Goal: Task Accomplishment & Management: Use online tool/utility

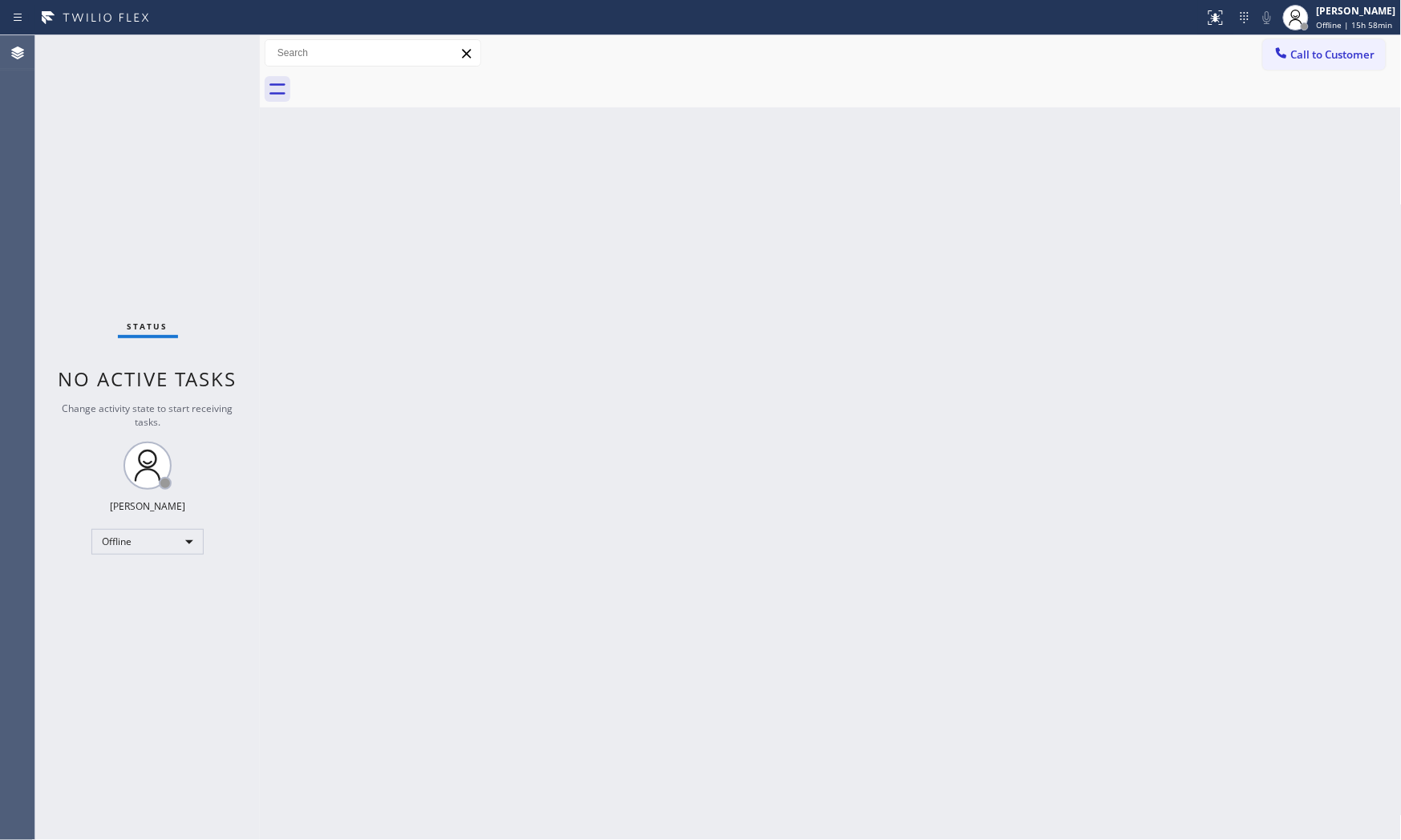
drag, startPoint x: 1248, startPoint y: 308, endPoint x: 1261, endPoint y: 318, distance: 16.4
click at [1248, 308] on div "Back to Dashboard Change Sender ID Customers Technicians Select a contact Outbo…" at bounding box center [830, 438] width 1142 height 805
click at [1121, 284] on div "Back to Dashboard Change Sender ID Customers Technicians Select a contact Outbo…" at bounding box center [830, 438] width 1142 height 805
click at [1316, 19] on span "Offline | 15h 58min" at bounding box center [1354, 25] width 76 height 11
click at [1305, 90] on button "Available" at bounding box center [1322, 85] width 161 height 21
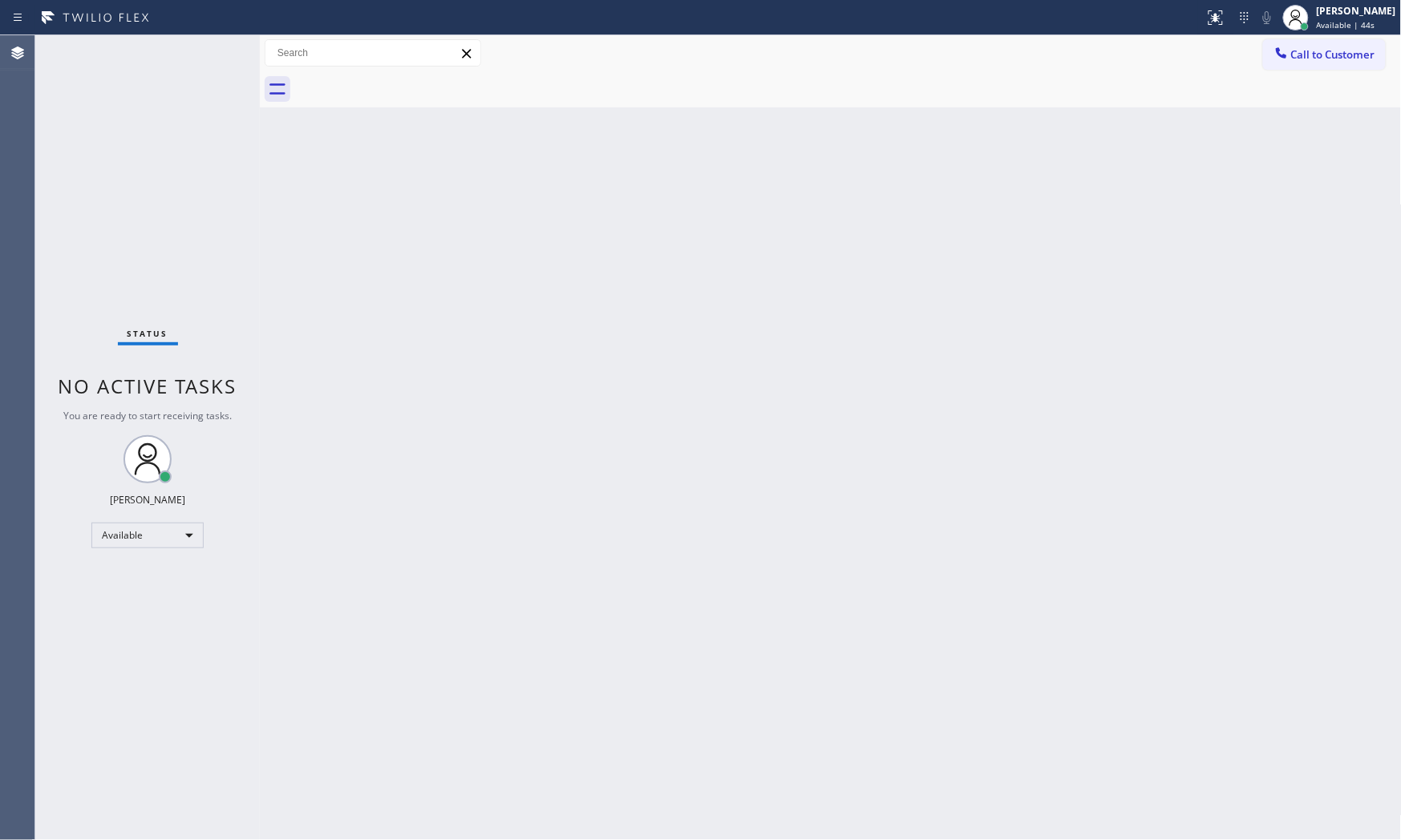
click at [948, 410] on div "Back to Dashboard Change Sender ID Customers Technicians Select a contact Outbo…" at bounding box center [830, 438] width 1142 height 805
click at [1212, 536] on div "Back to Dashboard Change Sender ID Customers Technicians Select a contact Outbo…" at bounding box center [830, 438] width 1142 height 805
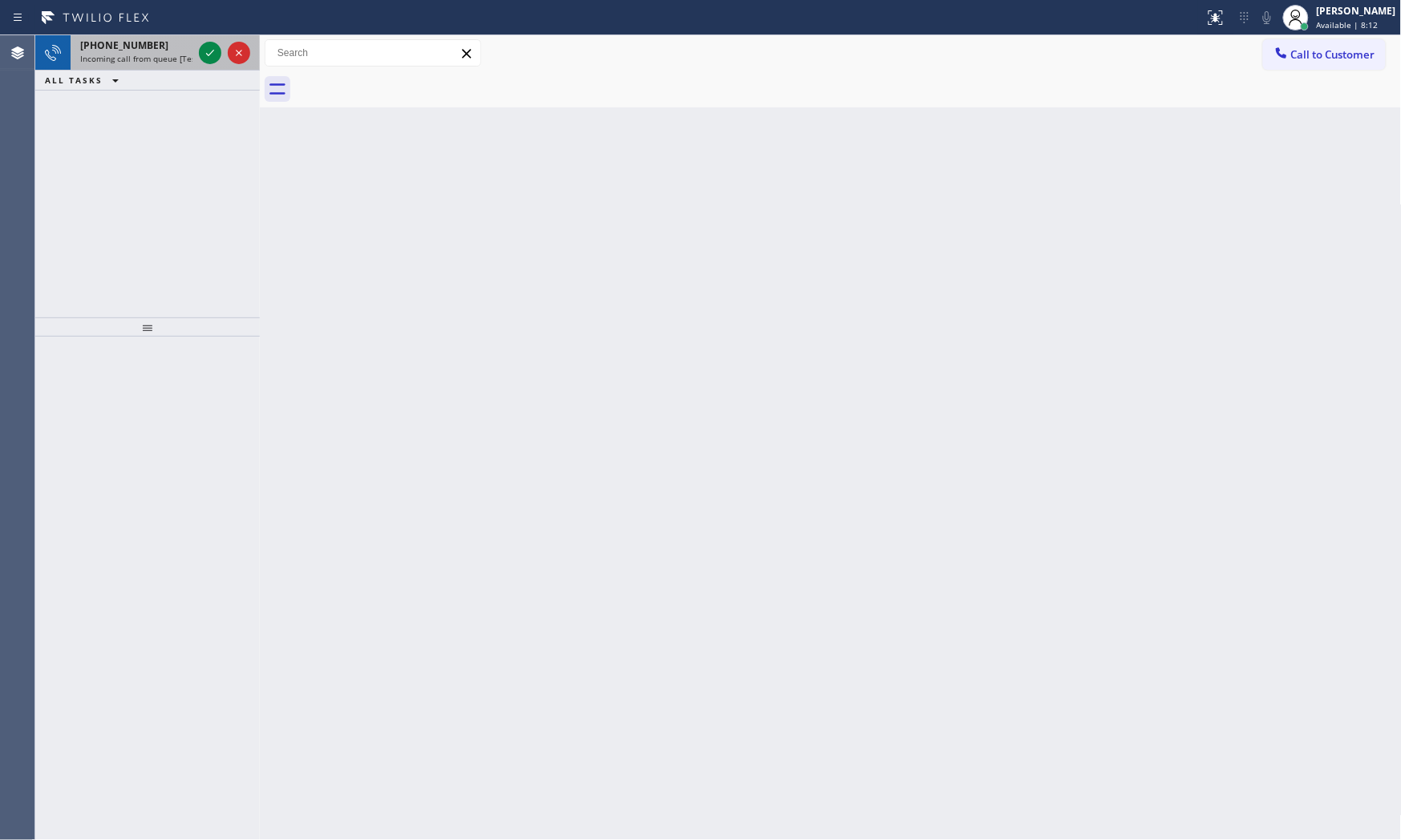
click at [170, 46] on div "[PHONE_NUMBER]" at bounding box center [136, 46] width 112 height 14
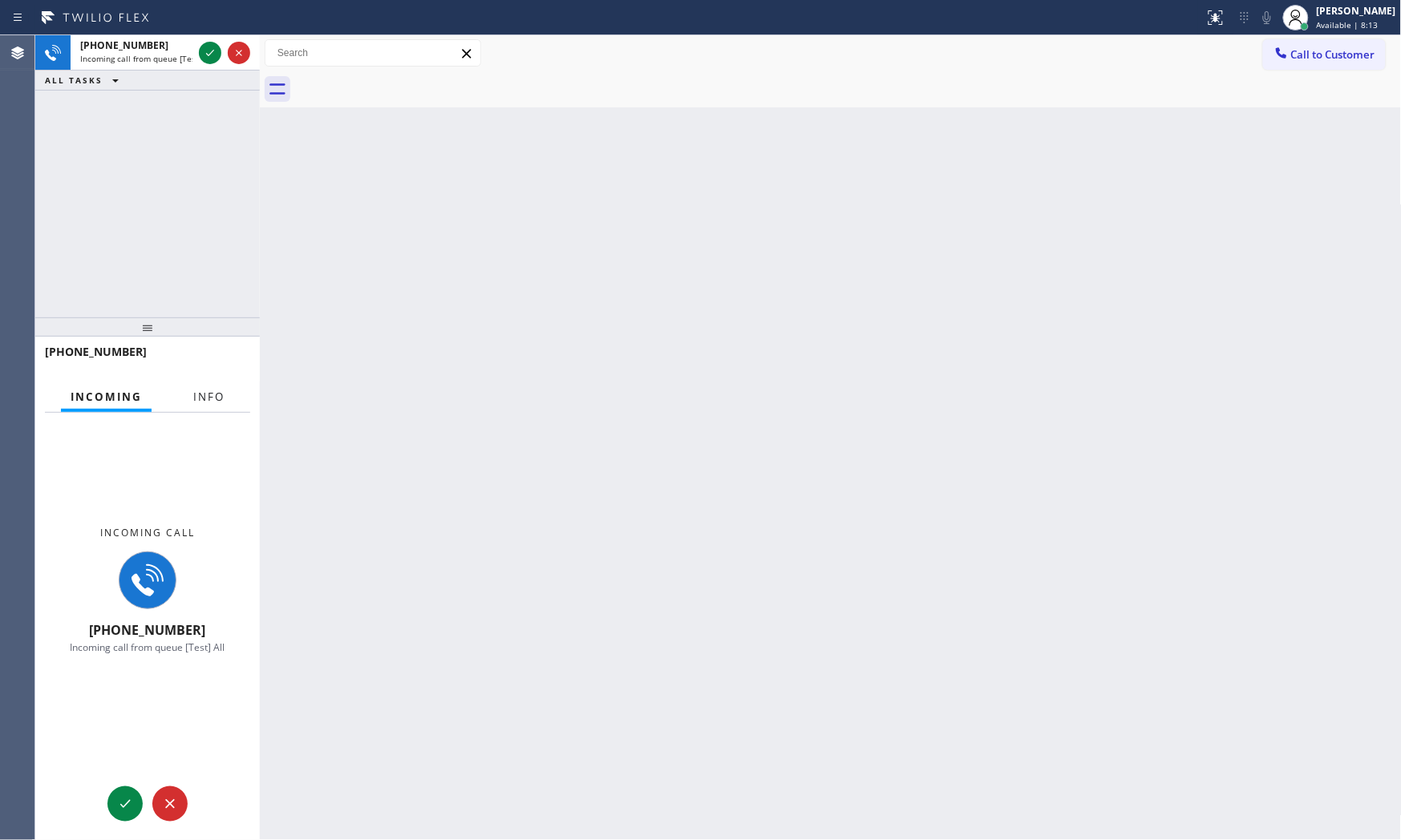
click at [189, 396] on button "Info" at bounding box center [209, 396] width 51 height 31
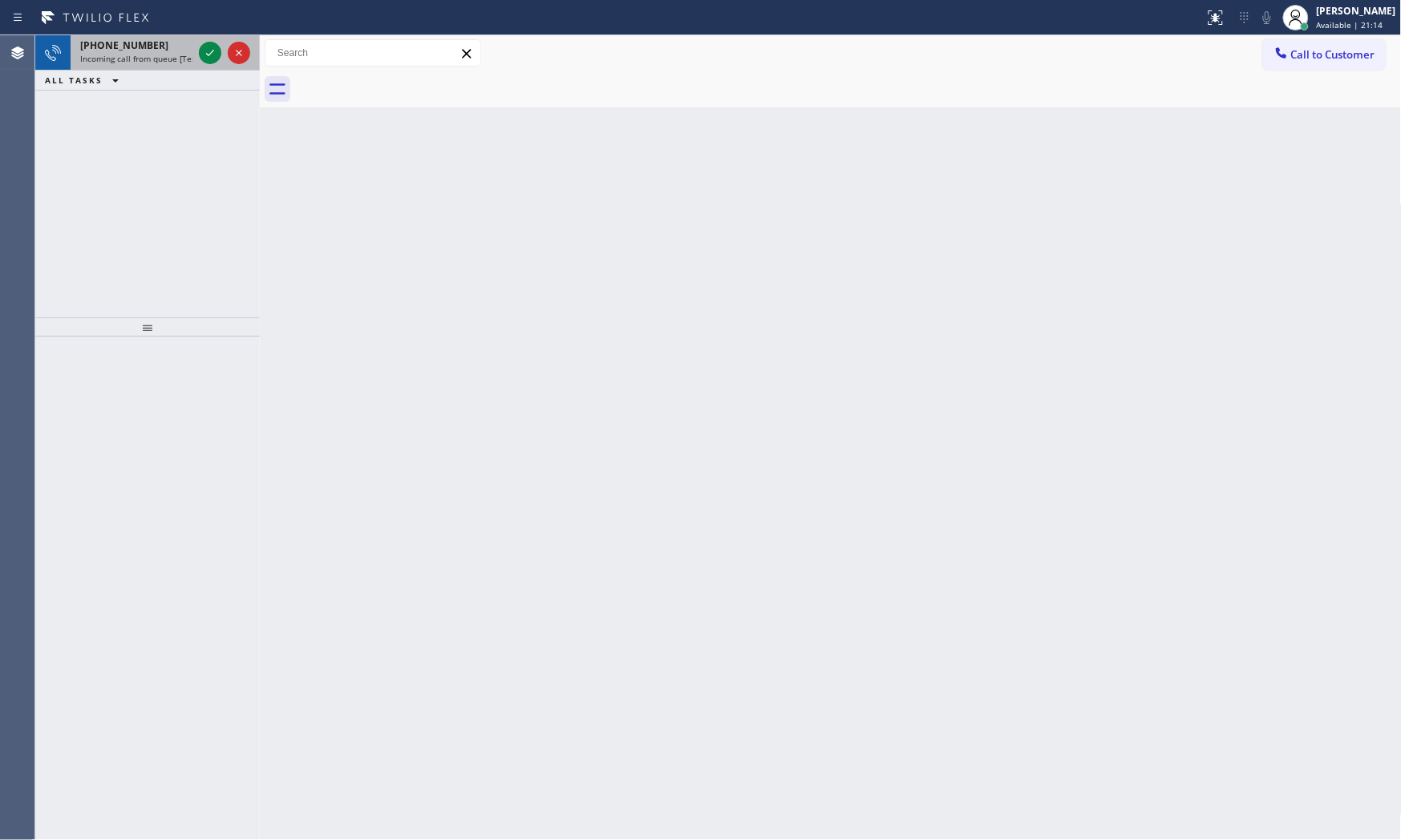
click at [161, 48] on div "[PHONE_NUMBER]" at bounding box center [136, 46] width 112 height 14
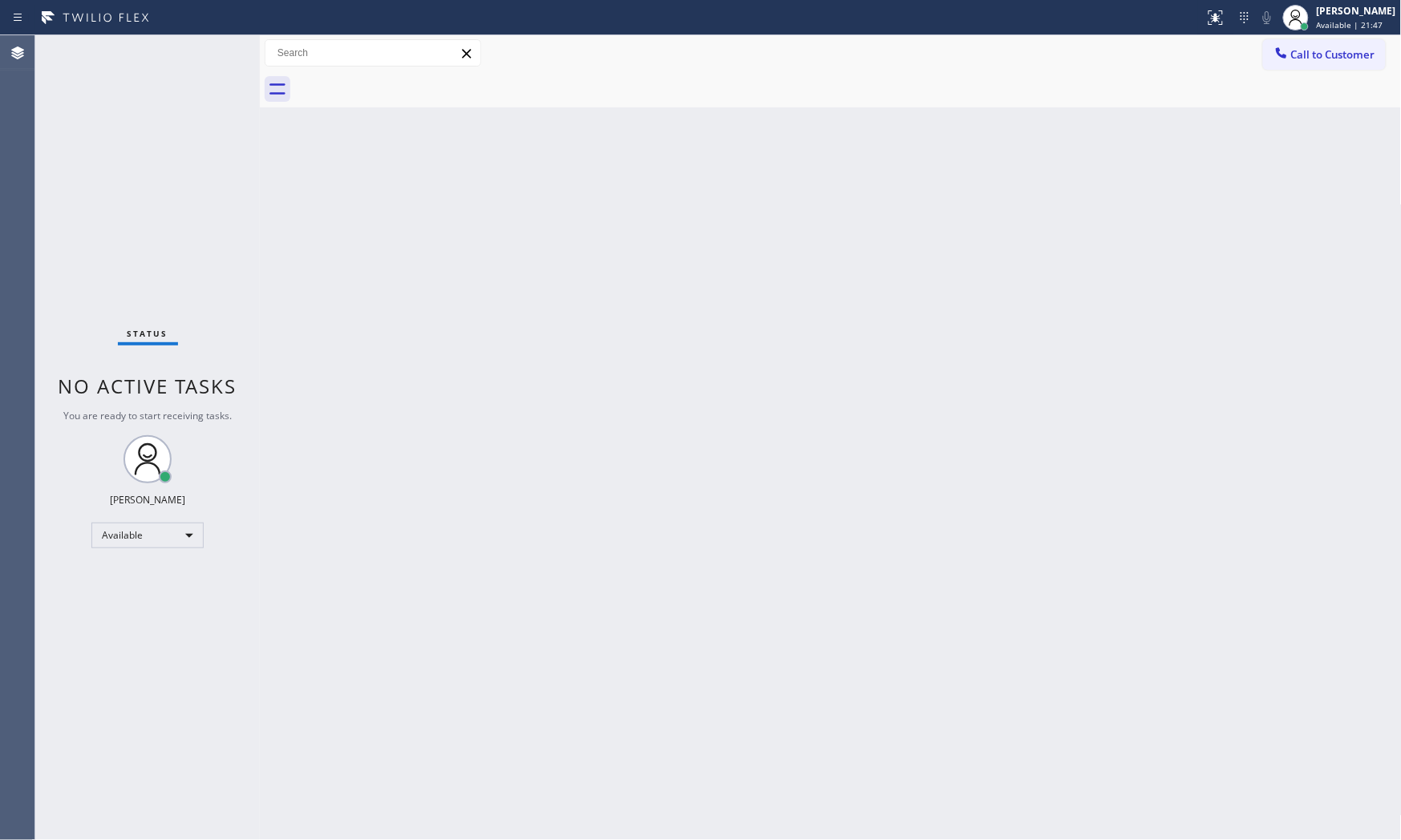
drag, startPoint x: 1064, startPoint y: 608, endPoint x: 971, endPoint y: 430, distance: 200.8
click at [1063, 606] on div "Back to Dashboard Change Sender ID Customers Technicians Select a contact Outbo…" at bounding box center [830, 438] width 1142 height 805
click at [209, 52] on div "Status No active tasks You are ready to start receiving tasks. [PERSON_NAME] Av…" at bounding box center [148, 438] width 225 height 805
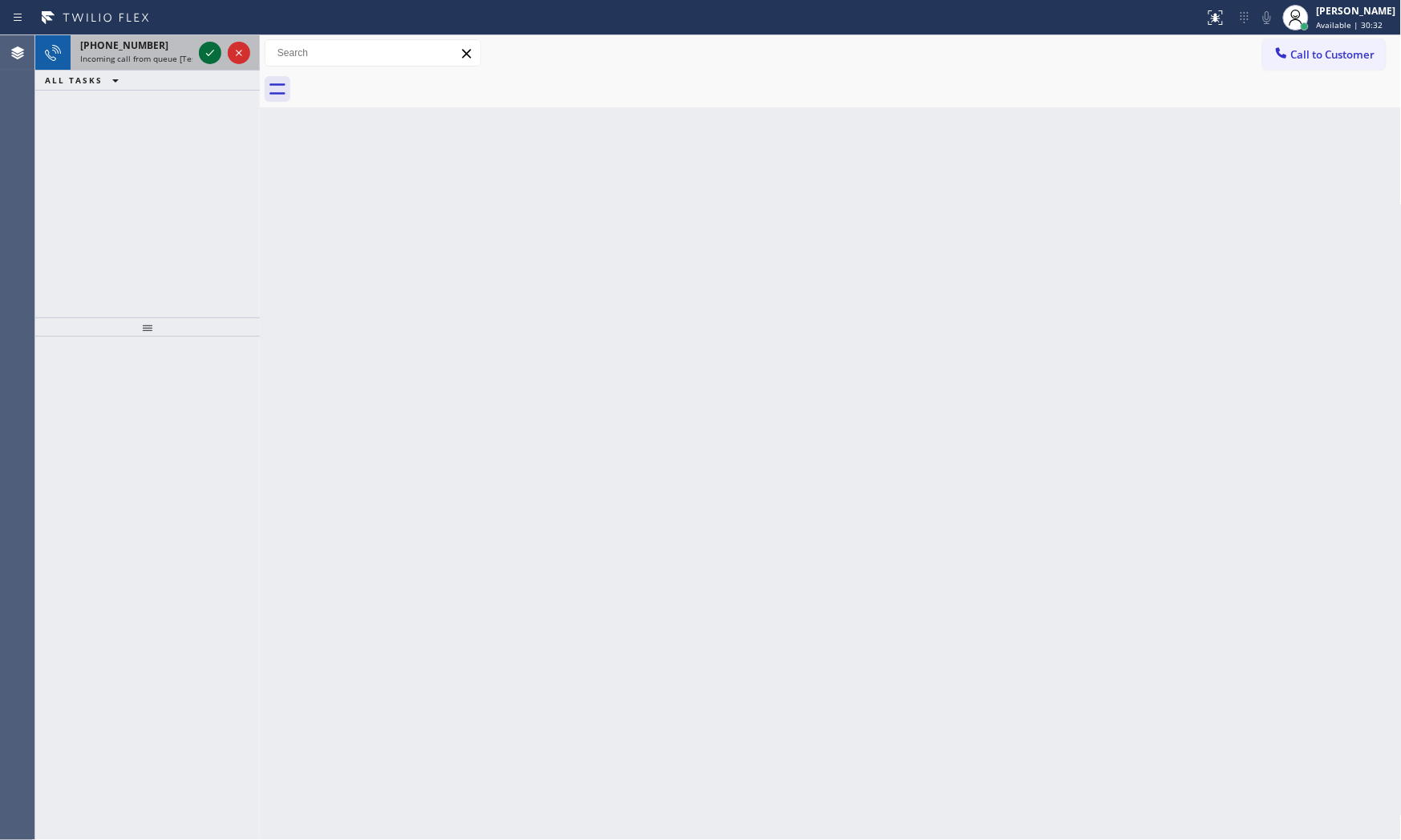
click at [210, 52] on icon at bounding box center [210, 52] width 19 height 19
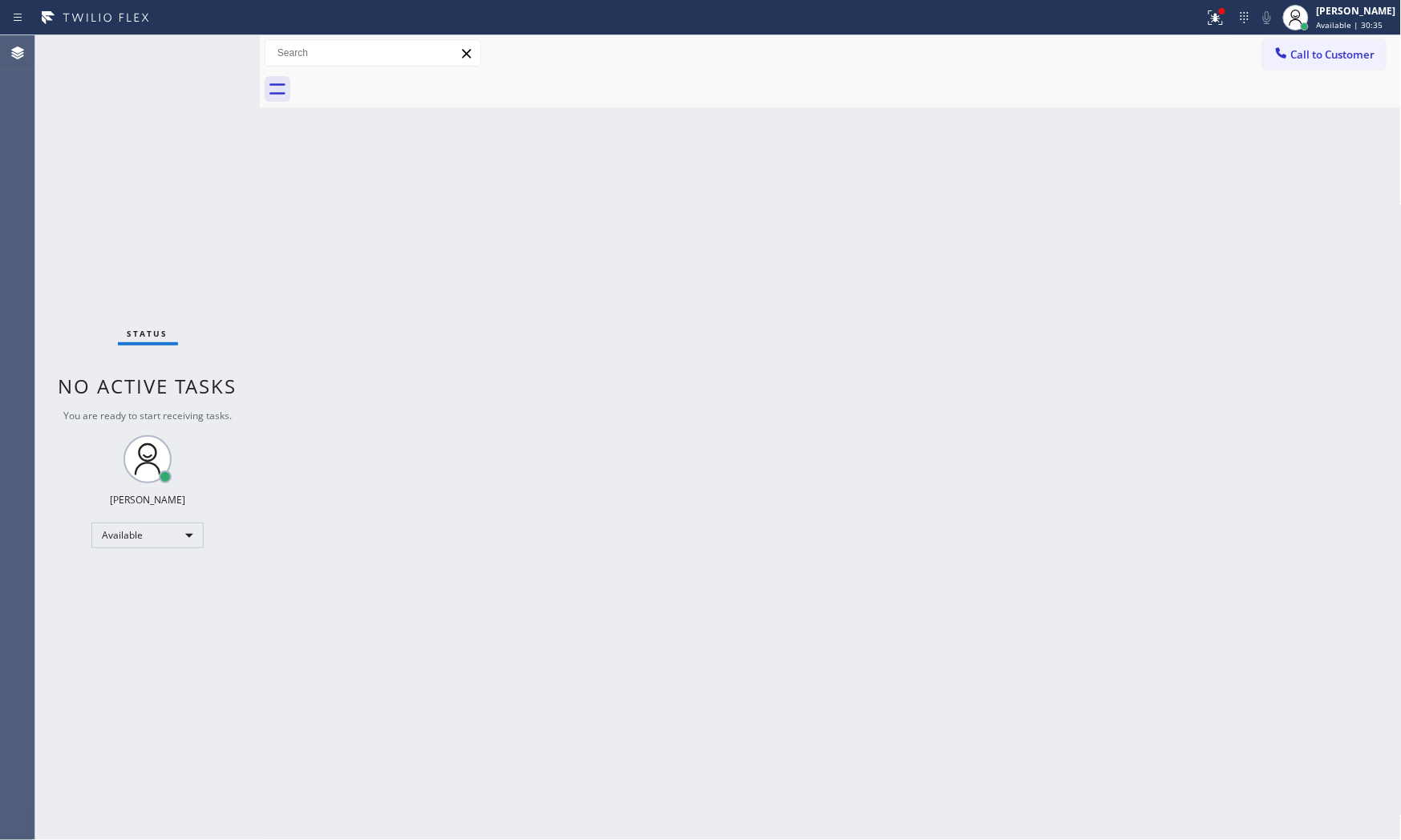
click at [210, 67] on div "Status No active tasks You are ready to start receiving tasks. [PERSON_NAME] Av…" at bounding box center [148, 438] width 225 height 805
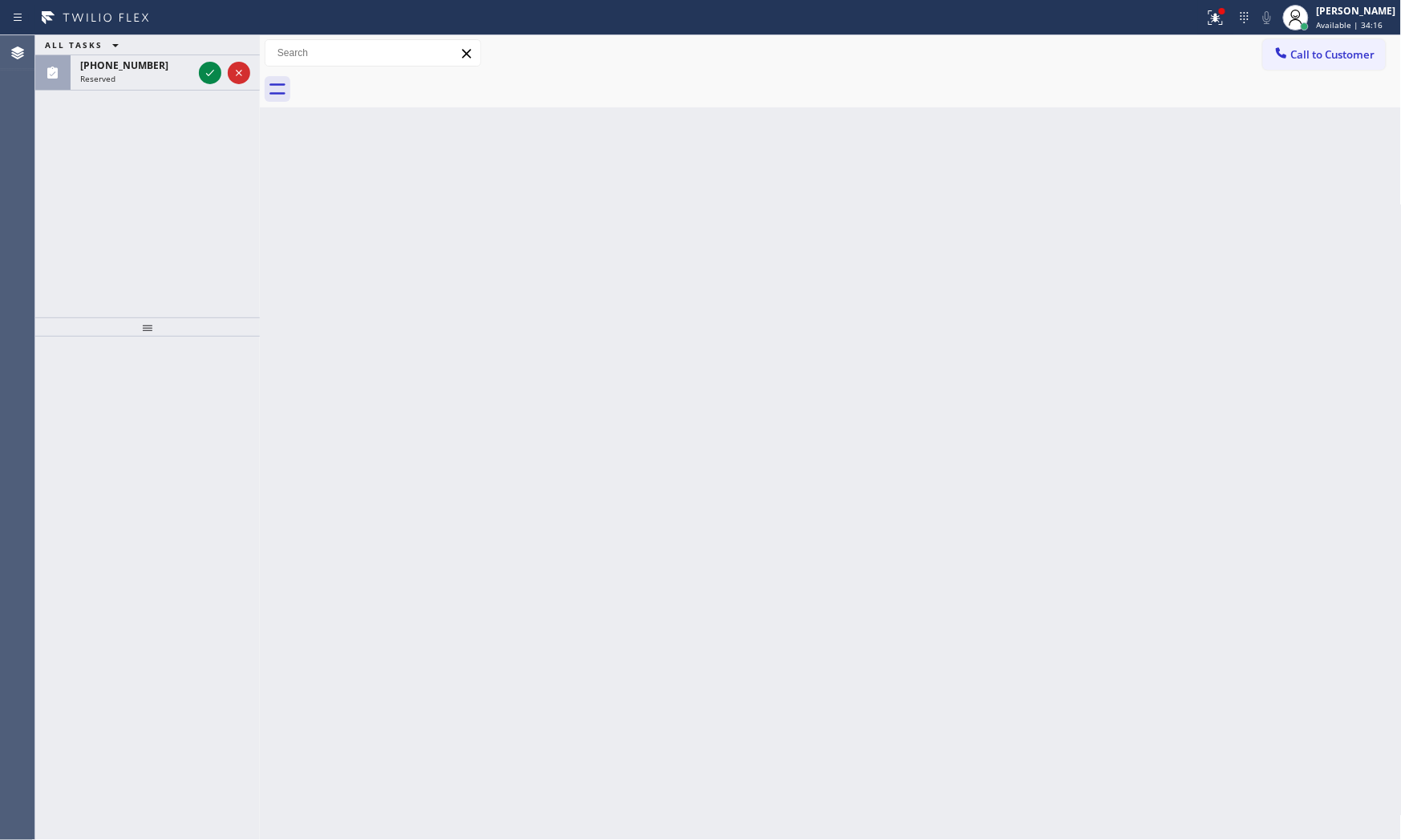
drag, startPoint x: 215, startPoint y: 67, endPoint x: 319, endPoint y: 175, distance: 149.9
click at [319, 175] on div "Back to Dashboard Change Sender ID Customers Technicians Select a contact Outbo…" at bounding box center [830, 438] width 1142 height 805
click at [211, 76] on icon at bounding box center [210, 73] width 19 height 19
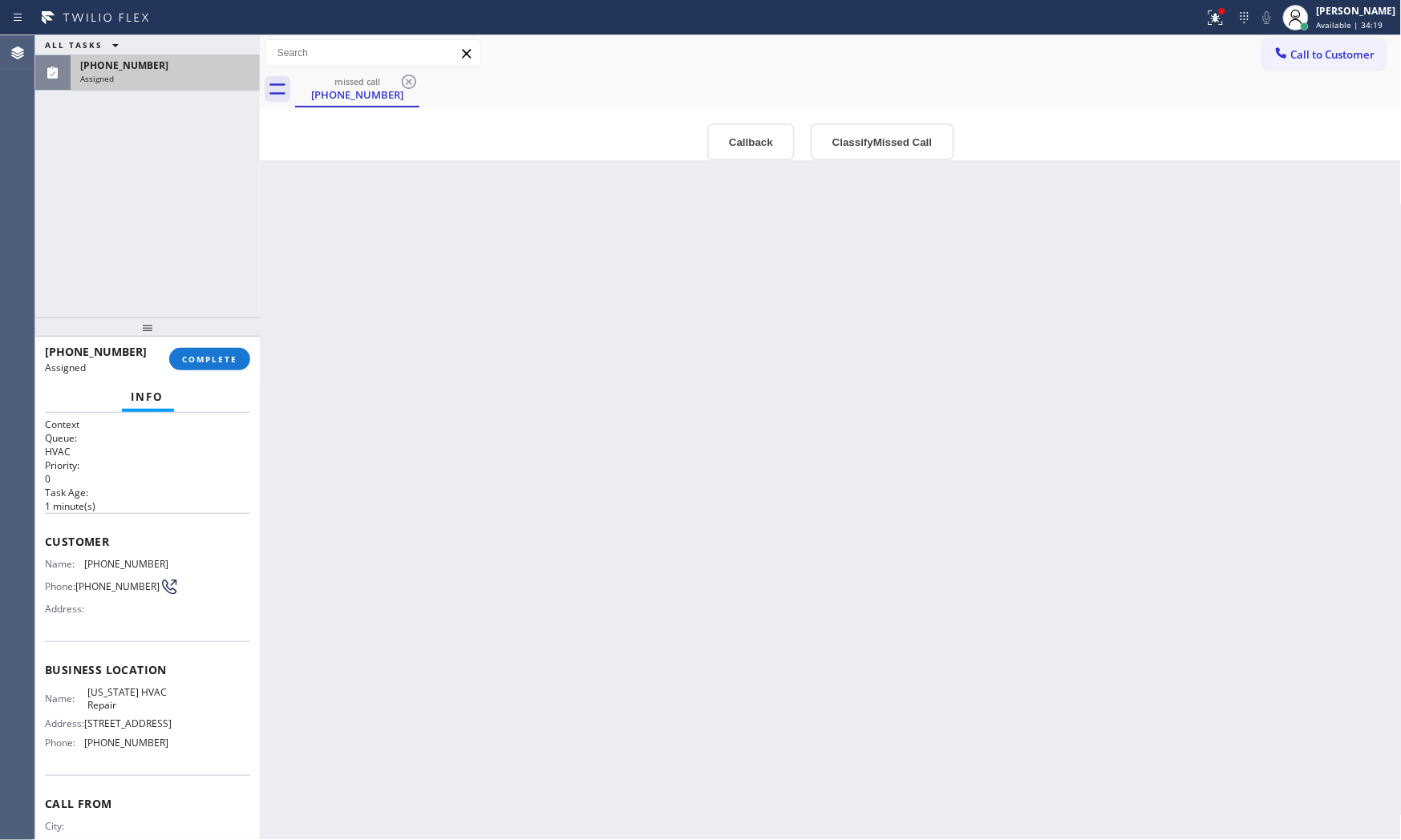
click at [236, 335] on div at bounding box center [148, 327] width 225 height 19
click at [237, 350] on button "COMPLETE" at bounding box center [210, 359] width 81 height 23
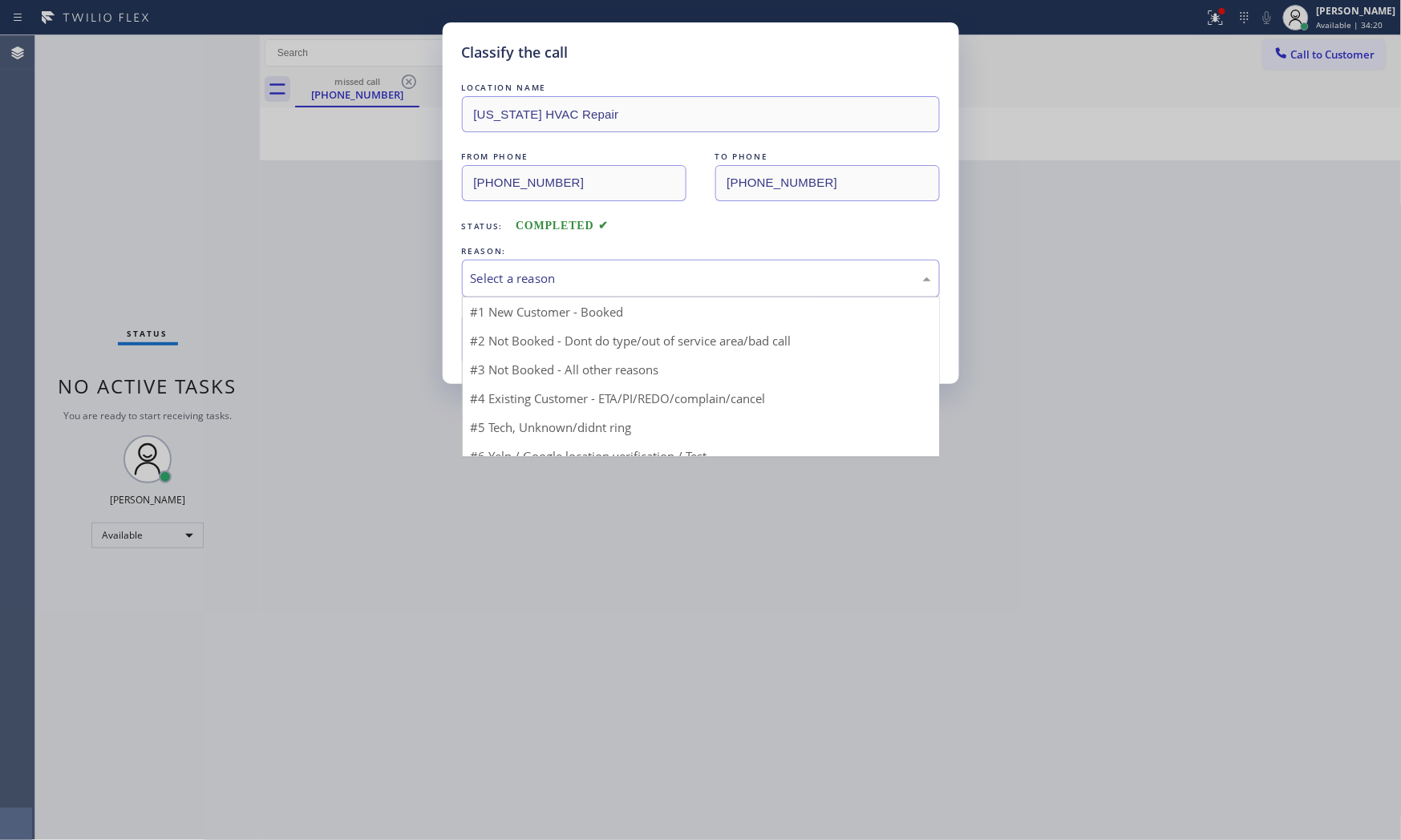
drag, startPoint x: 554, startPoint y: 260, endPoint x: 549, endPoint y: 288, distance: 28.4
click at [554, 269] on div "Select a reason" at bounding box center [700, 278] width 478 height 38
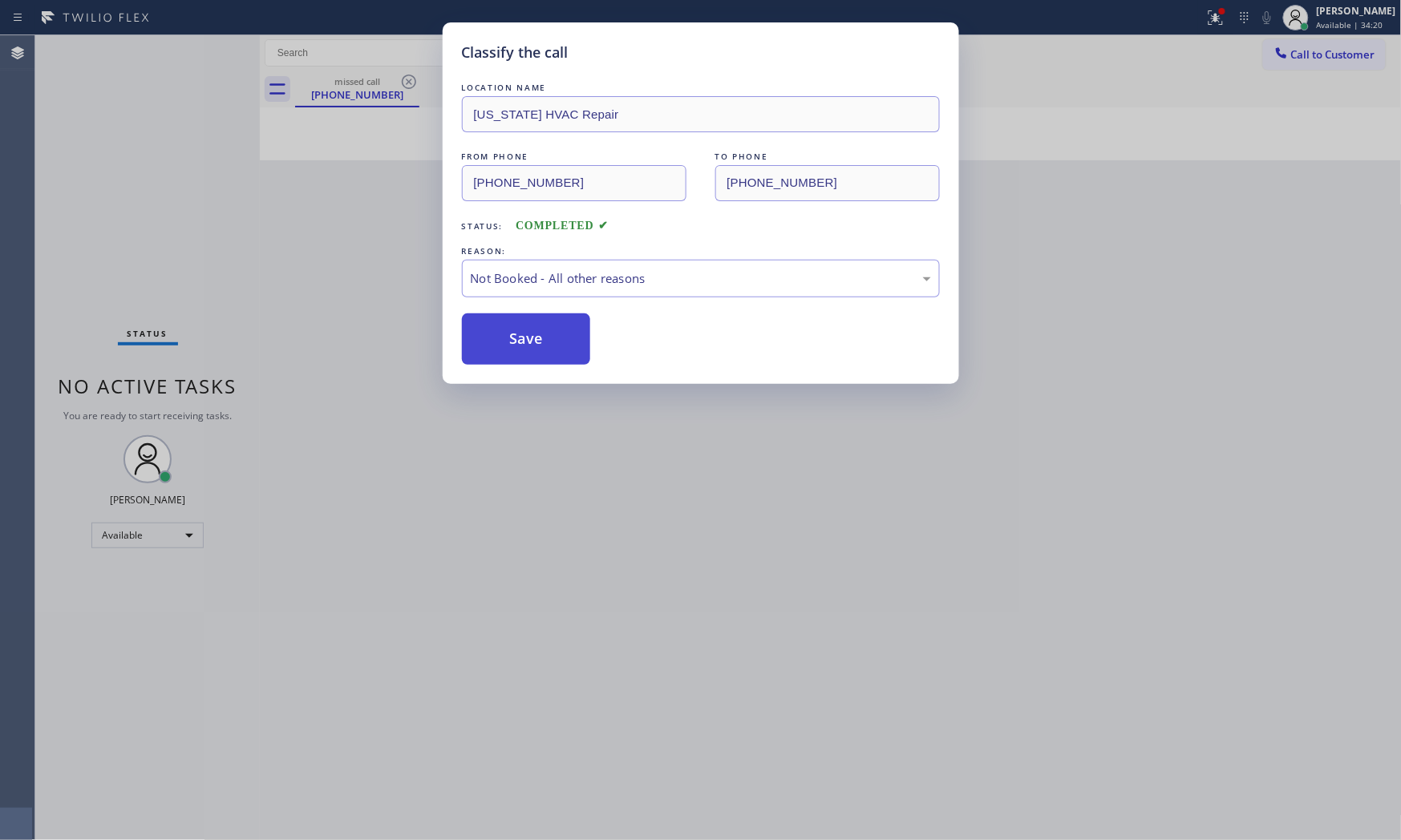
click at [517, 323] on button "Save" at bounding box center [526, 339] width 129 height 52
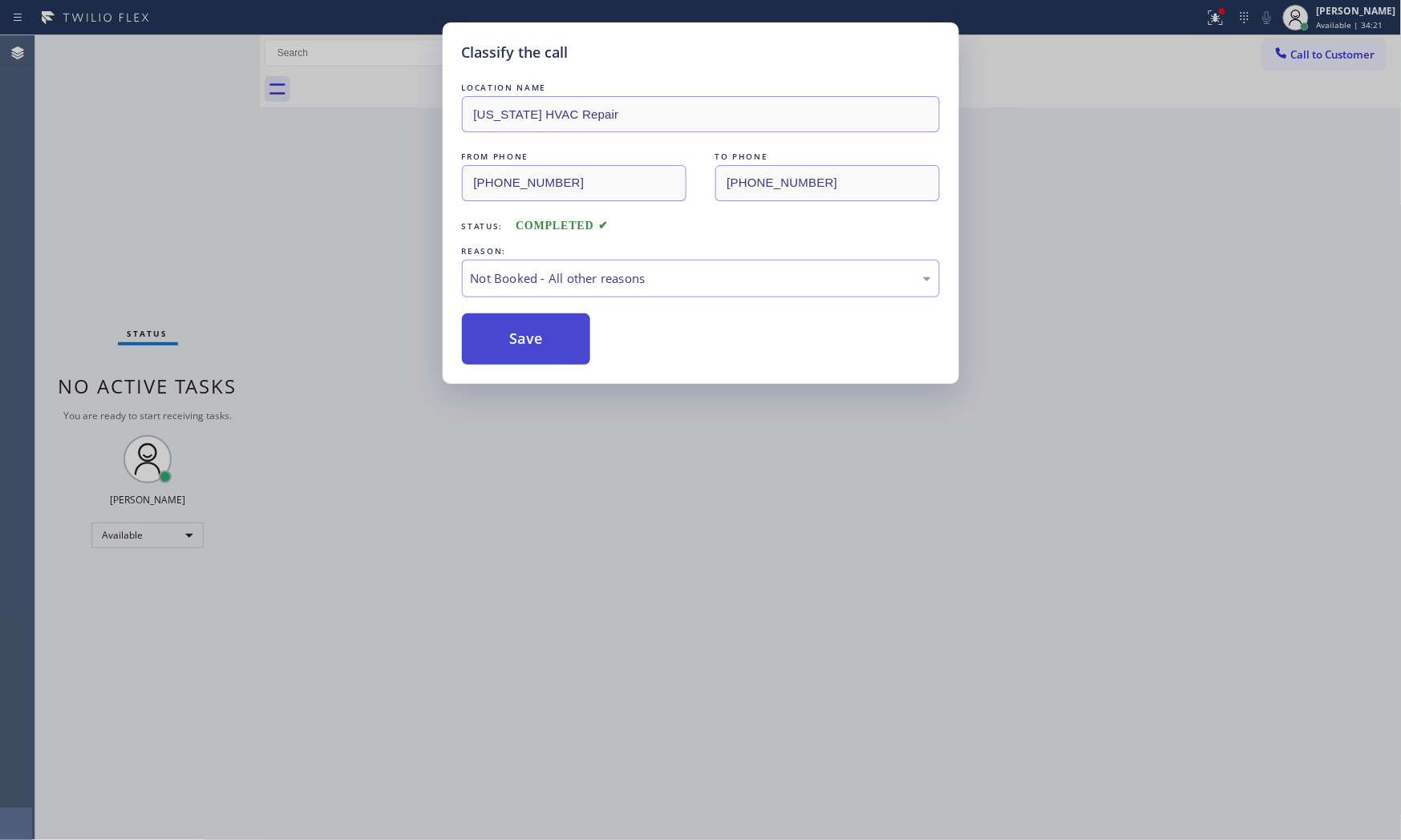
drag, startPoint x: 517, startPoint y: 323, endPoint x: 512, endPoint y: 338, distance: 15.8
click at [512, 337] on button "Save" at bounding box center [526, 339] width 129 height 52
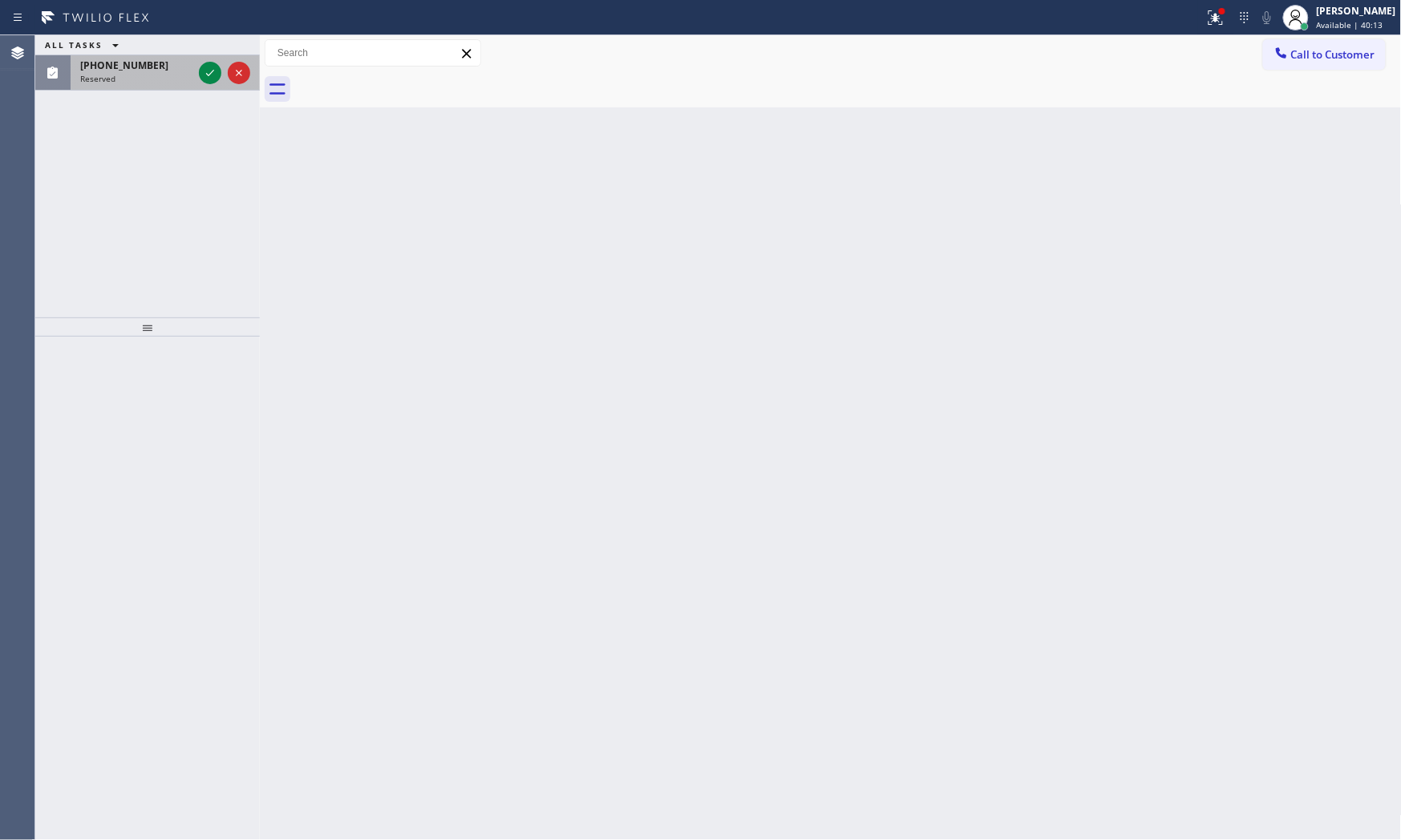
click at [221, 85] on div at bounding box center [224, 73] width 57 height 35
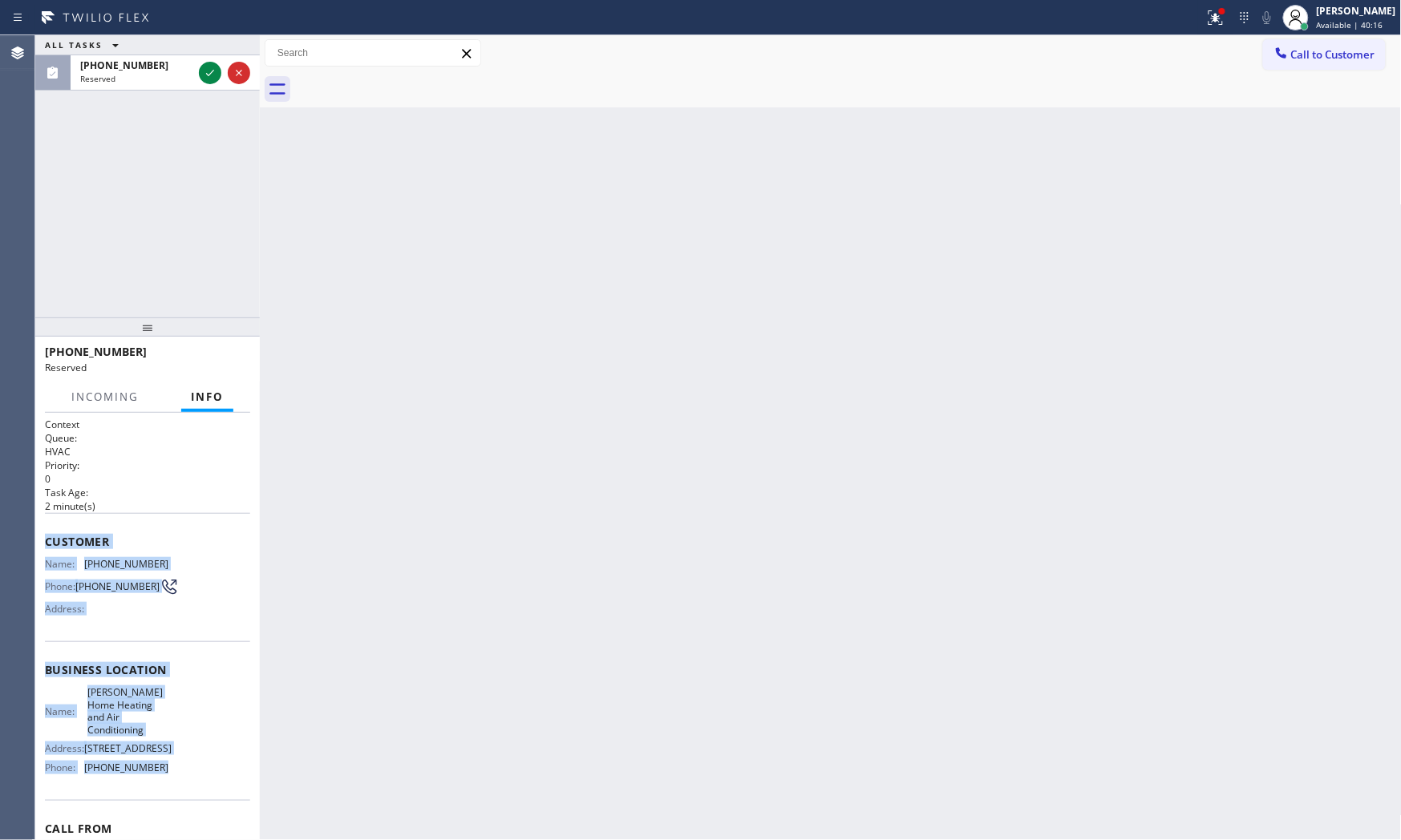
drag, startPoint x: 43, startPoint y: 521, endPoint x: 165, endPoint y: 707, distance: 222.4
click at [190, 770] on div "Context Queue: HVAC Priority: 0 Task Age: [DEMOGRAPHIC_DATA] minute(s) Customer…" at bounding box center [148, 626] width 225 height 428
drag, startPoint x: 158, startPoint y: 688, endPoint x: 148, endPoint y: 722, distance: 35.4
copy div "Customer Name: [PHONE_NUMBER] Phone: [PHONE_NUMBER] Address: Business location …"
click at [211, 62] on div at bounding box center [224, 73] width 57 height 35
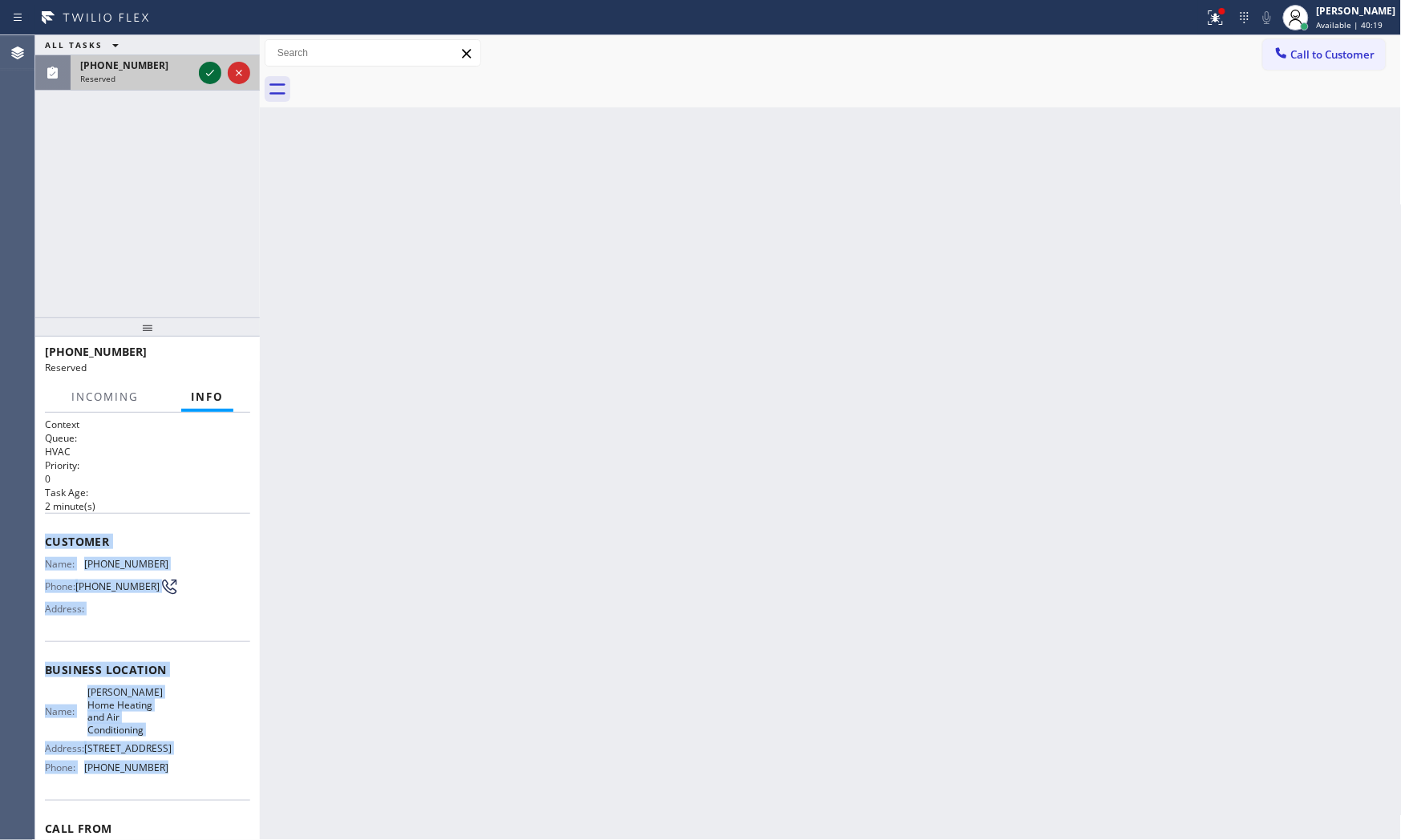
click at [212, 64] on icon at bounding box center [210, 73] width 19 height 19
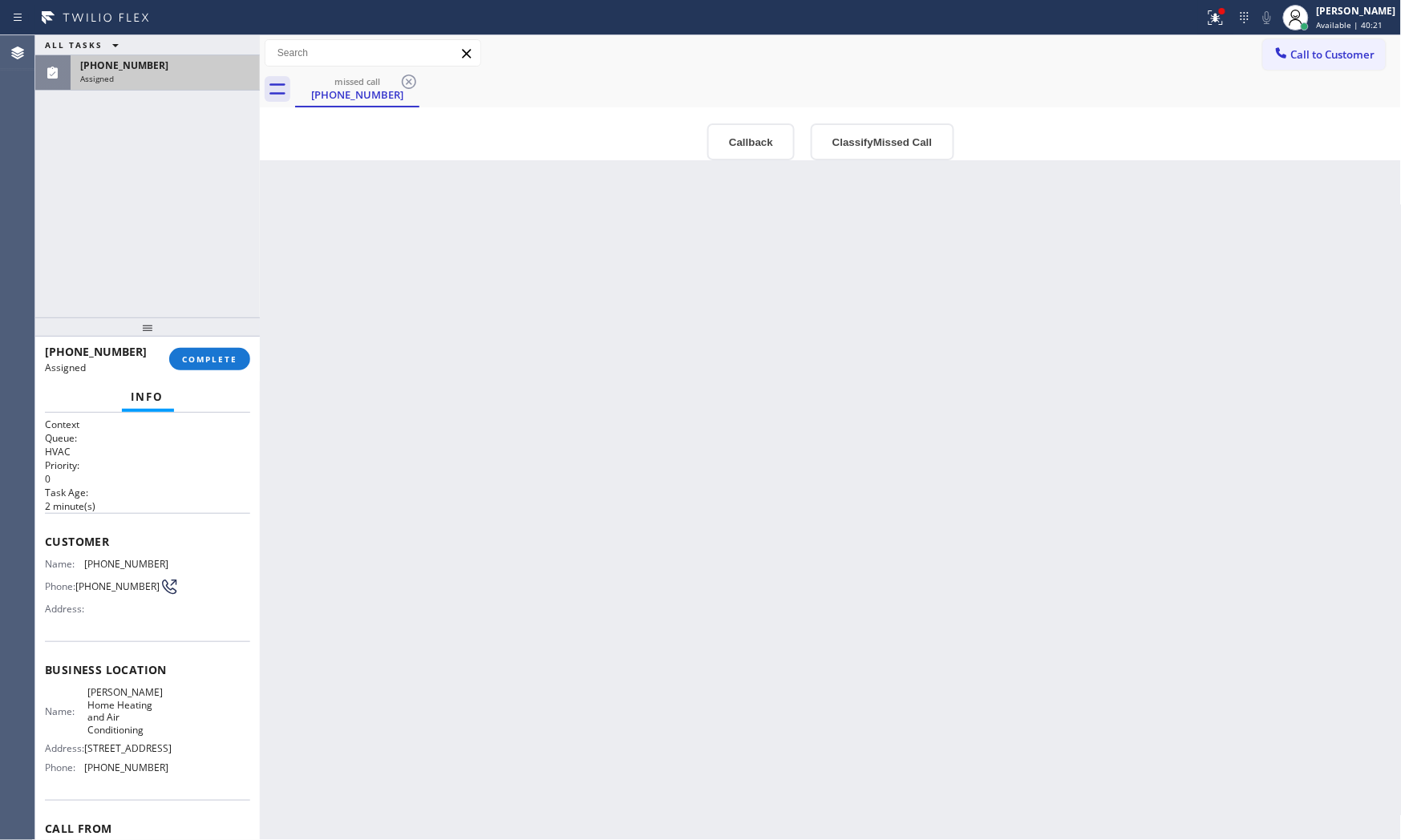
click at [83, 390] on div "Info" at bounding box center [147, 397] width 205 height 32
click at [249, 357] on button "COMPLETE" at bounding box center [210, 359] width 81 height 23
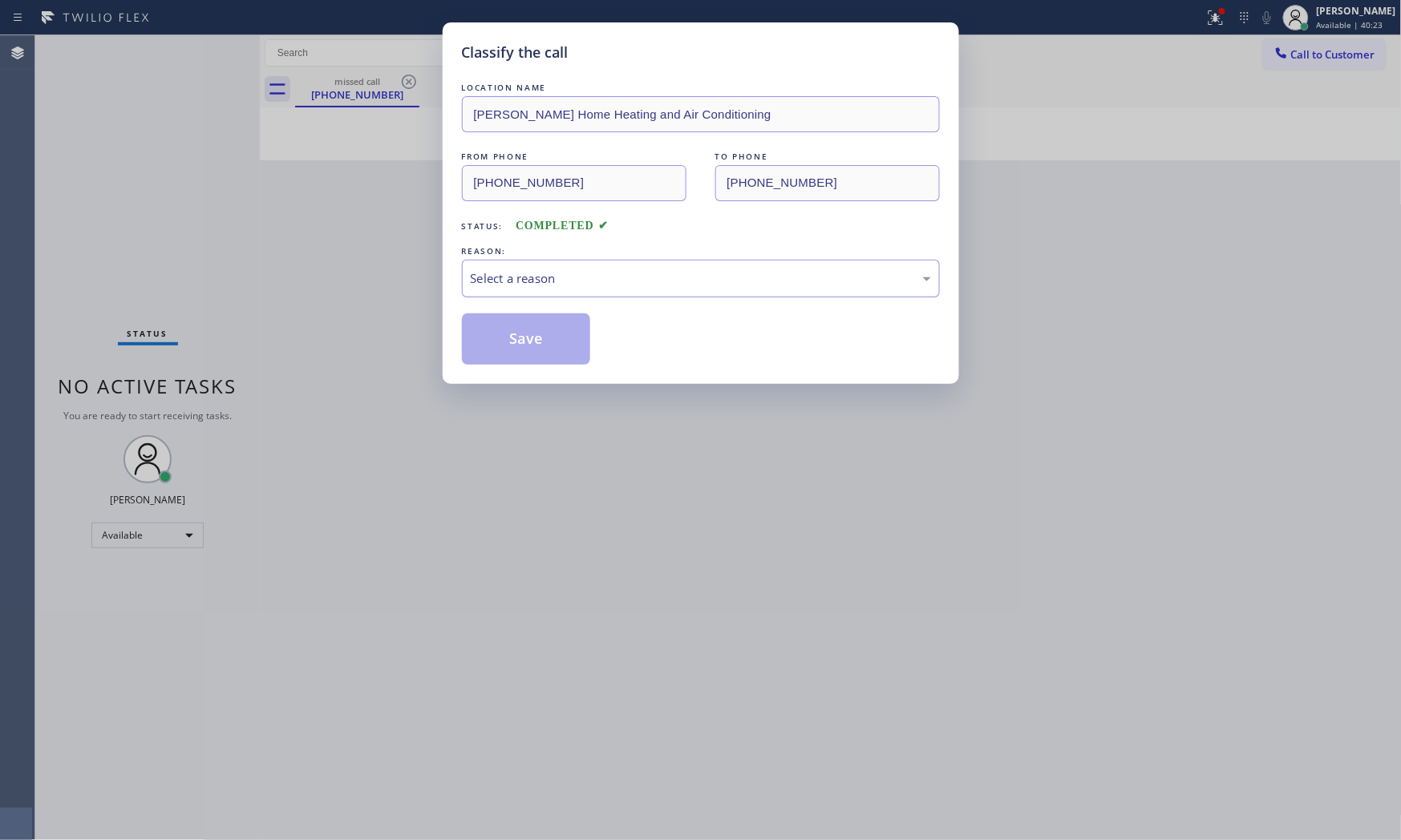
click at [579, 270] on div "Select a reason" at bounding box center [701, 279] width 460 height 19
click at [549, 336] on button "Save" at bounding box center [526, 339] width 129 height 52
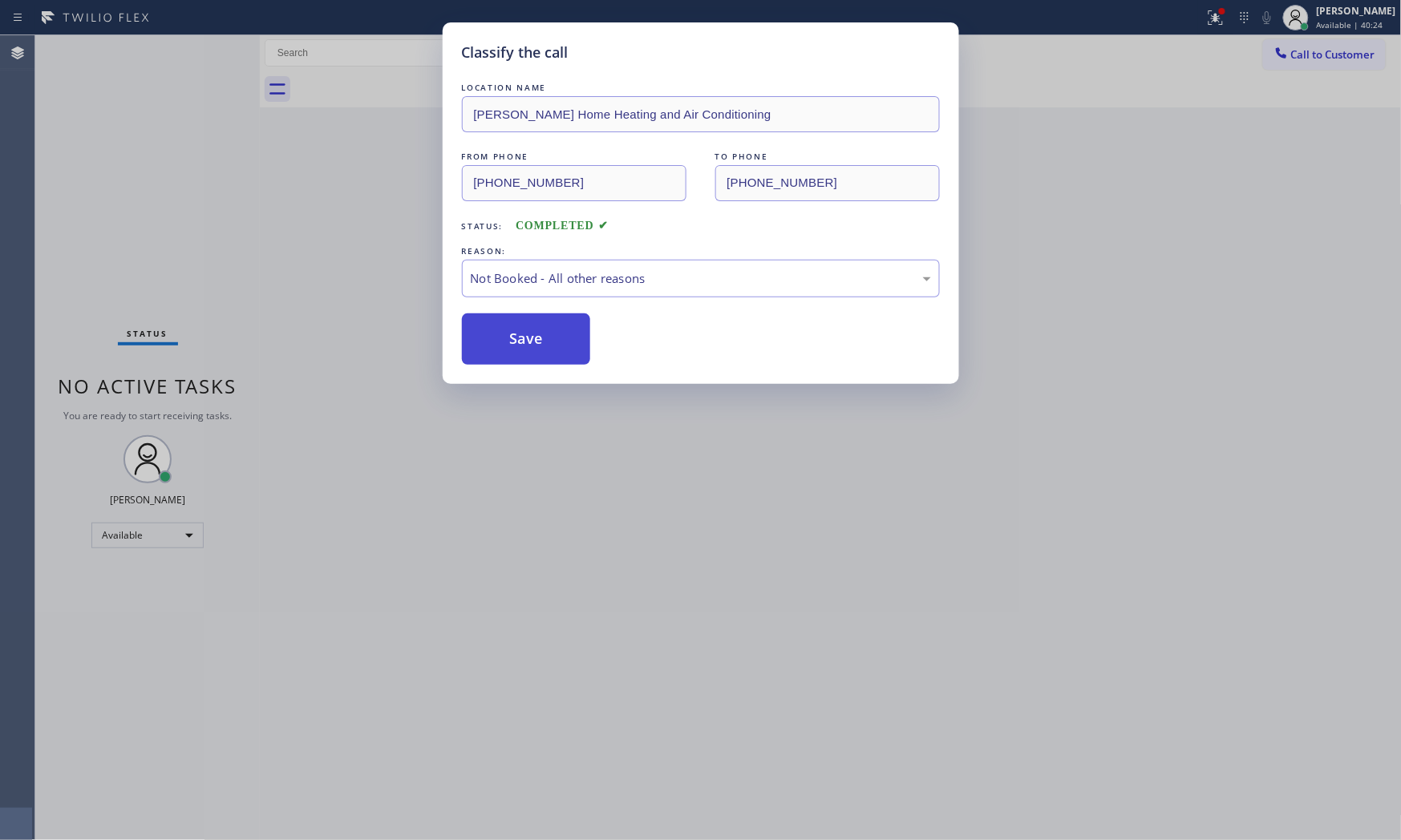
click at [549, 336] on button "Save" at bounding box center [526, 339] width 129 height 52
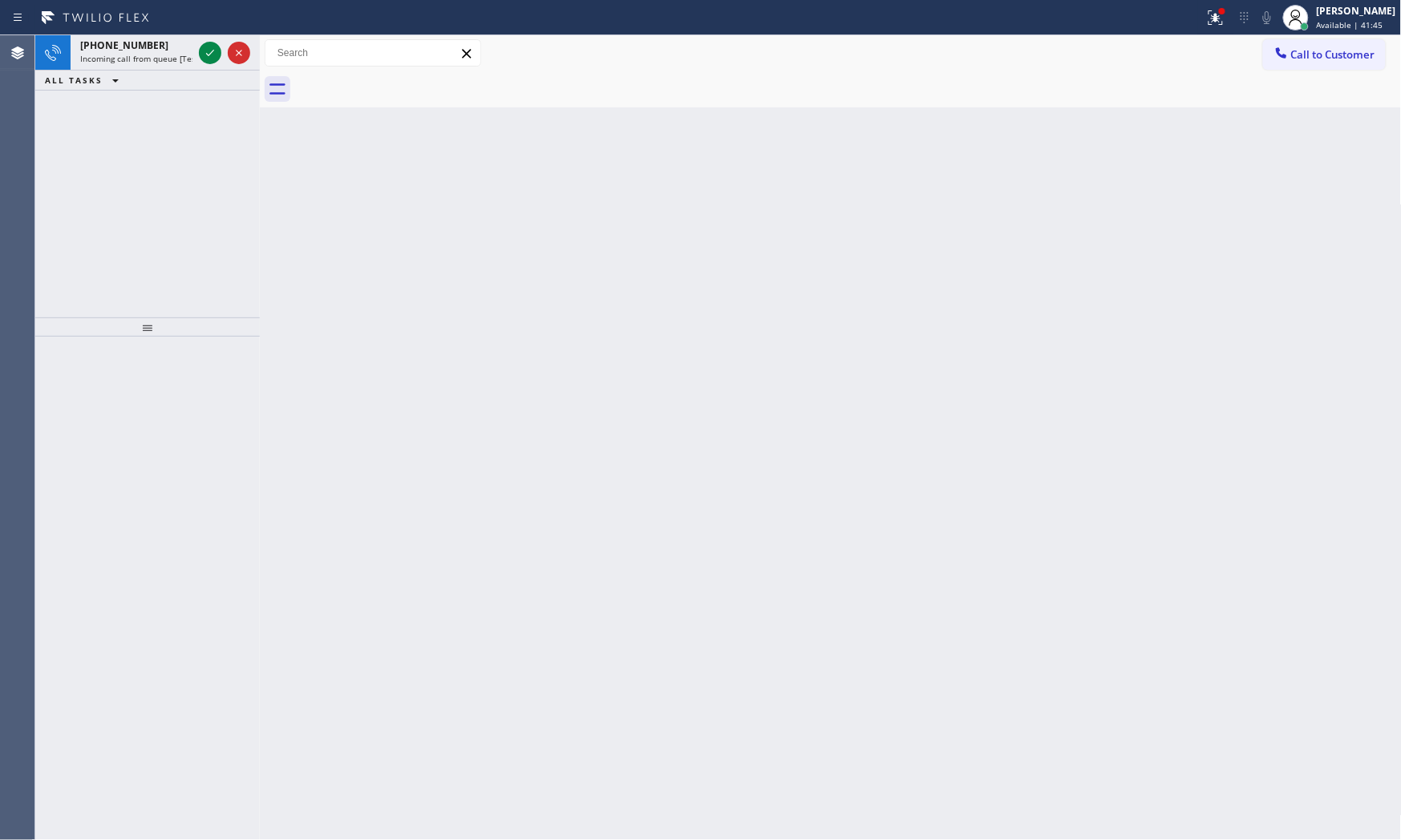
click at [136, 72] on div "ALL TASKS ALL TASKS ACTIVE TASKS TASKS IN WRAP UP" at bounding box center [148, 80] width 225 height 20
click at [136, 70] on div "ALL TASKS ALL TASKS ACTIVE TASKS TASKS IN WRAP UP" at bounding box center [148, 80] width 225 height 20
click at [138, 68] on div "[PHONE_NUMBER] Incoming call from queue [Test] All" at bounding box center [133, 53] width 125 height 35
click at [142, 28] on icon at bounding box center [96, 18] width 120 height 25
drag, startPoint x: 150, startPoint y: 45, endPoint x: 161, endPoint y: 49, distance: 11.7
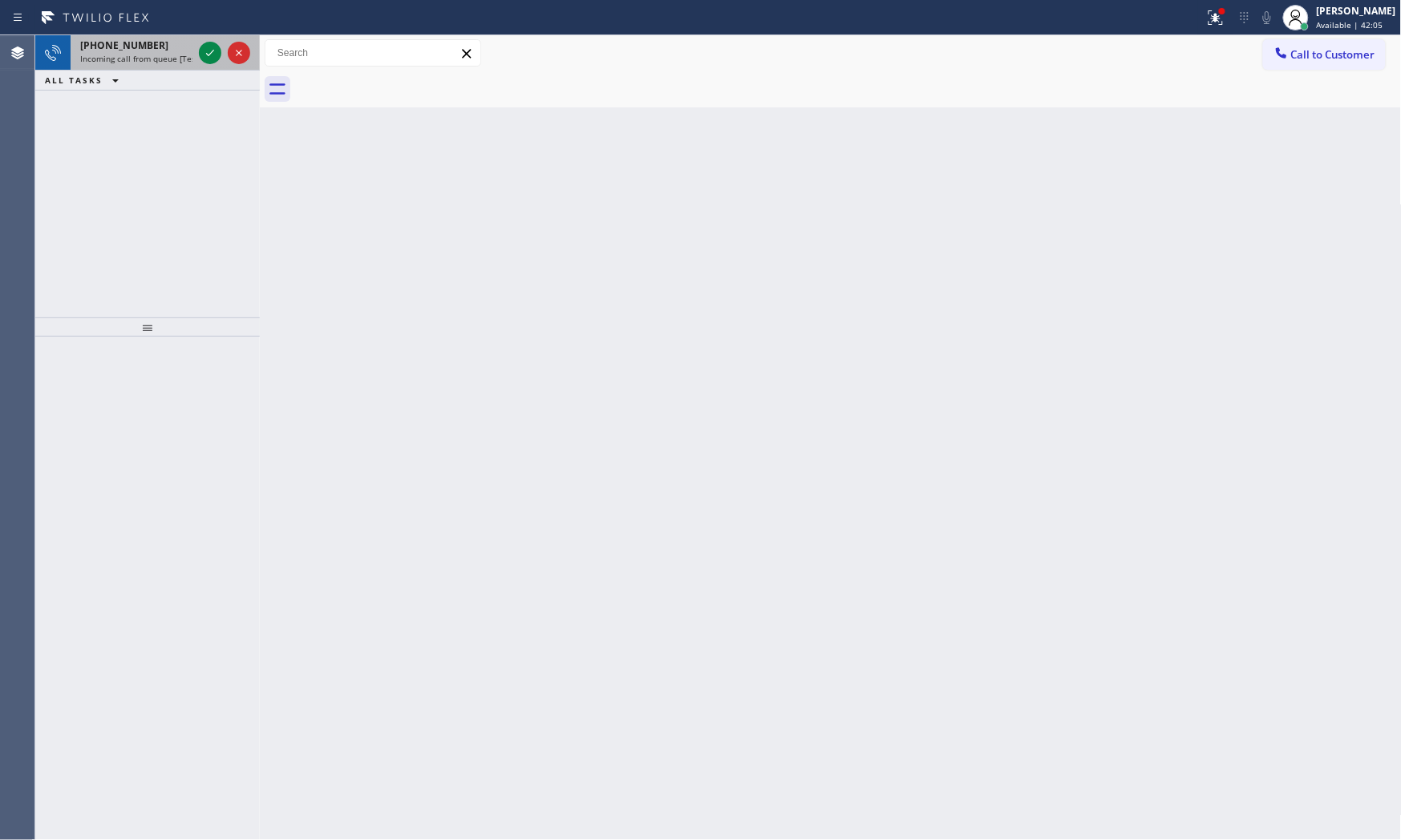
click at [150, 46] on div "[PHONE_NUMBER]" at bounding box center [136, 46] width 112 height 14
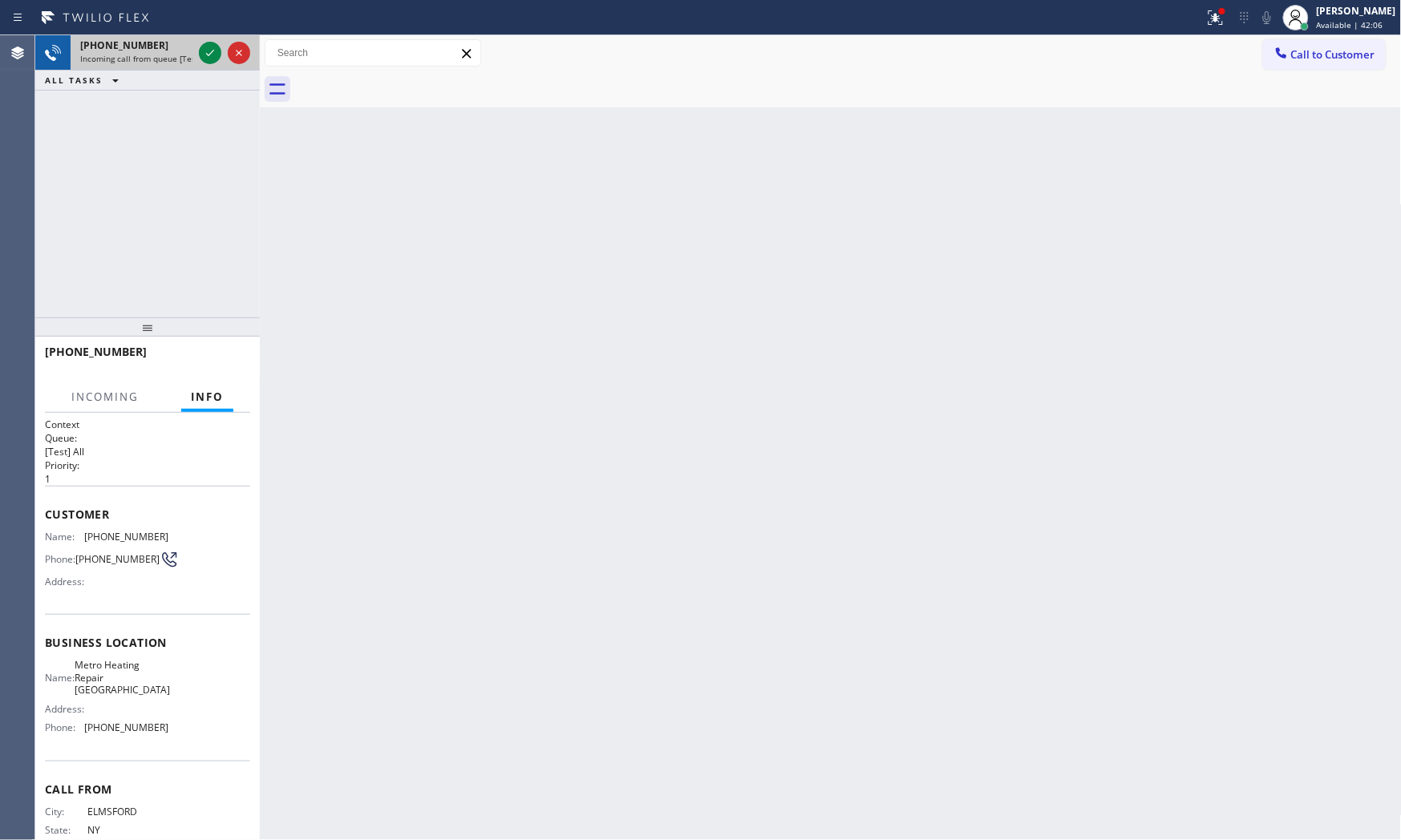
click at [195, 51] on div at bounding box center [224, 53] width 57 height 35
click at [195, 52] on div at bounding box center [224, 53] width 57 height 35
click at [196, 53] on div at bounding box center [224, 53] width 57 height 35
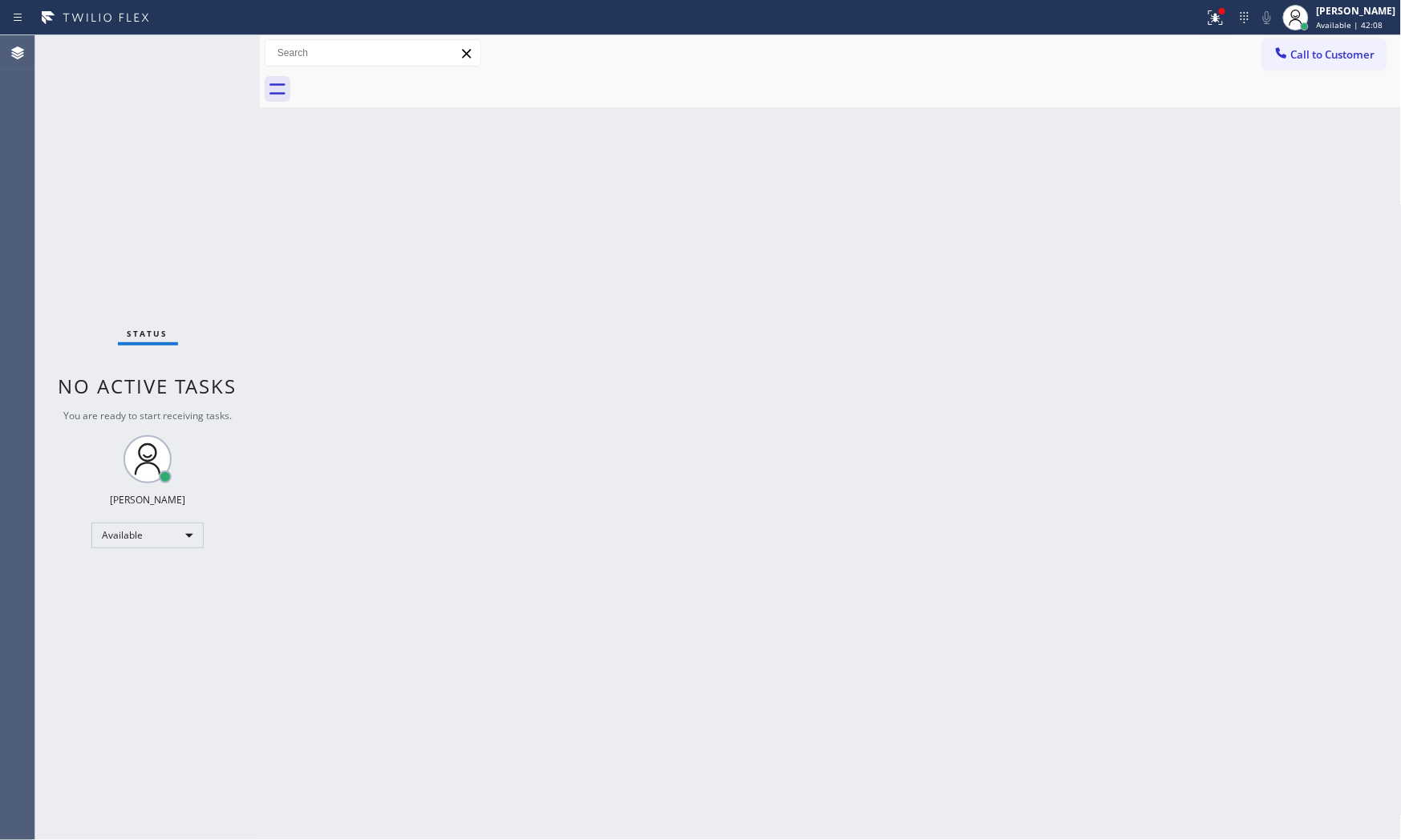
click at [201, 57] on div "Status No active tasks You are ready to start receiving tasks. [PERSON_NAME] Av…" at bounding box center [148, 438] width 225 height 805
click at [202, 57] on div "Status No active tasks You are ready to start receiving tasks. [PERSON_NAME] Av…" at bounding box center [148, 438] width 225 height 805
click at [931, 268] on div "Back to Dashboard Change Sender ID Customers Technicians Select a contact Outbo…" at bounding box center [830, 438] width 1142 height 805
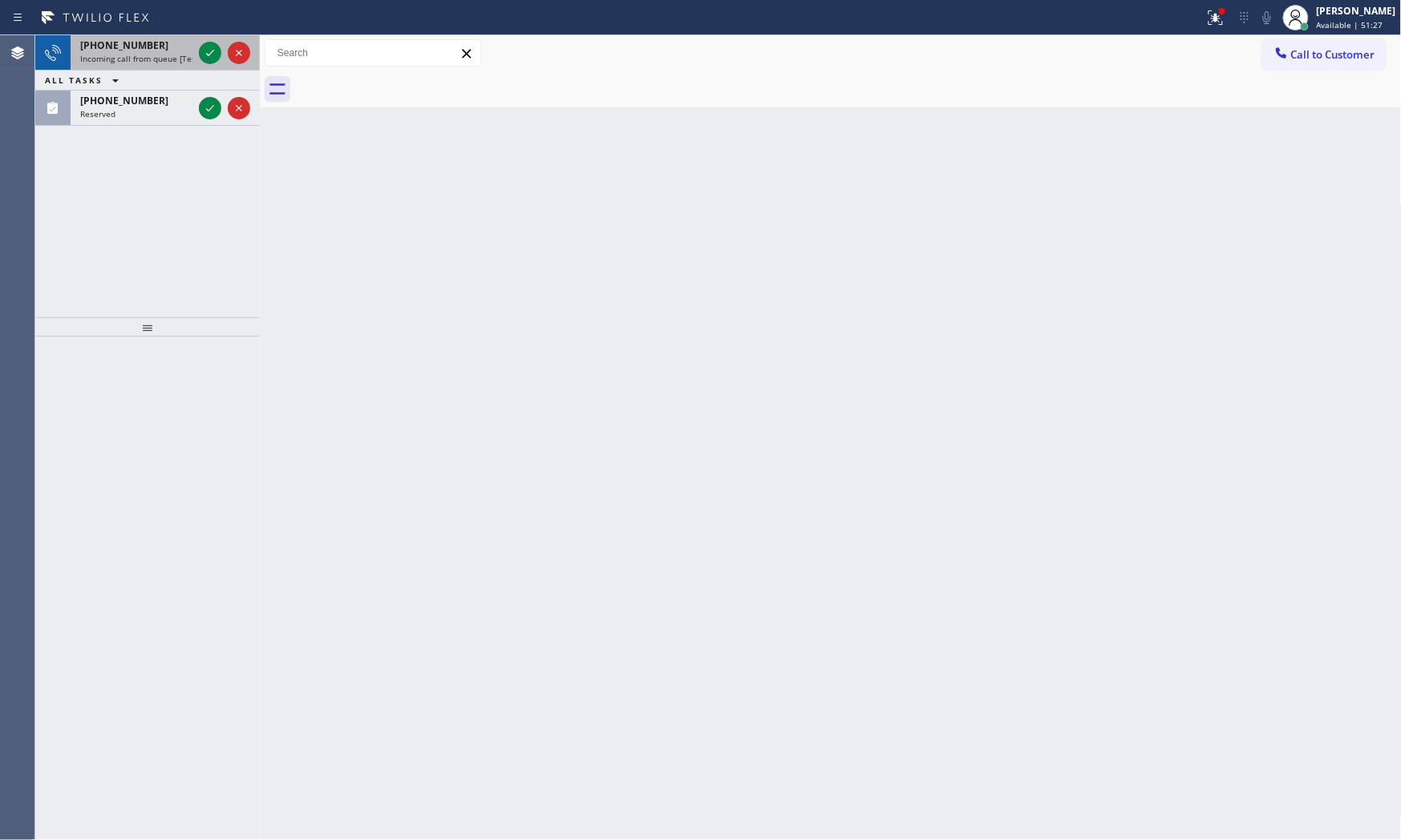
click at [145, 54] on span "Incoming call from queue [Test] All" at bounding box center [146, 58] width 133 height 11
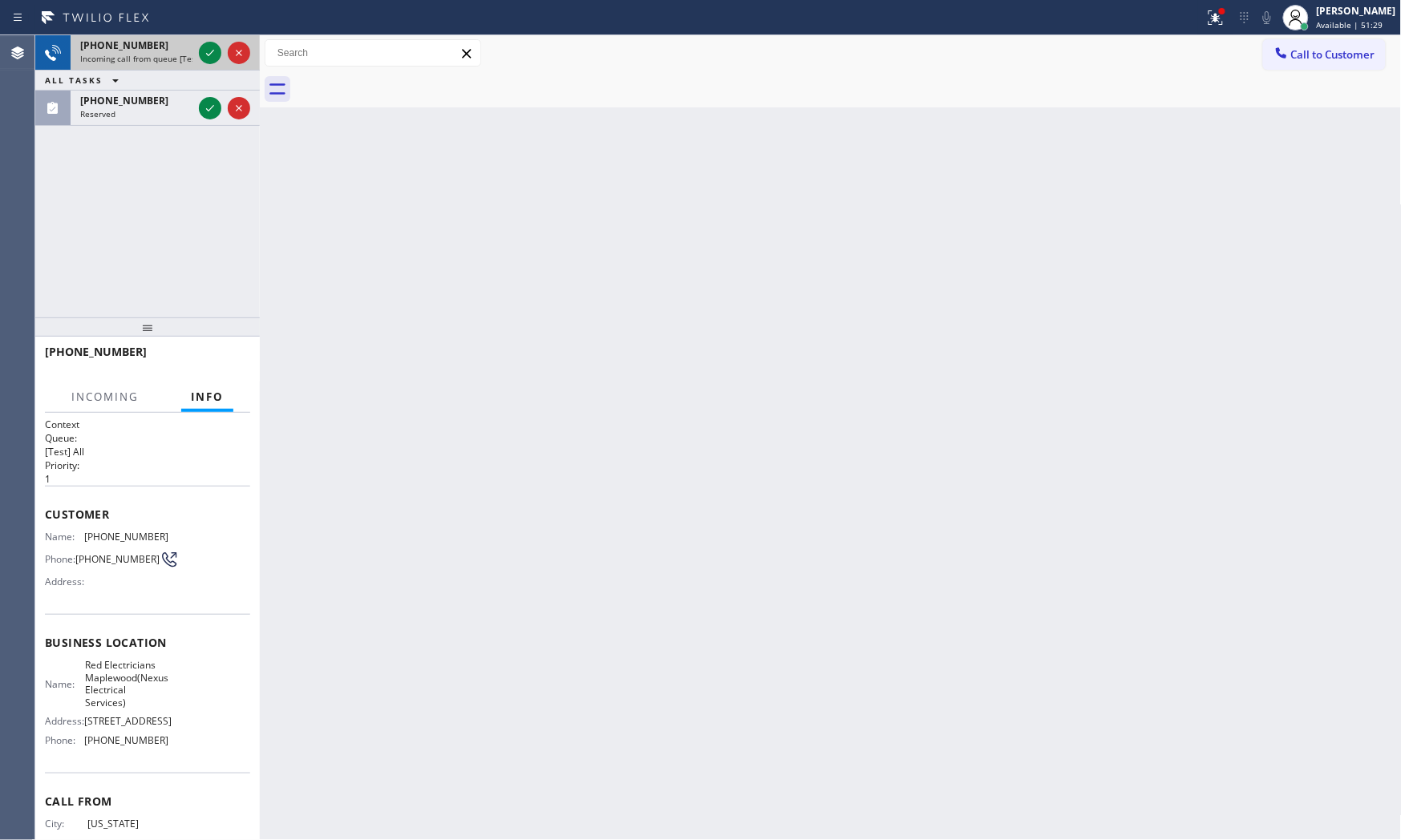
click at [178, 50] on div "[PHONE_NUMBER]" at bounding box center [136, 46] width 112 height 14
click at [226, 44] on div at bounding box center [224, 53] width 57 height 35
click at [216, 48] on icon at bounding box center [210, 52] width 19 height 19
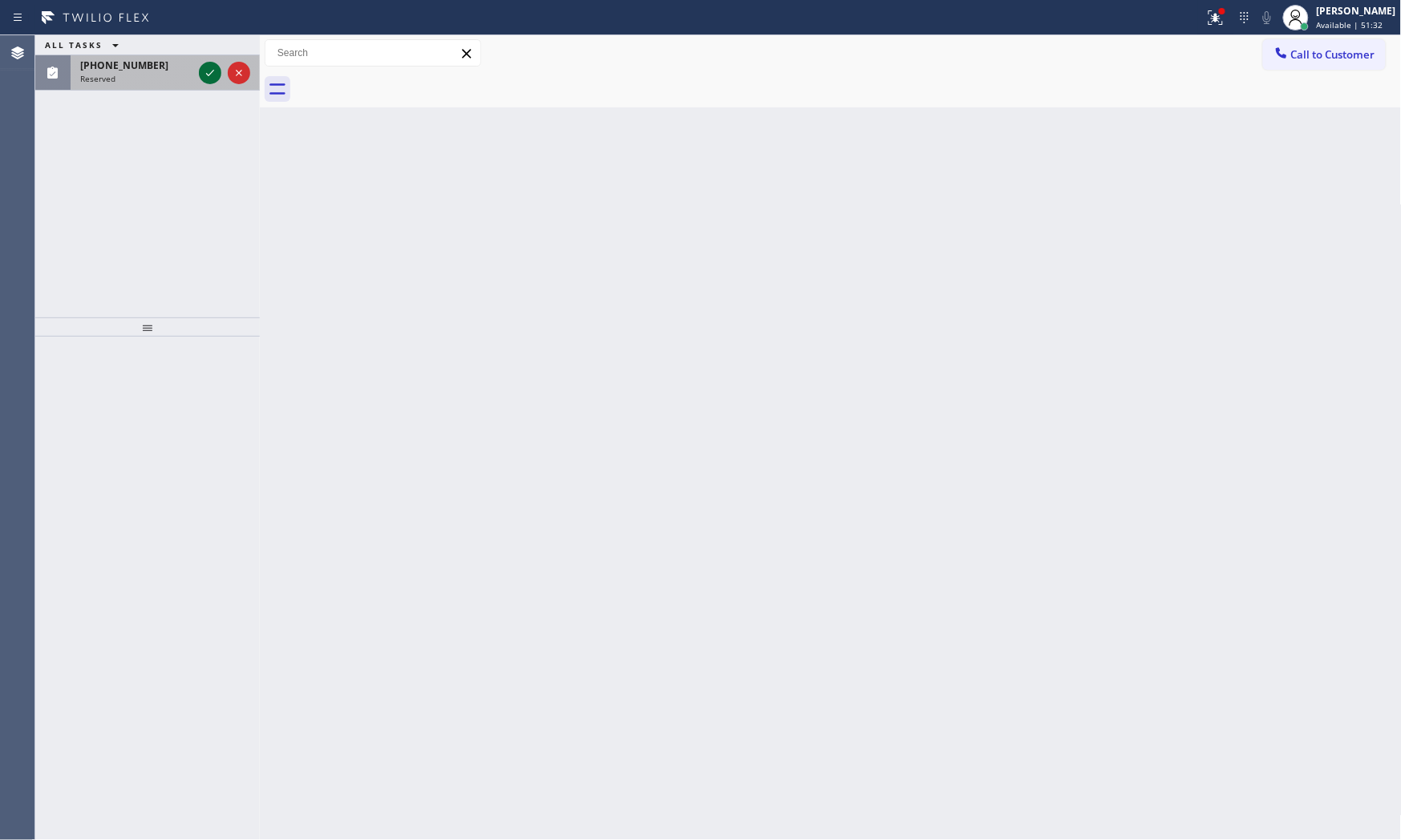
click at [216, 70] on icon at bounding box center [210, 73] width 19 height 19
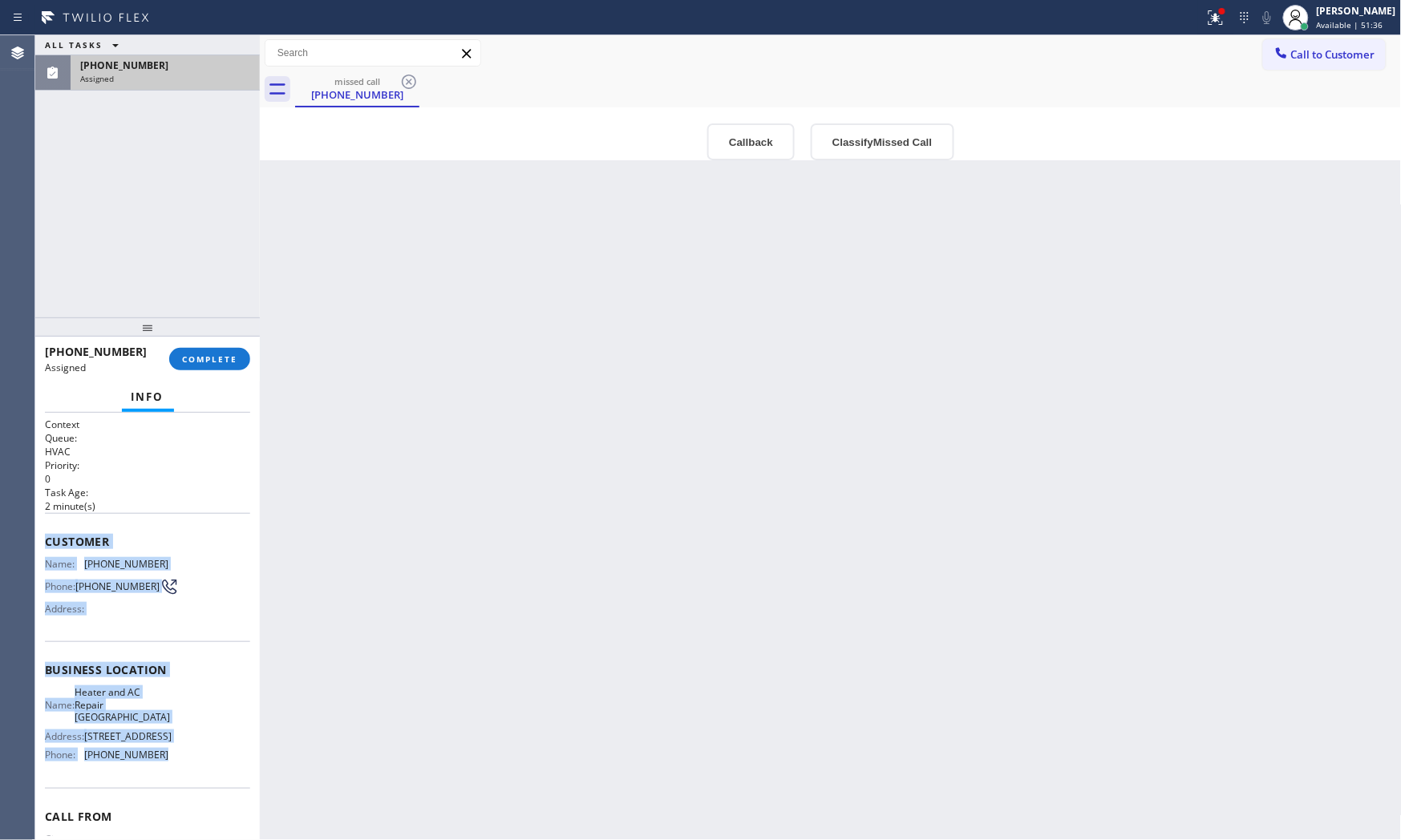
drag, startPoint x: 45, startPoint y: 546, endPoint x: 121, endPoint y: 695, distance: 167.3
click at [185, 770] on div "Context Queue: HVAC Priority: 0 Task Age: [DEMOGRAPHIC_DATA] minute(s) Customer…" at bounding box center [147, 663] width 205 height 491
copy div "Customer Name: [PHONE_NUMBER] Phone: [PHONE_NUMBER] Address: Business location …"
click at [243, 362] on button "COMPLETE" at bounding box center [210, 359] width 81 height 23
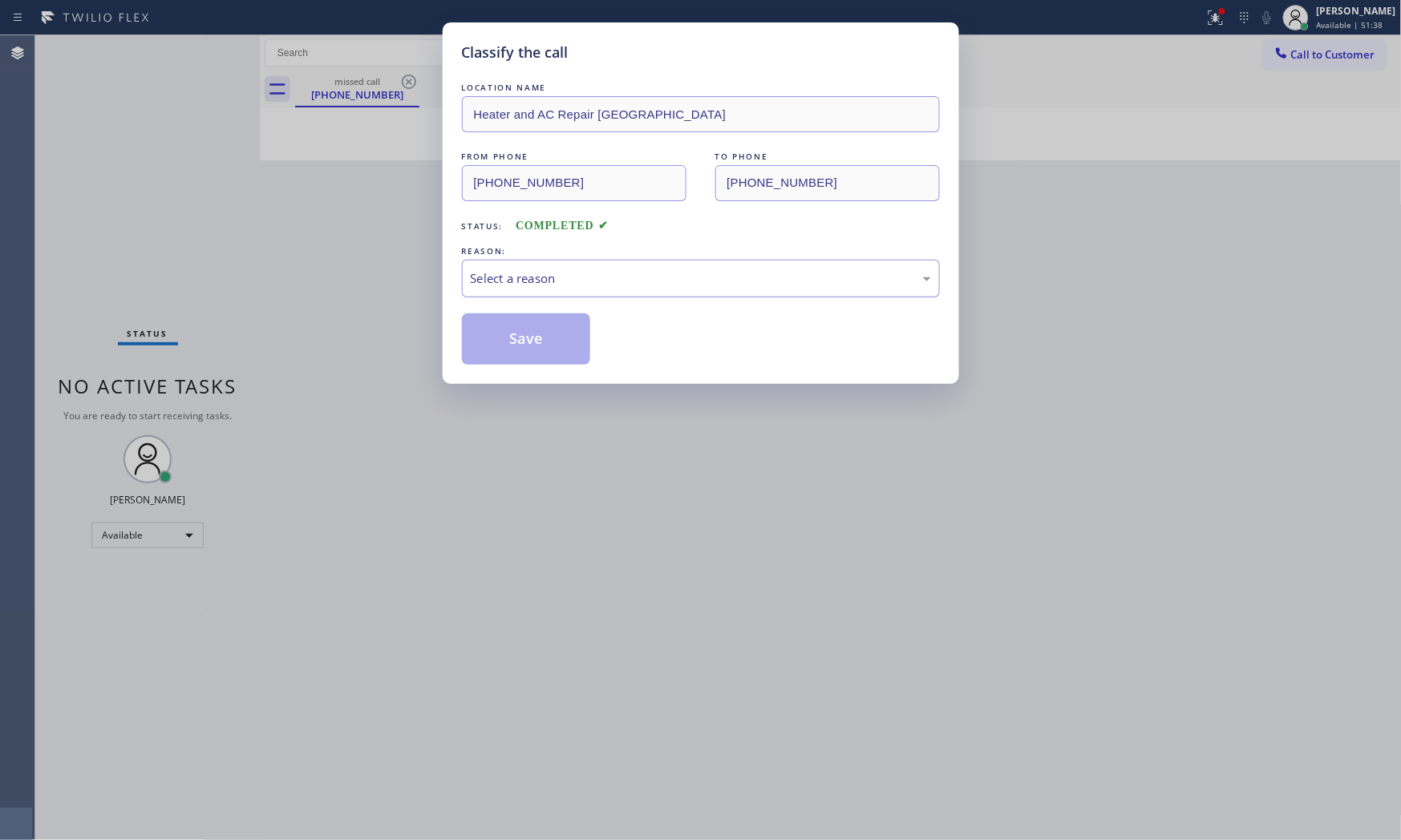
drag, startPoint x: 613, startPoint y: 262, endPoint x: 610, endPoint y: 270, distance: 8.5
click at [613, 265] on div "Select a reason" at bounding box center [700, 278] width 478 height 38
click at [539, 341] on button "Save" at bounding box center [526, 339] width 129 height 52
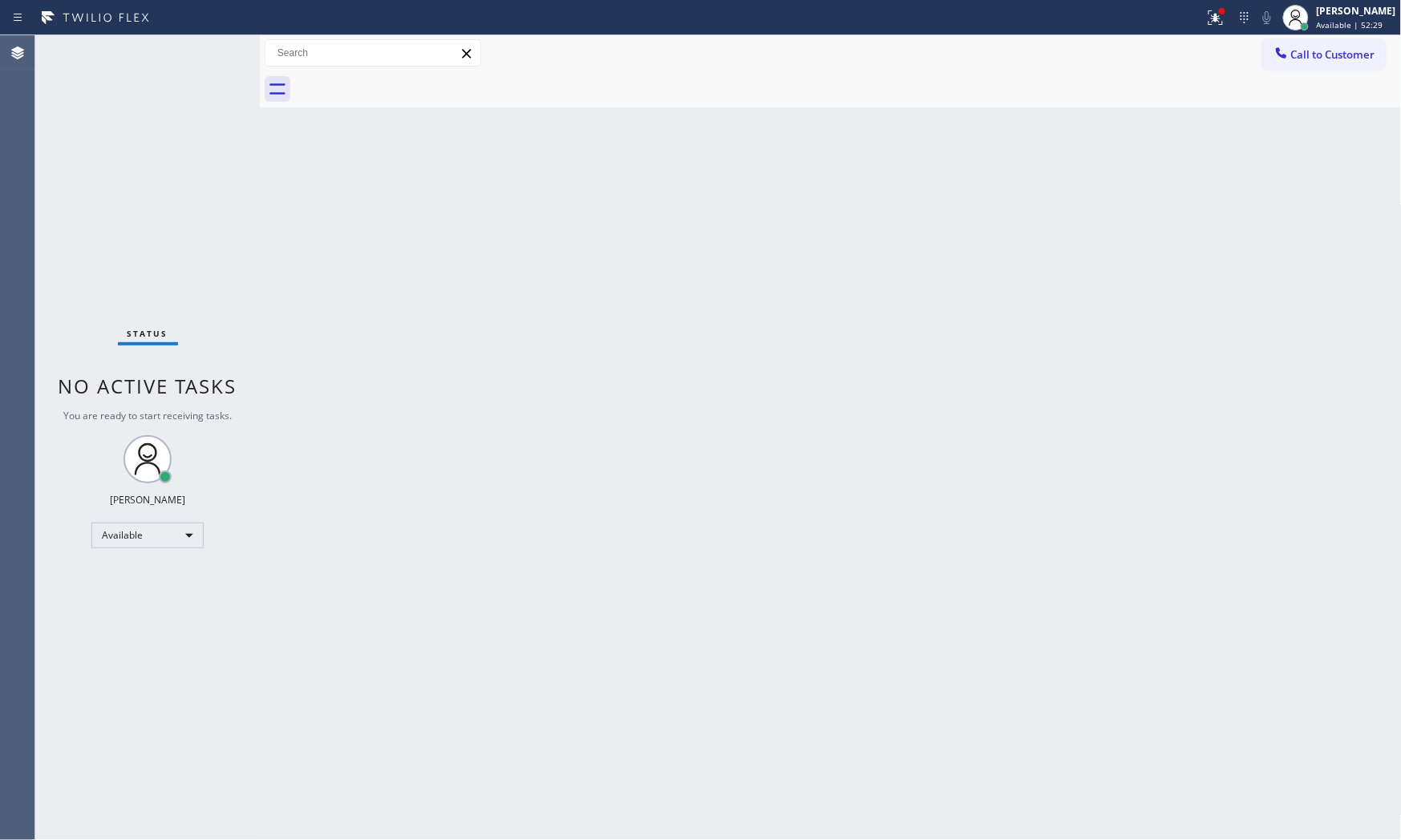
click at [189, 52] on div "Status No active tasks You are ready to start receiving tasks. [PERSON_NAME] Av…" at bounding box center [148, 438] width 225 height 805
click at [189, 52] on div "Status No active tasks You are ready to start receiving tasks. [PERSON_NAME] Av…" at bounding box center [148, 438] width 225 height 805
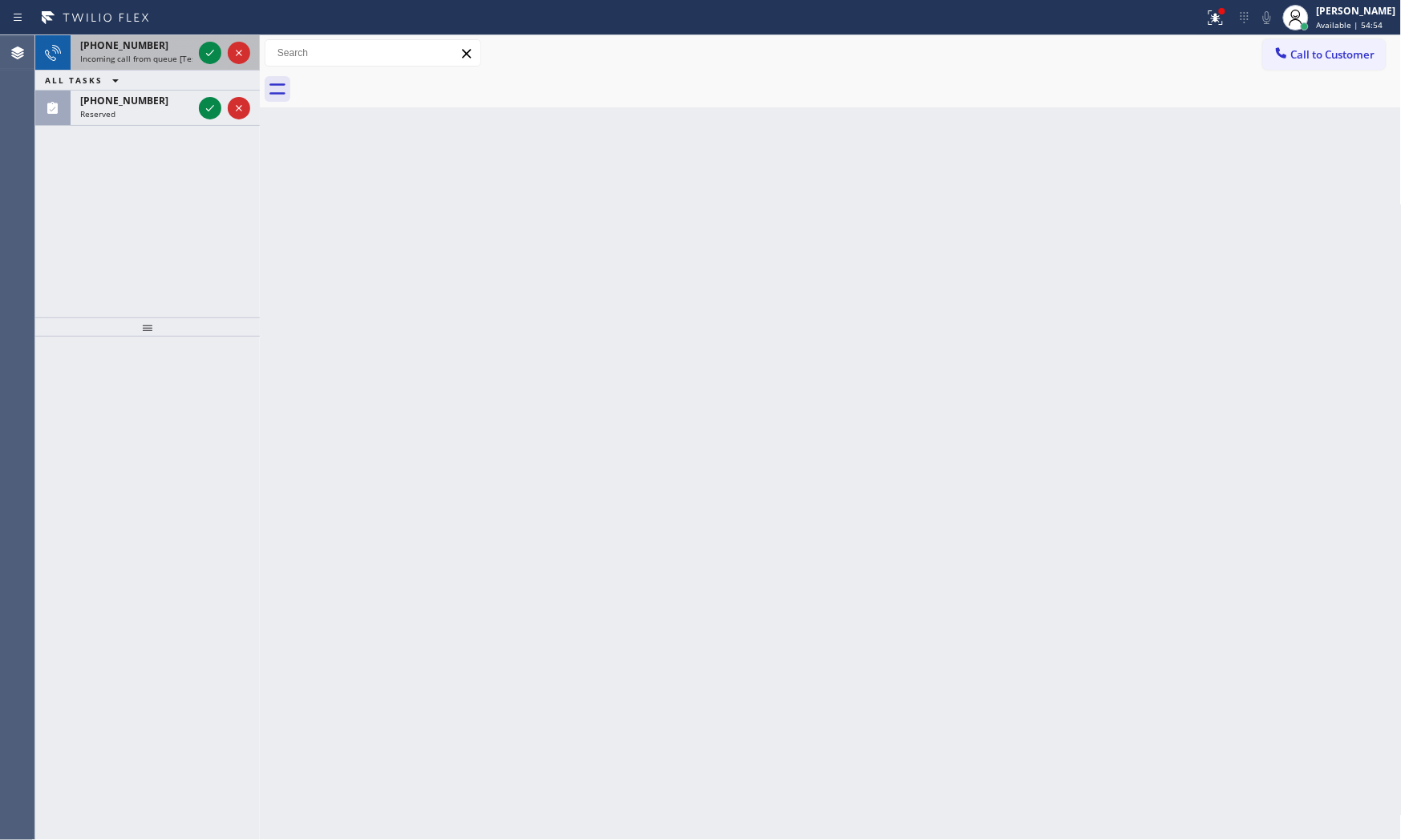
click at [161, 57] on span "Incoming call from queue [Test] All" at bounding box center [146, 58] width 133 height 11
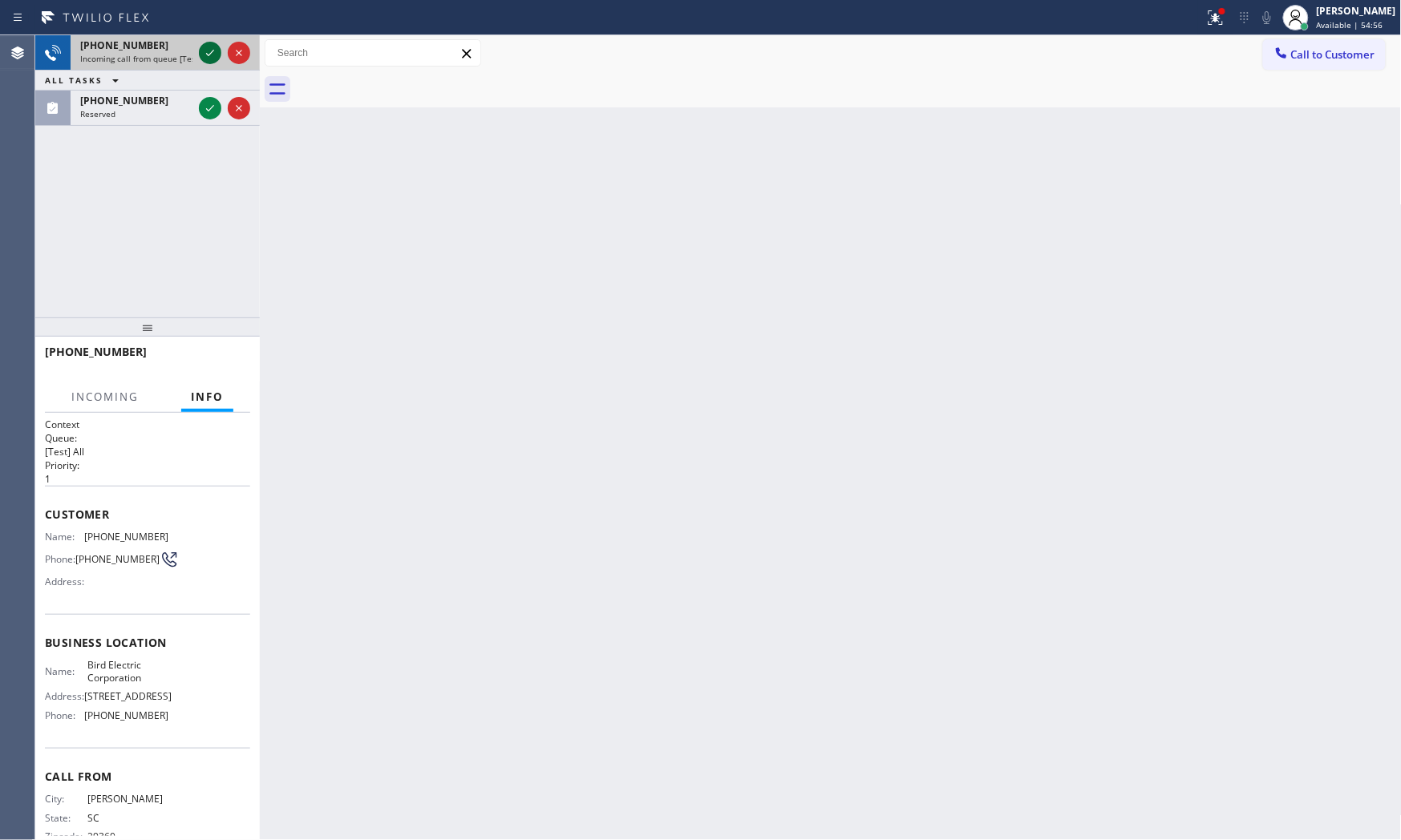
click at [205, 46] on icon at bounding box center [210, 52] width 19 height 19
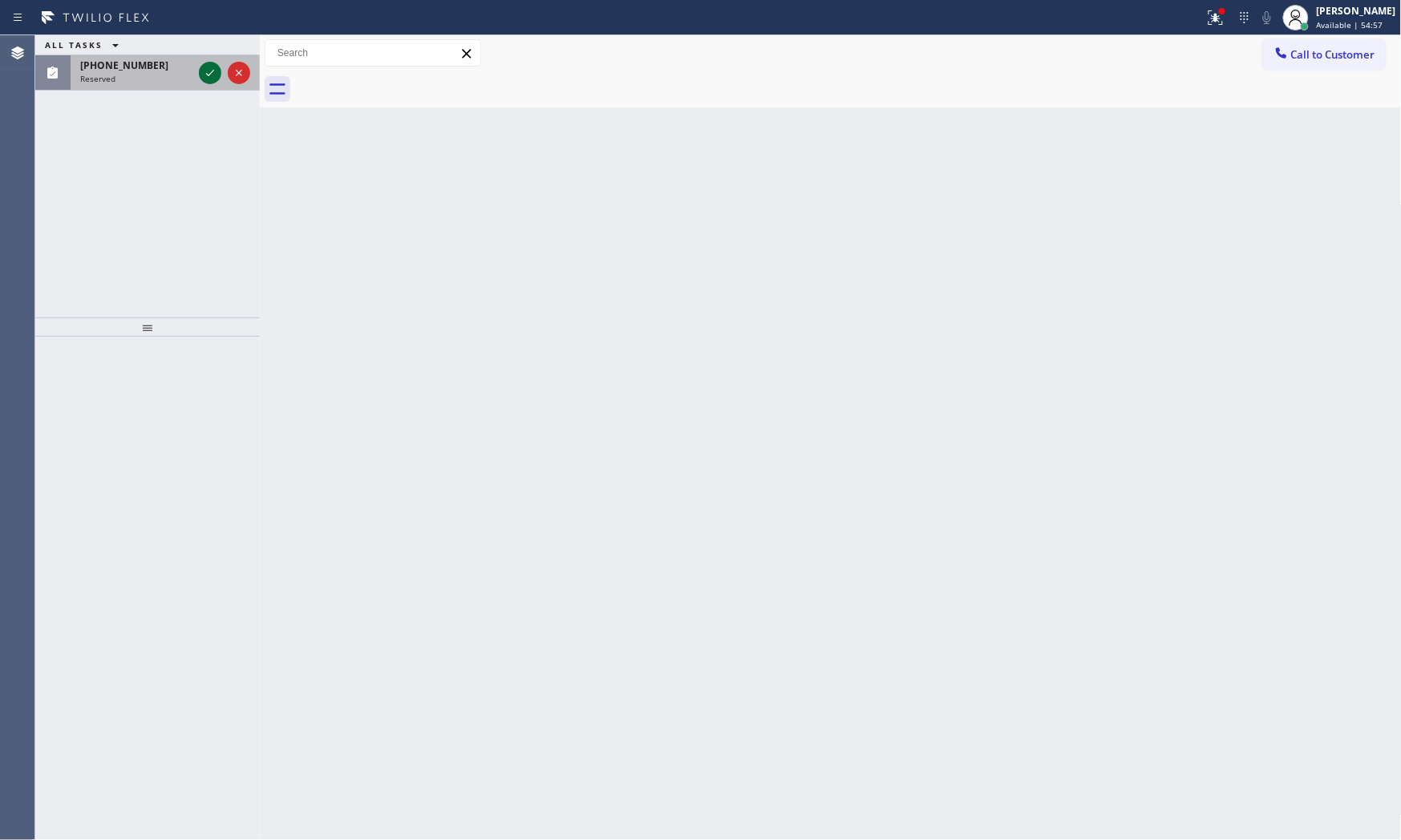
click at [201, 70] on icon at bounding box center [210, 73] width 19 height 19
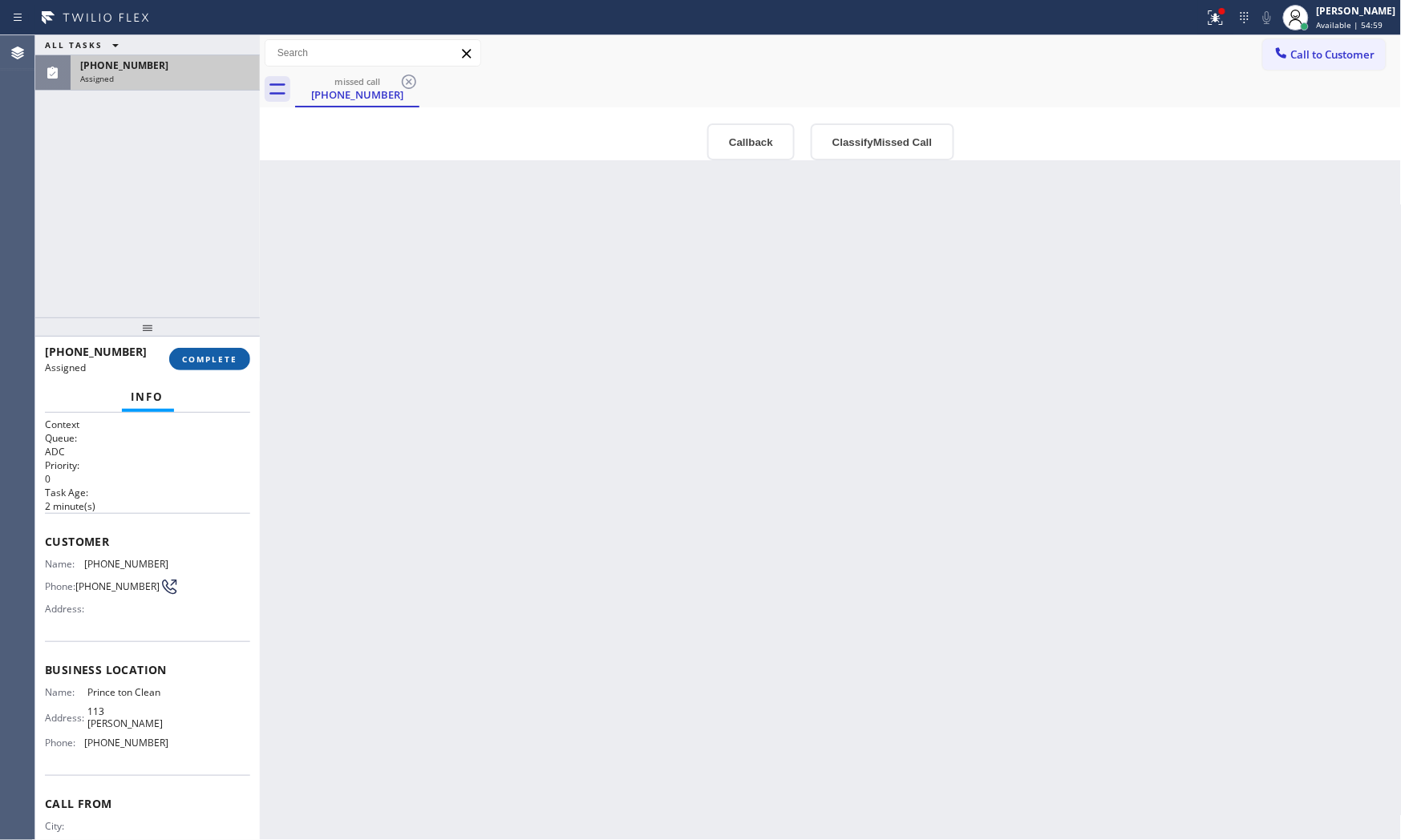
click at [227, 355] on span "COMPLETE" at bounding box center [209, 358] width 55 height 11
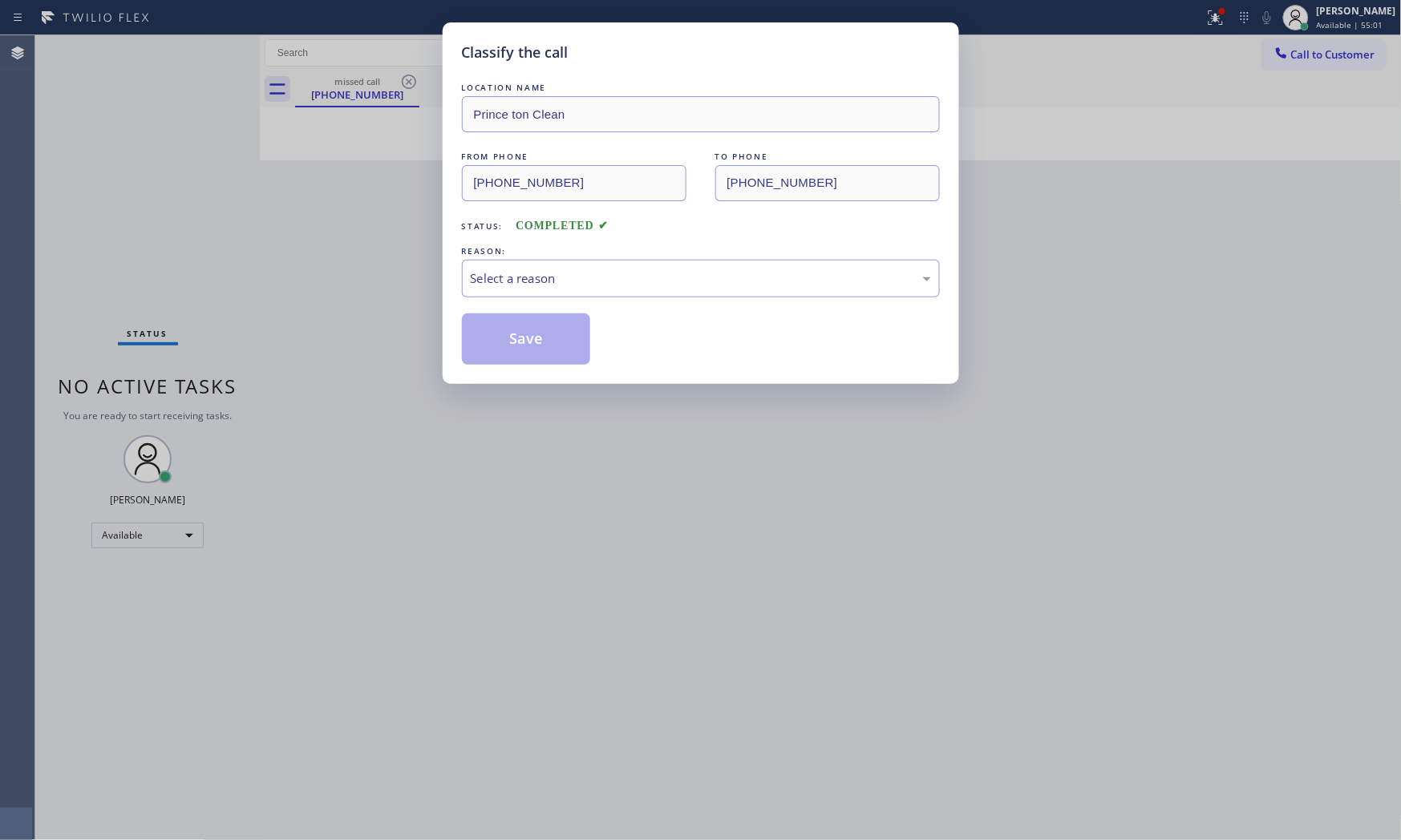
click at [542, 299] on div "LOCATION NAME Prince ton Clean FROM PHONE [PHONE_NUMBER] TO PHONE [PHONE_NUMBER…" at bounding box center [700, 222] width 478 height 286
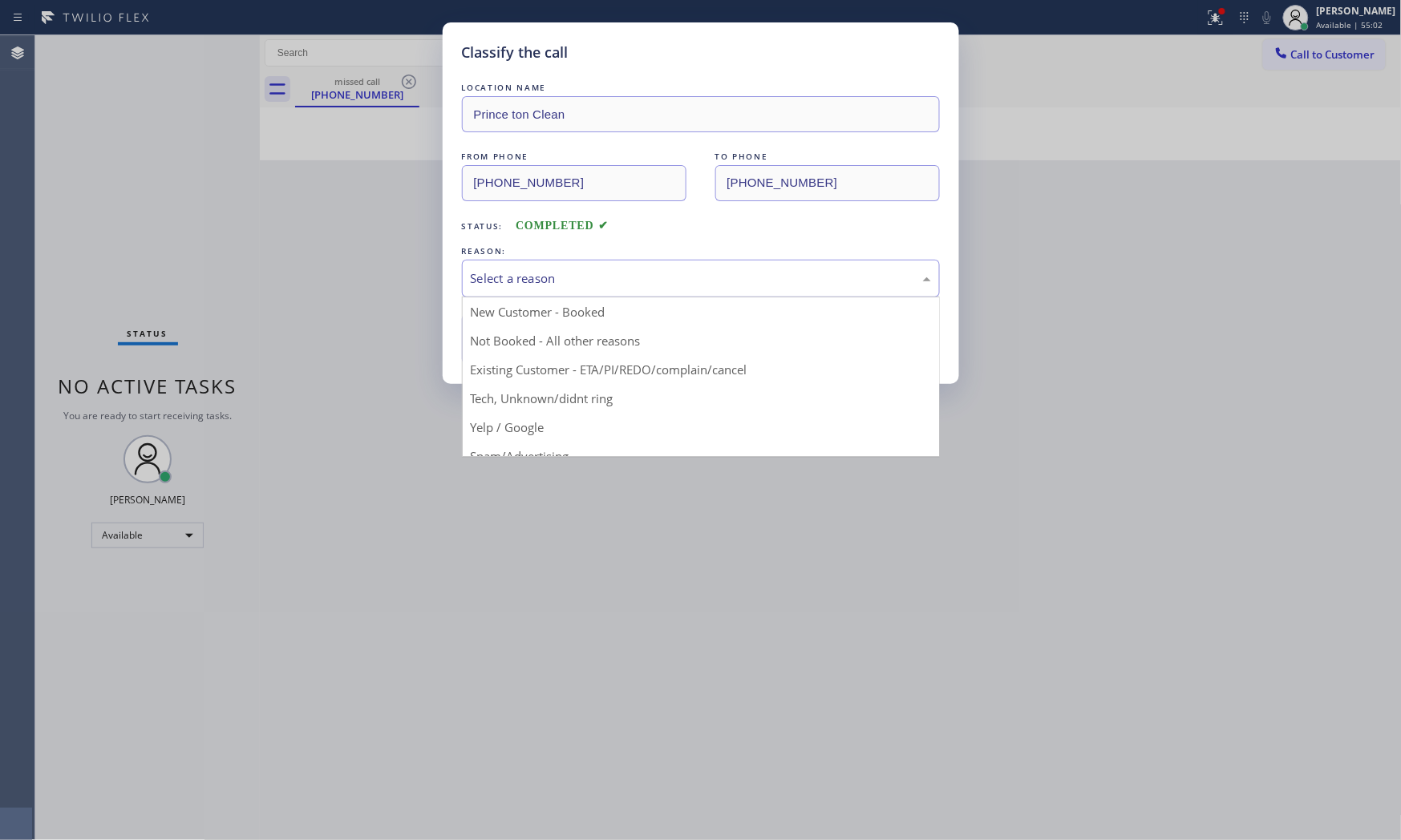
click at [536, 286] on div "Select a reason" at bounding box center [700, 278] width 478 height 38
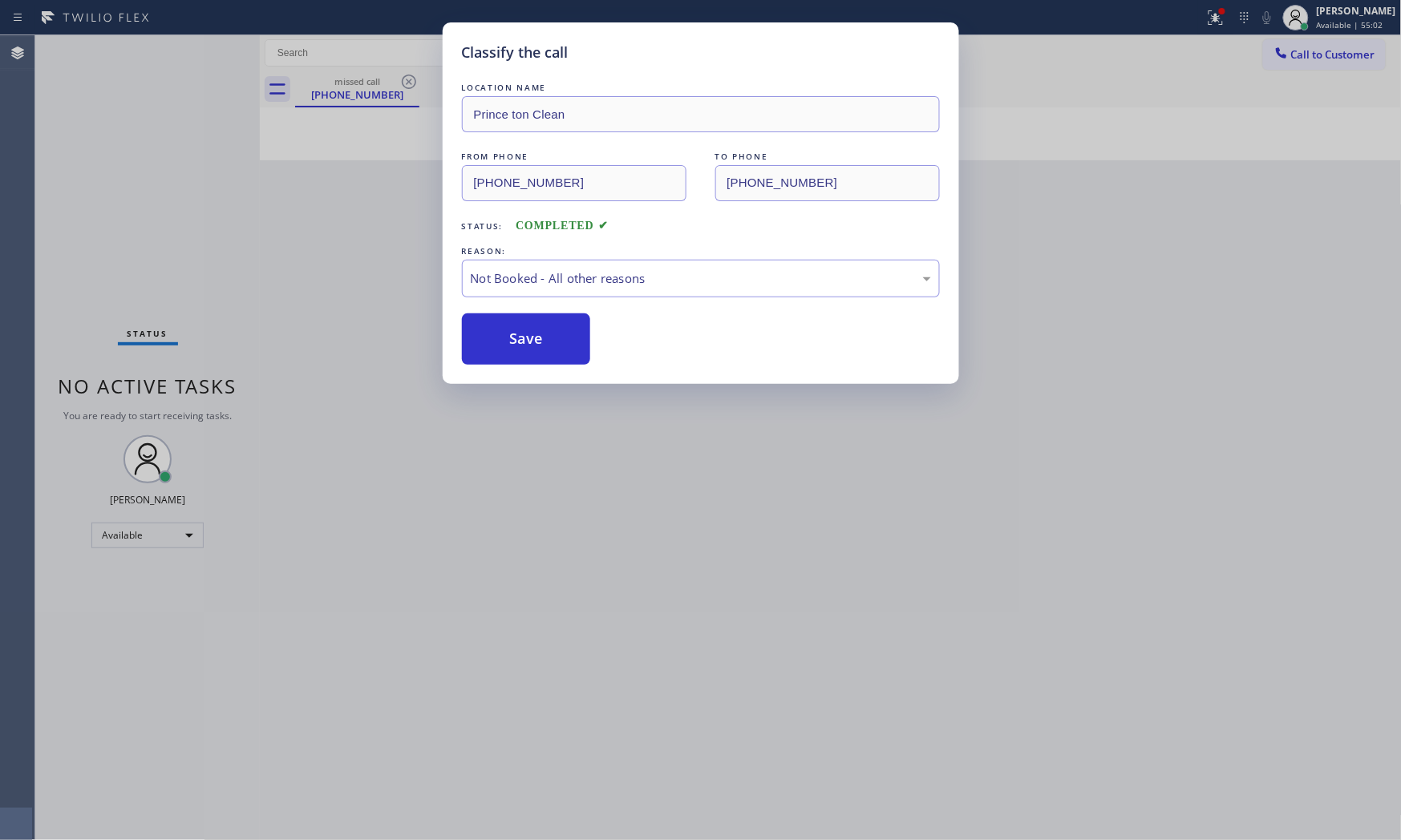
click at [502, 339] on button "Save" at bounding box center [526, 339] width 129 height 52
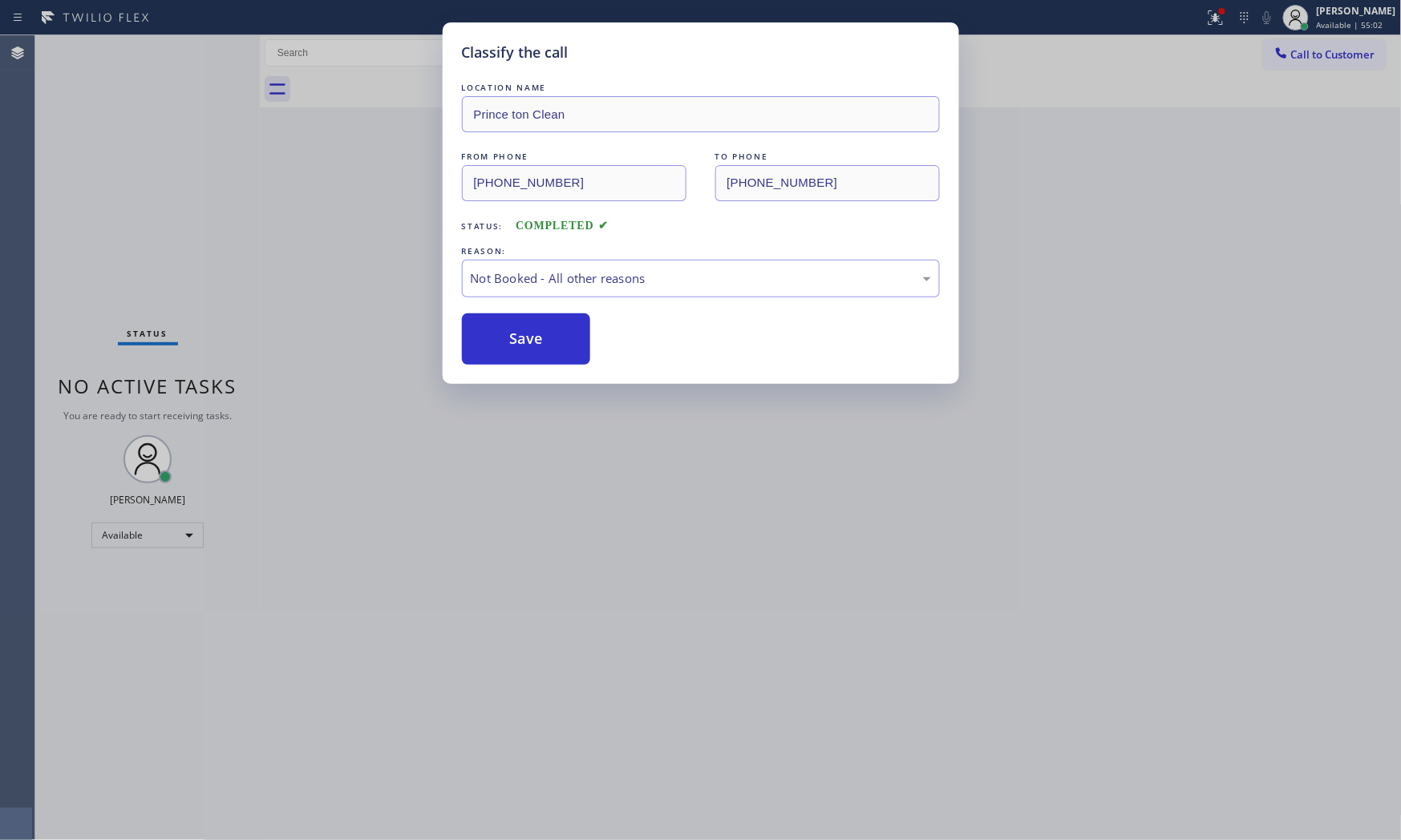
click at [502, 339] on button "Save" at bounding box center [526, 339] width 129 height 52
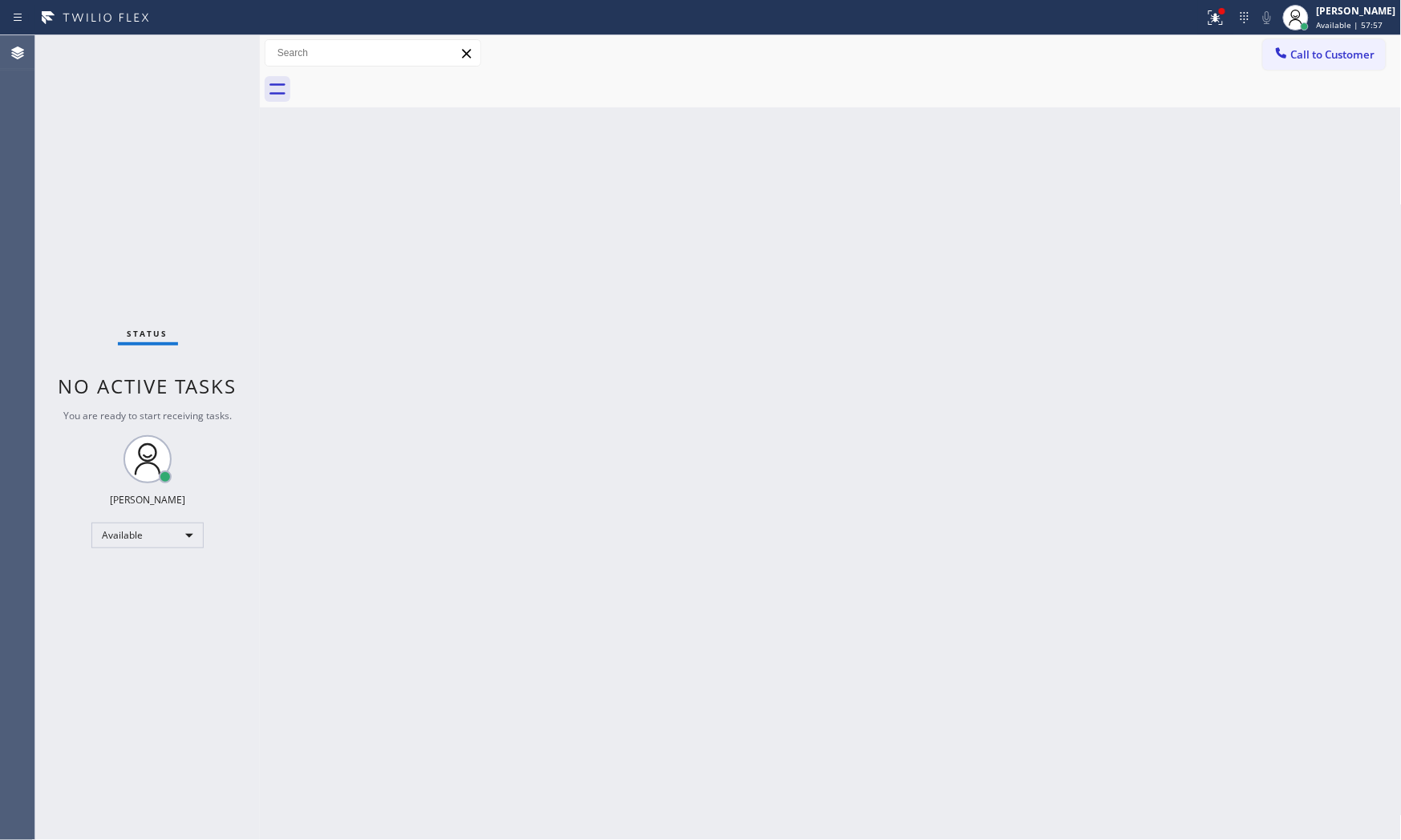
click at [142, 29] on icon at bounding box center [96, 18] width 120 height 25
click at [147, 42] on div "Status No active tasks You are ready to start receiving tasks. [PERSON_NAME] Av…" at bounding box center [148, 438] width 225 height 805
click at [147, 46] on div "Status No active tasks You are ready to start receiving tasks. [PERSON_NAME] Av…" at bounding box center [148, 438] width 225 height 805
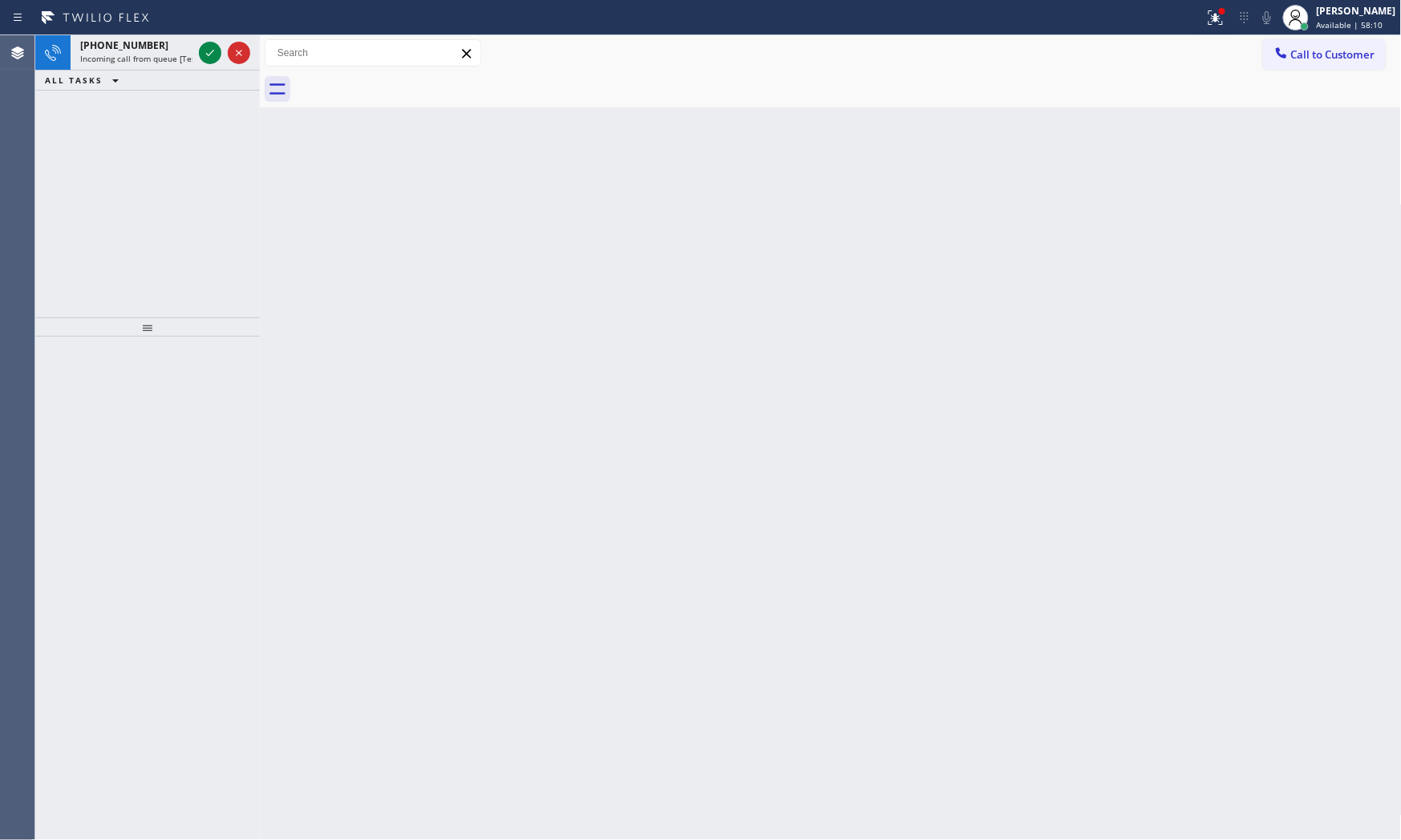
click at [147, 46] on div "[PHONE_NUMBER]" at bounding box center [136, 46] width 112 height 14
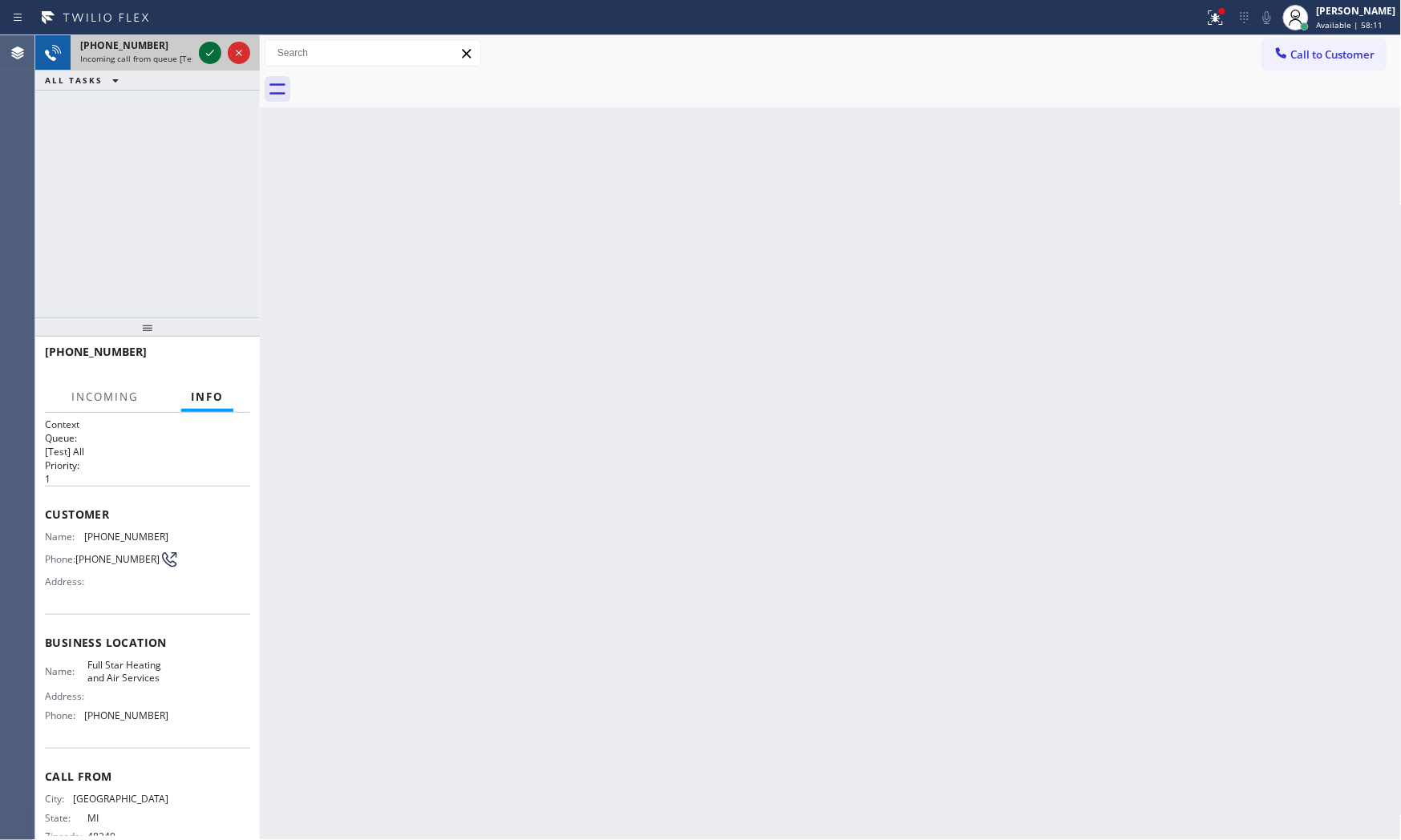
click at [211, 51] on icon at bounding box center [210, 52] width 19 height 19
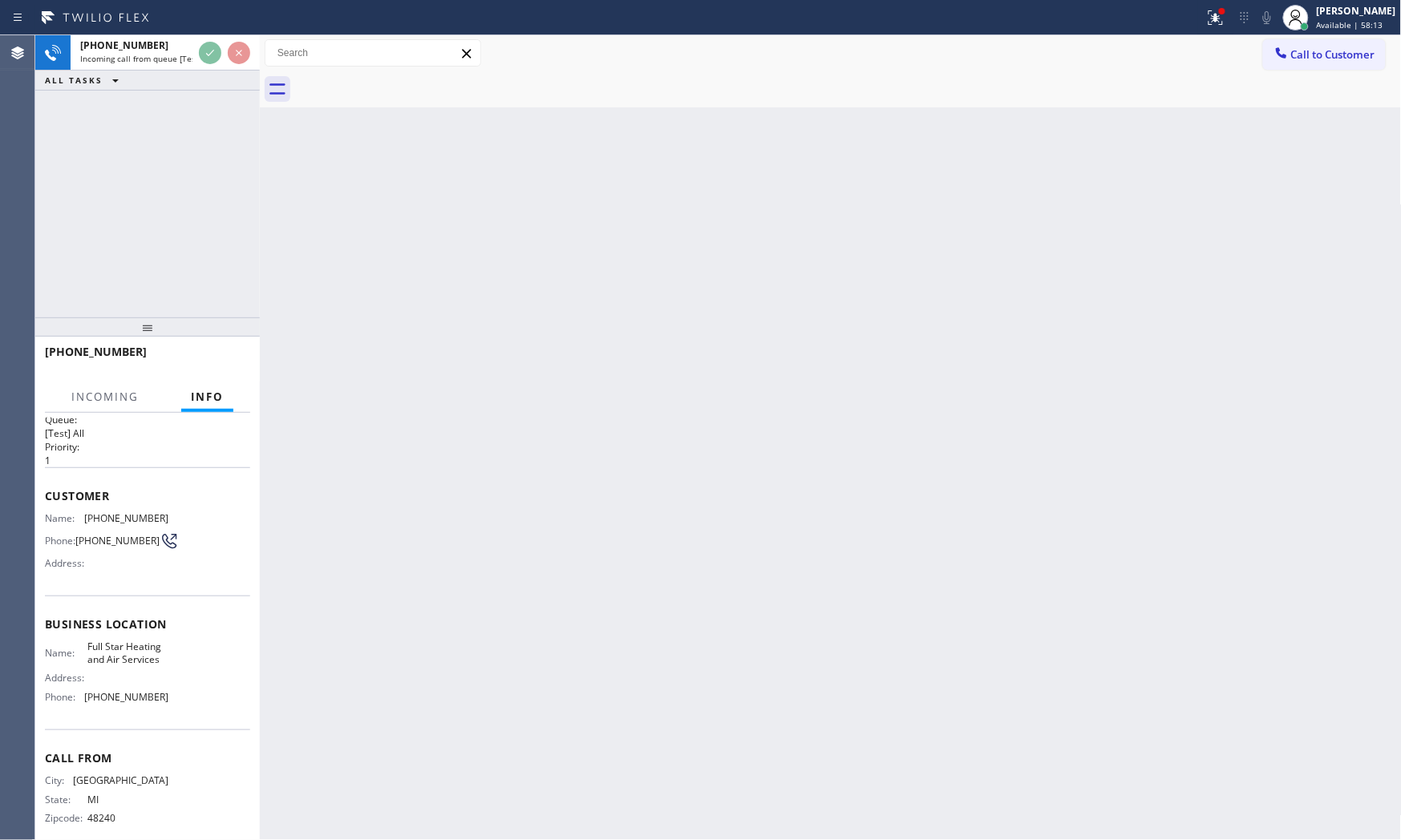
scroll to position [37, 0]
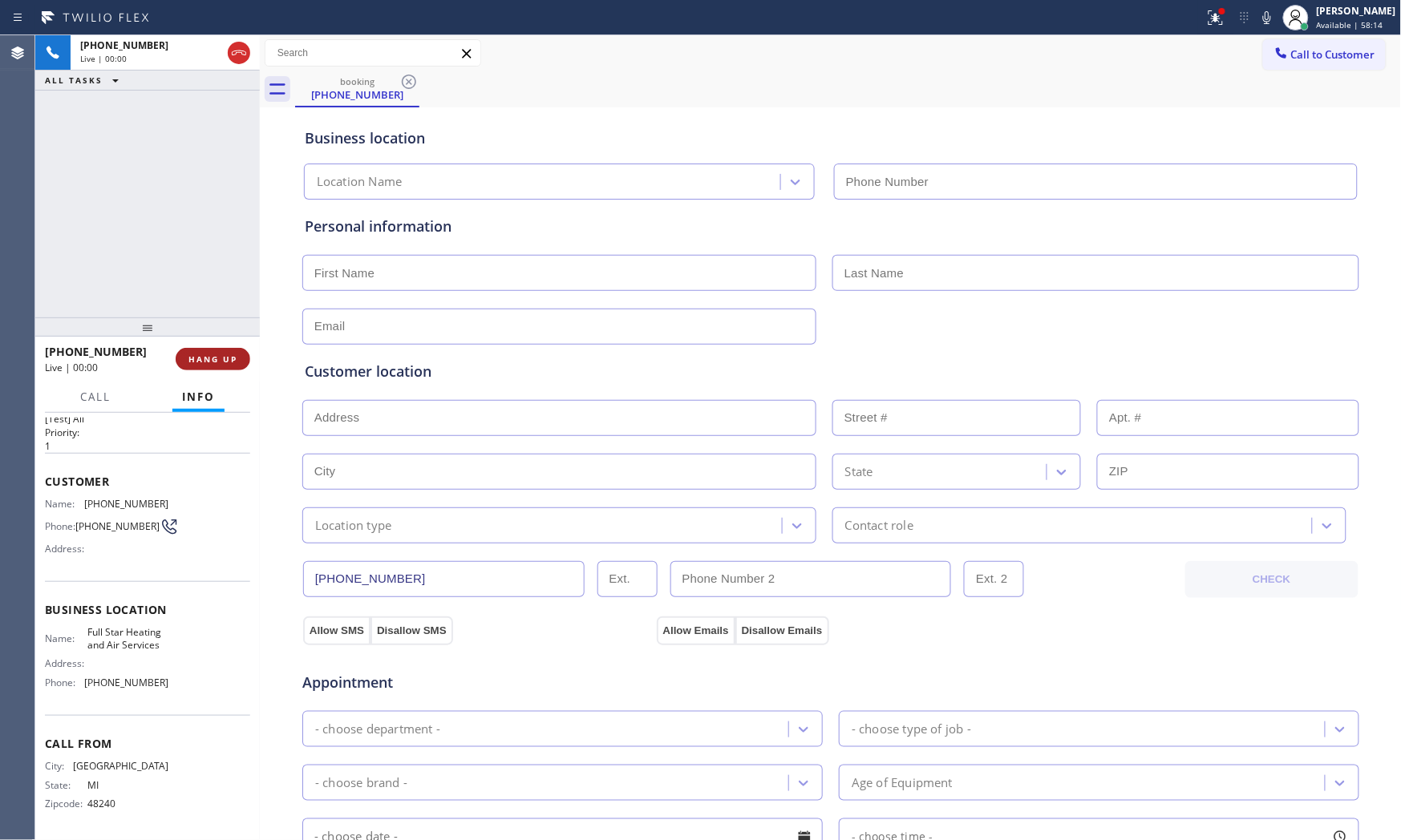
type input "[PHONE_NUMBER]"
click at [215, 350] on button "HANG UP" at bounding box center [213, 359] width 74 height 23
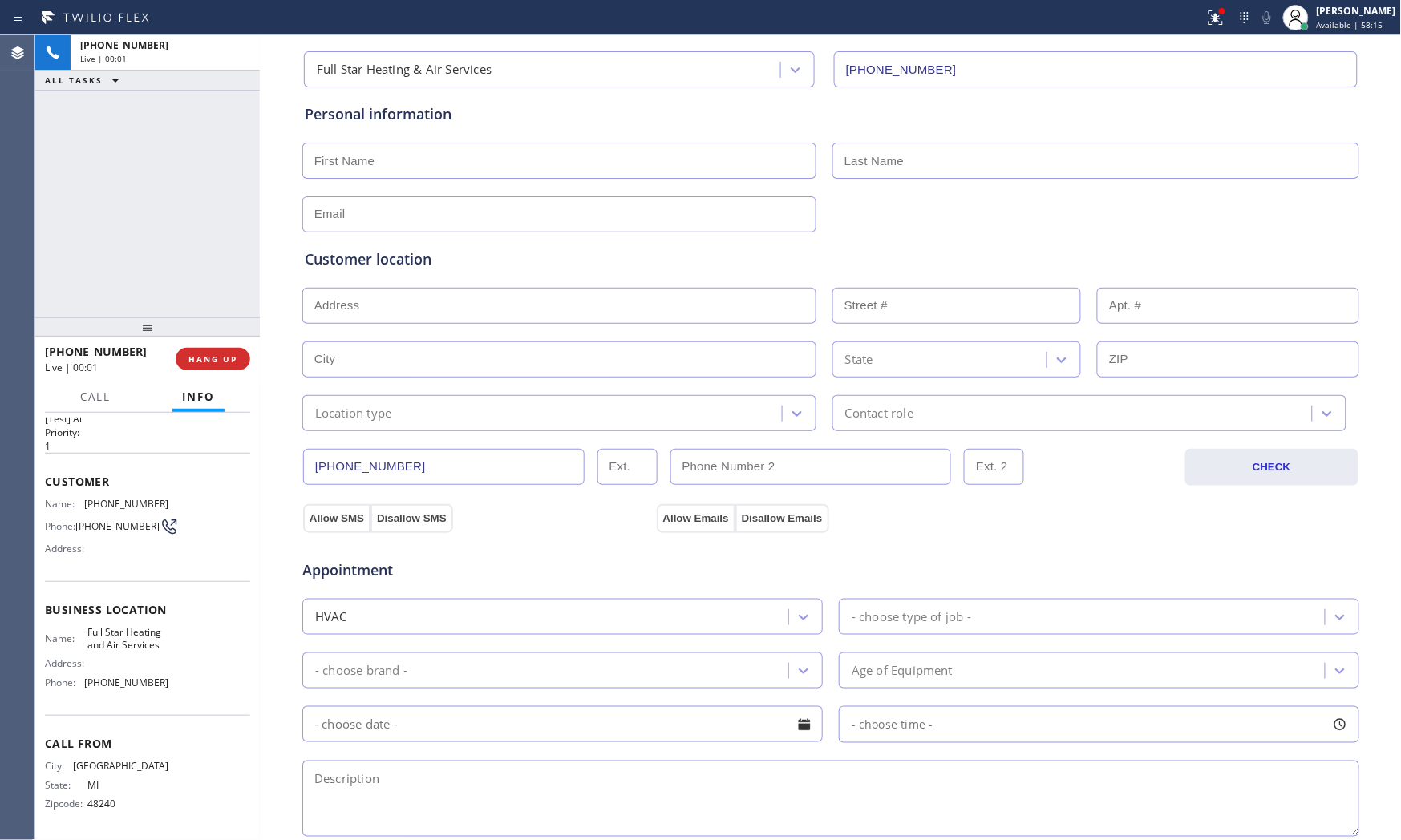
scroll to position [401, 0]
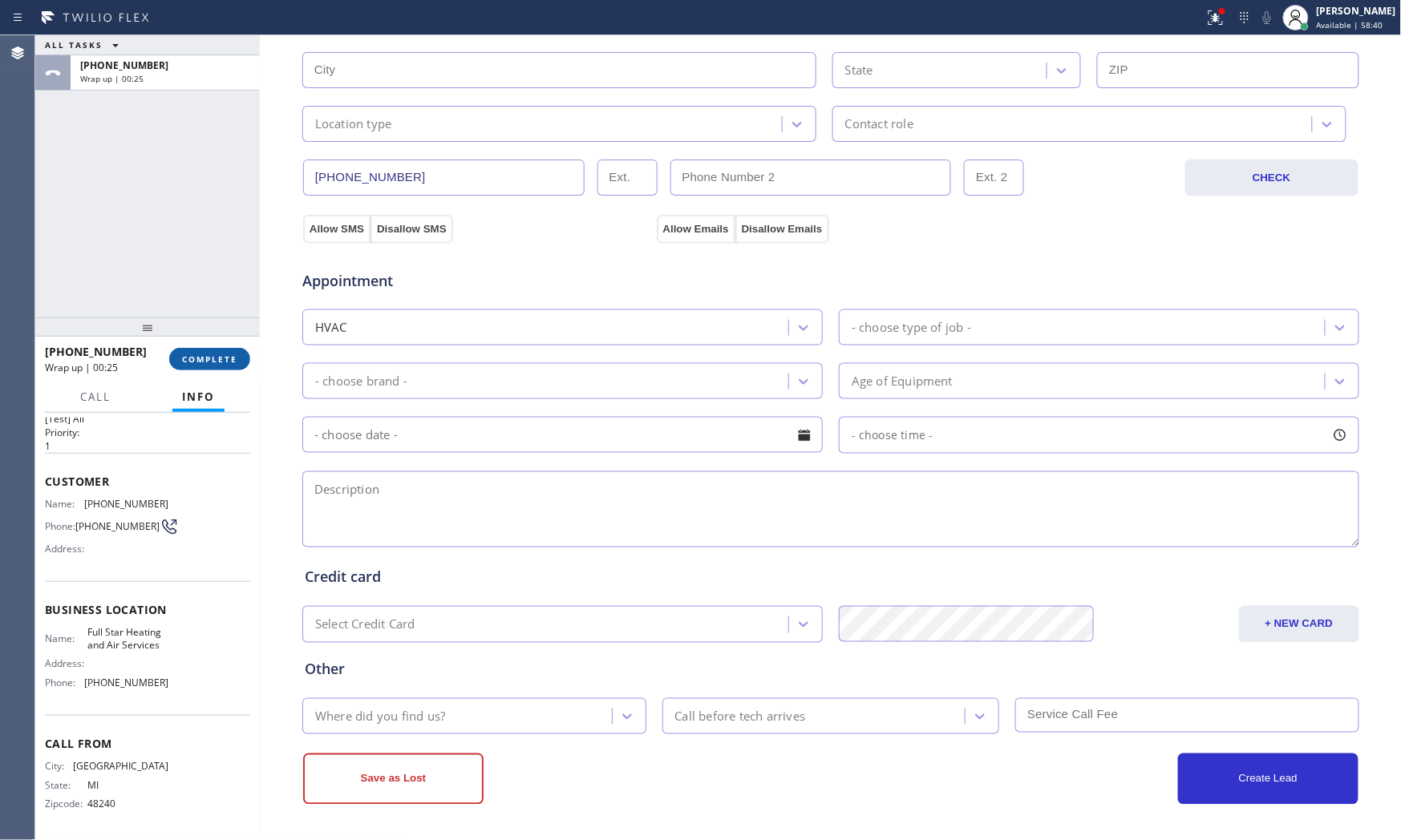
click at [189, 349] on button "COMPLETE" at bounding box center [210, 359] width 81 height 23
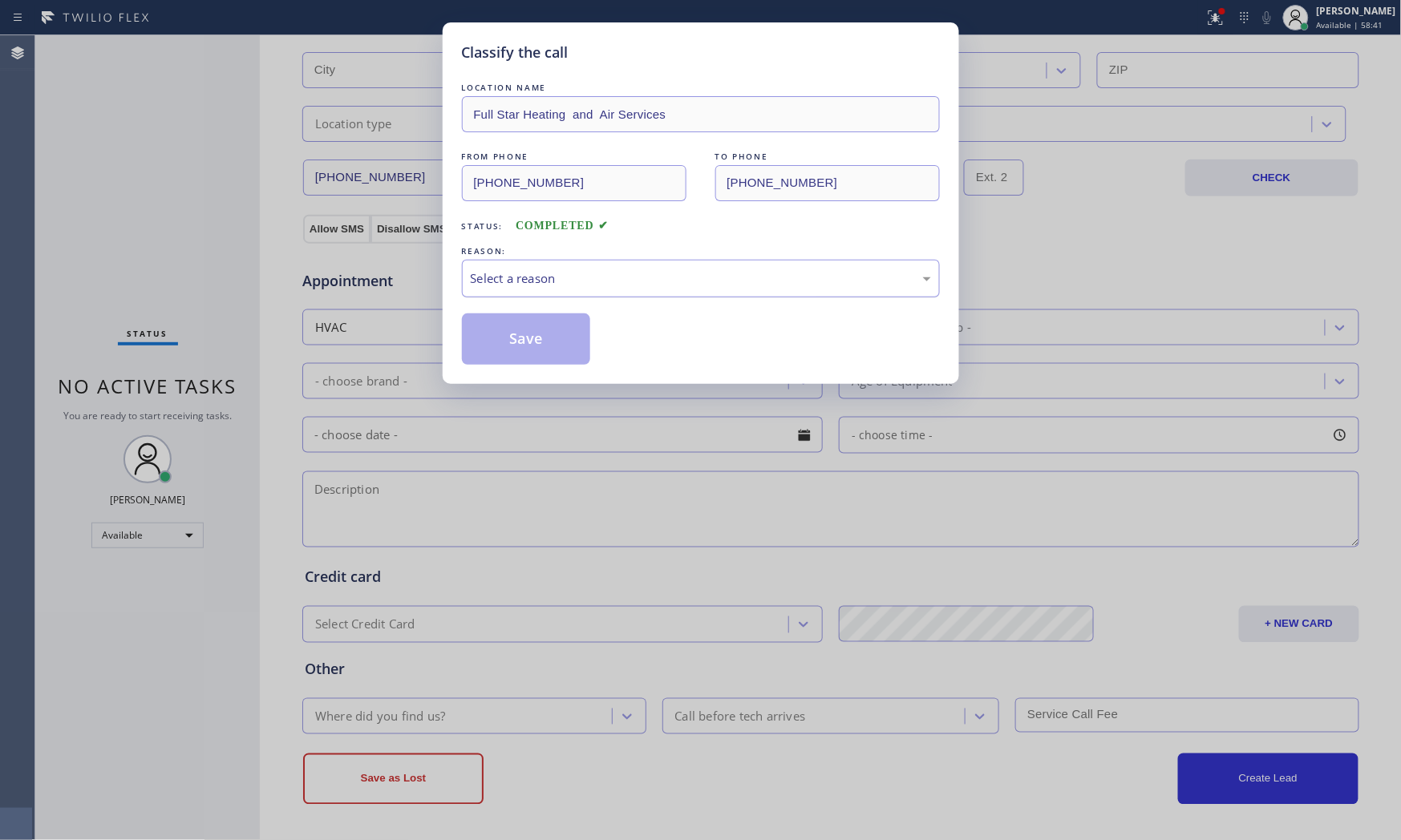
click at [606, 286] on div "Select a reason" at bounding box center [700, 278] width 478 height 38
click at [579, 334] on button "Save" at bounding box center [526, 339] width 129 height 52
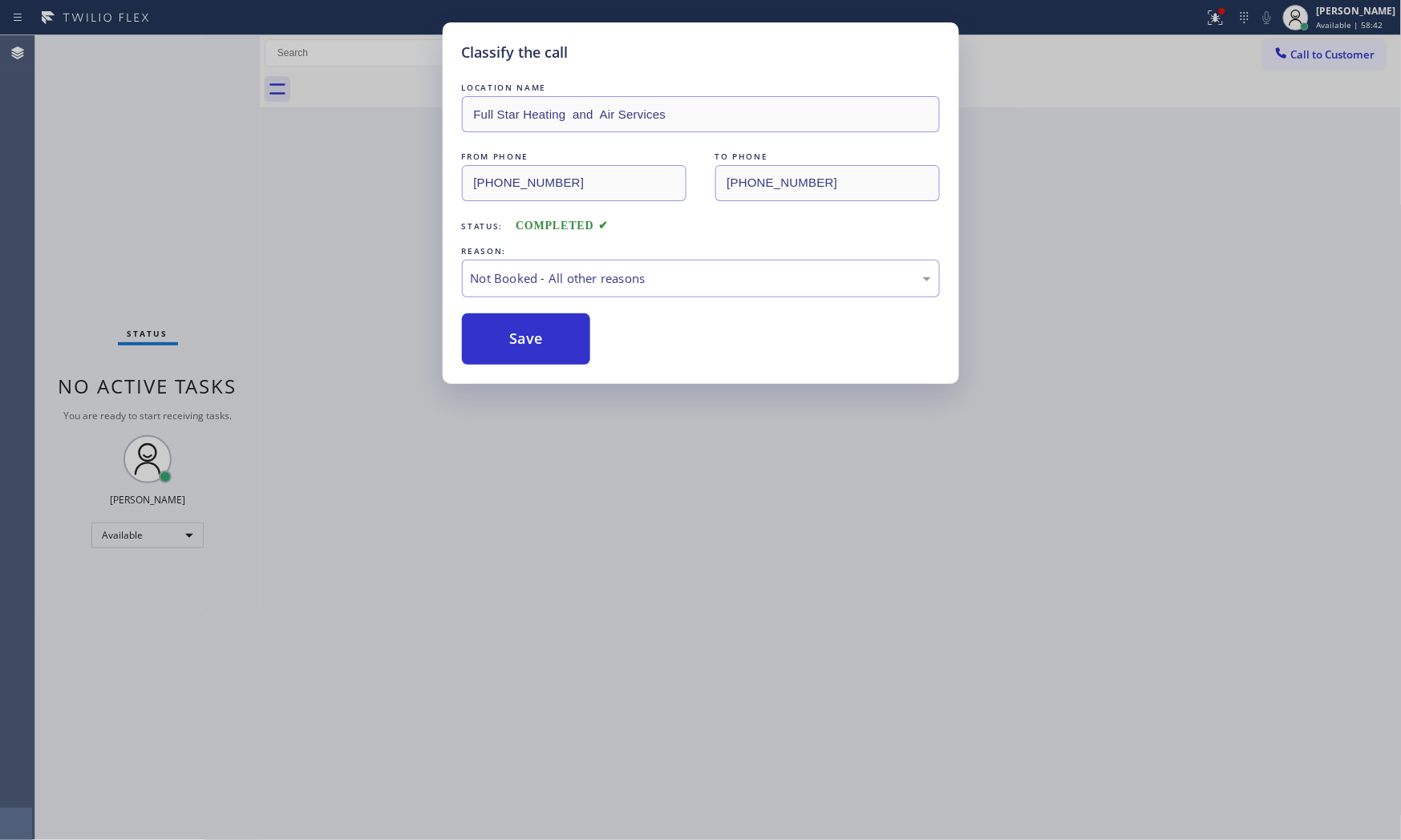
click at [579, 334] on button "Save" at bounding box center [526, 339] width 129 height 52
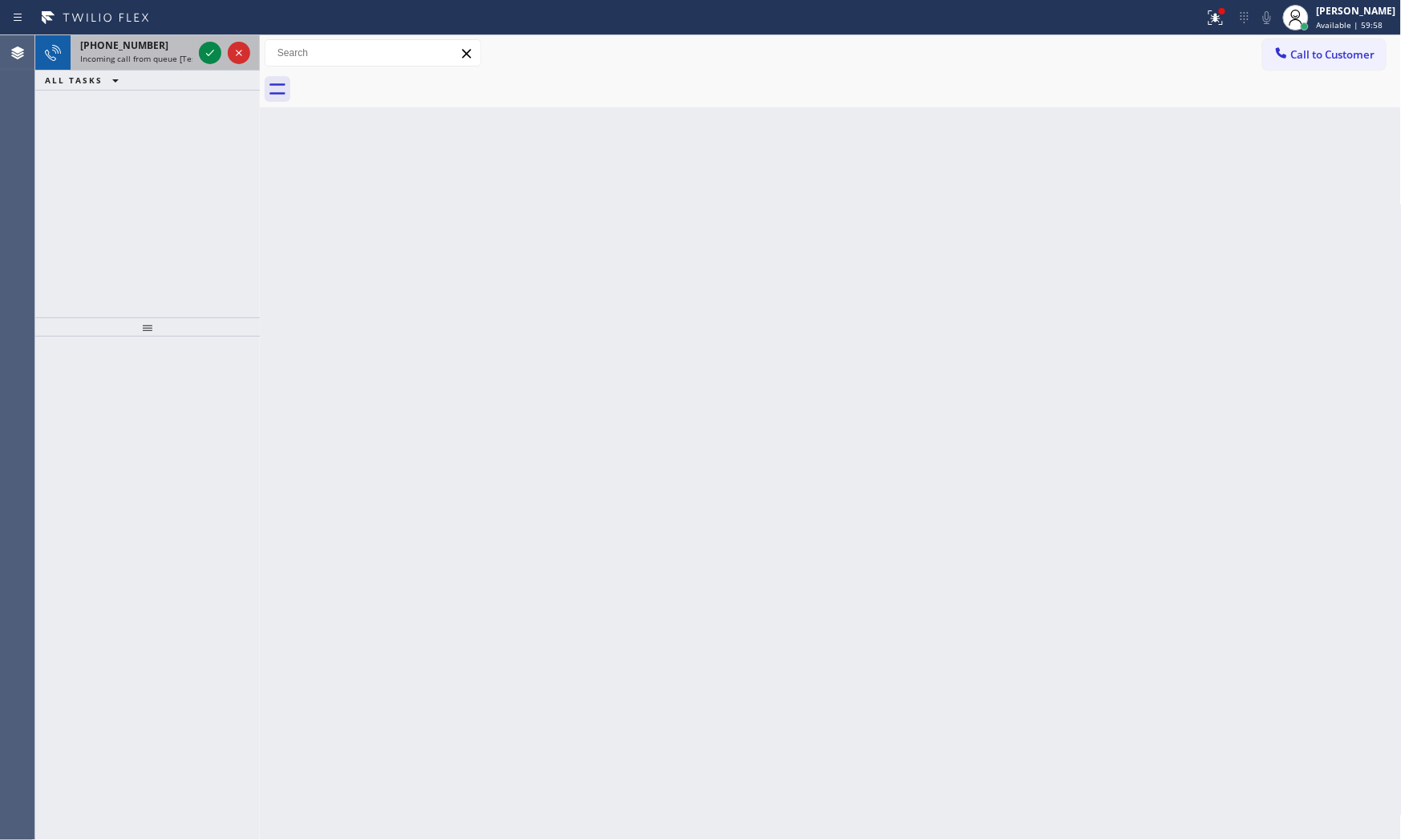
click at [141, 38] on div "[PHONE_NUMBER] Incoming call from queue [Test] All" at bounding box center [133, 53] width 125 height 35
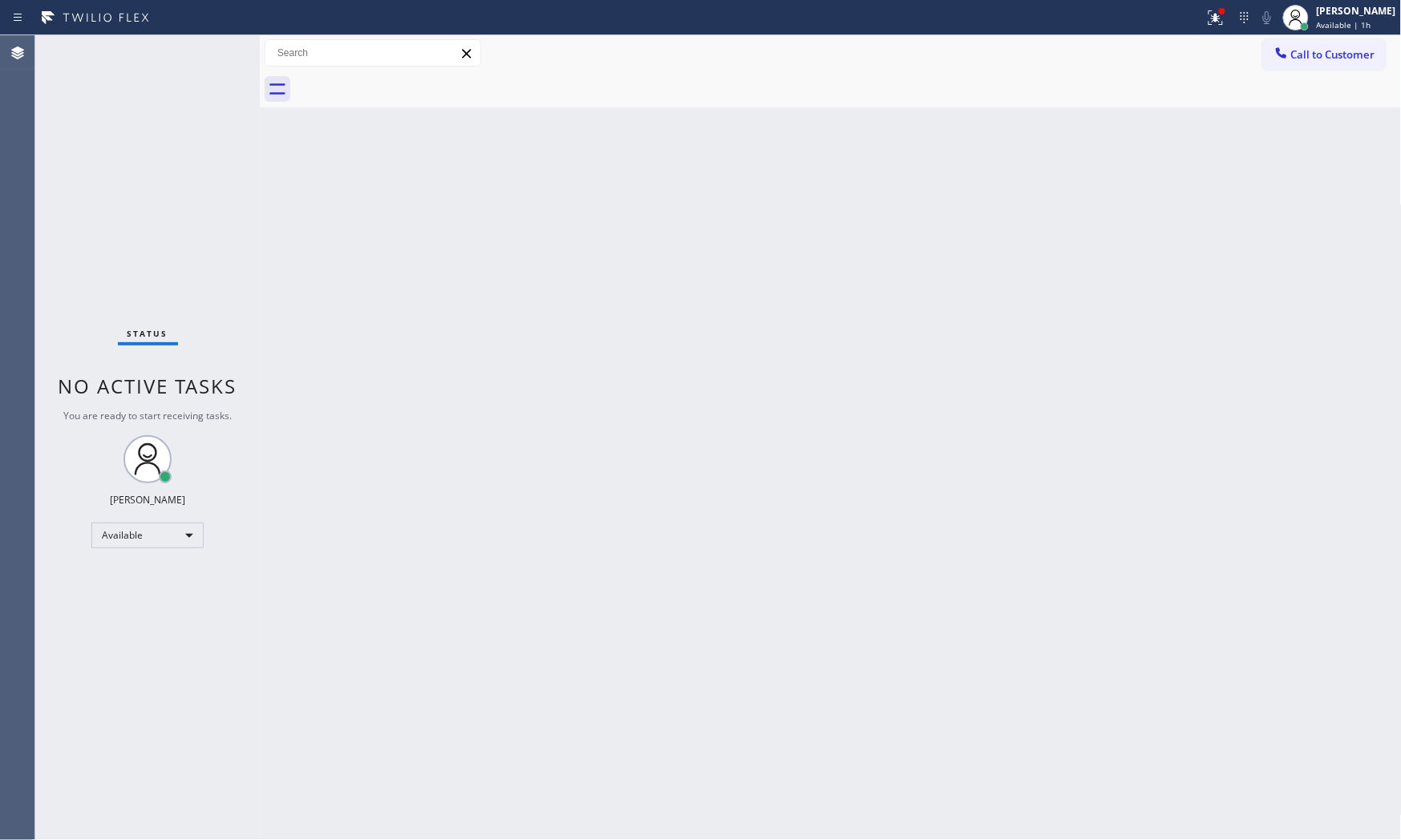
click at [179, 41] on div "Status No active tasks You are ready to start receiving tasks. [PERSON_NAME] Av…" at bounding box center [148, 438] width 225 height 805
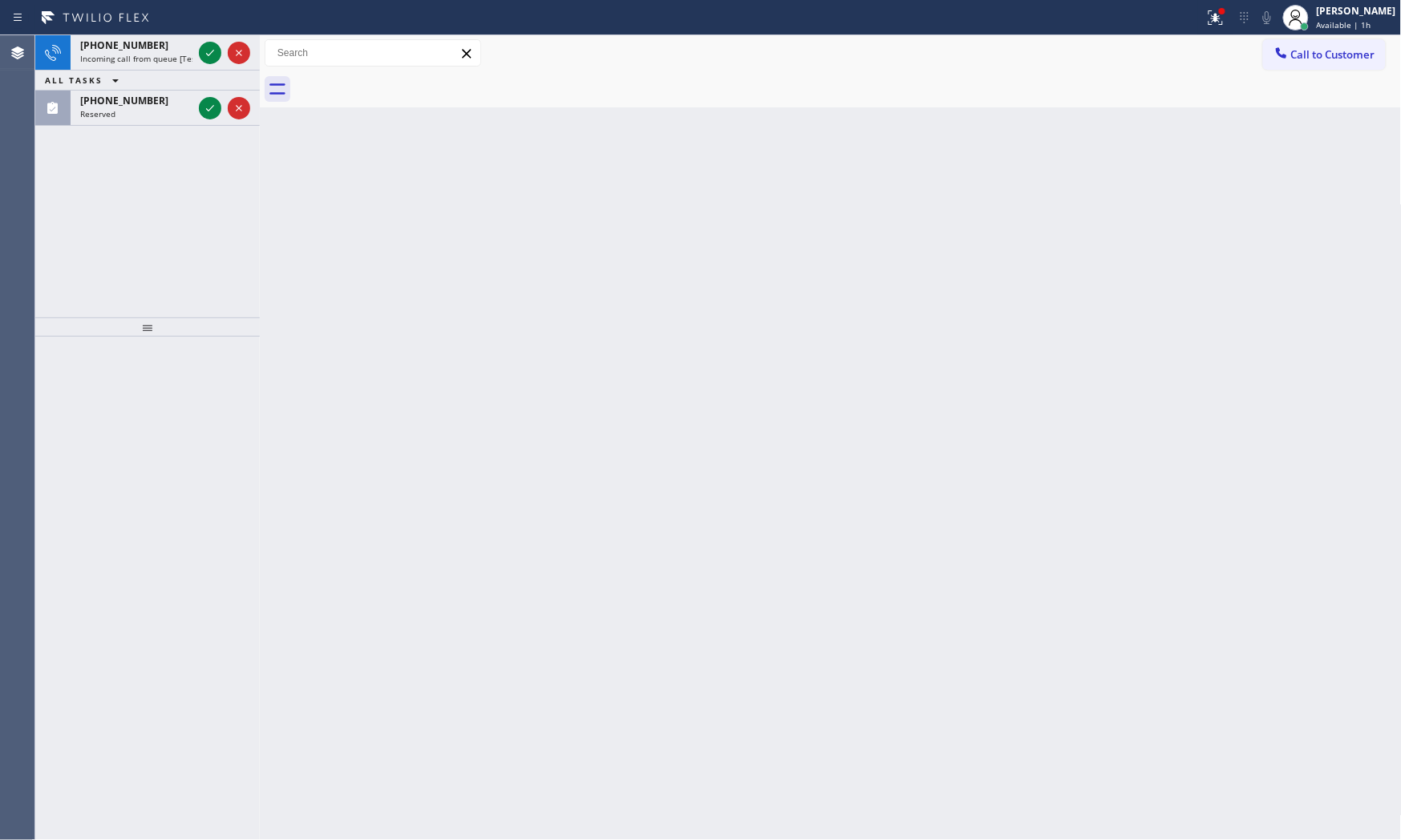
click at [179, 41] on div "[PHONE_NUMBER]" at bounding box center [136, 46] width 112 height 14
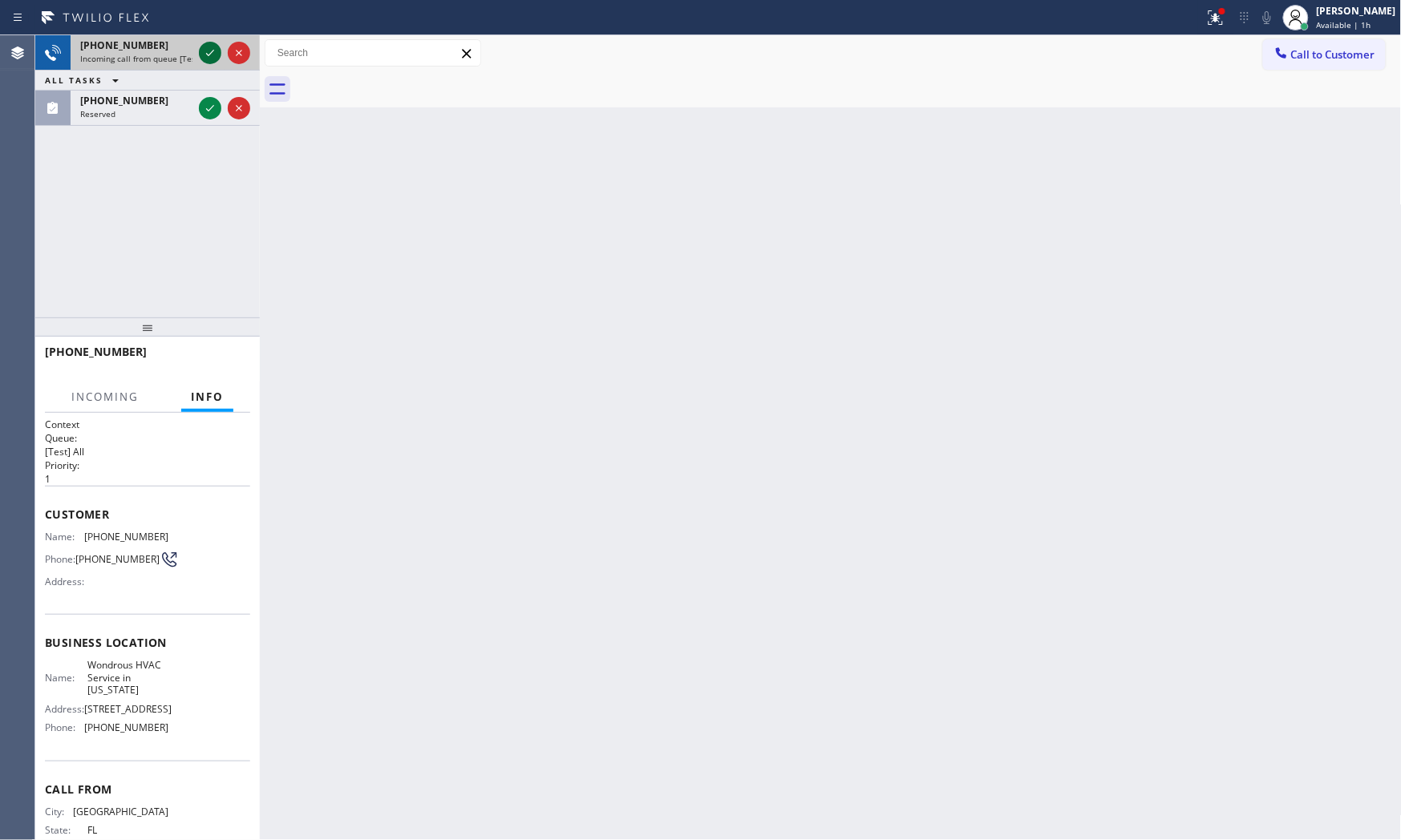
click at [201, 45] on icon at bounding box center [210, 52] width 19 height 19
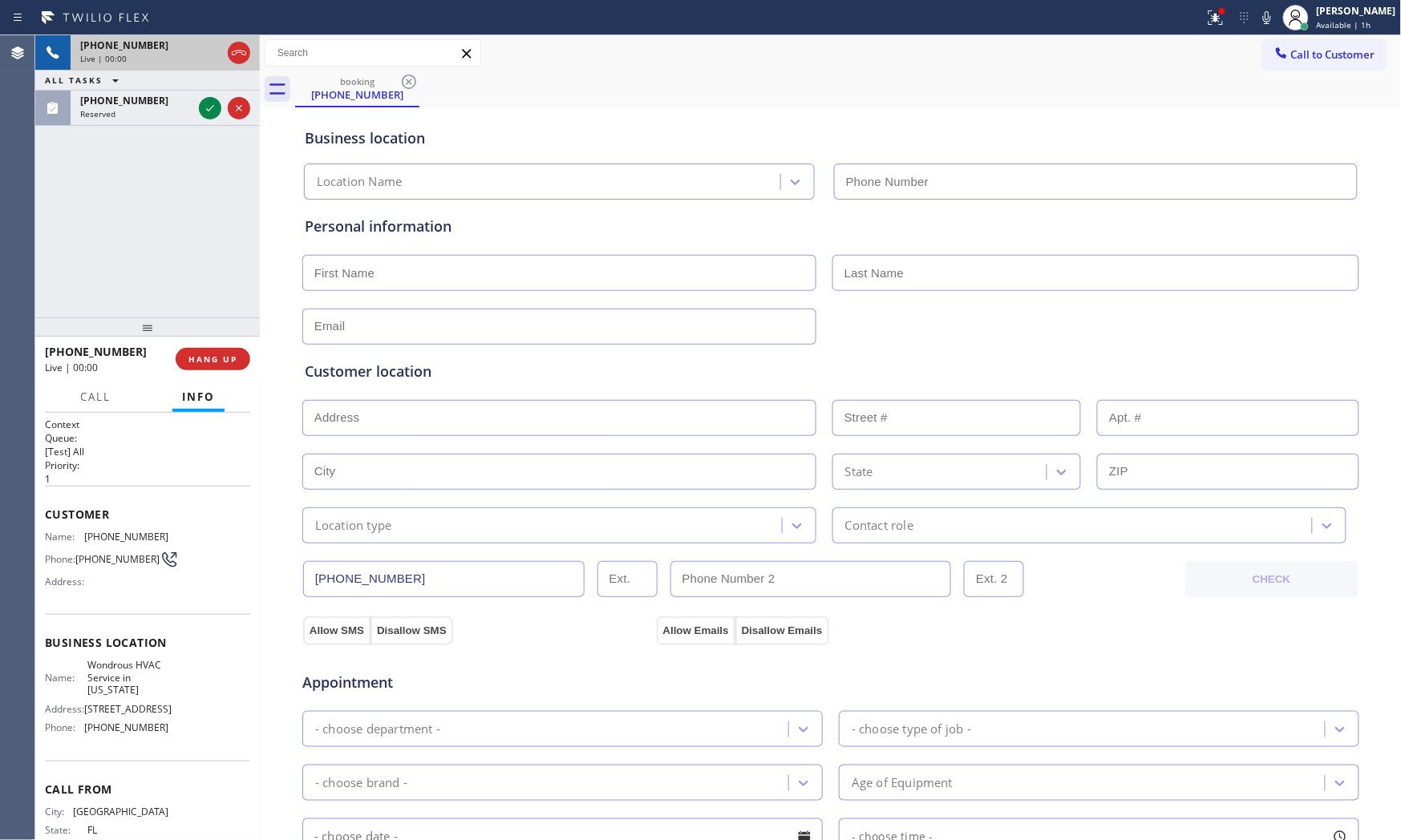
type input "[PHONE_NUMBER]"
click at [241, 357] on button "HANG UP" at bounding box center [213, 359] width 74 height 23
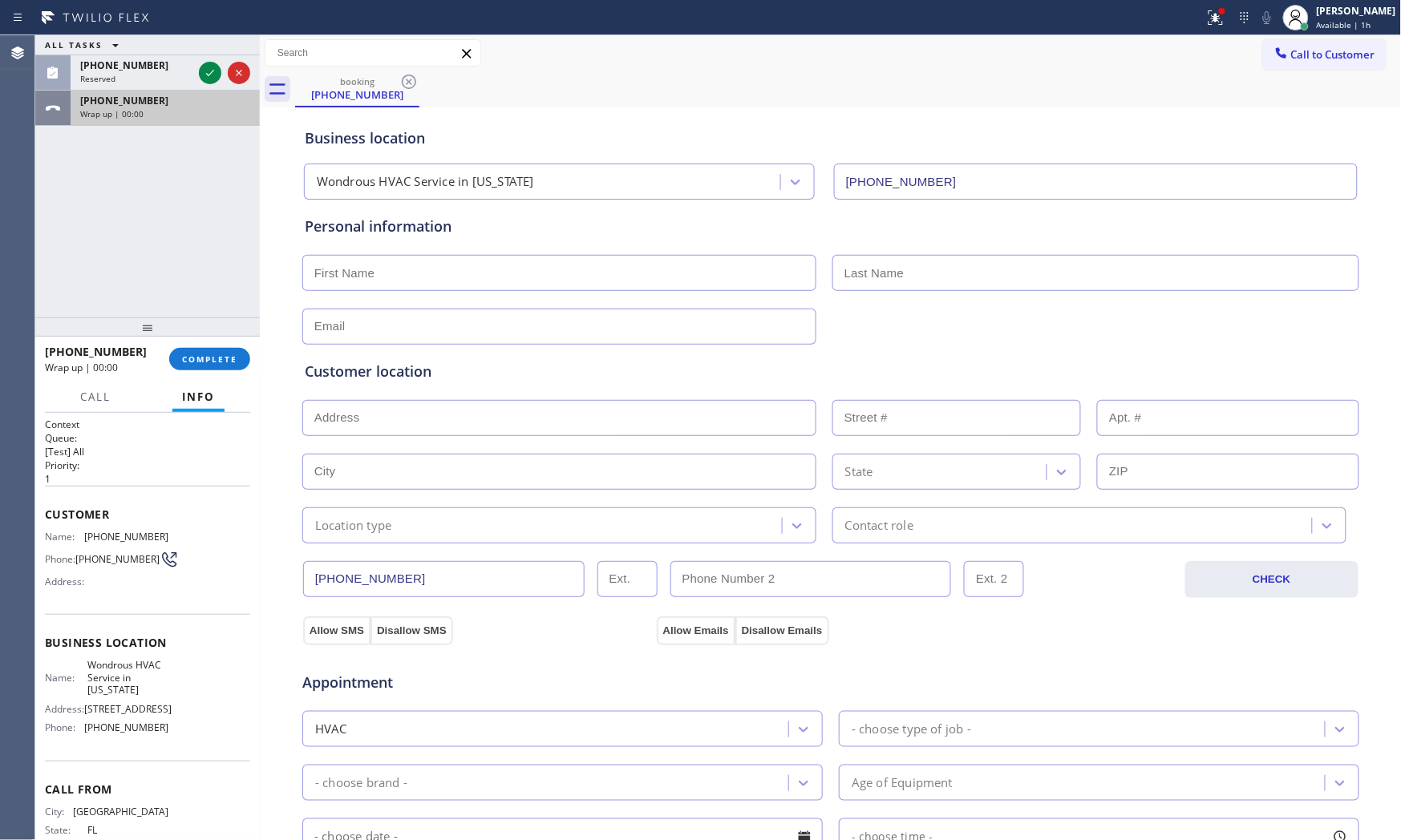
click at [202, 98] on div "[PHONE_NUMBER] Wrap up | 00:00" at bounding box center [161, 108] width 183 height 35
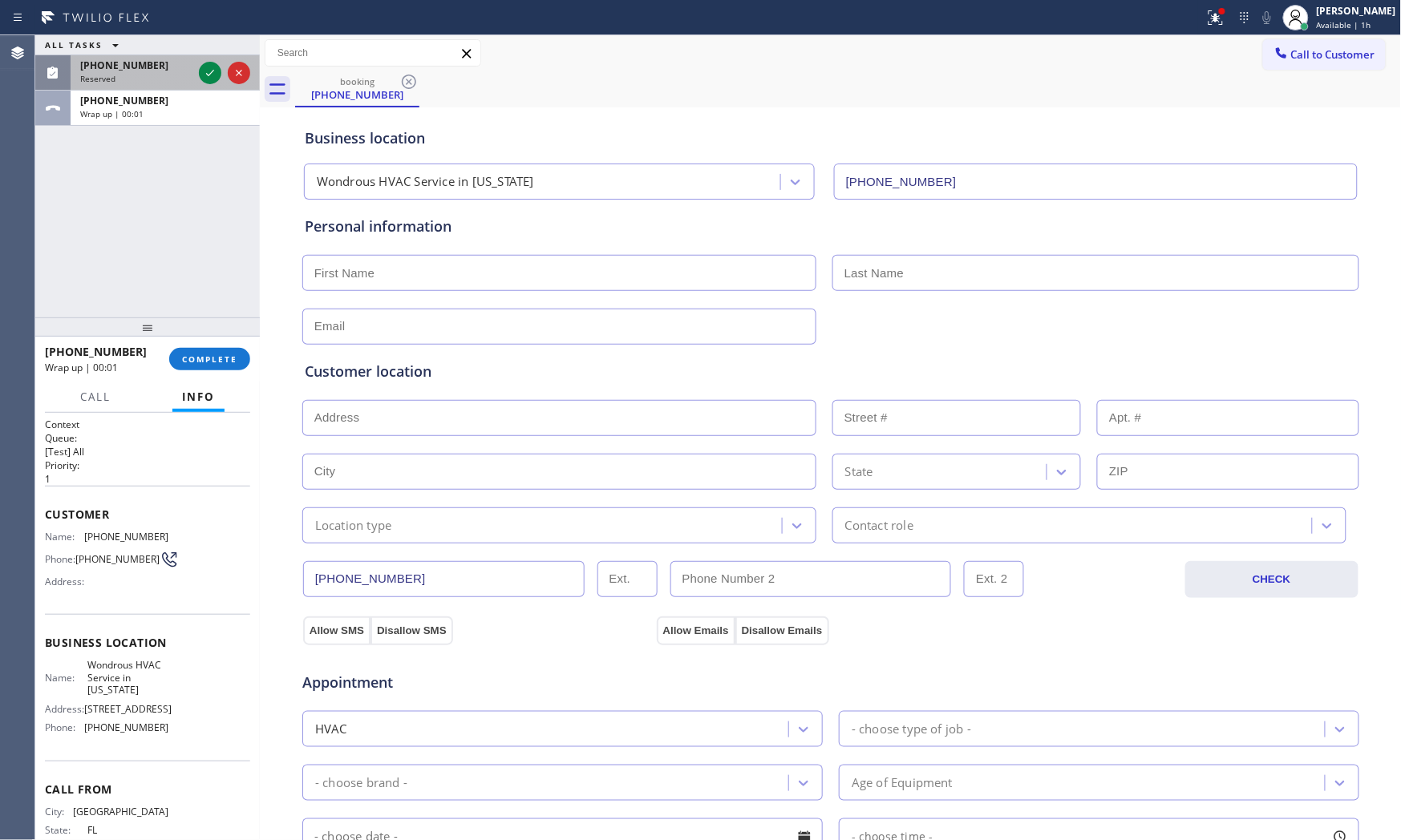
click at [195, 59] on div at bounding box center [224, 73] width 57 height 35
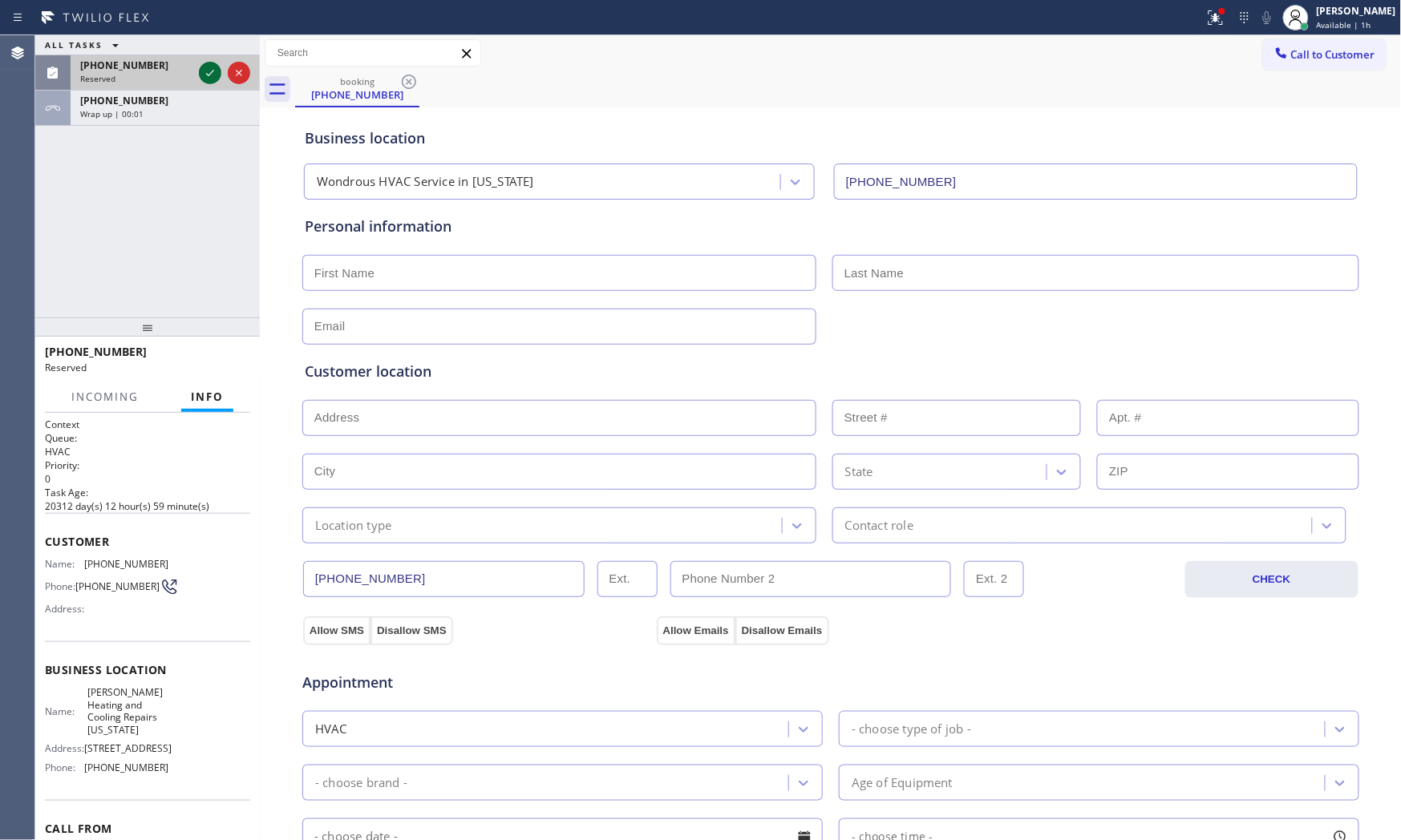
click at [202, 72] on icon at bounding box center [210, 73] width 19 height 19
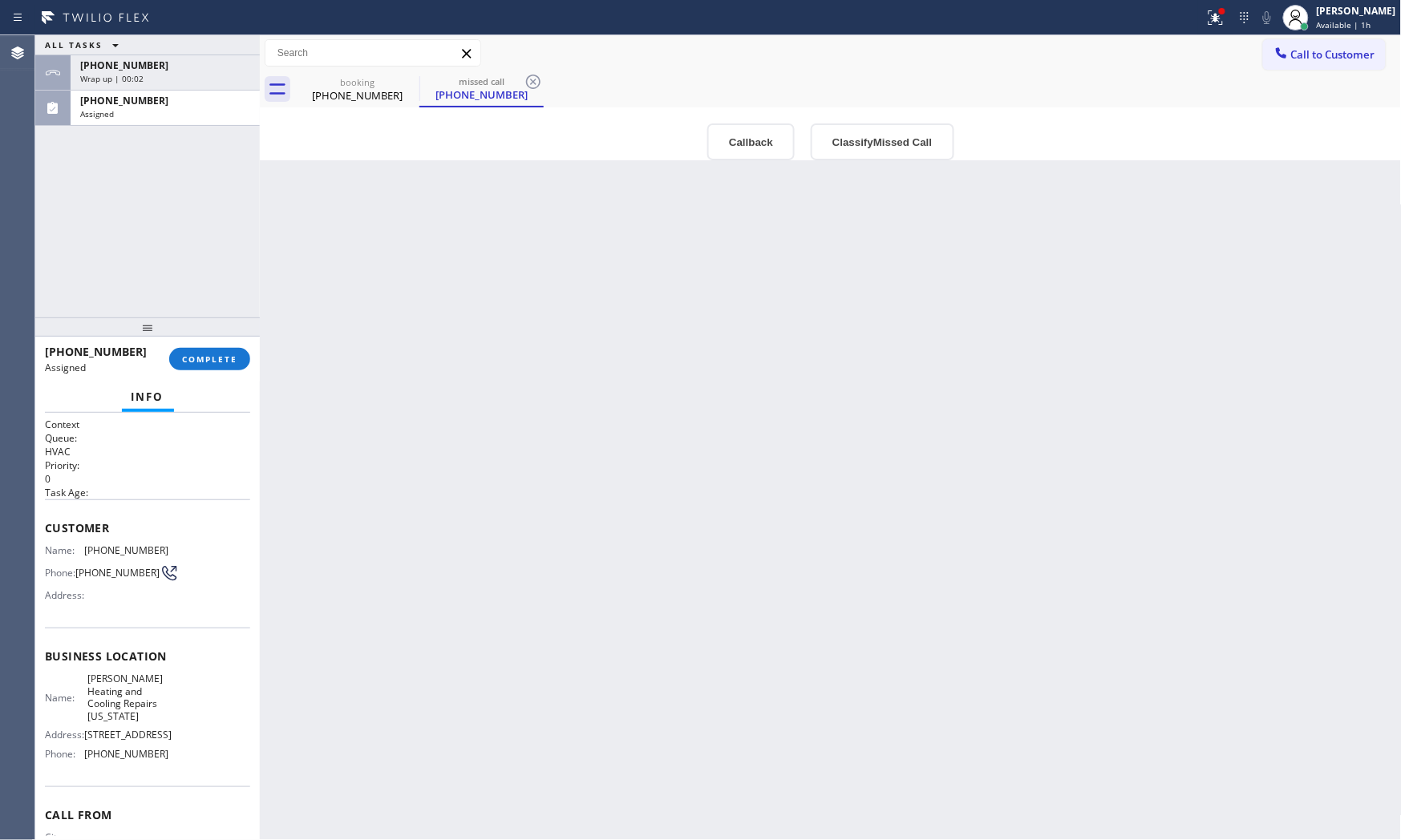
drag, startPoint x: 180, startPoint y: 386, endPoint x: 189, endPoint y: 380, distance: 10.8
click at [189, 381] on div "Info" at bounding box center [147, 397] width 205 height 32
click at [199, 366] on button "COMPLETE" at bounding box center [210, 359] width 81 height 23
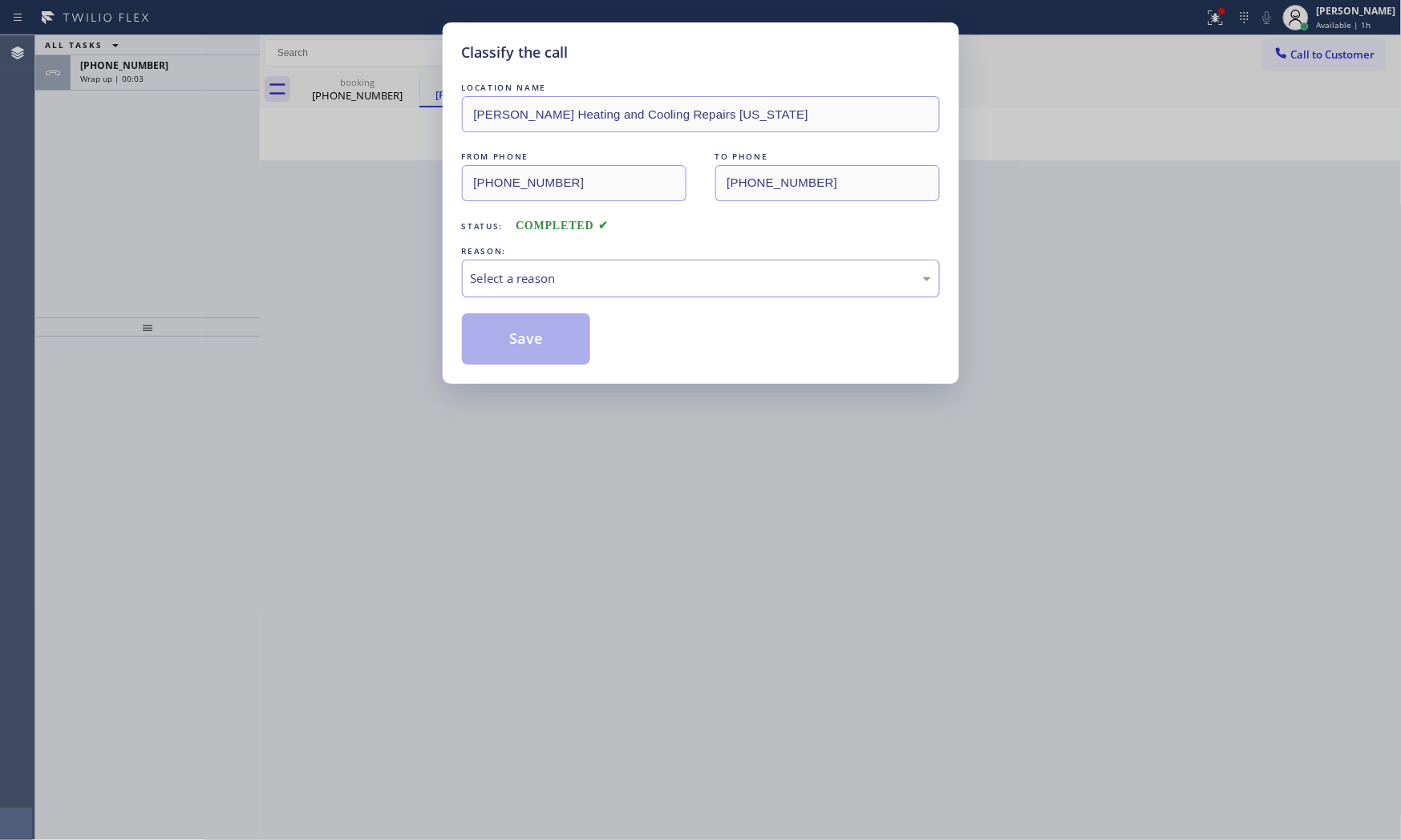
click at [559, 270] on div "Select a reason" at bounding box center [701, 279] width 460 height 19
click at [529, 333] on button "Save" at bounding box center [526, 339] width 129 height 52
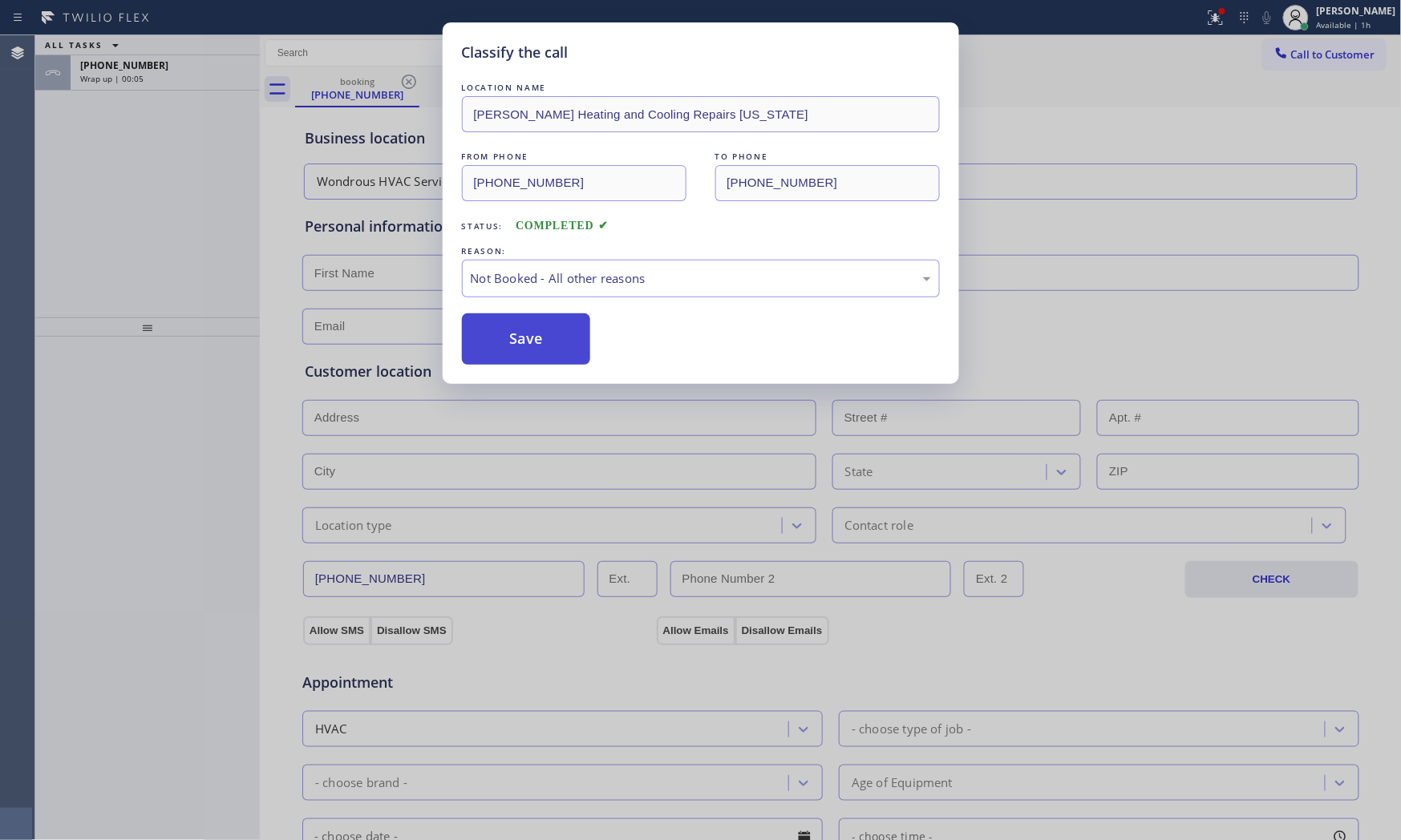
click at [529, 333] on button "Save" at bounding box center [526, 339] width 129 height 52
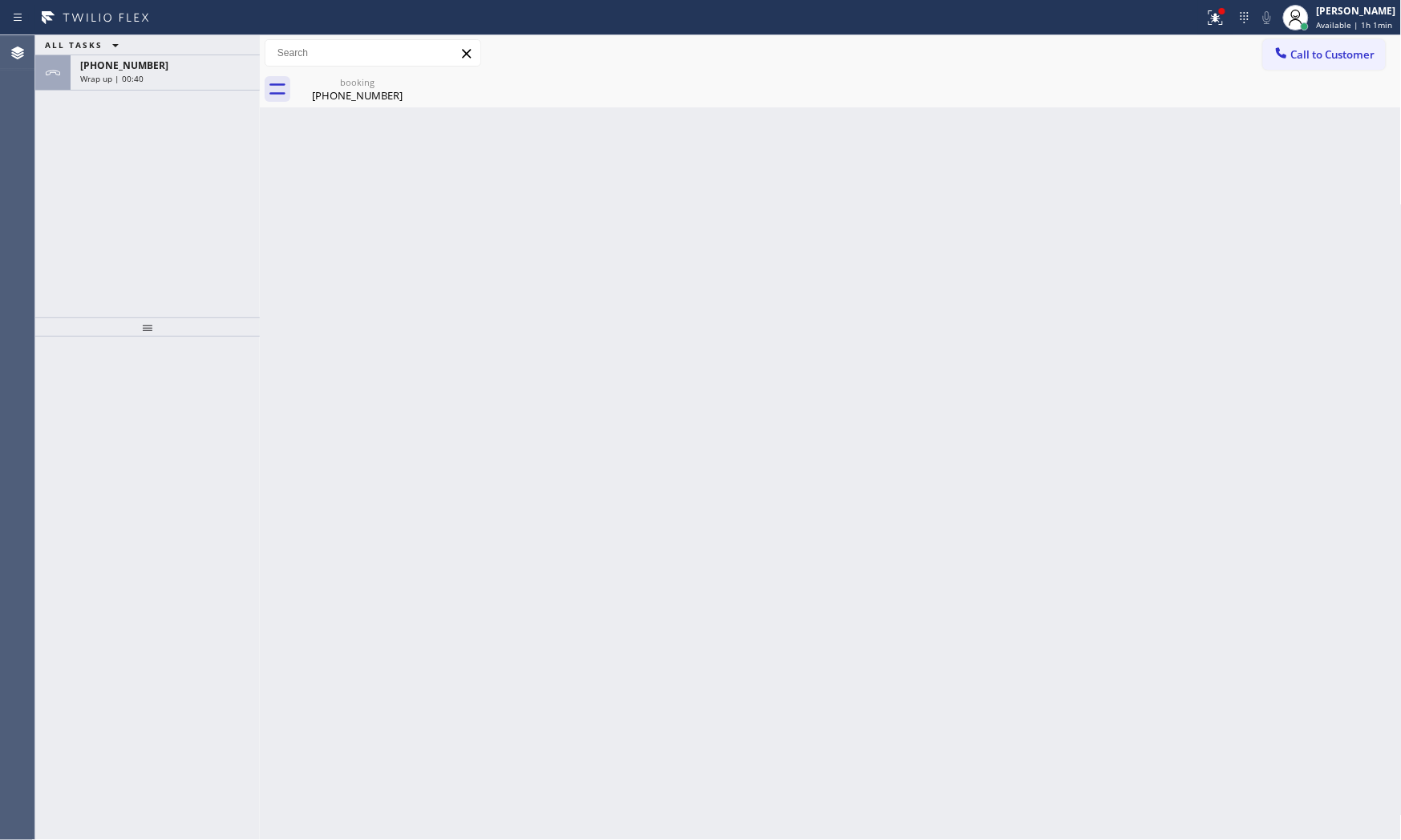
drag, startPoint x: 154, startPoint y: 62, endPoint x: 150, endPoint y: 53, distance: 9.8
click at [150, 53] on div "ALL TASKS ALL TASKS ACTIVE TASKS TASKS IN WRAP UP [PHONE_NUMBER] Wrap up | 00:40" at bounding box center [148, 63] width 225 height 55
click at [158, 82] on div "Wrap up | 00:41" at bounding box center [165, 78] width 170 height 11
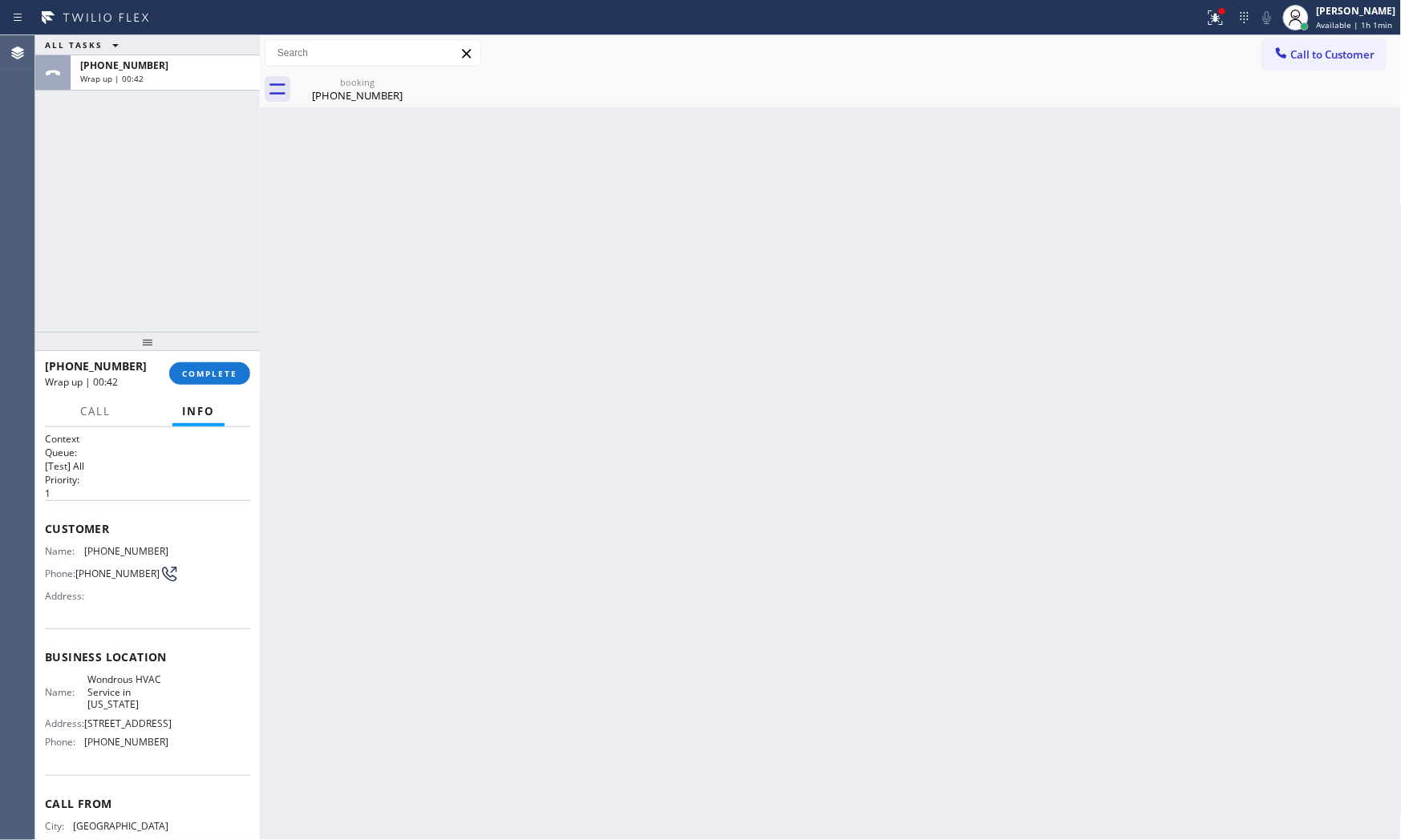
click at [246, 351] on div at bounding box center [148, 341] width 225 height 19
drag, startPoint x: 249, startPoint y: 364, endPoint x: 249, endPoint y: 375, distance: 11.0
click at [249, 375] on div "[PHONE_NUMBER] Wrap up | 00:42 COMPLETE" at bounding box center [147, 373] width 205 height 41
click at [250, 375] on div "[PHONE_NUMBER] Wrap up | 00:43 COMPLETE" at bounding box center [148, 373] width 225 height 45
click at [222, 363] on button "COMPLETE" at bounding box center [210, 374] width 81 height 23
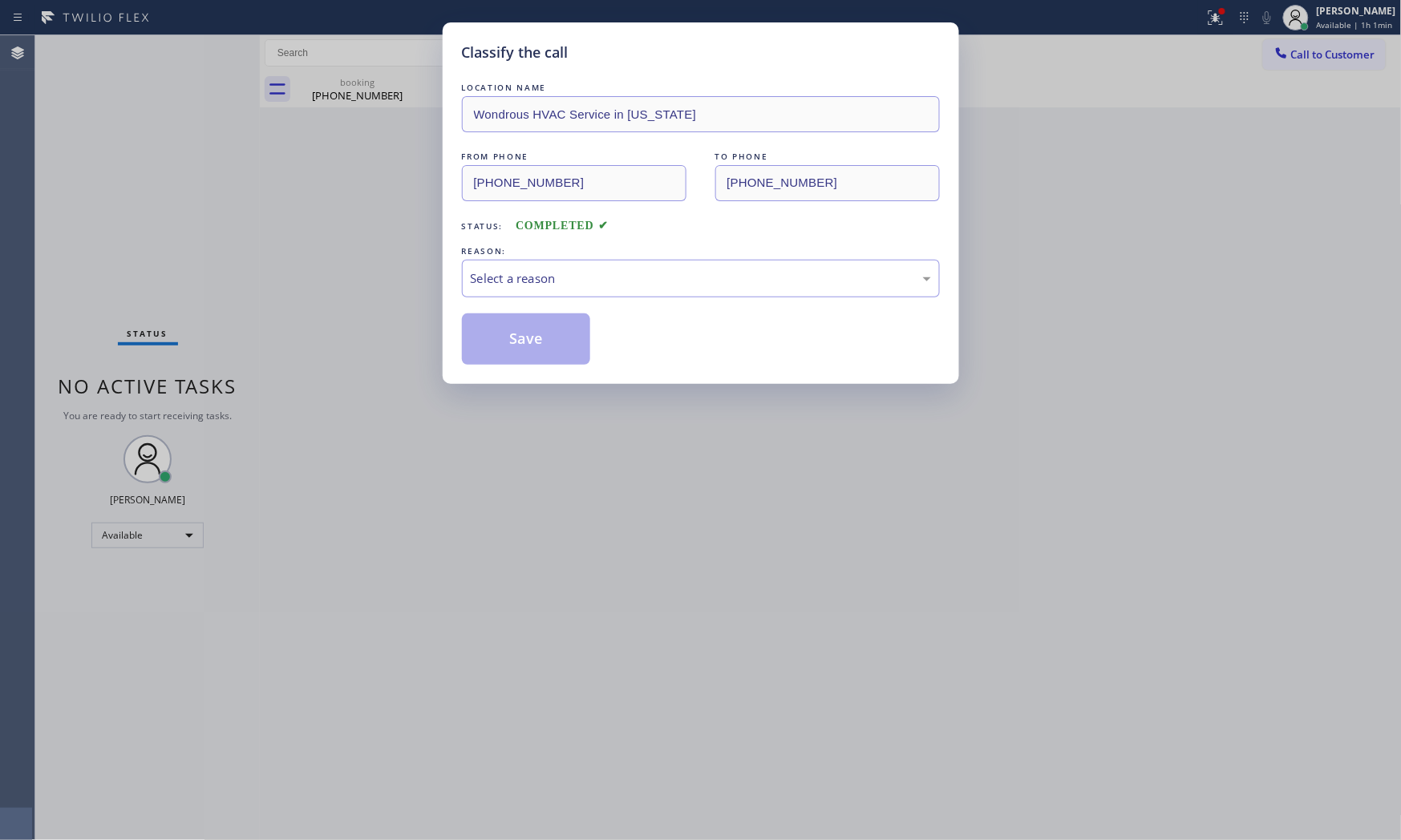
drag, startPoint x: 546, startPoint y: 313, endPoint x: 552, endPoint y: 303, distance: 11.7
click at [550, 306] on div "LOCATION NAME Wondrous HVAC Service in [US_STATE] FROM PHONE [PHONE_NUMBER] TO …" at bounding box center [700, 222] width 478 height 286
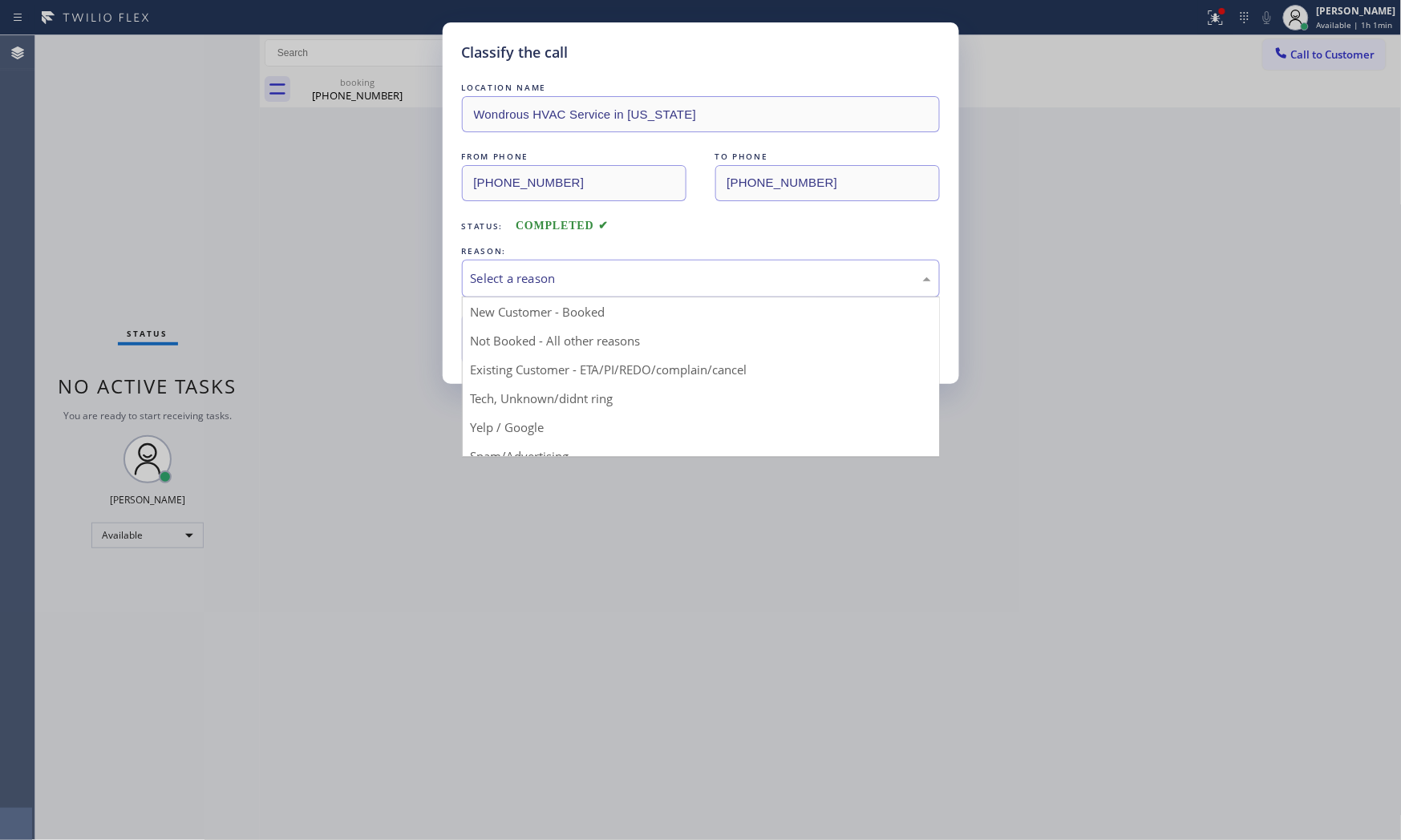
click at [560, 287] on div "Select a reason" at bounding box center [700, 278] width 478 height 38
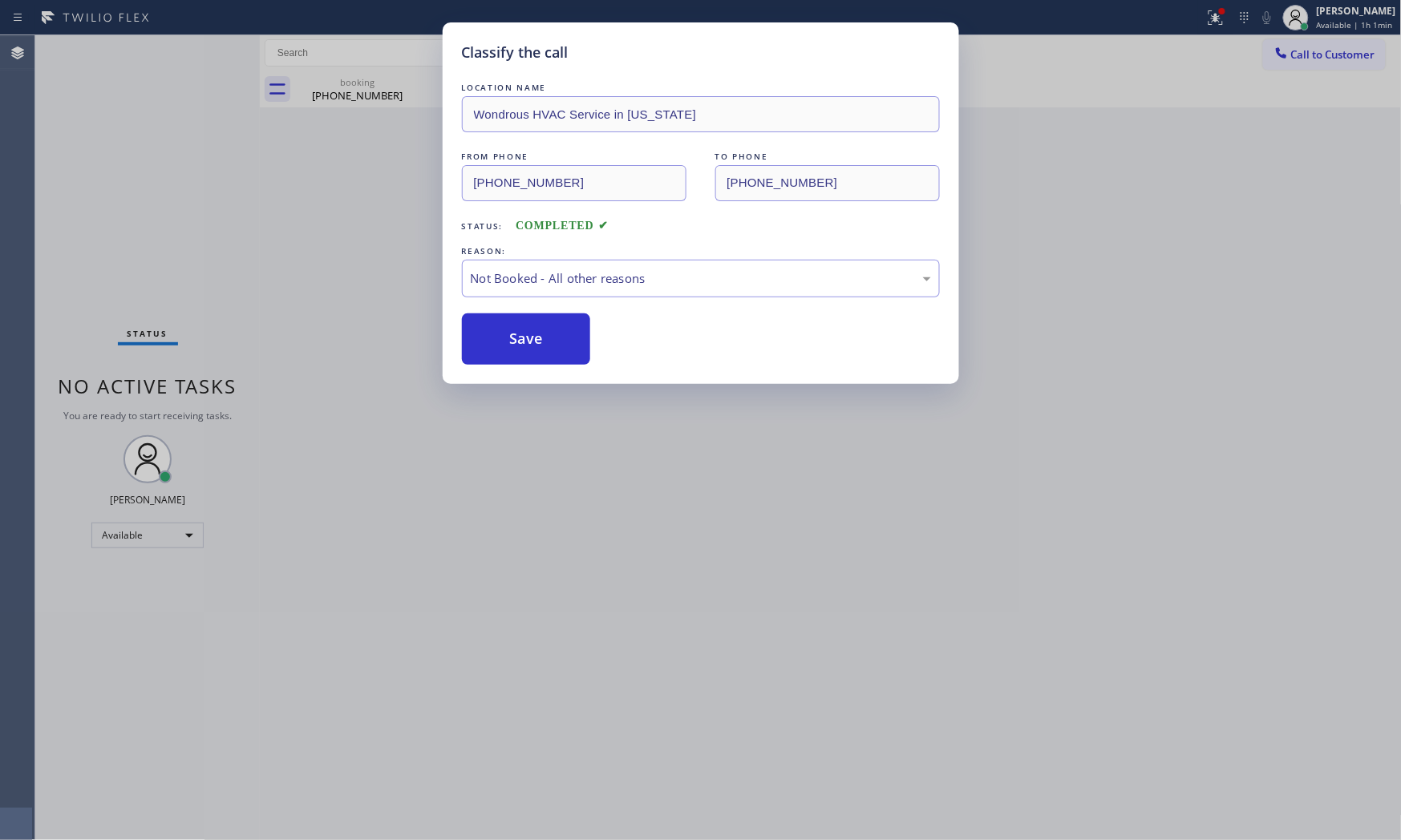
click at [540, 330] on button "Save" at bounding box center [526, 339] width 129 height 52
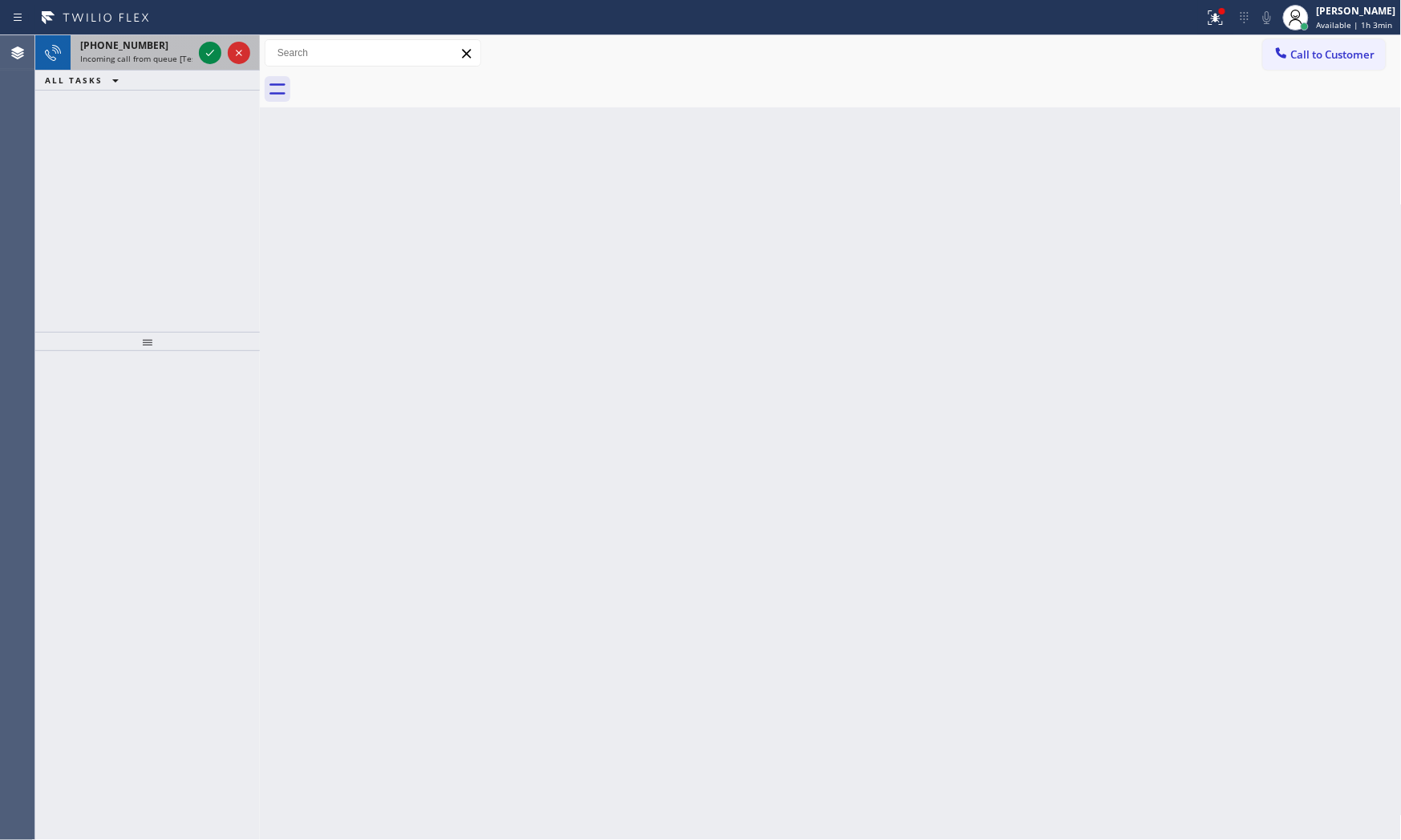
click at [133, 52] on span "[PHONE_NUMBER]" at bounding box center [124, 46] width 88 height 14
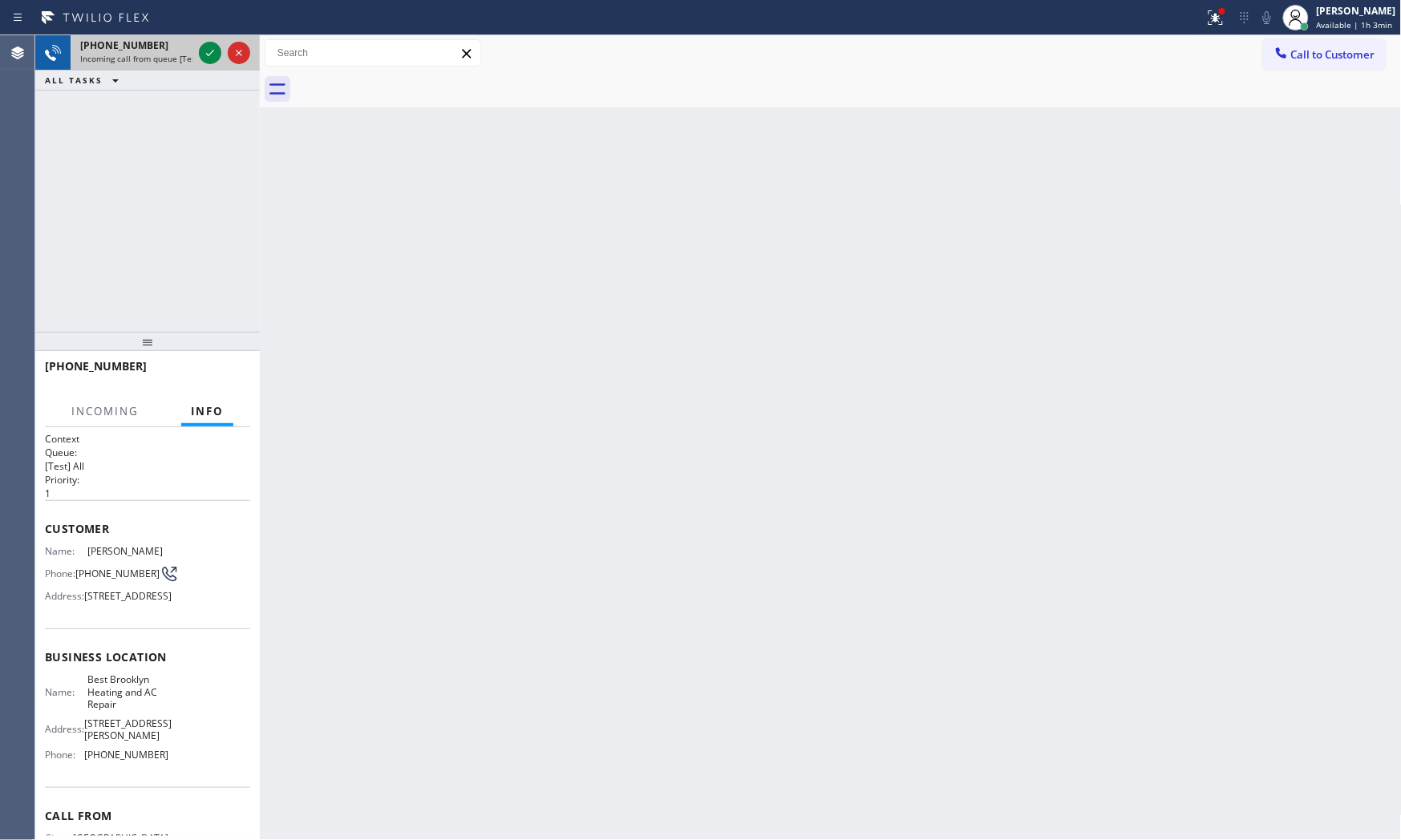
click at [134, 53] on span "Incoming call from queue [Test] All" at bounding box center [146, 58] width 133 height 11
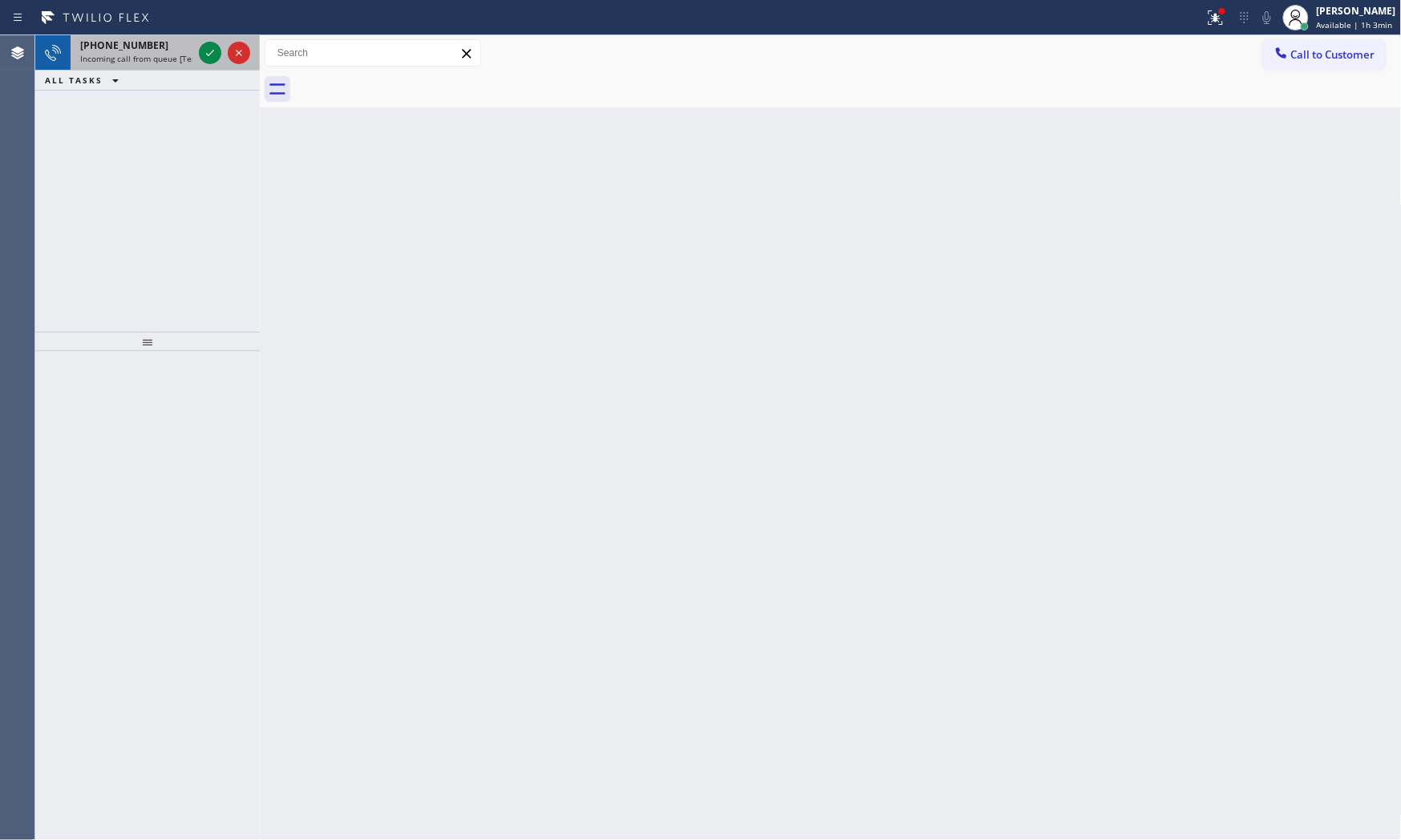
click at [127, 46] on span "[PHONE_NUMBER]" at bounding box center [124, 46] width 88 height 14
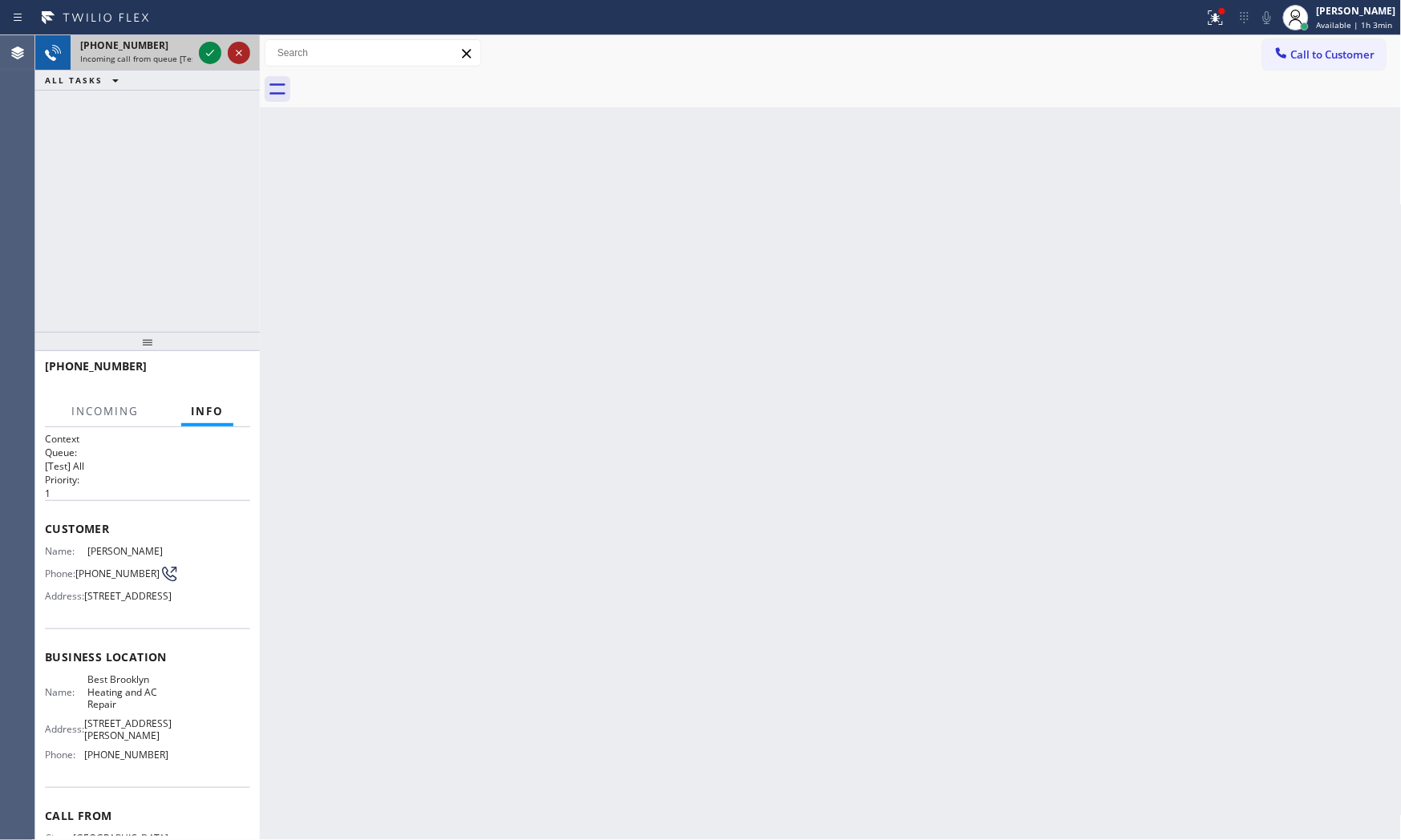
click at [227, 58] on div at bounding box center [238, 52] width 23 height 19
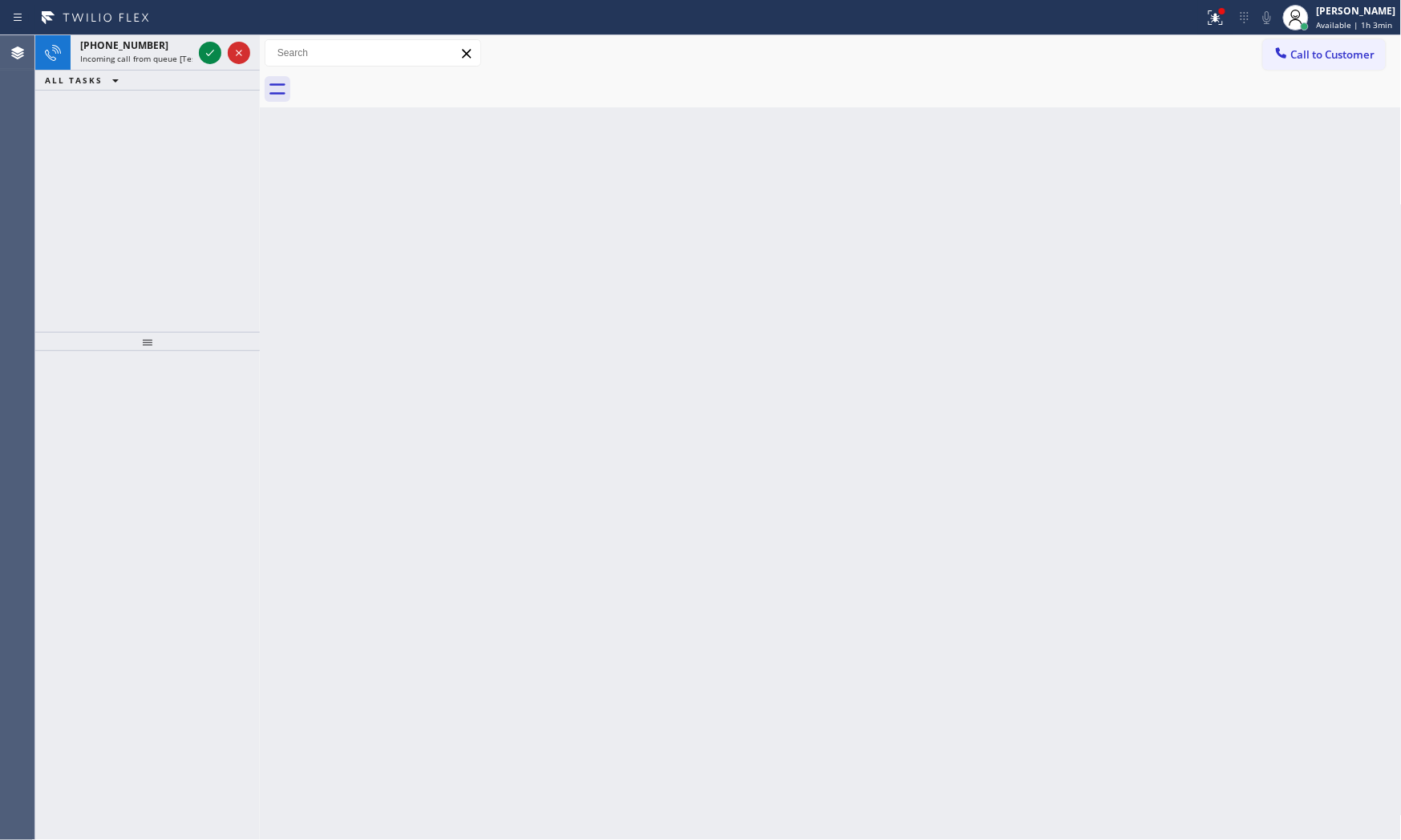
click at [211, 56] on icon at bounding box center [210, 52] width 19 height 19
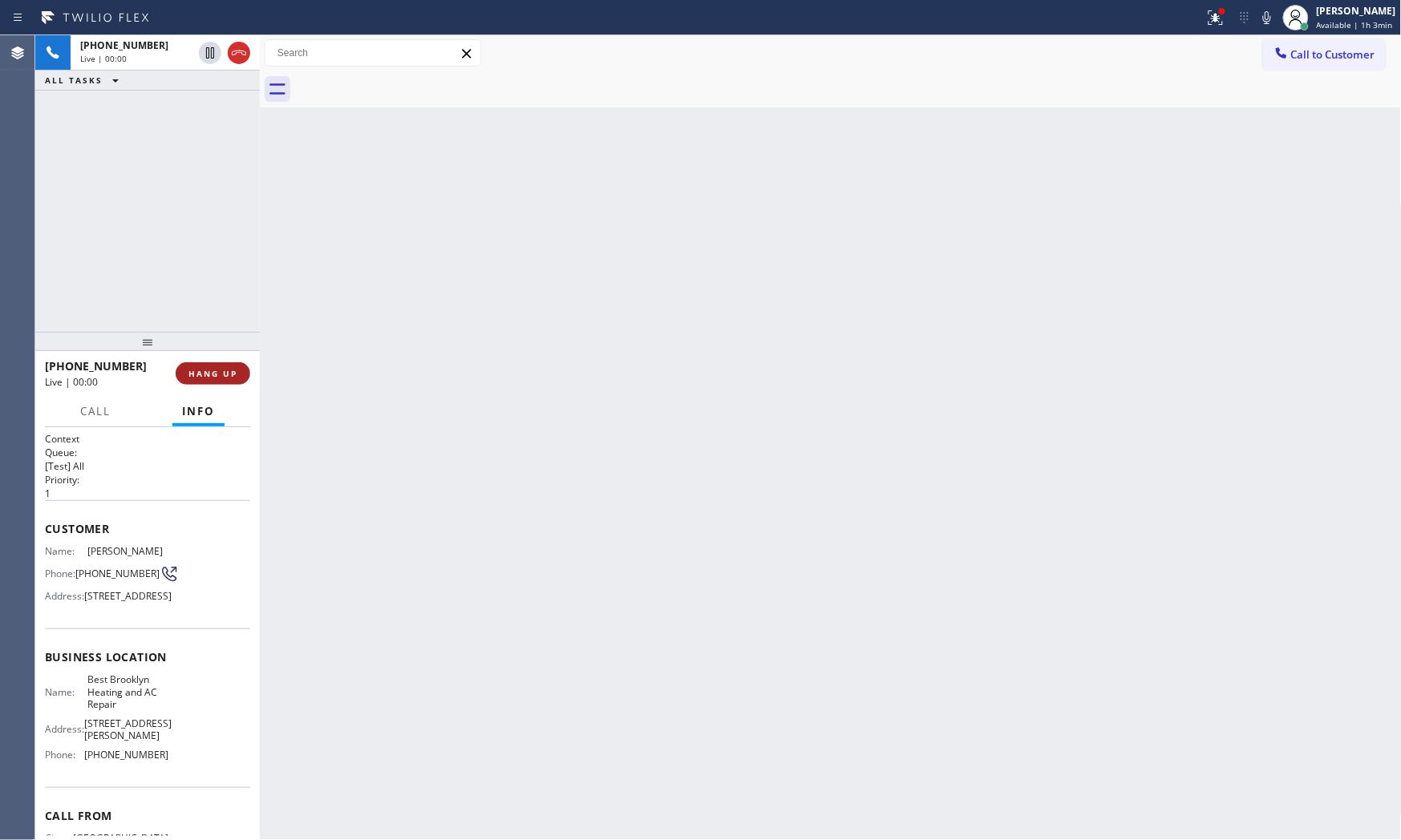
click at [225, 365] on button "HANG UP" at bounding box center [213, 374] width 74 height 23
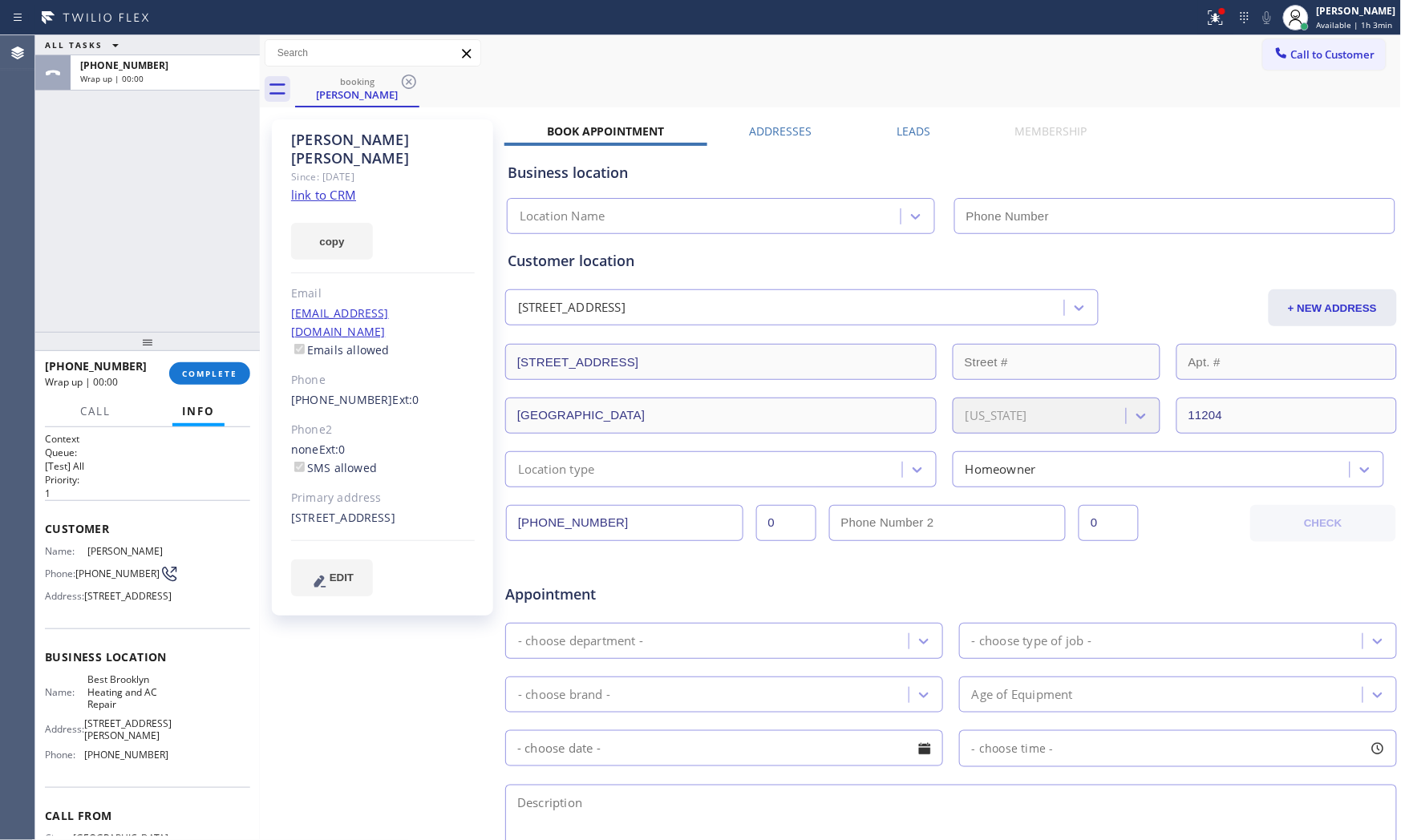
type input "[PHONE_NUMBER]"
click at [340, 187] on link "link to CRM" at bounding box center [323, 194] width 65 height 16
click at [204, 363] on button "COMPLETE" at bounding box center [210, 374] width 81 height 23
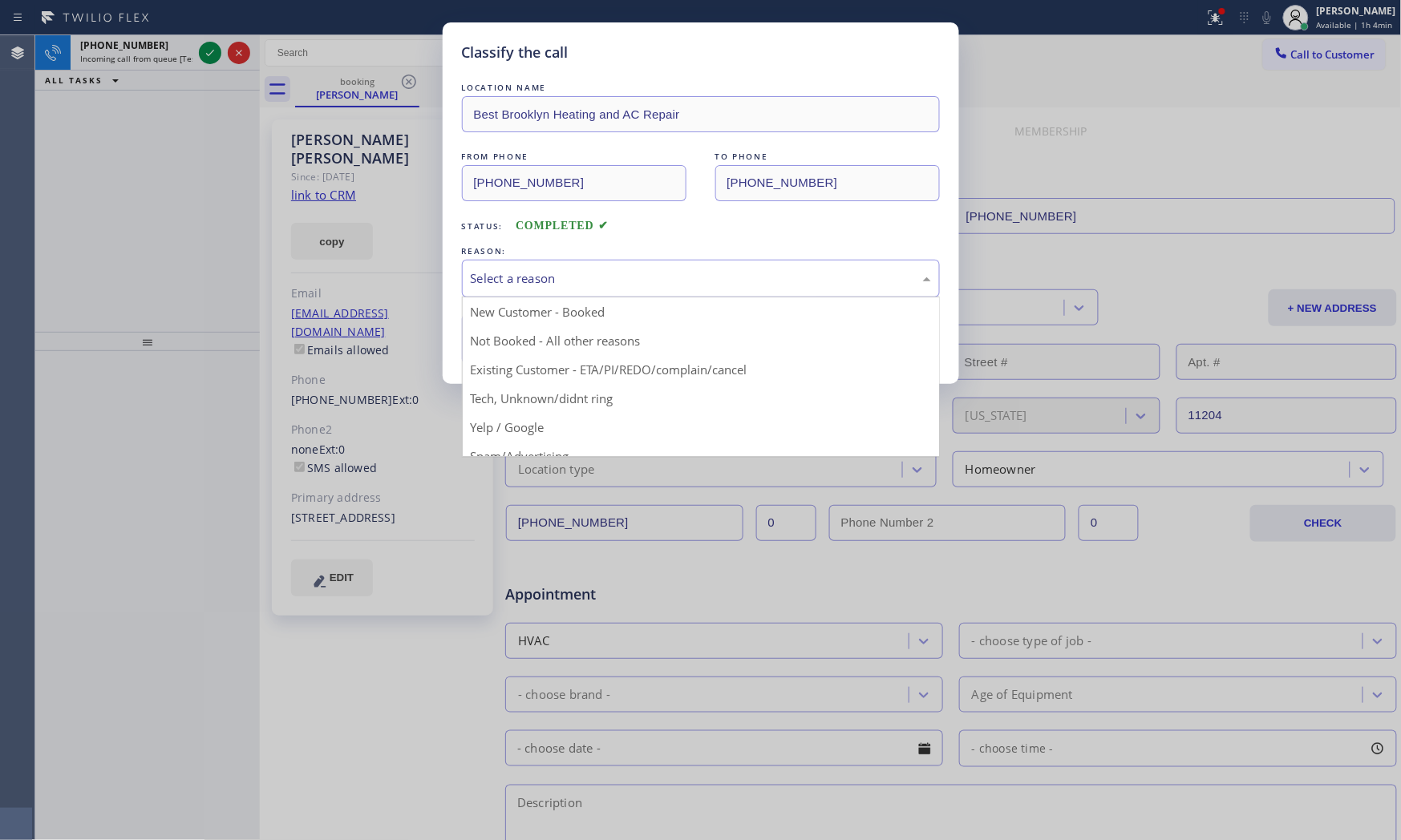
click at [537, 275] on div "Select a reason" at bounding box center [701, 279] width 460 height 19
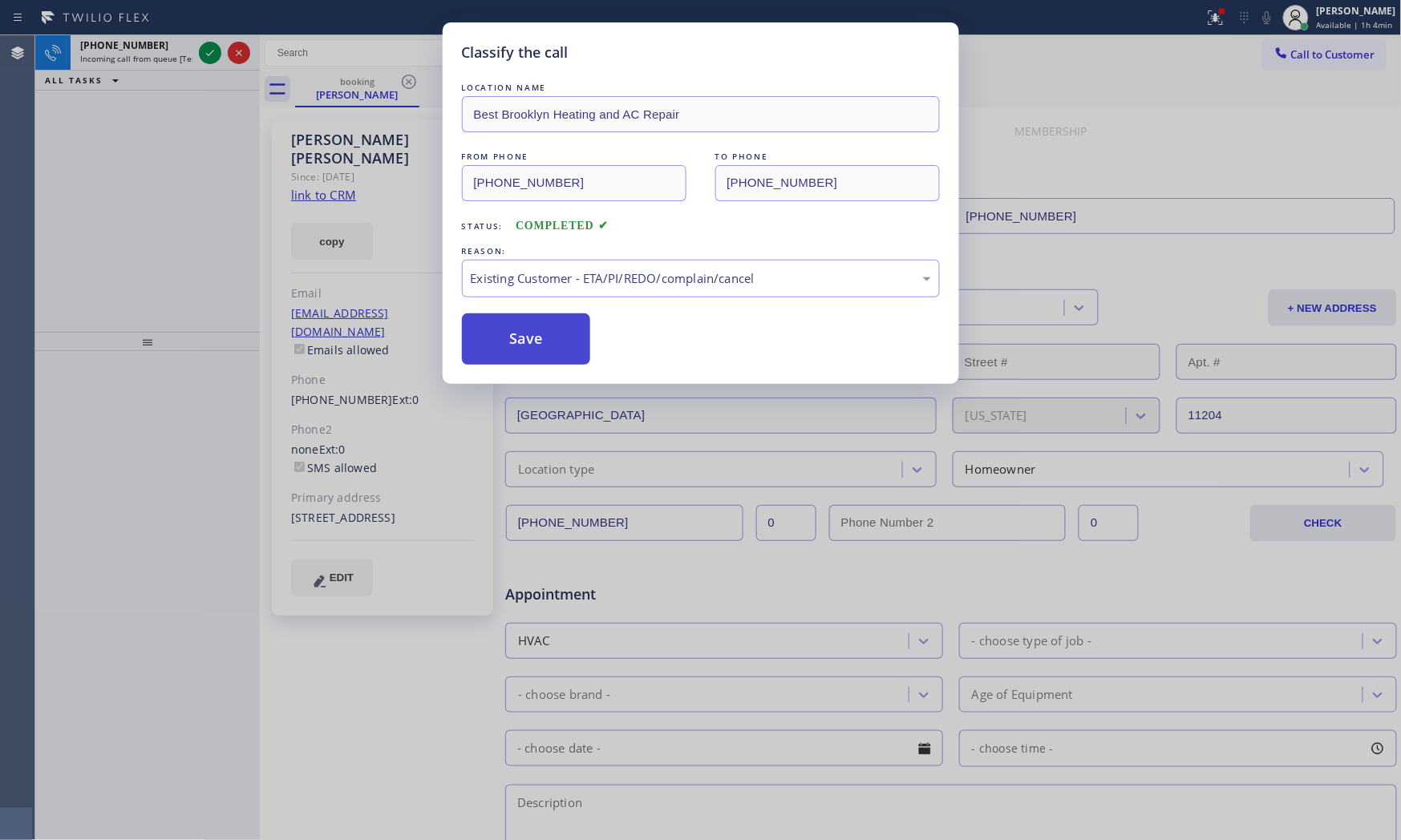
click at [529, 337] on button "Save" at bounding box center [526, 339] width 129 height 52
click at [528, 336] on button "Save" at bounding box center [526, 339] width 129 height 52
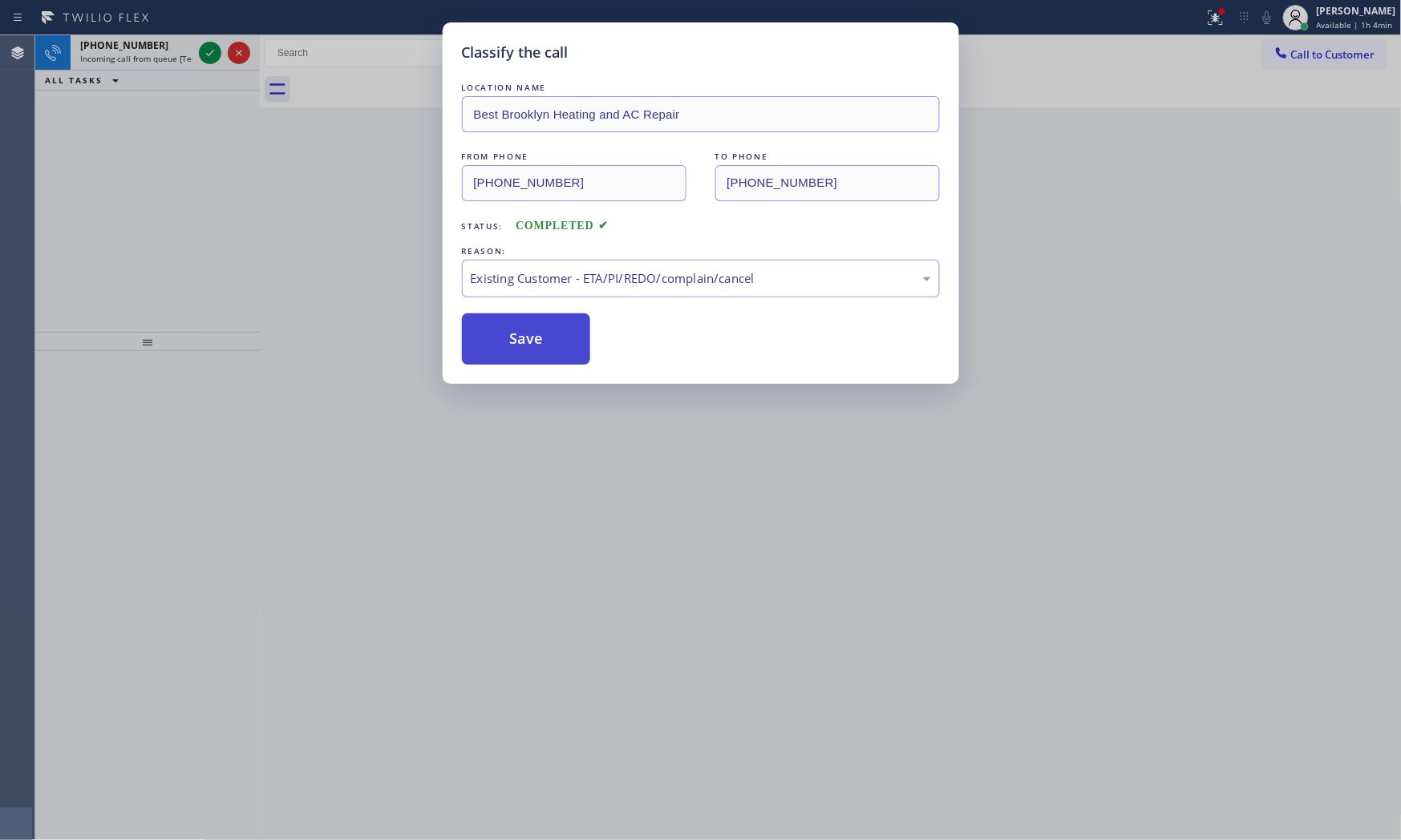
click at [528, 336] on button "Save" at bounding box center [526, 339] width 129 height 52
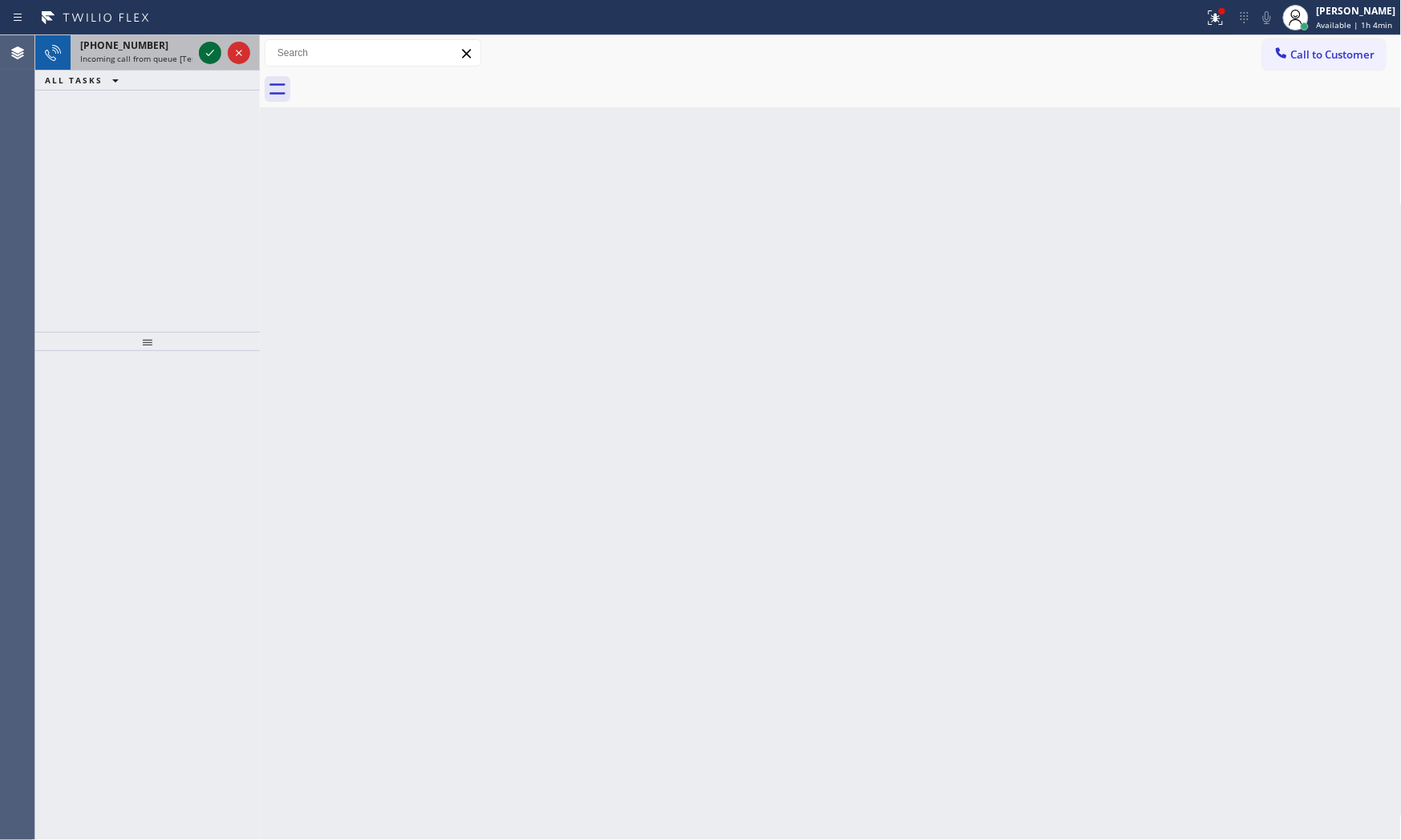
click at [203, 50] on icon at bounding box center [210, 52] width 19 height 19
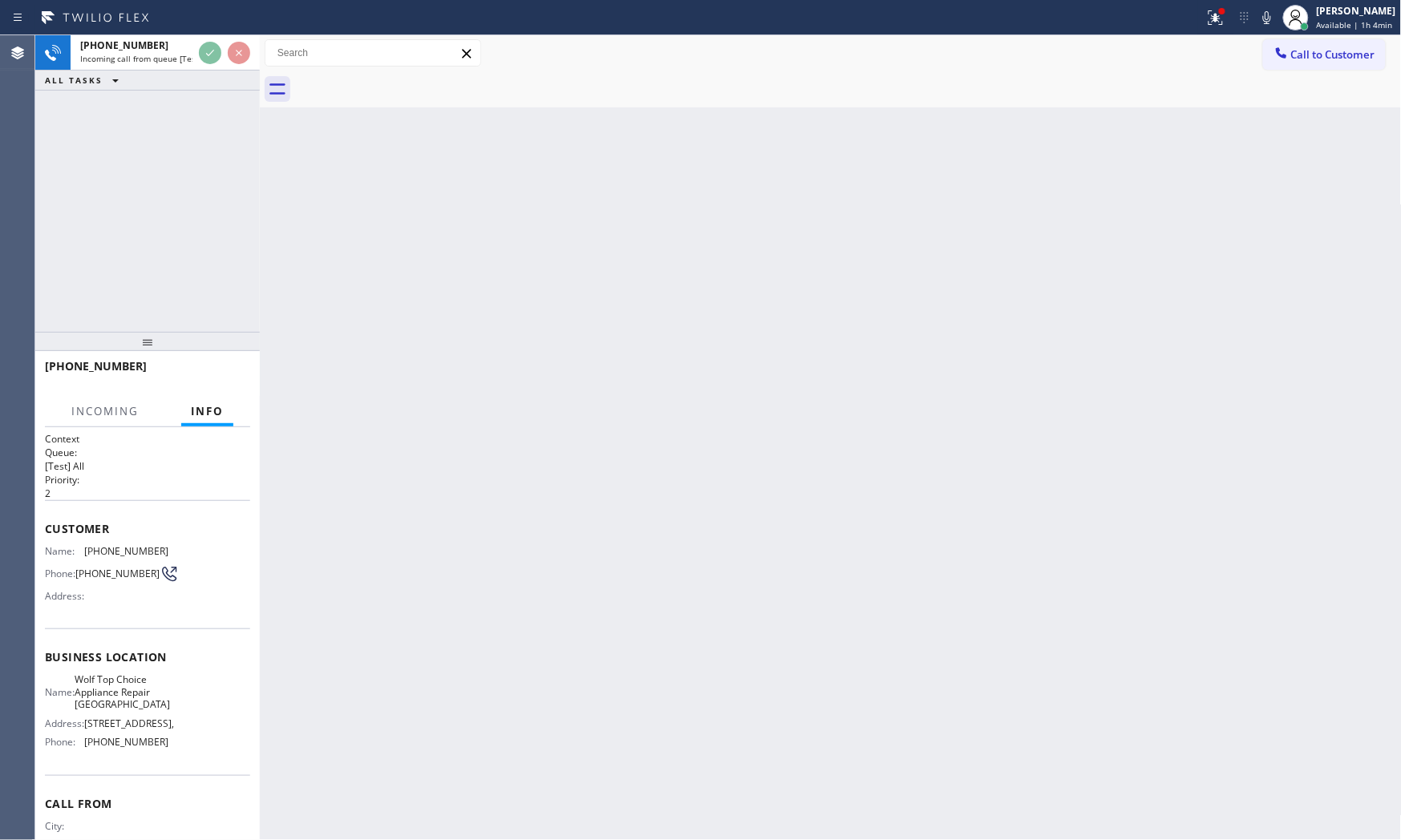
scroll to position [89, 0]
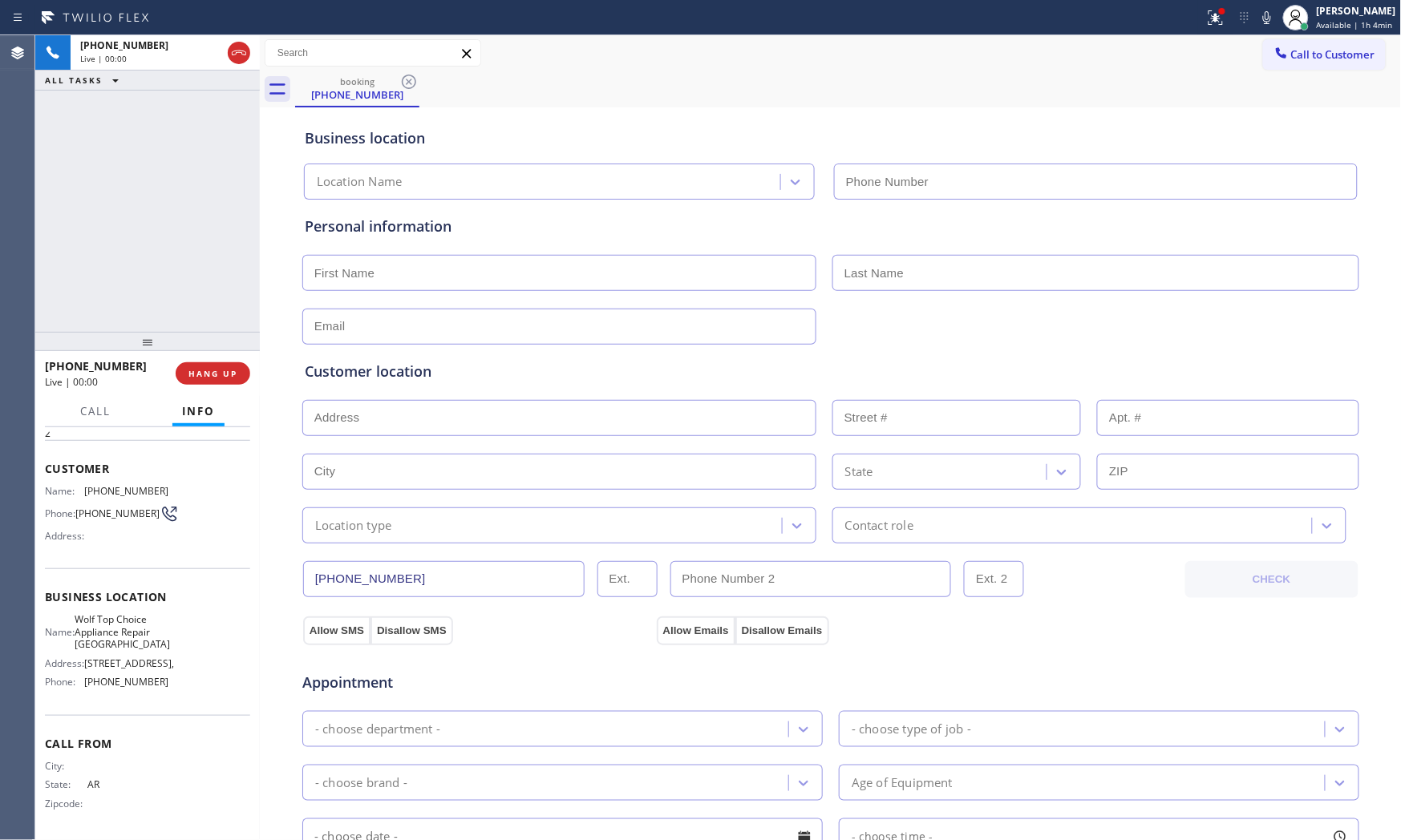
type input "[PHONE_NUMBER]"
click at [225, 363] on button "HANG UP" at bounding box center [213, 374] width 74 height 23
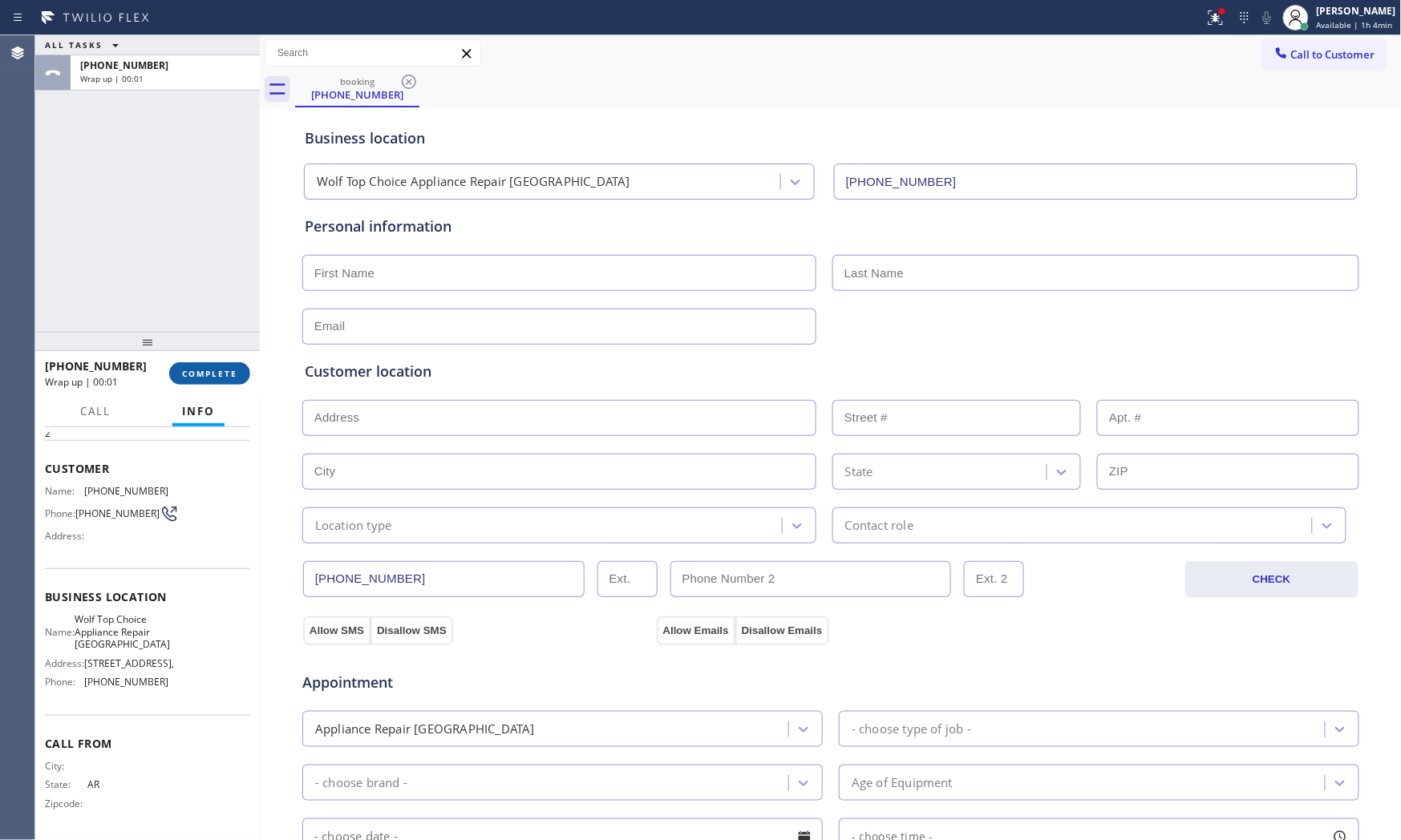
click at [241, 363] on button "COMPLETE" at bounding box center [210, 374] width 81 height 23
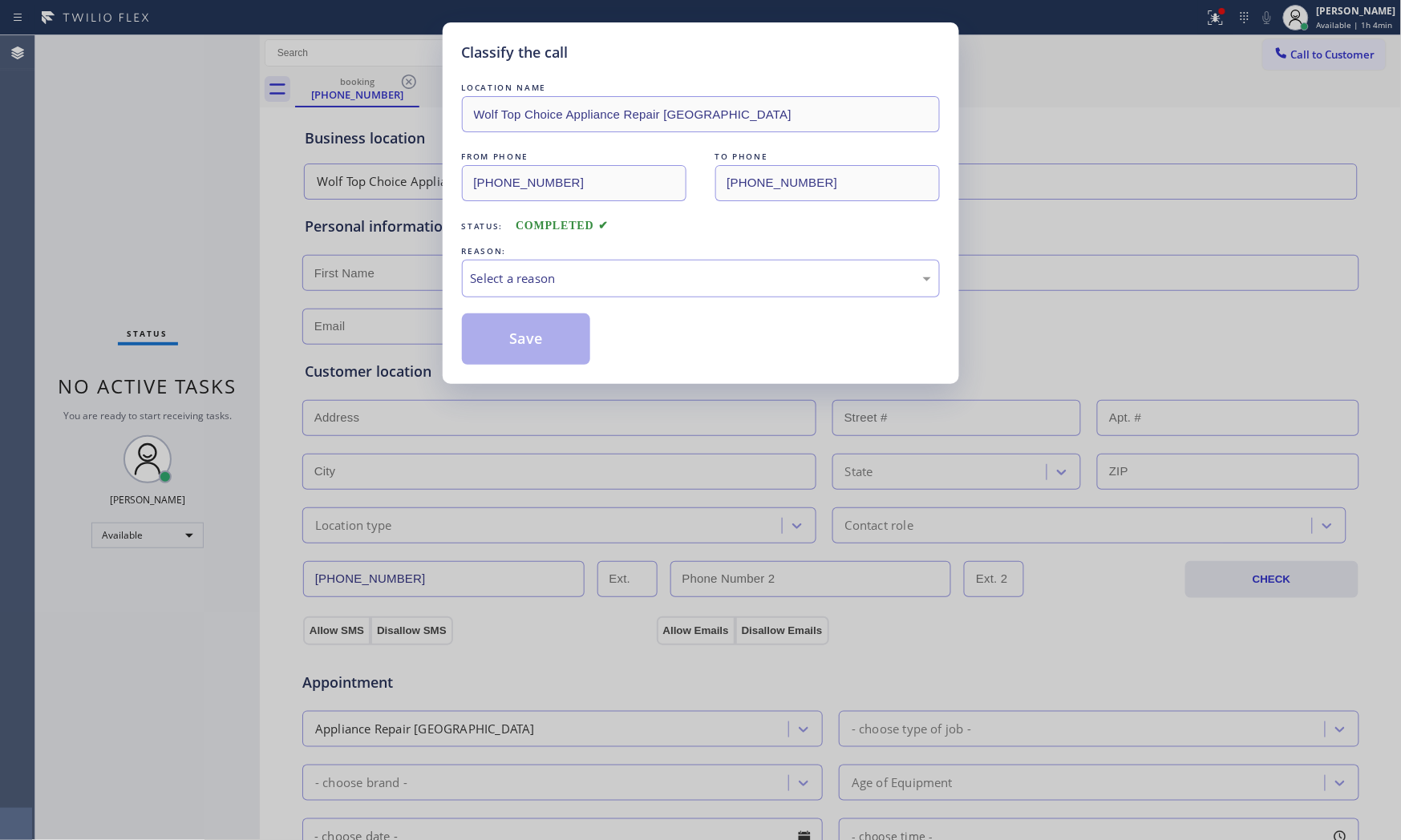
drag, startPoint x: 571, startPoint y: 243, endPoint x: 567, endPoint y: 258, distance: 15.5
click at [570, 250] on div "REASON:" at bounding box center [700, 251] width 478 height 17
click at [566, 276] on div "Select a reason" at bounding box center [701, 279] width 460 height 19
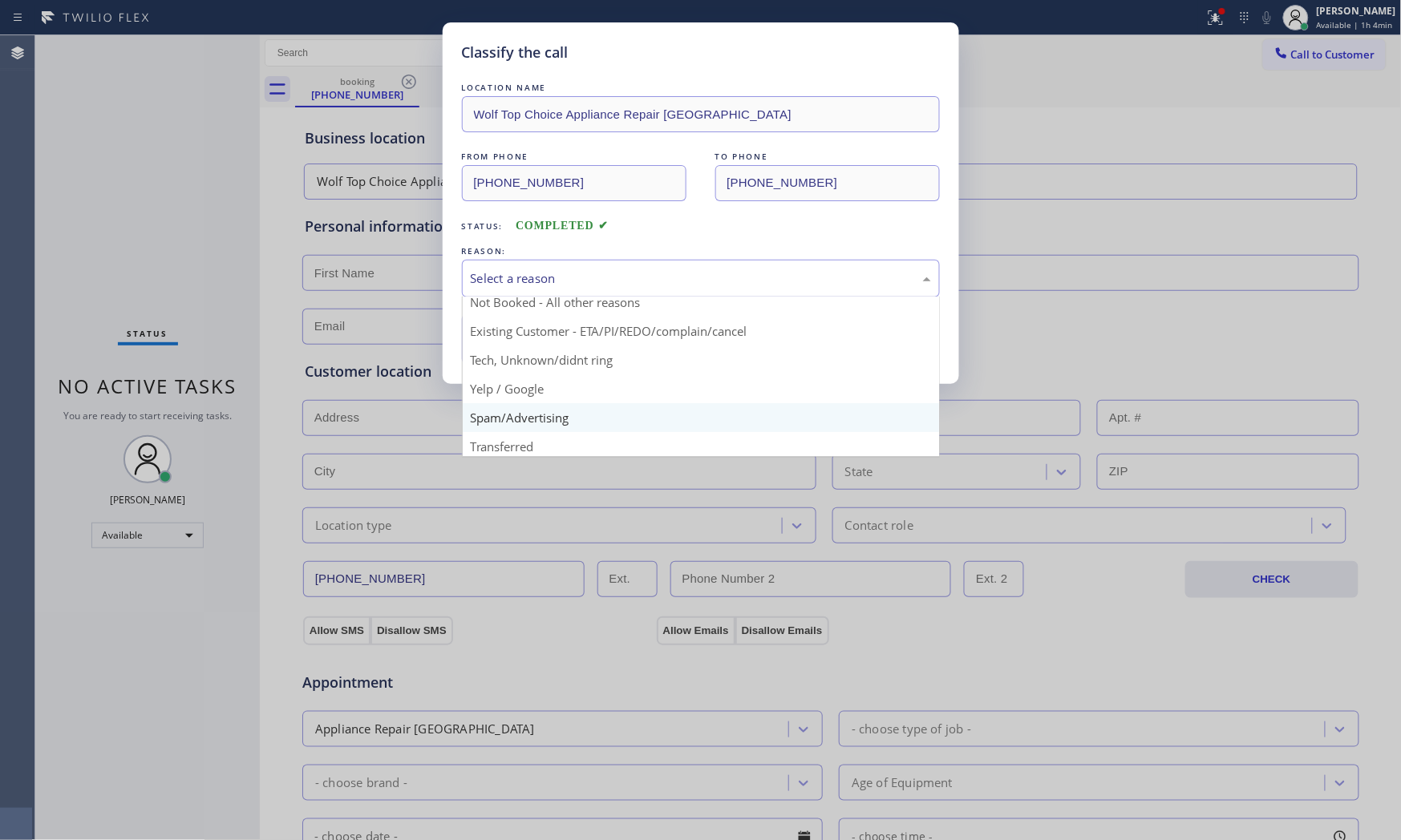
scroll to position [101, 0]
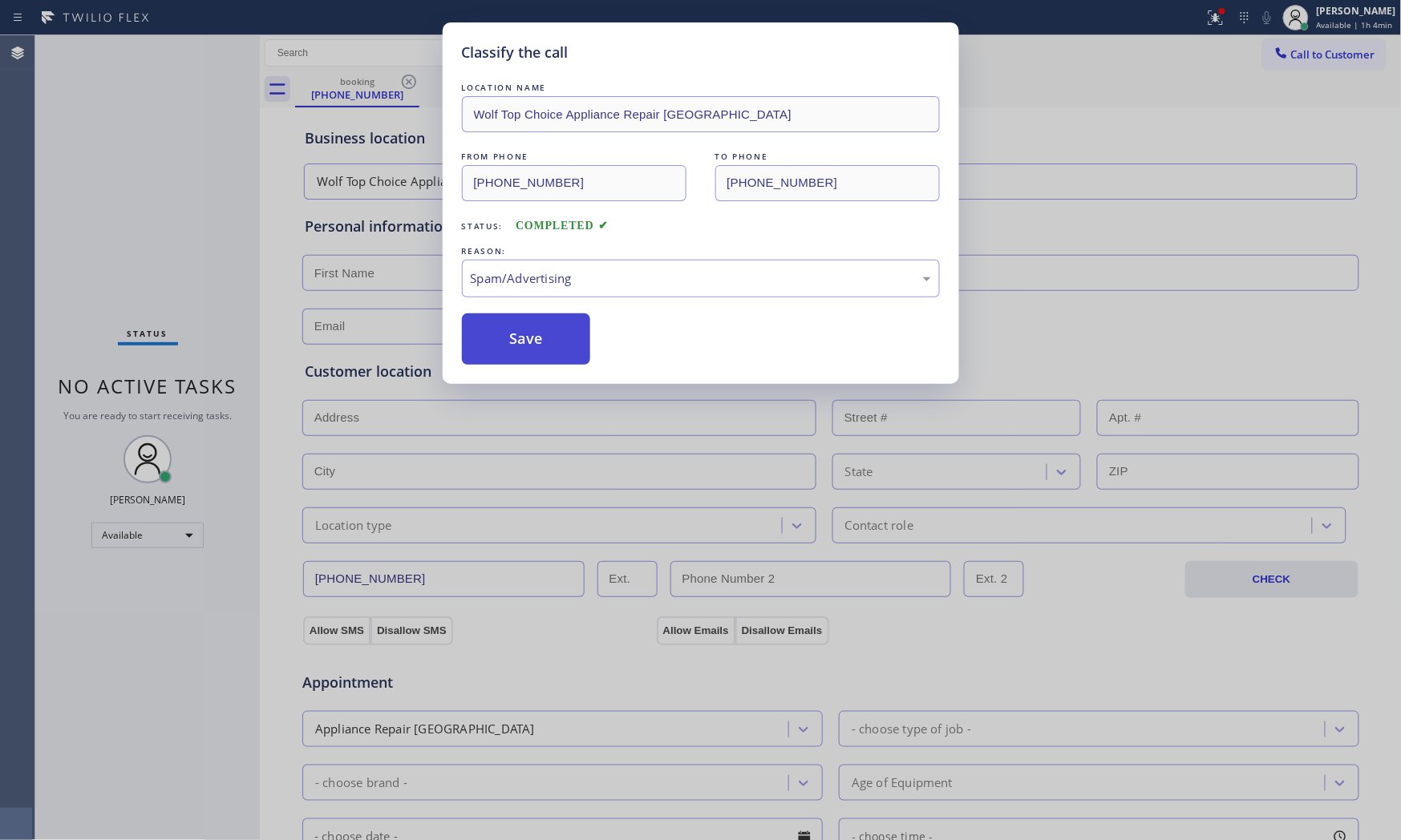
click at [524, 334] on button "Save" at bounding box center [526, 339] width 129 height 52
click at [523, 334] on button "Save" at bounding box center [526, 339] width 129 height 52
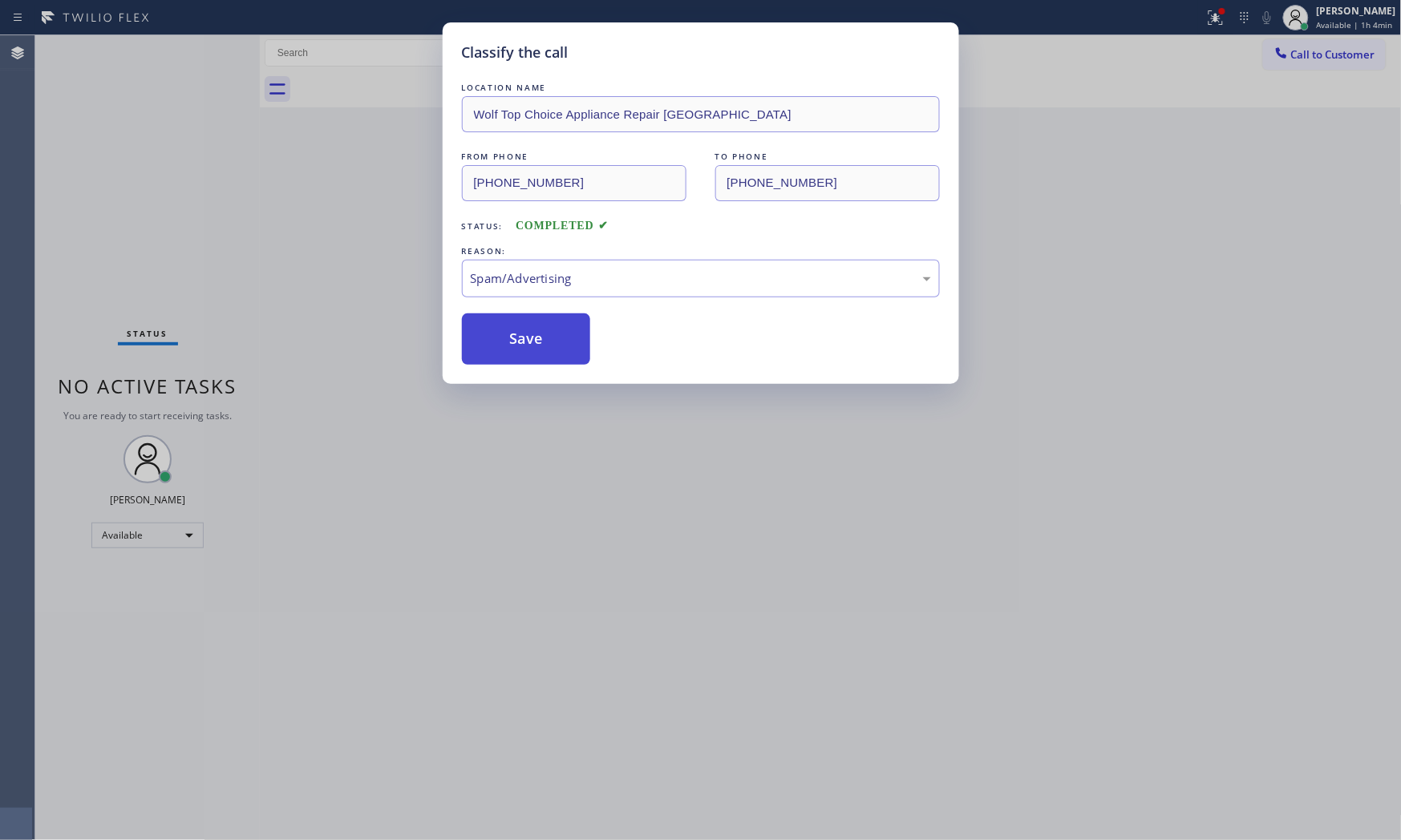
click at [523, 334] on button "Save" at bounding box center [526, 339] width 129 height 52
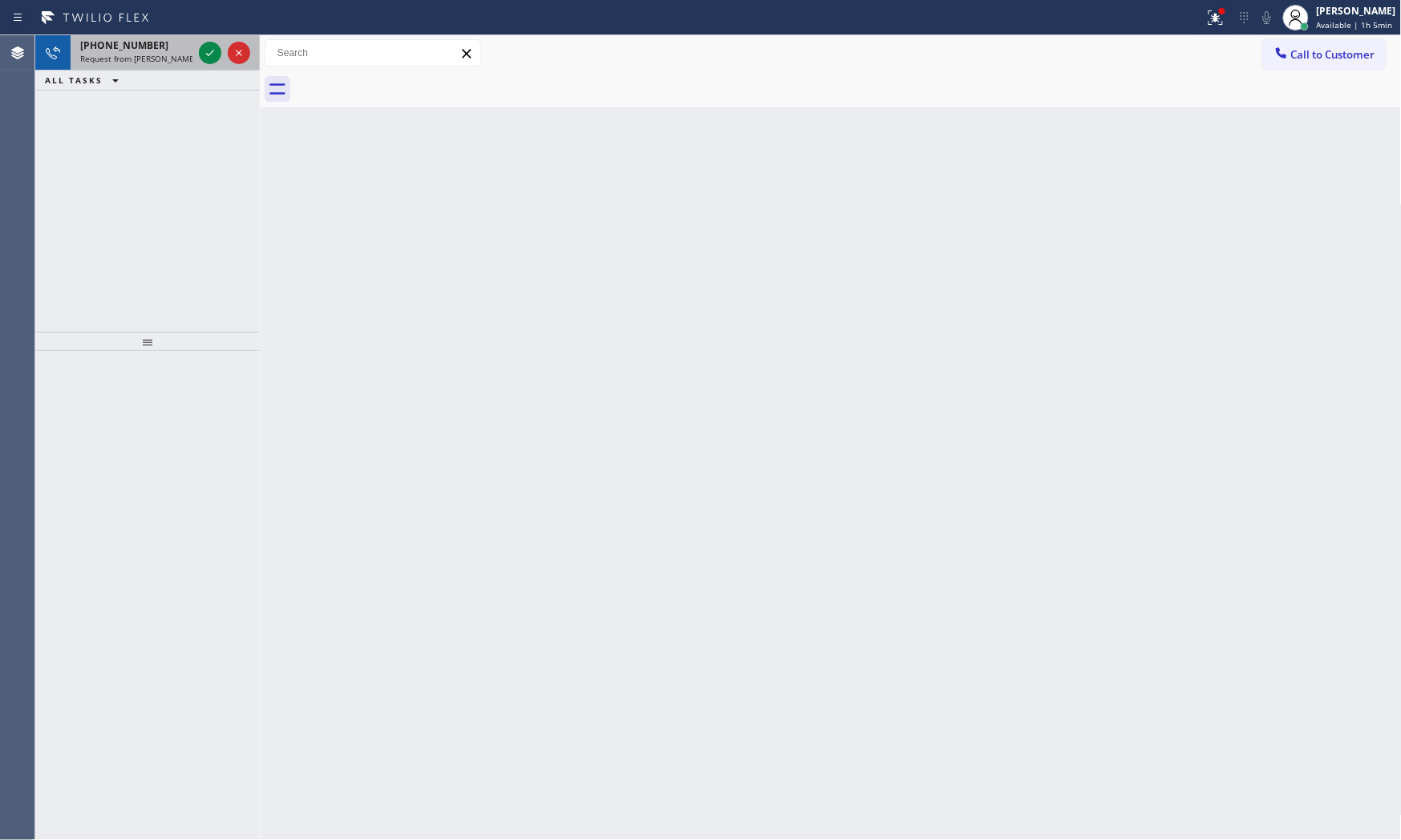
click at [162, 54] on span "Request from [PERSON_NAME] (direct)" at bounding box center [153, 58] width 146 height 11
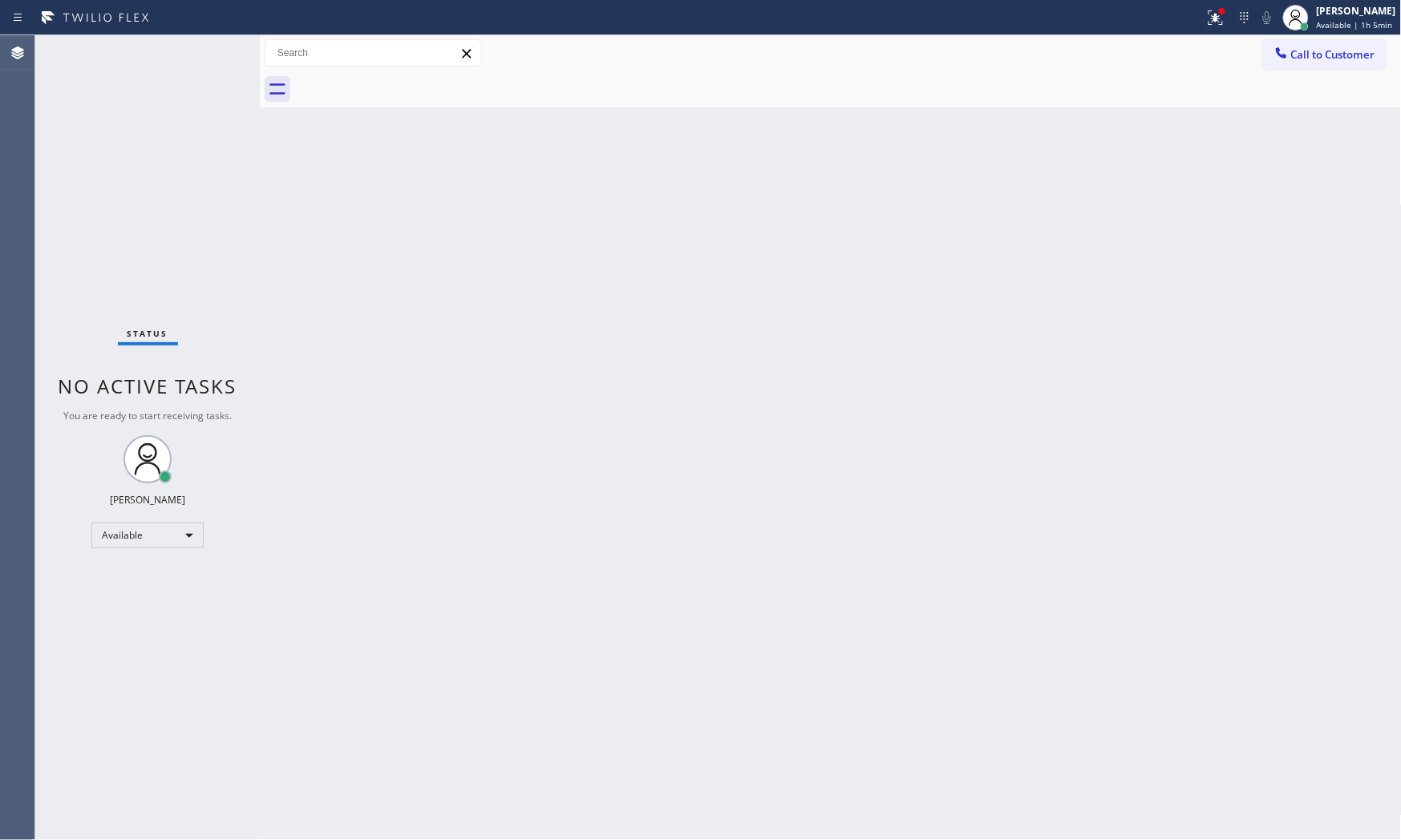
click at [204, 57] on div "Status No active tasks You are ready to start receiving tasks. [PERSON_NAME] Av…" at bounding box center [148, 438] width 225 height 805
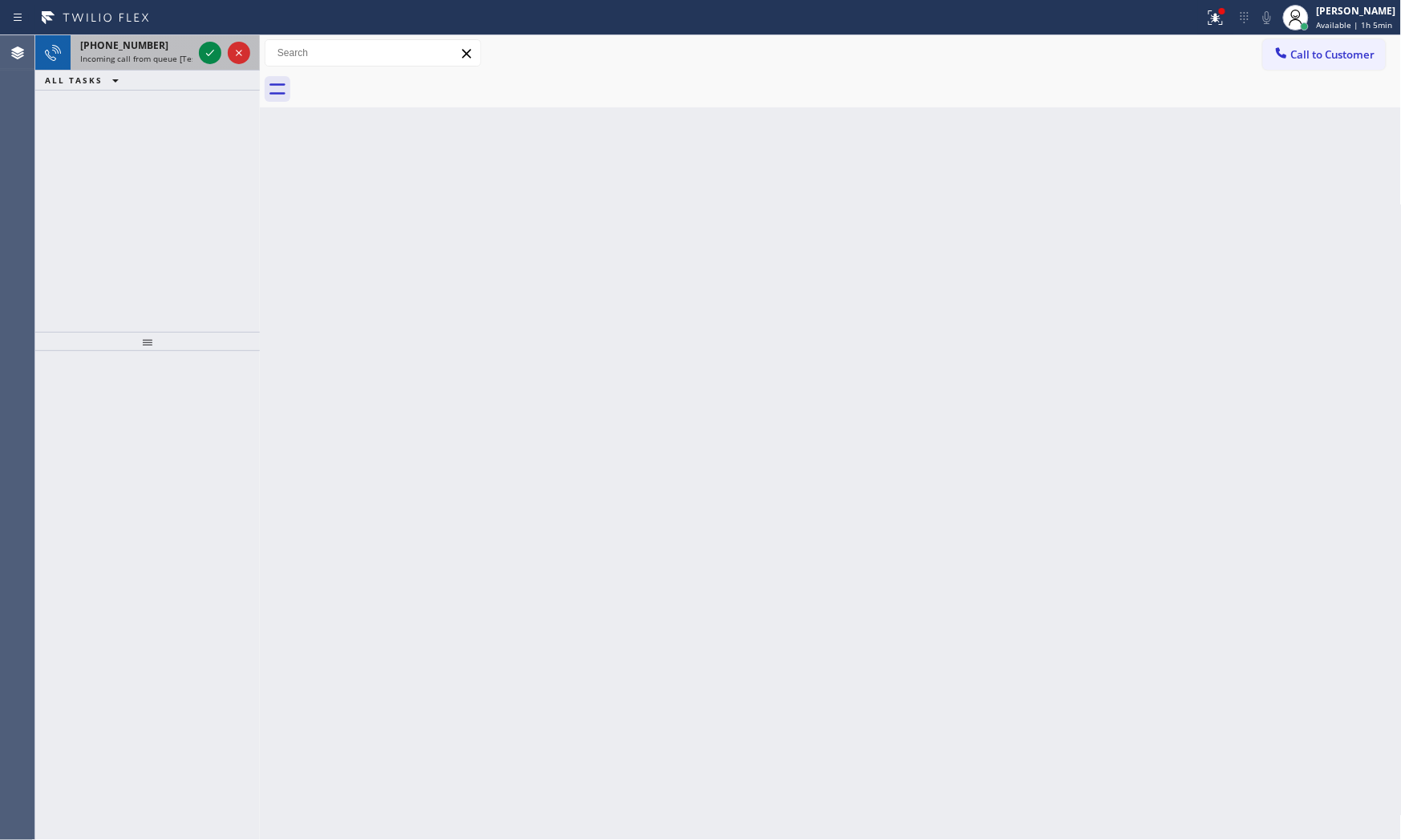
click at [126, 53] on span "Incoming call from queue [Test] All" at bounding box center [146, 58] width 133 height 11
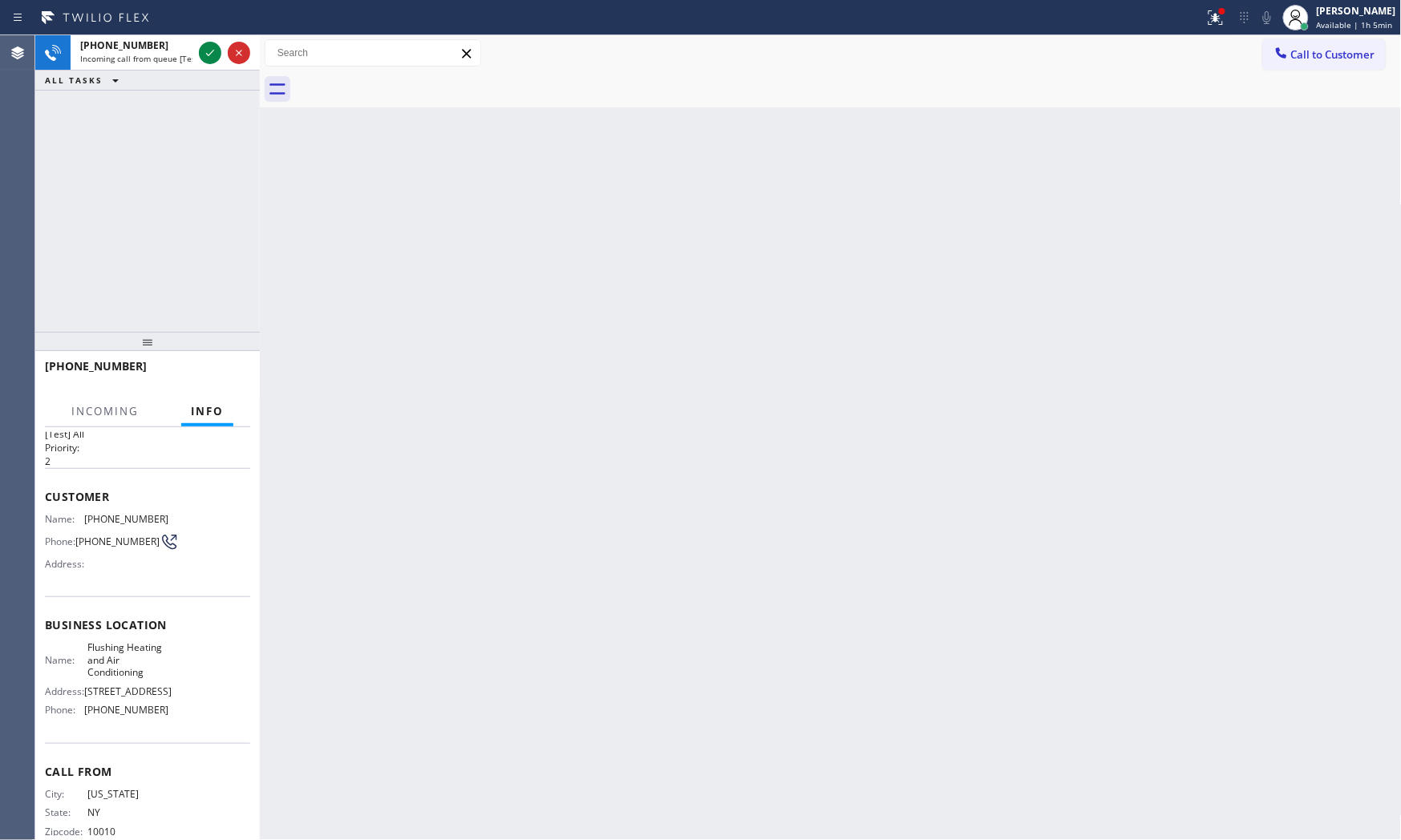
scroll to position [64, 0]
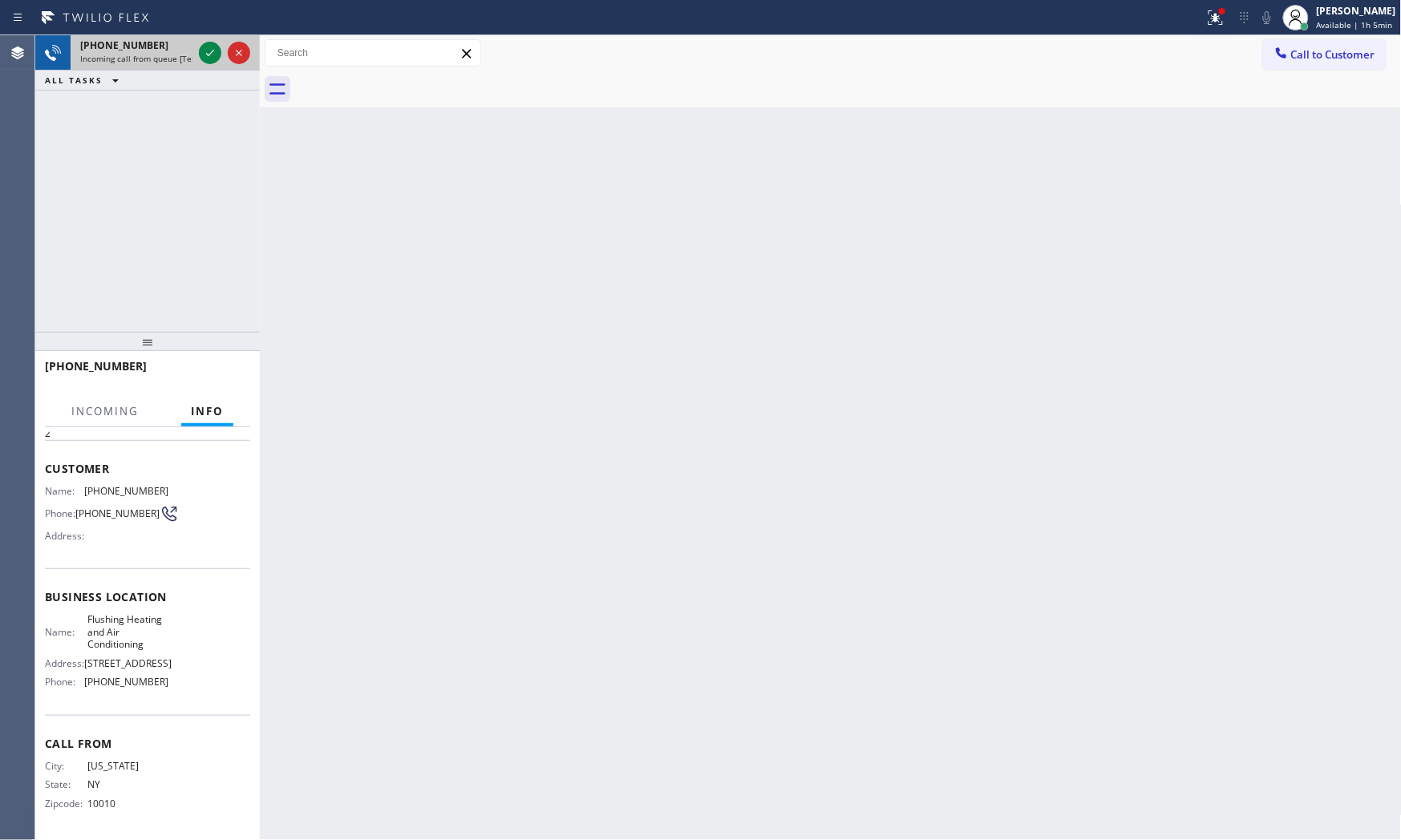
click at [155, 62] on span "Incoming call from queue [Test] All" at bounding box center [146, 58] width 133 height 11
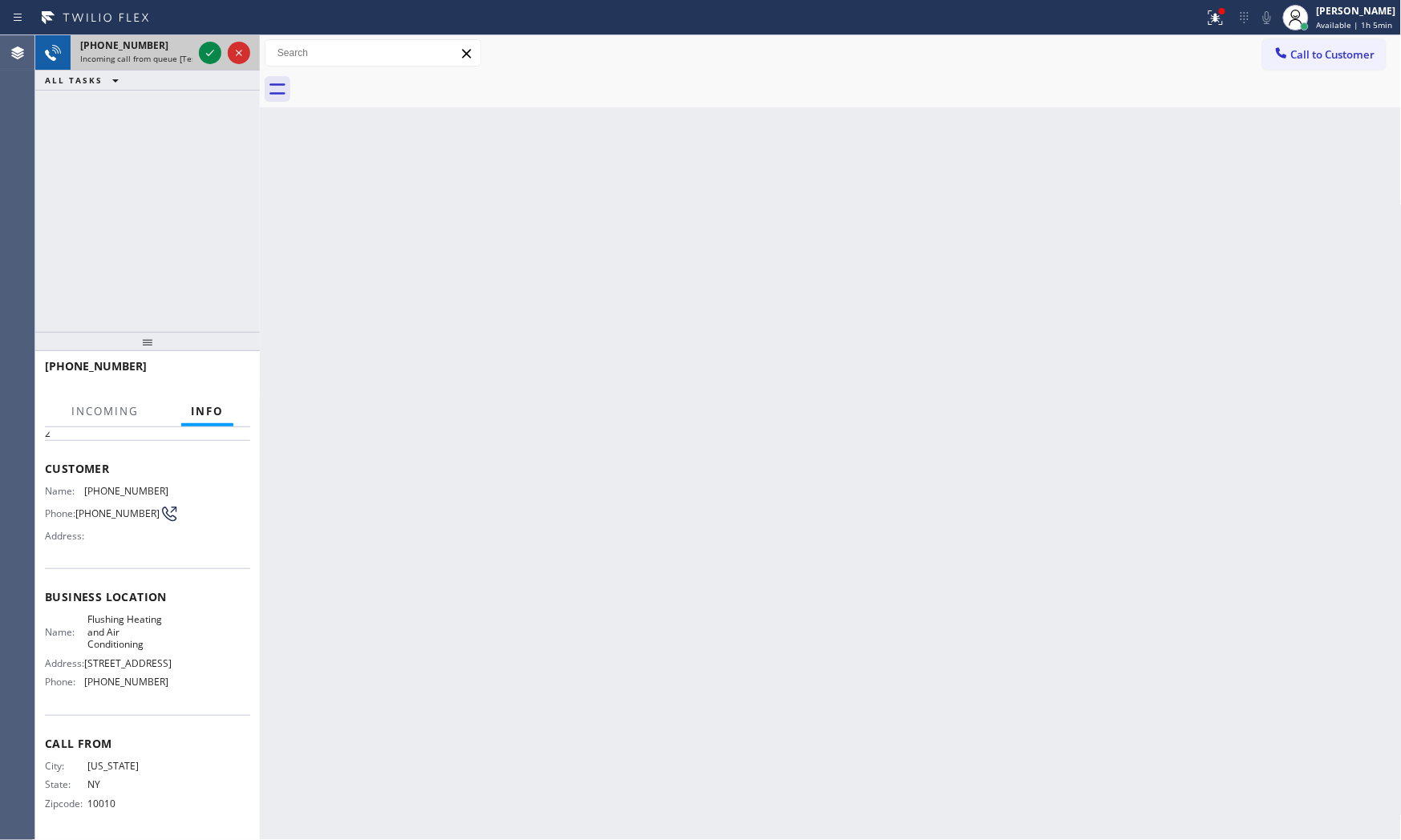
click at [155, 62] on span "Incoming call from queue [Test] All" at bounding box center [146, 58] width 133 height 11
click at [220, 52] on div at bounding box center [210, 52] width 23 height 19
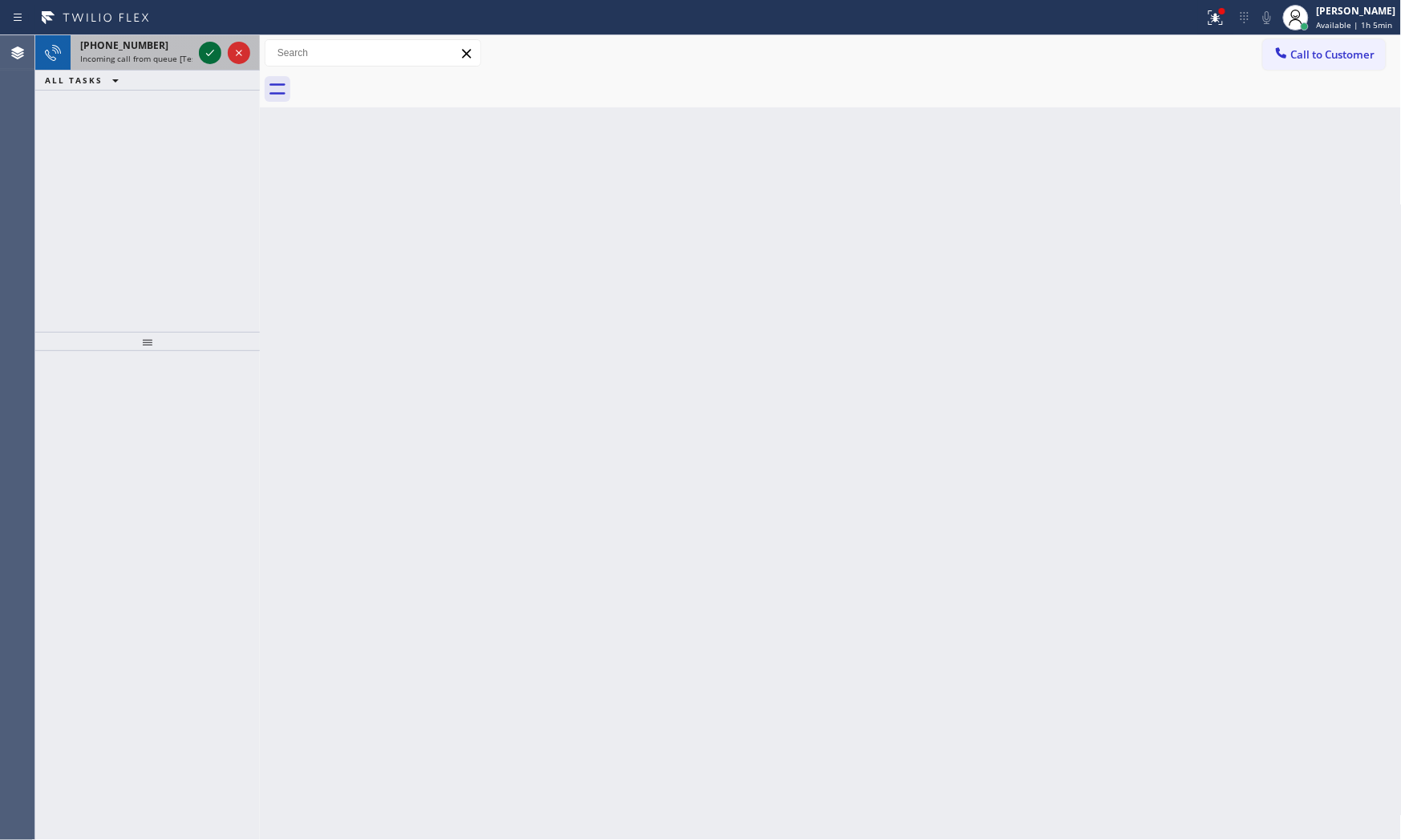
click at [203, 62] on icon at bounding box center [210, 52] width 19 height 19
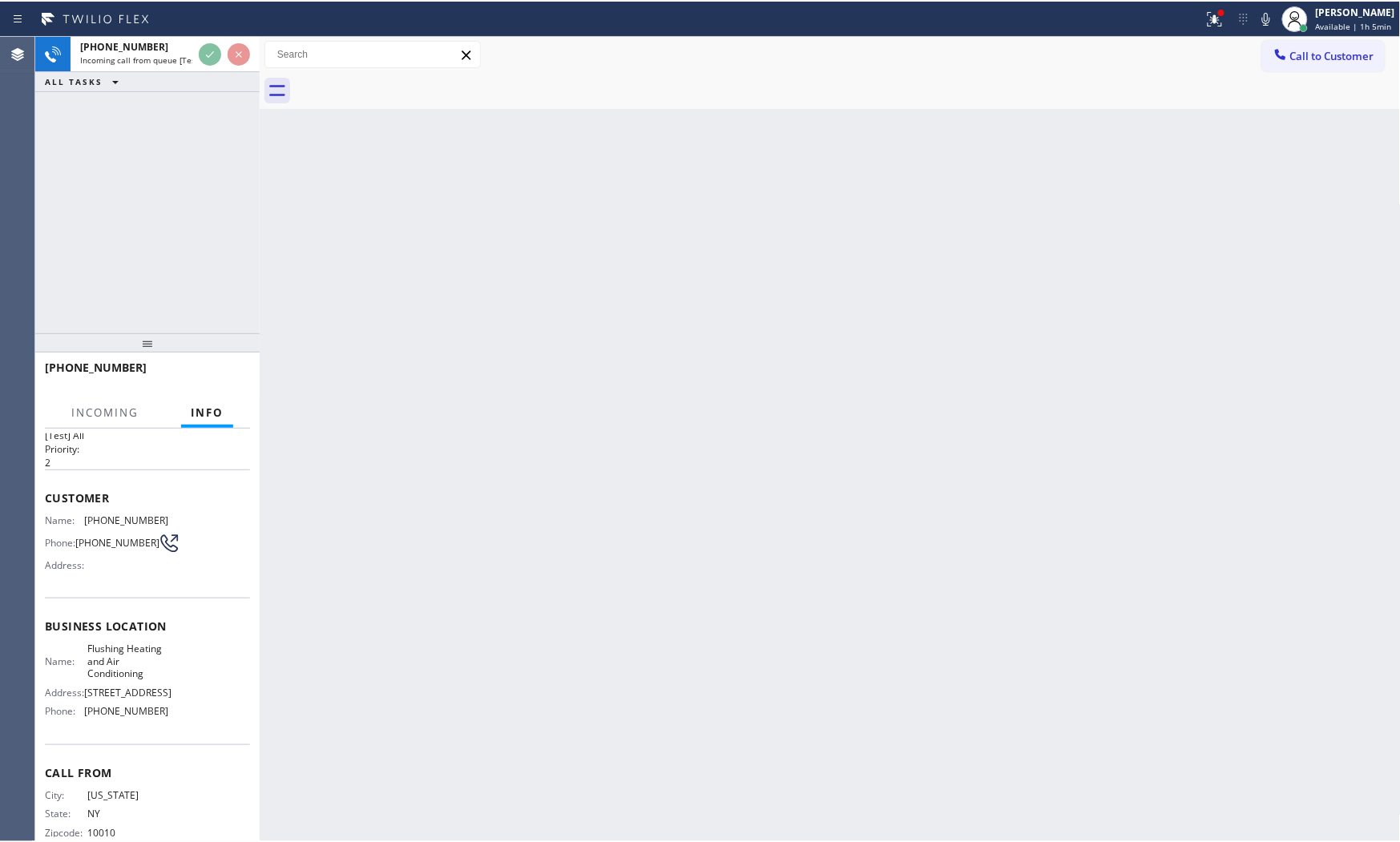
scroll to position [64, 0]
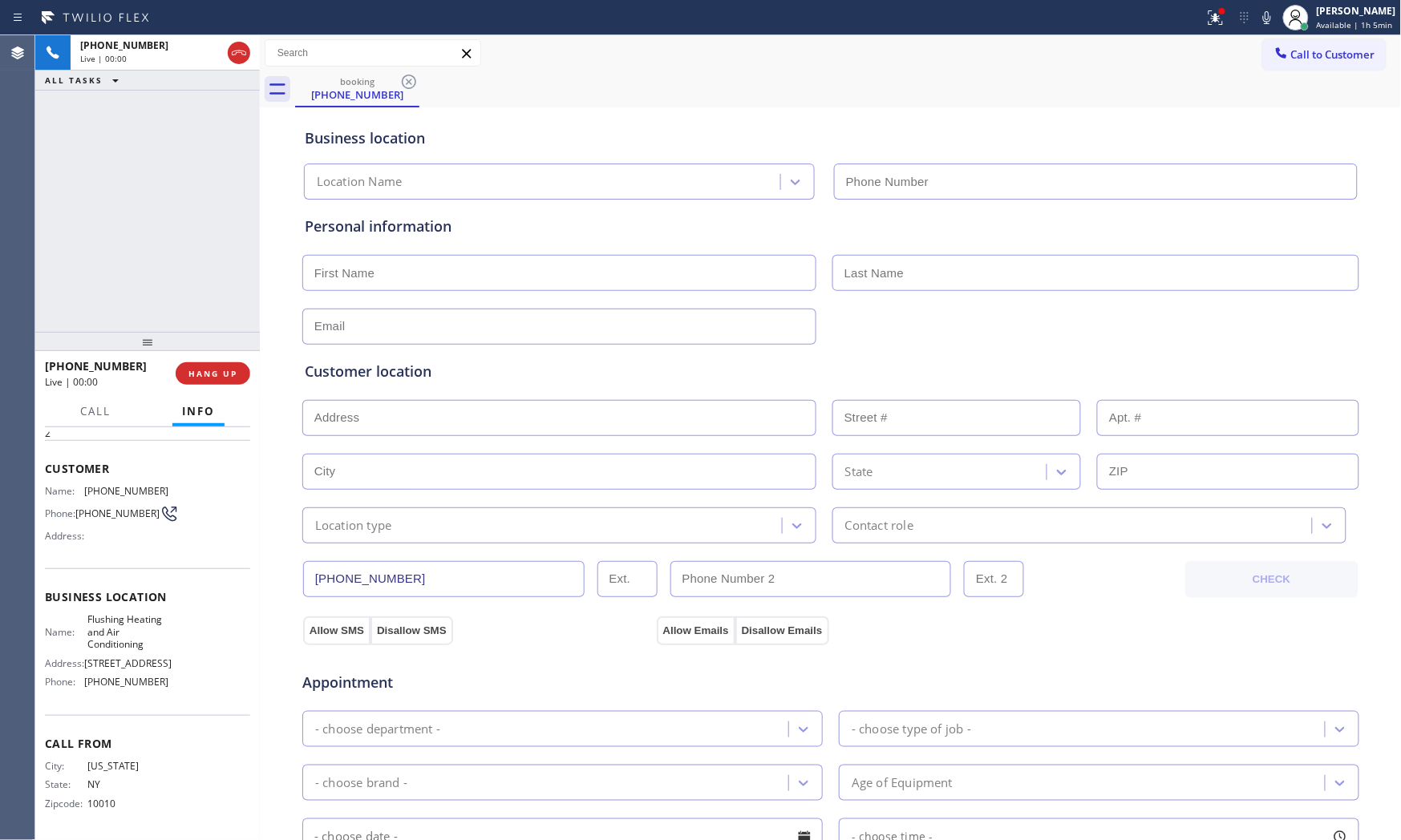
type input "[PHONE_NUMBER]"
click at [1266, 14] on icon at bounding box center [1267, 17] width 19 height 19
click at [1265, 13] on icon at bounding box center [1267, 17] width 19 height 19
click at [1190, 32] on div "Status report Issues detected These issues could affect your workflow. Please c…" at bounding box center [700, 18] width 1401 height 35
click at [1206, 20] on icon at bounding box center [1215, 17] width 19 height 19
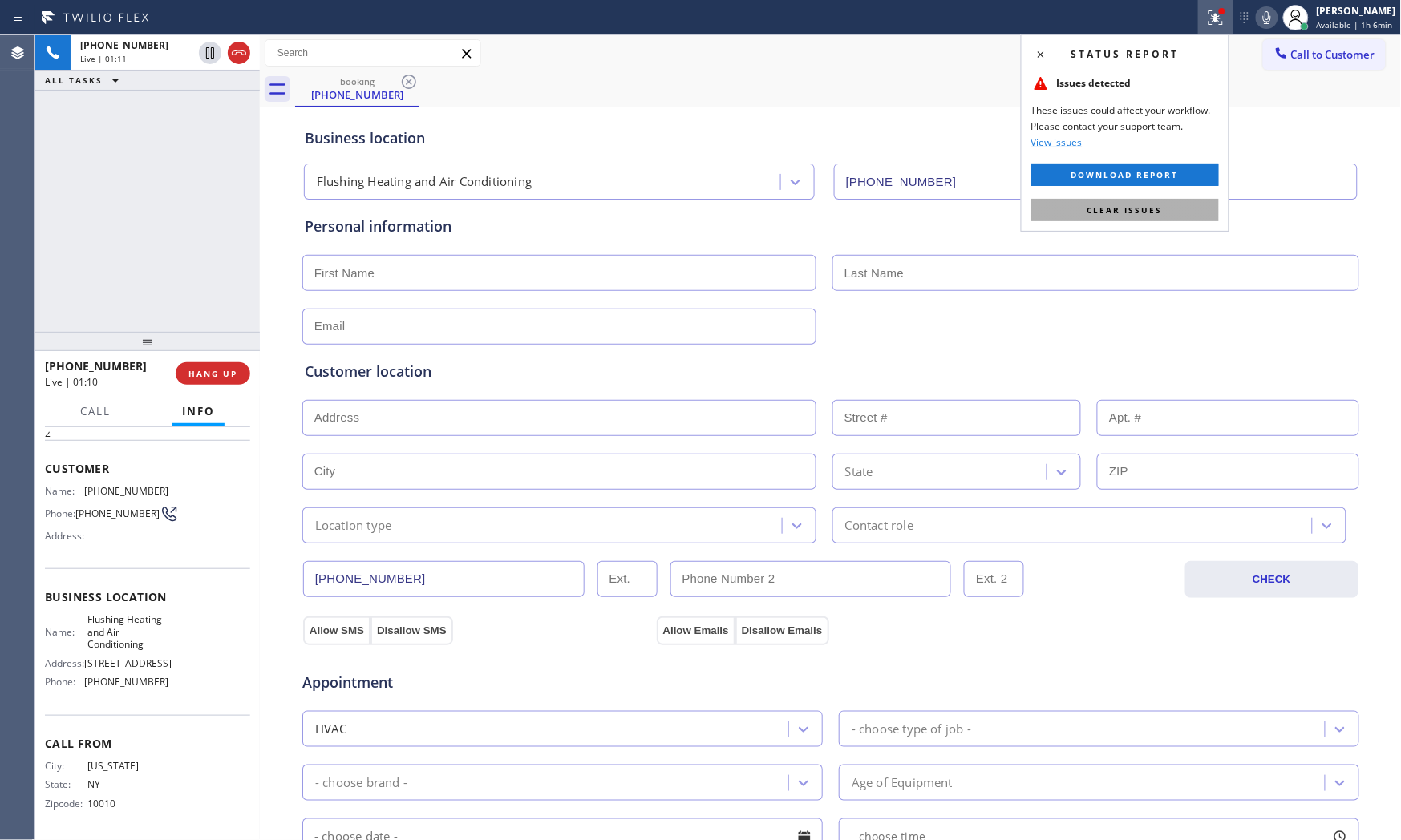
click at [1171, 205] on button "Clear issues" at bounding box center [1125, 210] width 188 height 23
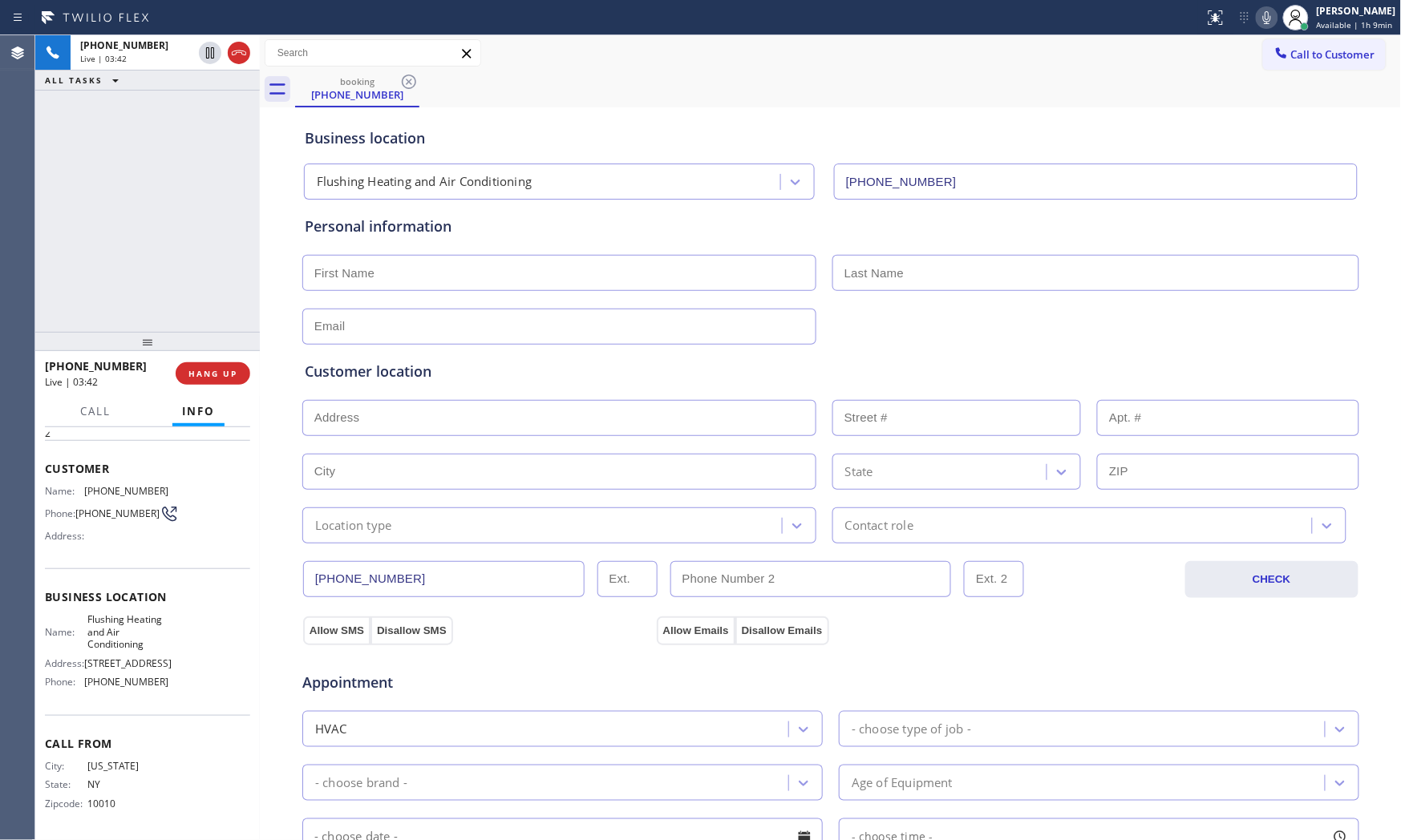
click at [1263, 18] on icon at bounding box center [1267, 17] width 19 height 19
click at [1263, 18] on icon at bounding box center [1267, 17] width 8 height 13
click at [1265, 22] on icon at bounding box center [1267, 17] width 19 height 19
click at [214, 58] on icon at bounding box center [210, 52] width 19 height 19
click at [148, 253] on div "[PHONE_NUMBER] Live | 04:42 ALL TASKS ALL TASKS ACTIVE TASKS TASKS IN WRAP UP" at bounding box center [148, 183] width 225 height 297
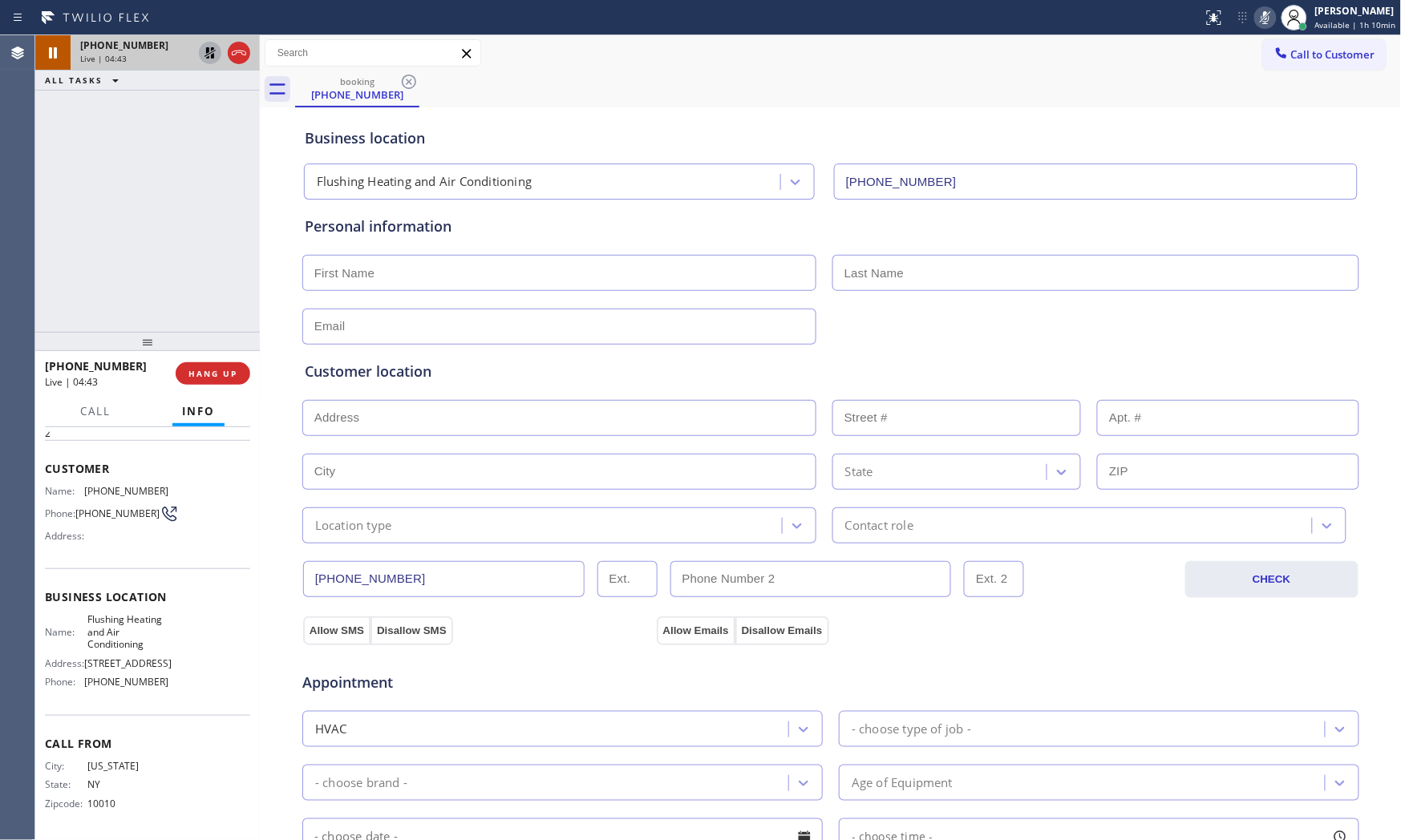
click at [1261, 16] on icon at bounding box center [1265, 17] width 8 height 13
click at [206, 57] on icon at bounding box center [210, 52] width 19 height 19
click at [1261, 21] on icon at bounding box center [1265, 17] width 8 height 13
click at [1256, 21] on icon at bounding box center [1265, 17] width 19 height 19
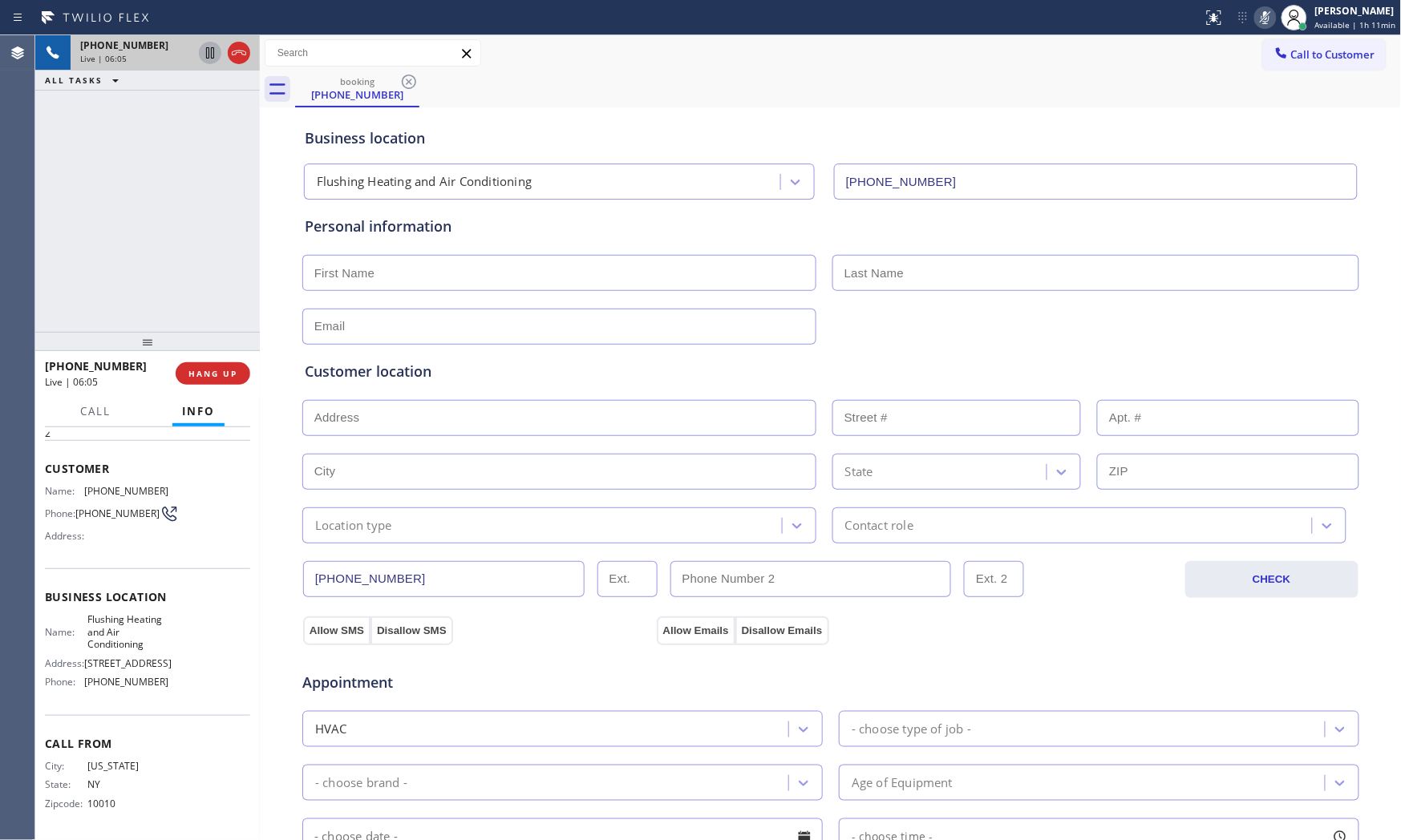
click at [1256, 21] on icon at bounding box center [1265, 17] width 19 height 19
click at [1269, 16] on icon at bounding box center [1265, 17] width 19 height 19
click at [1268, 16] on icon at bounding box center [1265, 17] width 19 height 19
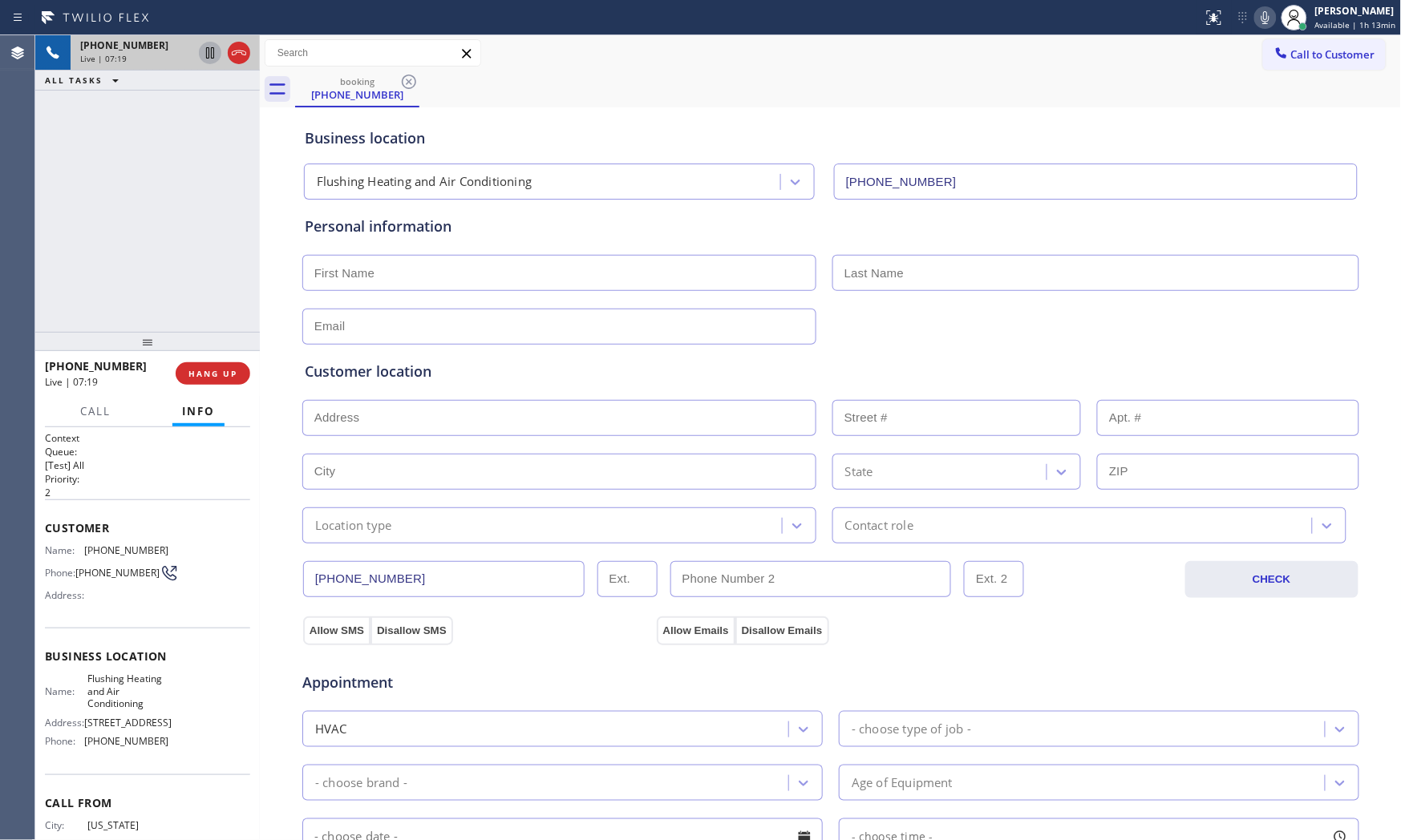
scroll to position [0, 0]
click at [117, 549] on span "[PHONE_NUMBER]" at bounding box center [127, 551] width 85 height 12
copy span "[PHONE_NUMBER]"
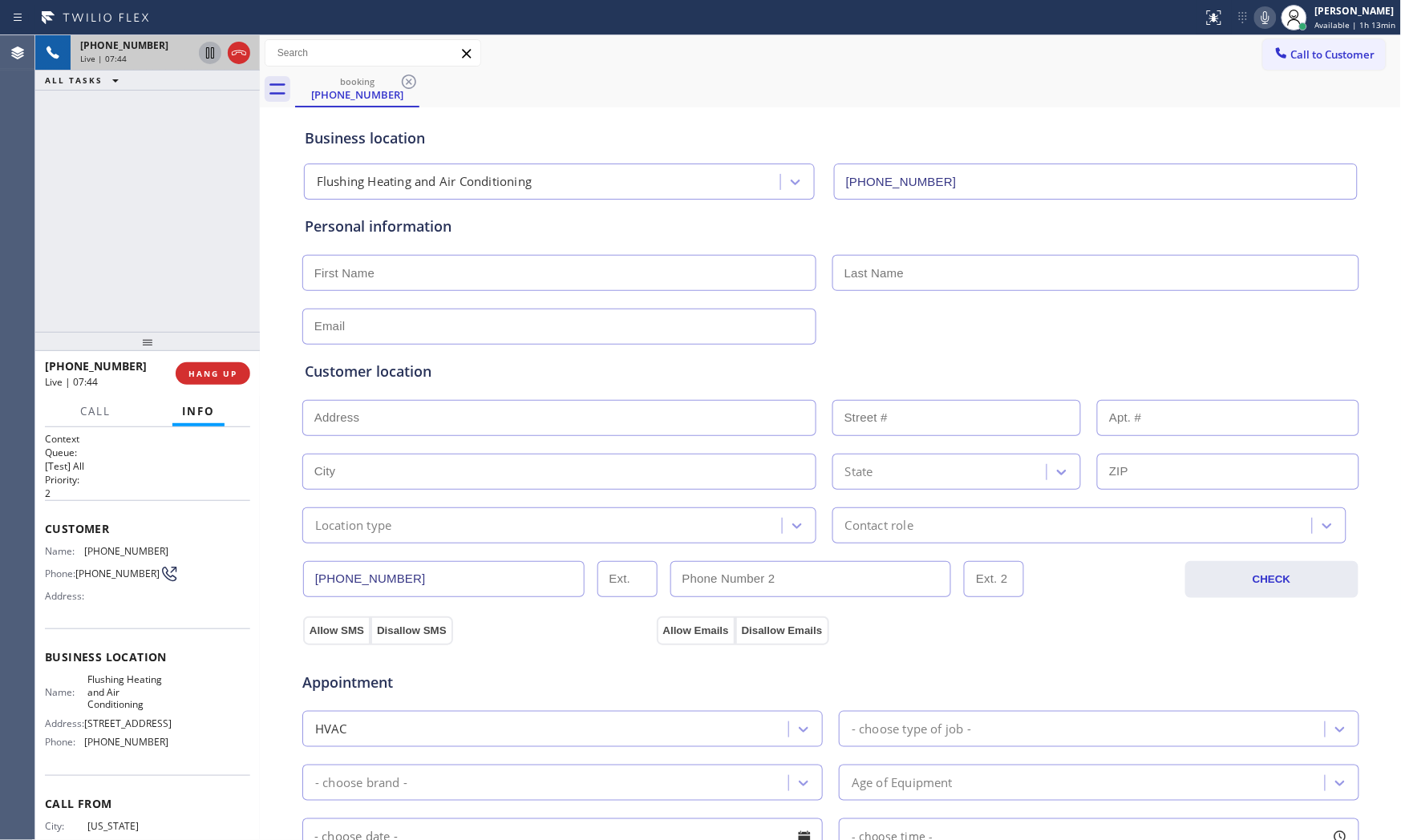
click at [1243, 123] on div "Business location Flushing Heating and Air Conditioning [PHONE_NUMBER]" at bounding box center [831, 155] width 1059 height 88
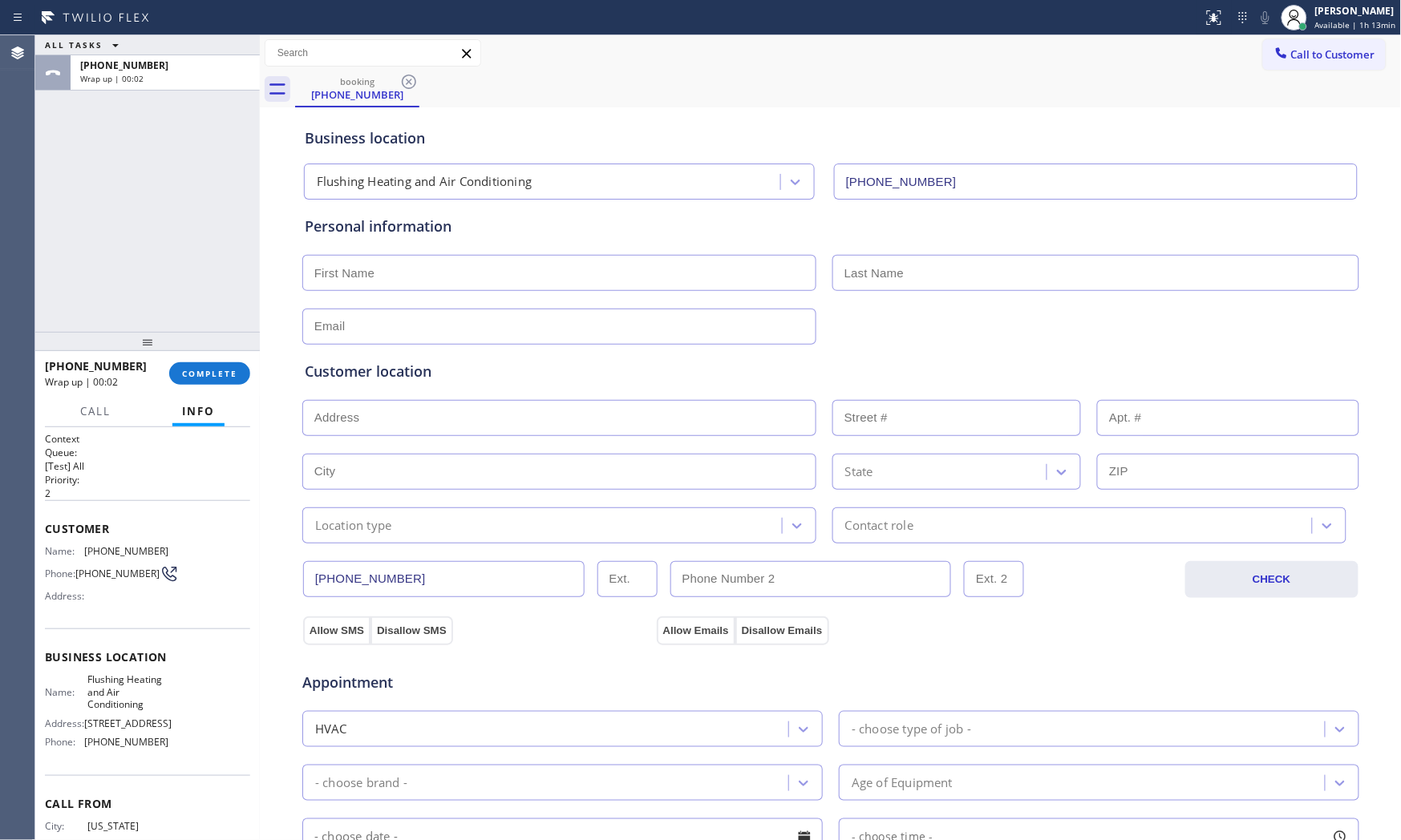
click at [558, 311] on input "text" at bounding box center [560, 326] width 514 height 36
drag, startPoint x: 547, startPoint y: 275, endPoint x: 559, endPoint y: 271, distance: 12.6
click at [547, 275] on input "text" at bounding box center [560, 273] width 514 height 36
paste input "[PERSON_NAME]"
type input "[PERSON_NAME]"
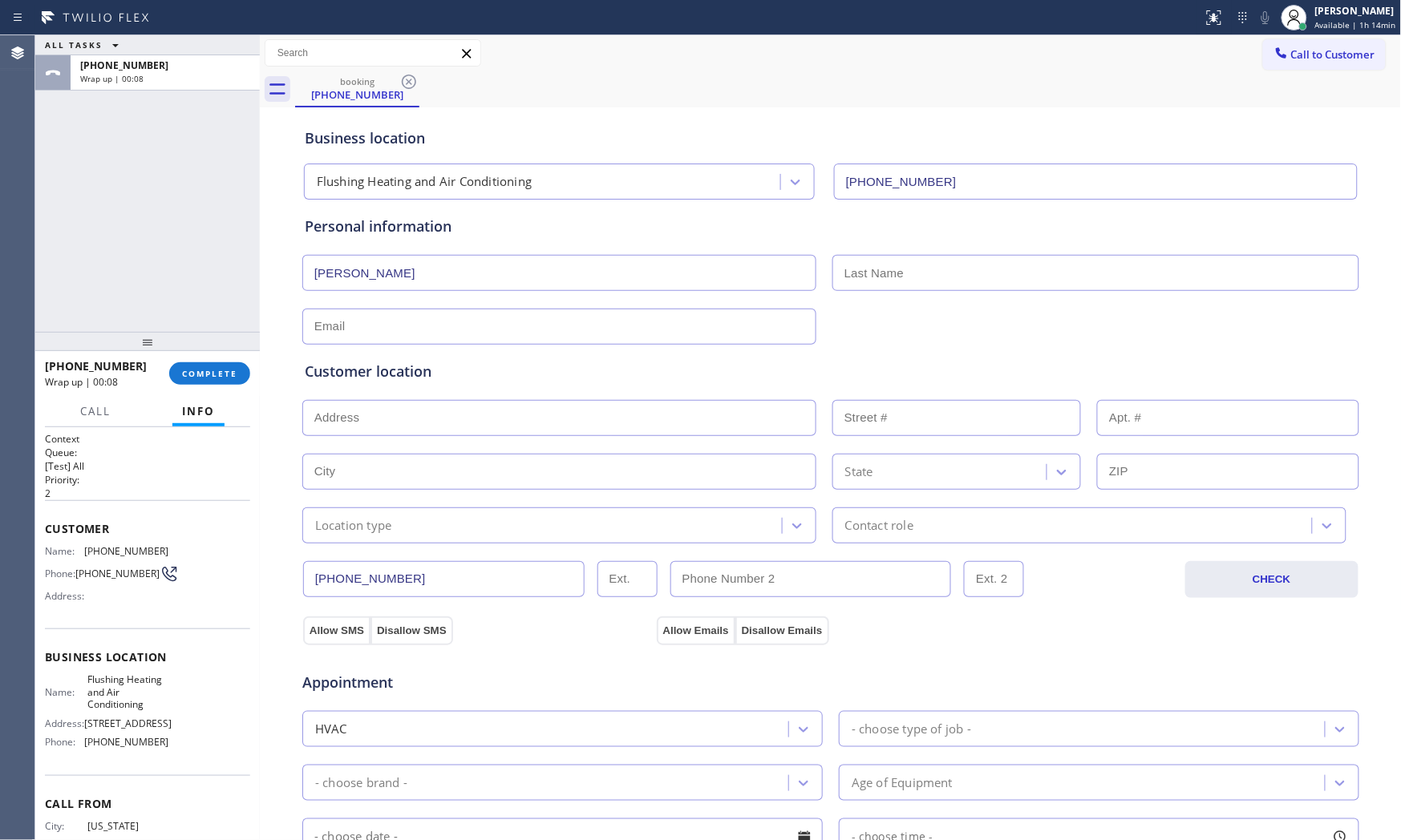
click at [867, 263] on input "text" at bounding box center [1095, 273] width 527 height 36
paste input "[PERSON_NAME]"
paste input "text"
type input "Glaserman"
click at [358, 329] on input "n" at bounding box center [560, 326] width 514 height 36
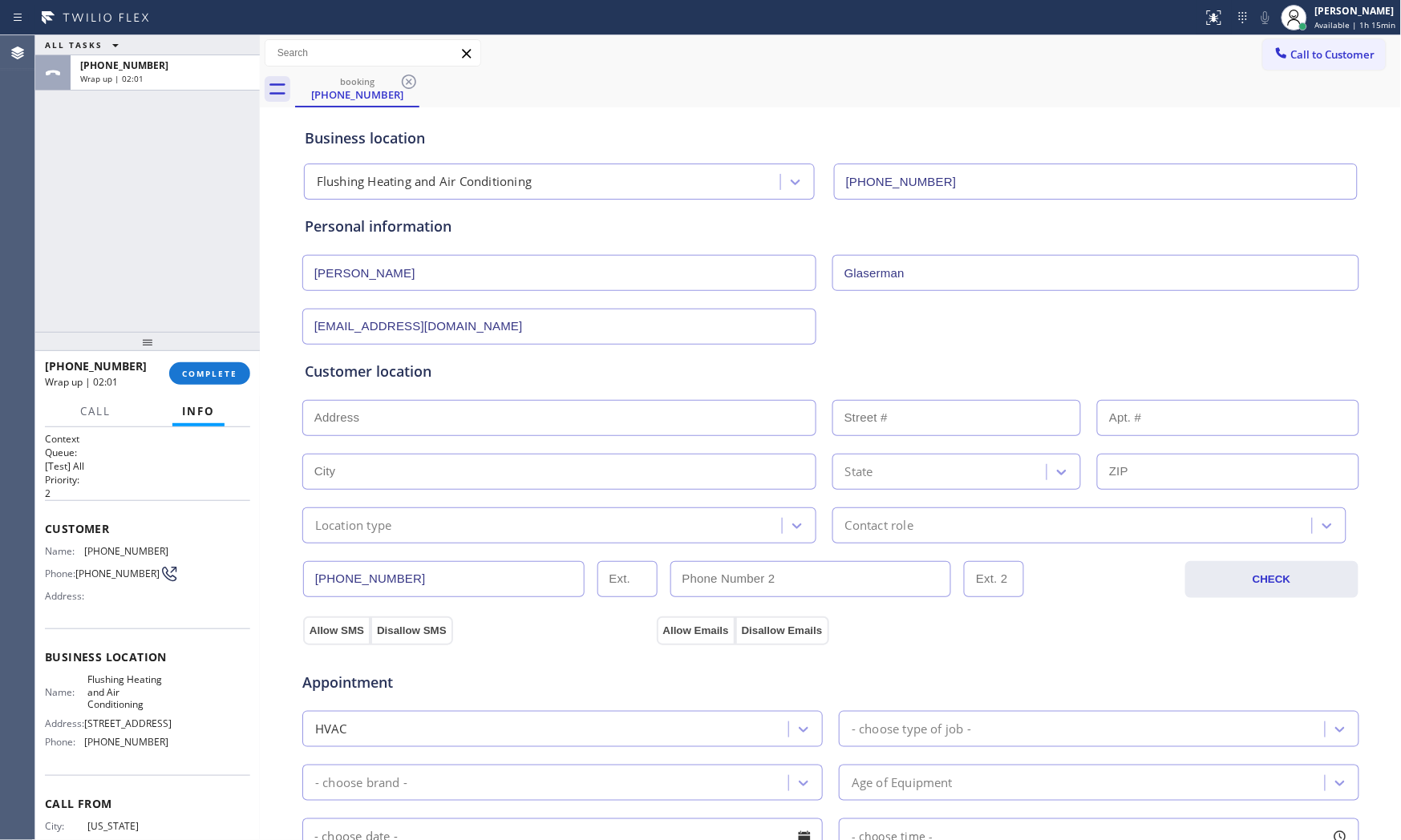
type input "[EMAIL_ADDRESS][DOMAIN_NAME]"
click at [534, 434] on input "text" at bounding box center [560, 417] width 514 height 36
paste input "29-06 210th PlFlushing, [GEOGRAPHIC_DATA] 11360, [GEOGRAPHIC_DATA]"
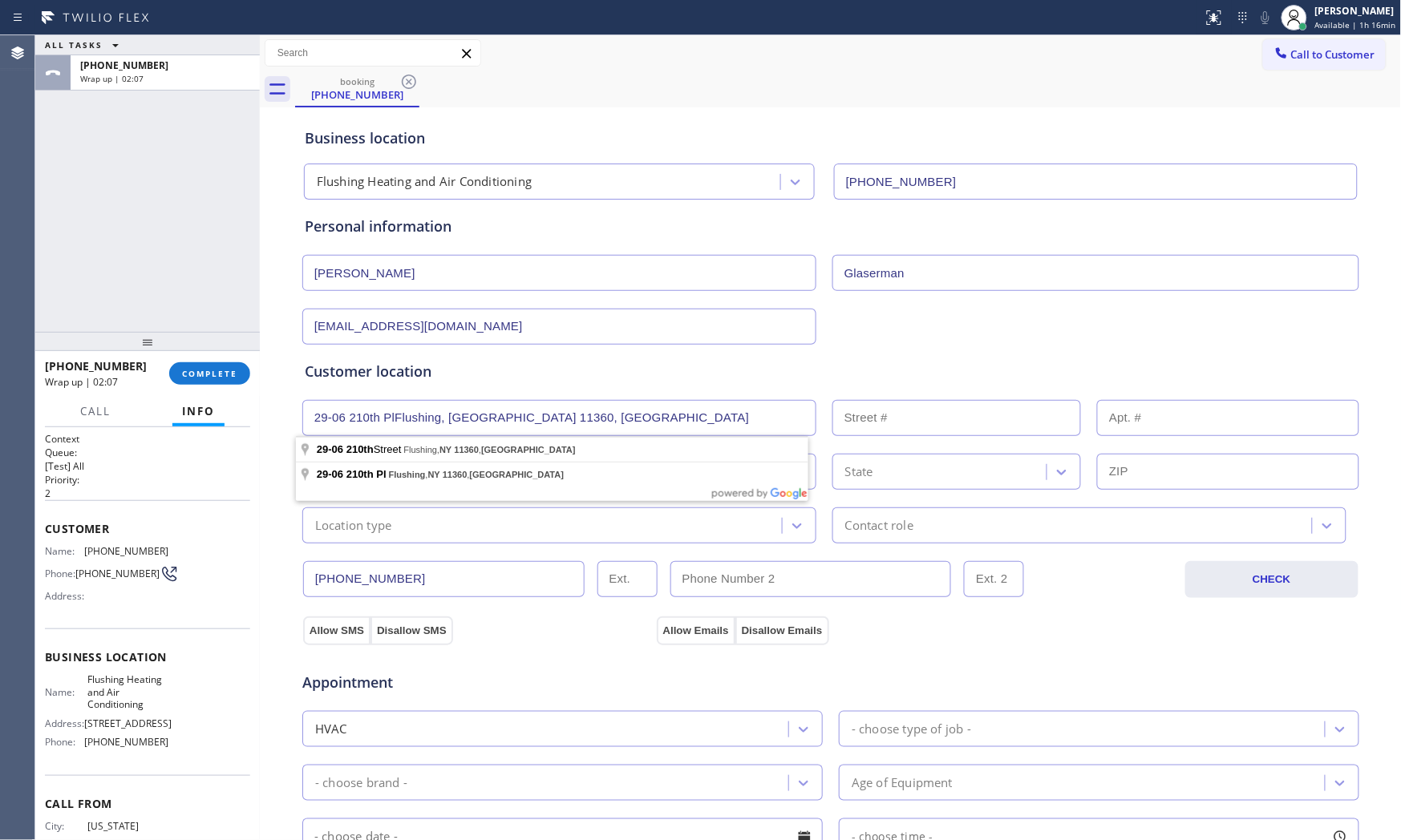
drag, startPoint x: 390, startPoint y: 414, endPoint x: 397, endPoint y: 413, distance: 7.1
click at [389, 414] on input "29-06 210th PlFlushing, [GEOGRAPHIC_DATA] 11360, [GEOGRAPHIC_DATA]" at bounding box center [560, 417] width 514 height 36
click at [415, 420] on input "[STREET_ADDRESS]" at bounding box center [560, 417] width 514 height 36
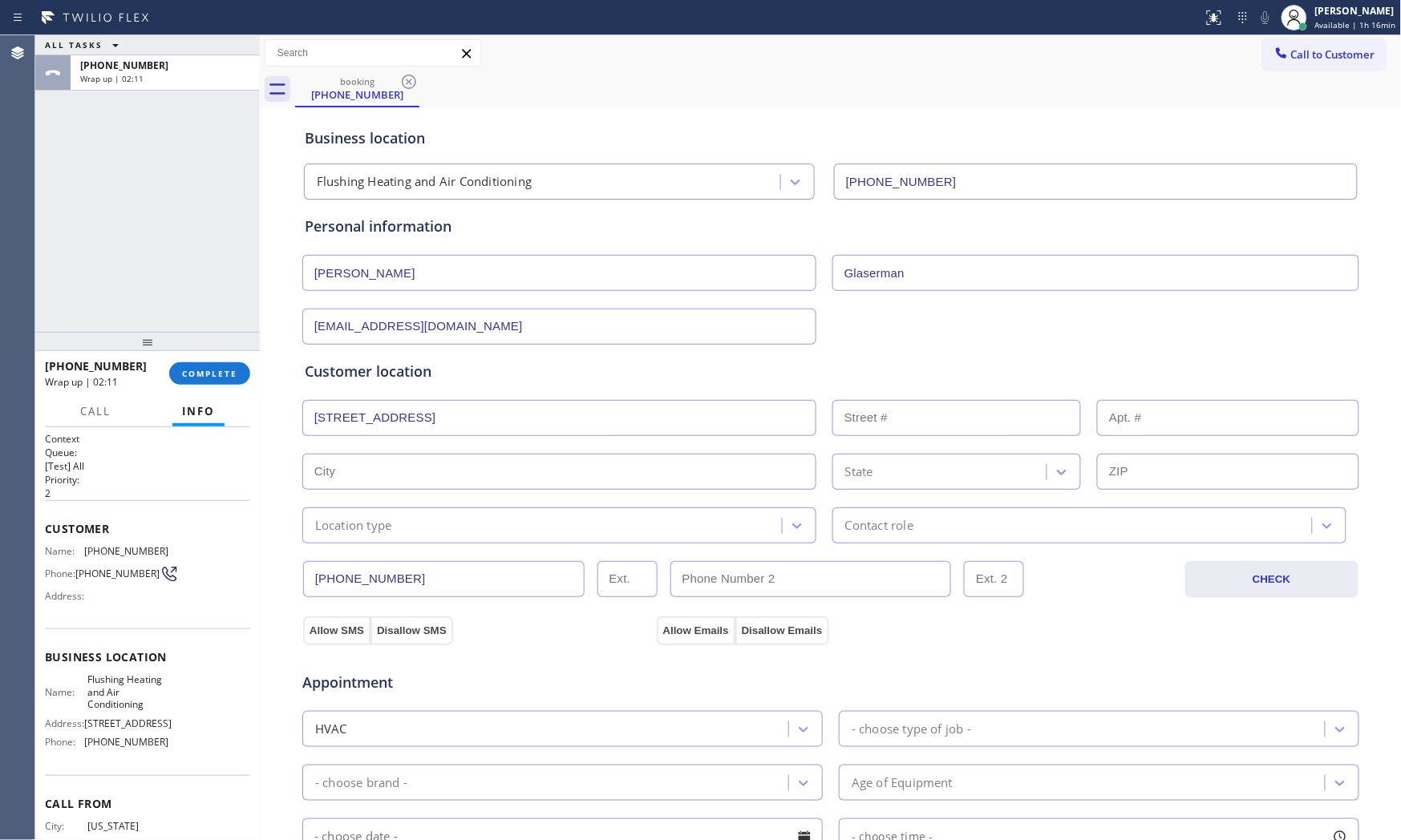
type input "29-06 210th Pl"
type input "29-06"
type input "Queens"
type input "11360"
click at [597, 472] on input "Queens" at bounding box center [560, 472] width 514 height 36
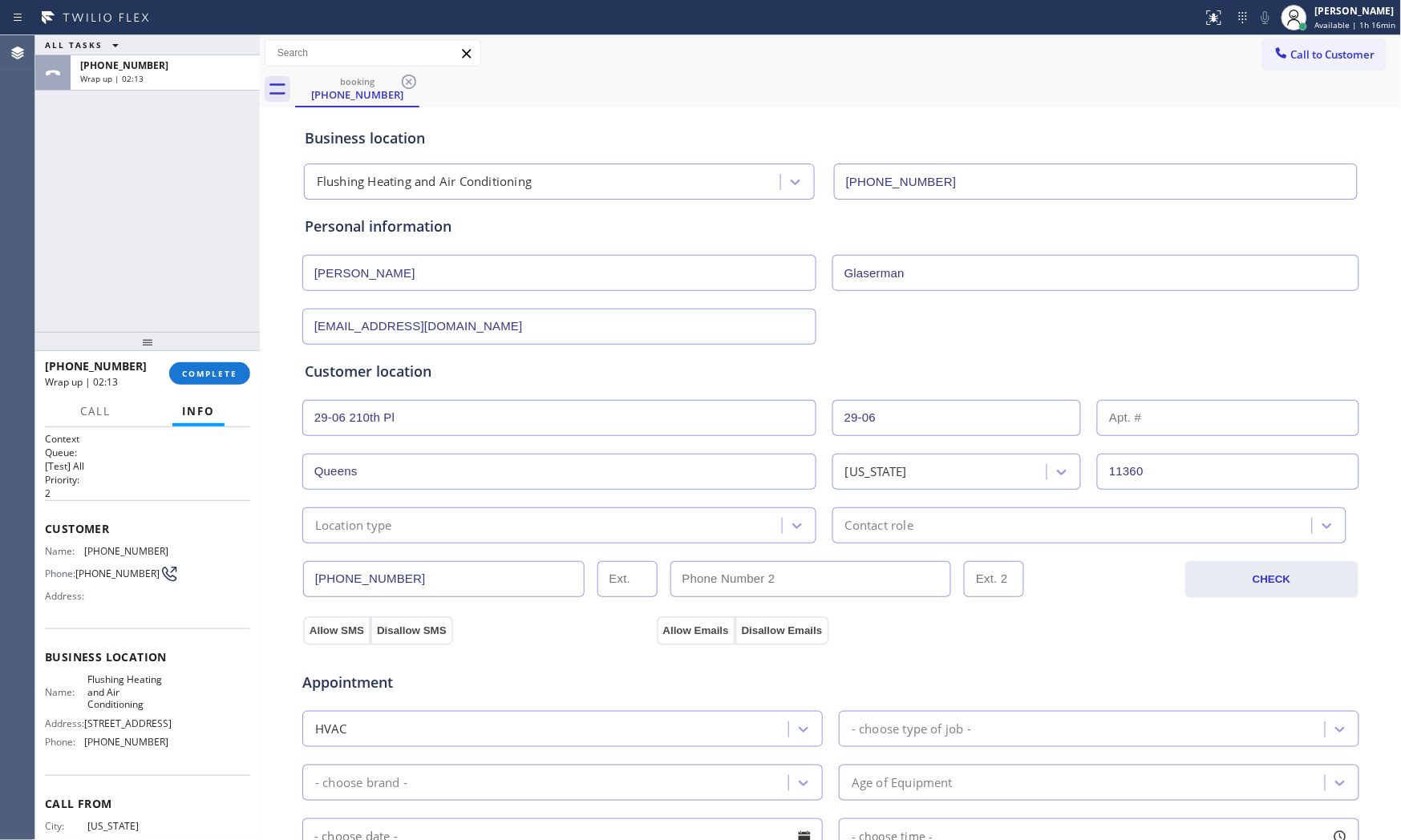
click at [597, 472] on input "Queens" at bounding box center [560, 472] width 514 height 36
type input "Bayside"
click at [511, 532] on div "Location type" at bounding box center [544, 525] width 474 height 28
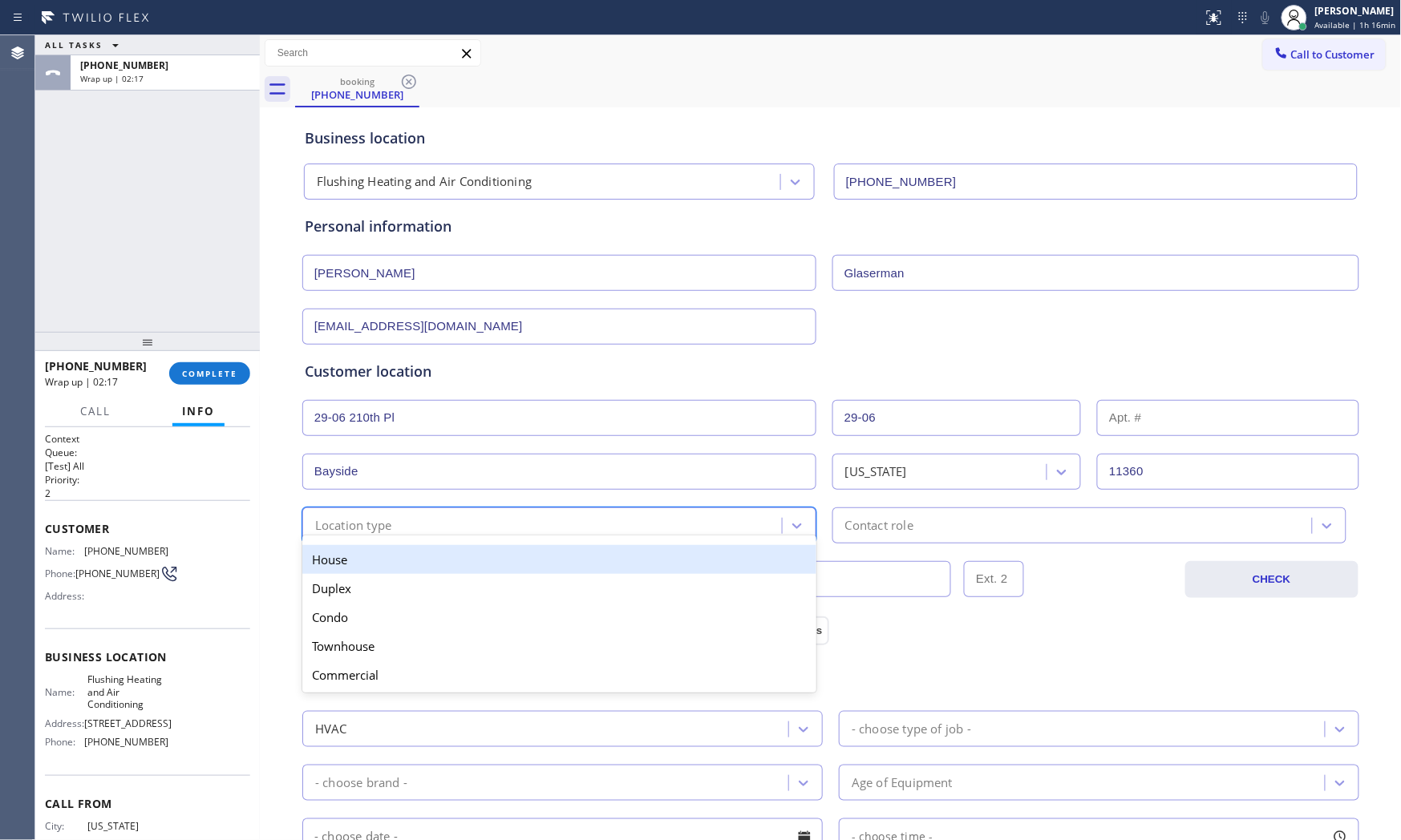
drag, startPoint x: 462, startPoint y: 559, endPoint x: 579, endPoint y: 557, distance: 117.0
click at [486, 559] on div "House" at bounding box center [560, 559] width 514 height 29
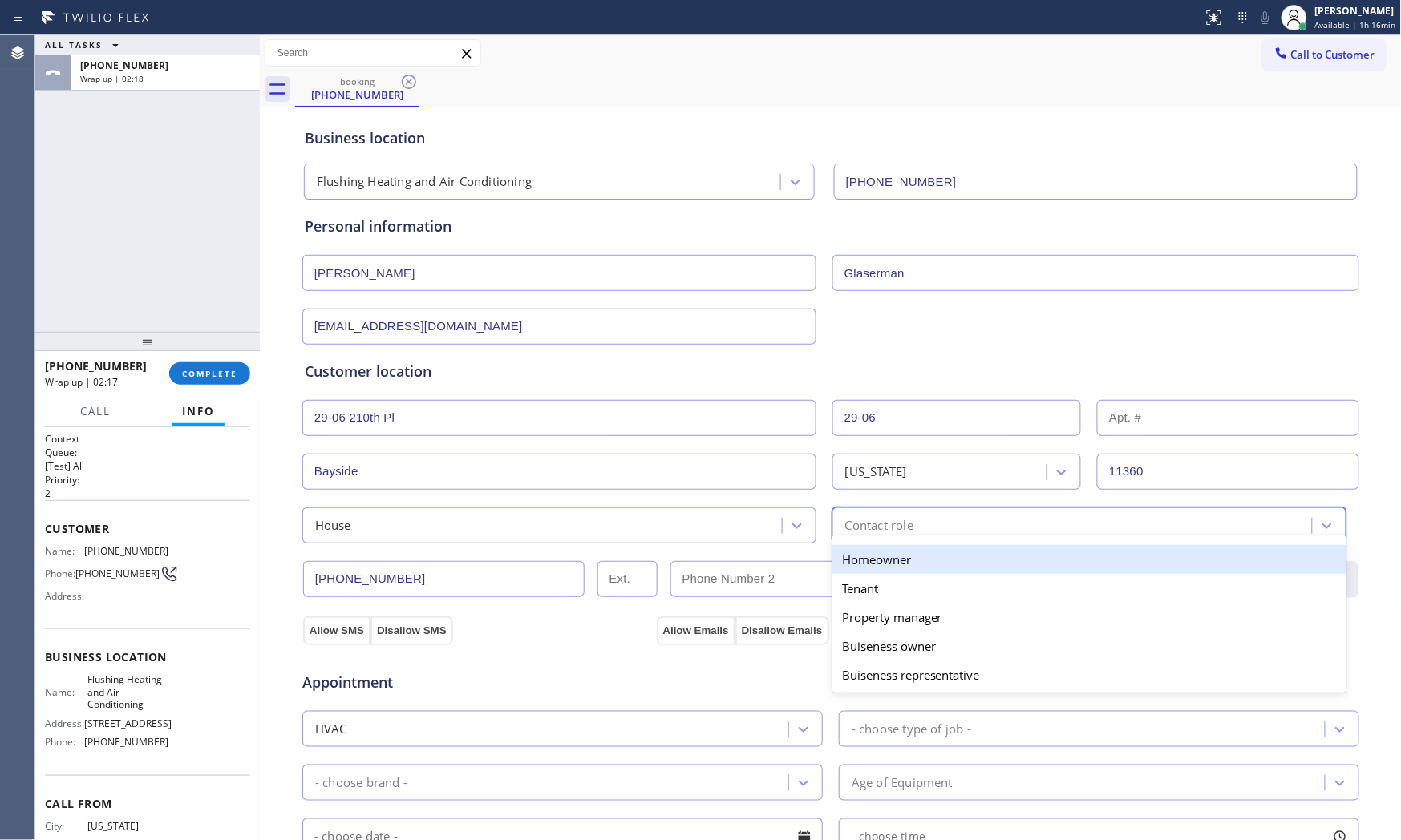
click at [925, 510] on div "Contact role" at bounding box center [1089, 525] width 514 height 36
click at [884, 569] on div "Homeowner" at bounding box center [1089, 559] width 514 height 29
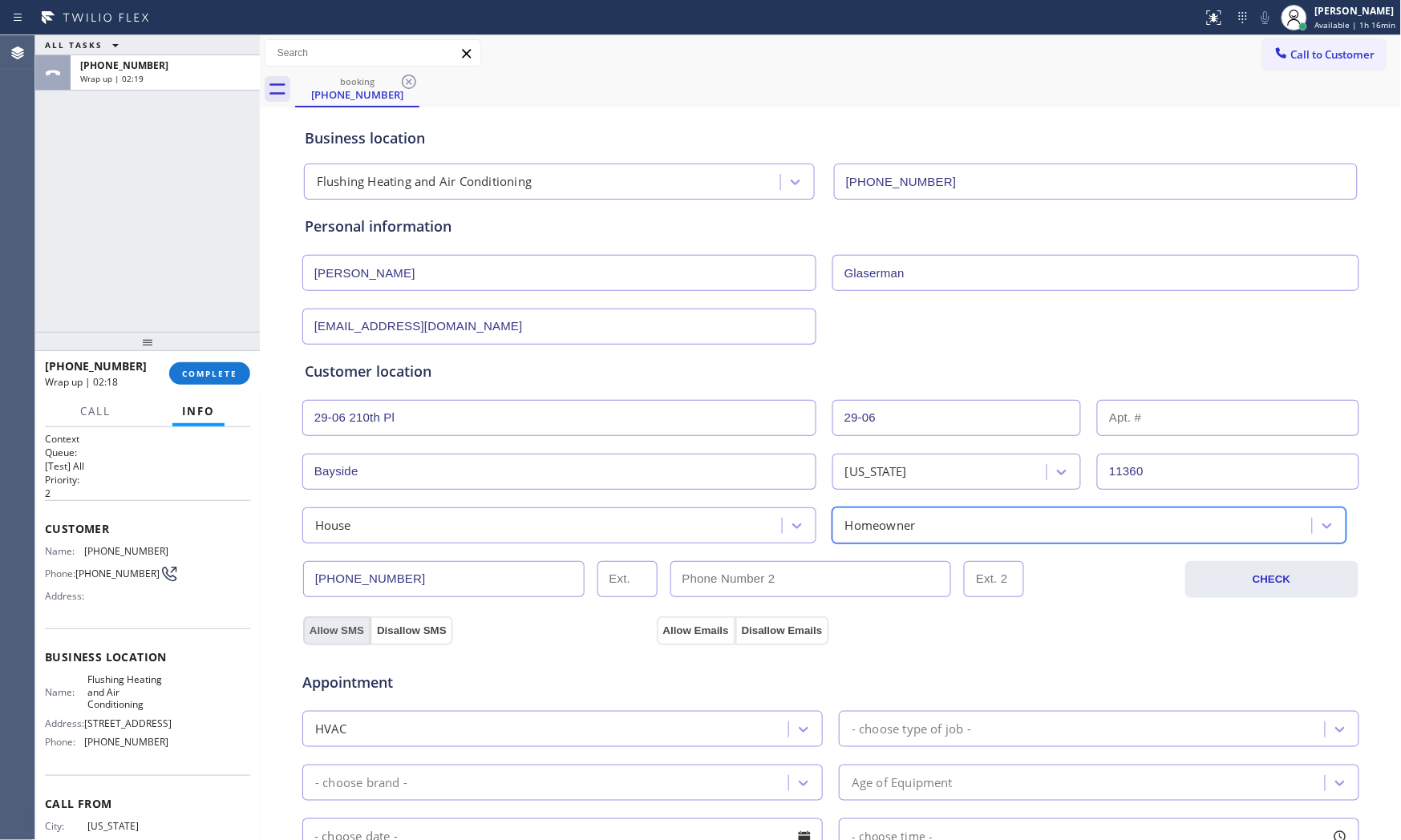
click at [326, 629] on button "Allow SMS" at bounding box center [337, 630] width 68 height 29
click at [665, 626] on button "Allow Emails" at bounding box center [696, 630] width 79 height 29
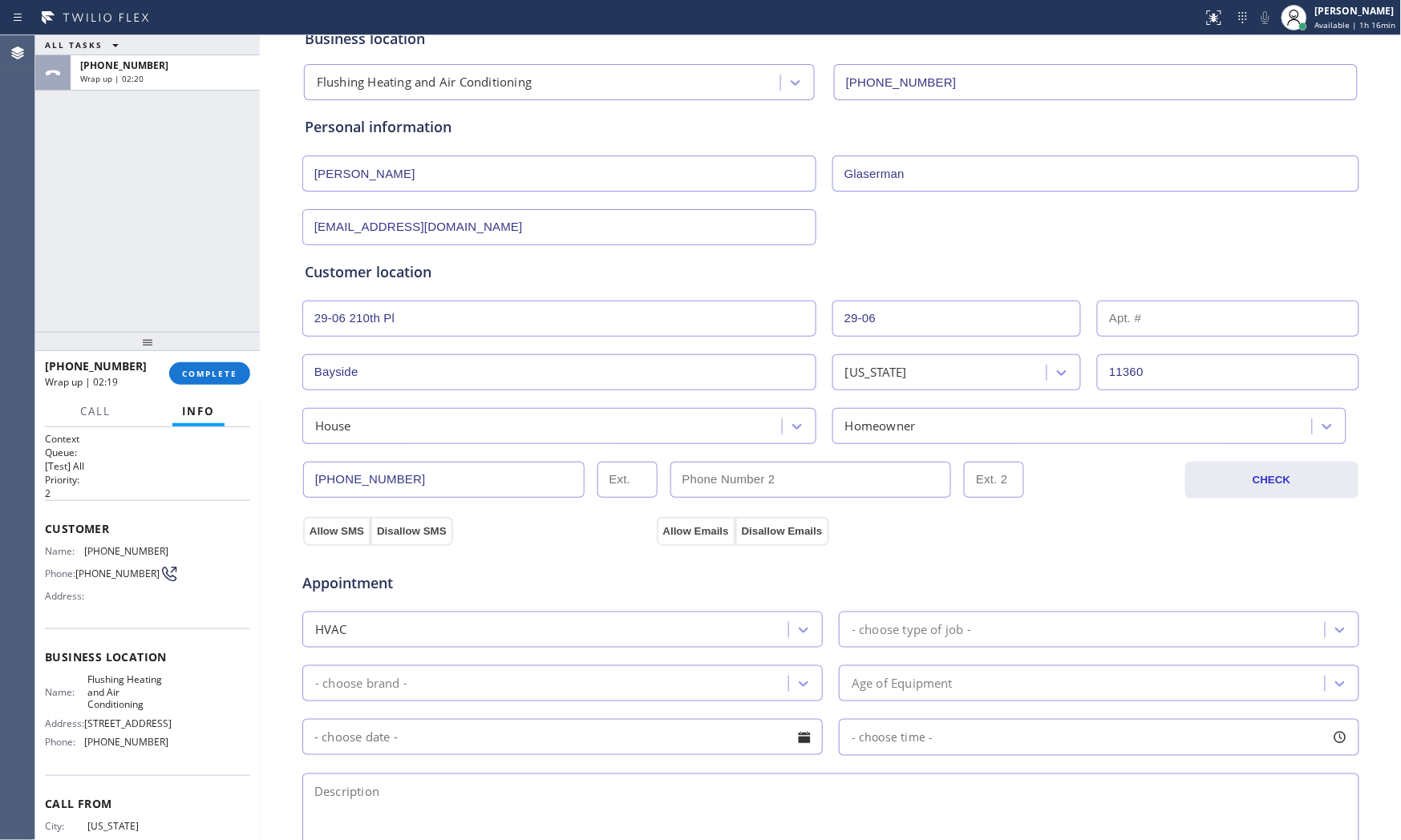
scroll to position [356, 0]
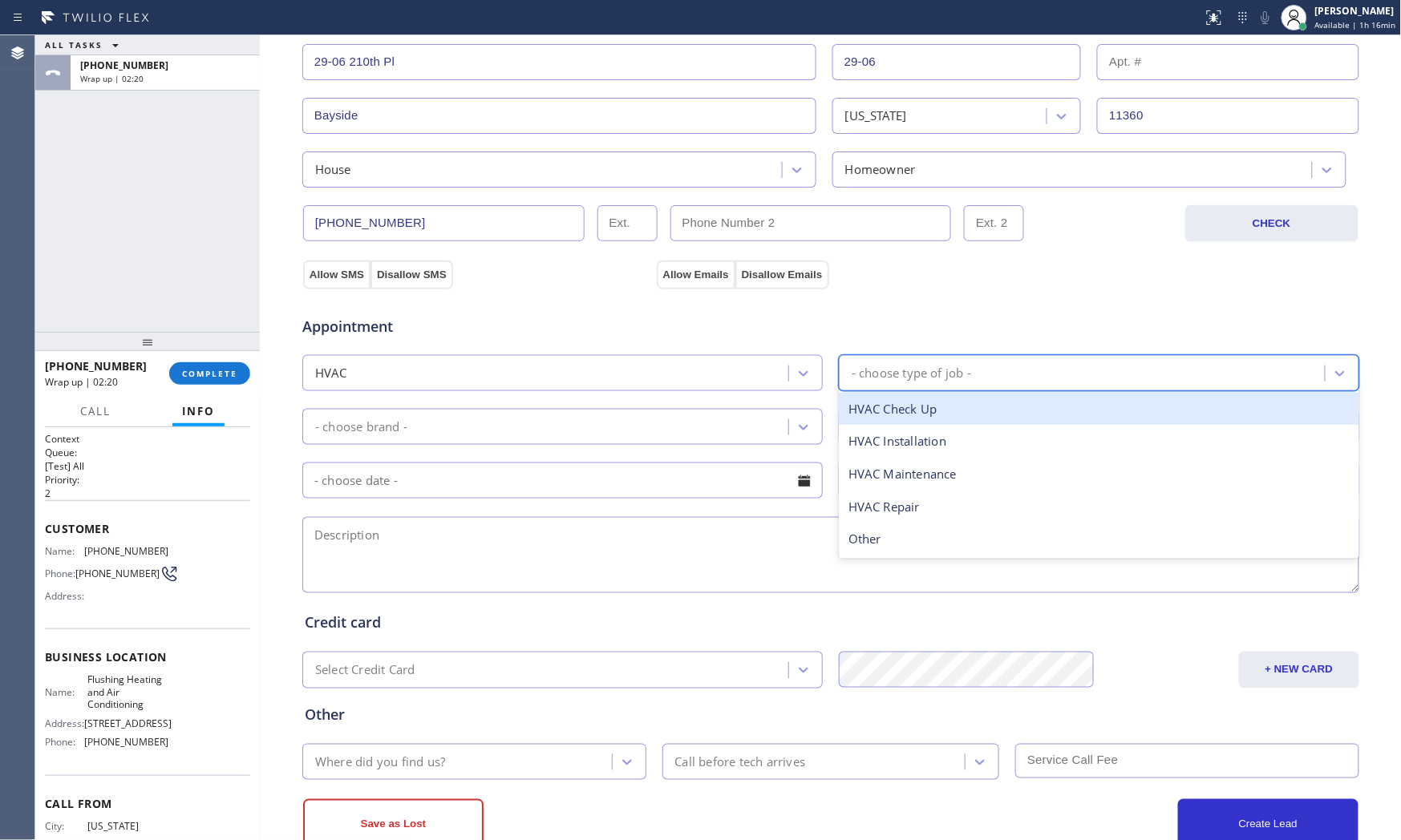
click at [885, 372] on div "- choose type of job -" at bounding box center [911, 374] width 119 height 19
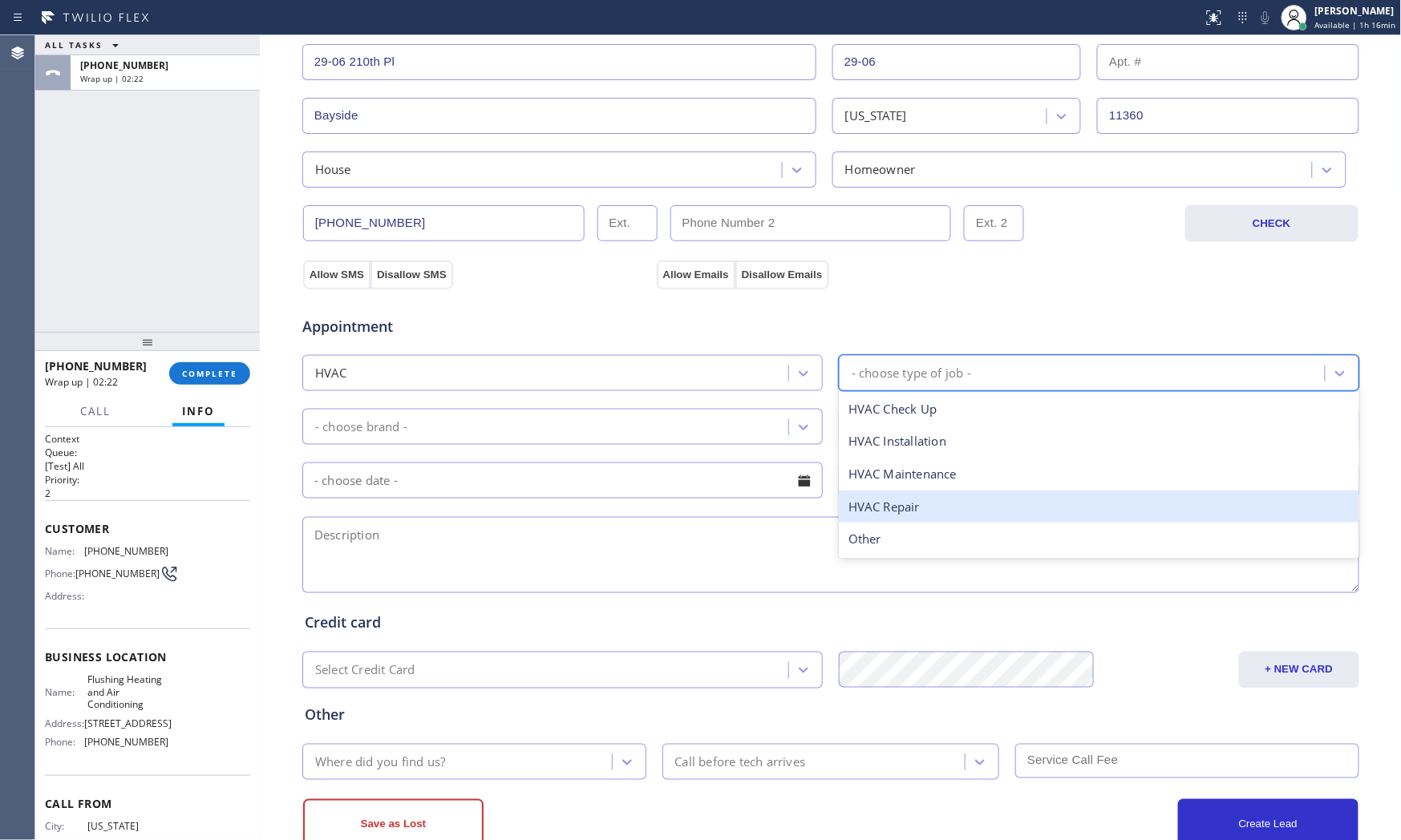
drag, startPoint x: 895, startPoint y: 499, endPoint x: 681, endPoint y: 467, distance: 216.4
click at [894, 499] on div "HVAC Repair" at bounding box center [1099, 506] width 521 height 33
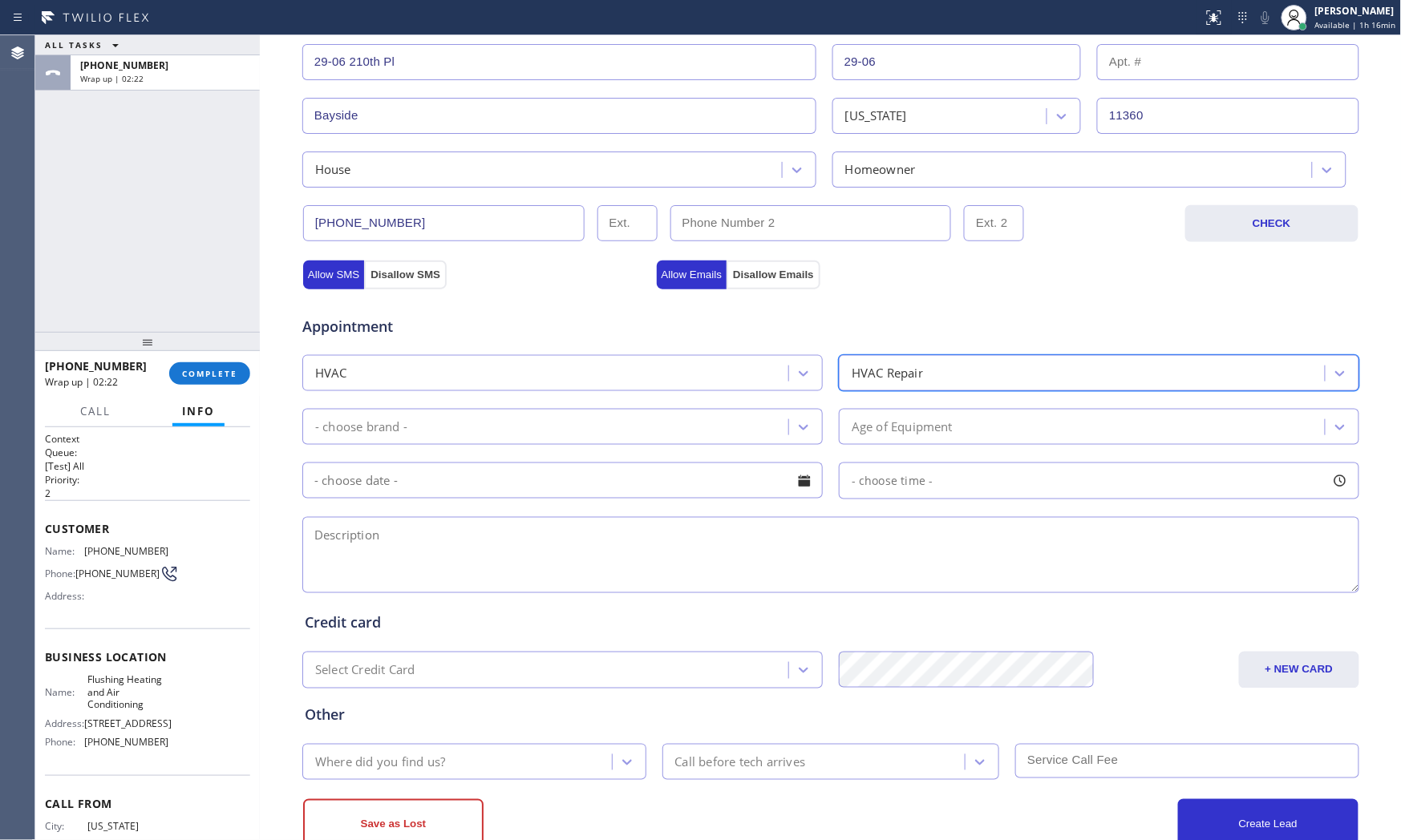
click at [591, 445] on div "Appointment HVAC option HVAC Repair, selected. 5 results available. Select is f…" at bounding box center [830, 446] width 1052 height 300
click at [519, 446] on div "Appointment HVAC HVAC Repair - choose brand - Age of Equipment - choose time -" at bounding box center [830, 446] width 1052 height 300
click at [513, 433] on div "- choose brand -" at bounding box center [547, 426] width 481 height 28
type input "c"
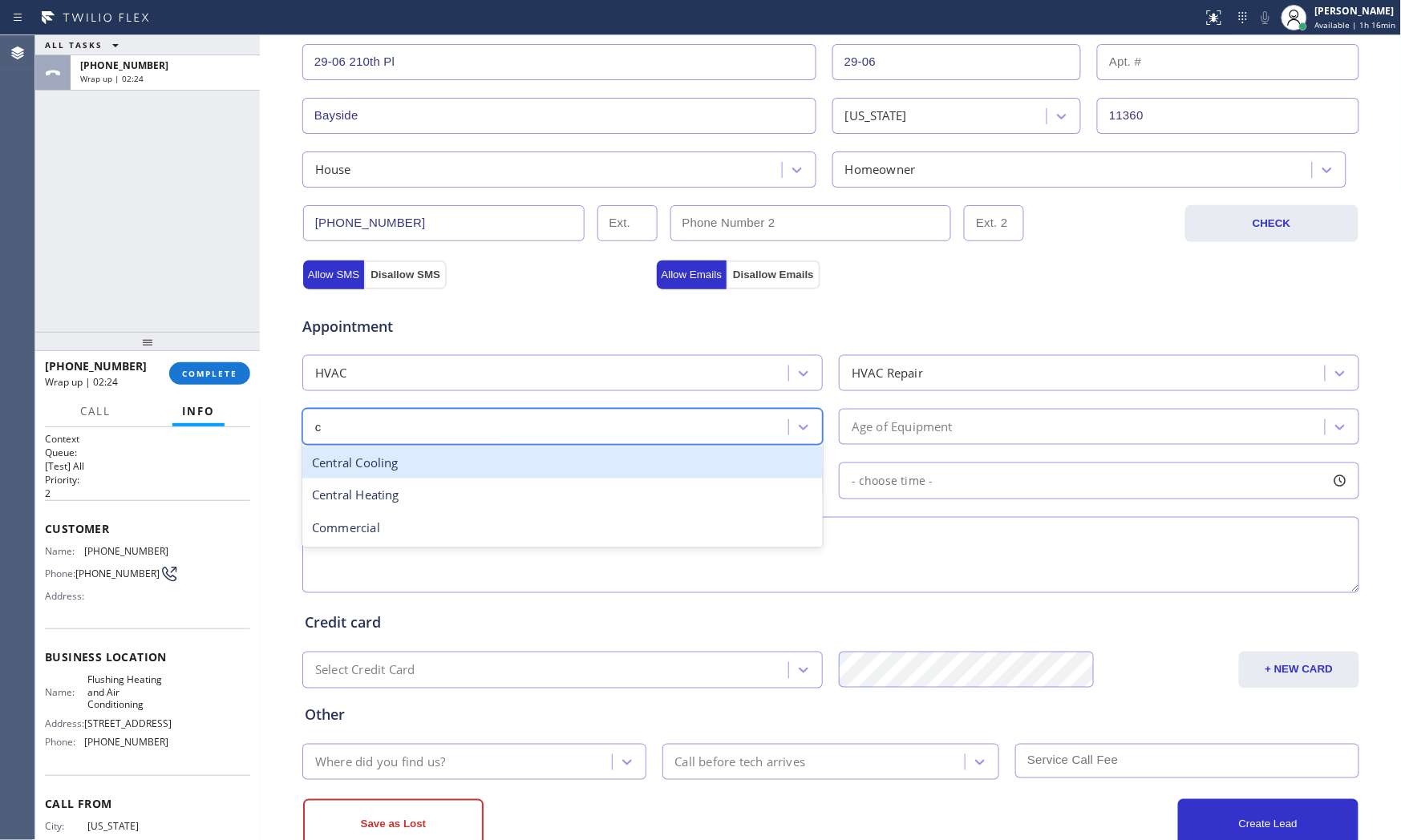
drag, startPoint x: 391, startPoint y: 469, endPoint x: 408, endPoint y: 469, distance: 17.0
click at [397, 469] on div "Central Cooling" at bounding box center [563, 462] width 521 height 33
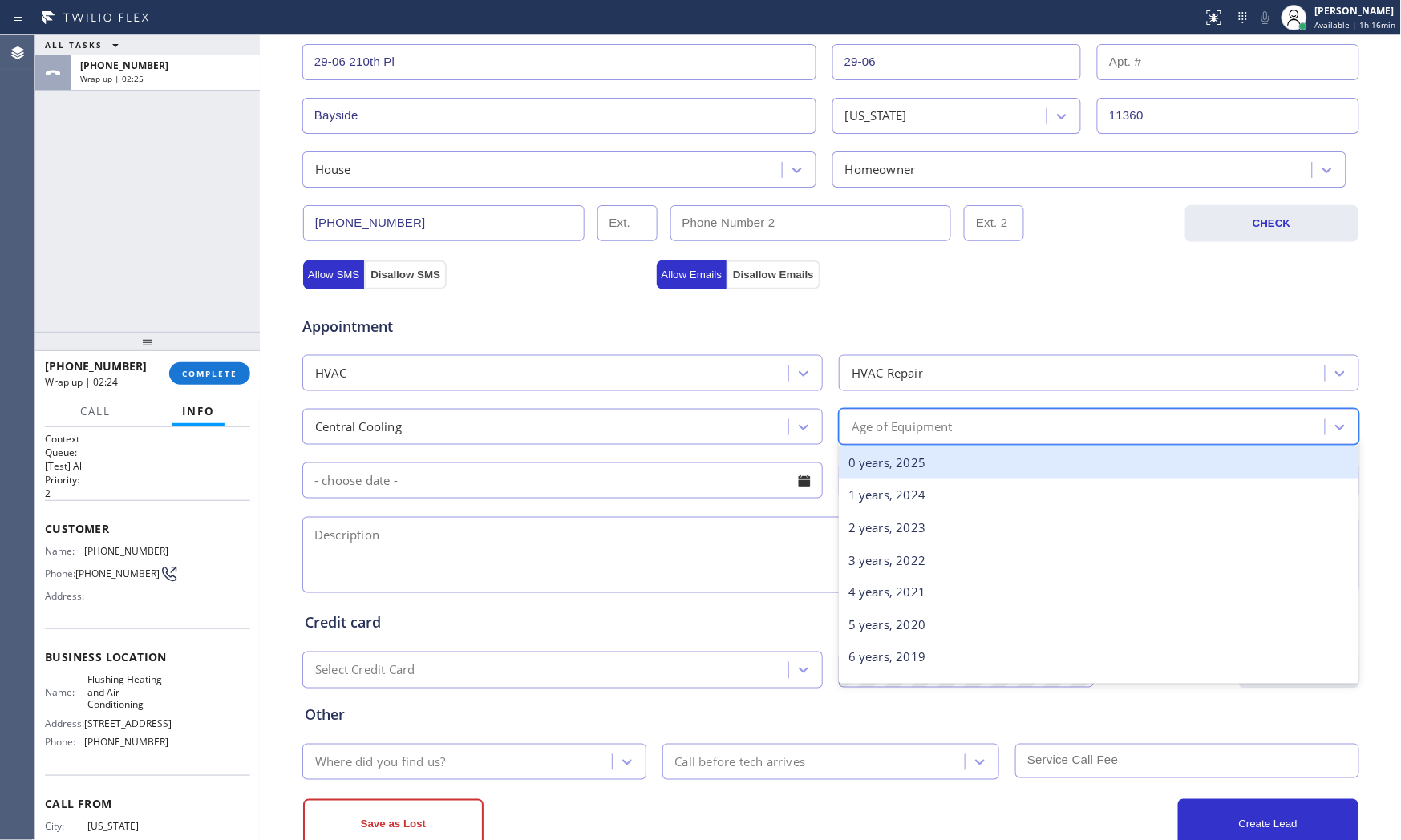
click at [909, 420] on div "Age of Equipment" at bounding box center [901, 427] width 101 height 19
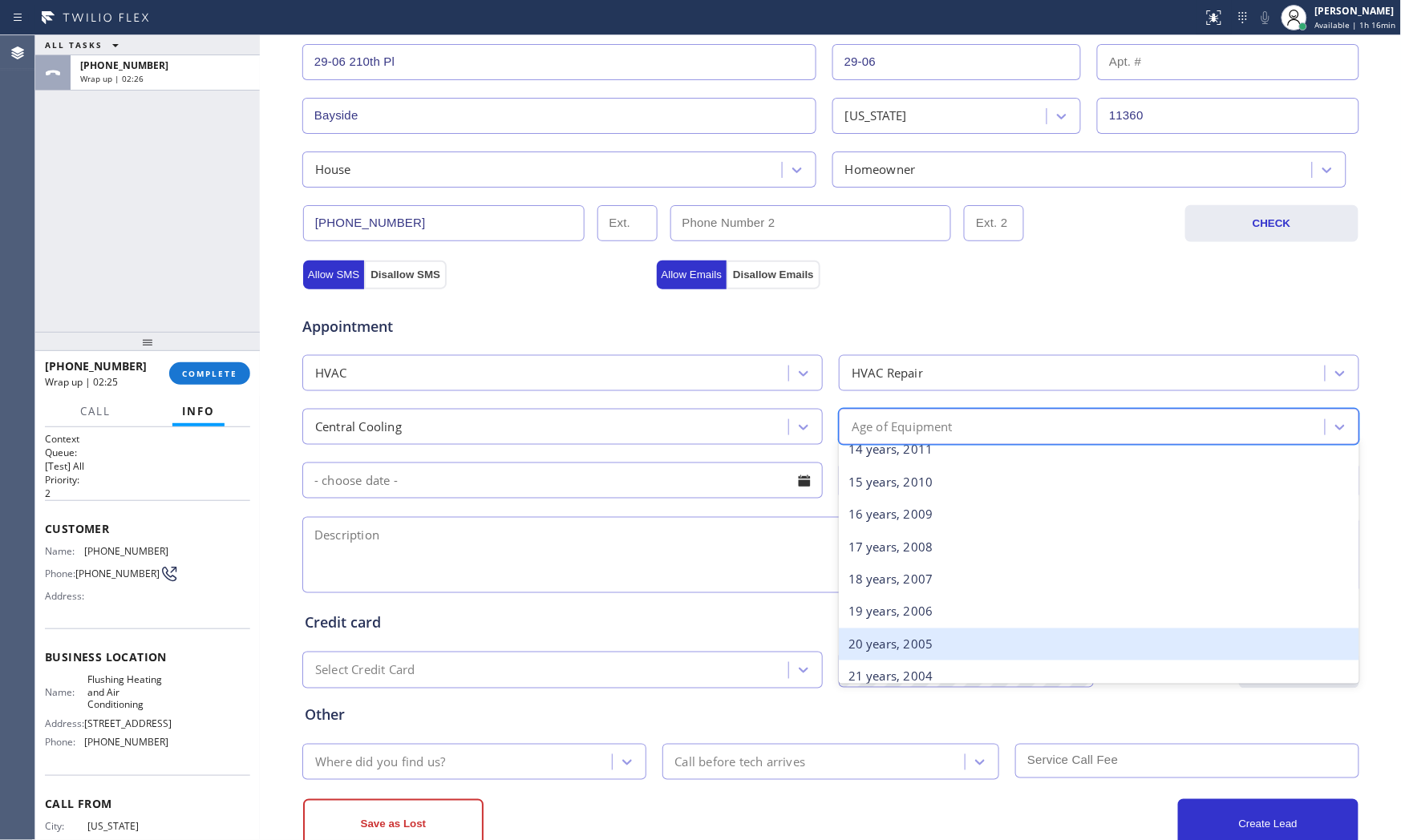
scroll to position [623, 0]
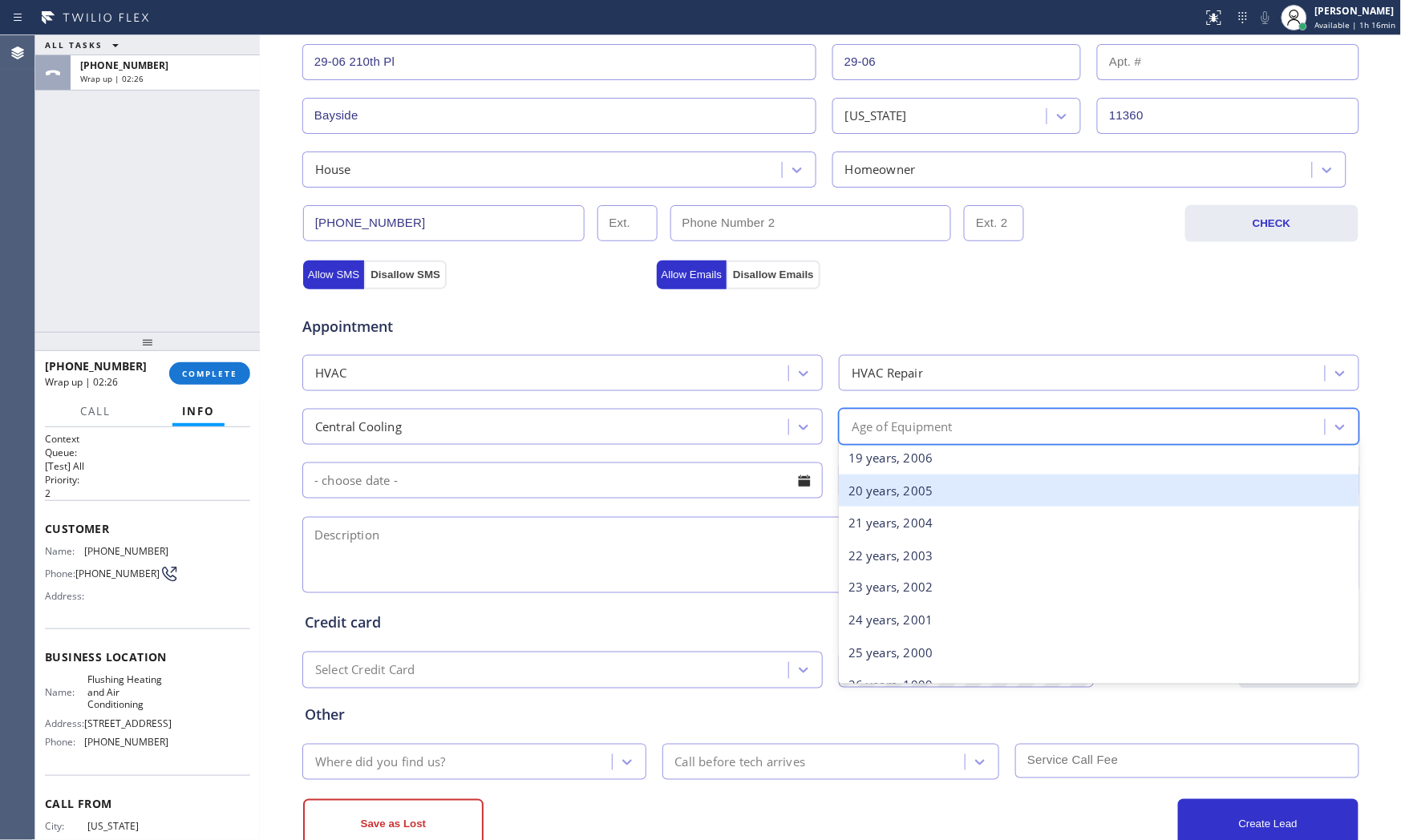
drag, startPoint x: 902, startPoint y: 490, endPoint x: 754, endPoint y: 501, distance: 148.4
click at [900, 490] on div "20 years, 2005" at bounding box center [1099, 490] width 521 height 33
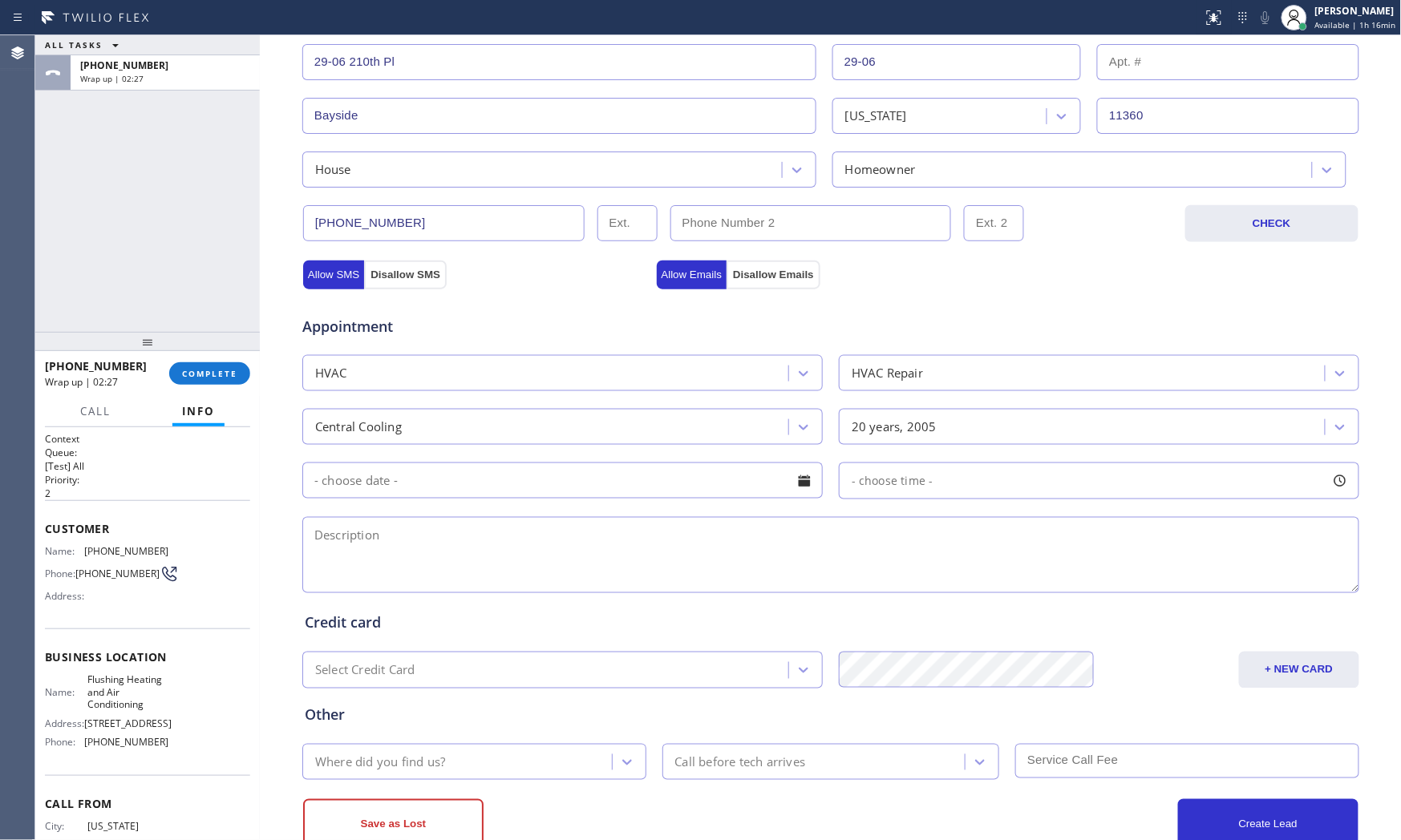
click at [542, 479] on input "text" at bounding box center [563, 480] width 521 height 36
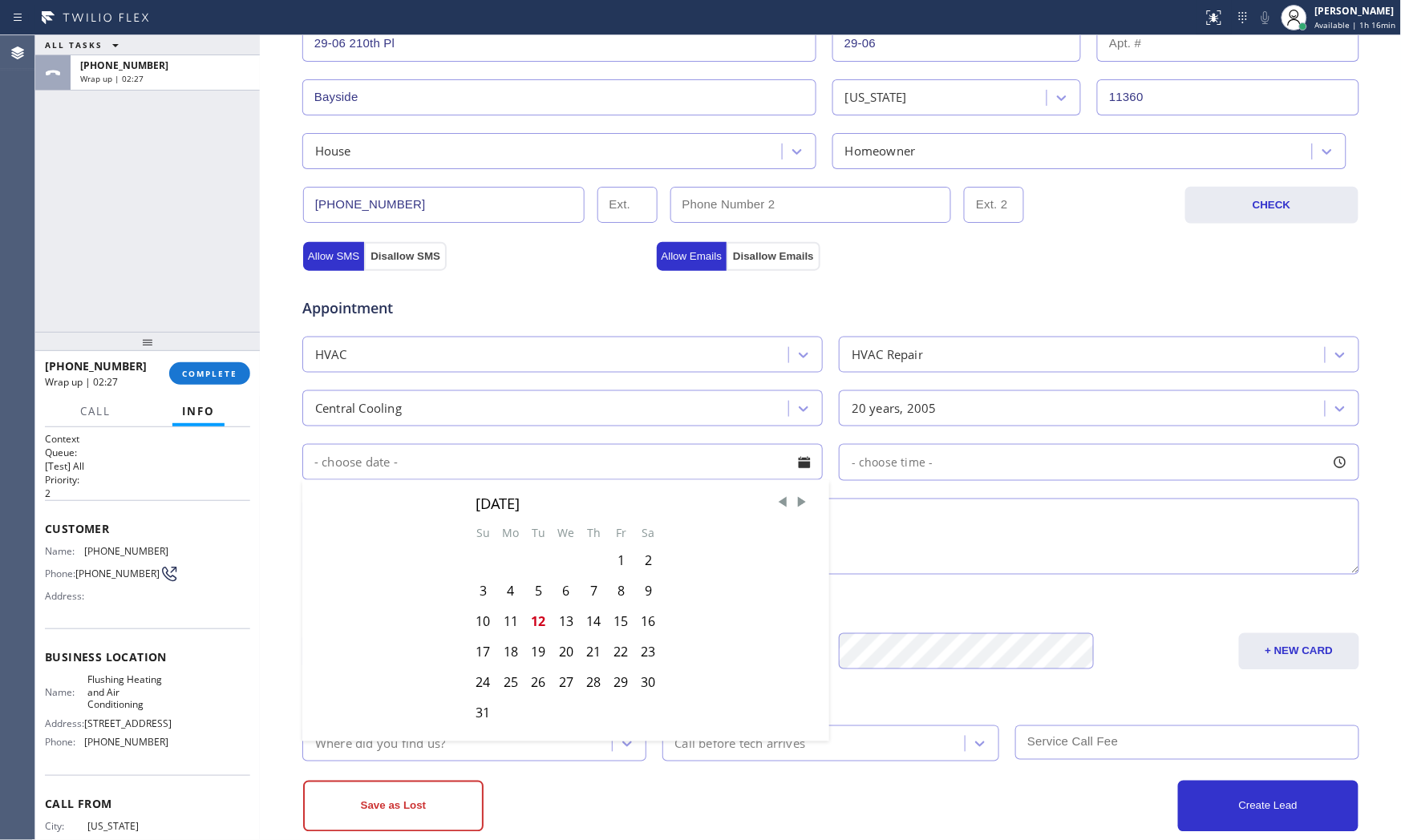
scroll to position [401, 0]
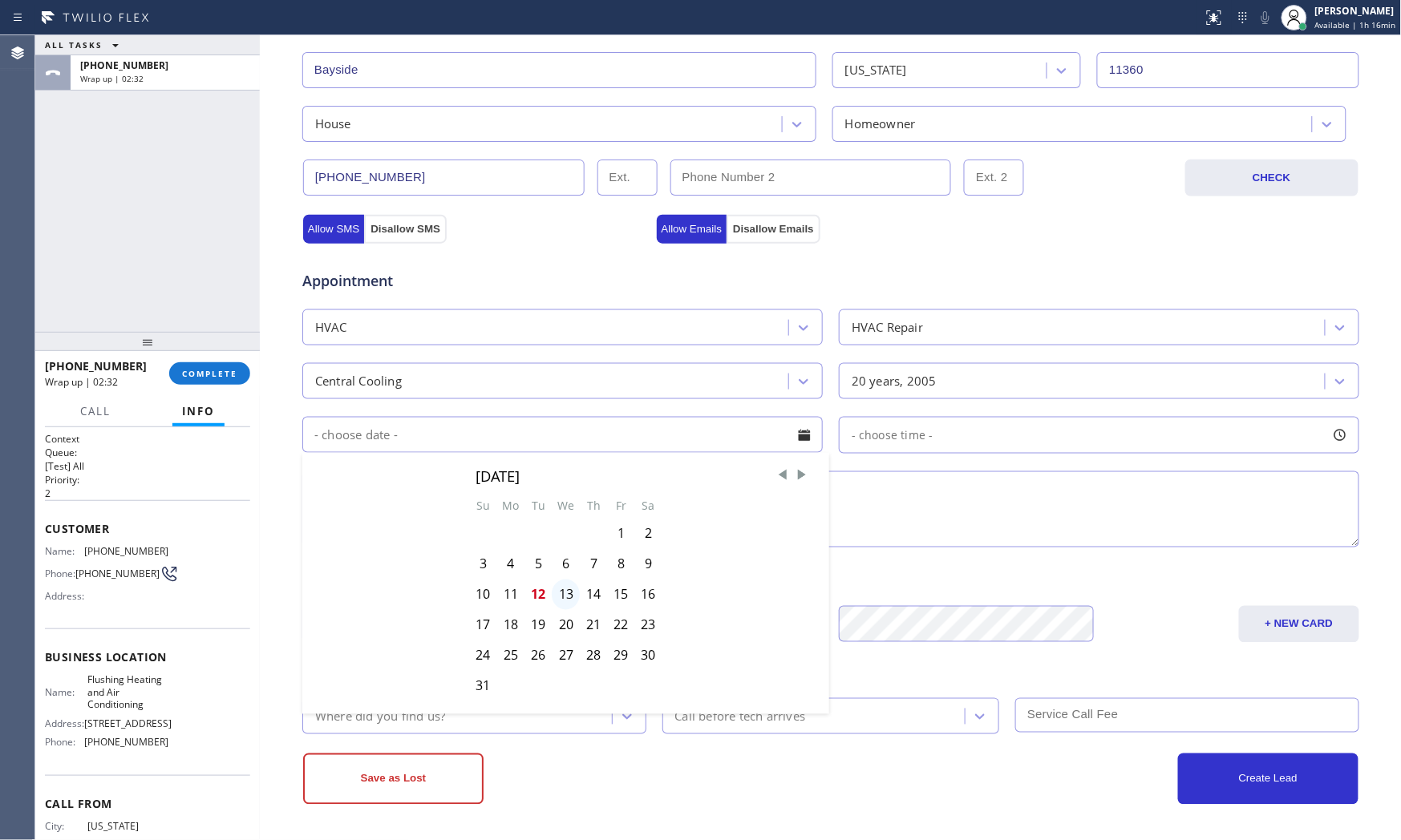
click at [567, 594] on div "13" at bounding box center [566, 595] width 28 height 30
type input "[DATE]"
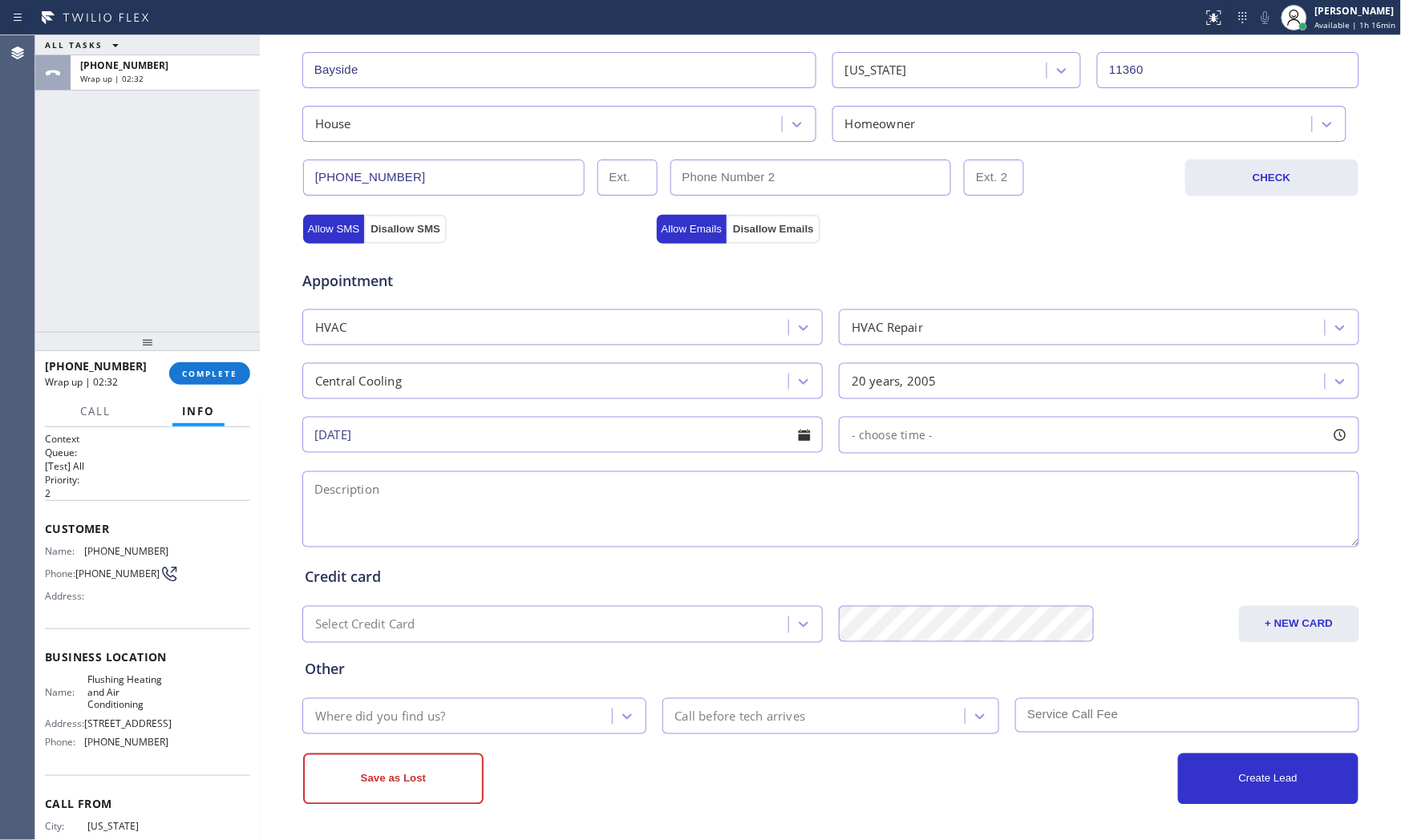
click at [955, 433] on div "- choose time -" at bounding box center [1099, 435] width 521 height 37
drag, startPoint x: 851, startPoint y: 533, endPoint x: 994, endPoint y: 533, distance: 143.0
click at [999, 533] on div at bounding box center [1008, 533] width 19 height 34
drag, startPoint x: 859, startPoint y: 533, endPoint x: 893, endPoint y: 533, distance: 34.0
click at [893, 533] on div at bounding box center [1085, 533] width 460 height 0
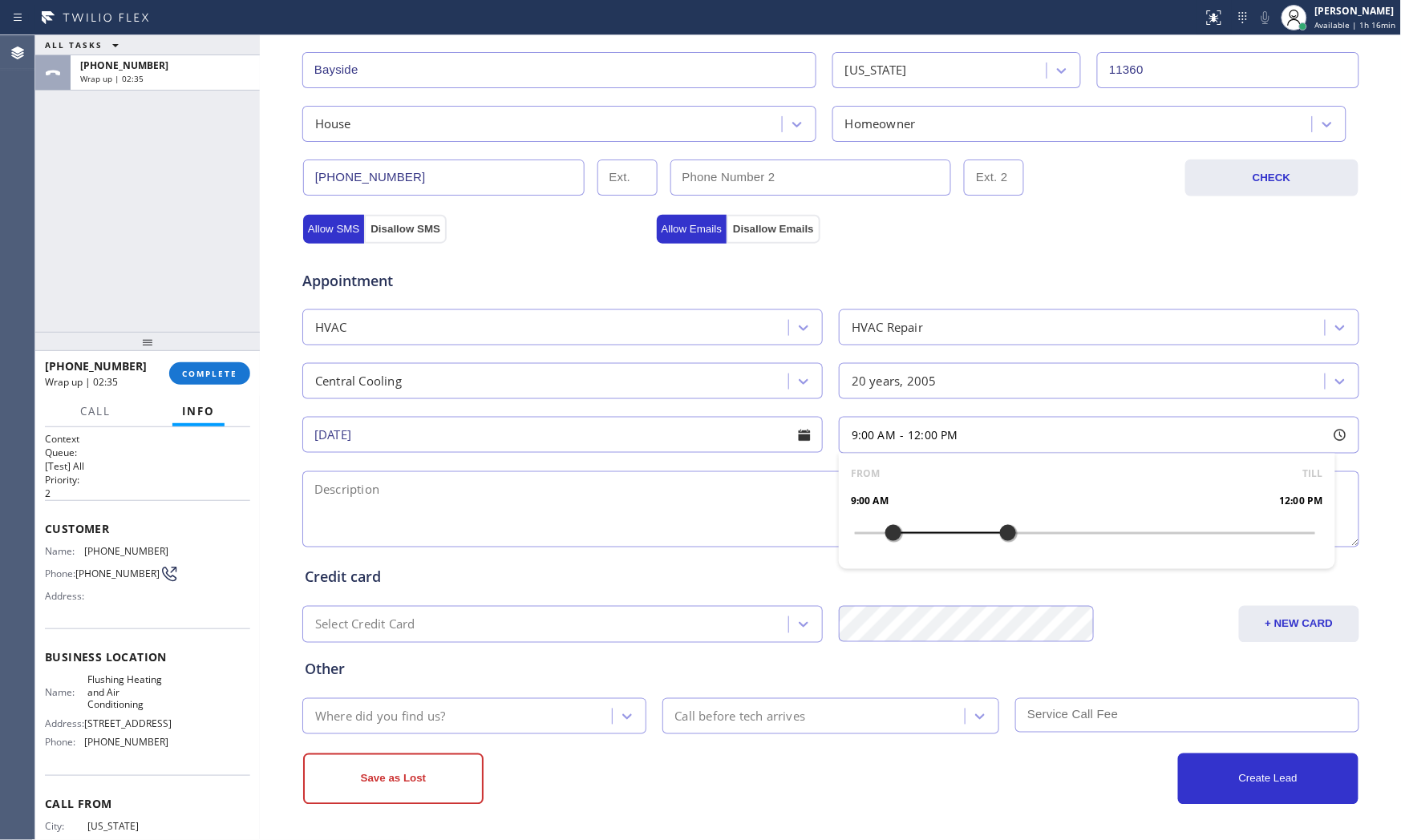
click at [758, 510] on textarea at bounding box center [831, 510] width 1057 height 76
click at [107, 701] on span "Flushing Heating and Air Conditioning" at bounding box center [127, 692] width 80 height 37
copy span "Flushing Heating and Air Conditioning"
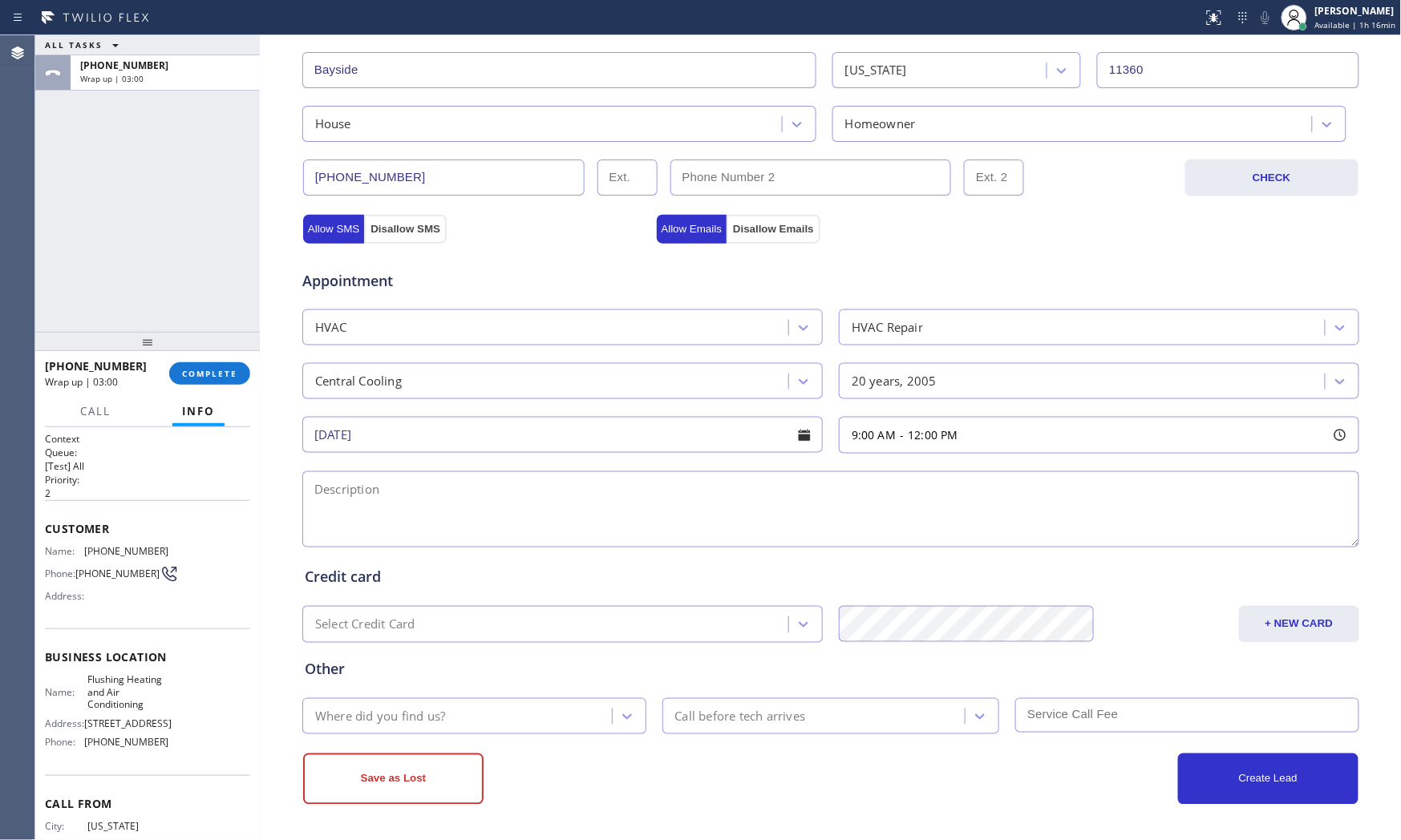
drag, startPoint x: 550, startPoint y: 501, endPoint x: 559, endPoint y: 499, distance: 9.2
click at [554, 501] on textarea at bounding box center [831, 510] width 1057 height 76
paste textarea "9-12 $200 Central AC | its blowing hot air, codenser is on outside and accessib…"
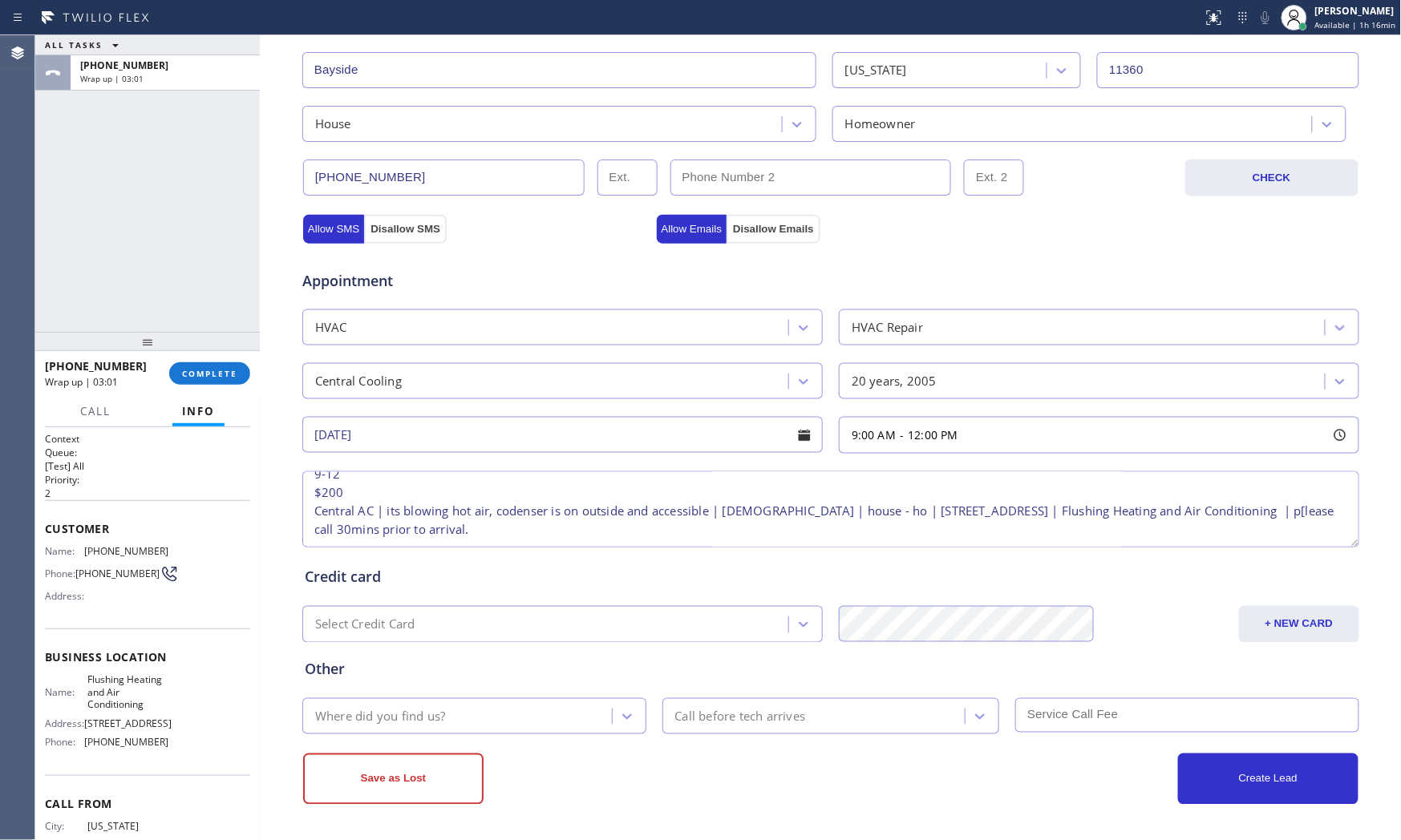
scroll to position [33, 0]
type textarea "9-12 $200 Central AC | its blowing hot air, codenser is on outside and accessib…"
drag, startPoint x: 396, startPoint y: 695, endPoint x: 378, endPoint y: 706, distance: 21.1
click at [395, 695] on div "Other Where did you find us? Call before tech arrives" at bounding box center [831, 689] width 1059 height 91
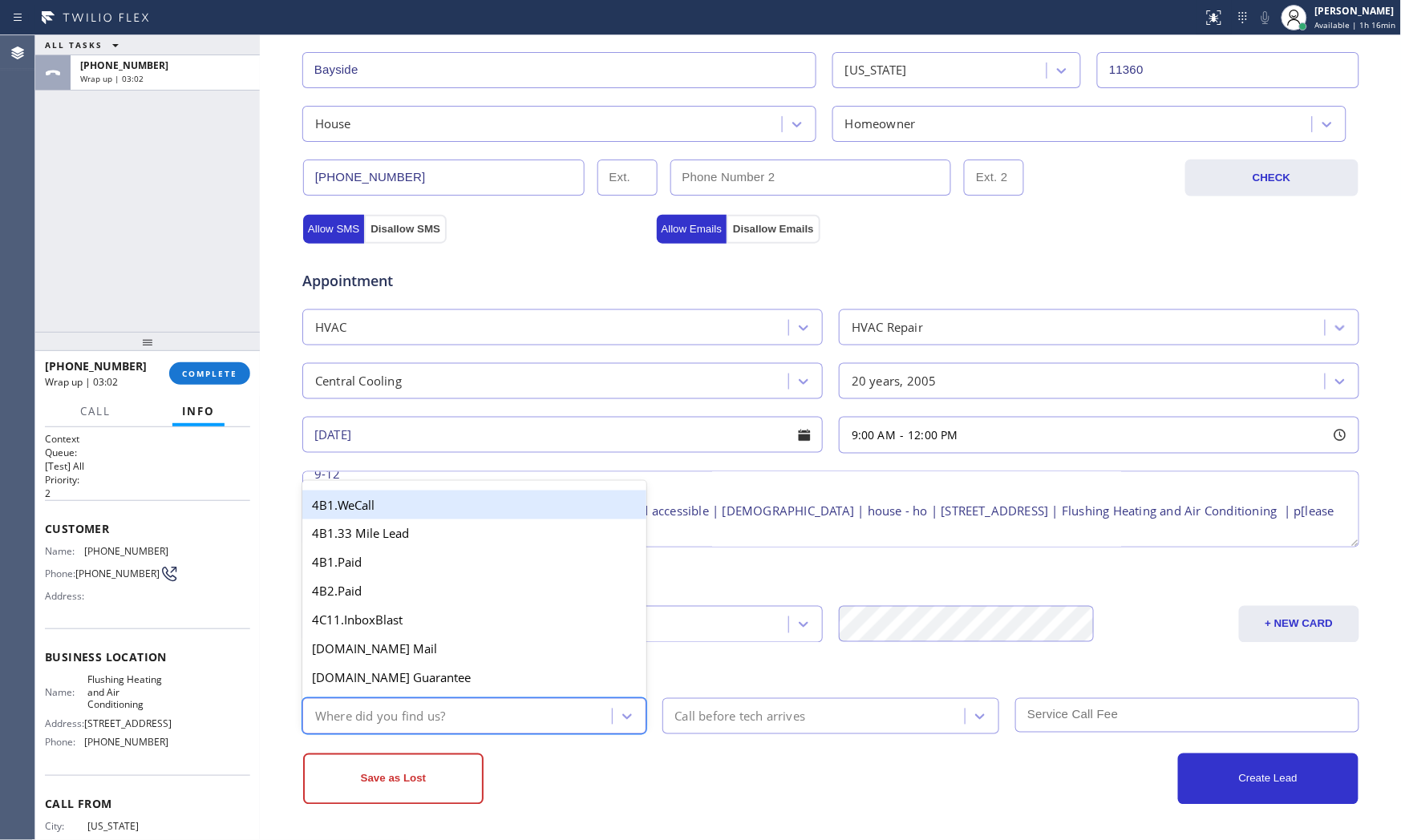
click at [375, 709] on div "Where did you find us?" at bounding box center [474, 716] width 344 height 36
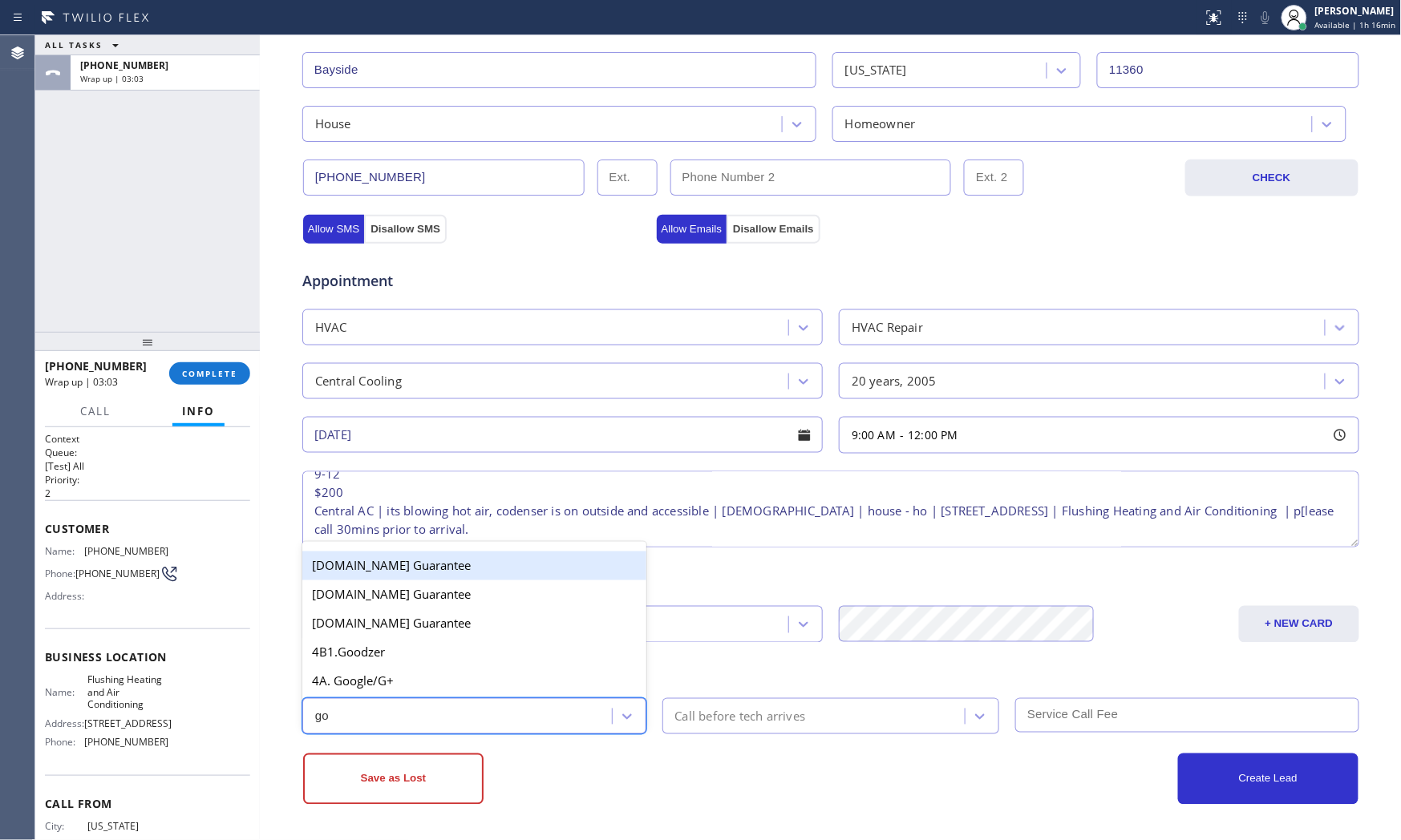
type input "goo"
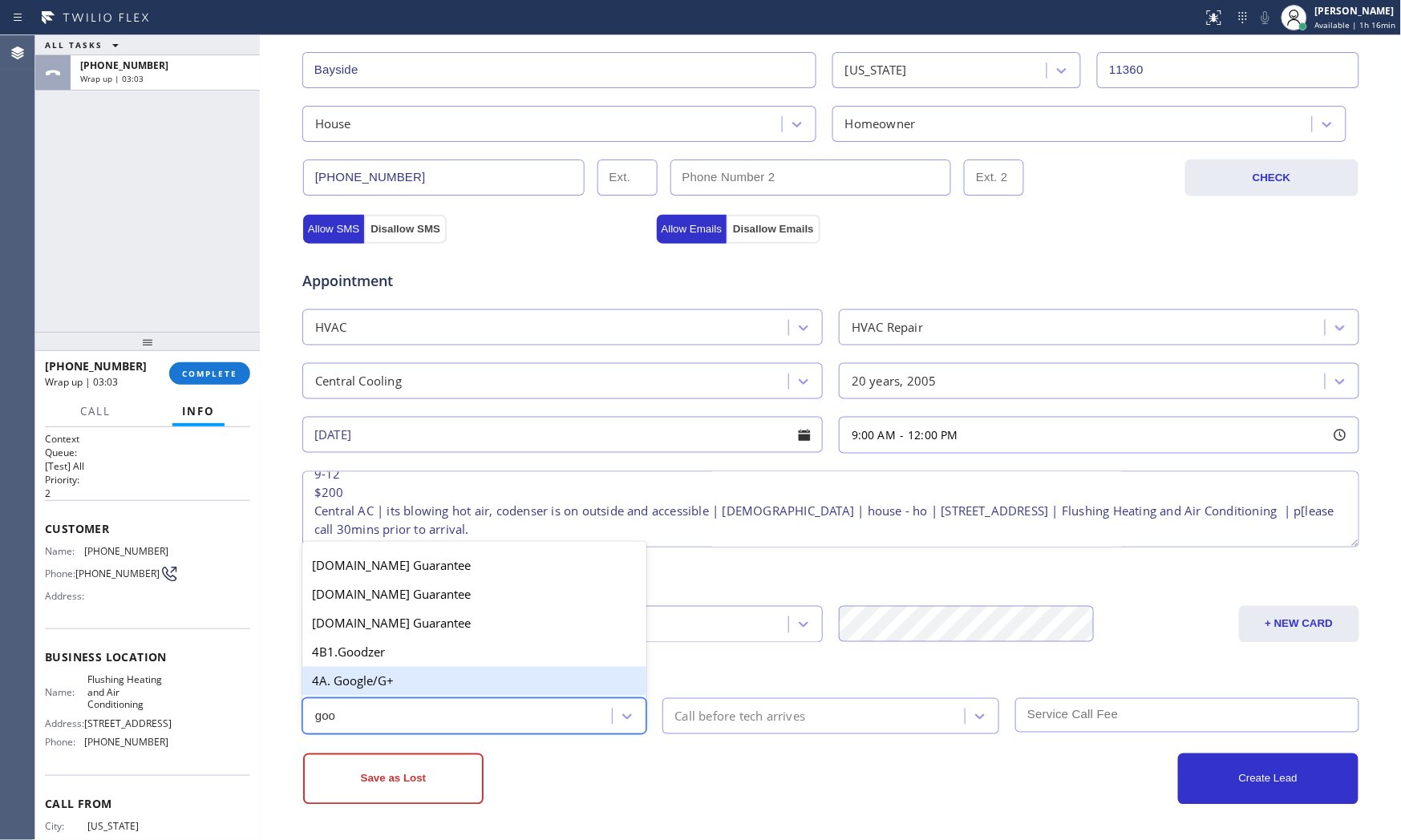
drag, startPoint x: 393, startPoint y: 677, endPoint x: 566, endPoint y: 657, distance: 174.2
click at [410, 677] on div "4A. Google/G+" at bounding box center [474, 681] width 344 height 29
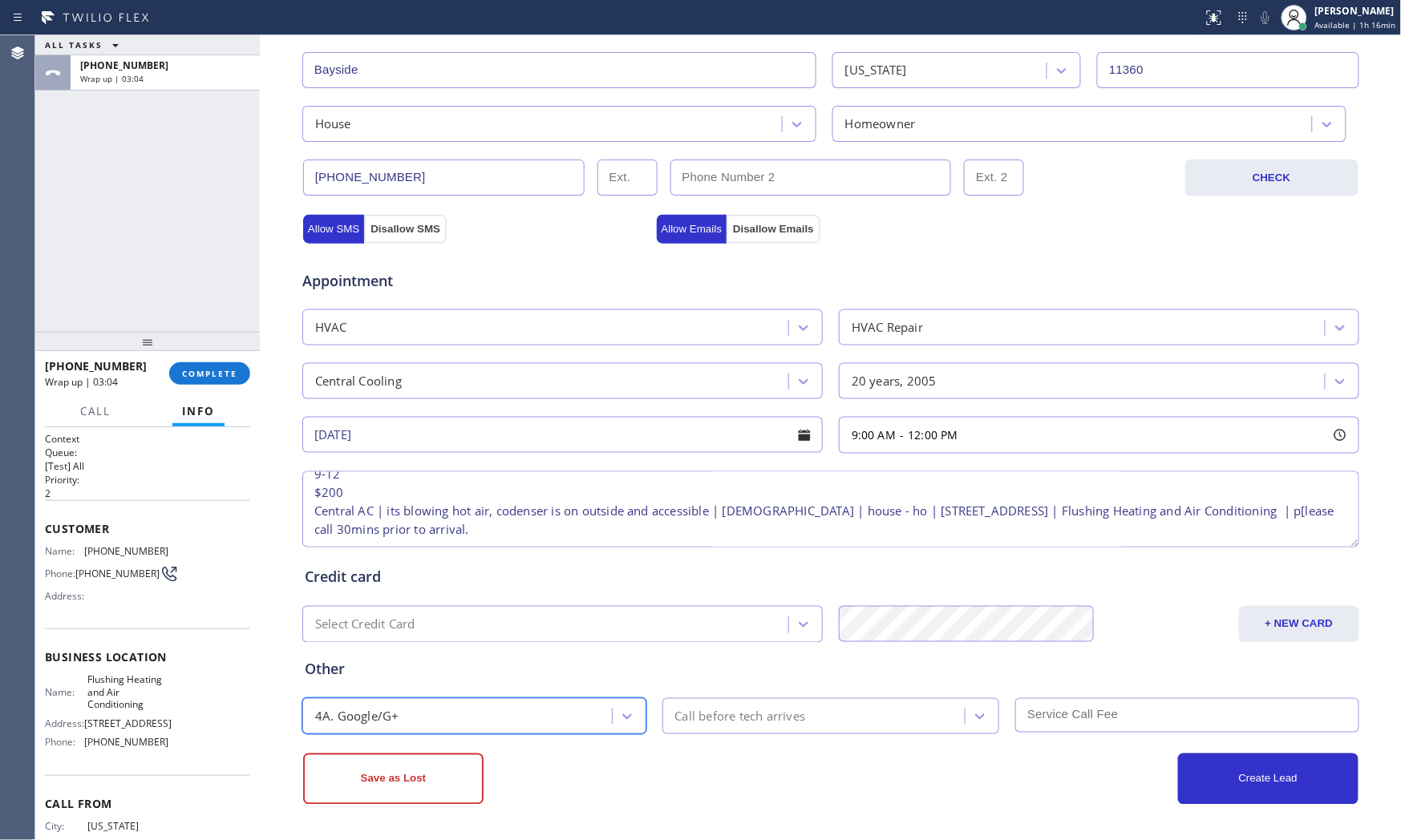
click at [784, 706] on div "Call before tech arrives" at bounding box center [741, 716] width 131 height 19
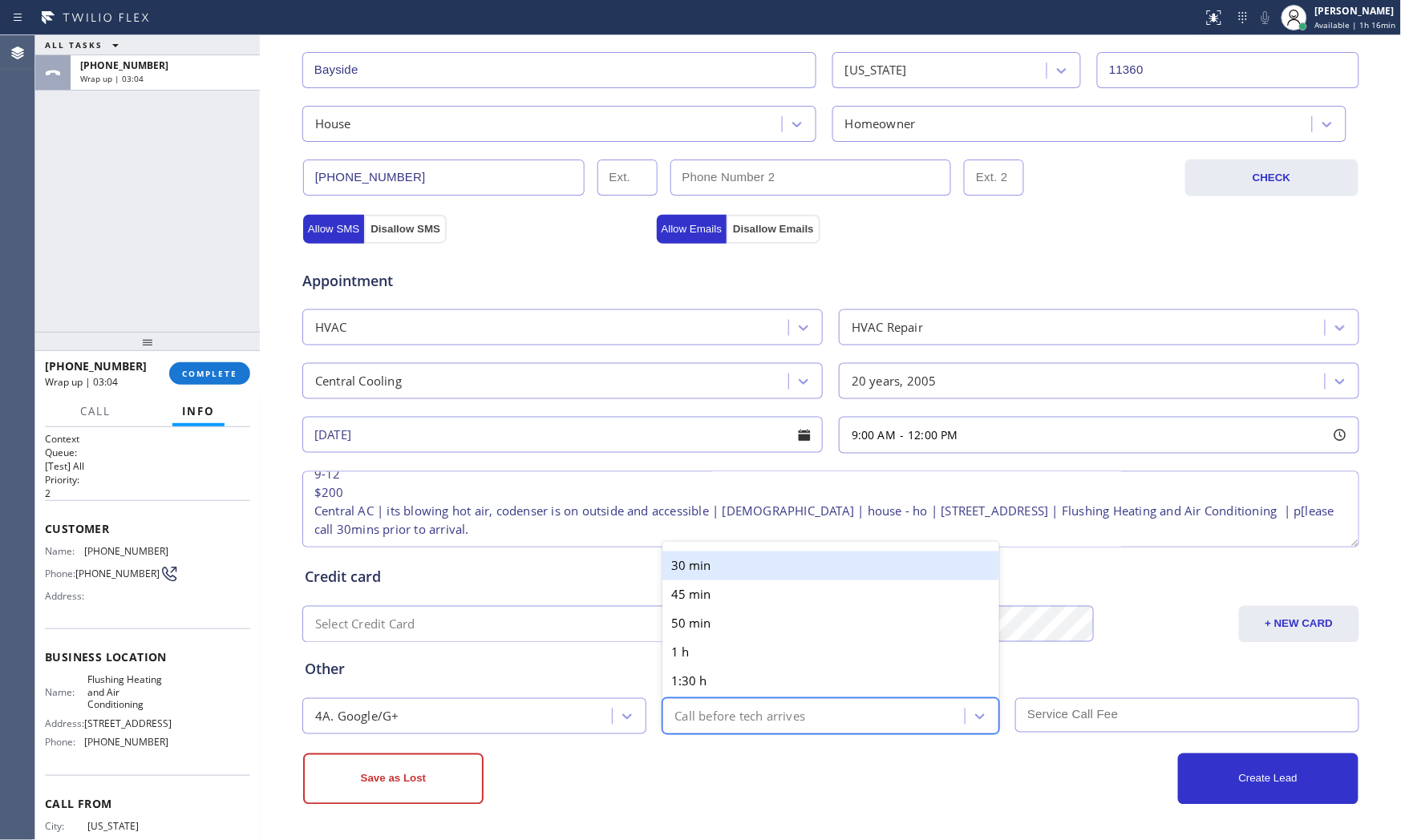
click at [759, 572] on div "30 min" at bounding box center [830, 566] width 337 height 29
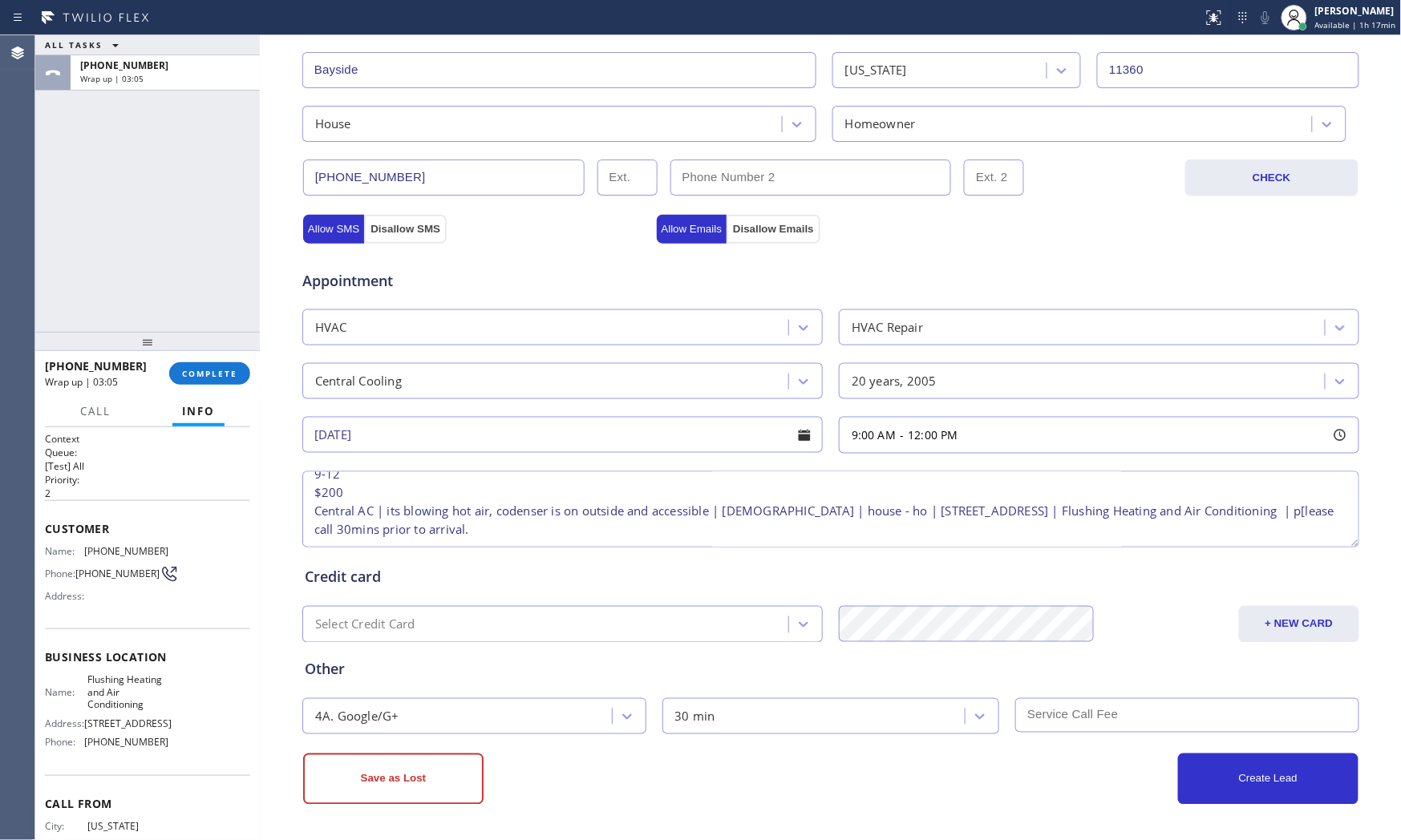
click at [1145, 730] on input "text" at bounding box center [1187, 715] width 344 height 35
type input "200"
click at [1137, 695] on div "4A. Google/G+ 30 min 200" at bounding box center [831, 714] width 1060 height 39
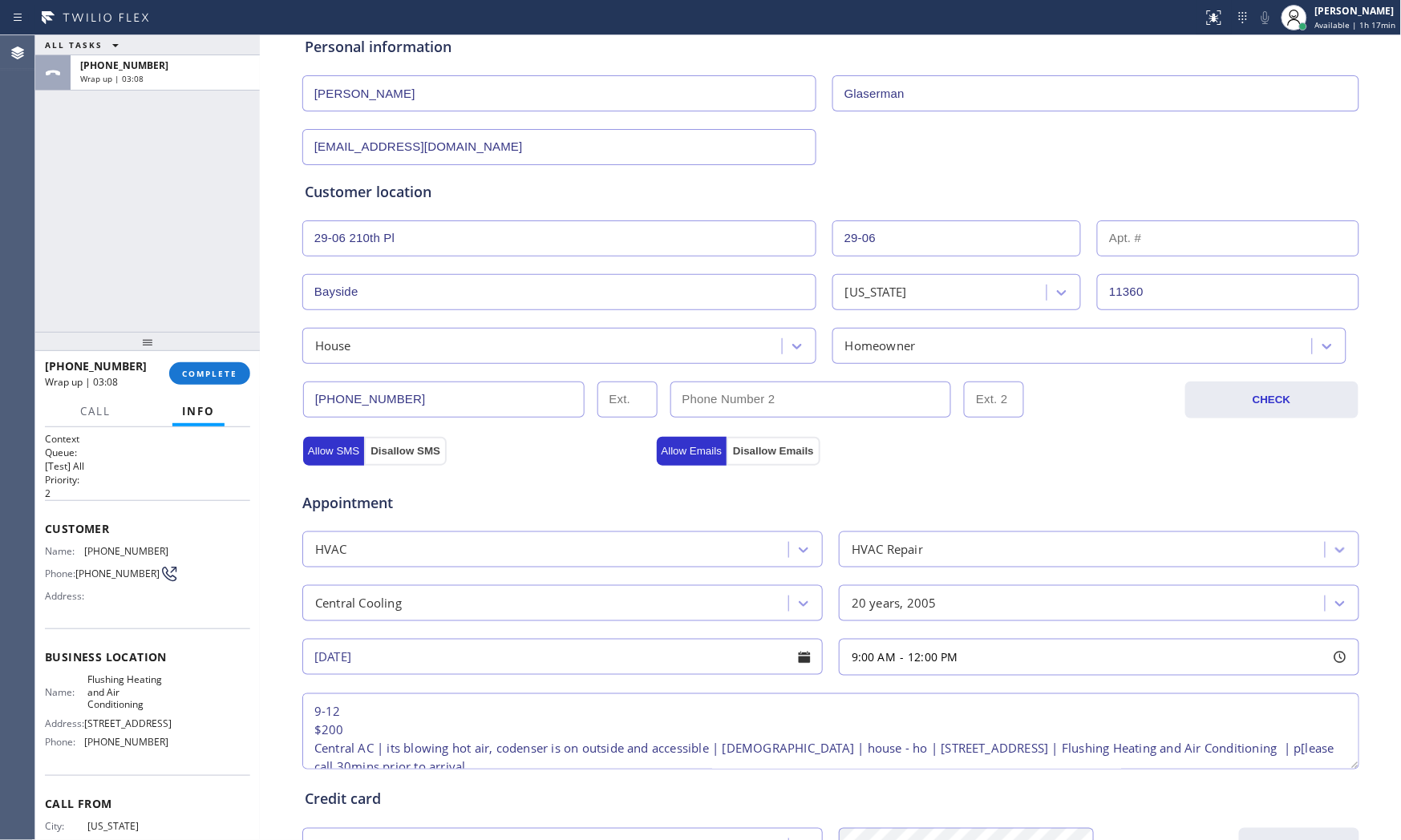
scroll to position [134, 0]
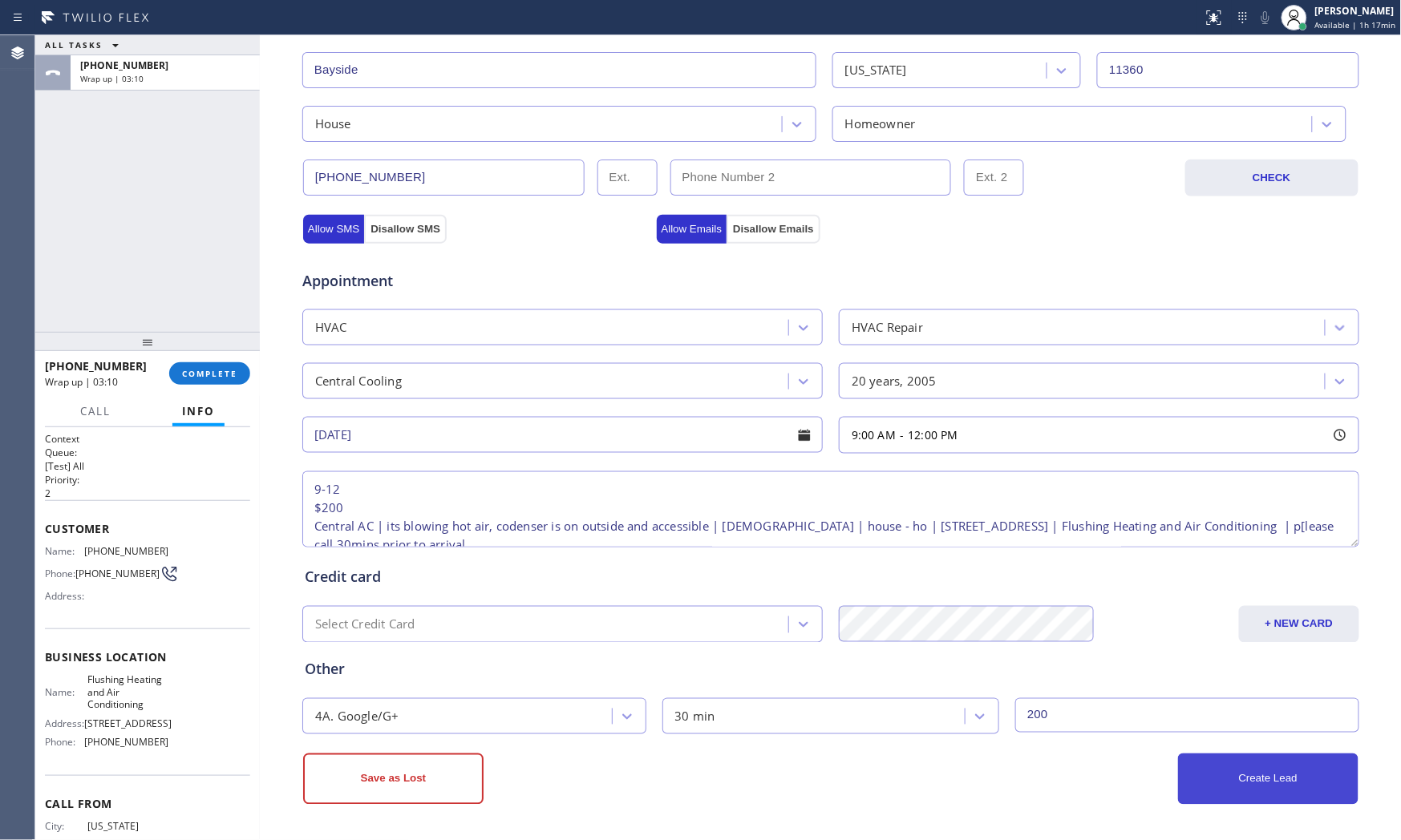
click at [1229, 802] on button "Create Lead" at bounding box center [1267, 779] width 180 height 52
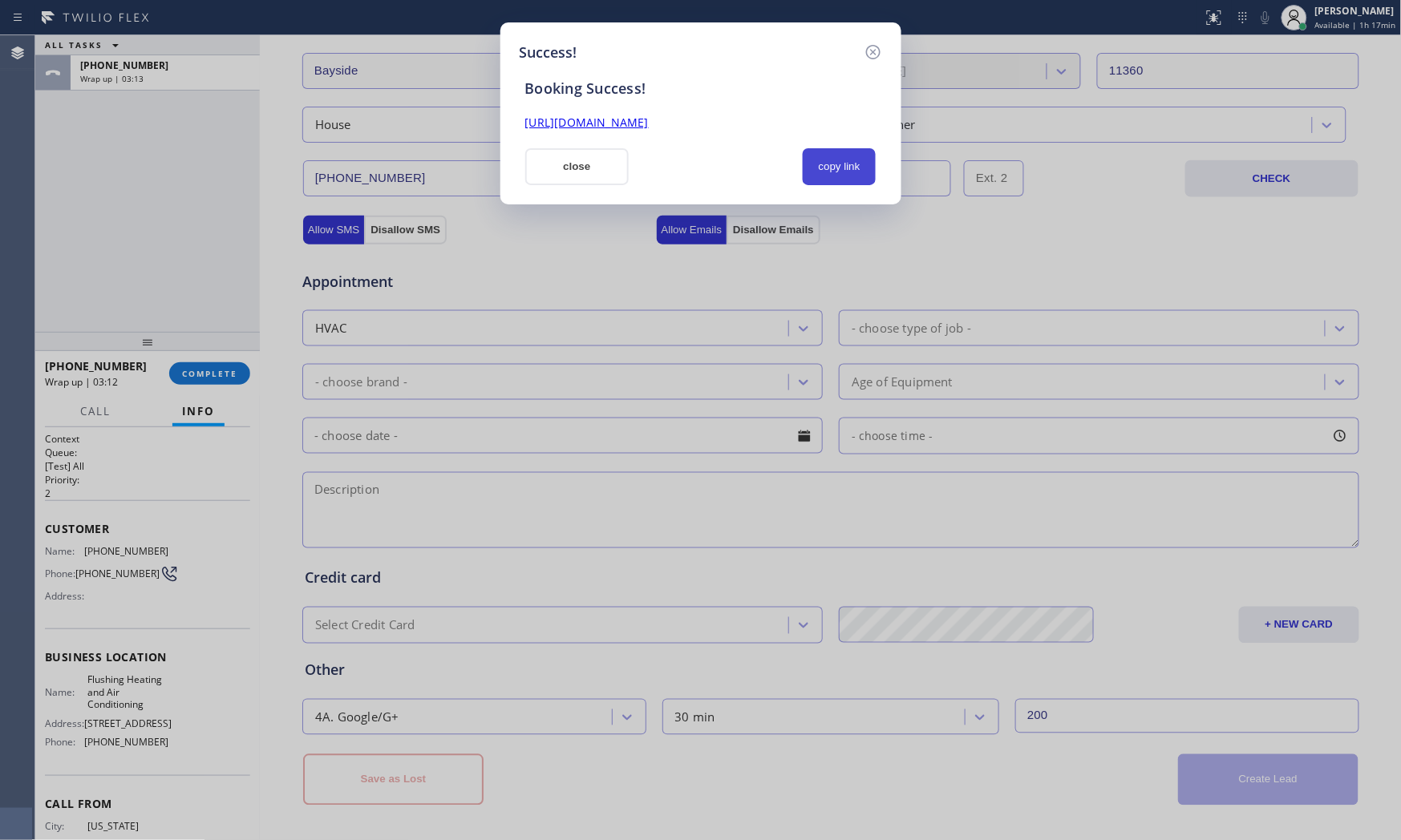
click at [804, 172] on button "copy link" at bounding box center [839, 166] width 74 height 37
click at [550, 165] on button "close" at bounding box center [577, 166] width 104 height 37
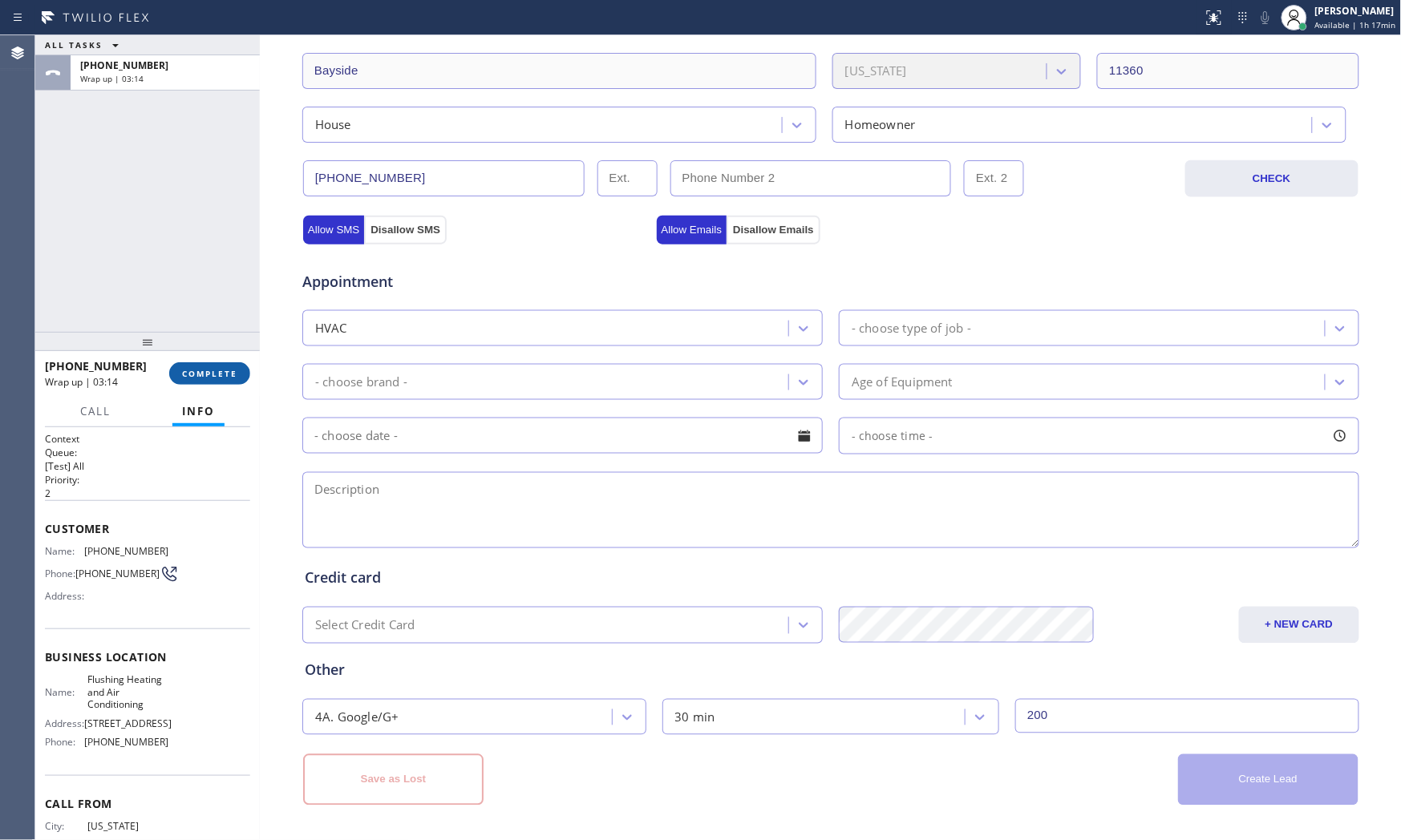
drag, startPoint x: 198, startPoint y: 363, endPoint x: 195, endPoint y: 375, distance: 12.4
click at [196, 372] on button "COMPLETE" at bounding box center [210, 374] width 81 height 23
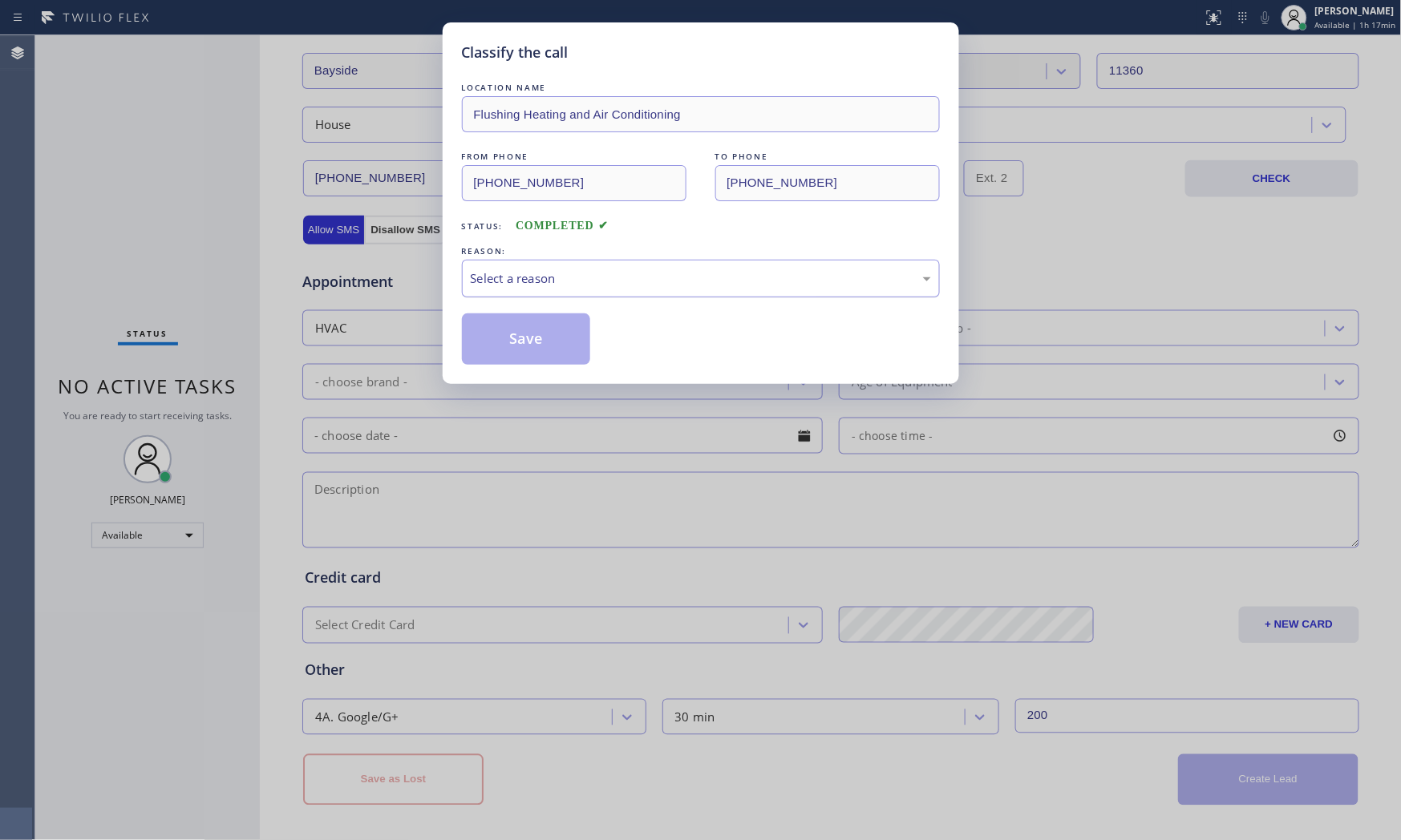
drag, startPoint x: 619, startPoint y: 282, endPoint x: 599, endPoint y: 295, distance: 23.9
click at [616, 283] on div "Select a reason" at bounding box center [701, 279] width 460 height 19
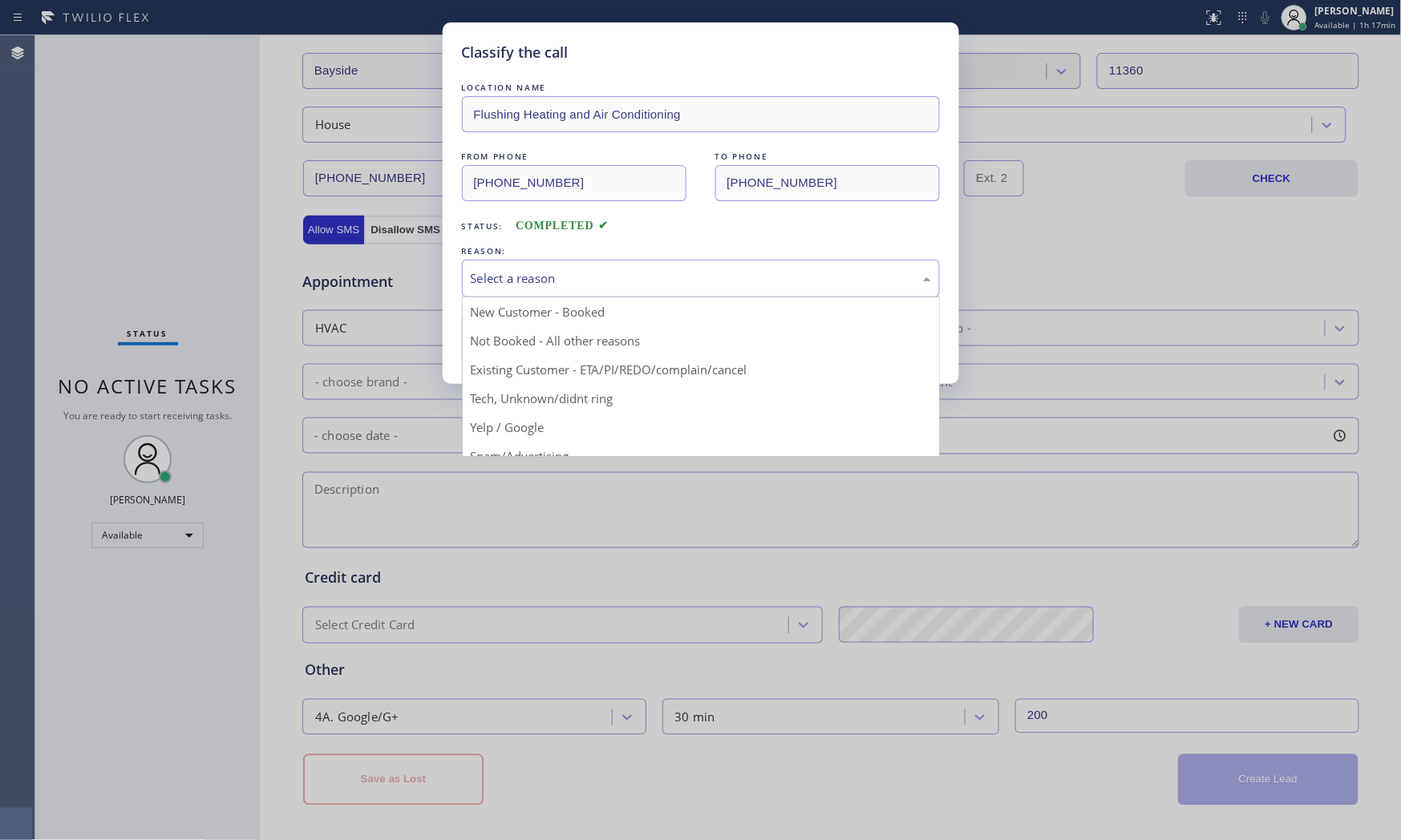
drag, startPoint x: 567, startPoint y: 307, endPoint x: 524, endPoint y: 326, distance: 47.0
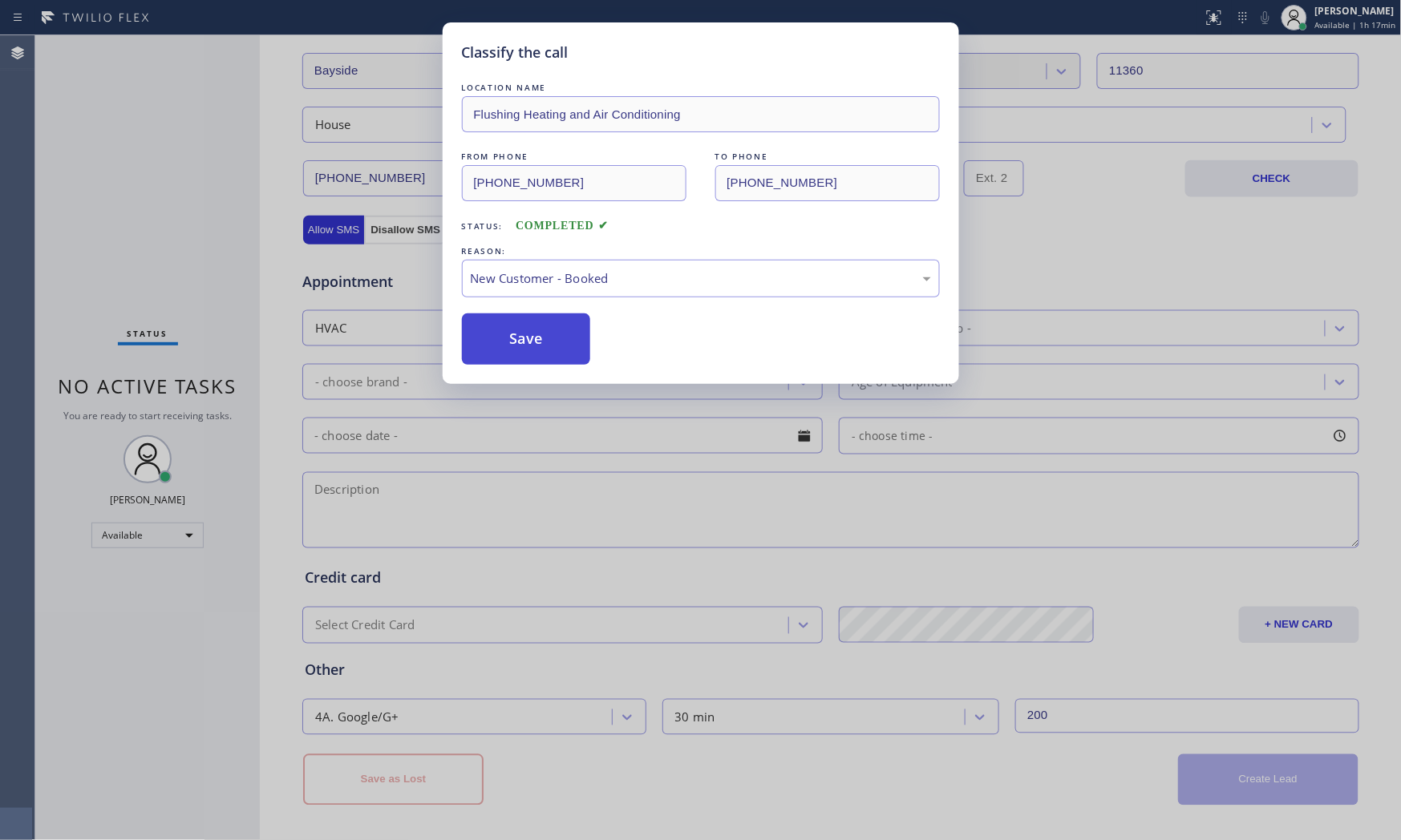
click at [520, 329] on button "Save" at bounding box center [526, 339] width 129 height 52
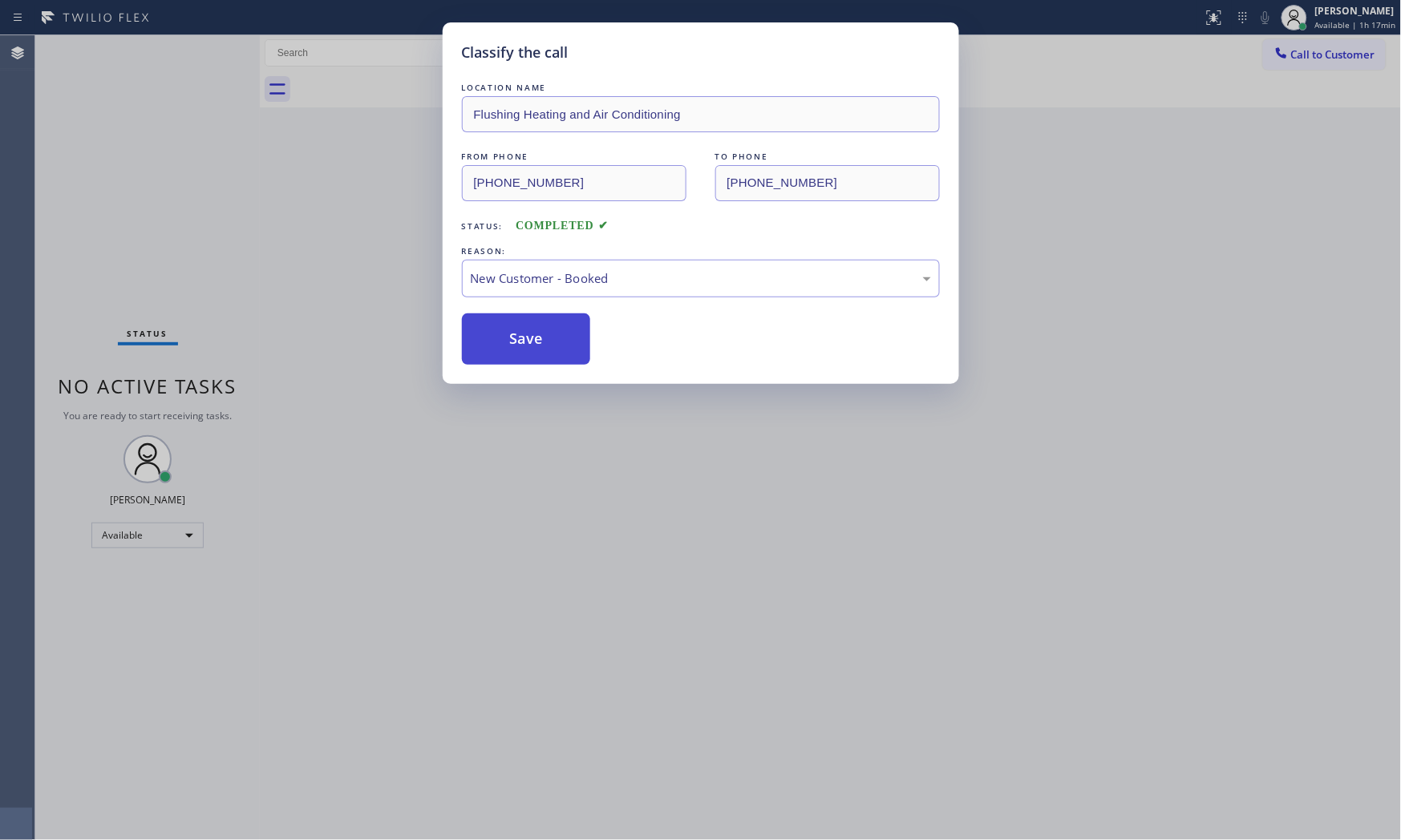
click at [519, 330] on button "Save" at bounding box center [526, 339] width 129 height 52
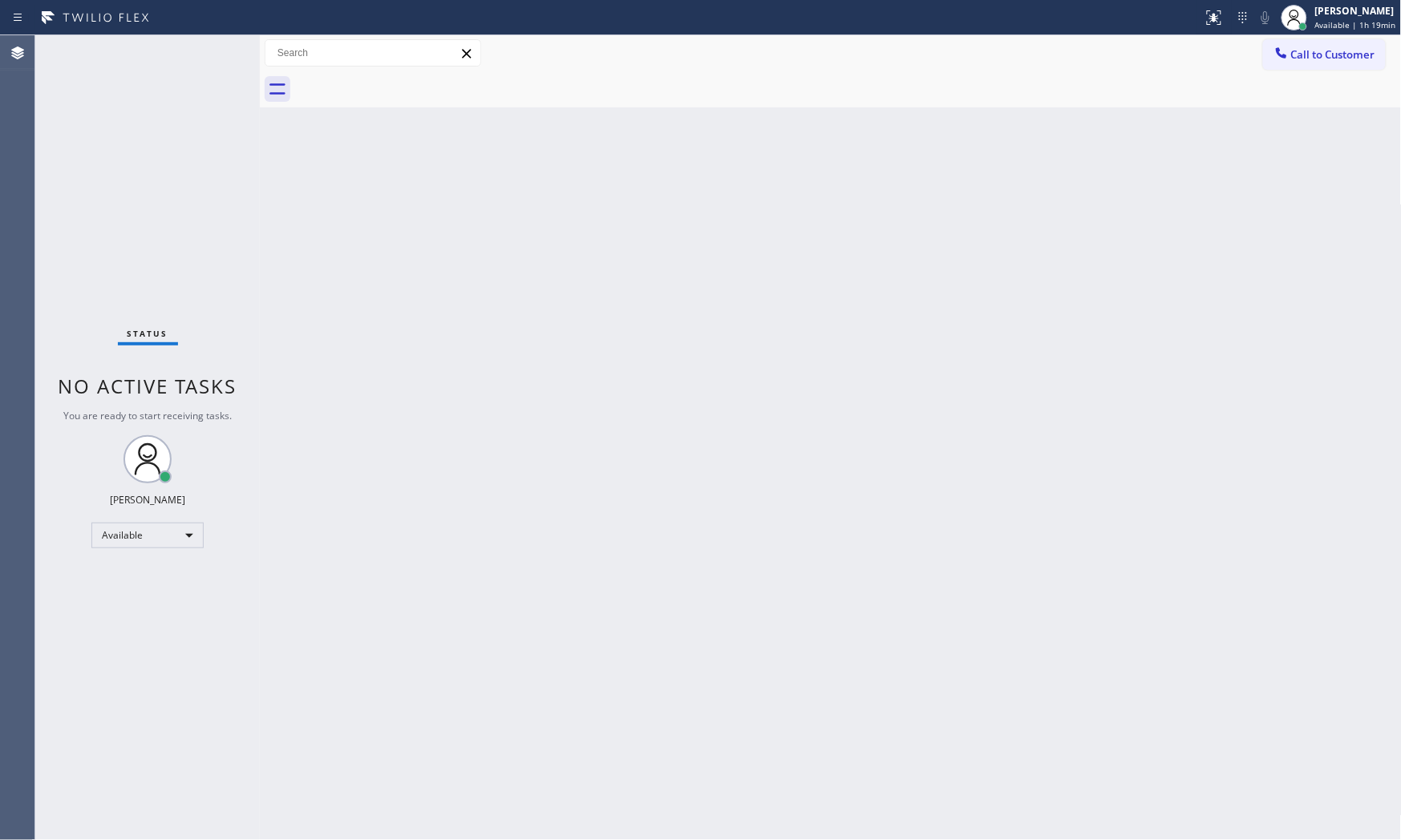
click at [219, 52] on div "Status No active tasks You are ready to start receiving tasks. [PERSON_NAME] Av…" at bounding box center [148, 438] width 225 height 805
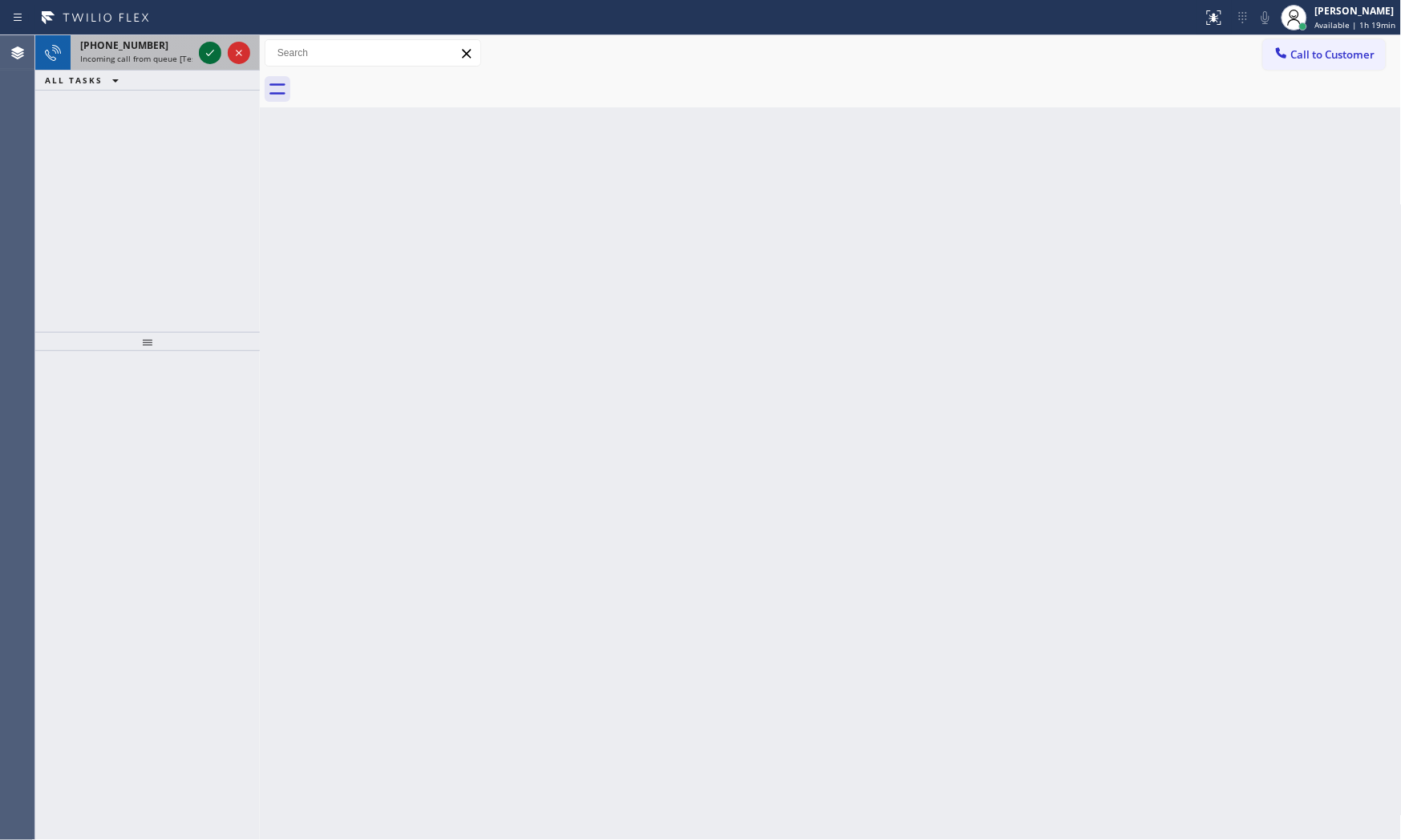
click at [203, 57] on icon at bounding box center [210, 52] width 19 height 19
click at [202, 52] on icon at bounding box center [210, 52] width 19 height 19
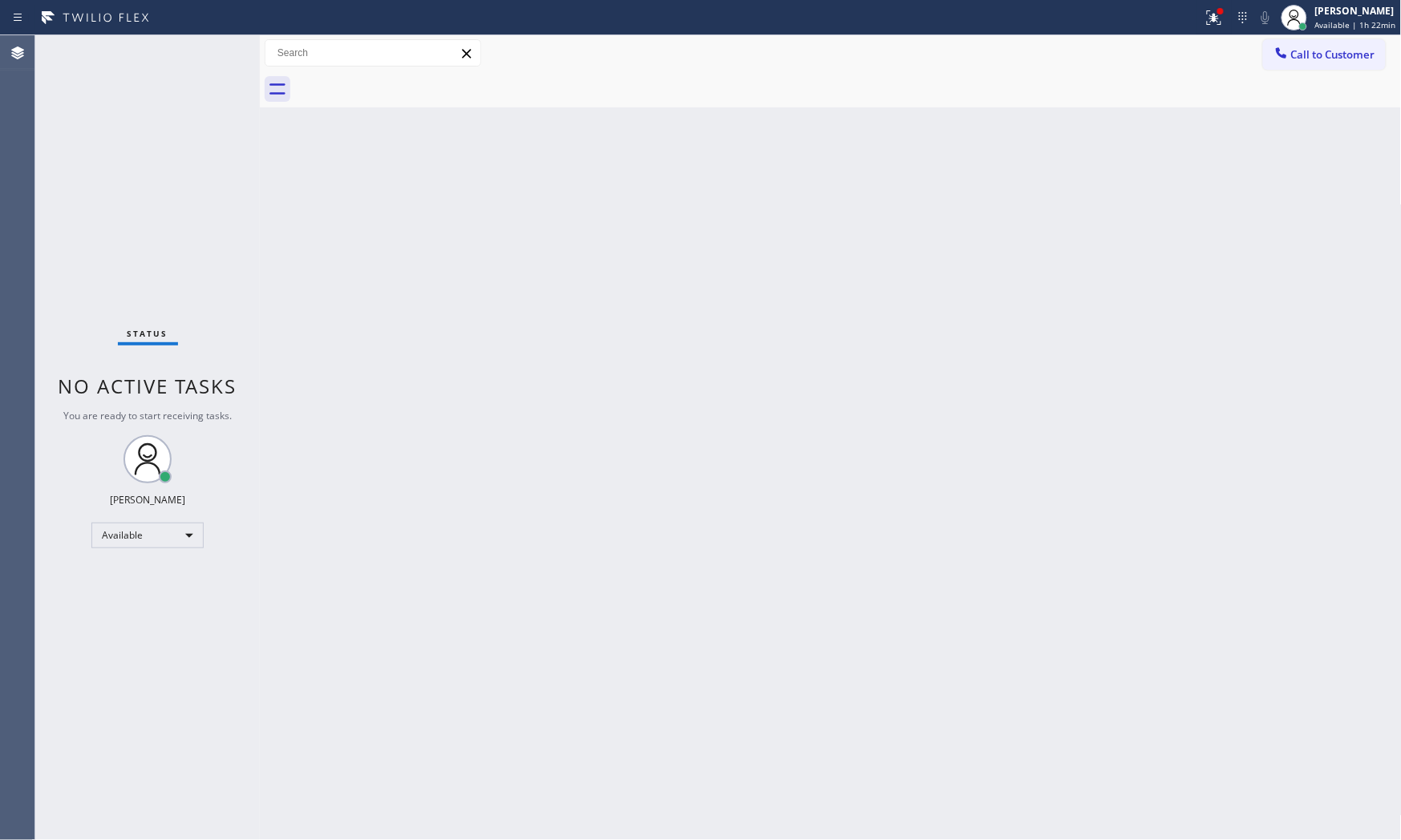
click at [191, 51] on div "Status No active tasks You are ready to start receiving tasks. [PERSON_NAME] Av…" at bounding box center [148, 438] width 225 height 805
click at [1344, 8] on div "[PERSON_NAME]" at bounding box center [1355, 11] width 81 height 14
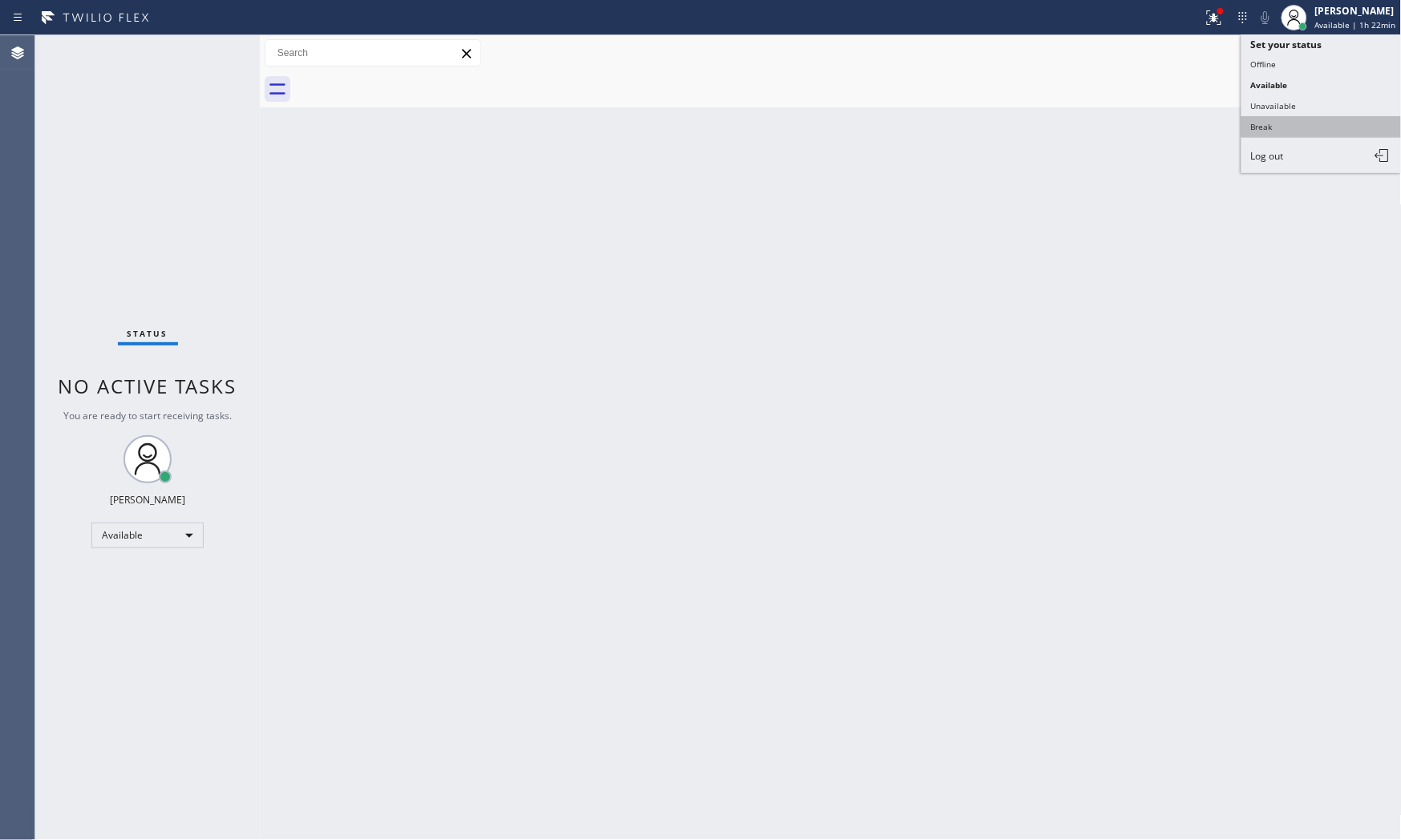
click at [1305, 122] on button "Break" at bounding box center [1322, 127] width 161 height 21
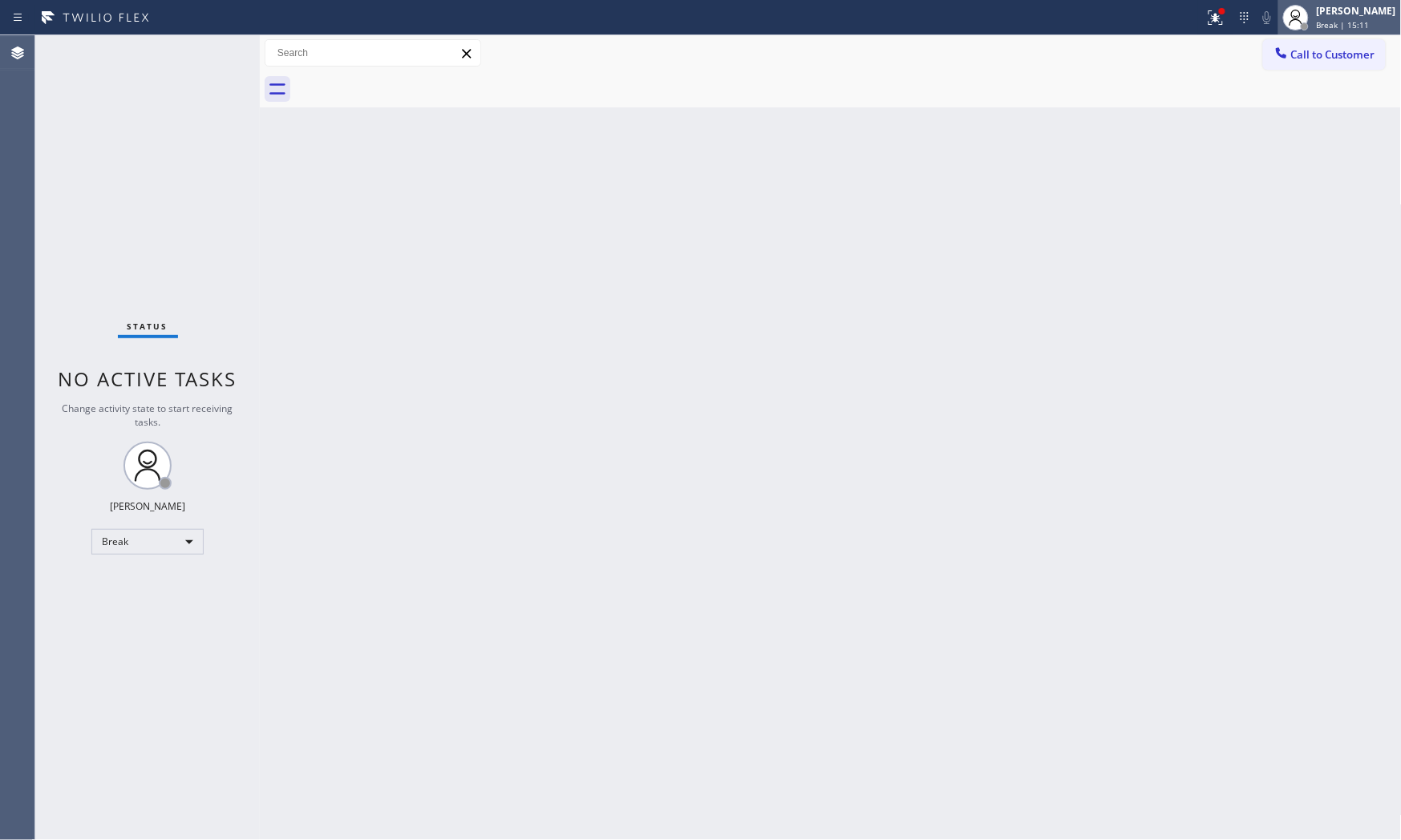
click at [1355, 23] on span "Break | 15:11" at bounding box center [1343, 25] width 53 height 11
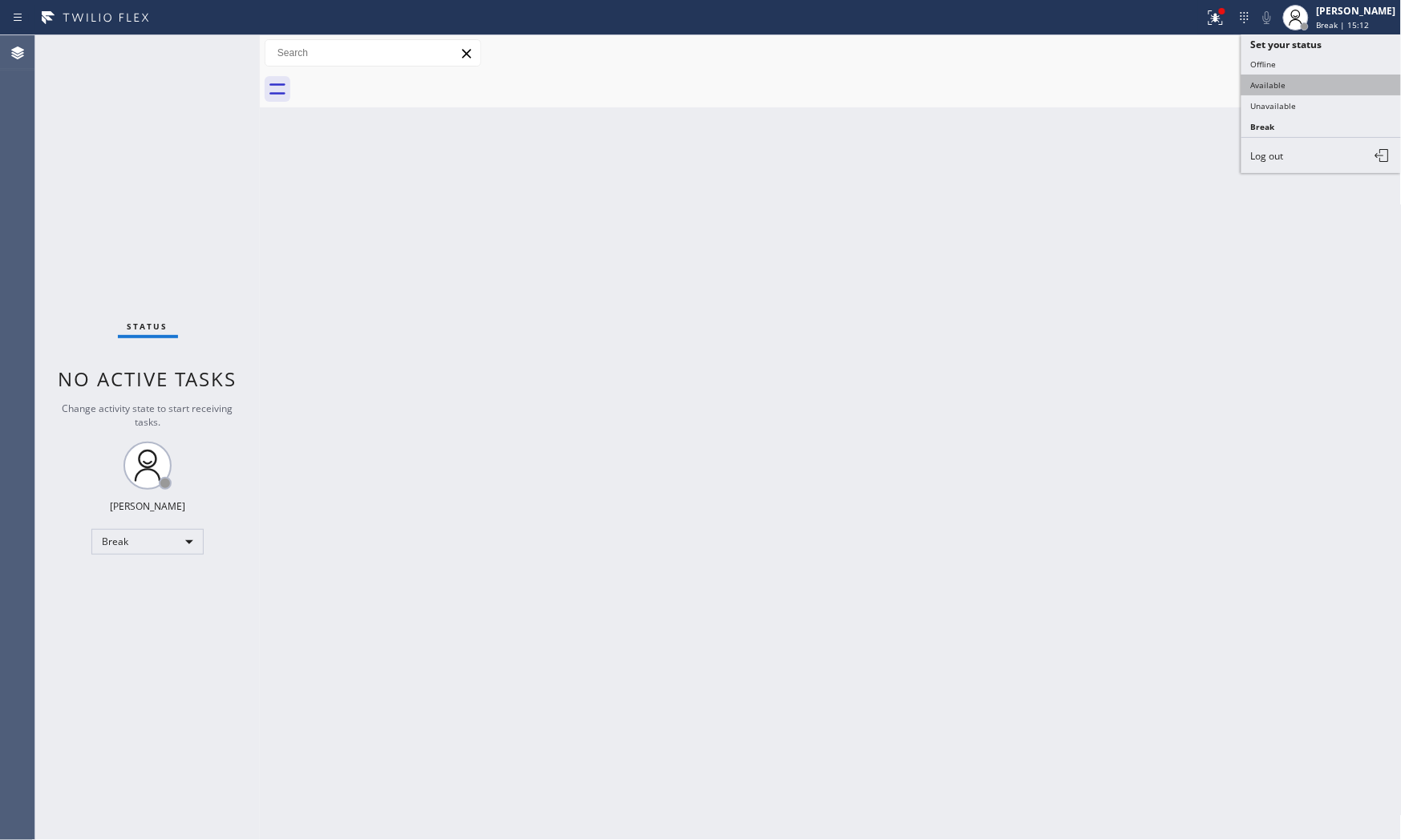
click at [1296, 83] on button "Available" at bounding box center [1322, 85] width 161 height 21
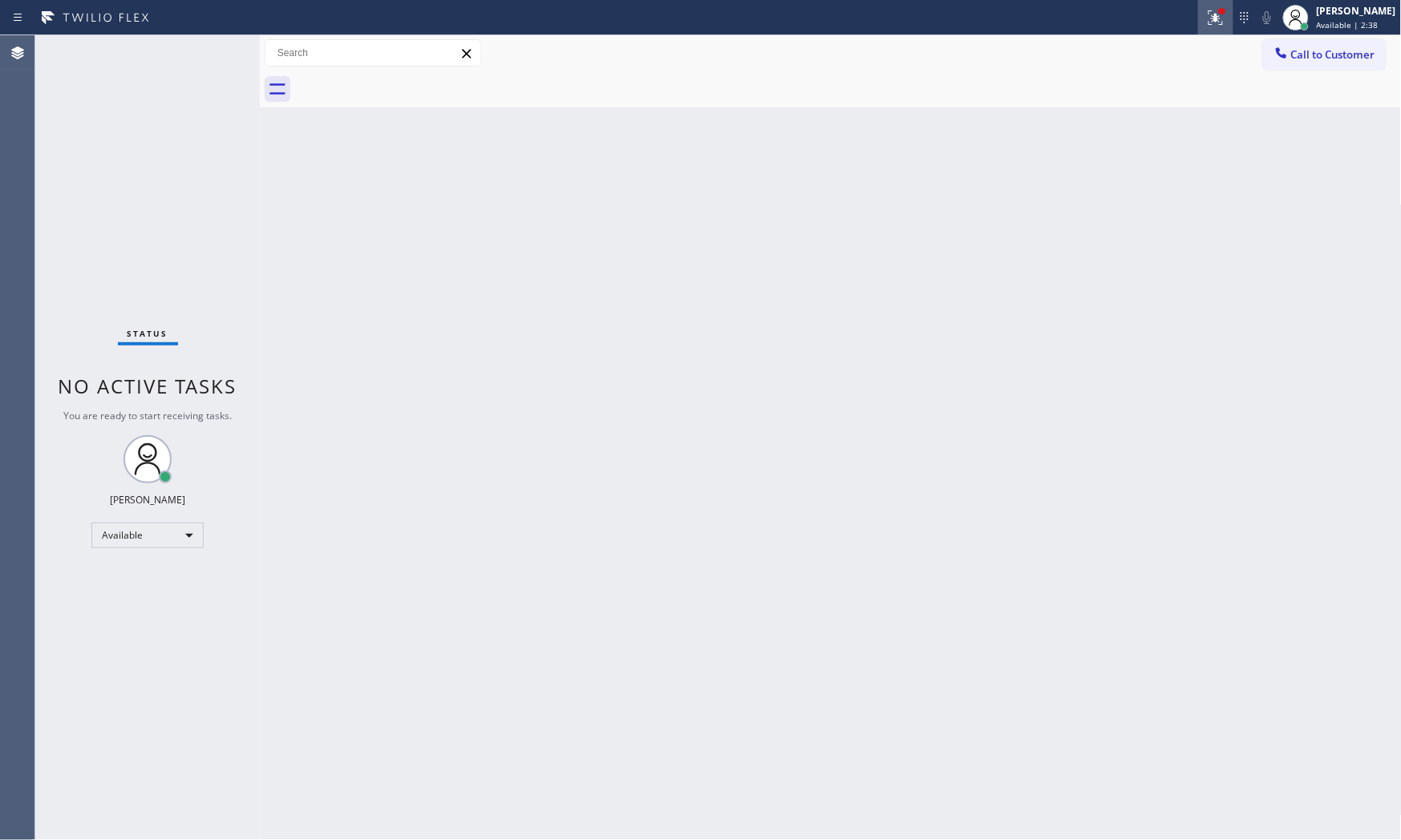
click at [1198, 21] on div at bounding box center [1216, 17] width 36 height 19
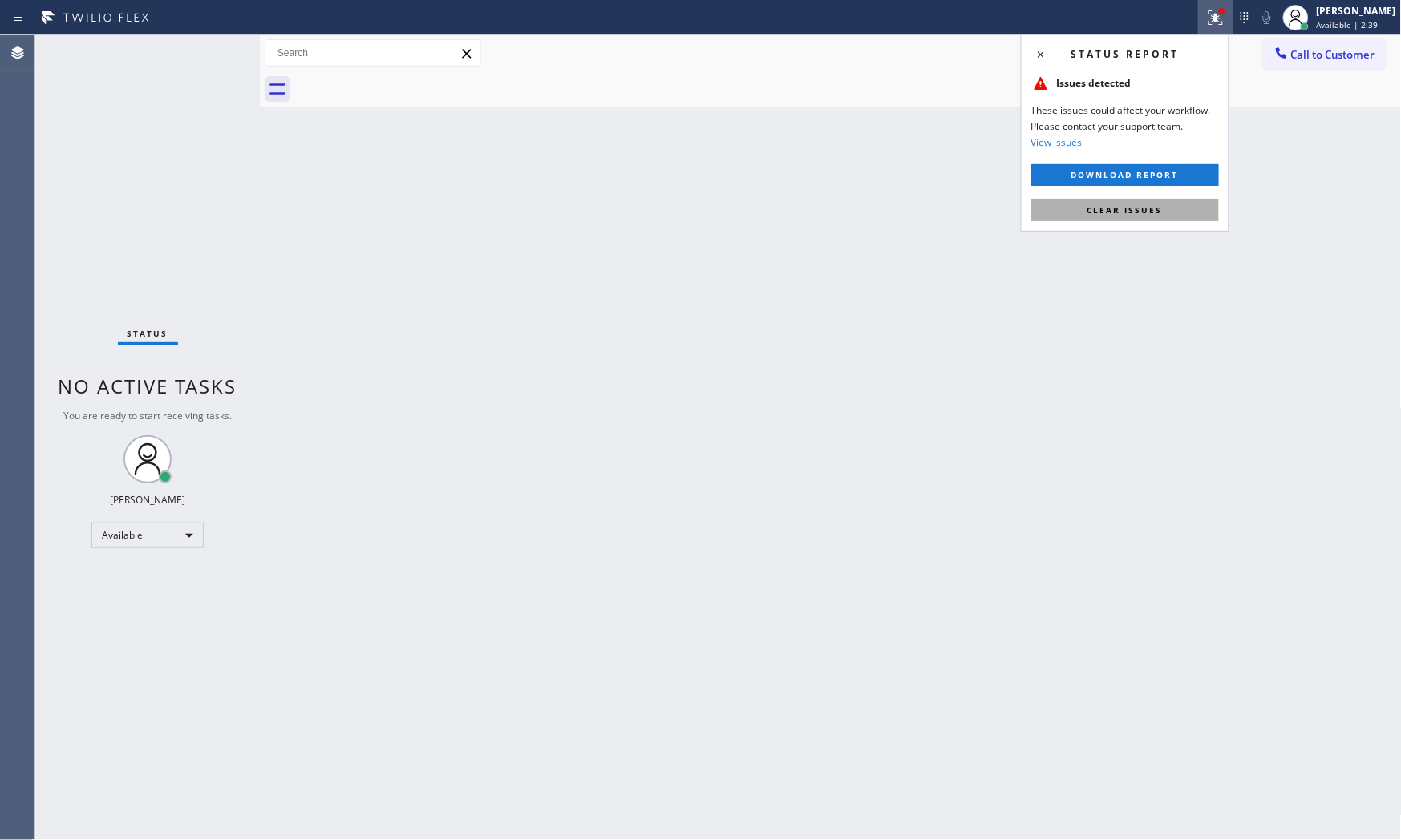
click at [1157, 214] on span "Clear issues" at bounding box center [1125, 210] width 75 height 11
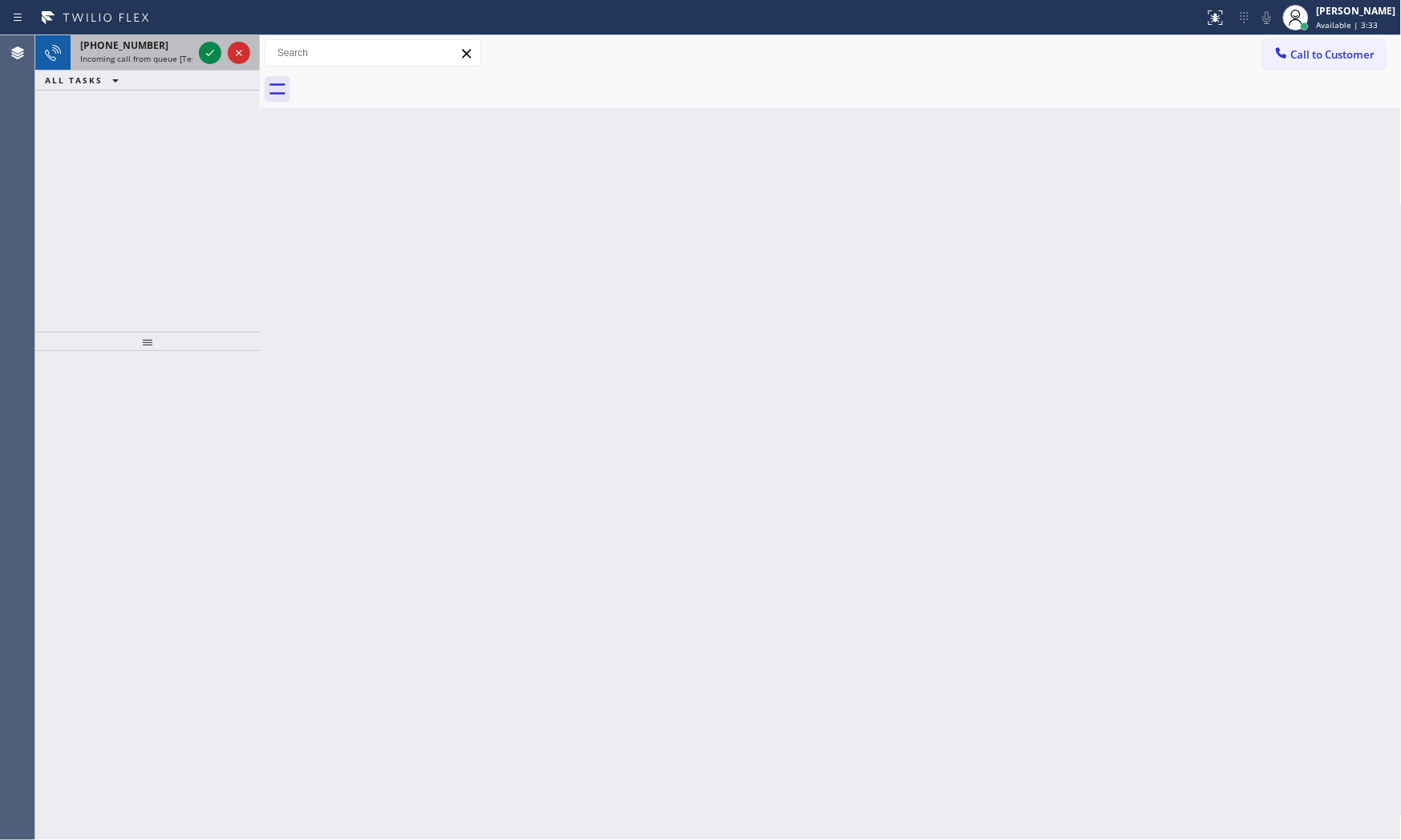
click at [189, 60] on span "Incoming call from queue [Test] All" at bounding box center [146, 58] width 133 height 11
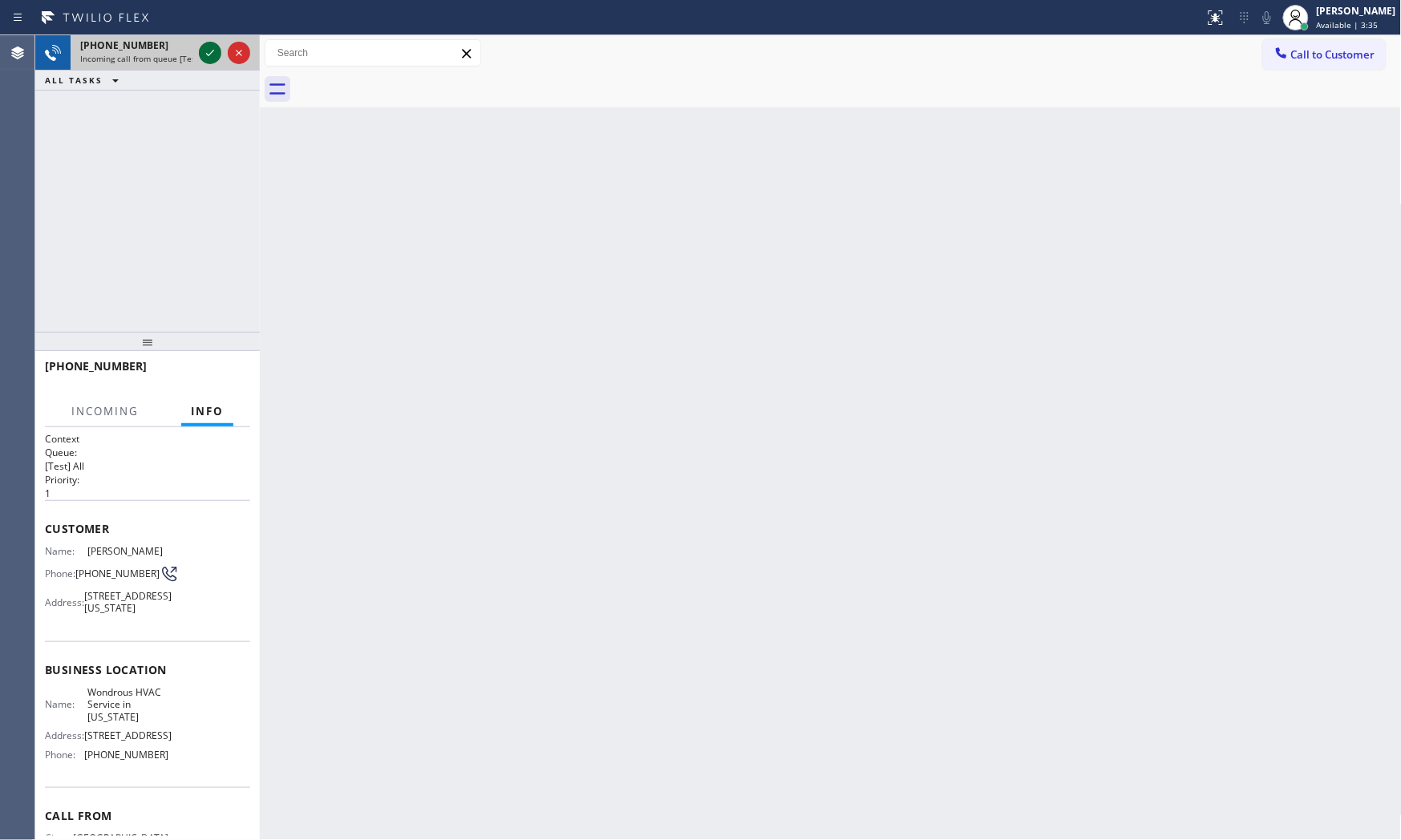
click at [205, 54] on icon at bounding box center [210, 52] width 19 height 19
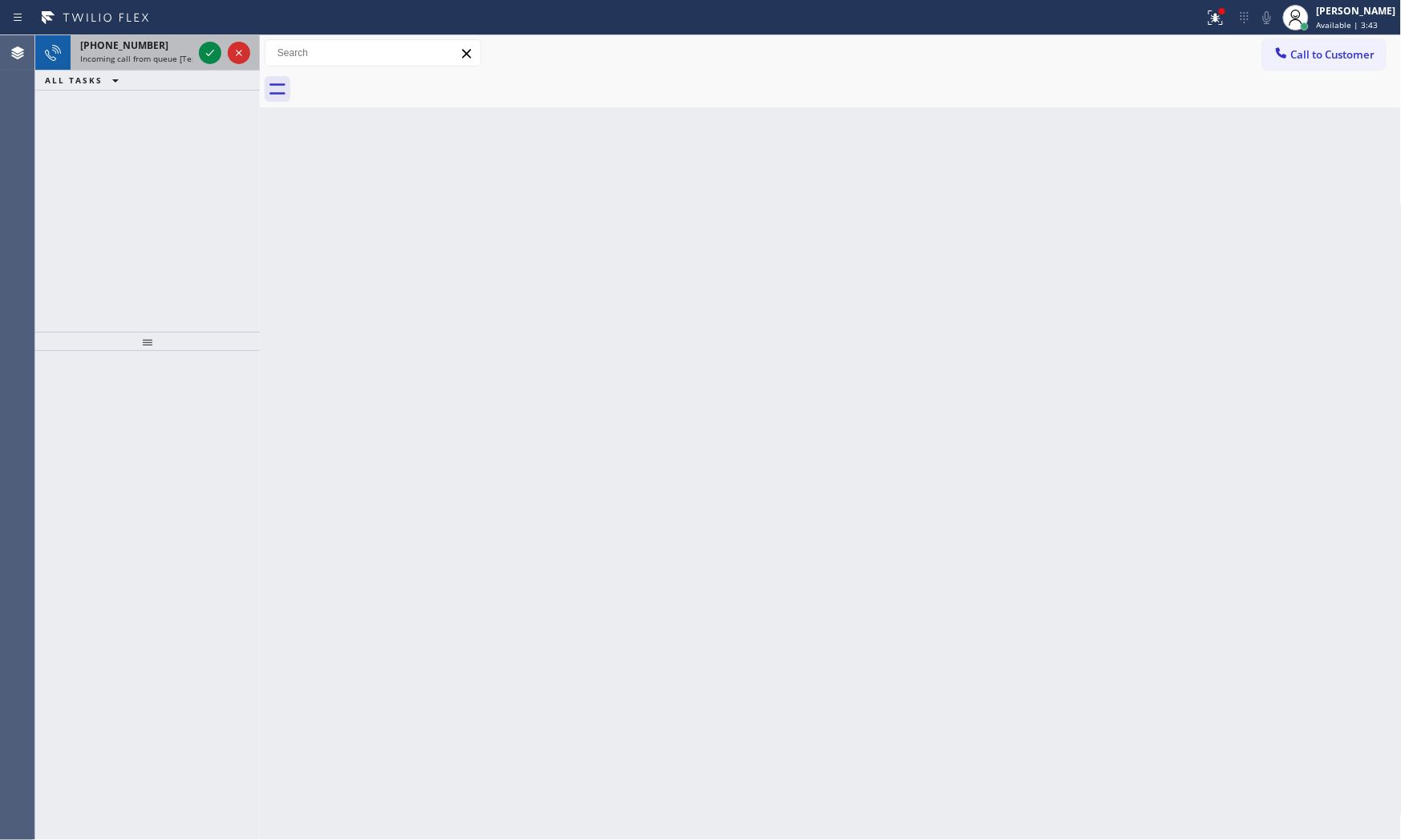
click at [162, 52] on div "[PHONE_NUMBER]" at bounding box center [136, 46] width 112 height 14
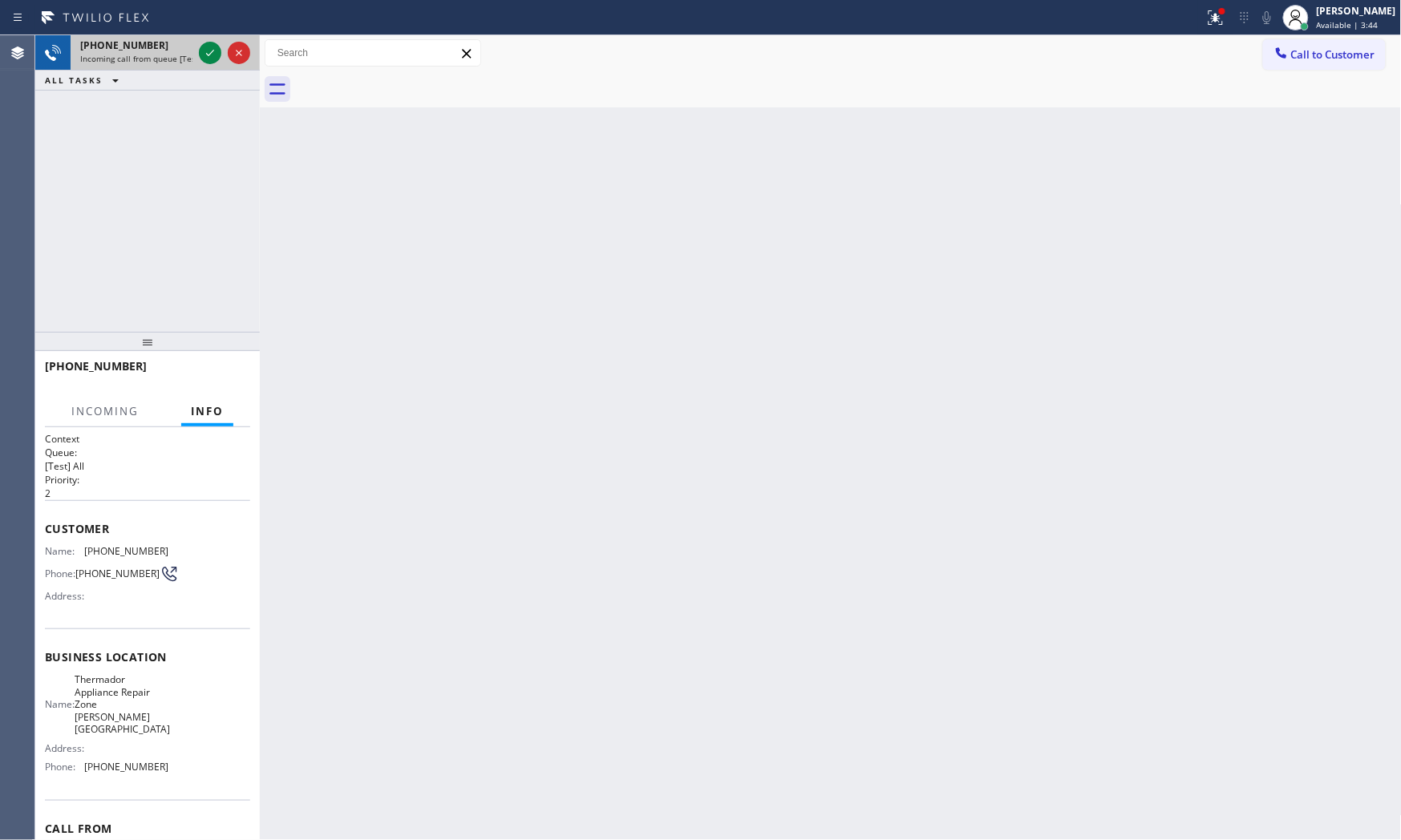
click at [225, 54] on div at bounding box center [224, 53] width 57 height 35
click at [200, 52] on icon at bounding box center [210, 52] width 19 height 19
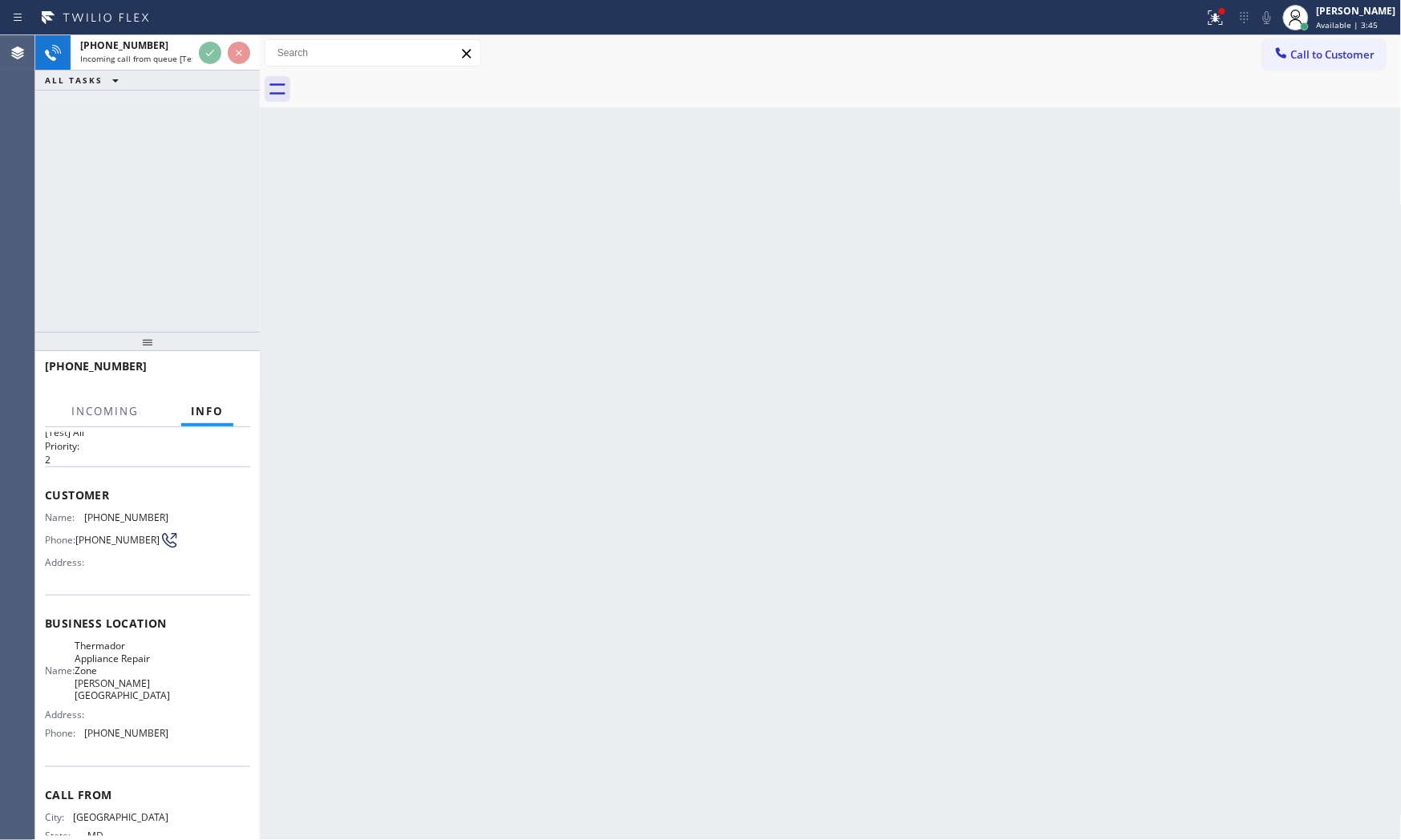
scroll to position [76, 0]
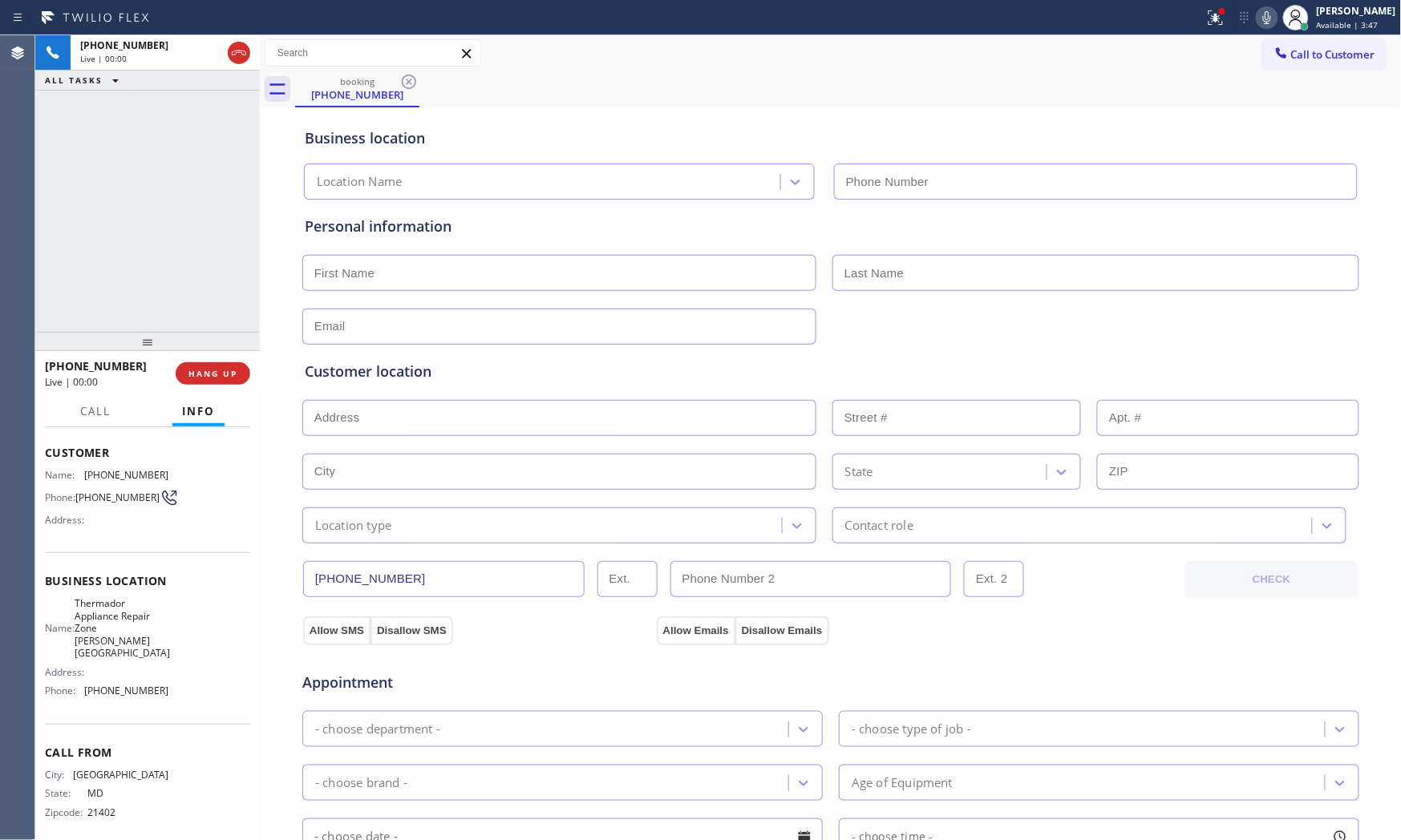
type input "[PHONE_NUMBER]"
click at [227, 372] on span "HANG UP" at bounding box center [213, 373] width 49 height 11
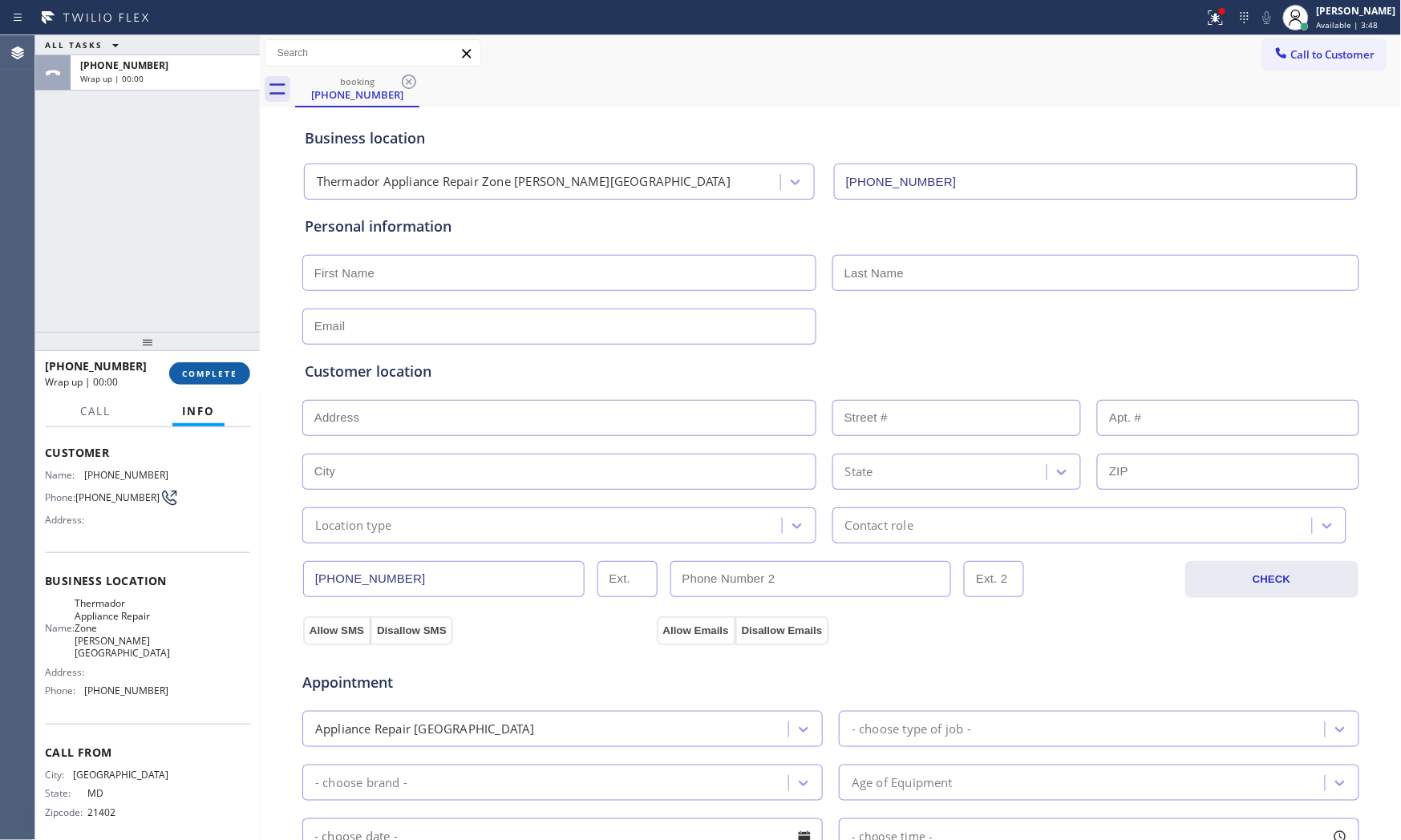
click at [227, 374] on span "COMPLETE" at bounding box center [209, 373] width 55 height 11
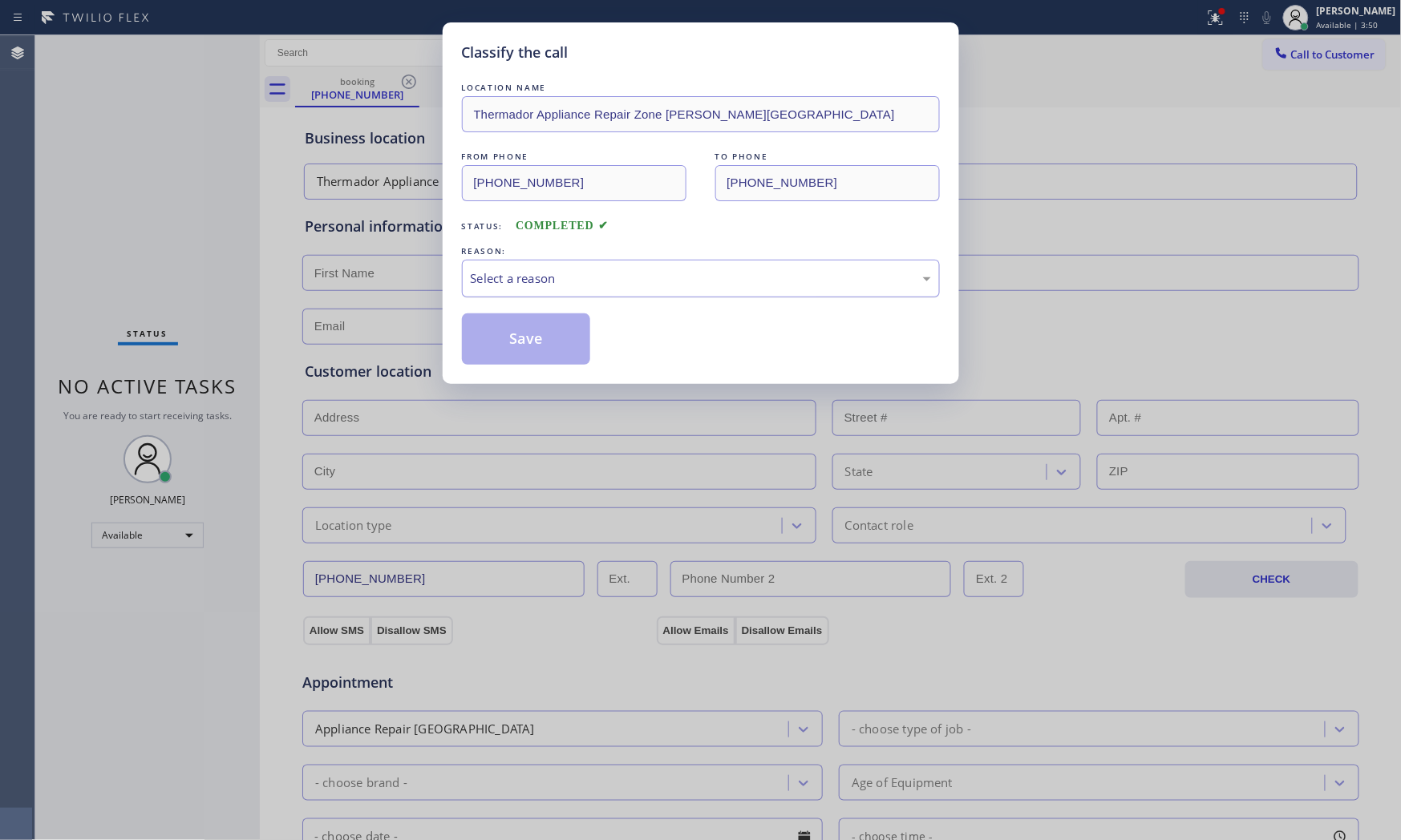
click at [490, 279] on div "Select a reason" at bounding box center [701, 279] width 460 height 19
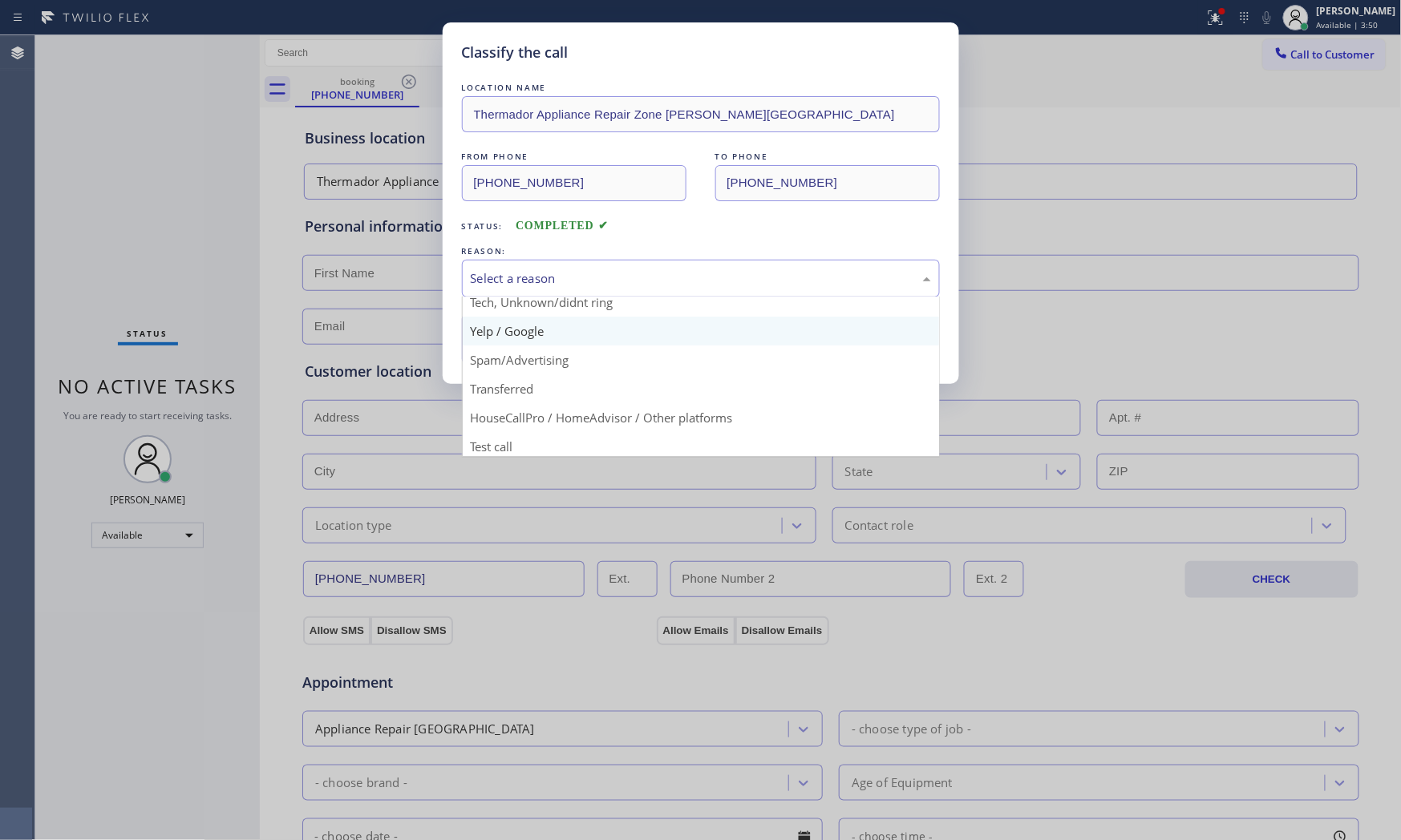
scroll to position [101, 0]
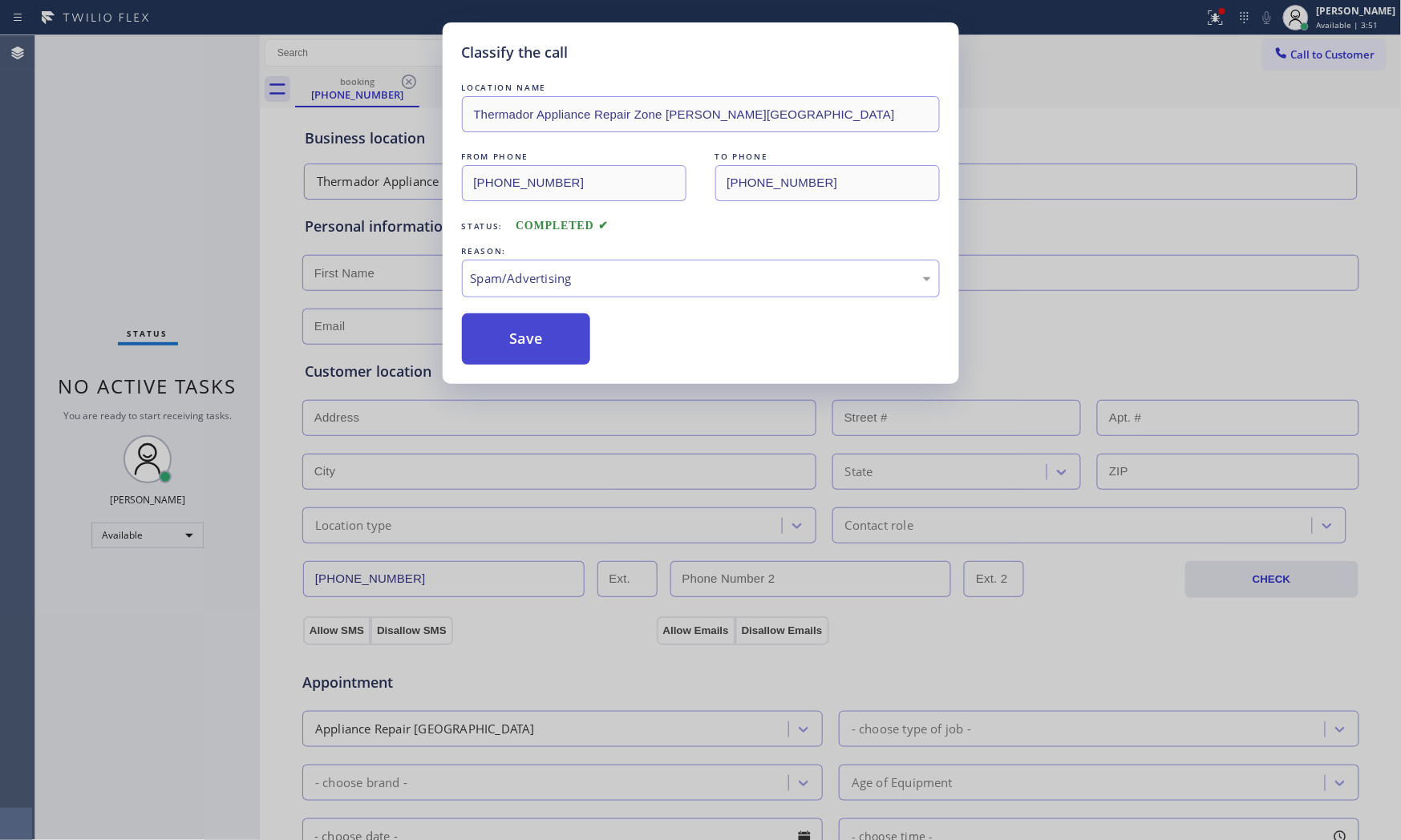
click at [504, 343] on button "Save" at bounding box center [526, 339] width 129 height 52
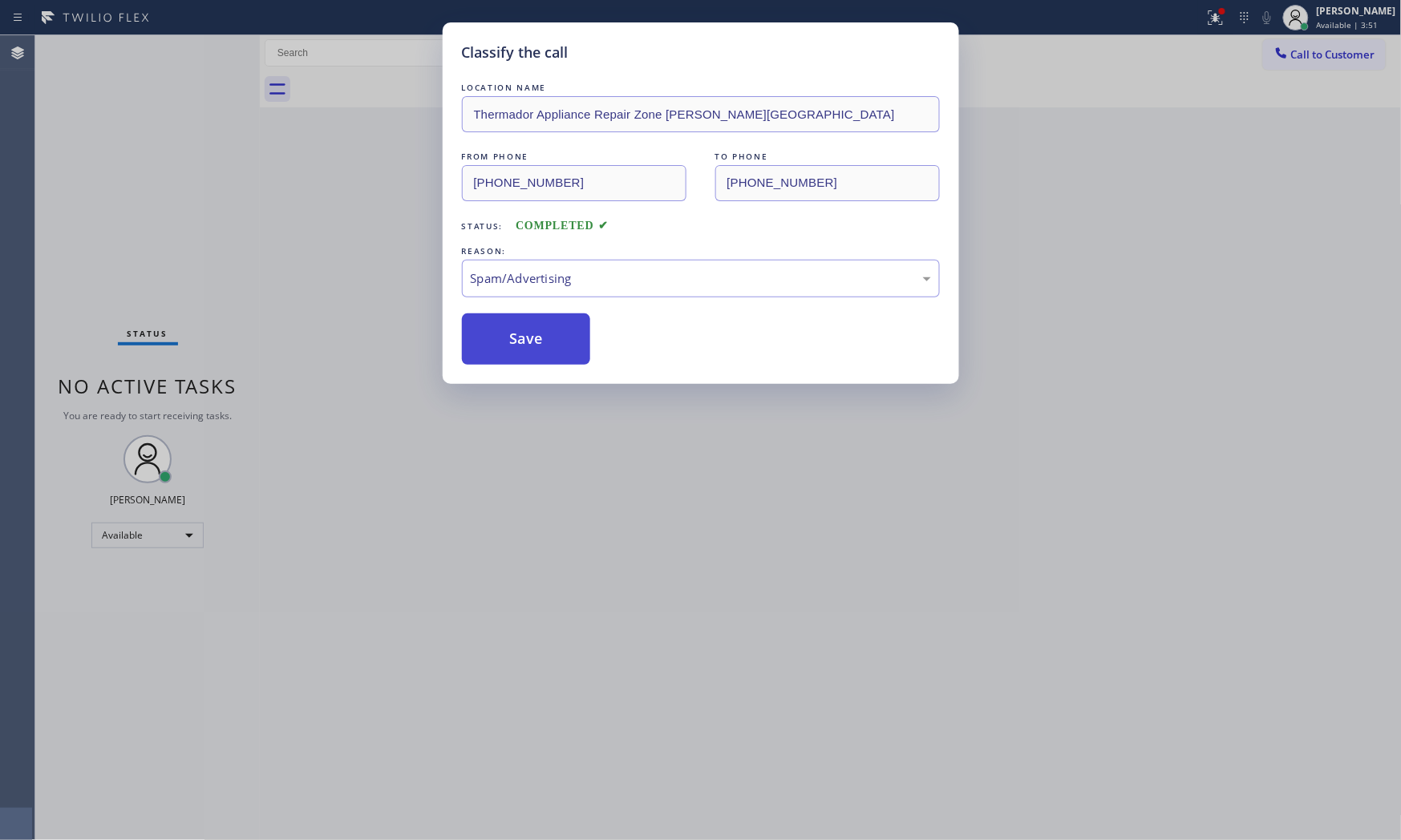
click at [504, 343] on button "Save" at bounding box center [526, 339] width 129 height 52
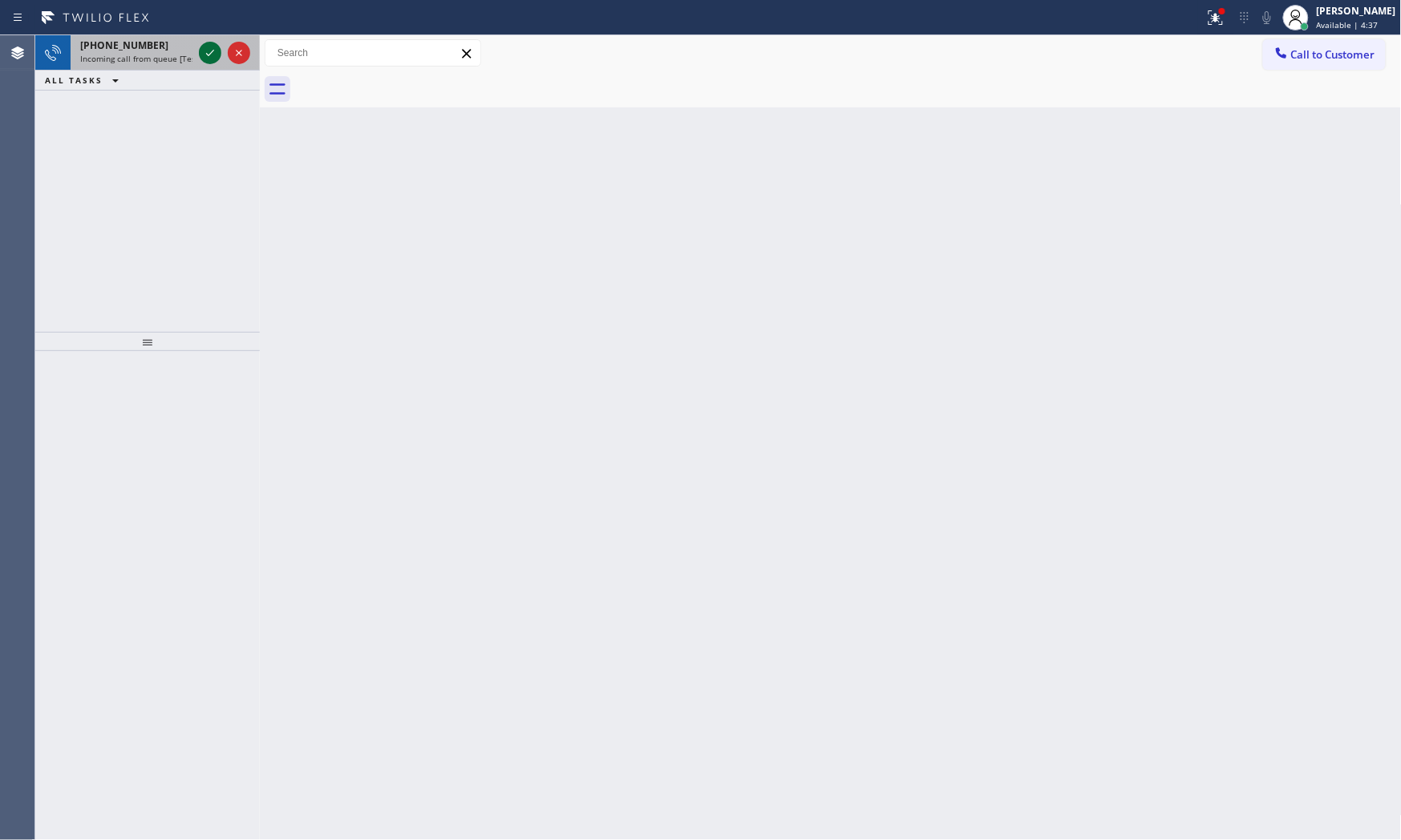
click at [211, 50] on icon at bounding box center [210, 52] width 19 height 19
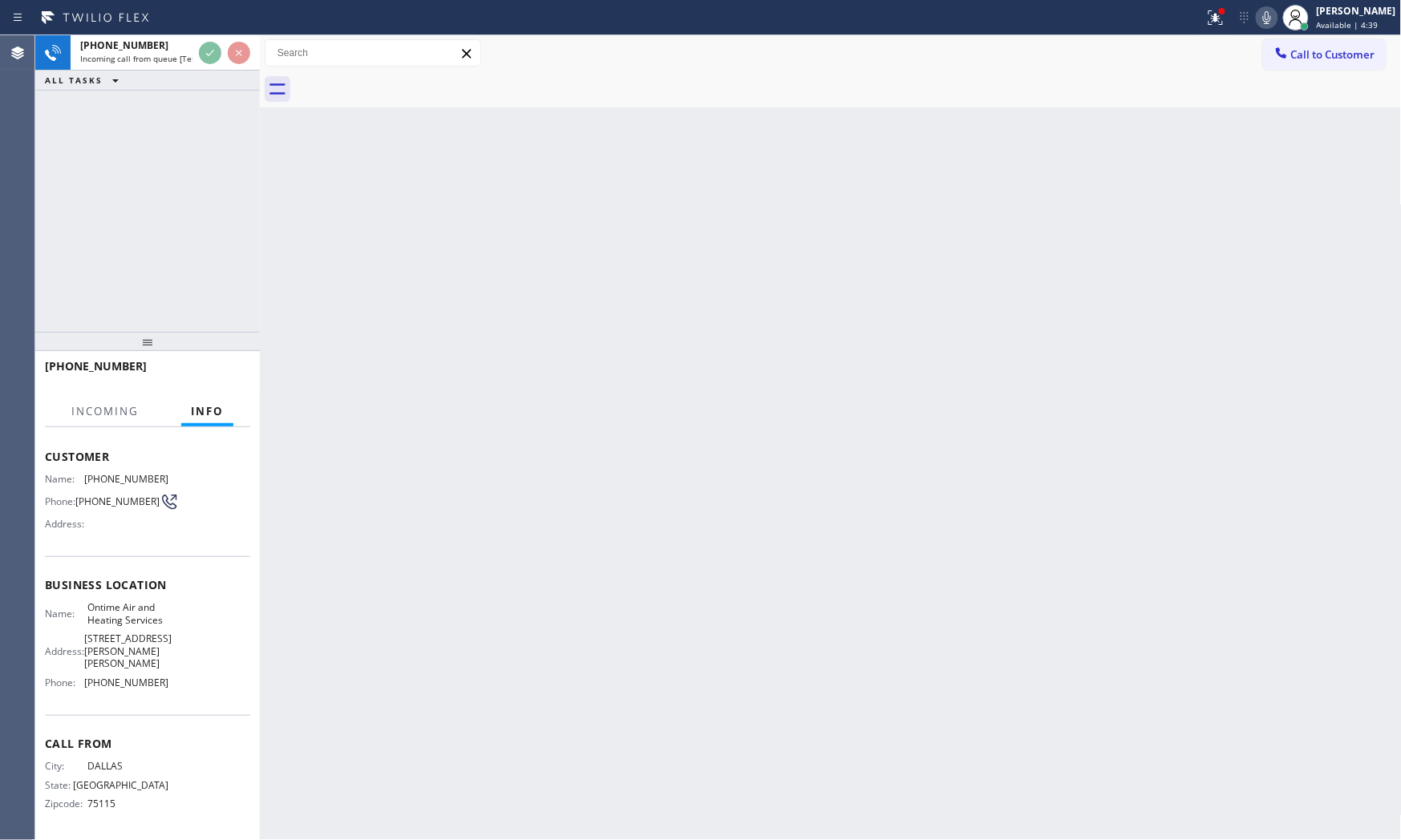
scroll to position [101, 0]
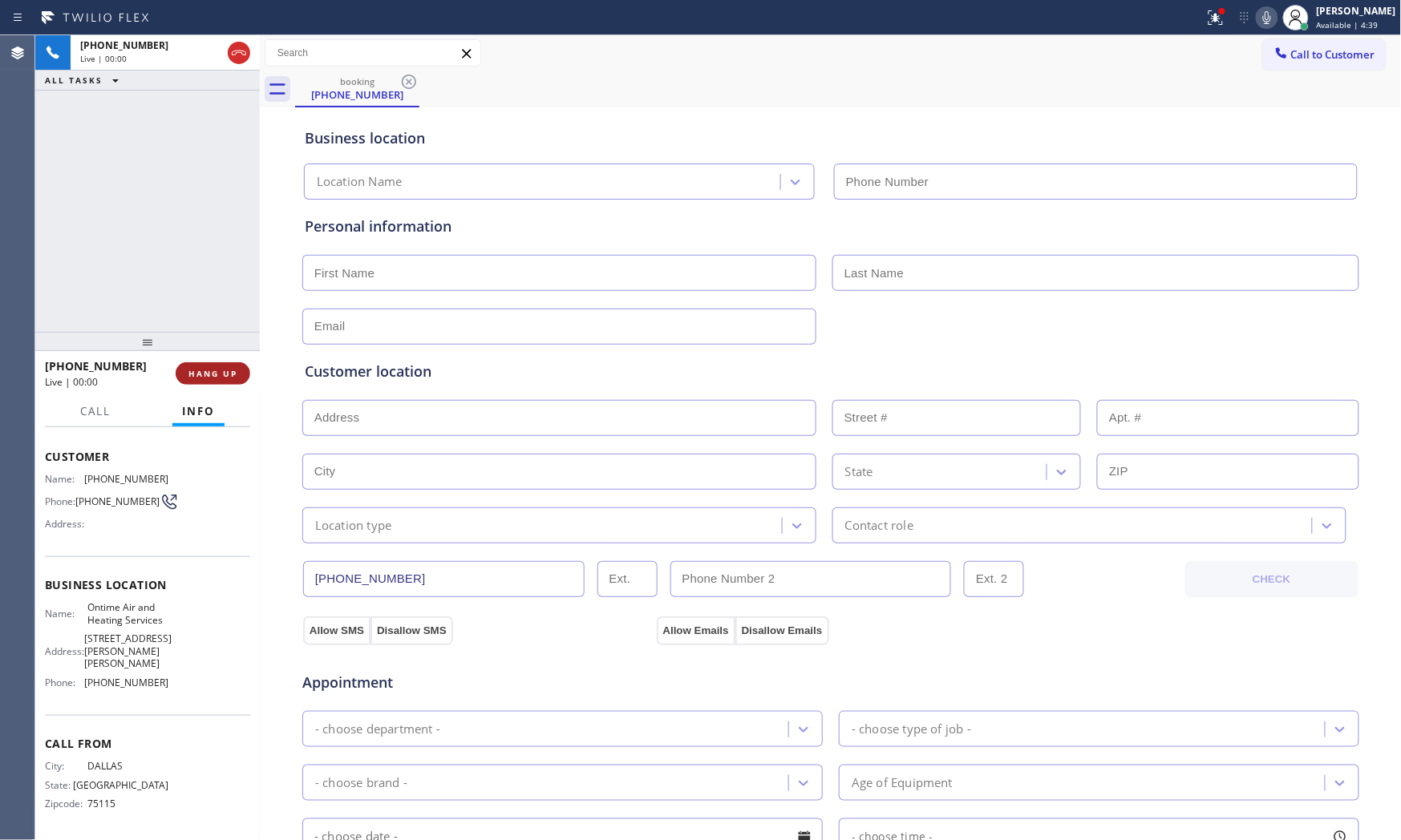
type input "[PHONE_NUMBER]"
click at [238, 363] on button "HANG UP" at bounding box center [213, 374] width 74 height 23
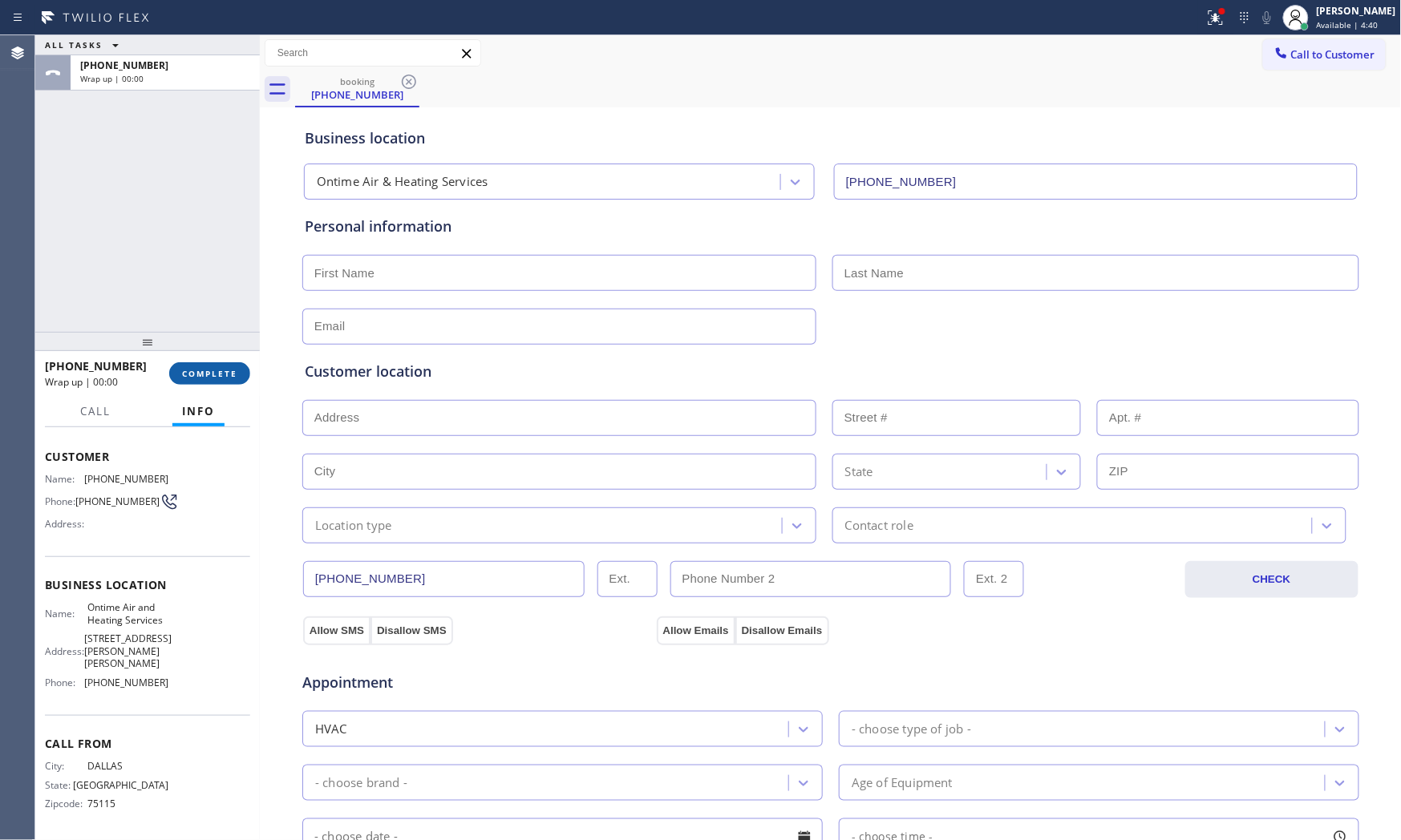
click at [238, 363] on button "COMPLETE" at bounding box center [210, 374] width 81 height 23
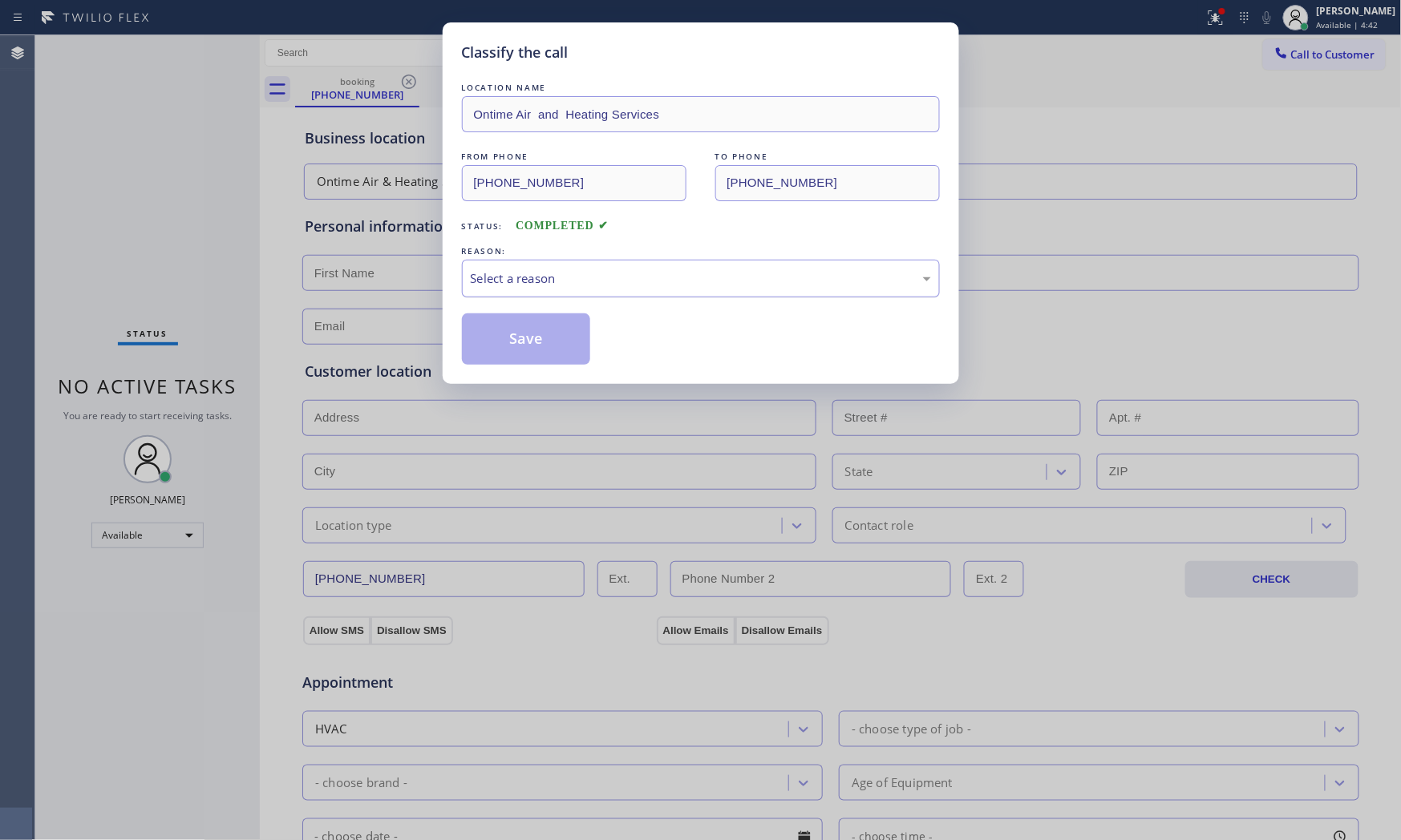
click at [545, 281] on div "Select a reason" at bounding box center [701, 279] width 460 height 19
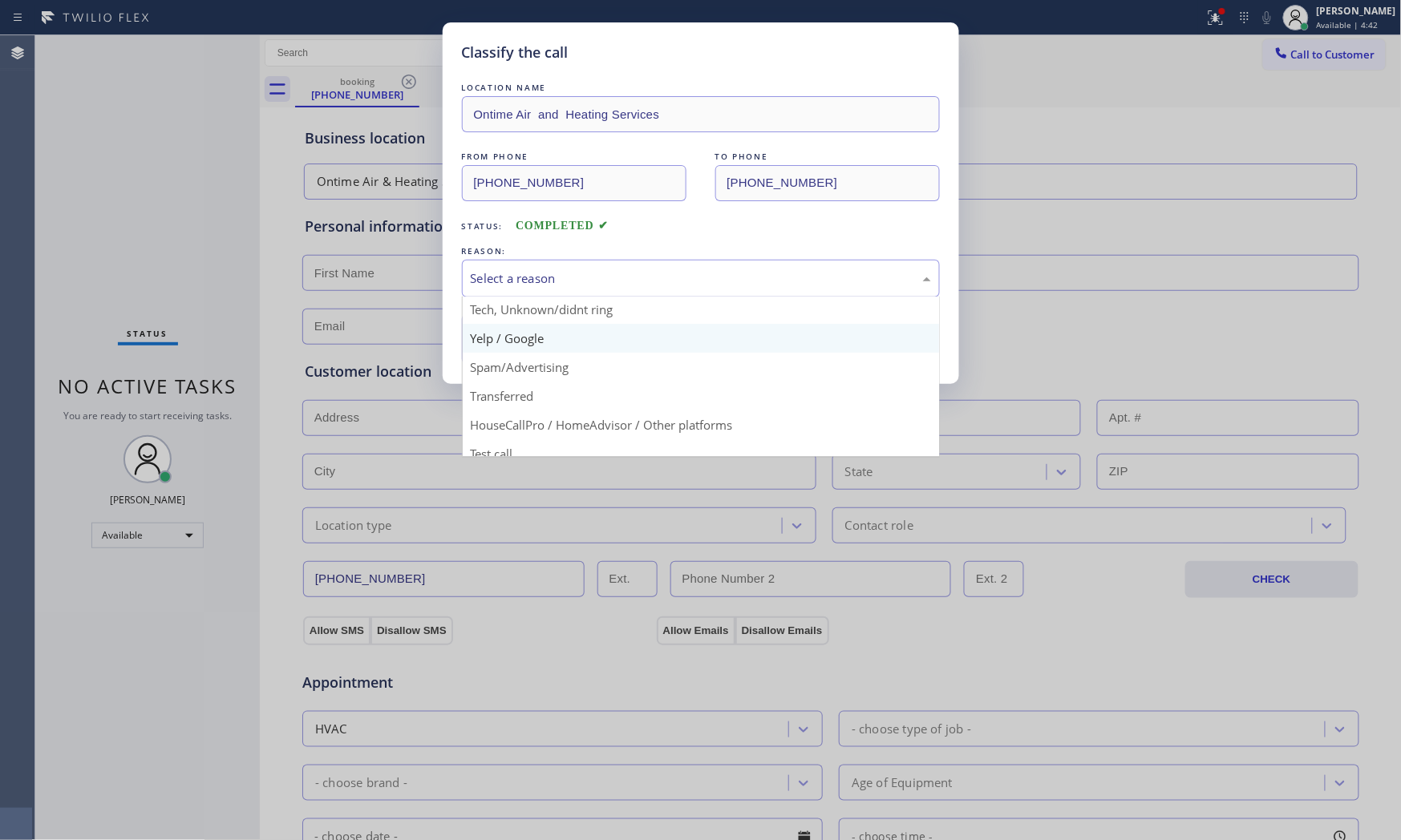
scroll to position [101, 0]
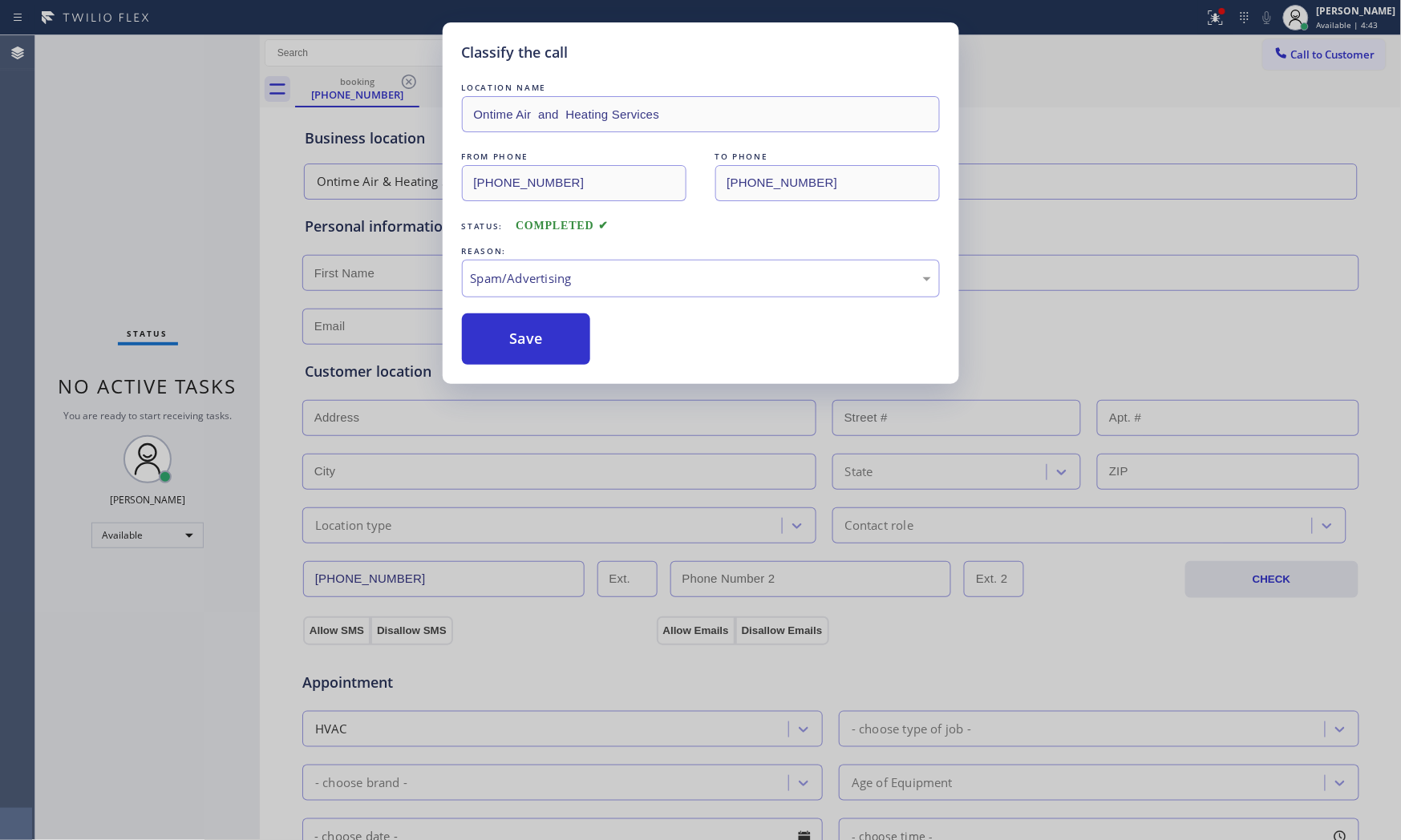
click at [542, 341] on button "Save" at bounding box center [526, 339] width 129 height 52
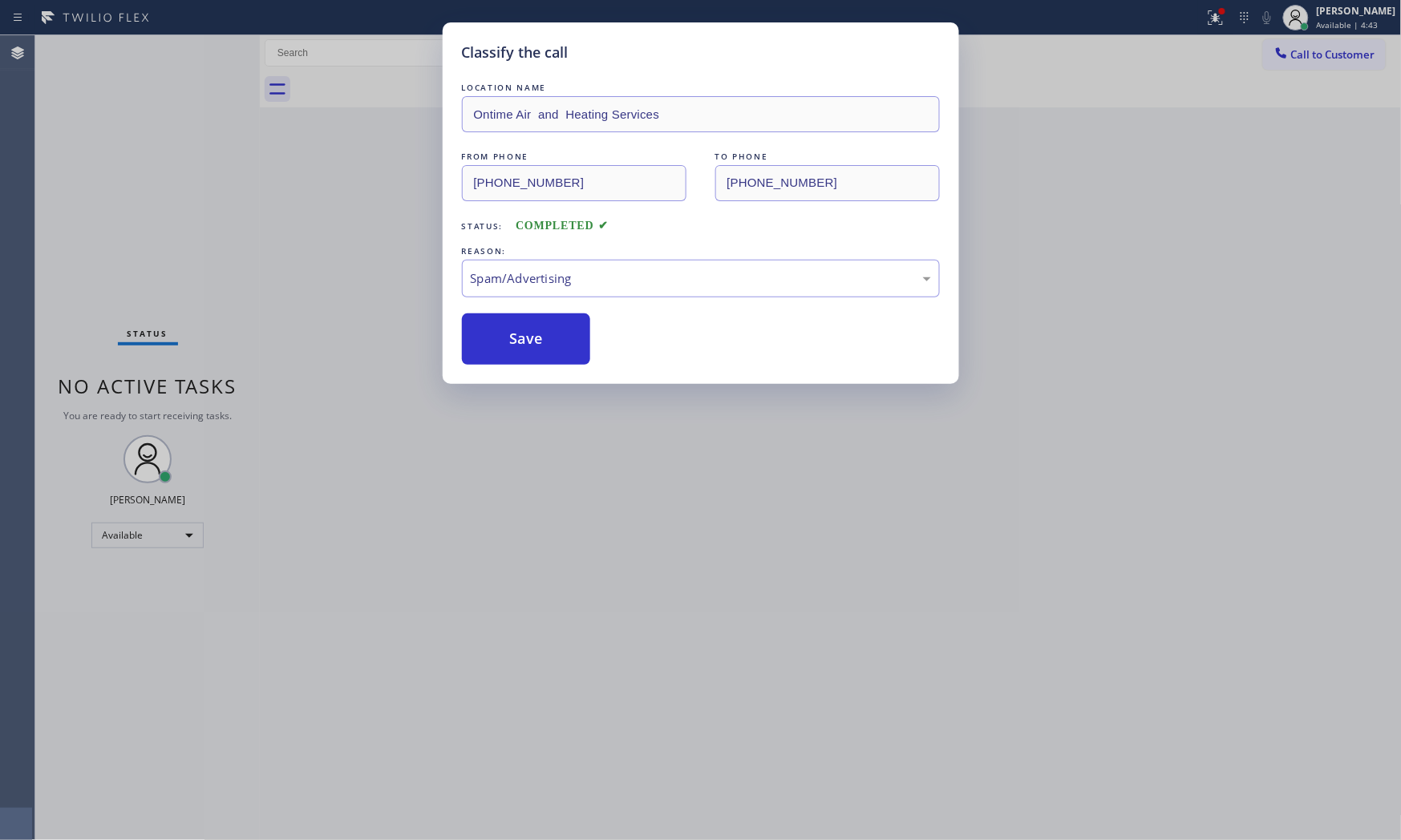
click at [542, 341] on button "Save" at bounding box center [526, 339] width 129 height 52
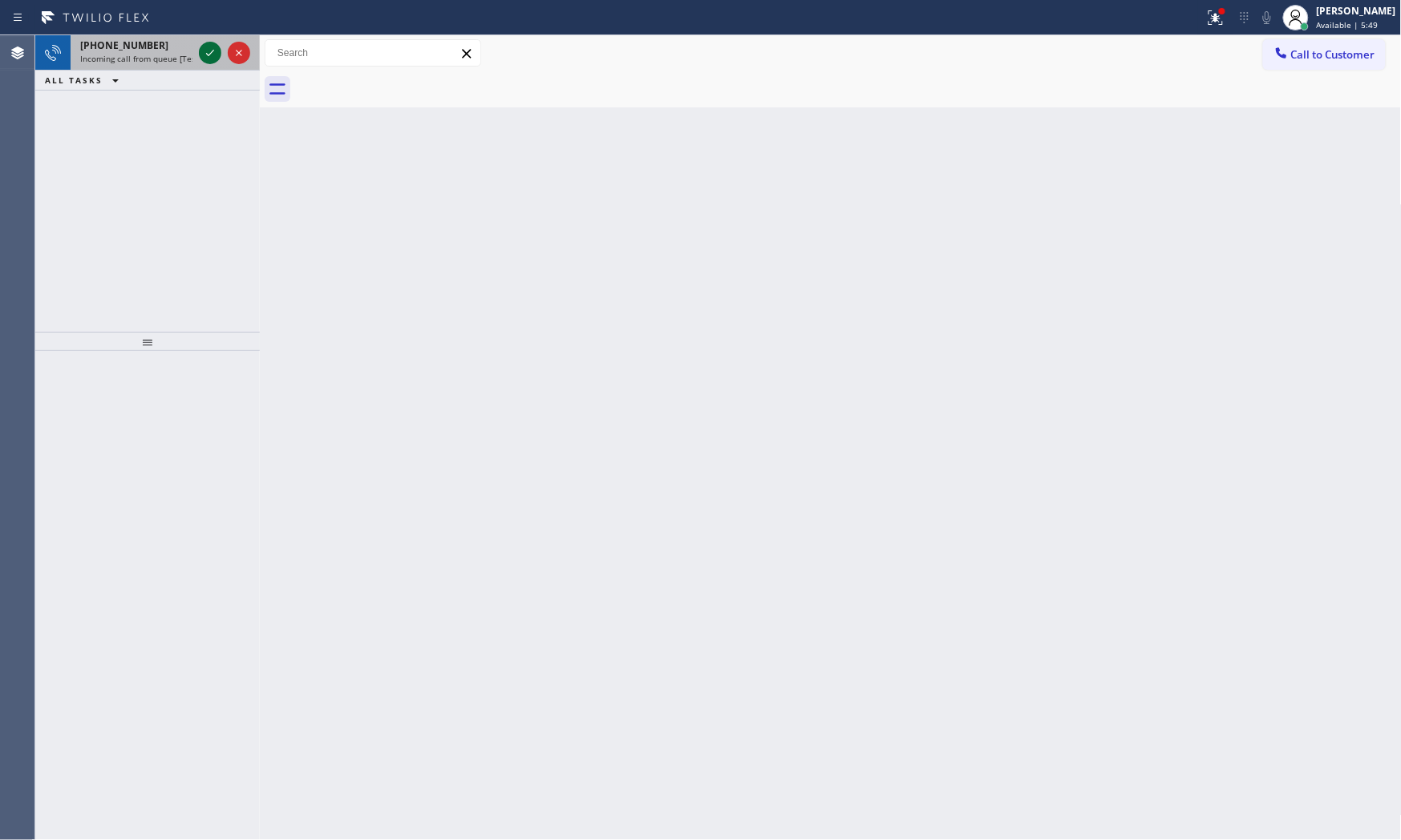
click at [207, 51] on icon at bounding box center [210, 52] width 19 height 19
click at [211, 51] on icon at bounding box center [210, 52] width 19 height 19
click at [207, 50] on icon at bounding box center [210, 52] width 19 height 19
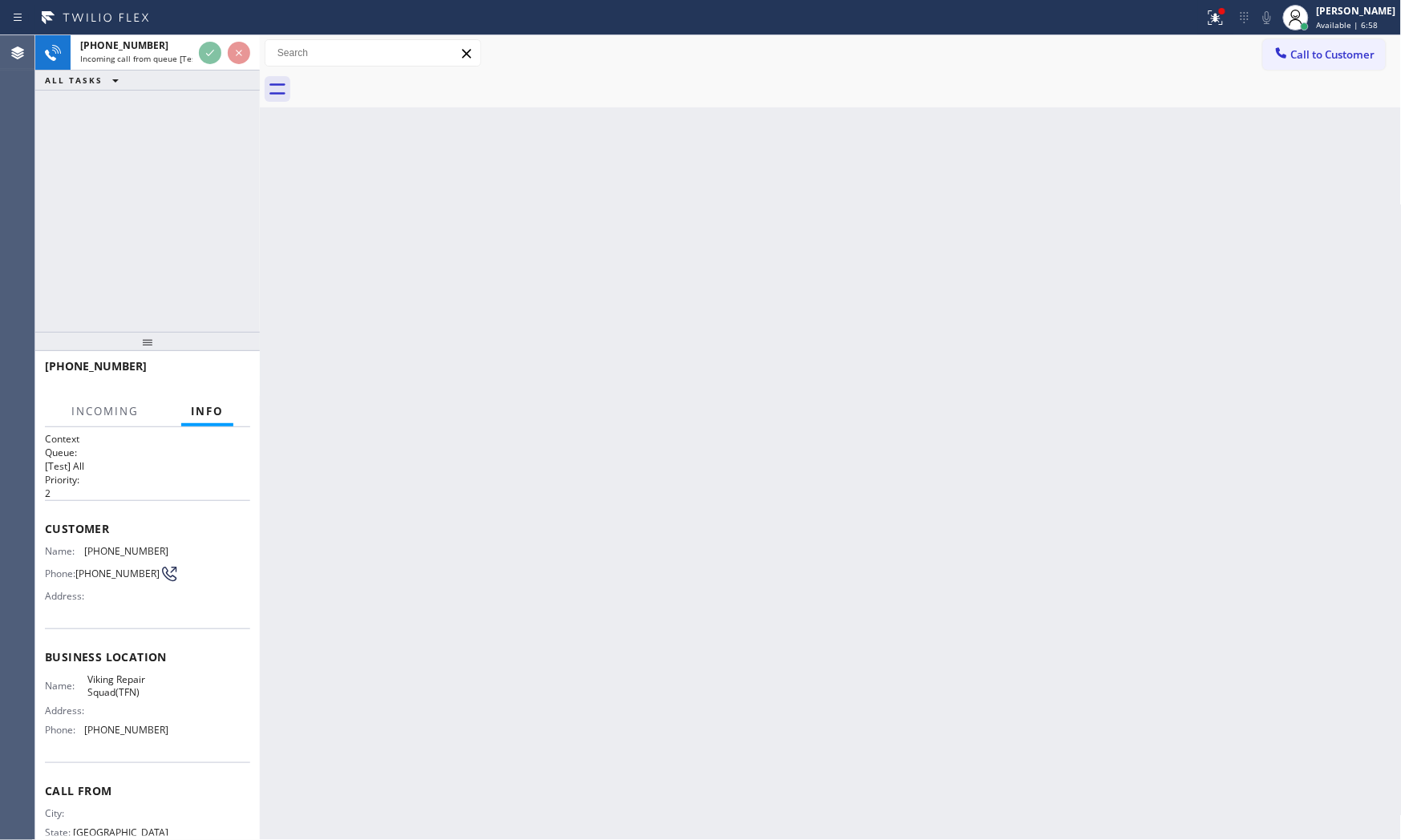
scroll to position [52, 0]
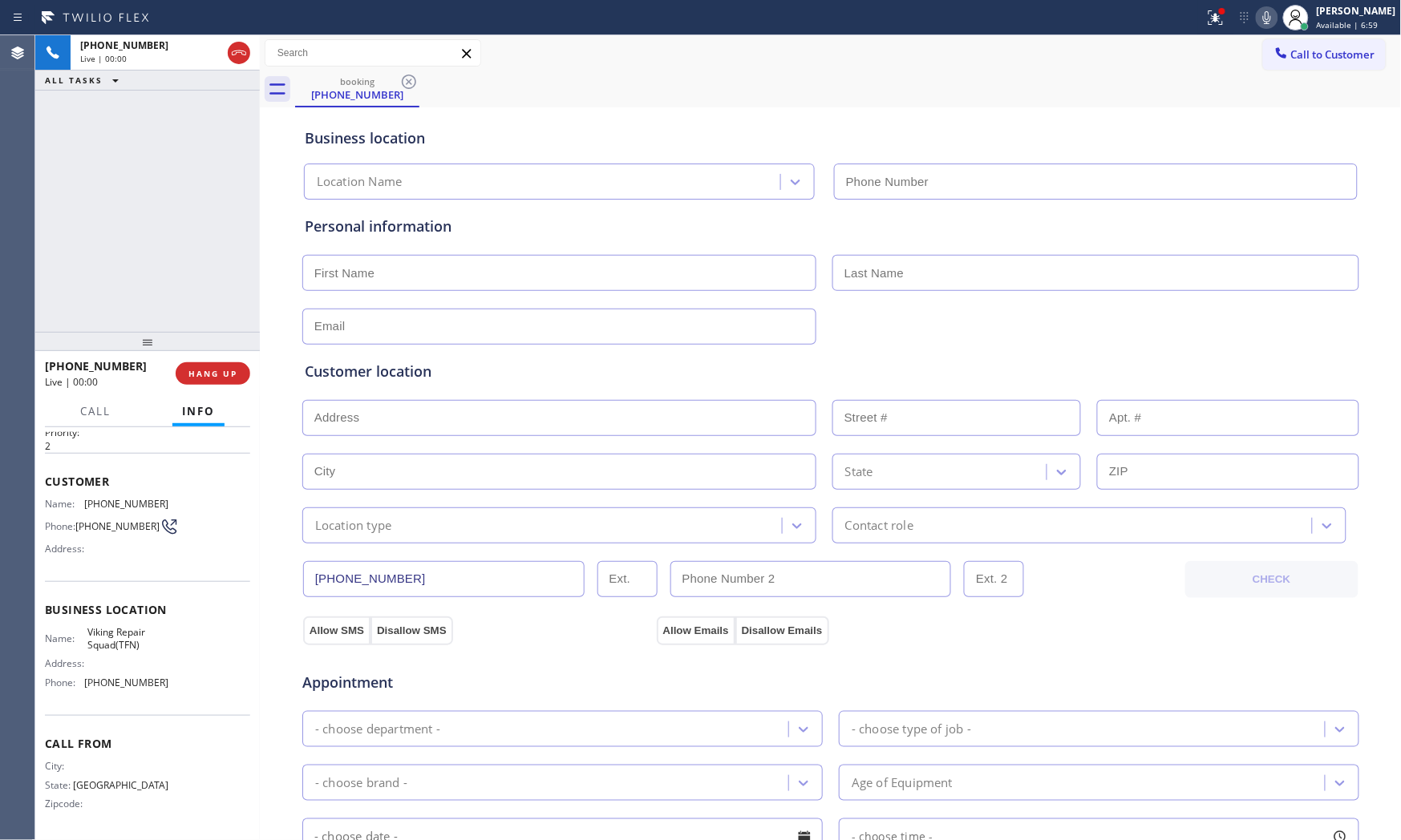
type input "[PHONE_NUMBER]"
click at [227, 363] on button "HANG UP" at bounding box center [213, 374] width 74 height 23
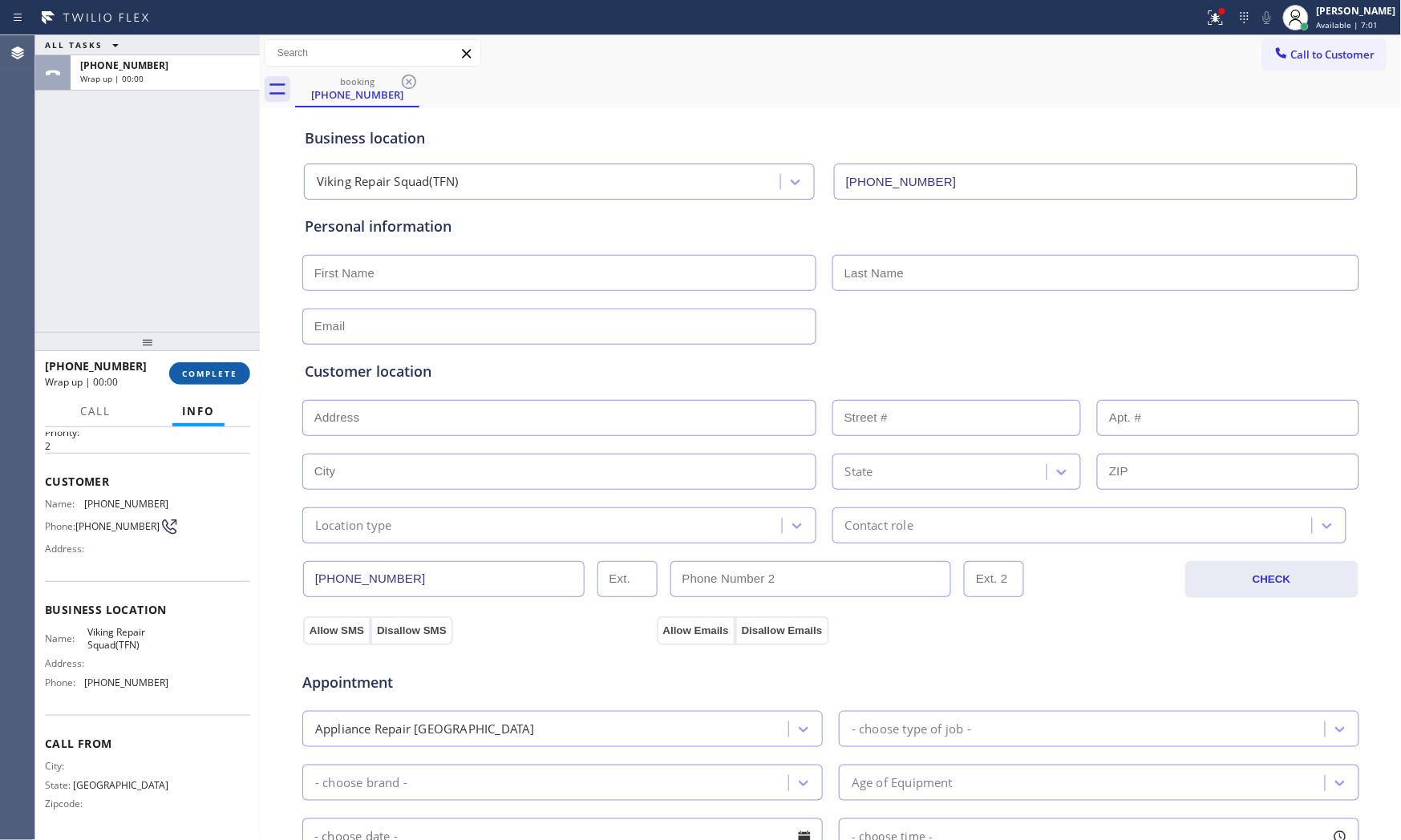
click at [227, 363] on button "COMPLETE" at bounding box center [210, 374] width 81 height 23
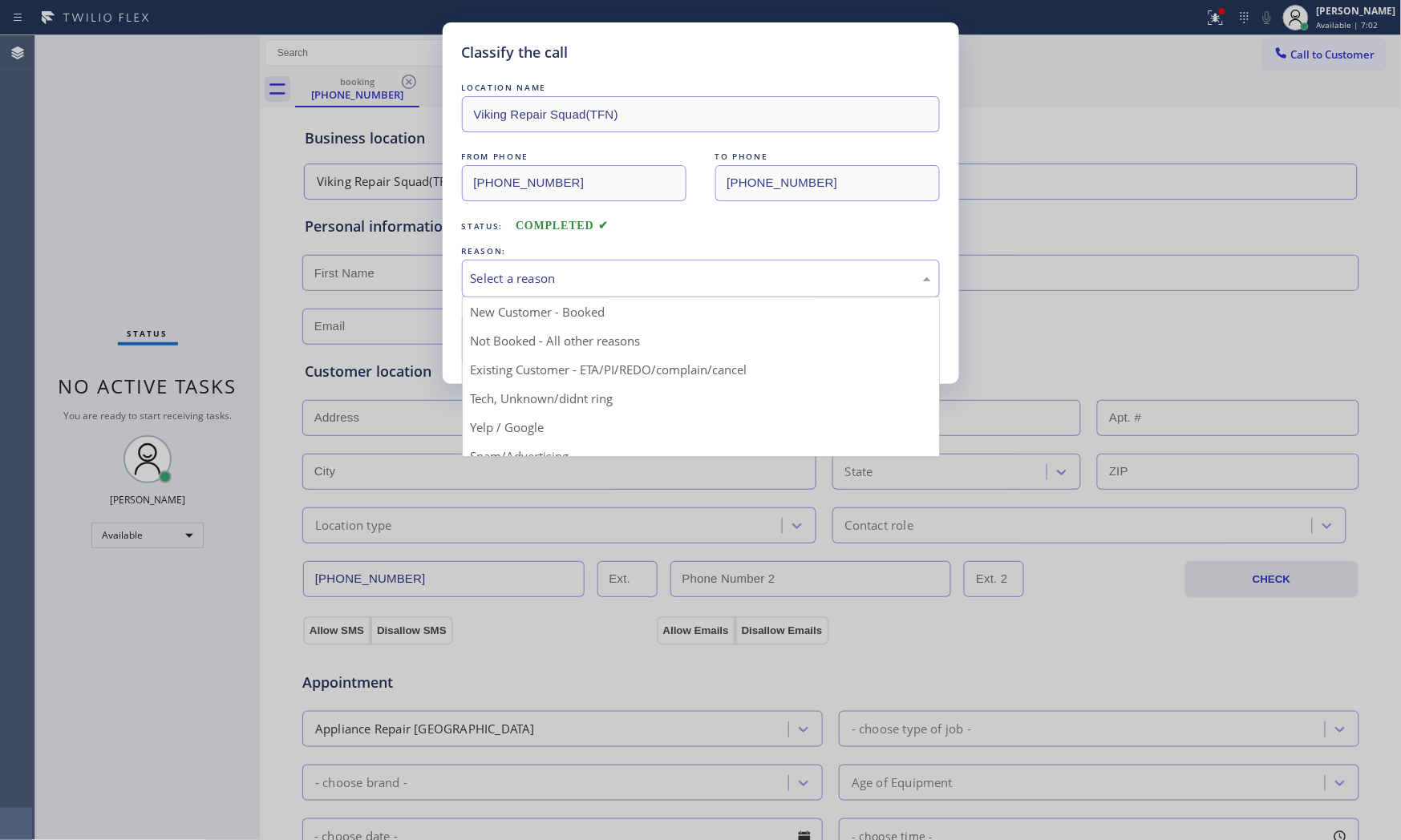
click at [526, 283] on div "Select a reason" at bounding box center [701, 279] width 460 height 19
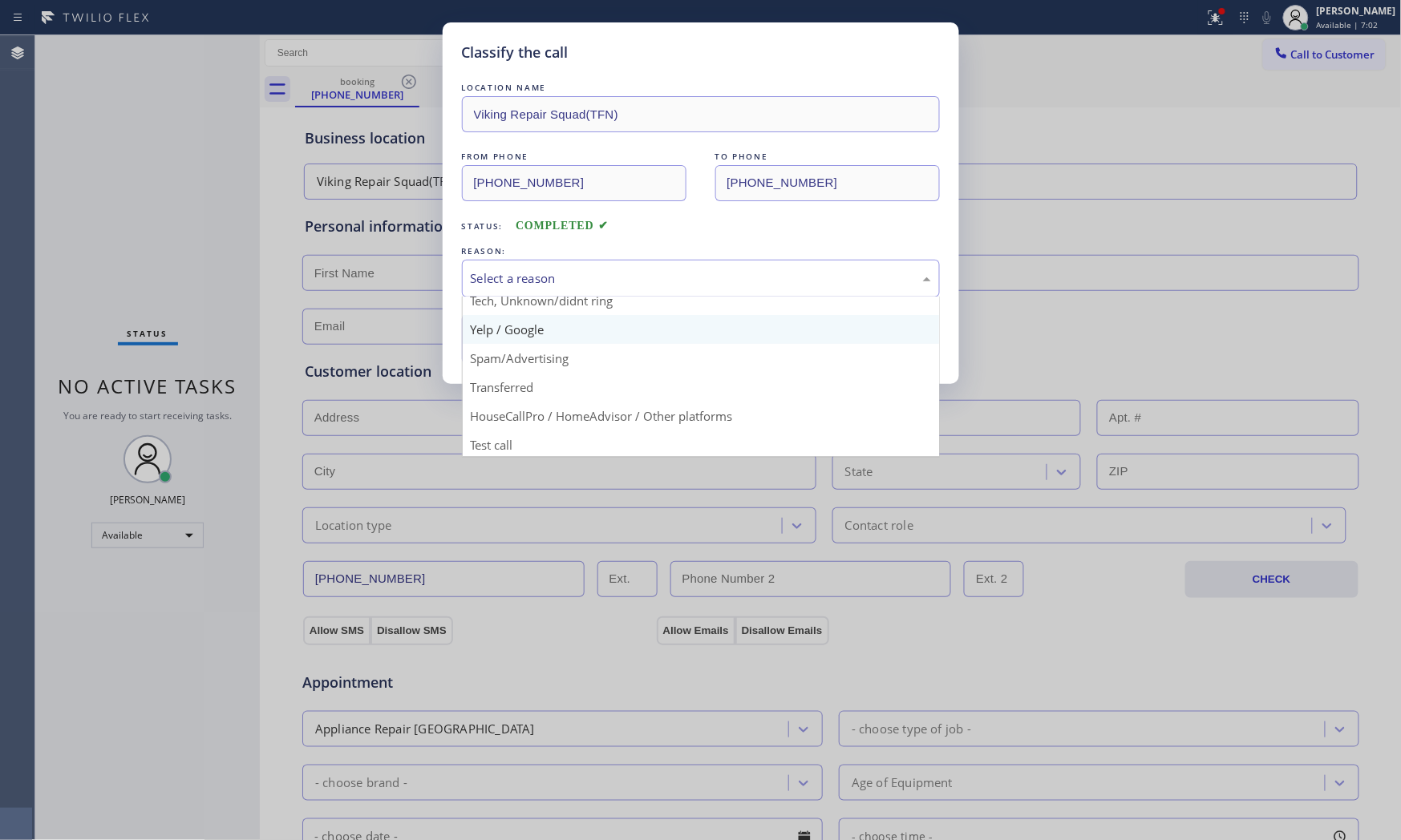
scroll to position [101, 0]
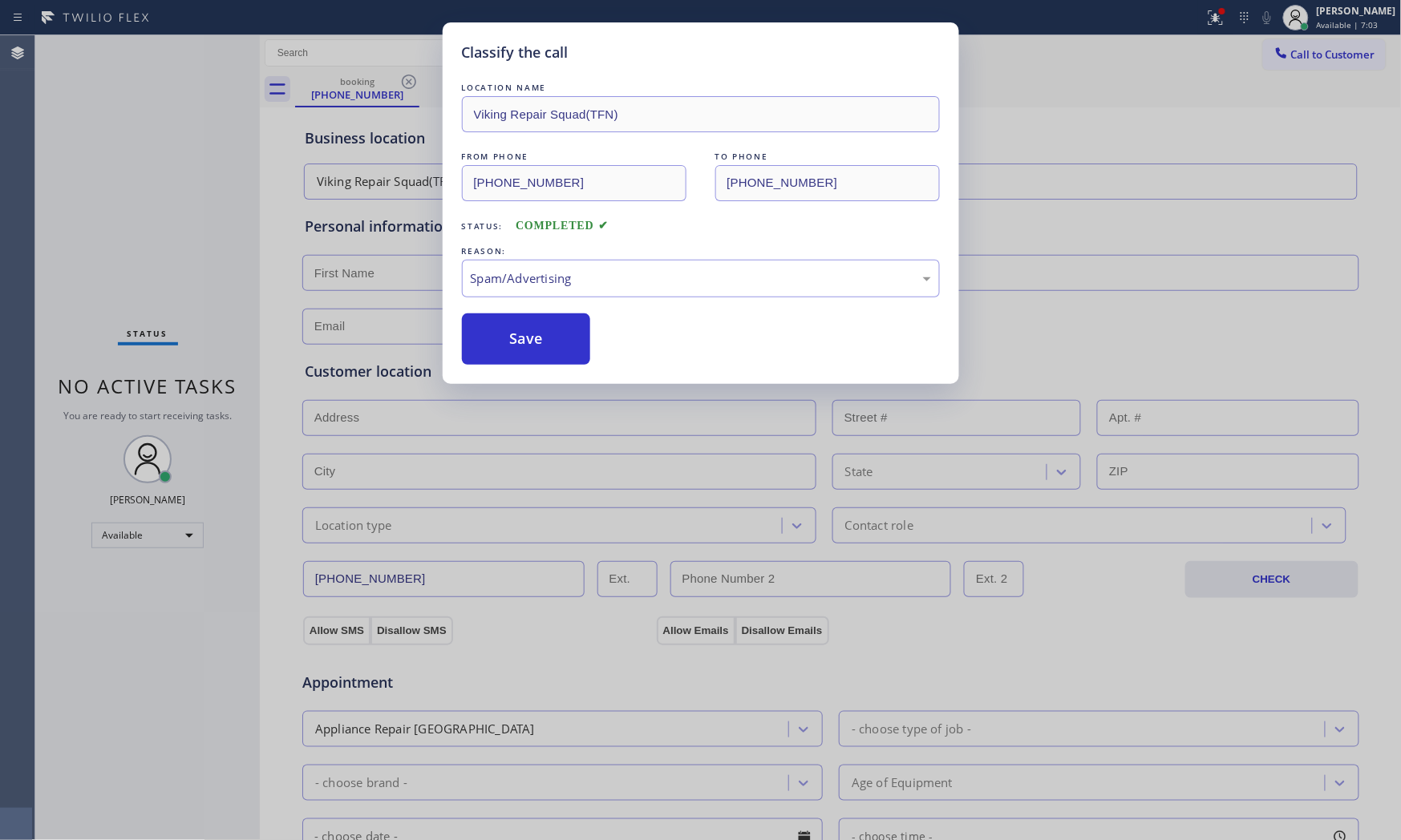
click at [520, 346] on button "Save" at bounding box center [526, 339] width 129 height 52
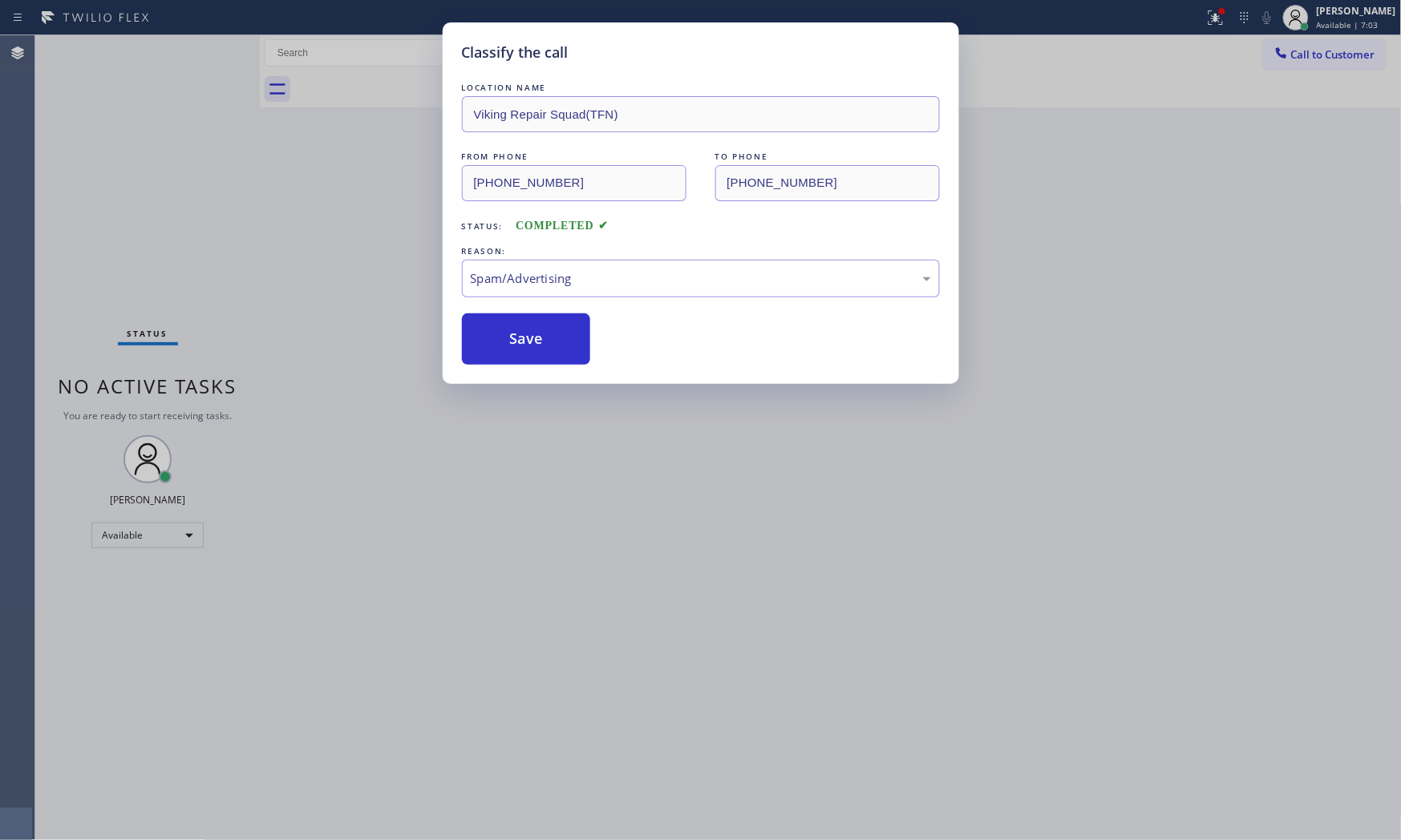
click at [520, 346] on button "Save" at bounding box center [526, 339] width 129 height 52
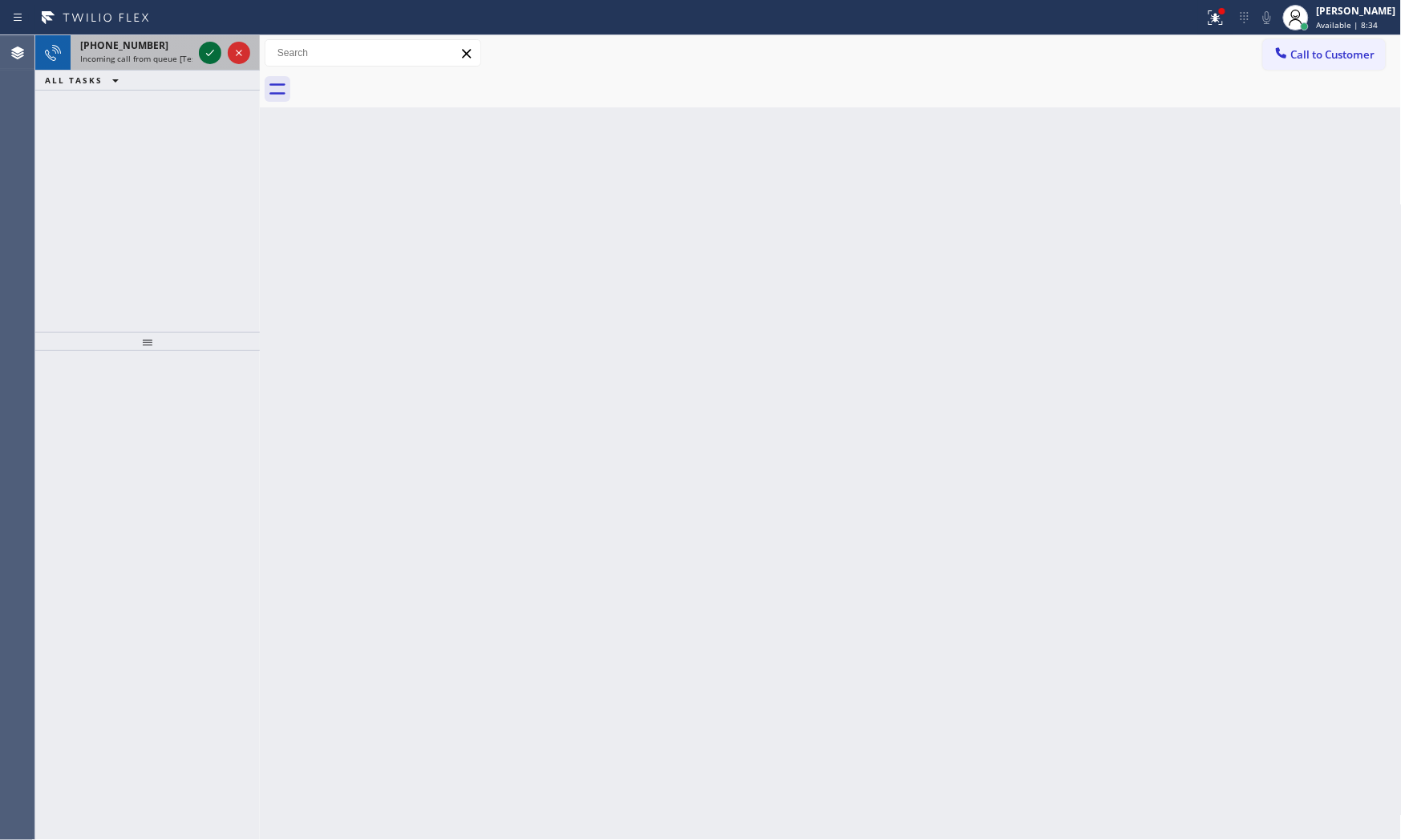
click at [206, 53] on icon at bounding box center [210, 53] width 8 height 7
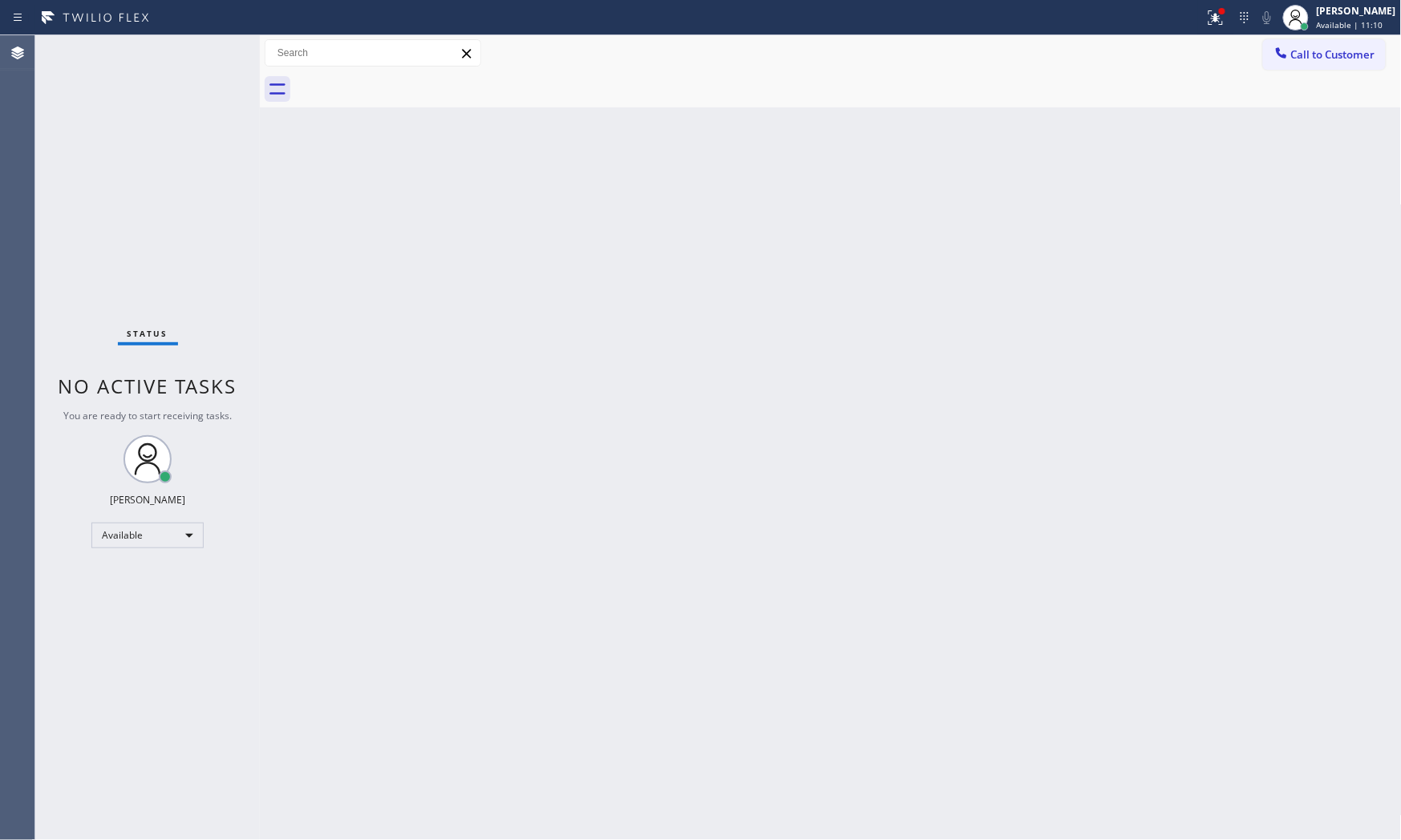
click at [207, 49] on div "Status No active tasks You are ready to start receiving tasks. [PERSON_NAME] Av…" at bounding box center [148, 438] width 225 height 805
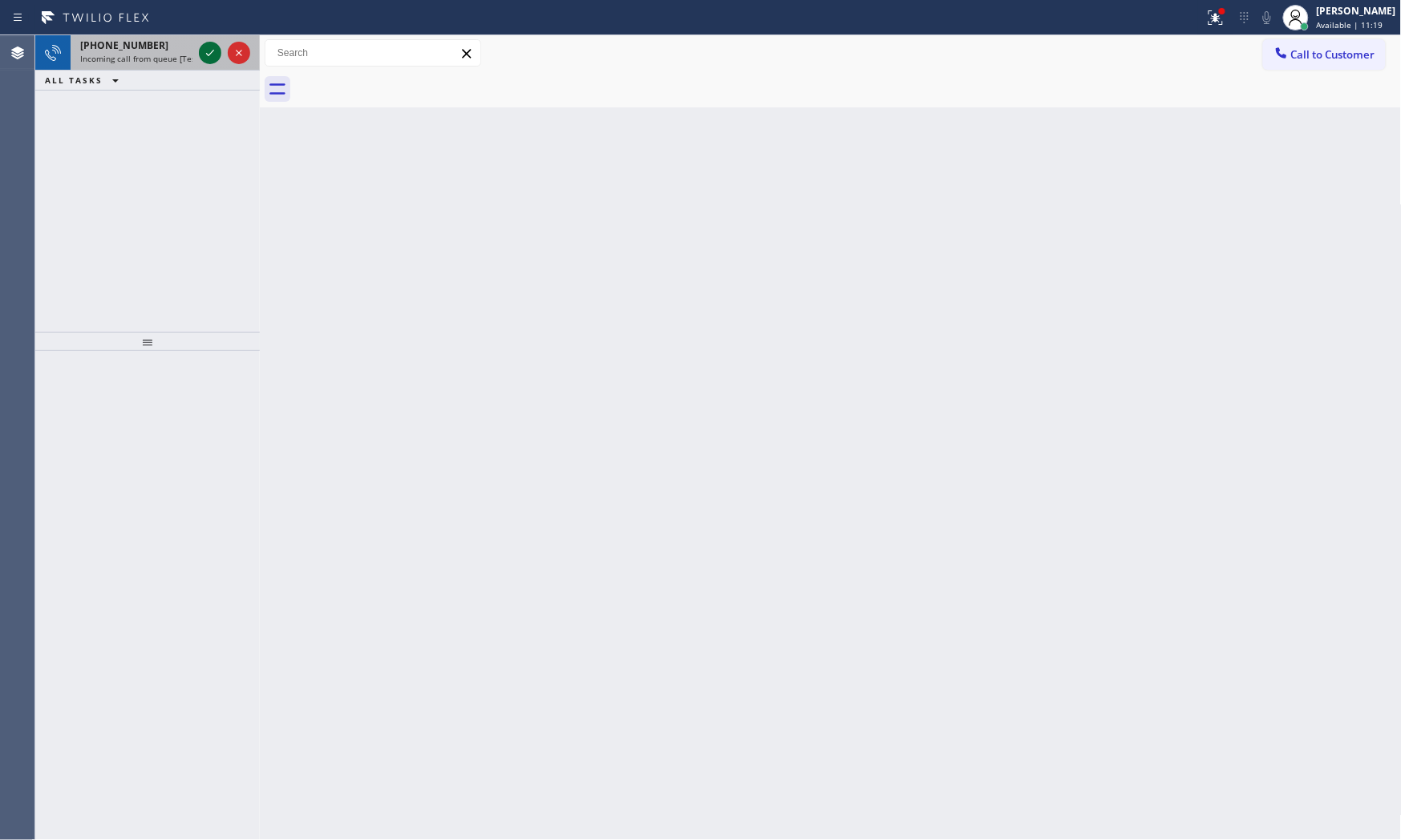
click at [210, 49] on icon at bounding box center [210, 52] width 19 height 19
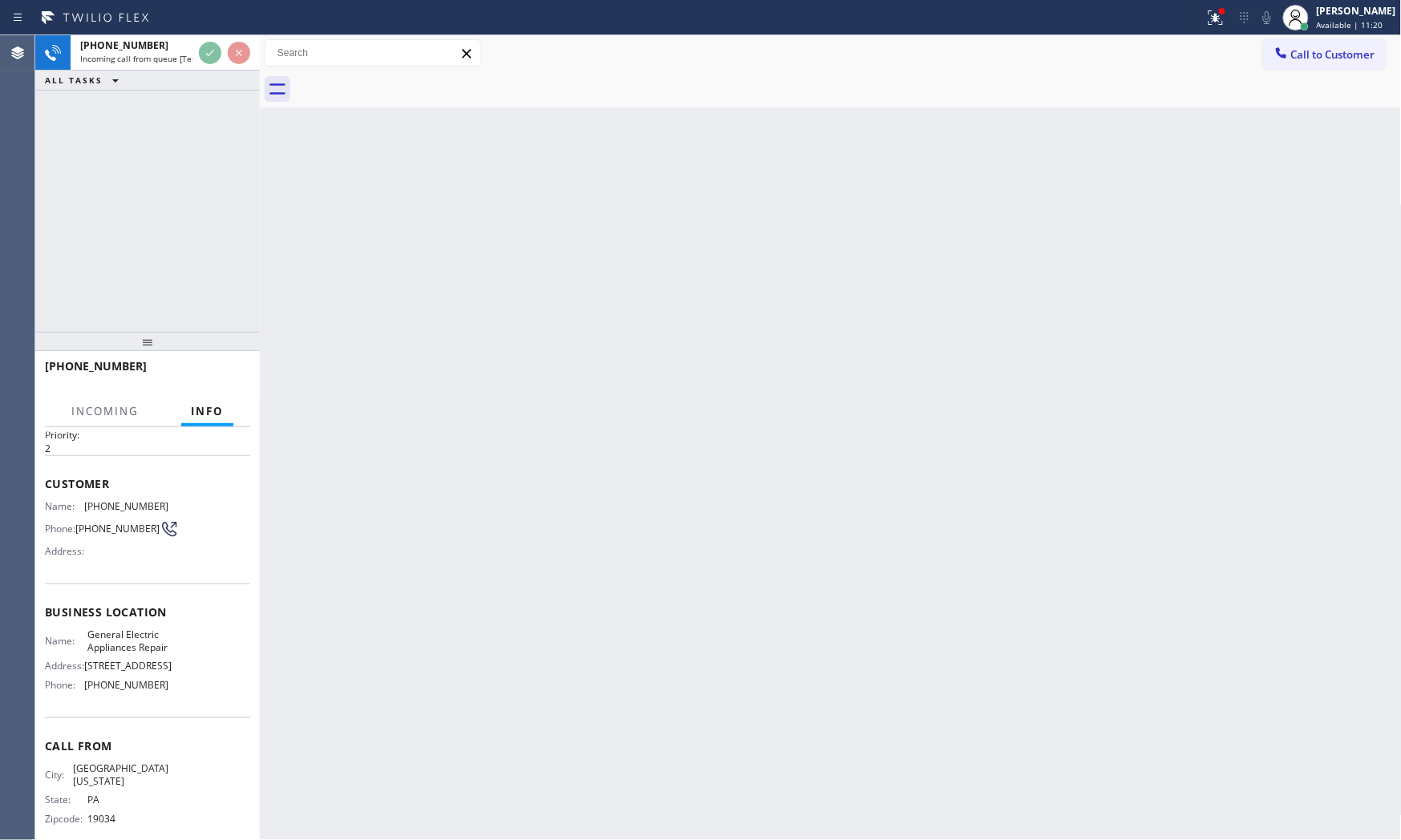
scroll to position [89, 0]
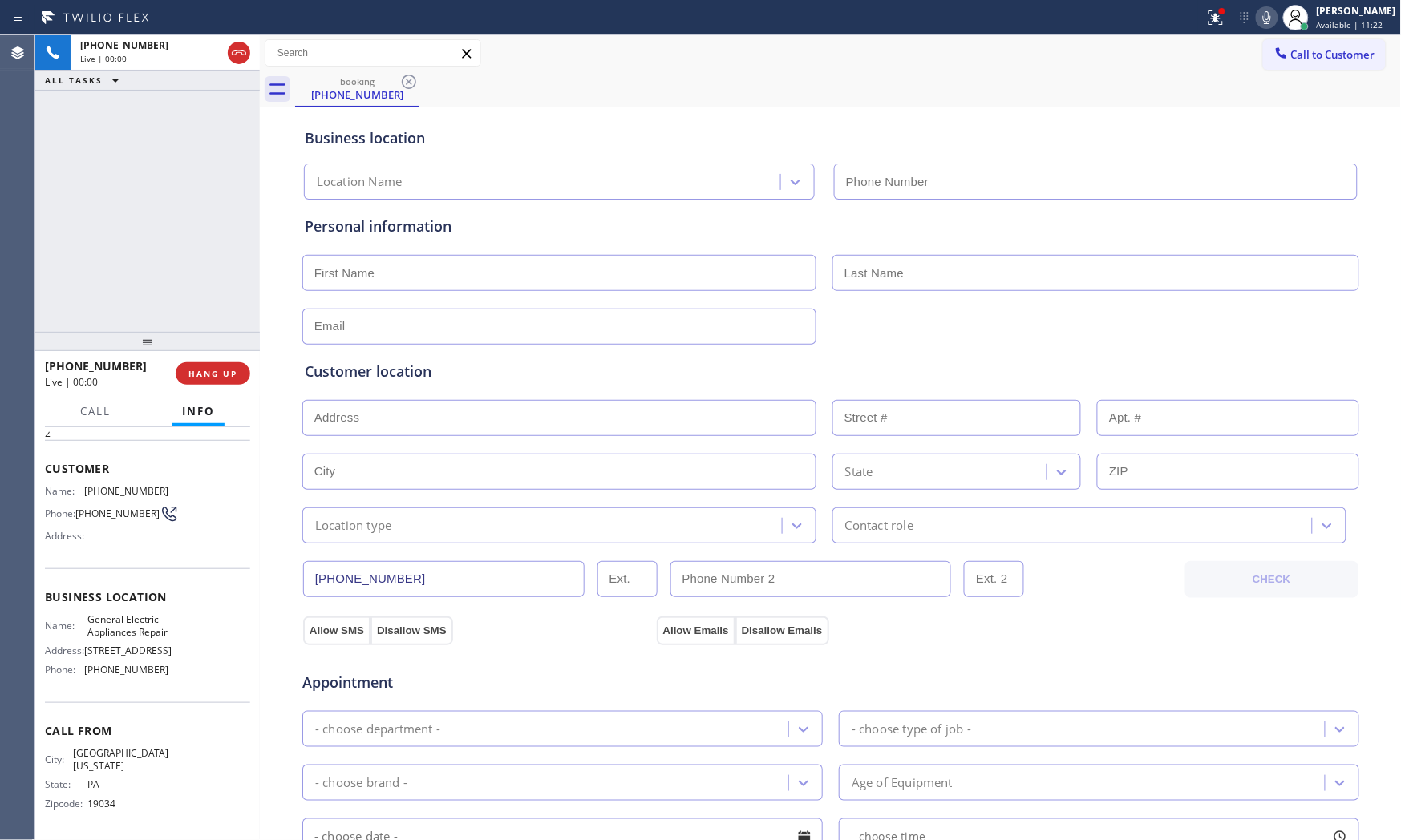
type input "[PHONE_NUMBER]"
drag, startPoint x: 222, startPoint y: 341, endPoint x: 219, endPoint y: 373, distance: 32.1
click at [219, 351] on div at bounding box center [148, 341] width 225 height 19
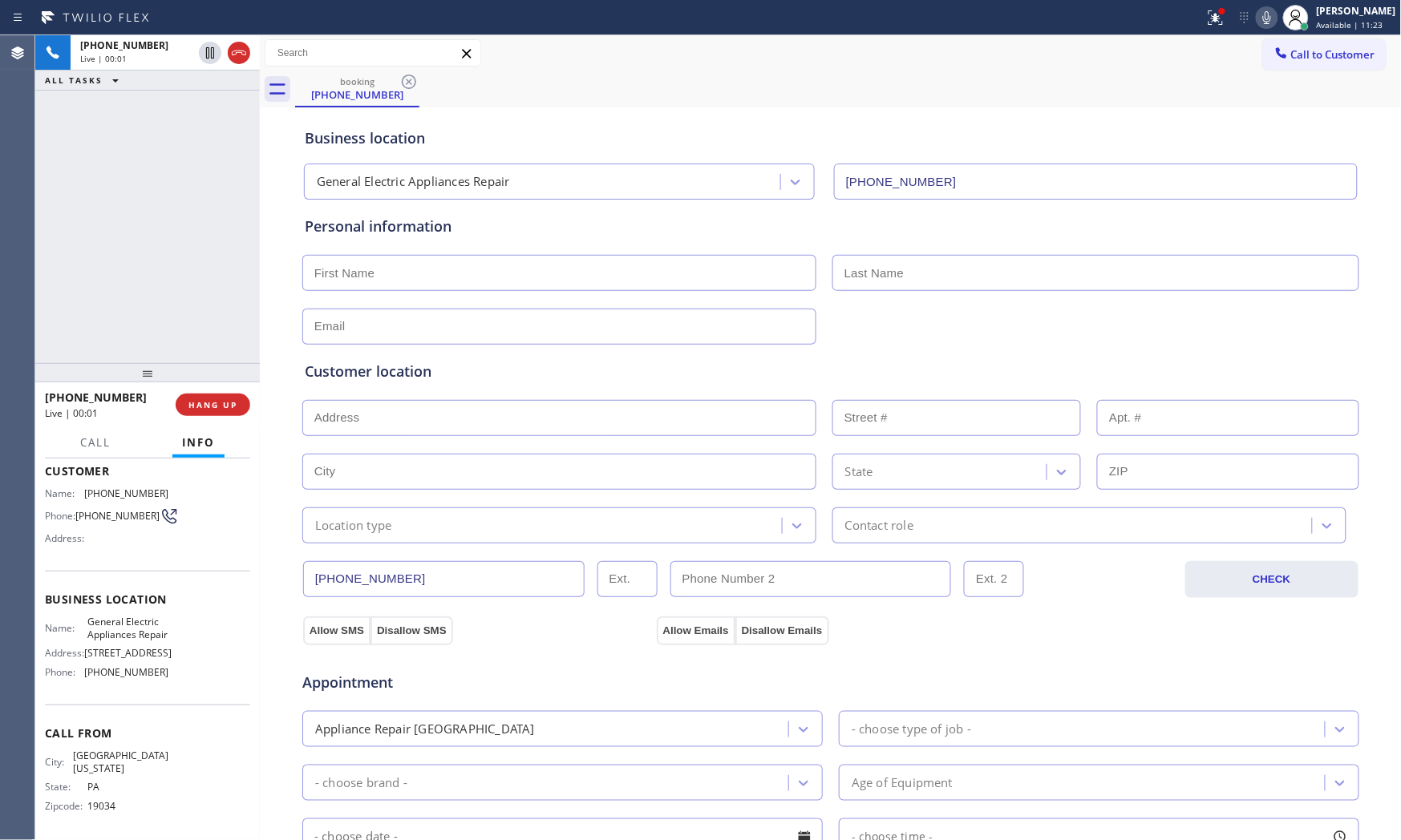
drag, startPoint x: 221, startPoint y: 380, endPoint x: 223, endPoint y: 397, distance: 17.1
click at [222, 382] on div at bounding box center [148, 373] width 225 height 19
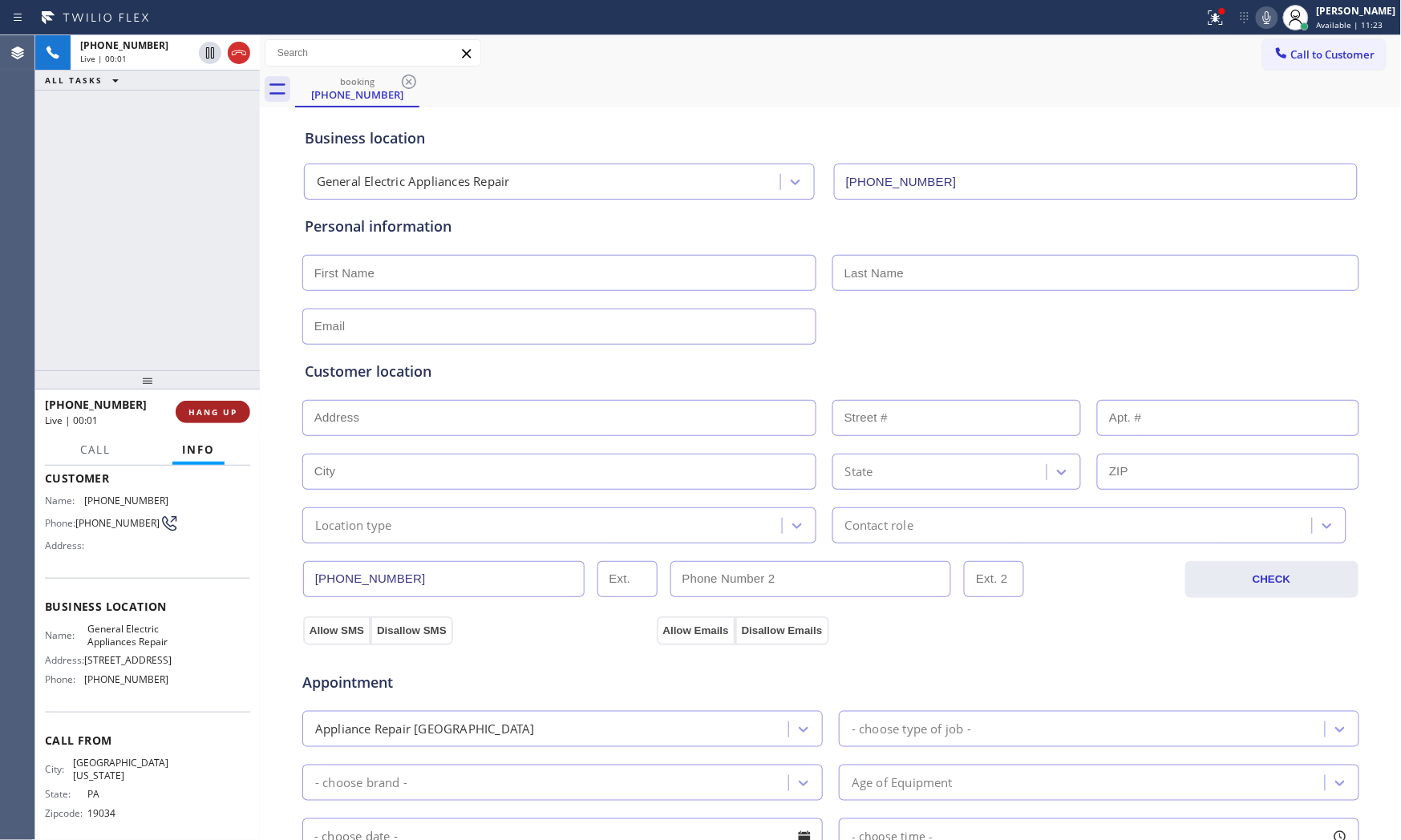
click at [223, 402] on div "[PHONE_NUMBER] Live | 00:01 HANG UP" at bounding box center [147, 412] width 205 height 41
click at [225, 404] on button "HANG UP" at bounding box center [213, 412] width 74 height 23
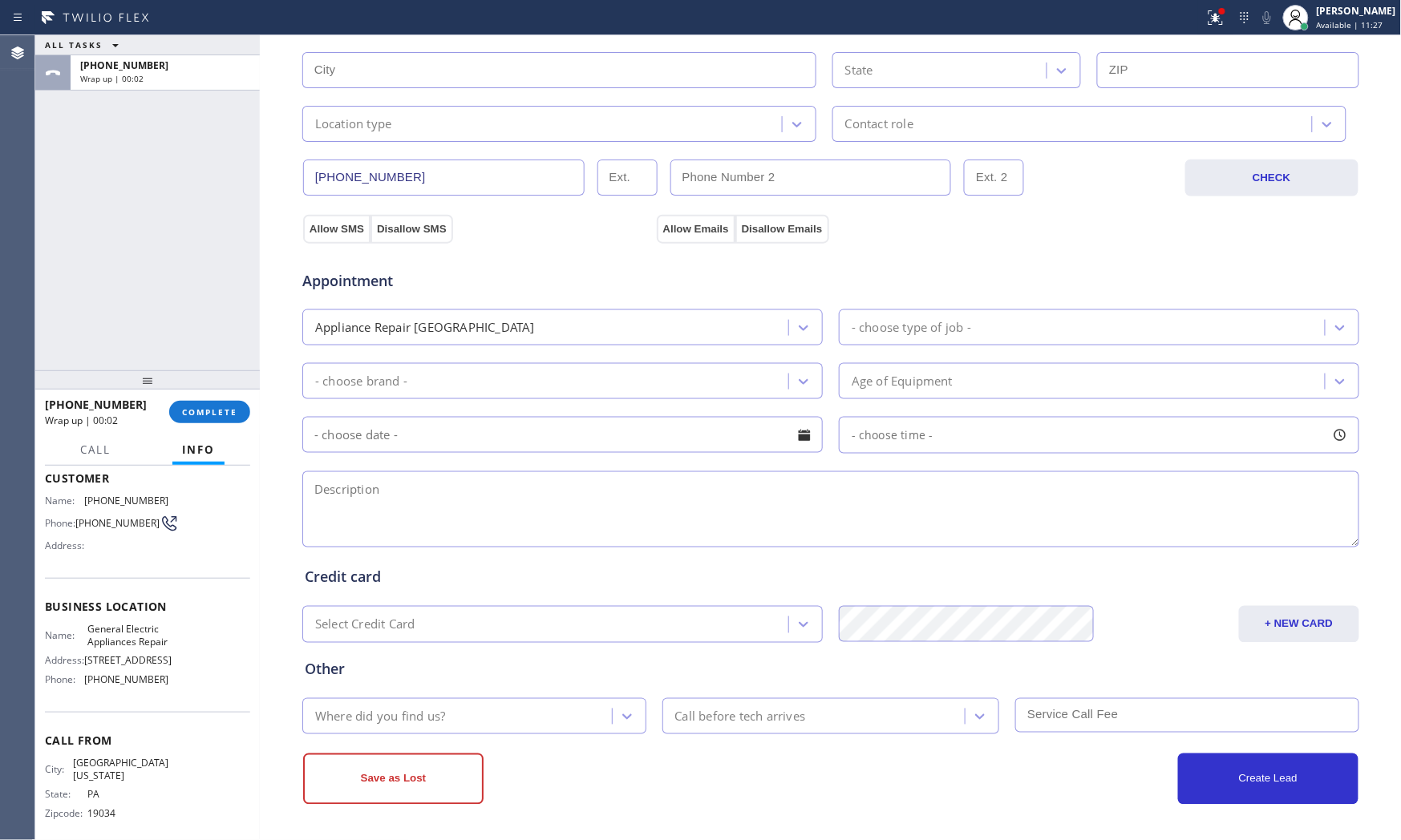
scroll to position [127, 0]
click at [1218, 28] on button at bounding box center [1216, 18] width 36 height 35
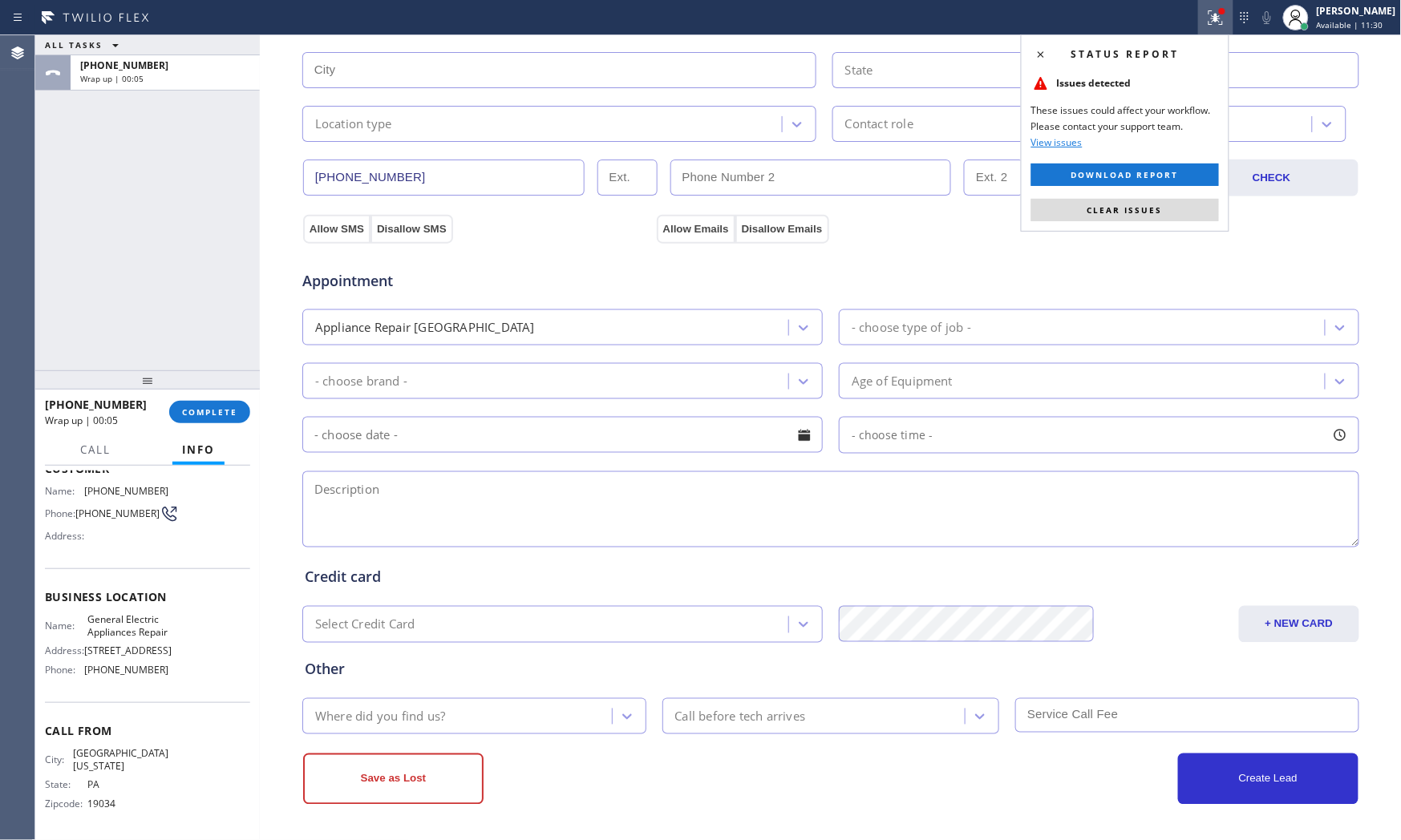
drag, startPoint x: 1153, startPoint y: 210, endPoint x: 1215, endPoint y: 118, distance: 110.9
click at [1156, 206] on span "Clear issues" at bounding box center [1125, 210] width 75 height 11
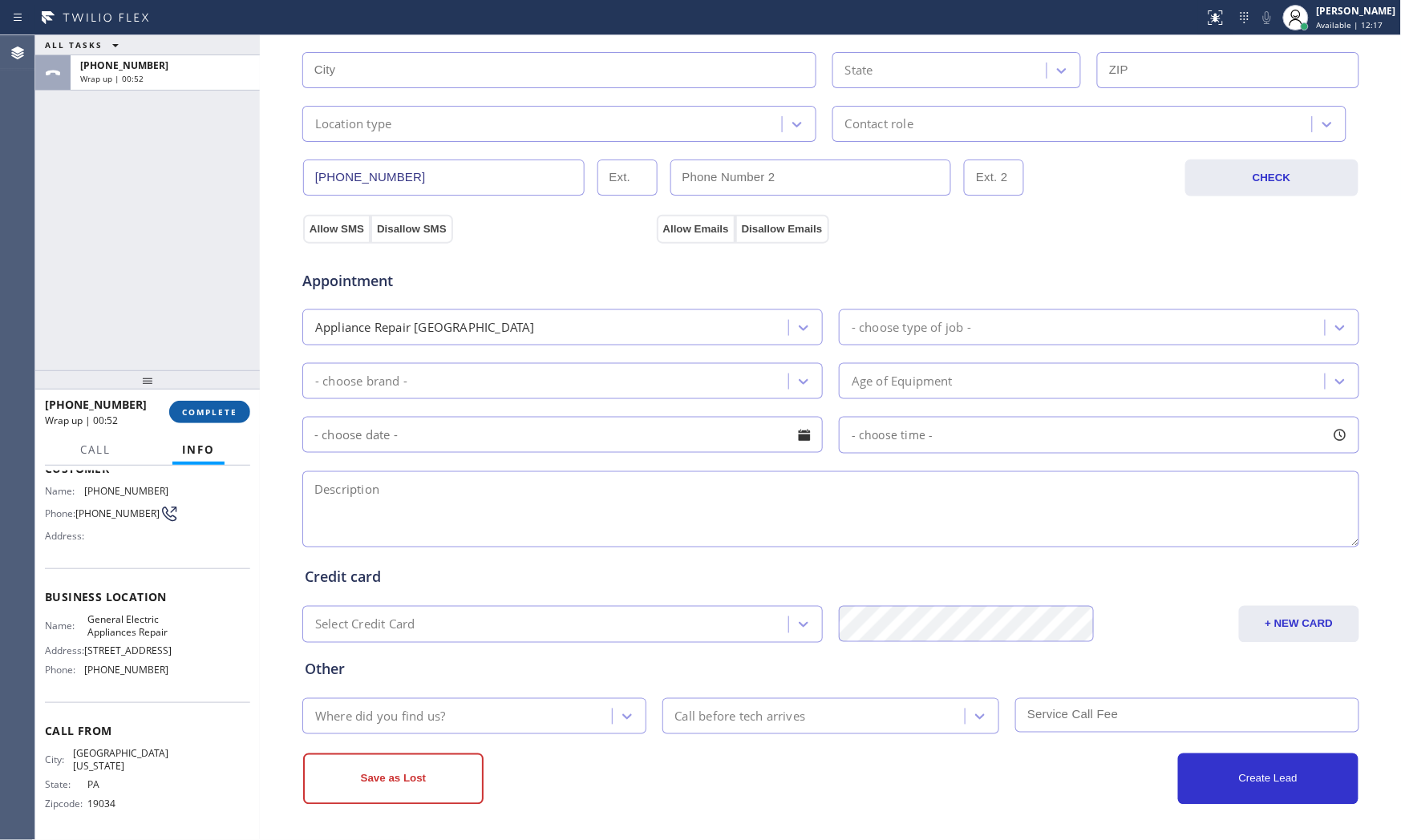
click at [189, 412] on span "COMPLETE" at bounding box center [209, 412] width 55 height 11
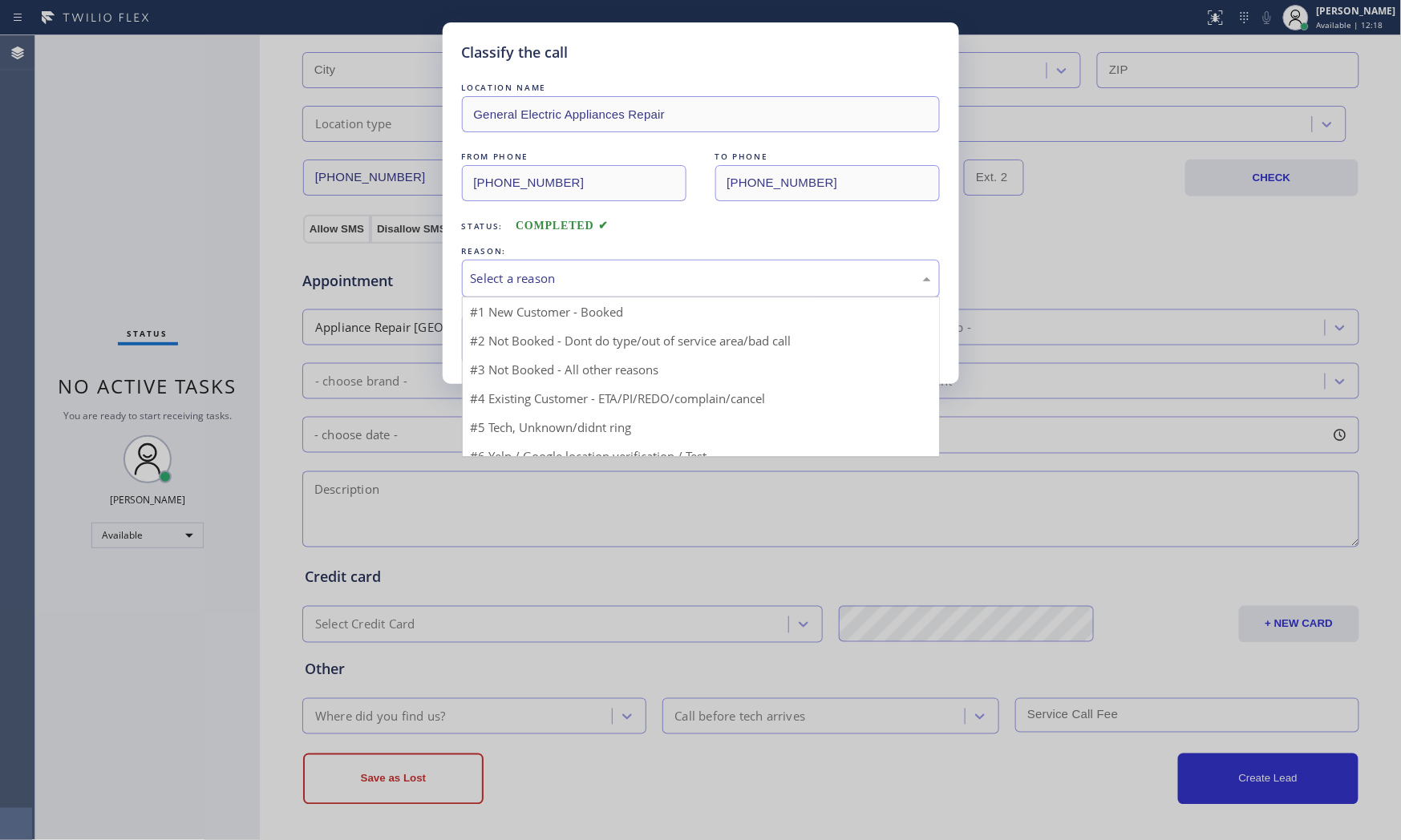
click at [520, 294] on div "Select a reason" at bounding box center [700, 278] width 478 height 38
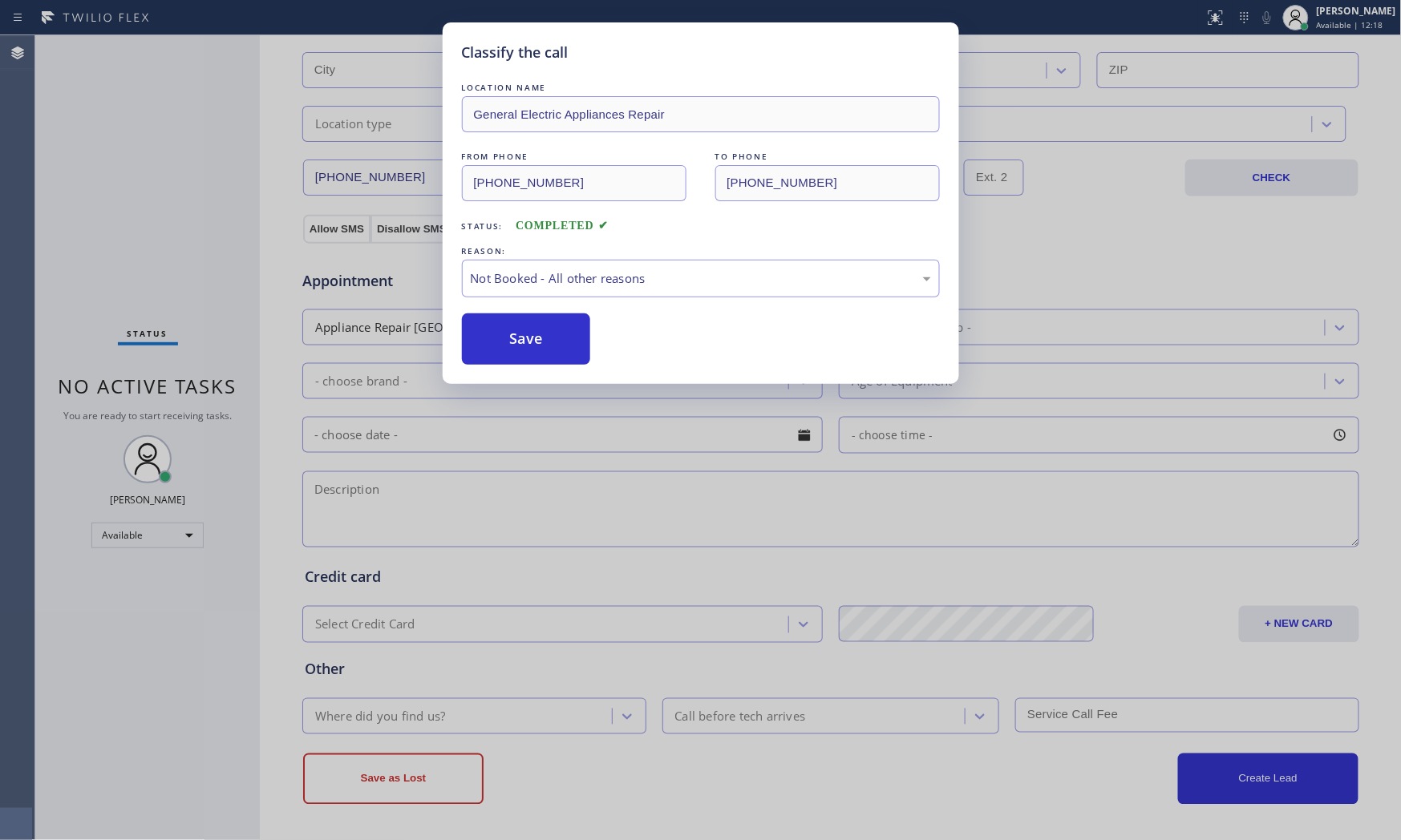
click at [517, 346] on button "Save" at bounding box center [526, 339] width 129 height 52
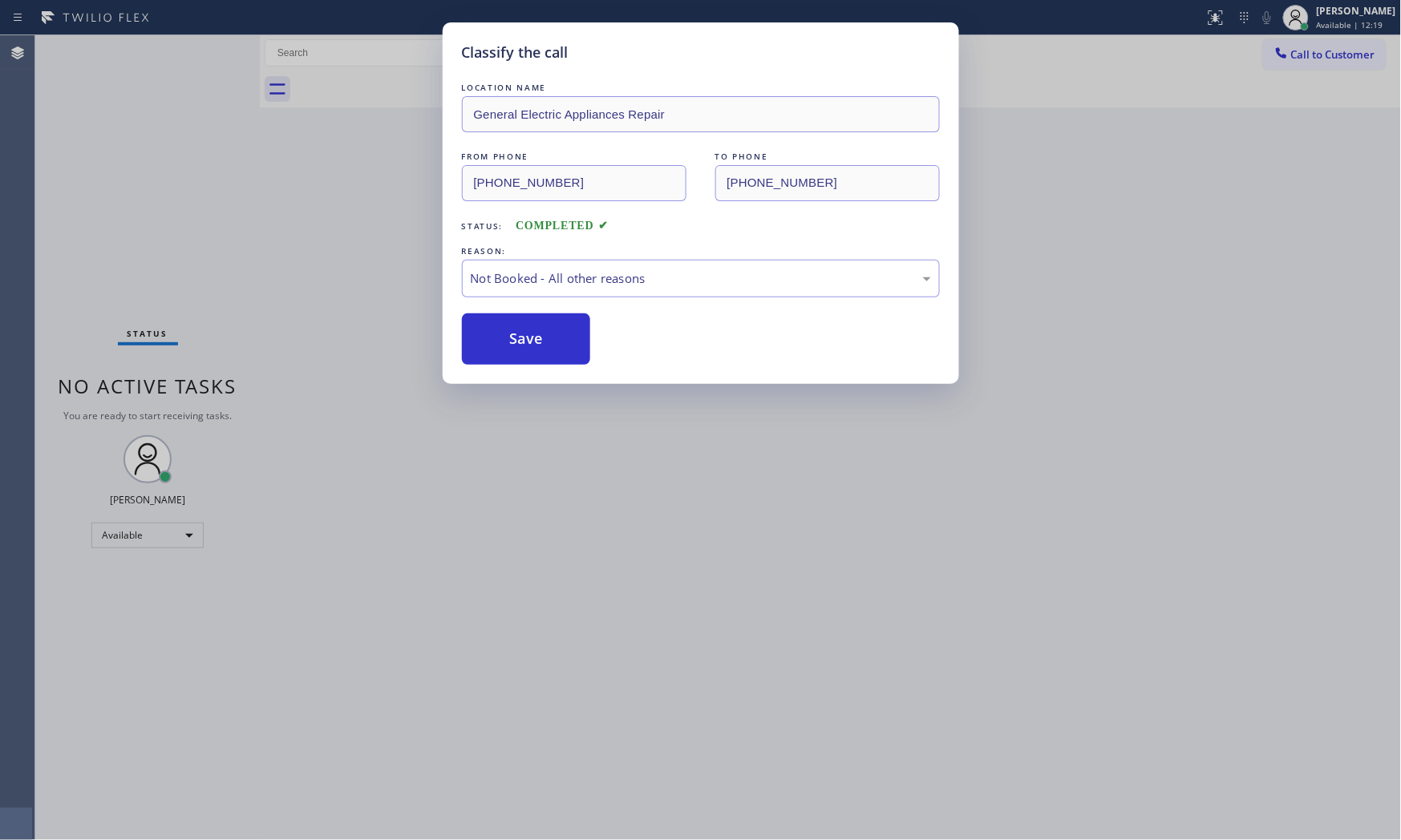
click at [517, 346] on button "Save" at bounding box center [526, 339] width 129 height 52
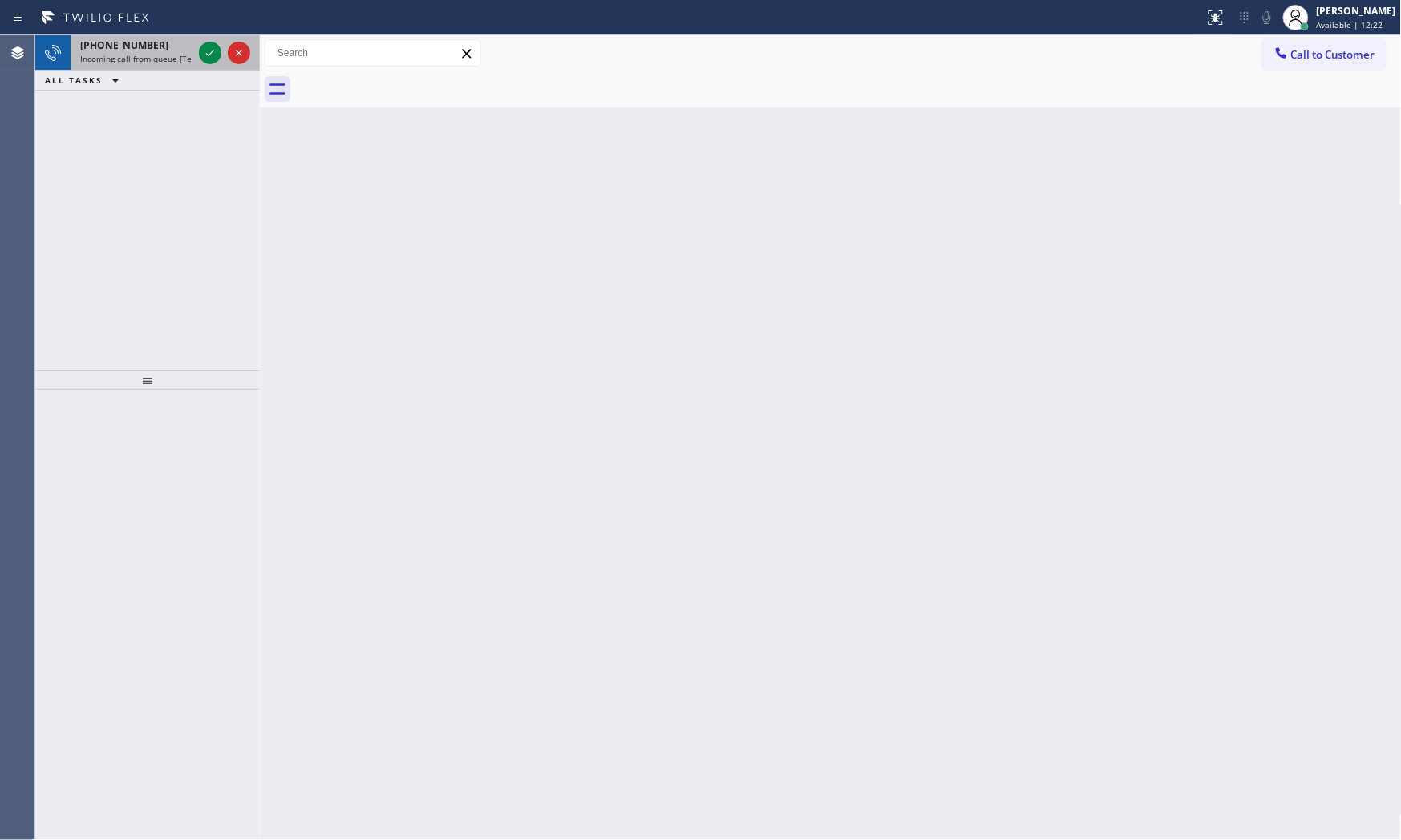
click at [153, 62] on span "Incoming call from queue [Test] All" at bounding box center [146, 58] width 133 height 11
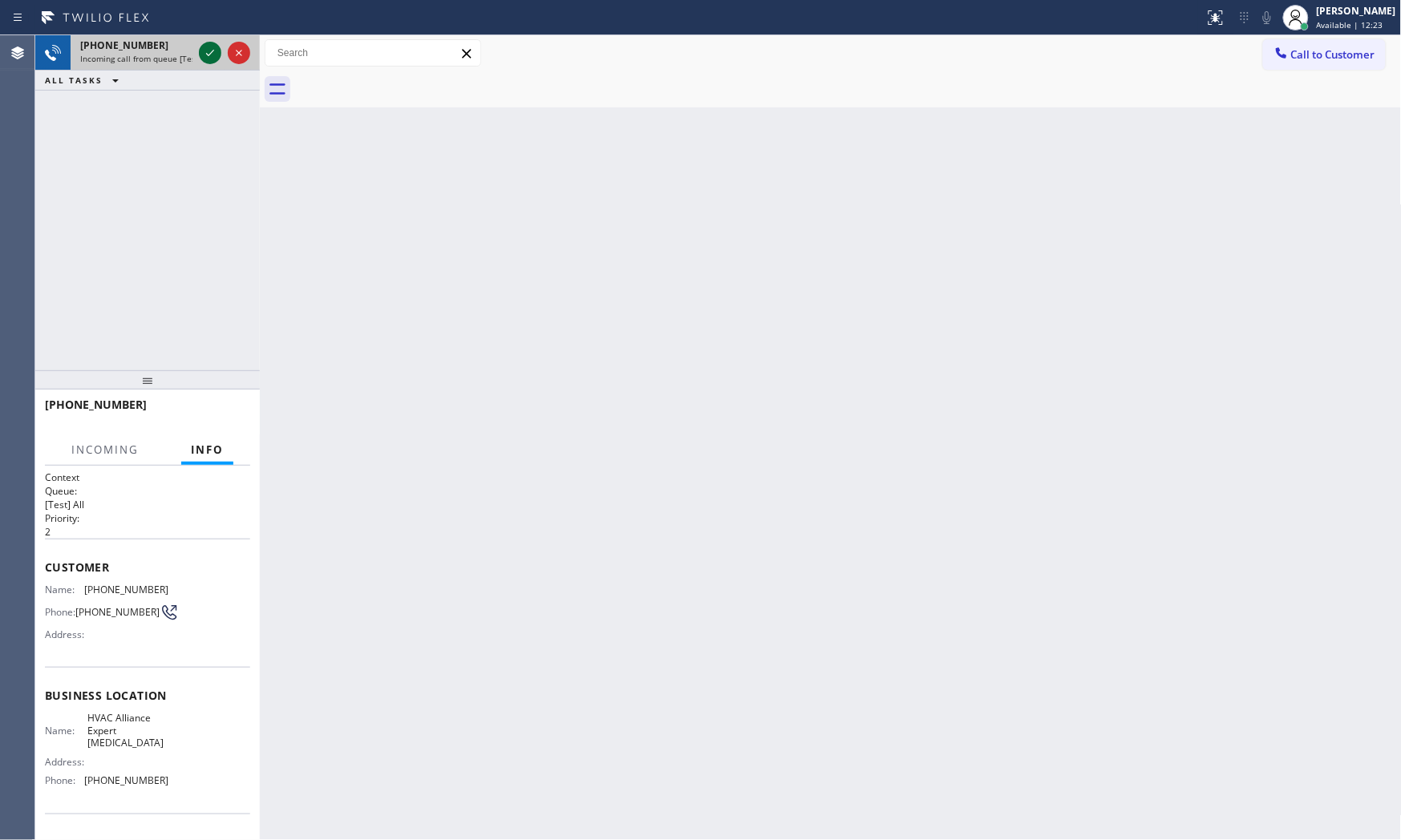
click at [207, 57] on icon at bounding box center [210, 52] width 19 height 19
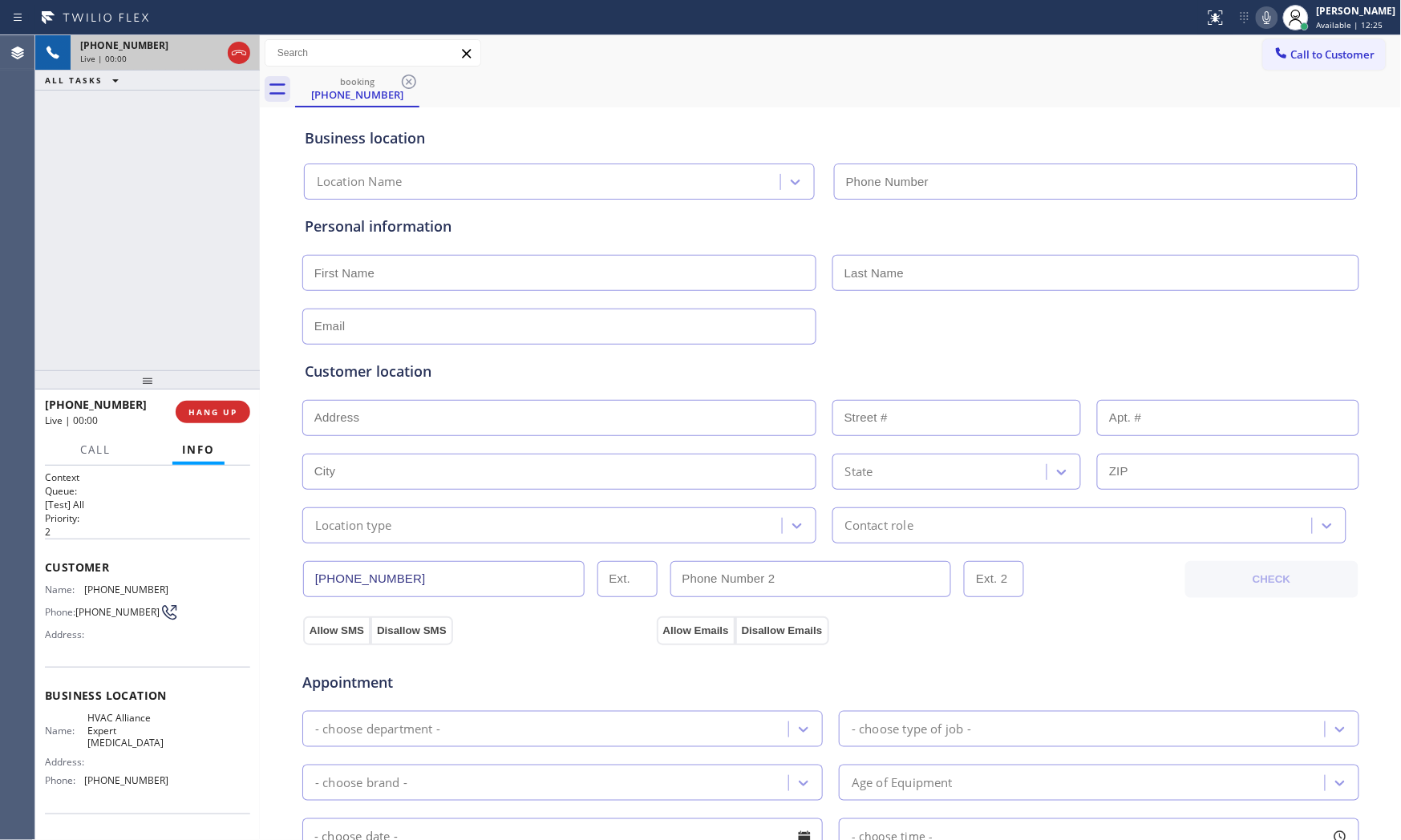
type input "[PHONE_NUMBER]"
click at [207, 412] on span "HANG UP" at bounding box center [213, 412] width 49 height 11
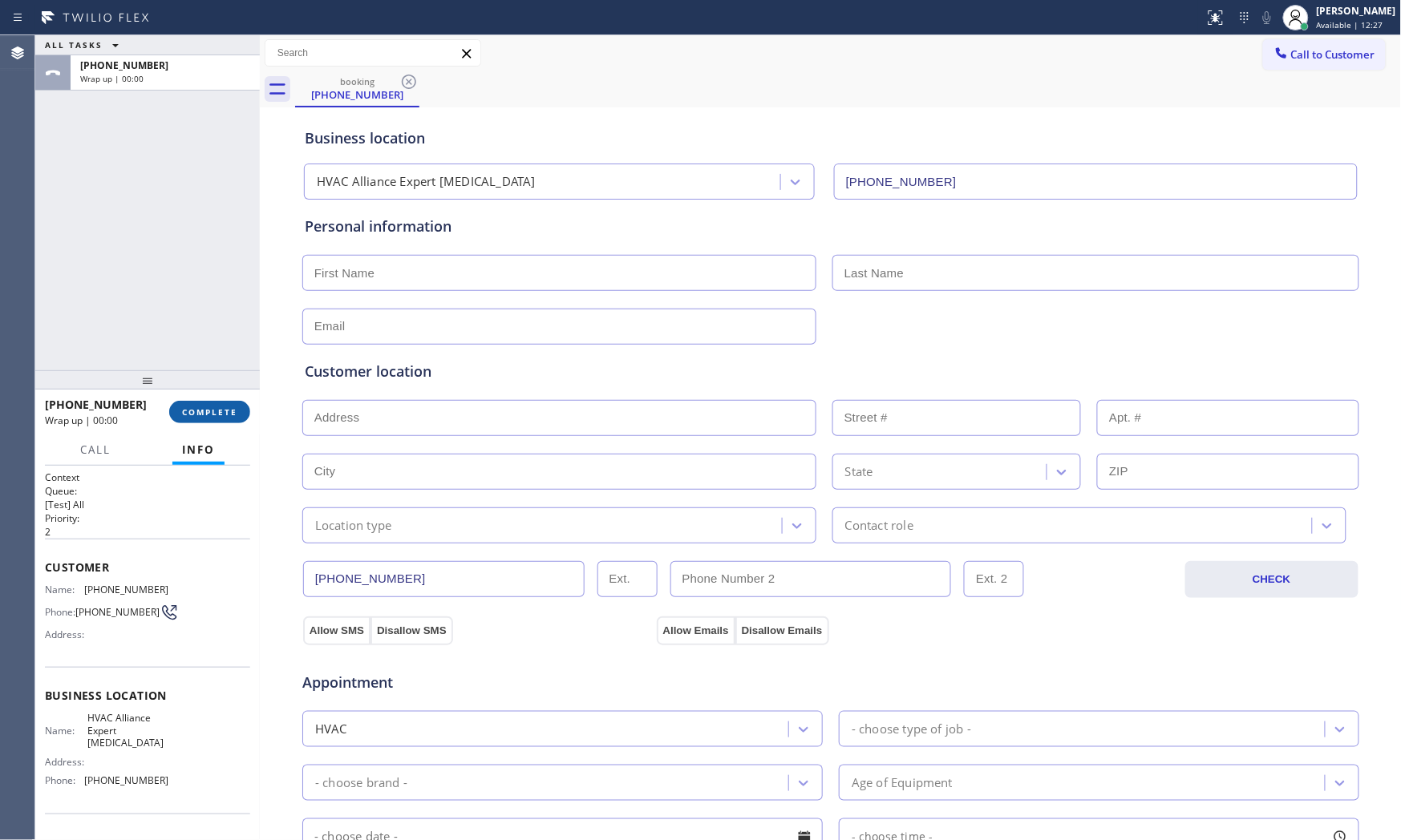
click at [207, 412] on span "COMPLETE" at bounding box center [209, 412] width 55 height 11
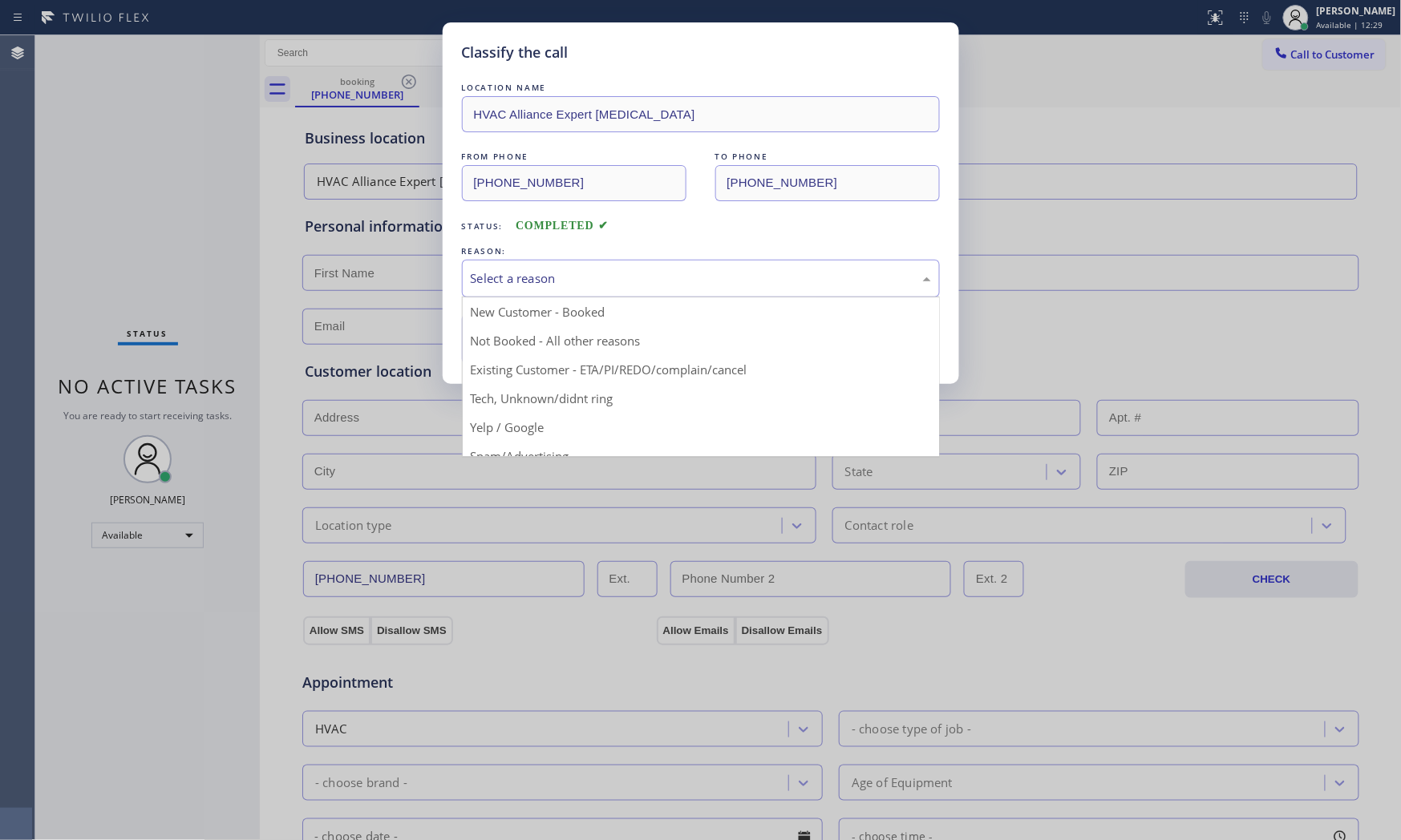
click at [629, 288] on div "Select a reason" at bounding box center [700, 278] width 478 height 38
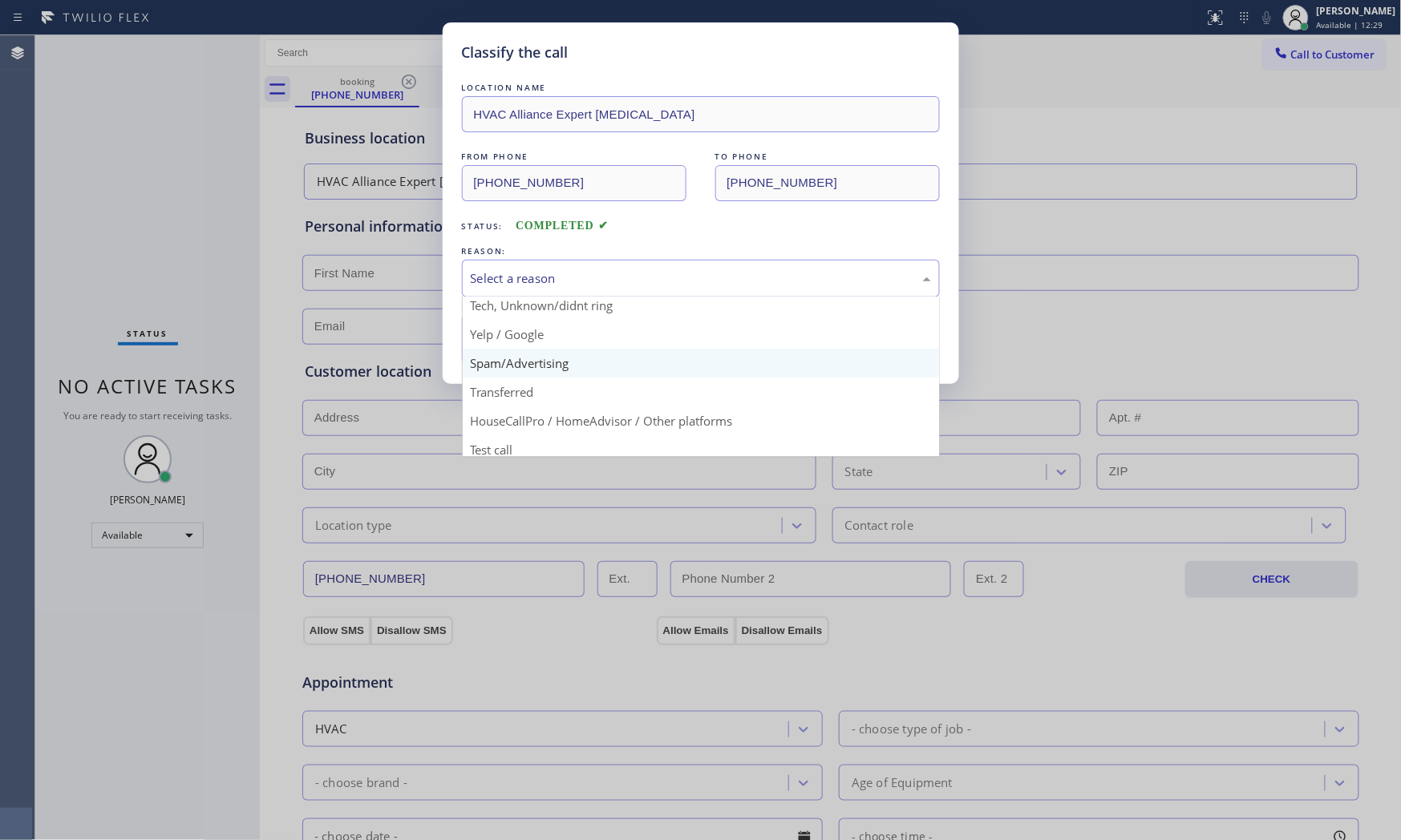
scroll to position [101, 0]
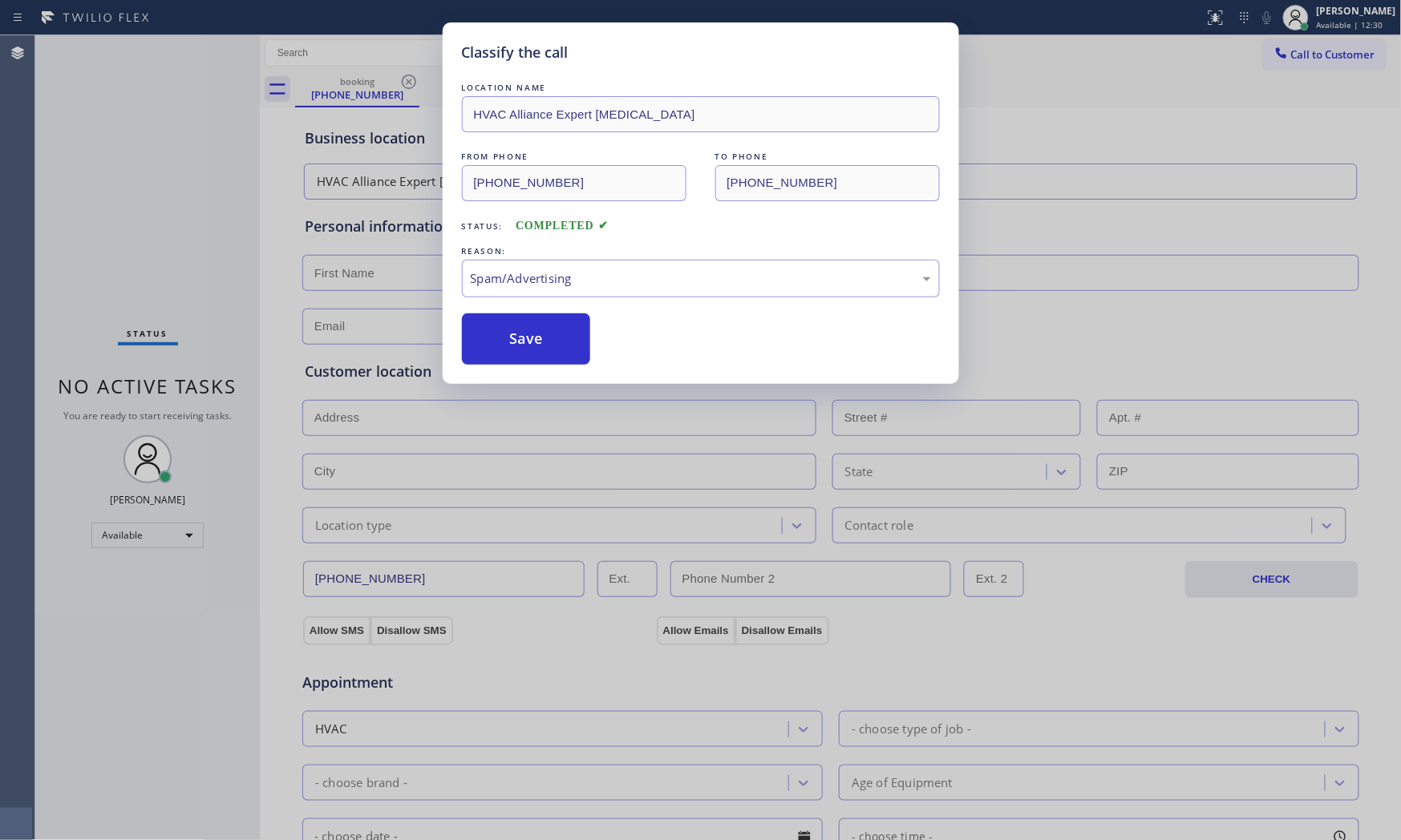
click at [540, 357] on button "Save" at bounding box center [526, 339] width 129 height 52
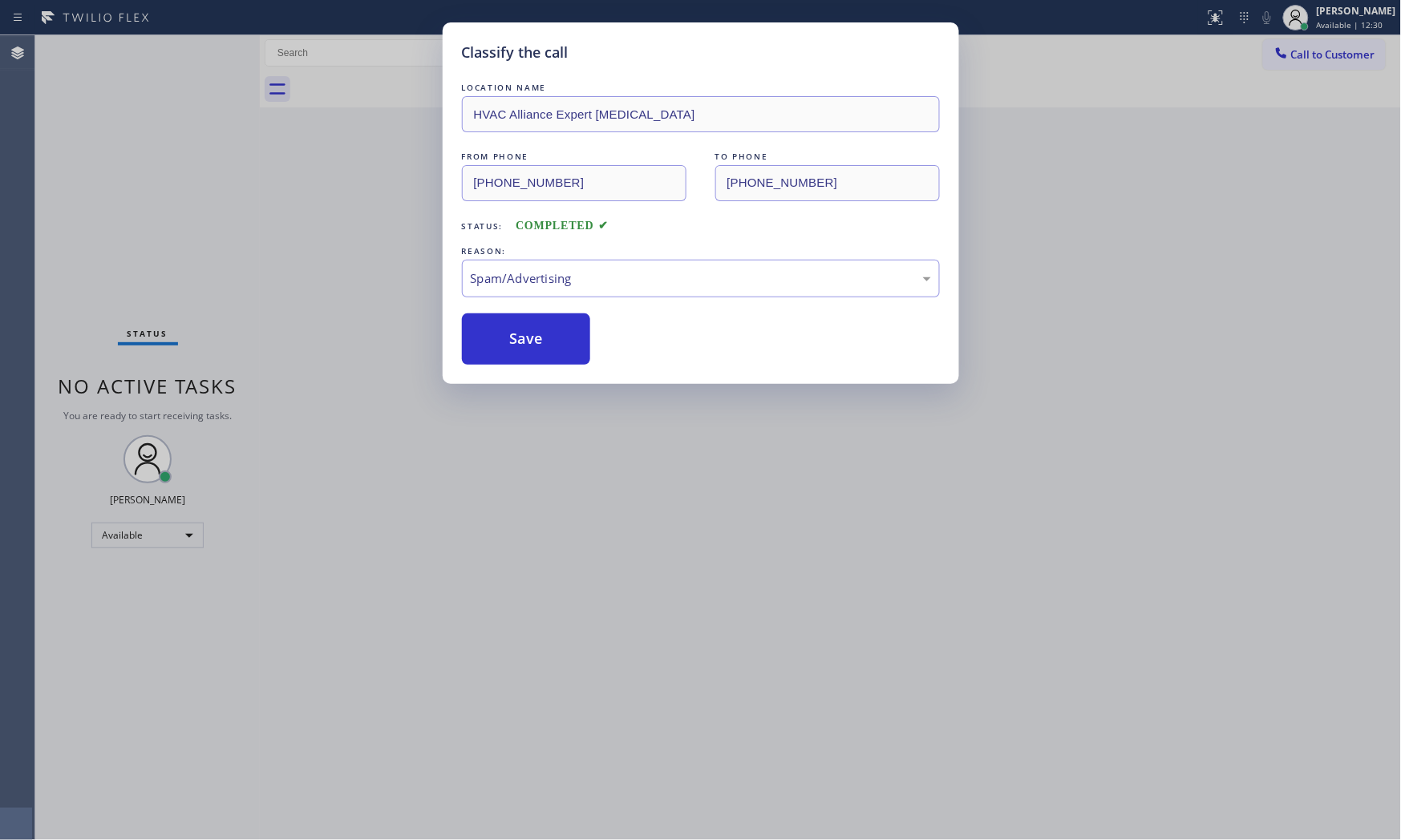
click at [540, 357] on button "Save" at bounding box center [526, 339] width 129 height 52
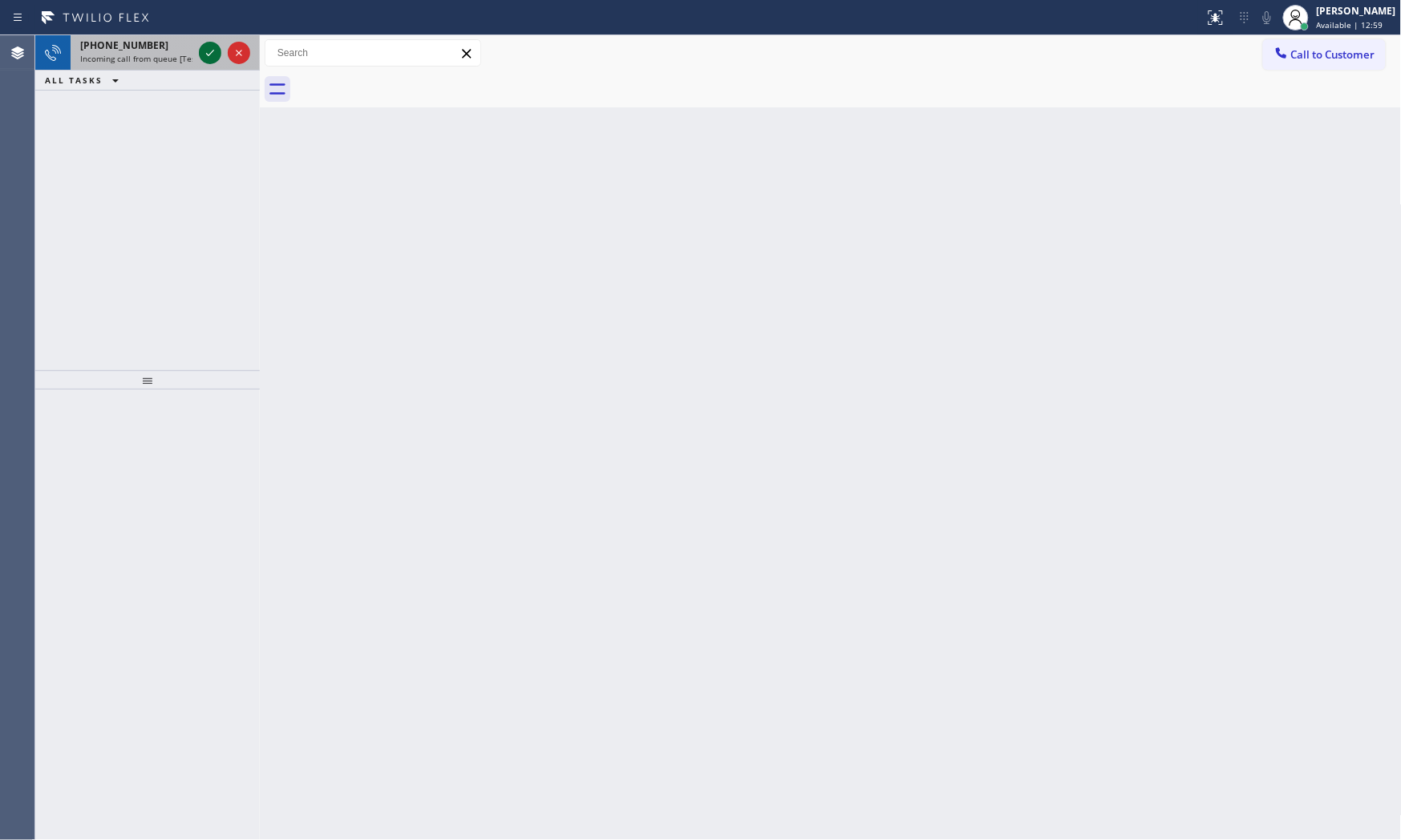
click at [211, 54] on icon at bounding box center [210, 52] width 19 height 19
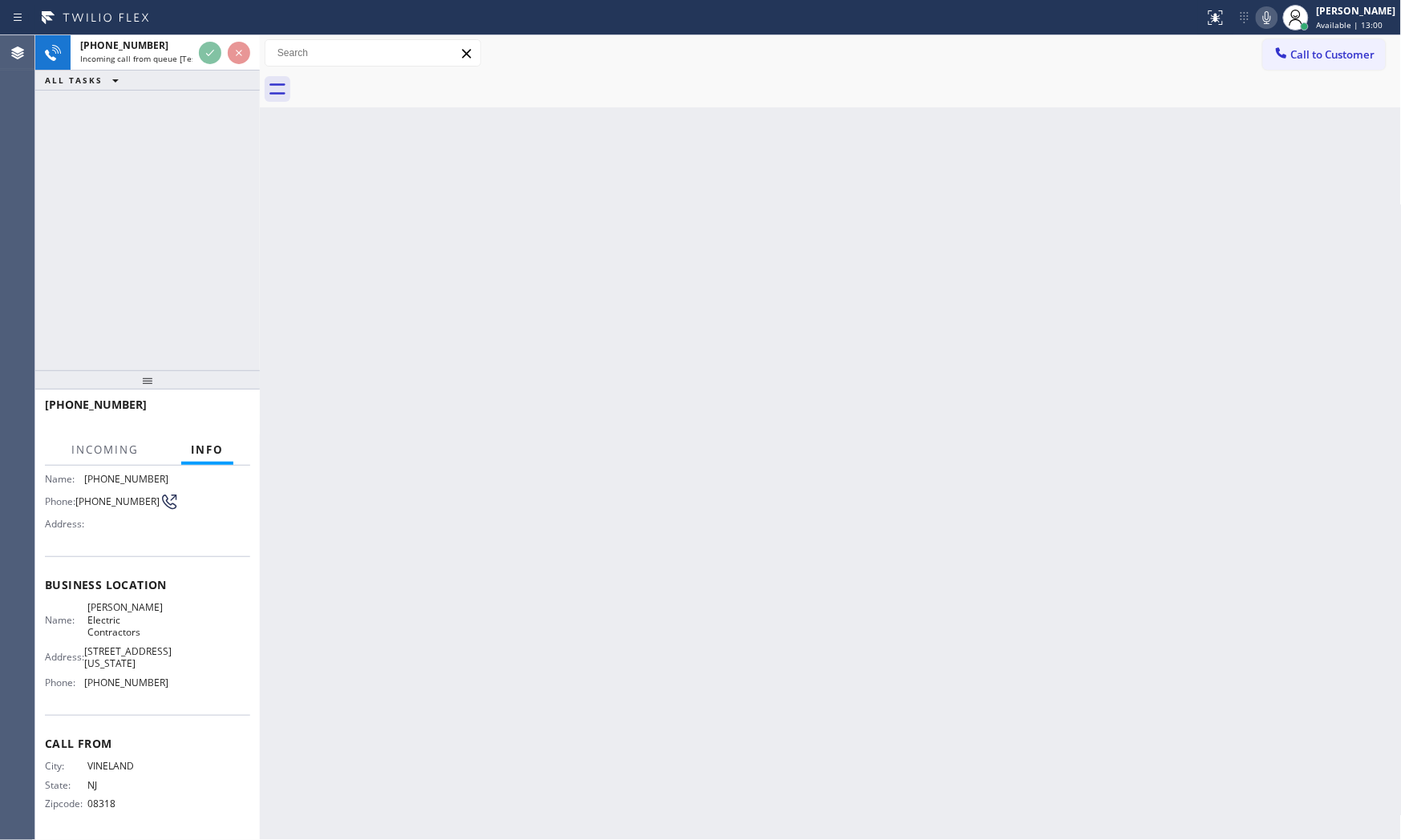
scroll to position [127, 0]
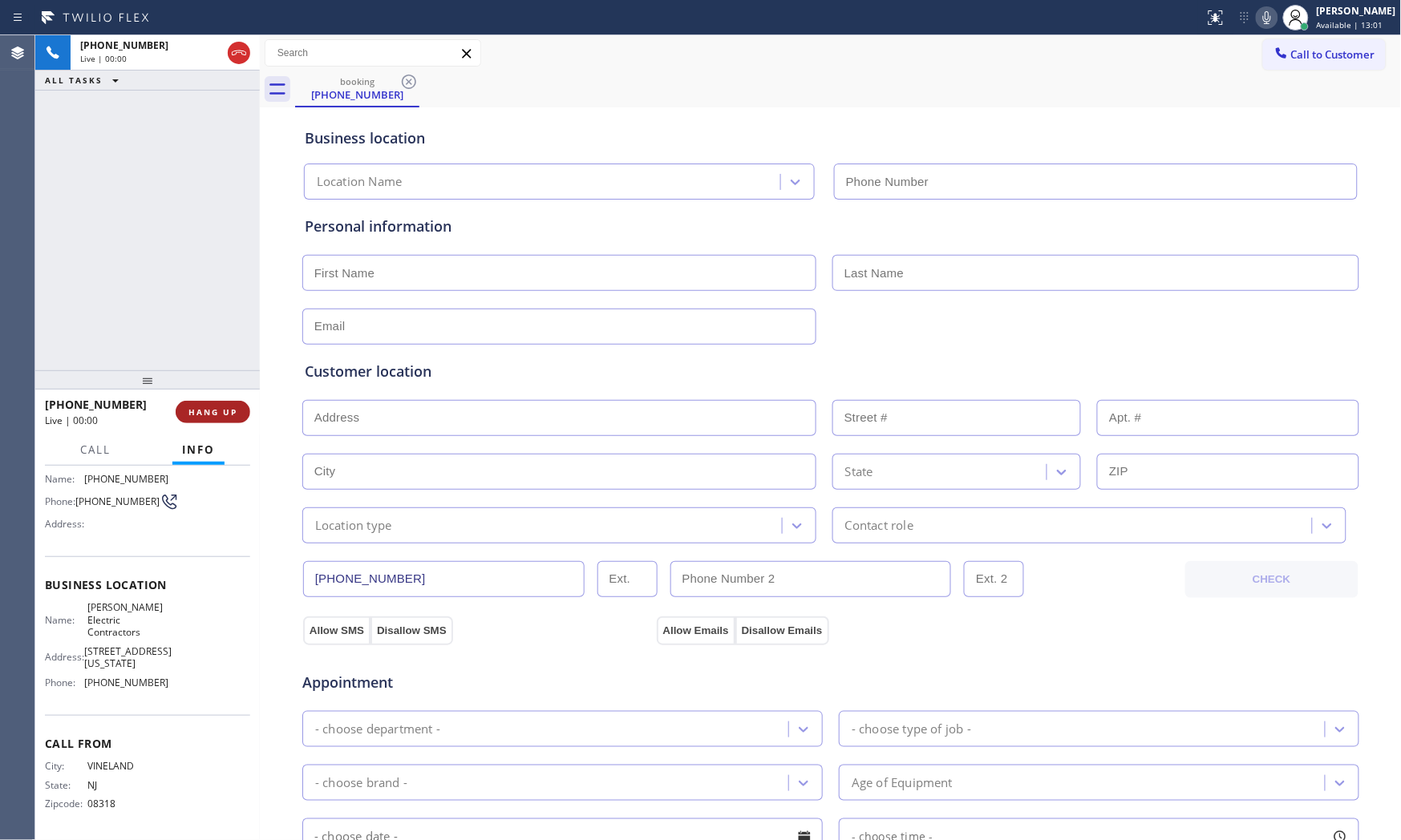
type input "[PHONE_NUMBER]"
click at [239, 412] on button "HANG UP" at bounding box center [213, 412] width 74 height 23
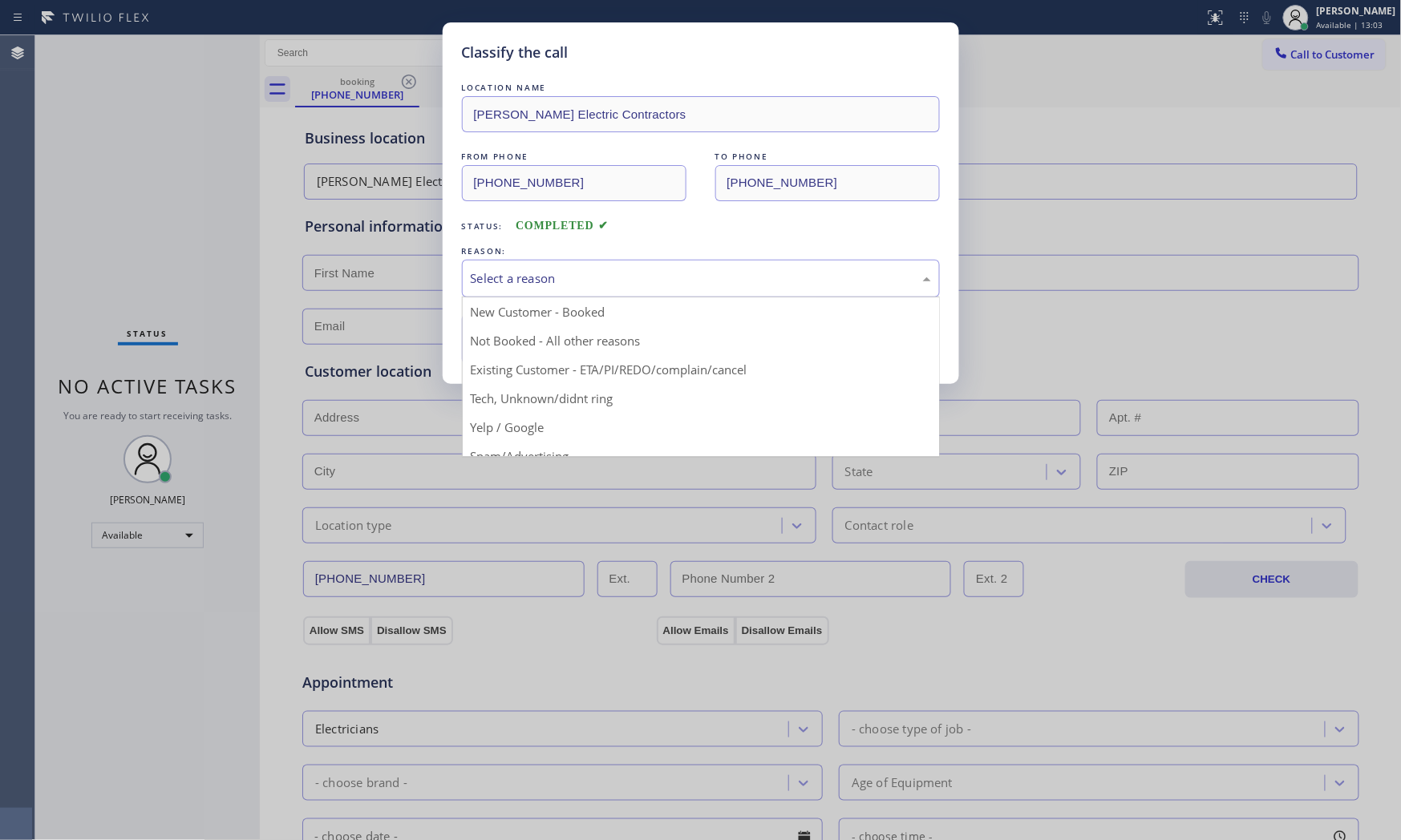
click at [571, 286] on div "Select a reason" at bounding box center [701, 279] width 460 height 19
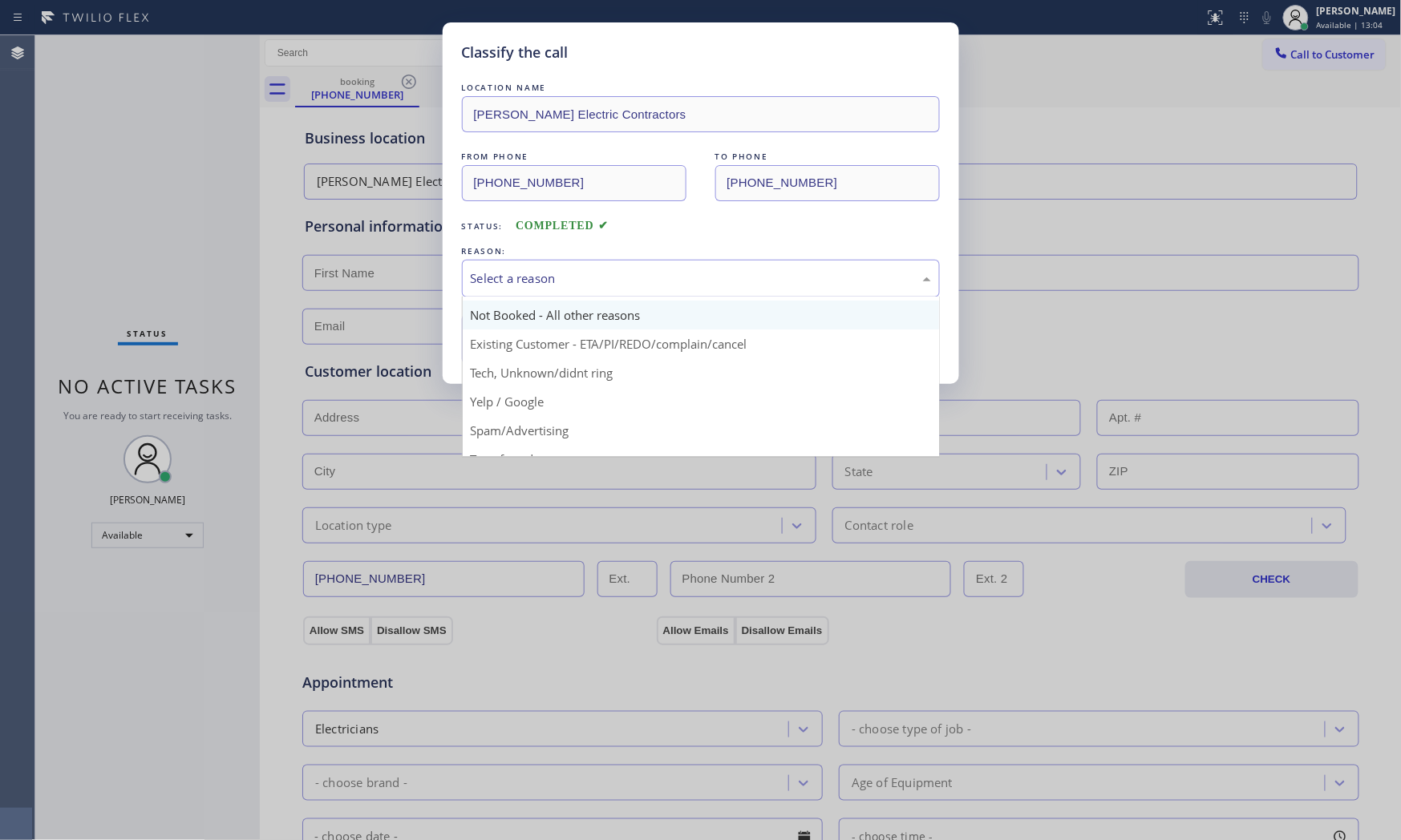
scroll to position [101, 0]
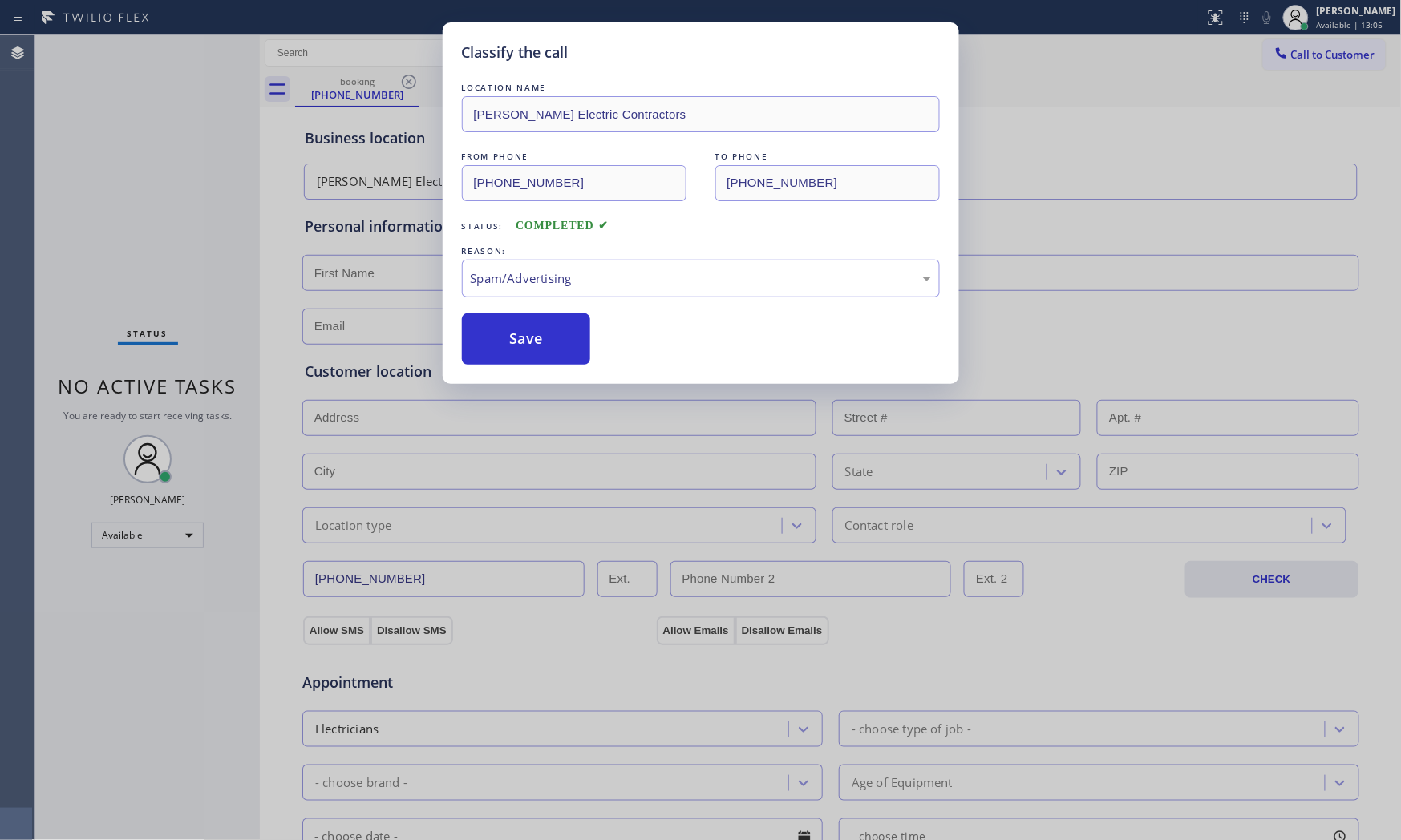
click at [548, 345] on button "Save" at bounding box center [526, 339] width 129 height 52
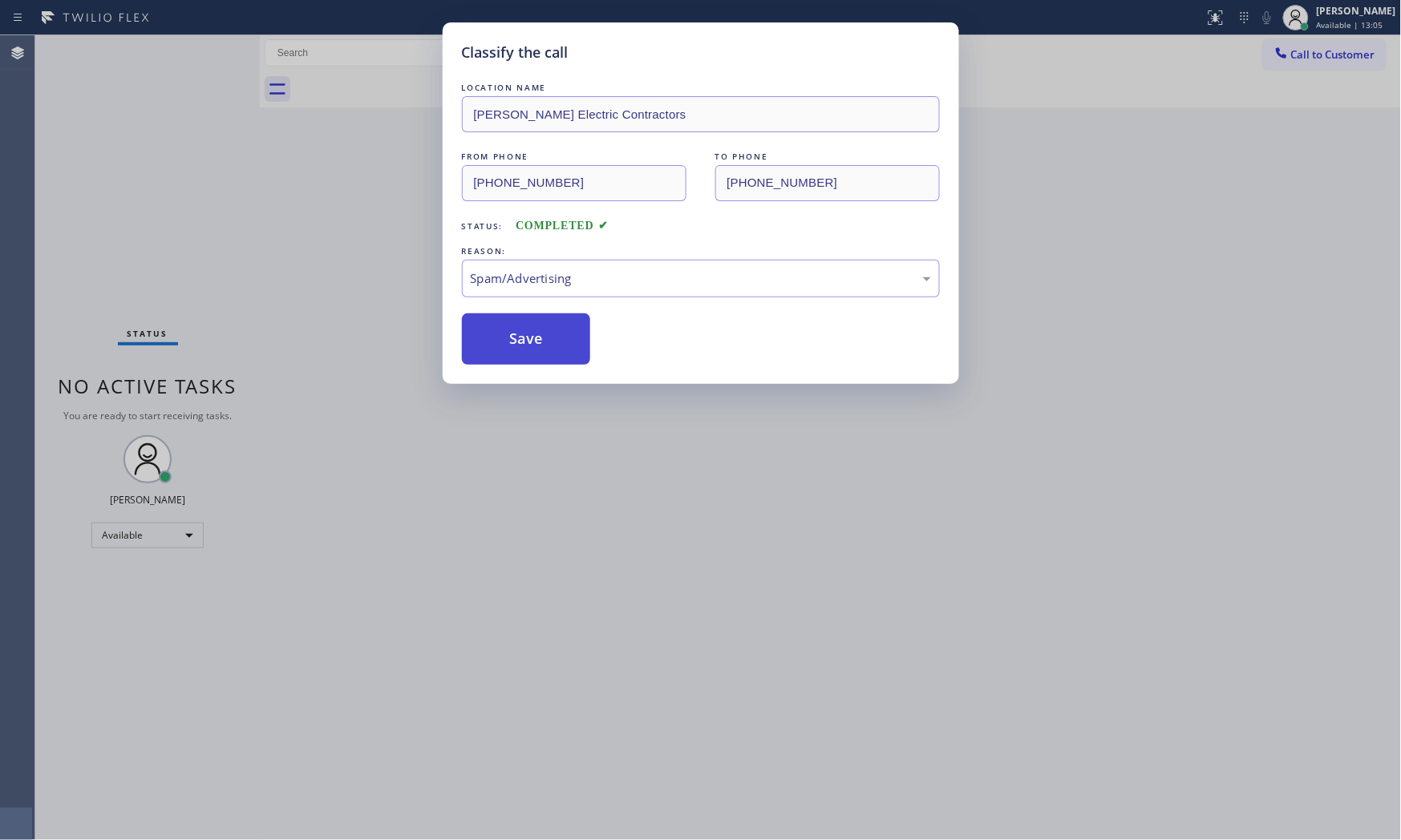
click at [547, 346] on button "Save" at bounding box center [526, 339] width 129 height 52
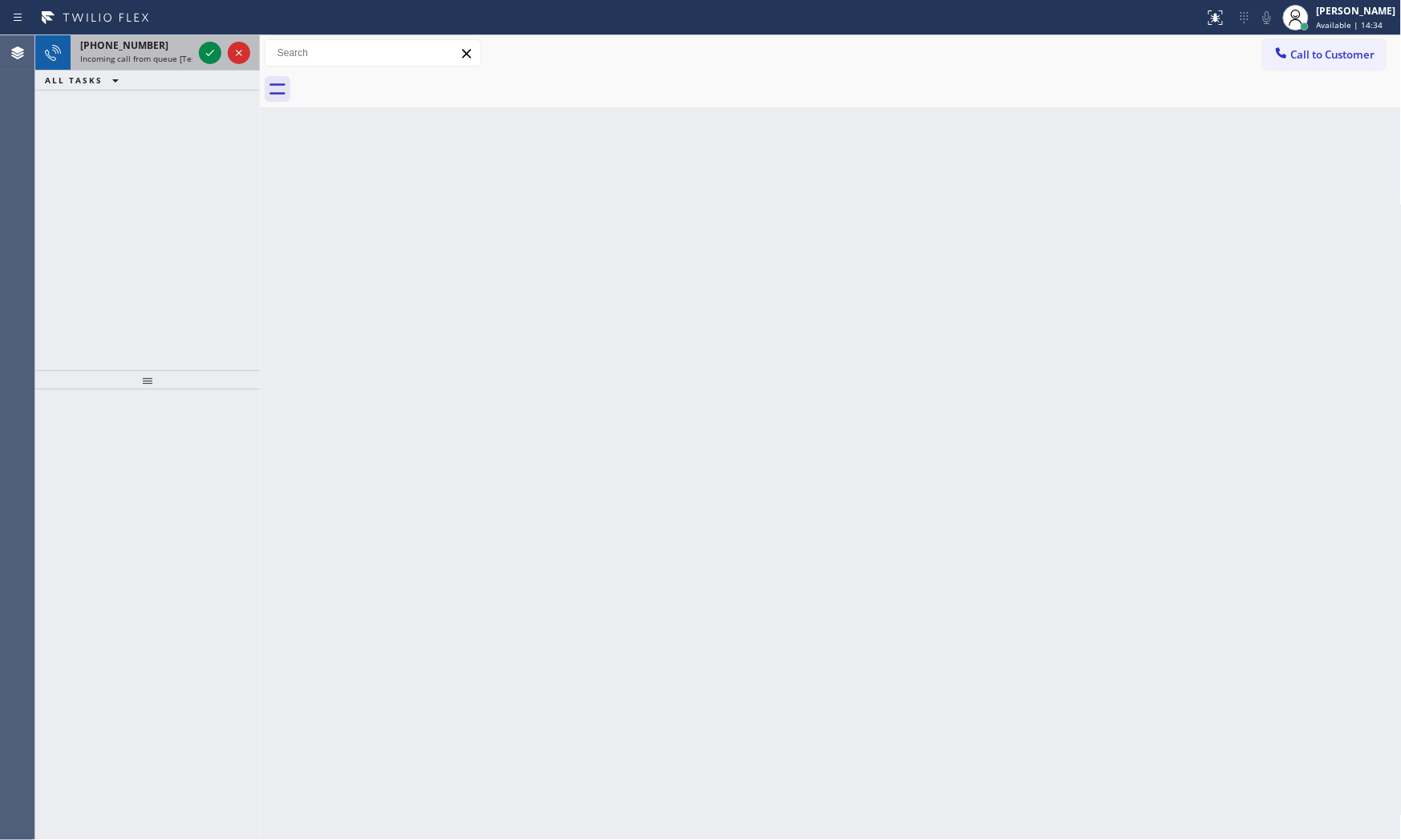
click at [191, 41] on div "[PHONE_NUMBER]" at bounding box center [136, 46] width 112 height 14
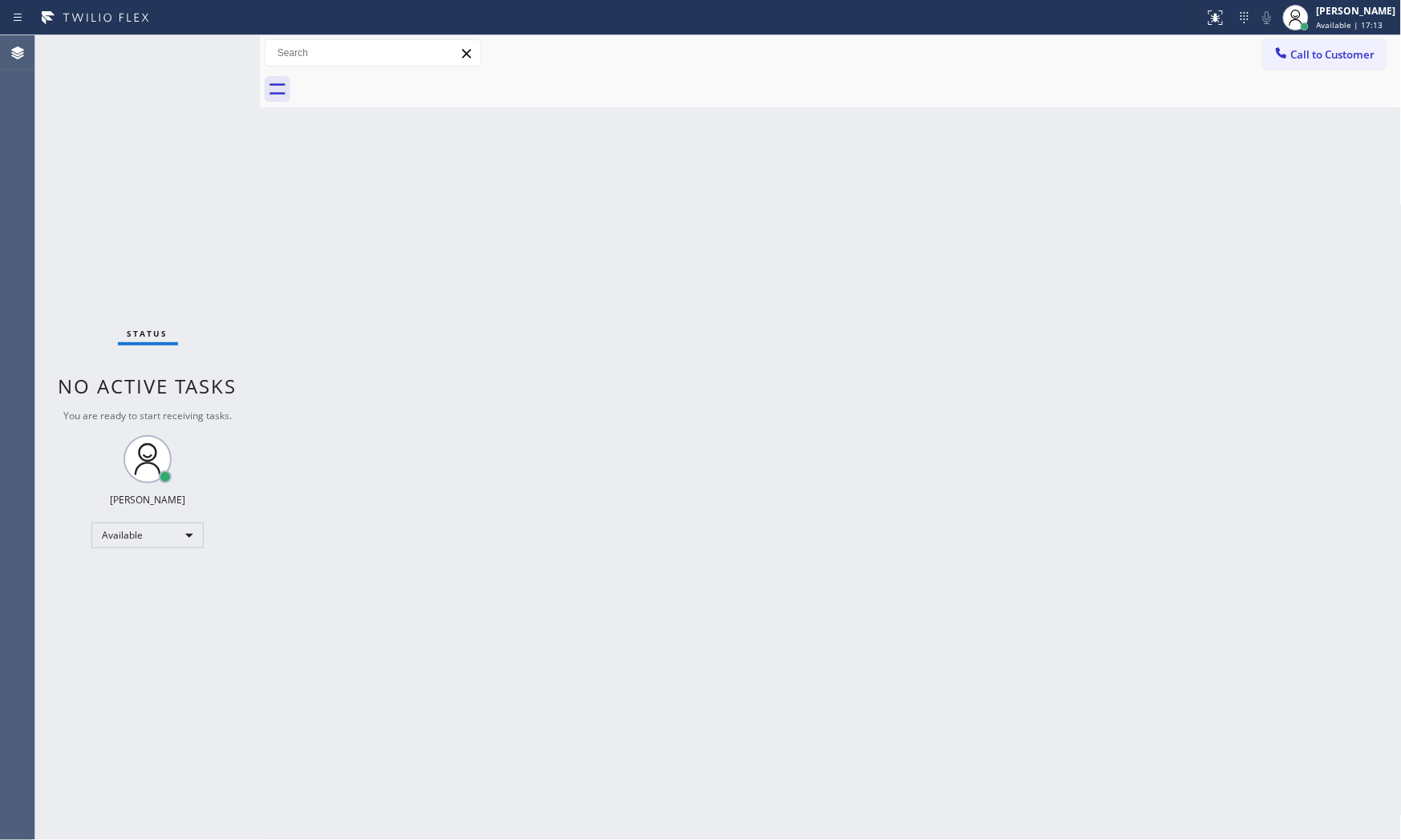
click at [205, 48] on div "Status No active tasks You are ready to start receiving tasks. [PERSON_NAME] Av…" at bounding box center [148, 438] width 225 height 805
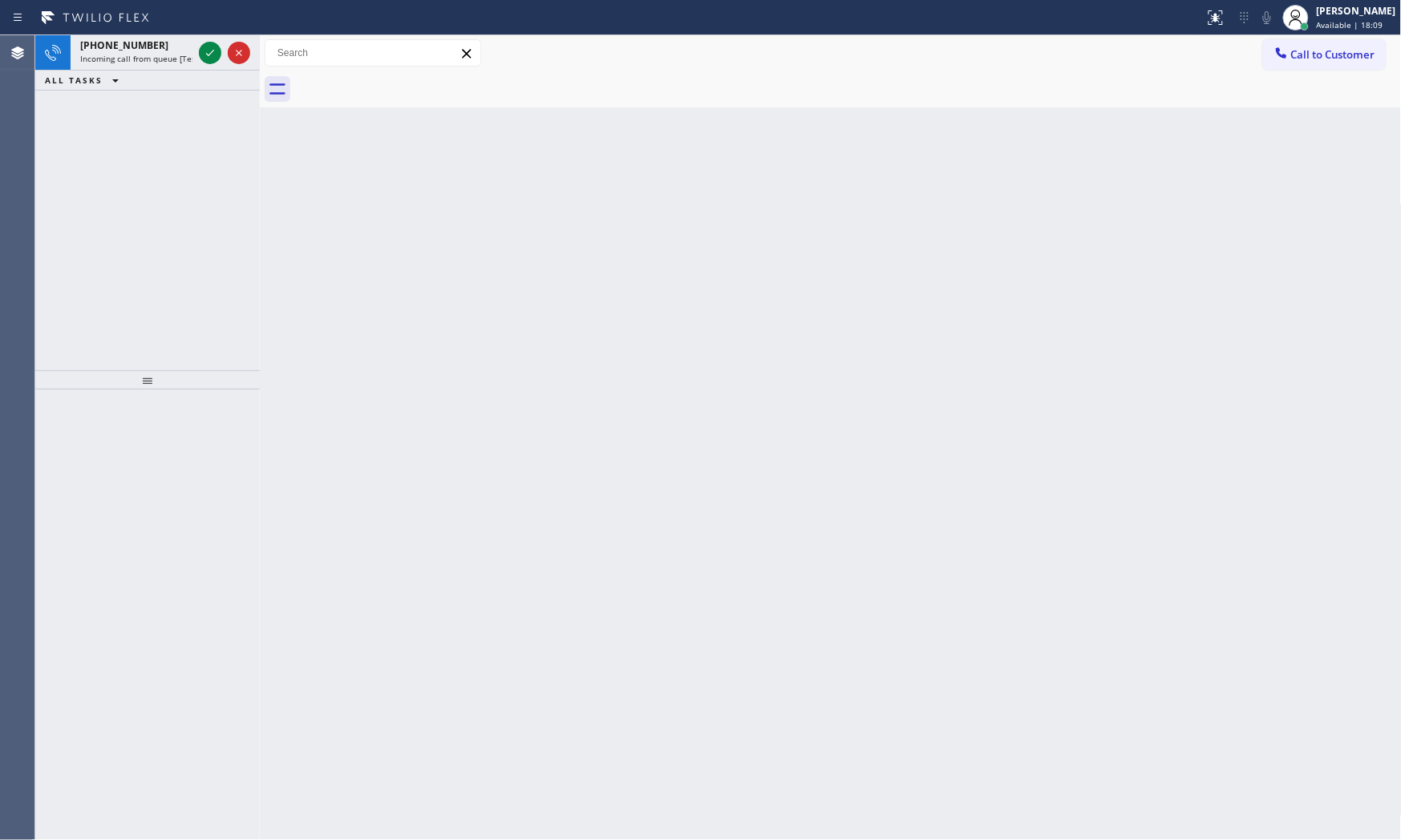
click at [205, 48] on icon at bounding box center [210, 52] width 19 height 19
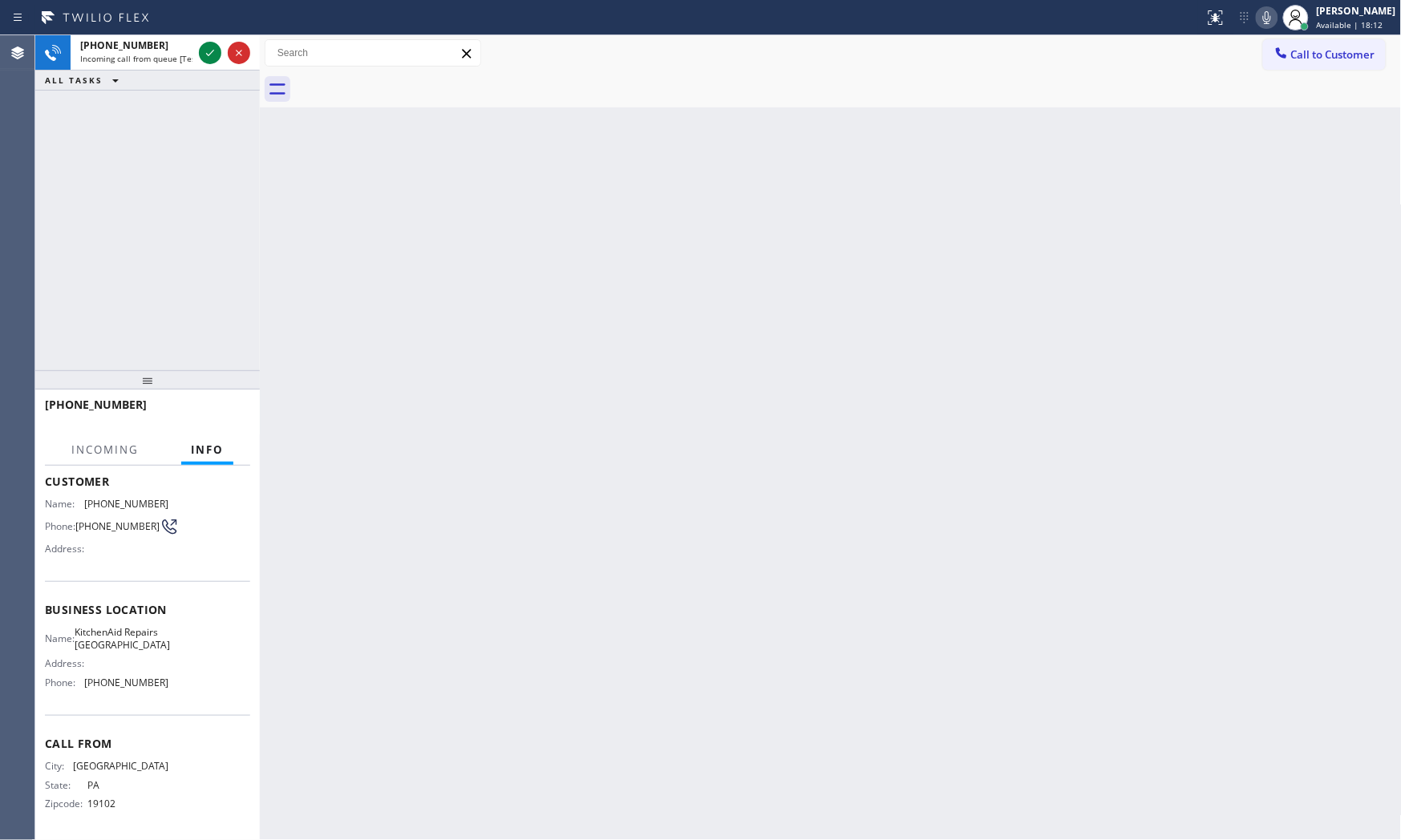
scroll to position [101, 0]
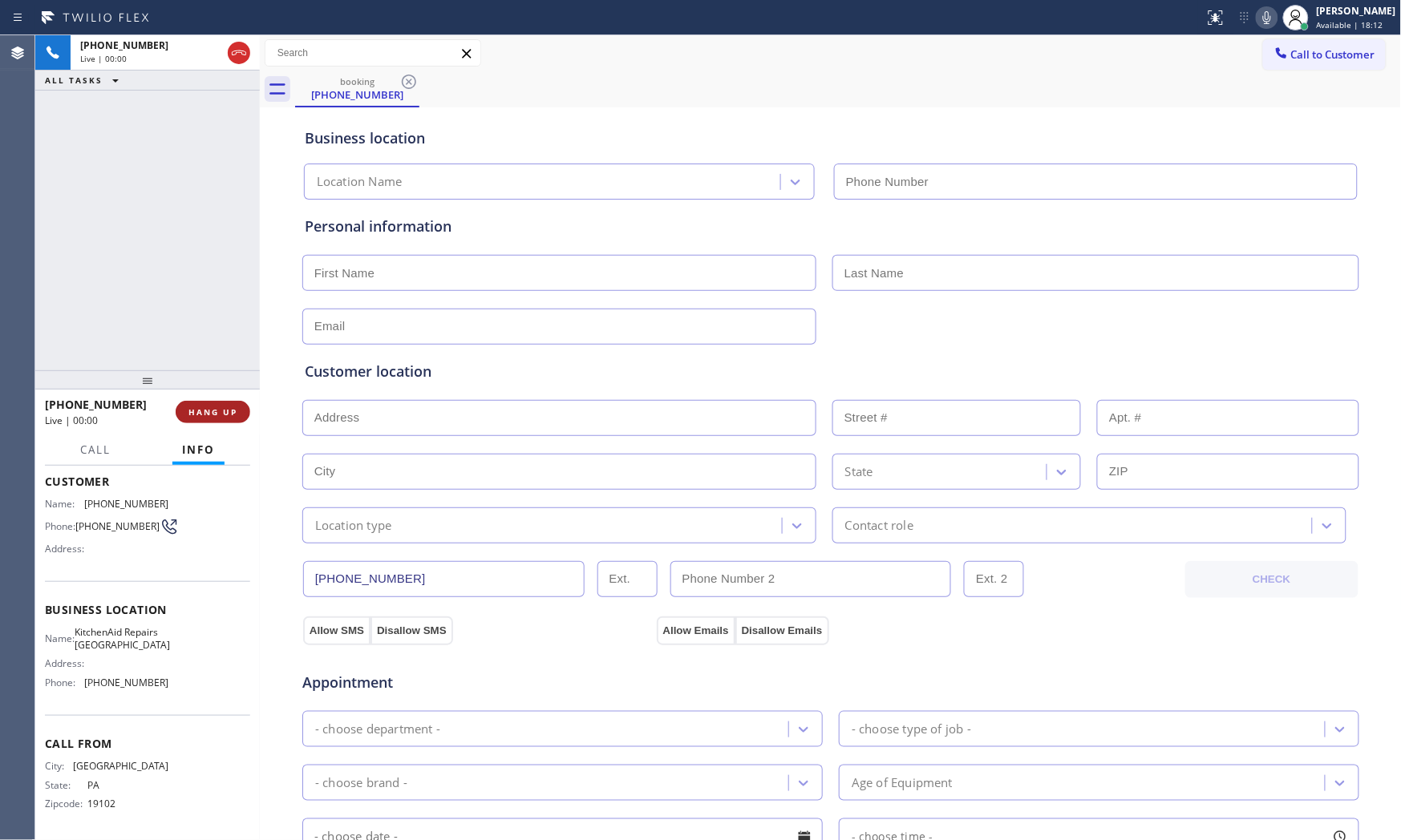
type input "[PHONE_NUMBER]"
click at [223, 411] on span "HANG UP" at bounding box center [213, 412] width 49 height 11
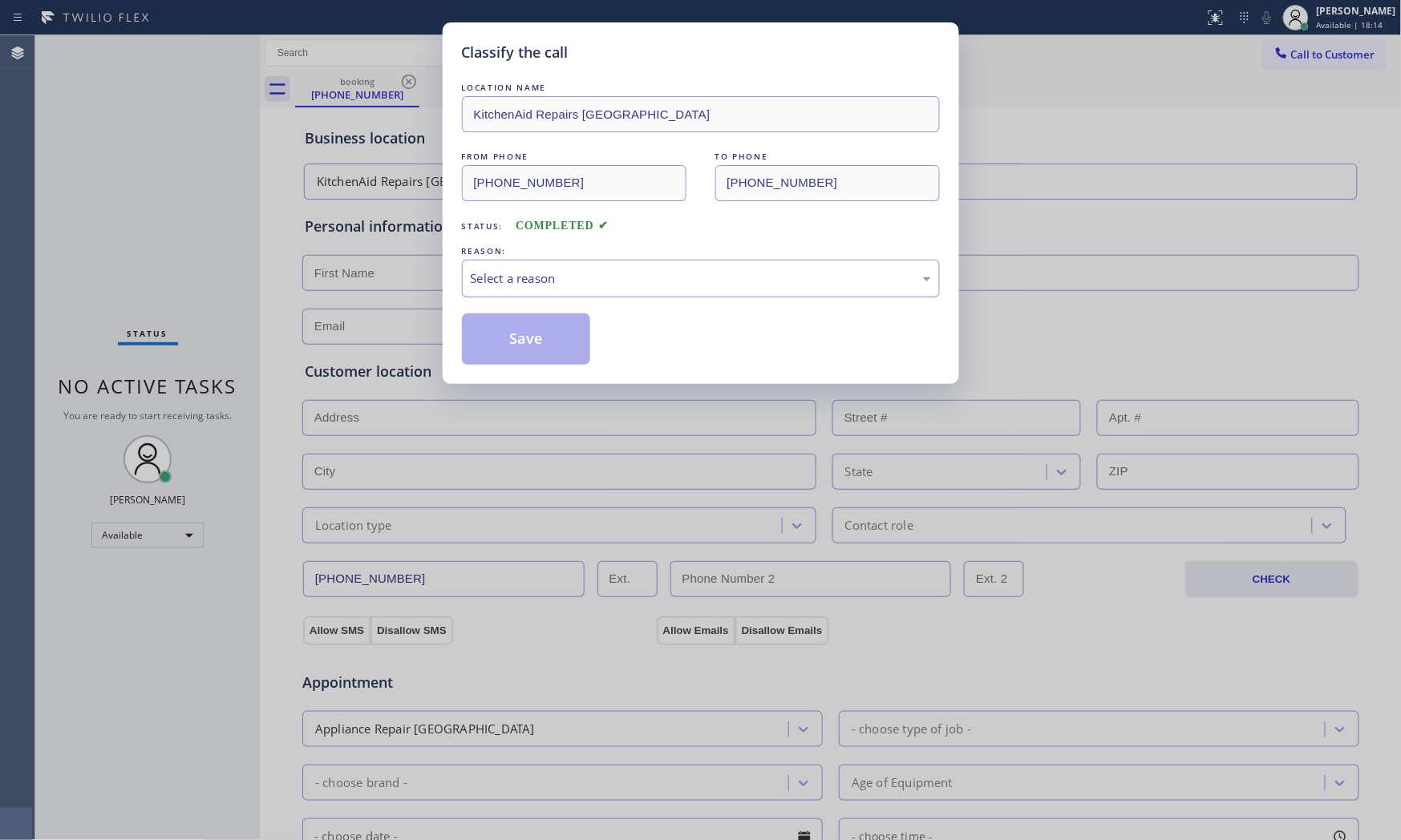
click at [525, 285] on div "Select a reason" at bounding box center [701, 279] width 460 height 19
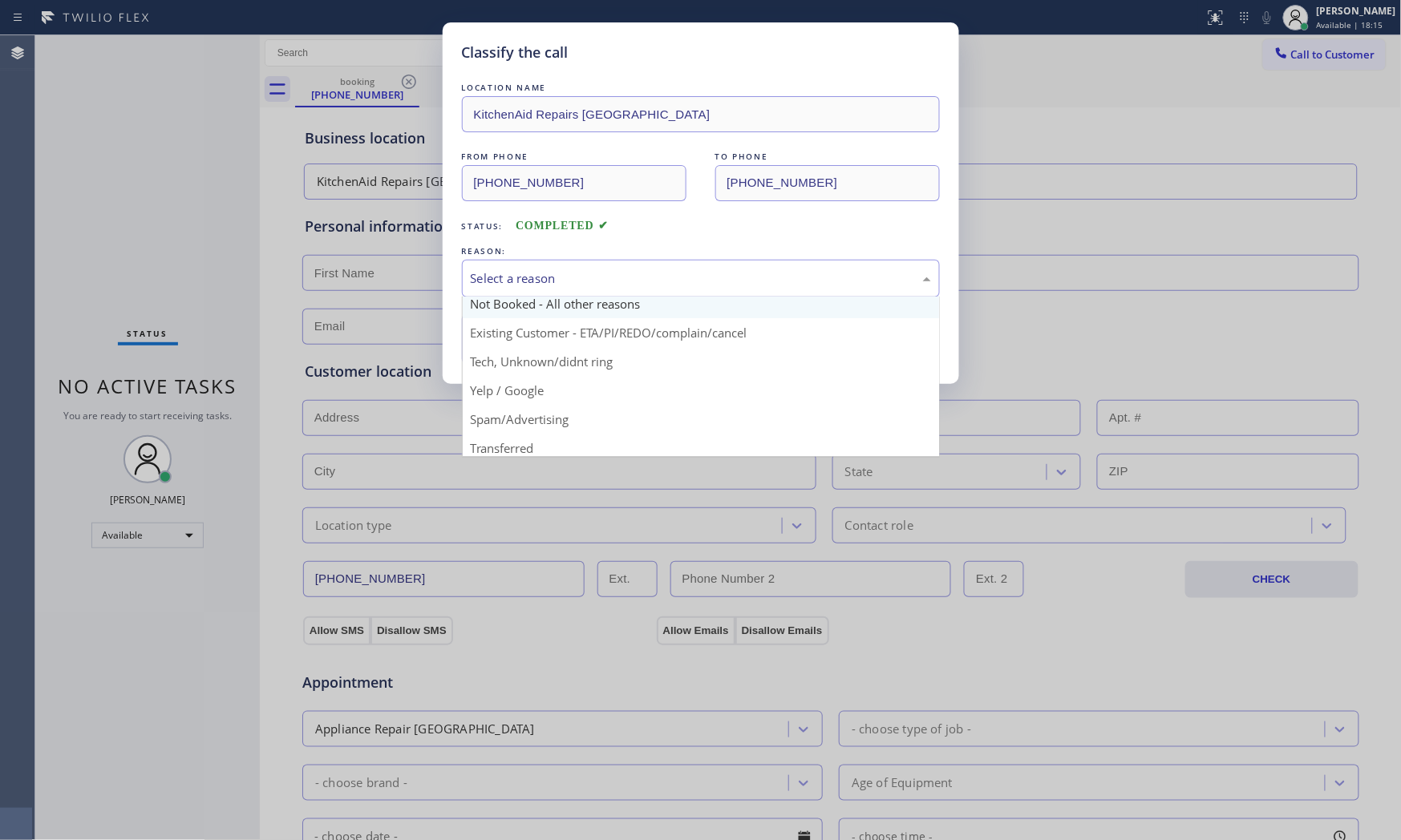
scroll to position [89, 0]
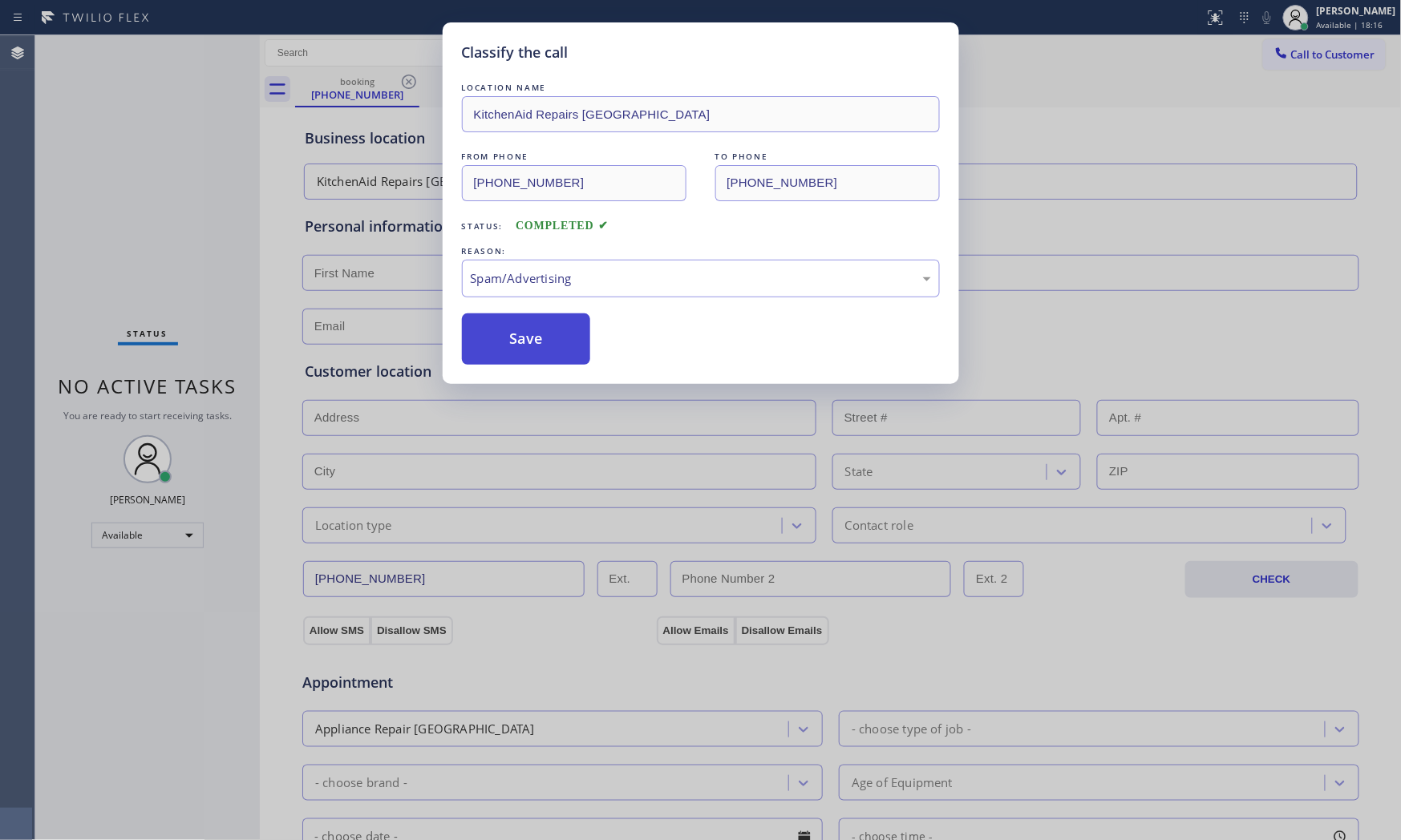
click at [521, 342] on button "Save" at bounding box center [526, 339] width 129 height 52
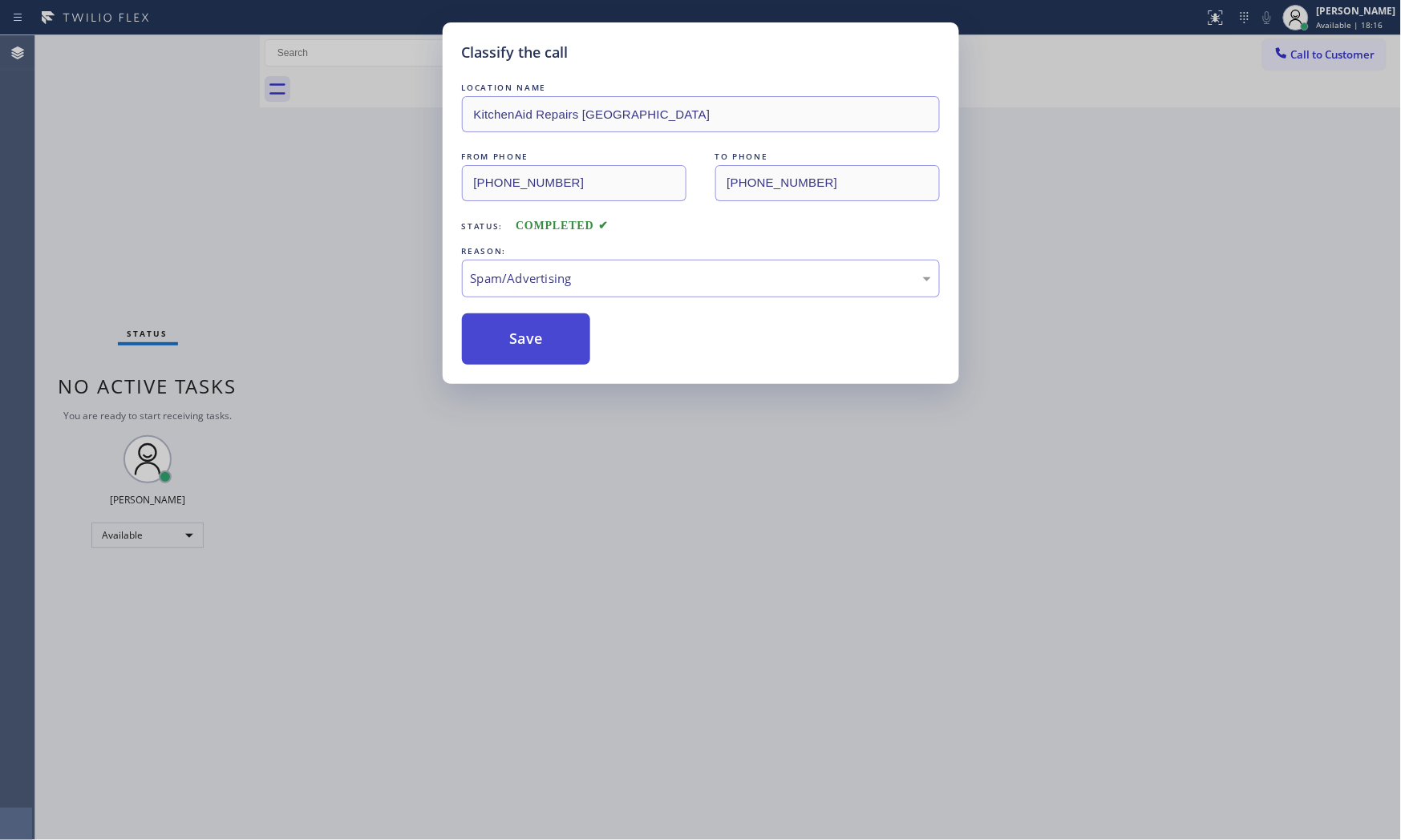
click at [521, 342] on button "Save" at bounding box center [526, 339] width 129 height 52
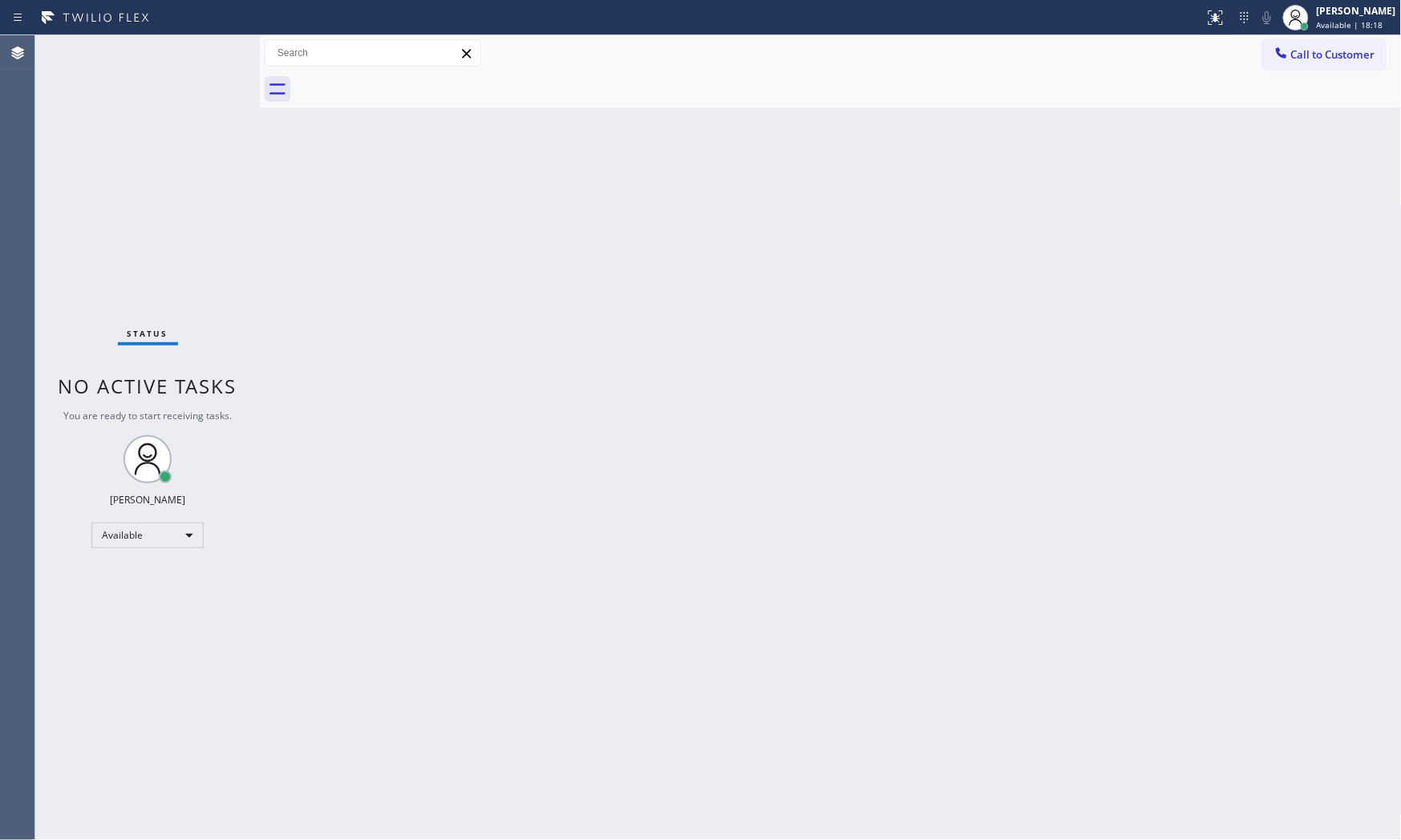
click at [207, 46] on div "Status No active tasks You are ready to start receiving tasks. [PERSON_NAME] Av…" at bounding box center [148, 438] width 225 height 805
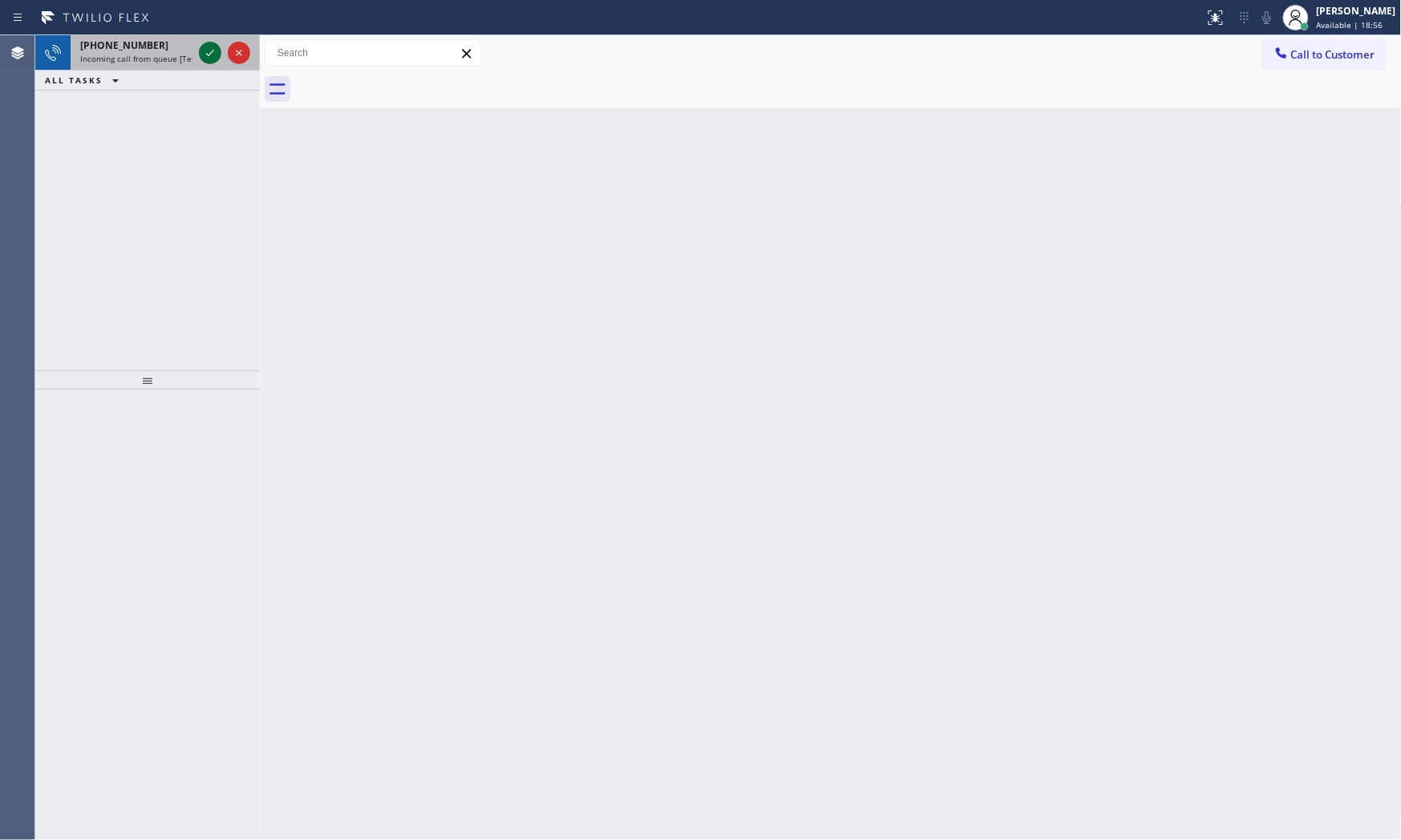
click at [209, 45] on icon at bounding box center [210, 52] width 19 height 19
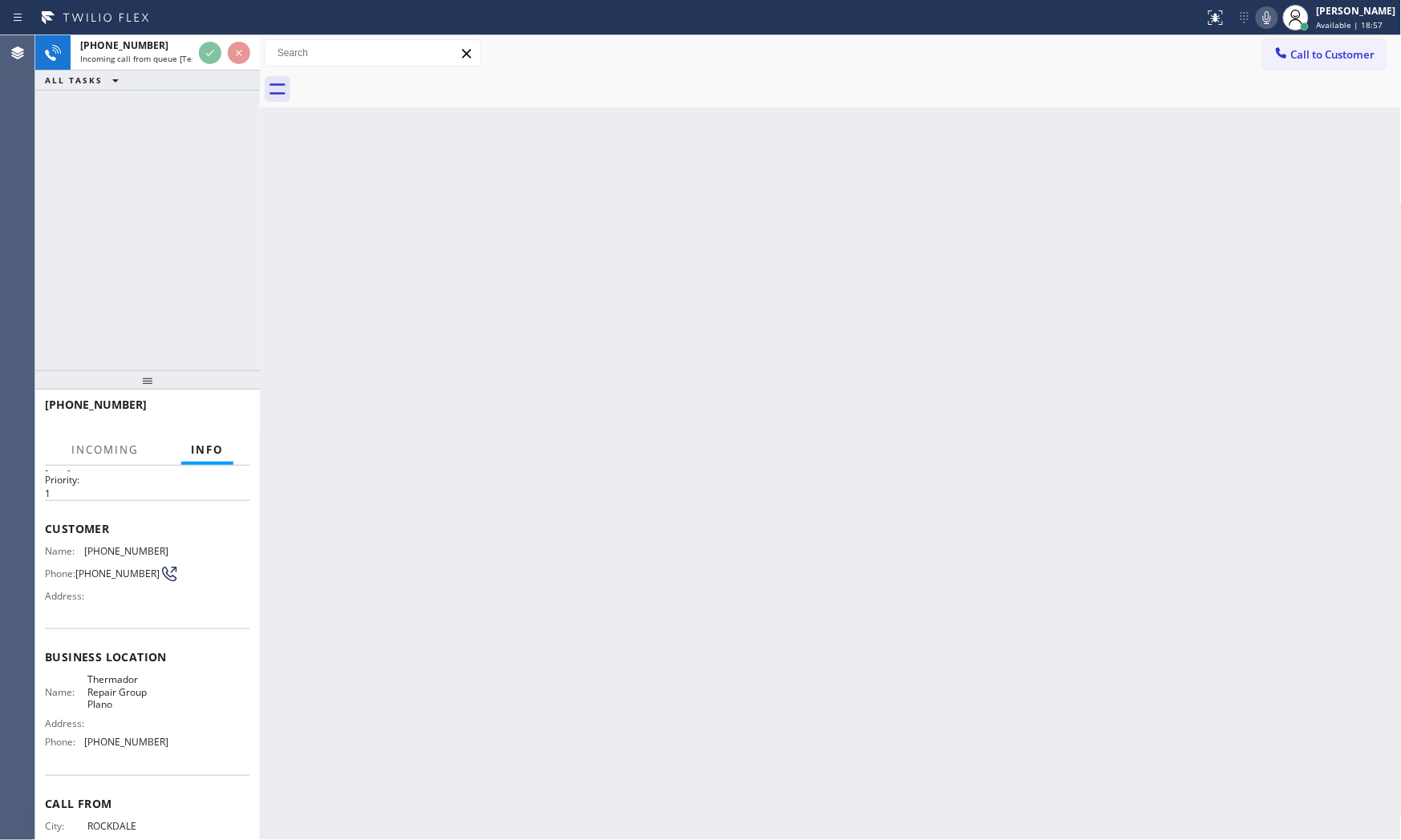
scroll to position [101, 0]
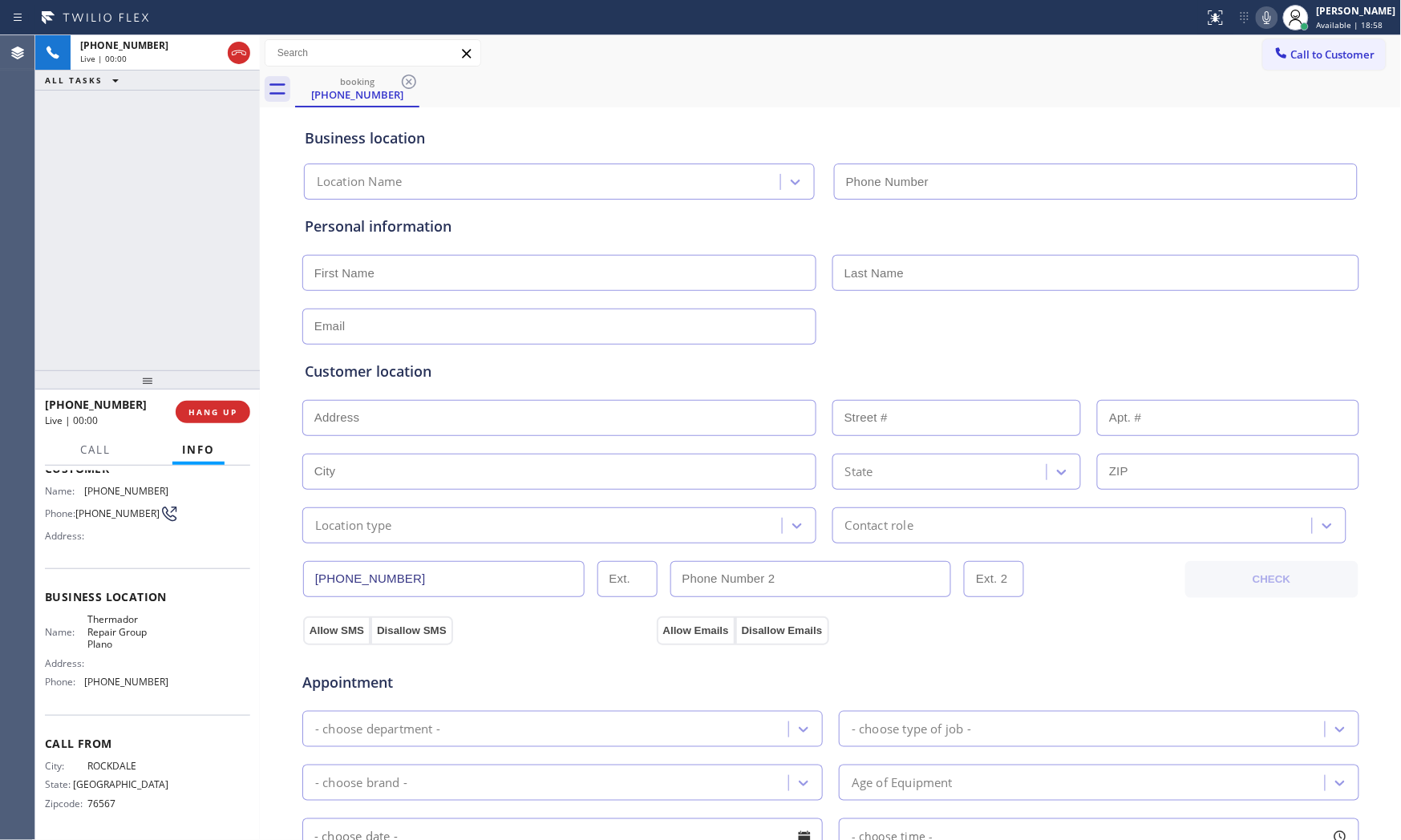
type input "[PHONE_NUMBER]"
click at [202, 401] on button "HANG UP" at bounding box center [213, 412] width 74 height 23
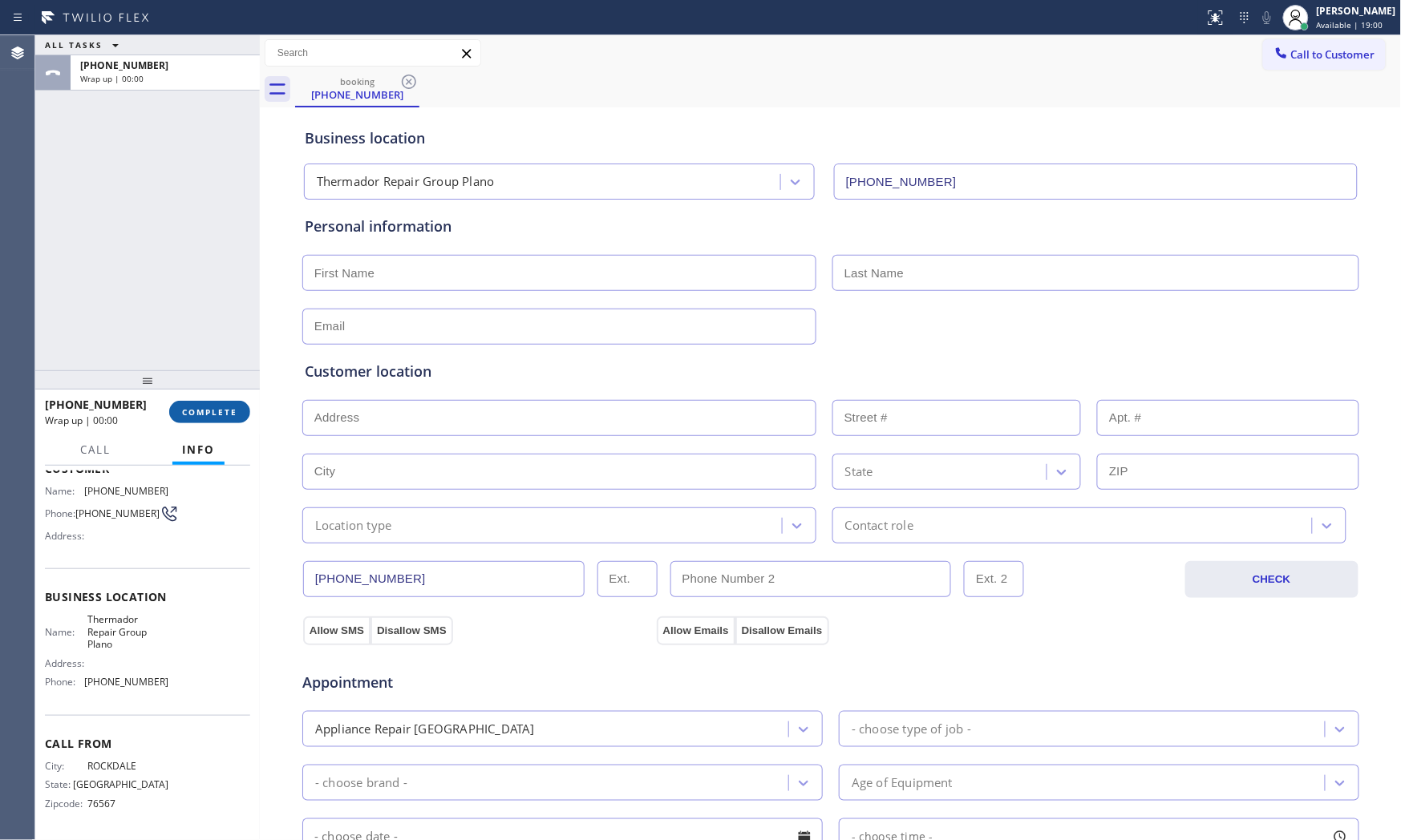
click at [202, 401] on button "COMPLETE" at bounding box center [210, 412] width 81 height 23
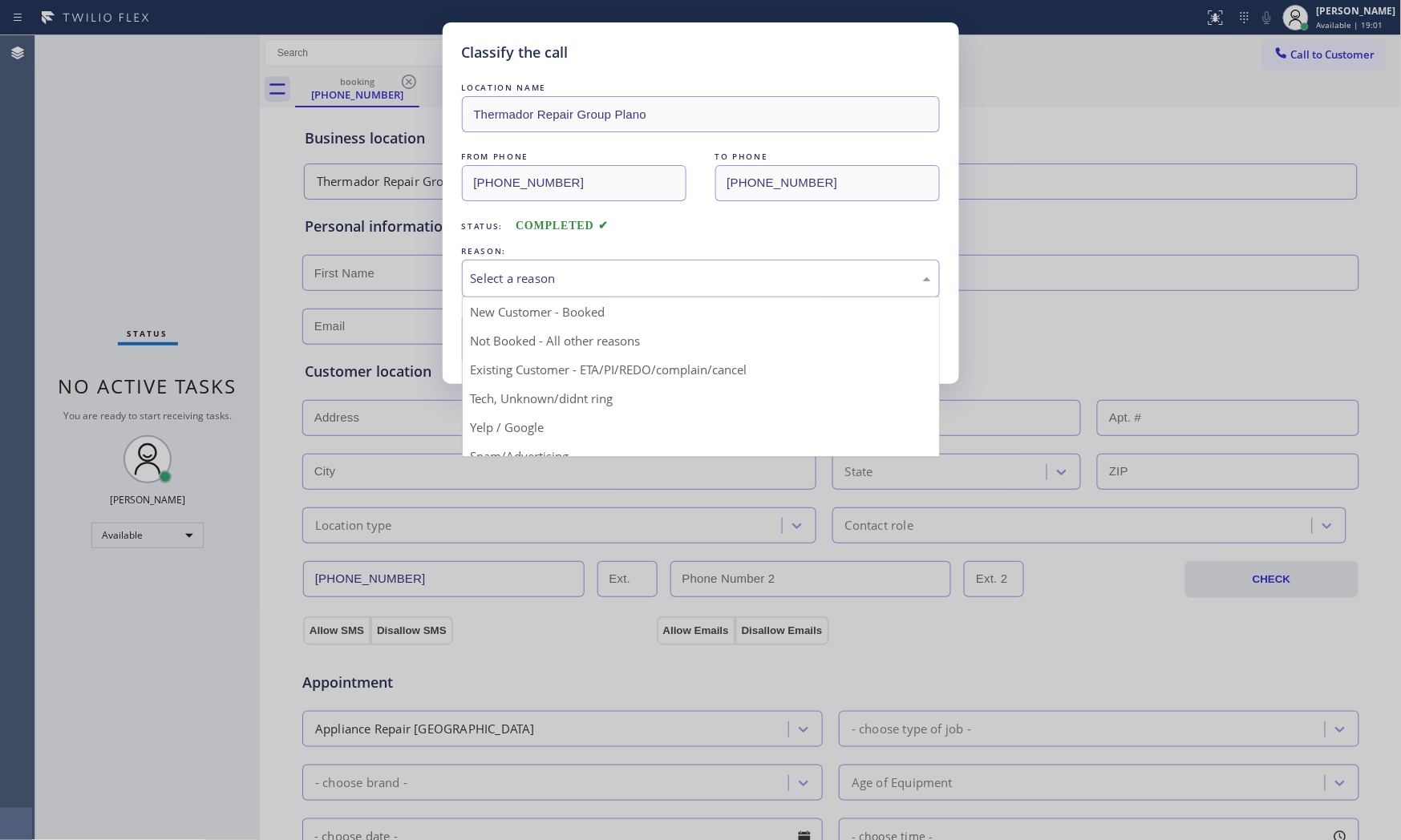
click at [523, 275] on div "Select a reason" at bounding box center [701, 279] width 460 height 19
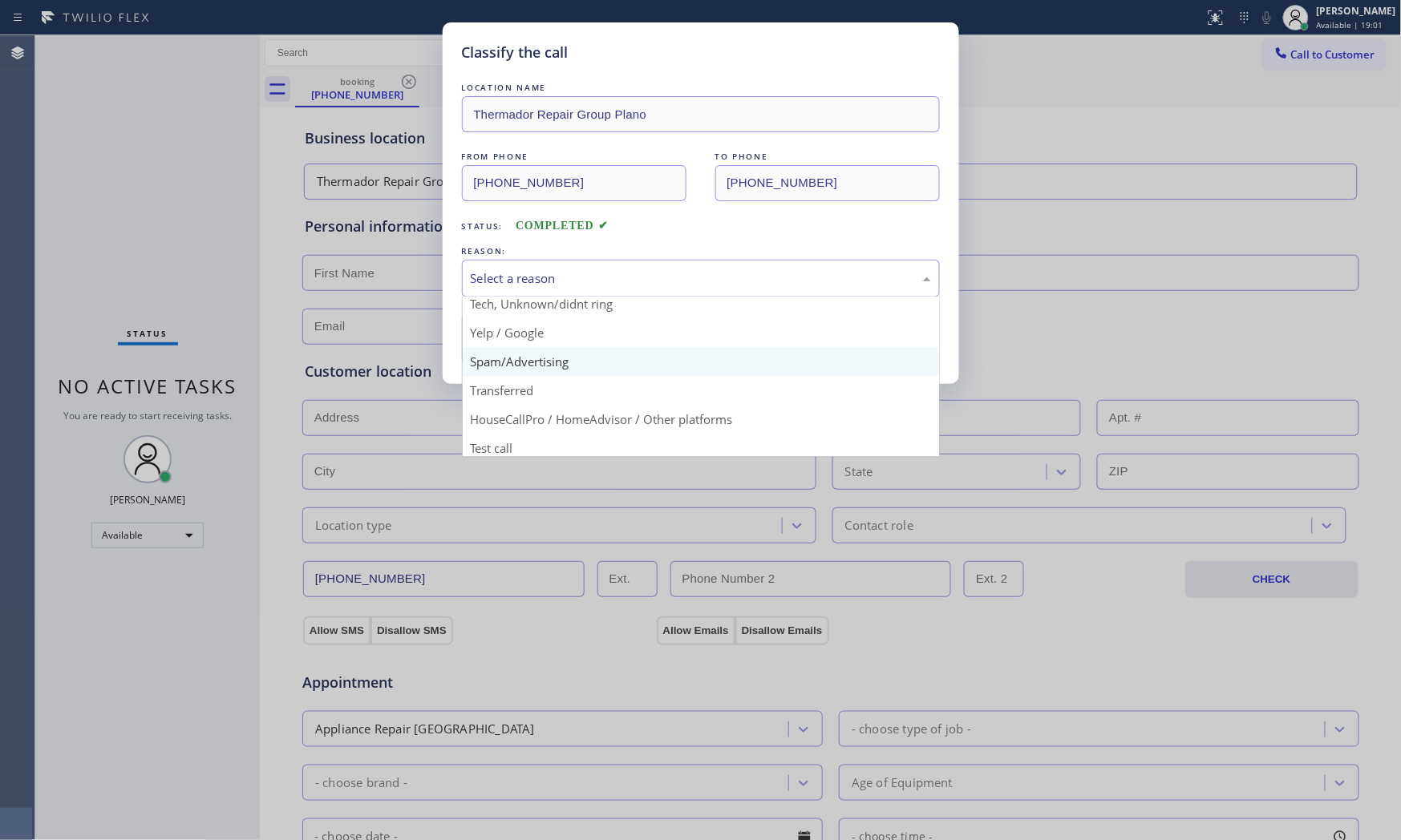
scroll to position [101, 0]
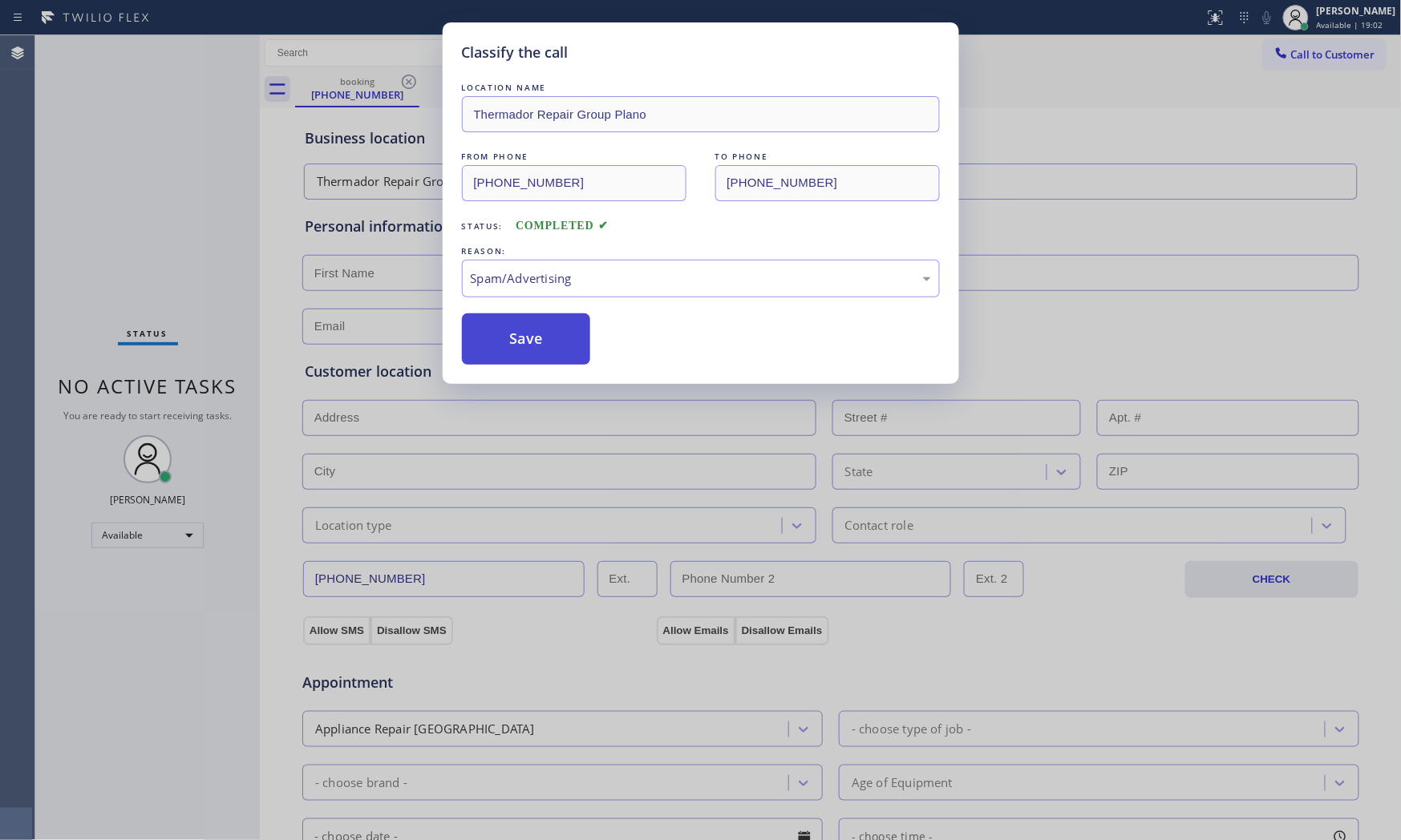
click at [521, 350] on button "Save" at bounding box center [526, 339] width 129 height 52
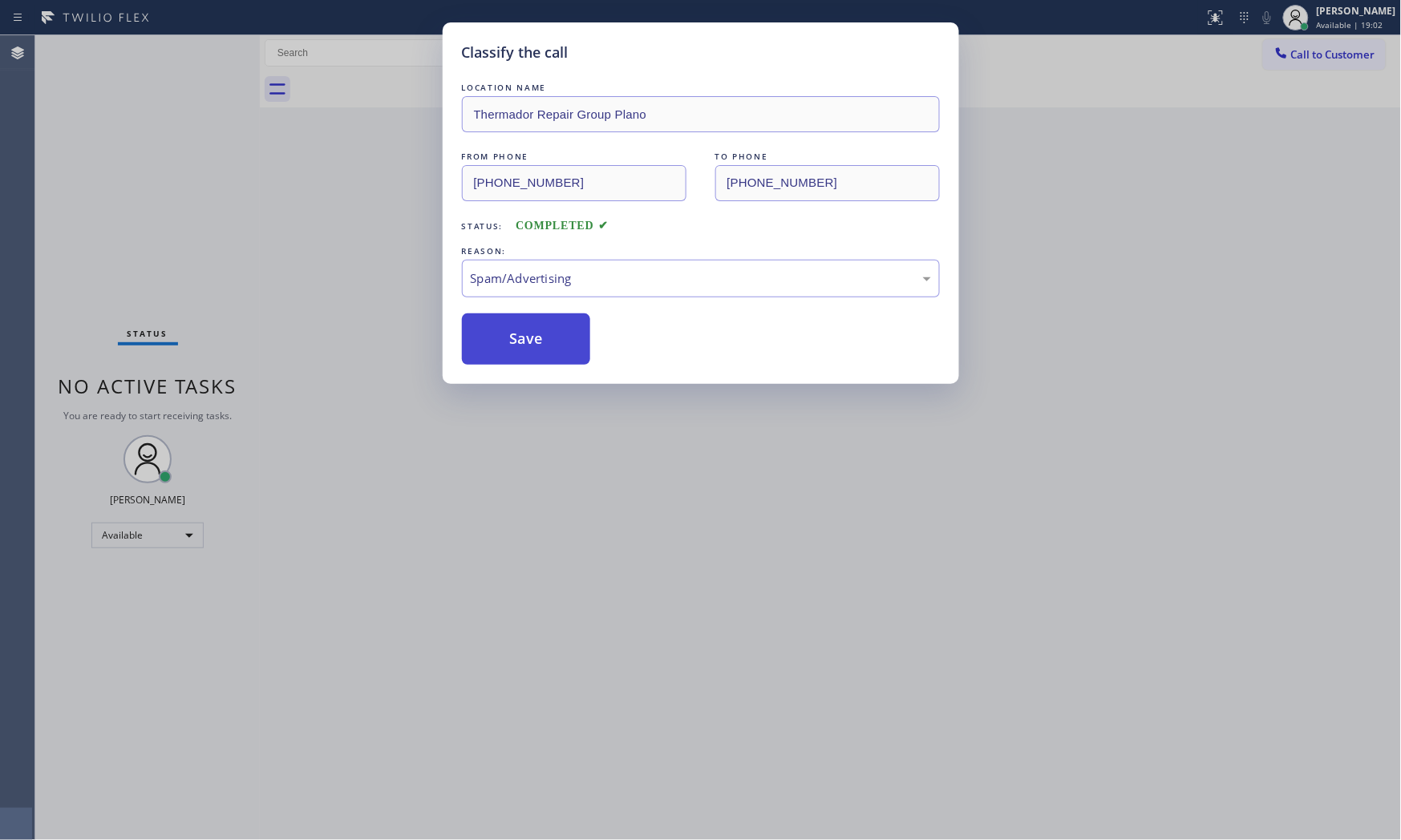
click at [521, 350] on button "Save" at bounding box center [526, 339] width 129 height 52
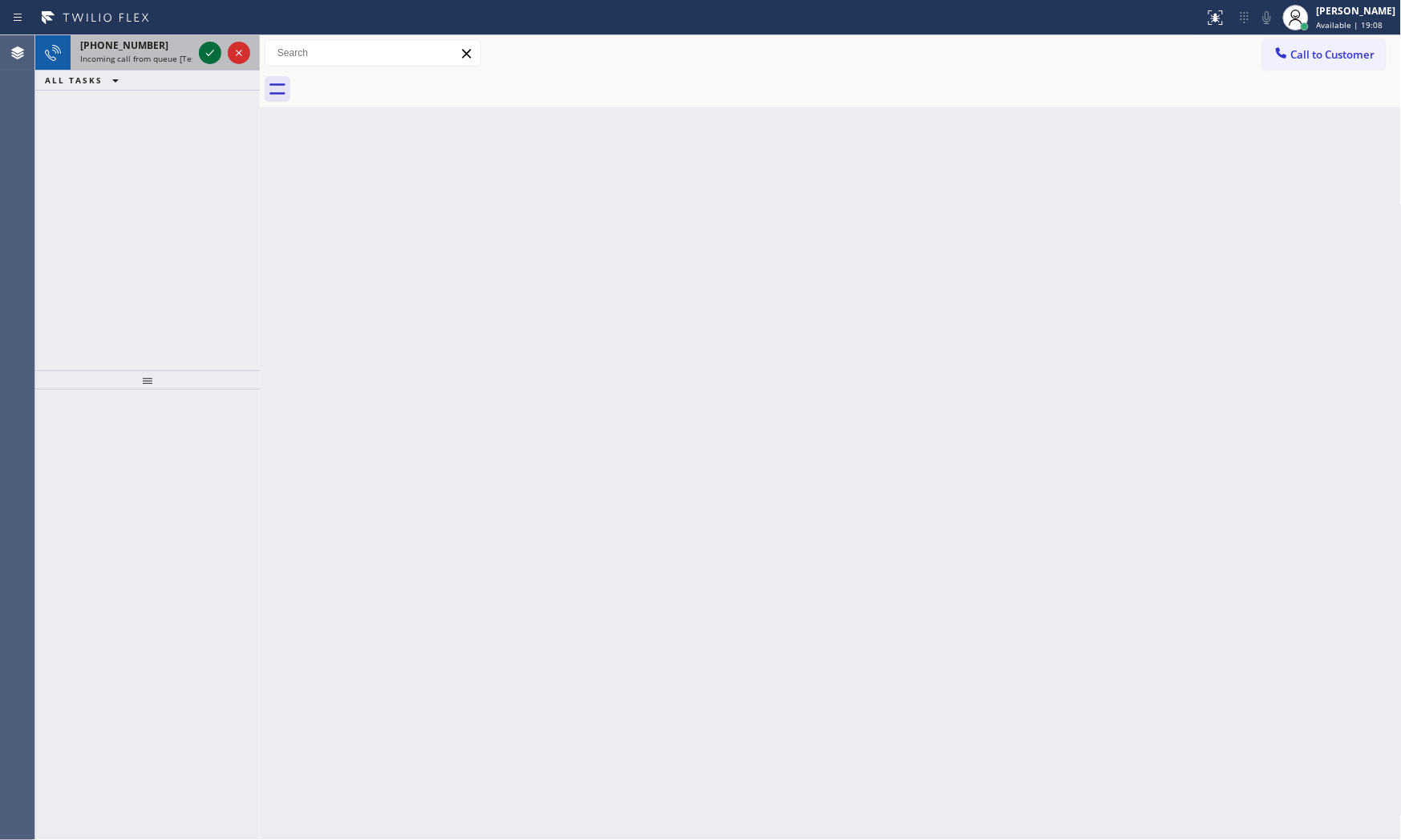
click at [207, 54] on icon at bounding box center [210, 53] width 8 height 7
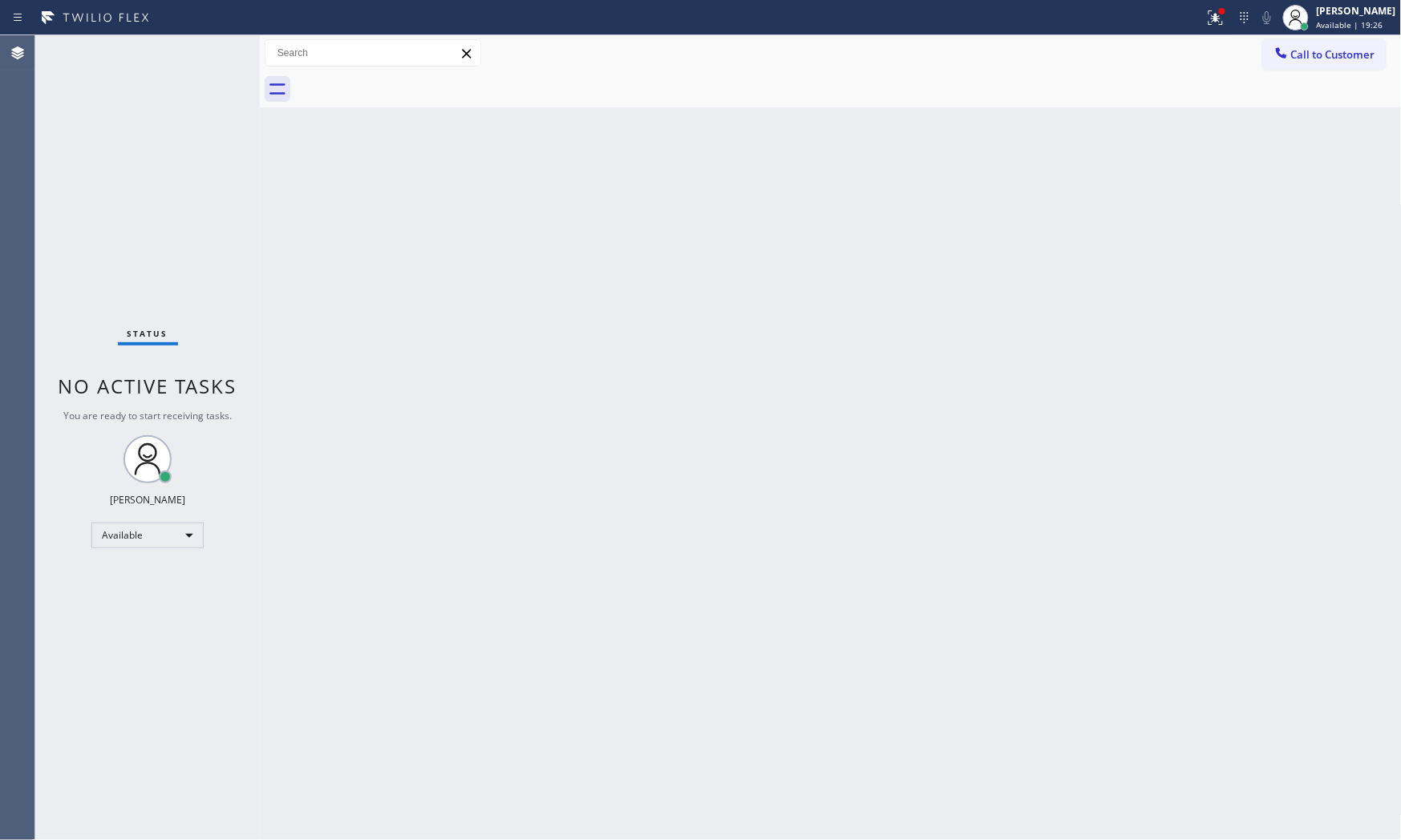
click at [212, 70] on div "Status No active tasks You are ready to start receiving tasks. [PERSON_NAME] Av…" at bounding box center [148, 438] width 225 height 805
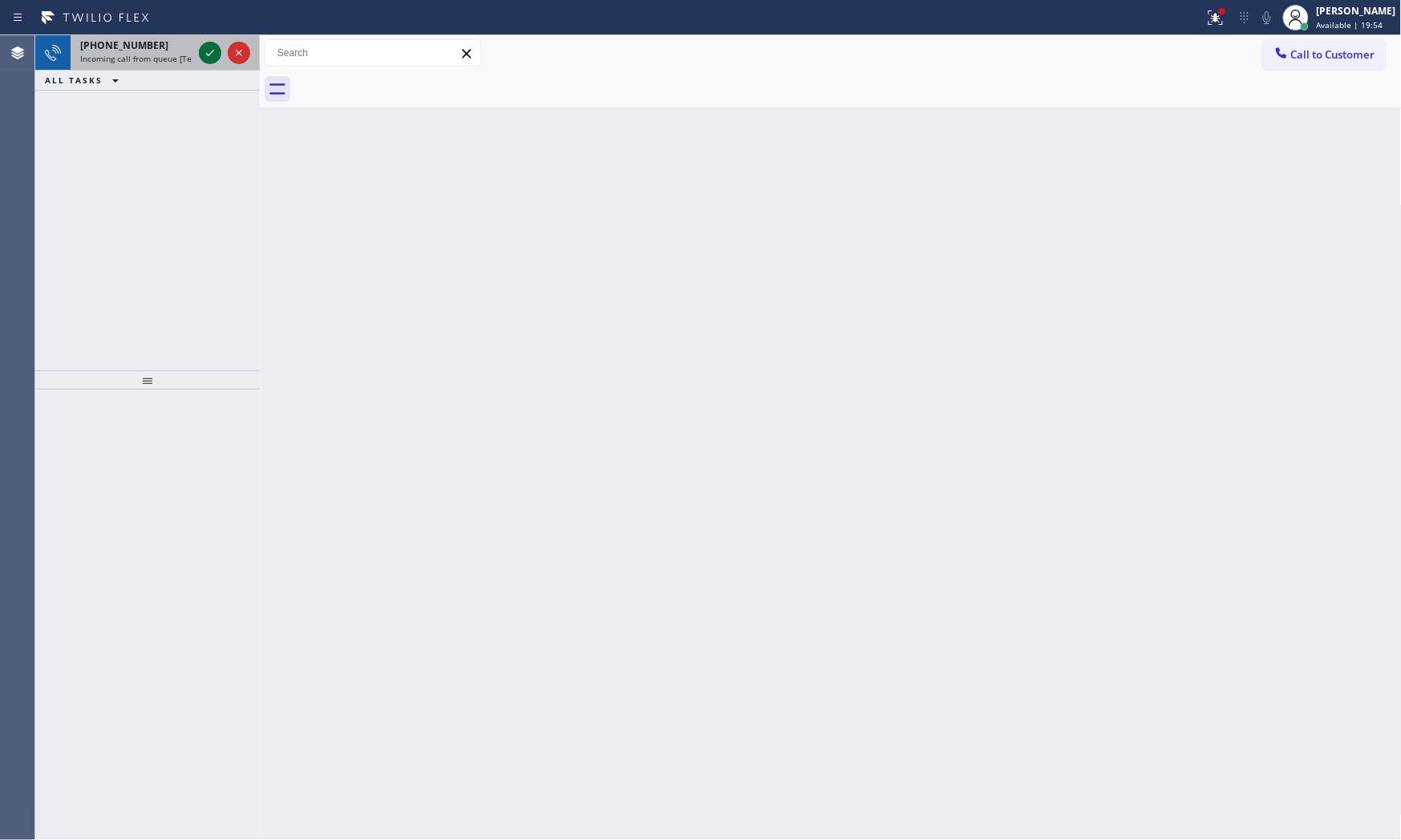
click at [205, 46] on icon at bounding box center [210, 52] width 19 height 19
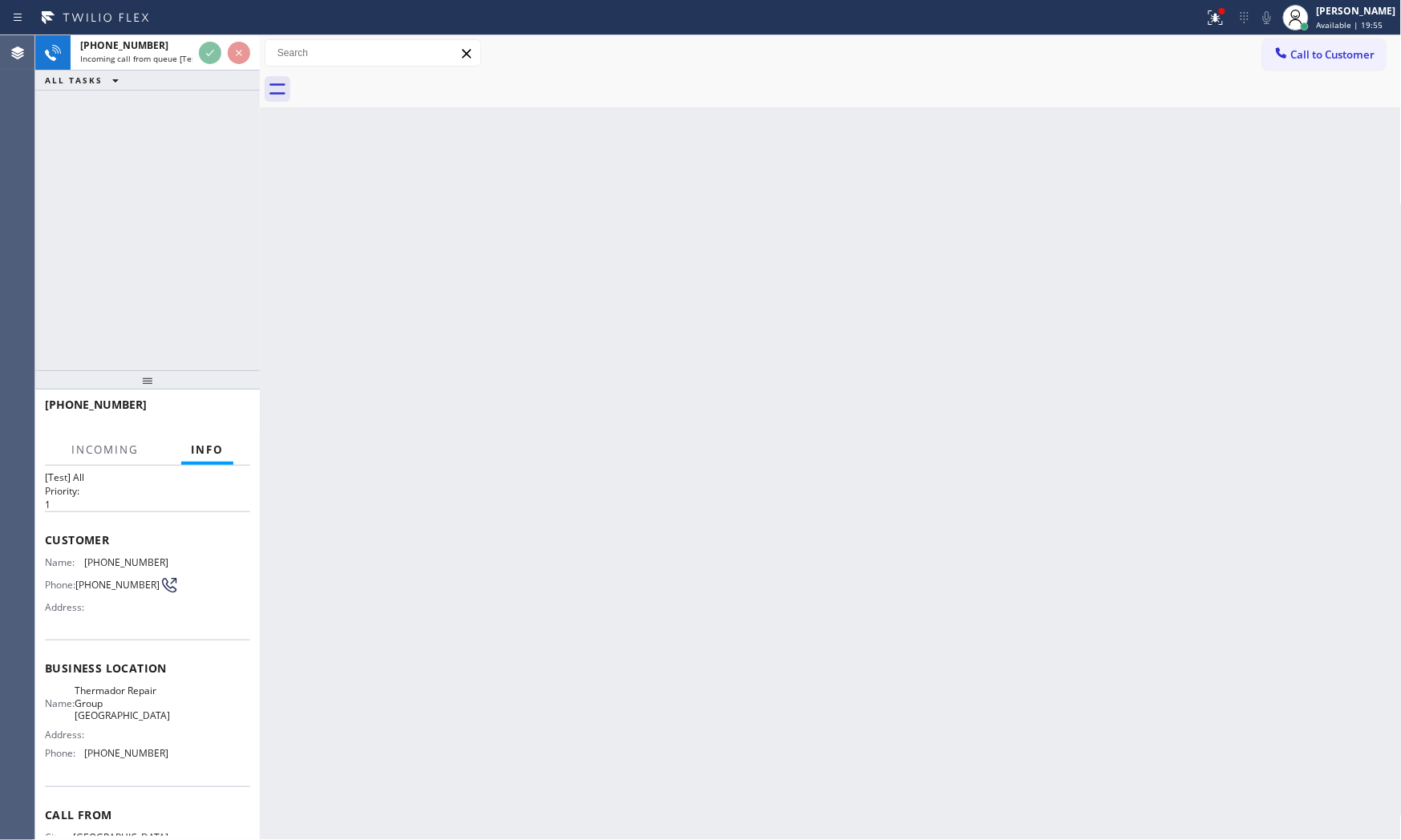
scroll to position [101, 0]
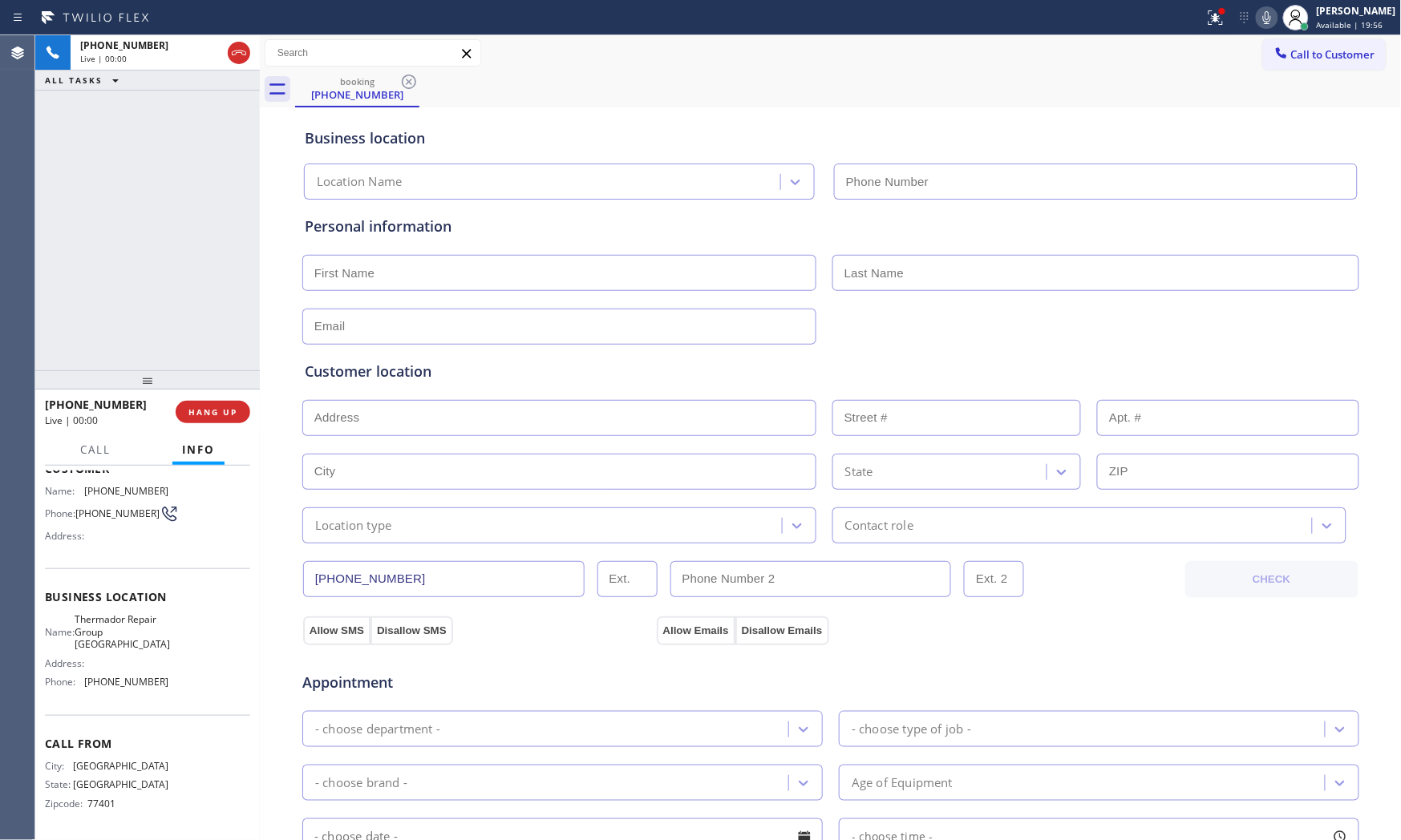
type input "[PHONE_NUMBER]"
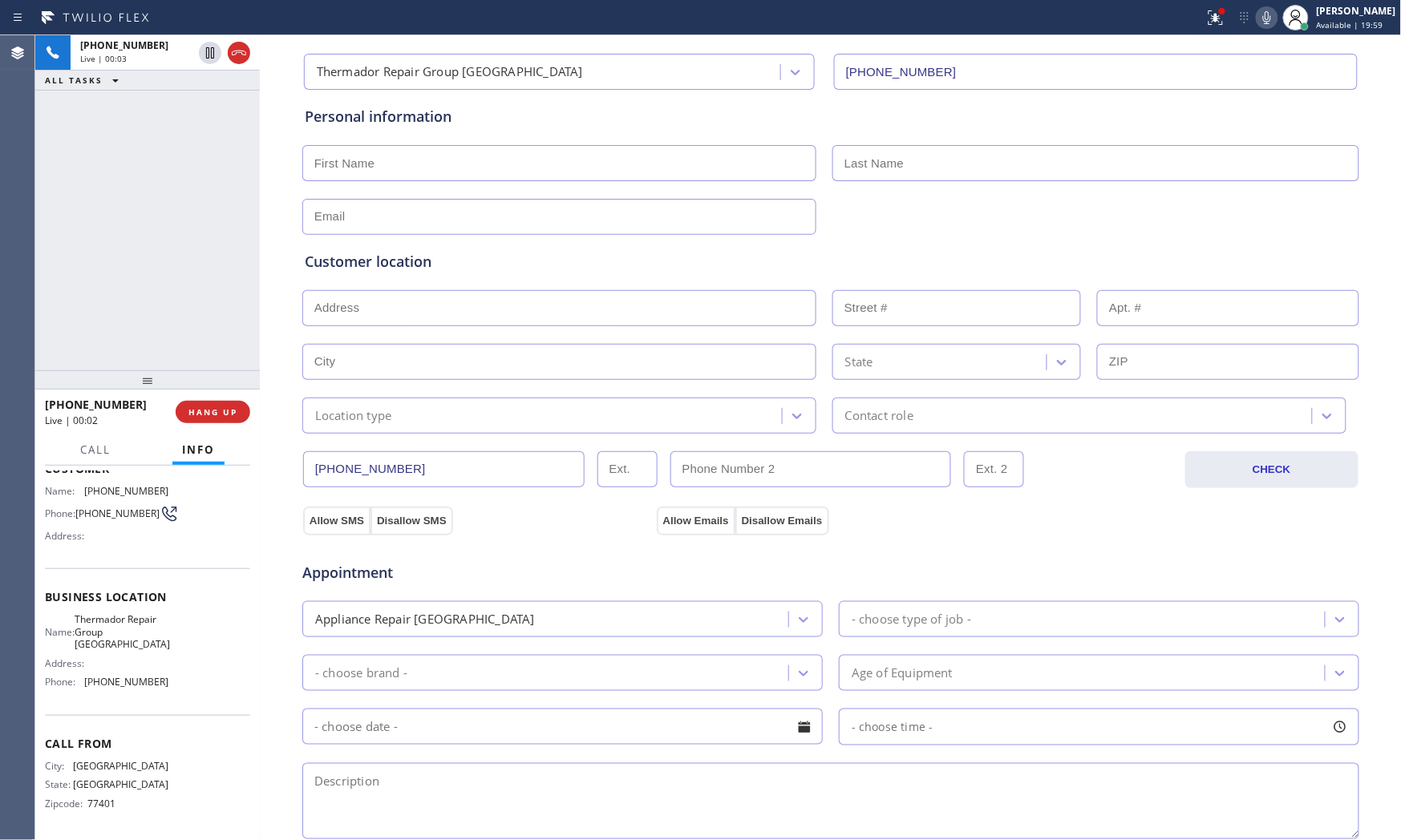
scroll to position [401, 0]
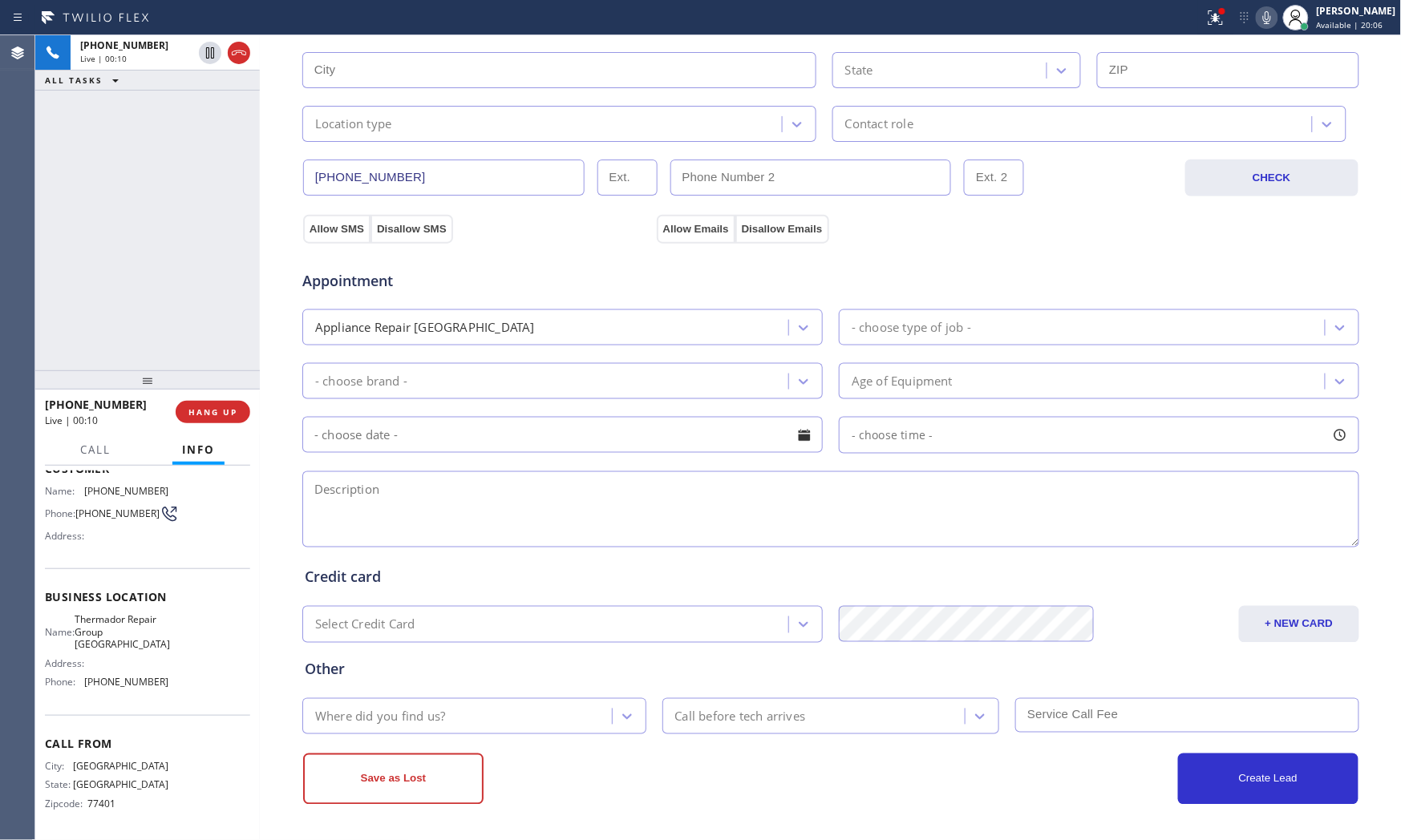
click at [1260, 14] on icon at bounding box center [1267, 17] width 19 height 19
click at [1216, 17] on icon at bounding box center [1215, 17] width 19 height 19
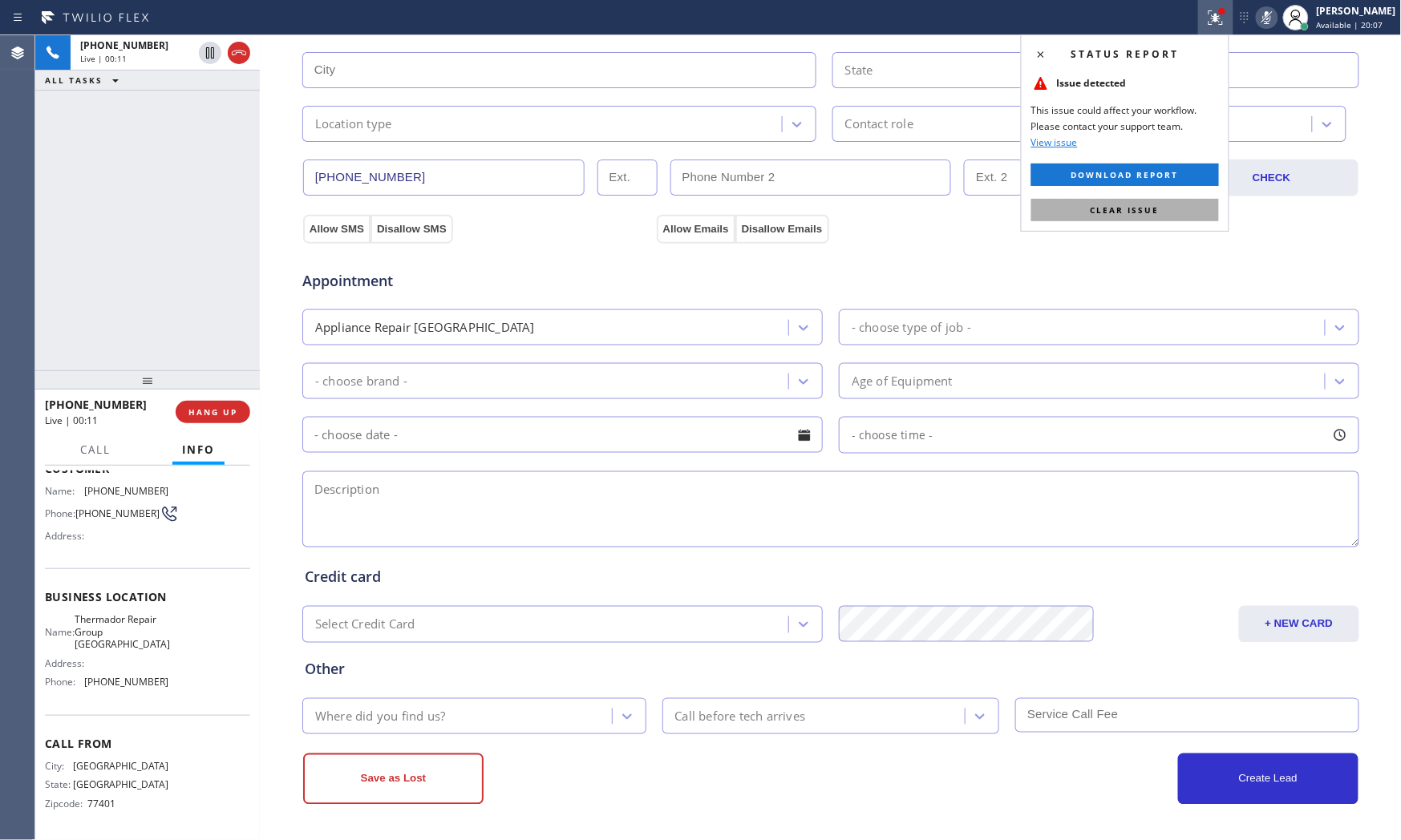
click at [1169, 217] on button "Clear issue" at bounding box center [1125, 210] width 188 height 23
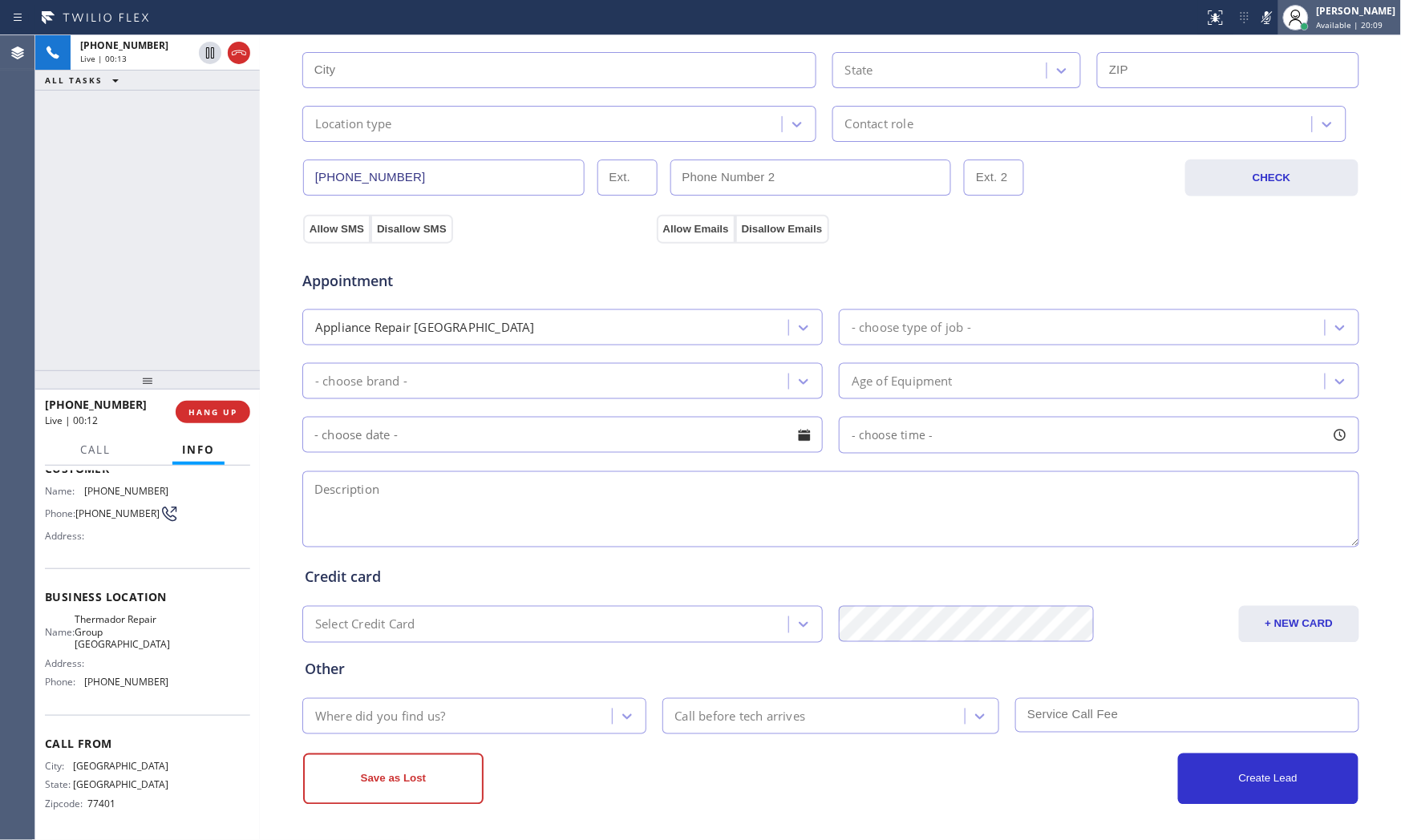
drag, startPoint x: 1265, startPoint y: 19, endPoint x: 1299, endPoint y: 18, distance: 34.0
click at [1265, 19] on icon at bounding box center [1267, 17] width 19 height 19
click at [1262, 25] on icon at bounding box center [1267, 17] width 19 height 19
click at [1257, 23] on icon at bounding box center [1267, 17] width 19 height 19
click at [1263, 27] on button at bounding box center [1267, 18] width 23 height 23
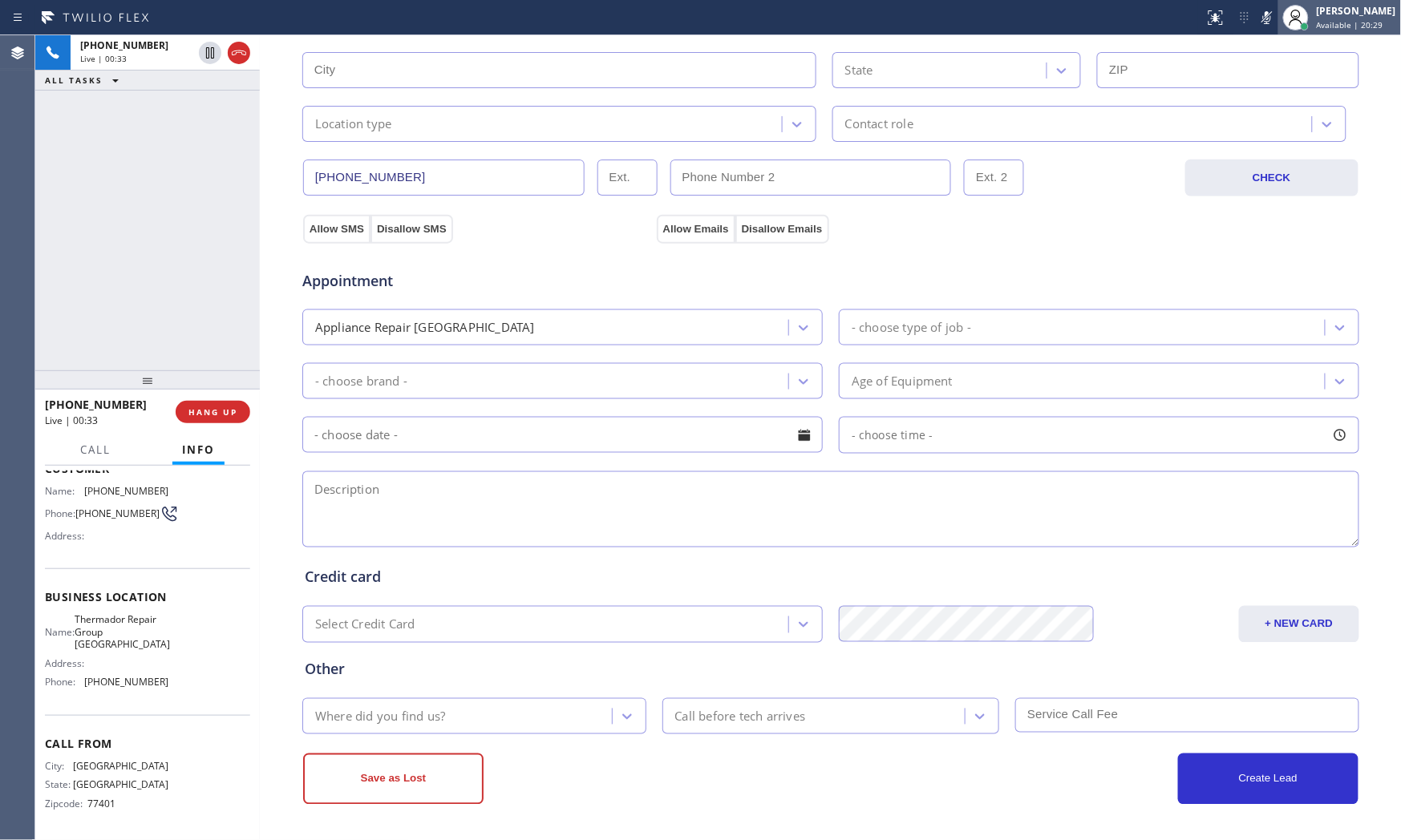
drag, startPoint x: 1263, startPoint y: 27, endPoint x: 1399, endPoint y: 0, distance: 138.7
click at [1265, 27] on button at bounding box center [1267, 18] width 23 height 23
click at [1262, 12] on icon at bounding box center [1267, 17] width 19 height 19
click at [1268, 19] on icon at bounding box center [1267, 17] width 19 height 19
click at [1256, 28] on div "Status report No issues detected If you experience an issue, please download th…" at bounding box center [1300, 18] width 203 height 35
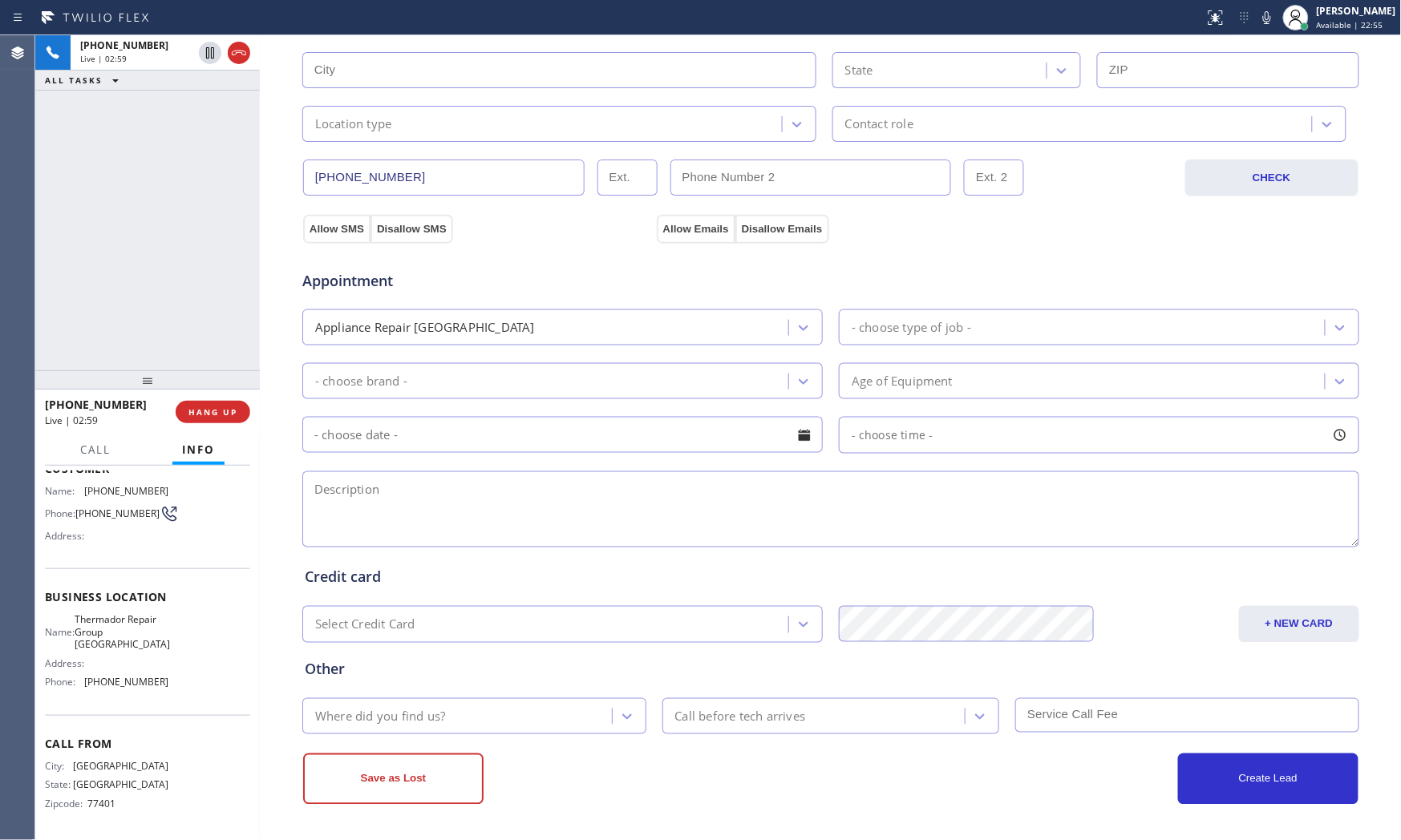
click at [1257, 25] on icon at bounding box center [1267, 17] width 19 height 19
click at [1257, 18] on icon at bounding box center [1267, 17] width 19 height 19
click at [199, 62] on div at bounding box center [210, 52] width 23 height 19
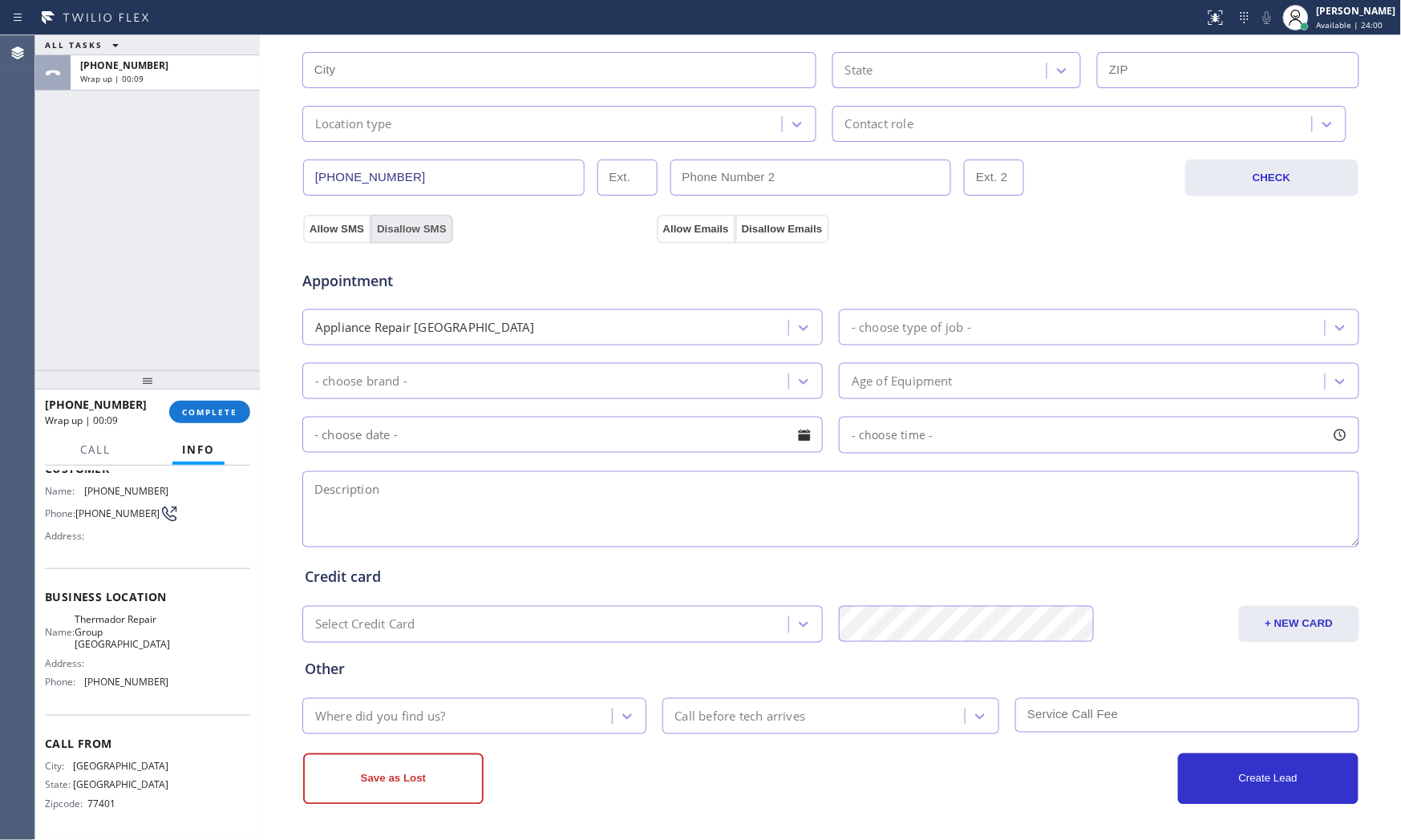
drag, startPoint x: 198, startPoint y: 259, endPoint x: 365, endPoint y: 226, distance: 170.2
click at [201, 258] on div "ALL TASKS ALL TASKS ACTIVE TASKS TASKS IN WRAP UP [PHONE_NUMBER] Wrap up | 00:09" at bounding box center [148, 203] width 225 height 335
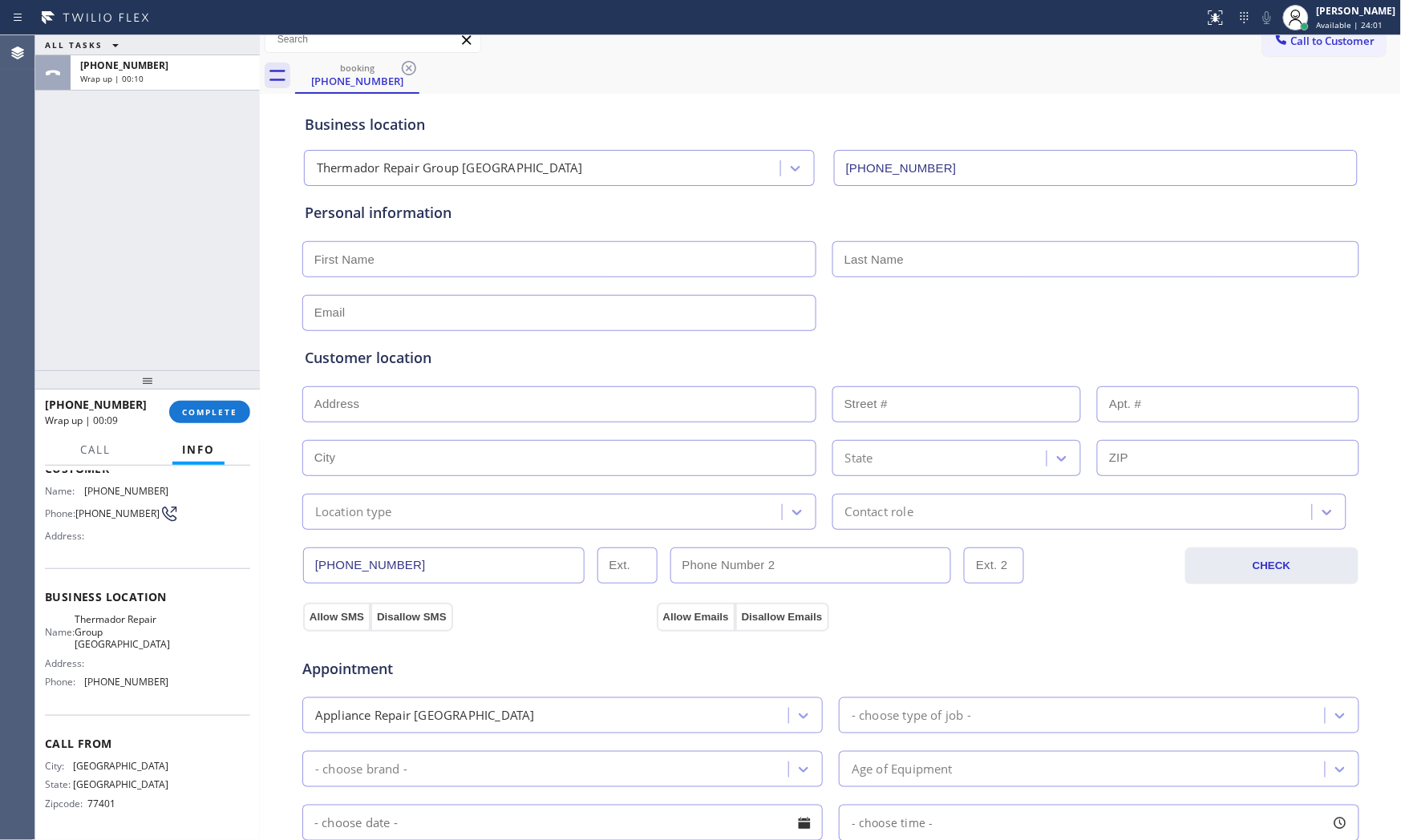
scroll to position [0, 0]
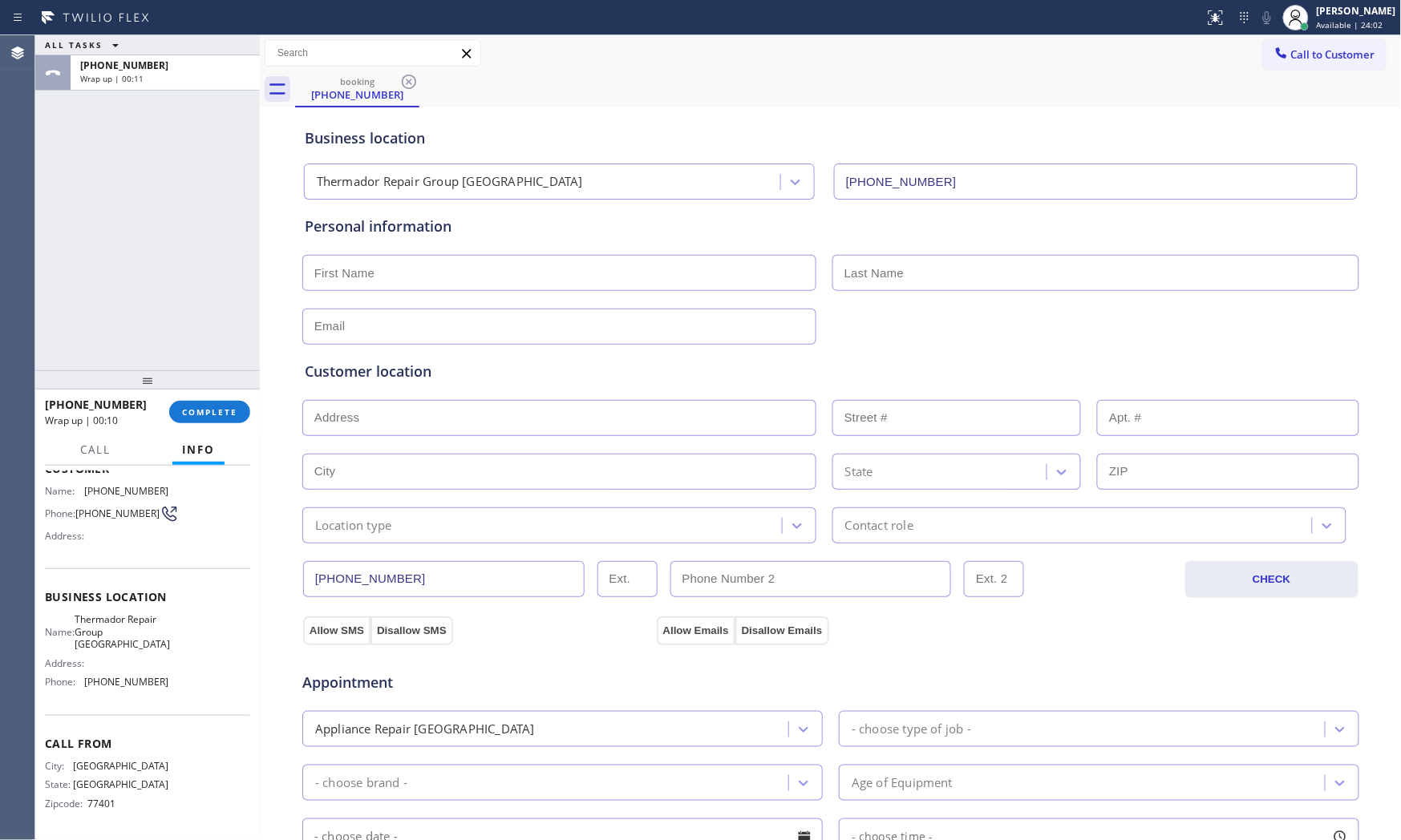
click at [405, 273] on input "text" at bounding box center [560, 273] width 514 height 36
click at [405, 273] on input "MR" at bounding box center [560, 273] width 514 height 36
type input "Mr"
type input "[PERSON_NAME]"
type input "[EMAIL_ADDRESS][DOMAIN_NAME]"
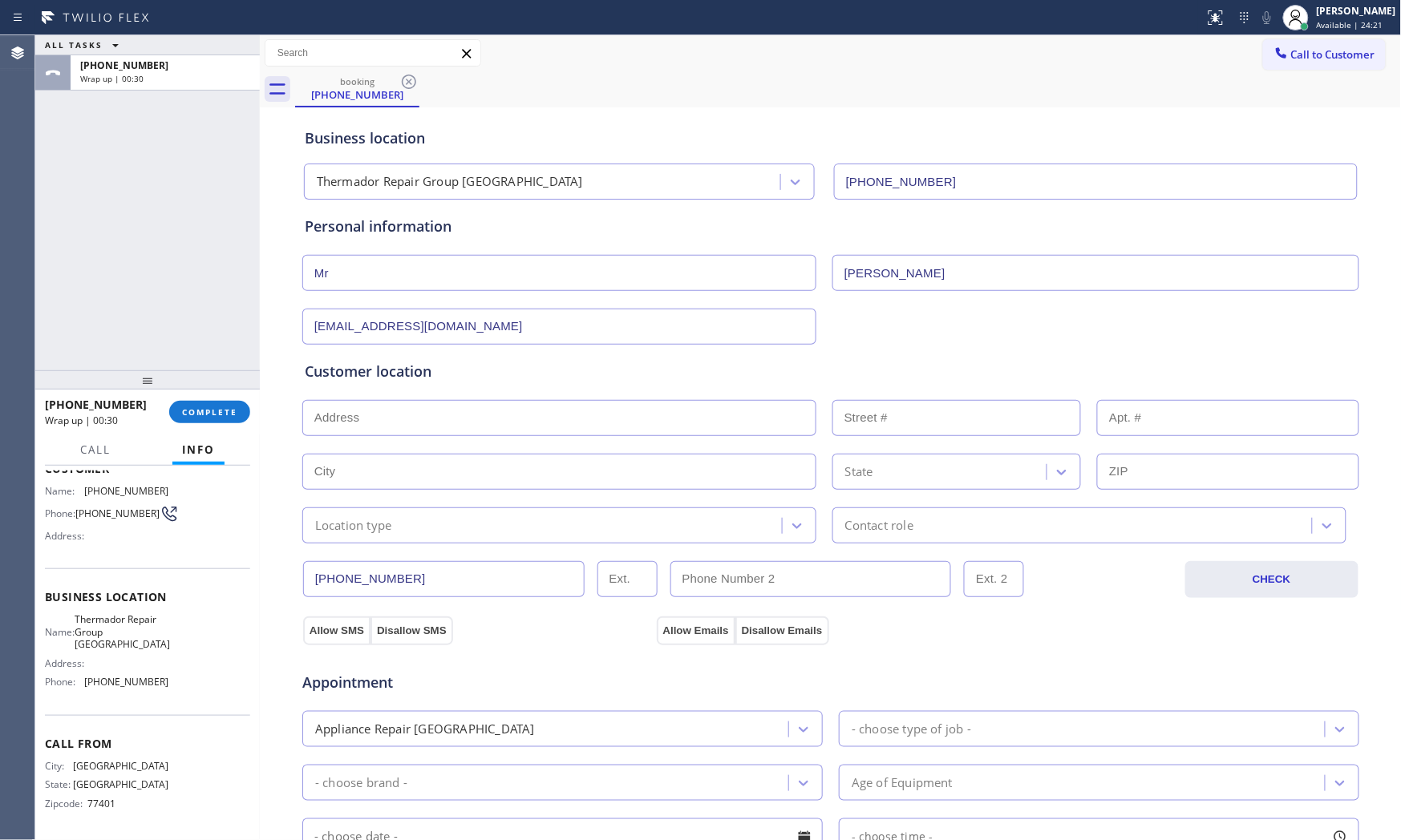
drag, startPoint x: 570, startPoint y: 410, endPoint x: 520, endPoint y: 442, distance: 59.4
click at [566, 412] on input "text" at bounding box center [560, 417] width 514 height 36
paste input "[GEOGRAPHIC_DATA]"
type input "[GEOGRAPHIC_DATA], [GEOGRAPHIC_DATA]"
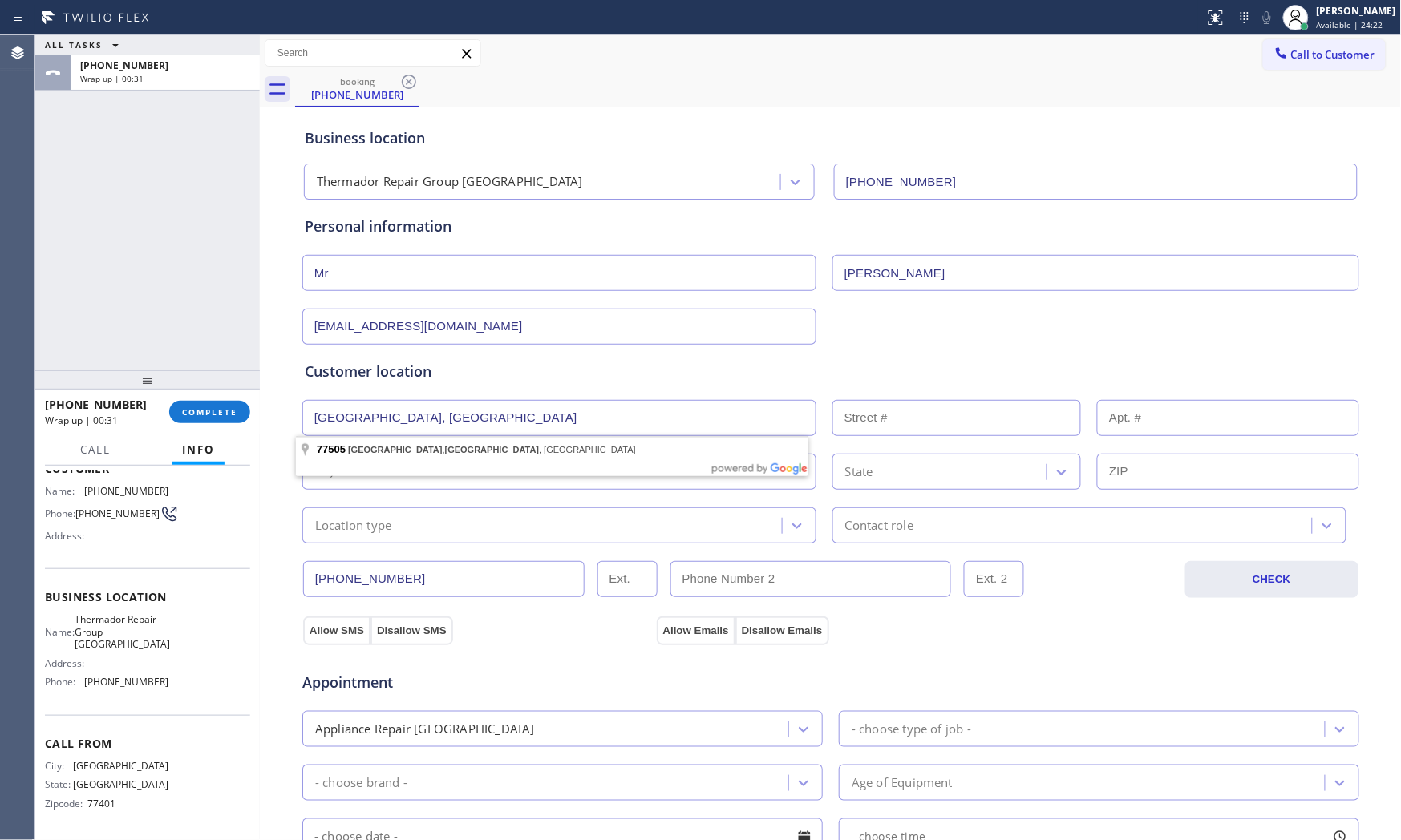
type input "[GEOGRAPHIC_DATA]"
type input "77505"
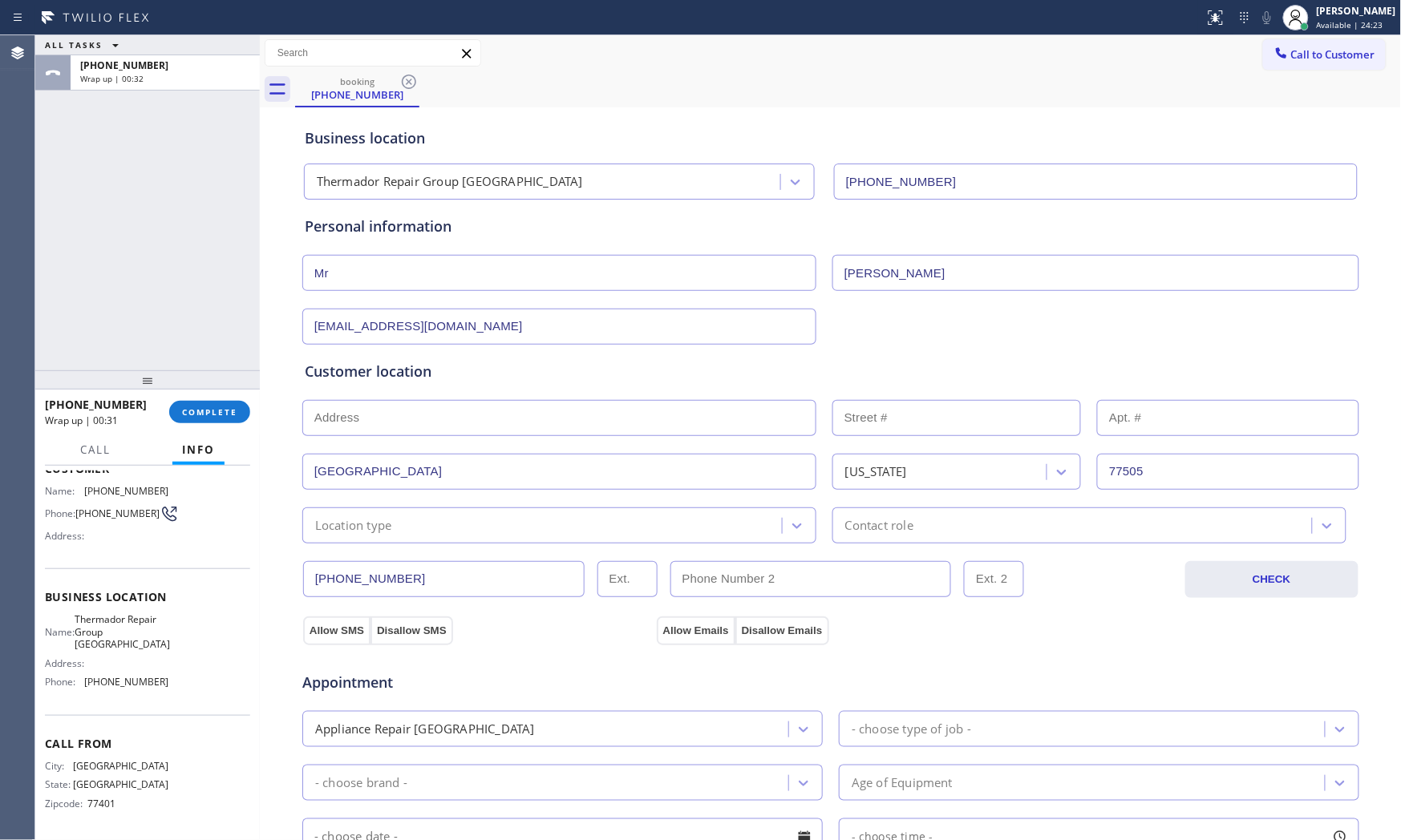
click at [393, 546] on div "[PHONE_NUMBER] CHECK" at bounding box center [831, 570] width 1059 height 54
click at [389, 537] on div "Location type" at bounding box center [560, 525] width 514 height 36
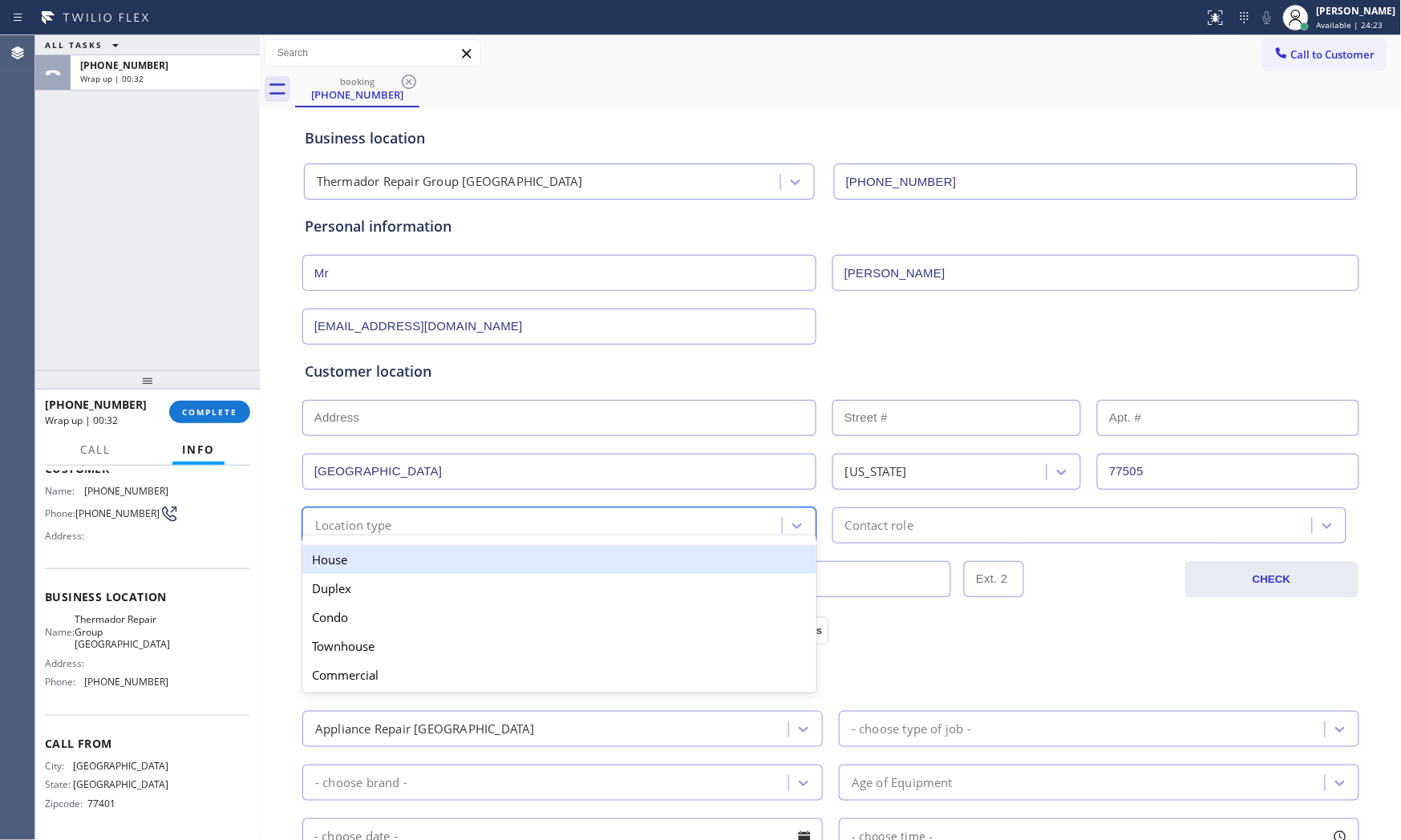
click at [379, 570] on div "House" at bounding box center [560, 559] width 514 height 29
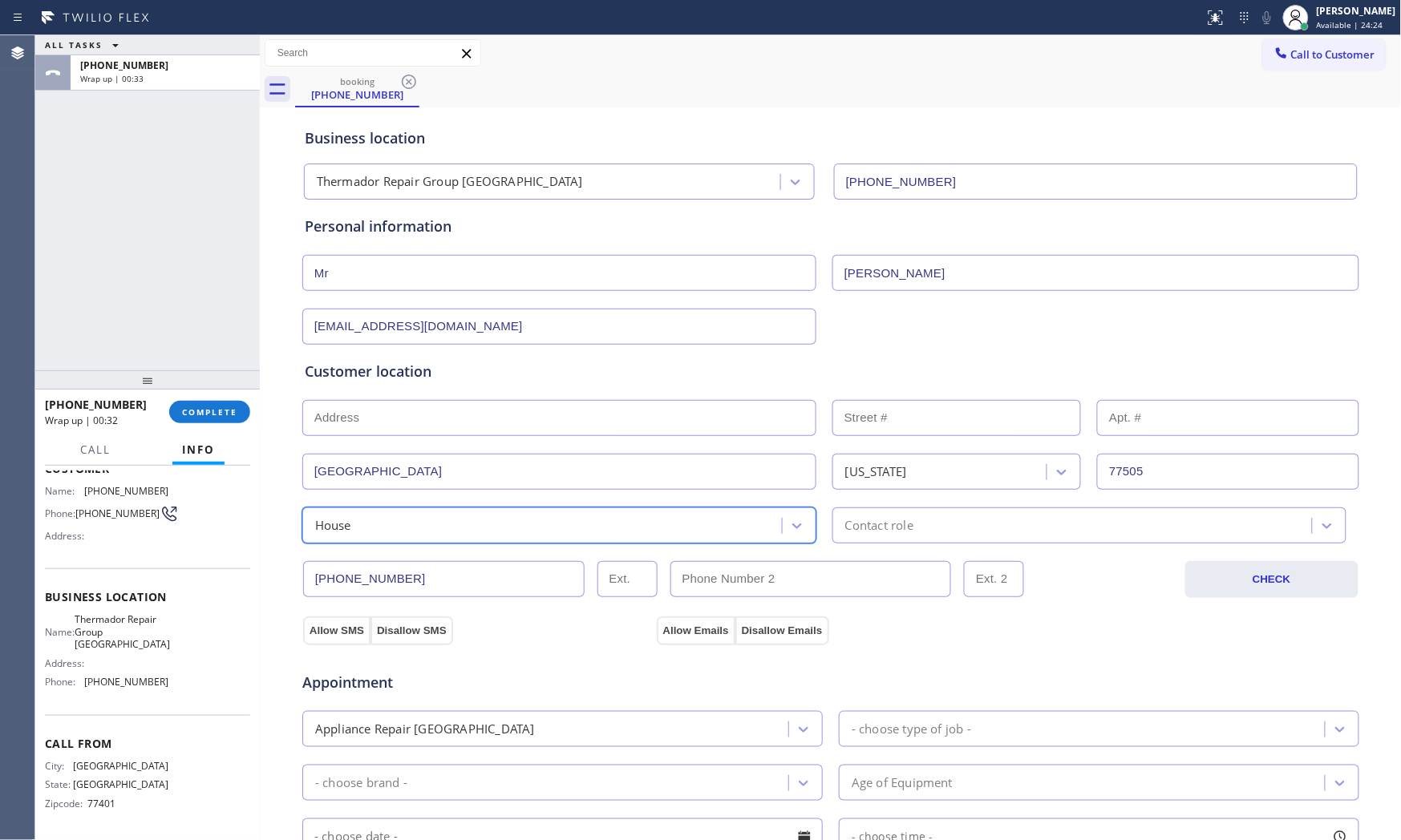
click at [878, 535] on div "Contact role" at bounding box center [1089, 525] width 514 height 36
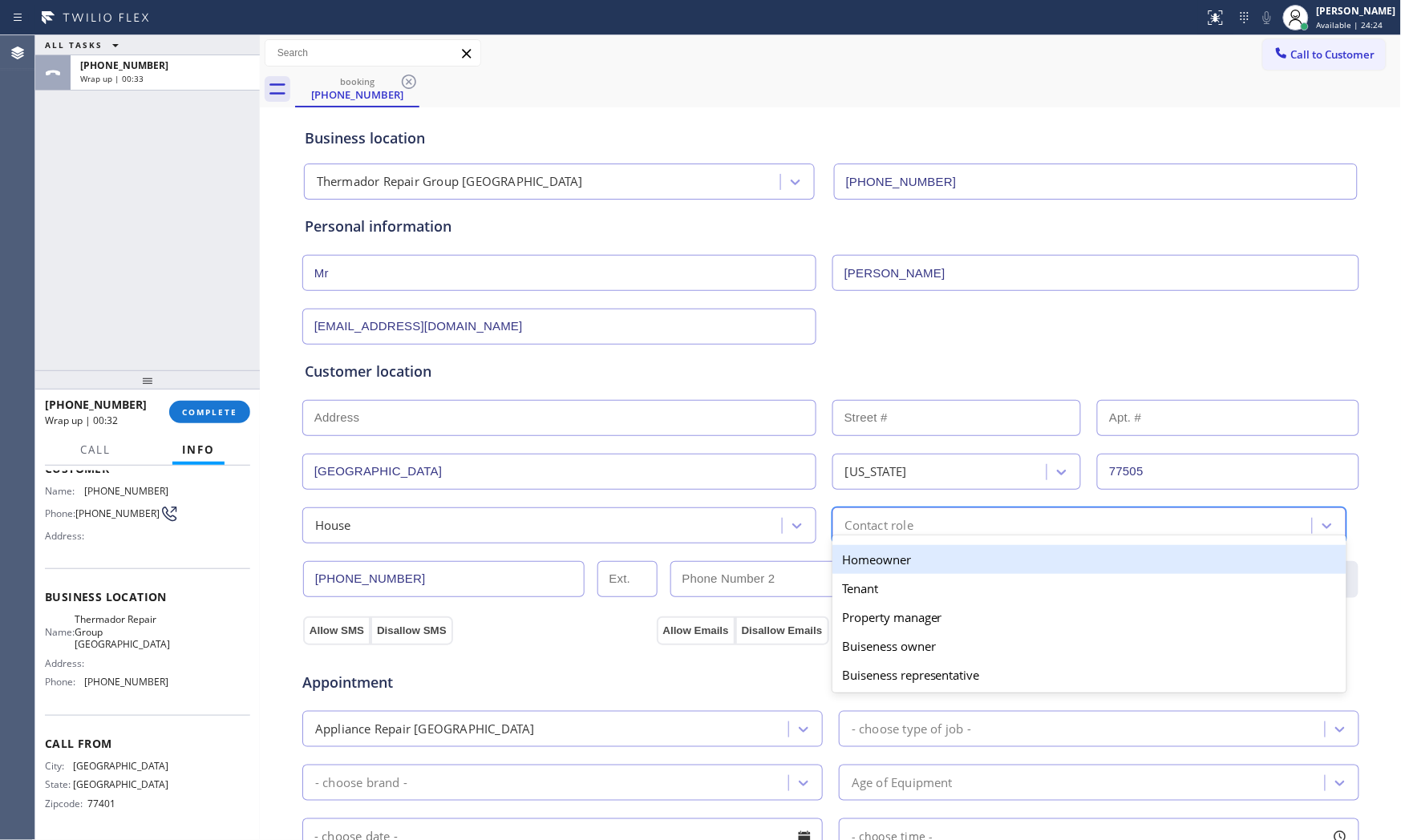
click at [844, 564] on div "Homeowner" at bounding box center [1089, 559] width 514 height 29
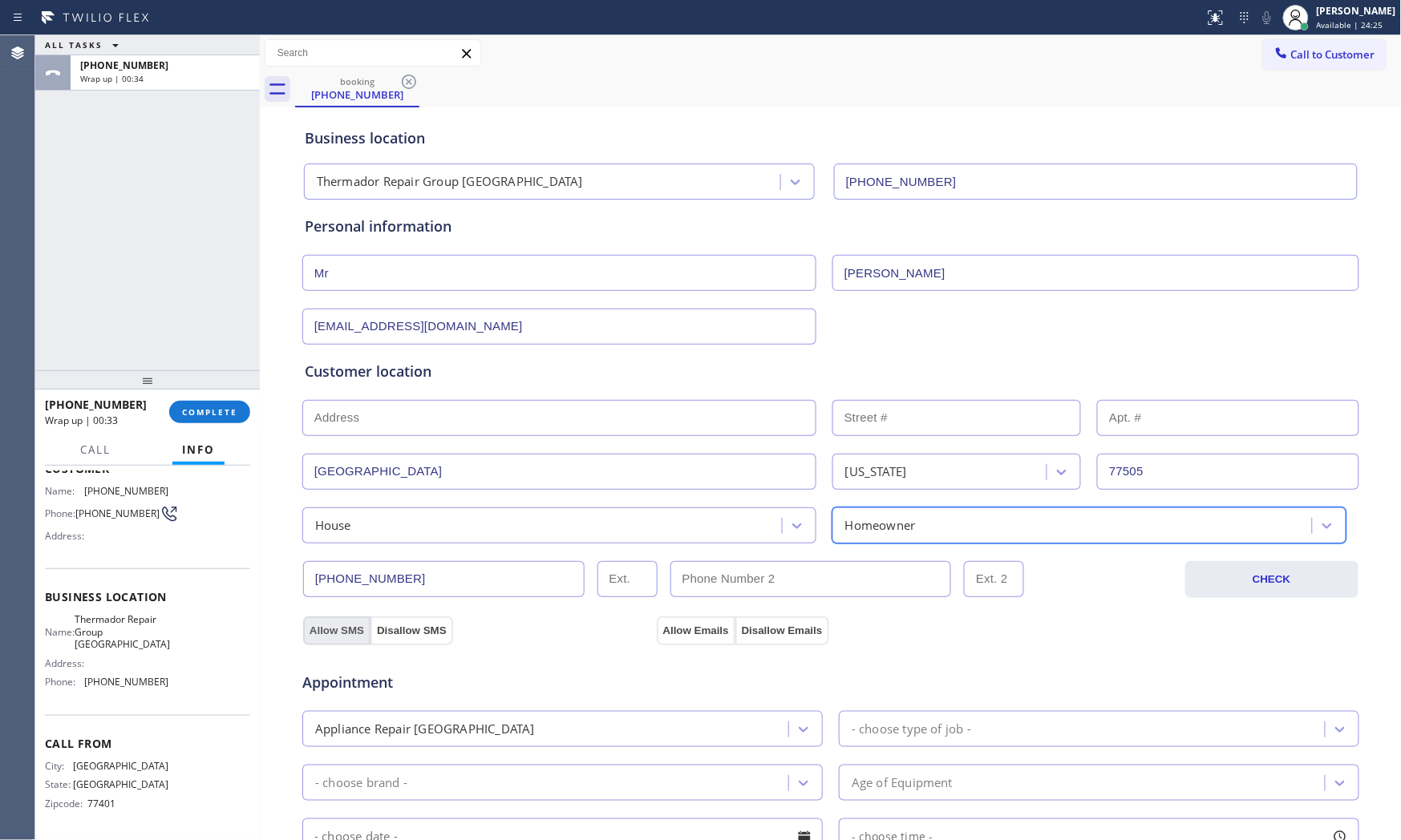
click at [303, 636] on button "Allow SMS" at bounding box center [337, 630] width 68 height 29
drag, startPoint x: 310, startPoint y: 636, endPoint x: 471, endPoint y: 633, distance: 161.0
click at [315, 636] on button "Allow SMS" at bounding box center [337, 630] width 68 height 29
click at [661, 631] on button "Allow Emails" at bounding box center [696, 630] width 79 height 29
click at [520, 734] on div "Appliance Repair [GEOGRAPHIC_DATA]" at bounding box center [547, 728] width 481 height 28
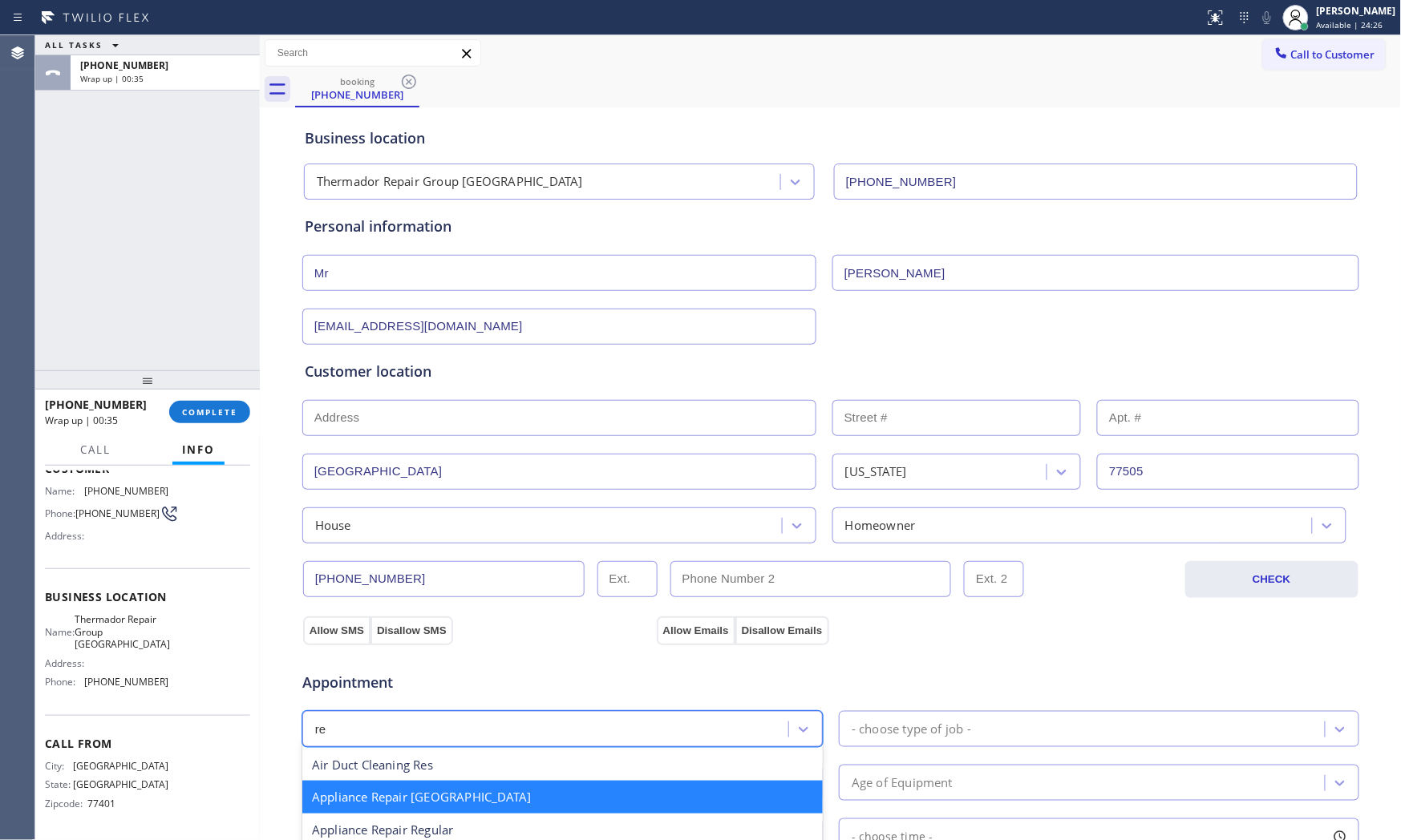
type input "reg"
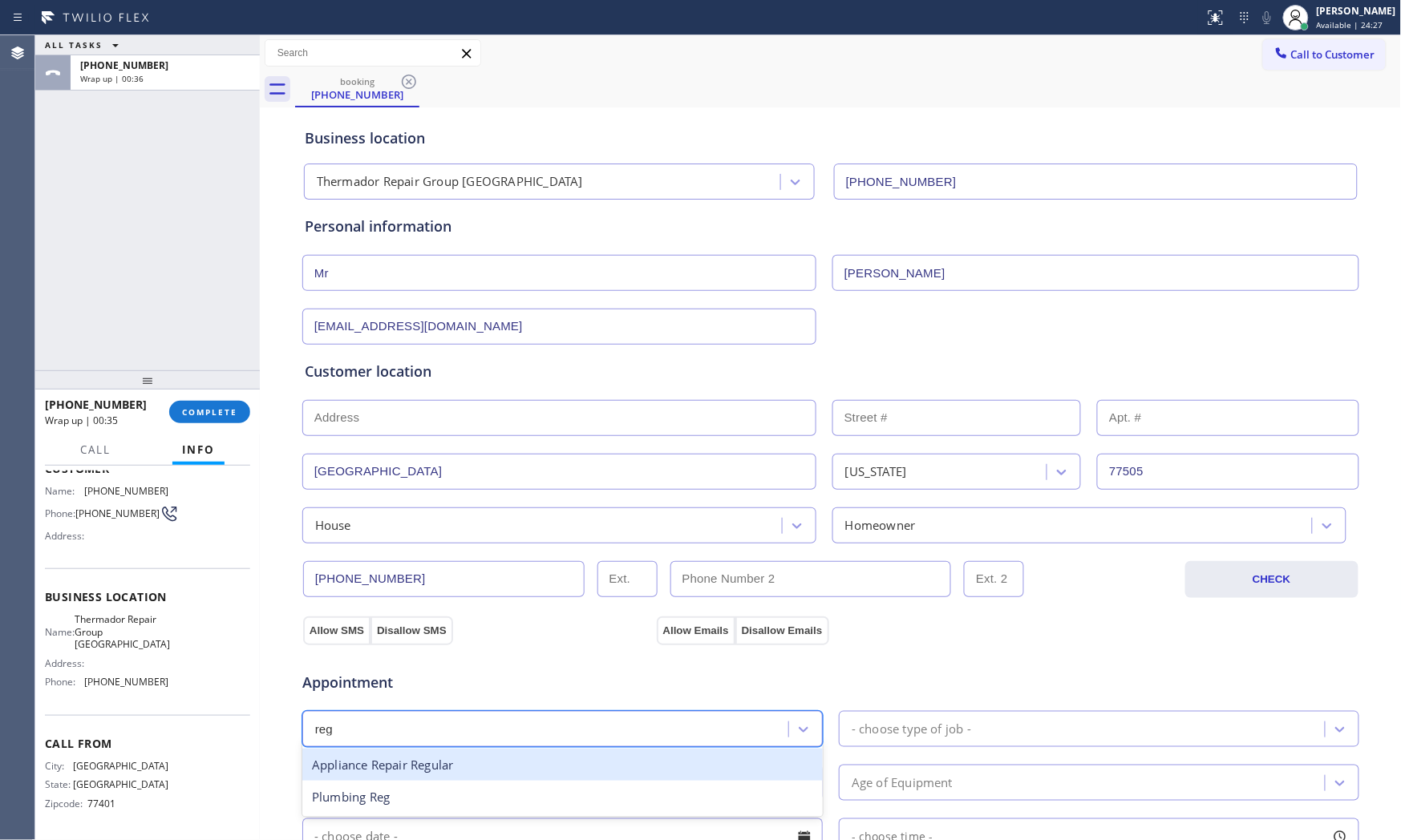
drag, startPoint x: 462, startPoint y: 760, endPoint x: 583, endPoint y: 757, distance: 121.0
click at [463, 760] on div "Appliance Repair Regular" at bounding box center [563, 765] width 521 height 33
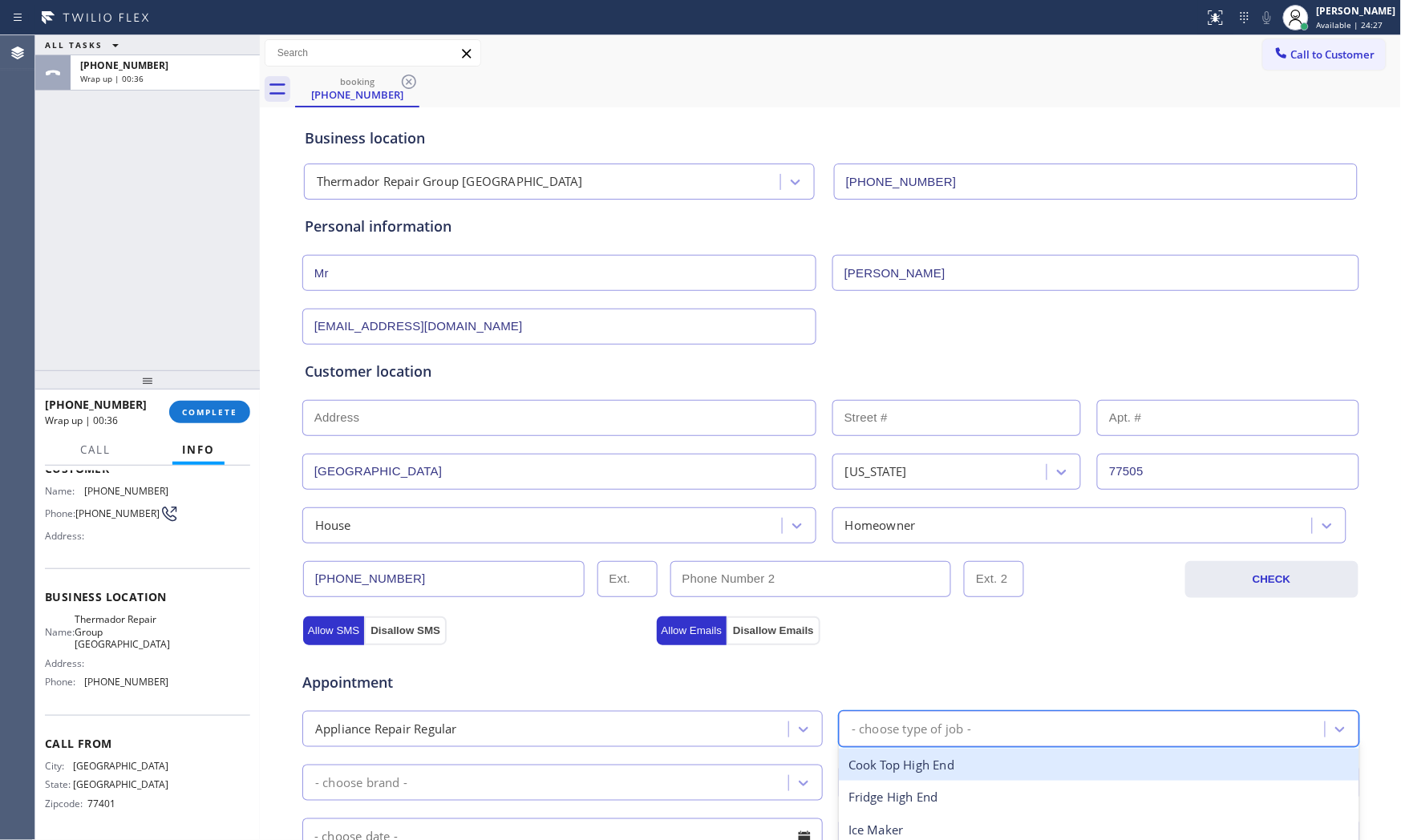
click at [867, 747] on div "- choose type of job -" at bounding box center [1099, 728] width 521 height 36
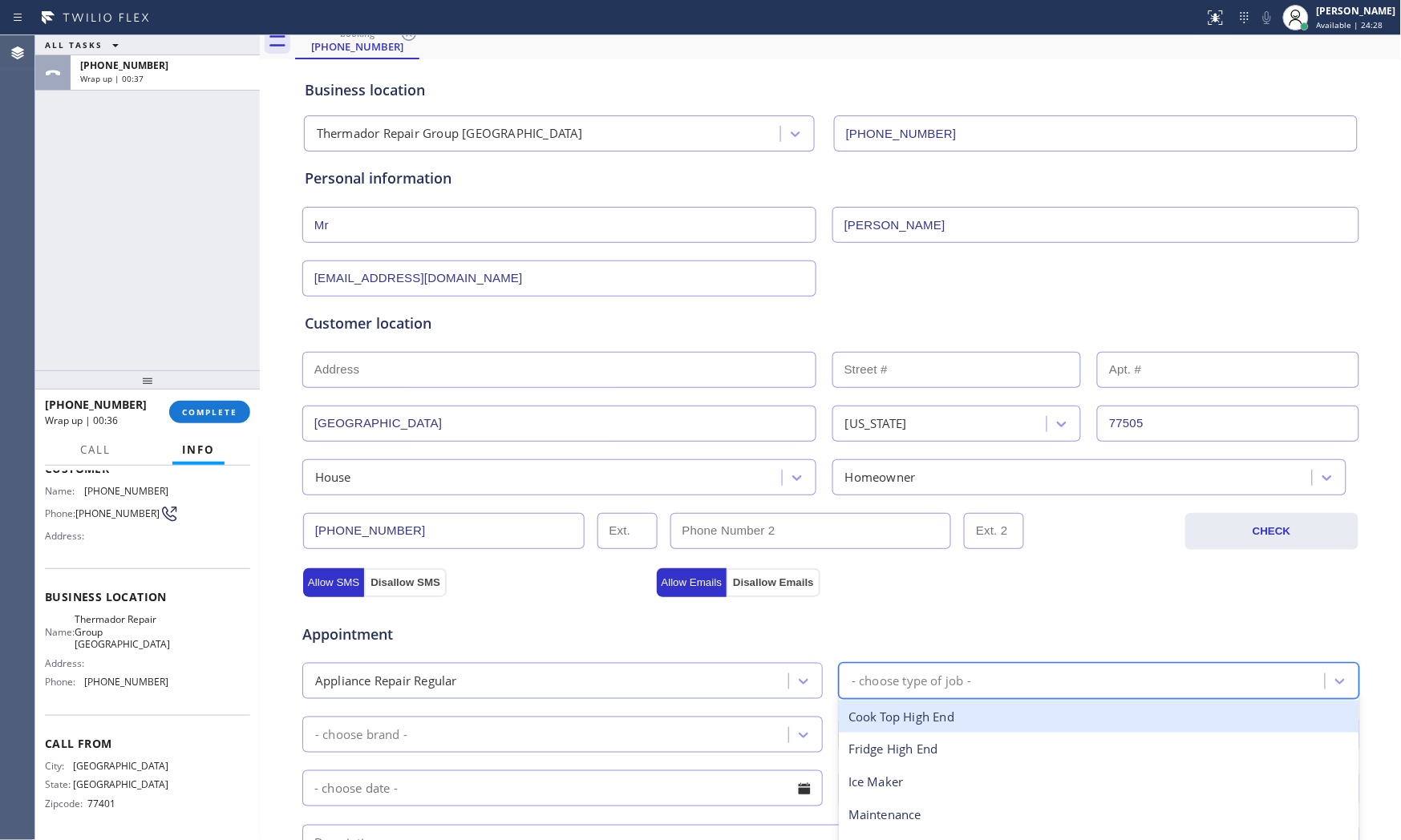
scroll to position [178, 0]
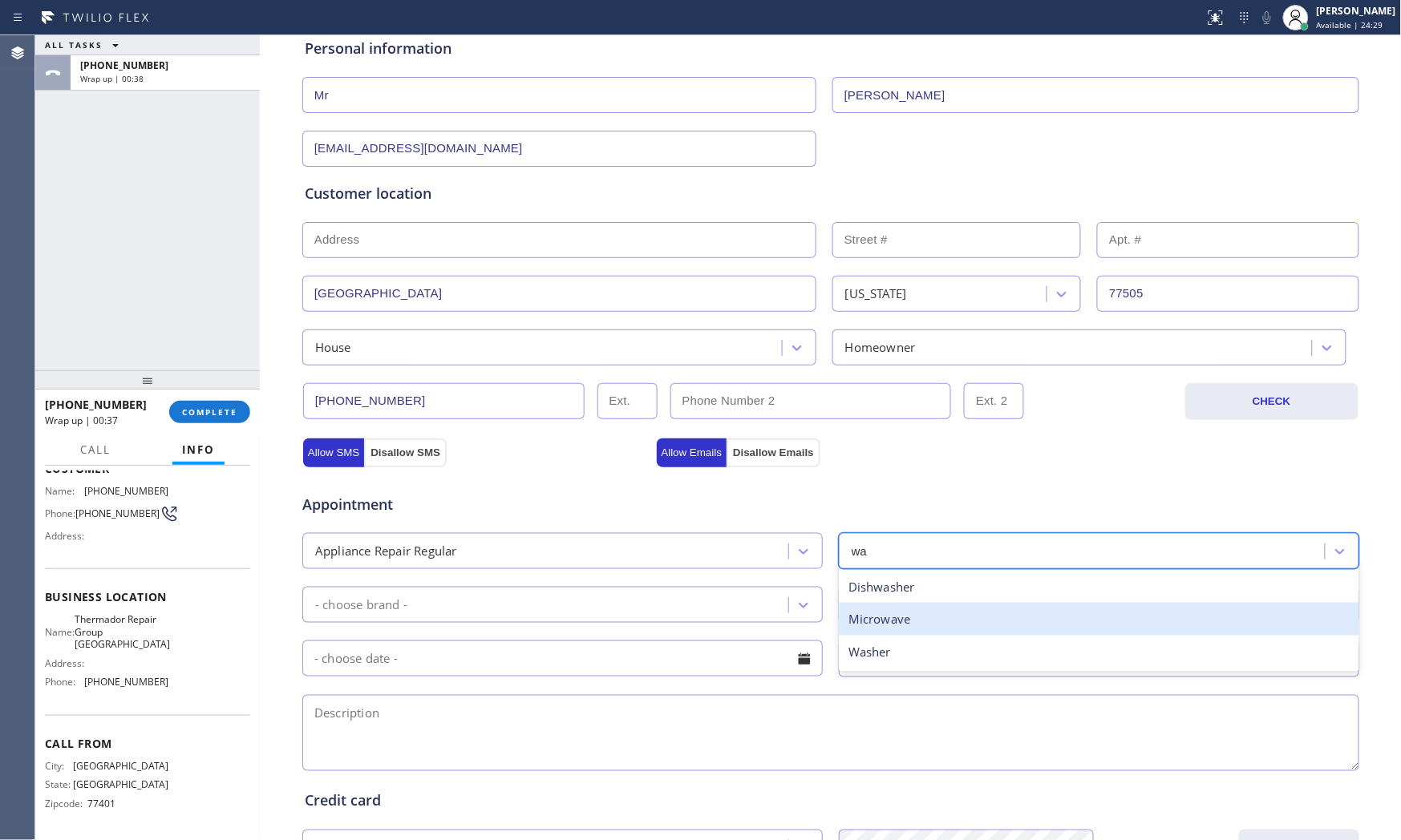
type input "was"
drag, startPoint x: 917, startPoint y: 621, endPoint x: 727, endPoint y: 608, distance: 190.4
click at [911, 621] on div "Washer" at bounding box center [1099, 619] width 521 height 33
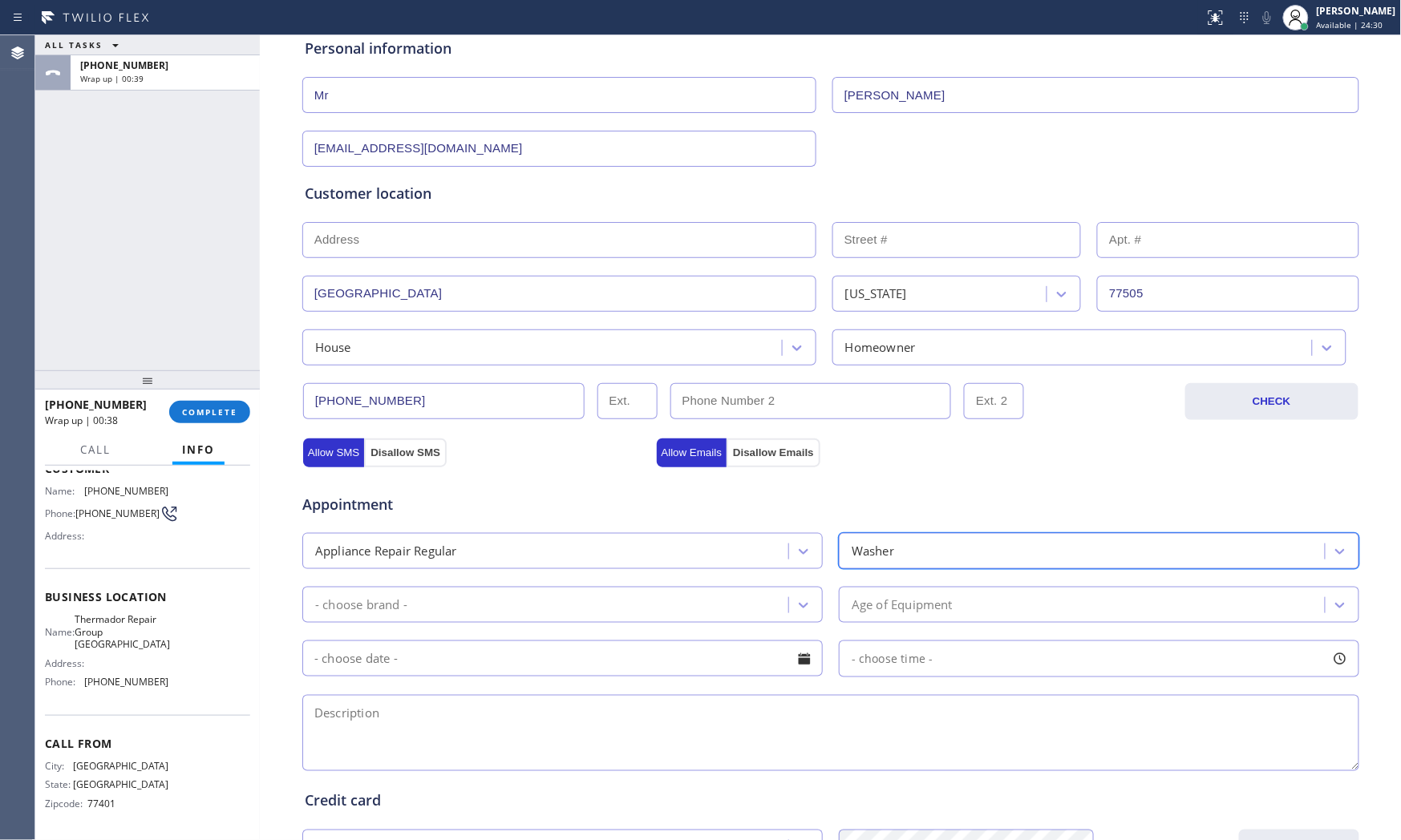
click at [588, 596] on div "- choose brand -" at bounding box center [547, 604] width 481 height 28
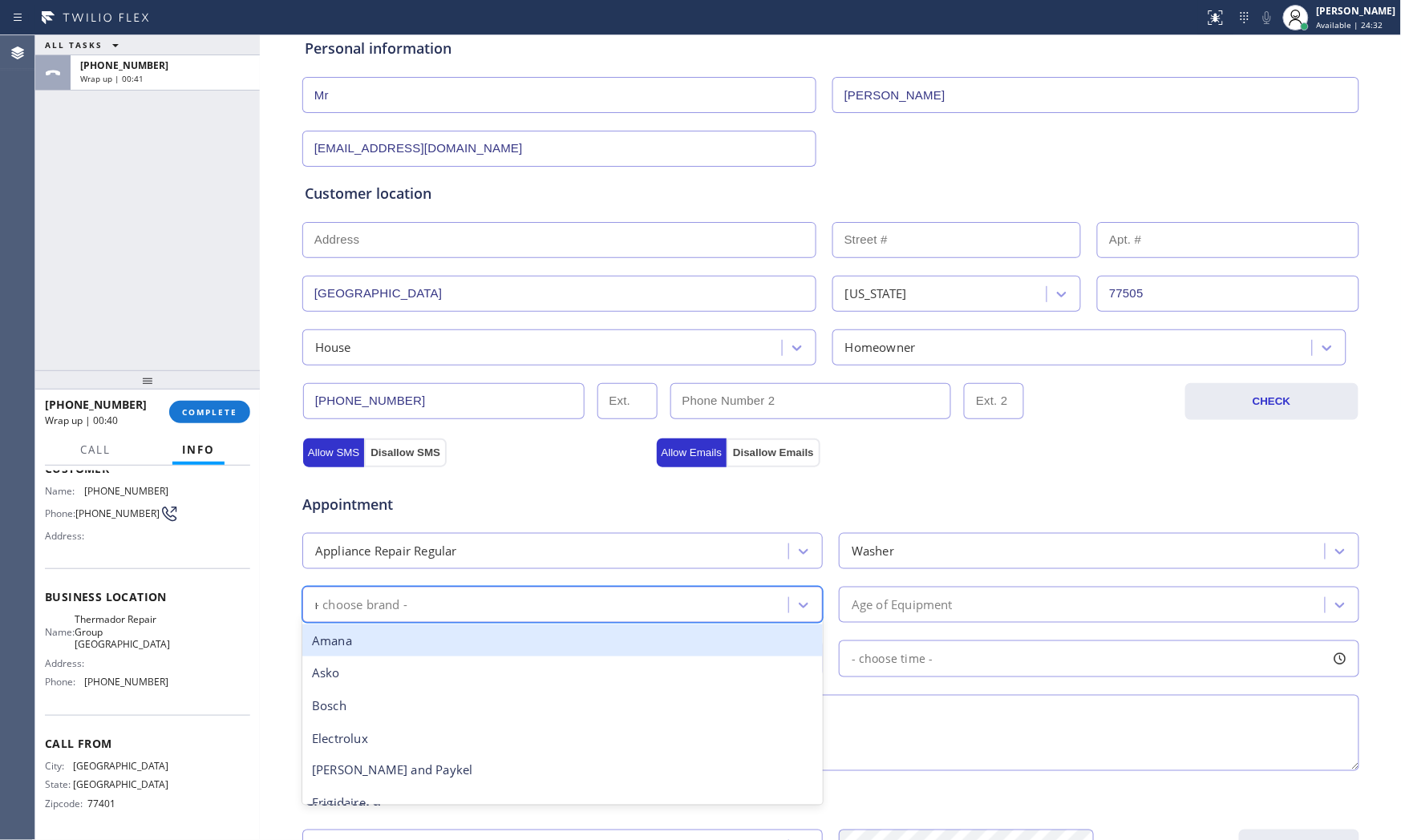
type input "ma"
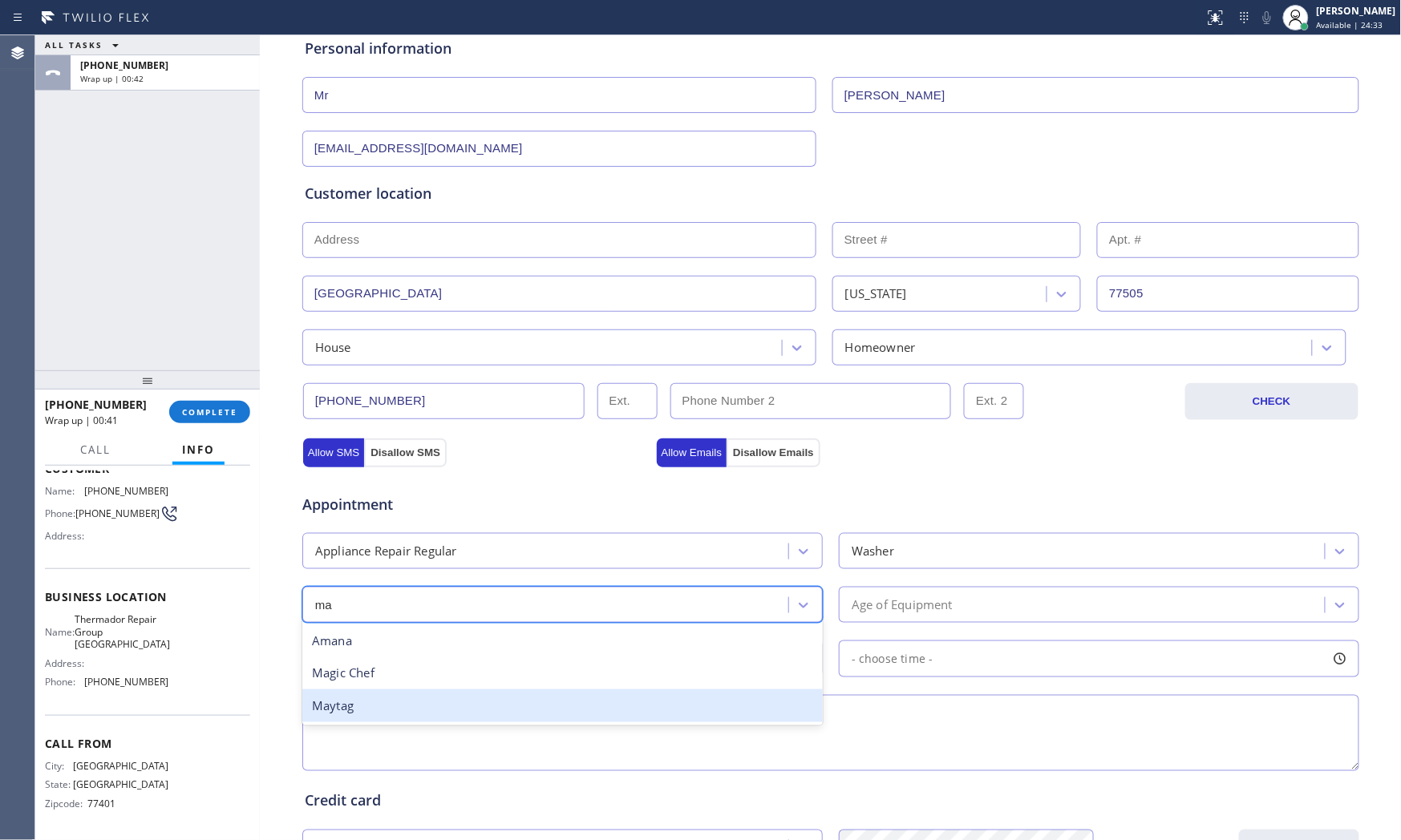
click at [430, 692] on div "Maytag" at bounding box center [563, 706] width 521 height 33
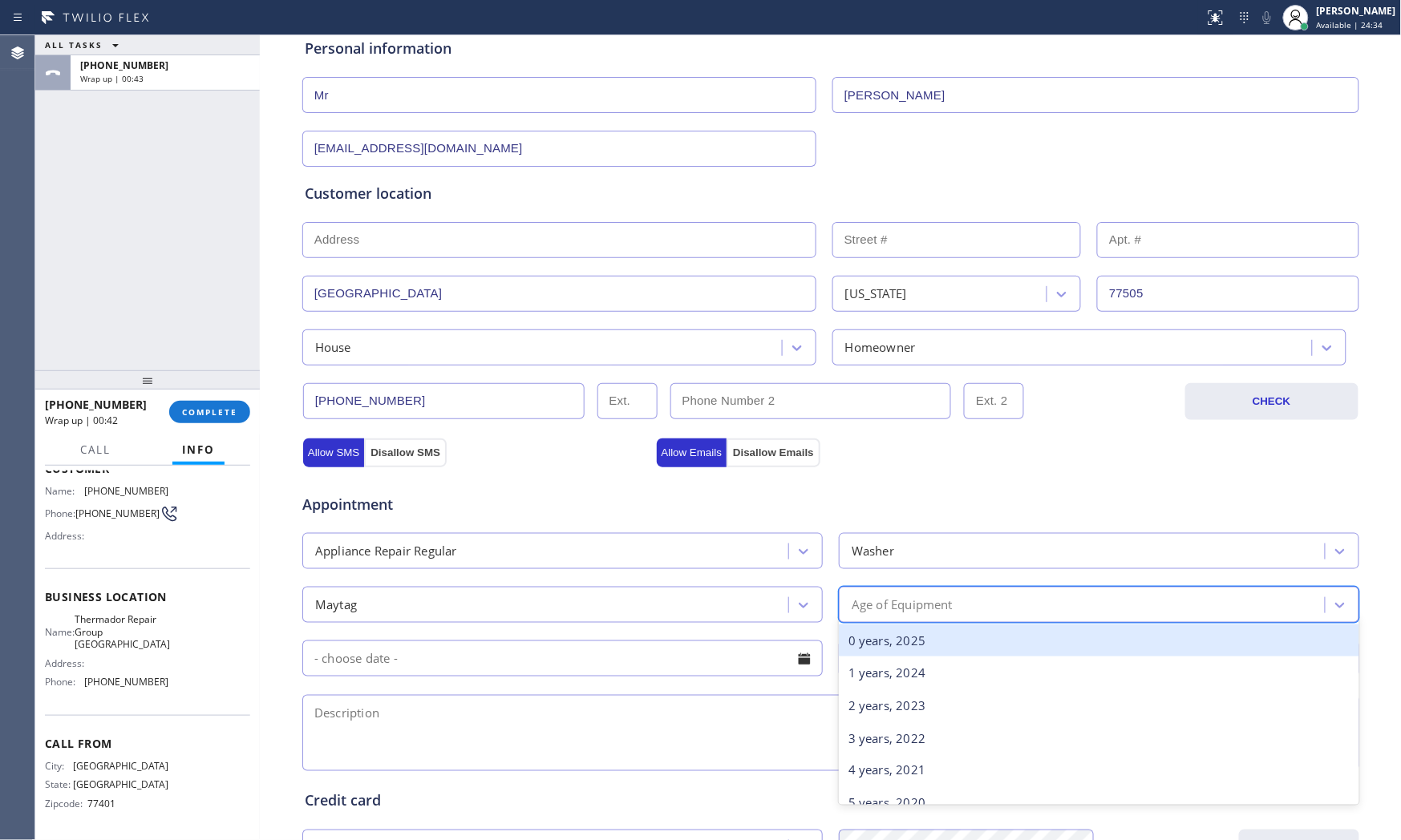
click at [880, 611] on div "Age of Equipment" at bounding box center [901, 605] width 101 height 19
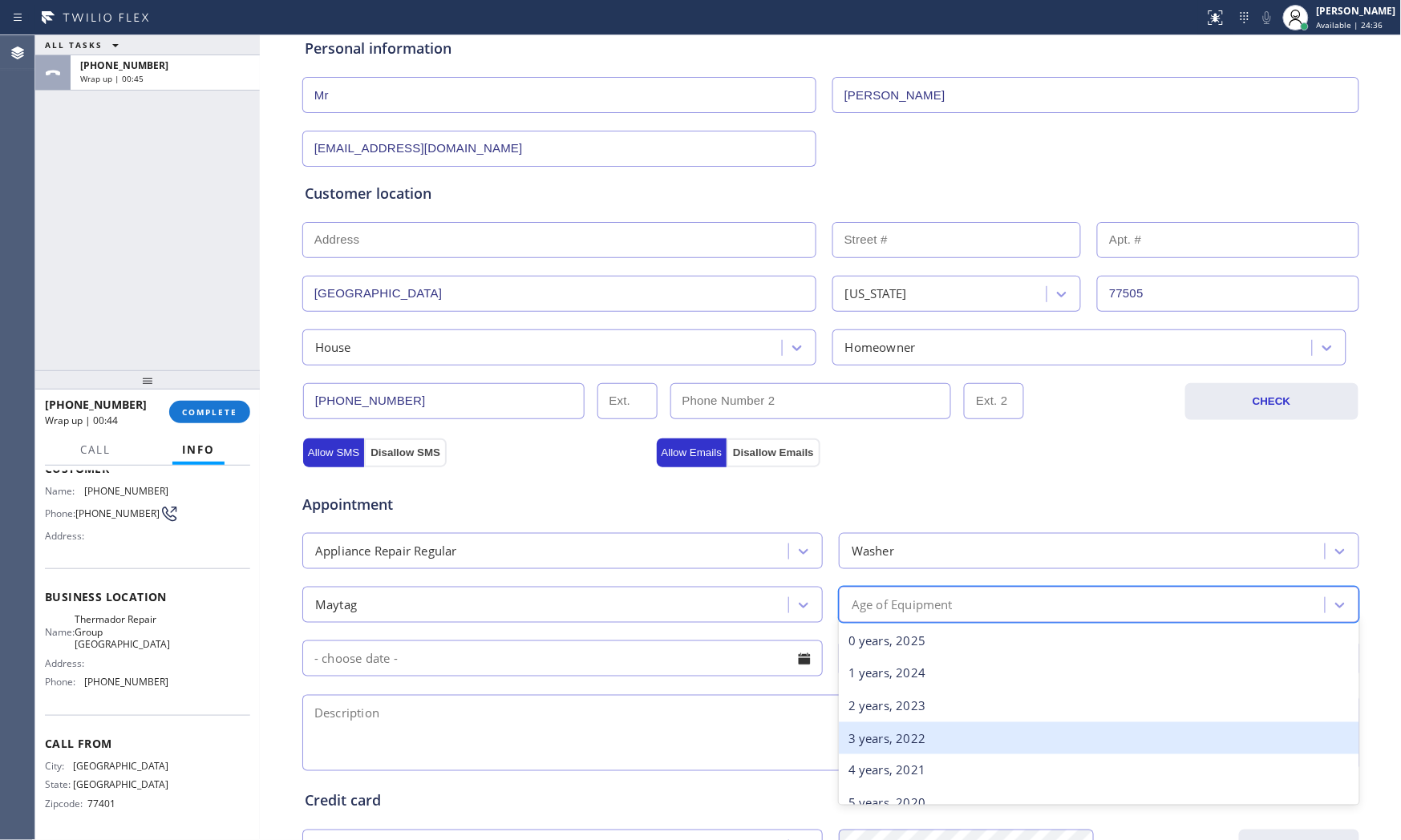
drag, startPoint x: 886, startPoint y: 730, endPoint x: 806, endPoint y: 717, distance: 81.0
click at [885, 730] on div "3 years, 2022" at bounding box center [1099, 739] width 521 height 33
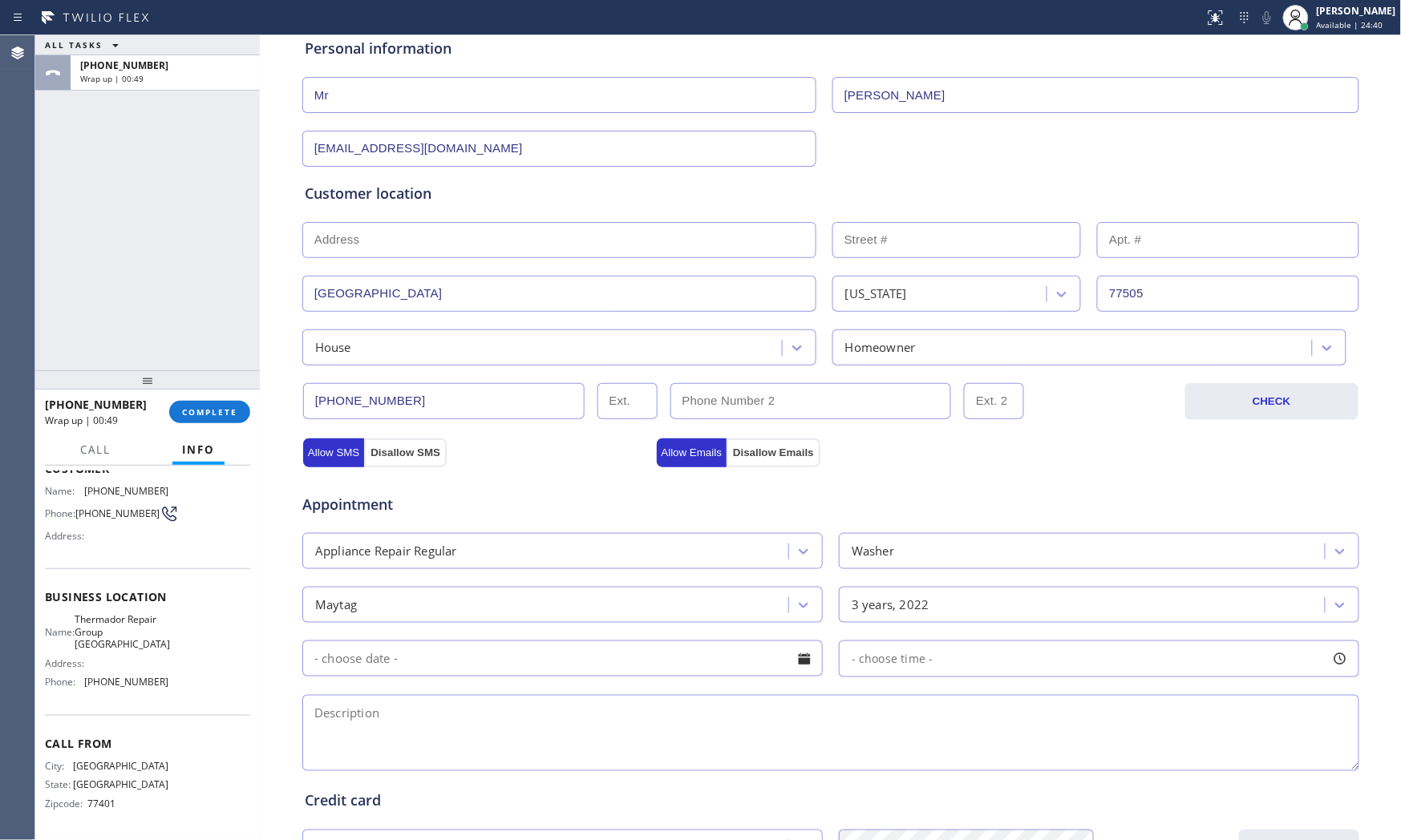
click at [590, 731] on textarea at bounding box center [831, 733] width 1057 height 76
paste textarea "Maytag | washerSBS | there water coming to the bottom | [DEMOGRAPHIC_DATA] | ho…"
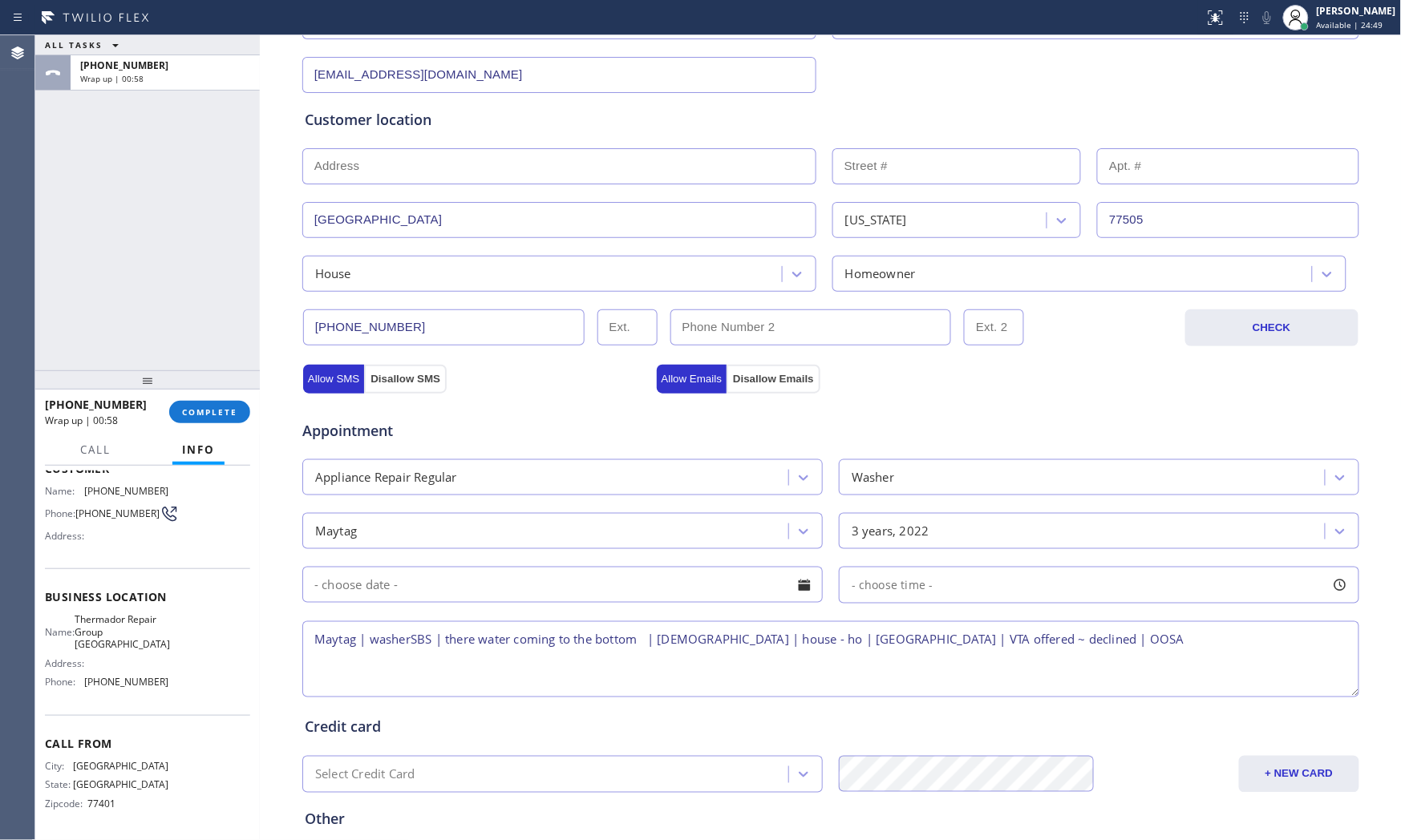
scroll to position [401, 0]
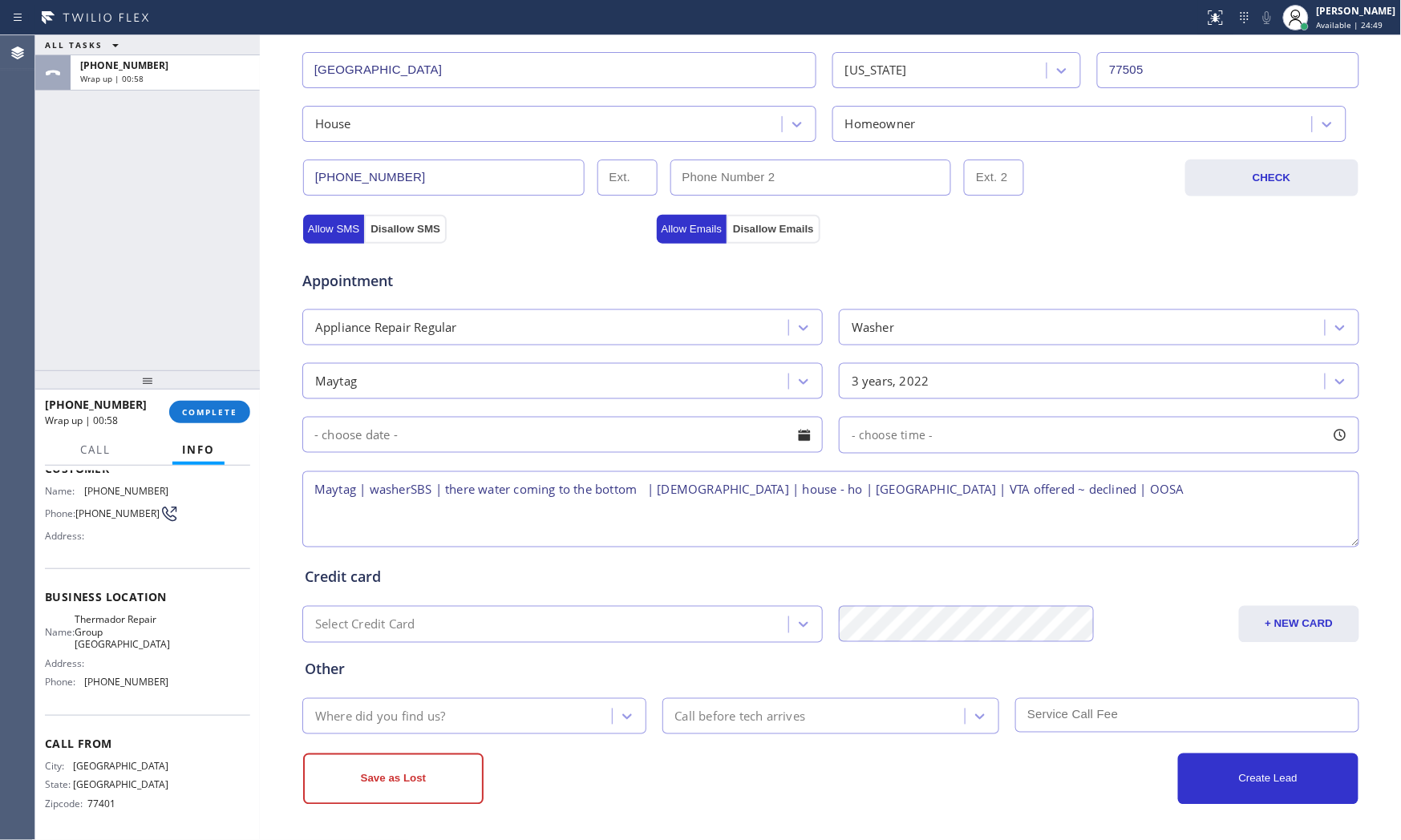
type textarea "Maytag | washerSBS | there water coming to the bottom | [DEMOGRAPHIC_DATA] | ho…"
click at [515, 710] on div "Where did you find us?" at bounding box center [459, 716] width 304 height 28
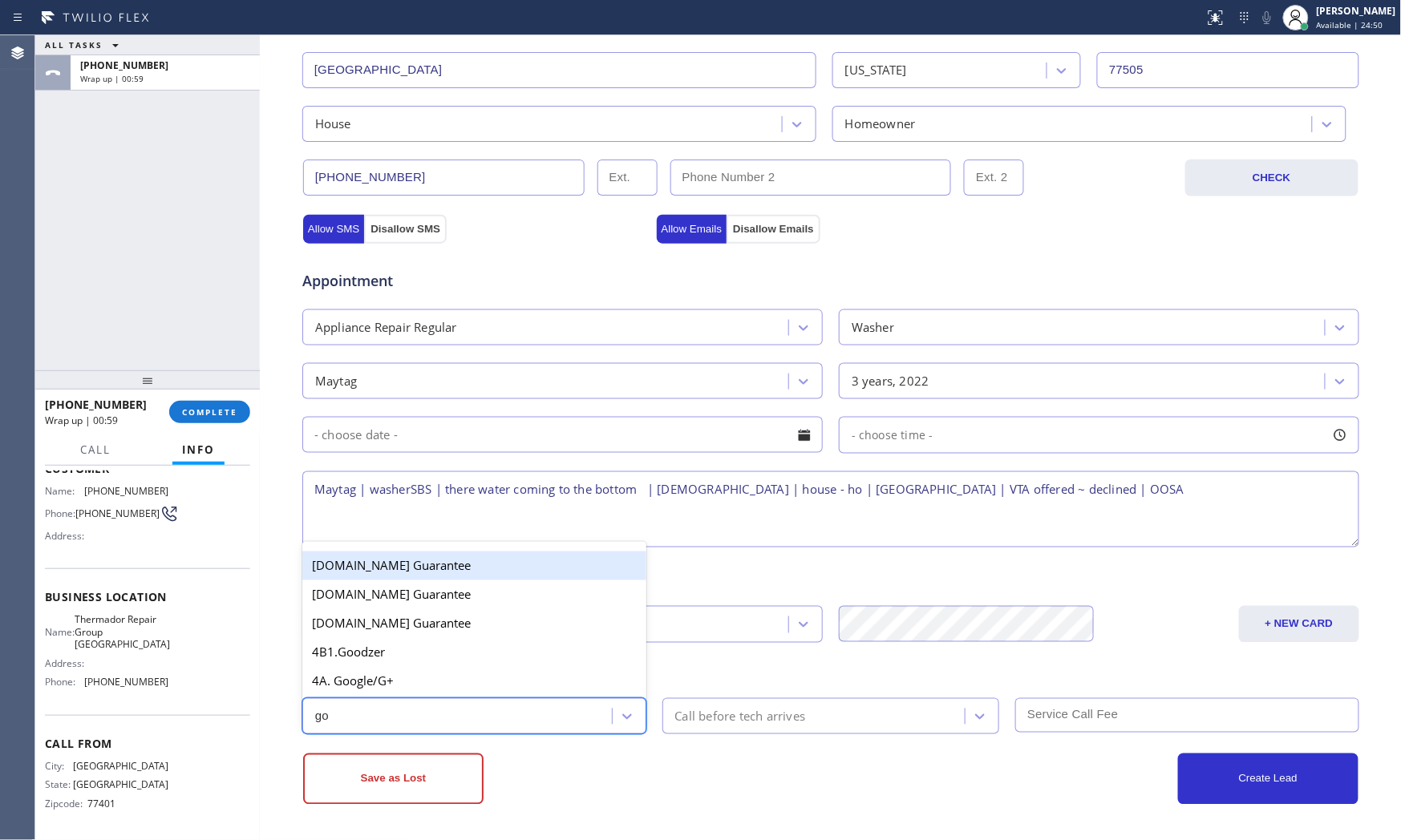
type input "goo"
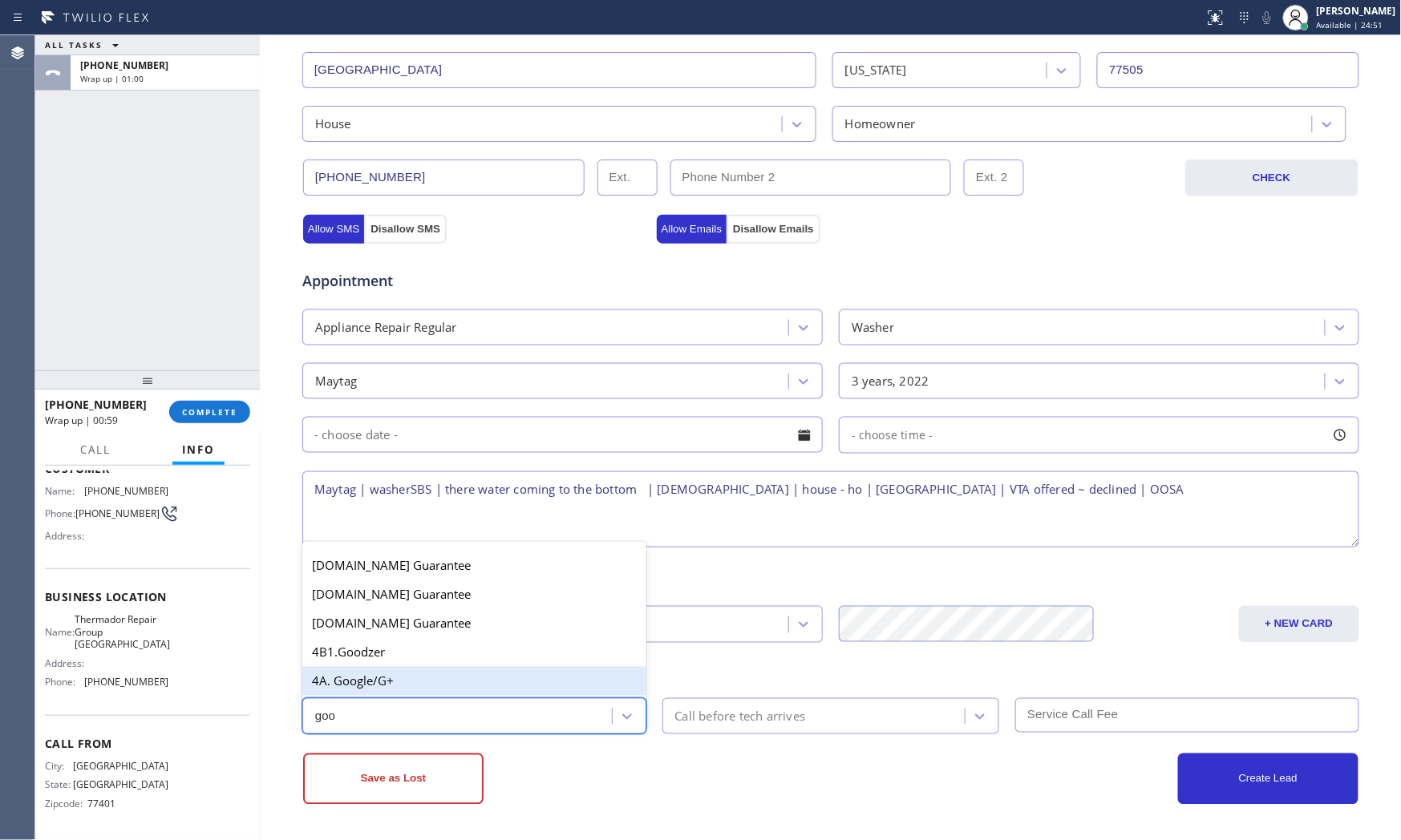
drag, startPoint x: 488, startPoint y: 678, endPoint x: 670, endPoint y: 715, distance: 185.7
click at [495, 679] on div "4A. Google/G+" at bounding box center [474, 681] width 344 height 29
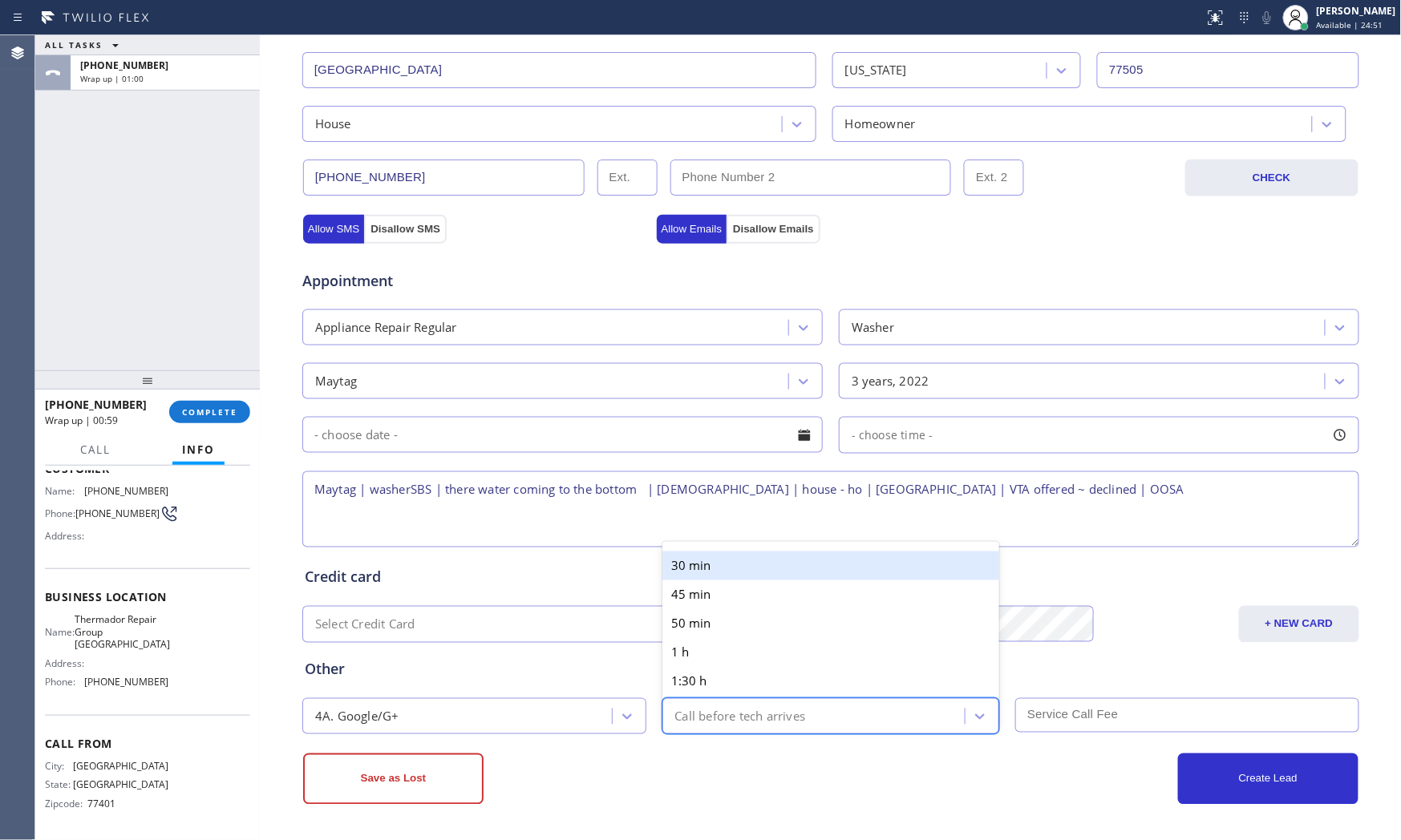
click at [731, 717] on div "Call before tech arrives" at bounding box center [741, 716] width 131 height 19
click at [744, 561] on div "30 min" at bounding box center [830, 566] width 337 height 29
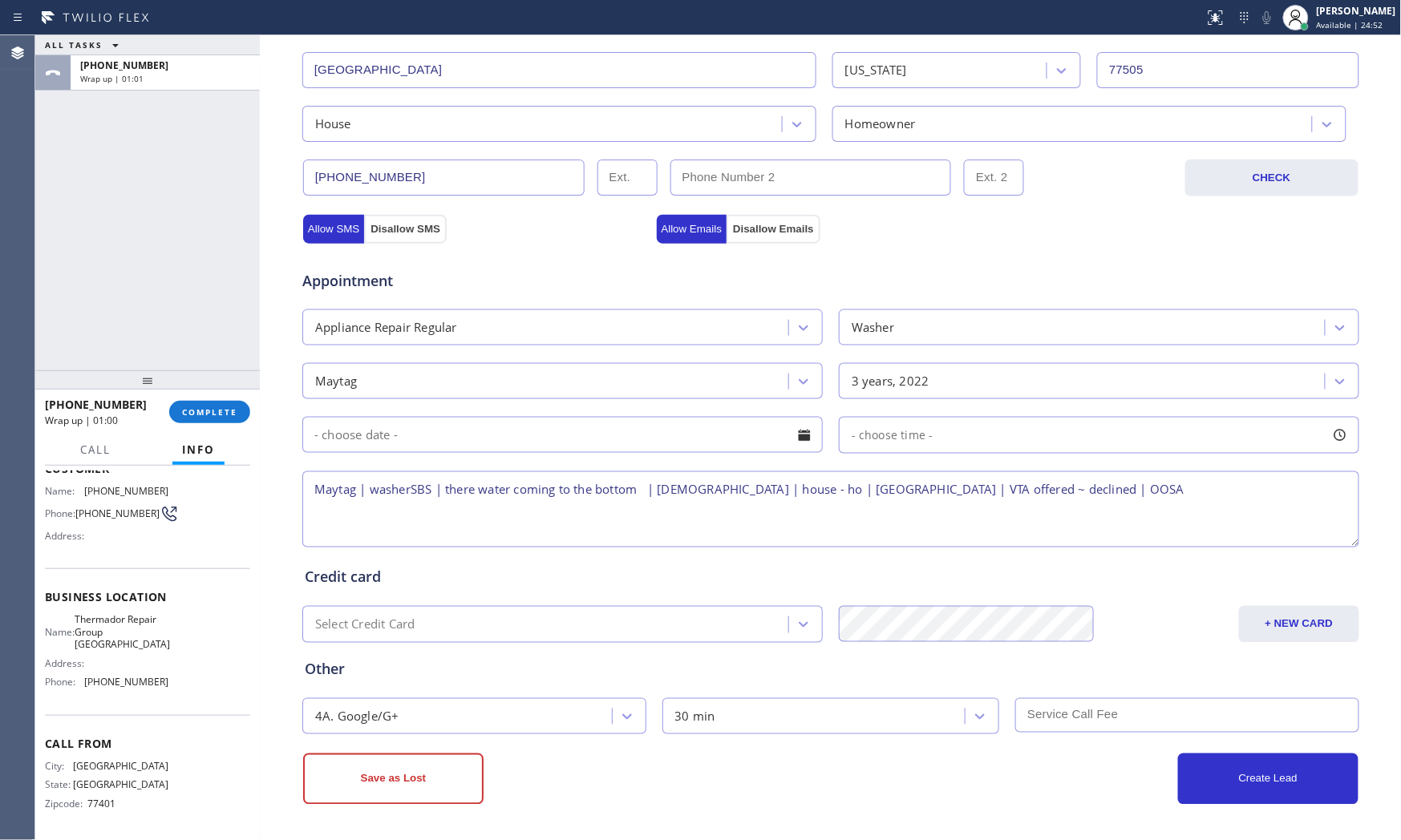
click at [963, 757] on div "Create Lead" at bounding box center [1095, 779] width 528 height 52
click at [443, 765] on button "Save as Lost" at bounding box center [392, 779] width 180 height 52
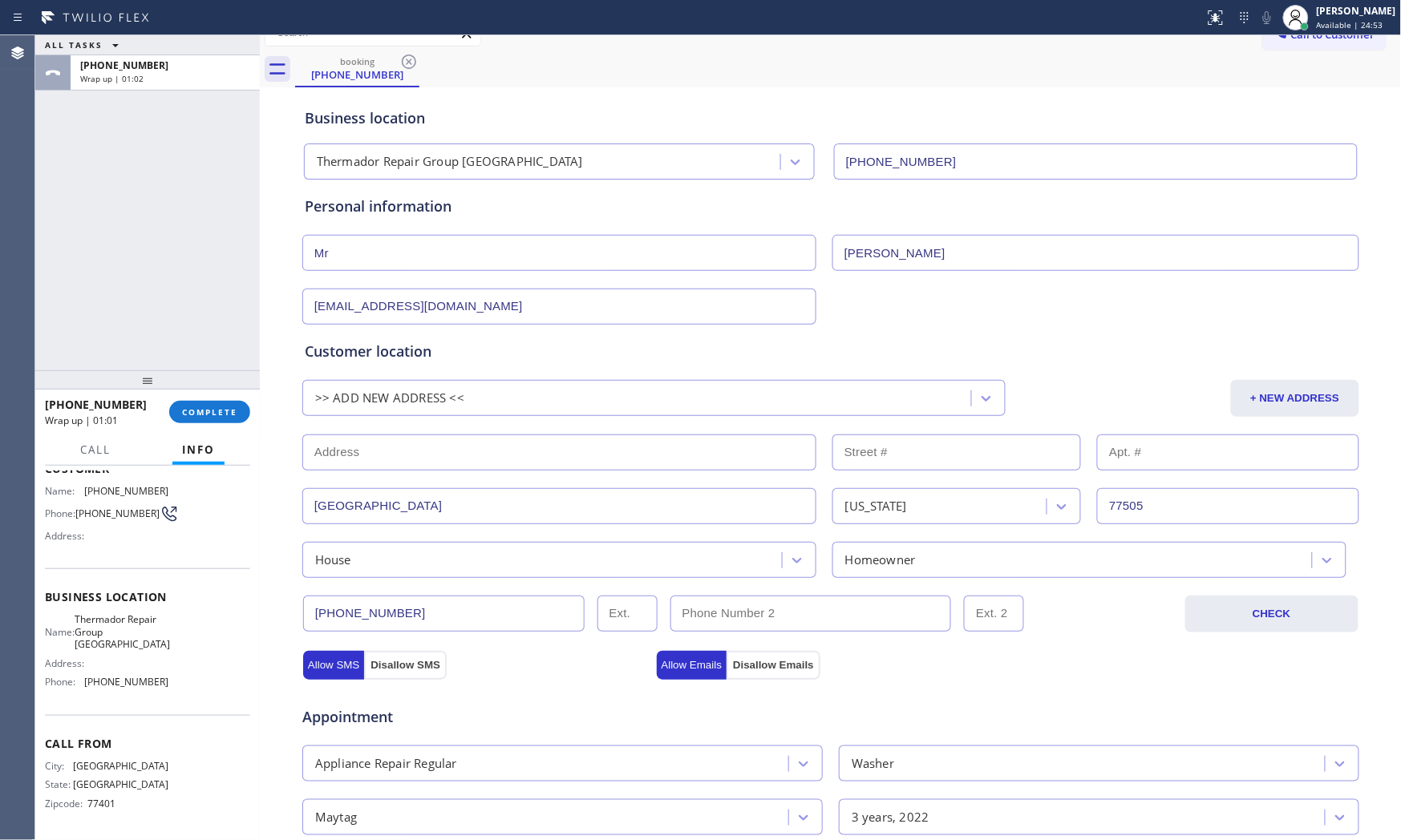
scroll to position [10, 0]
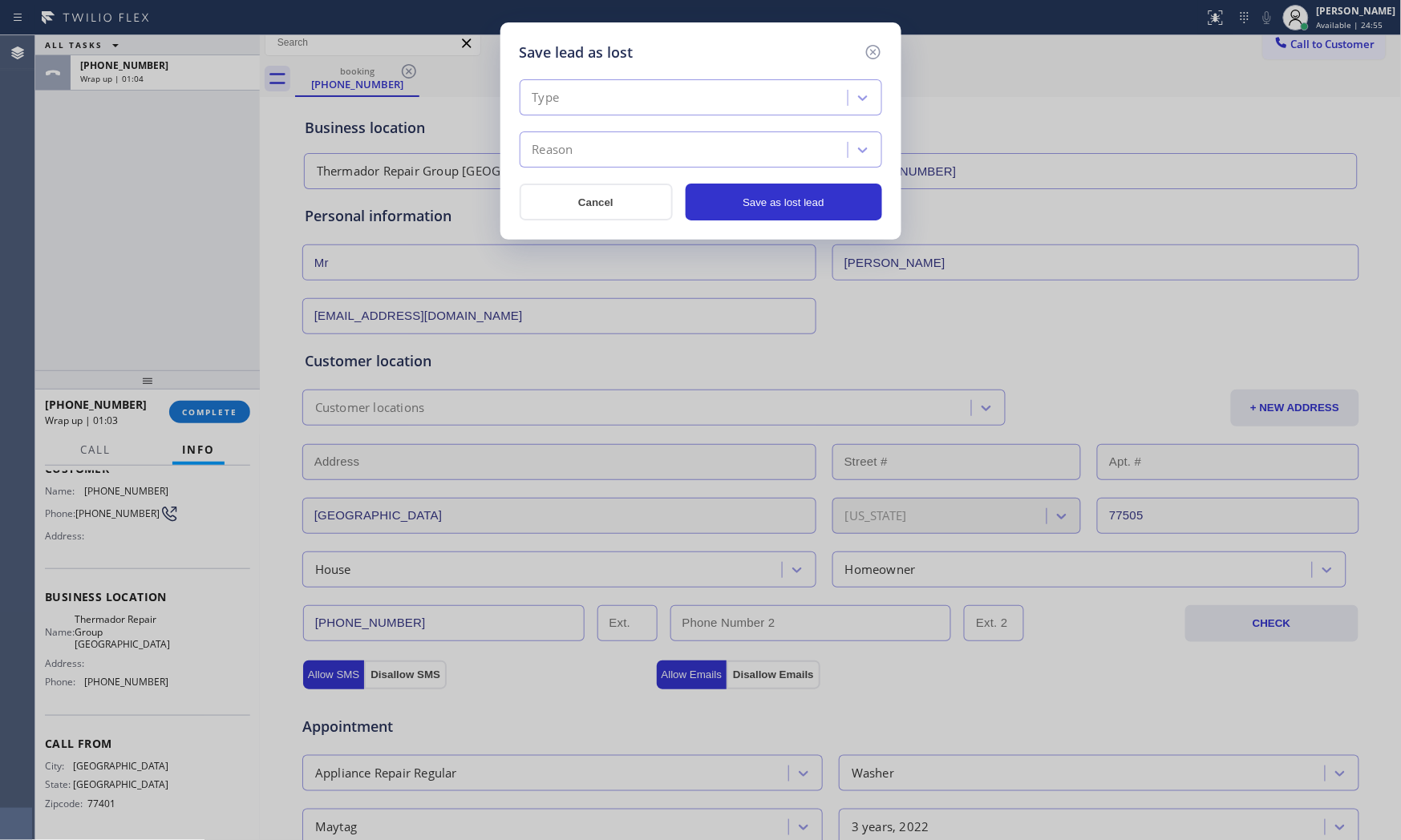
click at [591, 97] on div "Type" at bounding box center [686, 98] width 323 height 28
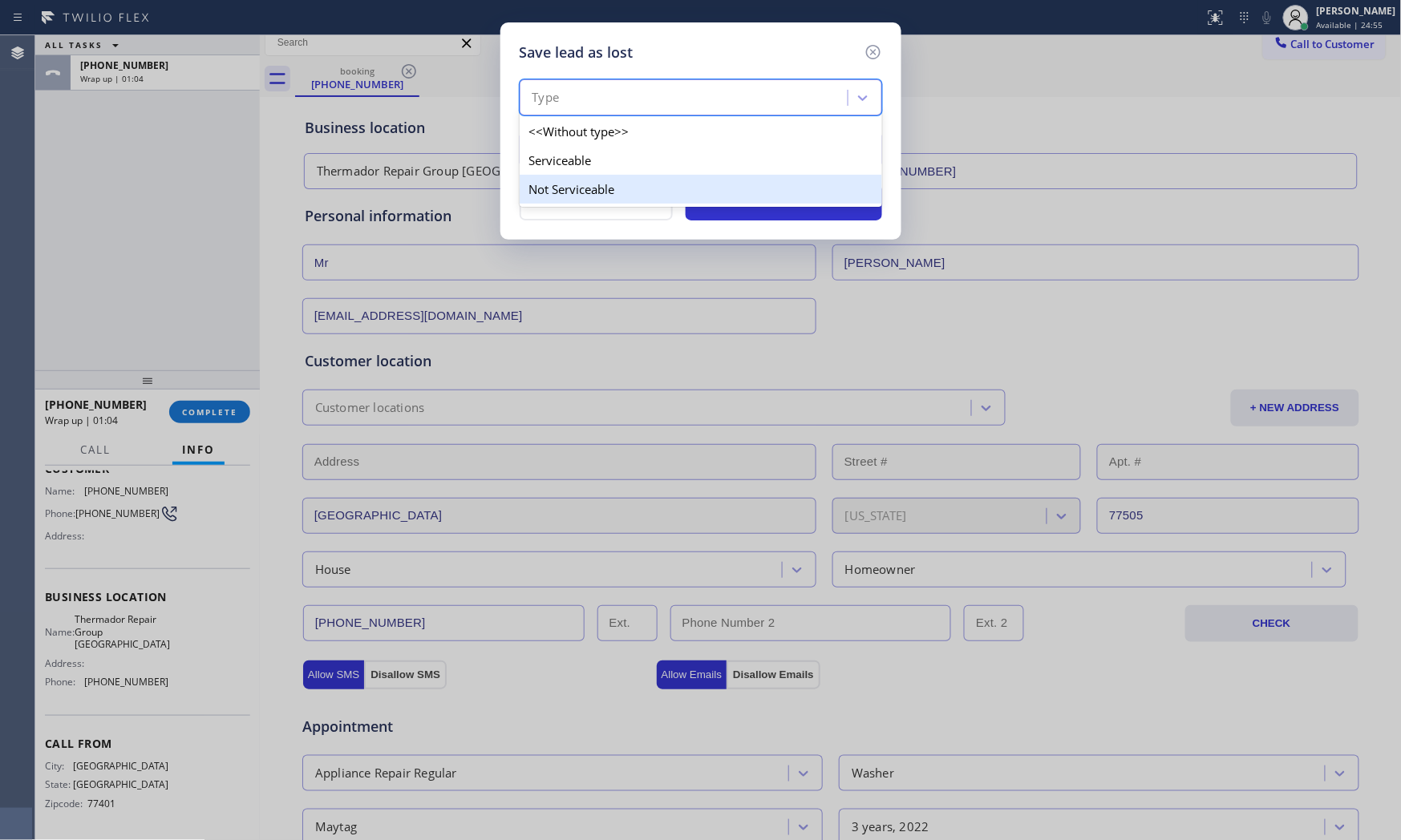
click at [588, 177] on div "Not Serviceable" at bounding box center [701, 189] width 363 height 29
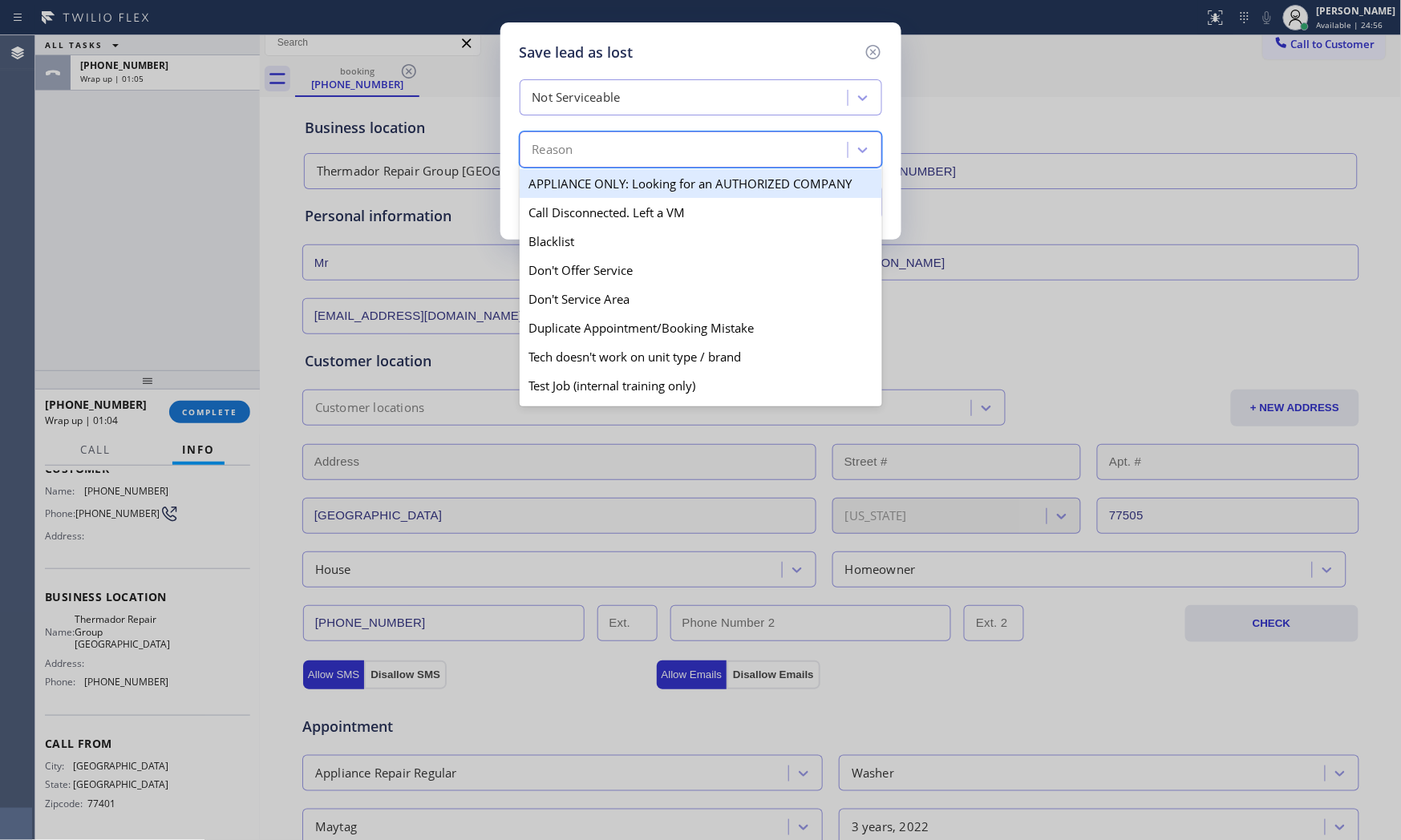
click at [589, 163] on div "Reason" at bounding box center [686, 150] width 323 height 28
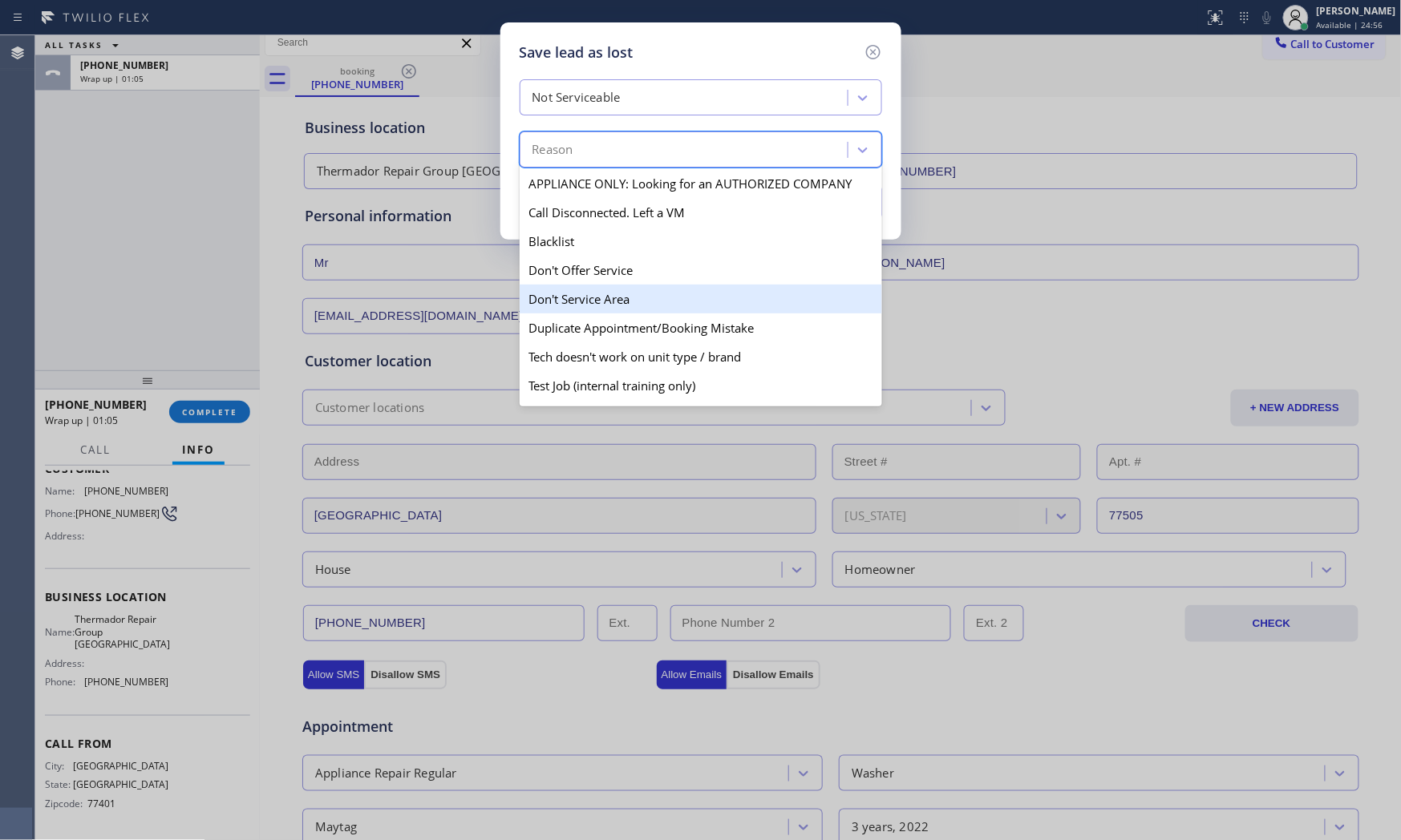
click at [583, 298] on div "Don't Service Area" at bounding box center [701, 299] width 363 height 29
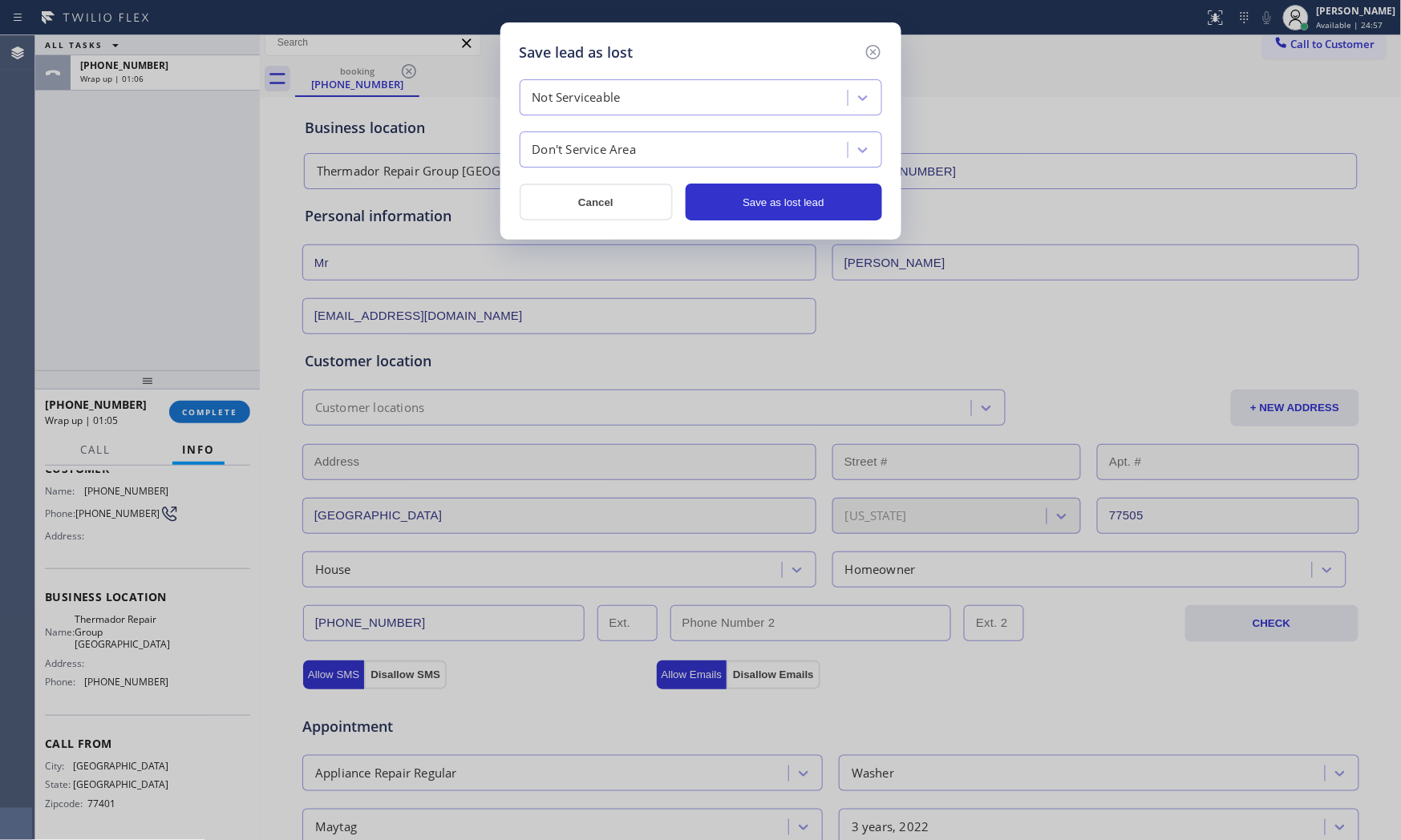
click at [686, 243] on div "Save lead as lost Not Serviceable Don't Service Area Cancel Save as lost lead" at bounding box center [700, 420] width 1401 height 840
click at [736, 201] on button "Save as lost lead" at bounding box center [784, 202] width 196 height 37
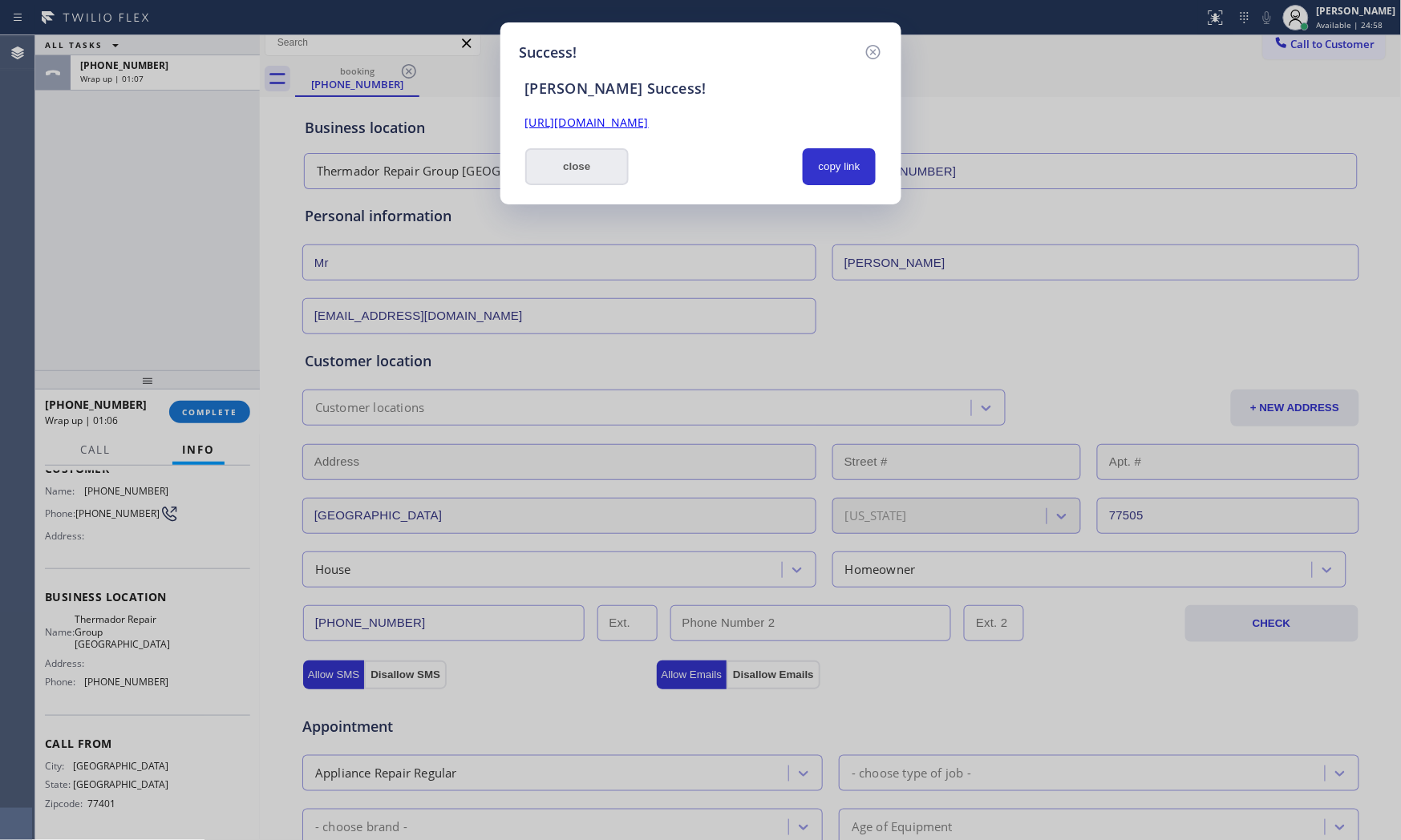
click at [601, 172] on button "close" at bounding box center [577, 166] width 104 height 37
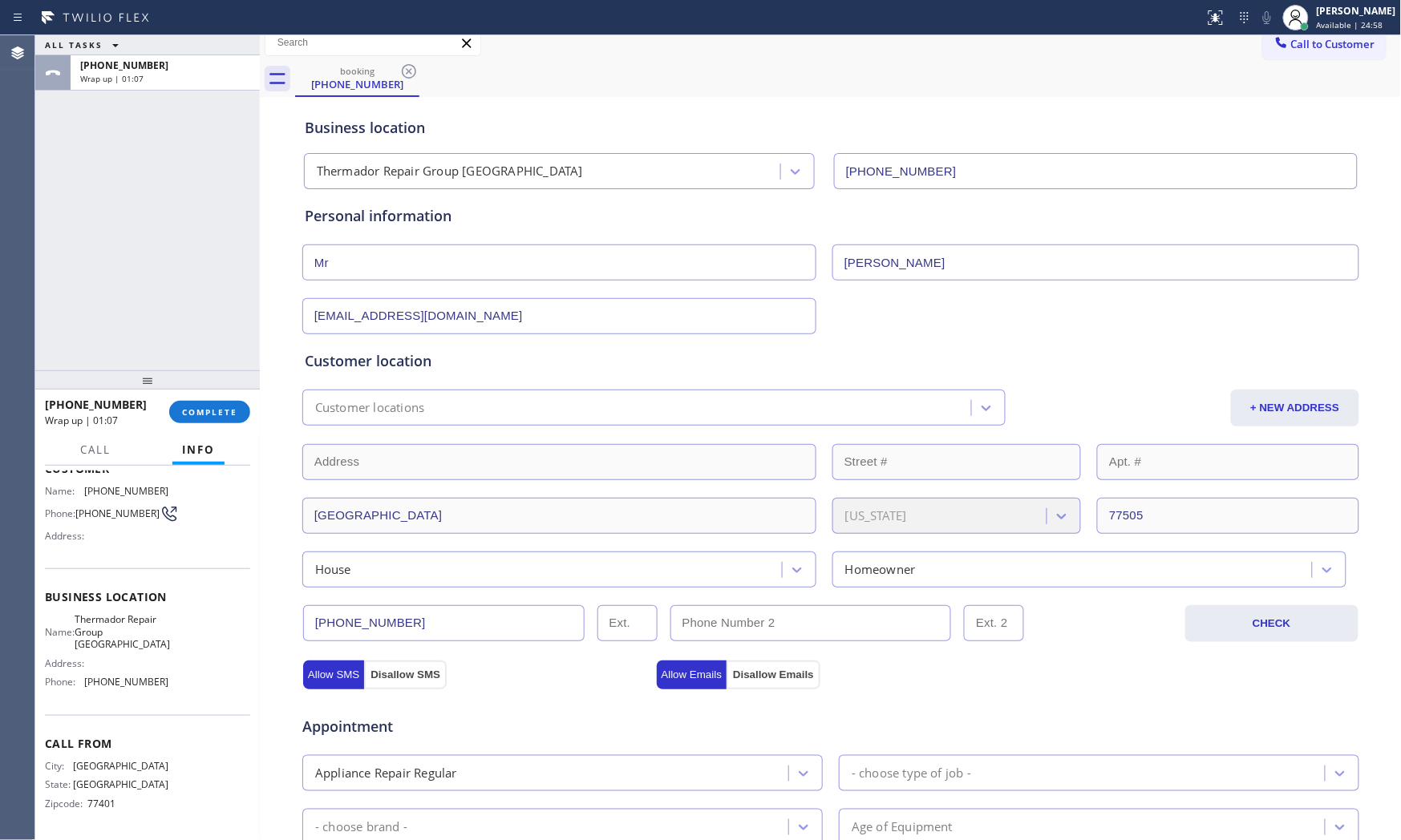
drag, startPoint x: 212, startPoint y: 388, endPoint x: 212, endPoint y: 401, distance: 13.0
click at [212, 390] on div at bounding box center [148, 379] width 225 height 19
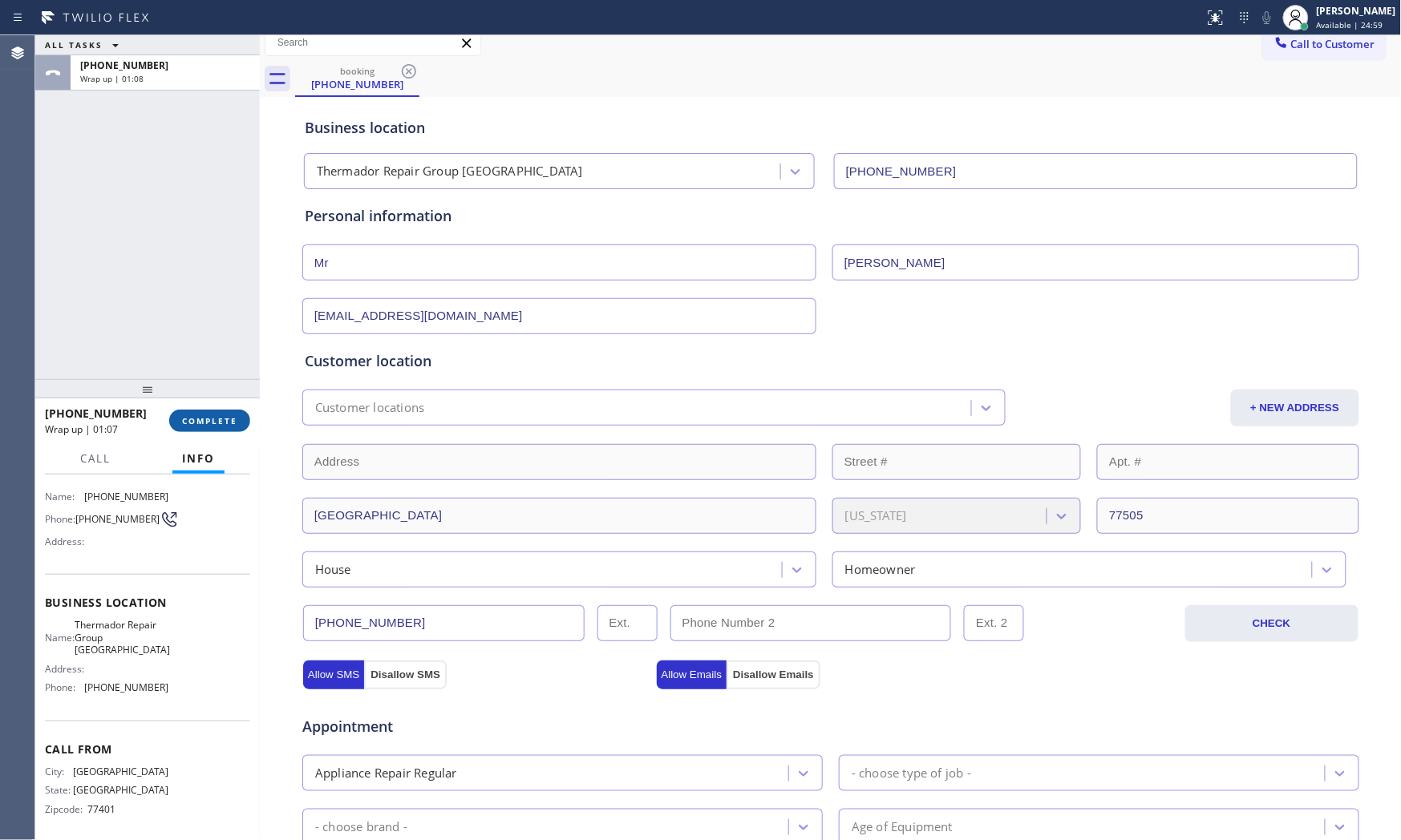
click at [213, 428] on button "COMPLETE" at bounding box center [210, 421] width 81 height 23
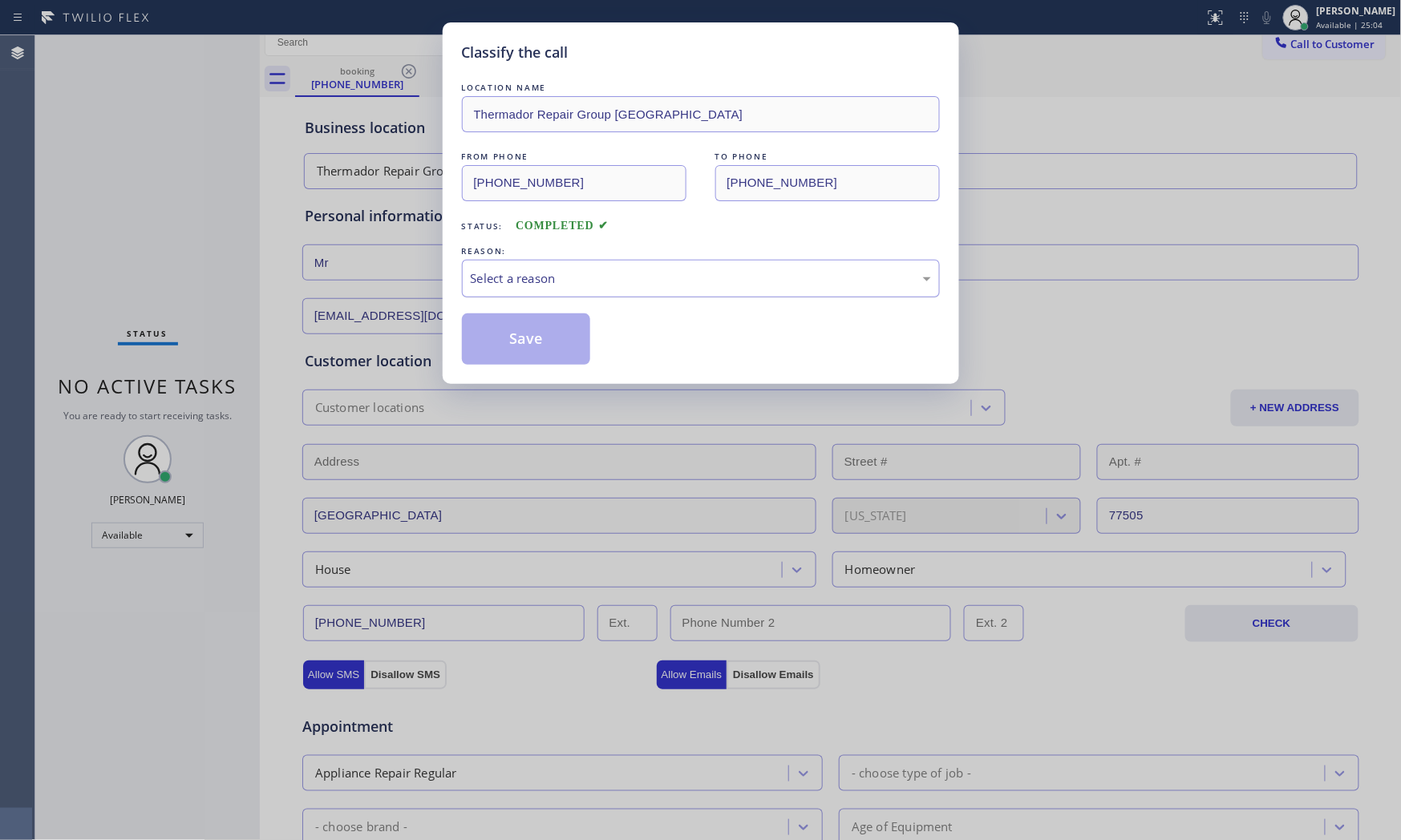
click at [527, 275] on div "Select a reason" at bounding box center [701, 279] width 460 height 19
click at [539, 345] on button "Save" at bounding box center [526, 339] width 129 height 52
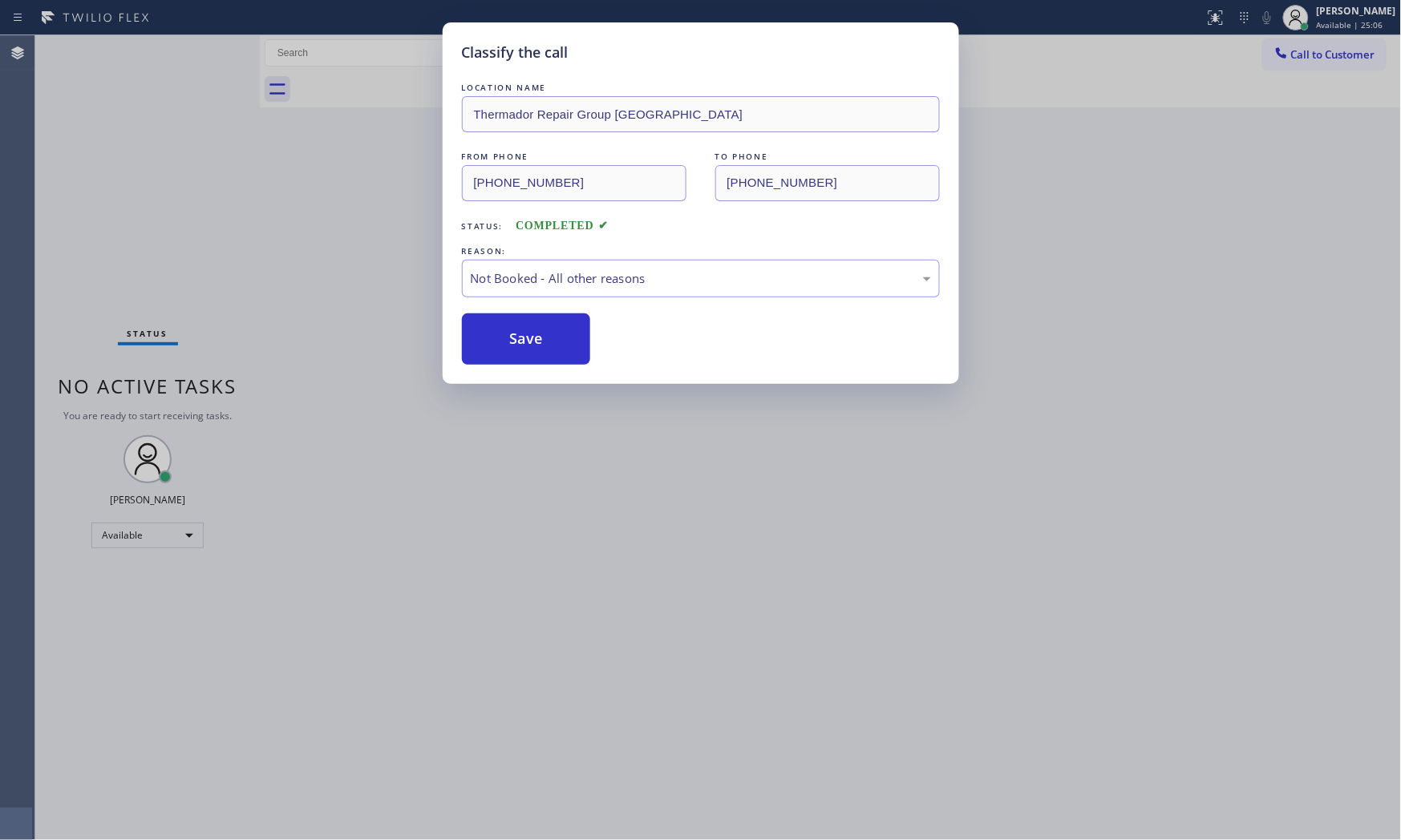
click at [539, 345] on button "Save" at bounding box center [526, 339] width 129 height 52
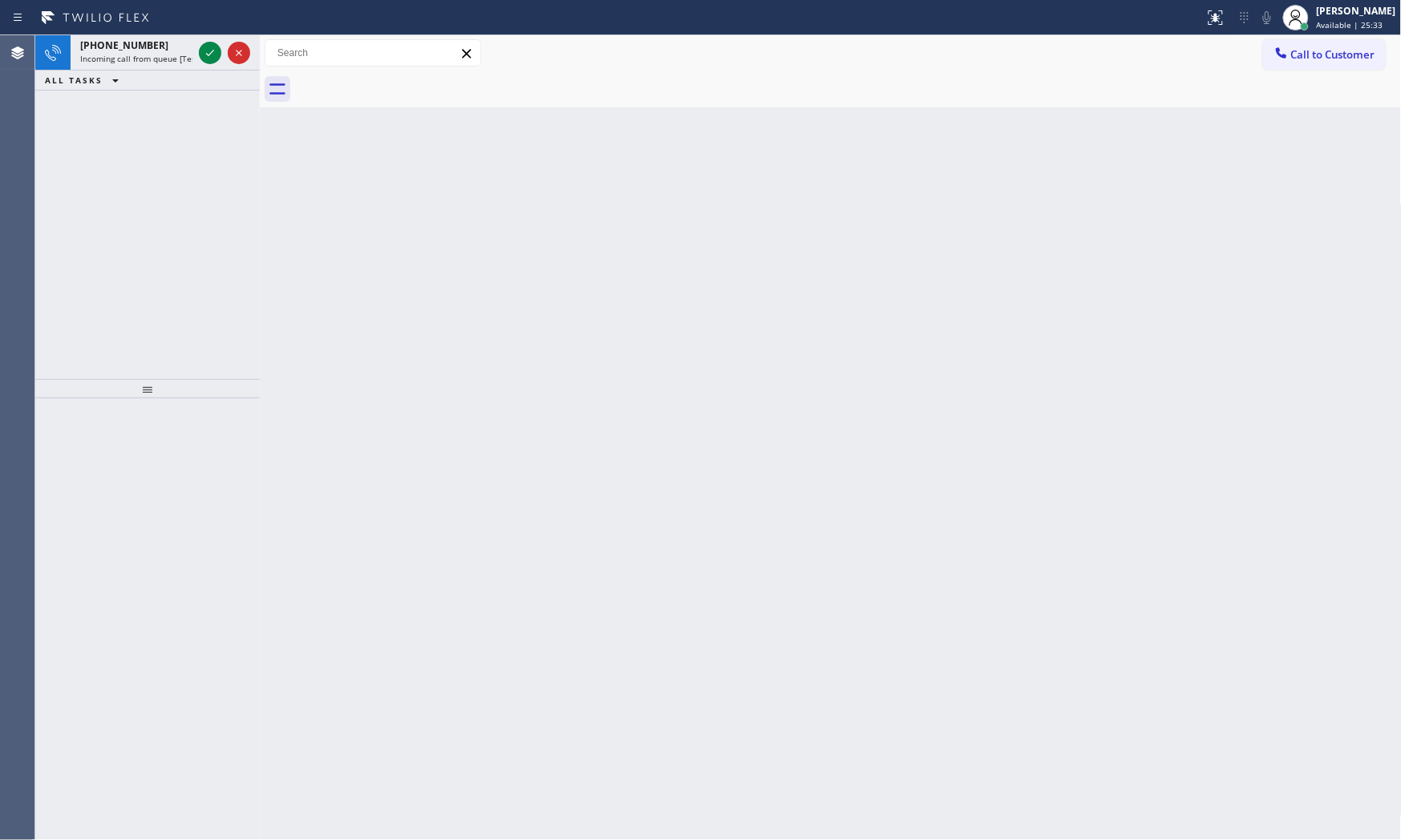
click at [194, 81] on div "ALL TASKS ALL TASKS ACTIVE TASKS TASKS IN WRAP UP" at bounding box center [148, 80] width 225 height 20
click at [178, 59] on span "Incoming call from queue [Test] All" at bounding box center [146, 58] width 133 height 11
click at [181, 53] on span "Incoming call from queue [Test] All" at bounding box center [146, 58] width 133 height 11
click at [168, 48] on div "[PHONE_NUMBER]" at bounding box center [136, 46] width 112 height 14
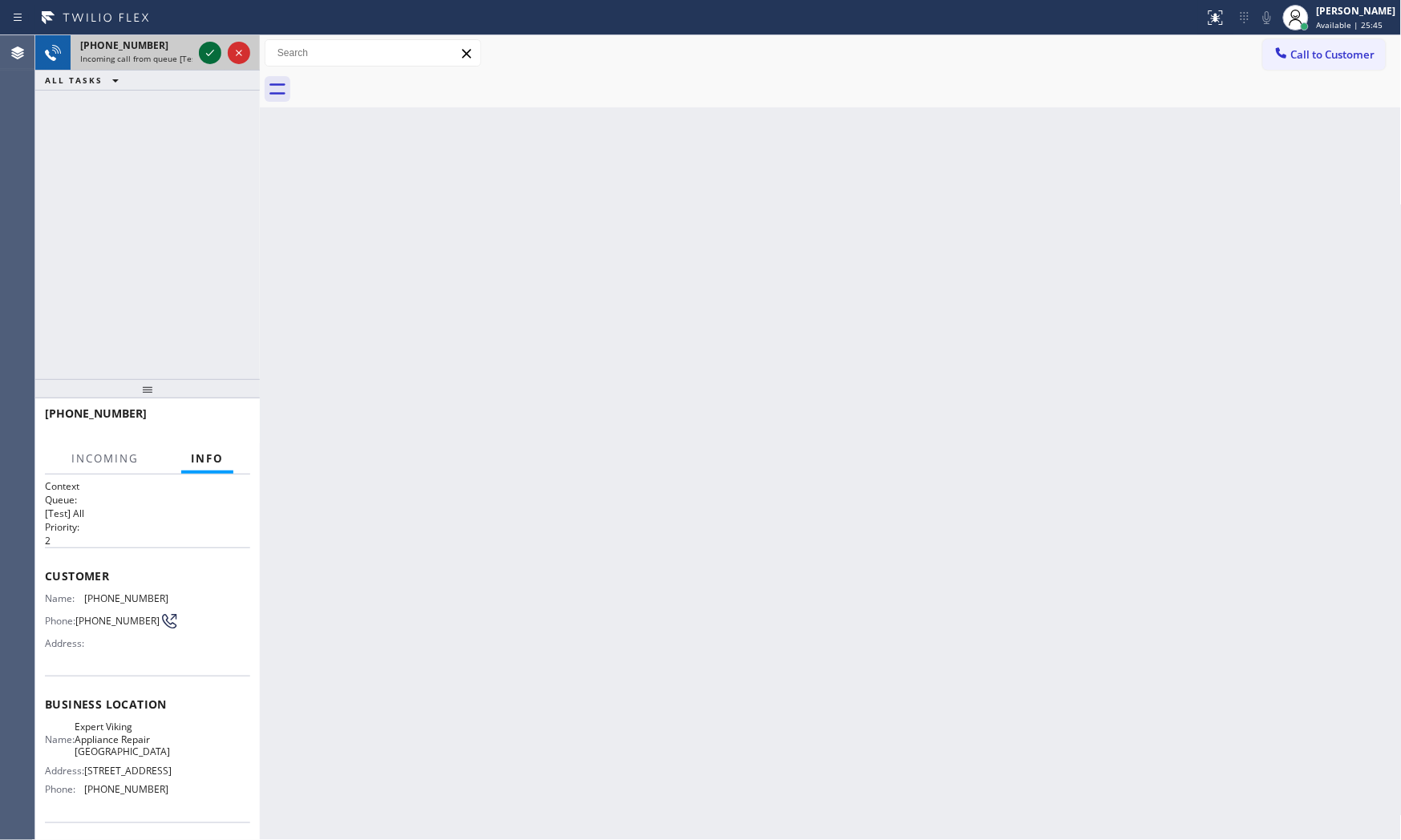
click at [201, 51] on icon at bounding box center [210, 52] width 19 height 19
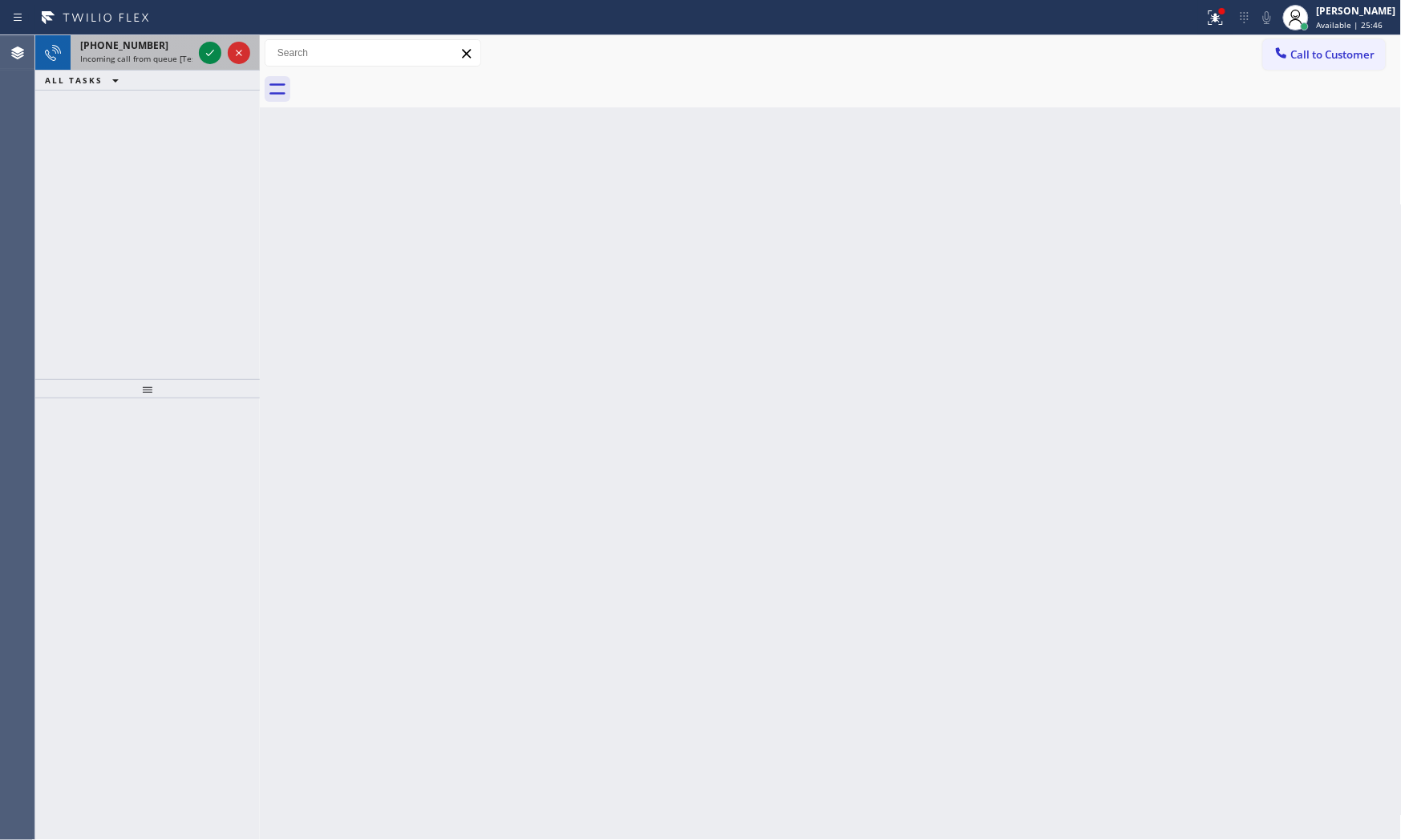
click at [196, 45] on div at bounding box center [224, 53] width 57 height 35
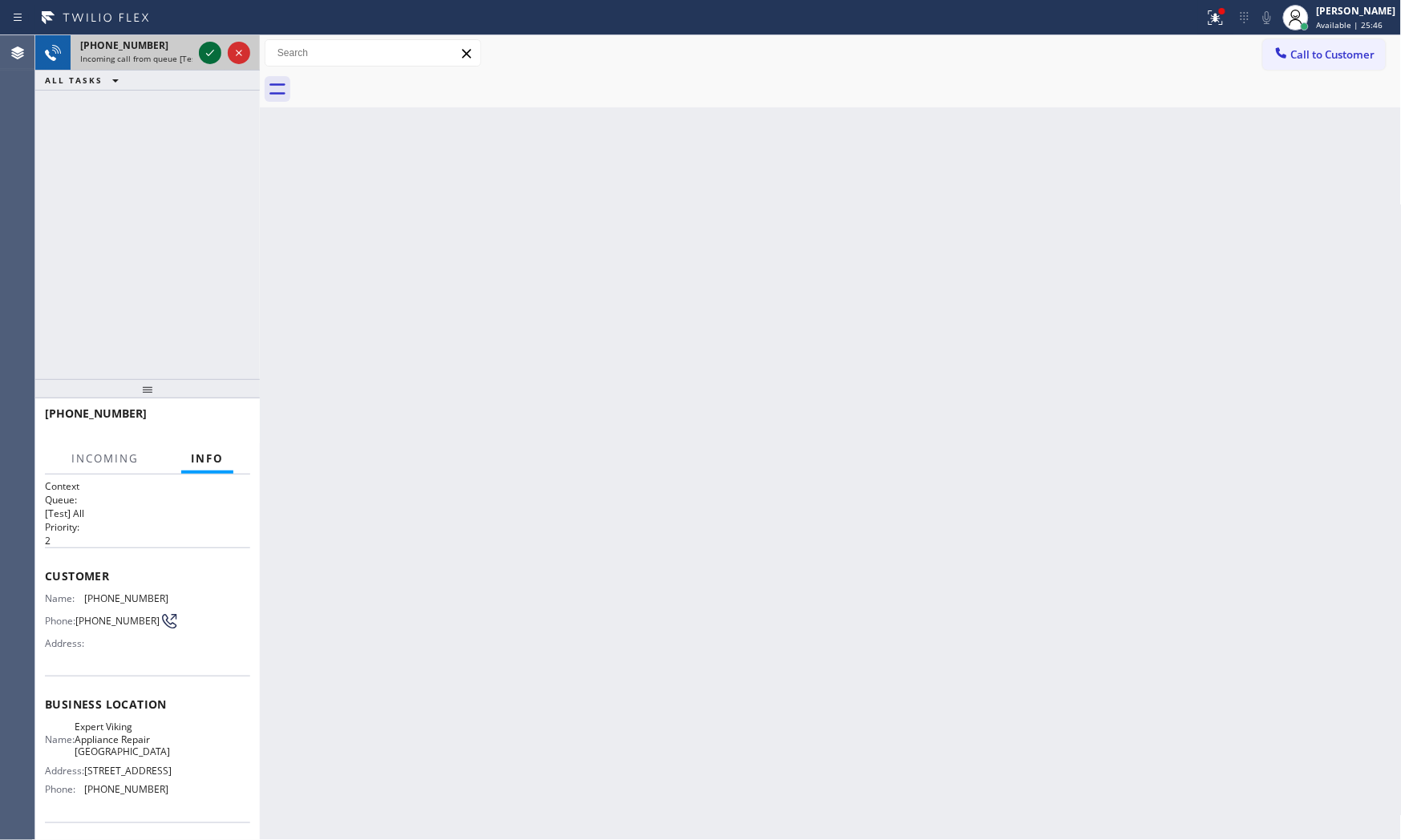
click at [205, 50] on icon at bounding box center [210, 52] width 19 height 19
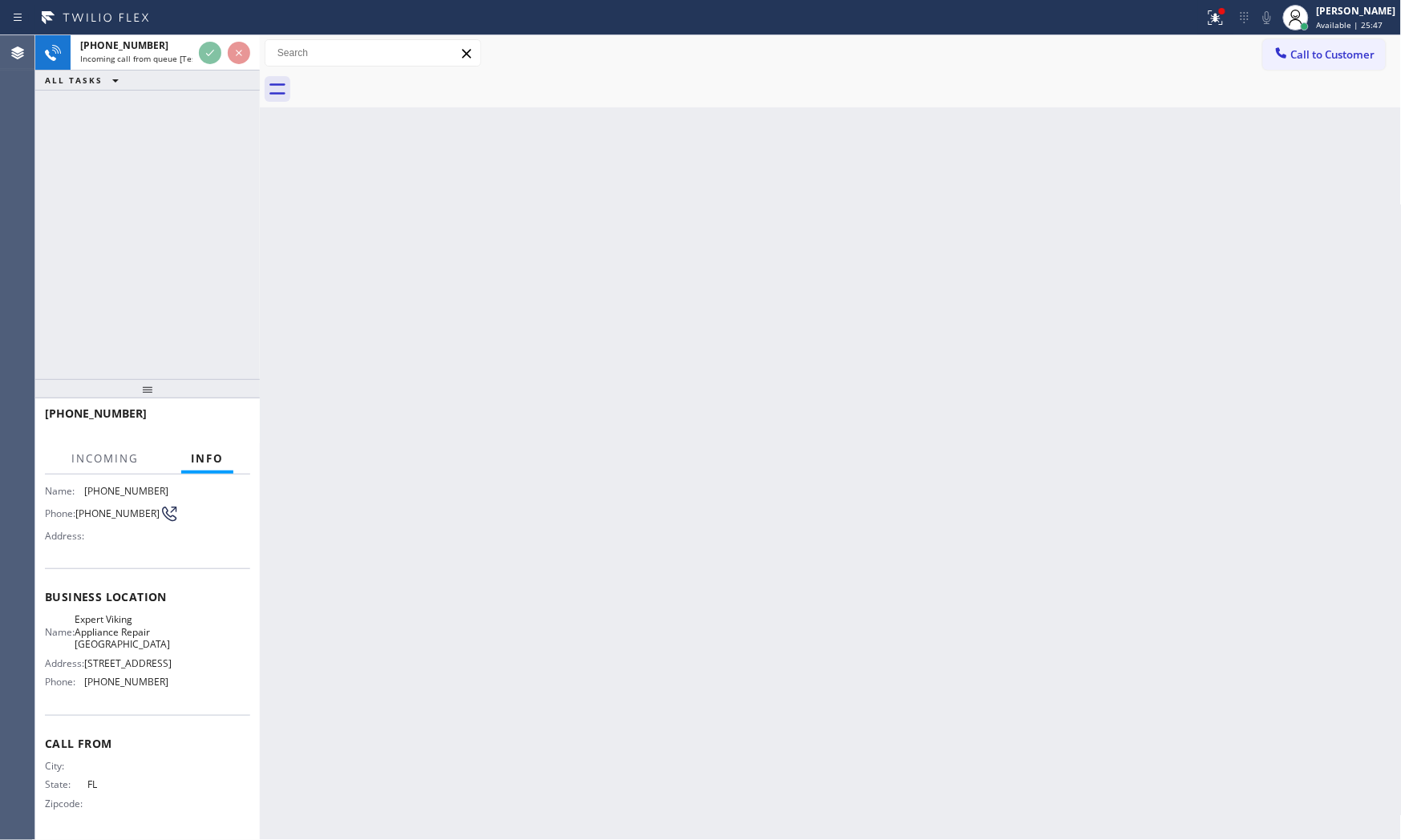
scroll to position [123, 0]
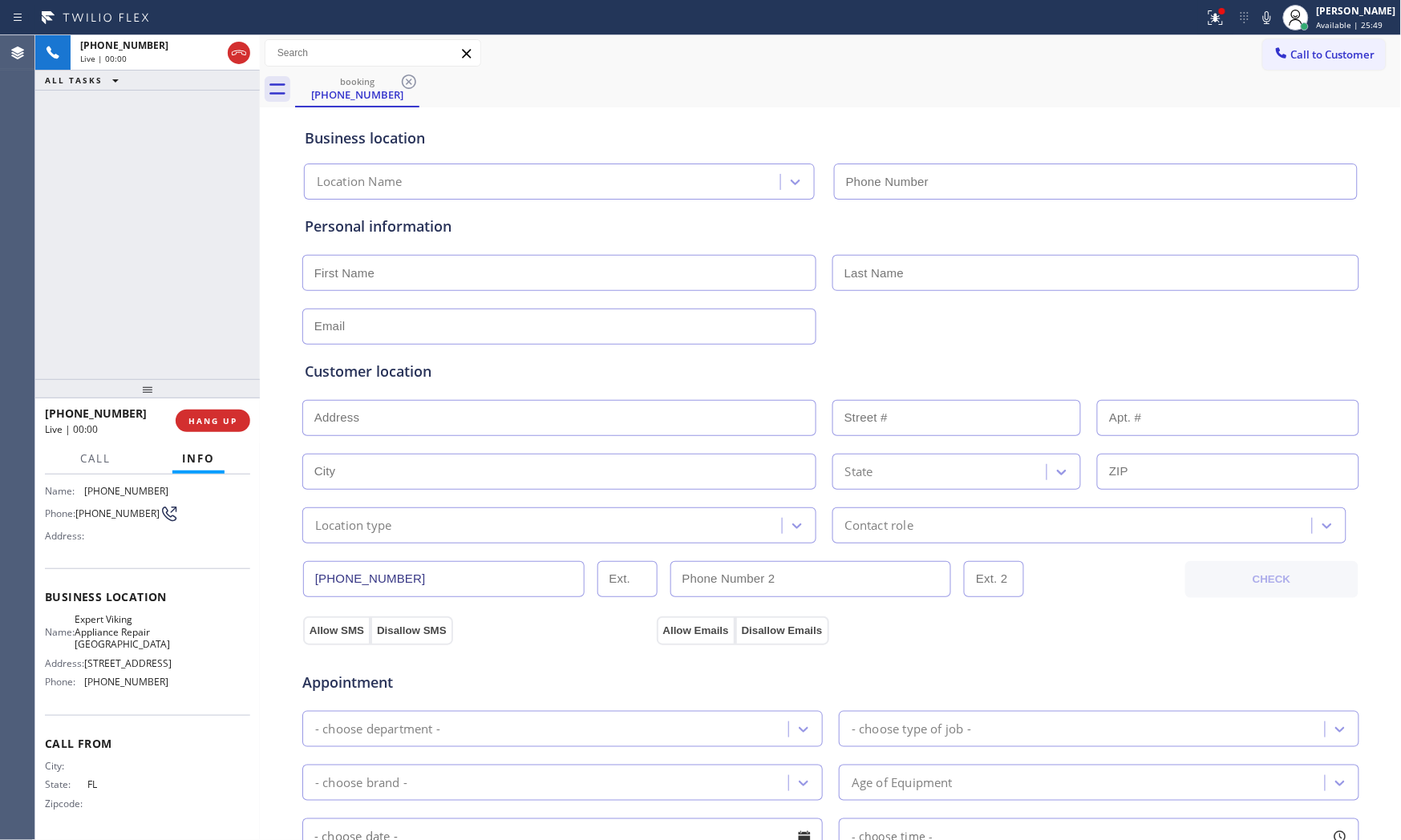
type input "[PHONE_NUMBER]"
click at [222, 428] on button "HANG UP" at bounding box center [213, 421] width 74 height 23
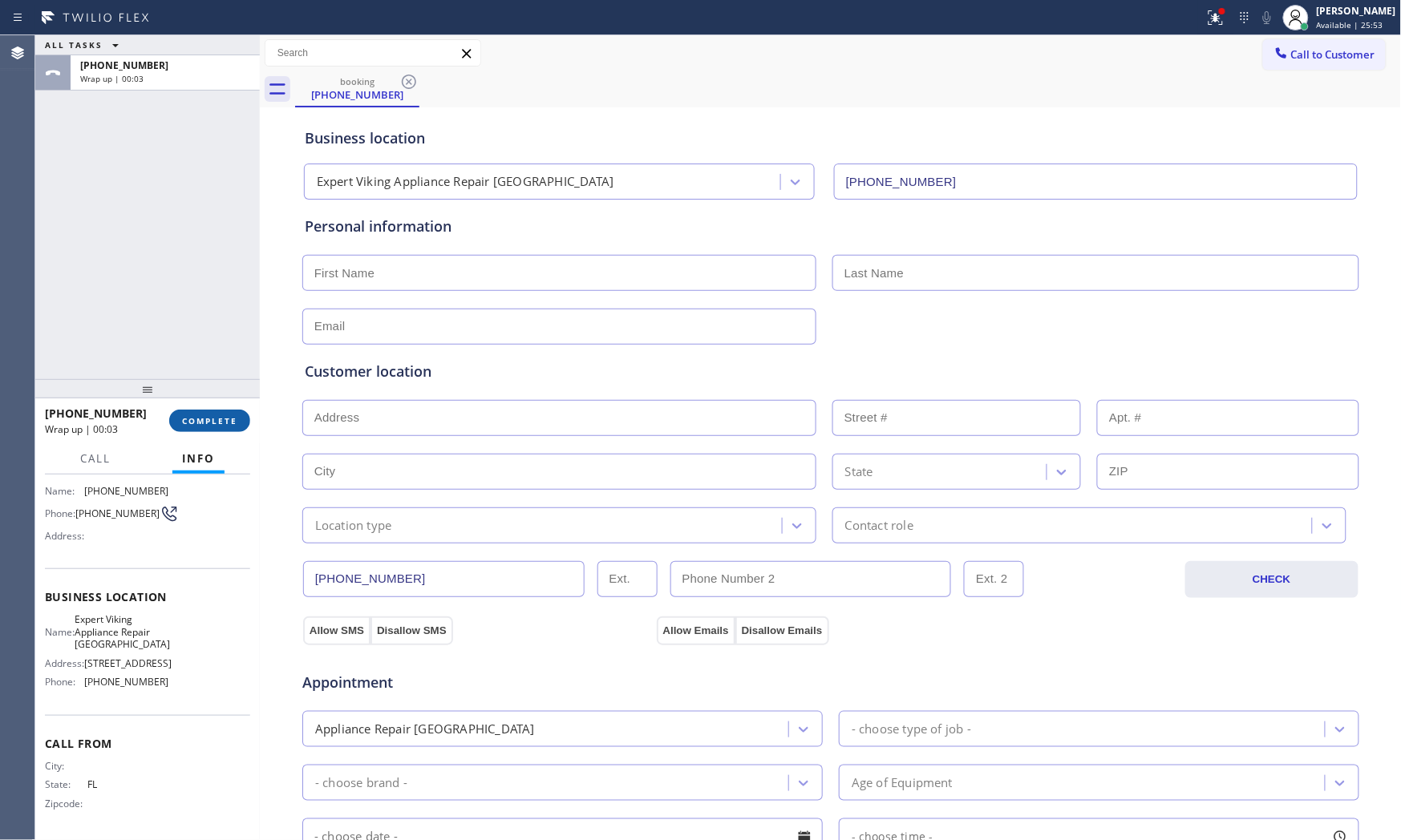
click at [197, 417] on span "COMPLETE" at bounding box center [209, 420] width 55 height 11
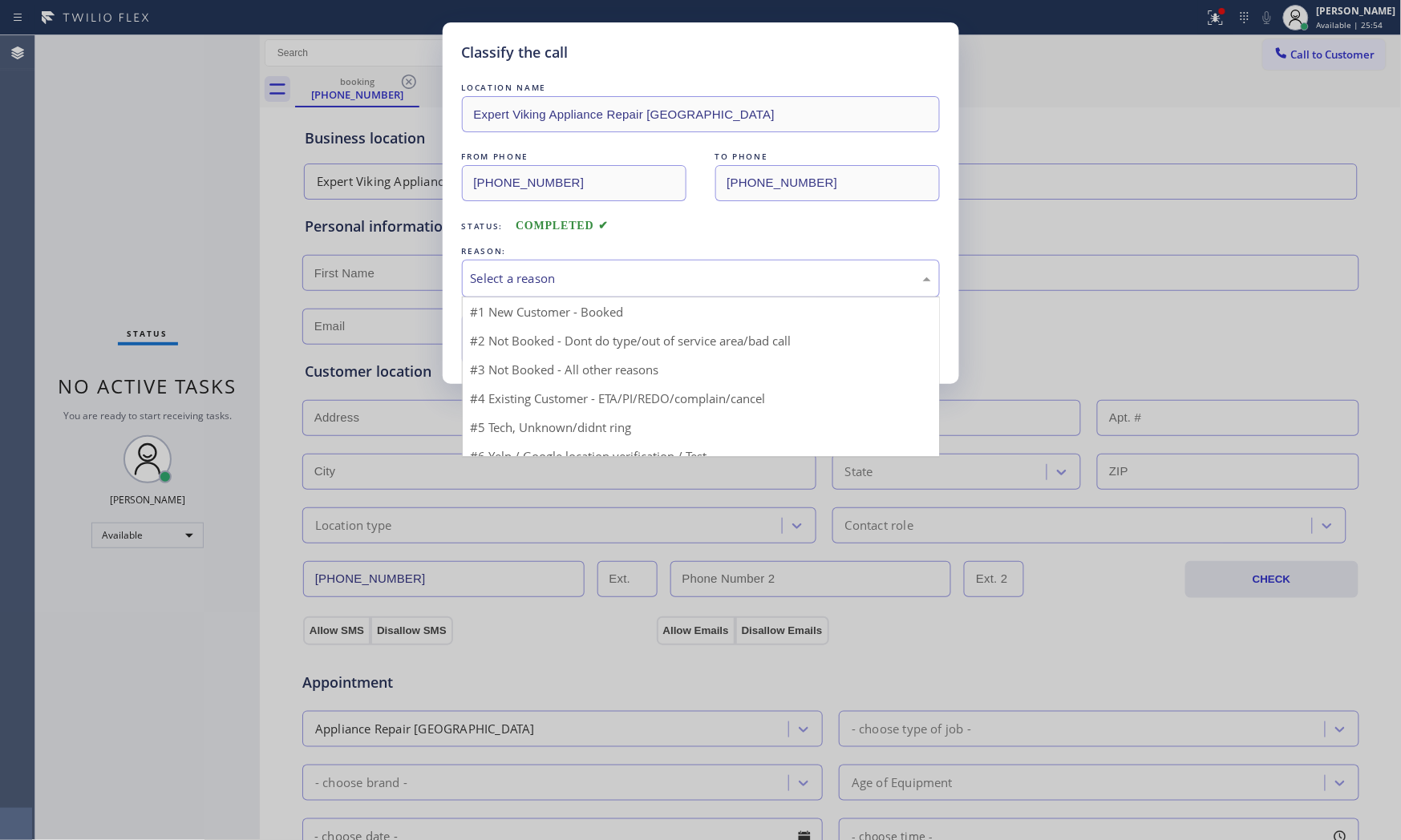
click at [578, 285] on div "Select a reason" at bounding box center [701, 279] width 460 height 19
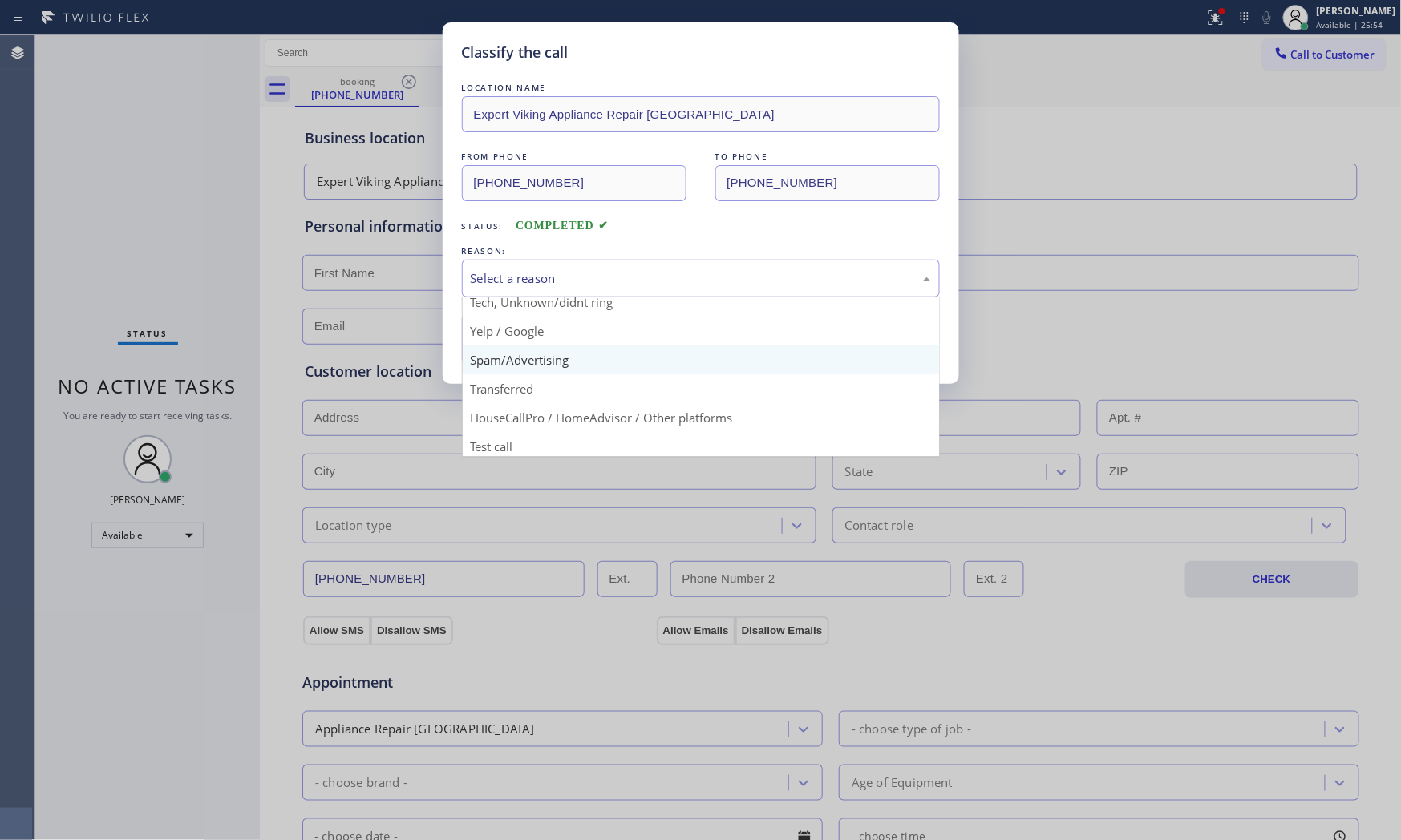
scroll to position [101, 0]
drag, startPoint x: 553, startPoint y: 363, endPoint x: 544, endPoint y: 347, distance: 18.4
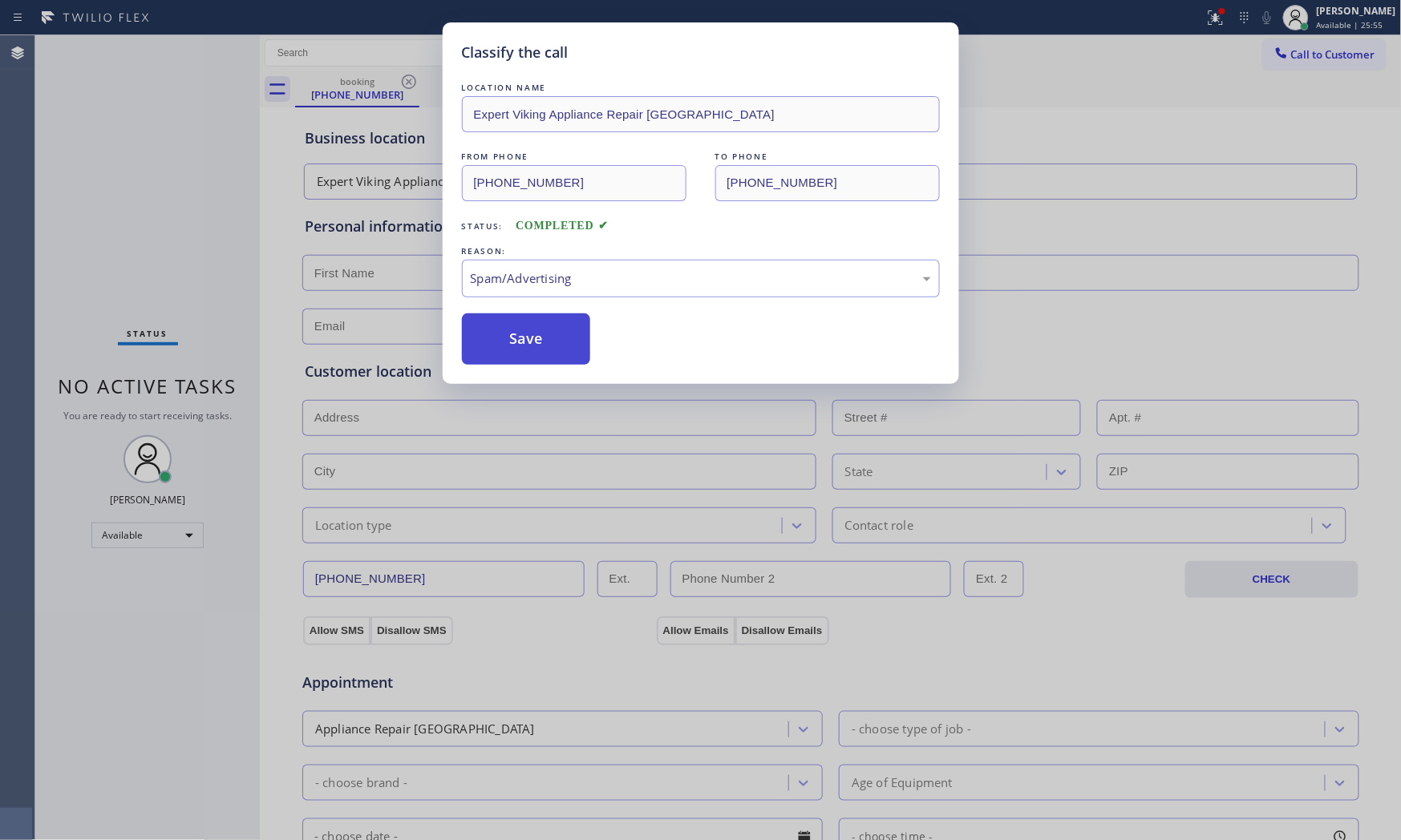
click at [539, 338] on button "Save" at bounding box center [526, 339] width 129 height 52
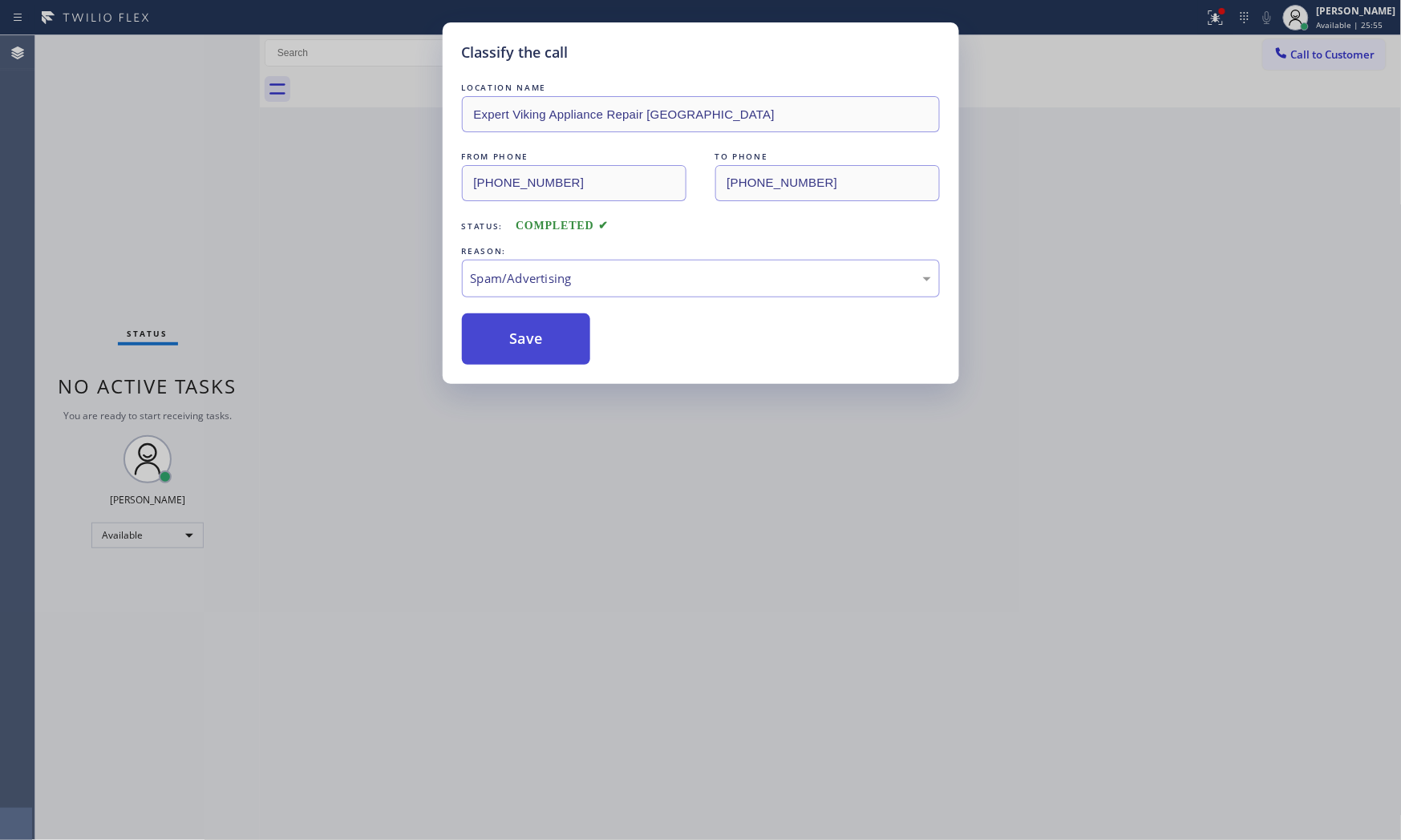
click at [539, 338] on button "Save" at bounding box center [526, 339] width 129 height 52
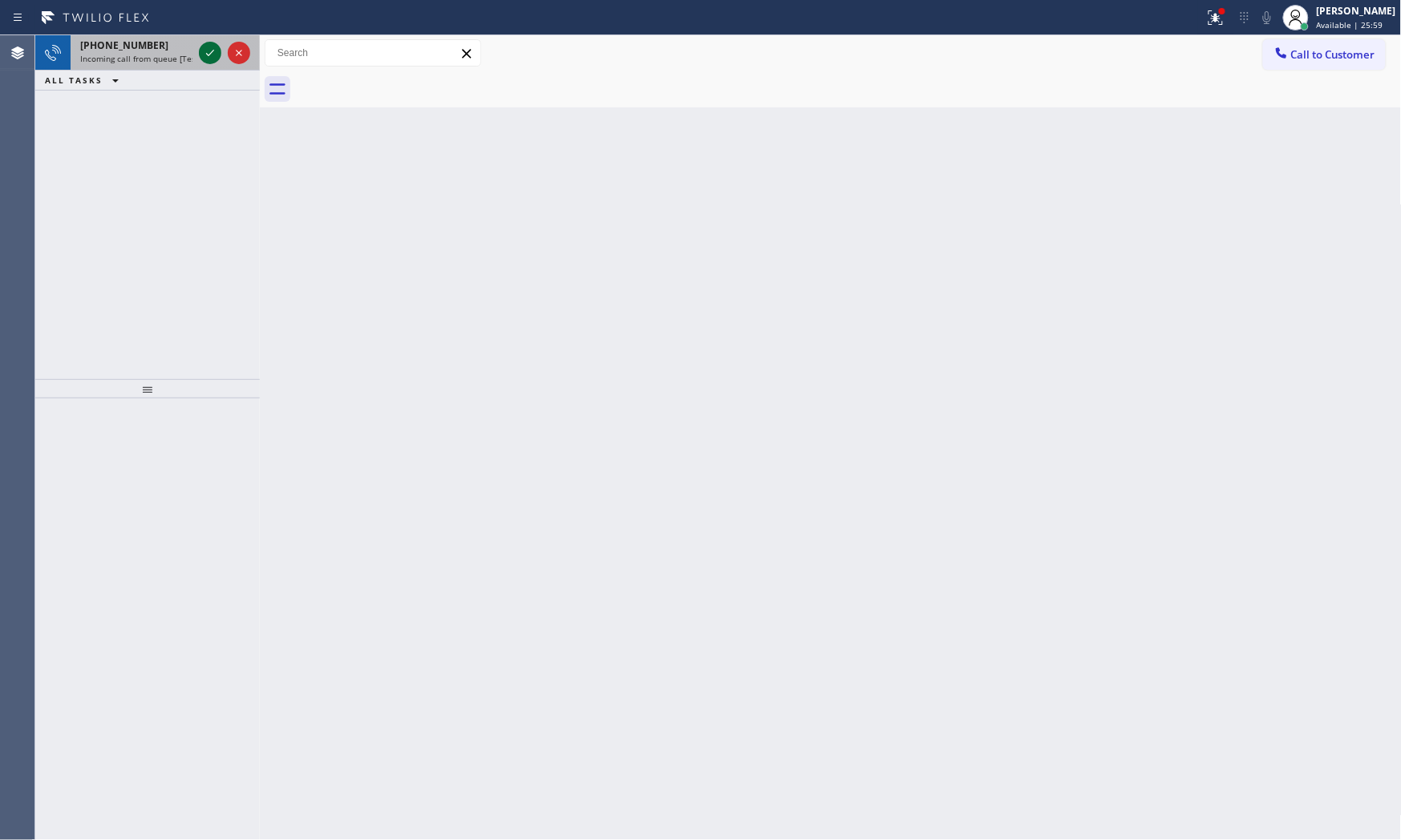
click at [203, 51] on icon at bounding box center [210, 52] width 19 height 19
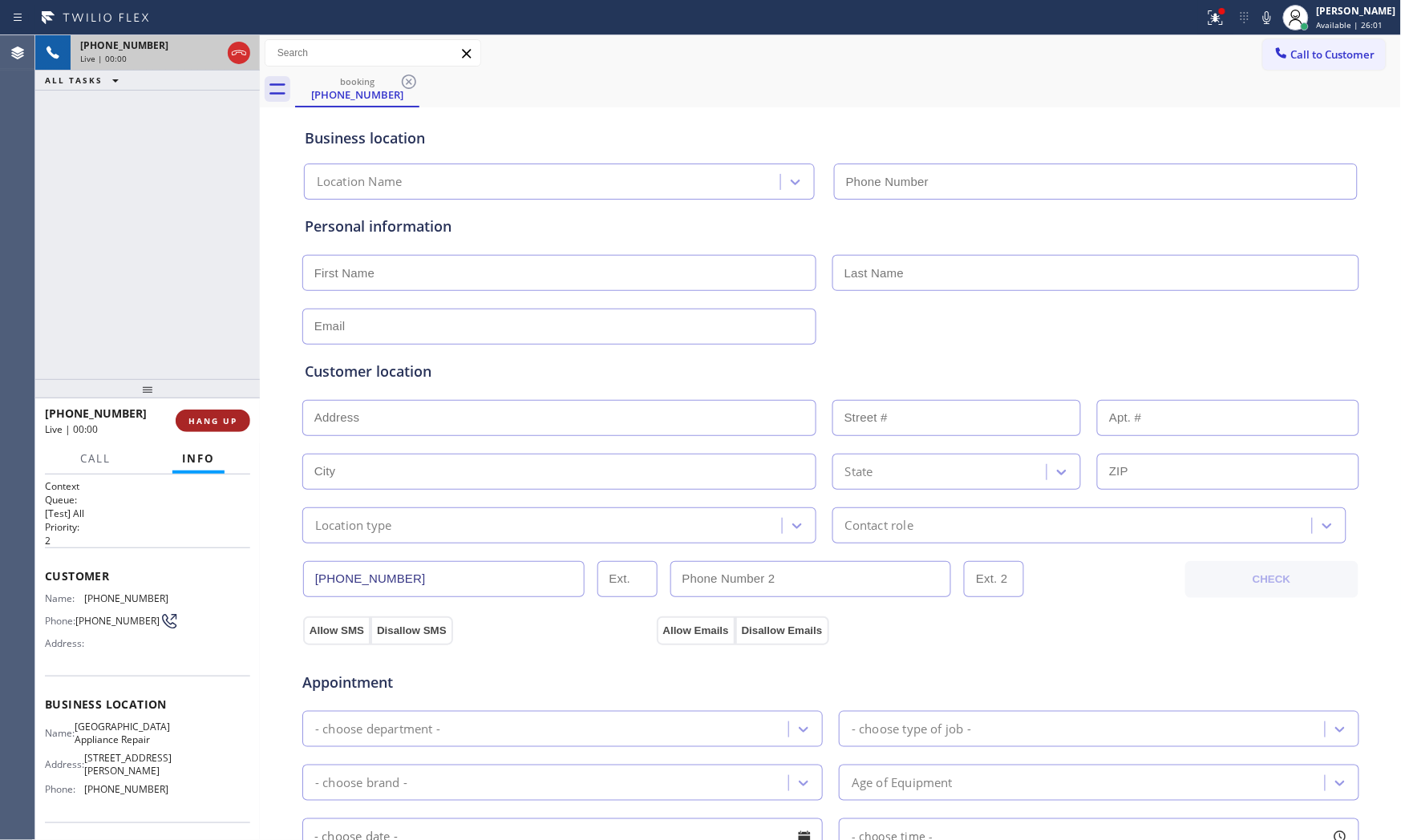
type input "[PHONE_NUMBER]"
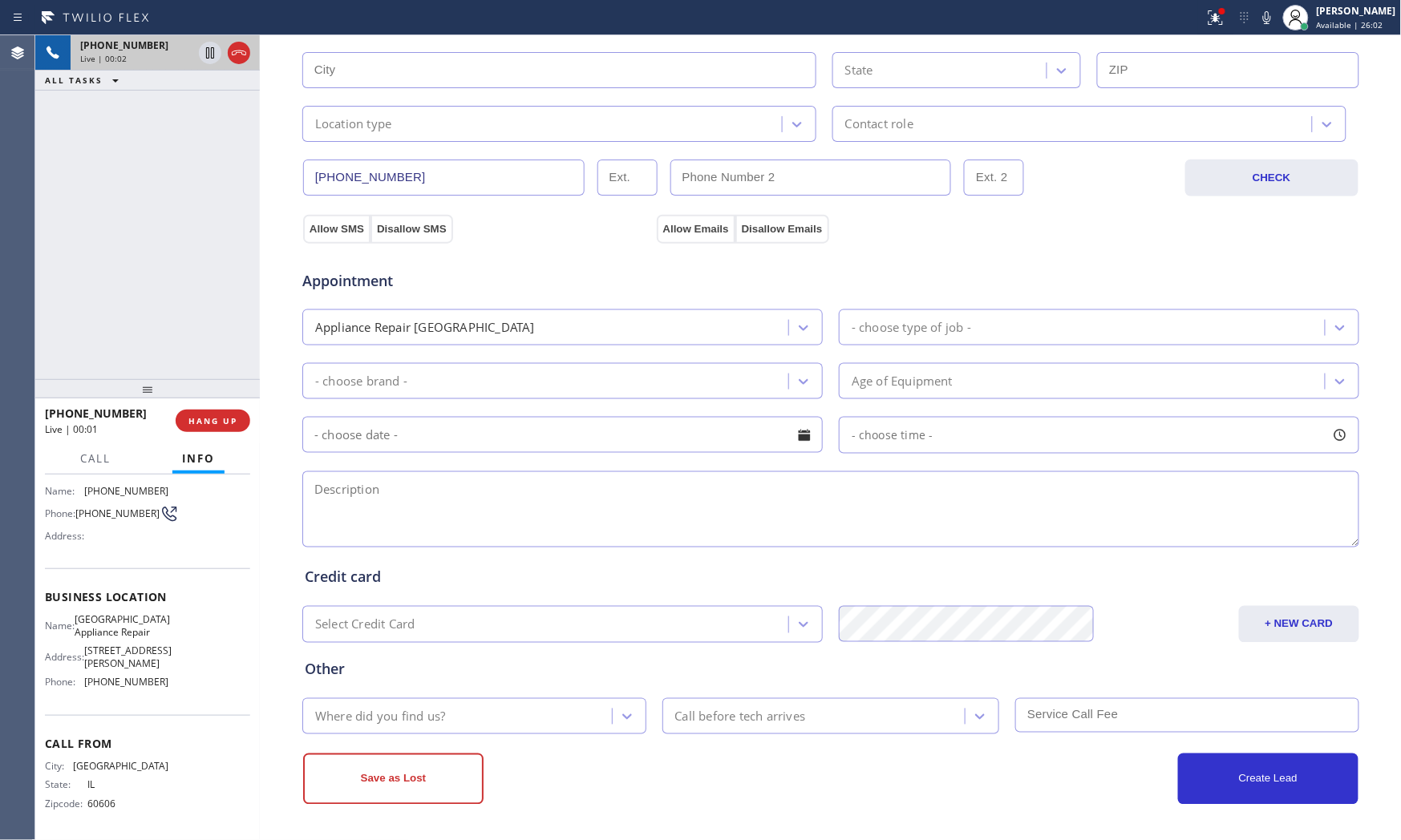
scroll to position [123, 0]
click at [1264, 24] on icon at bounding box center [1267, 17] width 19 height 19
click at [1265, 11] on icon at bounding box center [1267, 17] width 19 height 19
click at [1267, 22] on icon at bounding box center [1267, 17] width 19 height 19
click at [1270, 16] on icon at bounding box center [1267, 17] width 19 height 19
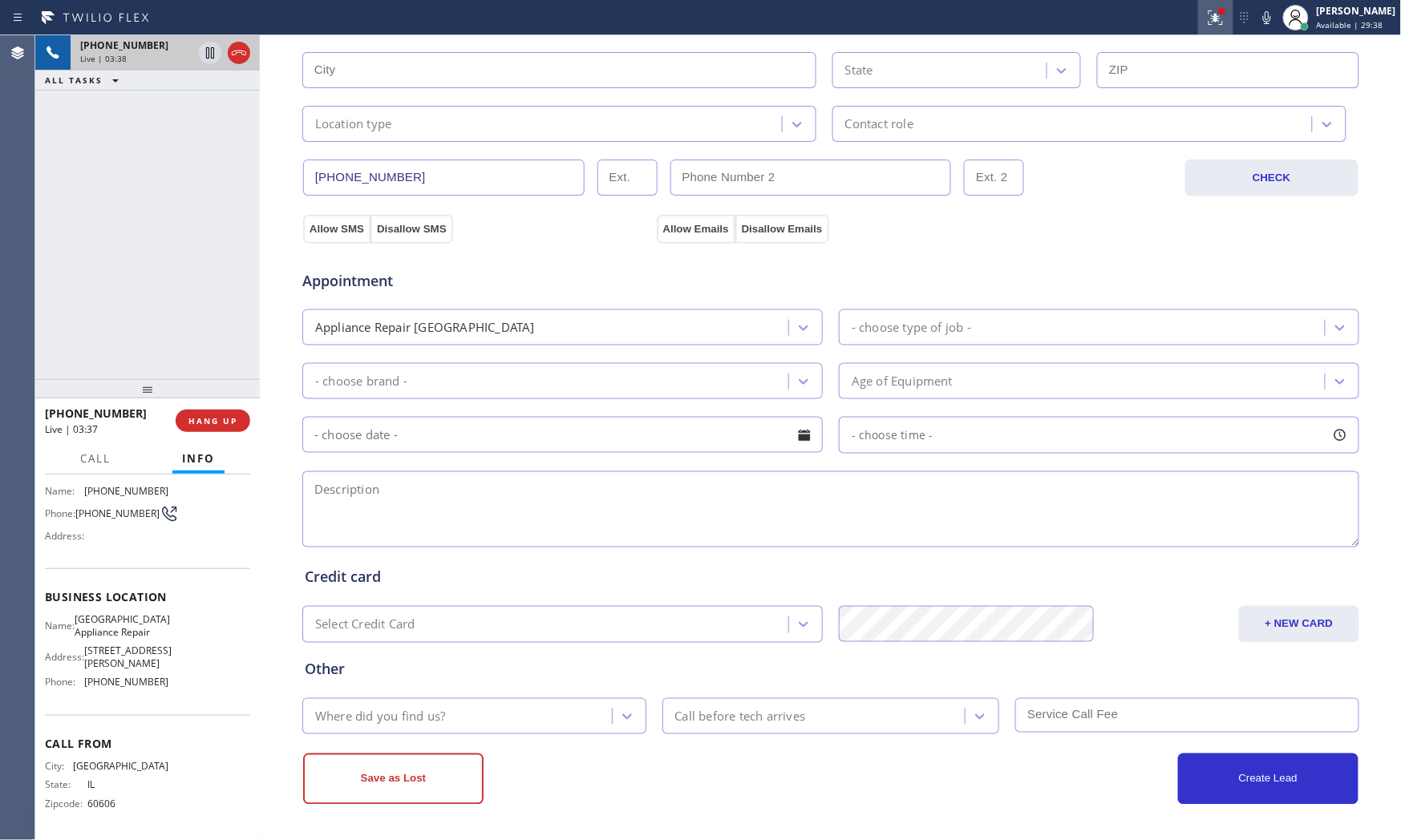
click at [1218, 25] on icon at bounding box center [1215, 17] width 19 height 19
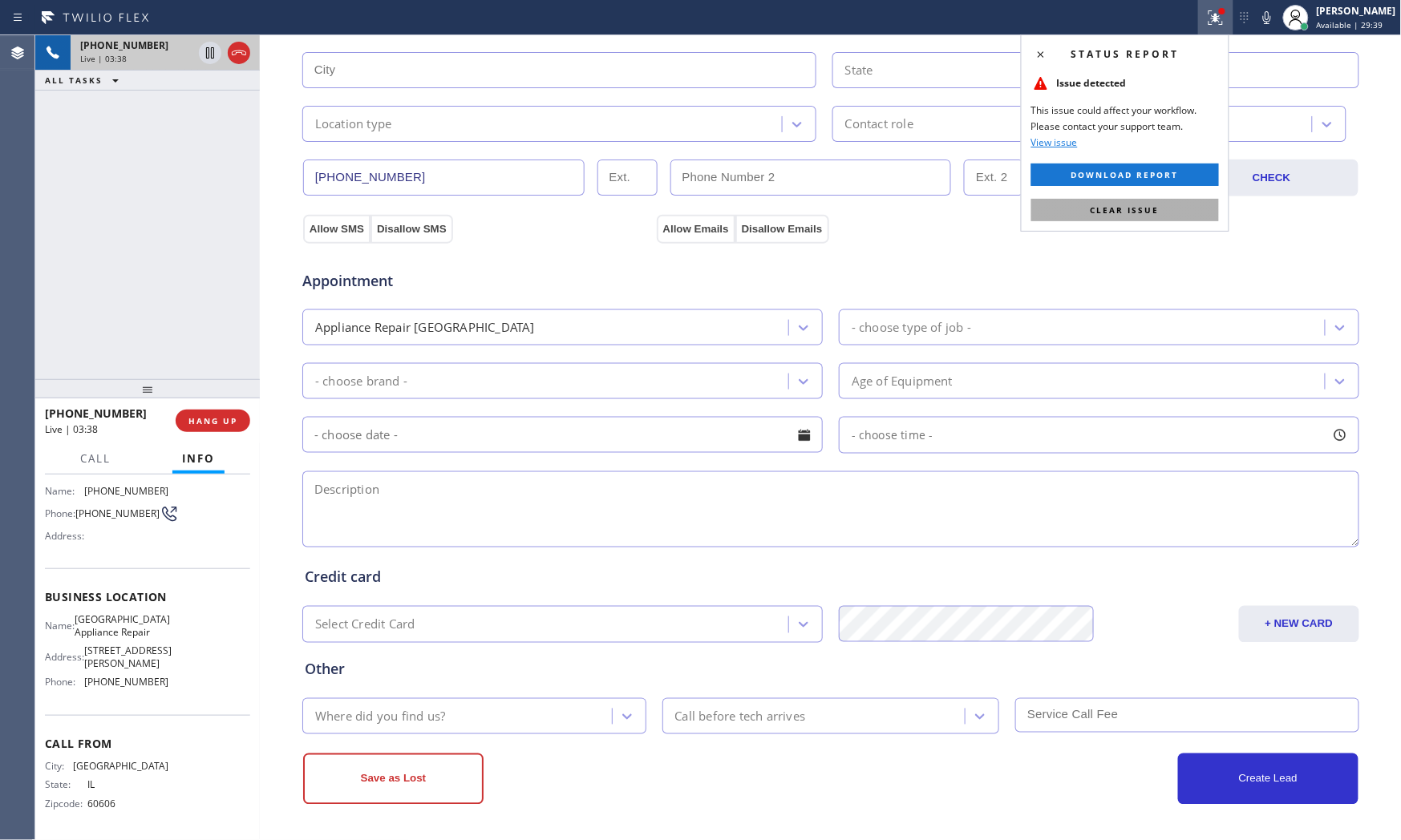
click at [1132, 211] on span "Clear issue" at bounding box center [1125, 210] width 69 height 11
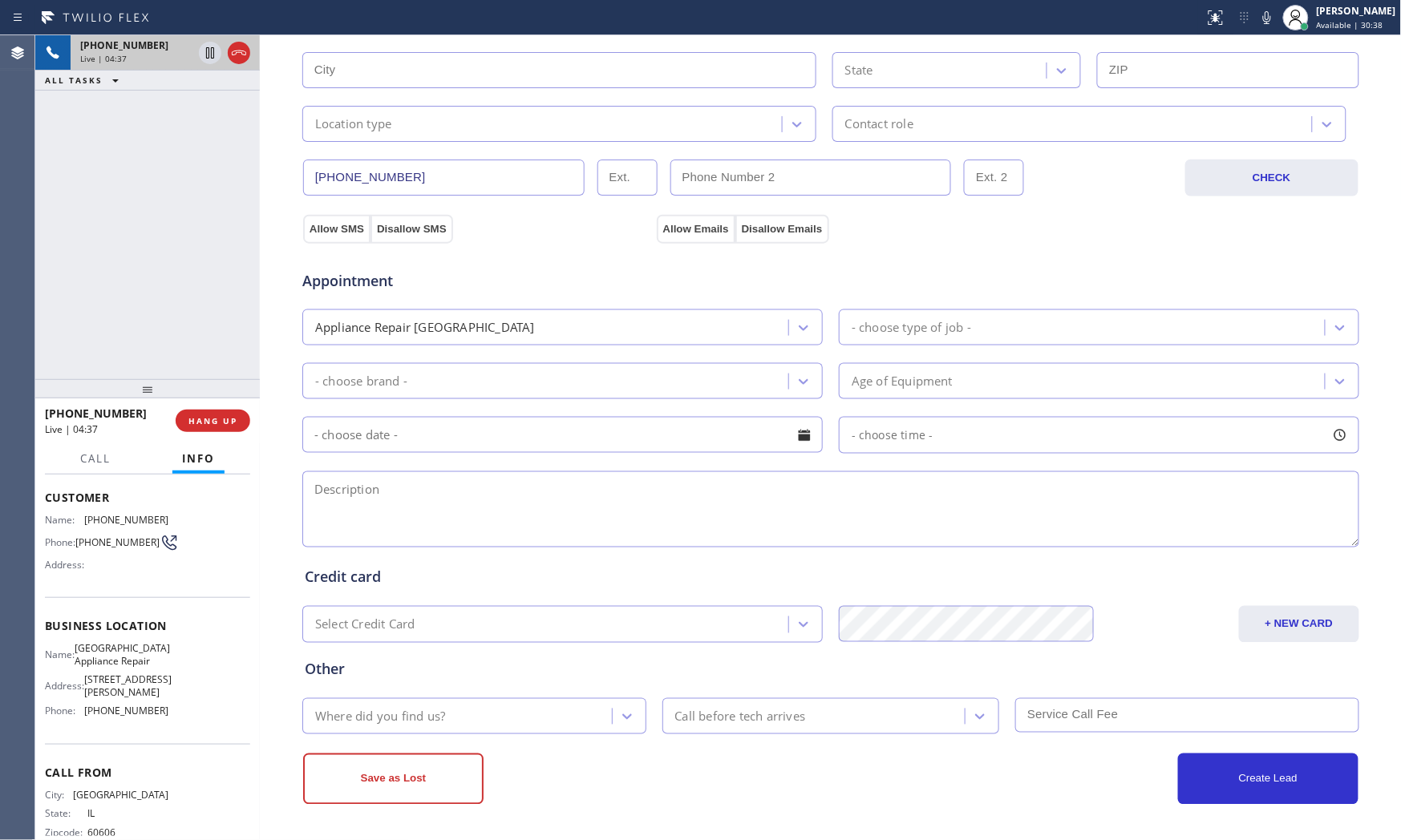
scroll to position [0, 0]
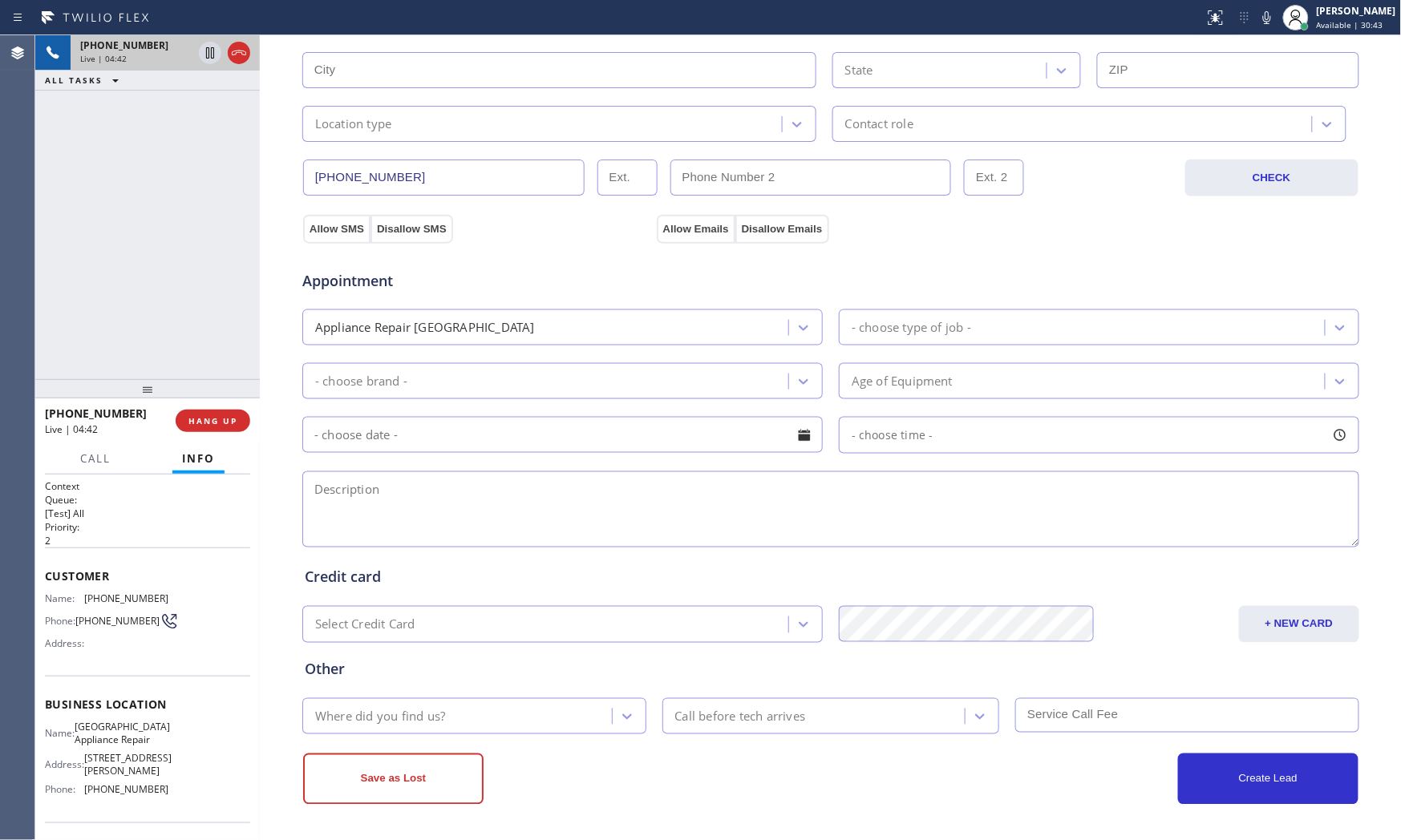
click at [136, 596] on span "[PHONE_NUMBER]" at bounding box center [127, 598] width 85 height 12
copy span "[PHONE_NUMBER]"
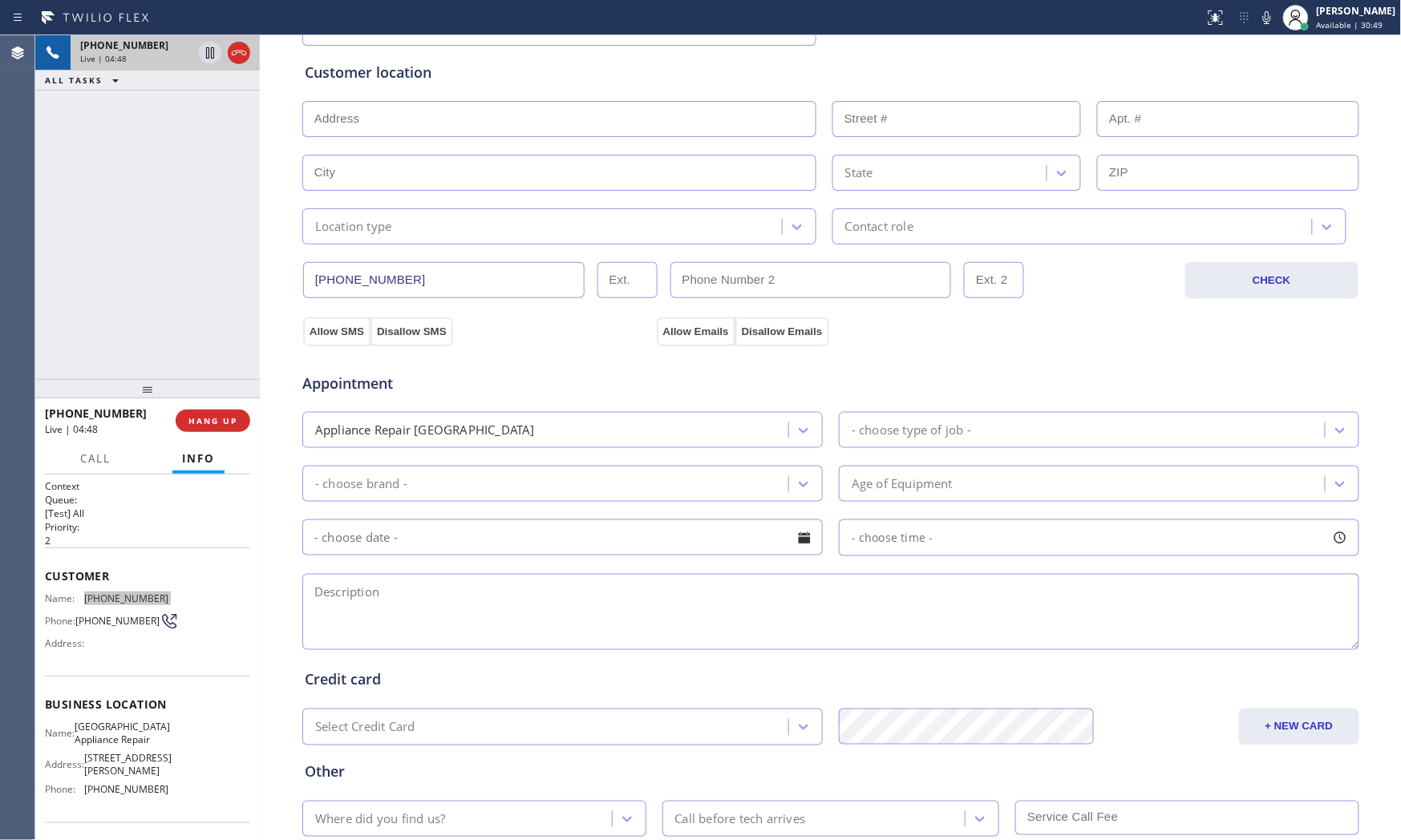
scroll to position [45, 0]
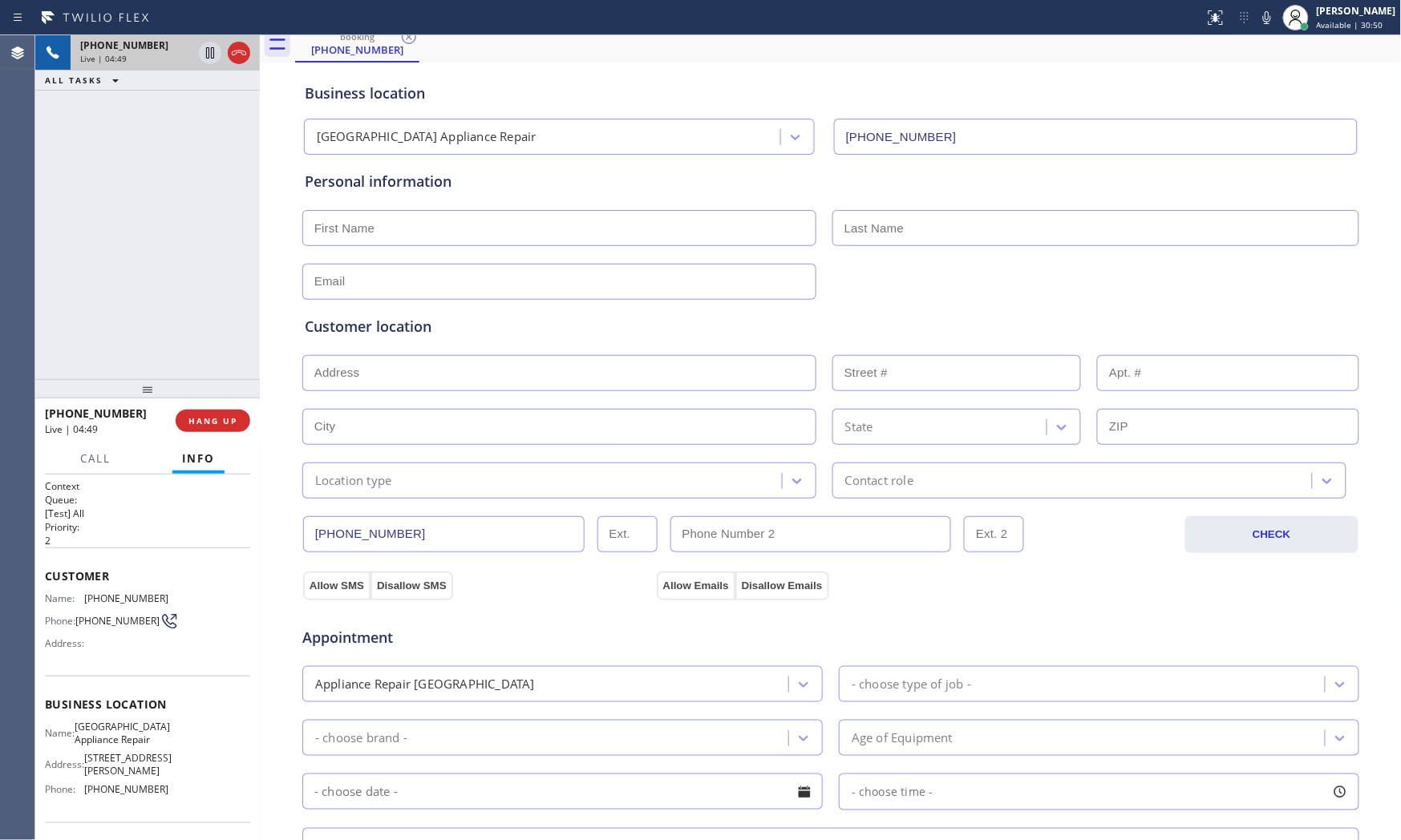
click at [468, 235] on input "text" at bounding box center [560, 227] width 514 height 36
paste input "[PERSON_NAME]"
type input "[PERSON_NAME]"
drag, startPoint x: 933, startPoint y: 218, endPoint x: 916, endPoint y: 226, distance: 18.8
click at [932, 219] on input "text" at bounding box center [1095, 227] width 527 height 36
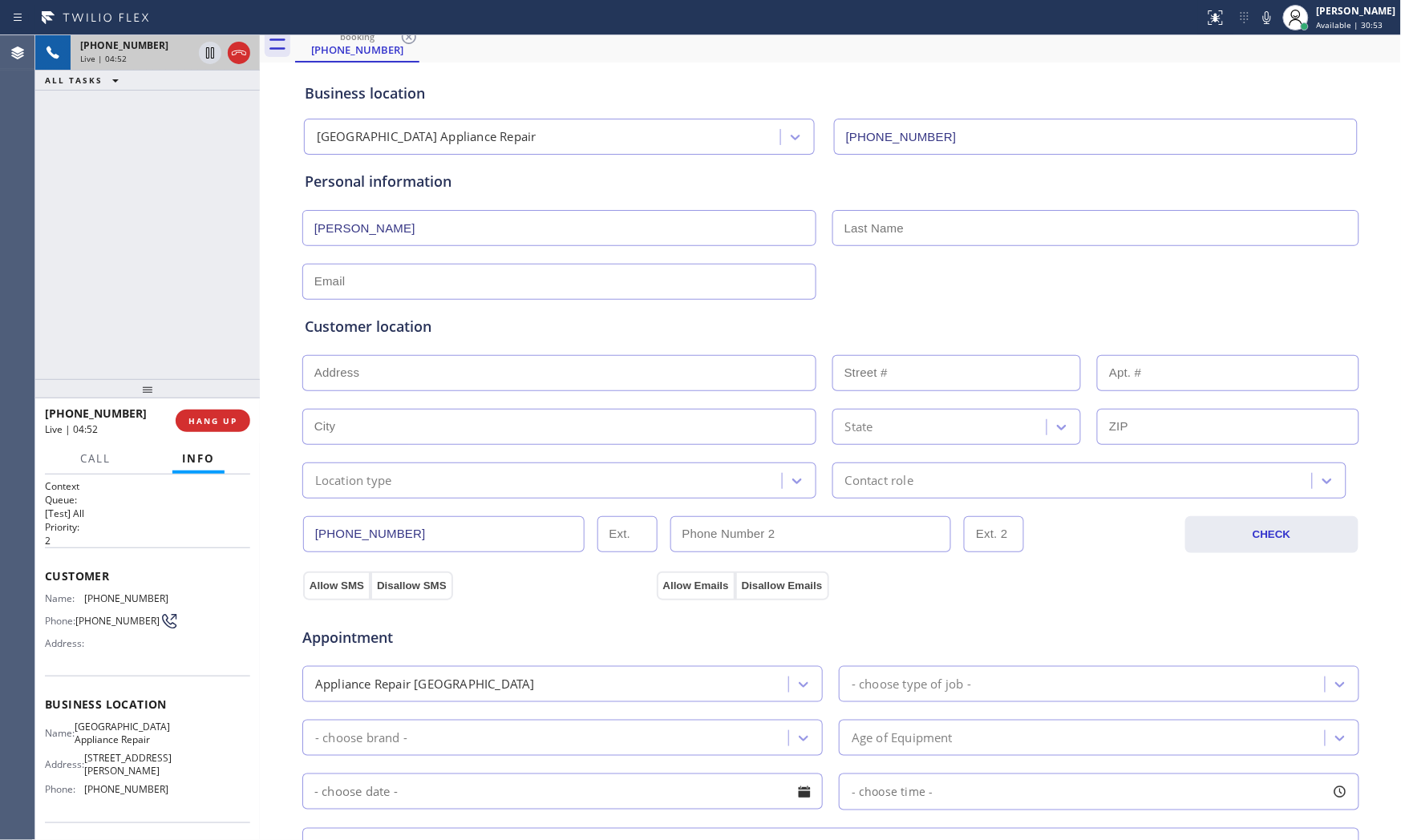
paste input "[PERSON_NAME]"
type input "[PERSON_NAME]"
click at [412, 290] on input "text" at bounding box center [560, 281] width 514 height 36
paste input "[EMAIL_ADDRESS][DOMAIN_NAME]"
type input "[EMAIL_ADDRESS][DOMAIN_NAME]"
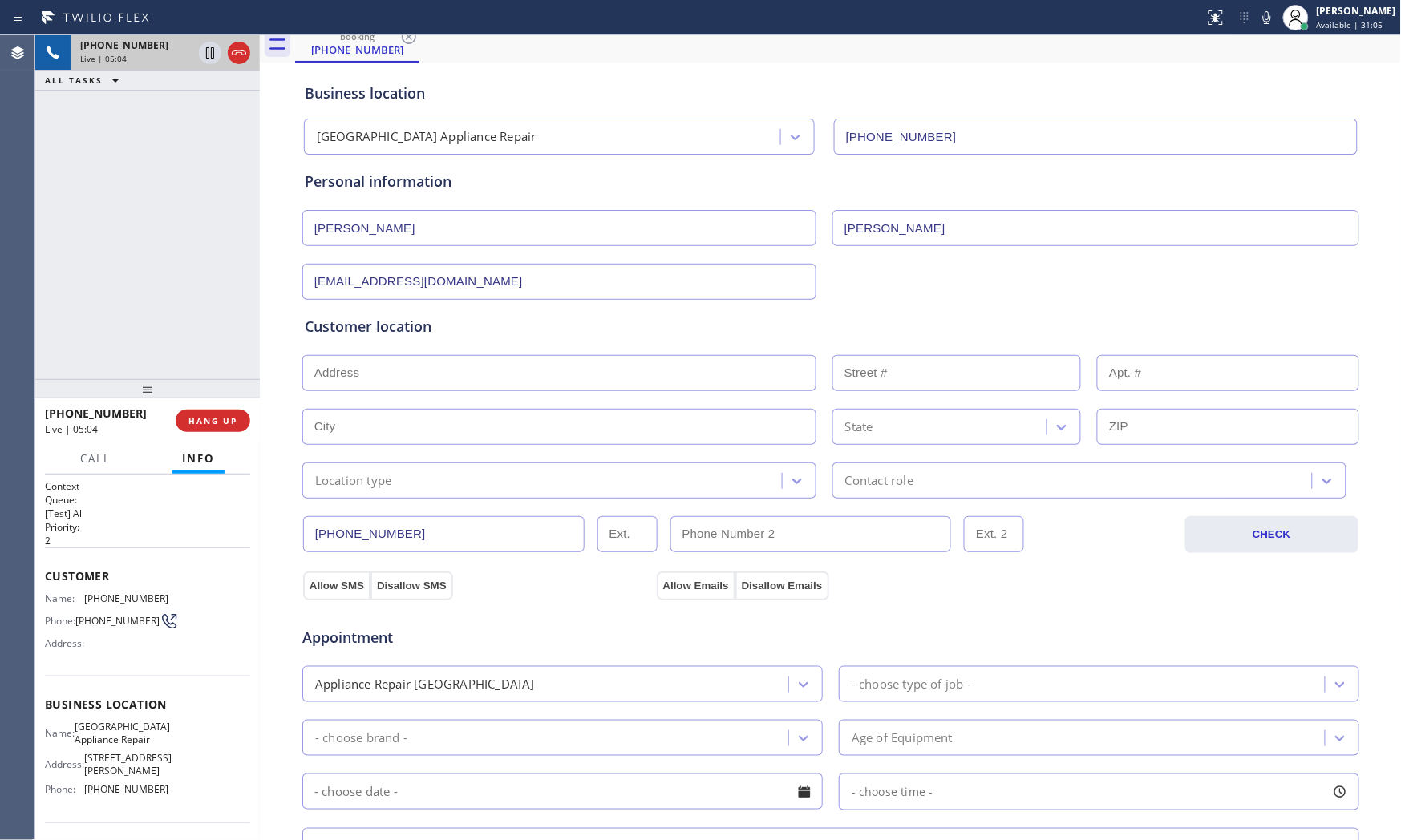
click at [330, 367] on input "text" at bounding box center [560, 373] width 514 height 36
paste input "[STREET_ADDRESS]"
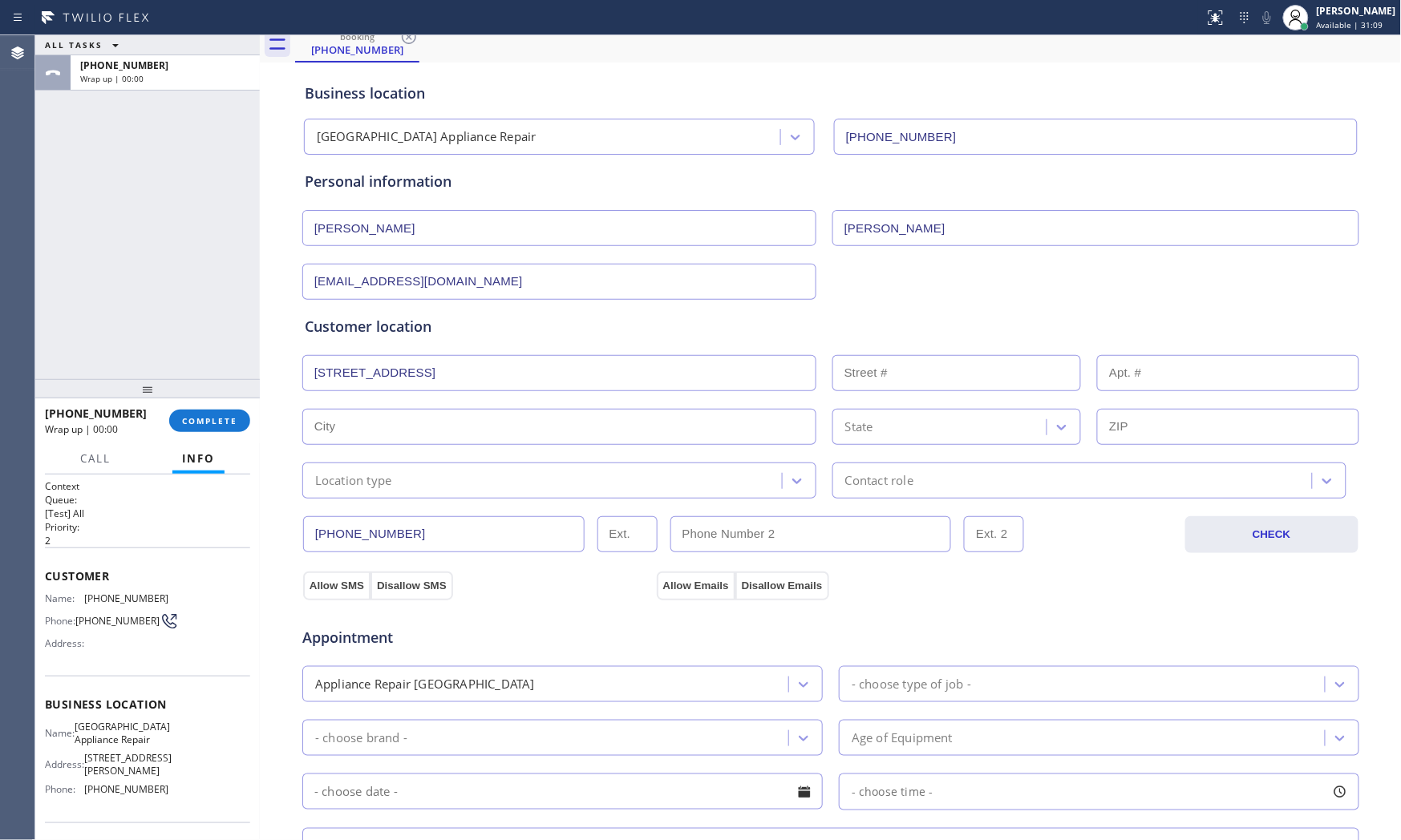
type input "[STREET_ADDRESS]"
type input "2416"
type input "[GEOGRAPHIC_DATA]"
type input "60649"
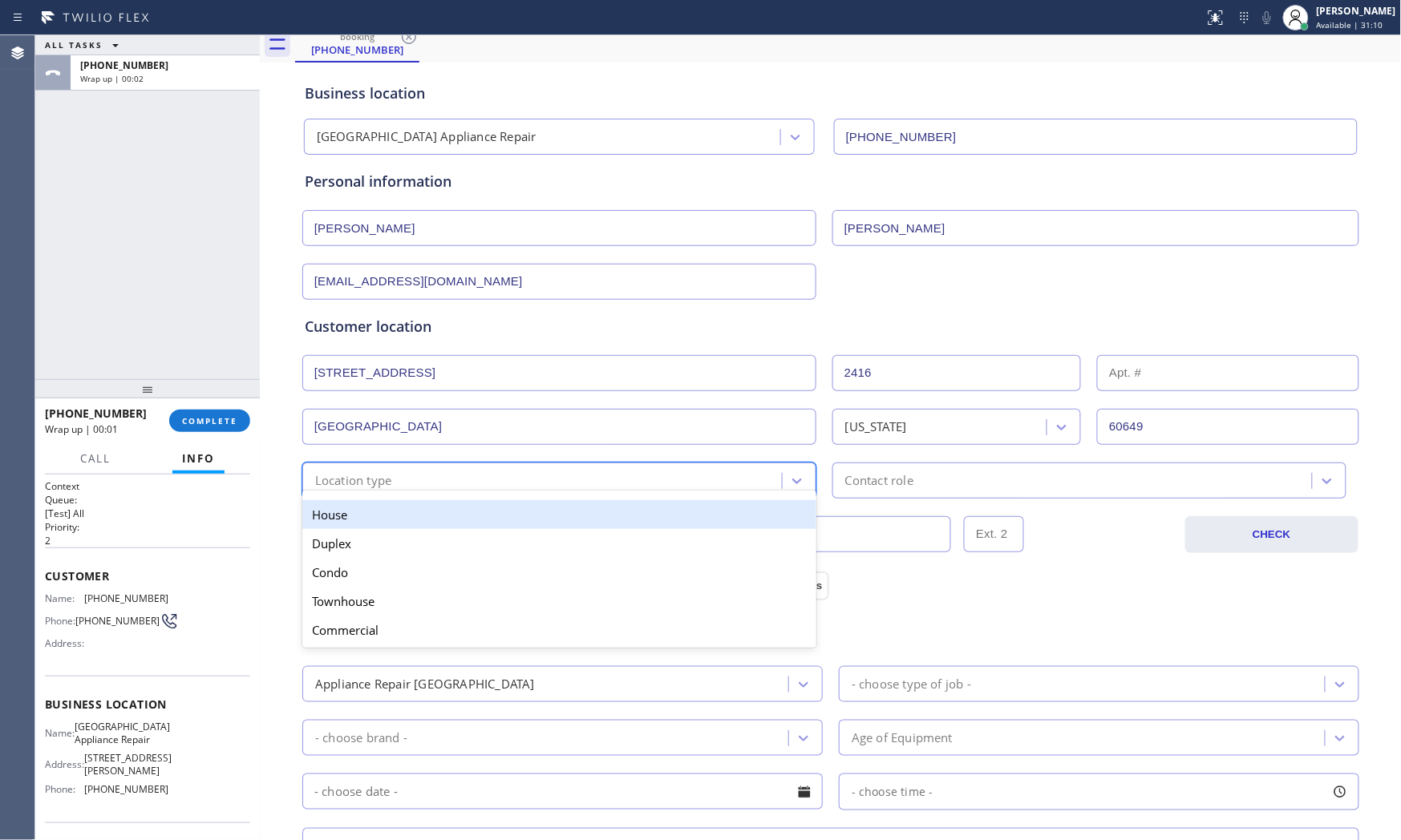
click at [388, 474] on div "Location type" at bounding box center [544, 480] width 474 height 28
click at [375, 507] on div "House" at bounding box center [560, 515] width 514 height 29
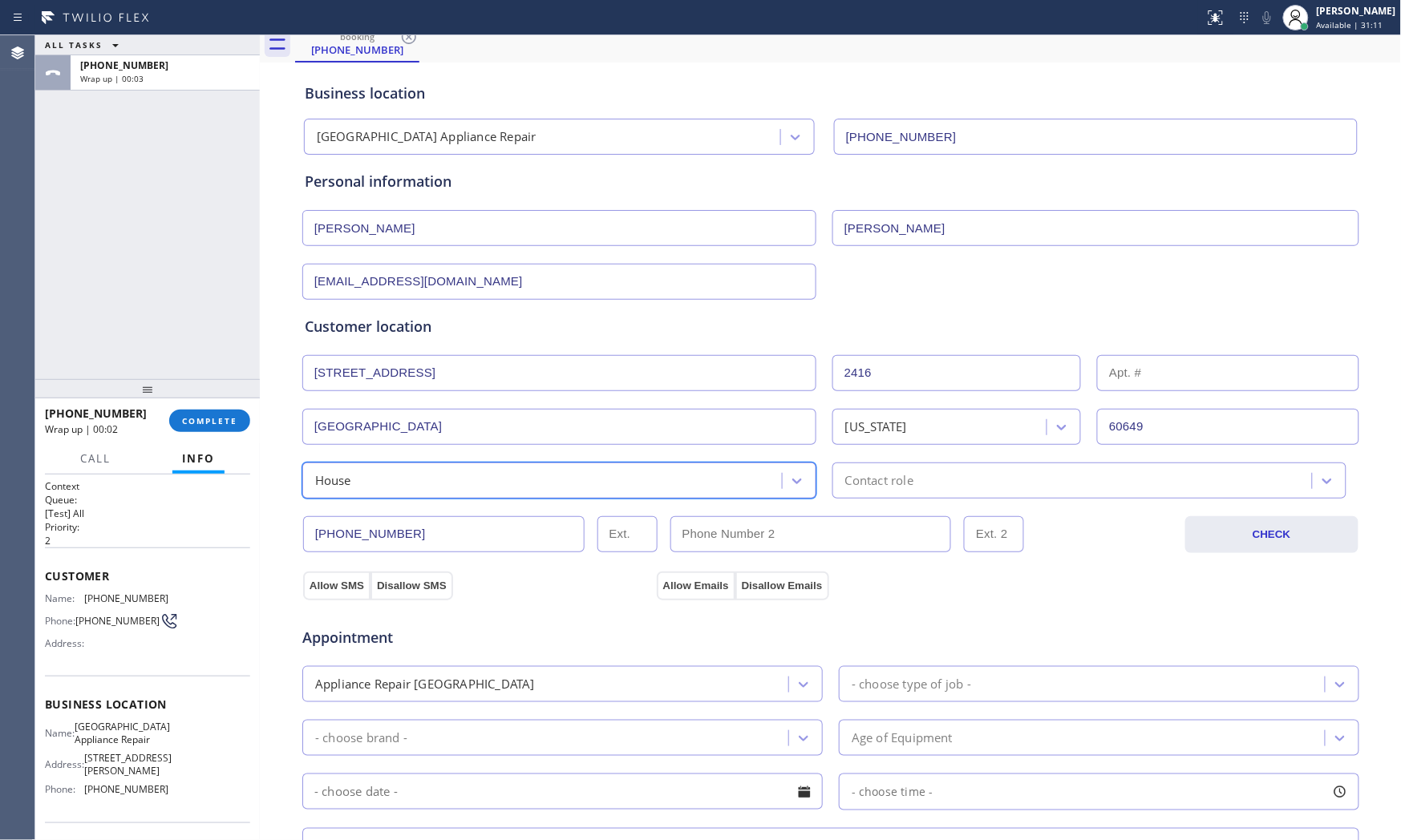
drag, startPoint x: 956, startPoint y: 472, endPoint x: 946, endPoint y: 487, distance: 18.0
click at [956, 473] on div "Contact role" at bounding box center [1074, 480] width 474 height 28
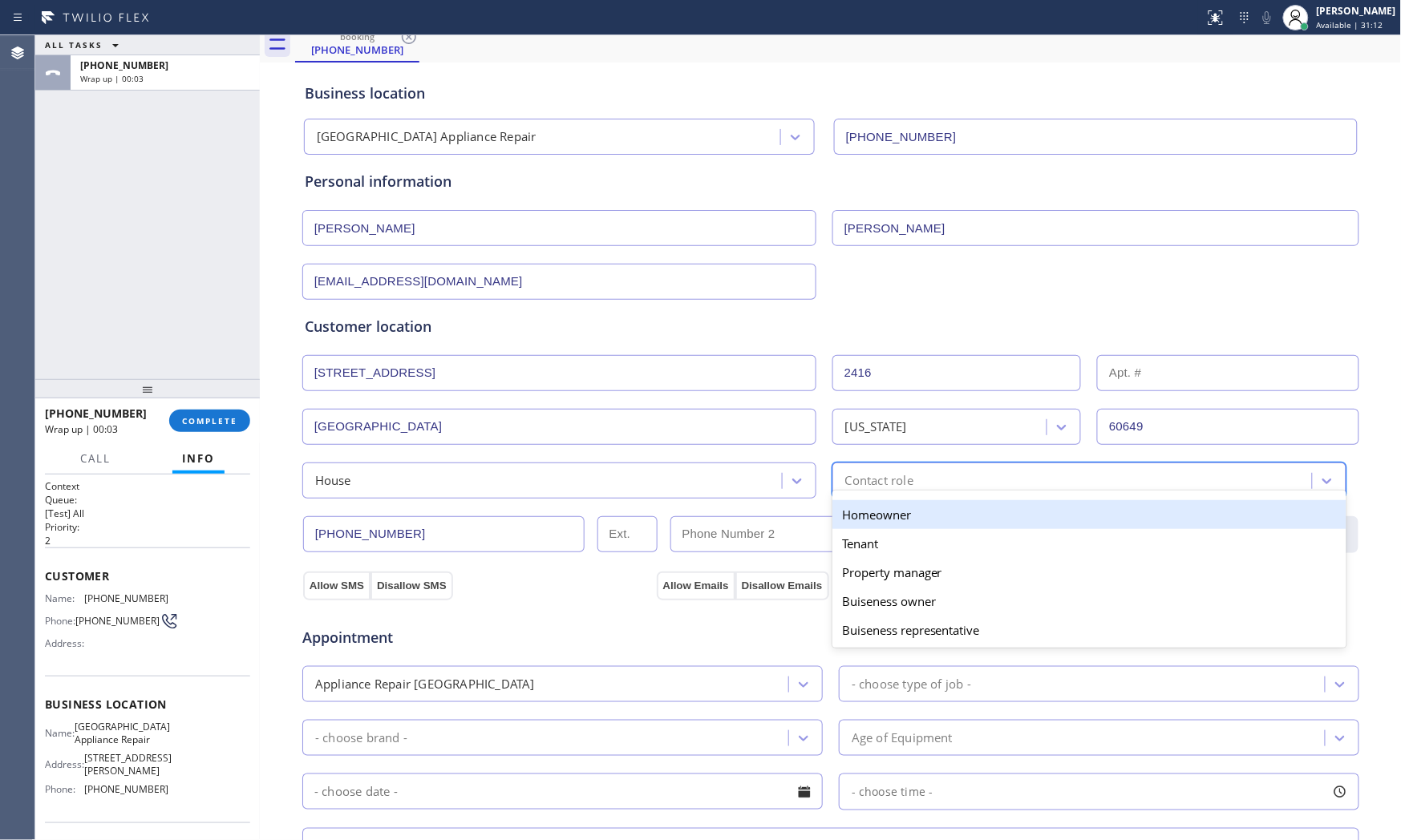
click at [908, 523] on div "Homeowner" at bounding box center [1089, 515] width 514 height 29
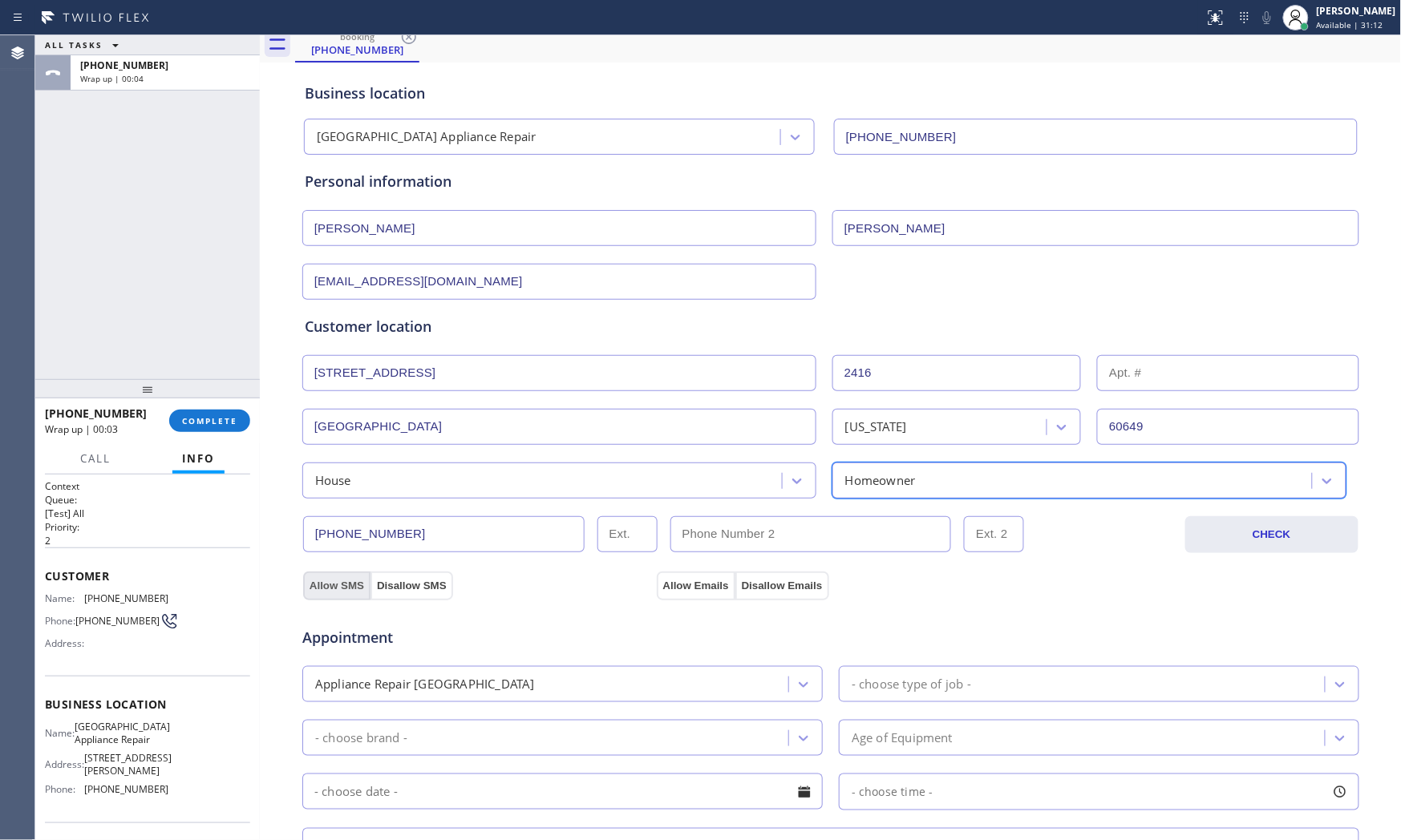
drag, startPoint x: 331, startPoint y: 581, endPoint x: 339, endPoint y: 581, distance: 8.0
click at [331, 581] on button "Allow SMS" at bounding box center [337, 586] width 68 height 29
click at [663, 577] on button "Allow Emails" at bounding box center [696, 586] width 79 height 29
drag, startPoint x: 953, startPoint y: 687, endPoint x: 960, endPoint y: 669, distance: 19.3
click at [956, 688] on div "- choose type of job -" at bounding box center [911, 685] width 119 height 19
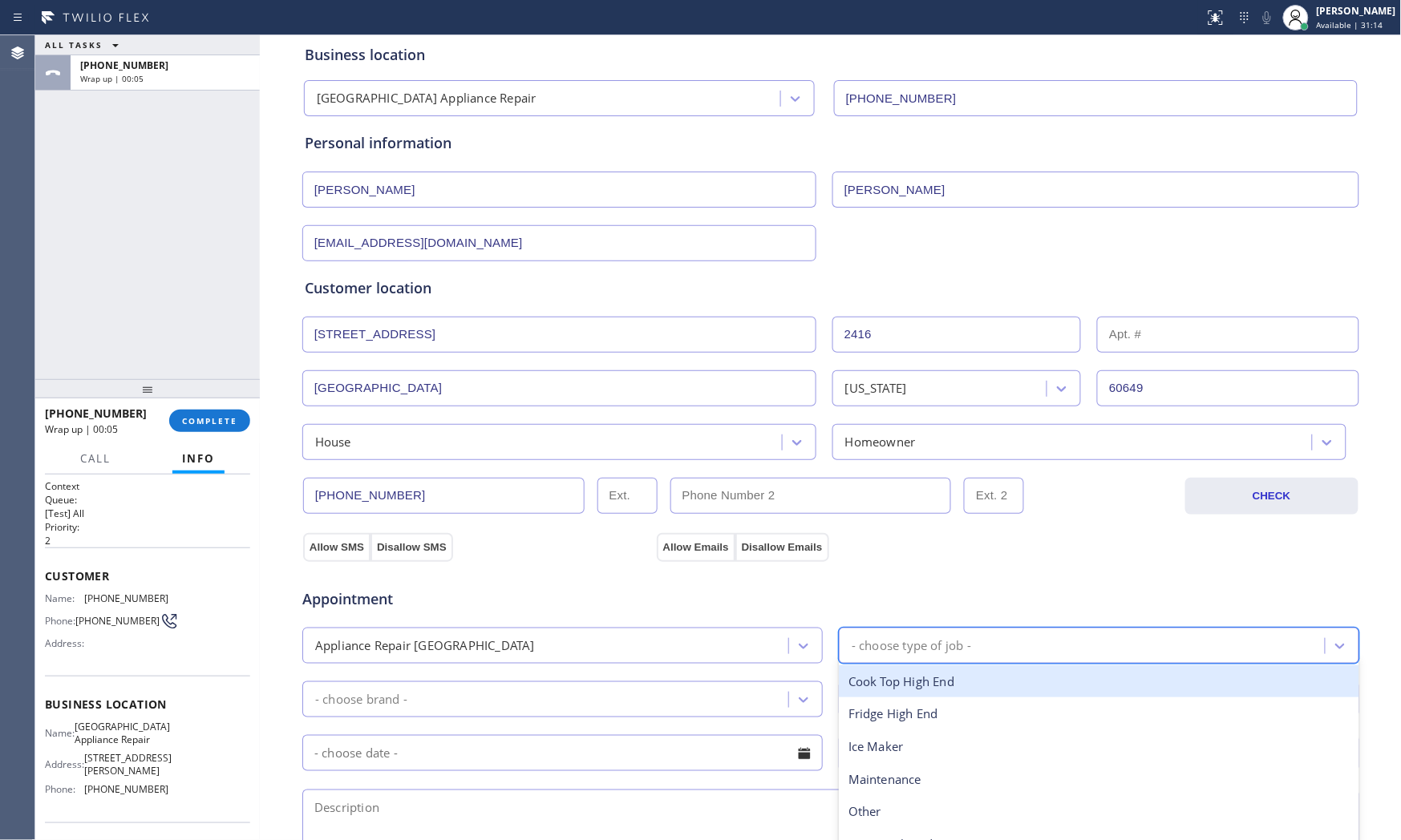
scroll to position [223, 0]
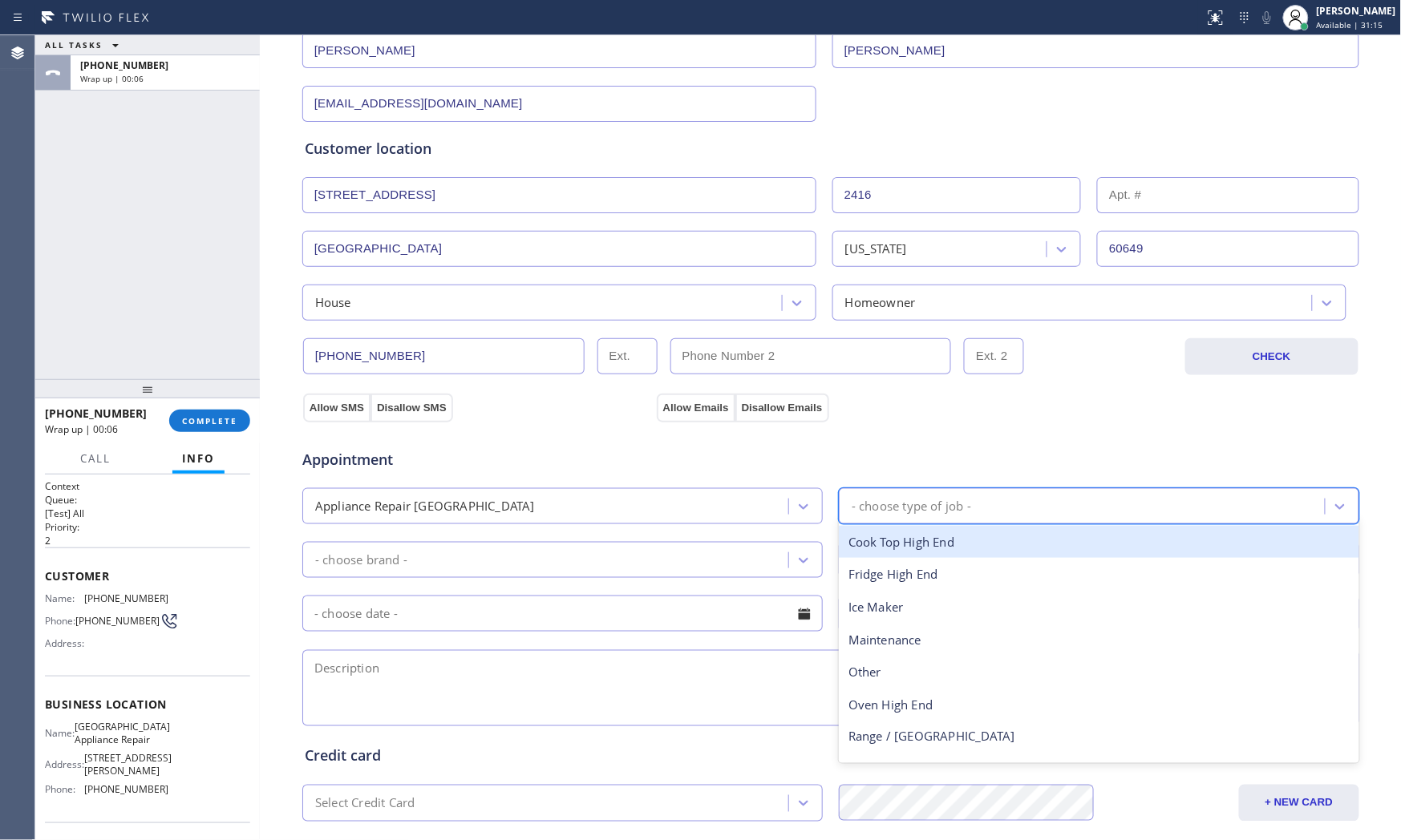
click at [601, 515] on div "Appliance Repair [GEOGRAPHIC_DATA]" at bounding box center [547, 505] width 481 height 28
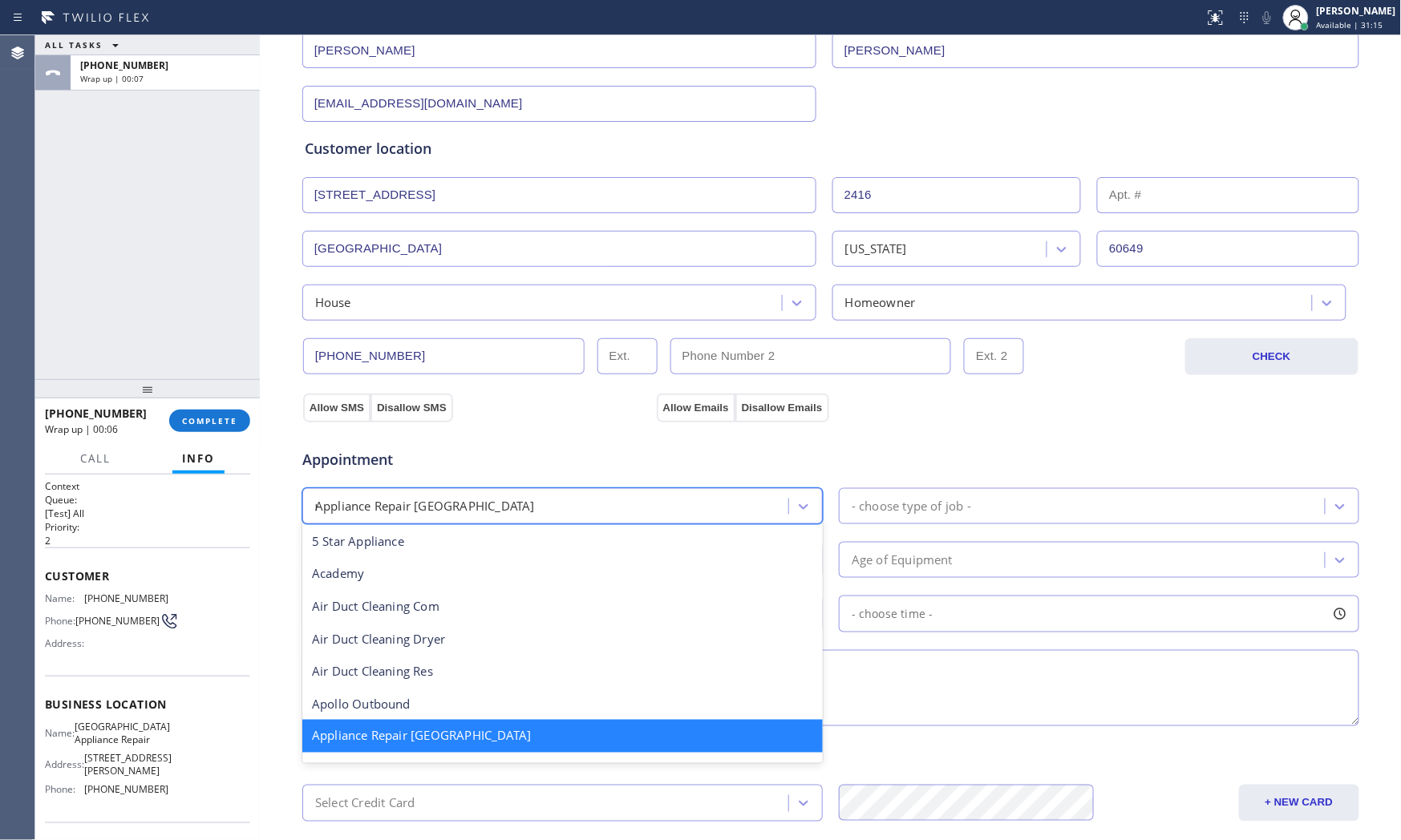
scroll to position [0, 0]
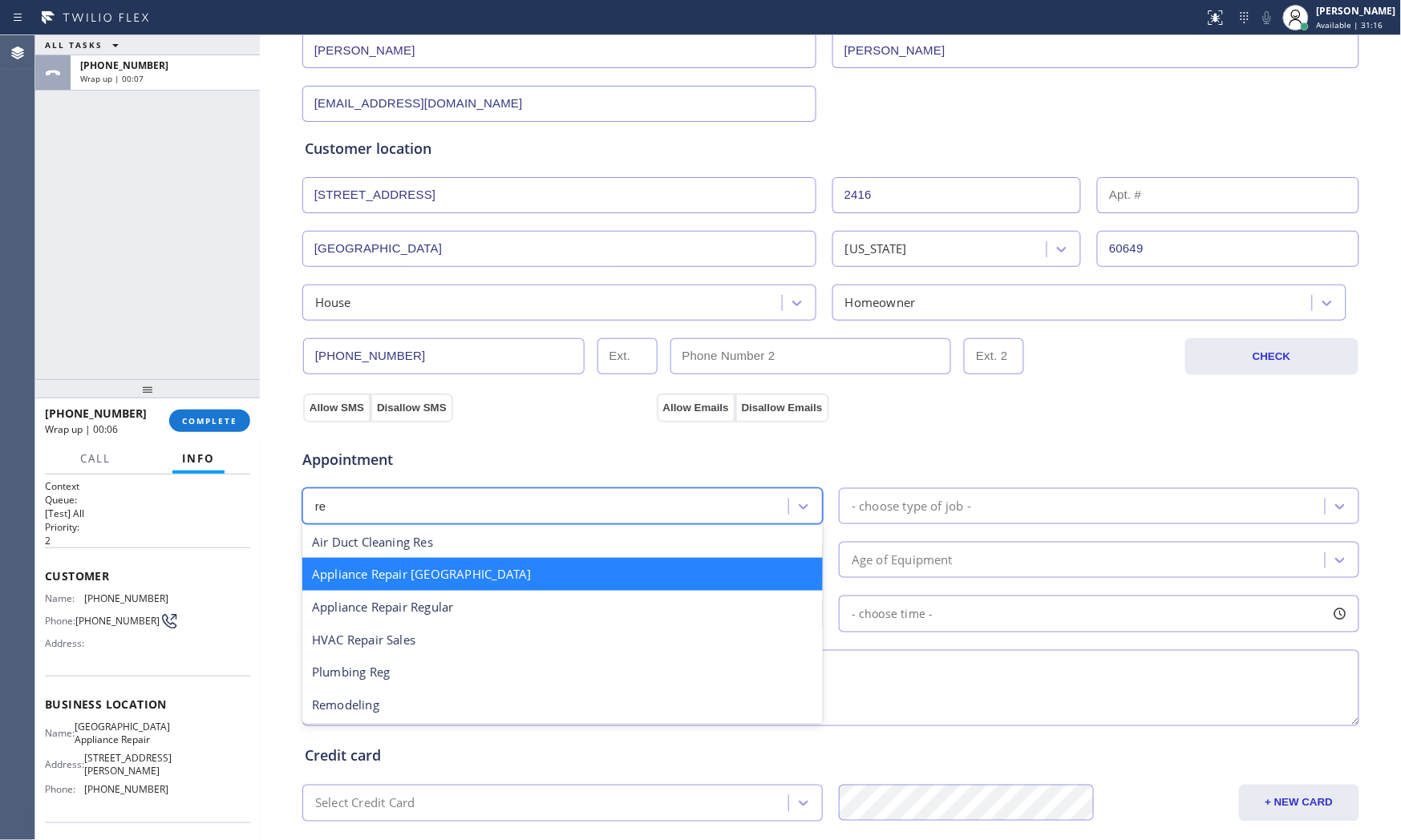
type input "reg"
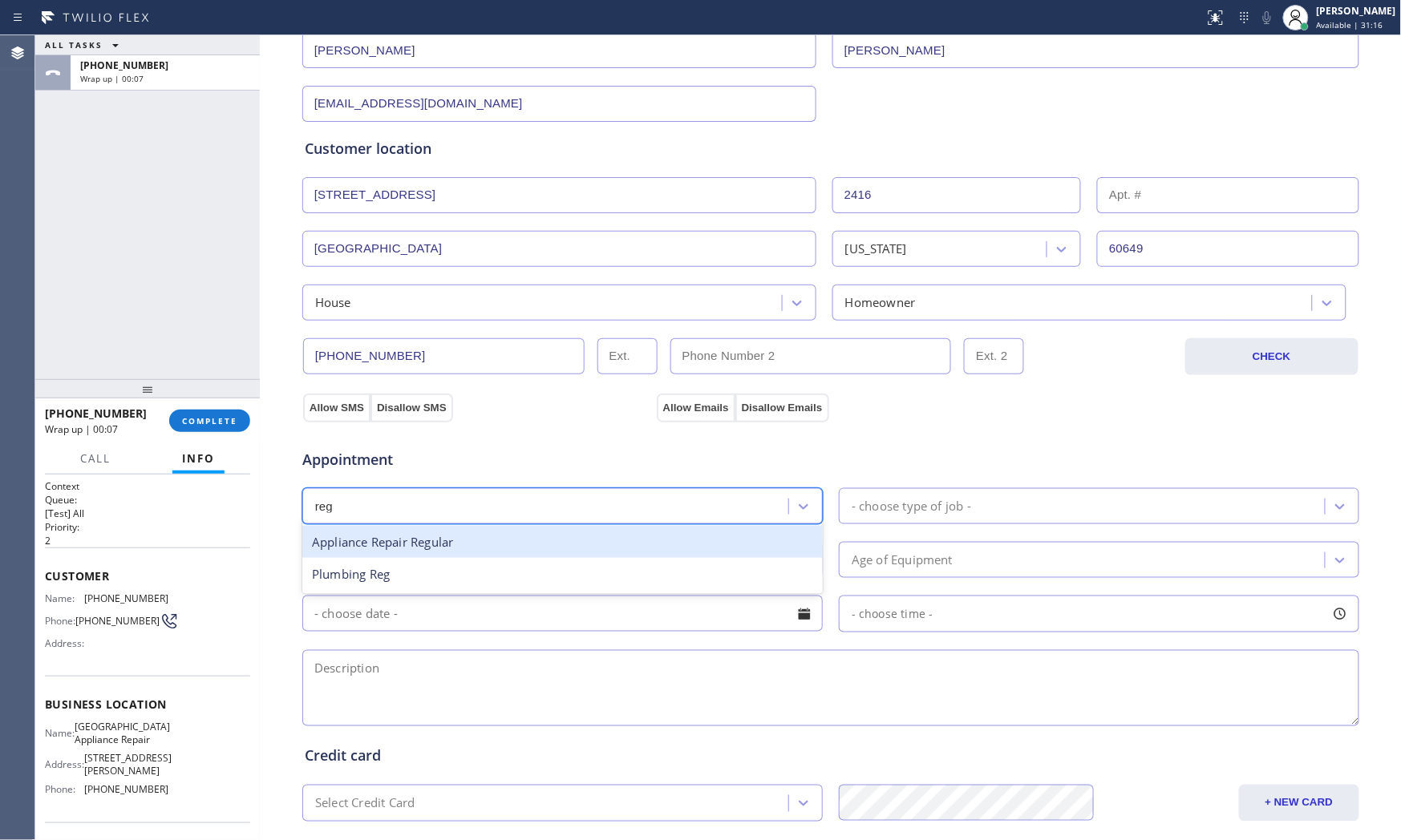
click at [490, 542] on div "Appliance Repair Regular" at bounding box center [563, 542] width 521 height 33
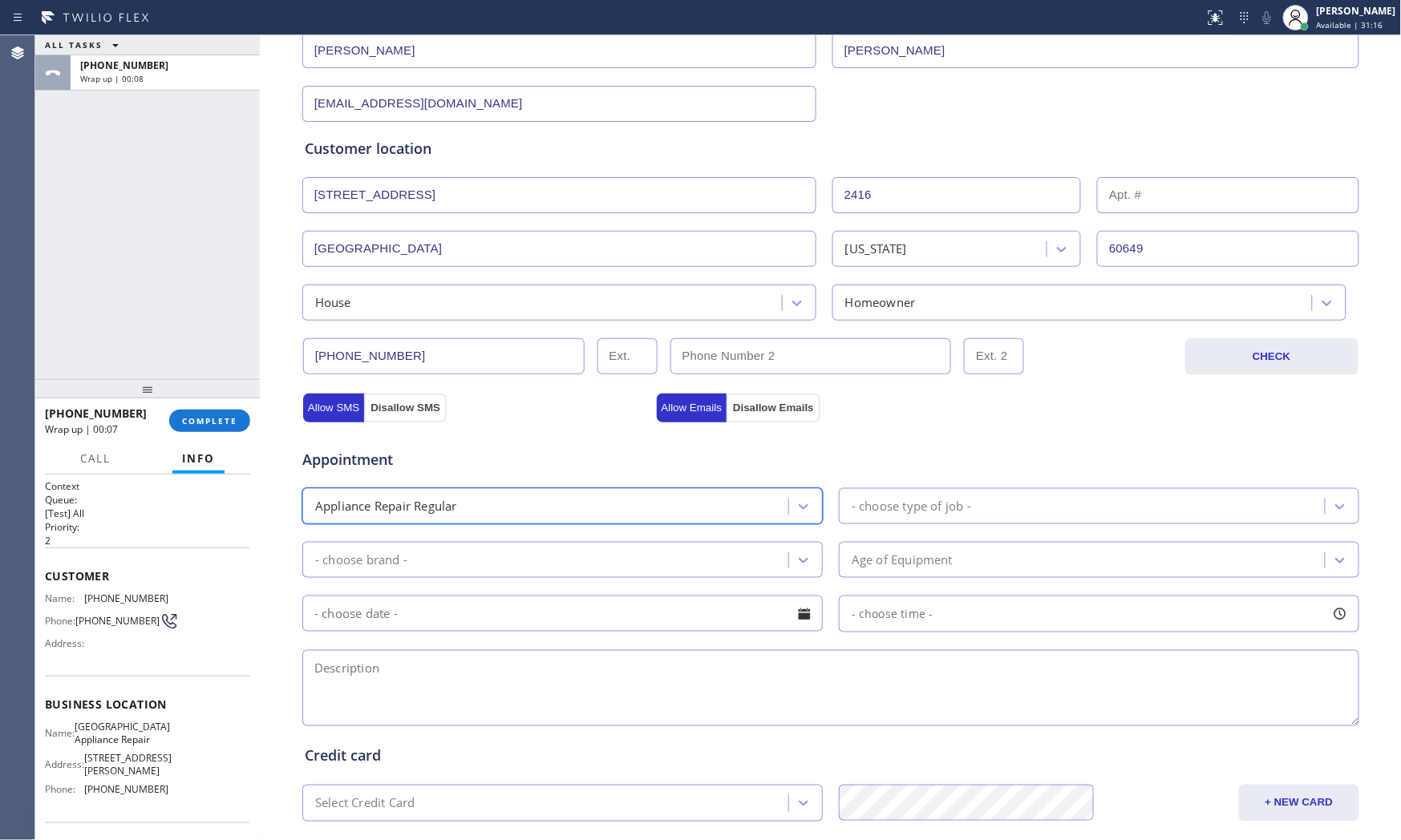
click at [880, 515] on div "- choose type of job -" at bounding box center [1084, 505] width 481 height 28
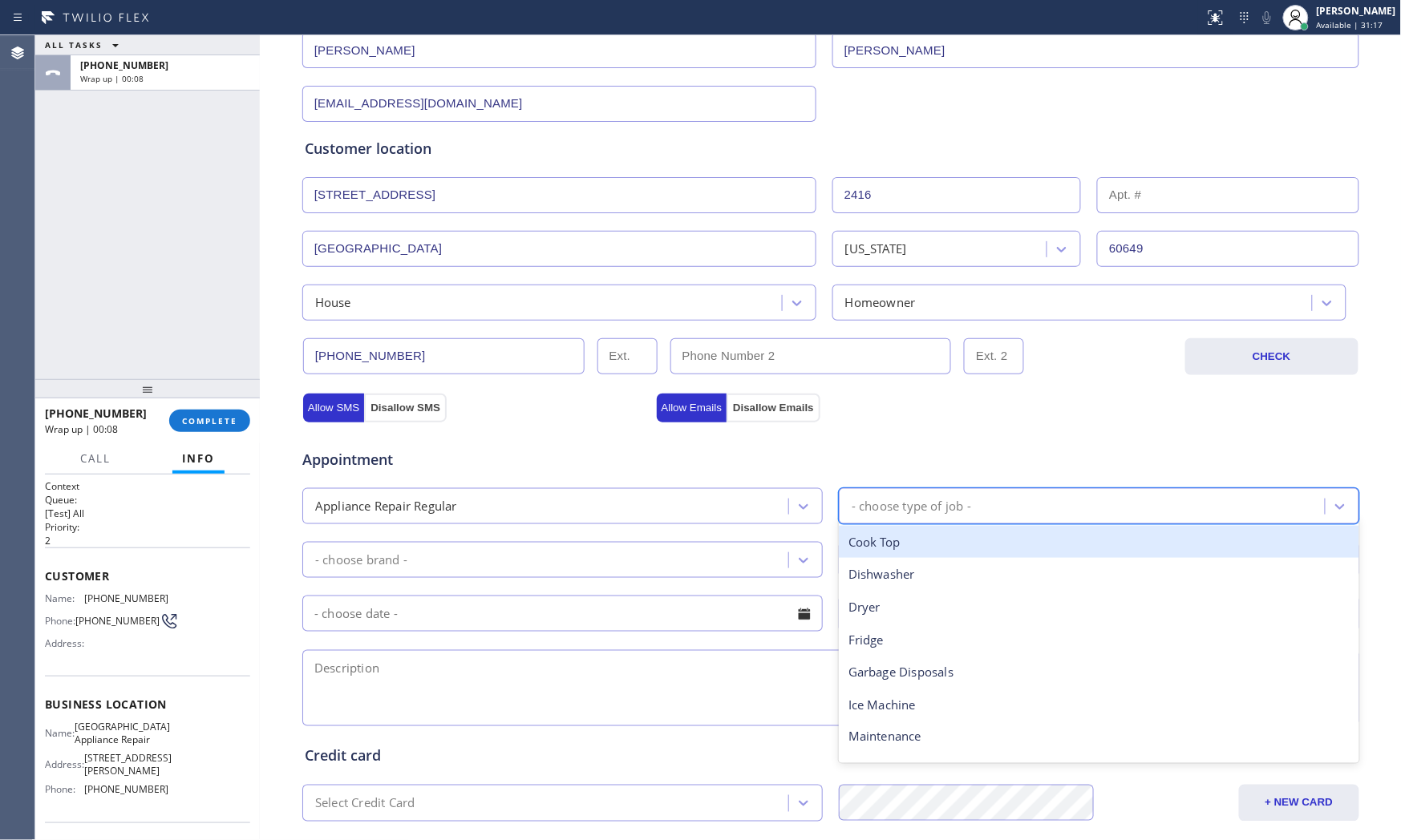
type input "f"
drag, startPoint x: 896, startPoint y: 538, endPoint x: 633, endPoint y: 545, distance: 263.1
click at [888, 539] on div "Fridge" at bounding box center [1099, 542] width 521 height 33
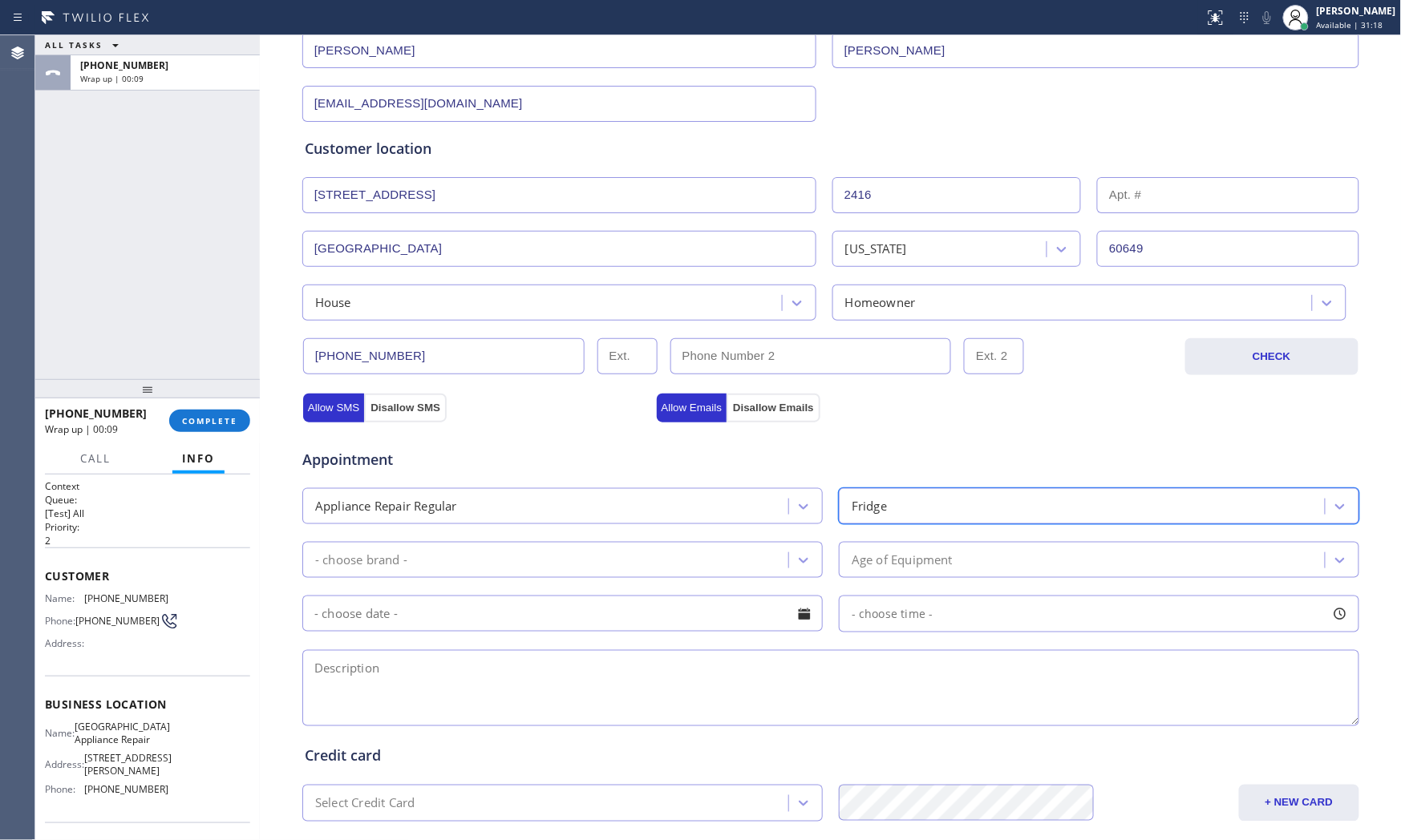
click at [505, 554] on div "- choose brand -" at bounding box center [547, 559] width 481 height 28
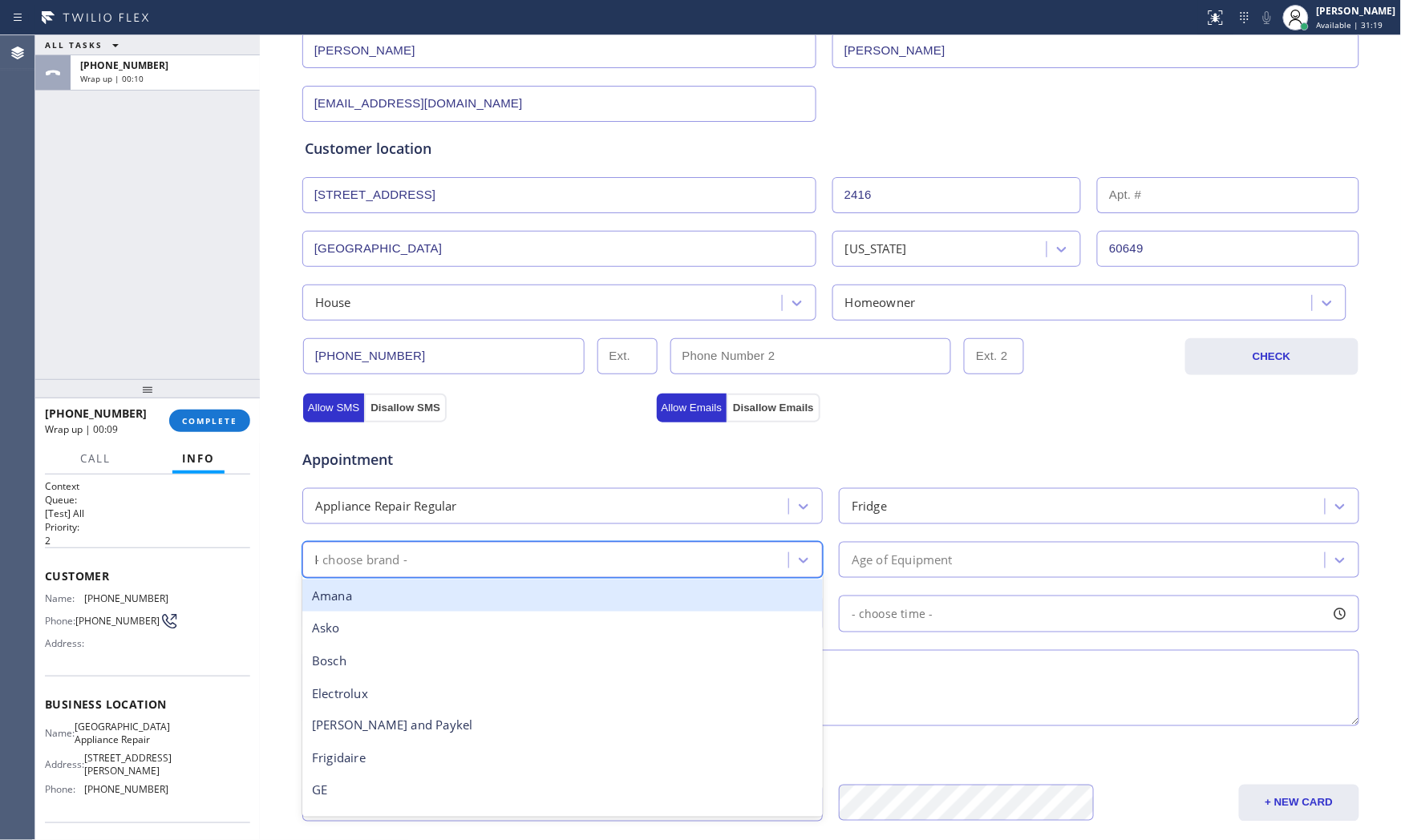
type input "lg"
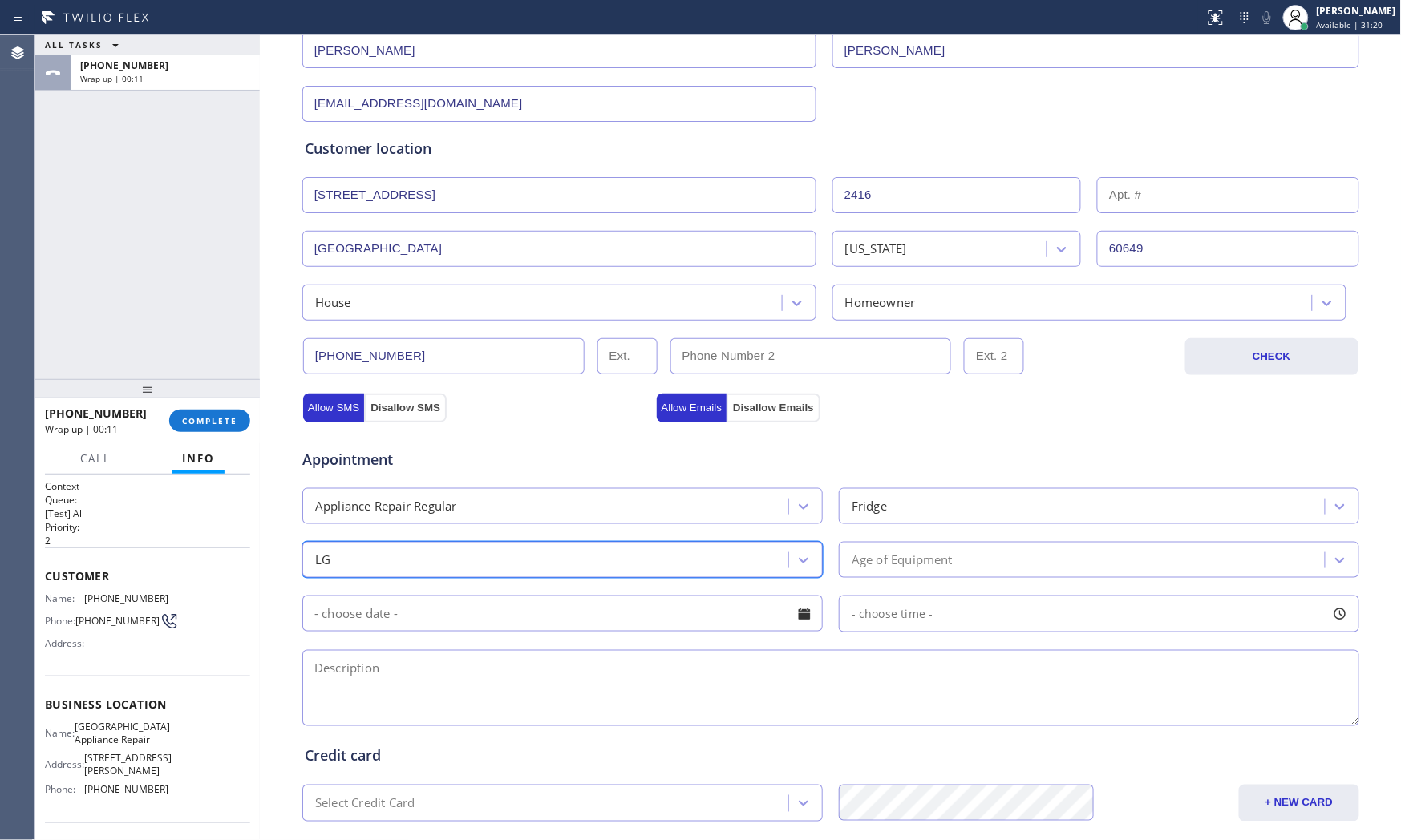
click at [875, 559] on div "Age of Equipment" at bounding box center [901, 560] width 101 height 19
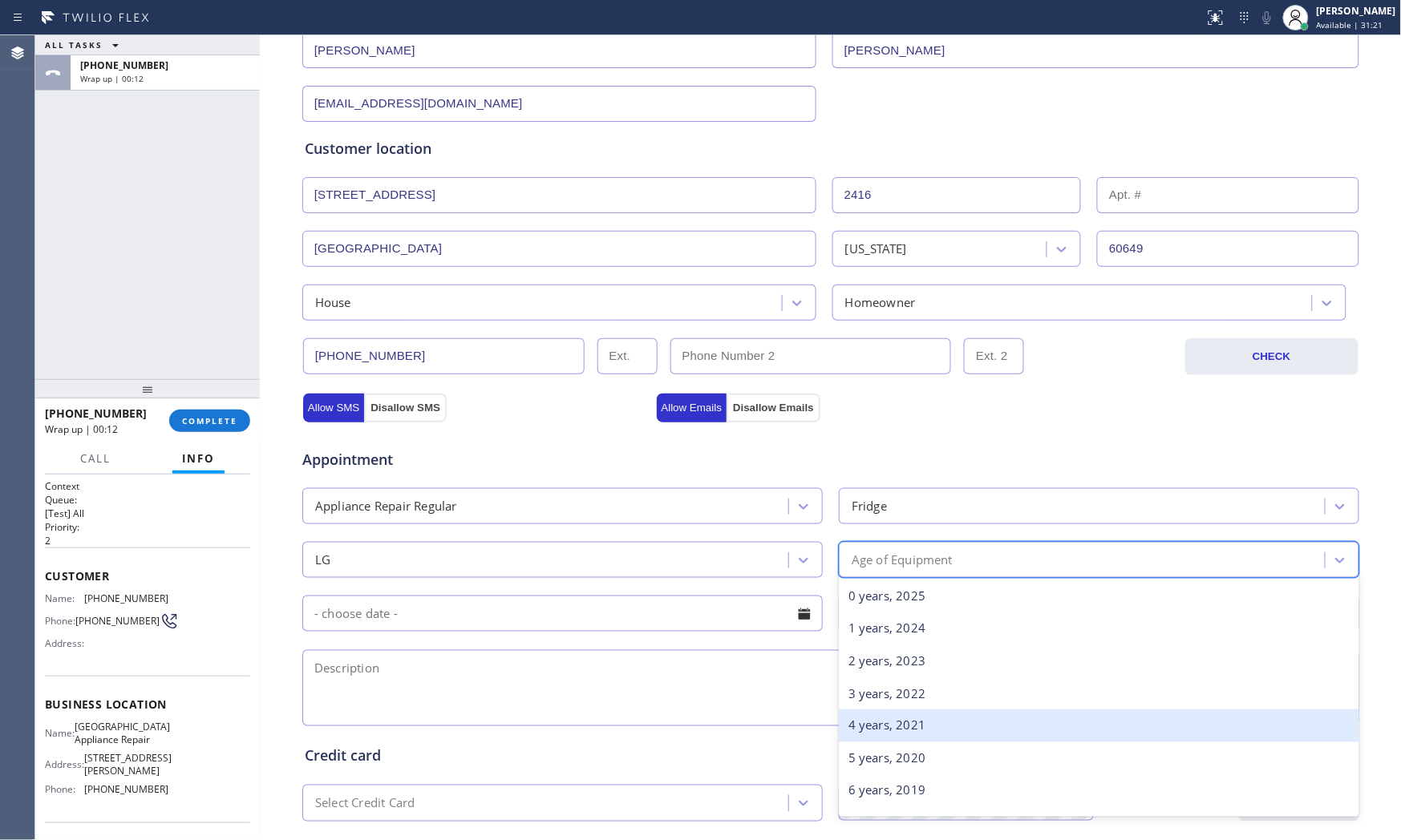
drag, startPoint x: 884, startPoint y: 724, endPoint x: 623, endPoint y: 666, distance: 267.4
click at [883, 724] on div "4 years, 2021" at bounding box center [1099, 725] width 521 height 33
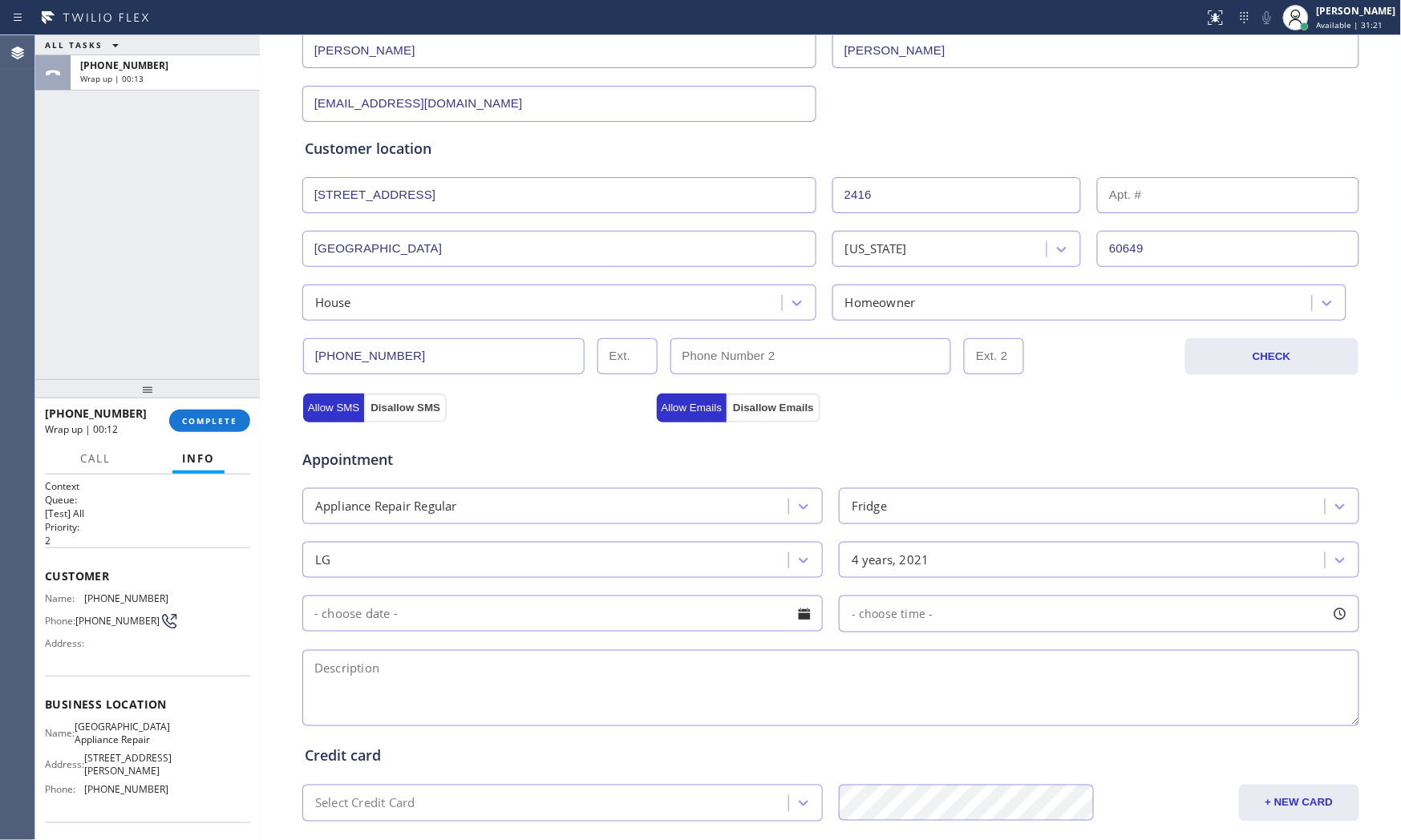
click at [429, 610] on input "text" at bounding box center [563, 614] width 521 height 36
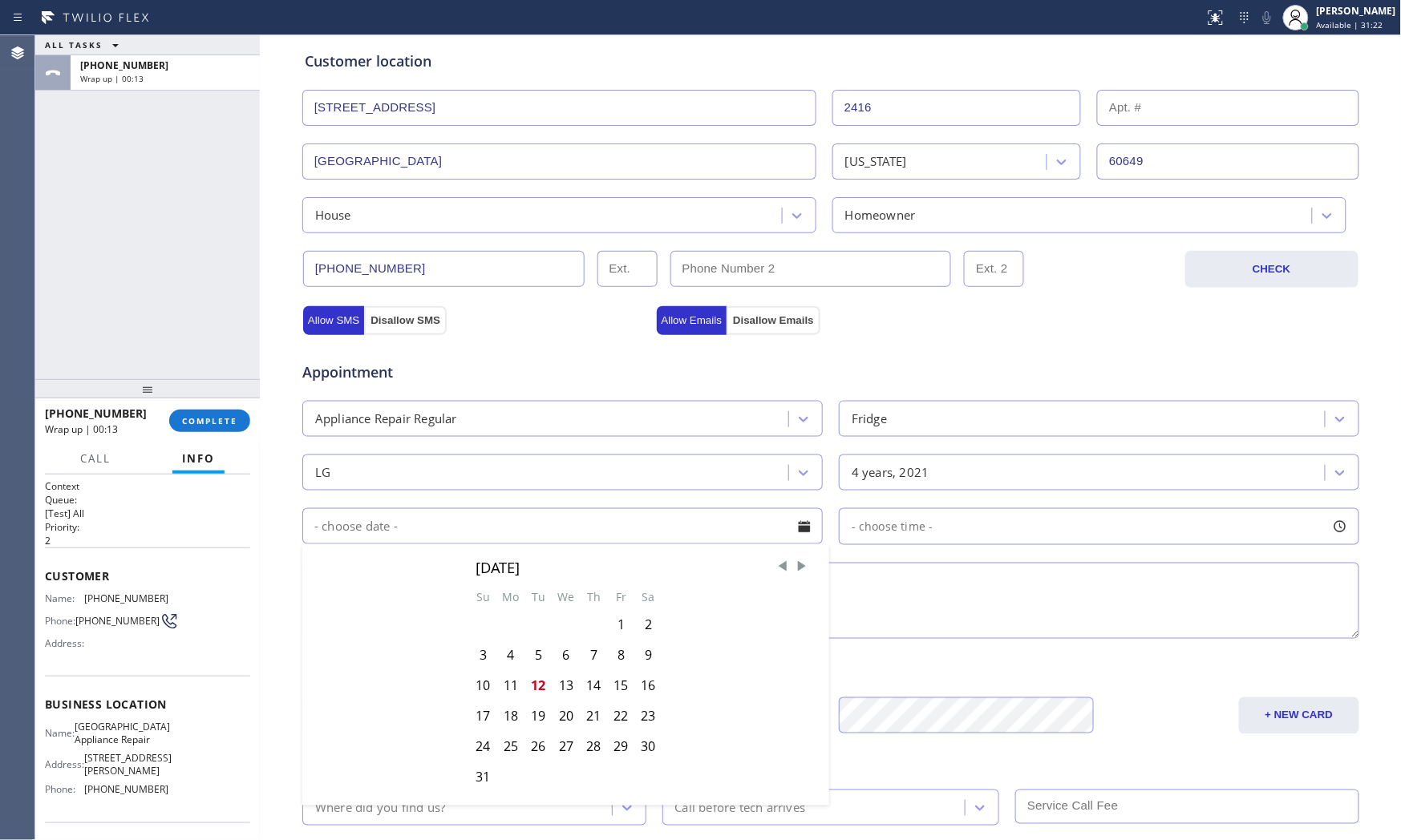
scroll to position [313, 0]
click at [611, 683] on div "15" at bounding box center [621, 684] width 27 height 30
type input "[DATE]"
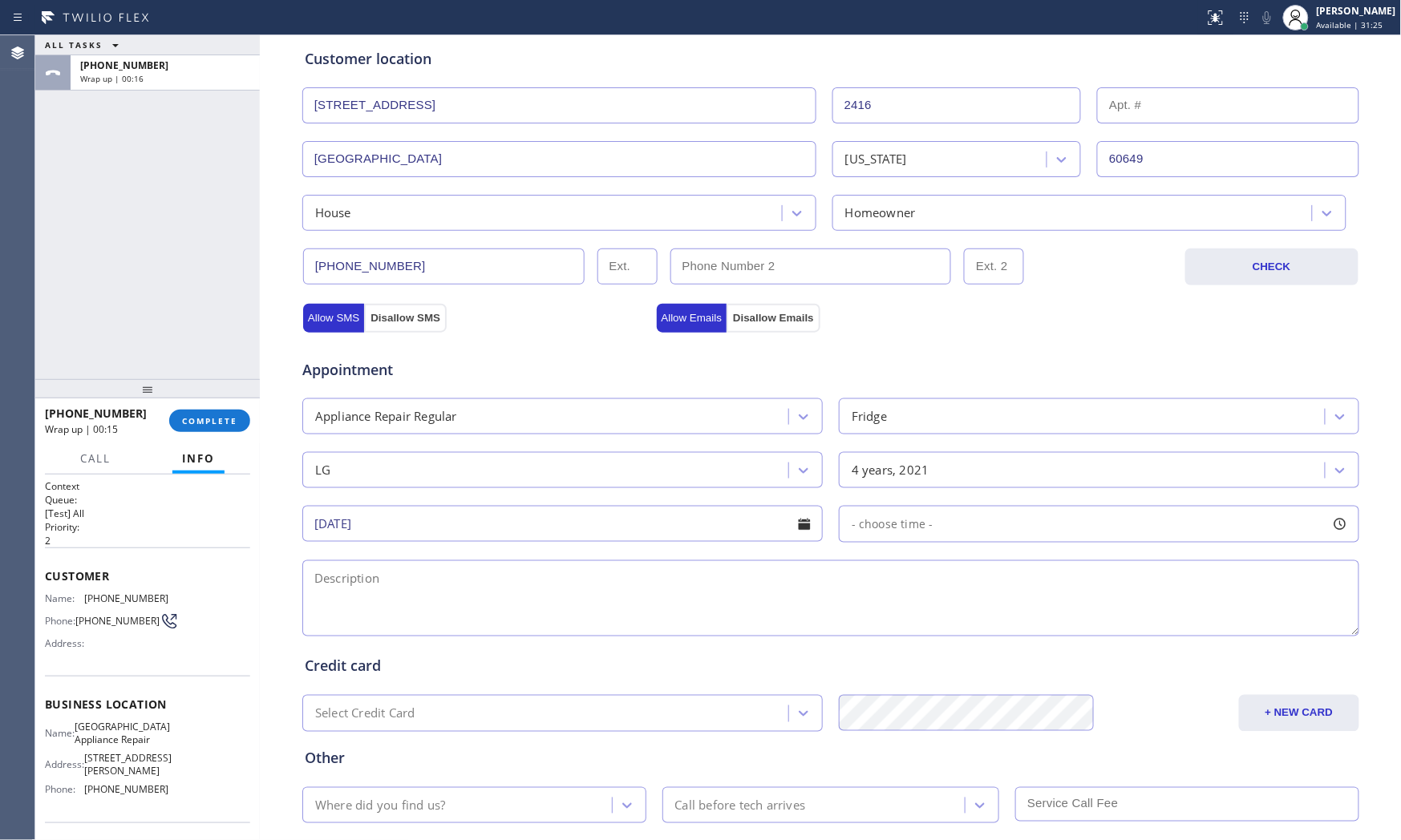
click at [885, 525] on span "- choose time -" at bounding box center [892, 524] width 82 height 15
drag, startPoint x: 848, startPoint y: 619, endPoint x: 999, endPoint y: 614, distance: 151.1
click at [999, 614] on div at bounding box center [1008, 622] width 19 height 34
drag, startPoint x: 873, startPoint y: 624, endPoint x: 894, endPoint y: 624, distance: 21.0
click at [894, 624] on div at bounding box center [893, 622] width 19 height 34
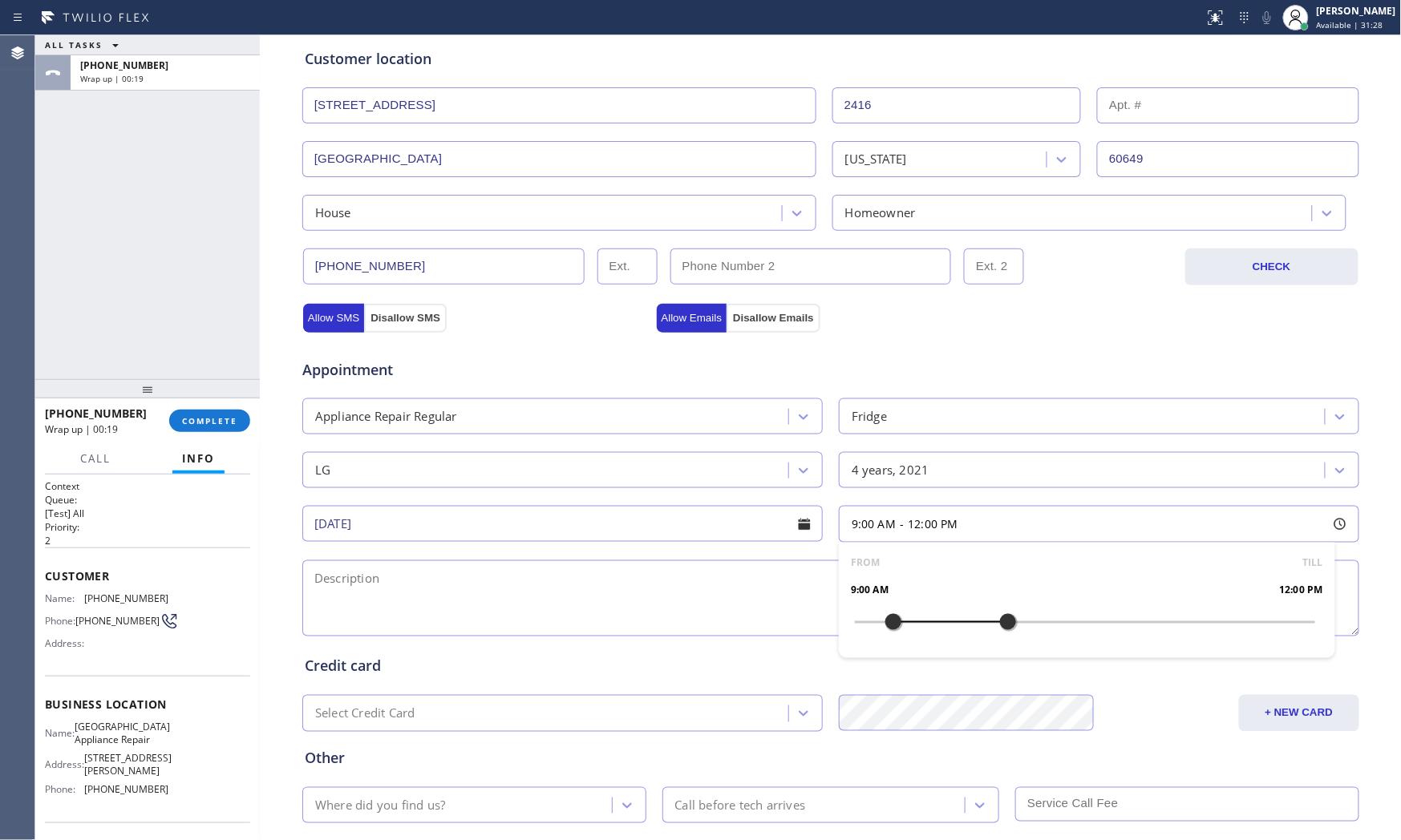
click at [731, 617] on textarea at bounding box center [831, 598] width 1057 height 76
click at [111, 739] on span "[GEOGRAPHIC_DATA] Appliance Repair" at bounding box center [122, 733] width 96 height 25
copy span "[GEOGRAPHIC_DATA] Appliance Repair"
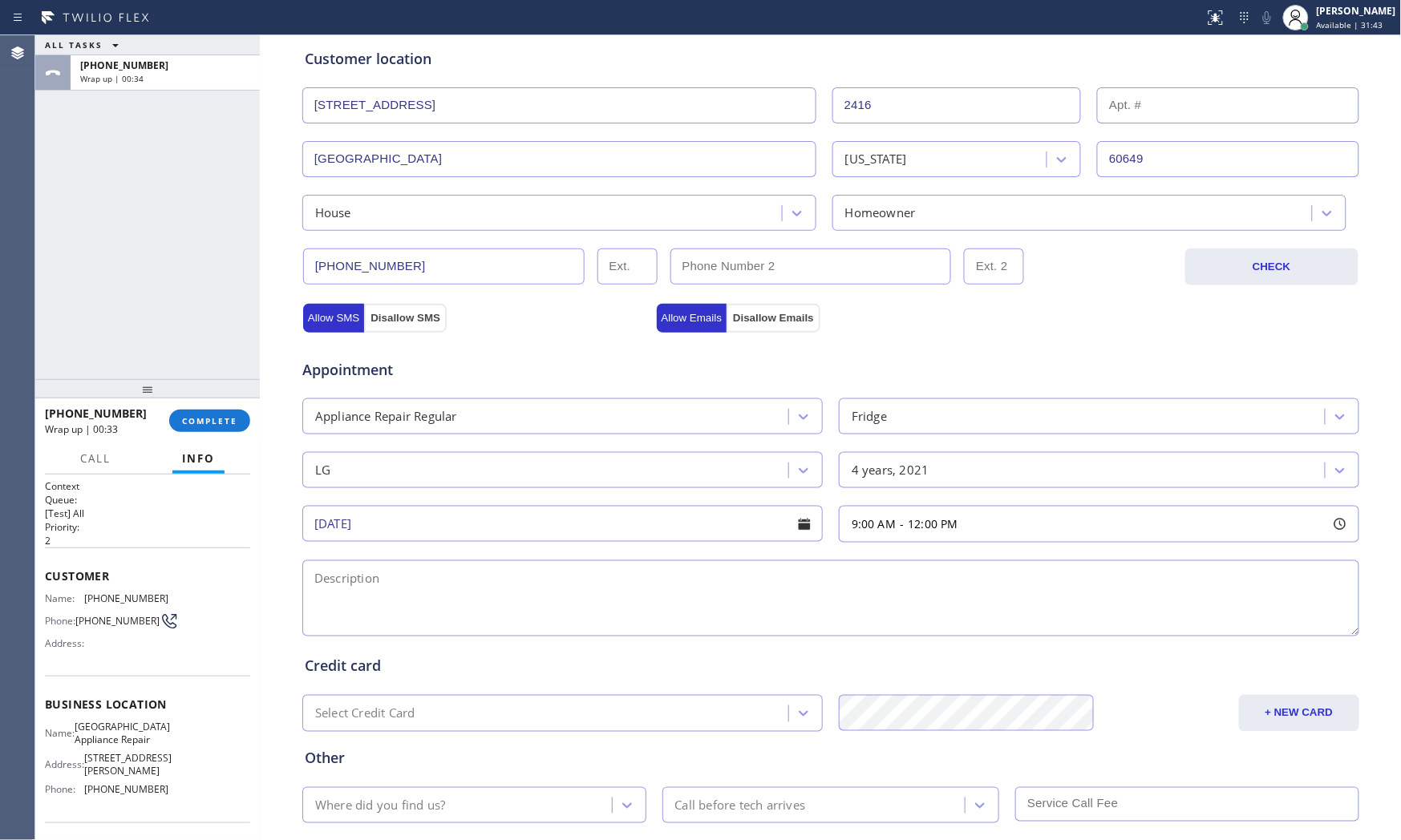
click at [517, 603] on textarea at bounding box center [831, 598] width 1057 height 76
paste textarea "9-12 $75 LG | fridgeFS | fridge not getting cold | [DEMOGRAPHIC_DATA] | house -…"
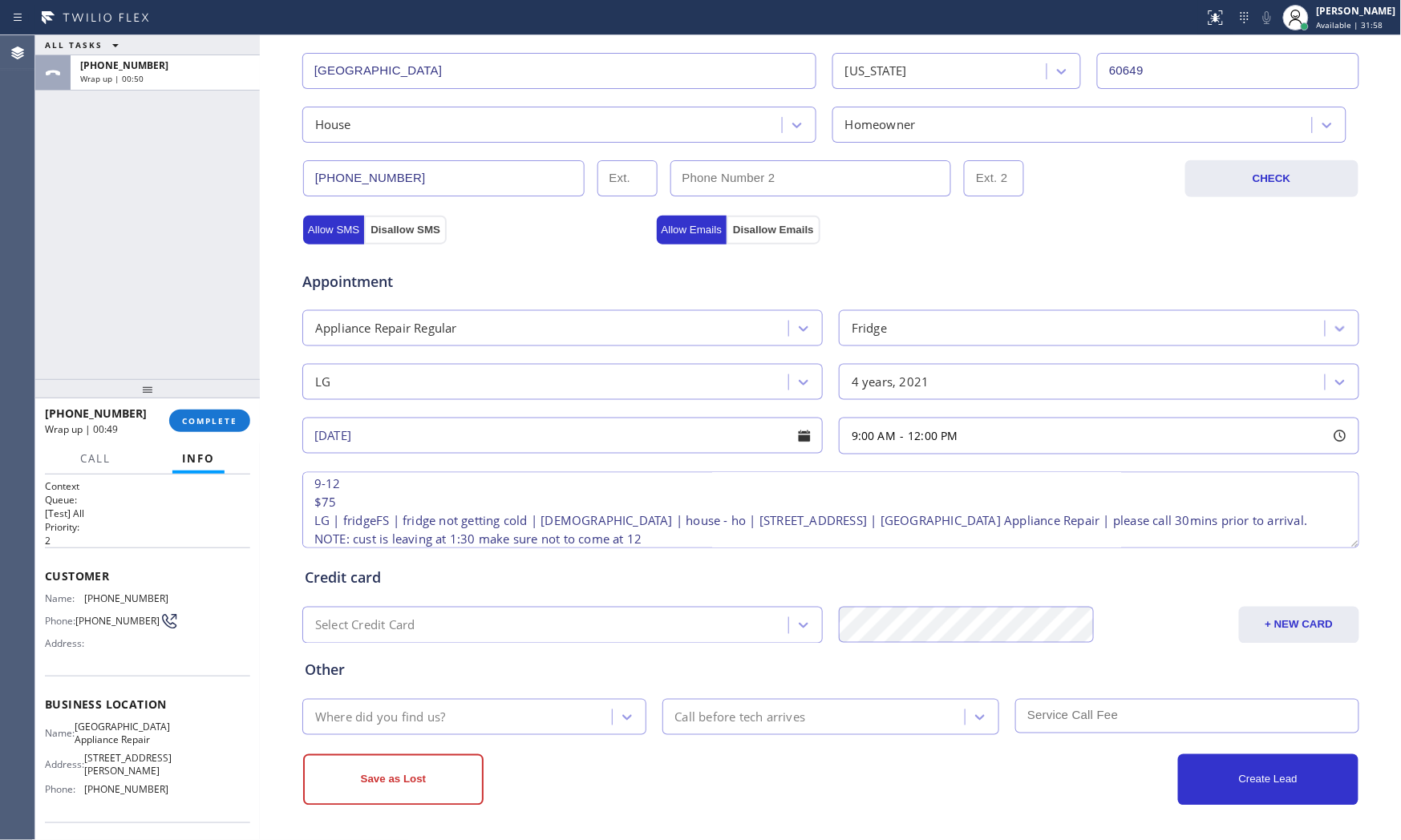
scroll to position [401, 0]
type textarea "9-12 $75 LG | fridgeFS | fridge not getting cold | [DEMOGRAPHIC_DATA] | house -…"
click at [441, 706] on div "Where did you find us?" at bounding box center [459, 716] width 304 height 28
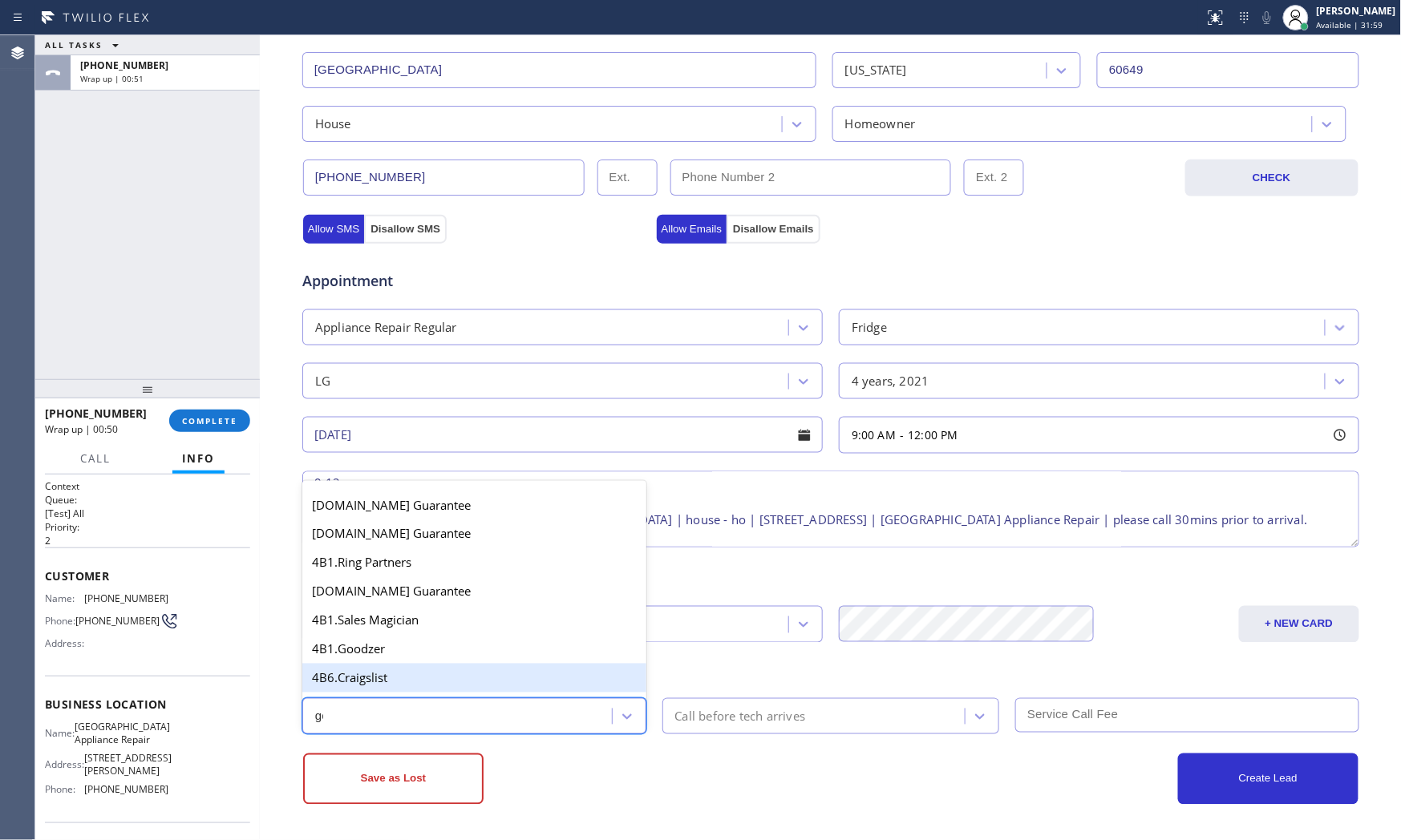
type input "goo"
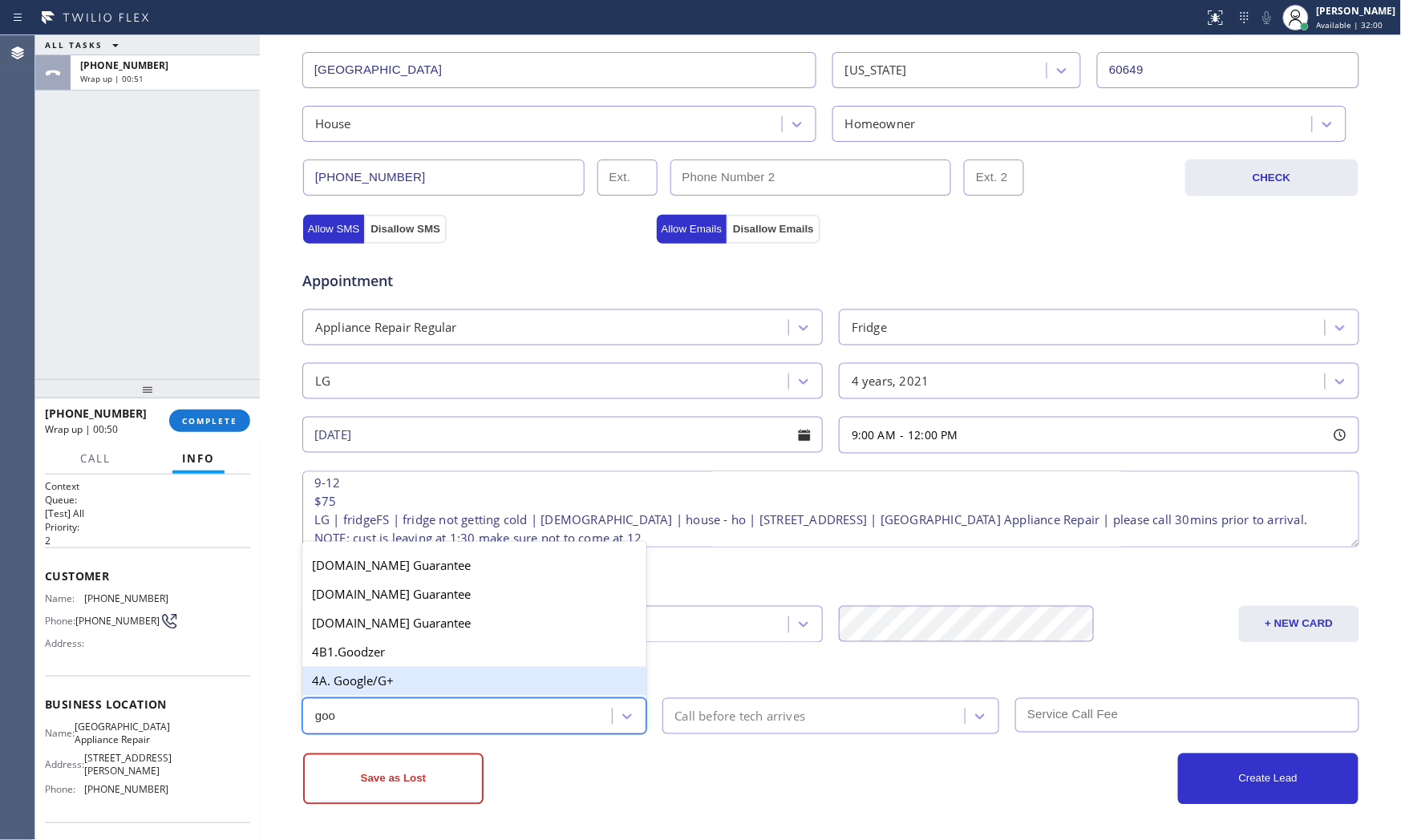
drag, startPoint x: 444, startPoint y: 681, endPoint x: 461, endPoint y: 686, distance: 17.7
click at [445, 681] on div "4A. Google/G+" at bounding box center [474, 681] width 344 height 29
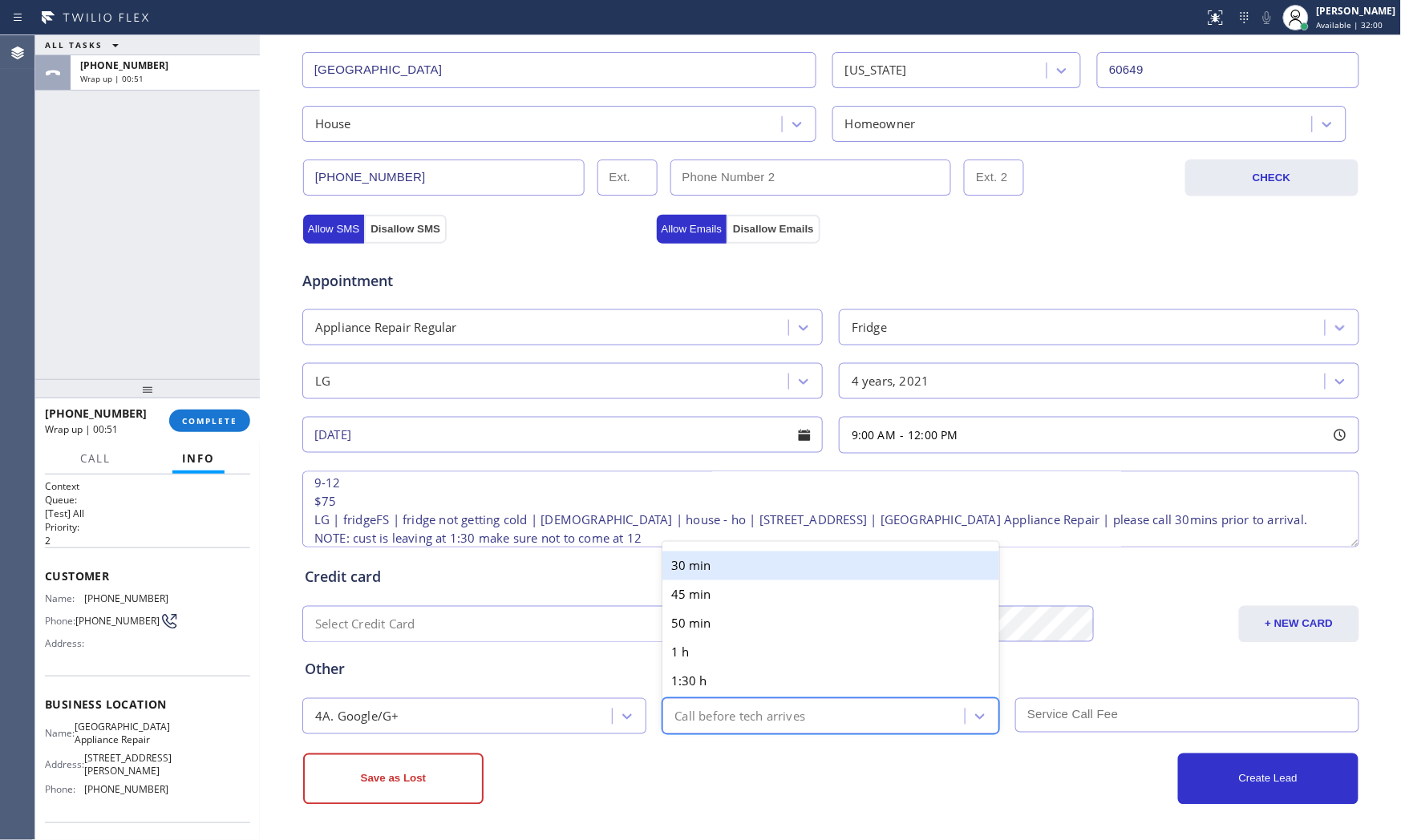
click at [730, 719] on div "Call before tech arrives" at bounding box center [741, 716] width 131 height 19
click at [747, 562] on div "30 min" at bounding box center [830, 566] width 337 height 29
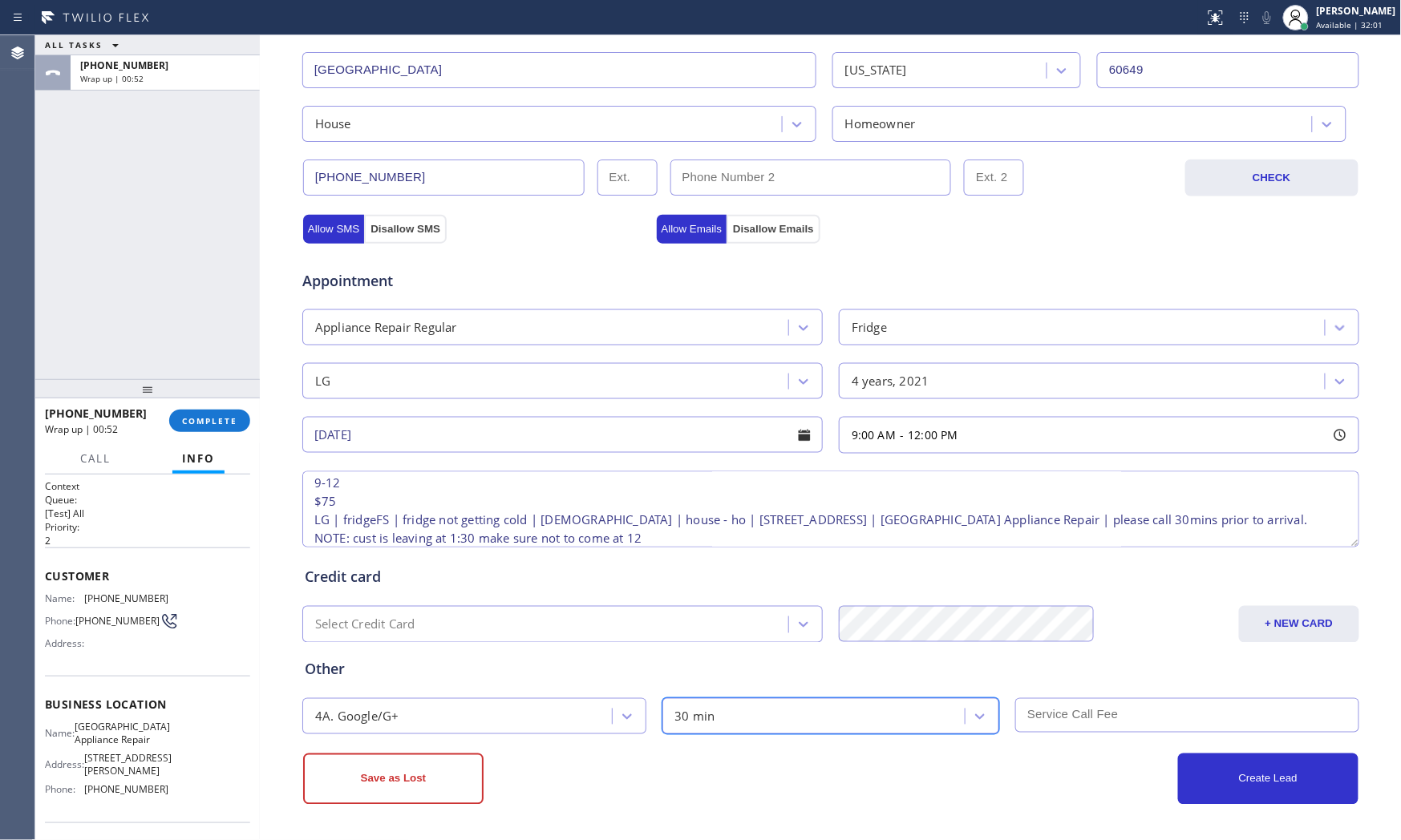
click at [1064, 732] on input "text" at bounding box center [1187, 715] width 344 height 35
type input "75"
click at [1023, 772] on div "Create Lead" at bounding box center [1095, 779] width 528 height 52
click at [157, 291] on div "ALL TASKS ALL TASKS ACTIVE TASKS TASKS IN WRAP UP [PHONE_NUMBER] Wrap up | 00:58" at bounding box center [148, 207] width 225 height 344
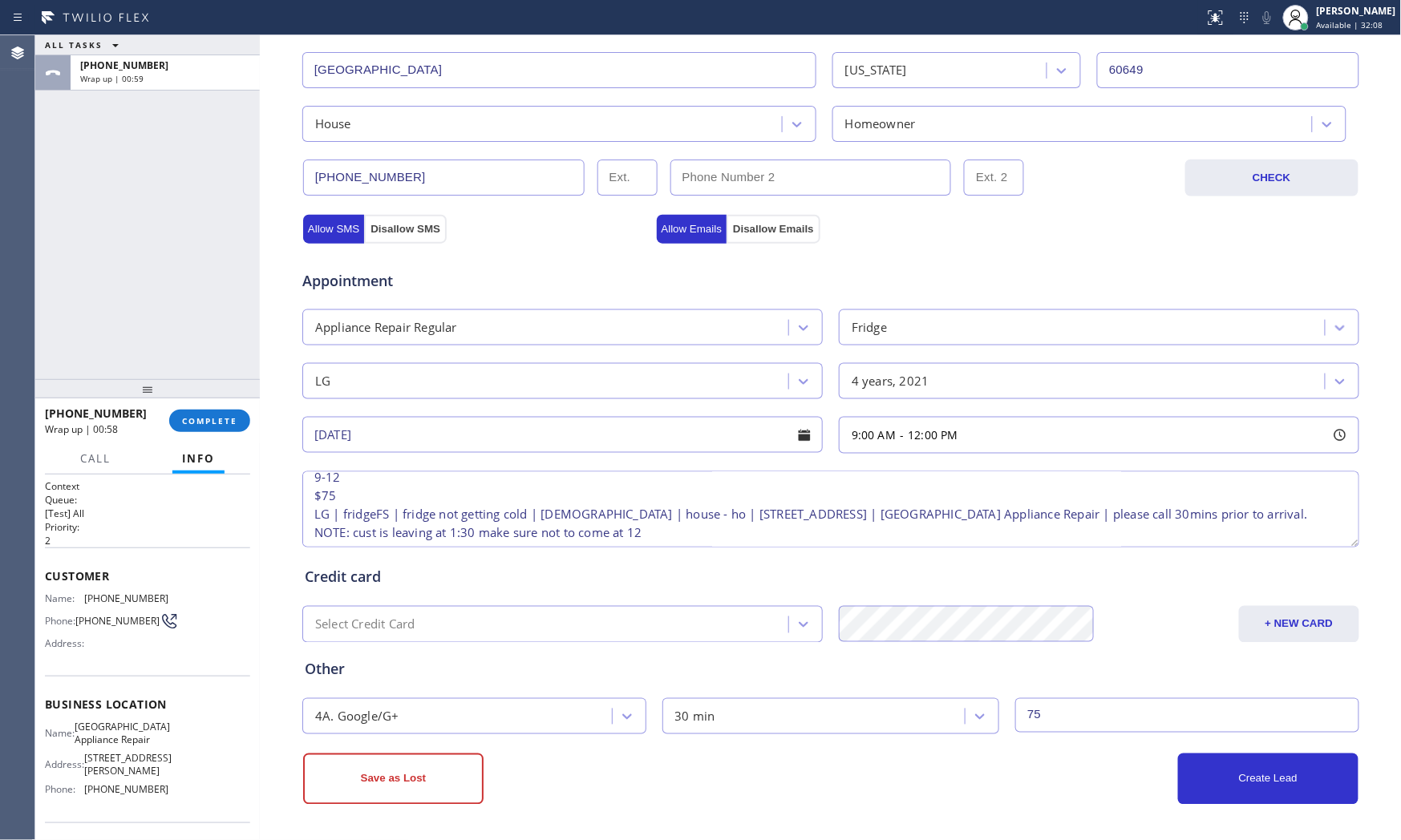
scroll to position [14, 0]
click at [1311, 795] on button "Create Lead" at bounding box center [1267, 779] width 180 height 52
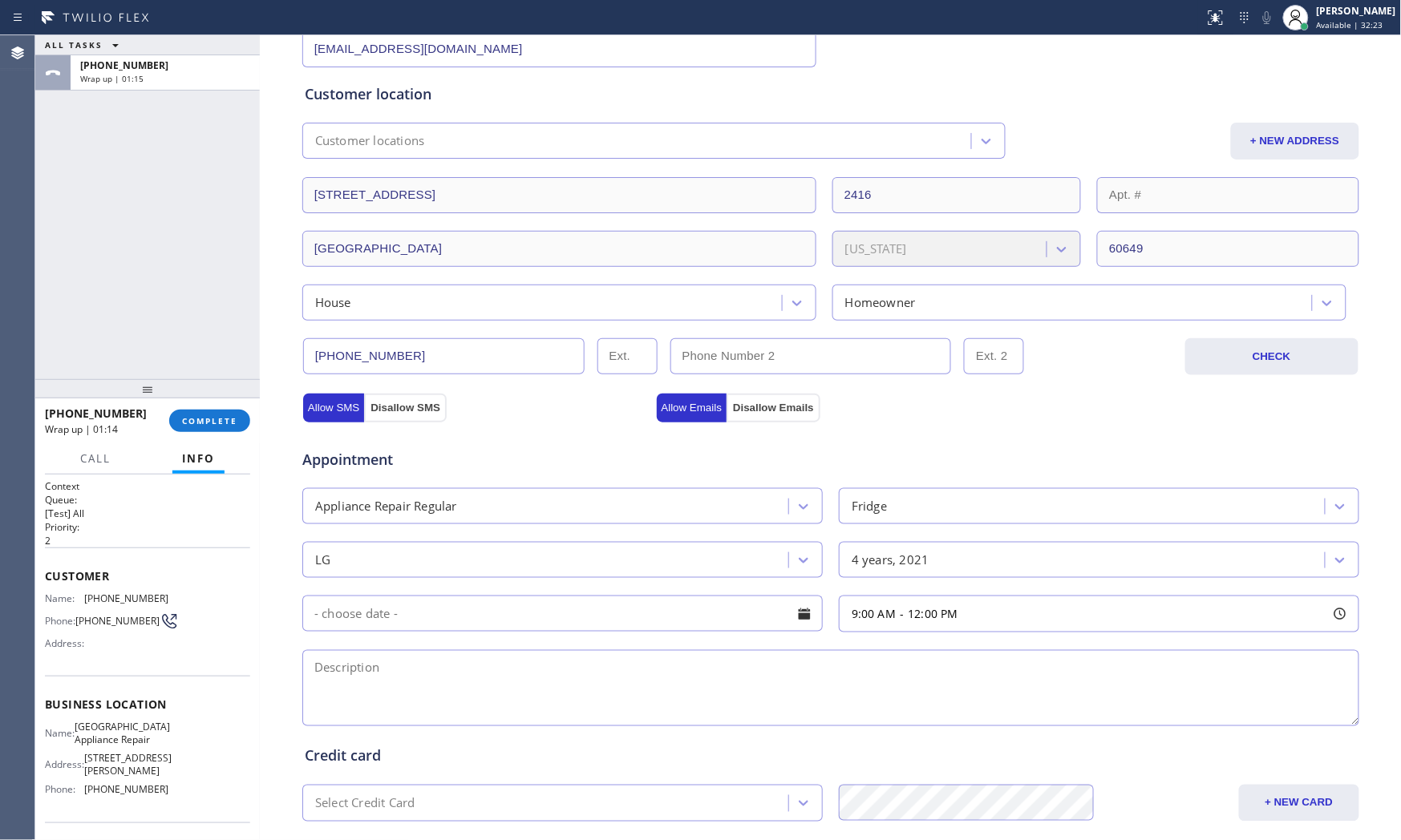
scroll to position [0, 0]
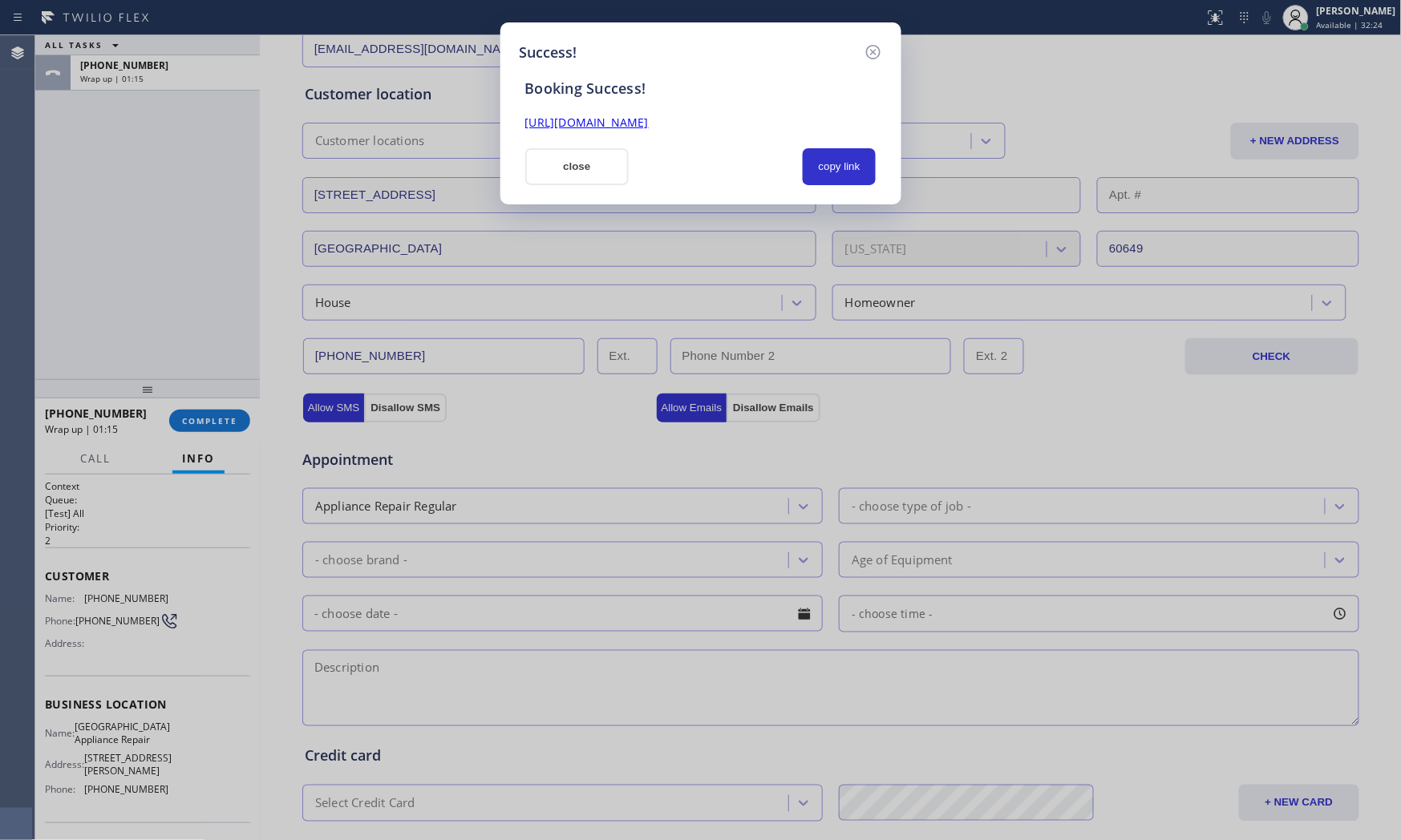
drag, startPoint x: 835, startPoint y: 170, endPoint x: 714, endPoint y: 172, distance: 121.0
click at [832, 170] on button "copy link" at bounding box center [839, 166] width 74 height 37
click at [629, 175] on div "close" at bounding box center [577, 166] width 123 height 37
click at [620, 175] on button "close" at bounding box center [577, 166] width 104 height 37
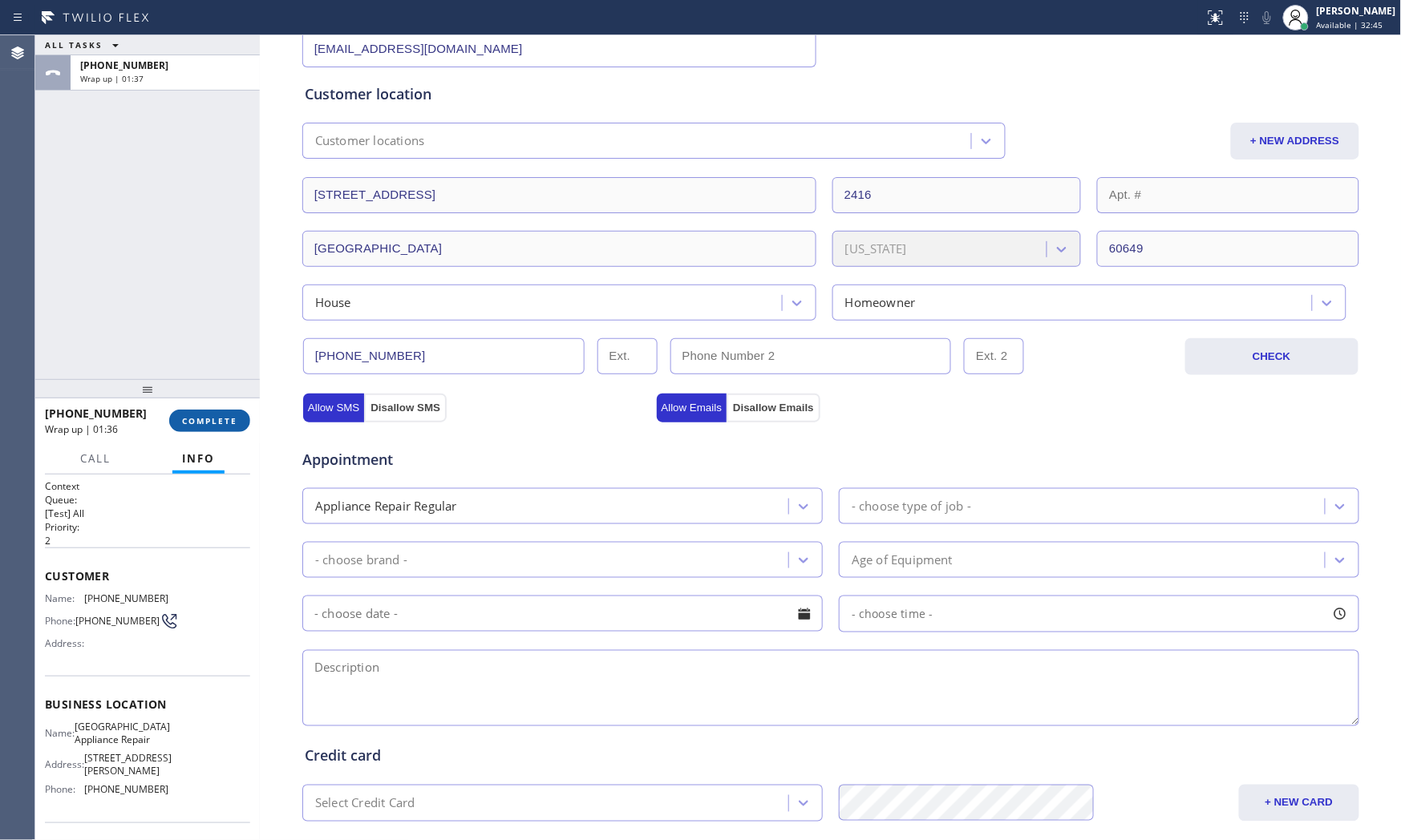
click at [172, 420] on button "COMPLETE" at bounding box center [210, 421] width 81 height 23
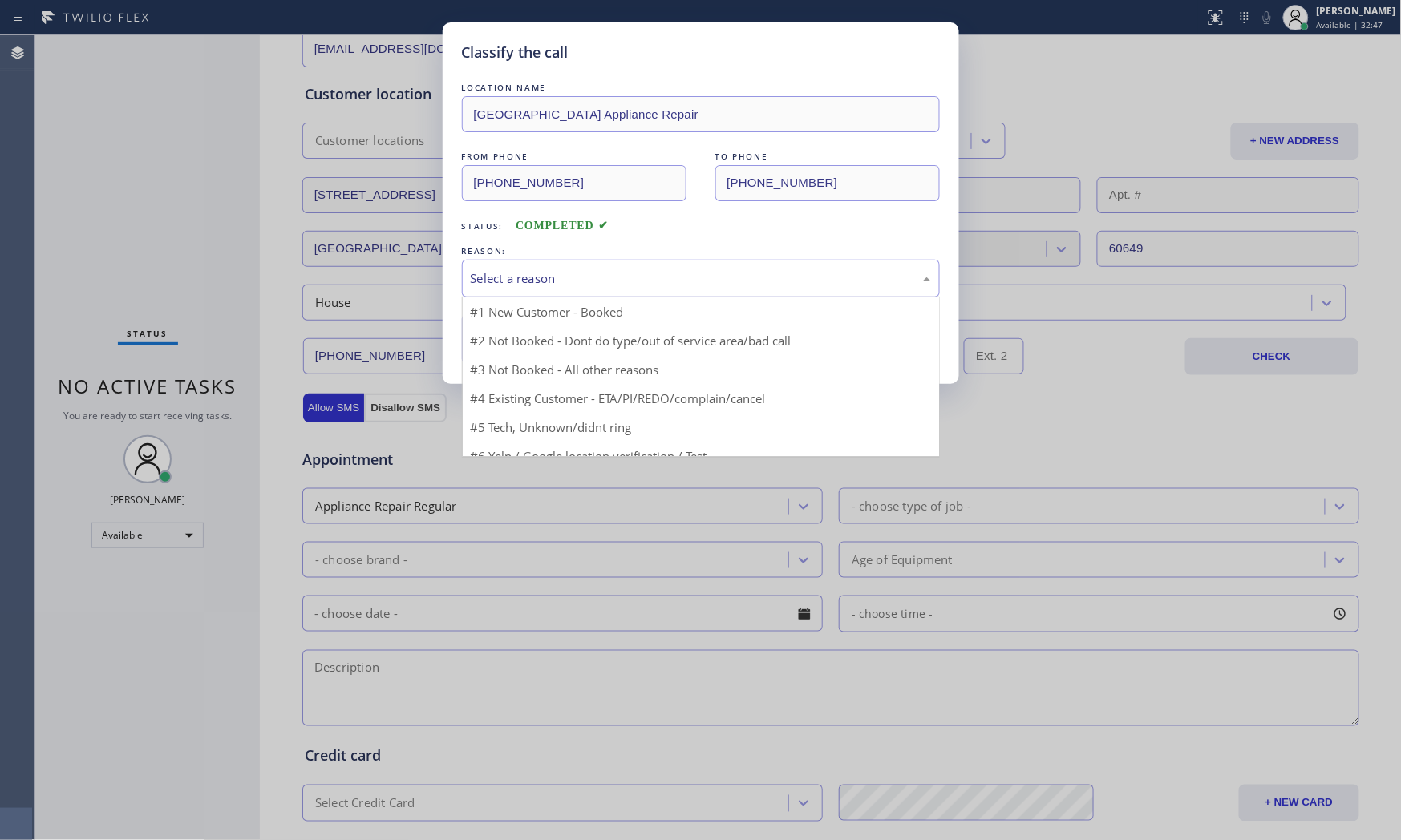
click at [552, 297] on div "Select a reason #1 New Customer - Booked #2 Not Booked - Dont do type/out of se…" at bounding box center [700, 278] width 478 height 38
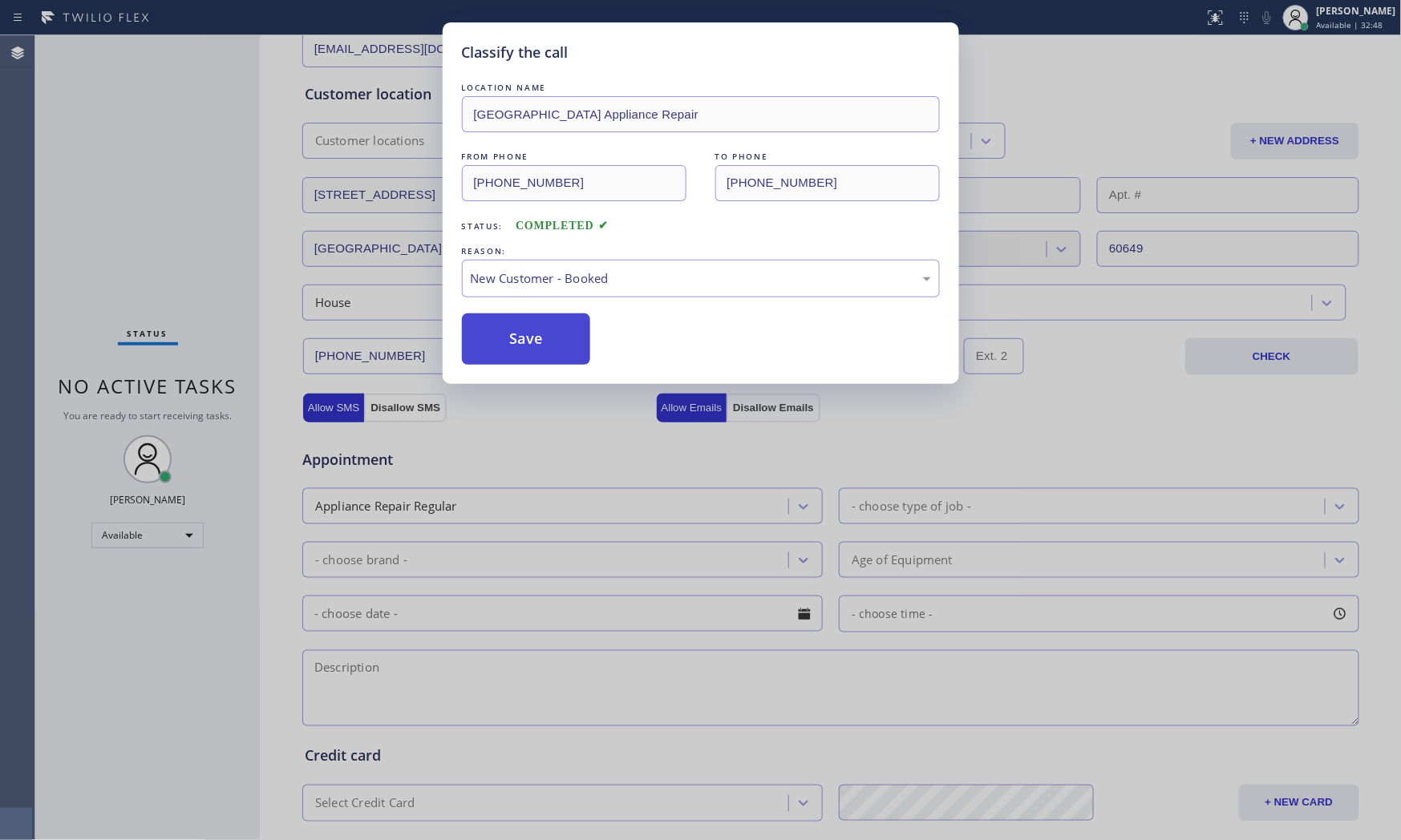
click at [540, 339] on button "Save" at bounding box center [526, 339] width 129 height 52
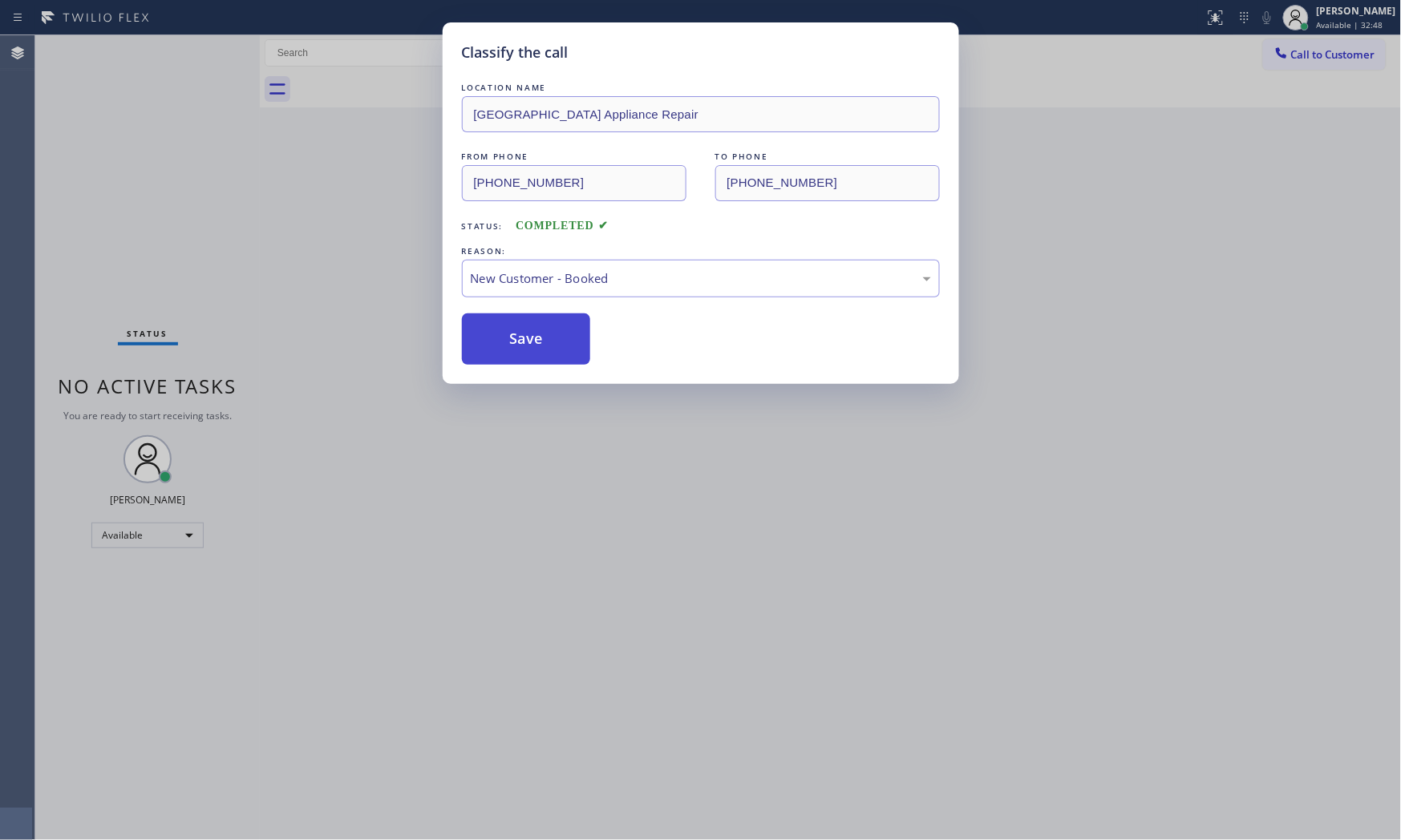
click at [540, 339] on button "Save" at bounding box center [526, 339] width 129 height 52
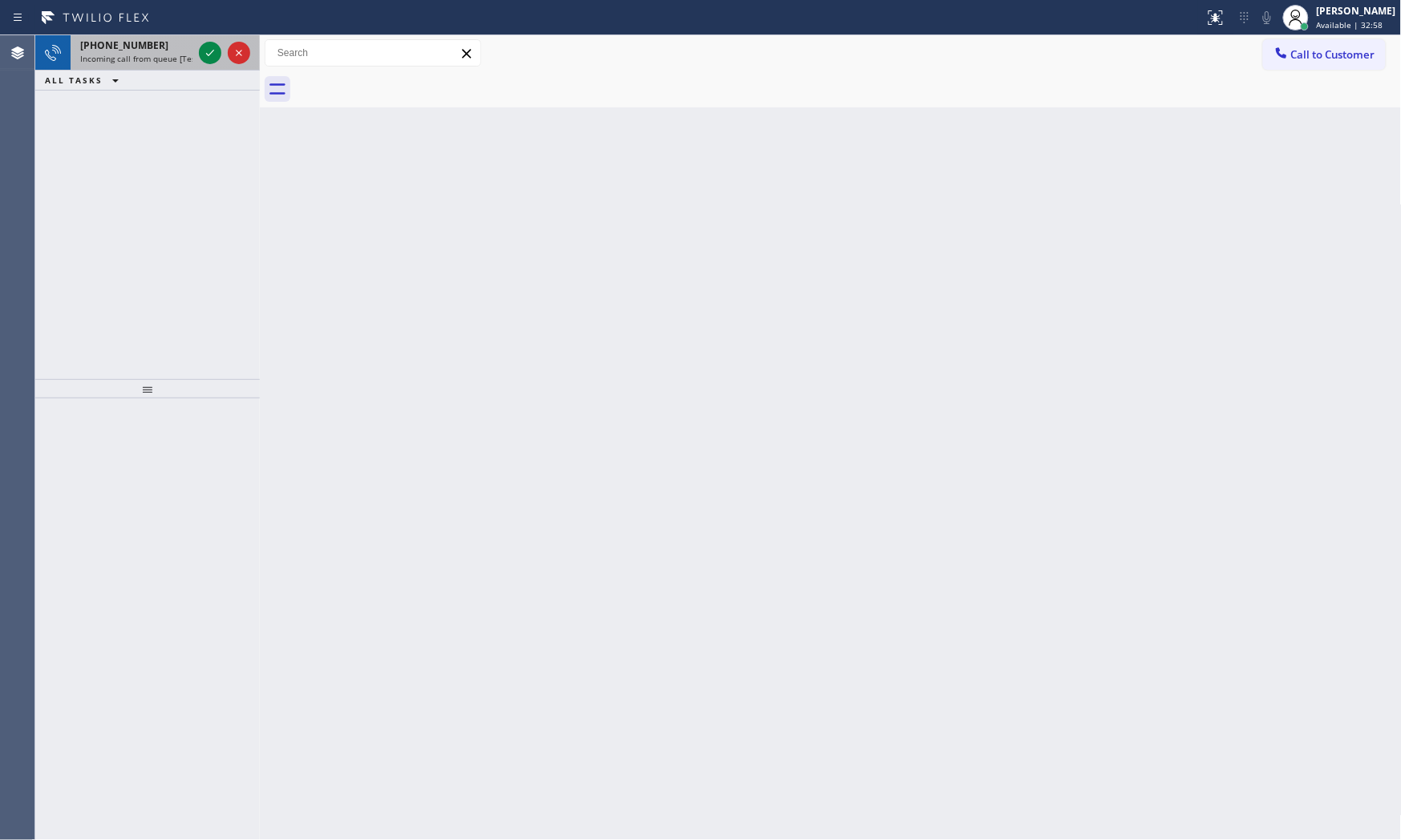
click at [198, 41] on div at bounding box center [224, 53] width 57 height 35
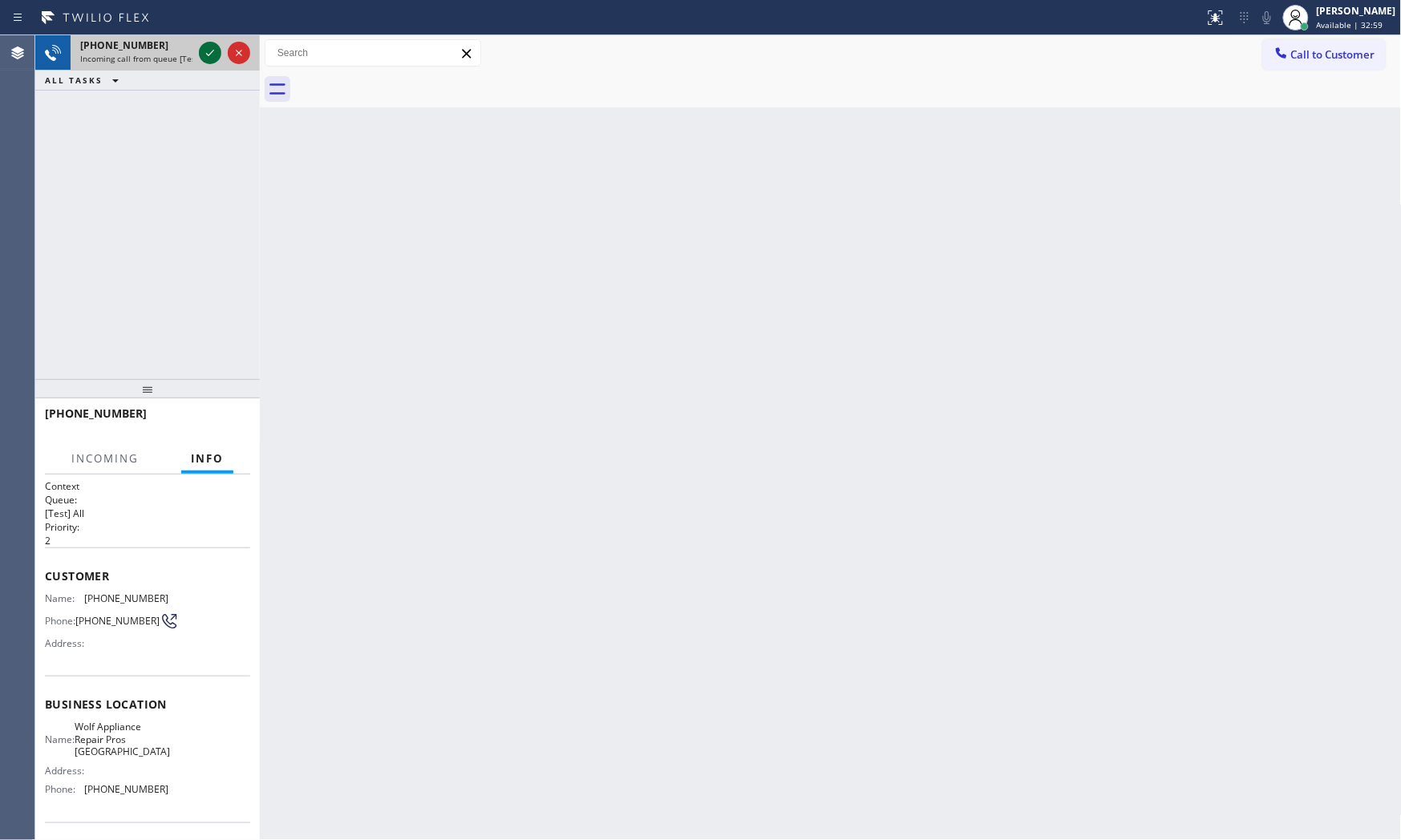
click at [207, 51] on icon at bounding box center [210, 52] width 19 height 19
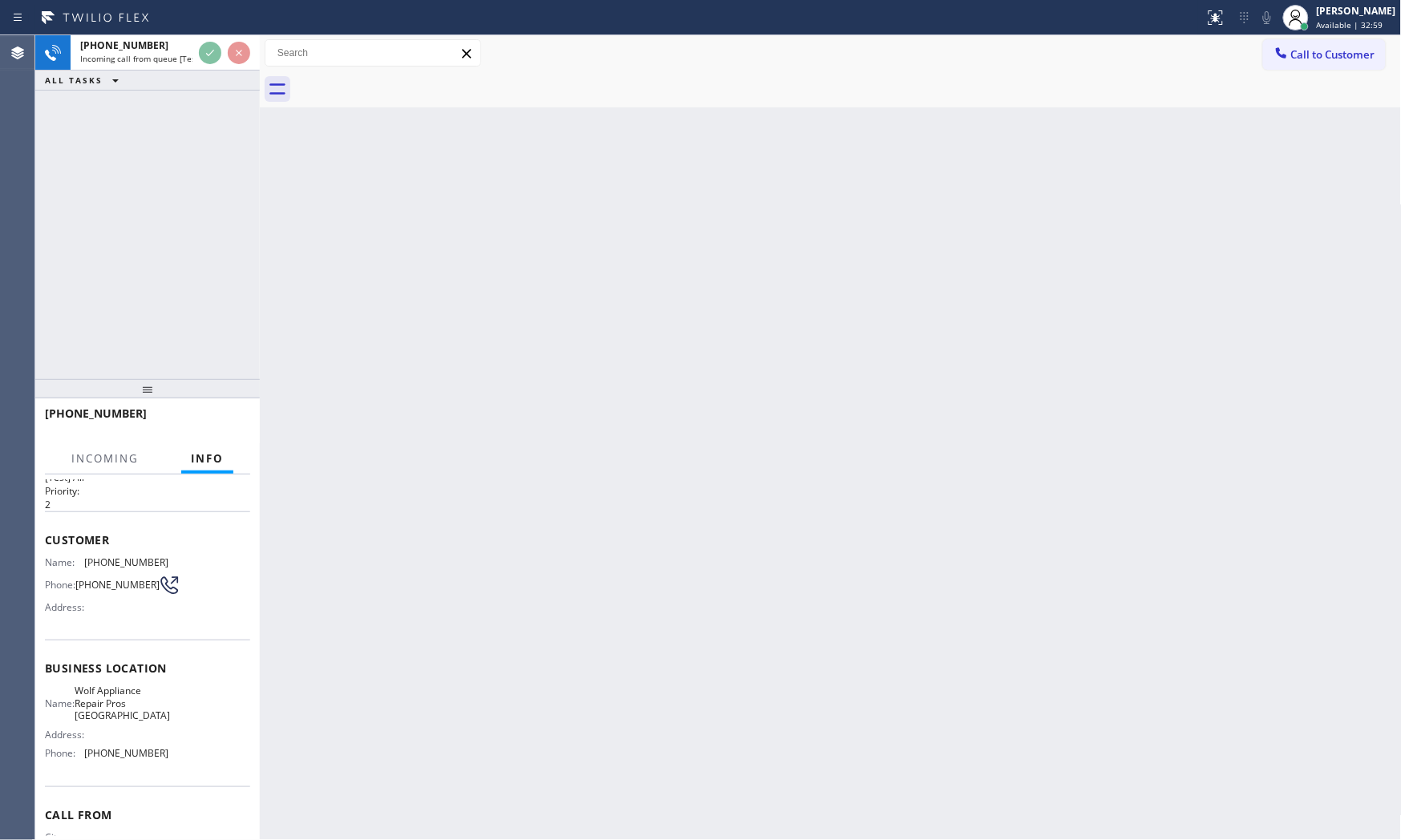
scroll to position [111, 0]
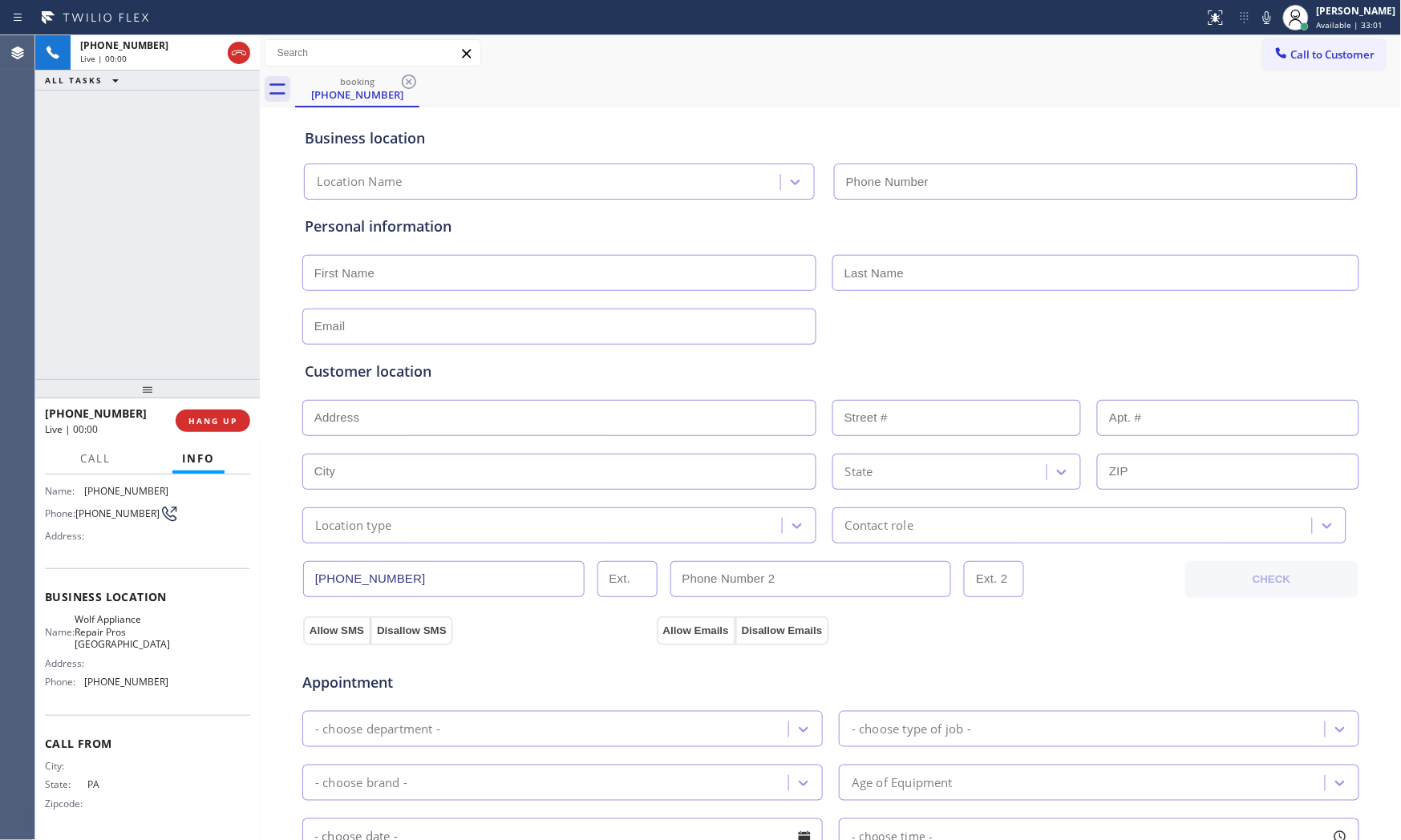
type input "[PHONE_NUMBER]"
click at [235, 412] on button "HANG UP" at bounding box center [213, 421] width 74 height 23
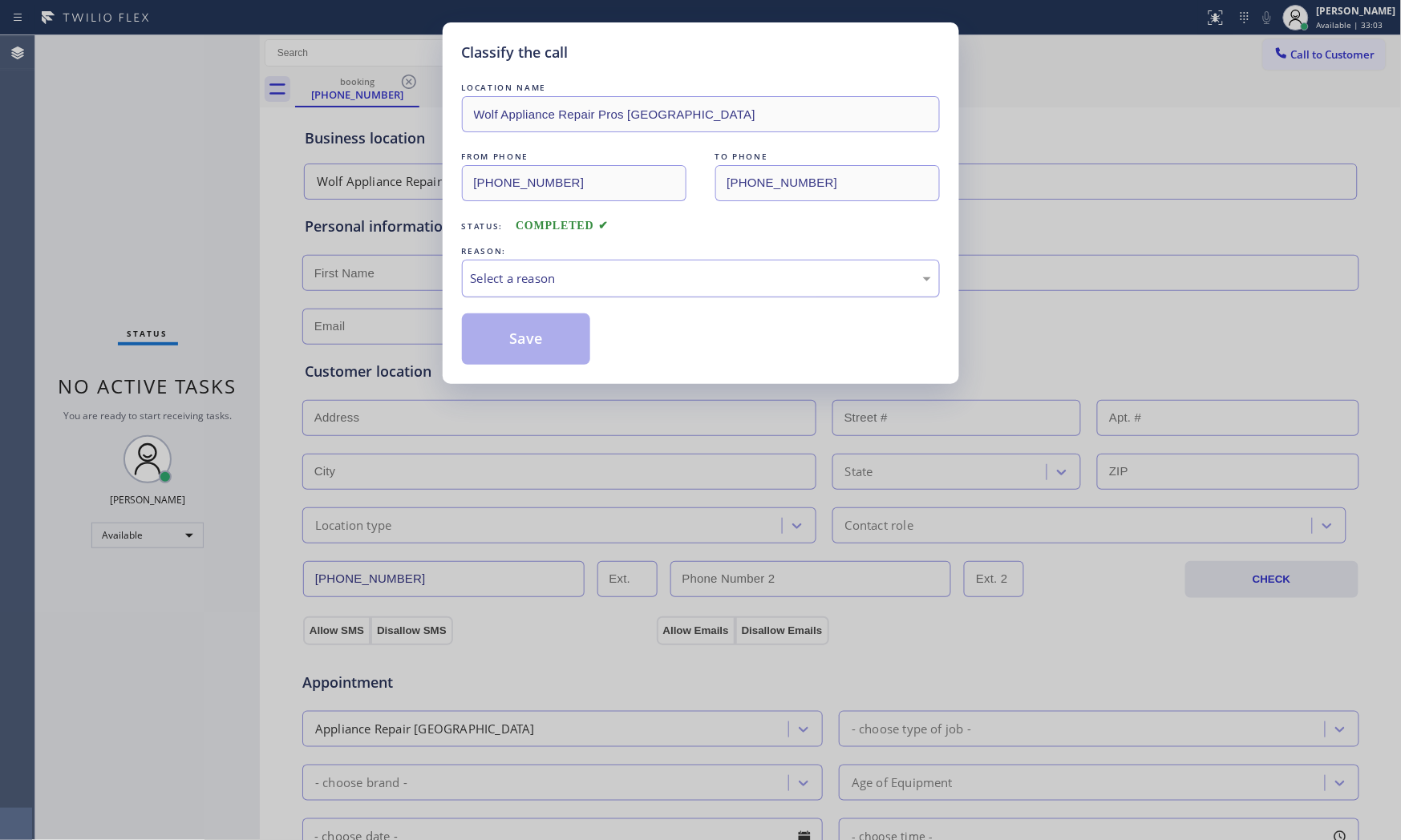
click at [516, 289] on div "Select a reason" at bounding box center [700, 278] width 478 height 38
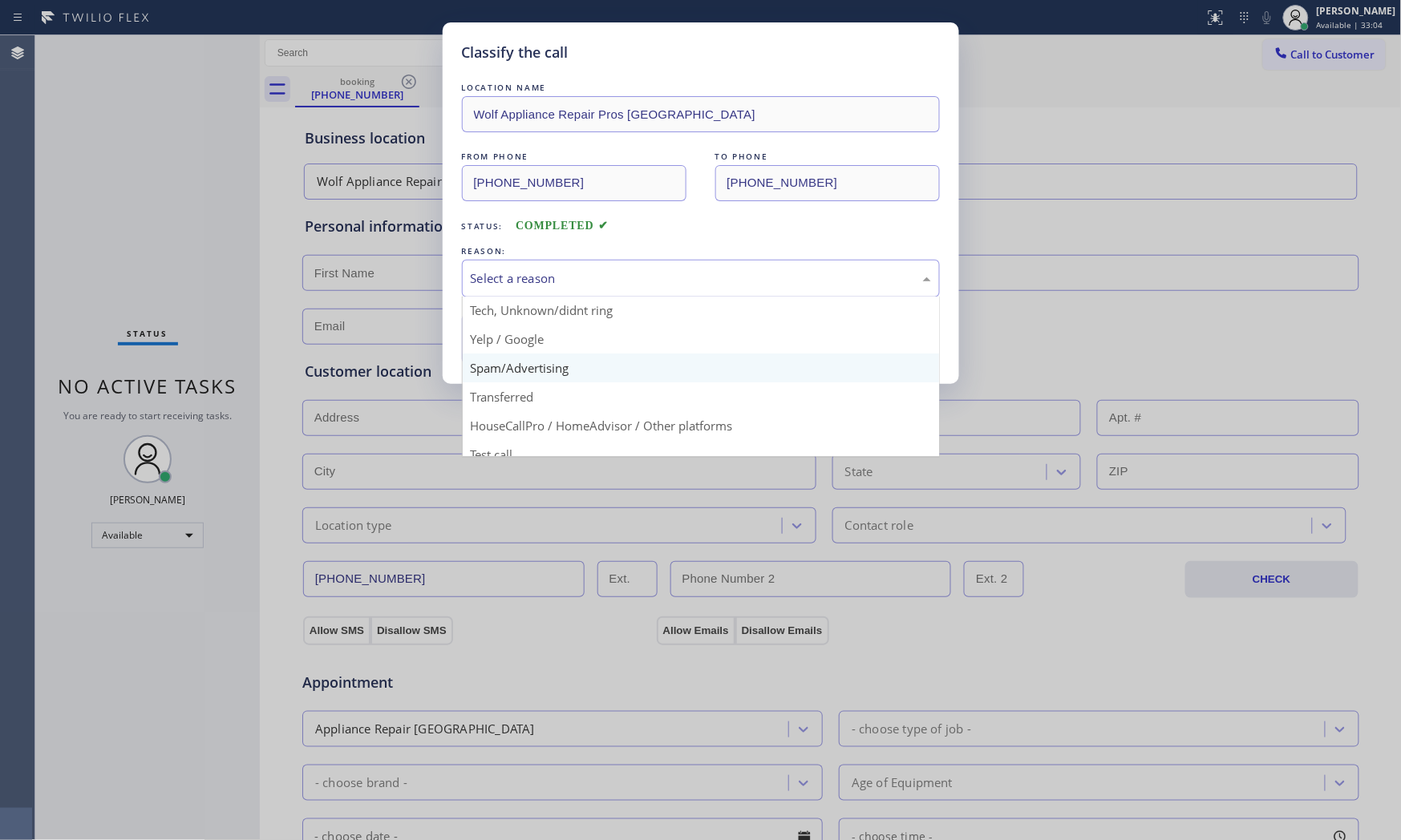
scroll to position [89, 0]
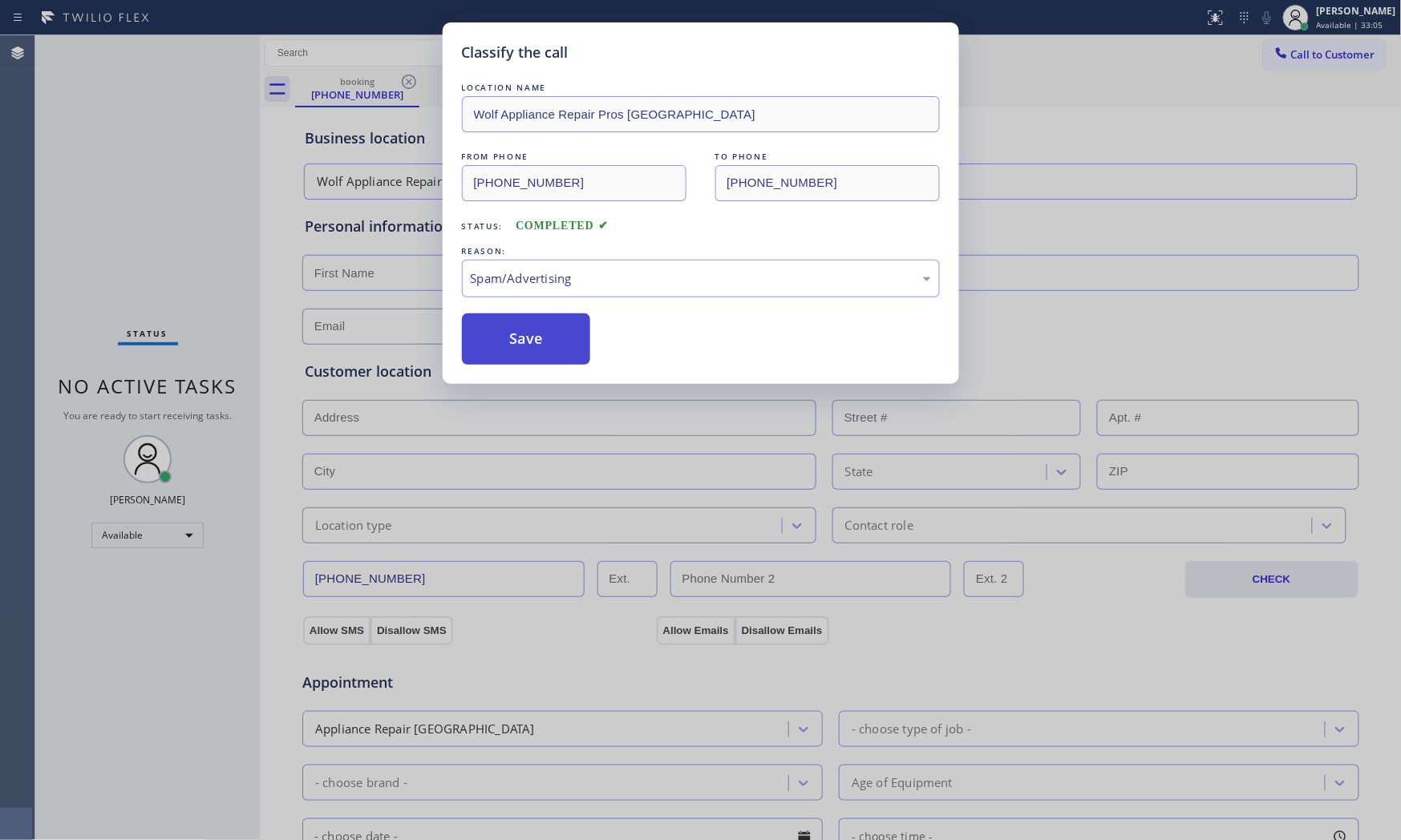
click at [523, 358] on button "Save" at bounding box center [526, 339] width 129 height 52
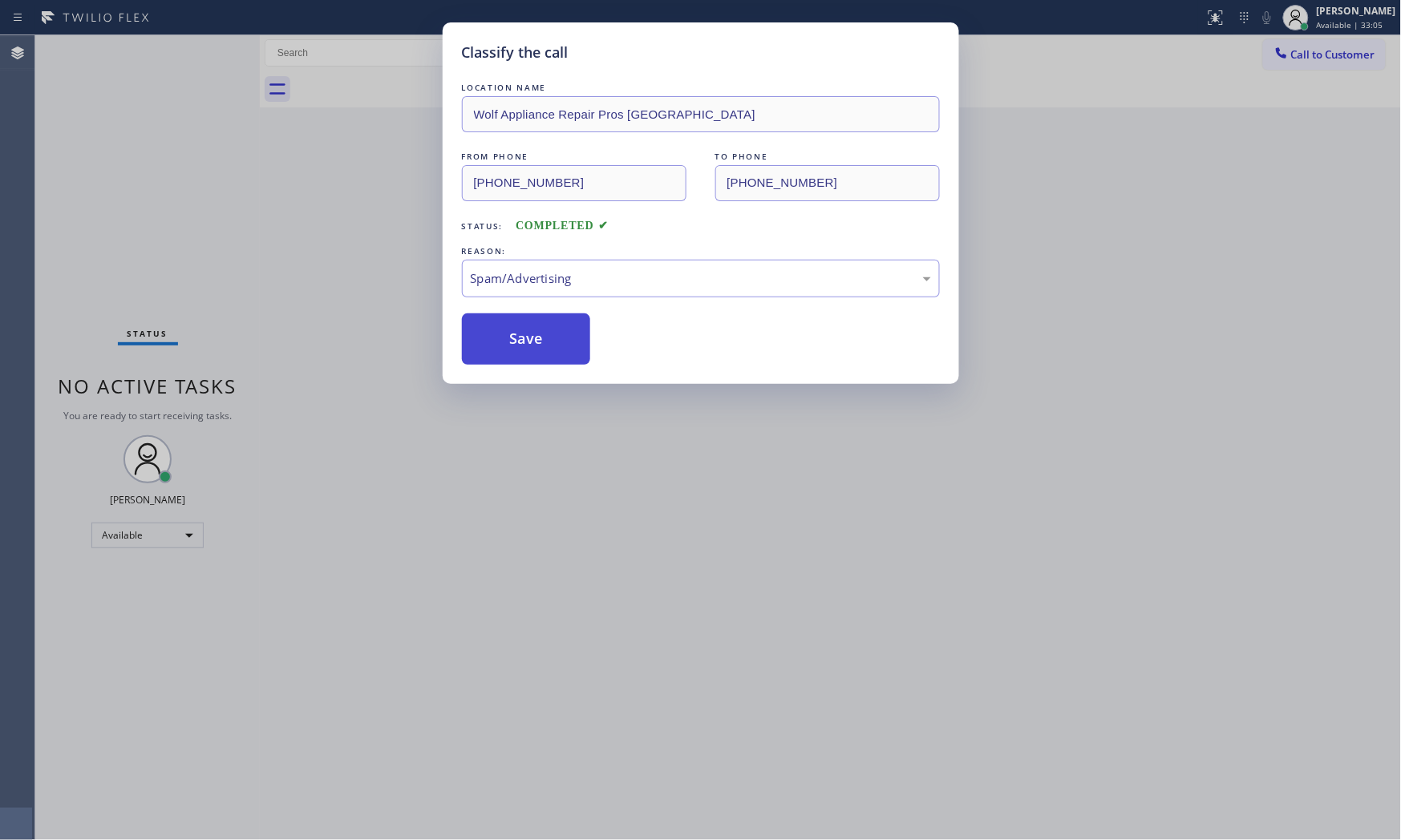
click at [523, 358] on button "Save" at bounding box center [526, 339] width 129 height 52
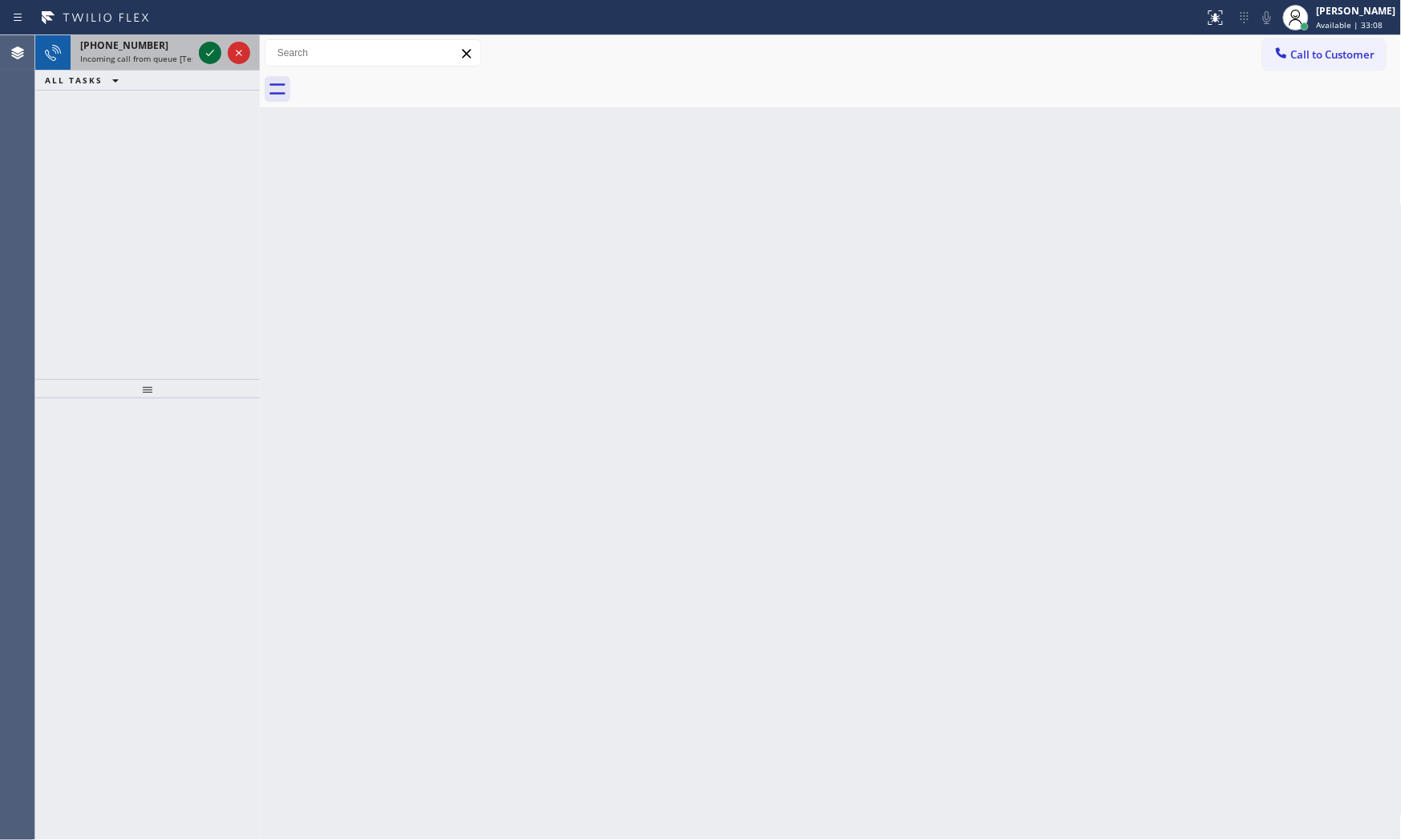
click at [210, 50] on icon at bounding box center [210, 52] width 19 height 19
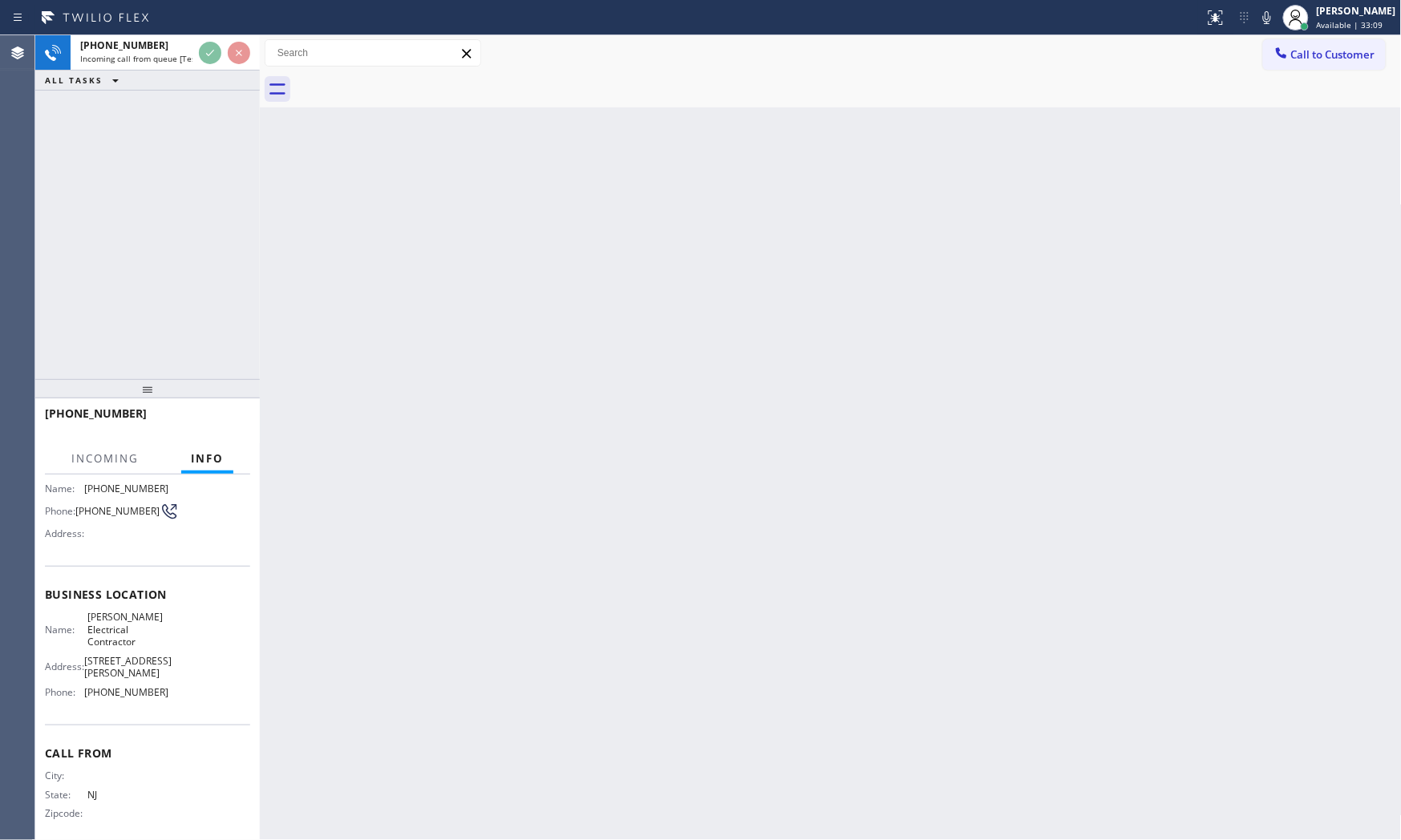
scroll to position [136, 0]
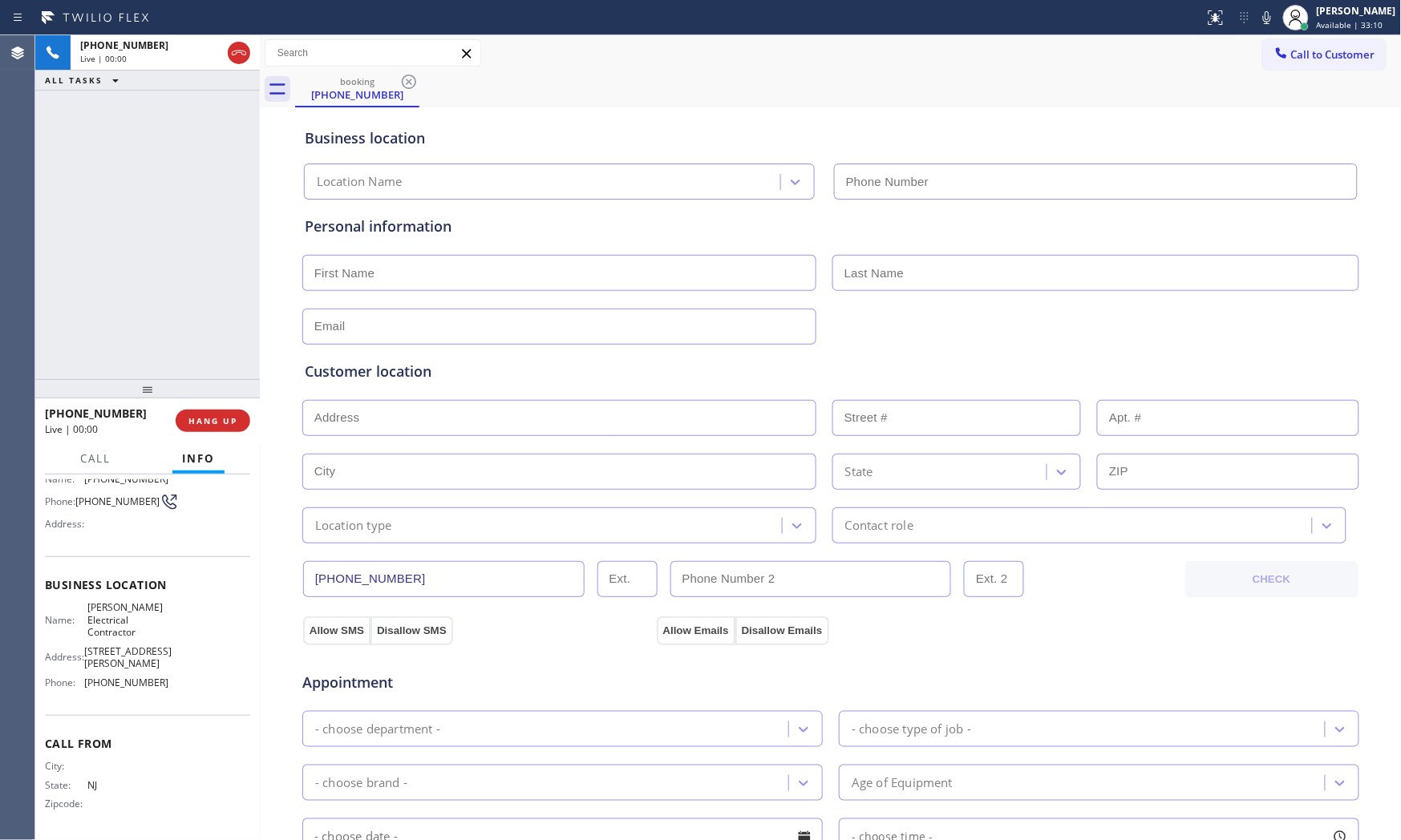
type input "[PHONE_NUMBER]"
click at [214, 418] on span "HANG UP" at bounding box center [213, 420] width 49 height 11
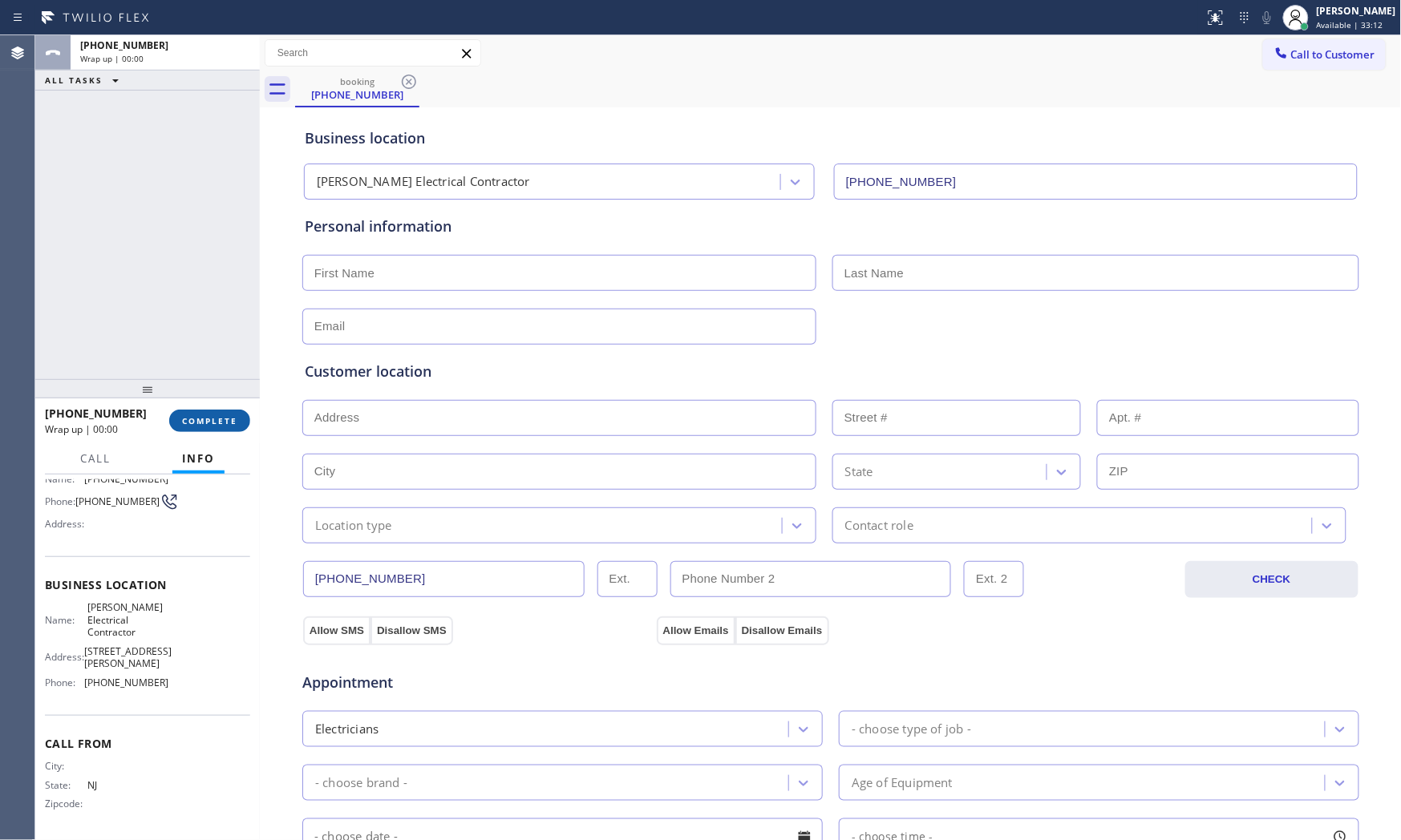
click at [214, 419] on span "COMPLETE" at bounding box center [209, 420] width 55 height 11
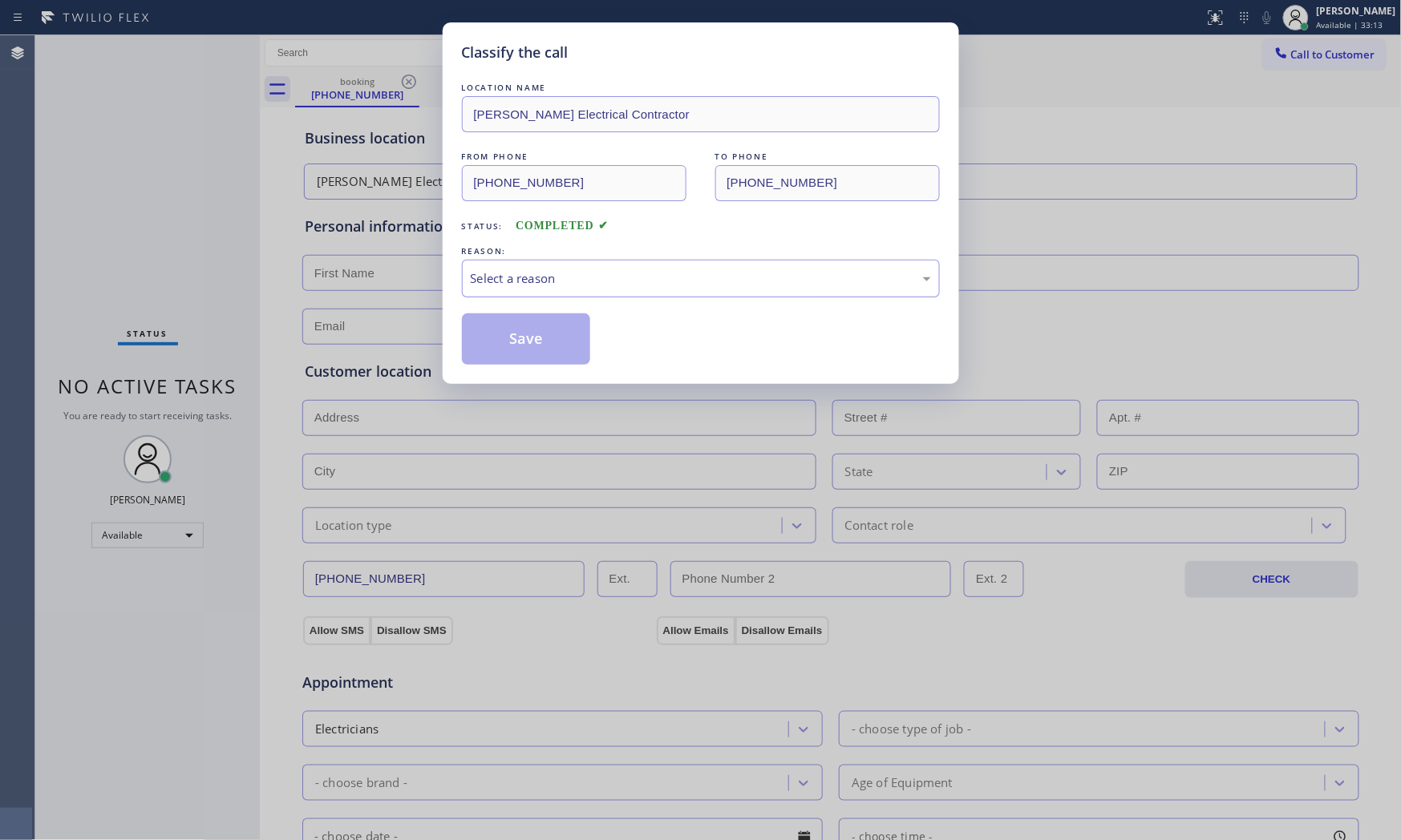
click at [532, 286] on div "Select a reason" at bounding box center [701, 279] width 460 height 19
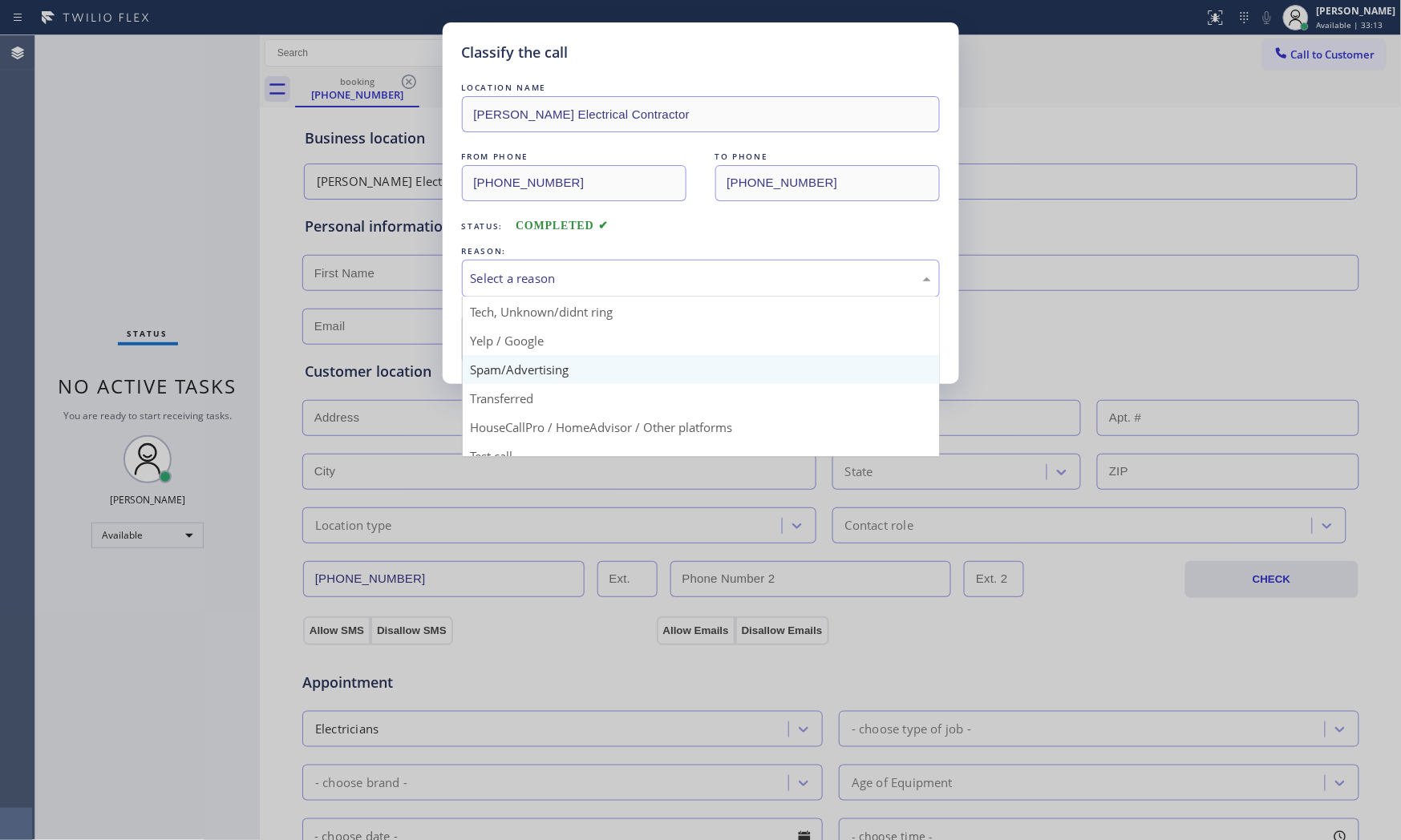
scroll to position [101, 0]
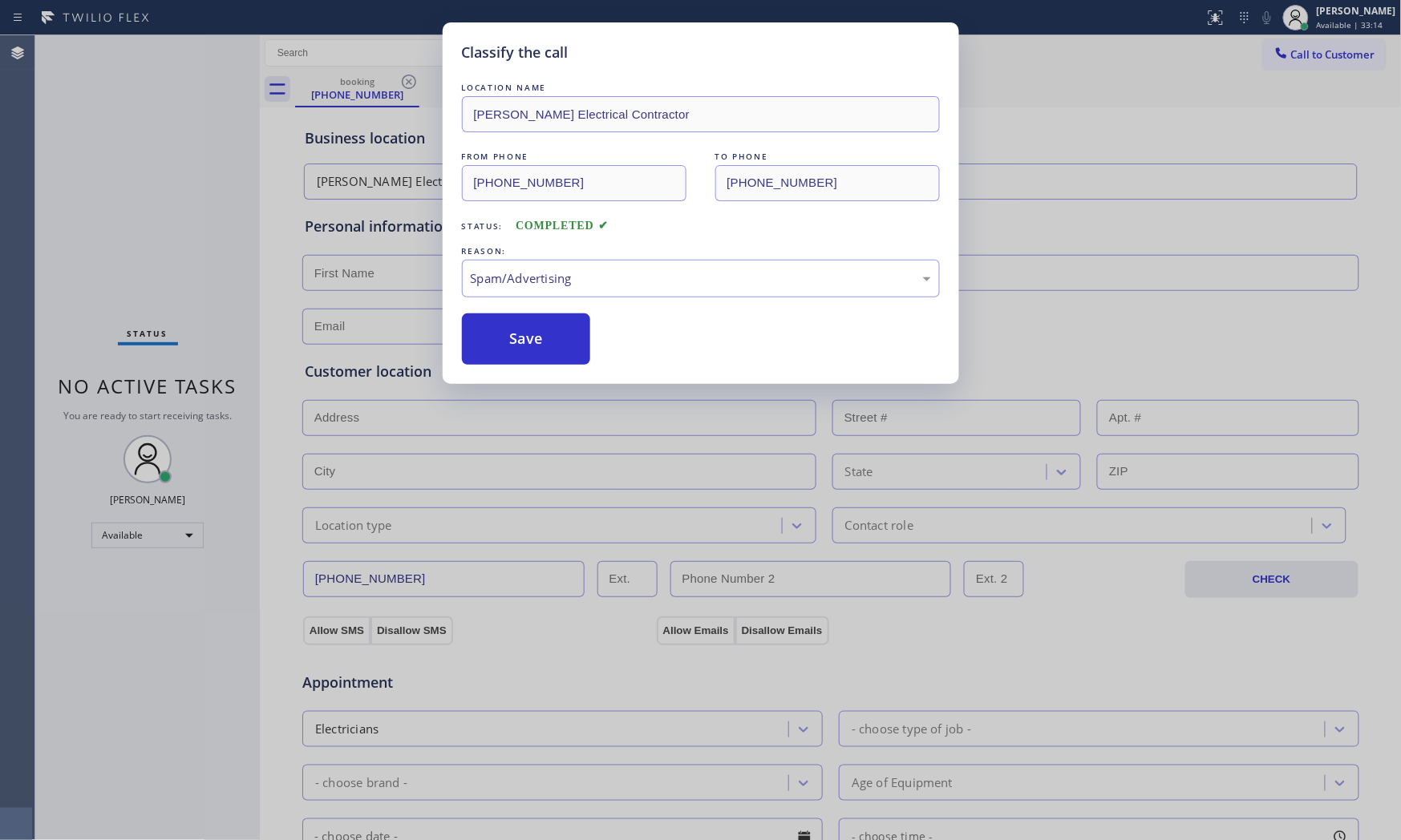
click at [530, 358] on button "Save" at bounding box center [526, 339] width 129 height 52
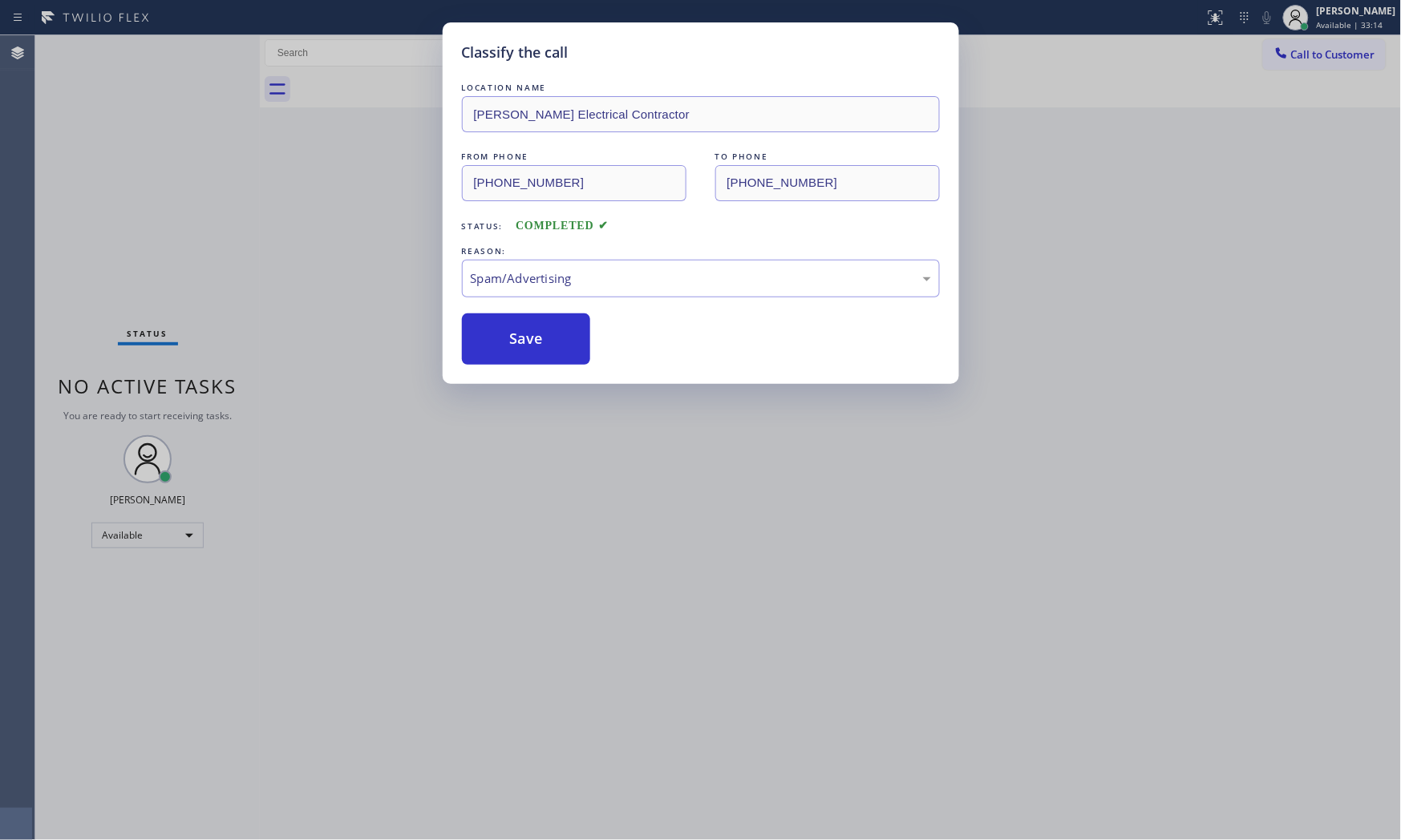
click at [530, 358] on button "Save" at bounding box center [526, 339] width 129 height 52
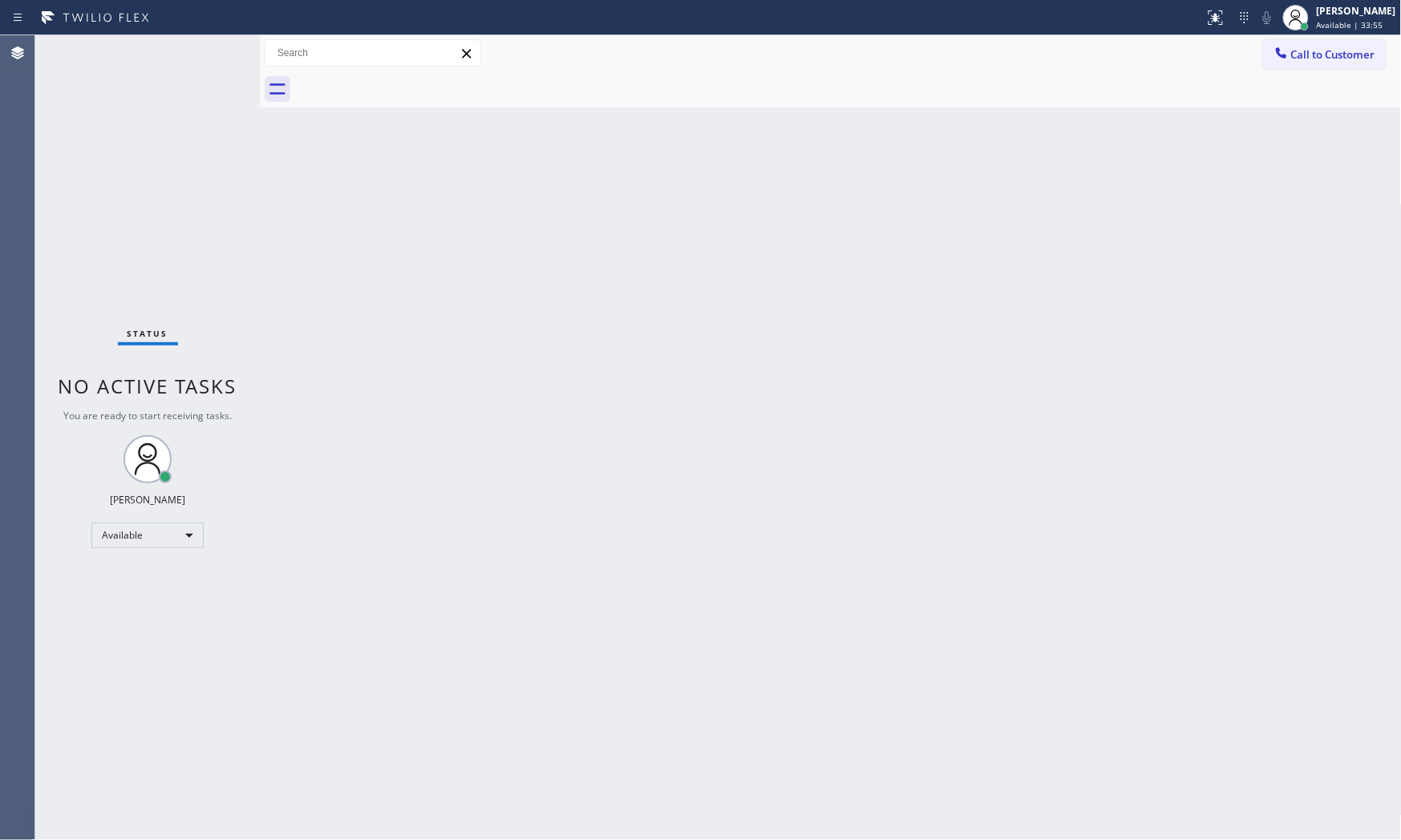
click at [209, 52] on div "Status No active tasks You are ready to start receiving tasks. [PERSON_NAME] Av…" at bounding box center [148, 438] width 225 height 805
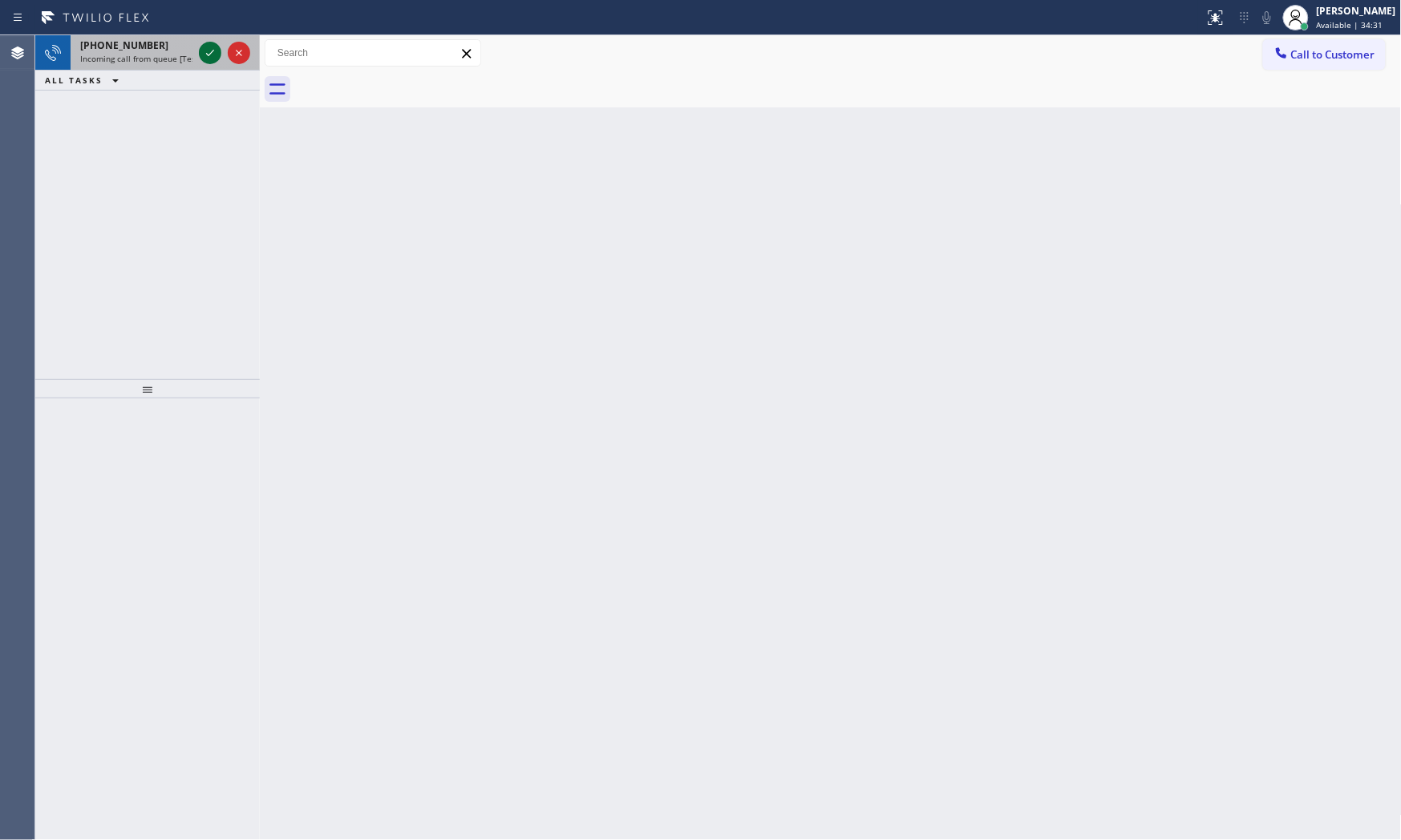
click at [209, 52] on icon at bounding box center [210, 52] width 19 height 19
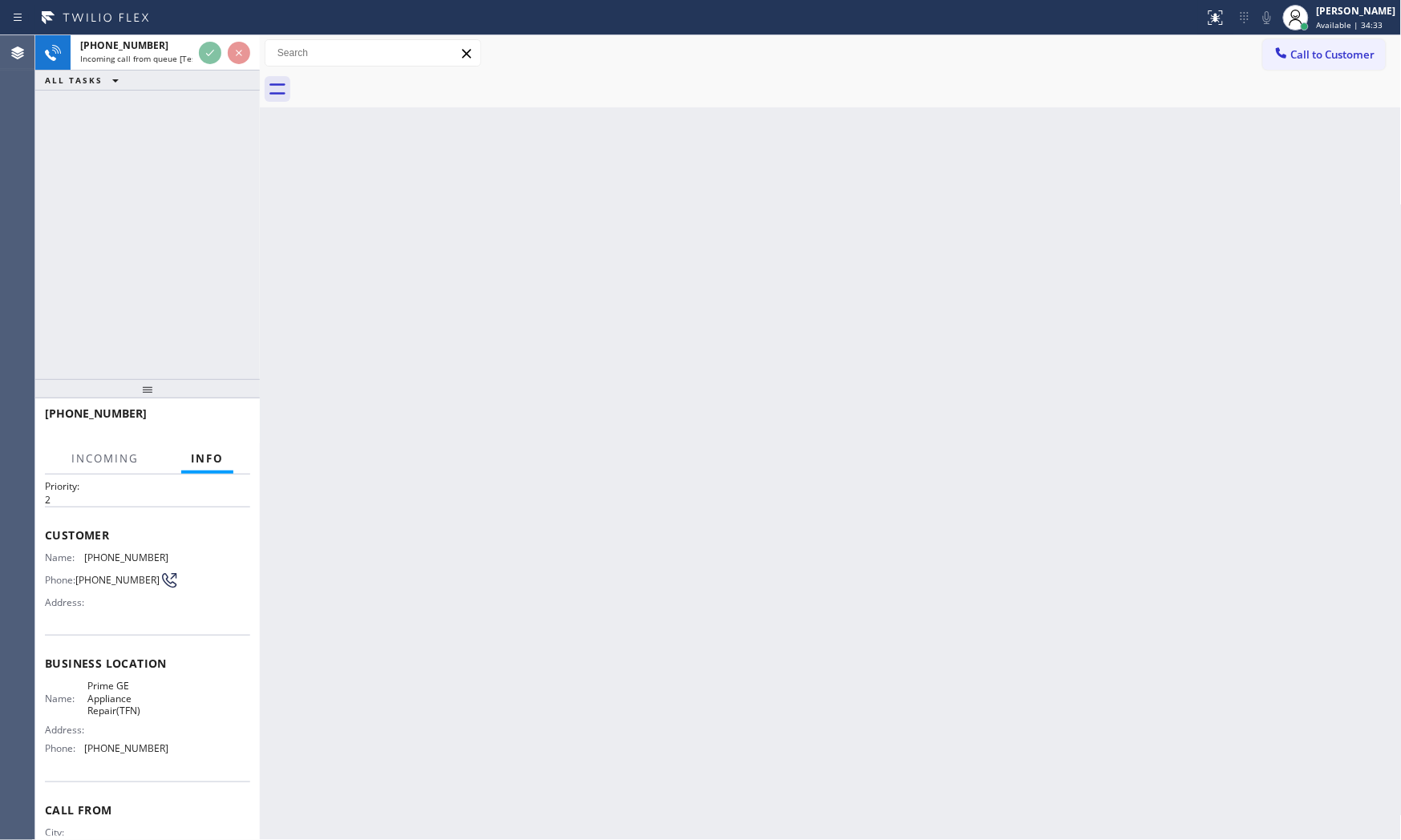
scroll to position [111, 0]
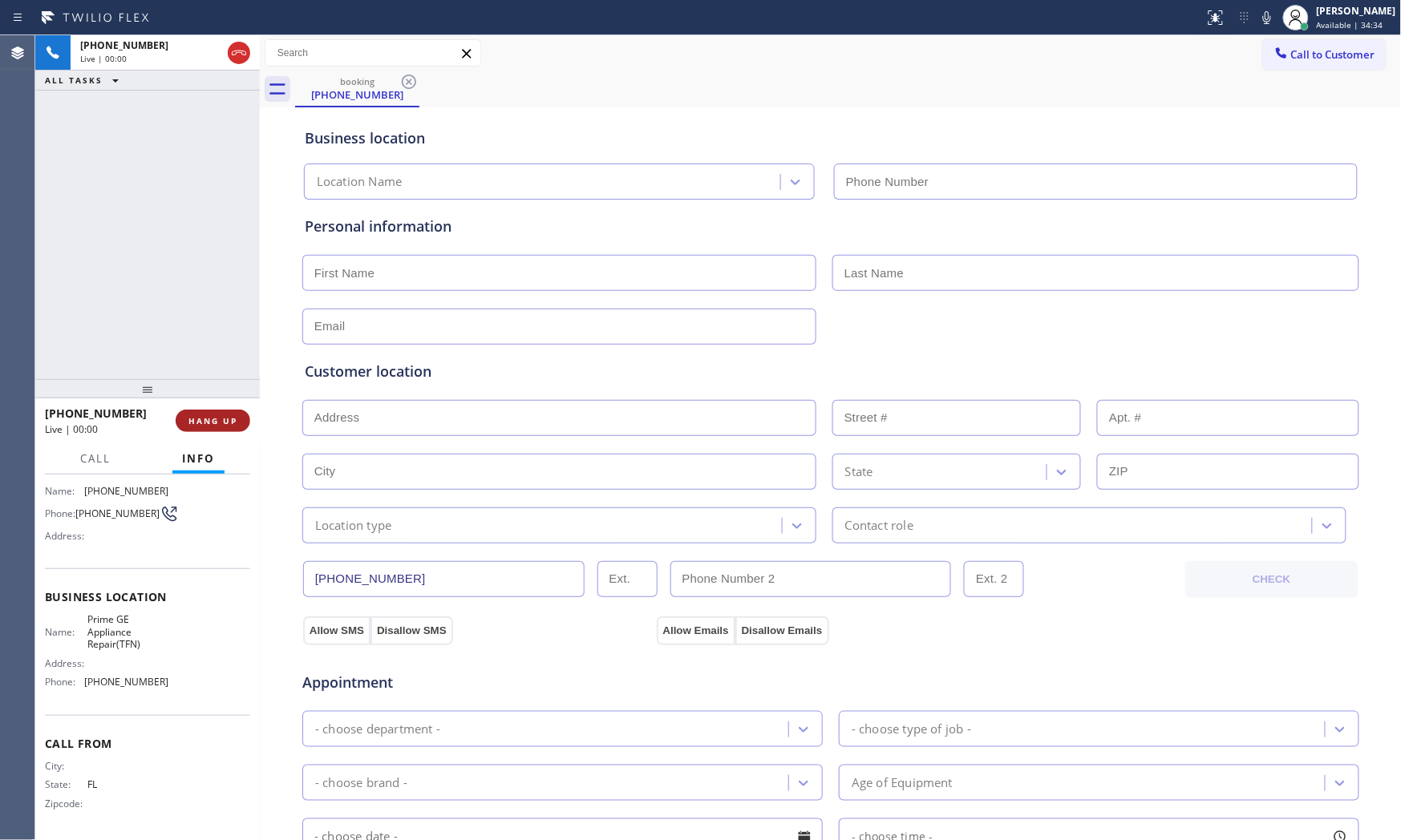
type input "[PHONE_NUMBER]"
click at [233, 417] on span "HANG UP" at bounding box center [213, 420] width 49 height 11
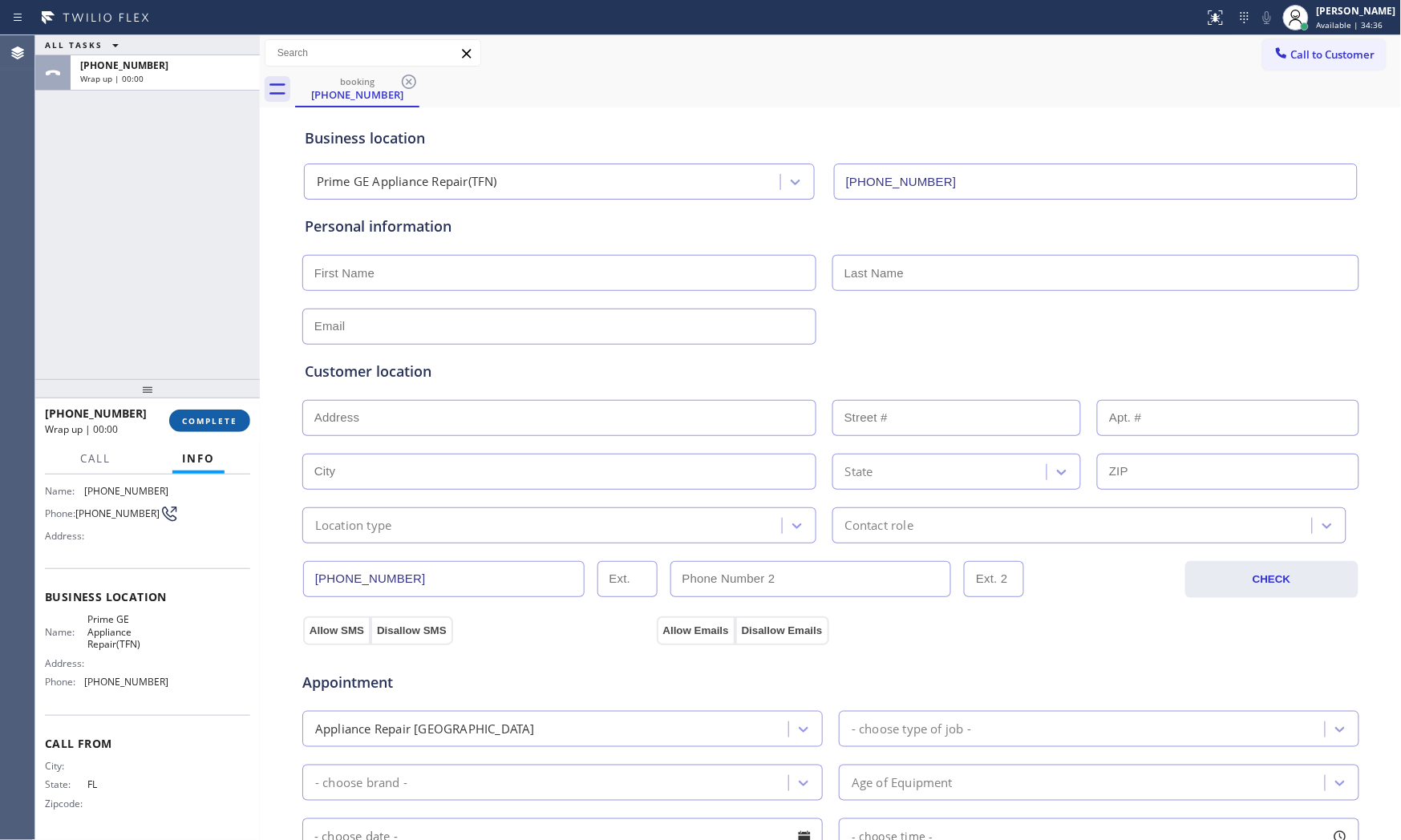
click at [233, 417] on span "COMPLETE" at bounding box center [209, 420] width 55 height 11
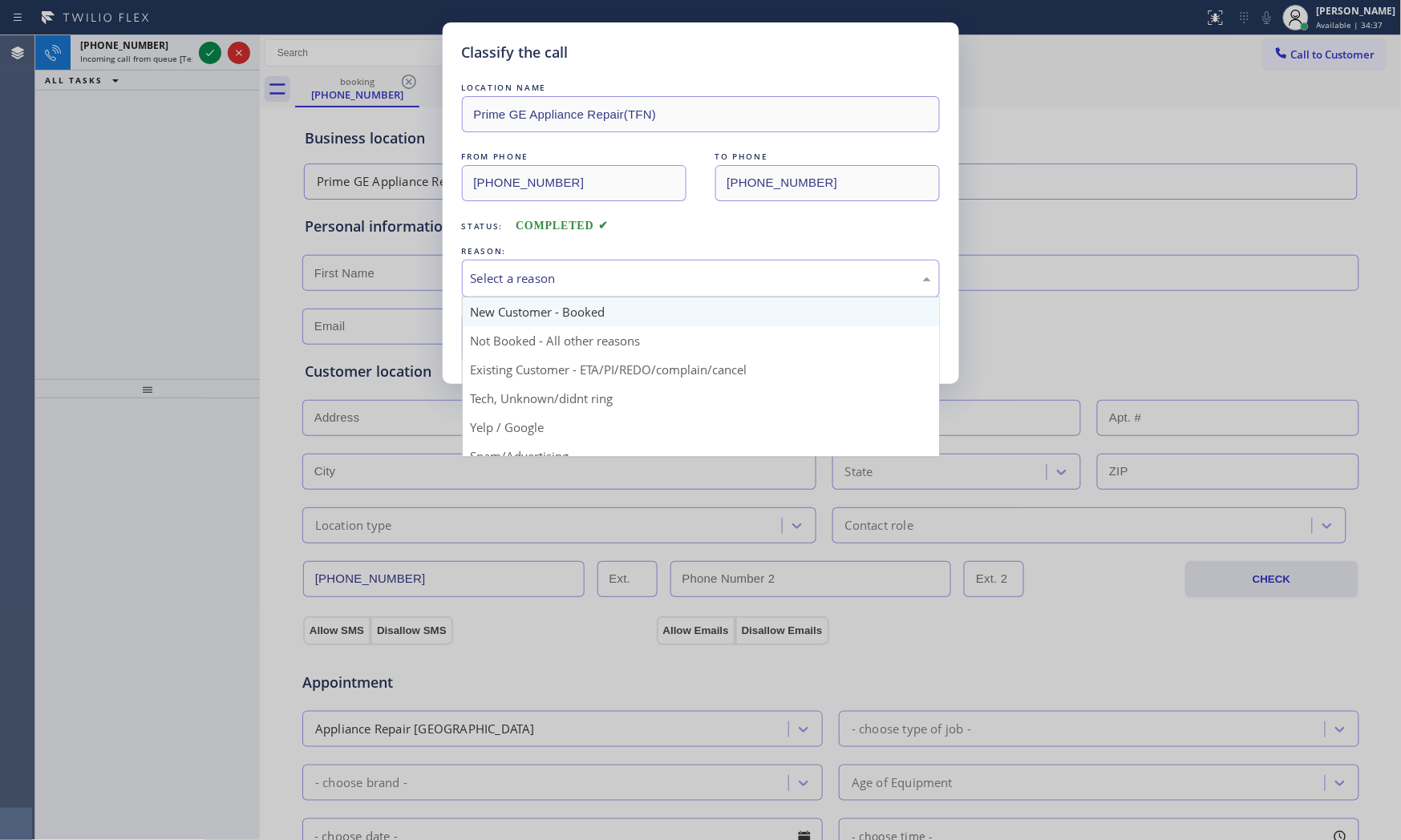
drag, startPoint x: 687, startPoint y: 277, endPoint x: 663, endPoint y: 297, distance: 31.2
click at [687, 277] on div "Select a reason" at bounding box center [701, 279] width 460 height 19
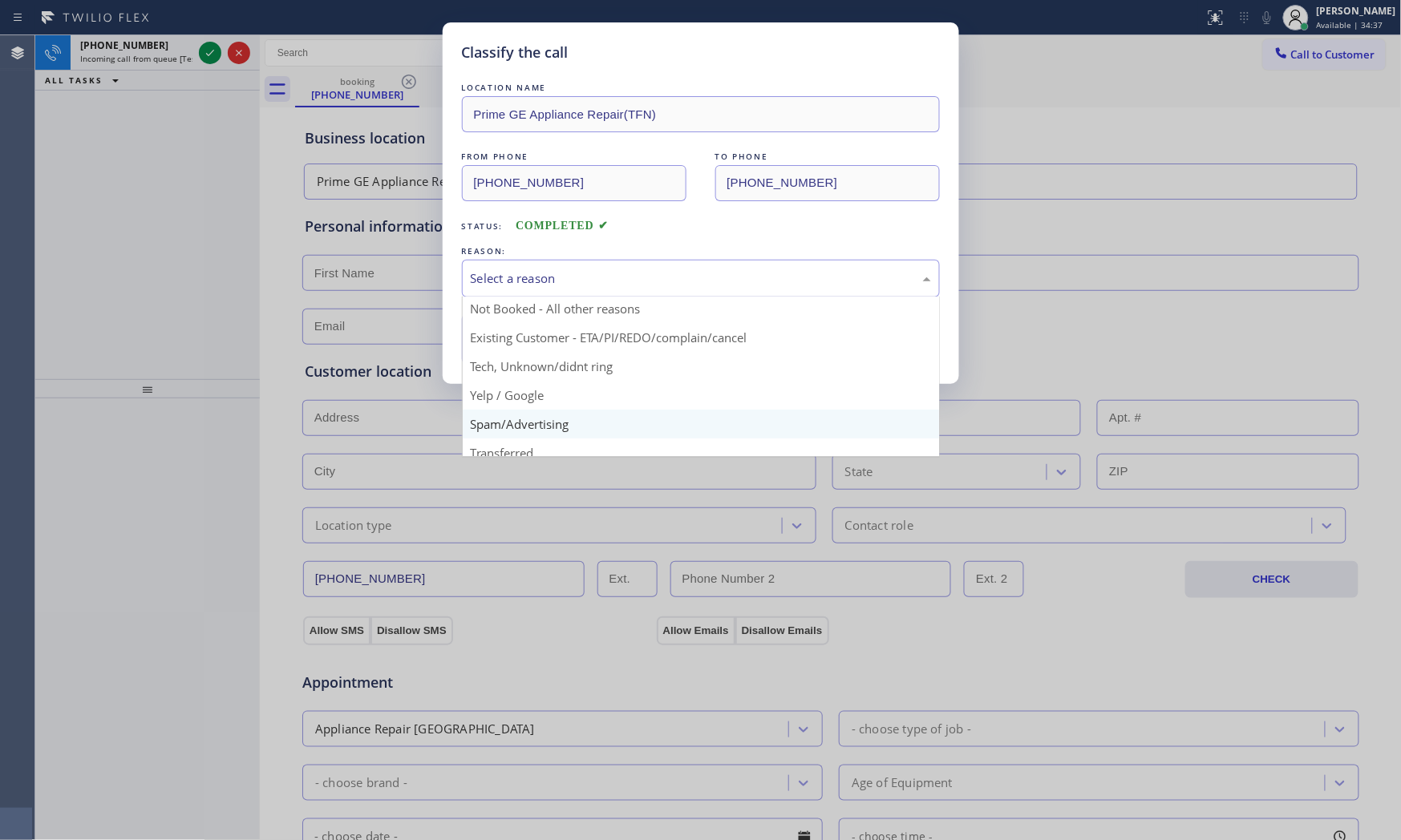
scroll to position [101, 0]
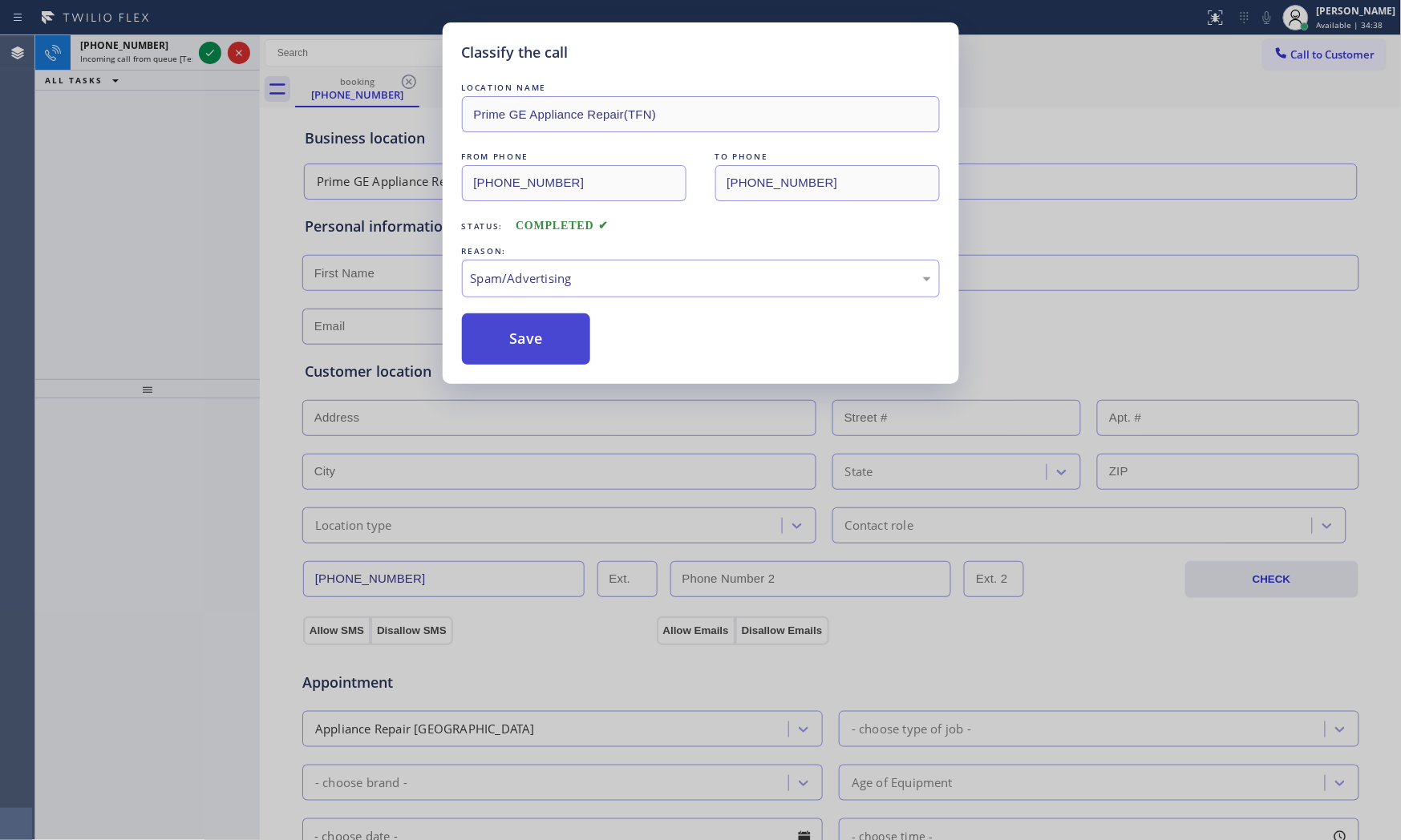
click at [550, 350] on button "Save" at bounding box center [526, 339] width 129 height 52
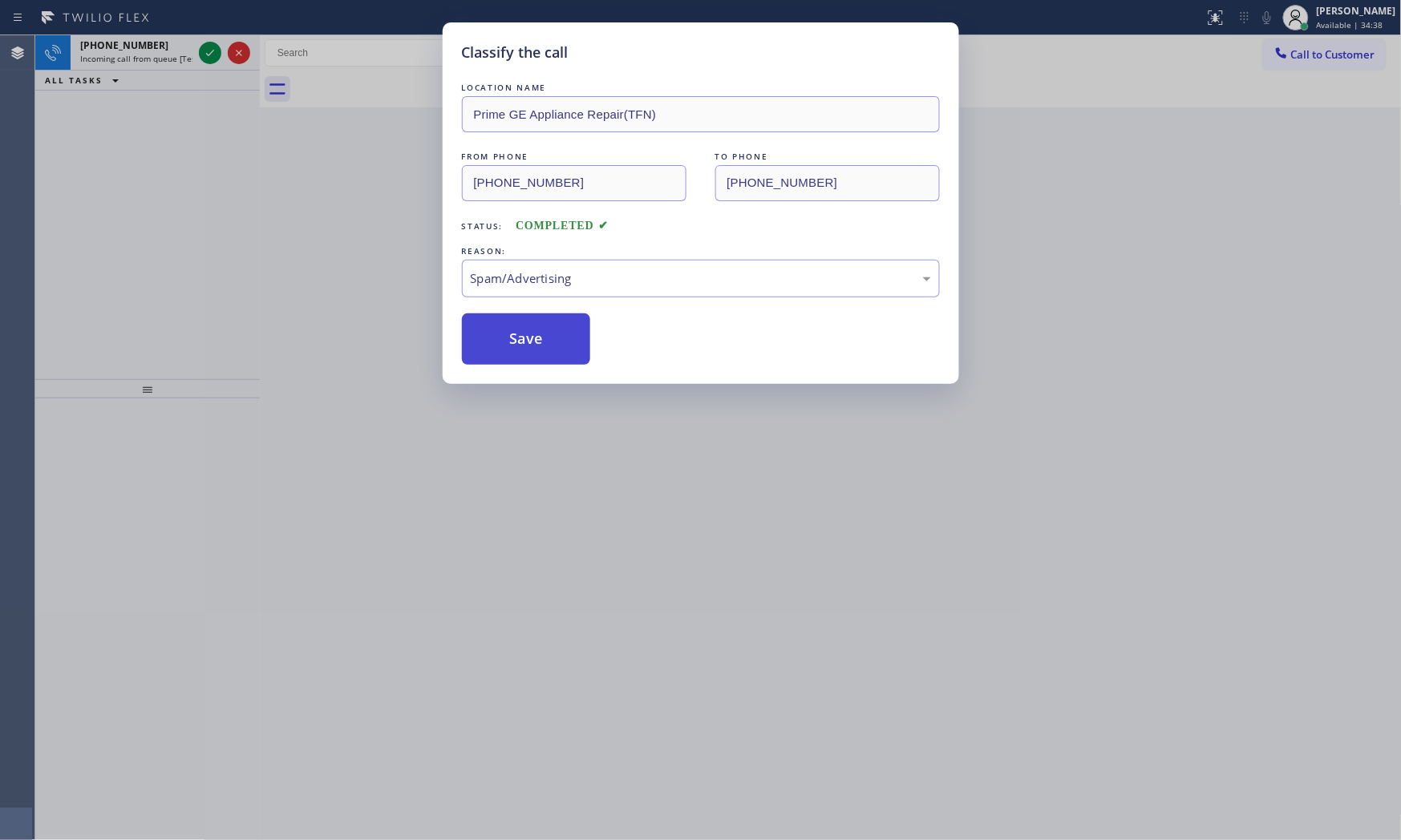
click at [550, 350] on button "Save" at bounding box center [526, 339] width 129 height 52
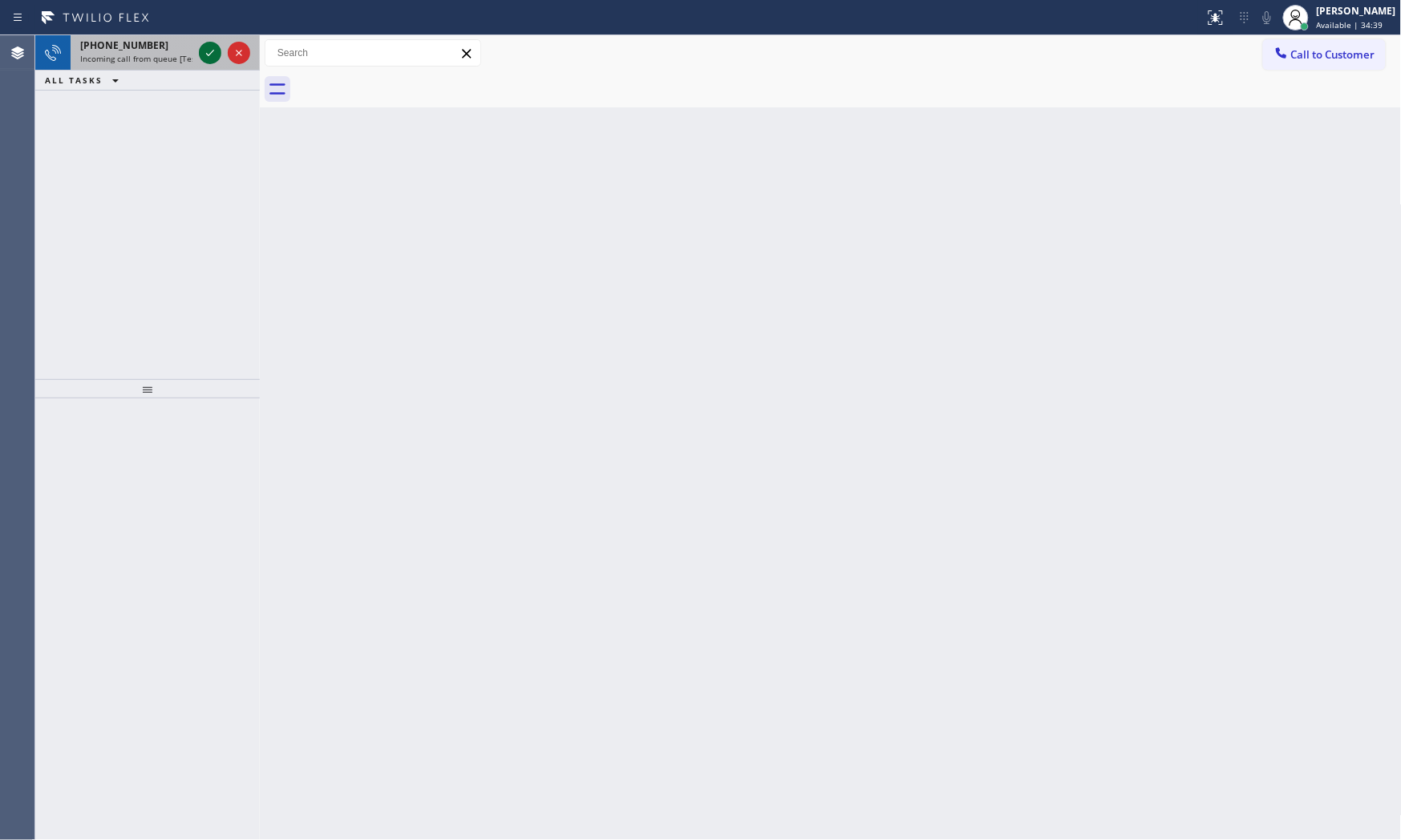
click at [204, 58] on icon at bounding box center [210, 52] width 19 height 19
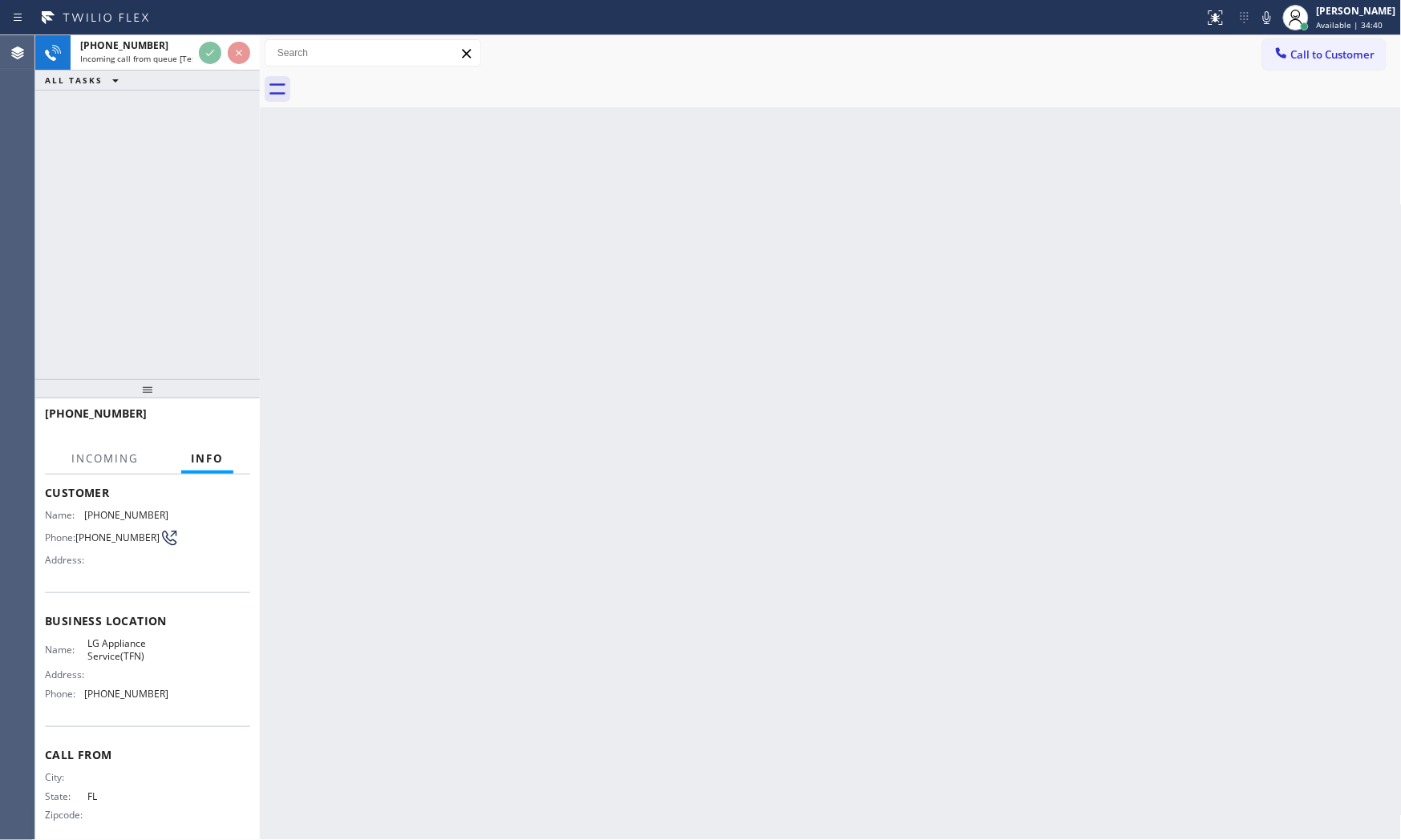
scroll to position [99, 0]
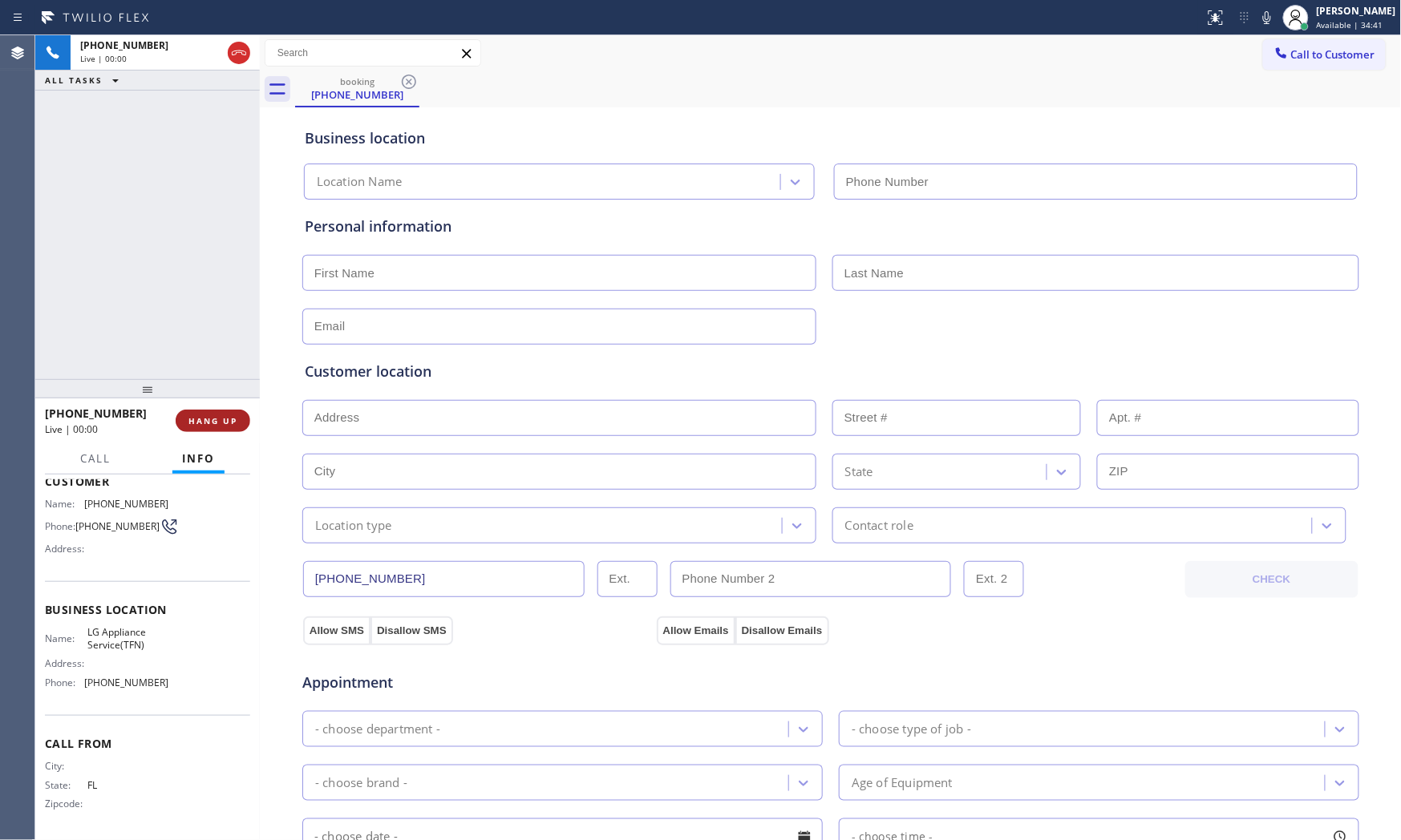
type input "[PHONE_NUMBER]"
click at [237, 419] on span "HANG UP" at bounding box center [213, 420] width 49 height 11
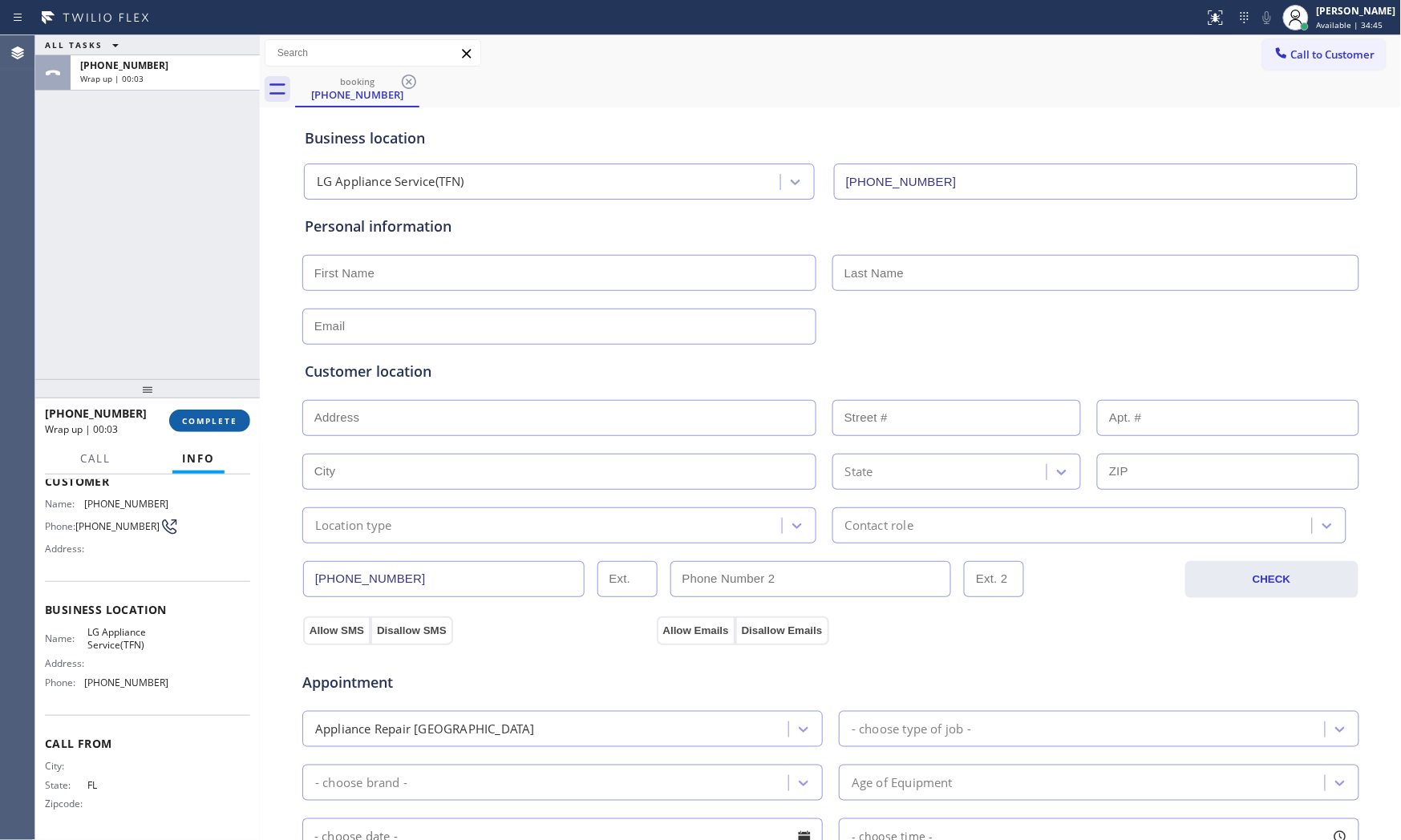
click at [237, 419] on span "COMPLETE" at bounding box center [209, 420] width 55 height 11
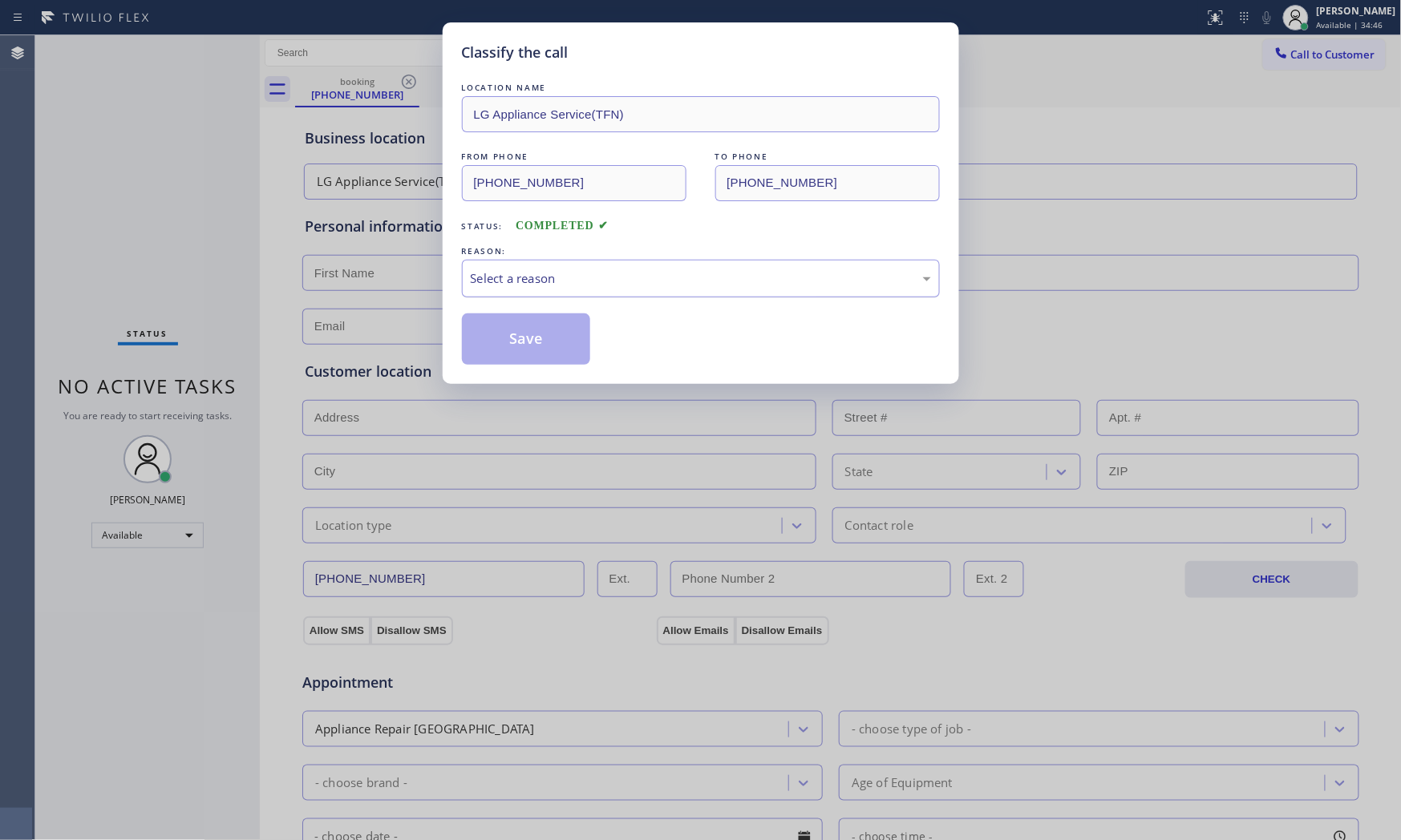
click at [581, 290] on div "Select a reason" at bounding box center [700, 278] width 478 height 38
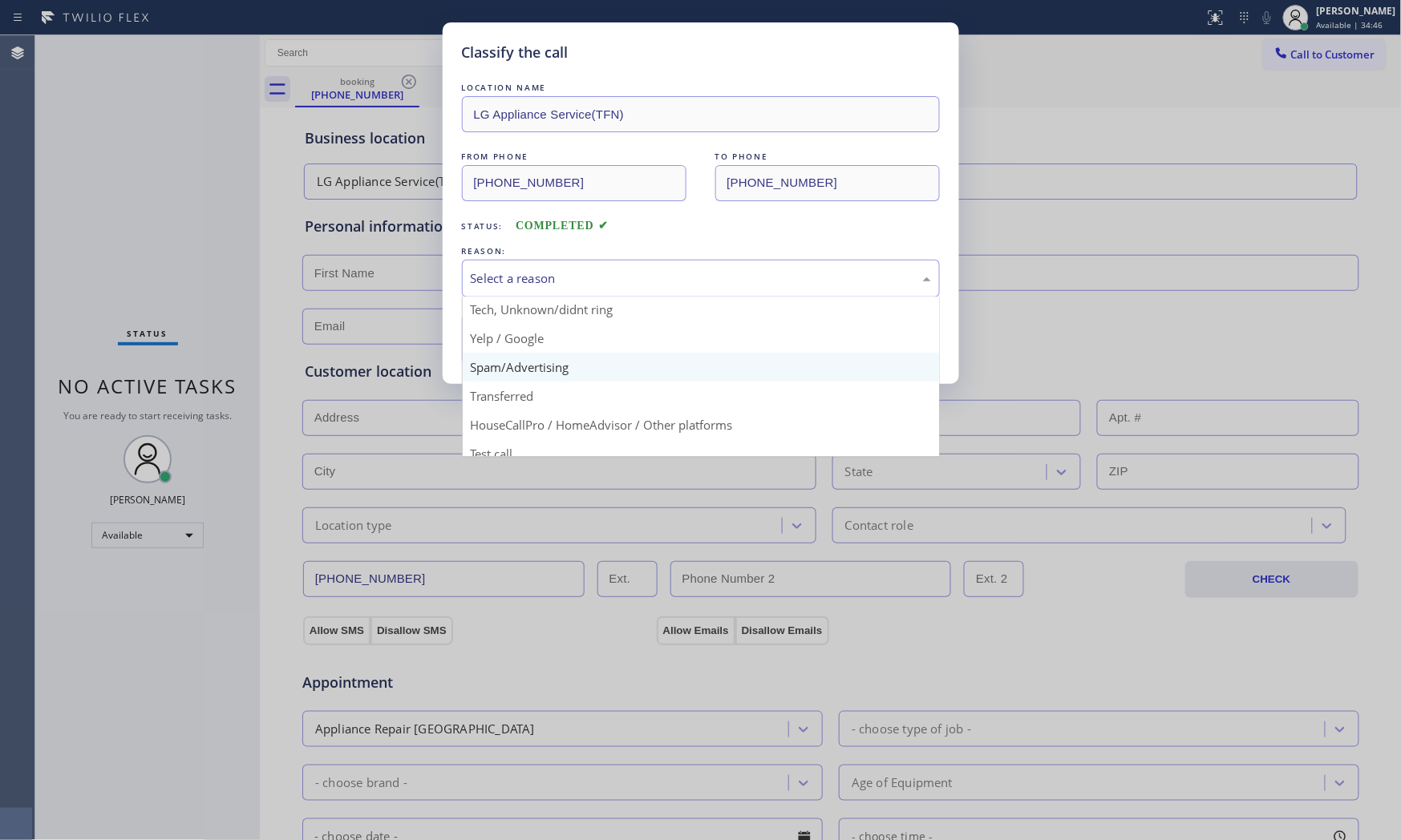
scroll to position [101, 0]
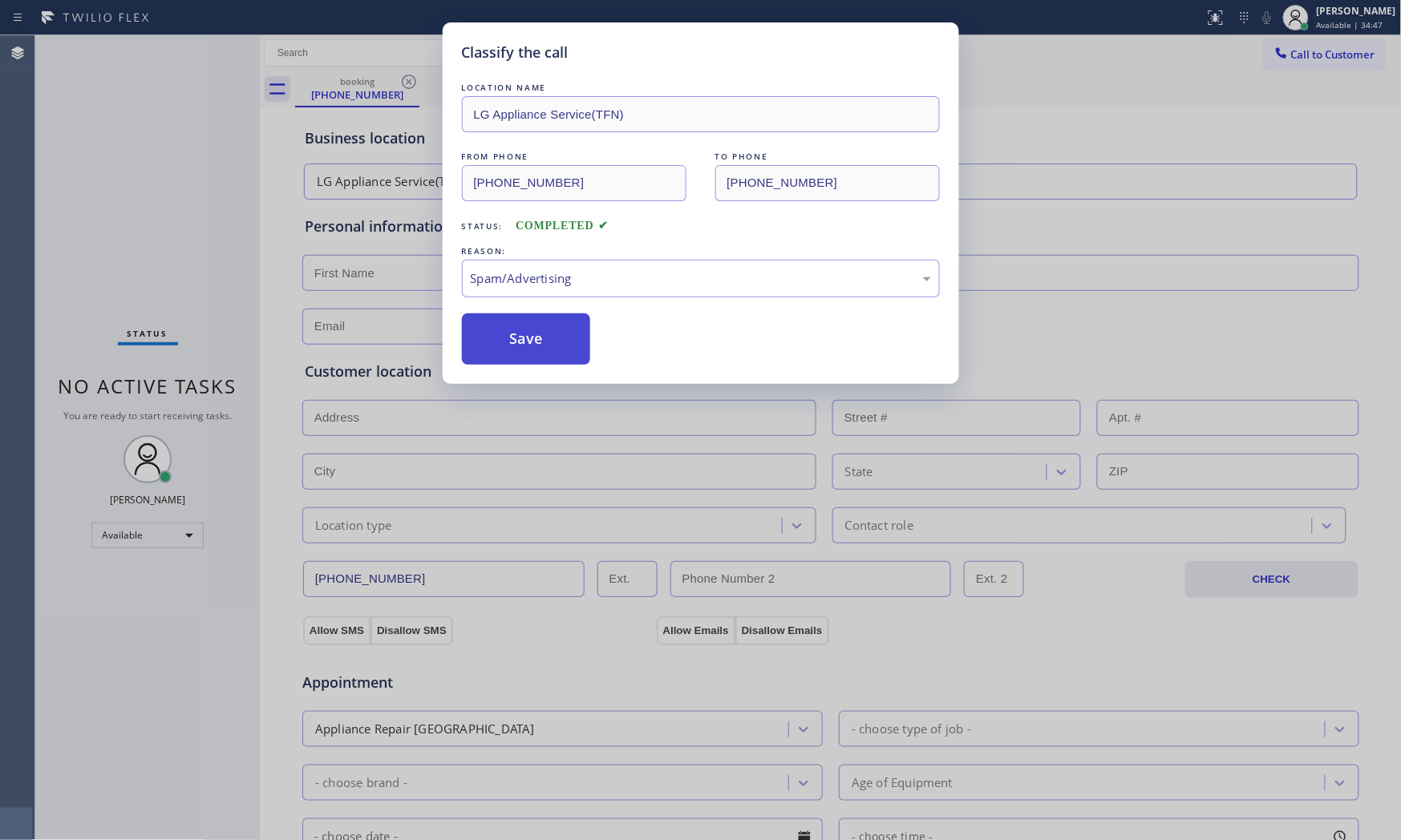
click at [543, 347] on button "Save" at bounding box center [526, 339] width 129 height 52
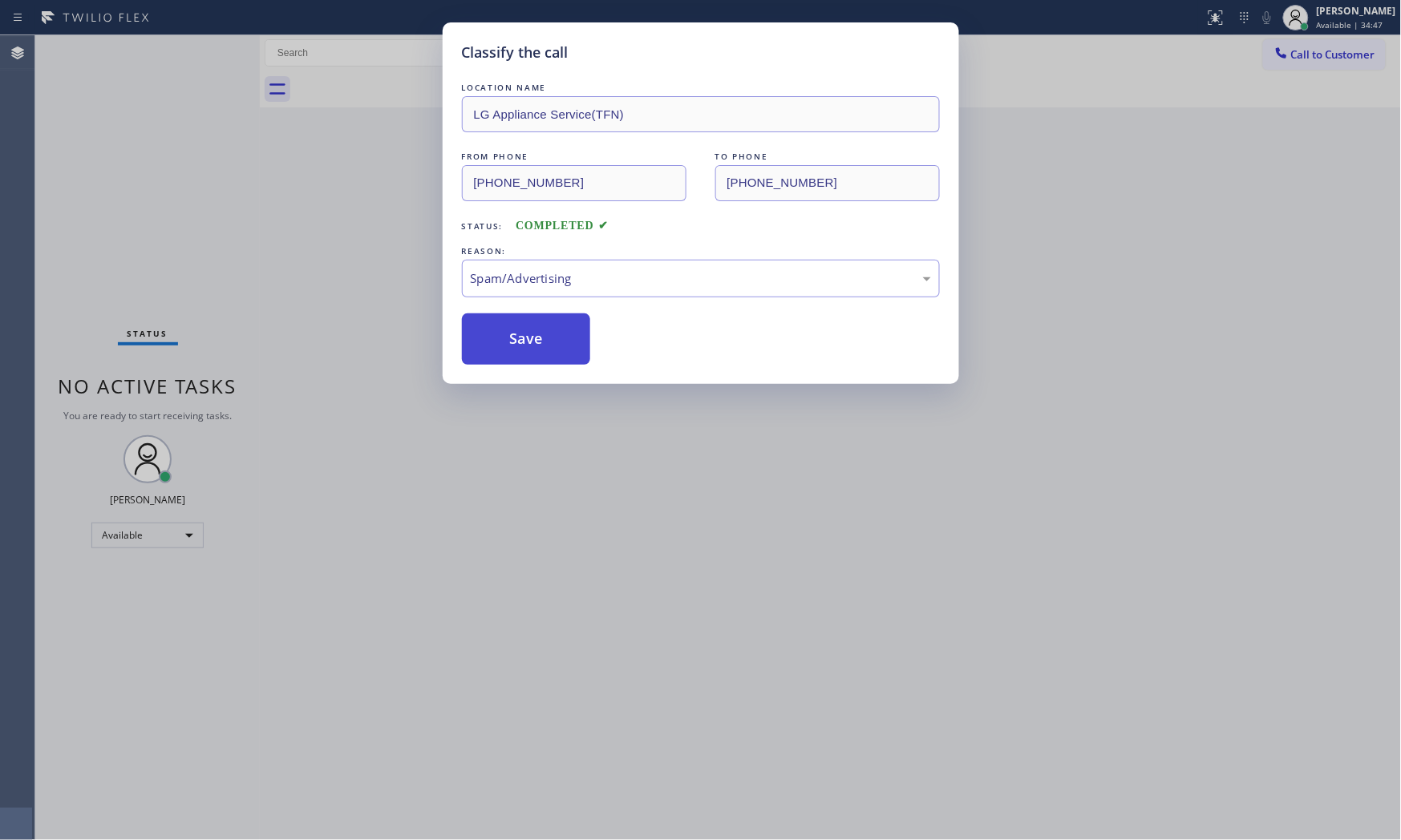
click at [543, 347] on button "Save" at bounding box center [526, 339] width 129 height 52
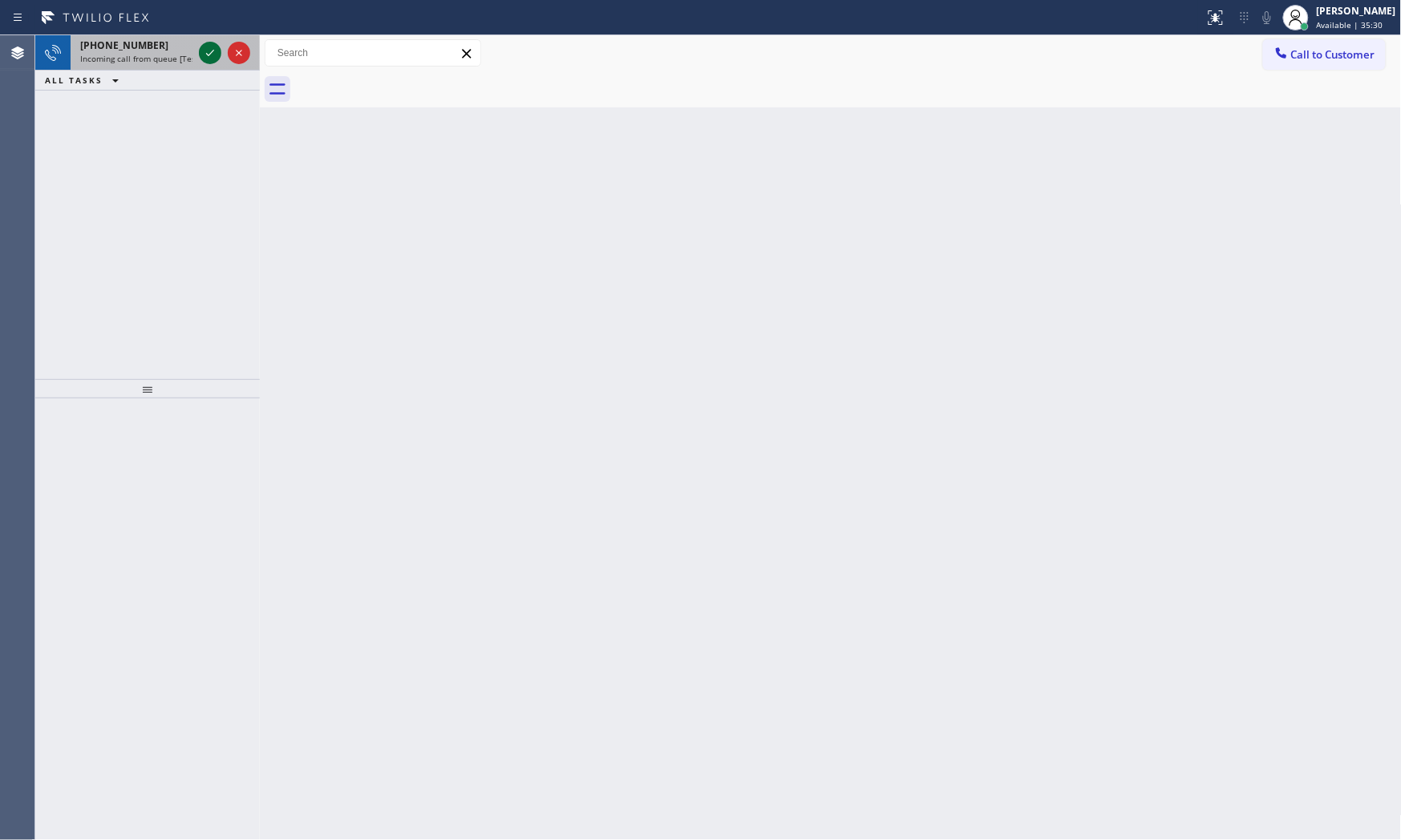
click at [207, 62] on button at bounding box center [210, 52] width 23 height 23
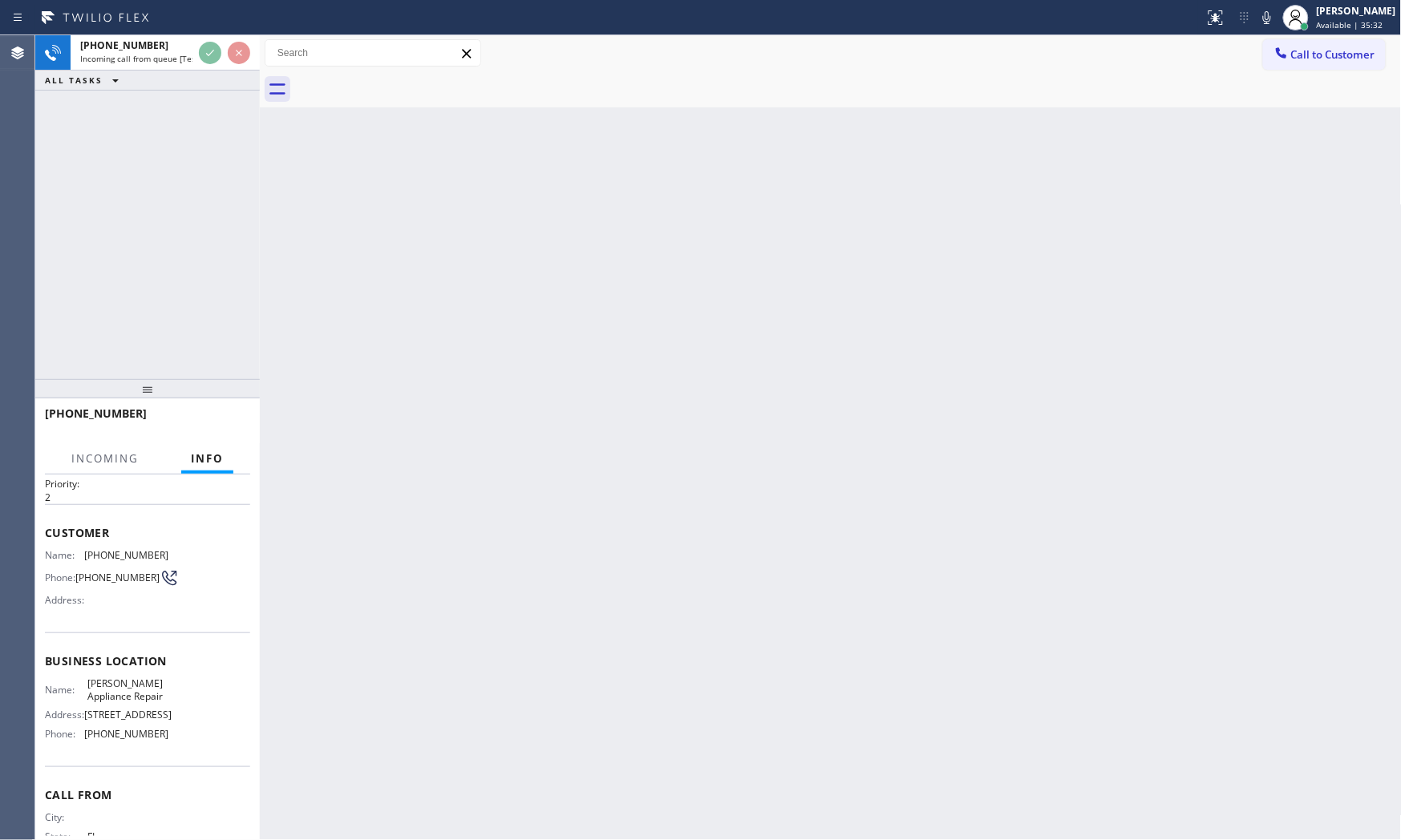
scroll to position [123, 0]
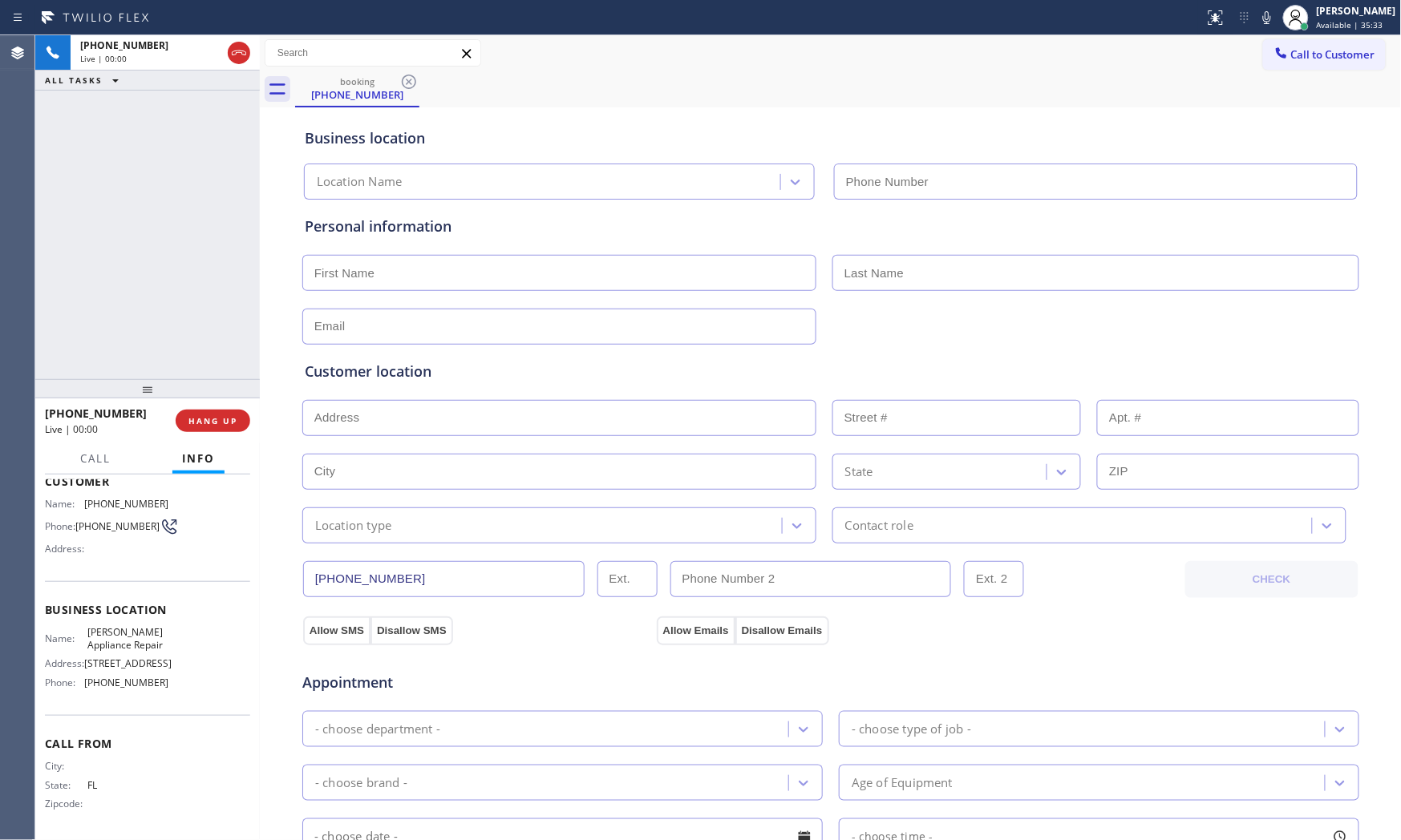
type input "[PHONE_NUMBER]"
click at [1257, 18] on icon at bounding box center [1267, 17] width 19 height 19
click at [1257, 13] on icon at bounding box center [1267, 17] width 19 height 19
click at [1259, 20] on icon at bounding box center [1267, 17] width 19 height 19
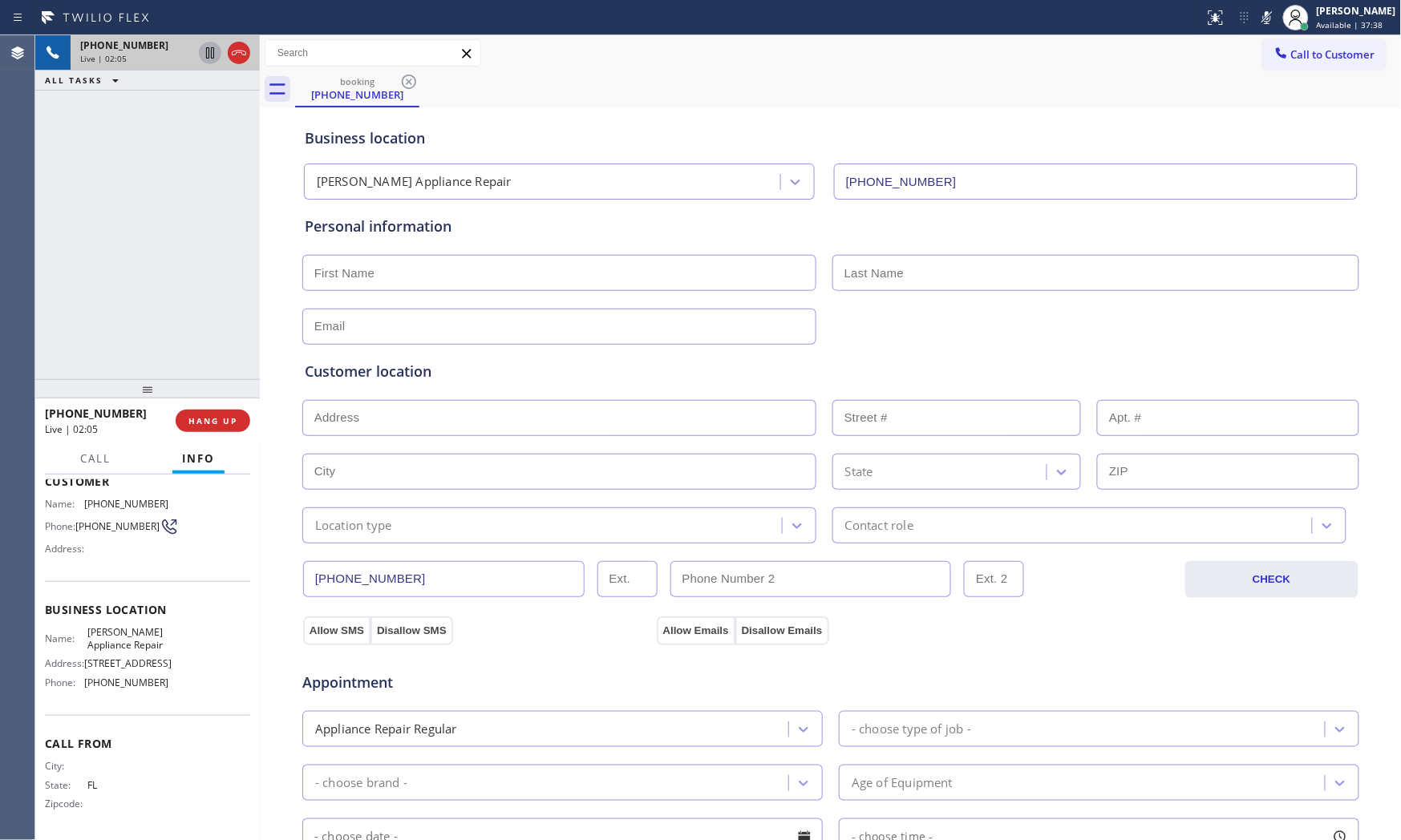
click at [211, 51] on icon at bounding box center [210, 52] width 8 height 11
click at [1259, 13] on icon at bounding box center [1267, 17] width 19 height 19
click at [218, 52] on icon at bounding box center [210, 52] width 19 height 19
click at [1260, 17] on icon at bounding box center [1267, 17] width 19 height 19
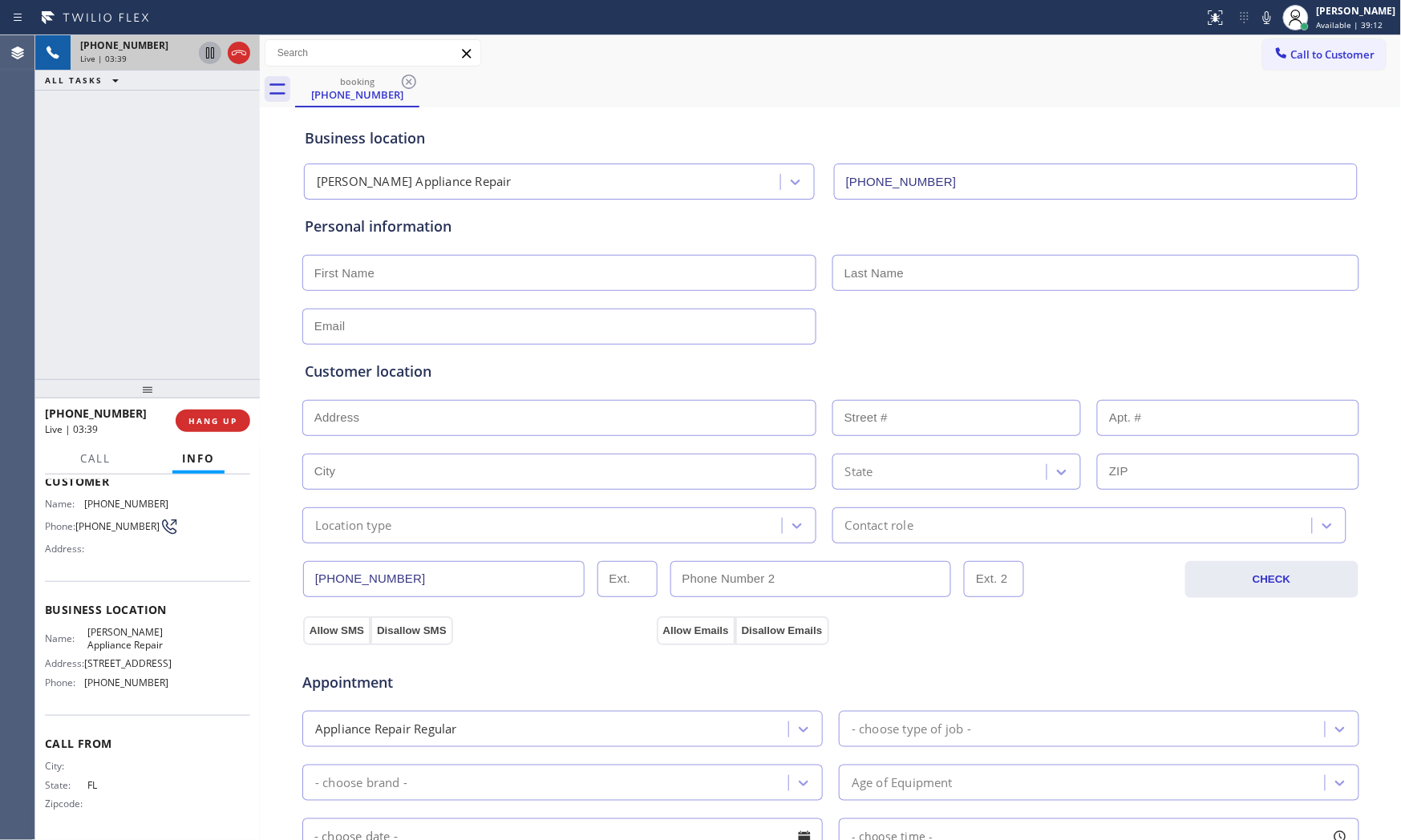
click at [1260, 17] on icon at bounding box center [1267, 17] width 19 height 19
click at [1262, 17] on rect at bounding box center [1267, 15] width 11 height 11
click at [1257, 19] on icon at bounding box center [1267, 17] width 19 height 19
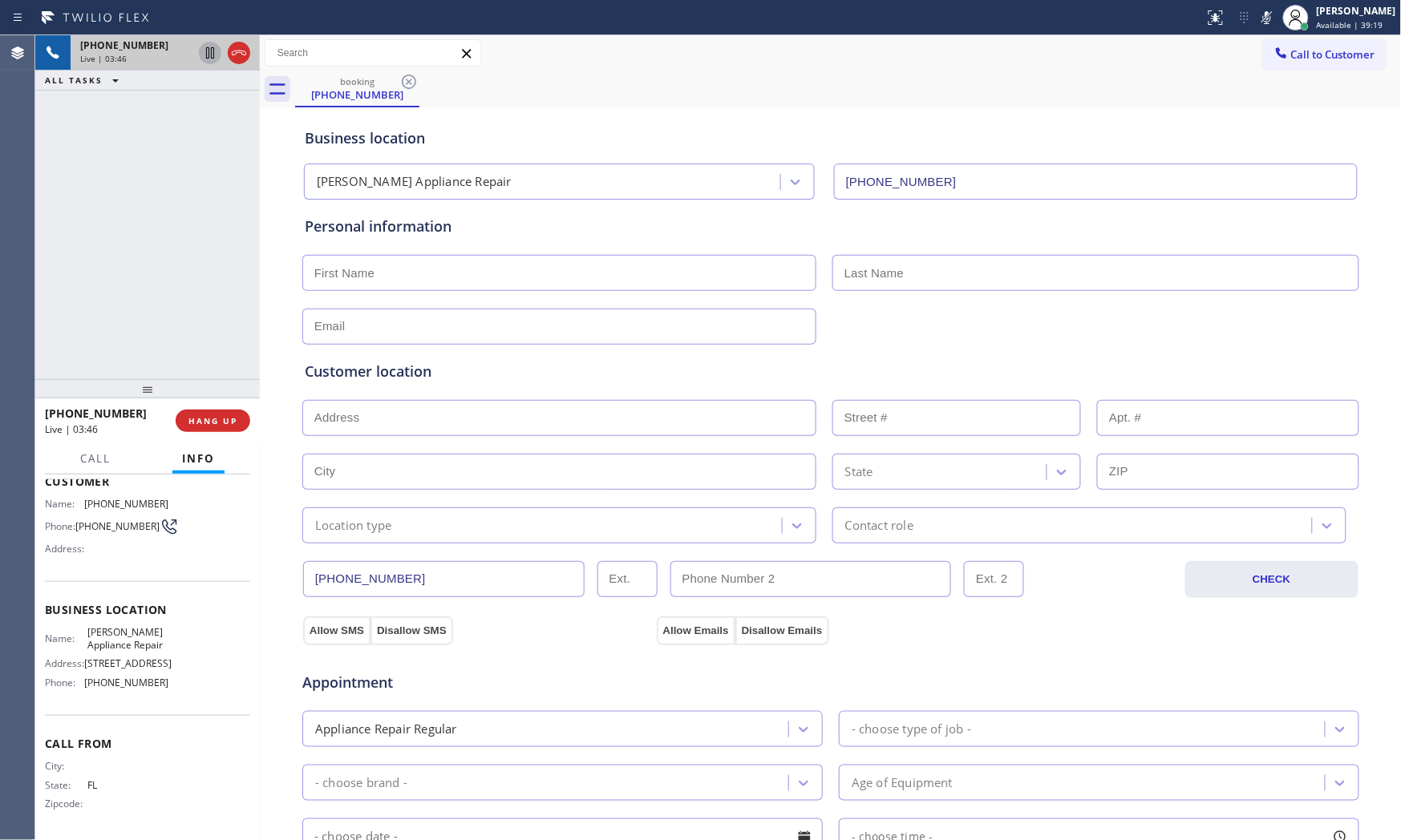
click at [1257, 19] on icon at bounding box center [1267, 17] width 19 height 19
click at [375, 270] on input "text" at bounding box center [560, 273] width 514 height 36
type input "Mr"
type input "[PERSON_NAME]"
type input "[EMAIL_ADDRESS][DOMAIN_NAME]"
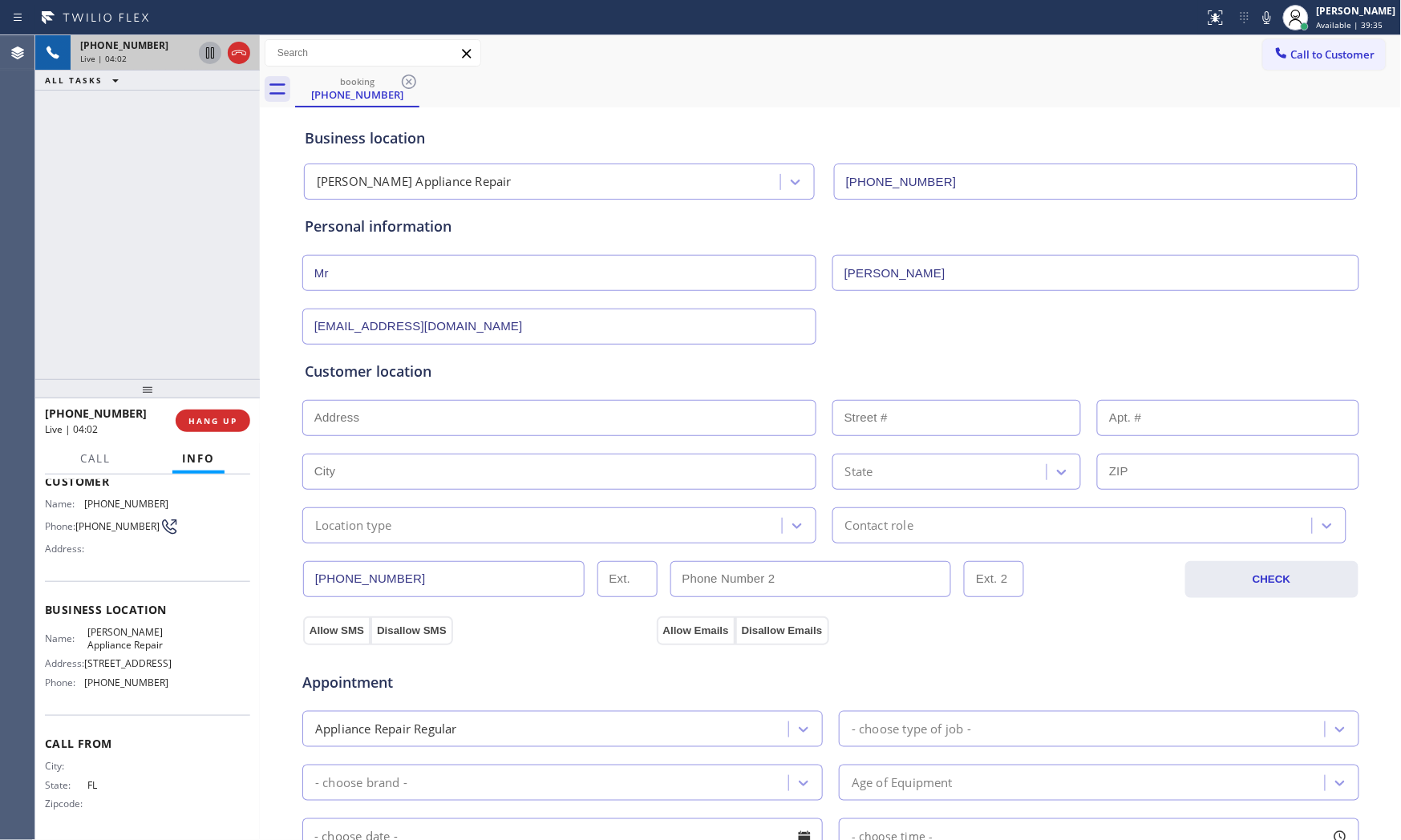
click at [539, 420] on input "text" at bounding box center [560, 417] width 514 height 36
paste input "[GEOGRAPHIC_DATA]"
type input "[GEOGRAPHIC_DATA], [GEOGRAPHIC_DATA]"
type input "[GEOGRAPHIC_DATA]"
type input "33181"
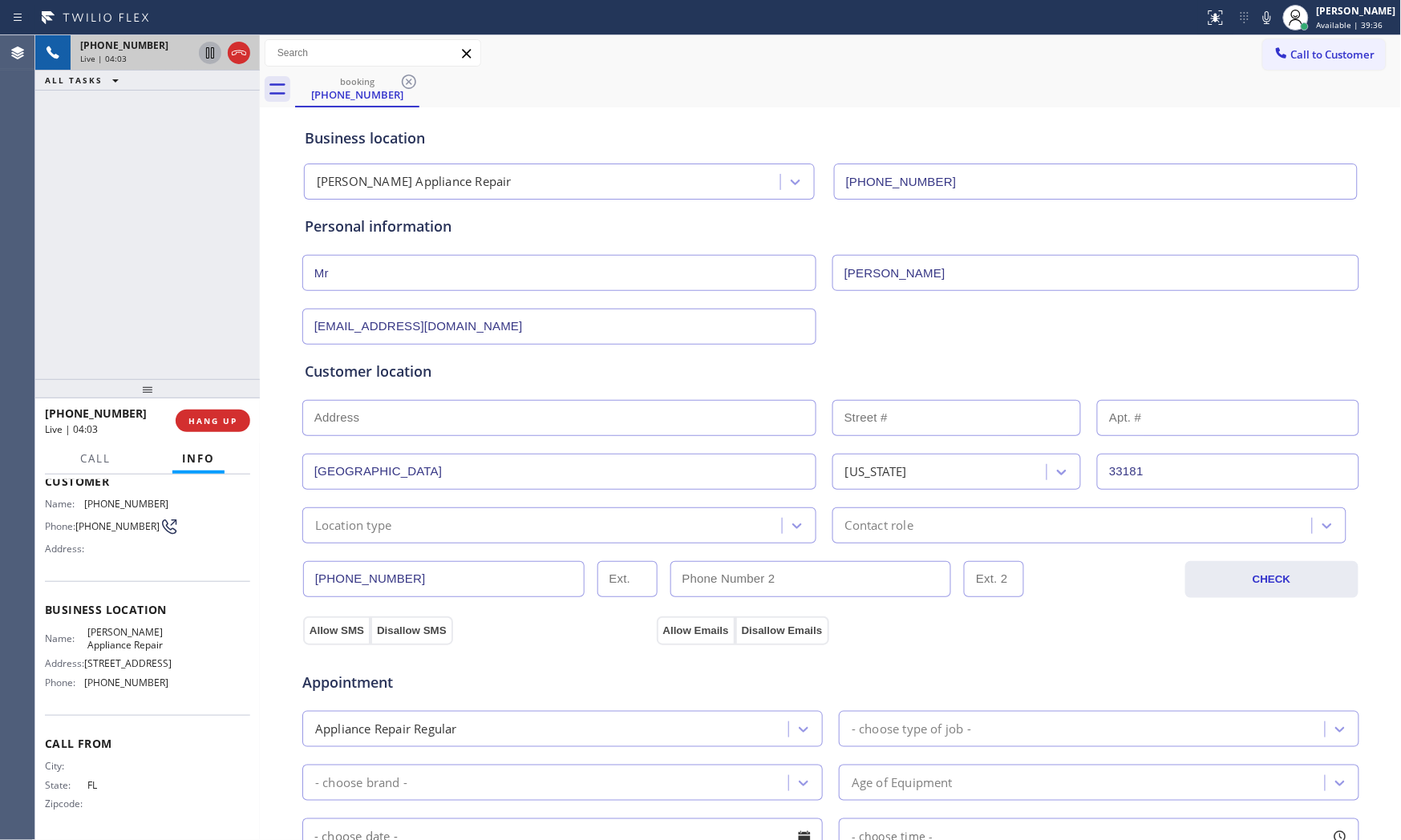
click at [409, 519] on div "Location type" at bounding box center [544, 525] width 474 height 28
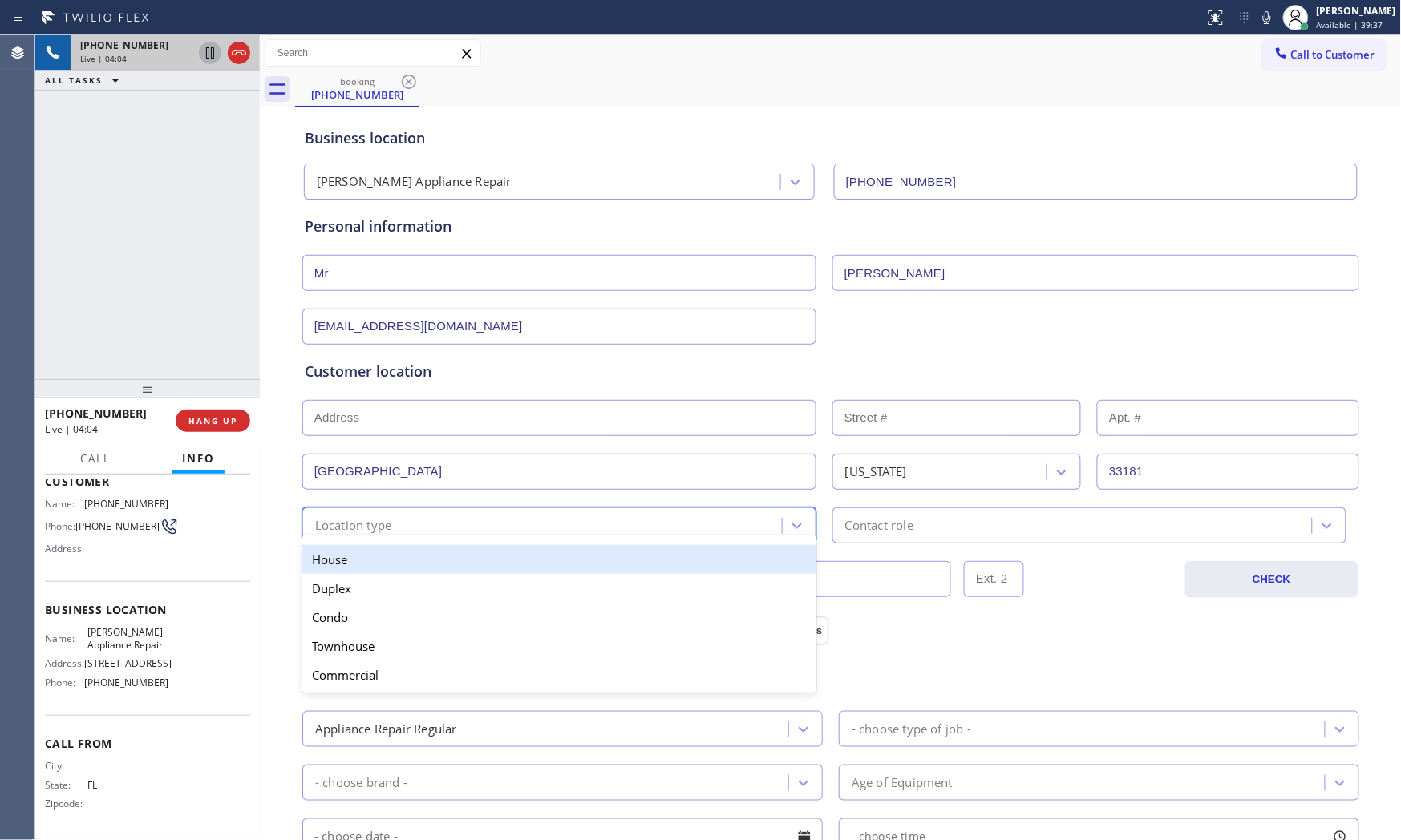
click at [397, 553] on div "House" at bounding box center [560, 559] width 514 height 29
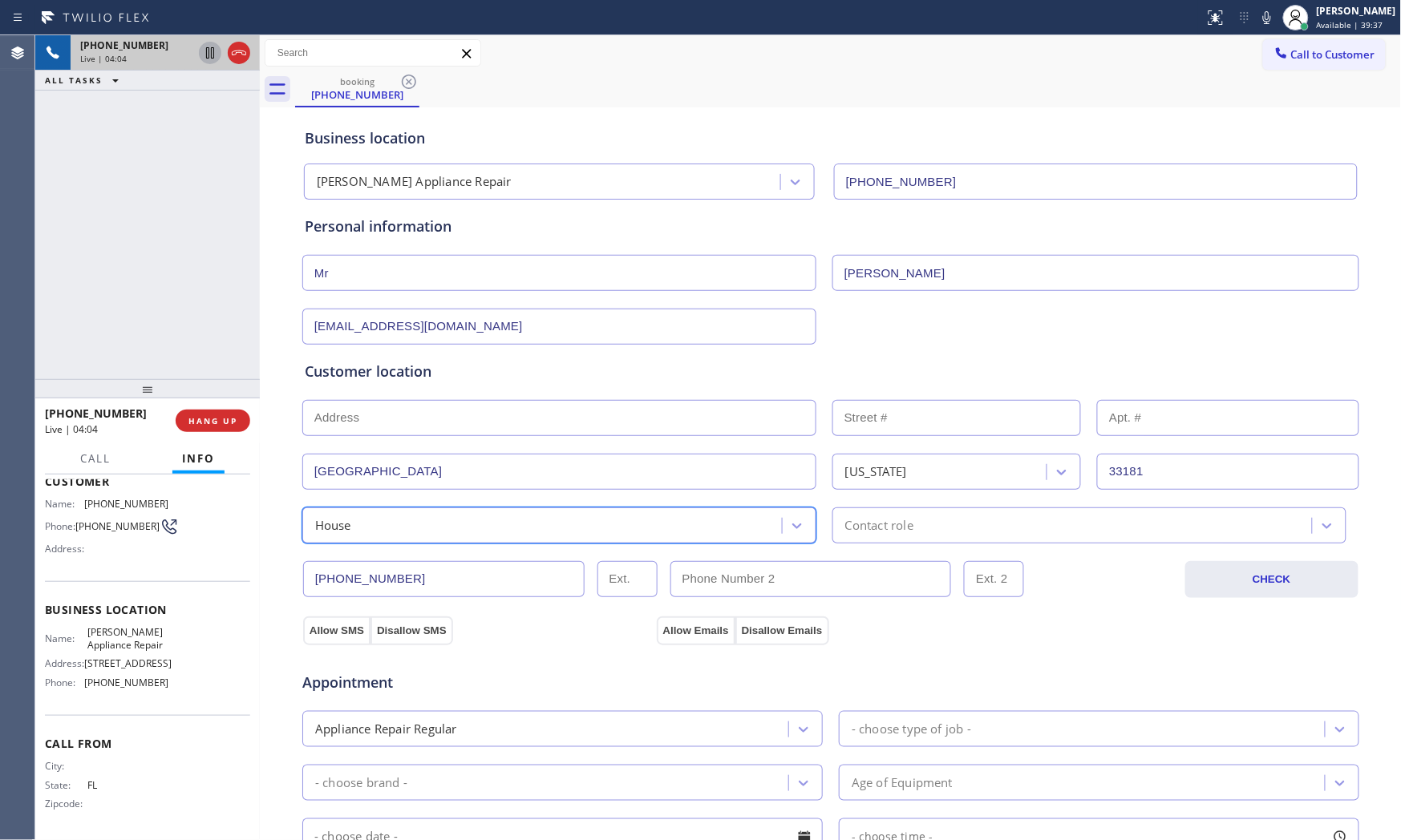
click at [894, 505] on div "option House, selected. 5 results available. Select is focused ,type to refine …" at bounding box center [831, 524] width 1060 height 39
click at [893, 531] on div "Contact role" at bounding box center [879, 526] width 68 height 19
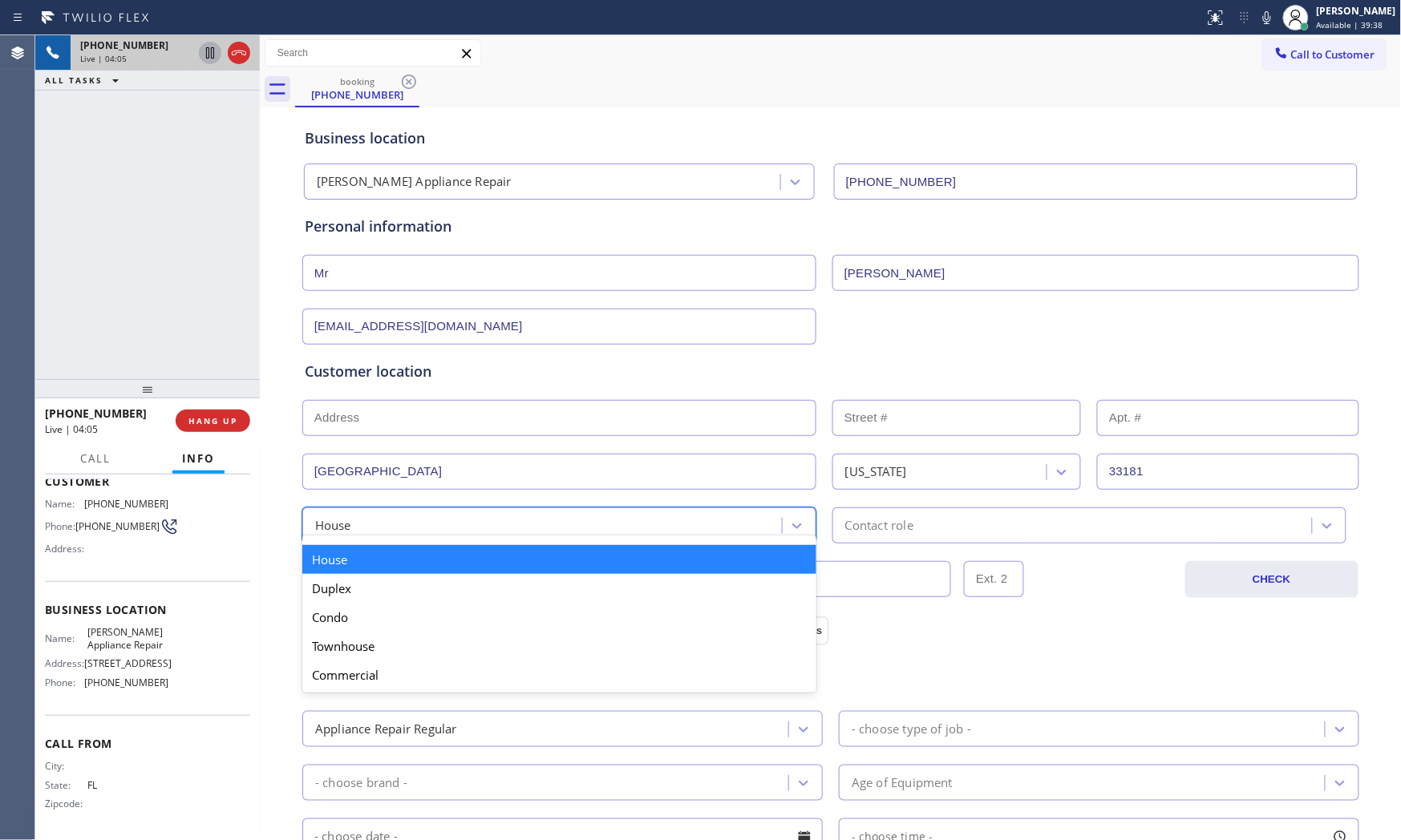
click at [556, 527] on div "House" at bounding box center [544, 525] width 474 height 28
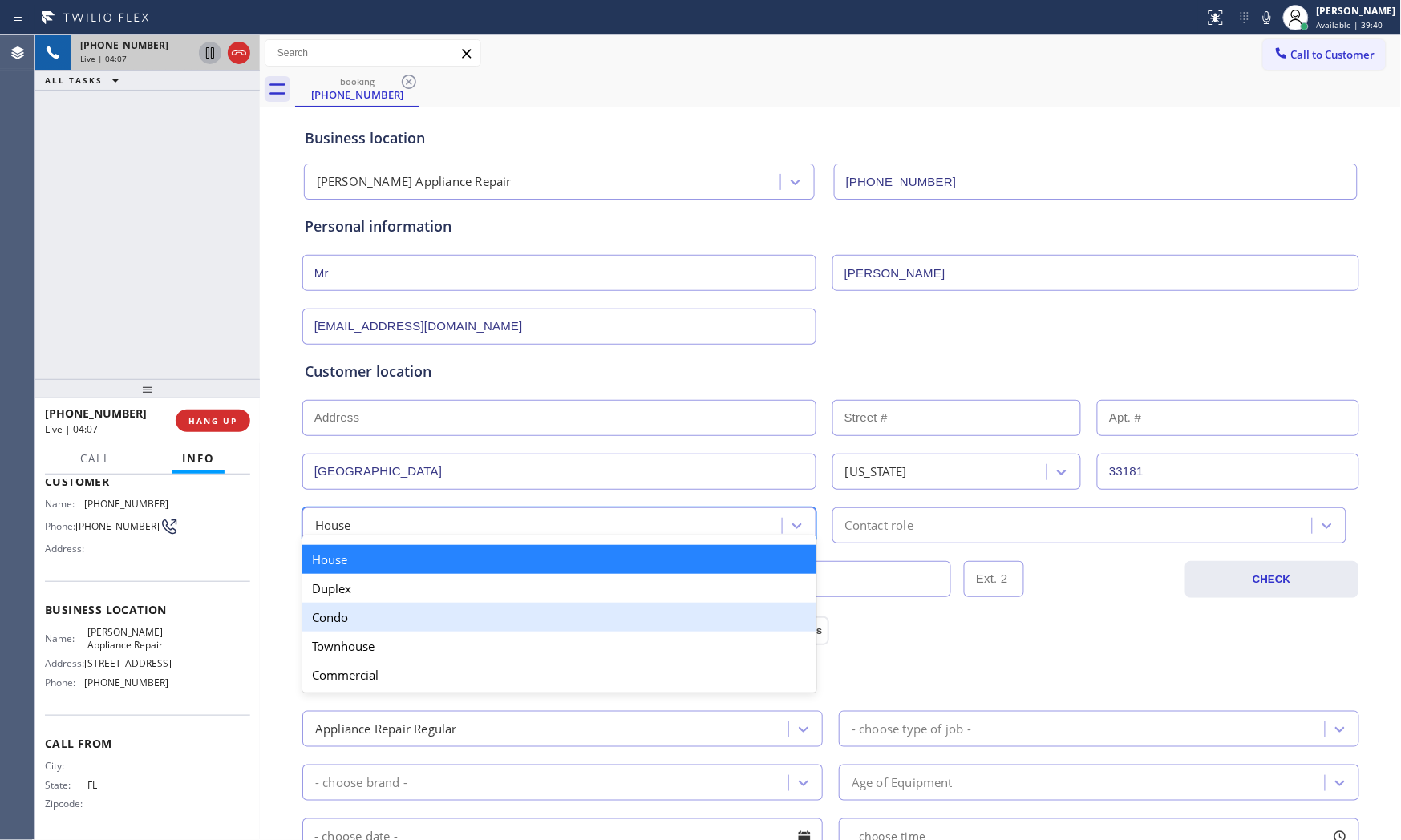
click at [959, 645] on div "Appointment Appliance Repair Regular - choose type of job - - choose brand - Ag…" at bounding box center [831, 799] width 1059 height 308
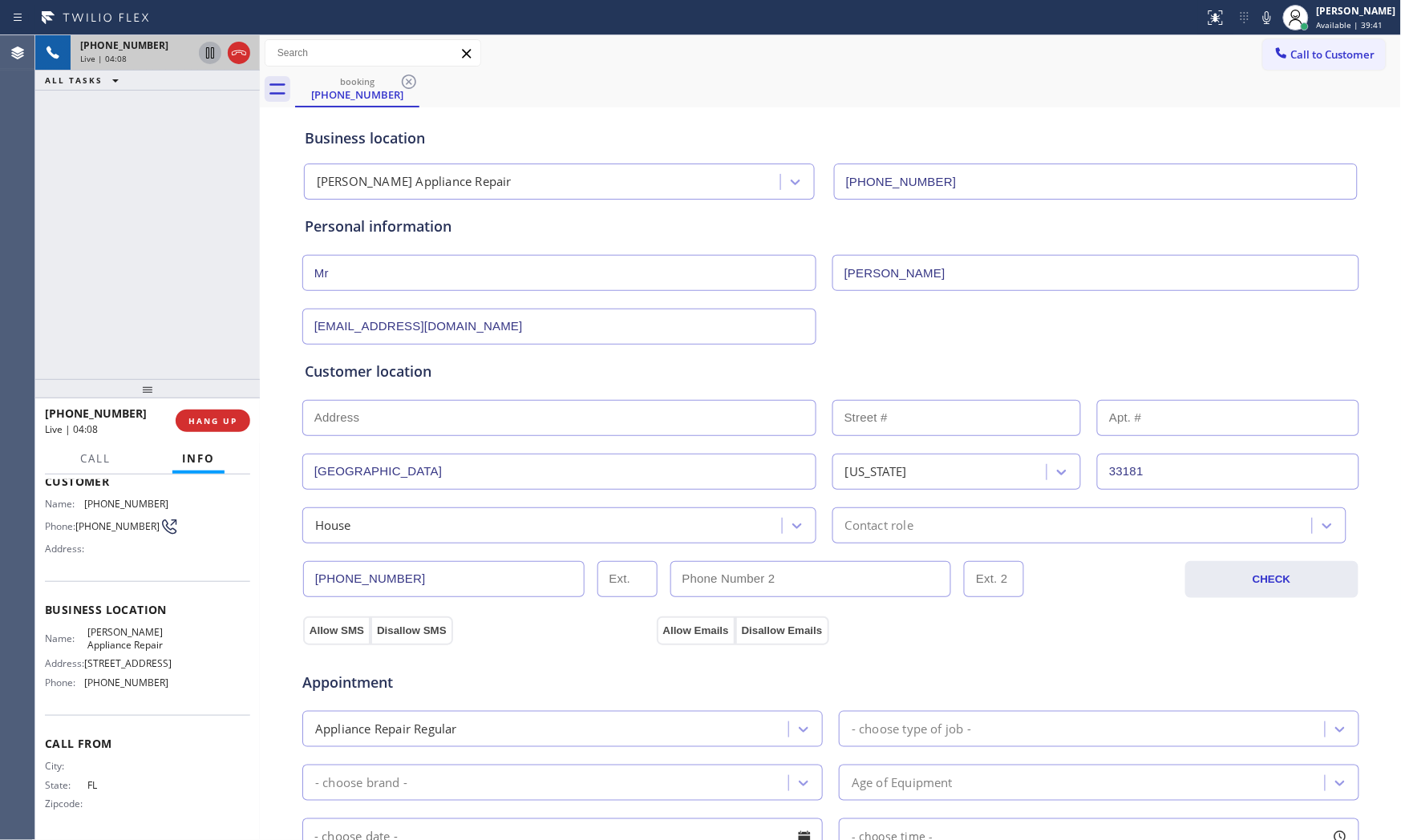
click at [933, 548] on div "[PHONE_NUMBER] CHECK" at bounding box center [831, 570] width 1059 height 54
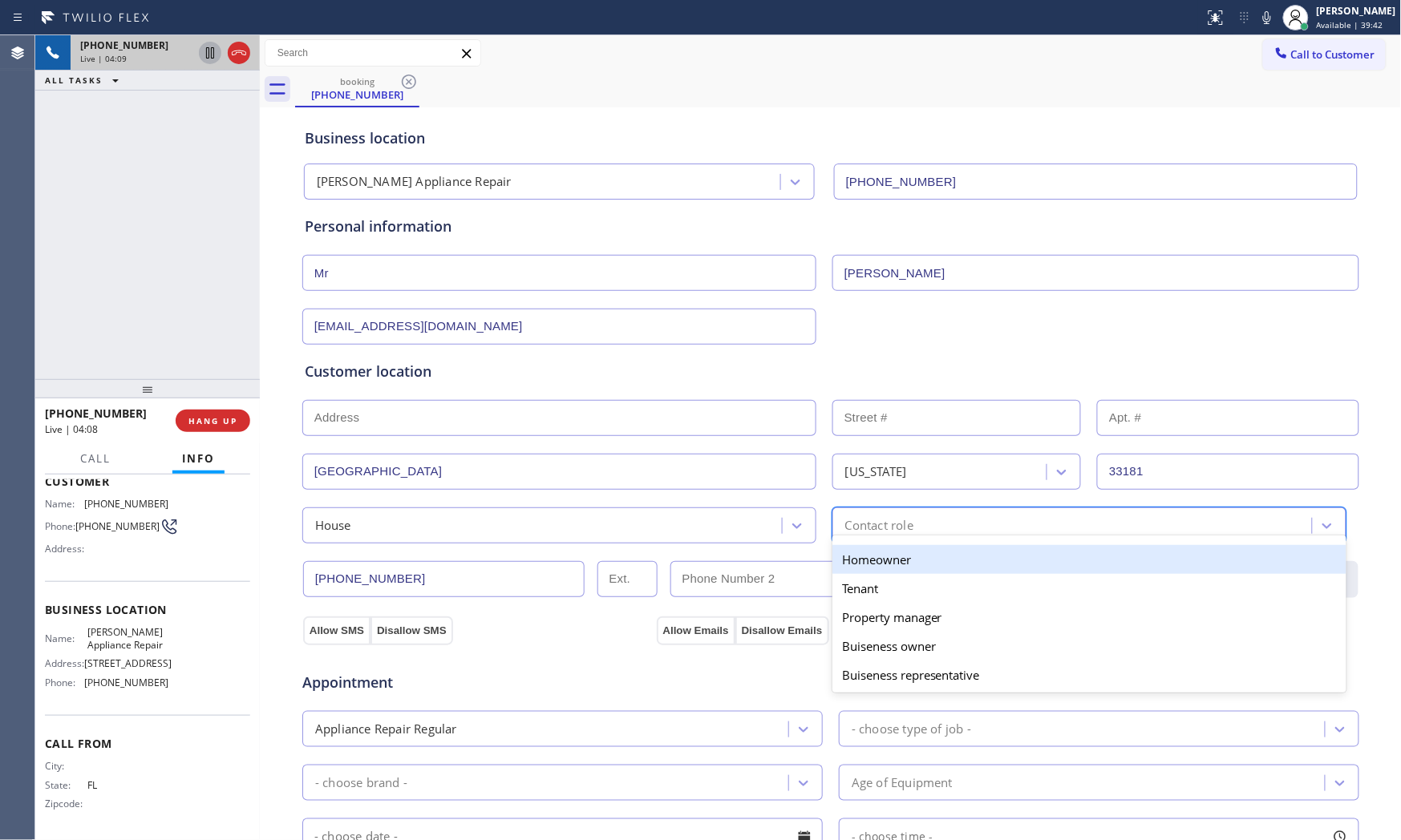
click at [932, 532] on div "Contact role" at bounding box center [1074, 525] width 474 height 28
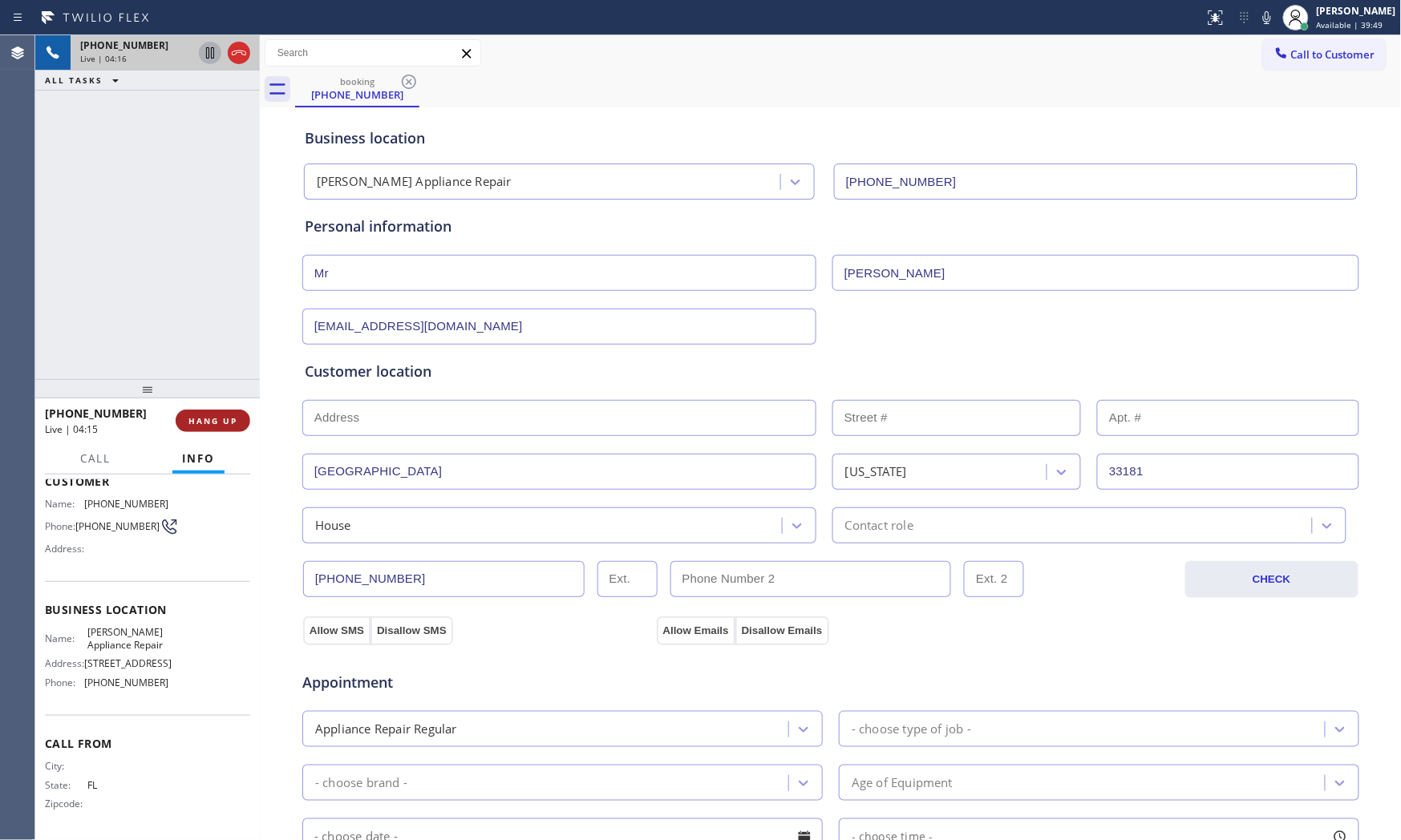
click at [211, 428] on button "HANG UP" at bounding box center [213, 421] width 74 height 23
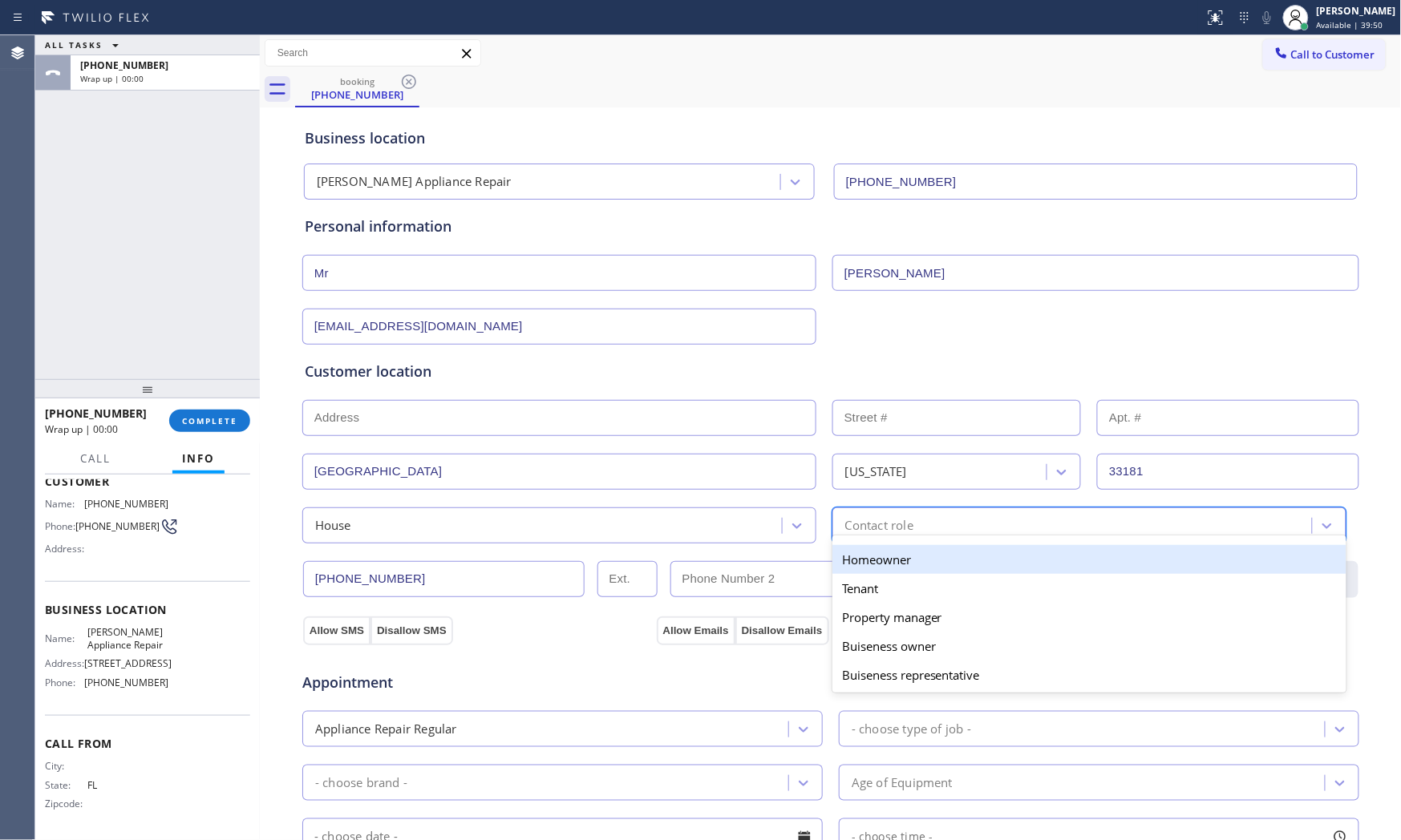
click at [869, 530] on div "Contact role" at bounding box center [879, 526] width 68 height 19
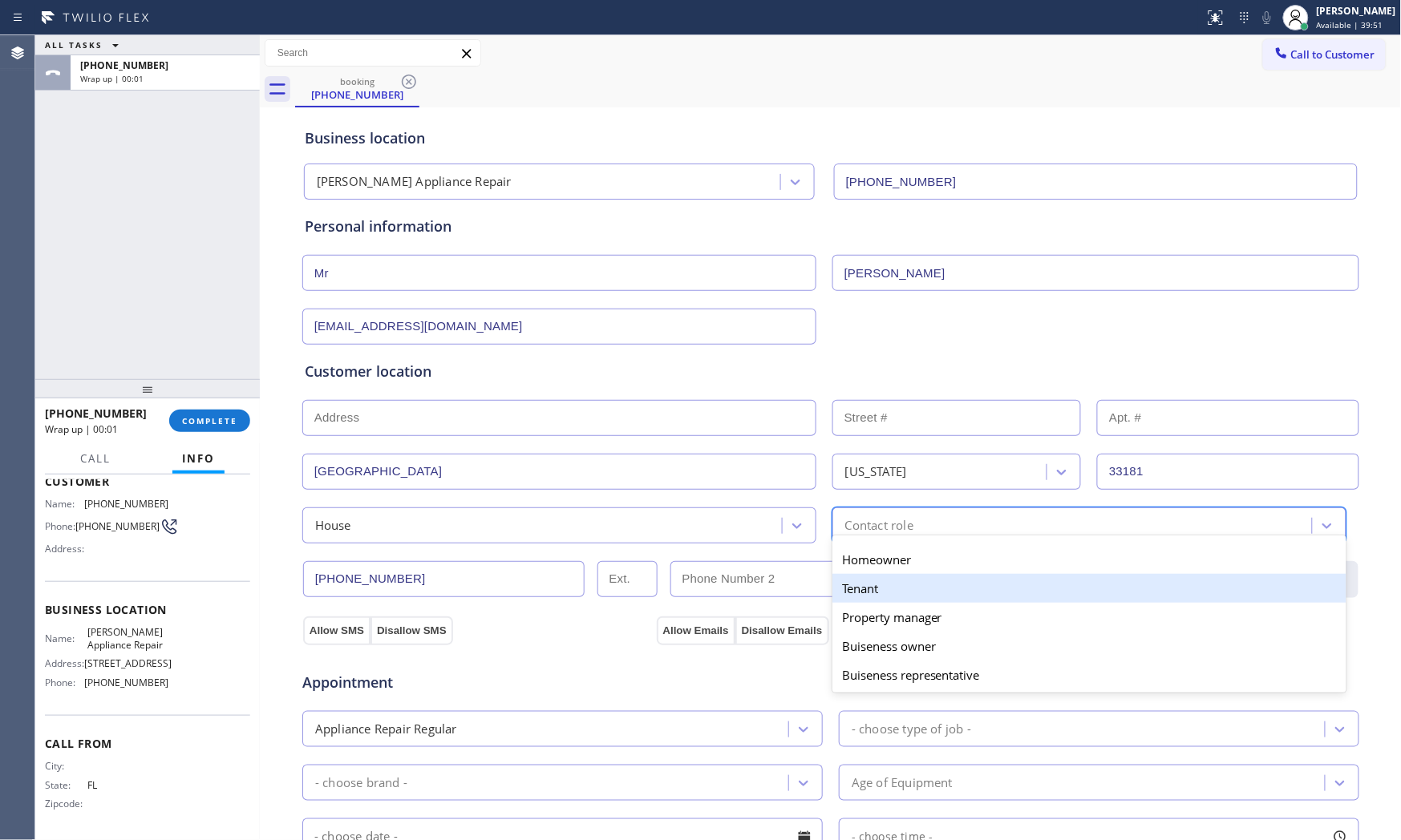
drag, startPoint x: 872, startPoint y: 571, endPoint x: 859, endPoint y: 571, distance: 13.0
click at [868, 571] on div "Homeowner" at bounding box center [1089, 559] width 514 height 29
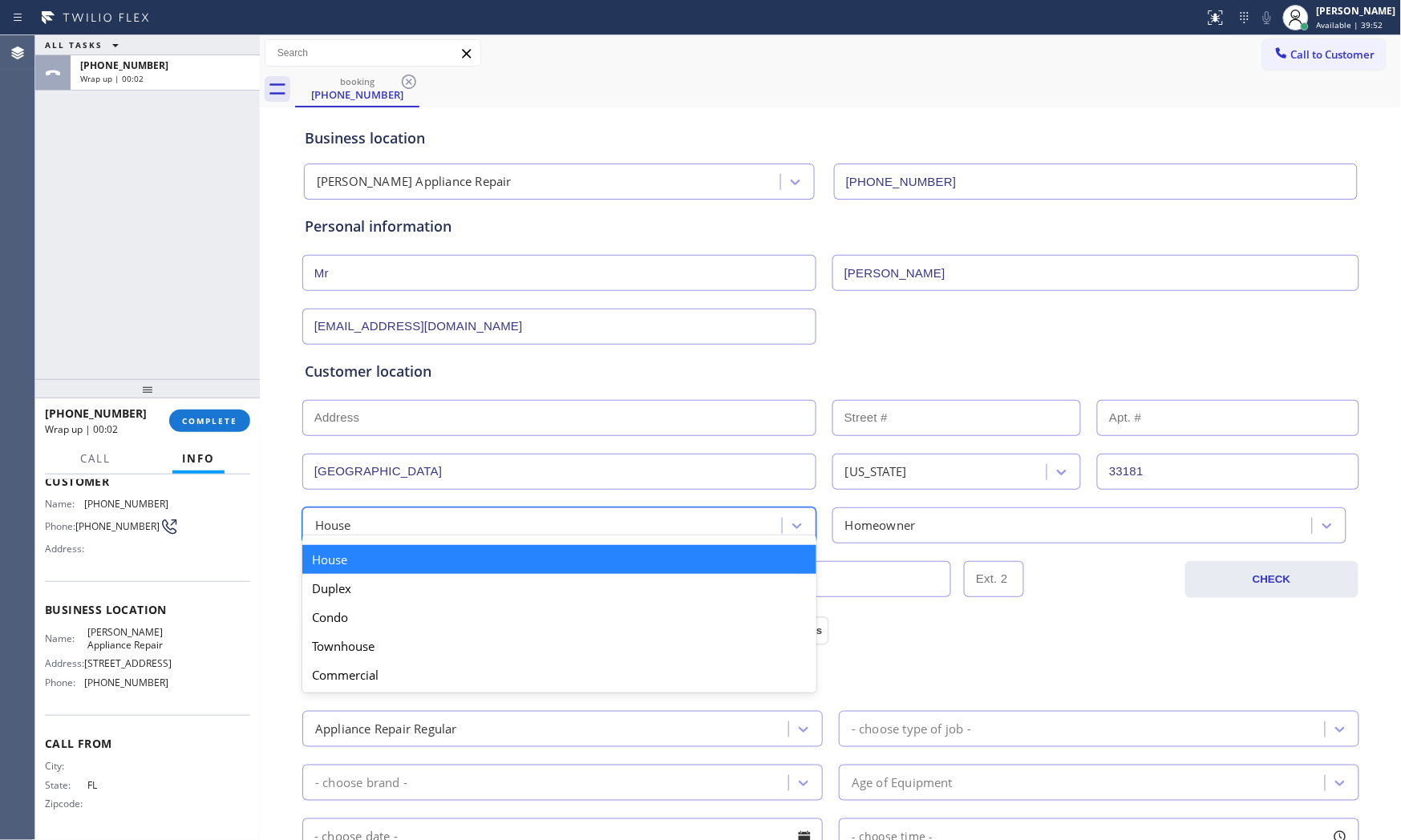
click at [501, 523] on div "House" at bounding box center [544, 525] width 474 height 28
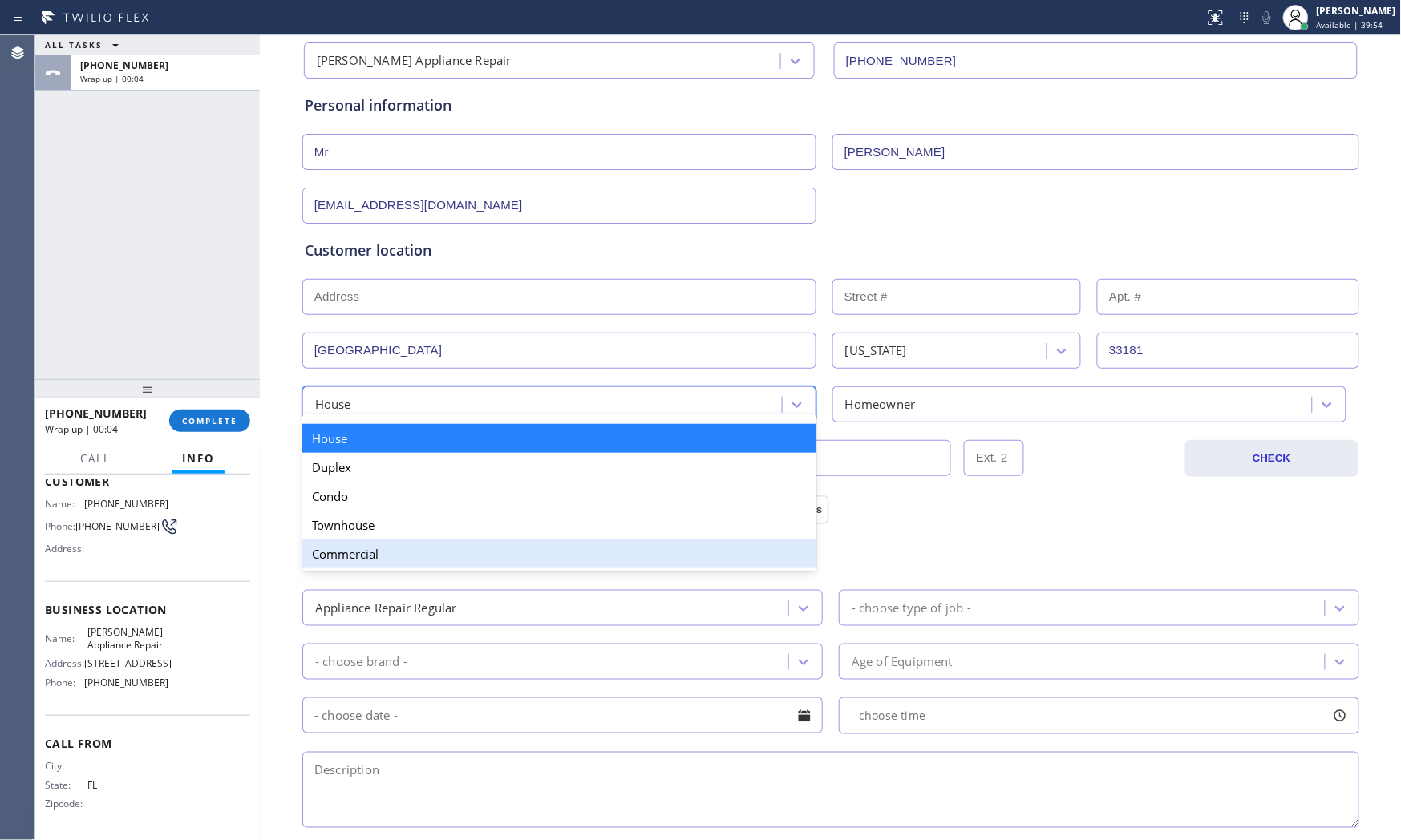
scroll to position [178, 0]
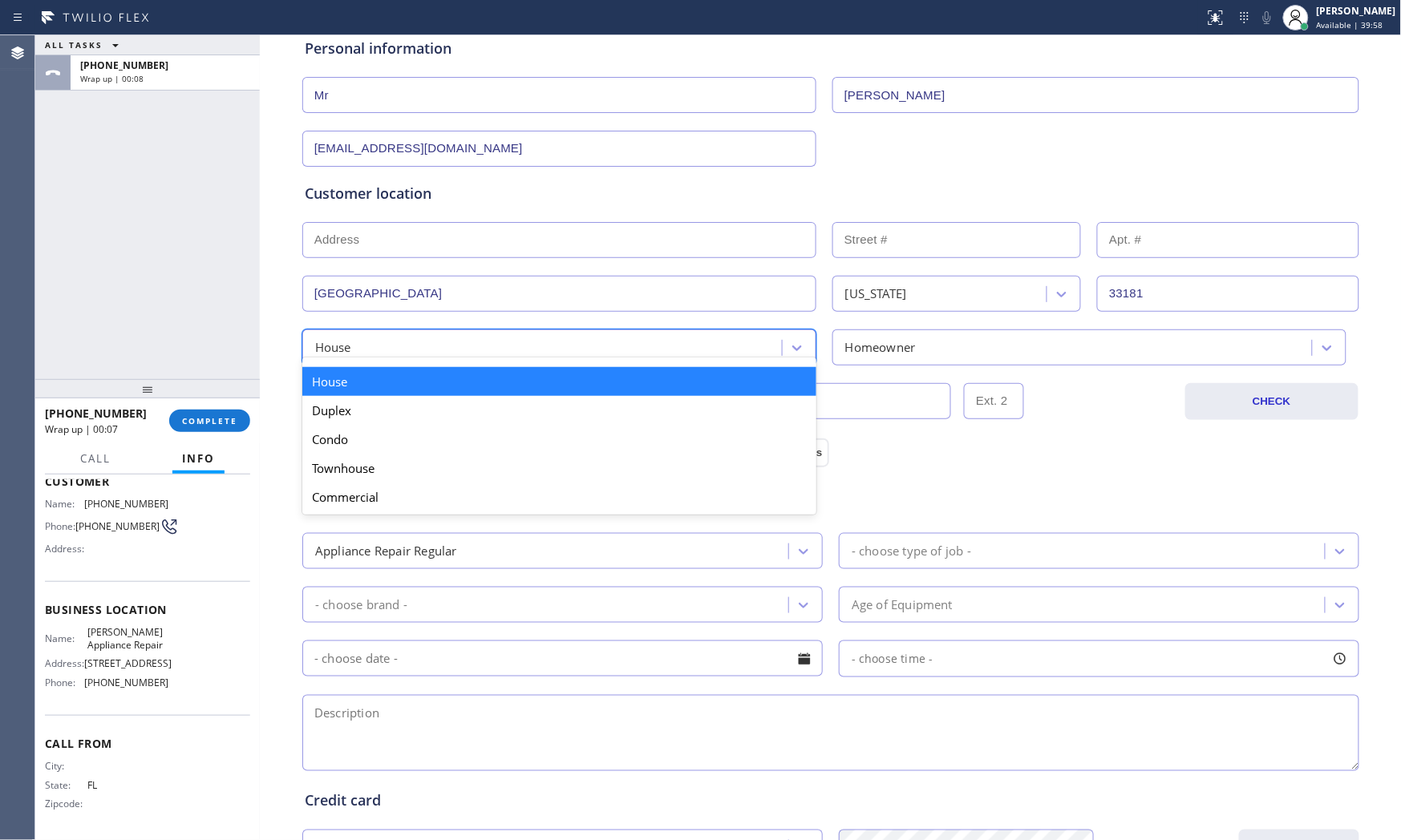
click at [414, 381] on div "House" at bounding box center [560, 381] width 514 height 29
click at [391, 349] on div "House" at bounding box center [544, 347] width 474 height 28
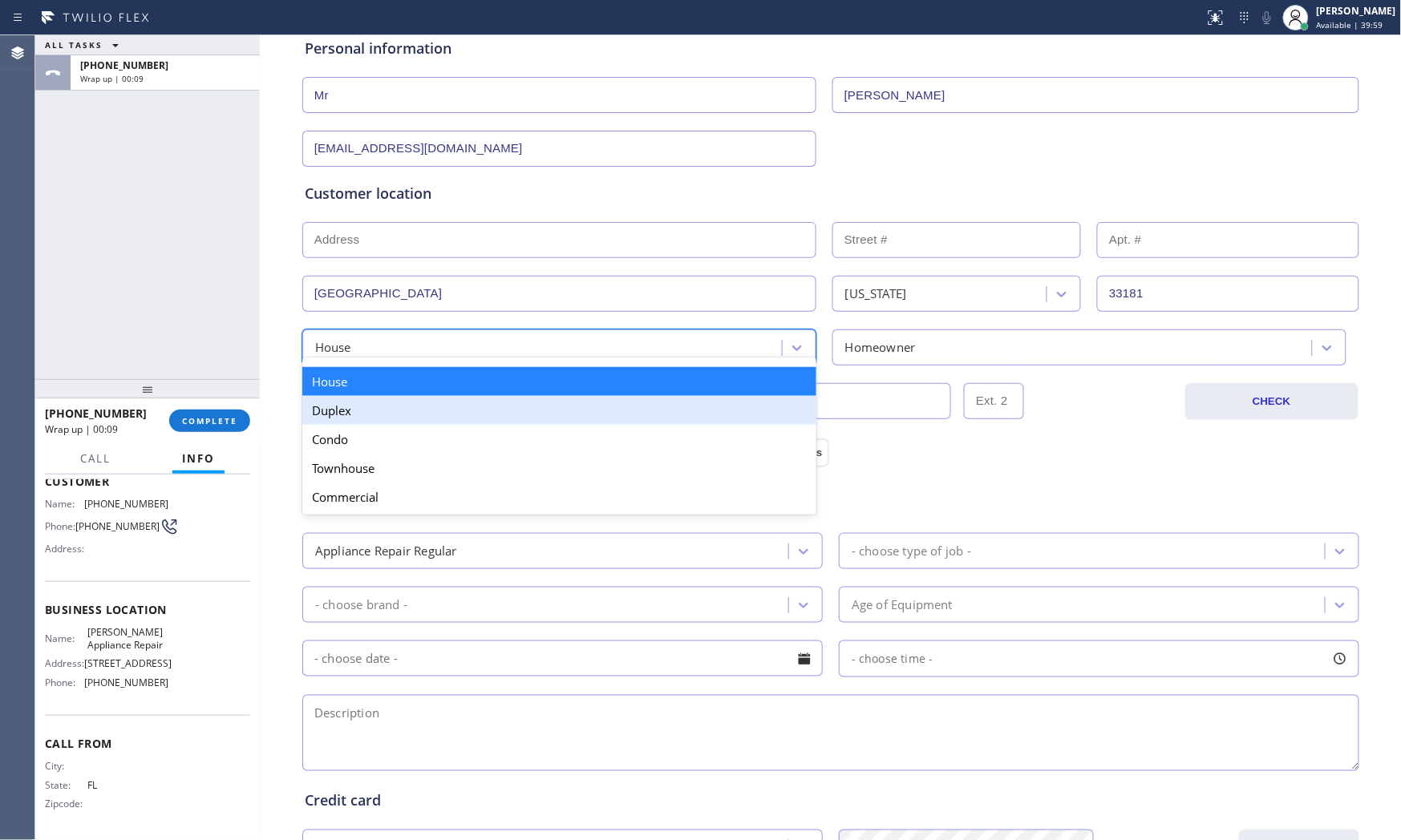
click at [363, 414] on div "Duplex" at bounding box center [560, 411] width 514 height 29
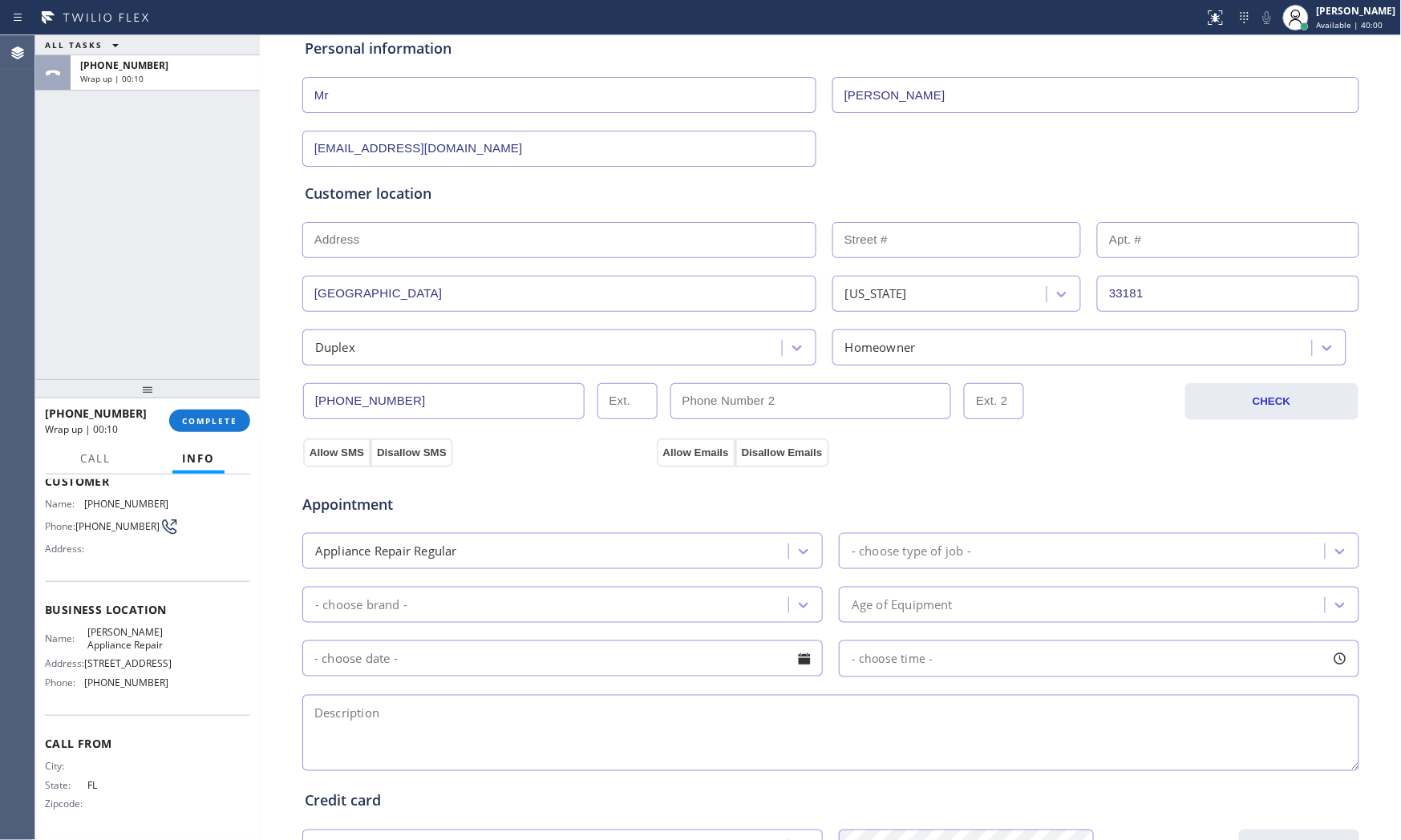
drag, startPoint x: 324, startPoint y: 452, endPoint x: 484, endPoint y: 455, distance: 160.0
click at [329, 452] on button "Allow SMS" at bounding box center [337, 453] width 68 height 29
click at [668, 450] on button "Allow Emails" at bounding box center [696, 453] width 79 height 29
click at [910, 563] on div "- choose type of job -" at bounding box center [1084, 550] width 481 height 28
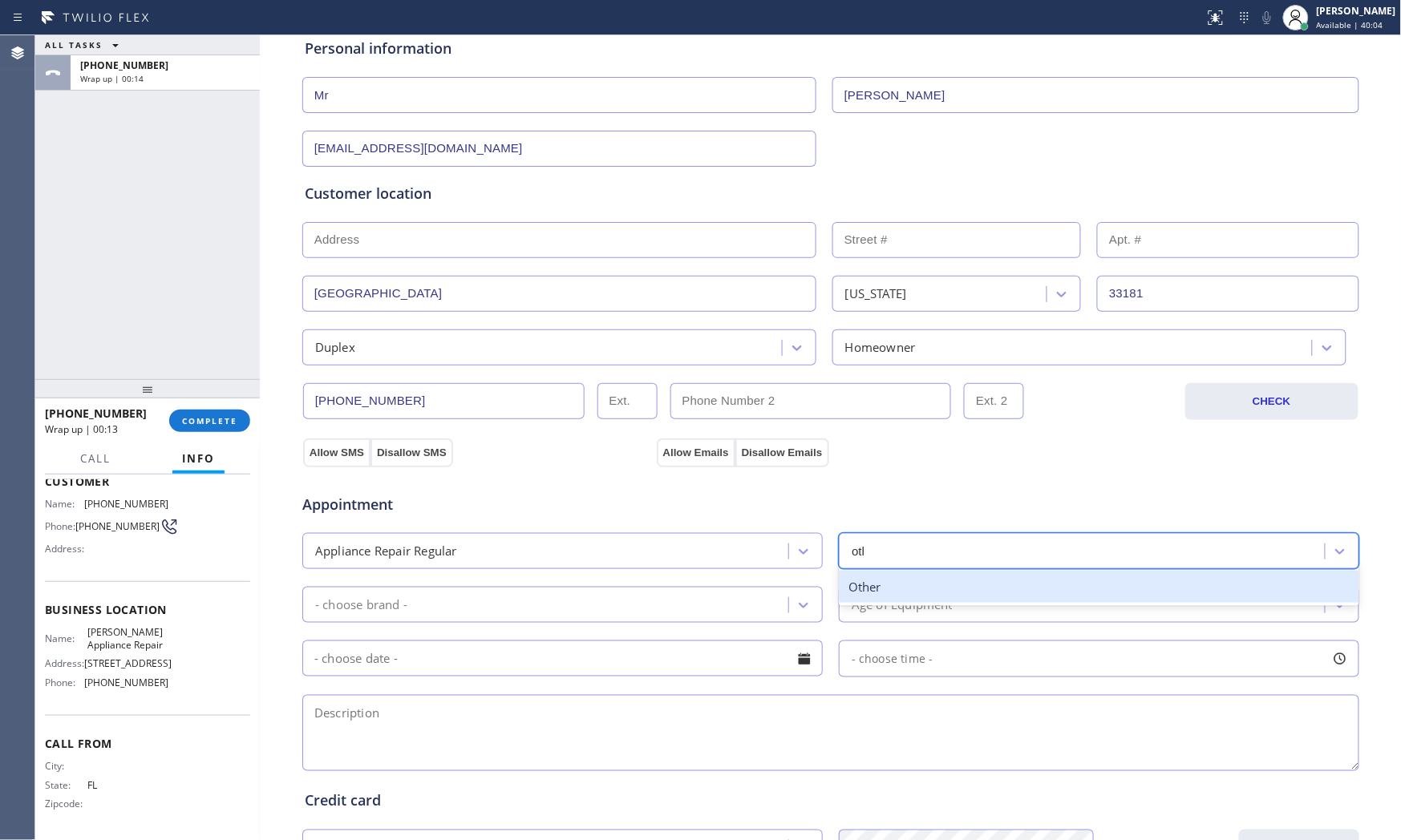
type input "other"
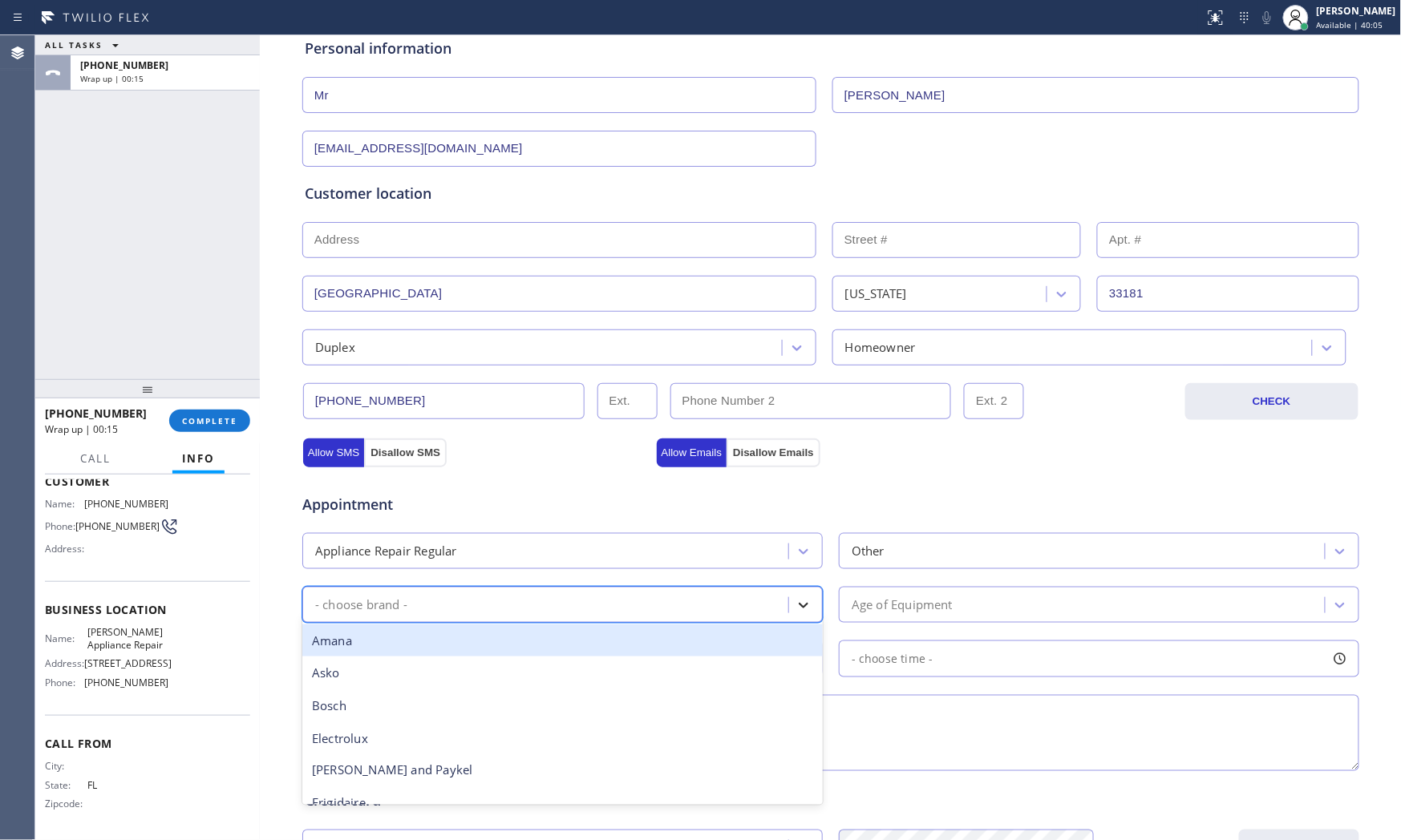
click at [789, 608] on div at bounding box center [803, 605] width 29 height 29
type input "oth"
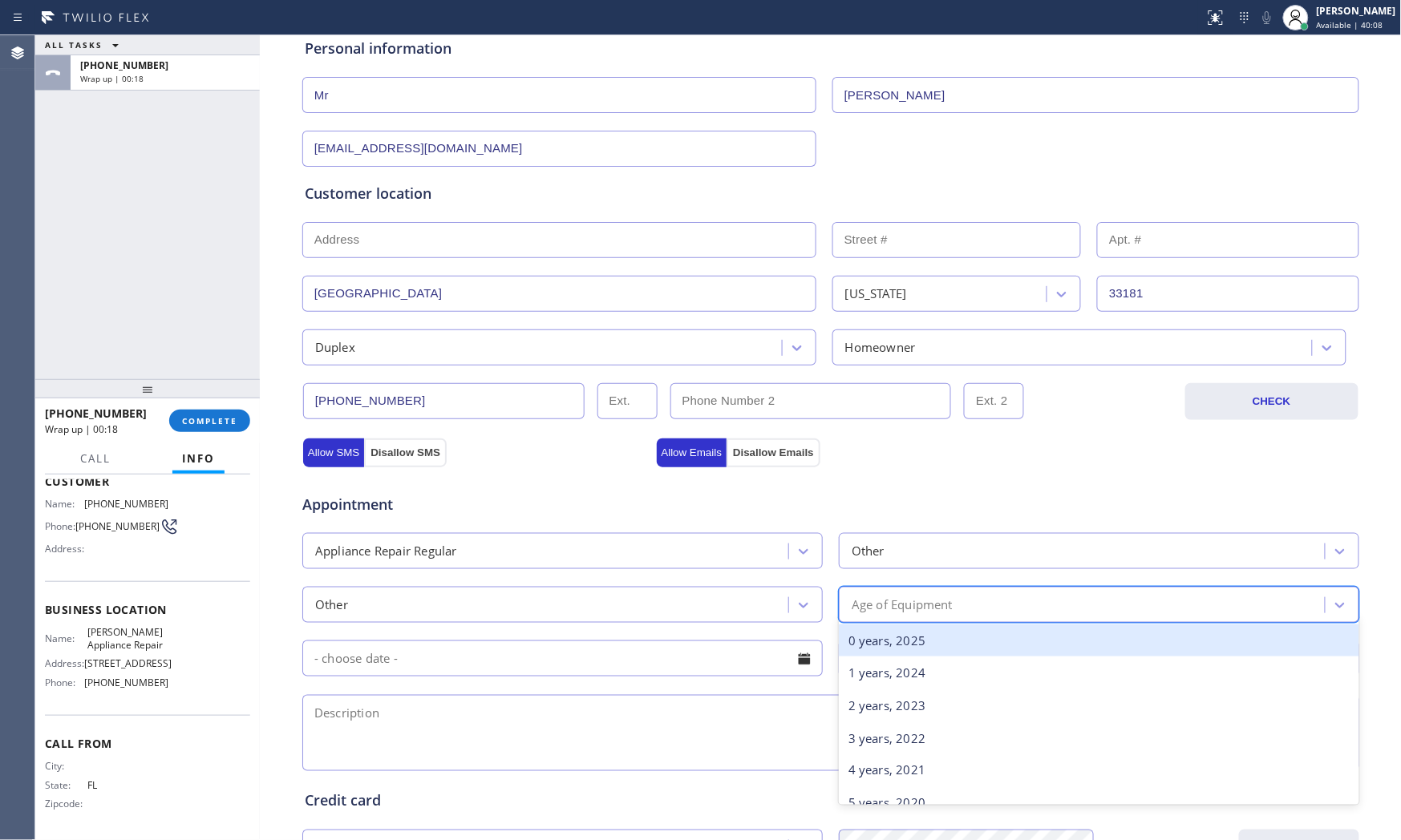
drag, startPoint x: 890, startPoint y: 611, endPoint x: 900, endPoint y: 608, distance: 10.4
click at [893, 611] on div "Age of Equipment" at bounding box center [901, 605] width 101 height 19
click at [908, 630] on div "0 years, 2025" at bounding box center [1099, 641] width 521 height 33
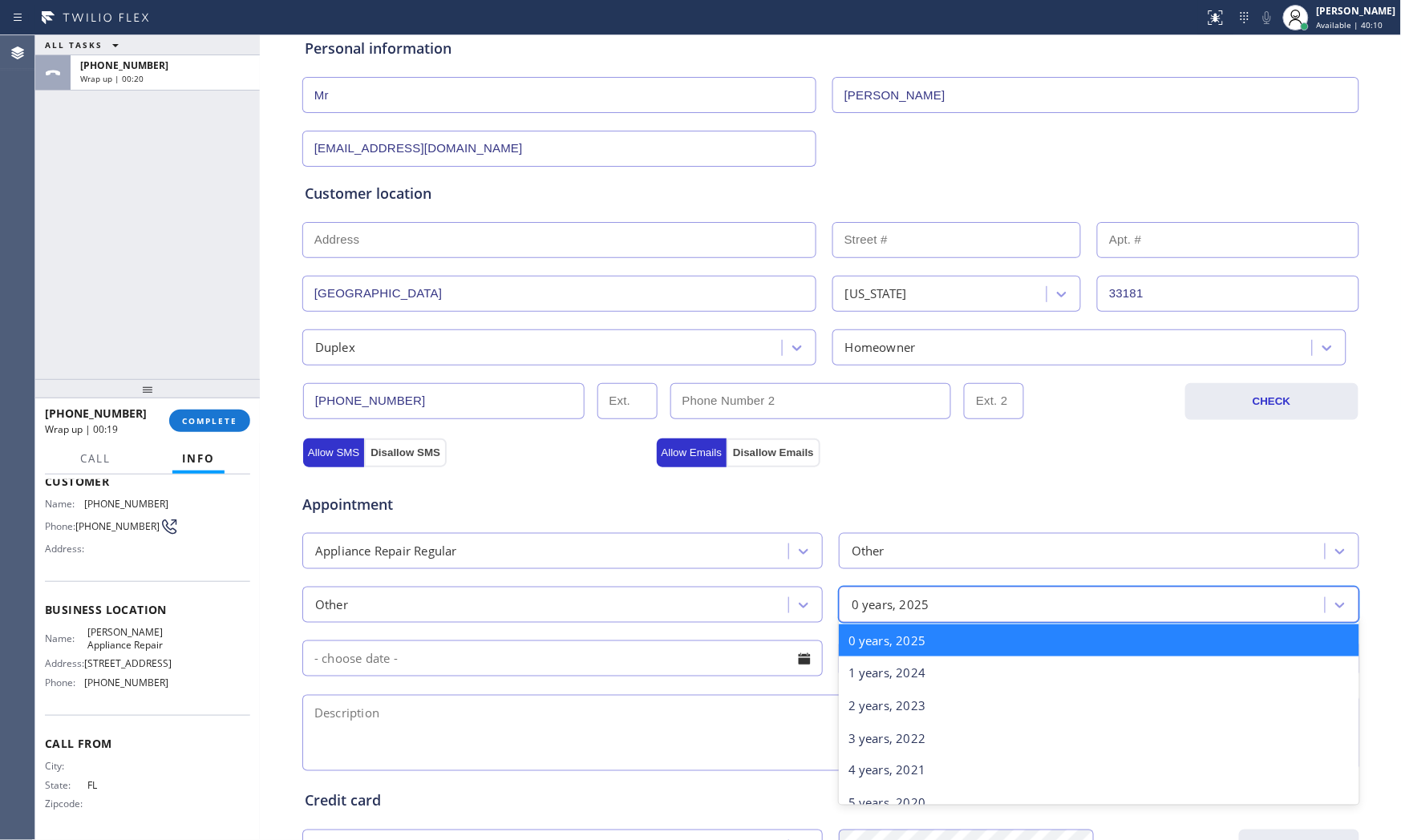
click at [902, 608] on div "0 years, 2025" at bounding box center [890, 605] width 78 height 19
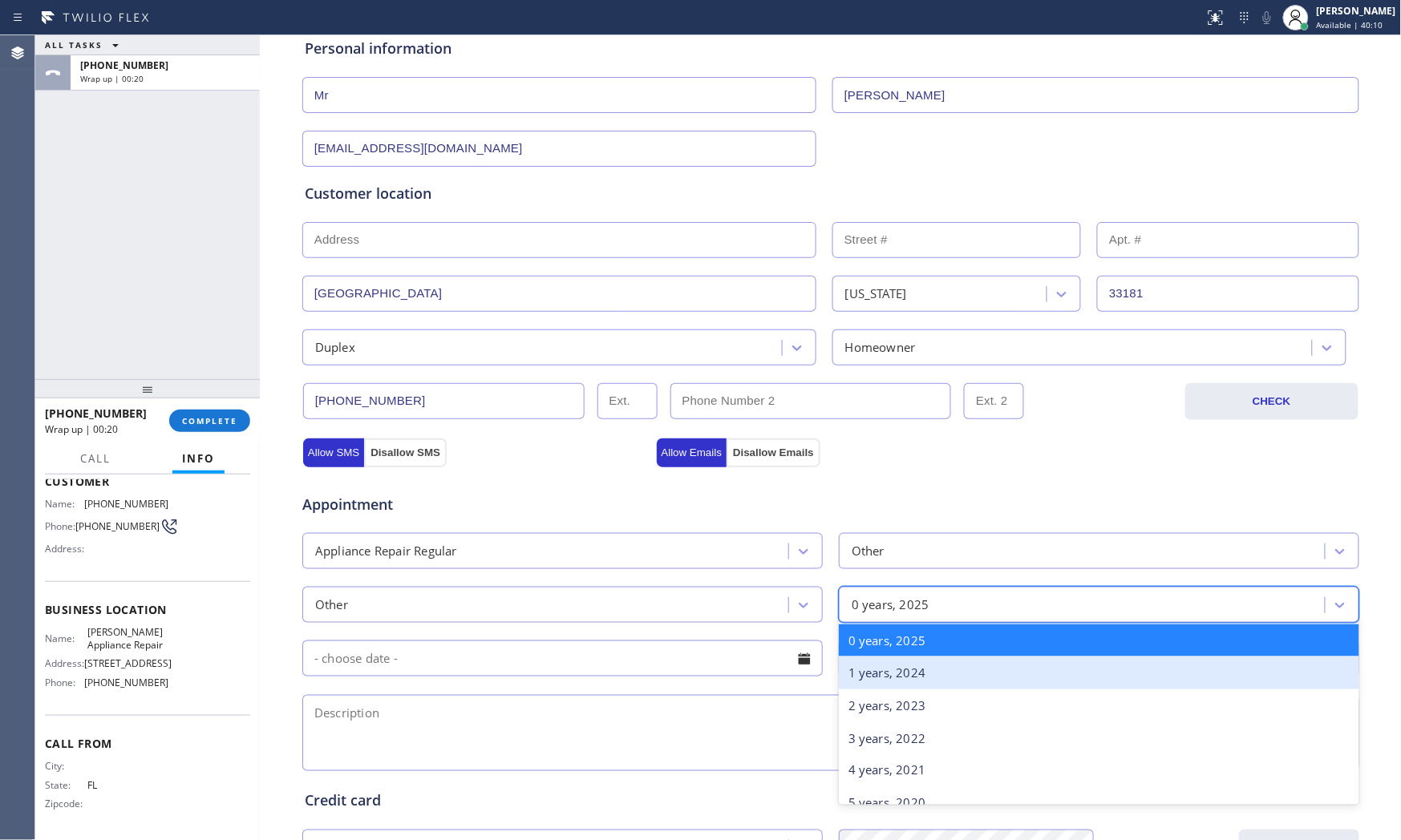
click at [893, 686] on div "1 years, 2024" at bounding box center [1099, 673] width 521 height 33
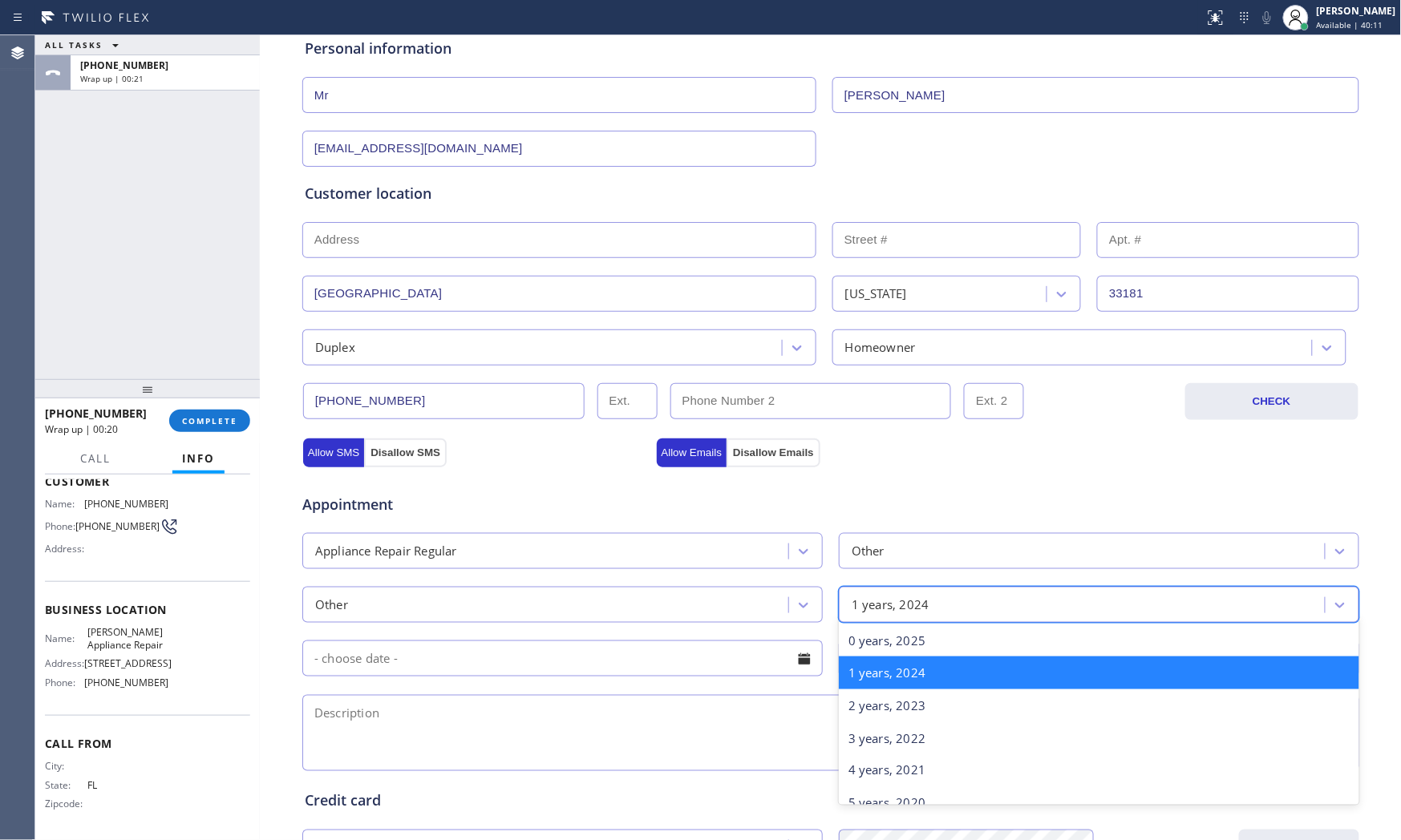
drag, startPoint x: 909, startPoint y: 602, endPoint x: 884, endPoint y: 676, distance: 78.1
click at [909, 605] on div "1 years, 2024" at bounding box center [890, 605] width 78 height 19
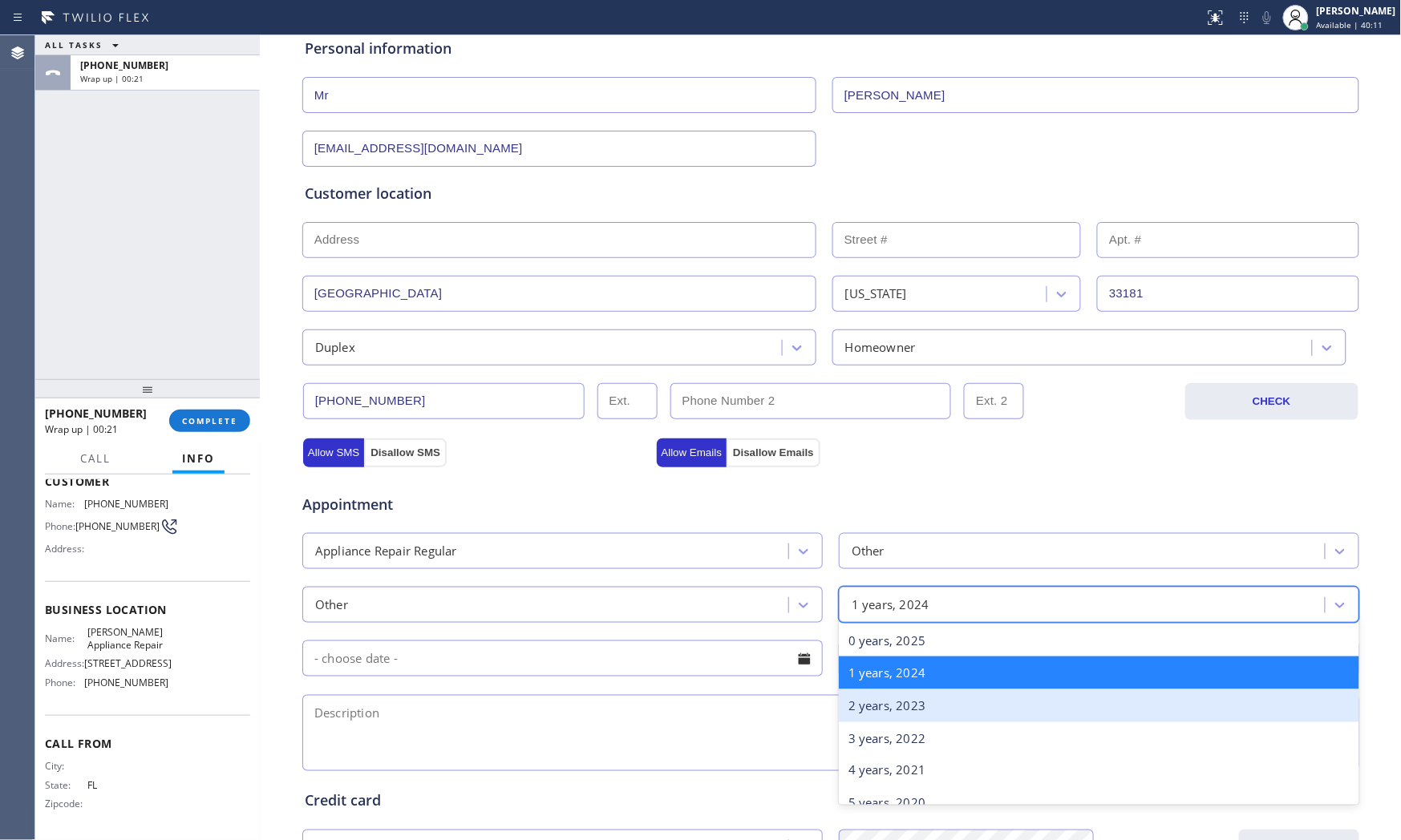
click at [878, 706] on div "2 years, 2023" at bounding box center [1099, 706] width 521 height 33
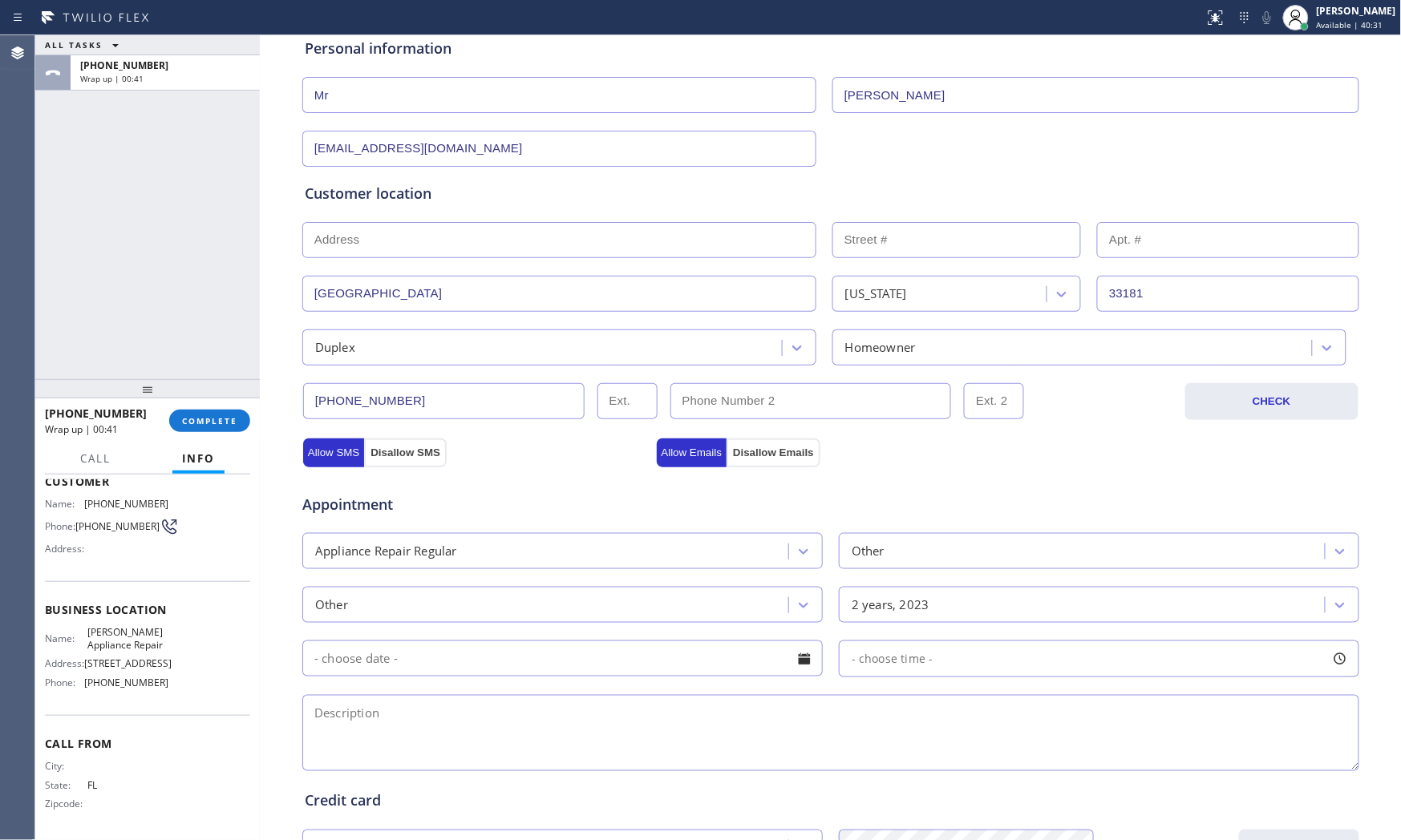
click at [413, 736] on textarea at bounding box center [831, 733] width 1057 height 76
paste textarea "Virtual Frigo | freezer | he drill the freezer and the gas comeout and need fre…"
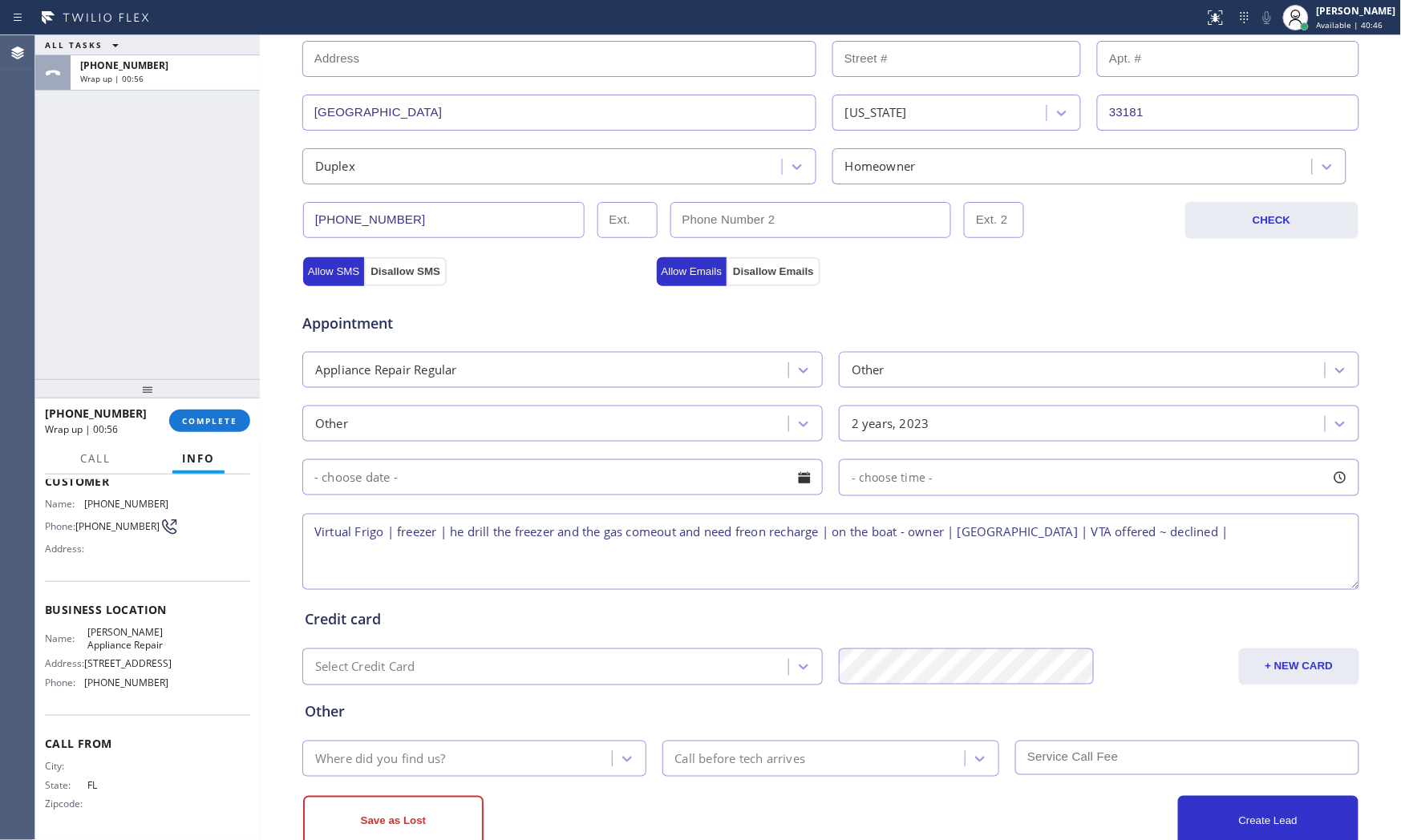
scroll to position [401, 0]
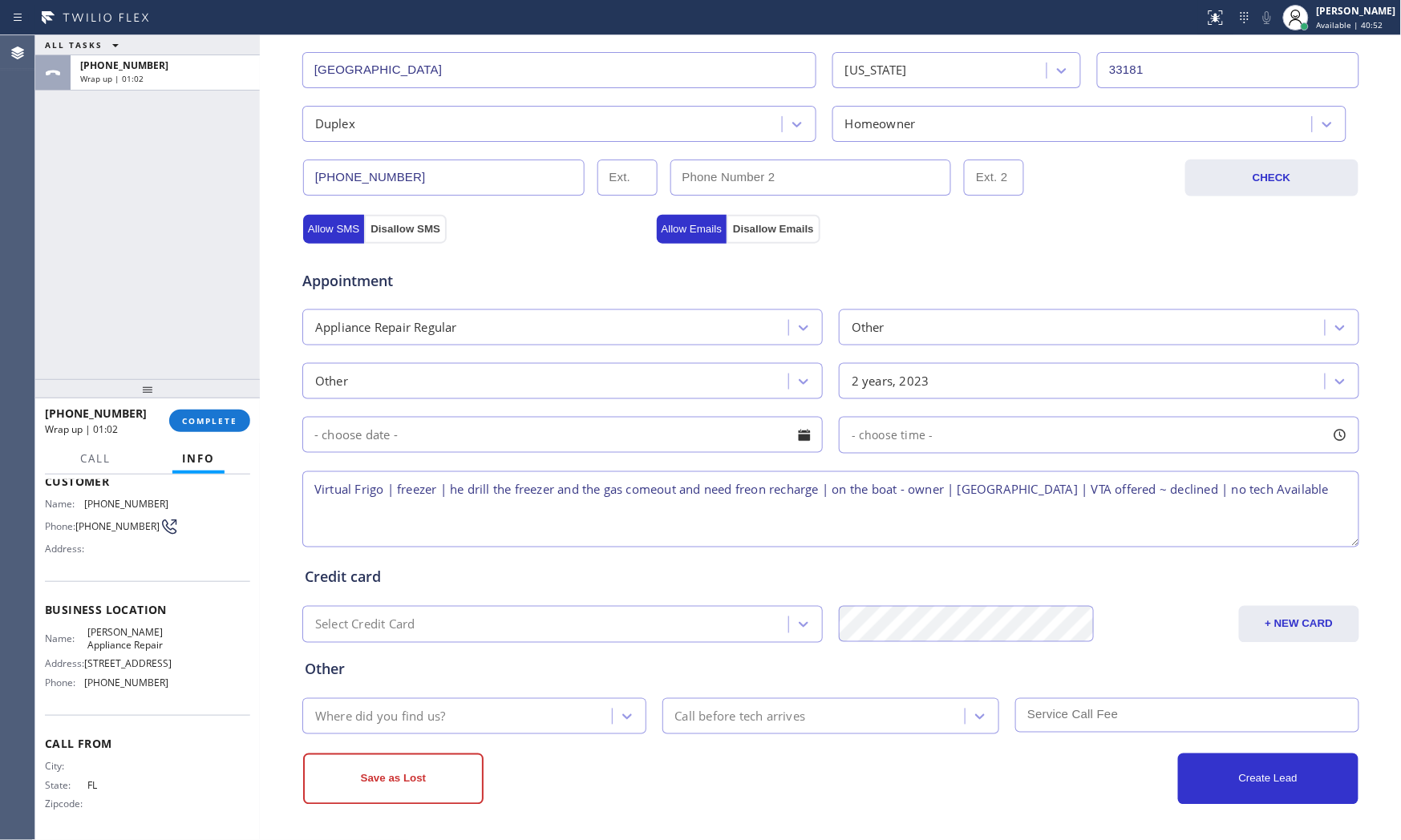
type textarea "Virtual Frigo | freezer | he drill the freezer and the gas comeout and need fre…"
click at [443, 712] on div "Where did you find us?" at bounding box center [459, 716] width 304 height 28
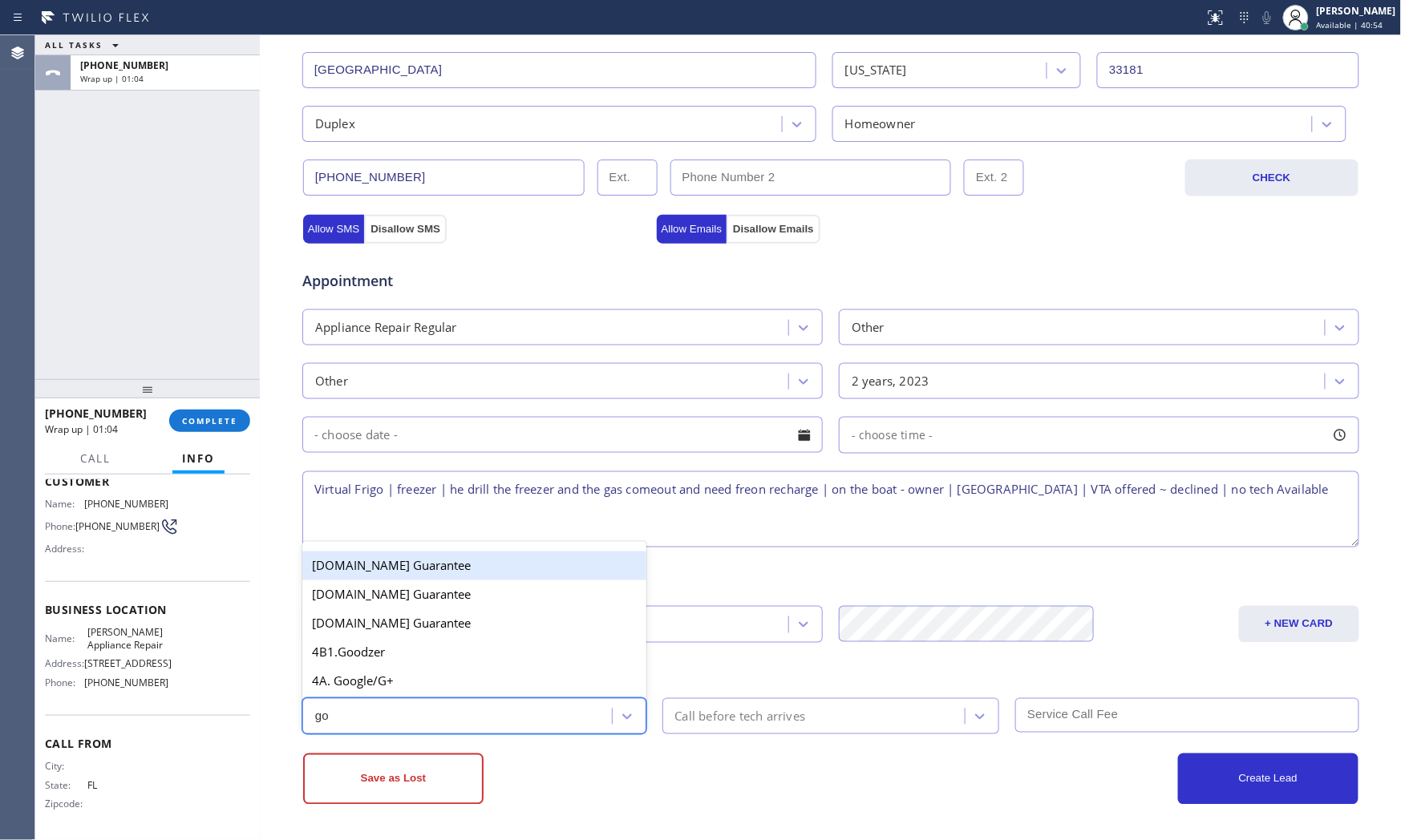
type input "goo"
drag, startPoint x: 428, startPoint y: 674, endPoint x: 492, endPoint y: 717, distance: 77.1
click at [430, 677] on div "4A. Google/G+" at bounding box center [474, 681] width 344 height 29
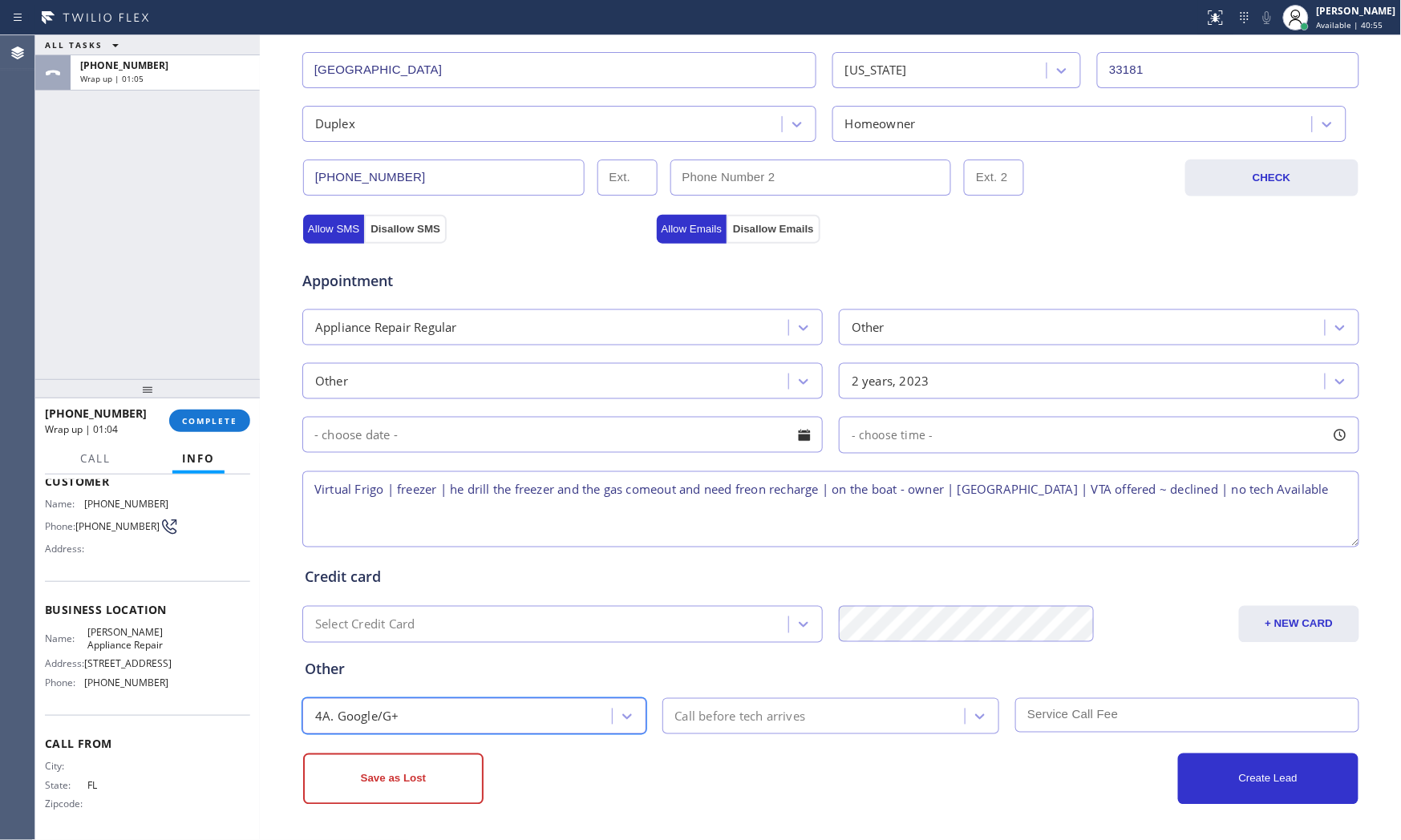
click at [629, 750] on div "Save as Lost Create Lead" at bounding box center [831, 777] width 1059 height 54
click at [430, 779] on button "Save as Lost" at bounding box center [392, 779] width 180 height 52
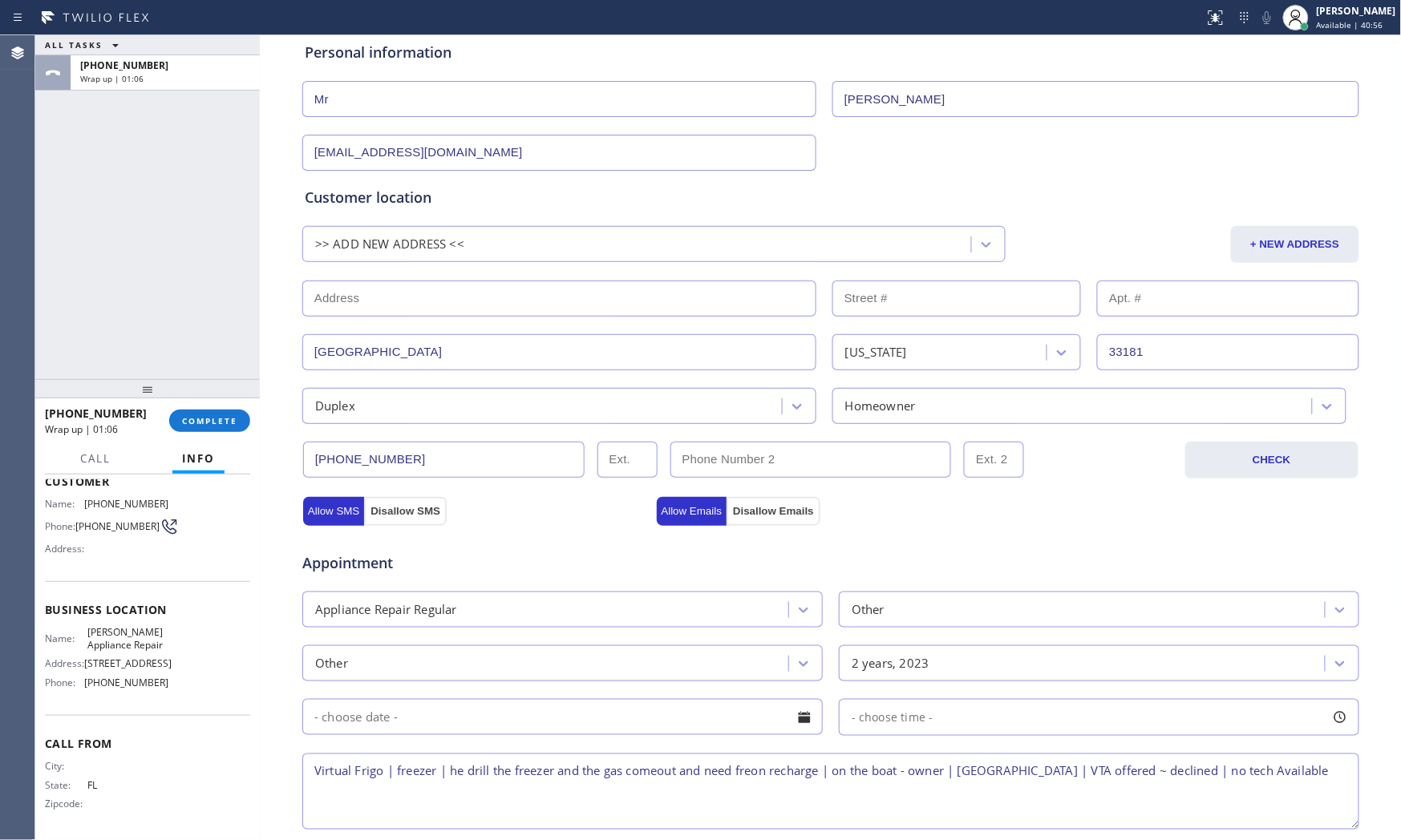
scroll to position [10, 0]
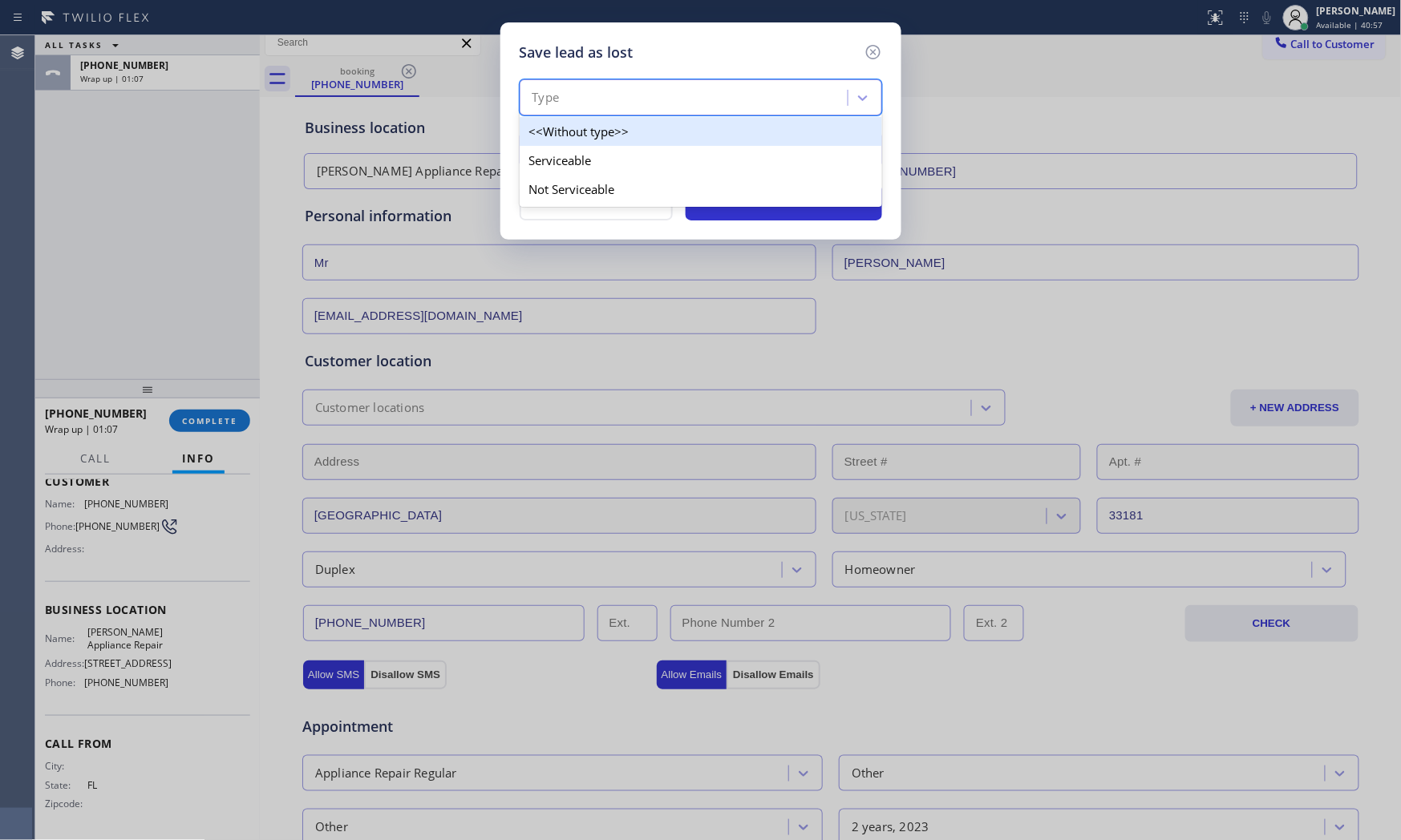
click at [667, 99] on div "Type" at bounding box center [686, 98] width 323 height 28
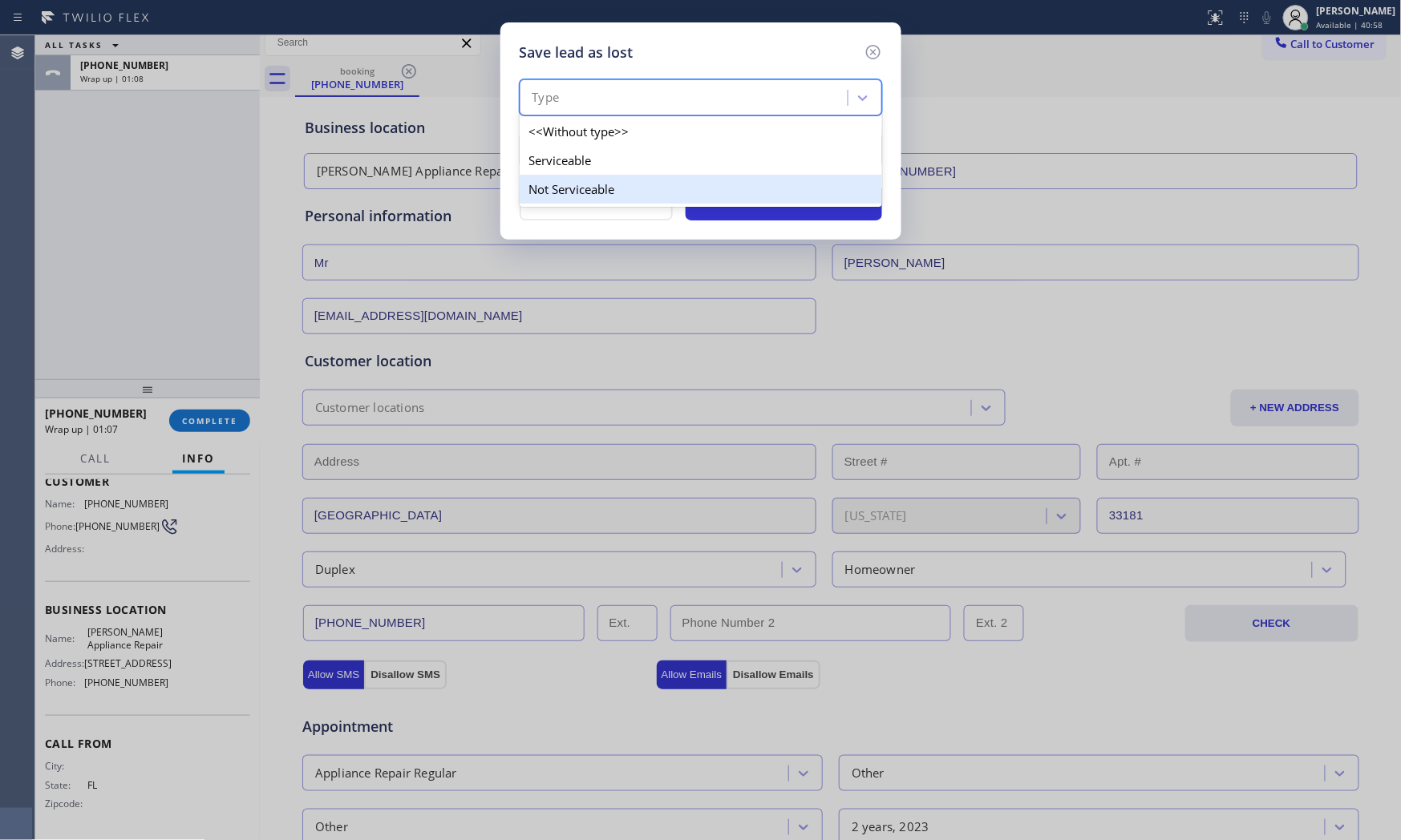
click at [621, 179] on div "Not Serviceable" at bounding box center [701, 189] width 363 height 29
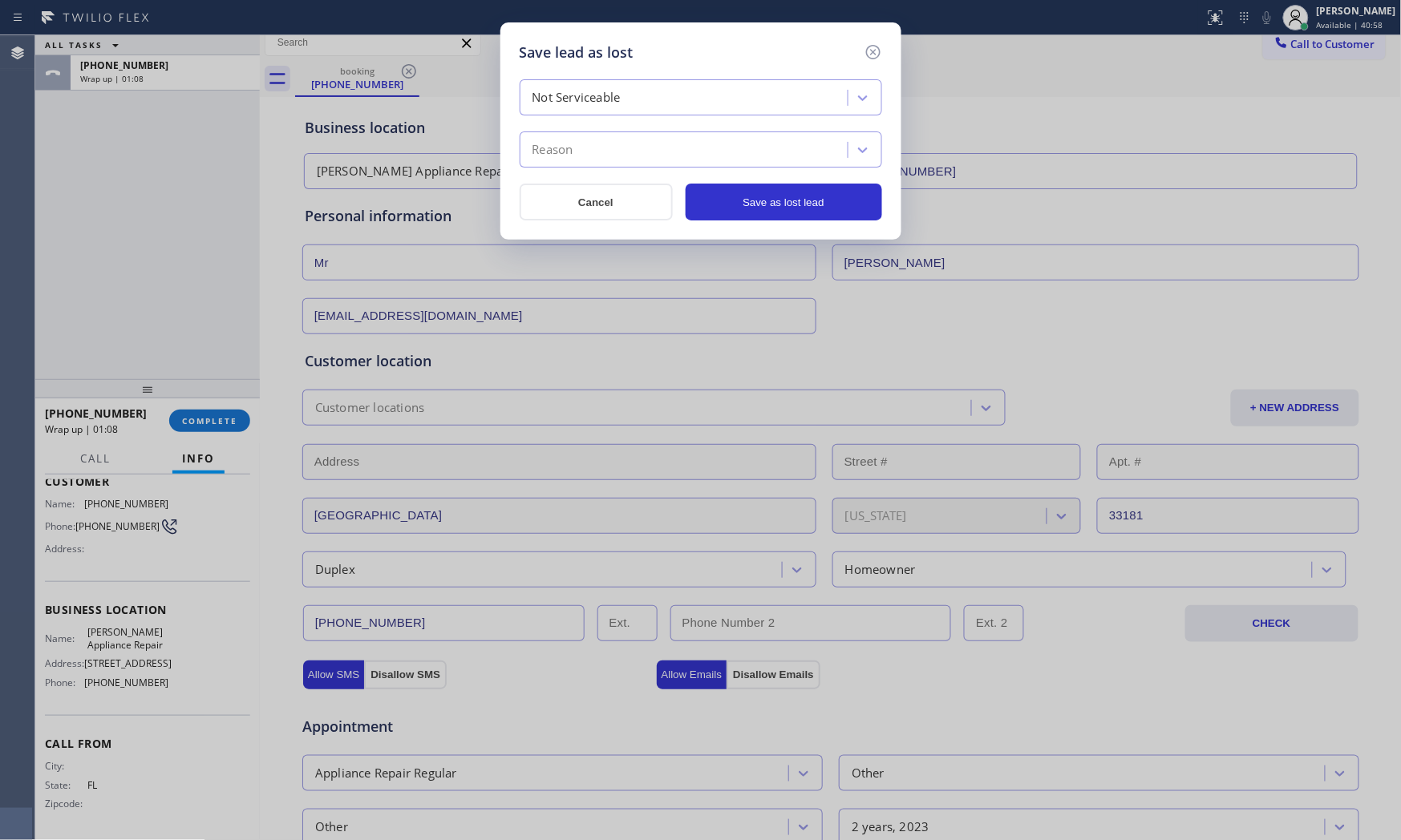
click at [627, 164] on div "Reason" at bounding box center [701, 150] width 363 height 36
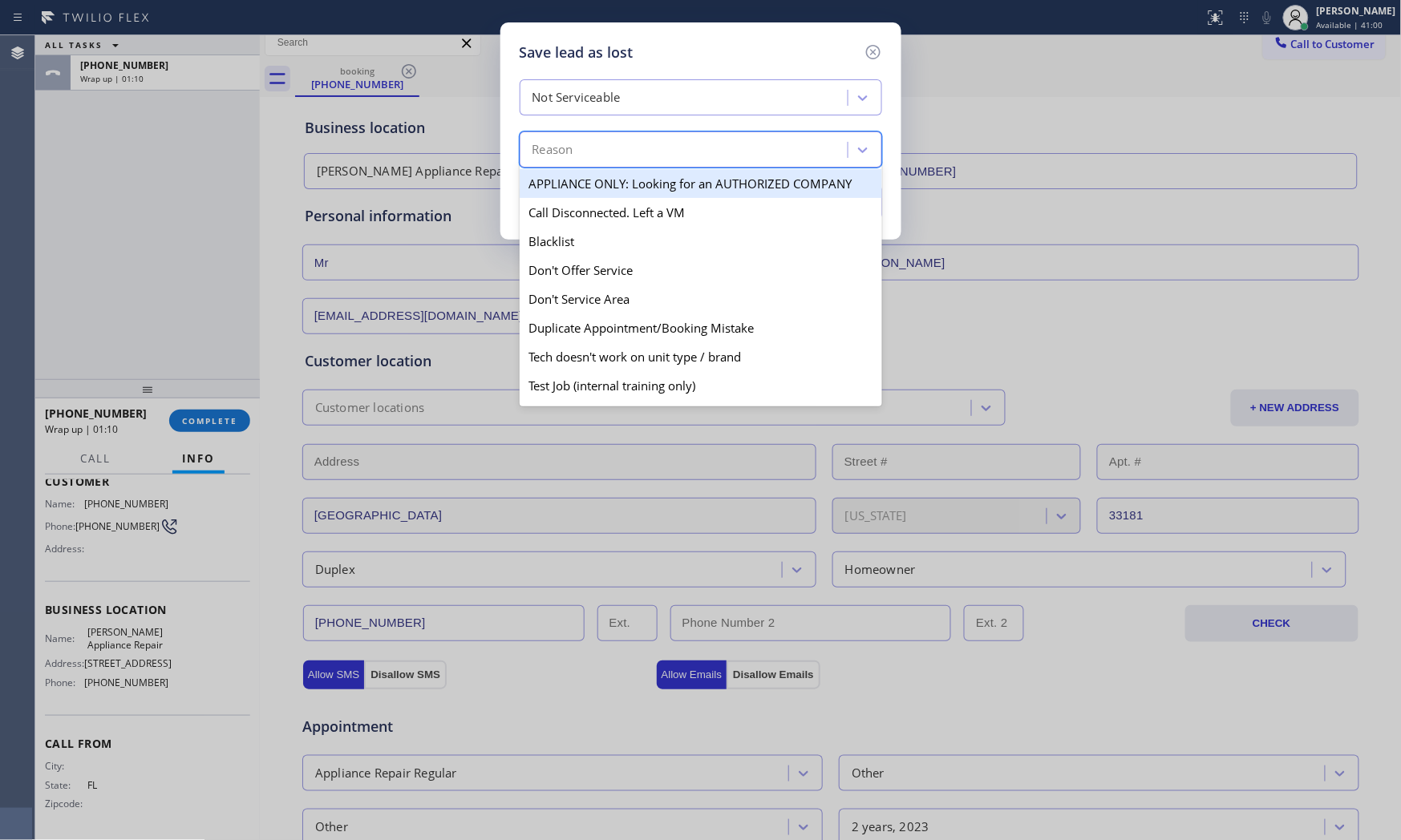
click at [611, 105] on div "Not Serviceable" at bounding box center [577, 98] width 88 height 19
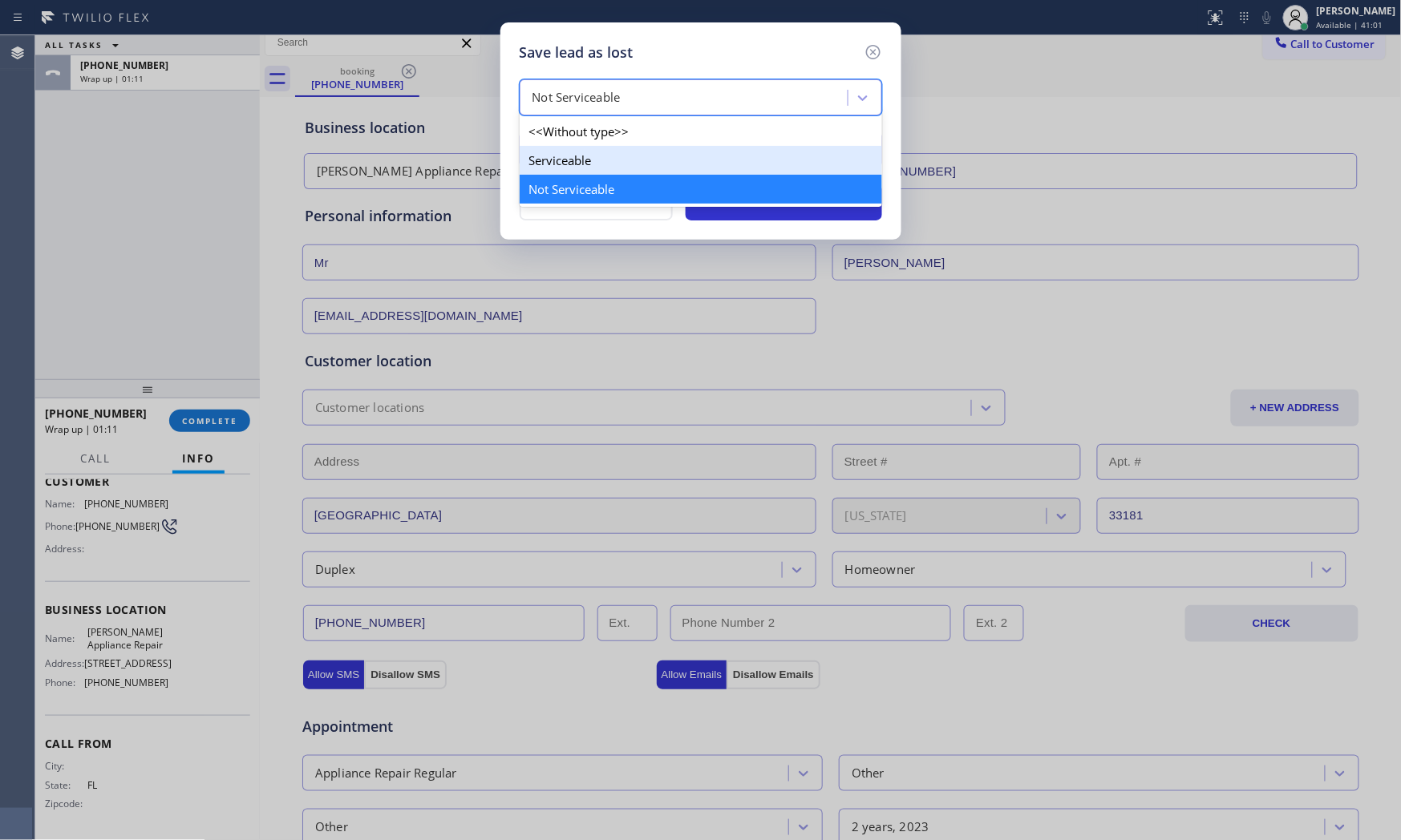
click at [589, 172] on div "Serviceable" at bounding box center [701, 161] width 363 height 29
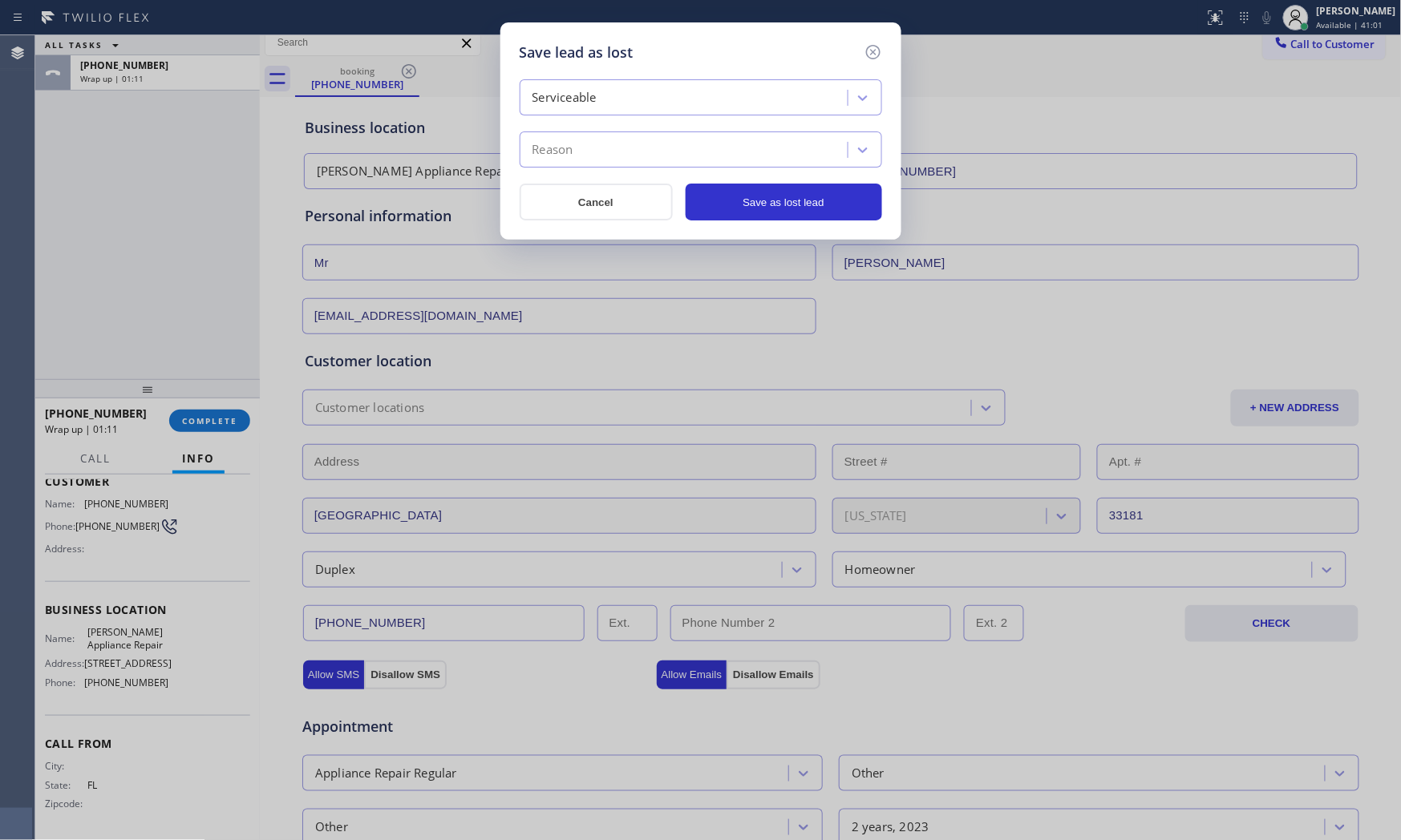
click at [588, 161] on div "Reason" at bounding box center [686, 150] width 323 height 28
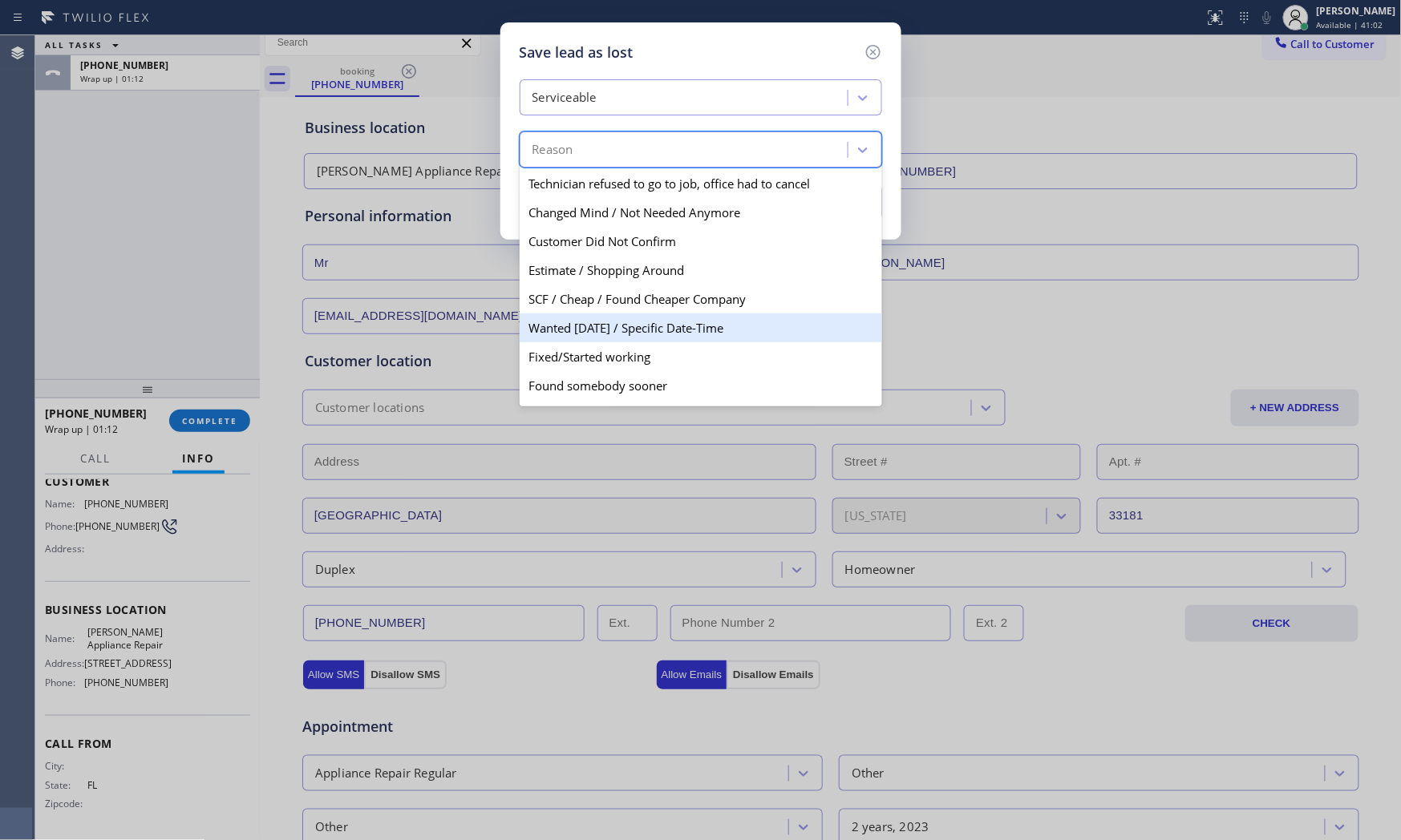
scroll to position [83, 0]
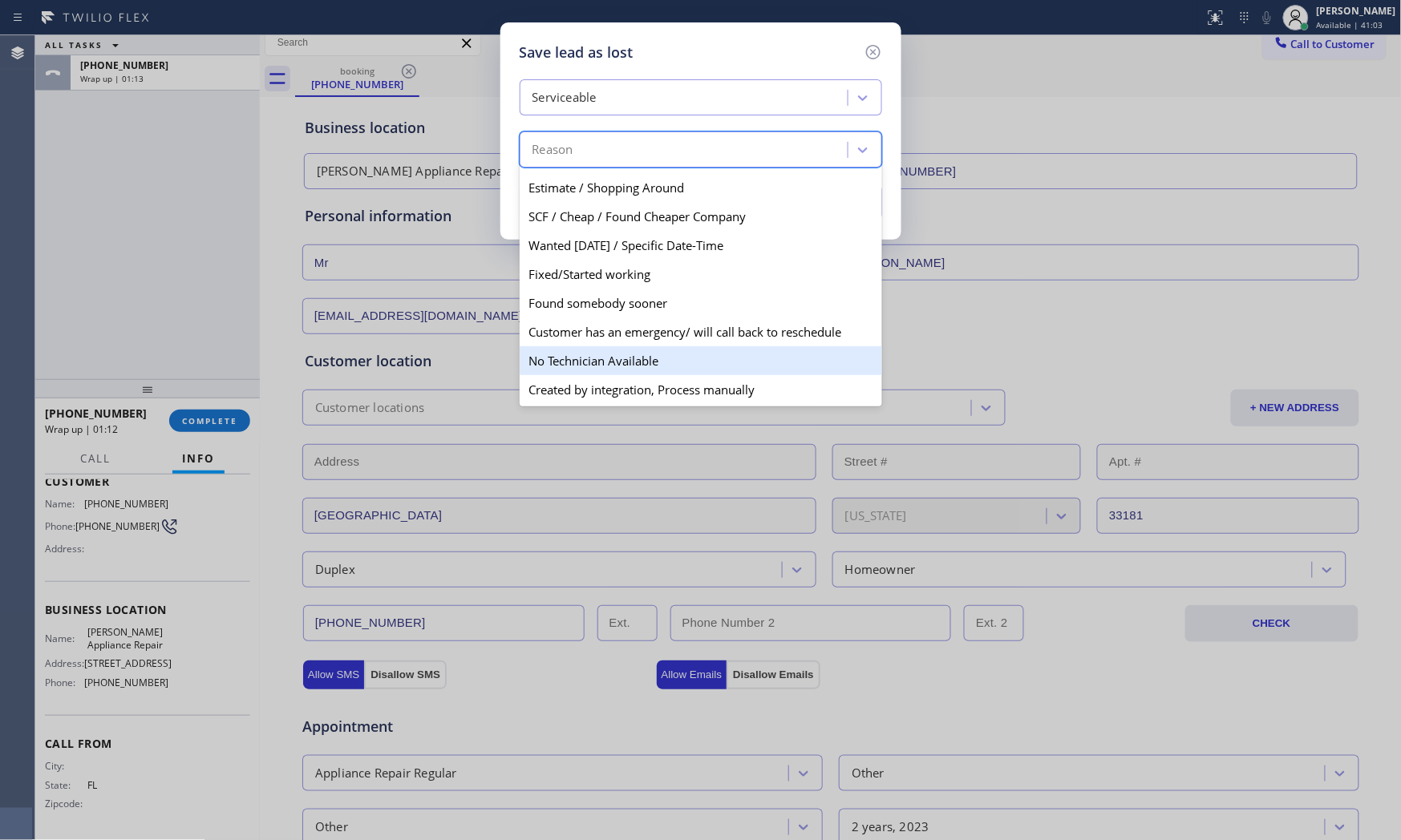
click at [589, 356] on div "No Technician Available" at bounding box center [701, 361] width 363 height 29
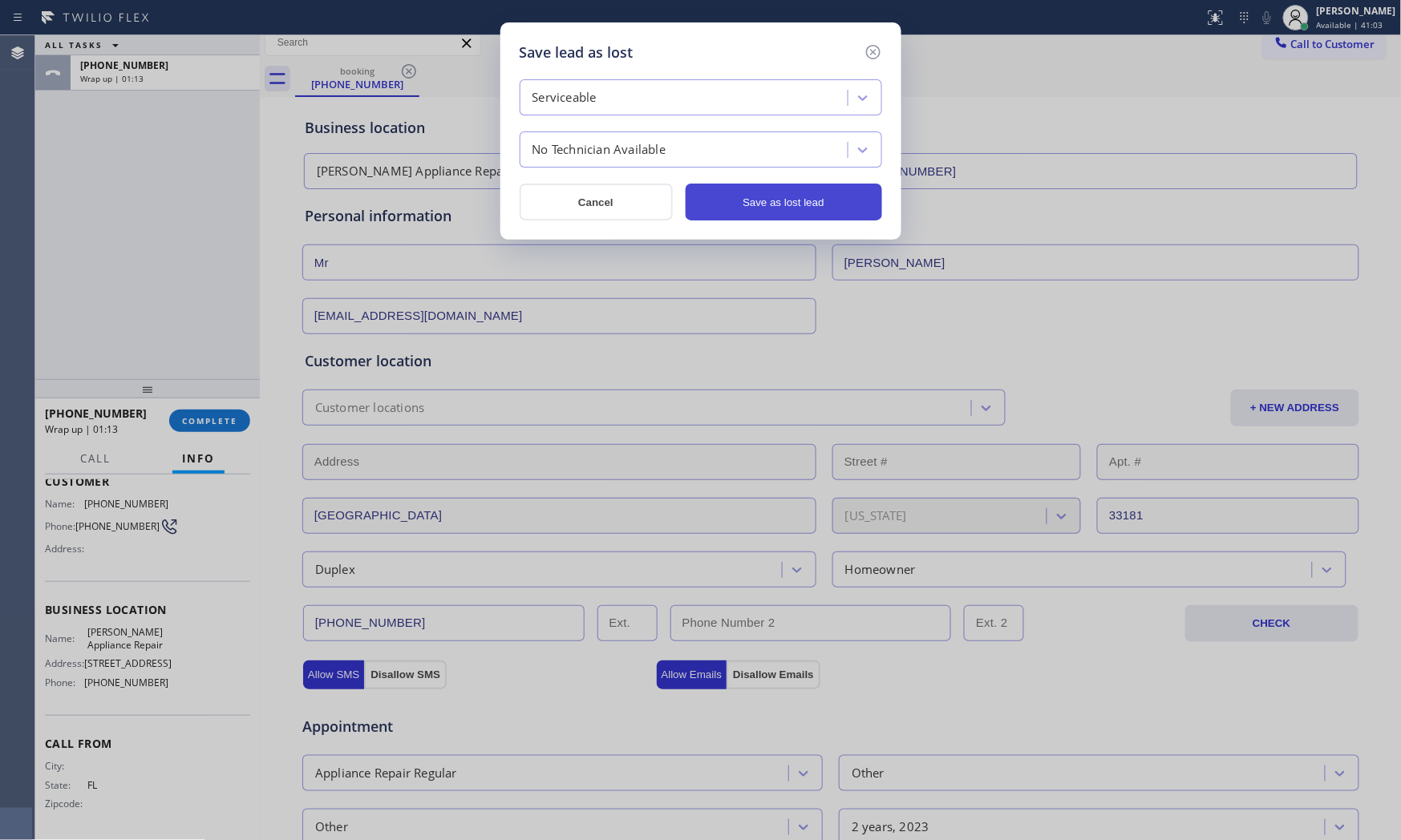
click at [804, 194] on button "Save as lost lead" at bounding box center [784, 202] width 196 height 37
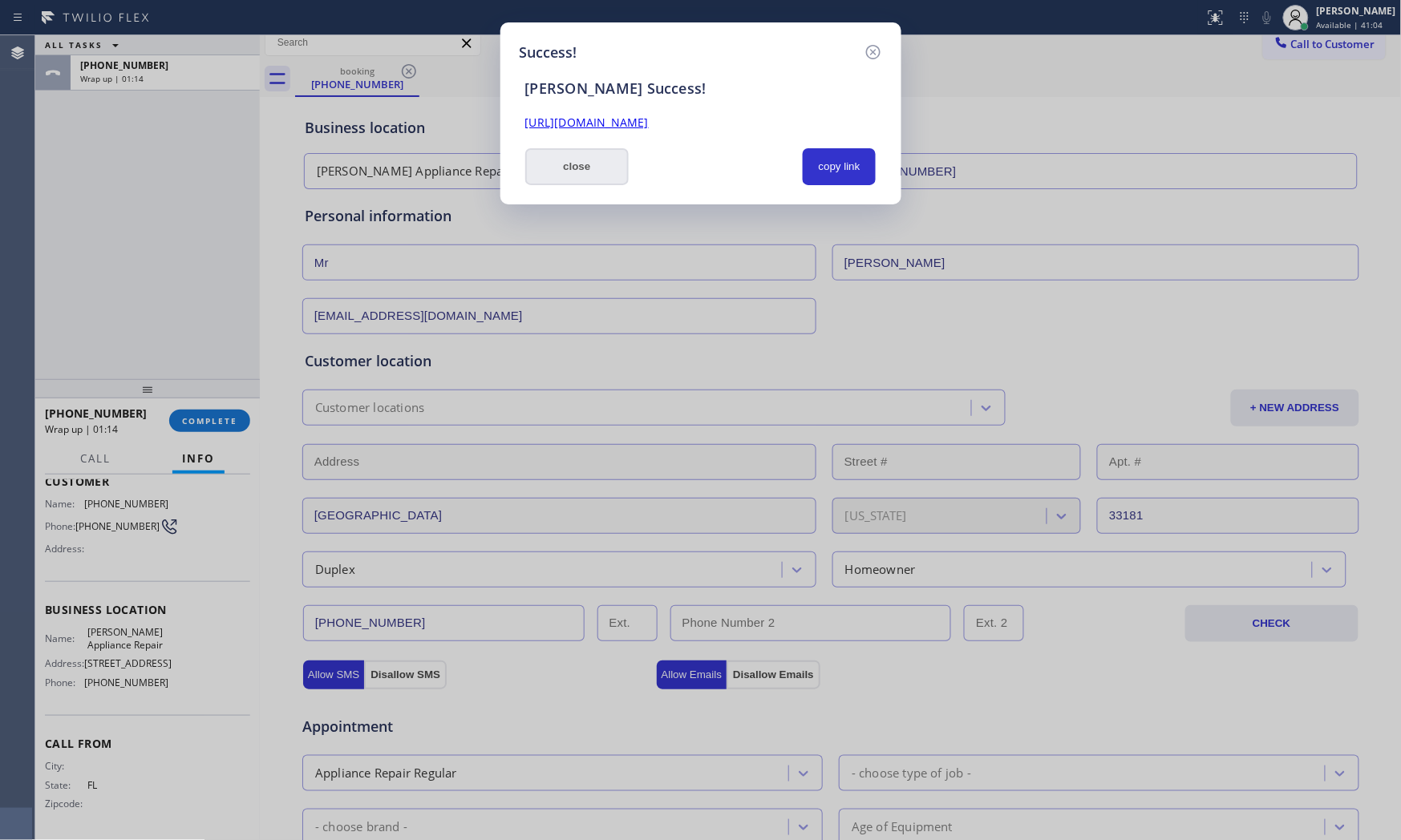
click at [606, 177] on button "close" at bounding box center [577, 166] width 104 height 37
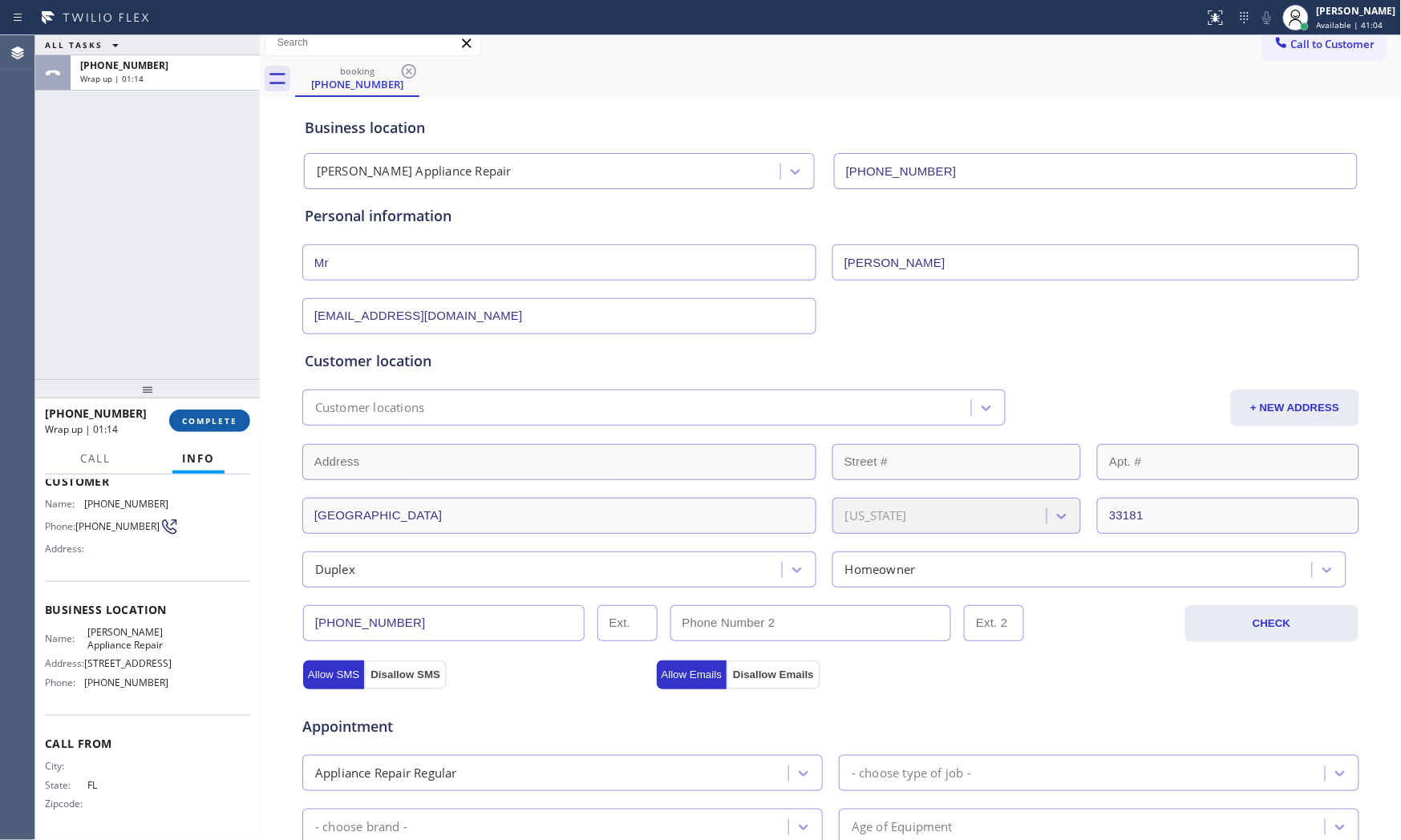
drag, startPoint x: 255, startPoint y: 403, endPoint x: 233, endPoint y: 423, distance: 29.7
click at [260, 406] on div at bounding box center [260, 438] width 0 height 805
click at [227, 425] on span "COMPLETE" at bounding box center [206, 420] width 55 height 11
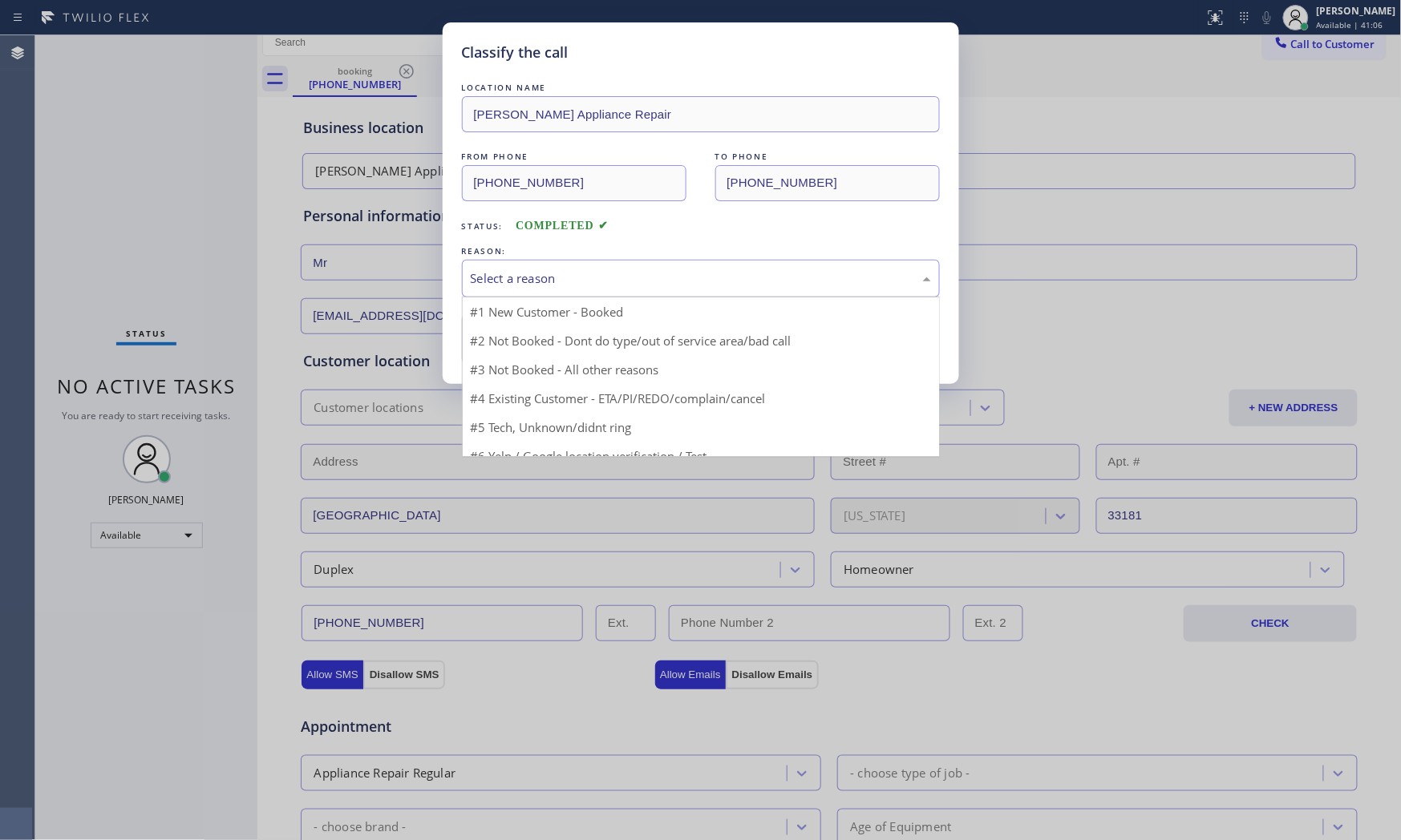
click at [583, 290] on div "Select a reason" at bounding box center [700, 278] width 478 height 38
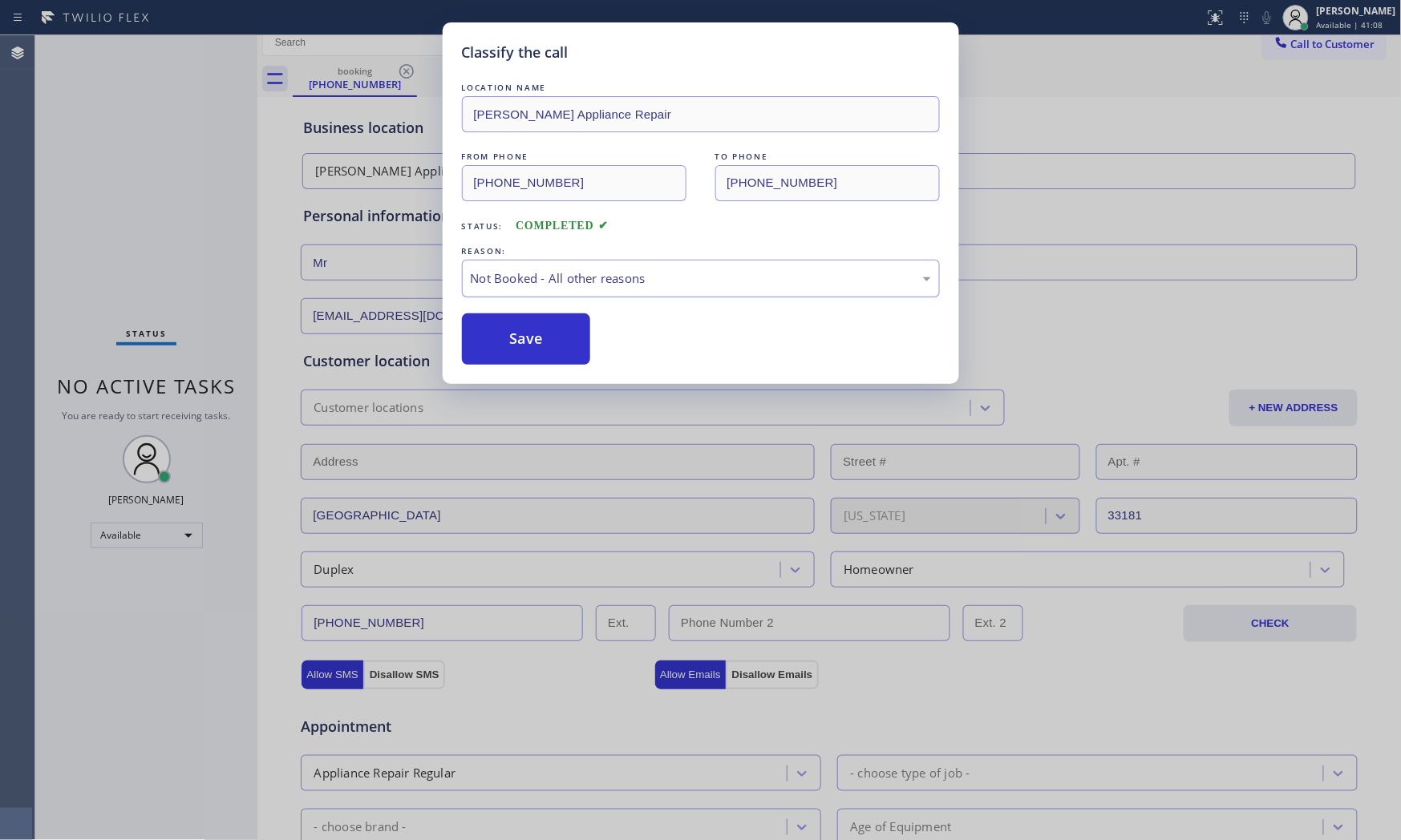
click at [571, 277] on div "Not Booked - All other reasons" at bounding box center [701, 279] width 460 height 19
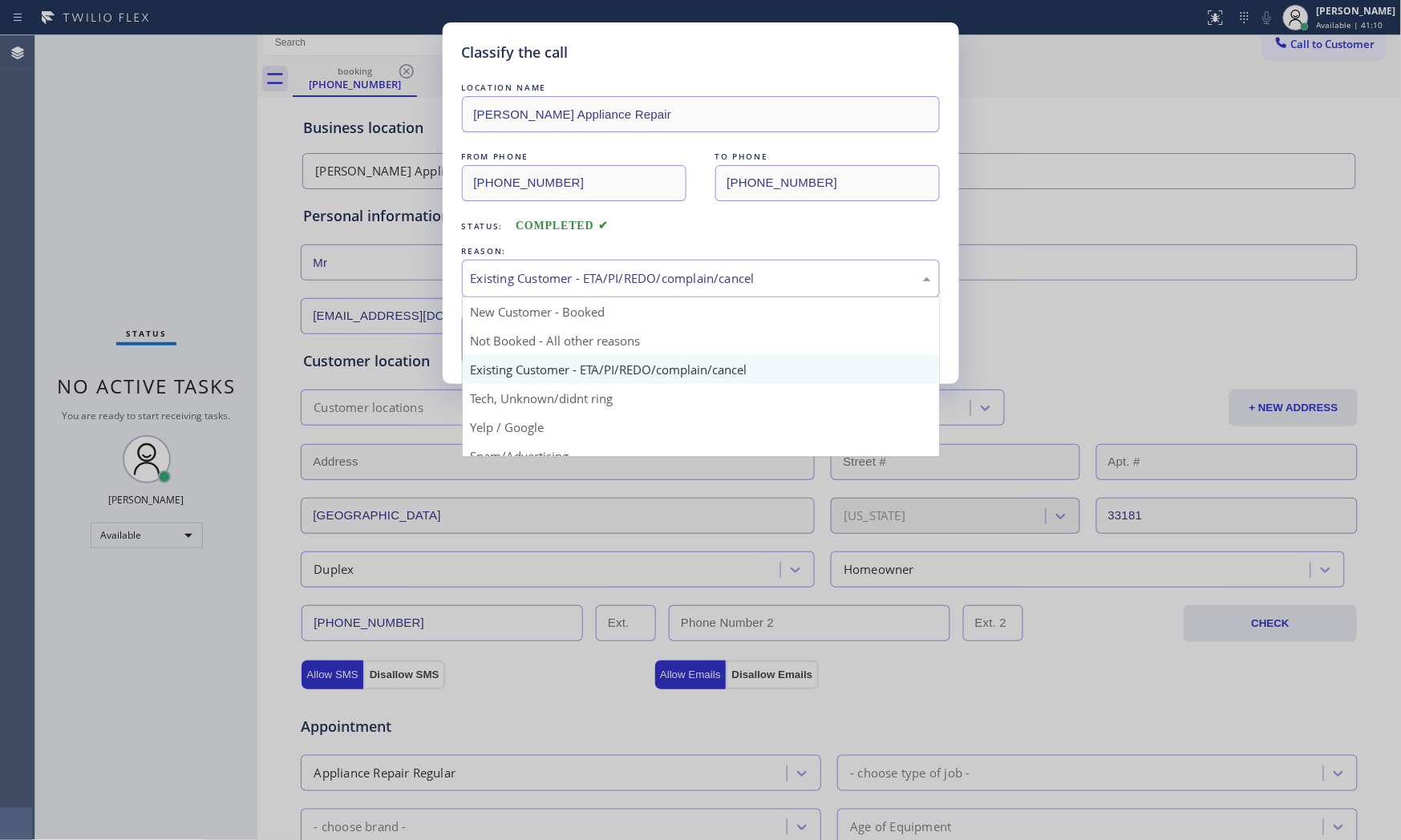
click at [547, 282] on div "Existing Customer - ETA/PI/REDO/complain/cancel" at bounding box center [701, 279] width 460 height 19
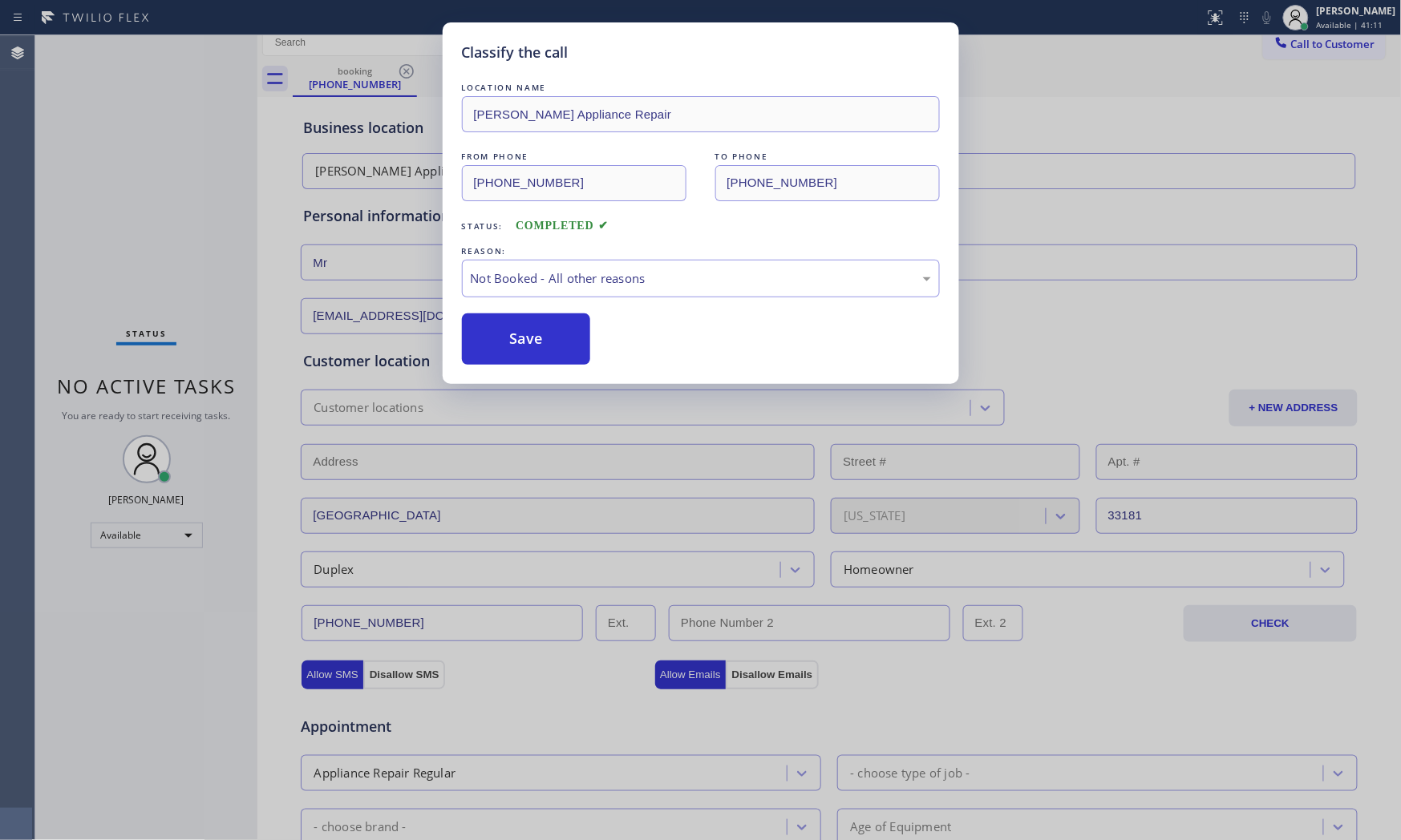
click at [534, 343] on button "Save" at bounding box center [526, 339] width 129 height 52
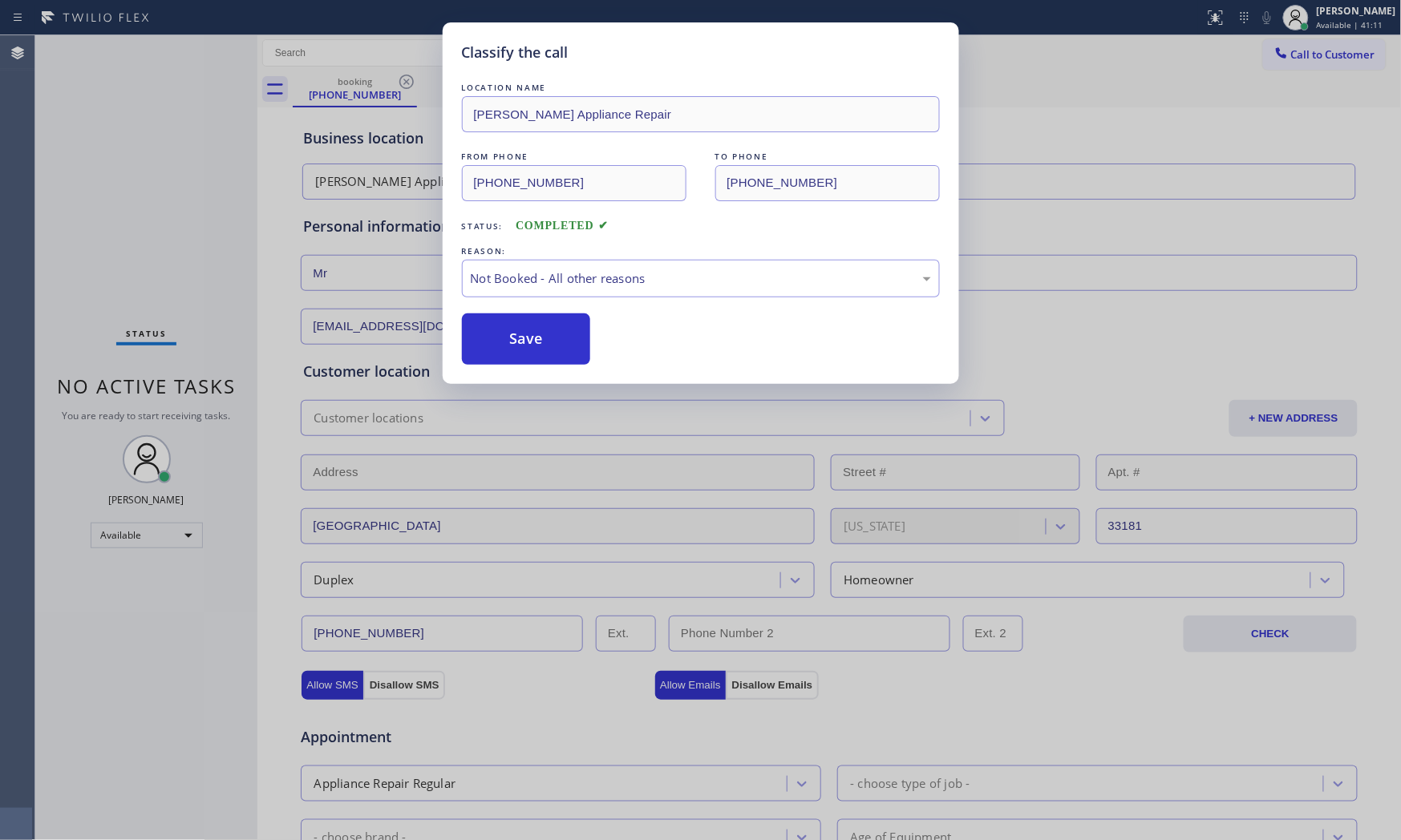
click at [534, 343] on button "Save" at bounding box center [526, 339] width 129 height 52
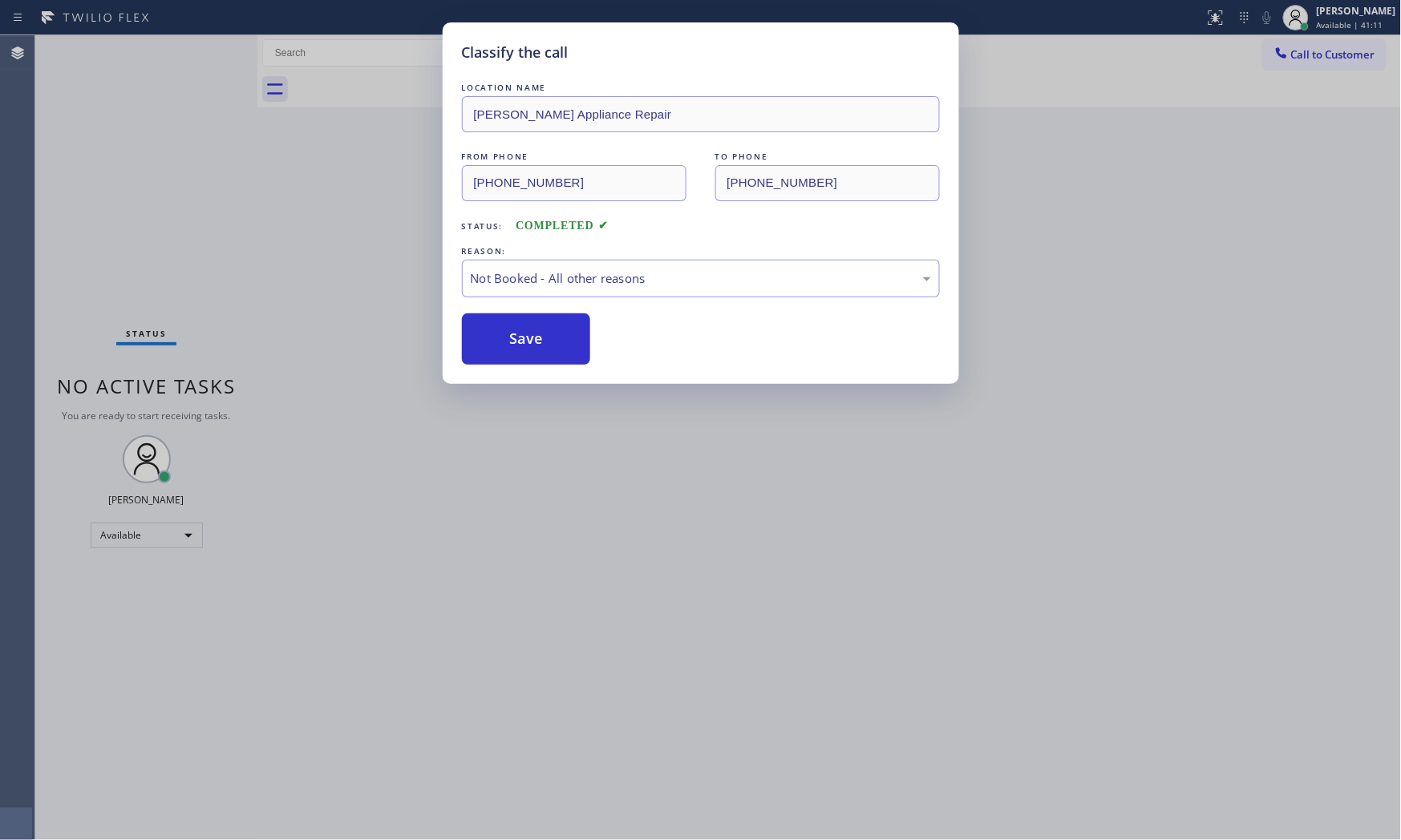
click at [534, 343] on button "Save" at bounding box center [526, 339] width 129 height 52
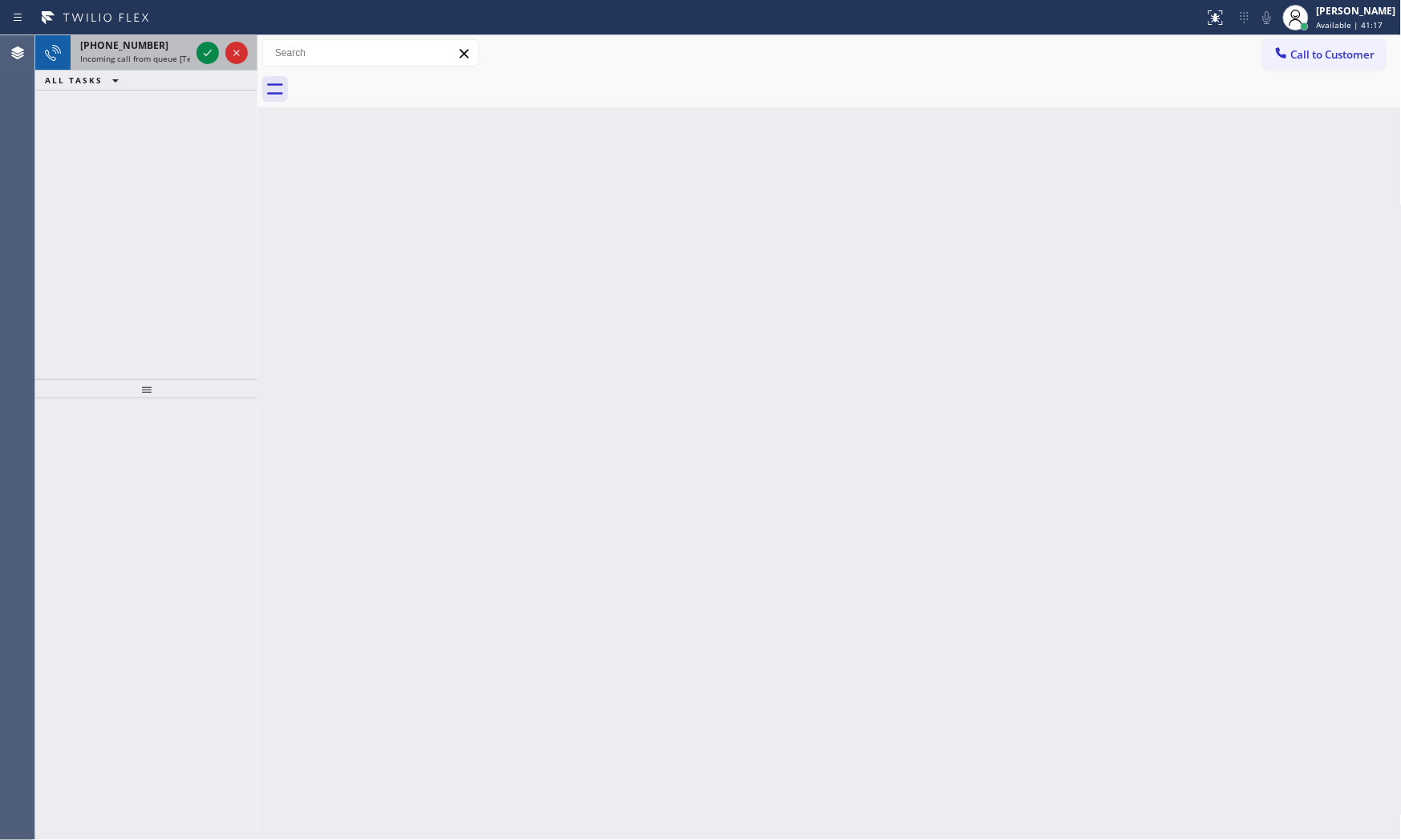
click at [221, 54] on div at bounding box center [222, 53] width 57 height 35
click at [207, 43] on icon at bounding box center [207, 52] width 19 height 19
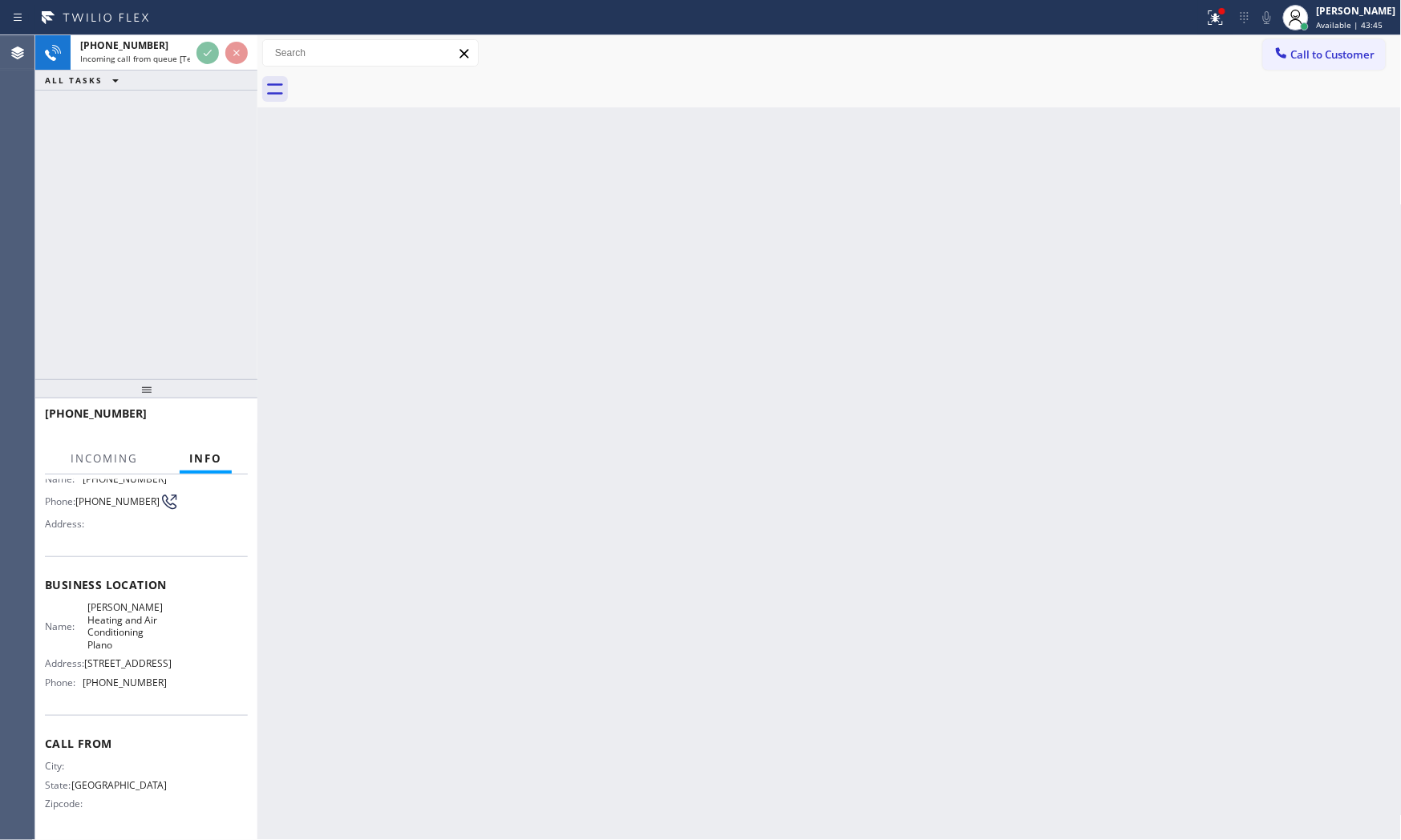
scroll to position [148, 0]
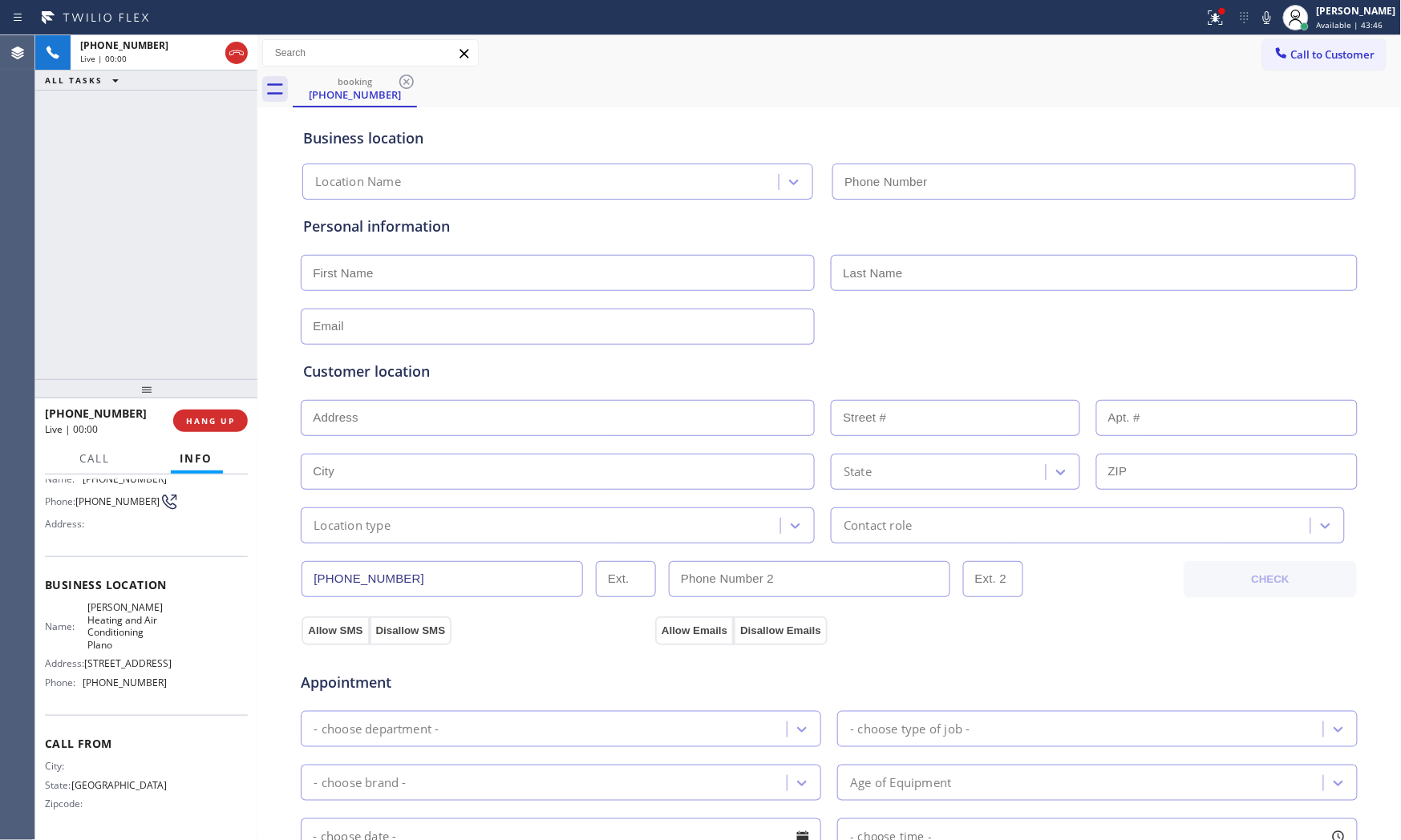
click at [225, 404] on div "[PHONE_NUMBER] Live | 00:00 HANG UP" at bounding box center [146, 420] width 203 height 41
type input "[PHONE_NUMBER]"
click at [226, 415] on span "HANG UP" at bounding box center [211, 420] width 49 height 11
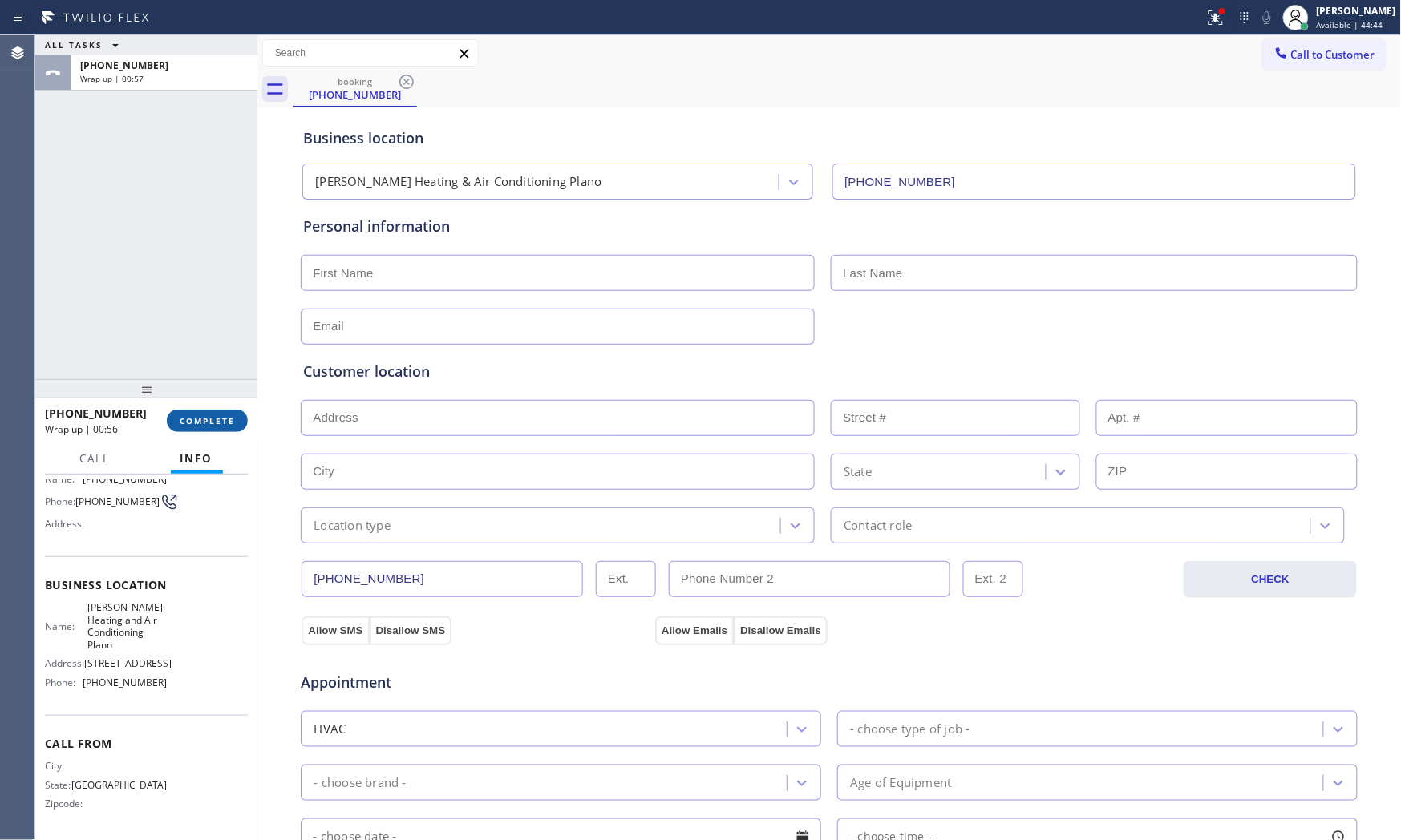
click at [222, 415] on span "COMPLETE" at bounding box center [206, 420] width 55 height 11
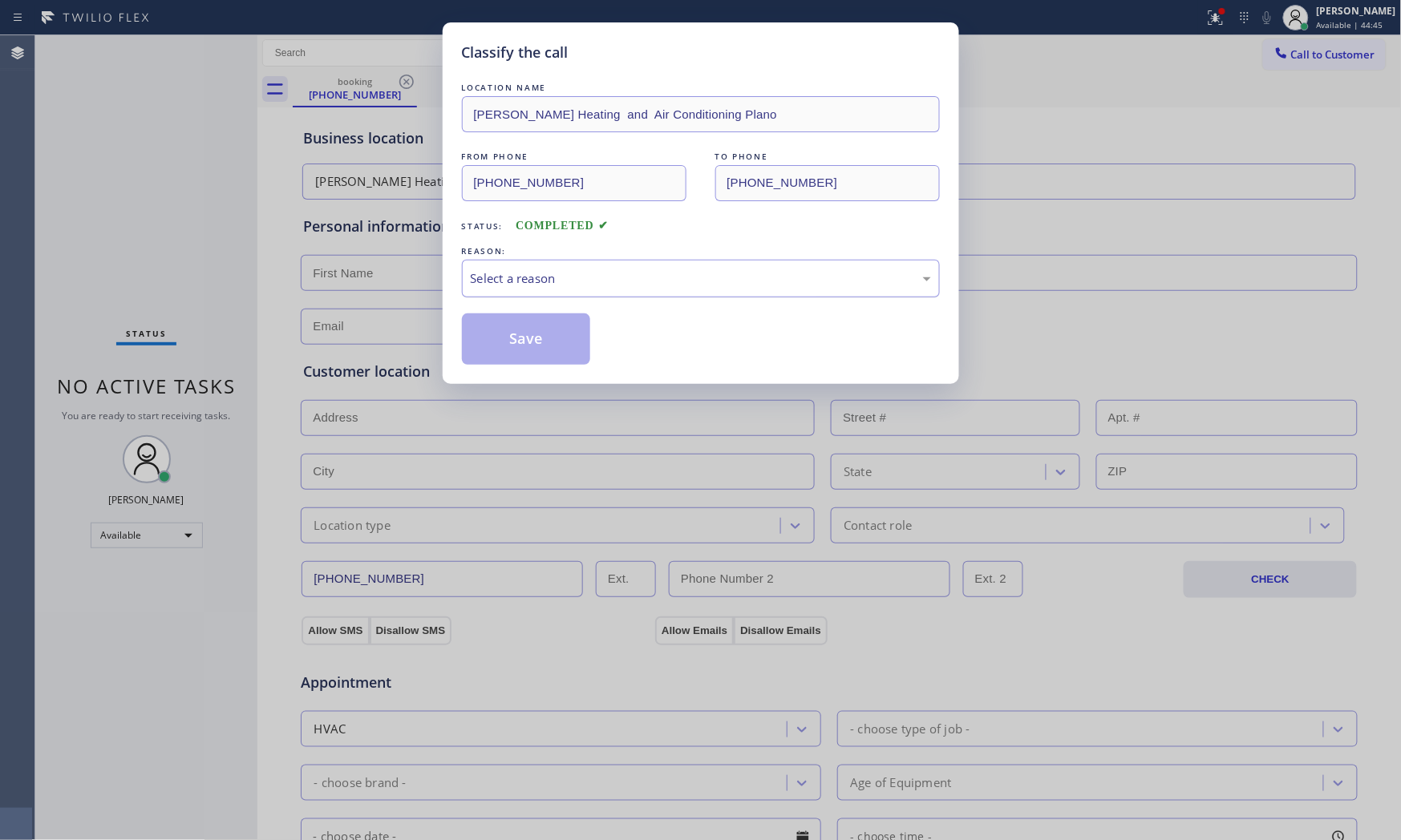
click at [559, 276] on div "Select a reason" at bounding box center [701, 279] width 460 height 19
click at [532, 341] on button "Save" at bounding box center [526, 339] width 129 height 52
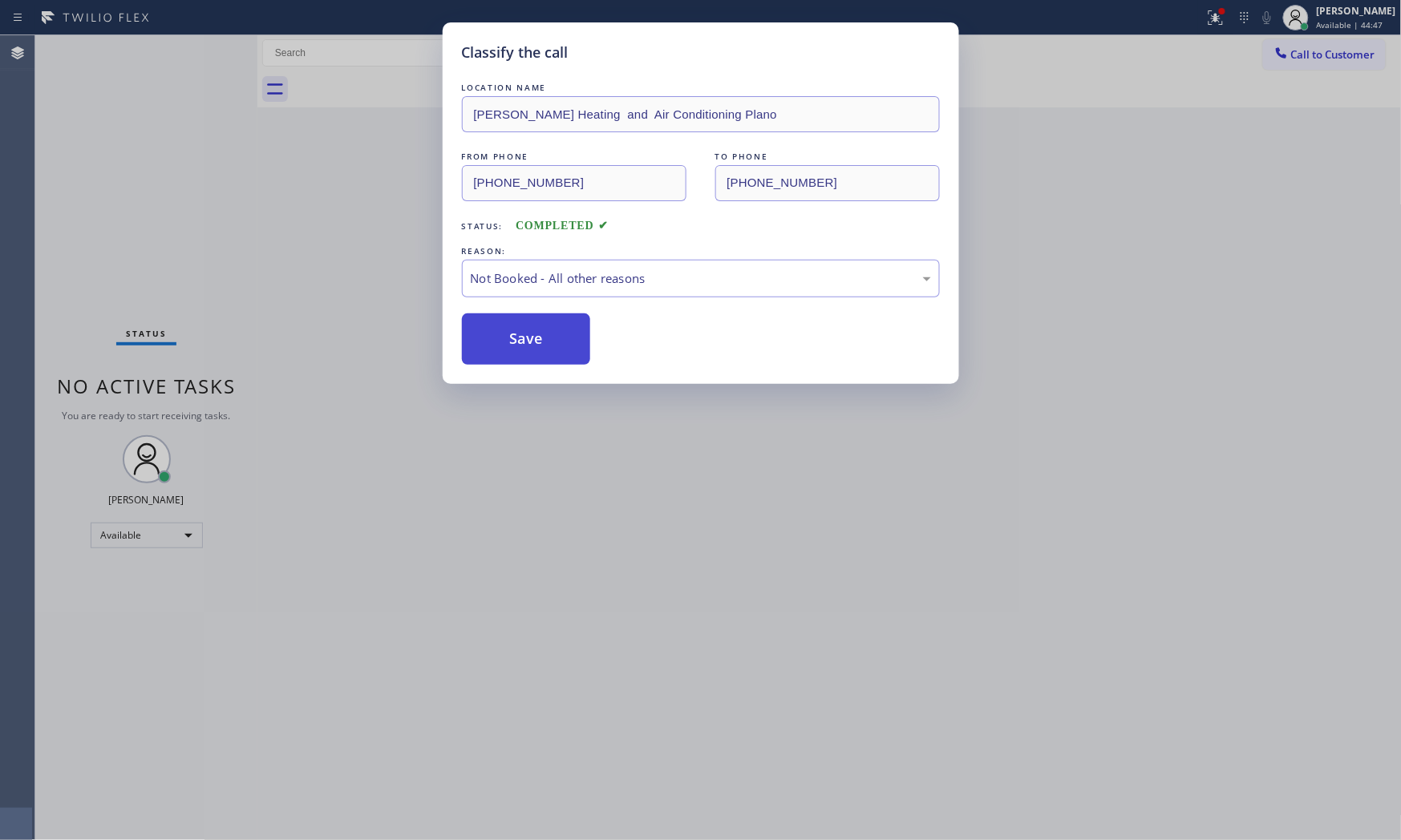
click at [532, 341] on button "Save" at bounding box center [526, 339] width 129 height 52
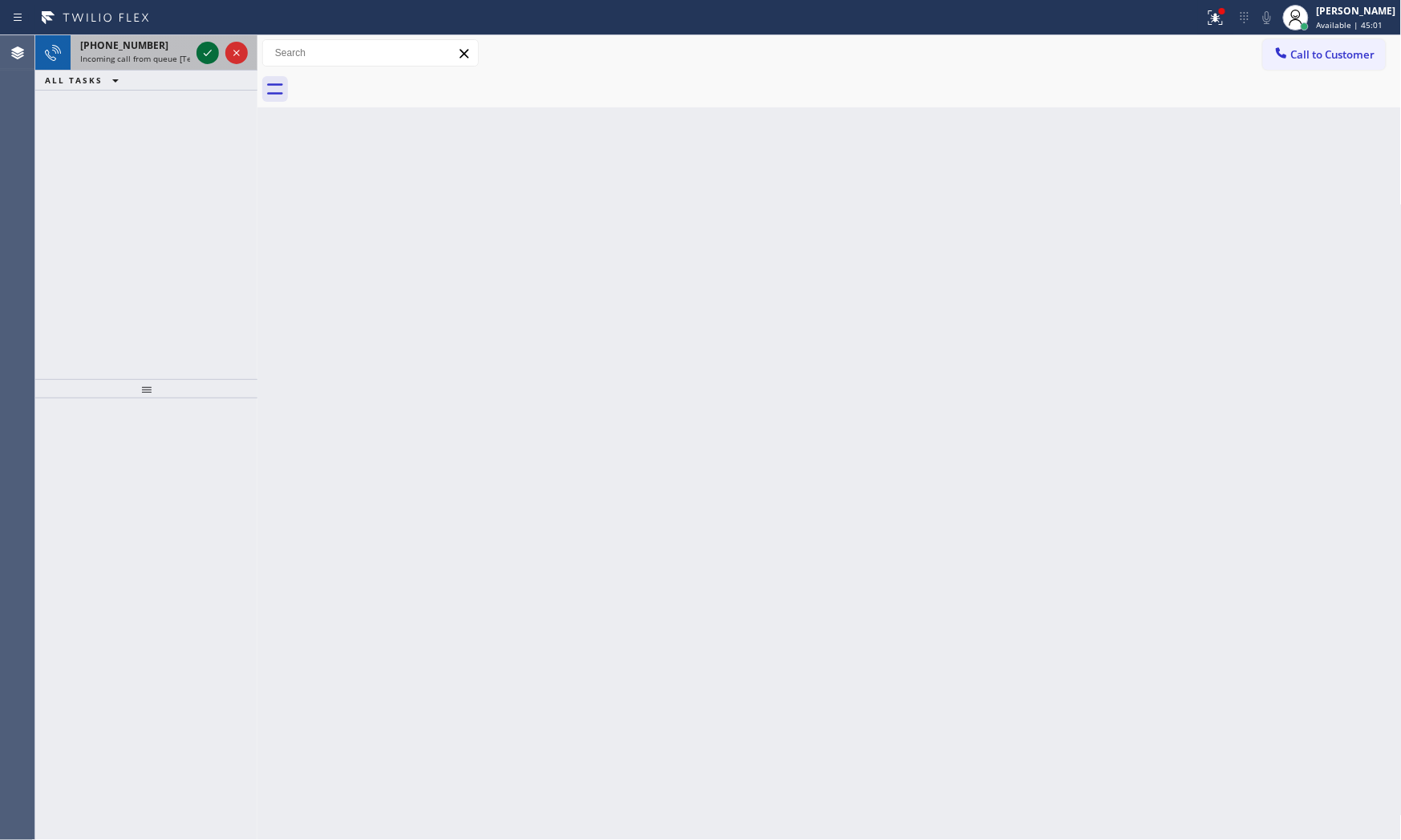
click at [207, 48] on icon at bounding box center [207, 52] width 19 height 19
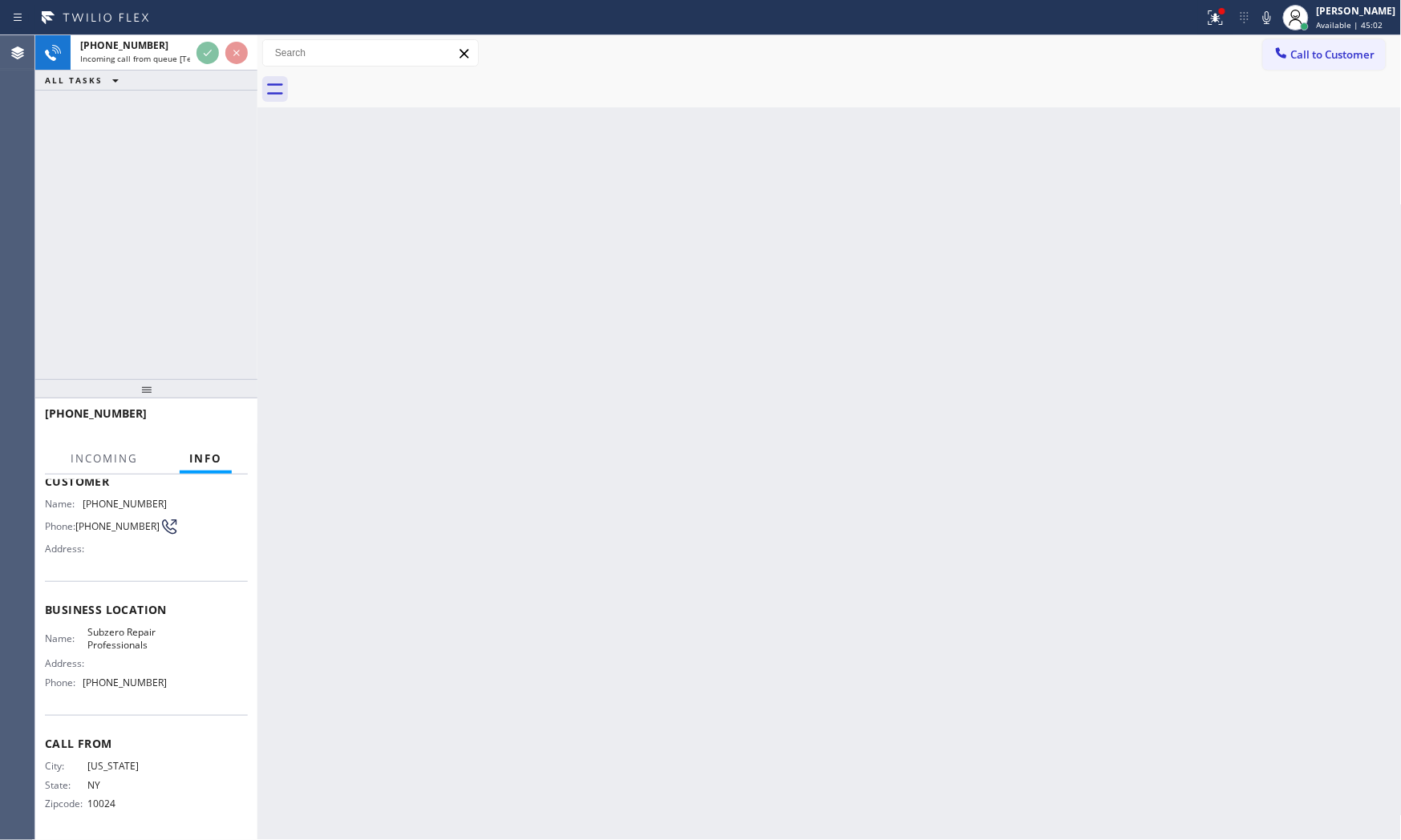
scroll to position [99, 0]
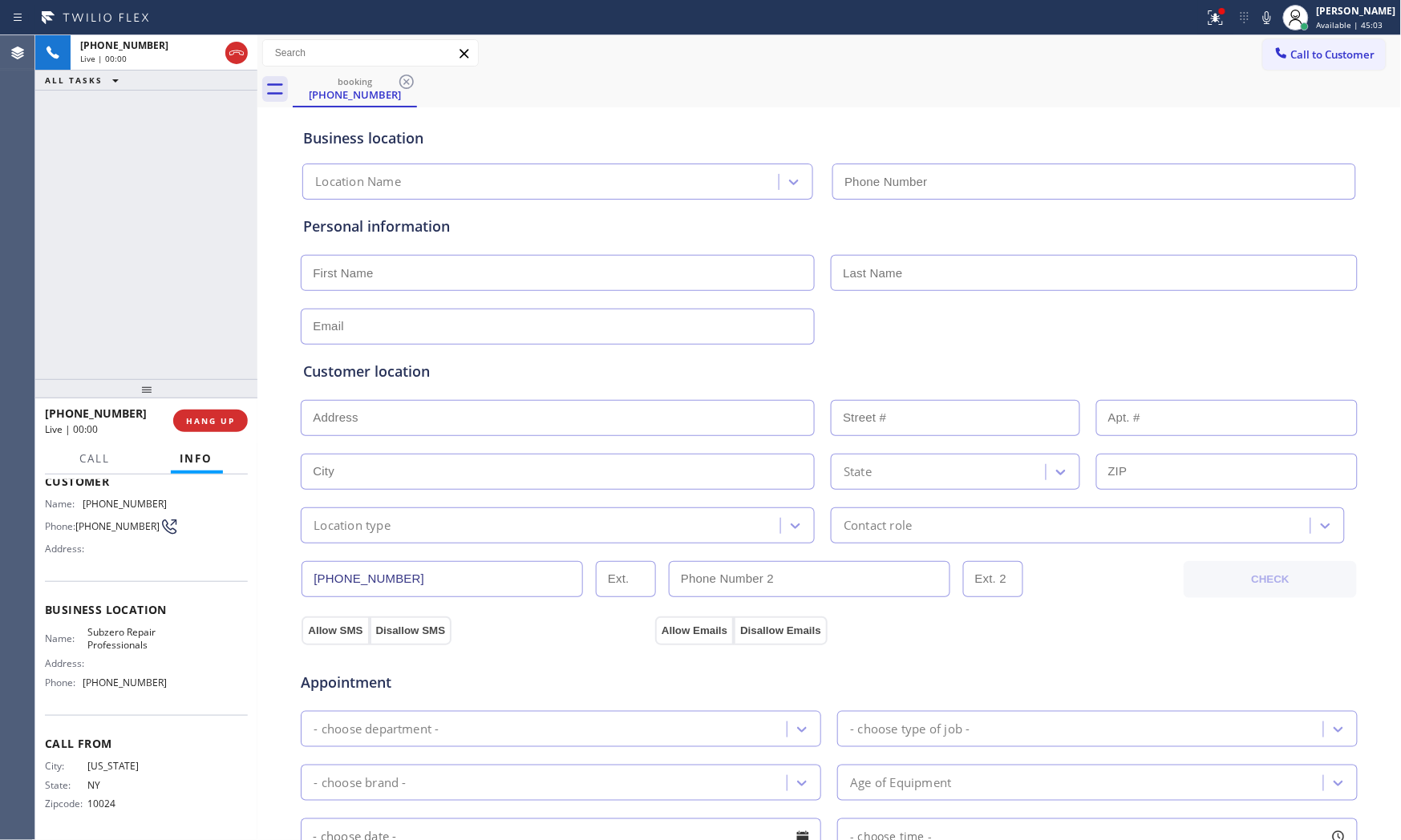
type input "[PHONE_NUMBER]"
click at [1263, 23] on icon at bounding box center [1267, 17] width 8 height 13
click at [1221, 19] on div at bounding box center [1216, 17] width 36 height 19
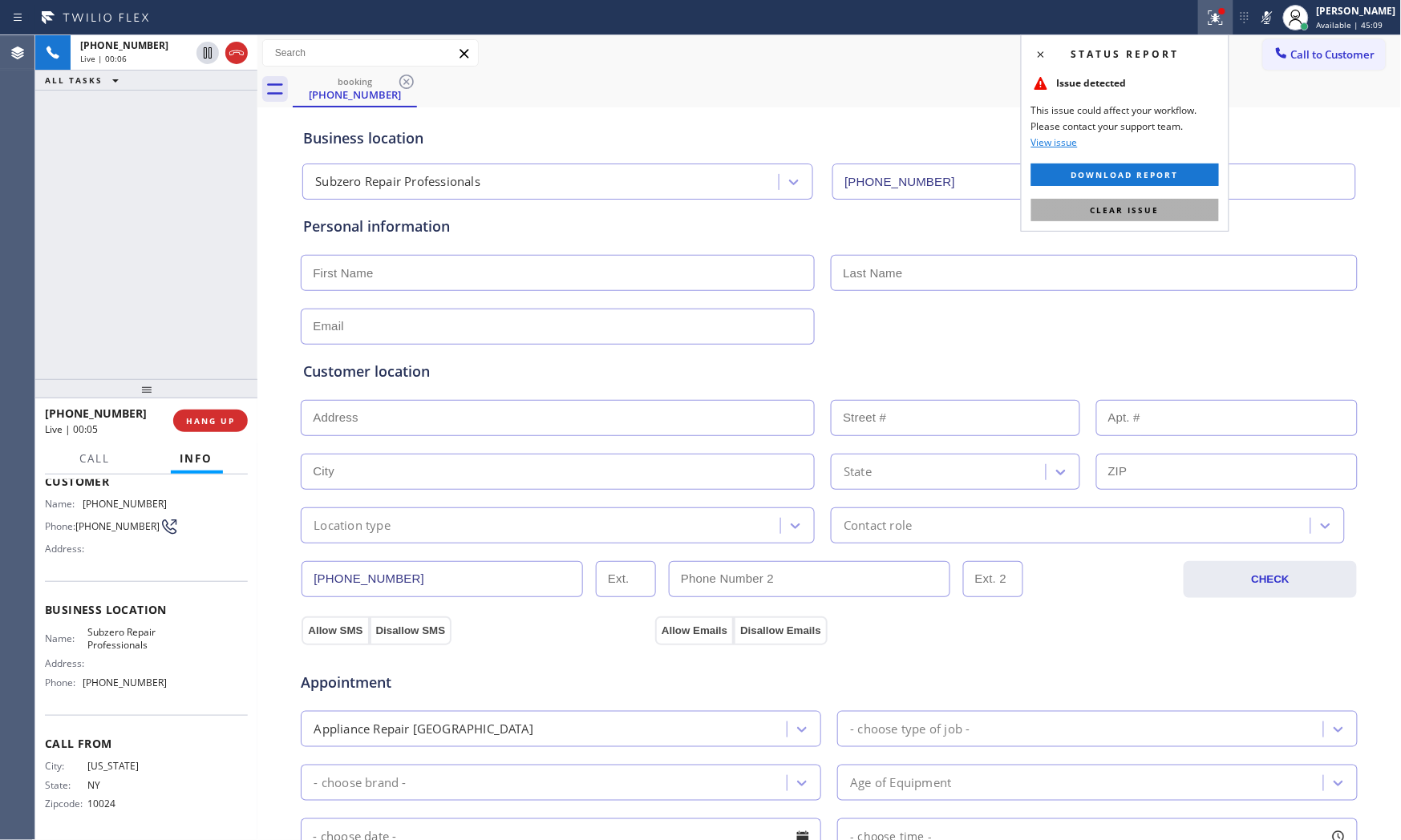
click at [1177, 199] on button "Clear issue" at bounding box center [1125, 210] width 188 height 23
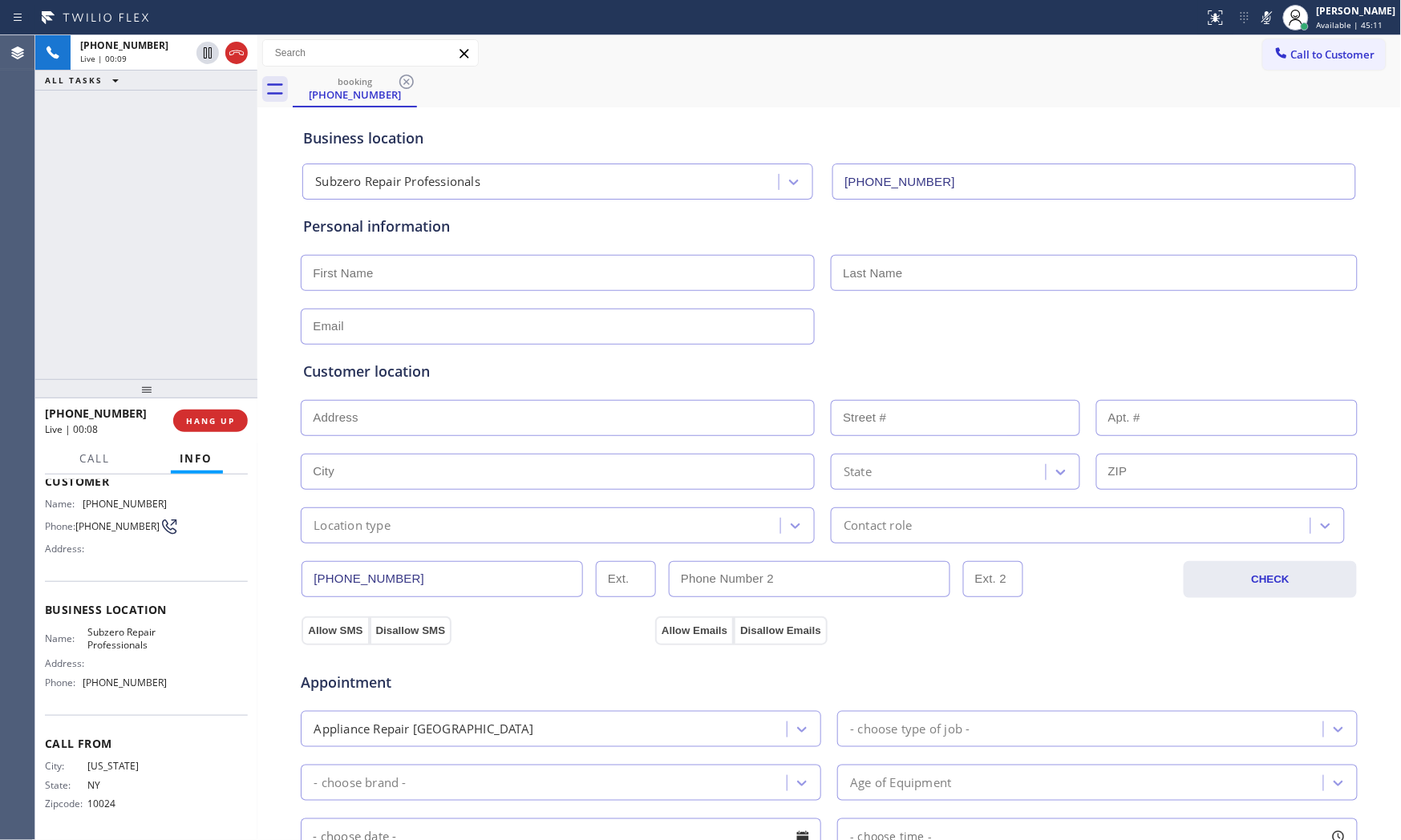
click at [1257, 18] on icon at bounding box center [1267, 17] width 19 height 19
click at [1257, 20] on icon at bounding box center [1267, 17] width 19 height 19
drag, startPoint x: 1266, startPoint y: 19, endPoint x: 1283, endPoint y: 19, distance: 17.0
click at [1266, 19] on icon at bounding box center [1267, 17] width 8 height 13
click at [1272, 18] on icon at bounding box center [1267, 17] width 19 height 19
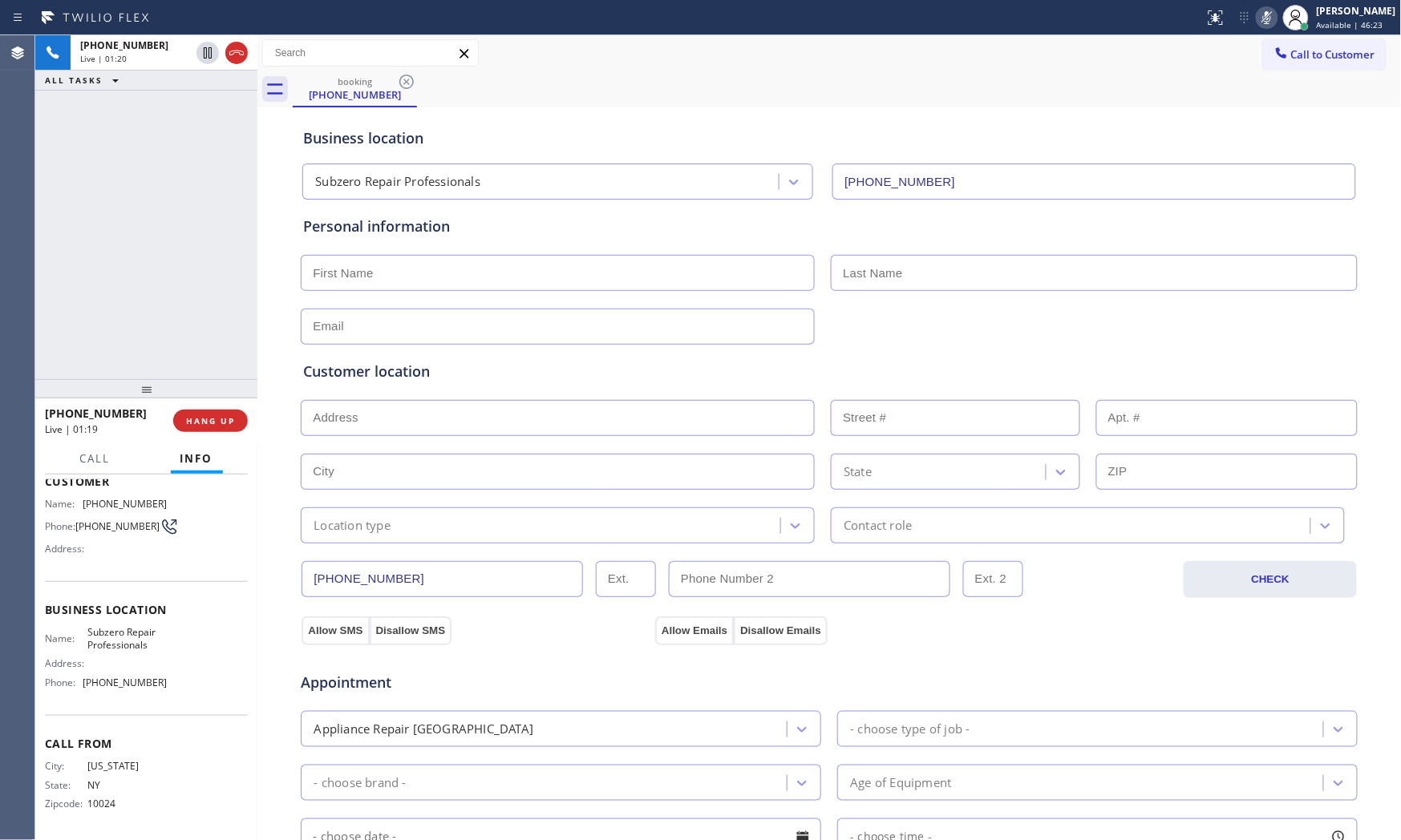
click at [1267, 16] on icon at bounding box center [1267, 17] width 19 height 19
click at [1264, 18] on icon at bounding box center [1267, 17] width 8 height 13
click at [205, 427] on button "HANG UP" at bounding box center [211, 421] width 74 height 23
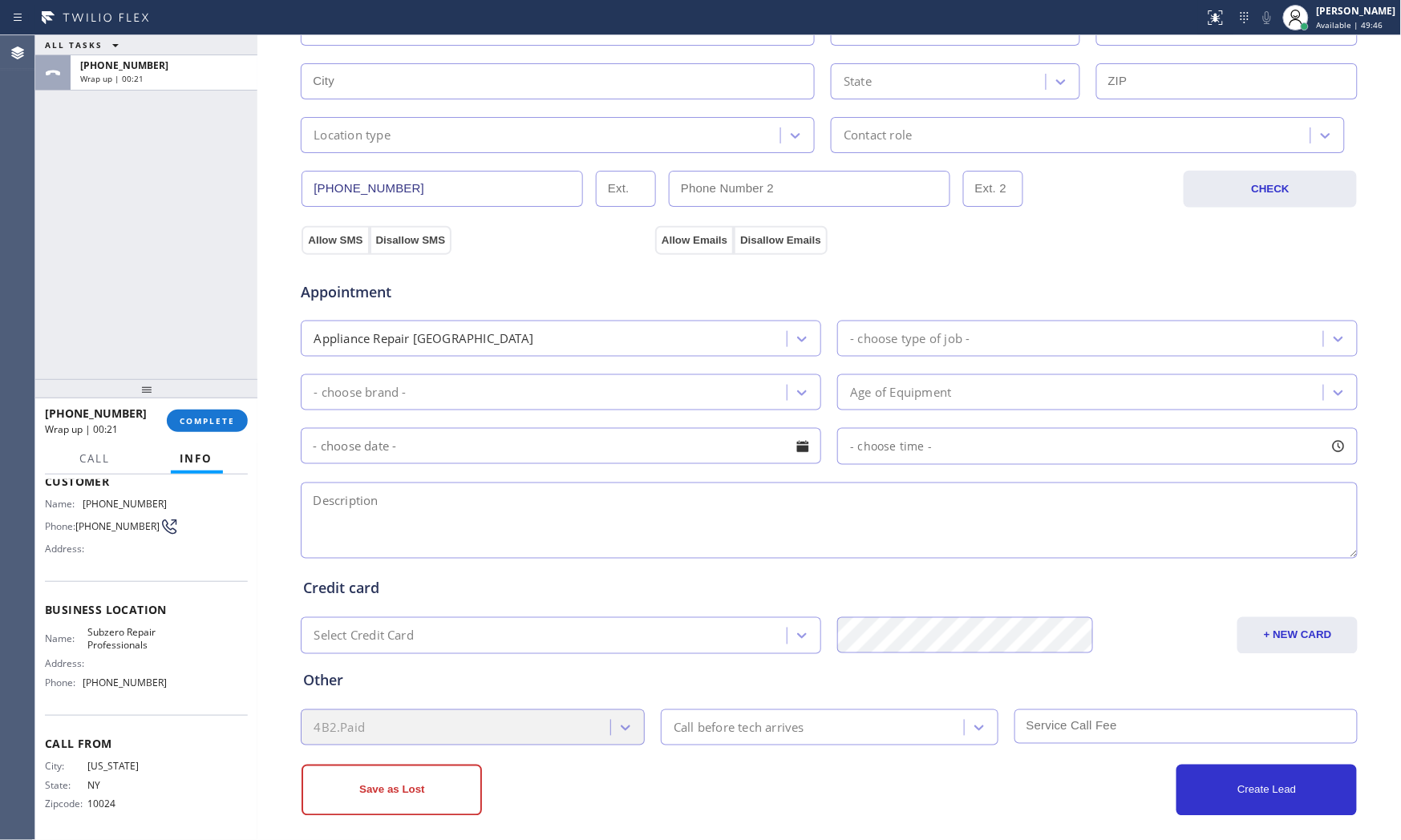
scroll to position [401, 0]
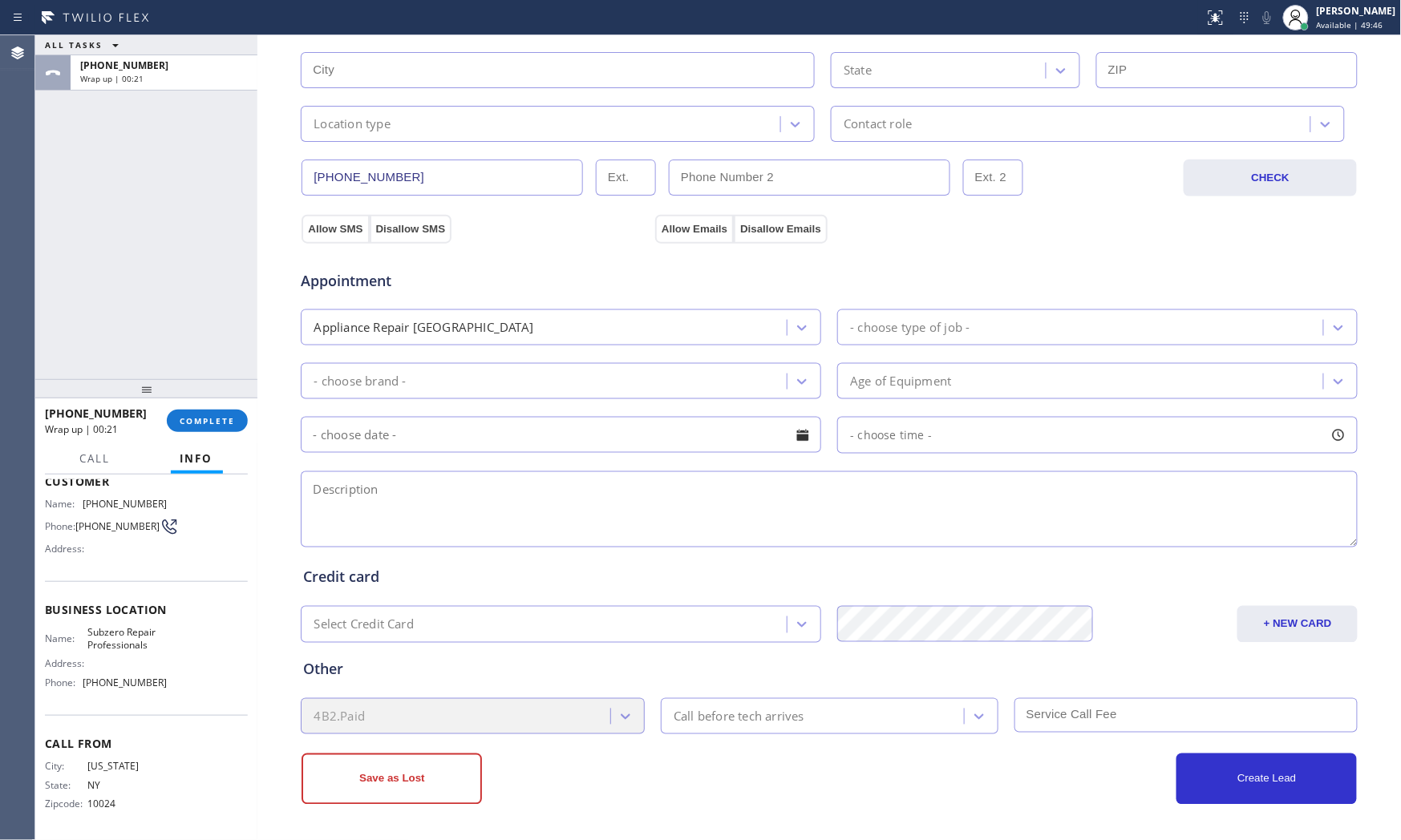
click at [466, 466] on div "Appointment Appliance Repair High End - choose type of job - - choose brand - A…" at bounding box center [829, 401] width 1052 height 300
click at [463, 497] on textarea at bounding box center [829, 510] width 1057 height 76
paste textarea "Subzero424 | Winefridge | the compressor maybe need to be replaced | no idea ho…"
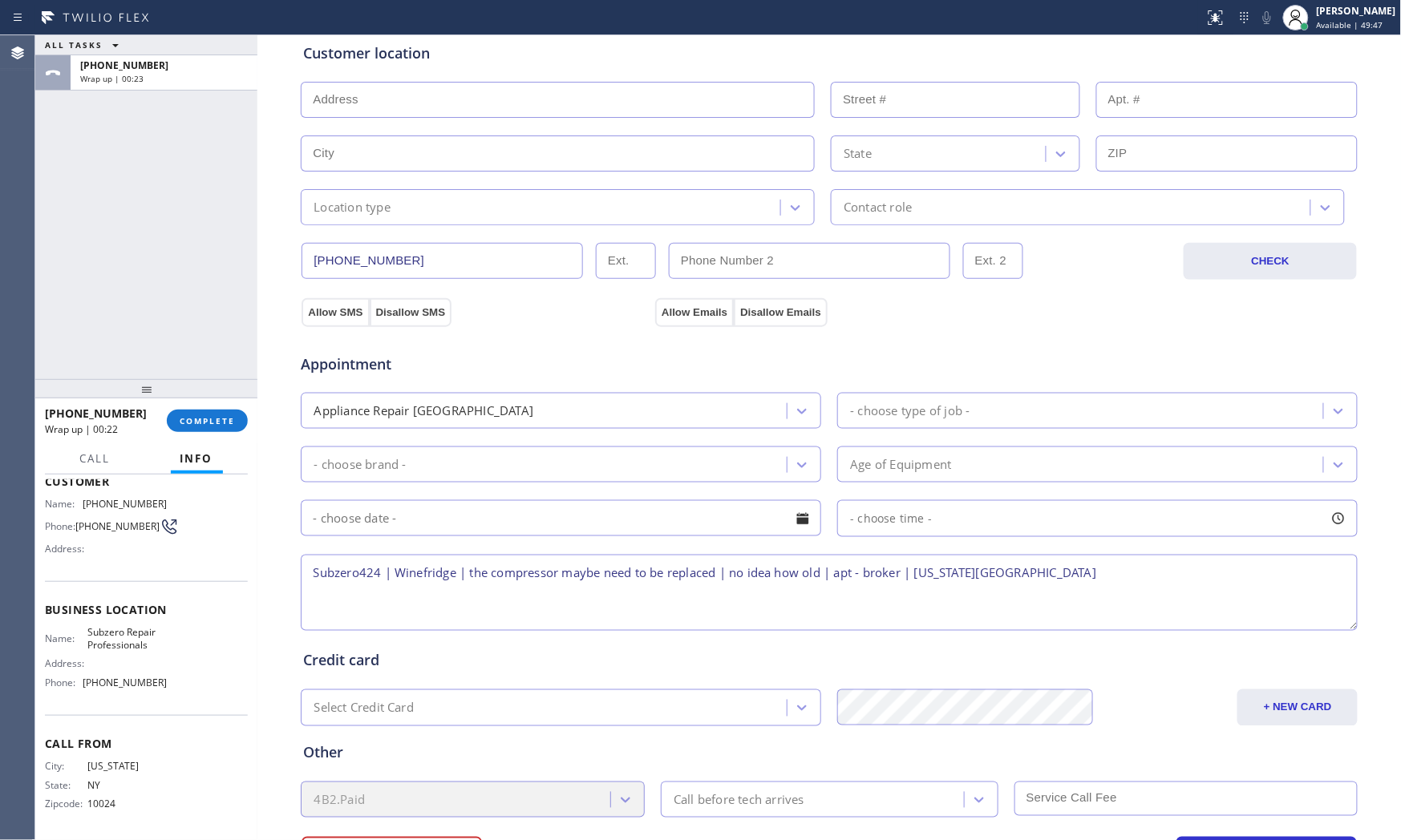
scroll to position [313, 0]
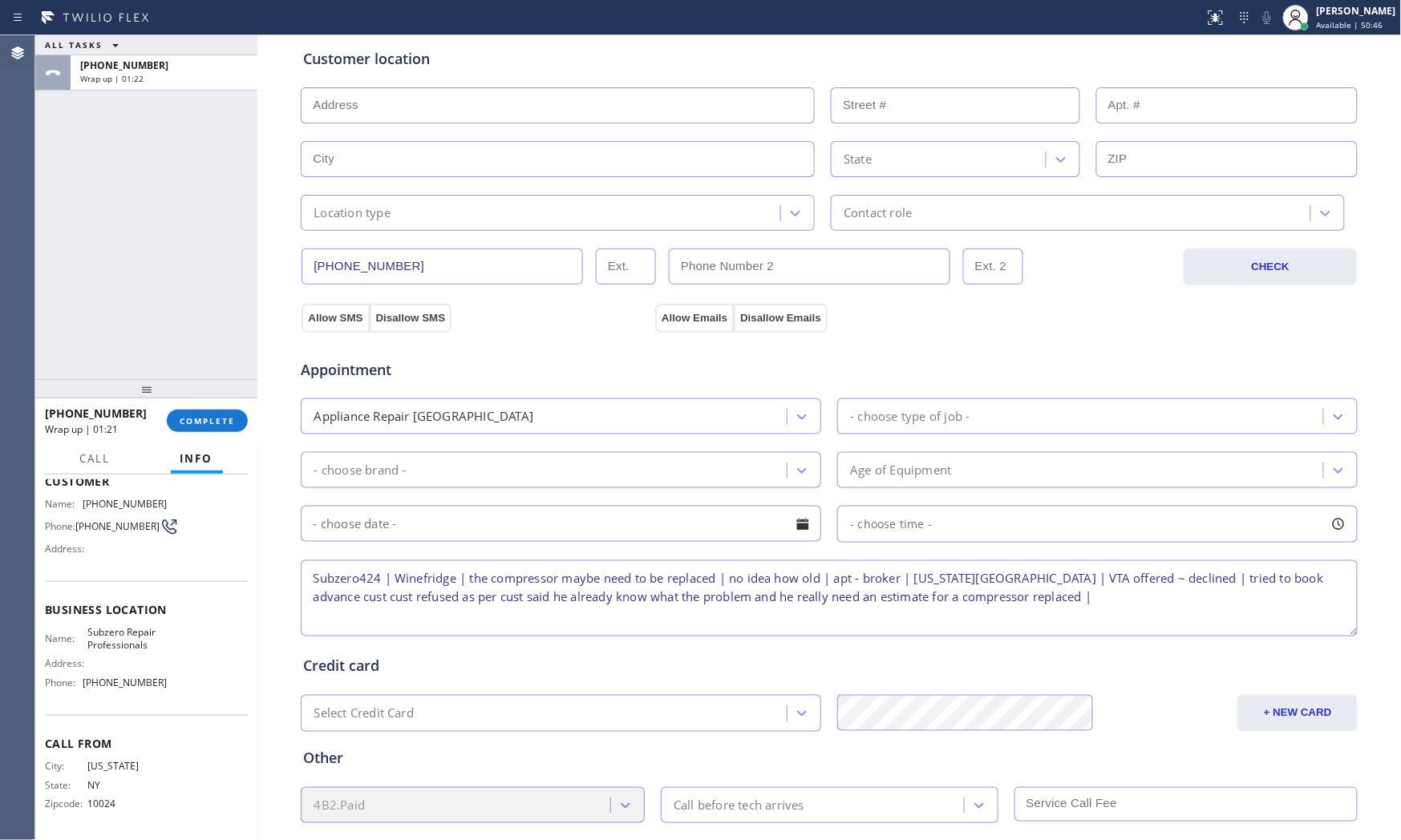
click at [1278, 581] on textarea "Subzero424 | Winefridge | the compressor maybe need to be replaced | no idea ho…" at bounding box center [829, 598] width 1057 height 76
click at [1054, 598] on textarea "Subzero424 | Winefridge | the compressor maybe need to be replaced | no idea ho…" at bounding box center [829, 598] width 1057 height 76
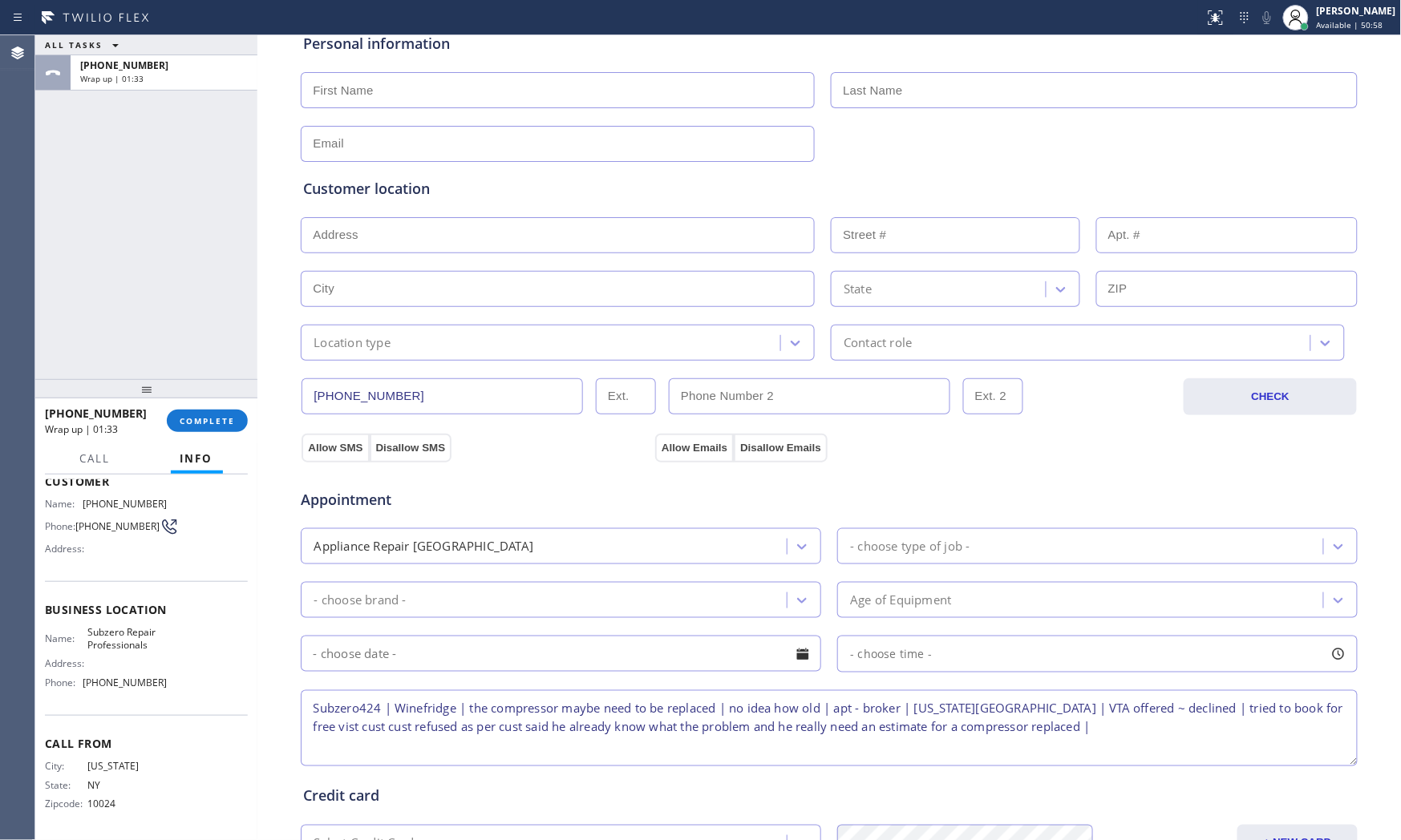
scroll to position [0, 0]
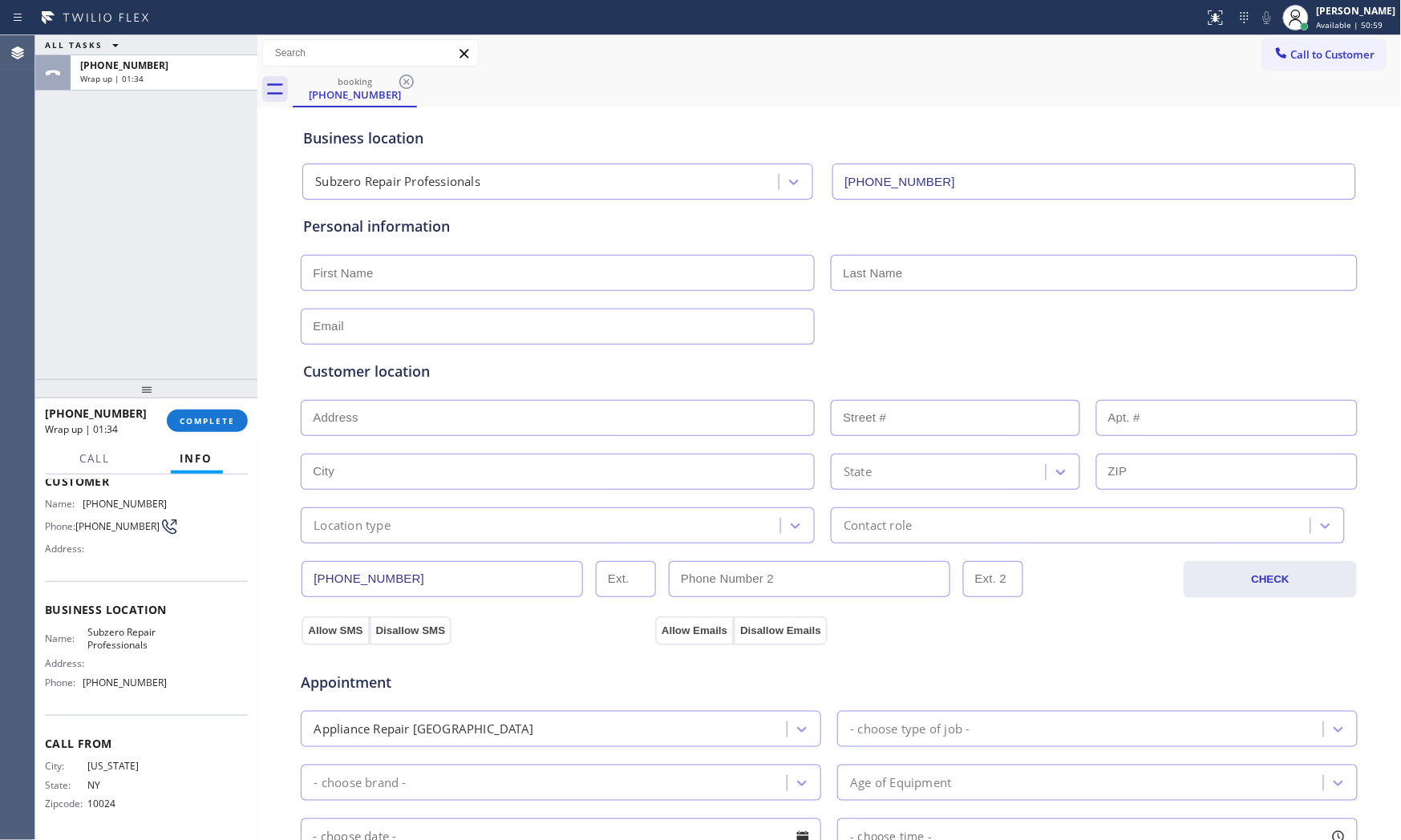
type textarea "Subzero424 | Winefridge | the compressor maybe need to be replaced | no idea ho…"
click at [446, 269] on input "text" at bounding box center [558, 273] width 514 height 36
type input "Mr"
type input "[PERSON_NAME]"
type input "[EMAIL_ADDRESS][DOMAIN_NAME]"
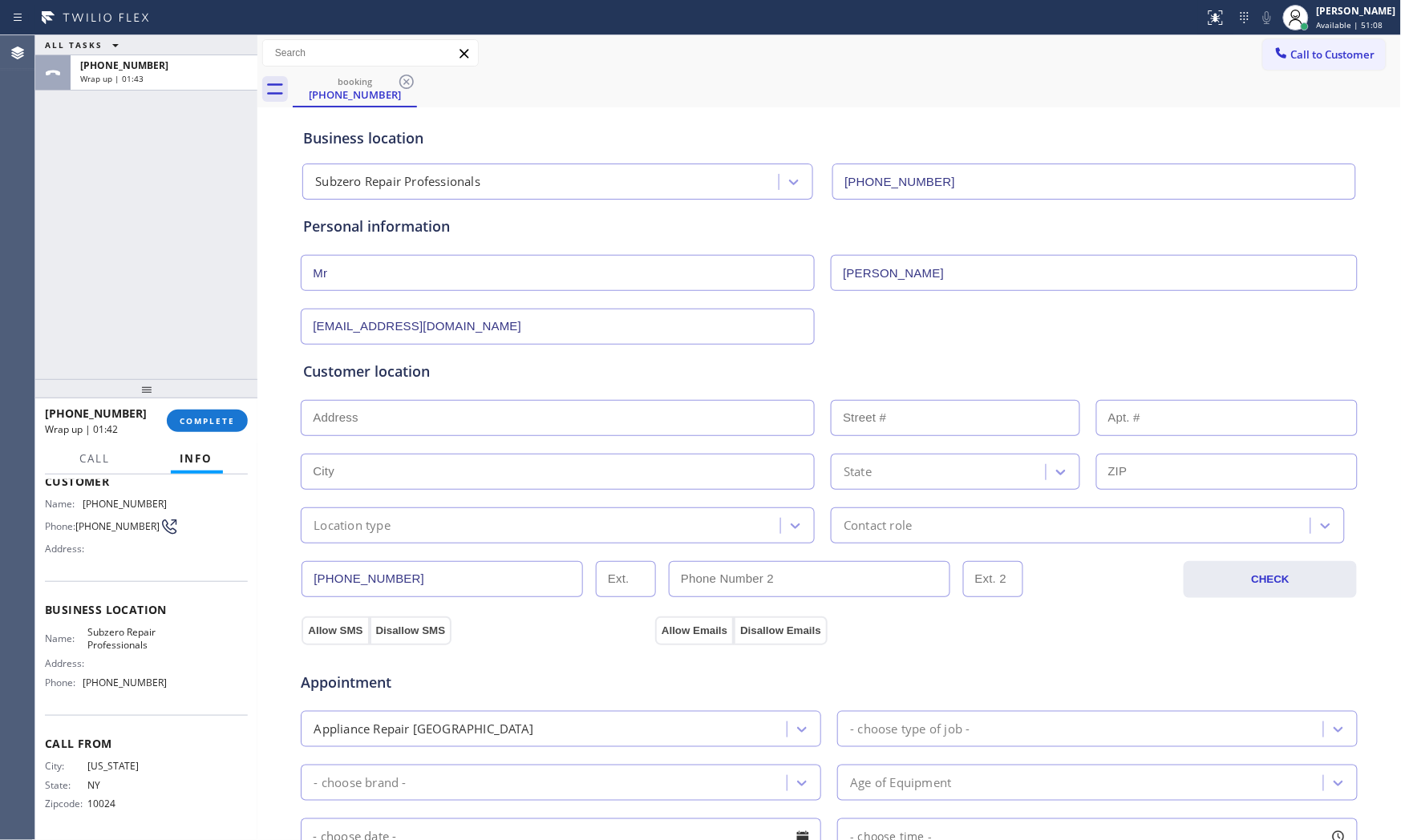
click at [386, 410] on input "text" at bounding box center [558, 417] width 514 height 36
paste input "[US_STATE][GEOGRAPHIC_DATA]"
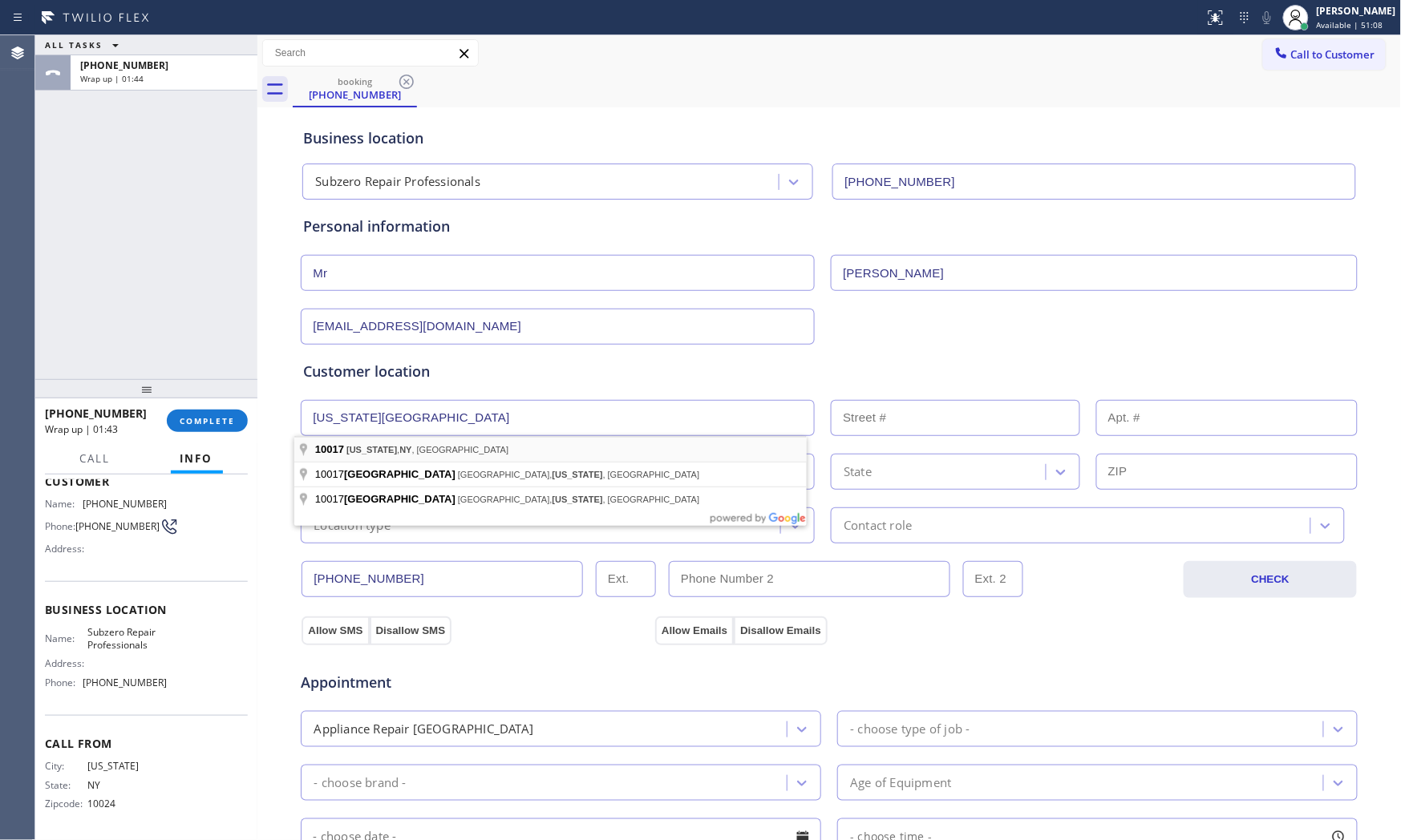
type input "[US_STATE][GEOGRAPHIC_DATA]"
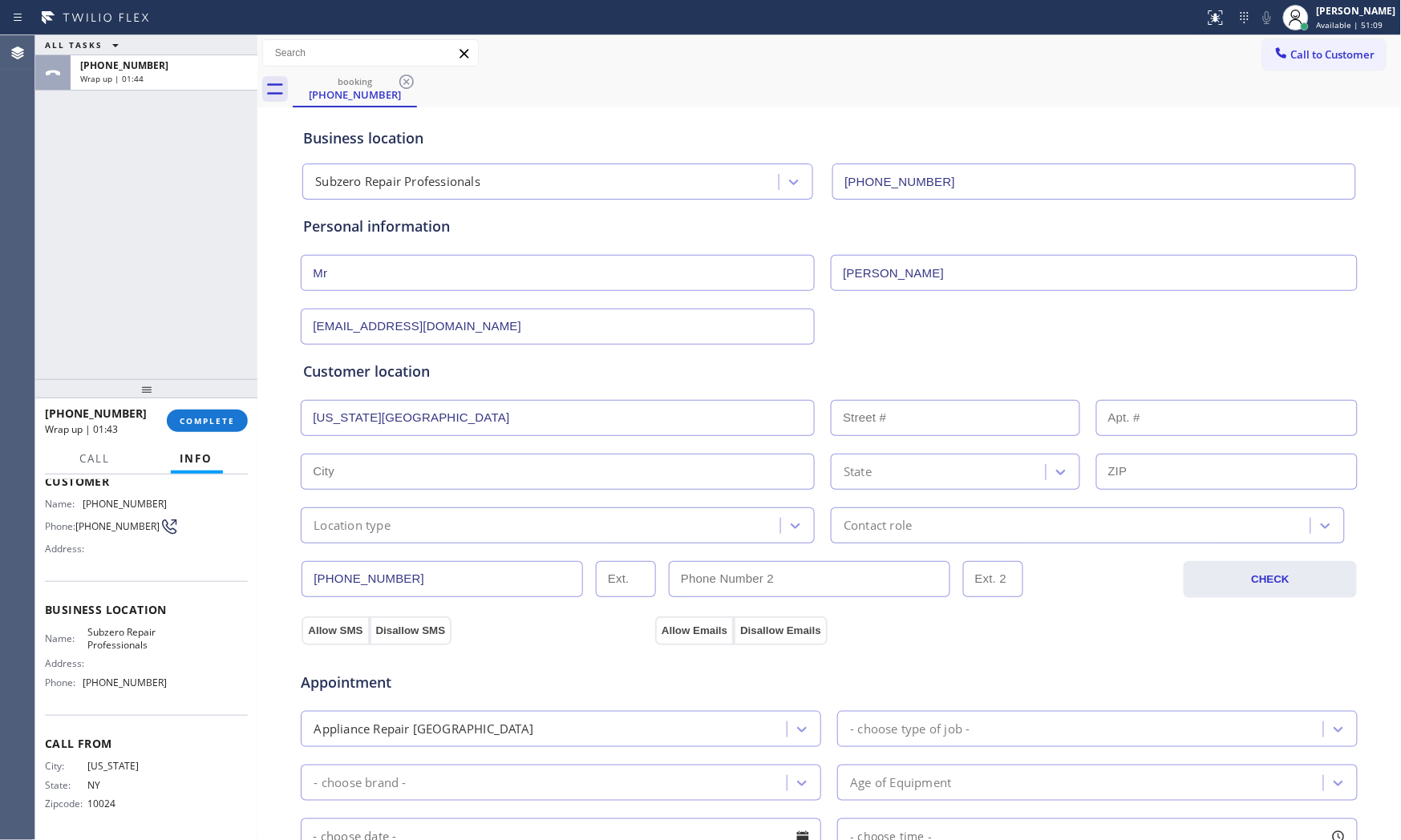
type input "[US_STATE]"
type input "10017"
drag, startPoint x: 372, startPoint y: 522, endPoint x: 372, endPoint y: 533, distance: 11.0
click at [372, 529] on div "Location type" at bounding box center [352, 526] width 77 height 19
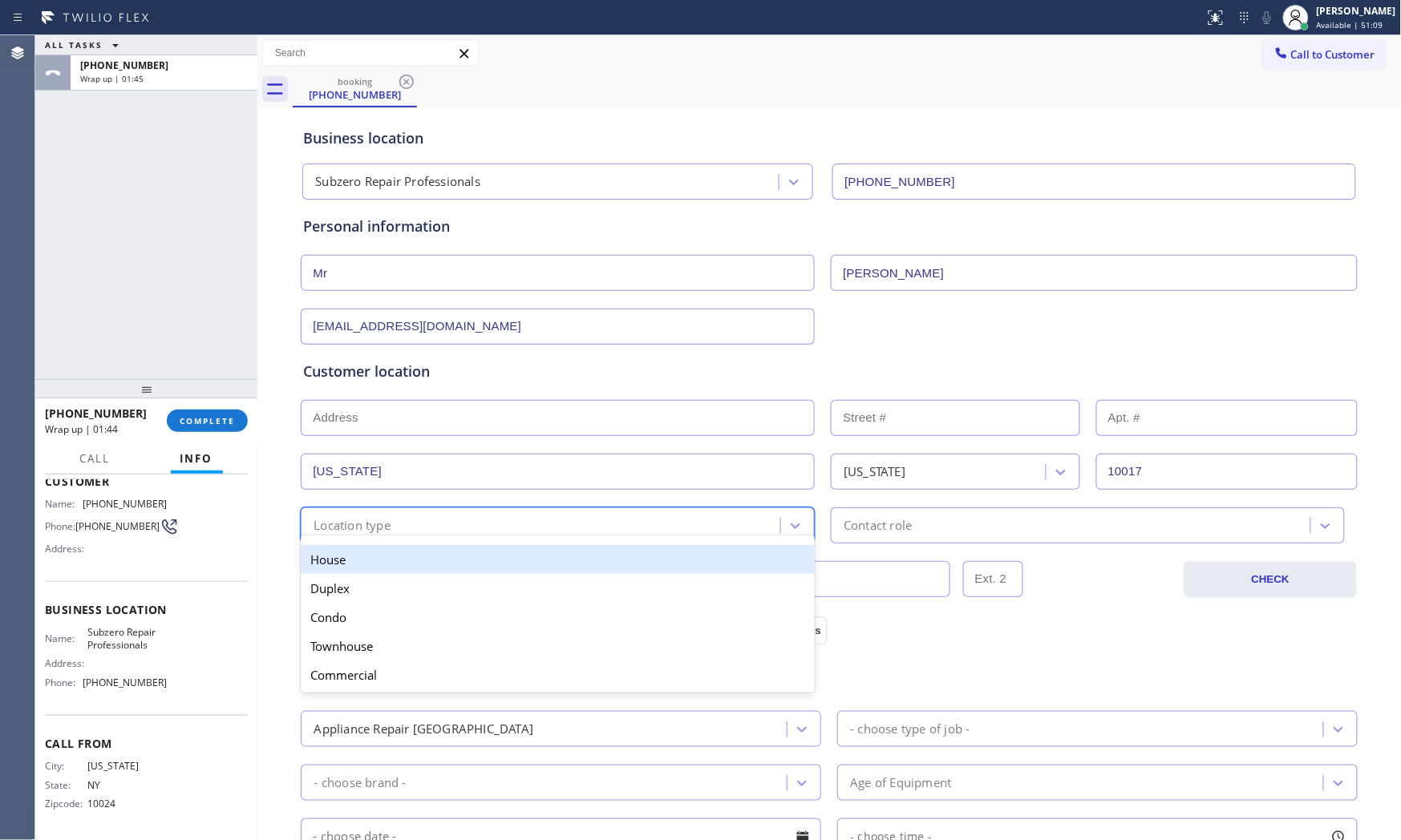
click at [370, 553] on div "House" at bounding box center [558, 559] width 514 height 29
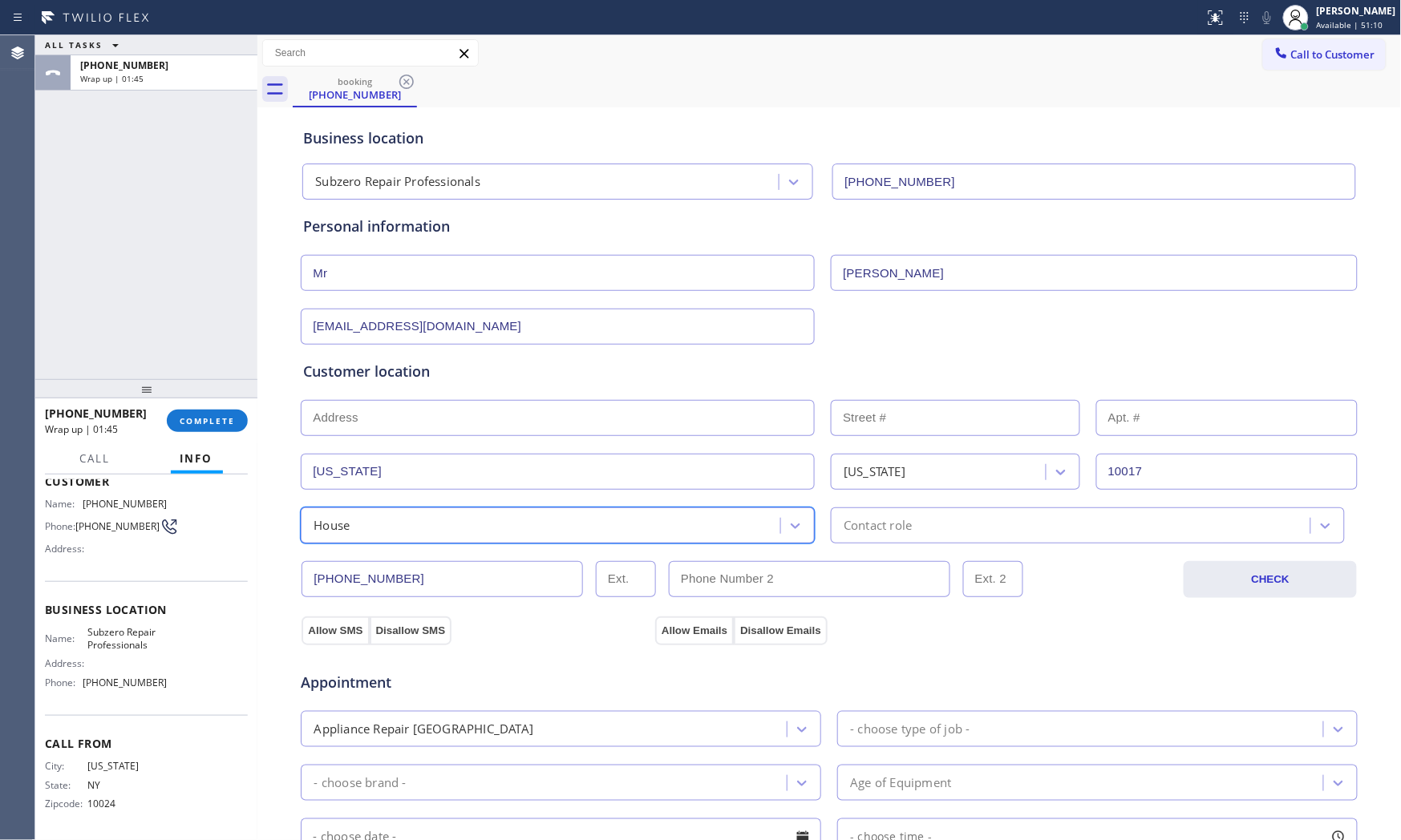
click at [592, 543] on div "option House, selected. 5 results available. Select is focused ,type to refine …" at bounding box center [558, 525] width 514 height 36
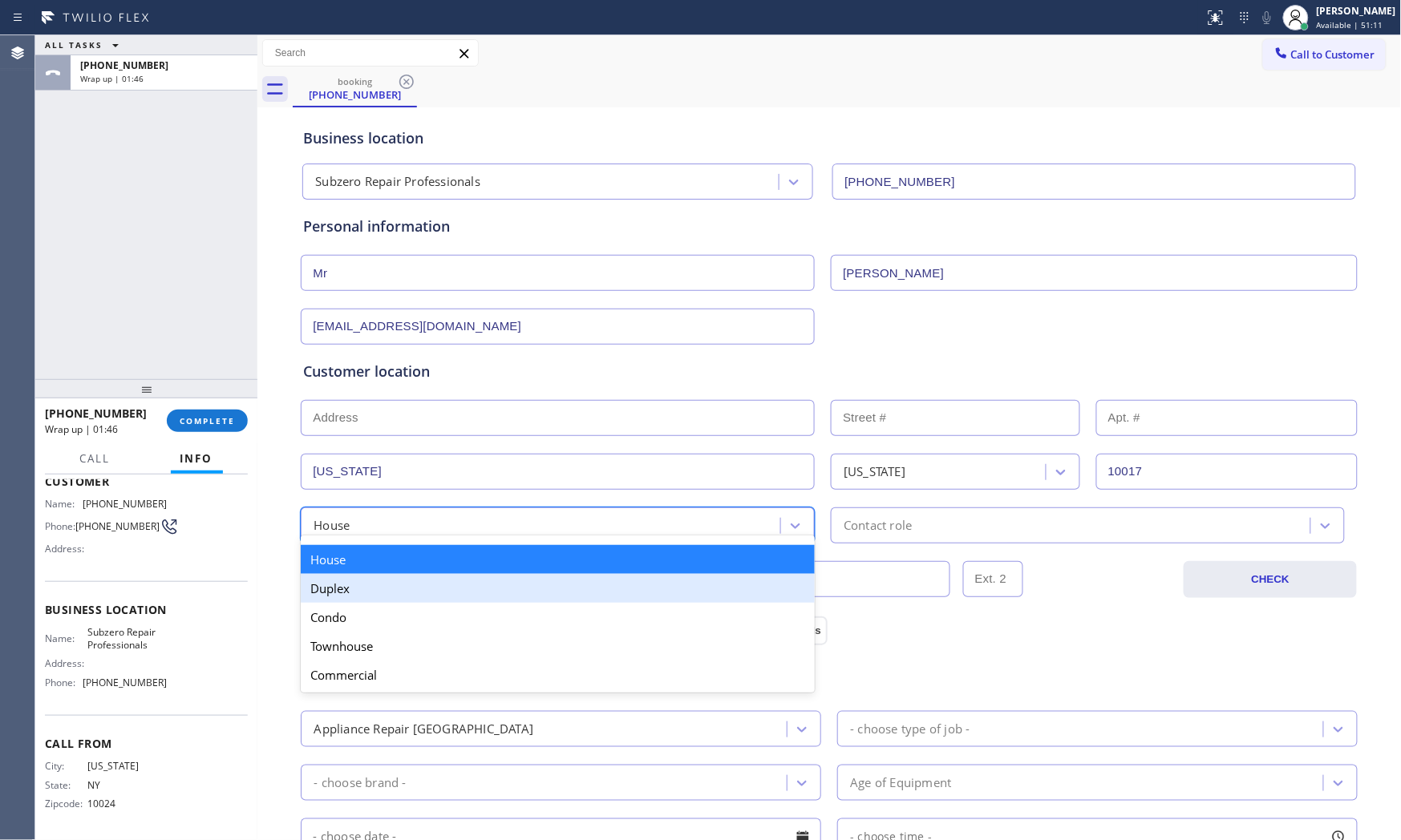
click at [435, 601] on div "Duplex" at bounding box center [558, 588] width 514 height 29
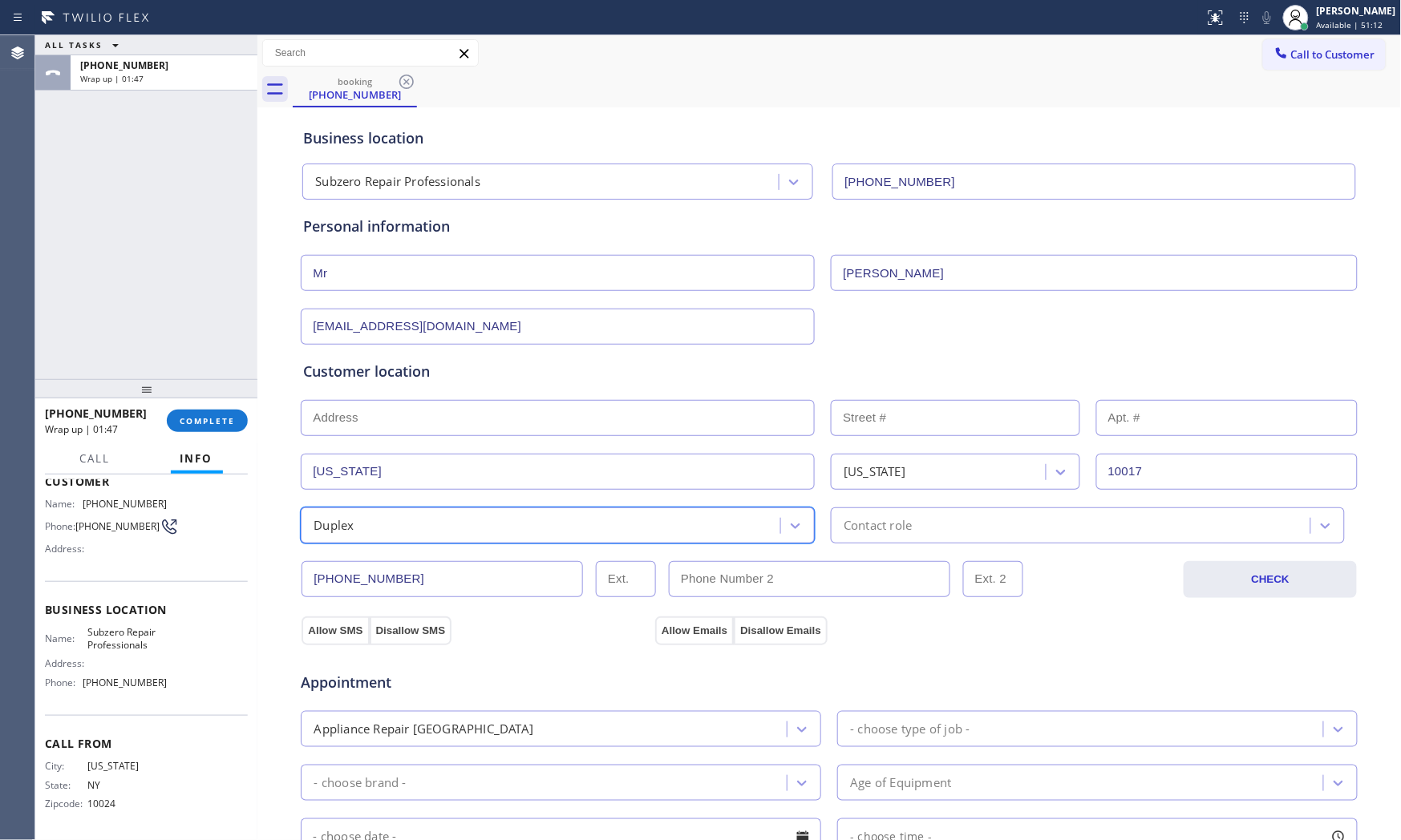
click at [621, 549] on div "[PHONE_NUMBER] CHECK" at bounding box center [829, 570] width 1059 height 54
click at [607, 536] on div "Duplex" at bounding box center [558, 525] width 514 height 36
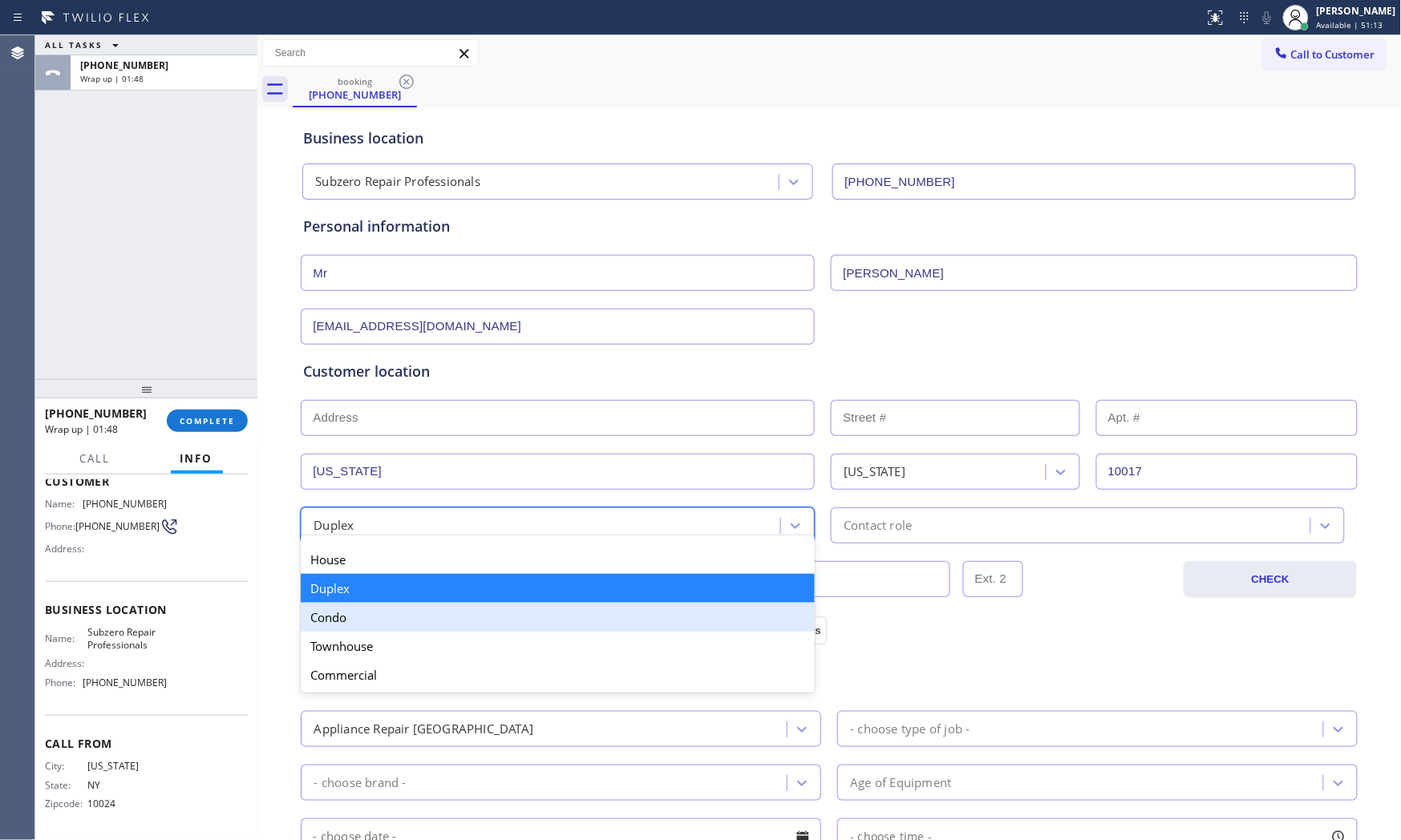
click at [391, 627] on div "Condo" at bounding box center [558, 617] width 514 height 29
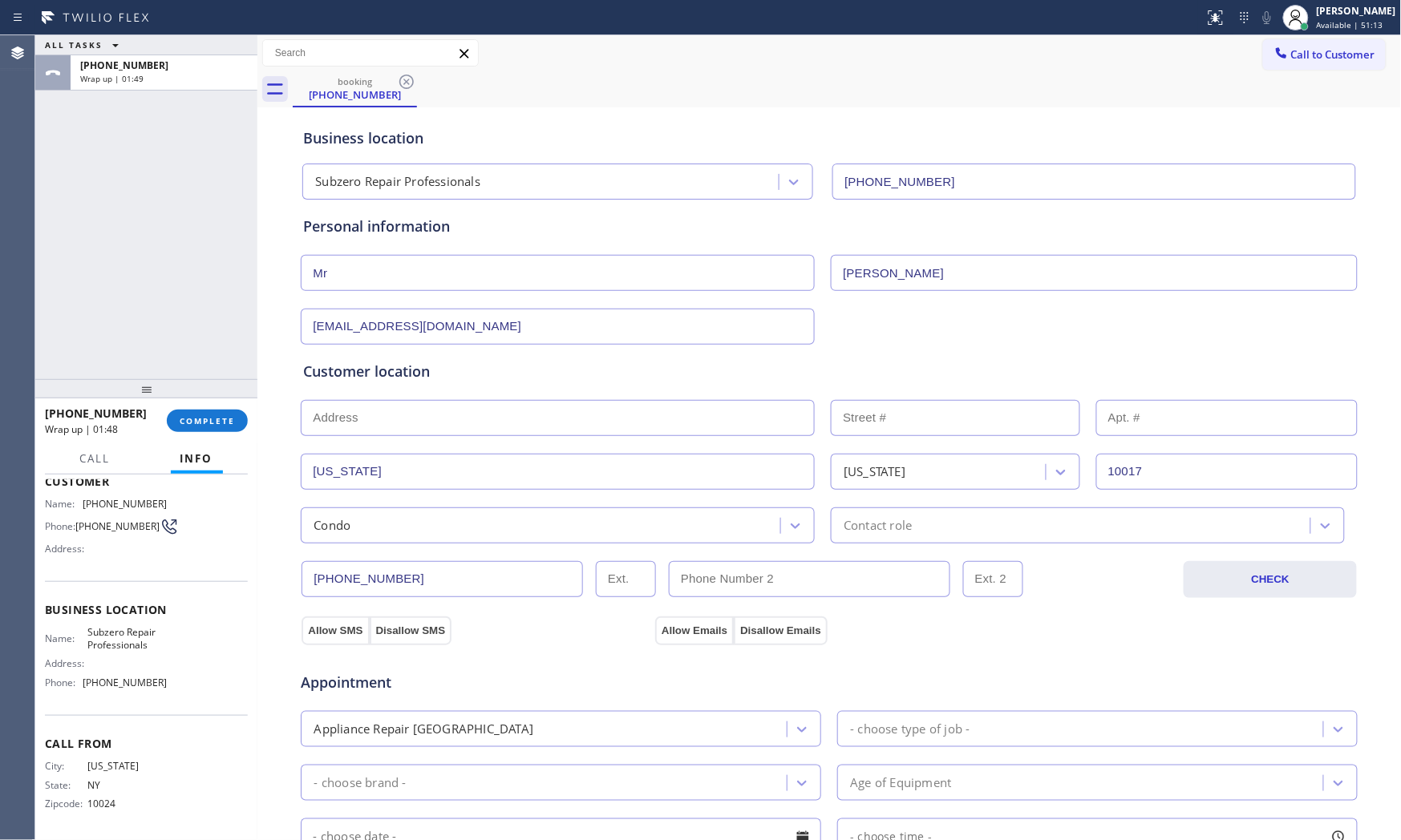
click at [930, 505] on div "Condo Contact role" at bounding box center [829, 524] width 1060 height 39
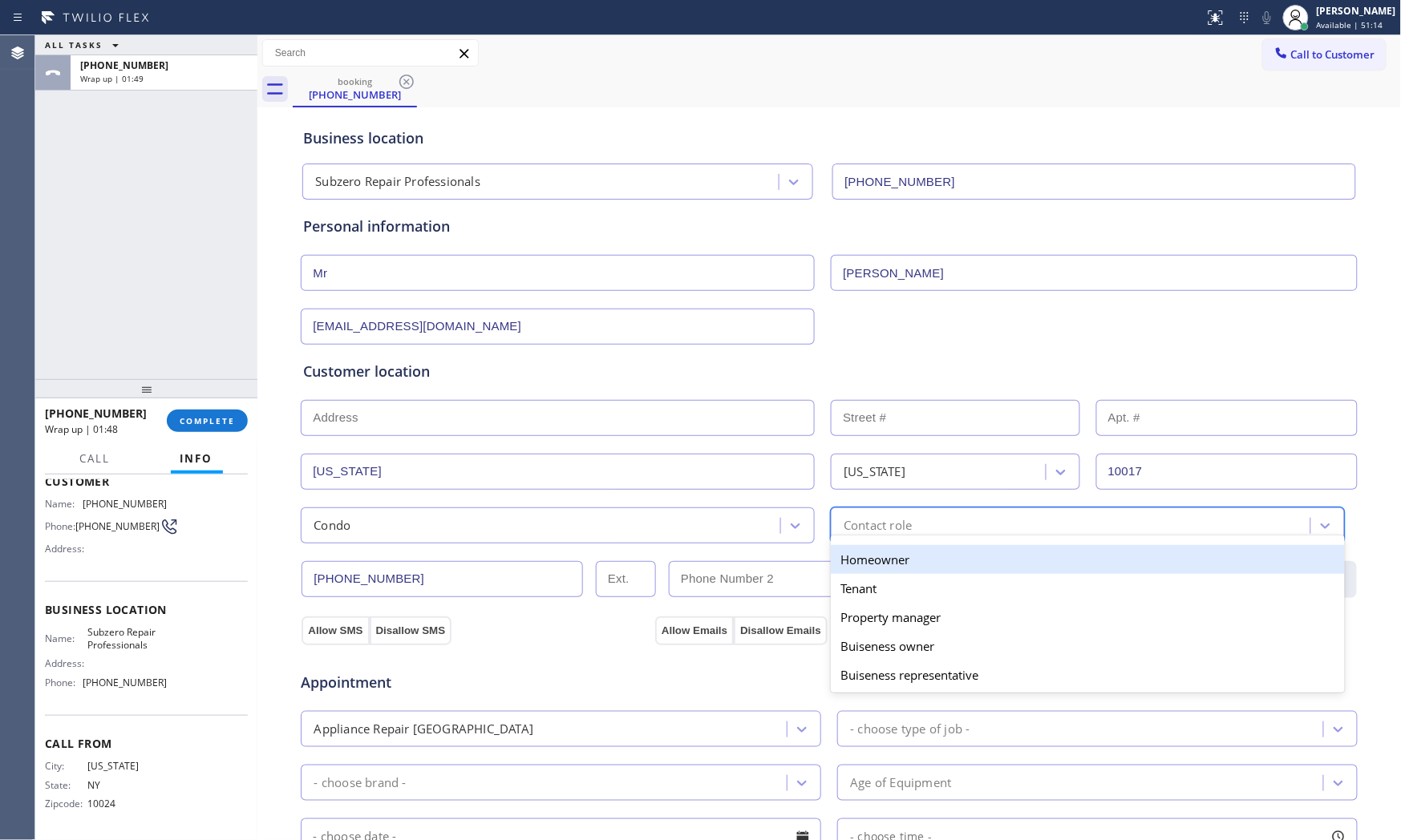
click at [922, 524] on div "Contact role" at bounding box center [1072, 525] width 474 height 28
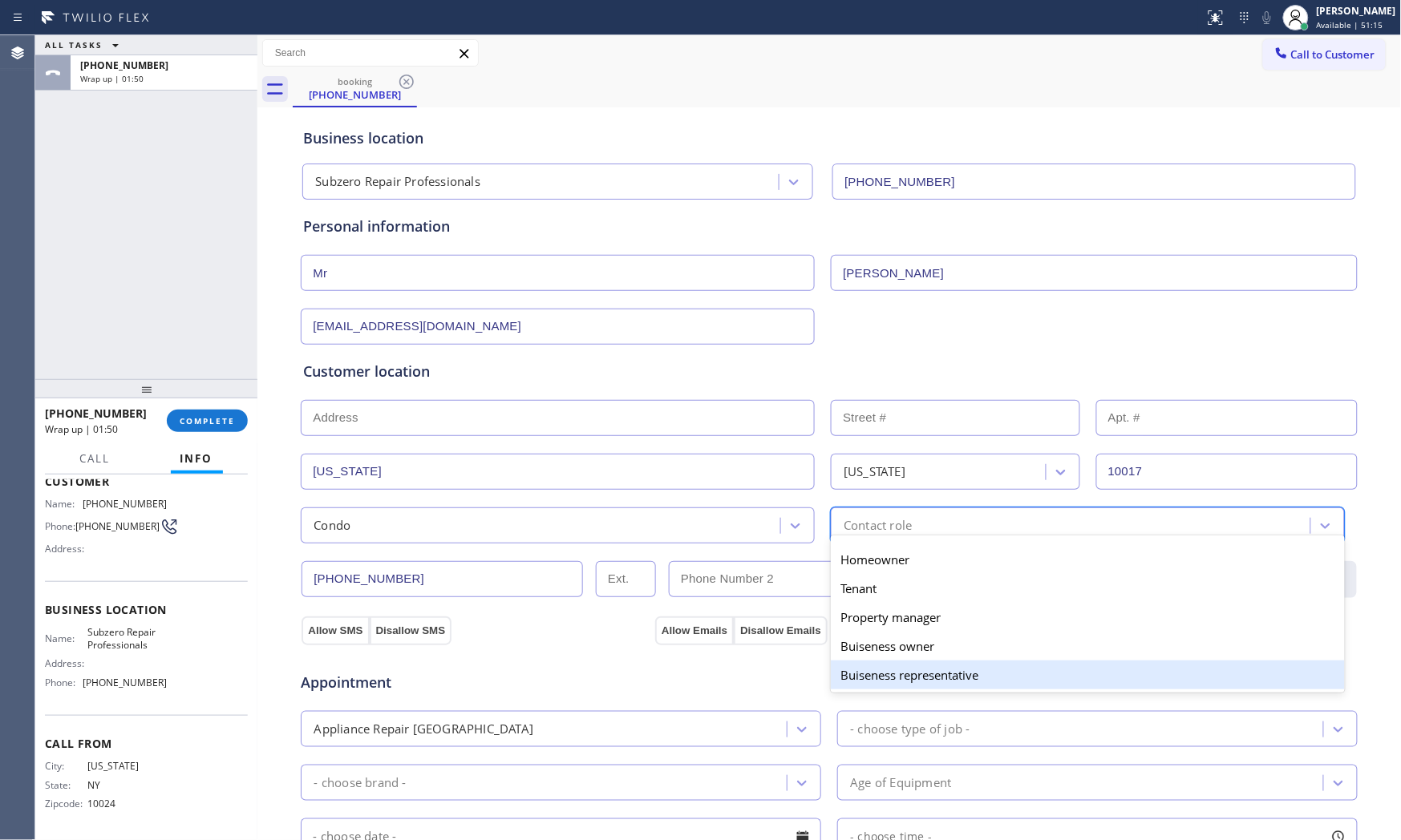
click at [898, 662] on div "Buiseness representative" at bounding box center [1088, 674] width 514 height 29
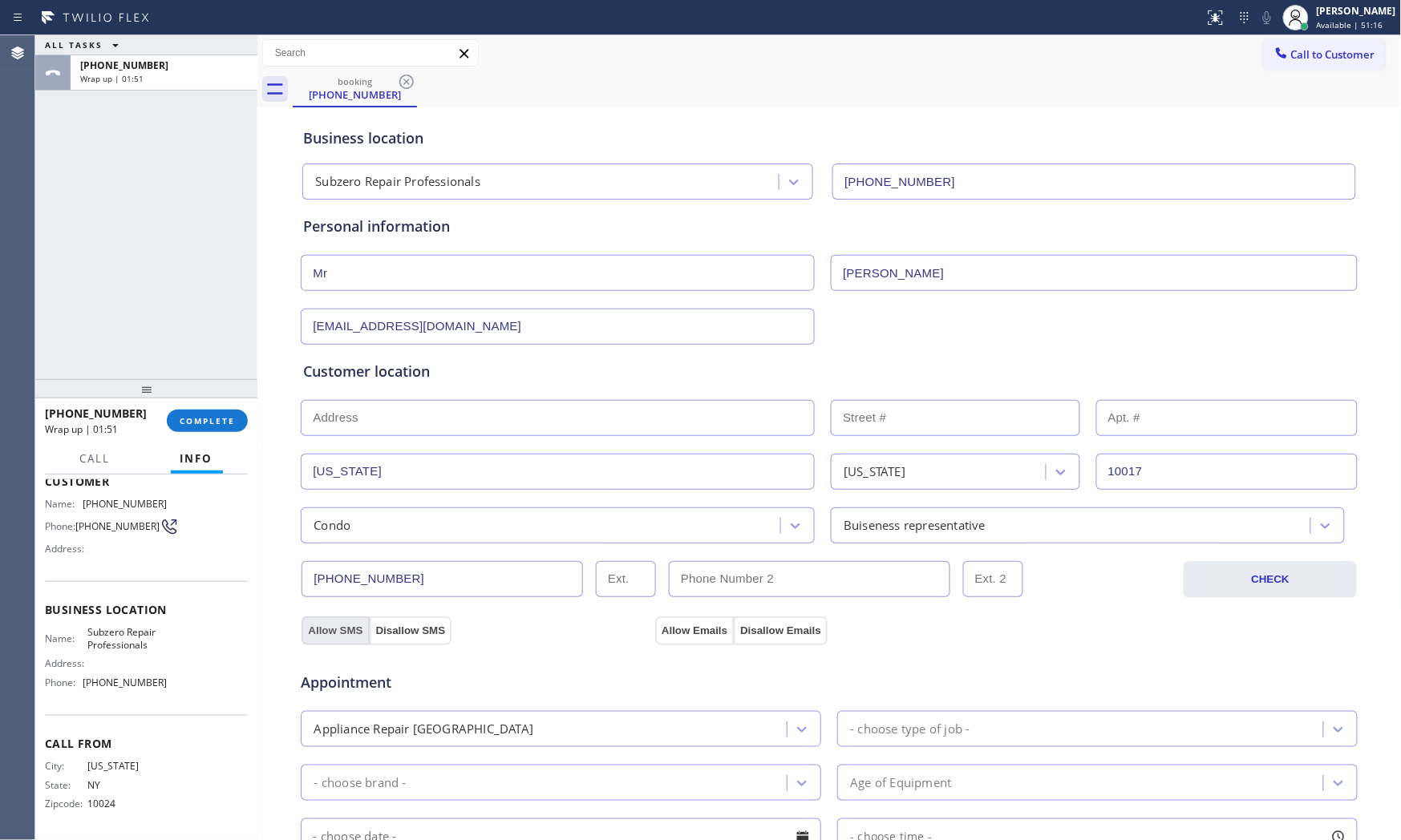
click at [318, 626] on button "Allow SMS" at bounding box center [336, 630] width 68 height 29
click at [655, 627] on button "Allow Emails" at bounding box center [694, 630] width 79 height 29
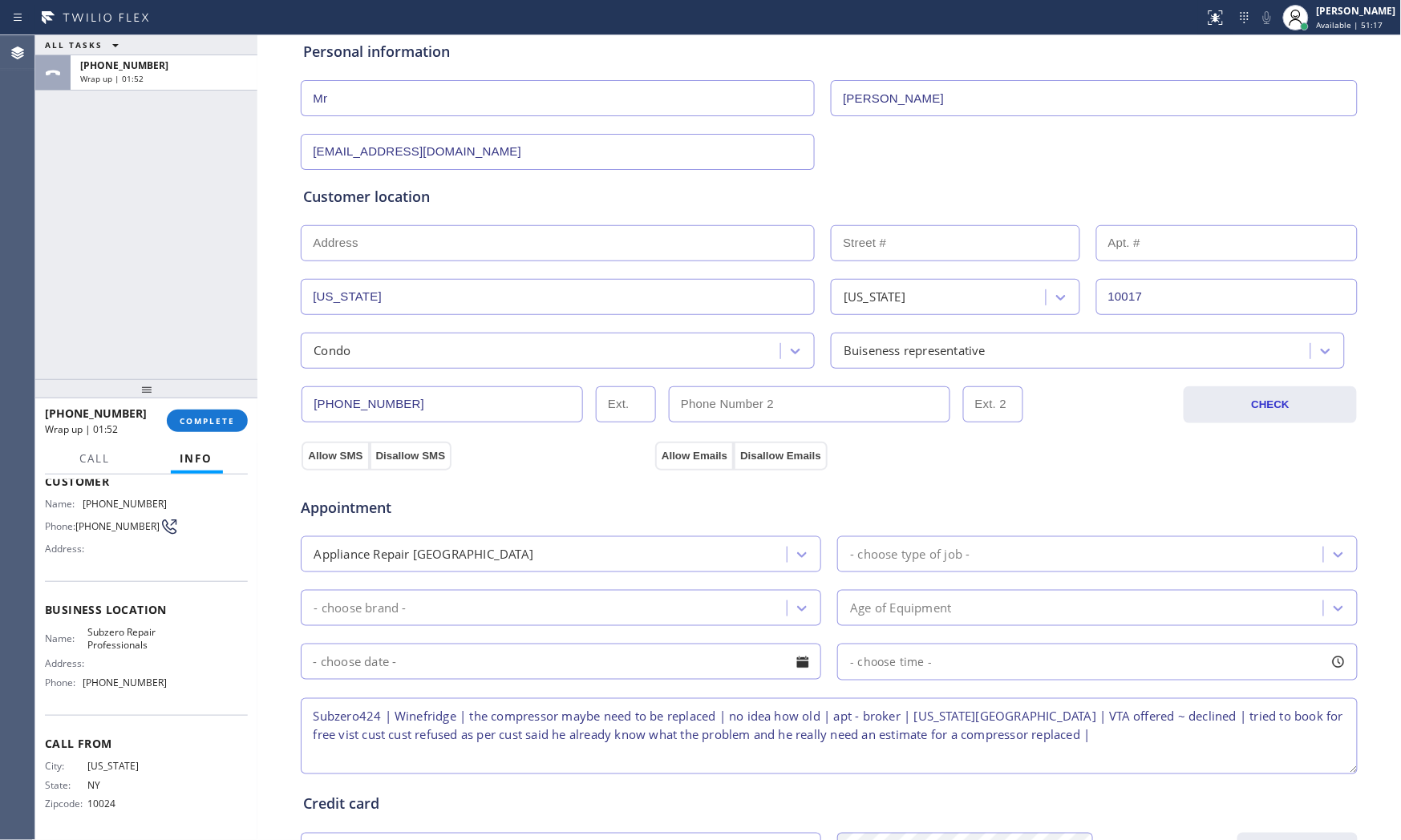
scroll to position [178, 0]
click at [889, 557] on div "- choose type of job -" at bounding box center [909, 551] width 119 height 19
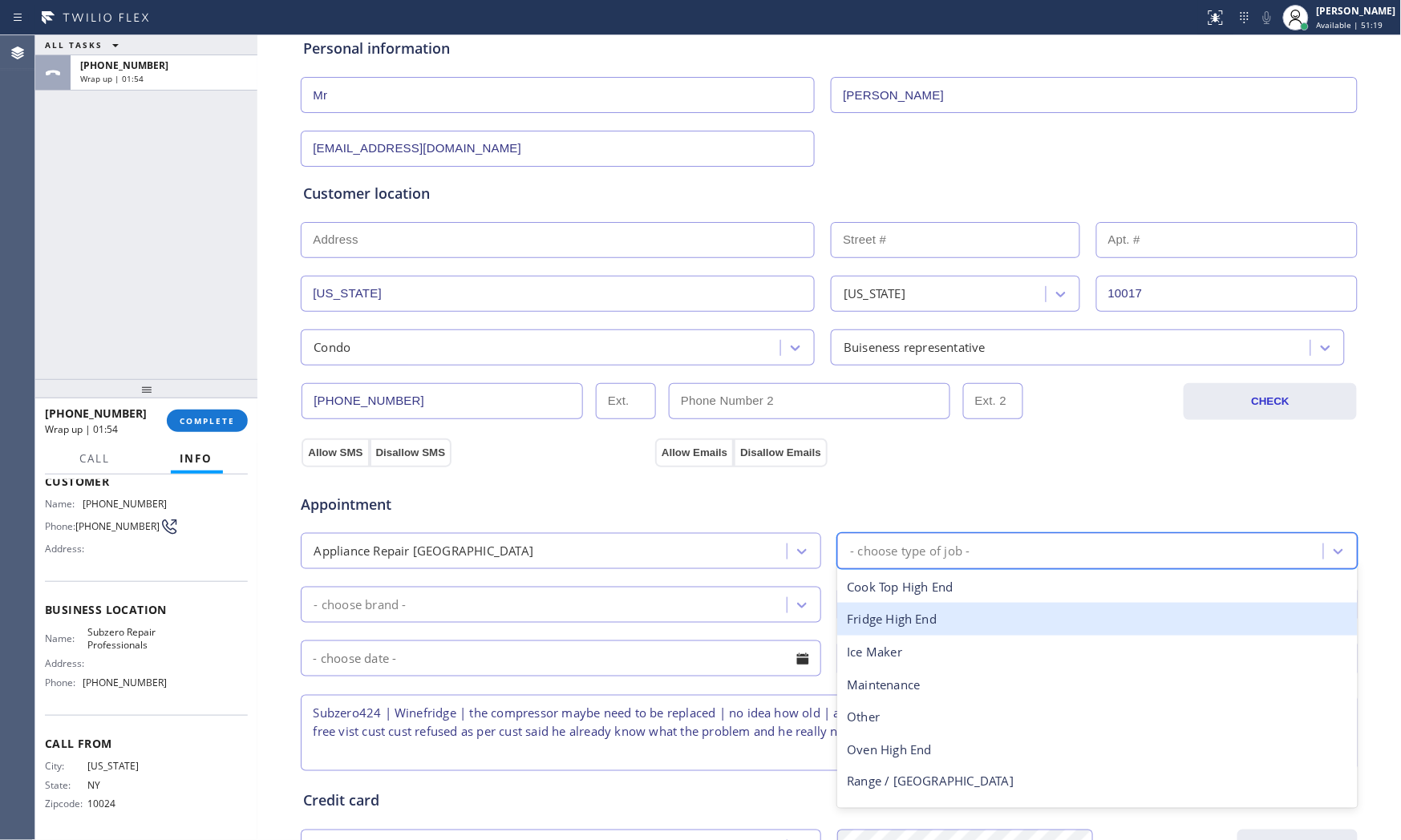
type input "w"
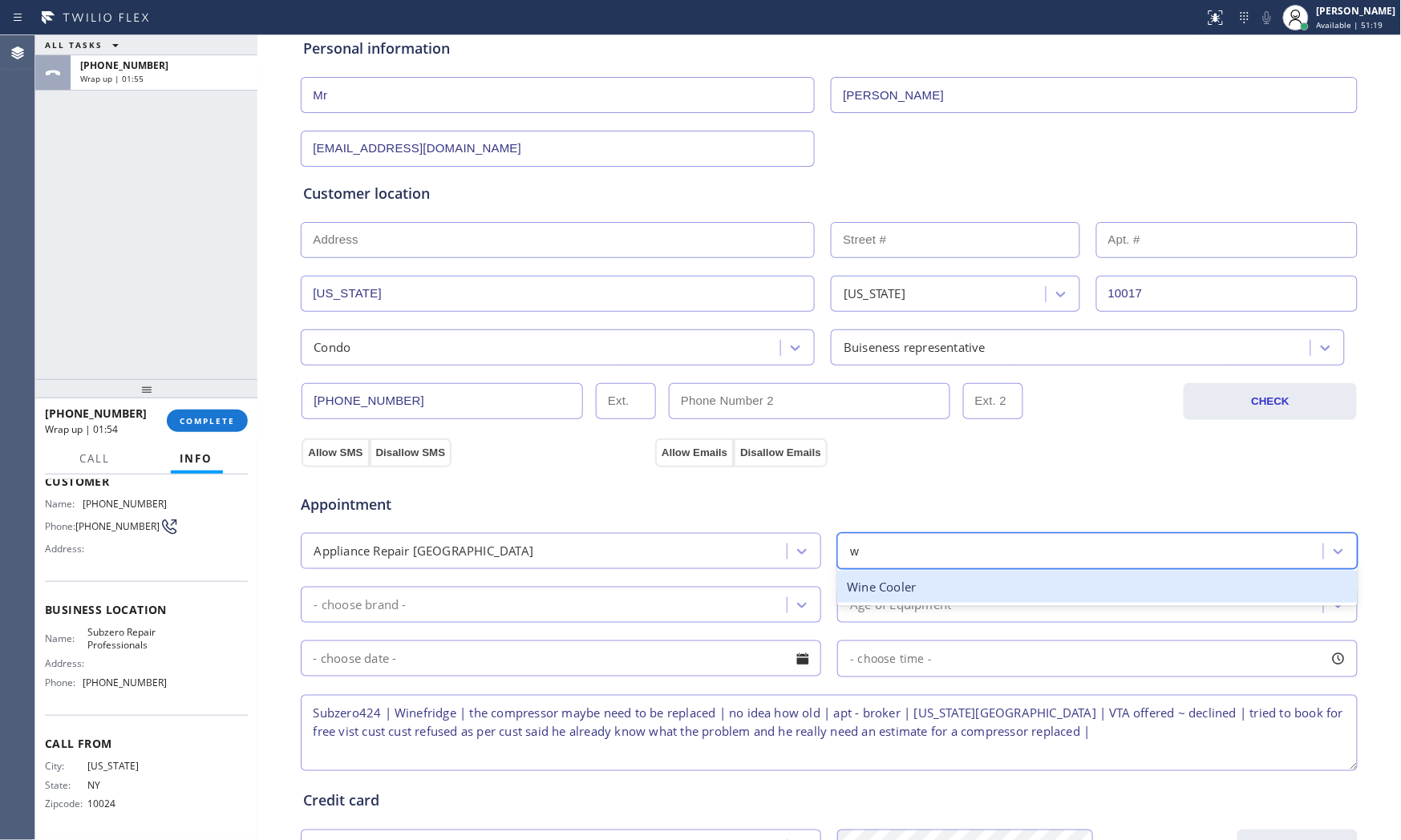
click at [894, 586] on div "Wine Cooler" at bounding box center [1097, 586] width 521 height 33
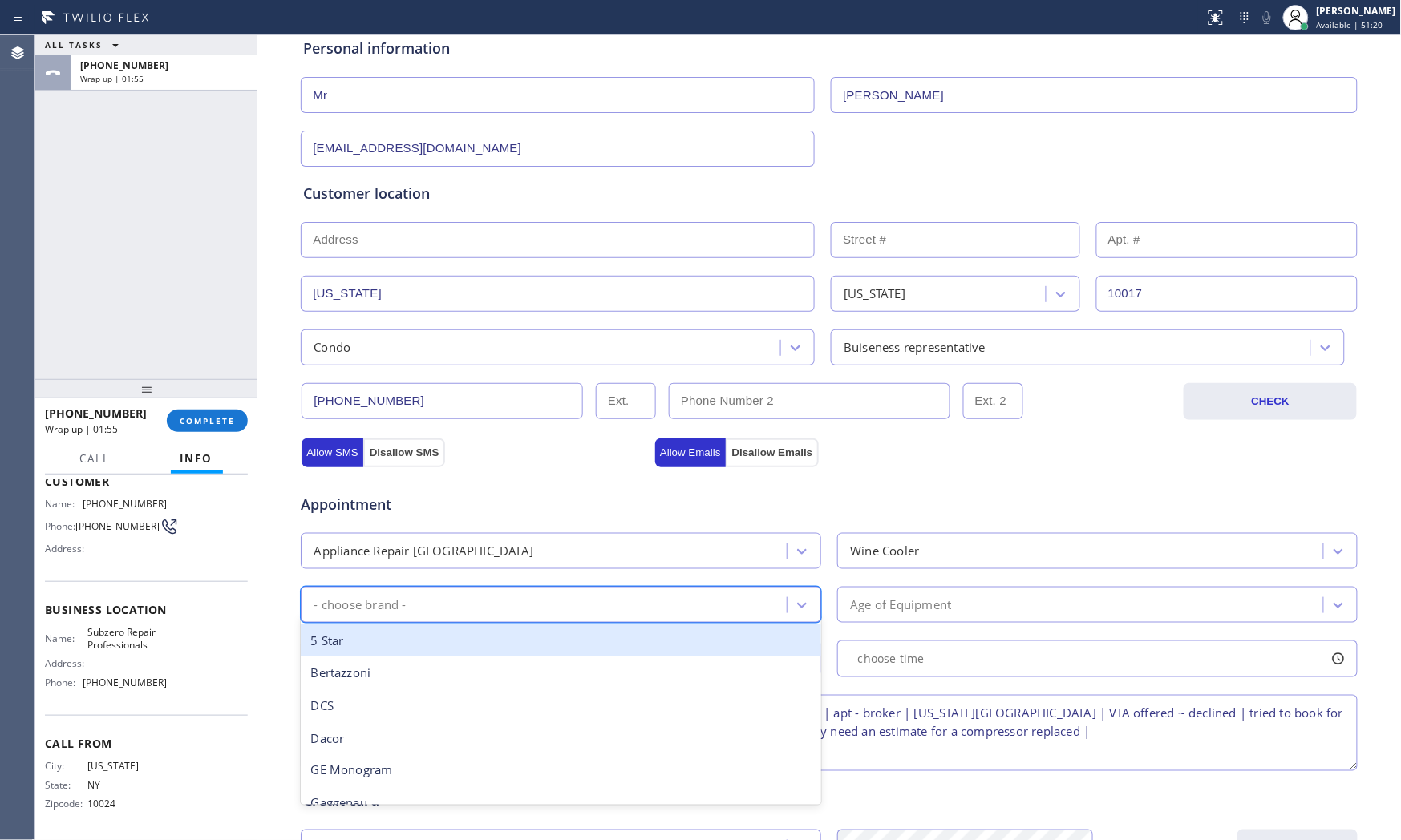
click at [616, 595] on div "- choose brand -" at bounding box center [545, 604] width 481 height 28
type input "s"
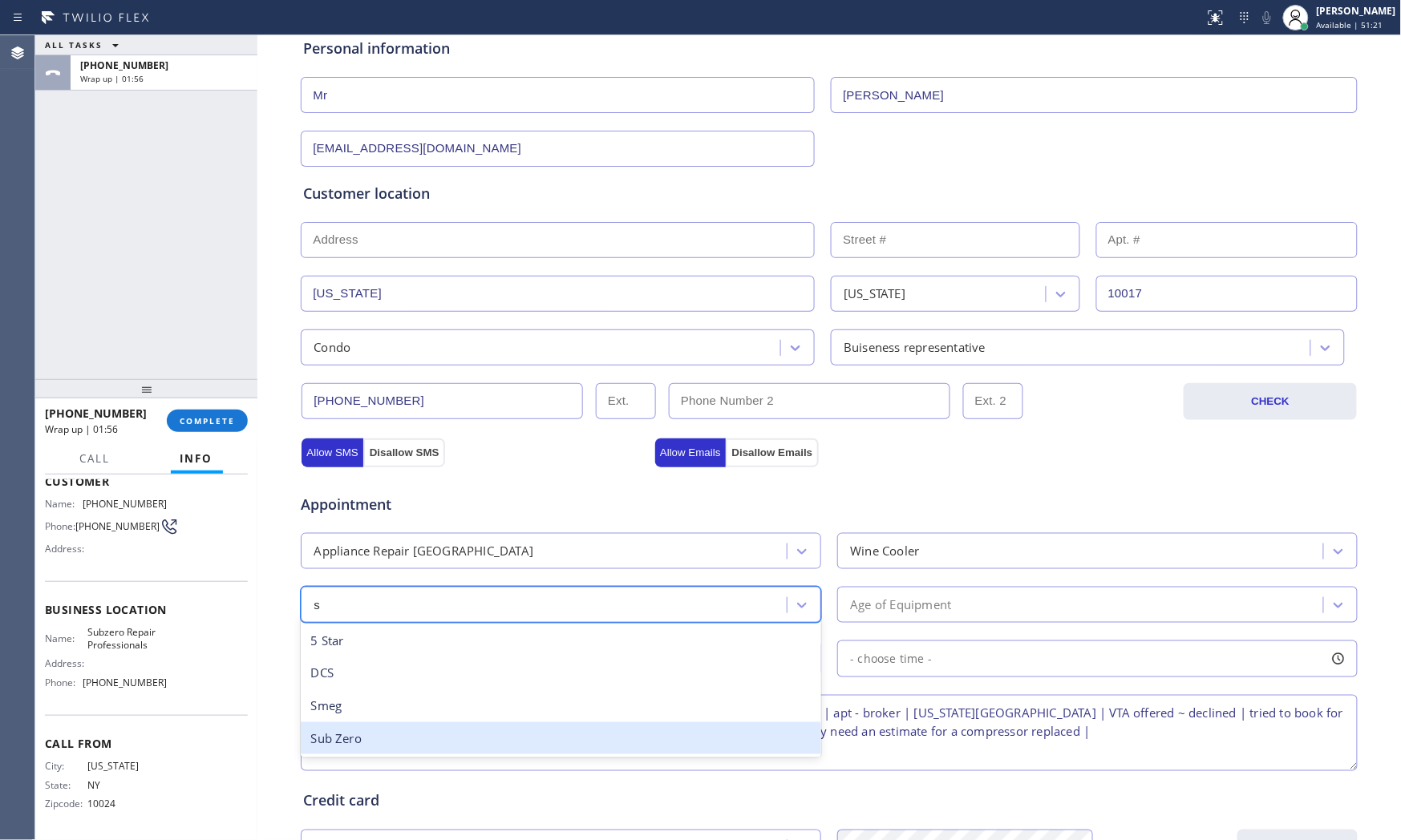
click at [381, 731] on div "Sub Zero" at bounding box center [561, 739] width 521 height 33
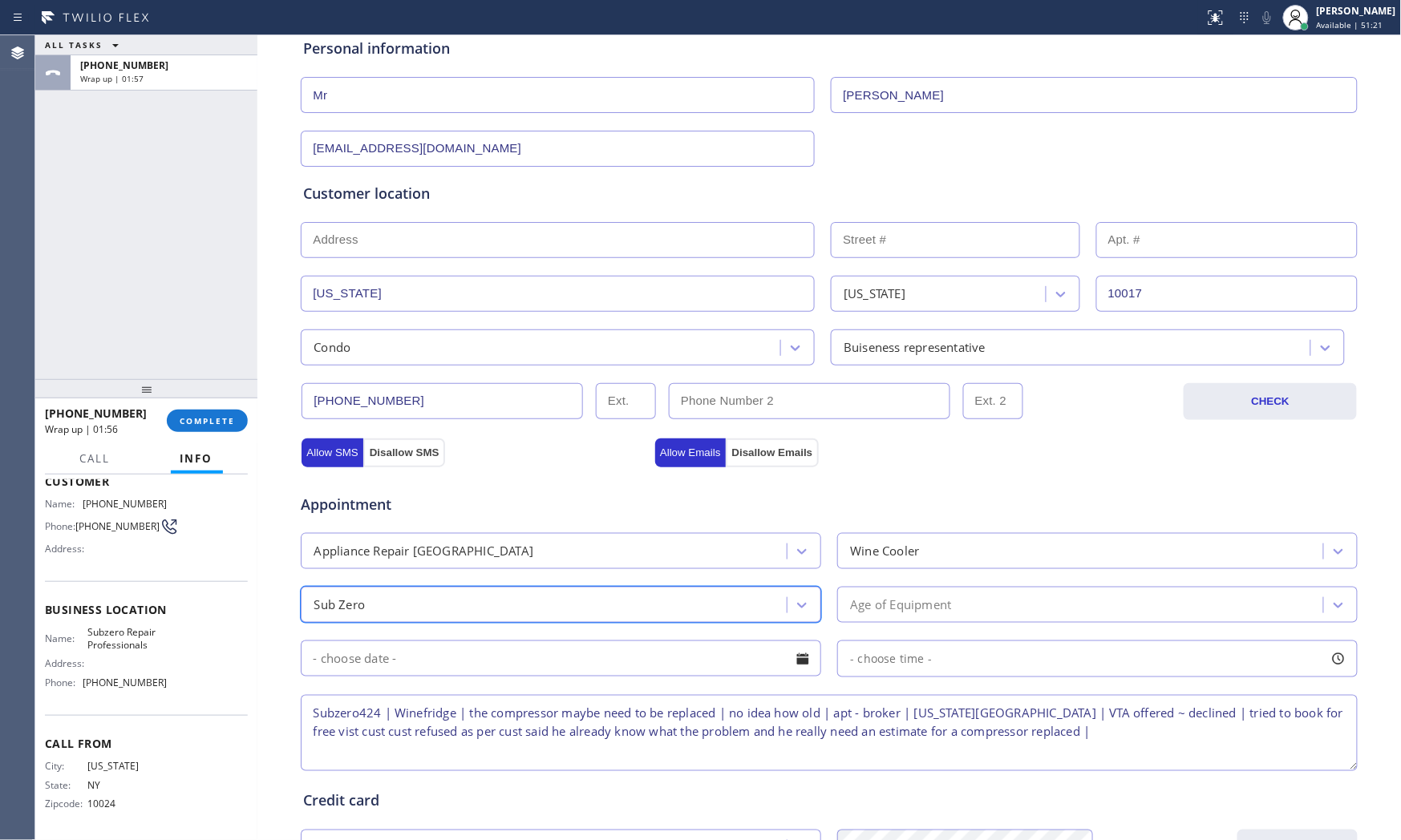
click at [903, 603] on div "Age of Equipment" at bounding box center [900, 605] width 101 height 19
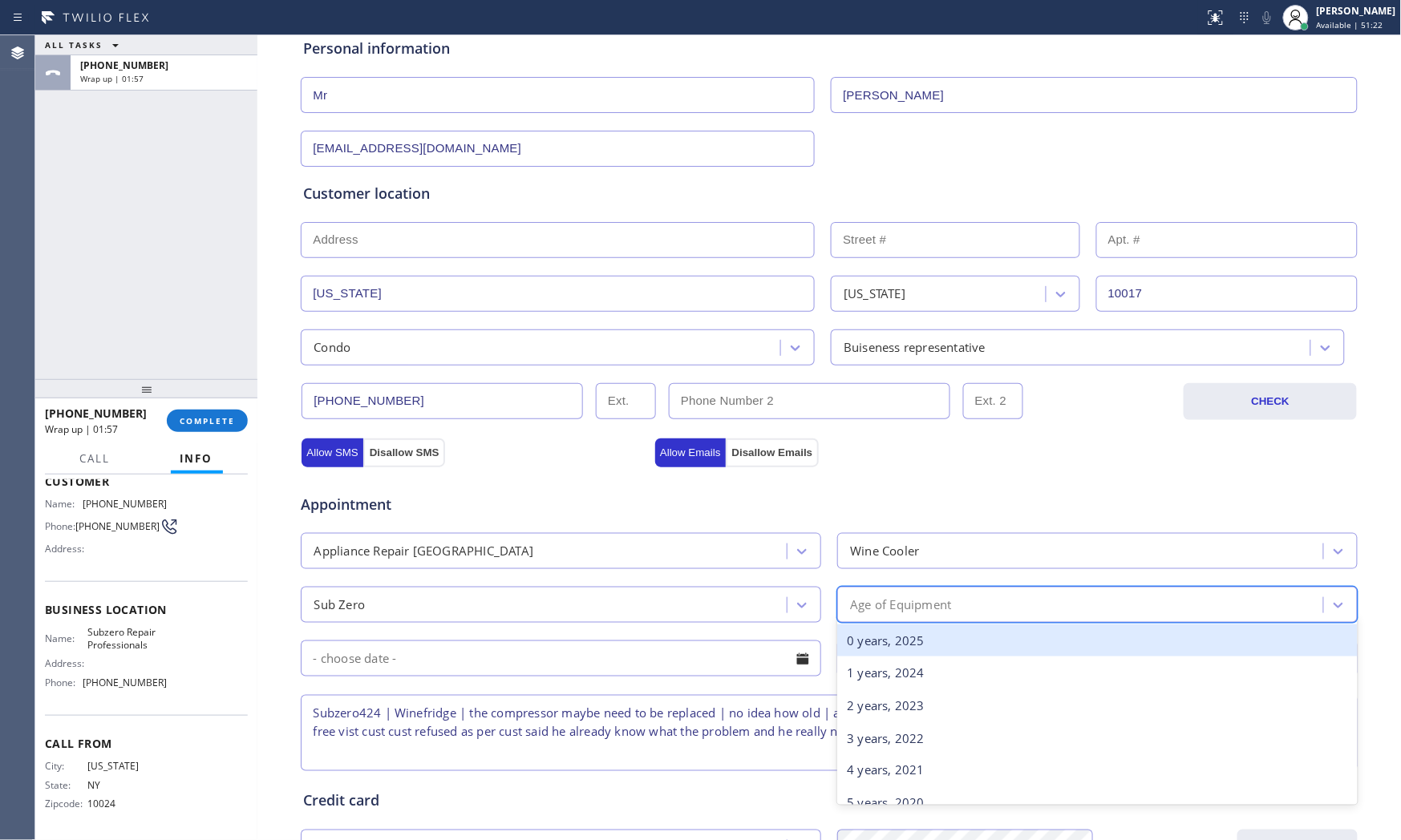
drag, startPoint x: 882, startPoint y: 644, endPoint x: 744, endPoint y: 635, distance: 138.3
click at [879, 645] on div "0 years, 2025" at bounding box center [1097, 641] width 521 height 33
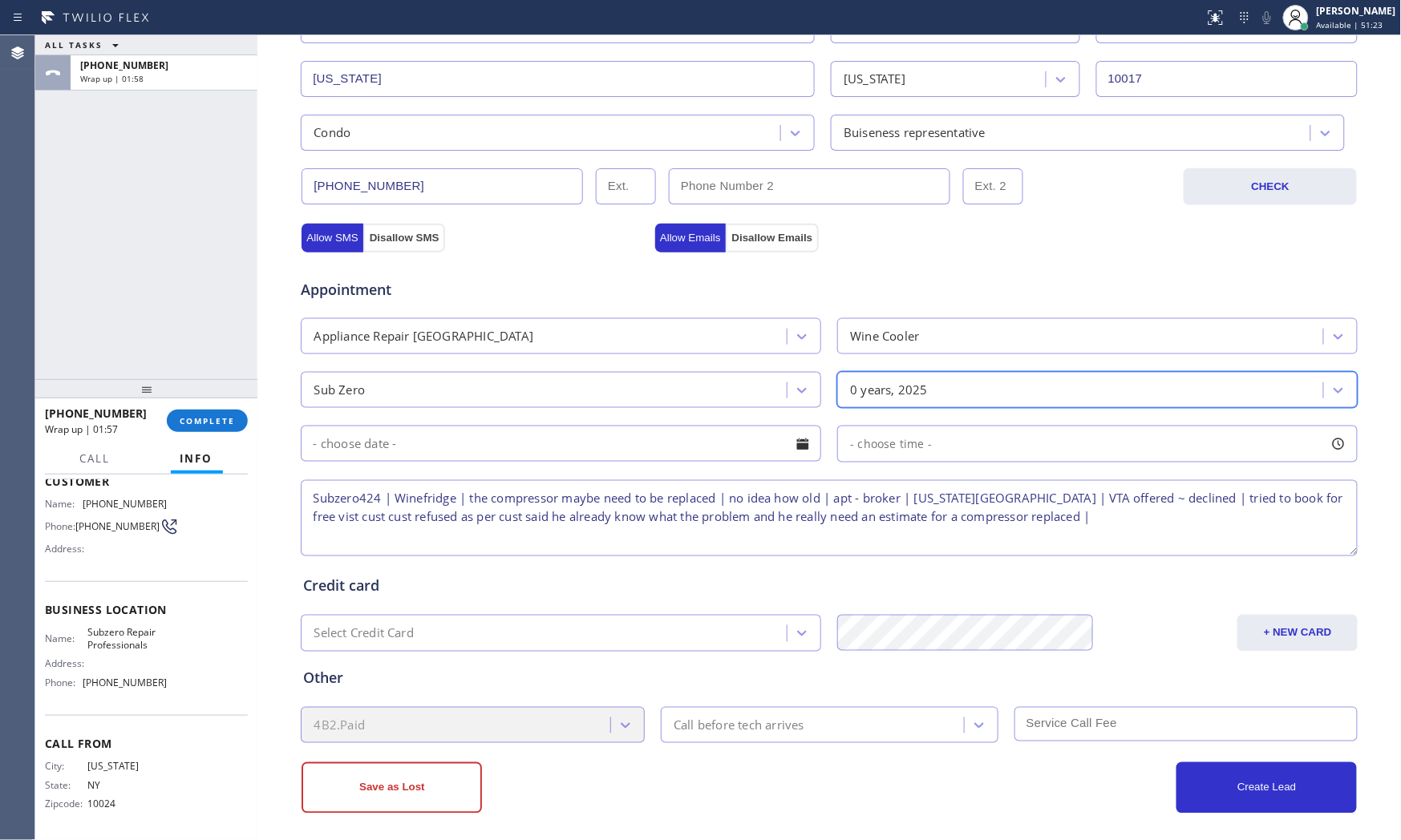
scroll to position [401, 0]
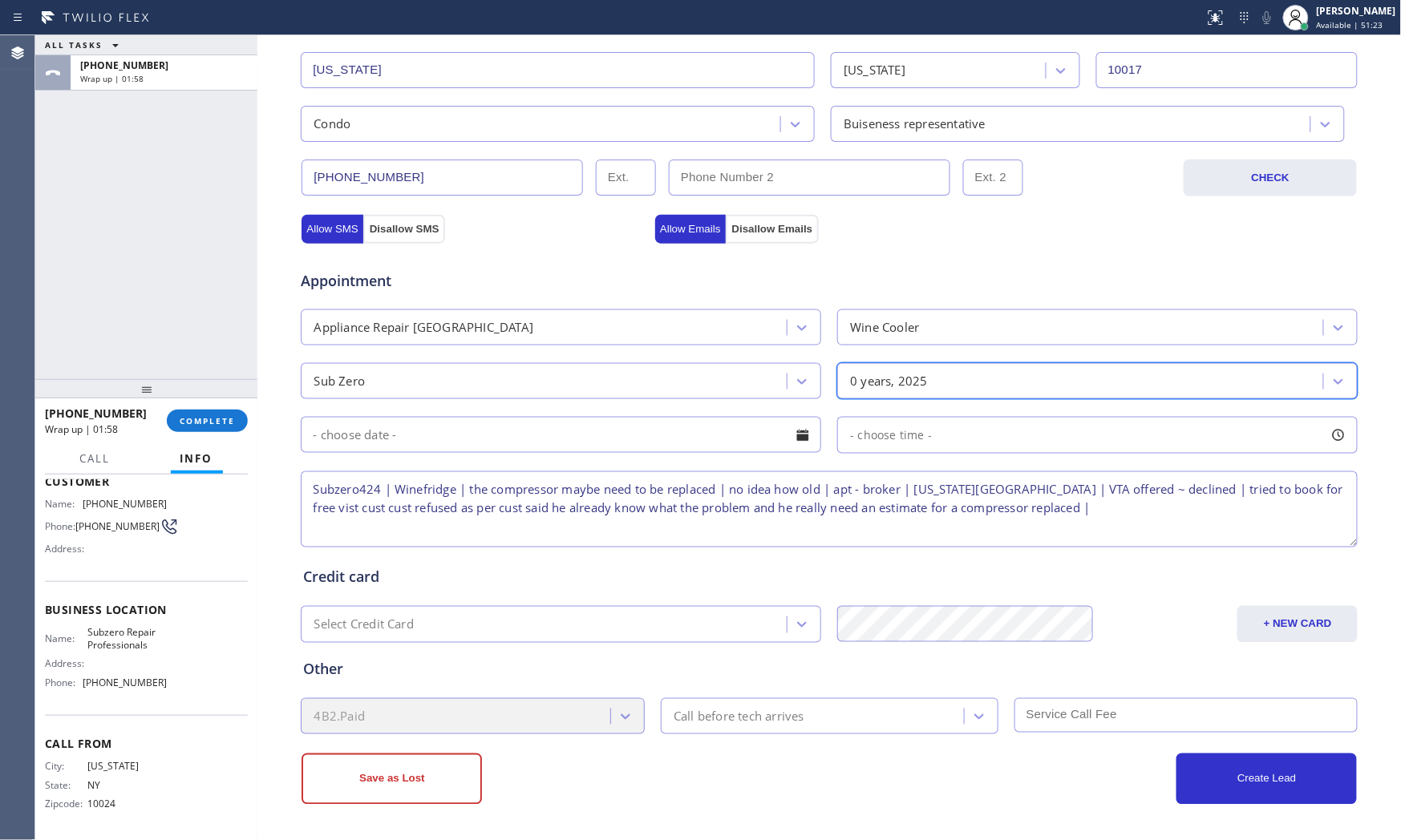
click at [764, 719] on div "Call before tech arrives" at bounding box center [739, 716] width 131 height 19
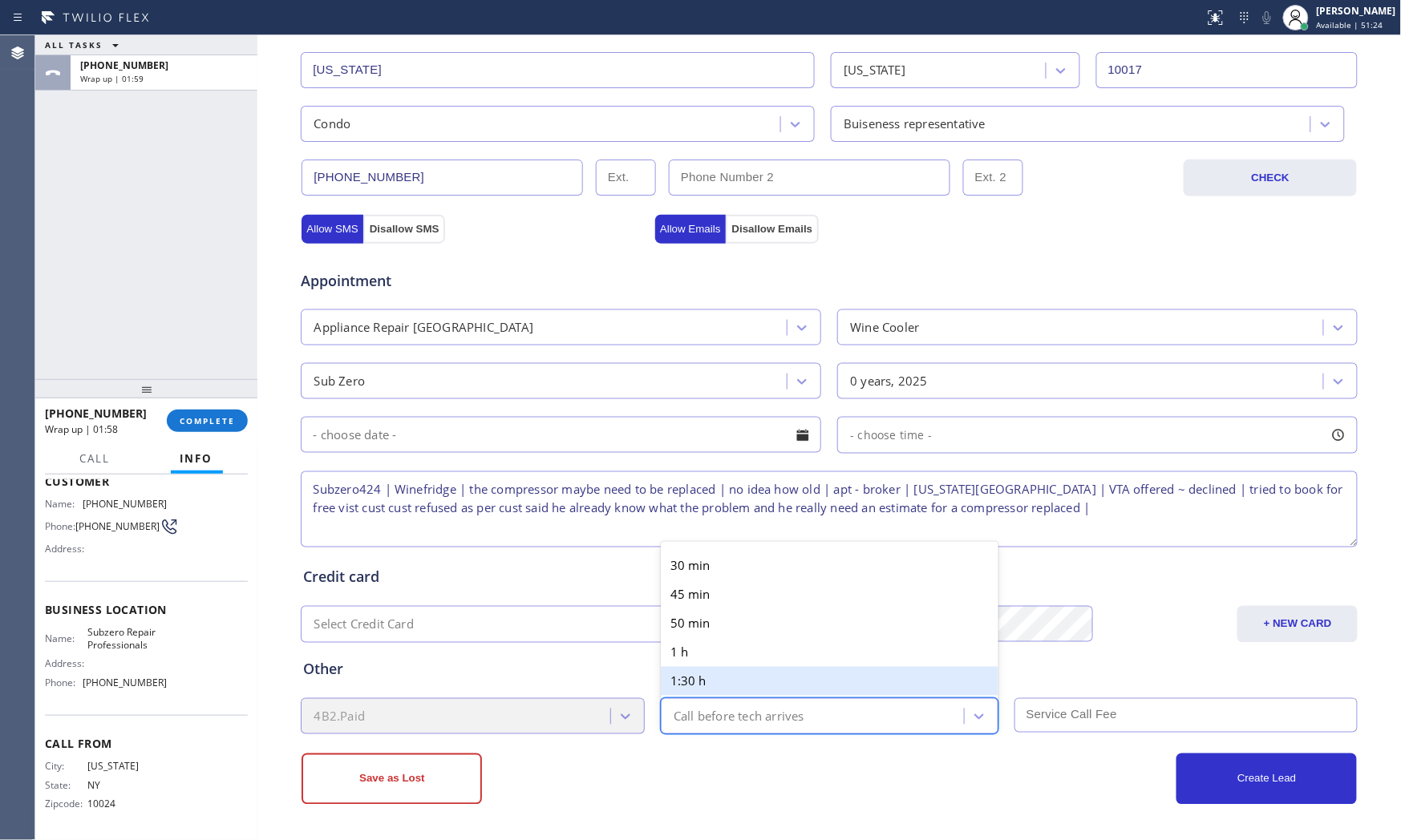
click at [754, 761] on div "Save as Lost" at bounding box center [566, 779] width 528 height 52
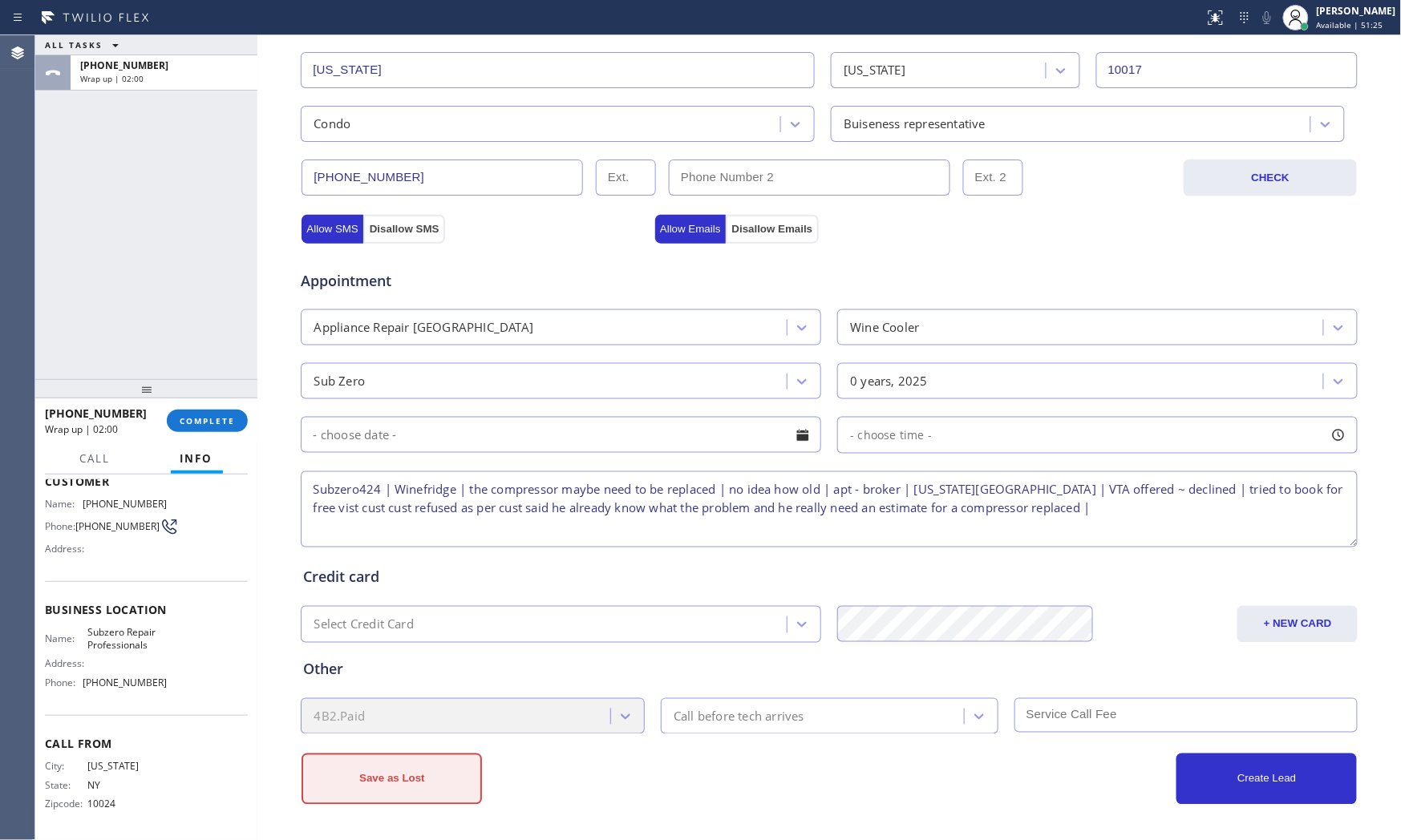
click at [417, 786] on button "Save as Lost" at bounding box center [391, 779] width 180 height 52
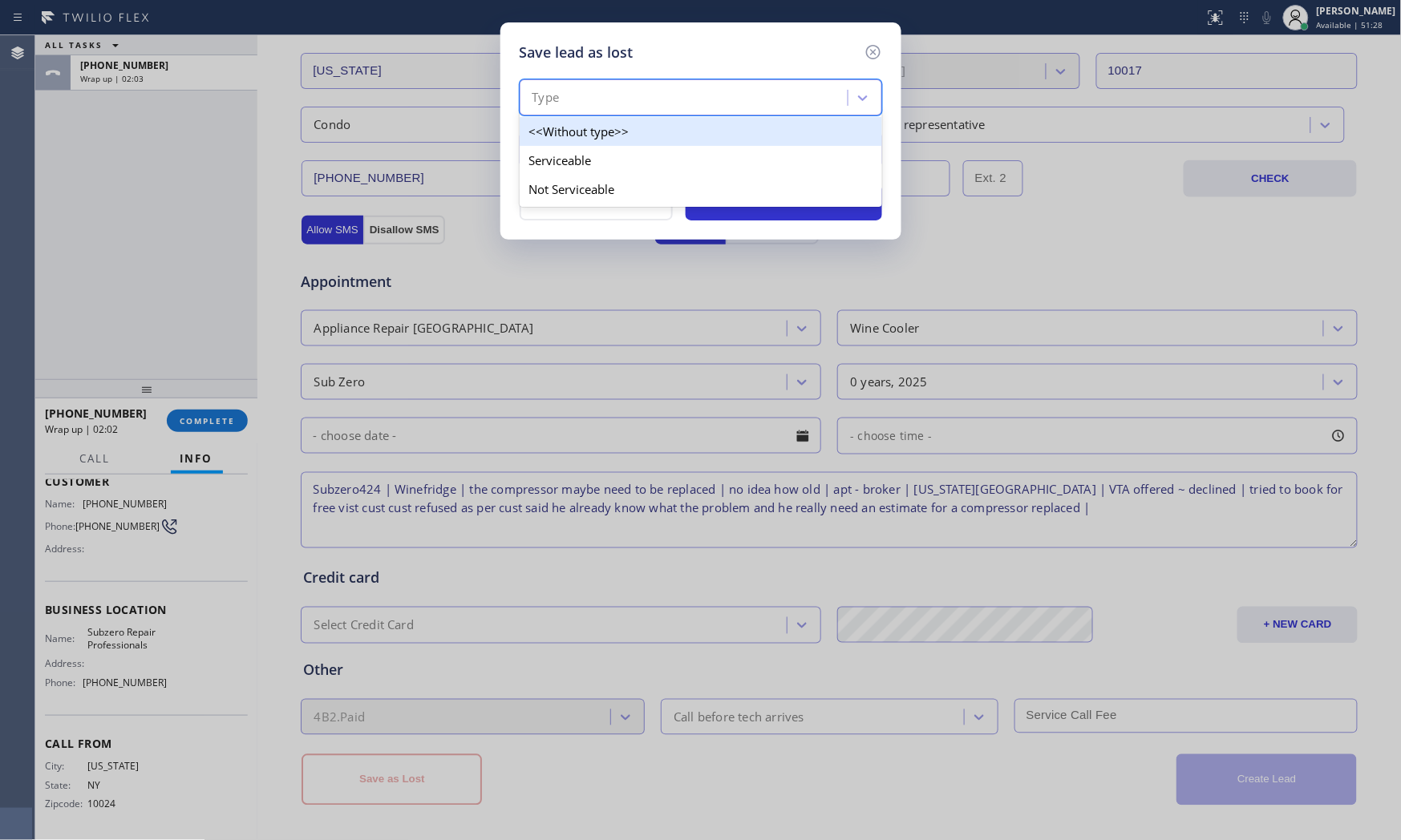
click at [654, 102] on div "Type" at bounding box center [686, 98] width 323 height 28
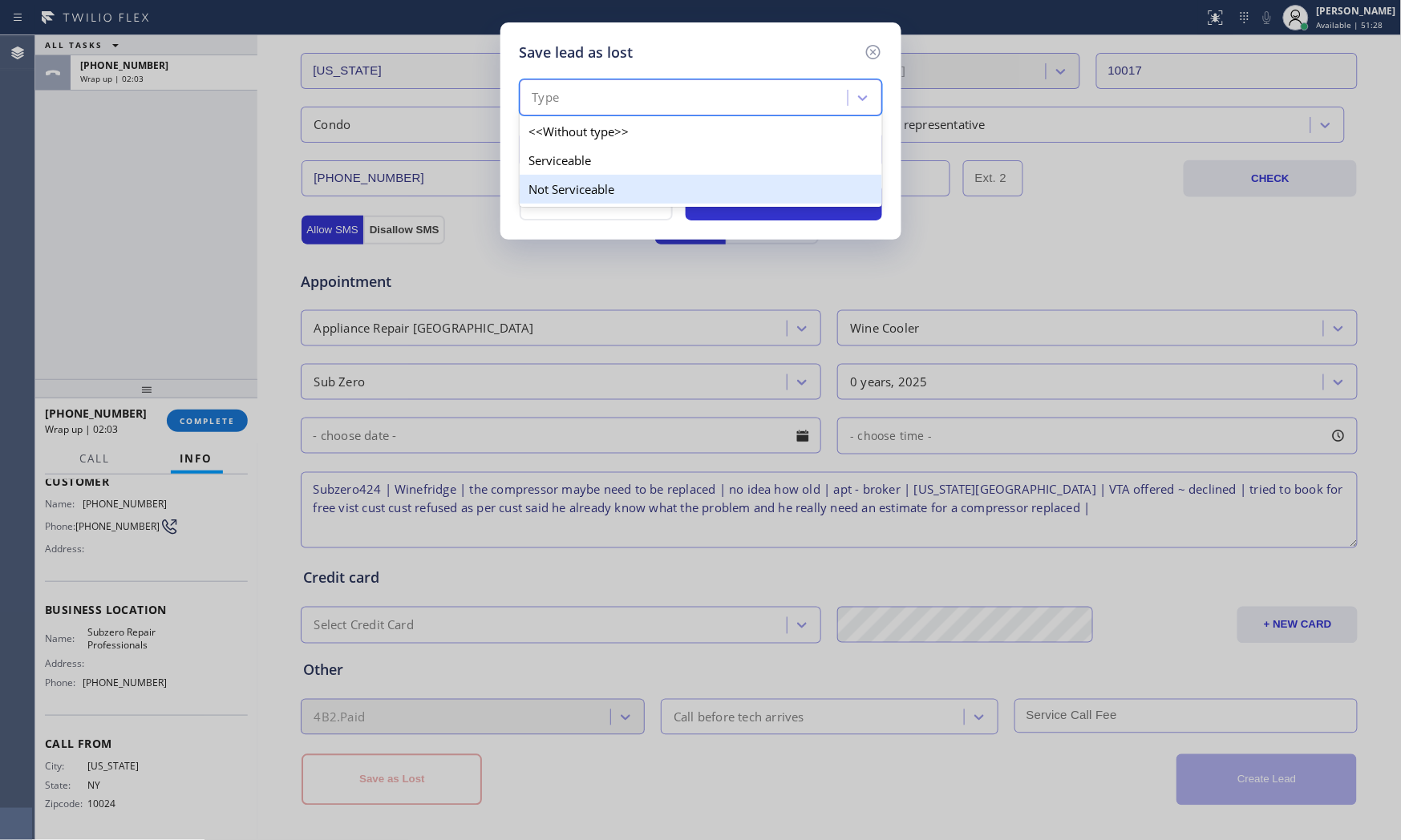
click at [591, 179] on div "Not Serviceable" at bounding box center [701, 189] width 363 height 29
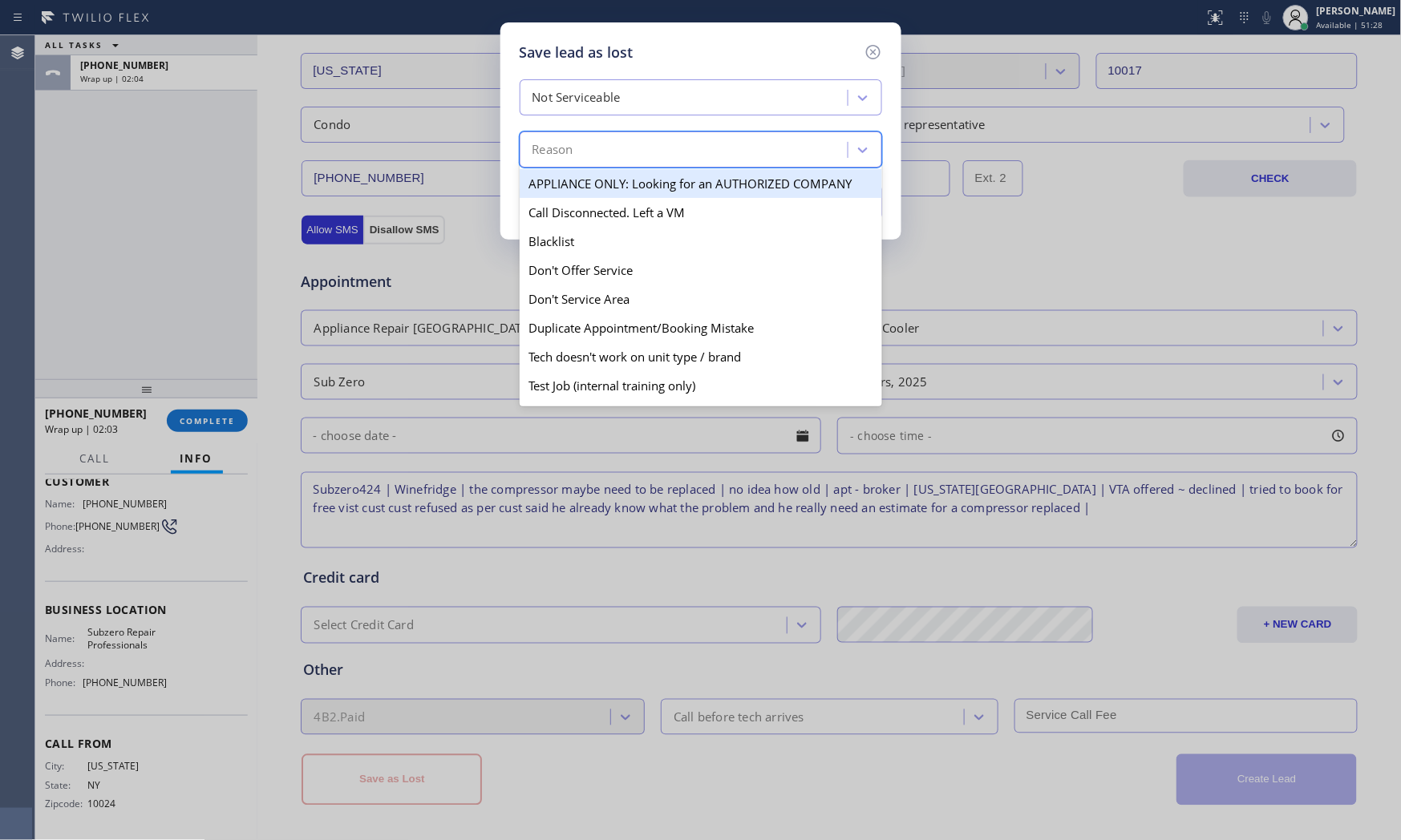
click at [598, 150] on div "Reason" at bounding box center [686, 150] width 323 height 28
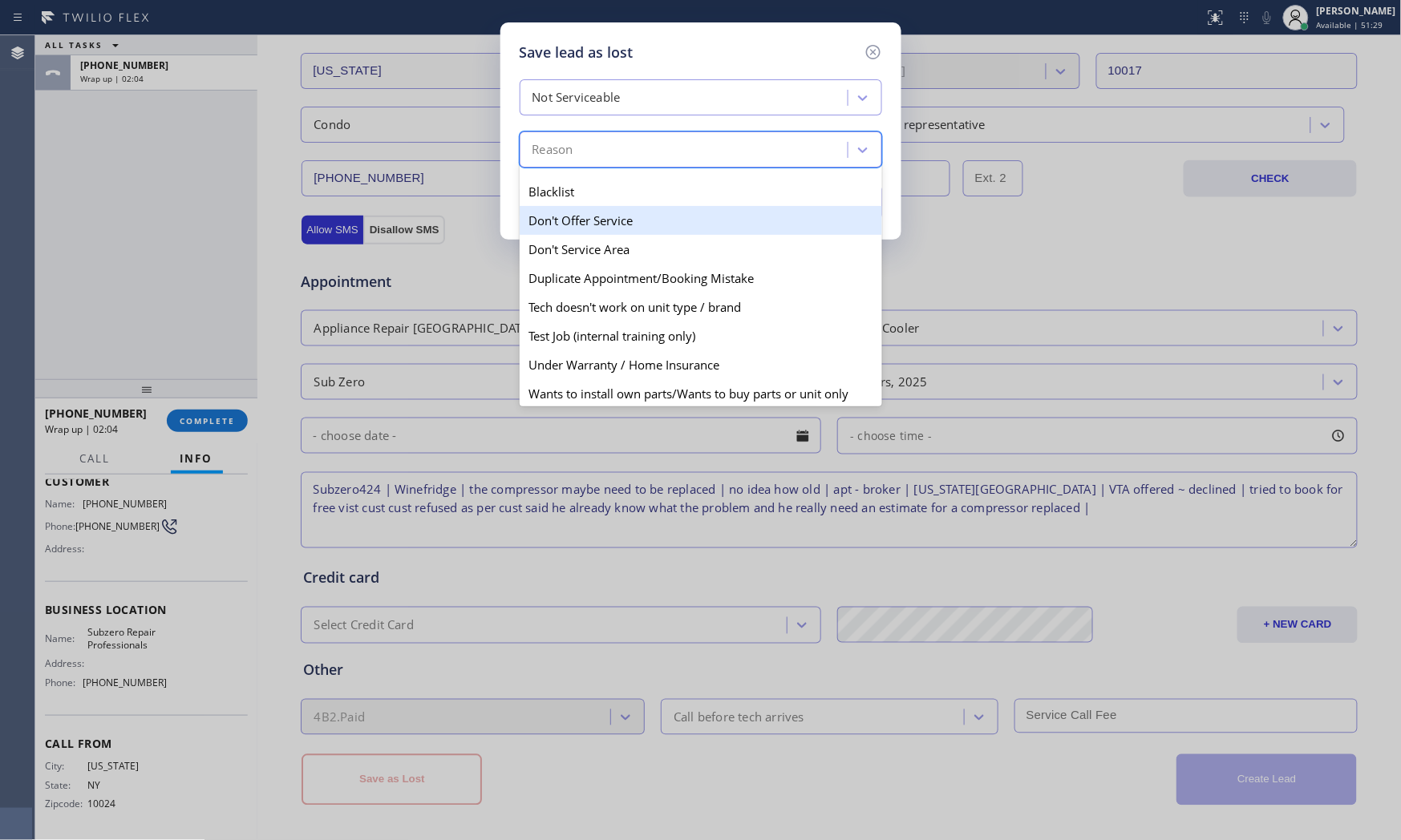
scroll to position [140, 0]
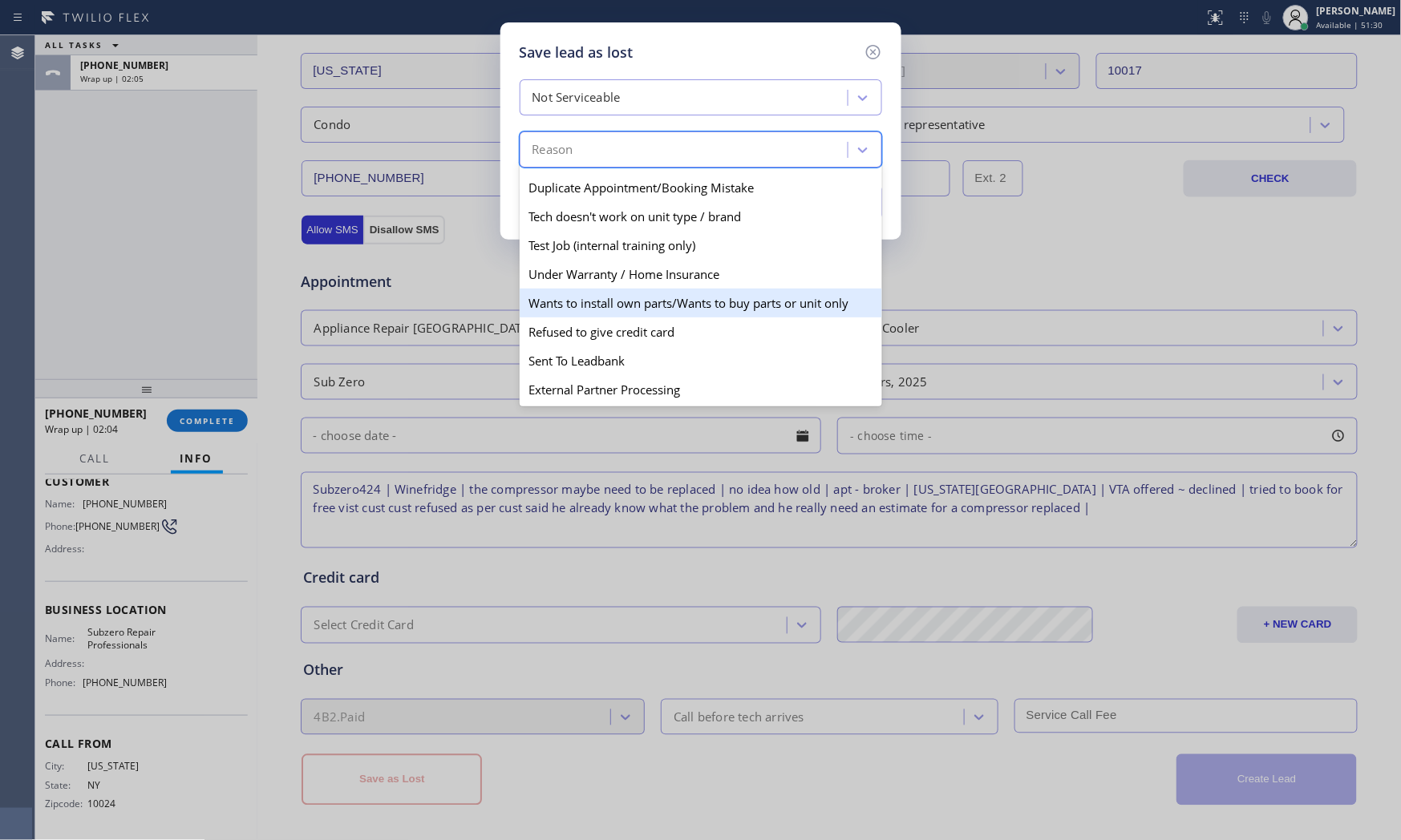
click at [621, 304] on div "Wants to install own parts/Wants to buy parts or unit only" at bounding box center [701, 303] width 363 height 29
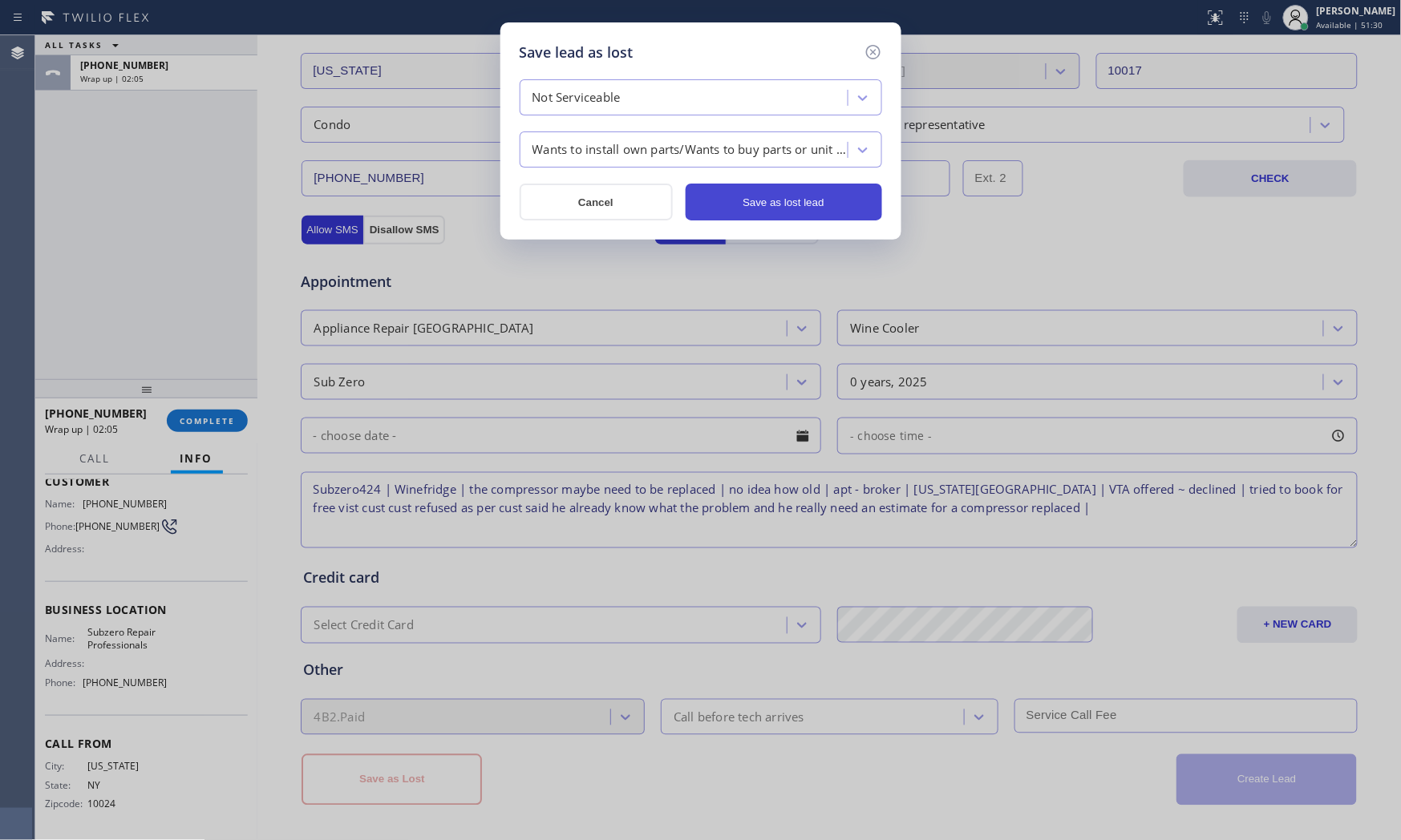
click at [838, 207] on button "Save as lost lead" at bounding box center [784, 202] width 196 height 37
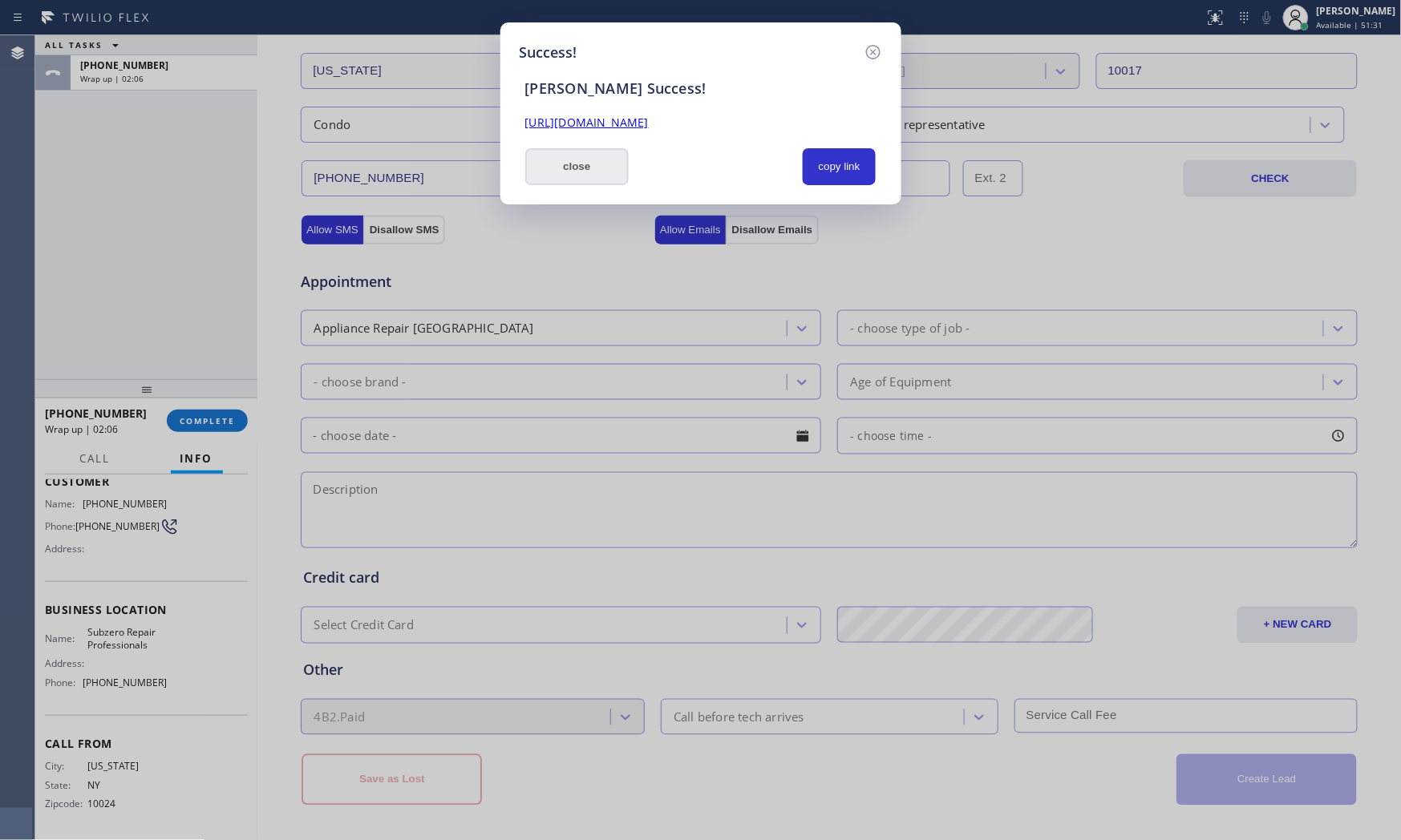
click at [589, 166] on button "close" at bounding box center [577, 166] width 104 height 37
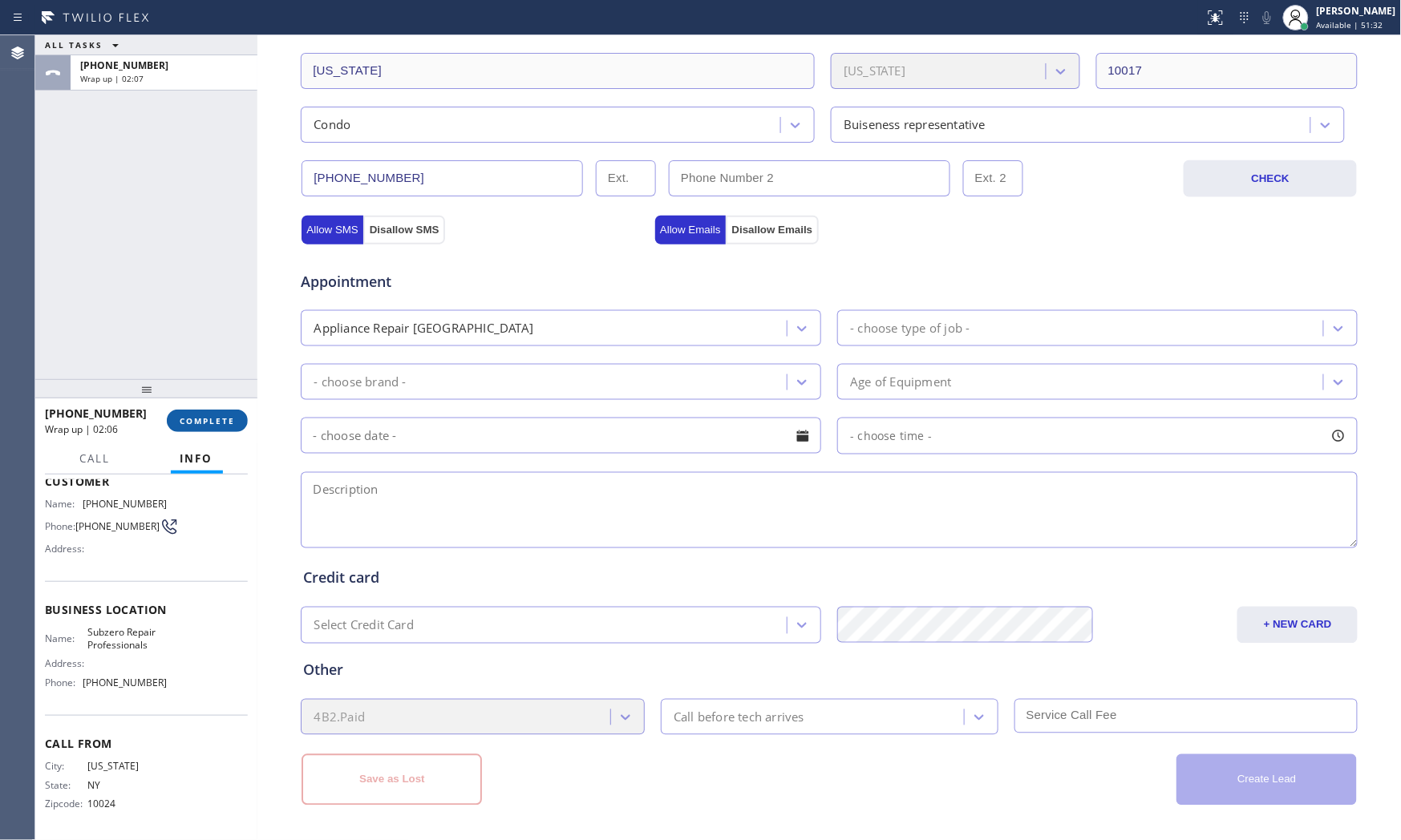
click at [197, 428] on button "COMPLETE" at bounding box center [207, 421] width 81 height 23
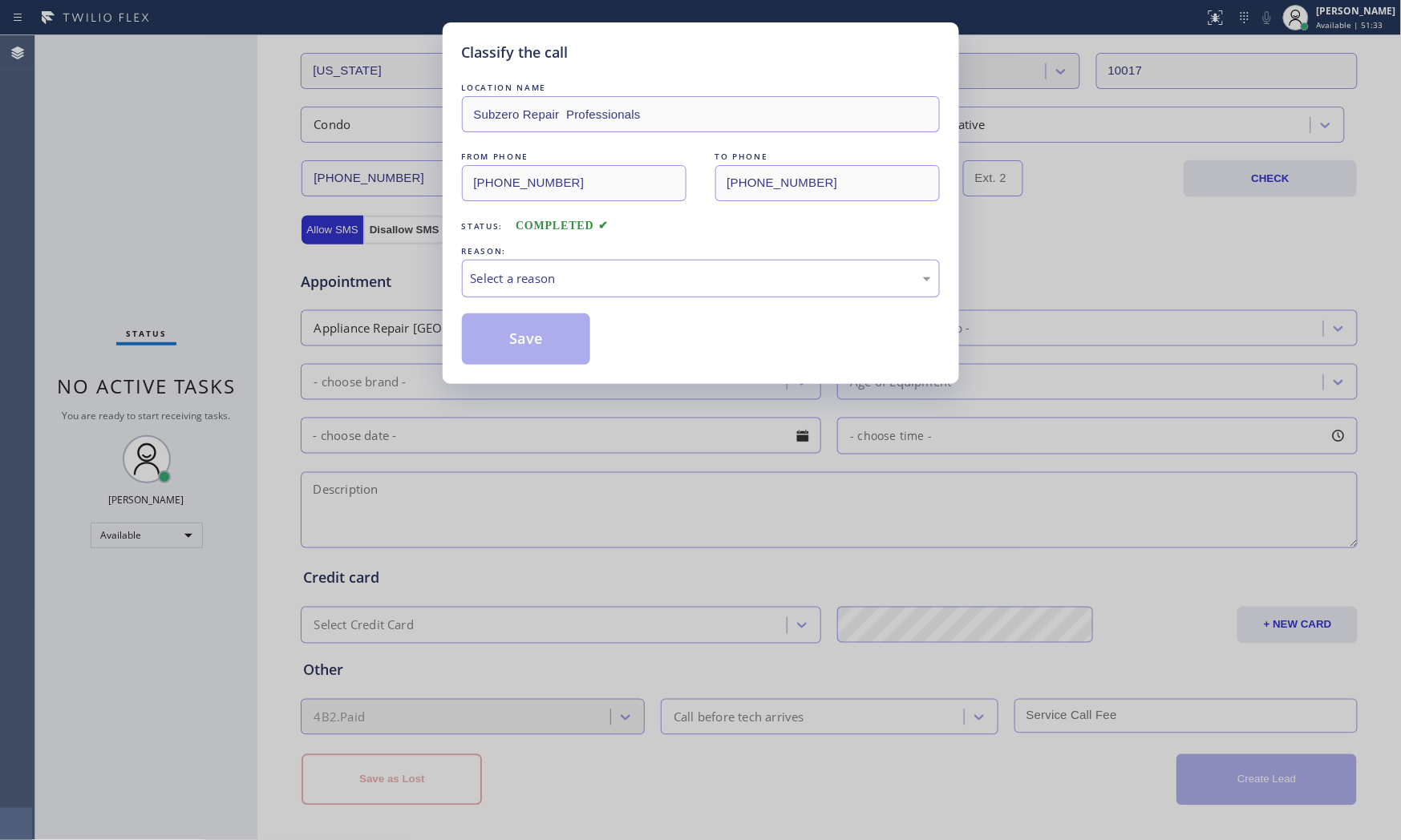
click at [700, 288] on div "Select a reason" at bounding box center [700, 278] width 478 height 38
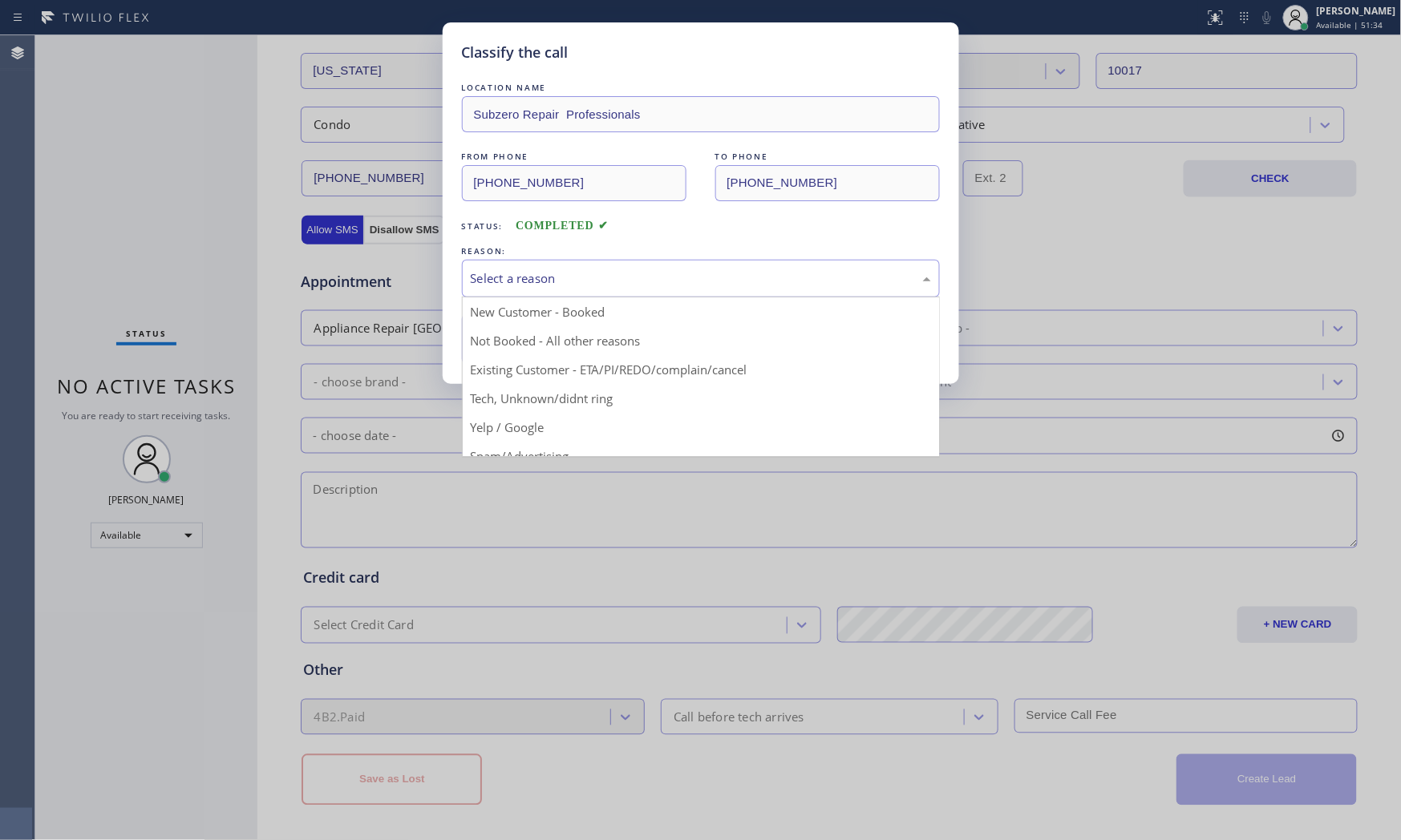
drag, startPoint x: 574, startPoint y: 336, endPoint x: 560, endPoint y: 326, distance: 17.2
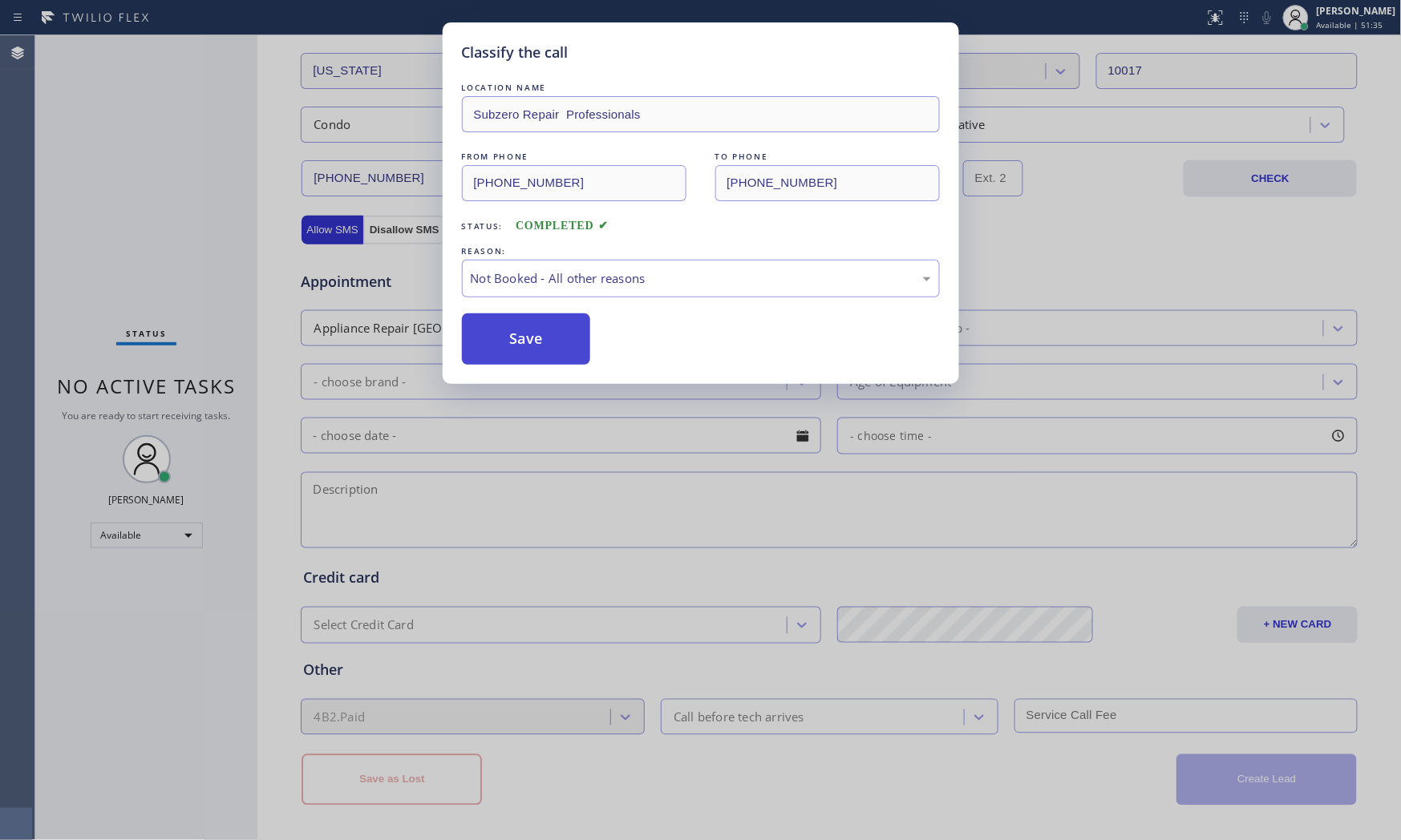
click at [553, 317] on button "Save" at bounding box center [526, 339] width 129 height 52
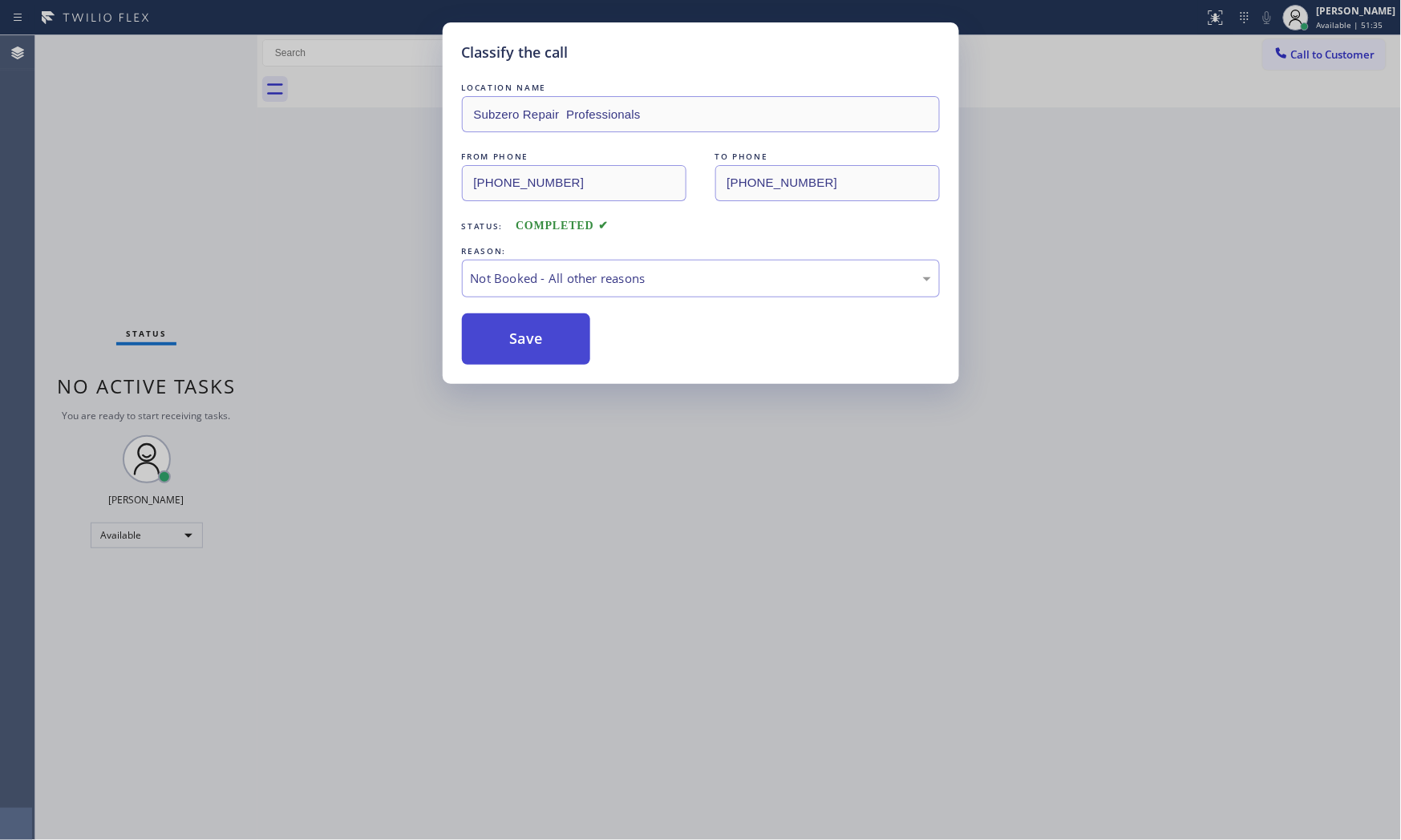
click at [552, 317] on button "Save" at bounding box center [526, 339] width 129 height 52
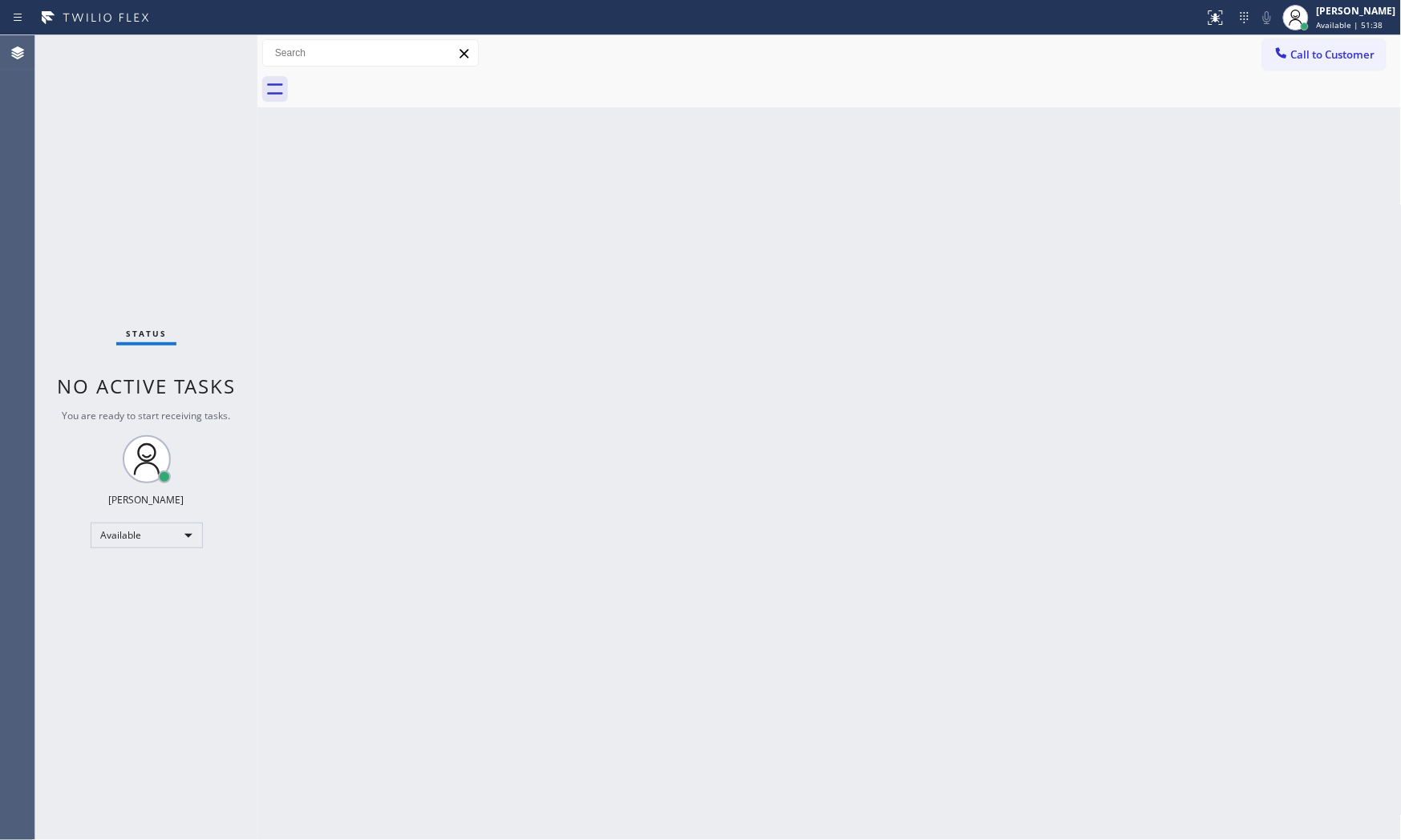
click at [874, 428] on div "Back to Dashboard Change Sender ID Customers Technicians Select a contact Outbo…" at bounding box center [829, 438] width 1144 height 805
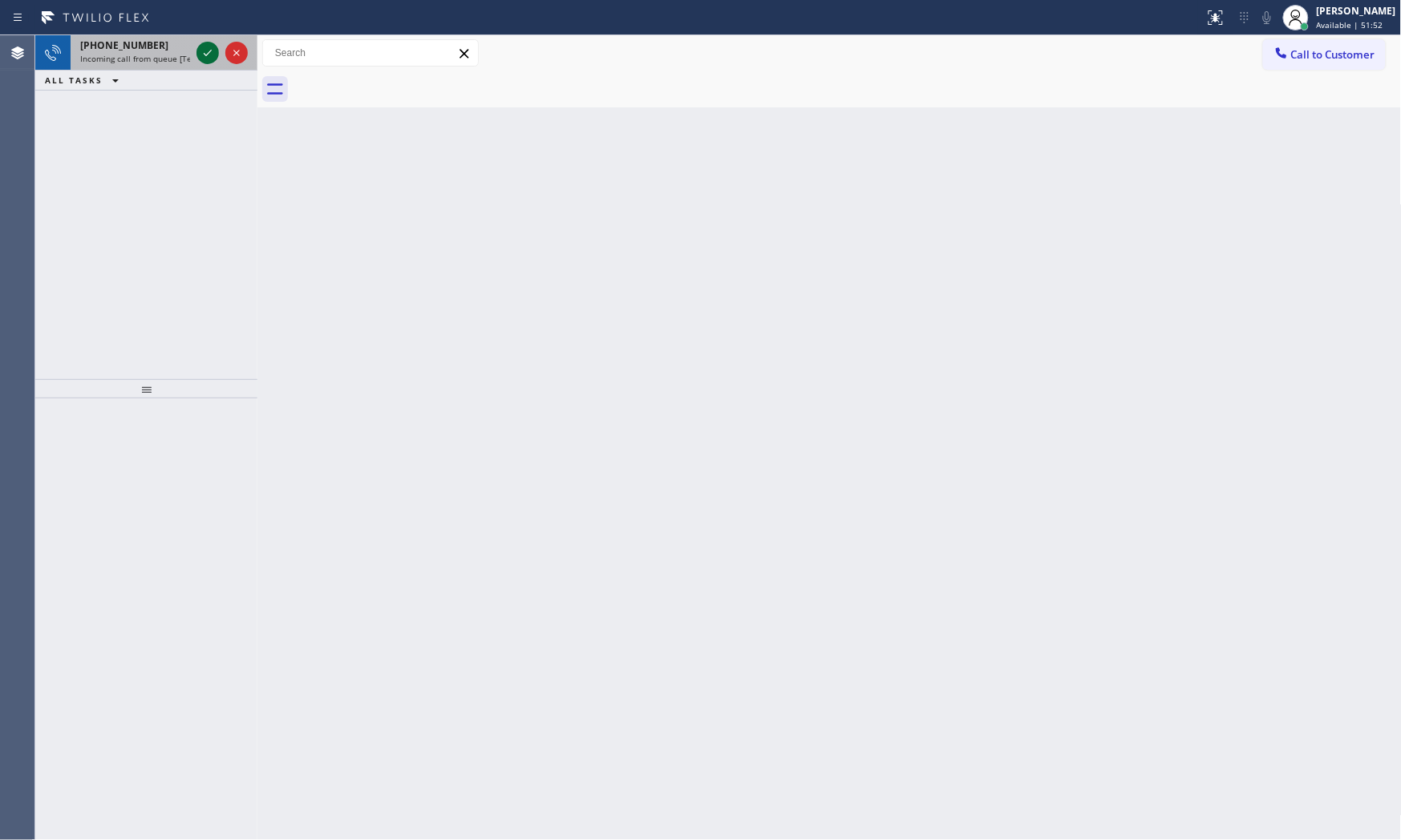
click at [212, 58] on icon at bounding box center [207, 52] width 19 height 19
click at [205, 59] on icon at bounding box center [207, 52] width 19 height 19
click at [202, 49] on icon at bounding box center [207, 52] width 19 height 19
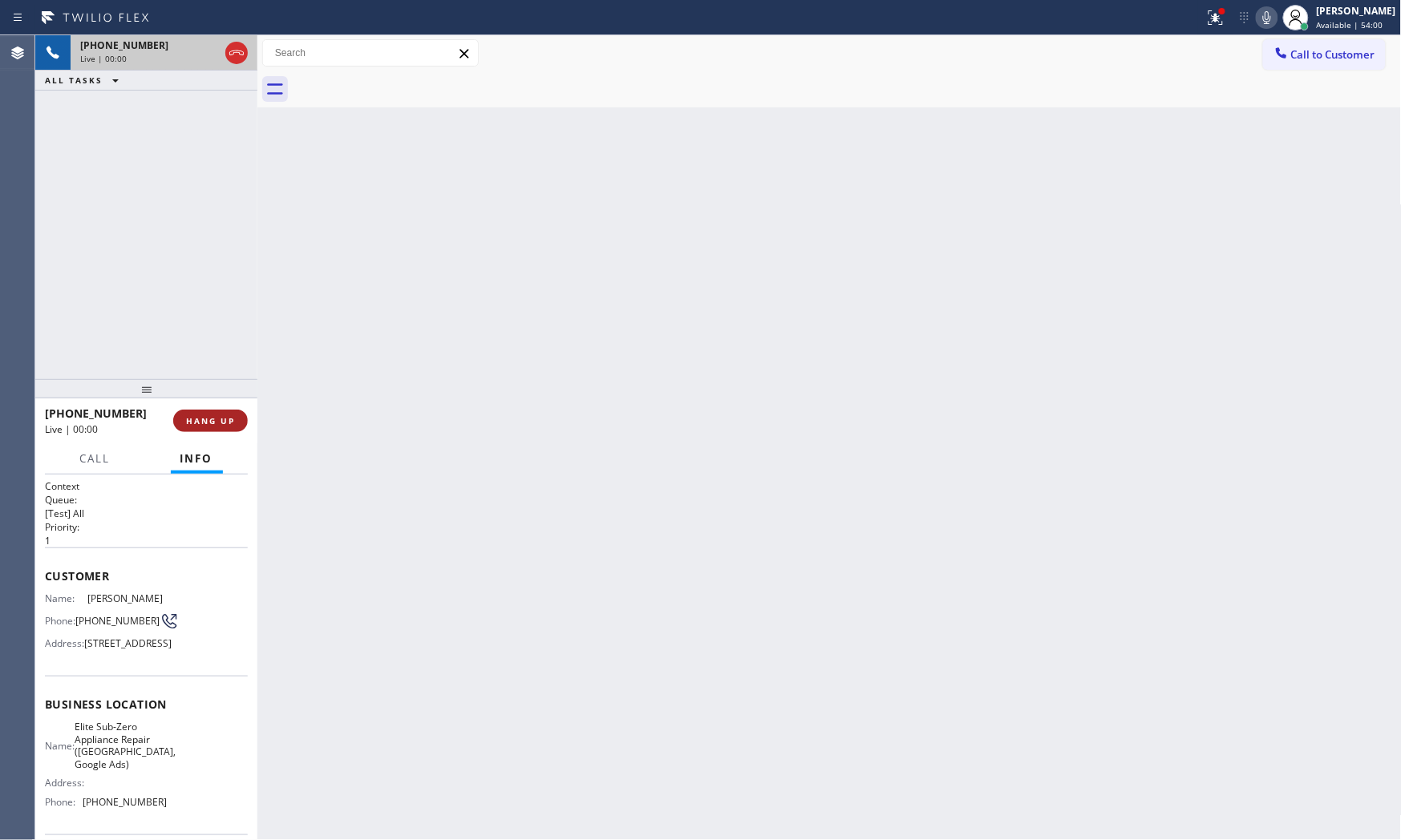
drag, startPoint x: 209, startPoint y: 396, endPoint x: 210, endPoint y: 421, distance: 25.0
click at [209, 398] on div at bounding box center [146, 389] width 222 height 19
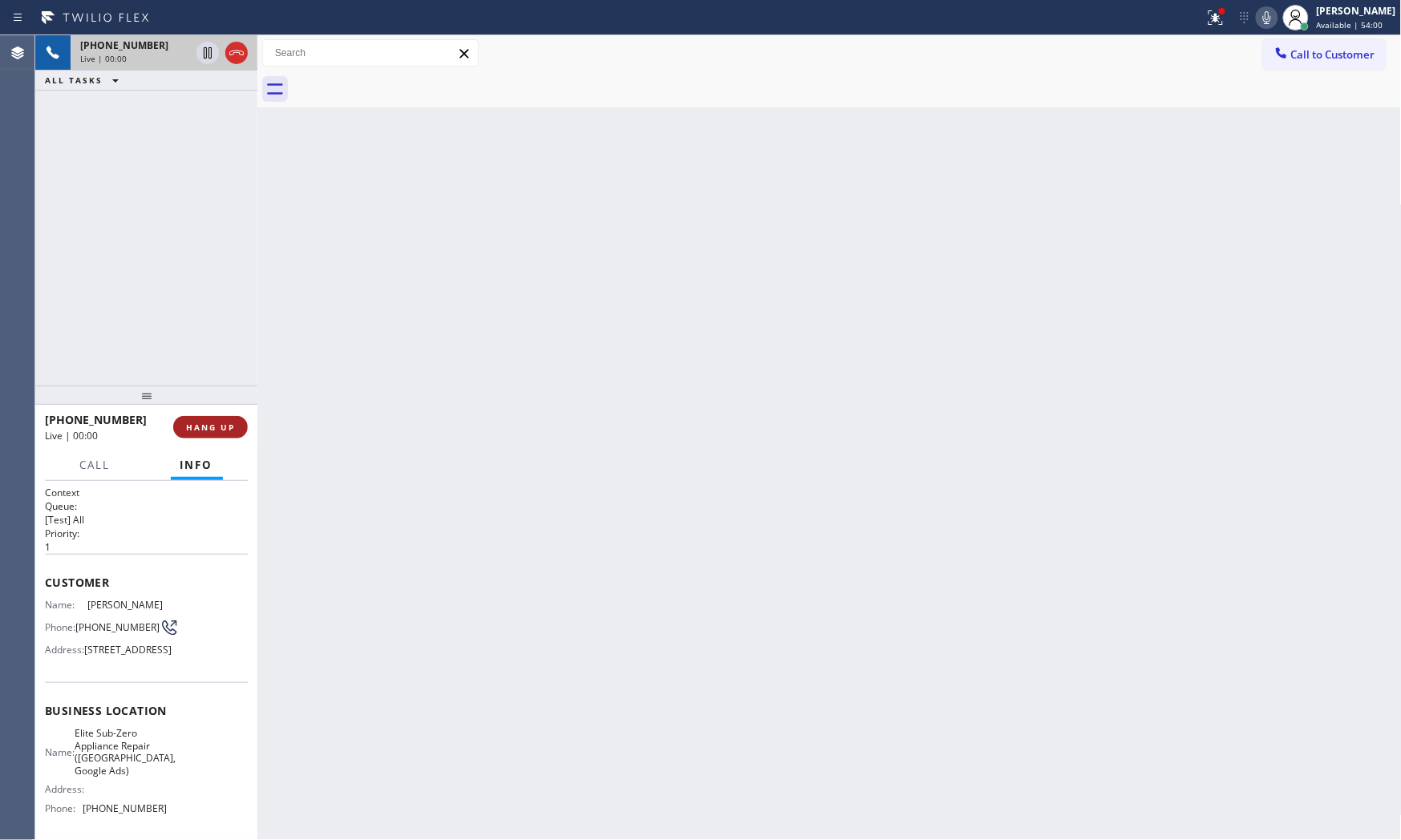
click at [210, 422] on span "HANG UP" at bounding box center [211, 427] width 49 height 11
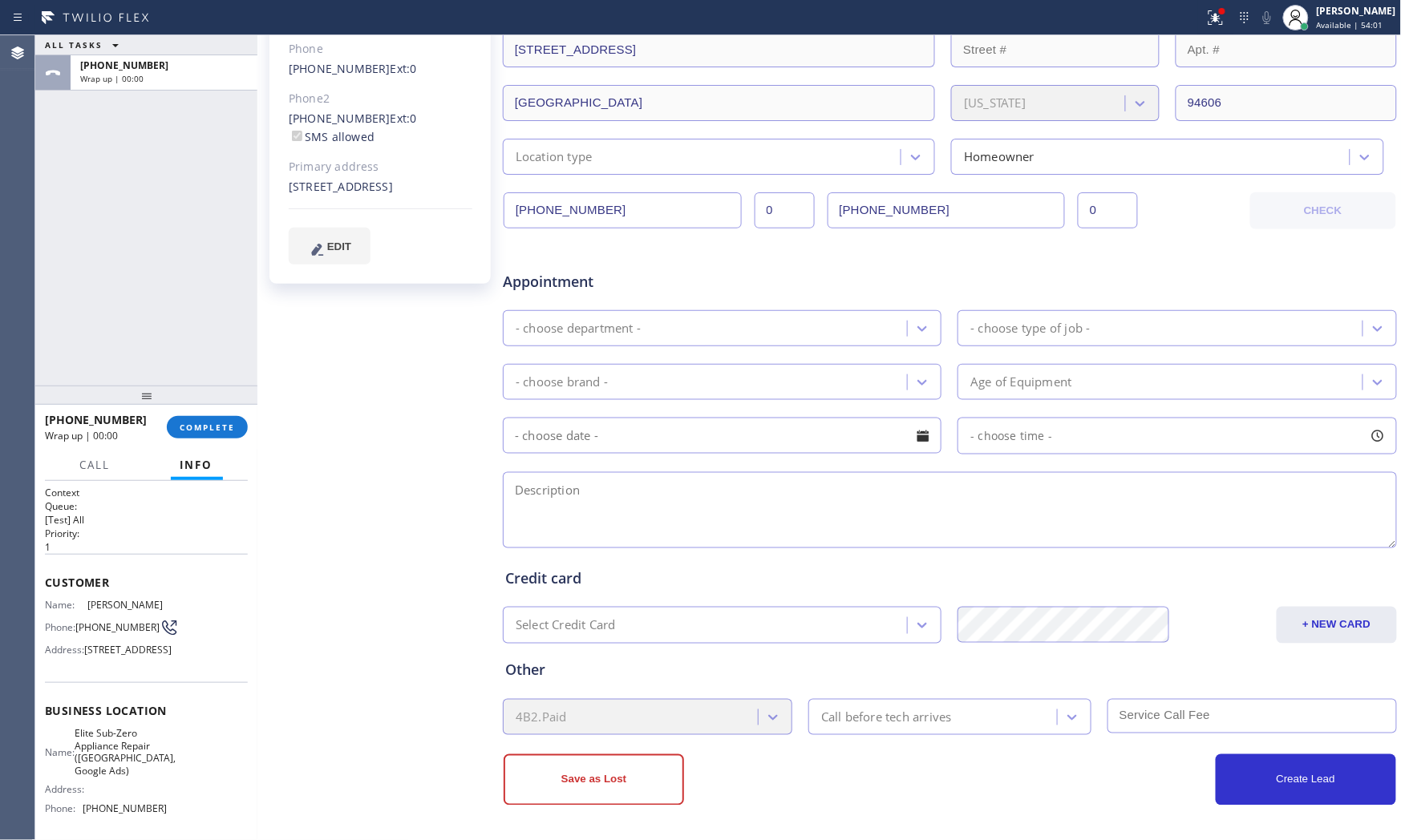
scroll to position [159, 0]
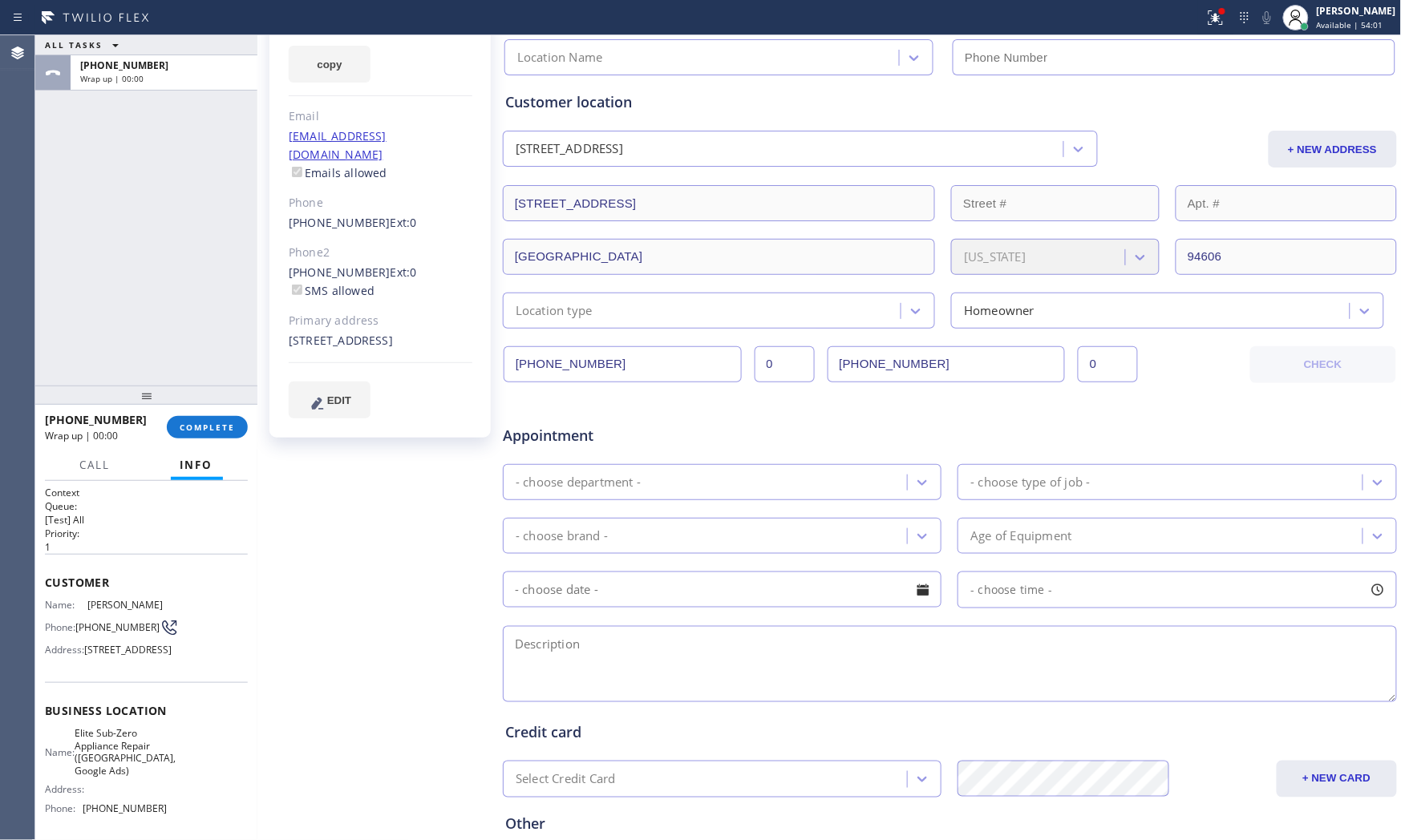
type input "[PHONE_NUMBER]"
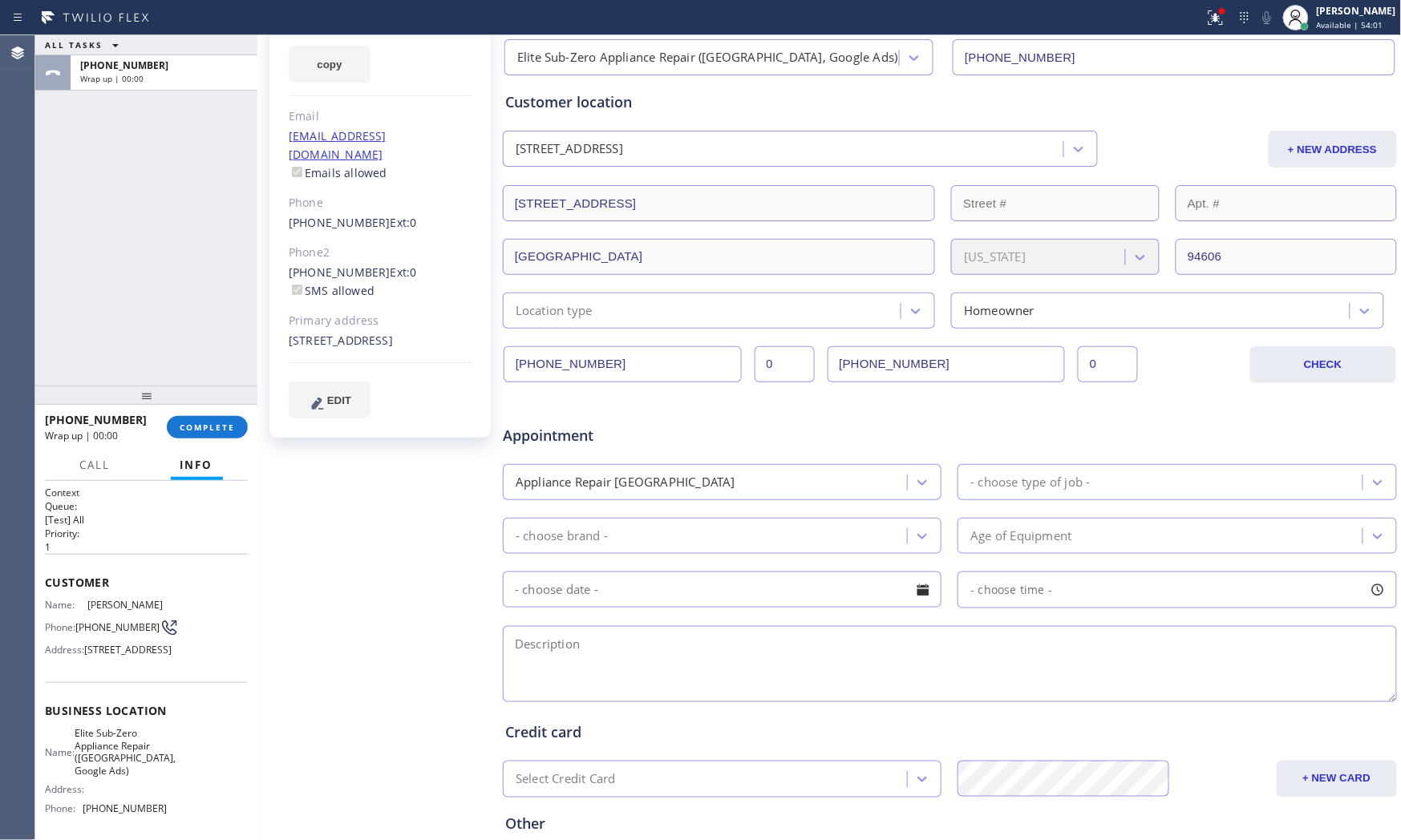
scroll to position [0, 0]
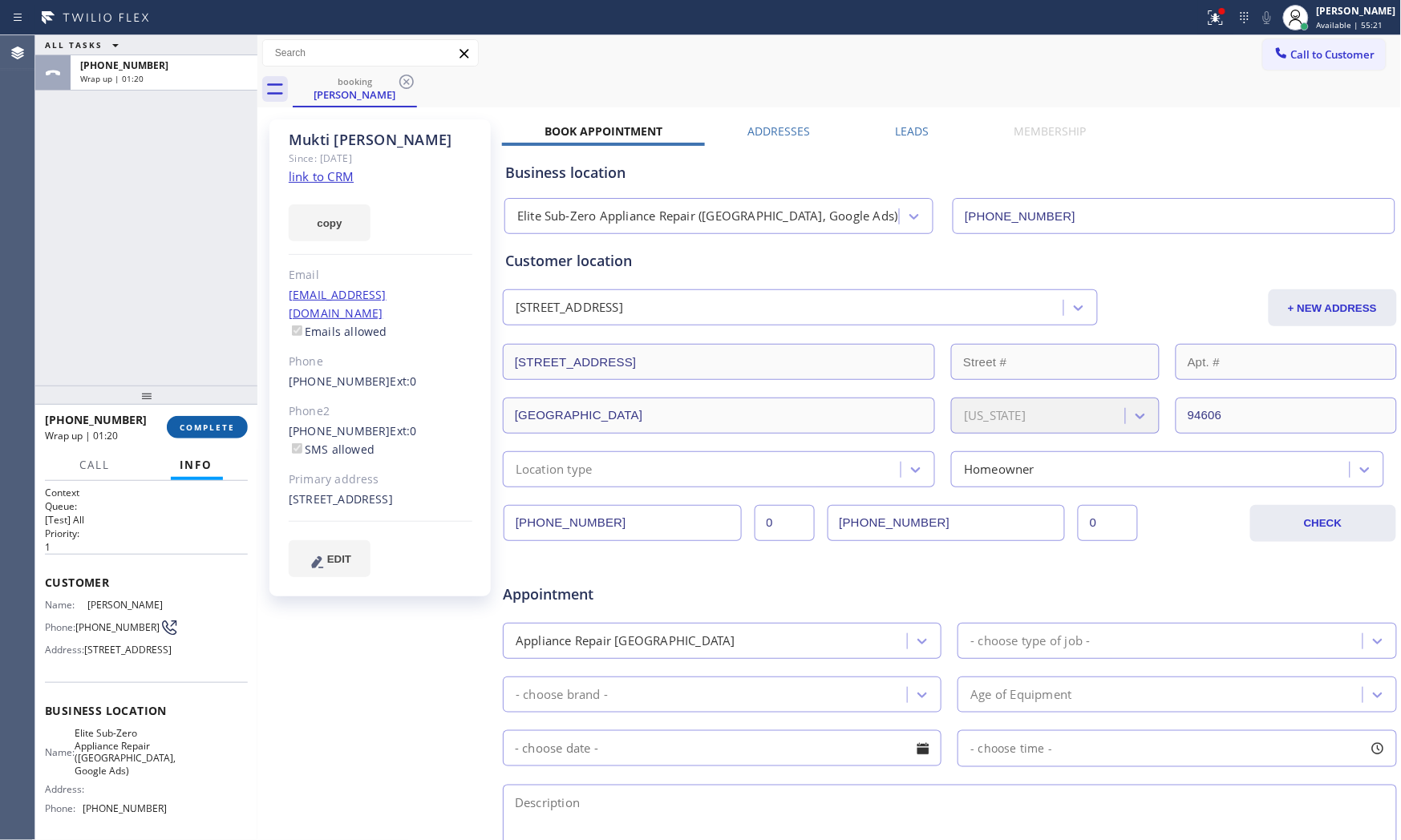
click at [183, 436] on button "COMPLETE" at bounding box center [207, 427] width 81 height 23
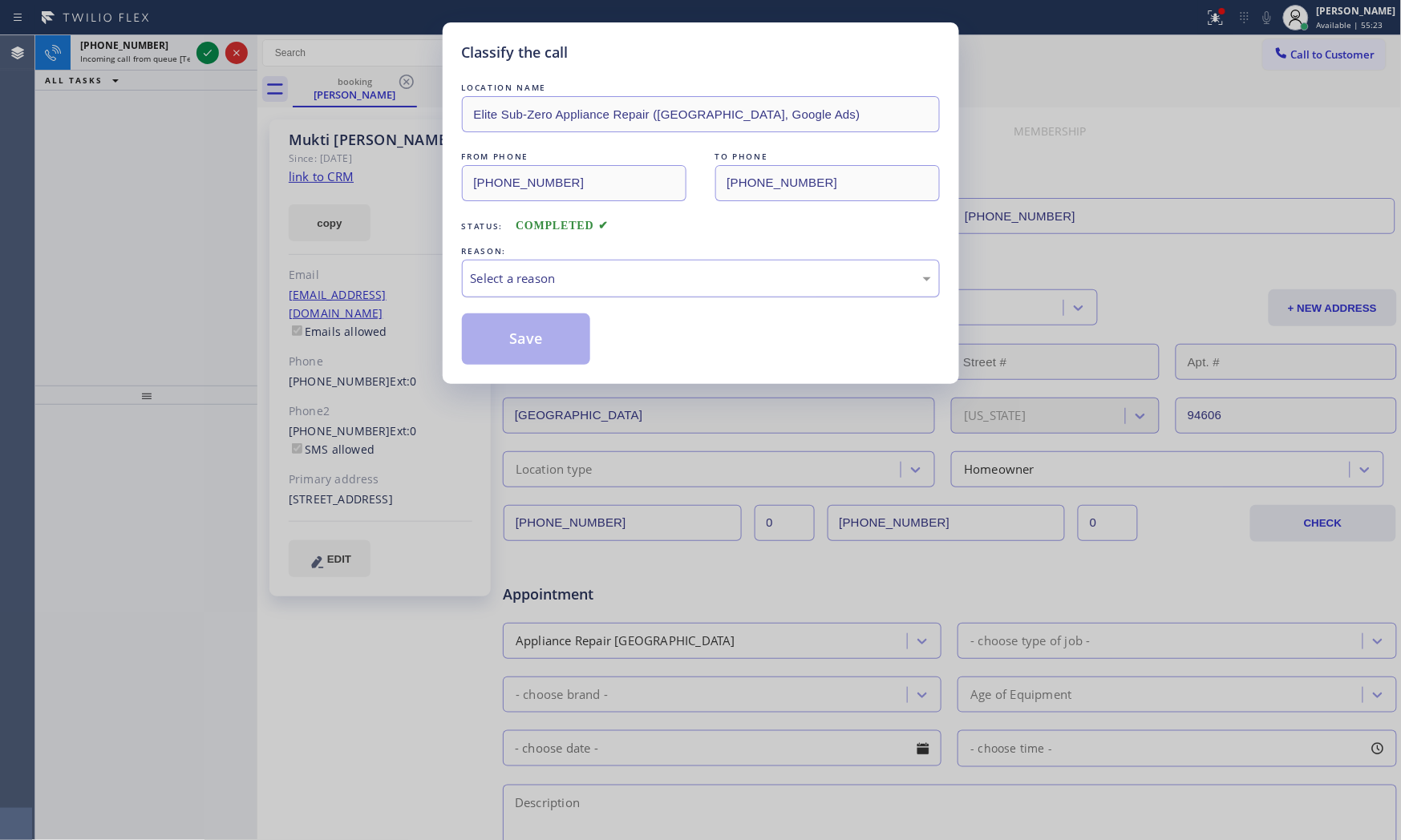
click at [503, 279] on div "Select a reason" at bounding box center [701, 279] width 460 height 19
click at [518, 346] on button "Save" at bounding box center [526, 339] width 129 height 52
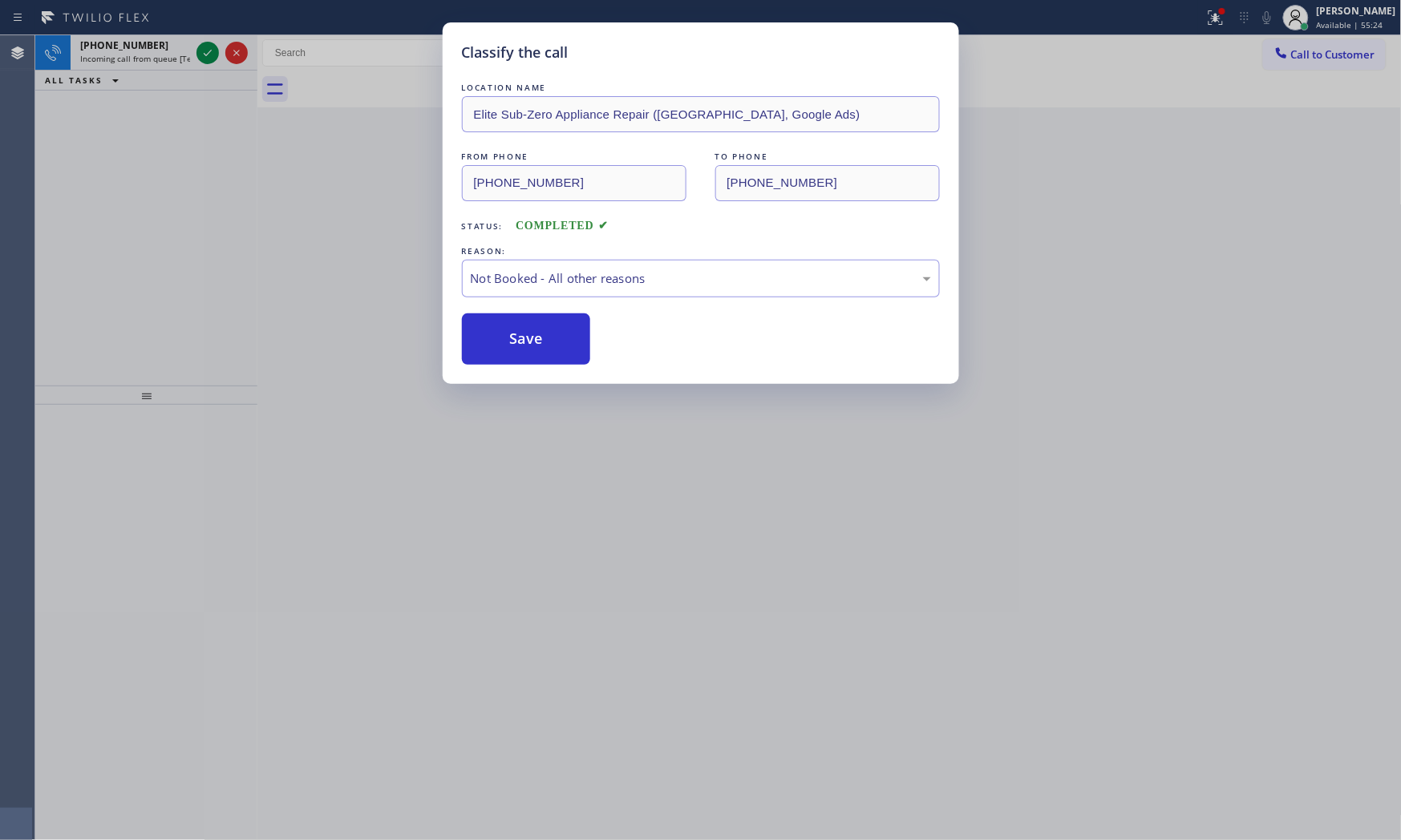
click at [518, 346] on button "Save" at bounding box center [526, 339] width 129 height 52
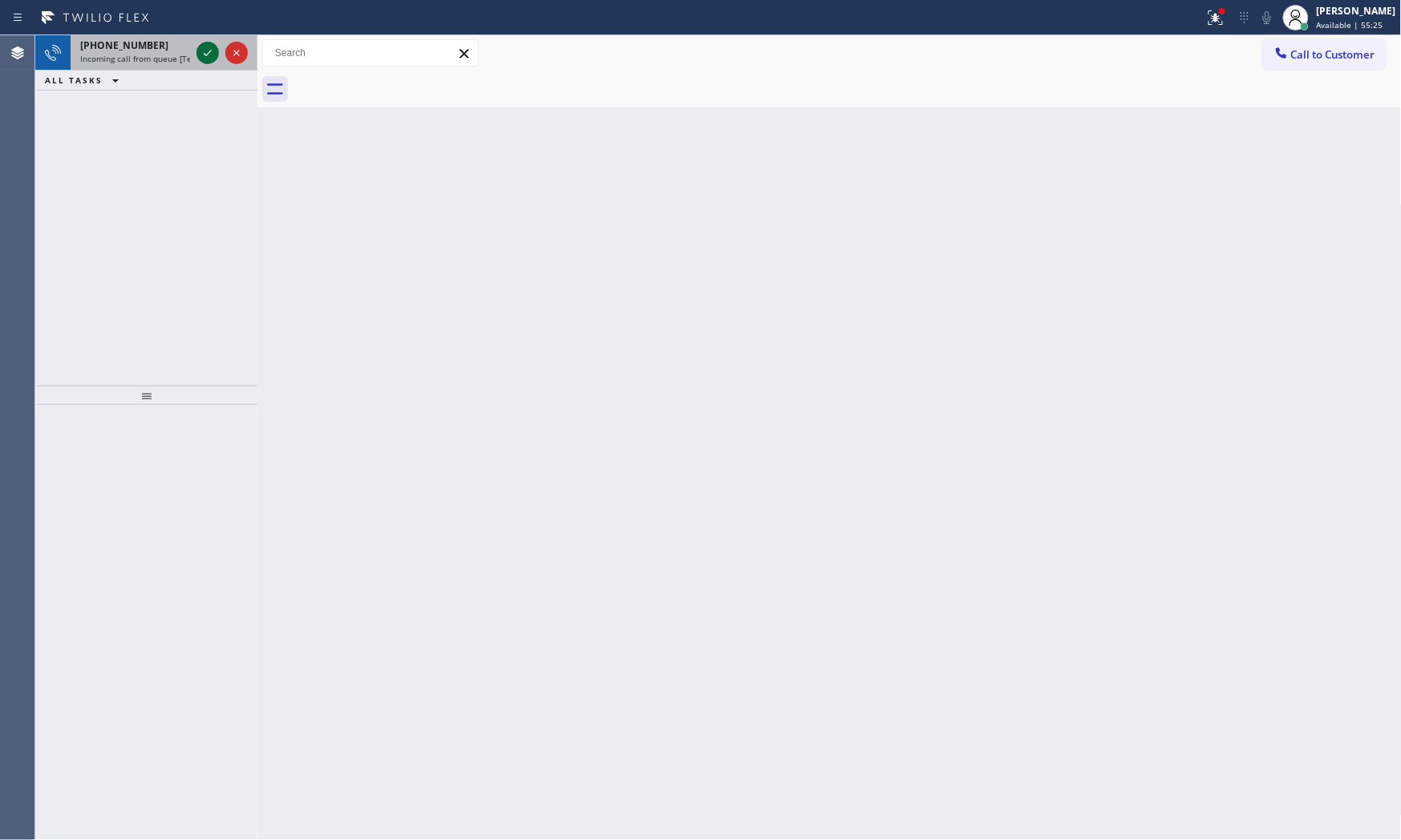
click at [205, 43] on icon at bounding box center [207, 52] width 19 height 19
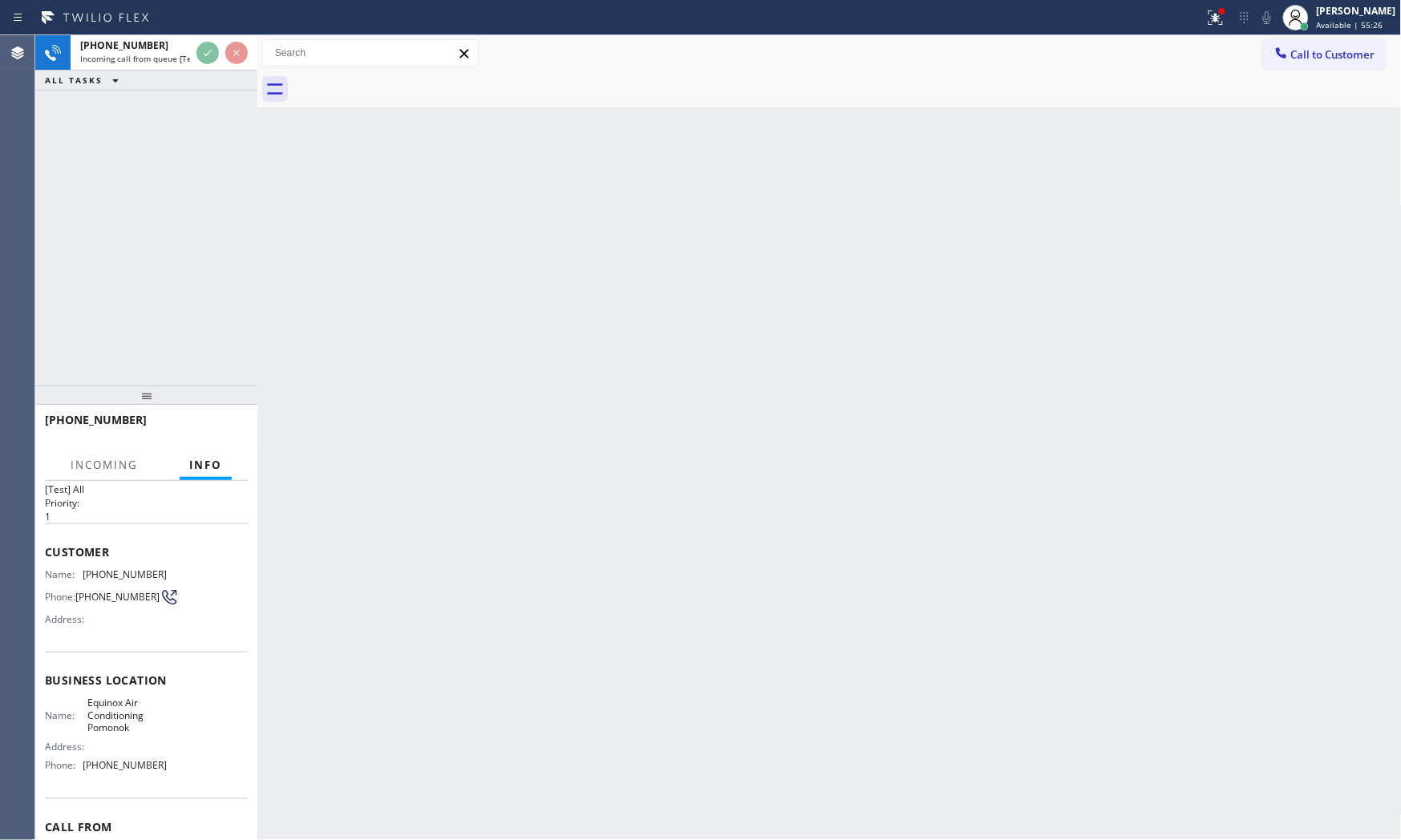
scroll to position [117, 0]
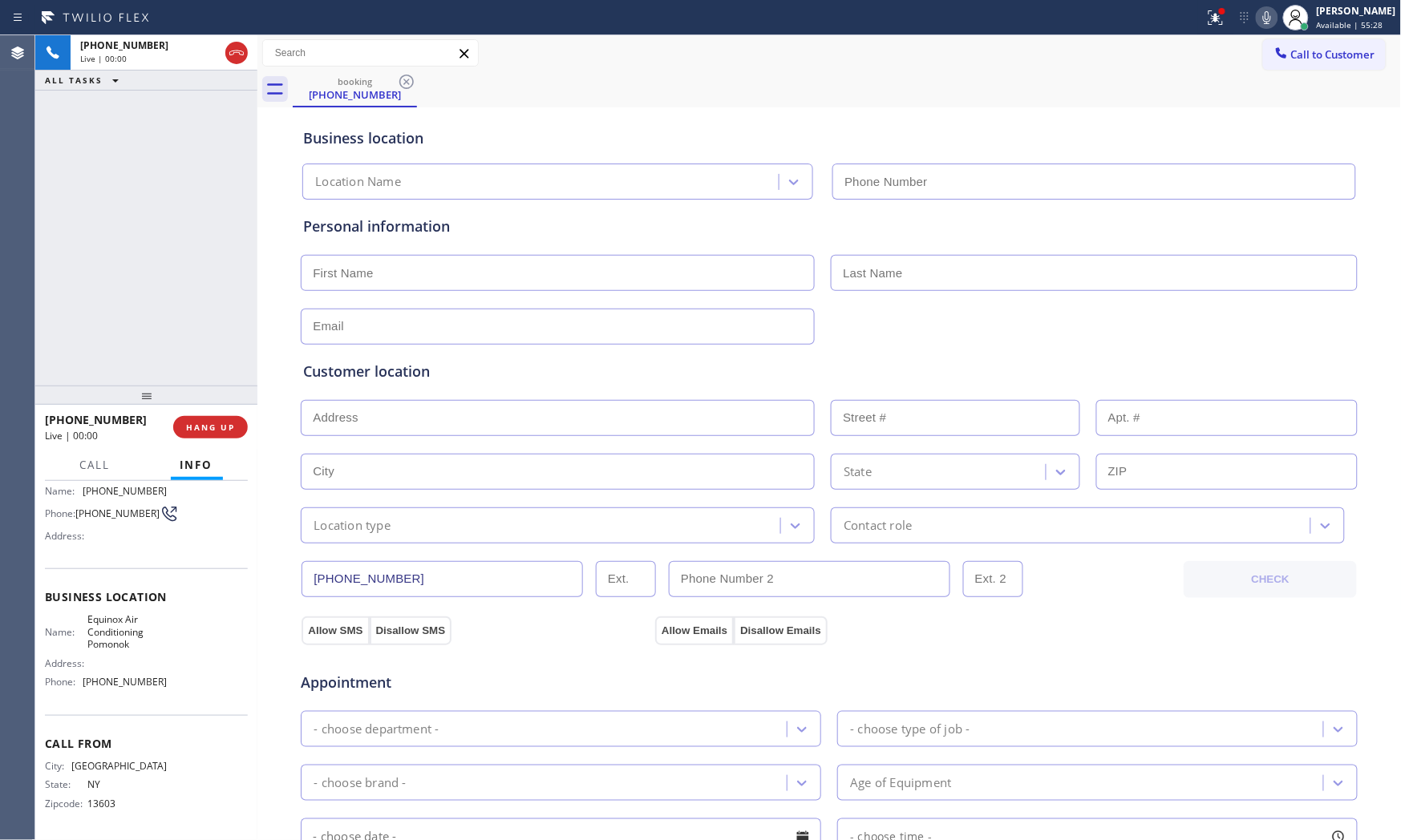
type input "[PHONE_NUMBER]"
click at [205, 417] on button "HANG UP" at bounding box center [211, 427] width 74 height 23
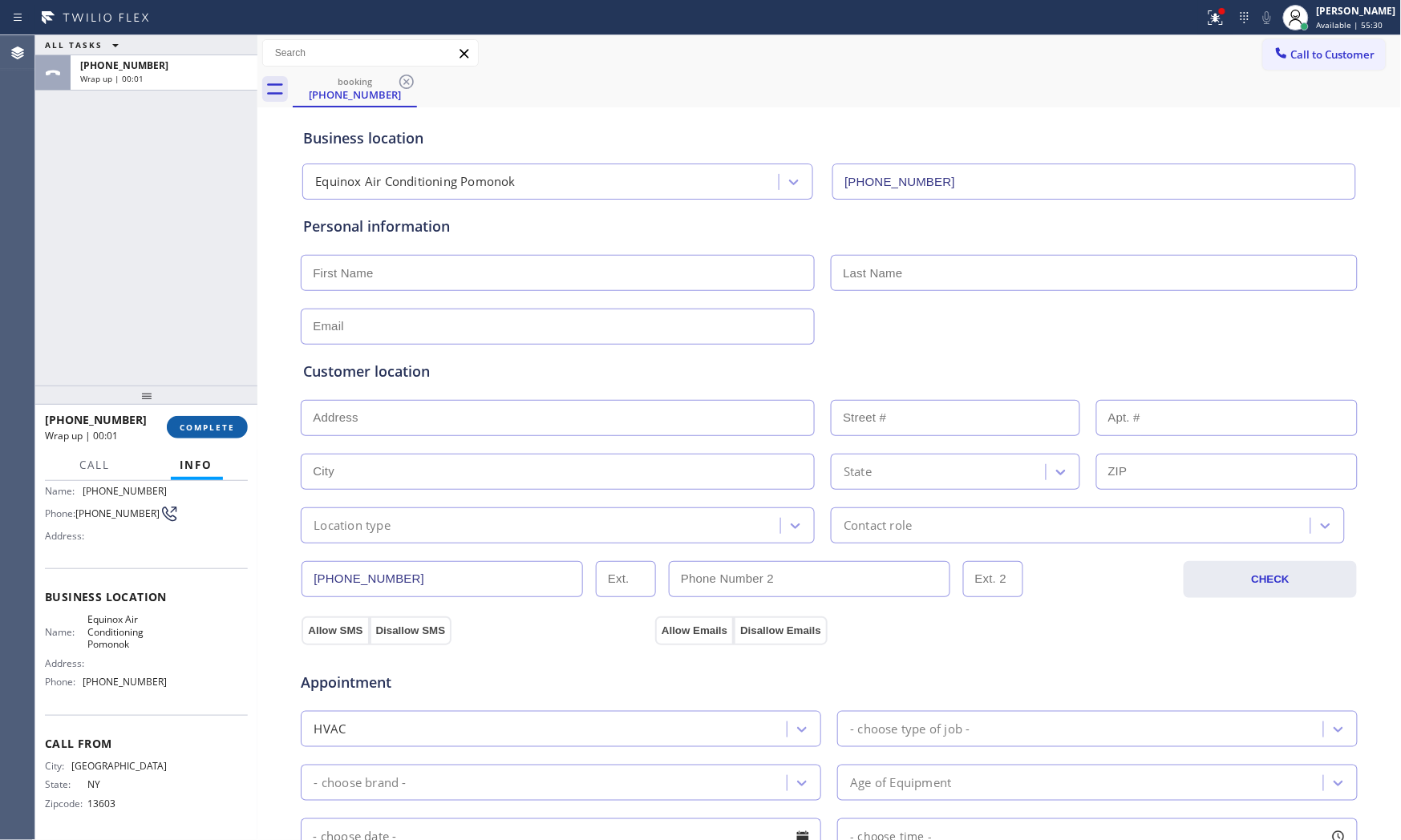
click at [205, 417] on button "COMPLETE" at bounding box center [207, 427] width 81 height 23
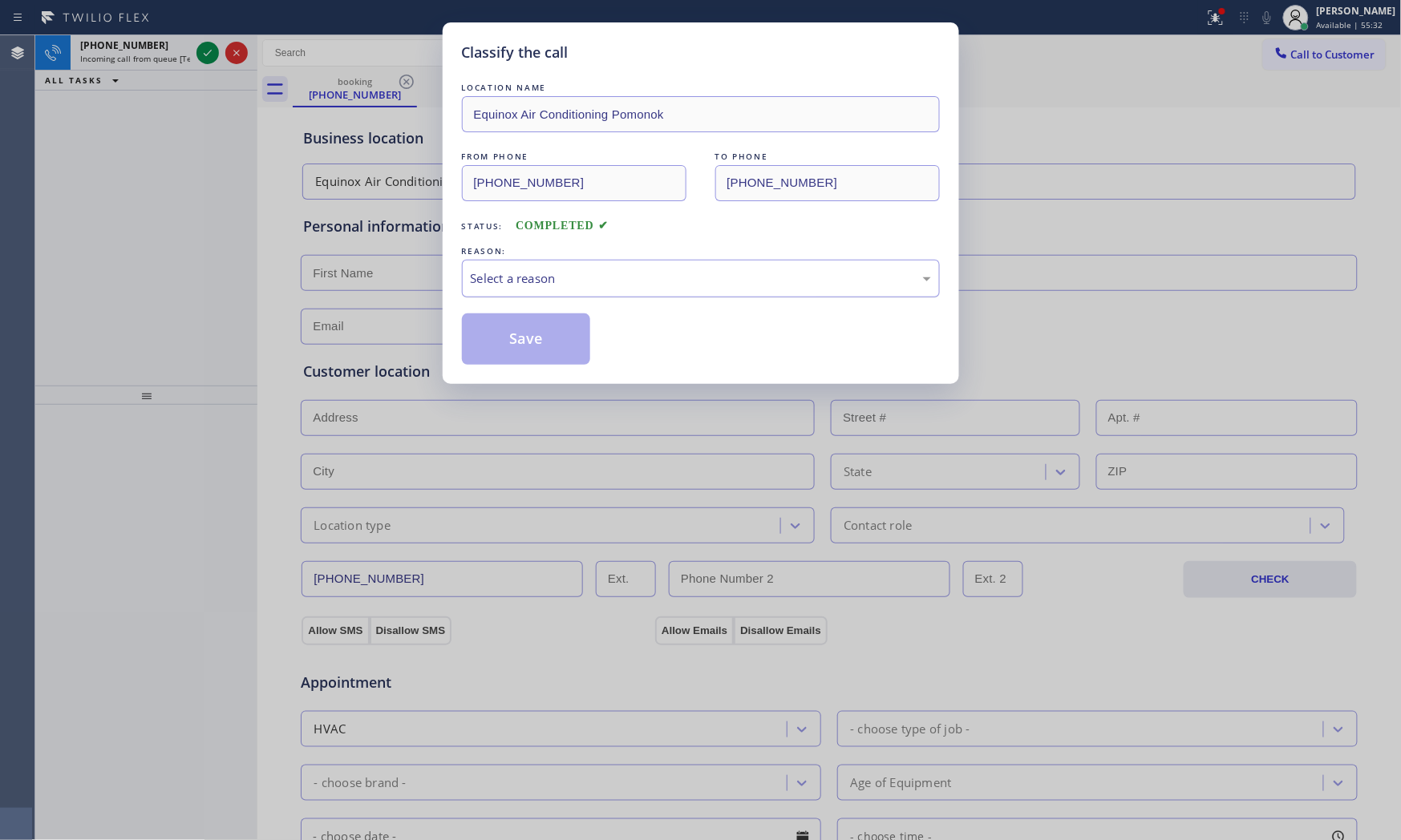
click at [487, 279] on div "Select a reason" at bounding box center [701, 279] width 460 height 19
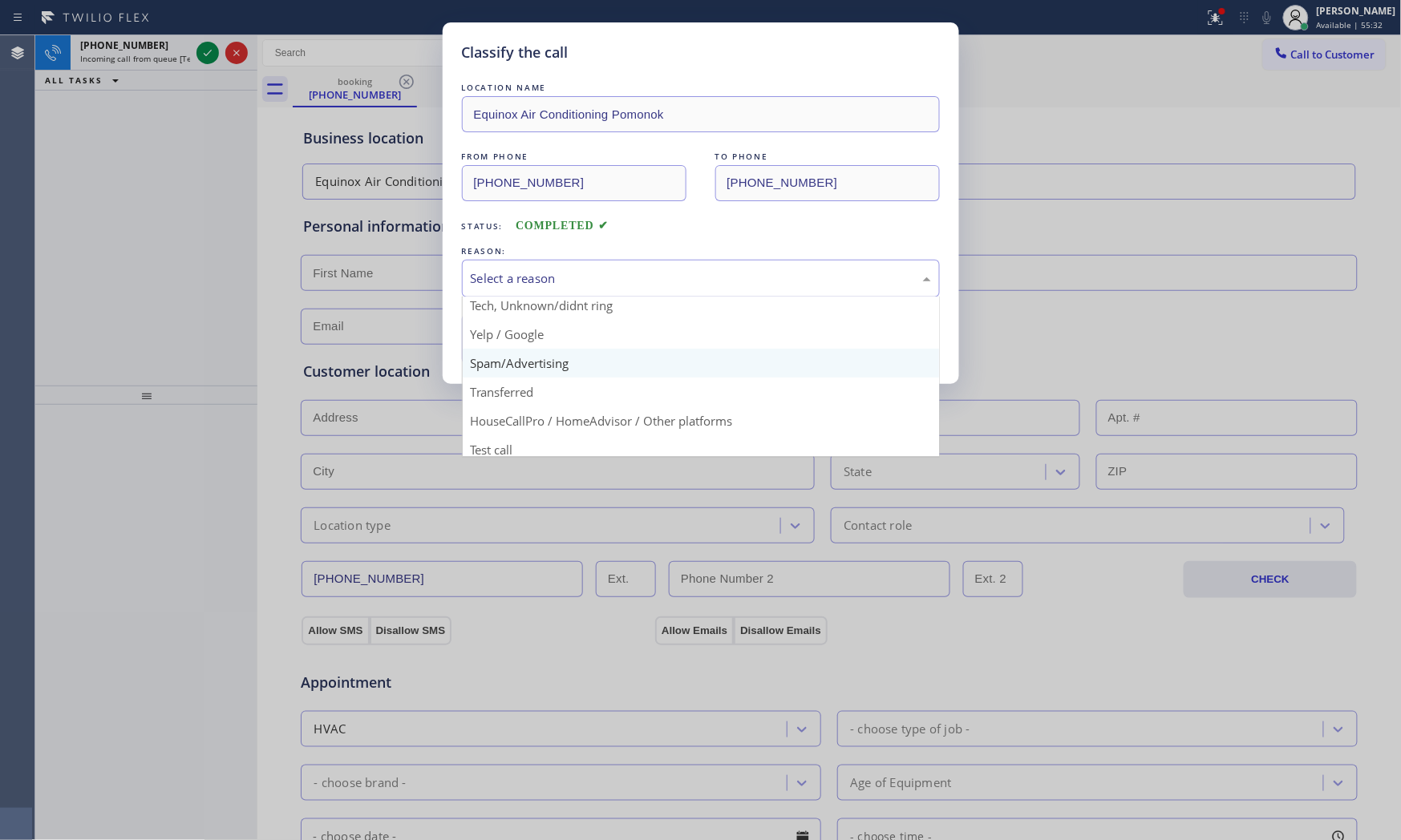
scroll to position [101, 0]
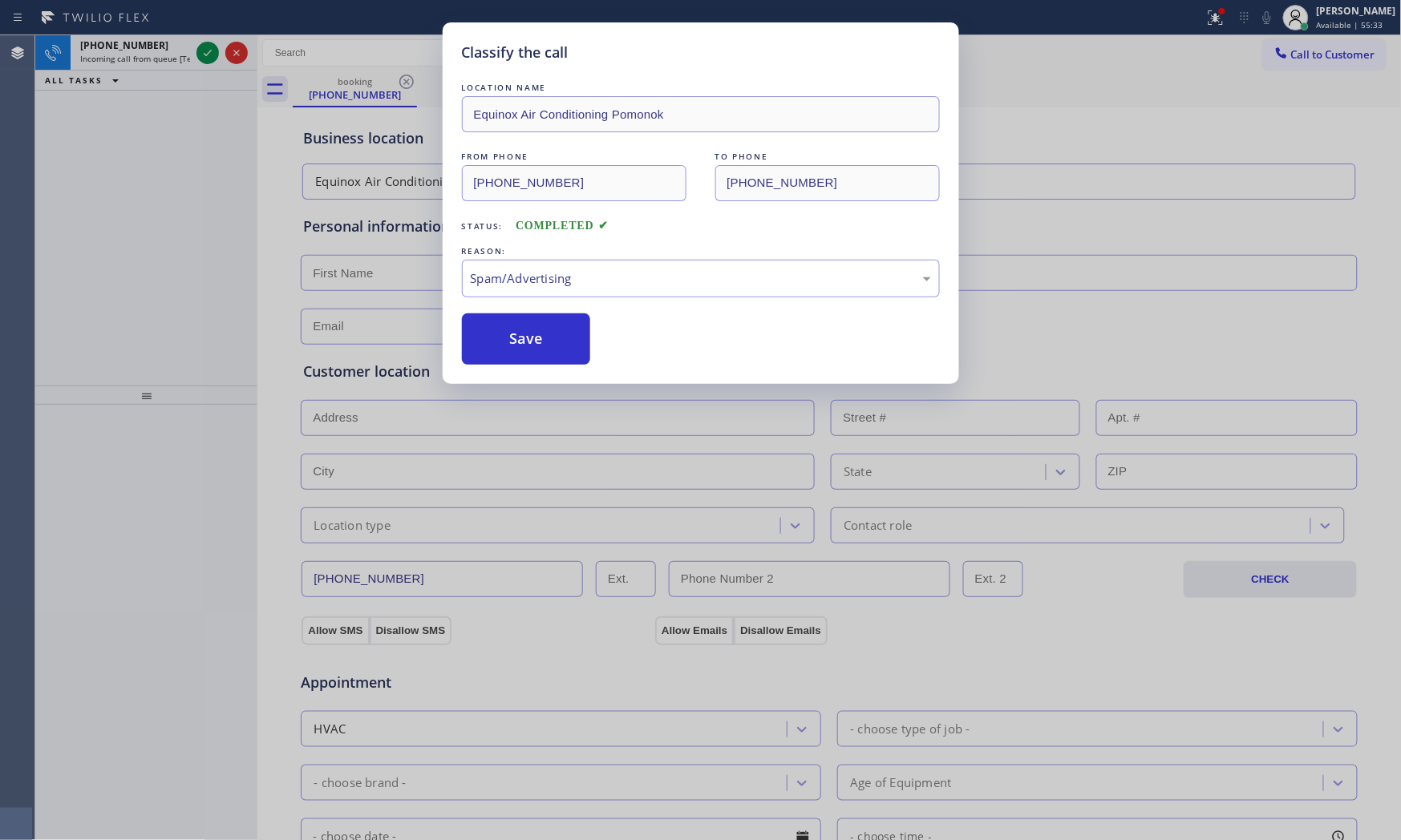
click at [518, 362] on button "Save" at bounding box center [526, 339] width 129 height 52
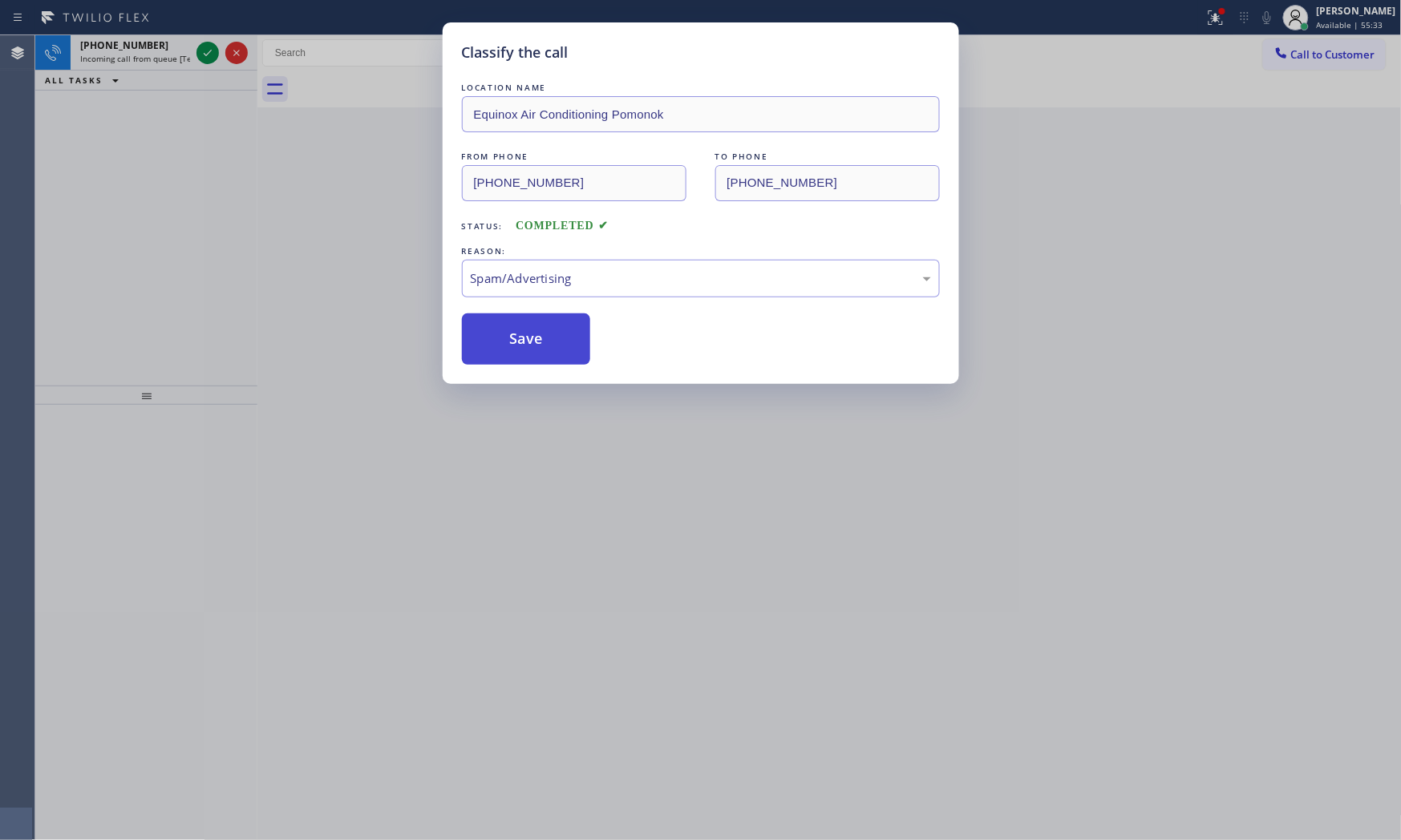
click at [518, 361] on button "Save" at bounding box center [526, 339] width 129 height 52
click at [518, 358] on button "Save" at bounding box center [526, 339] width 129 height 52
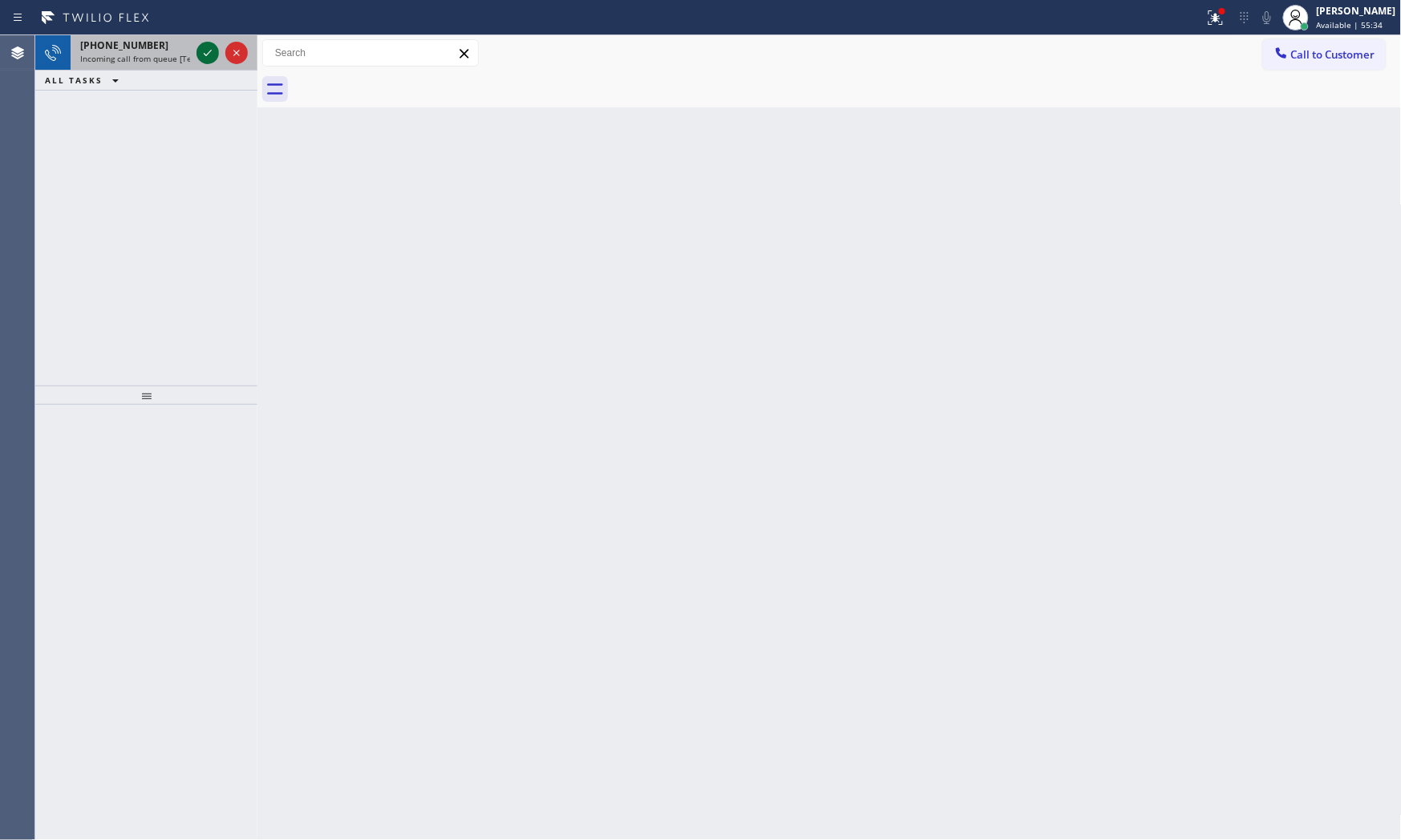
click at [201, 57] on icon at bounding box center [207, 52] width 19 height 19
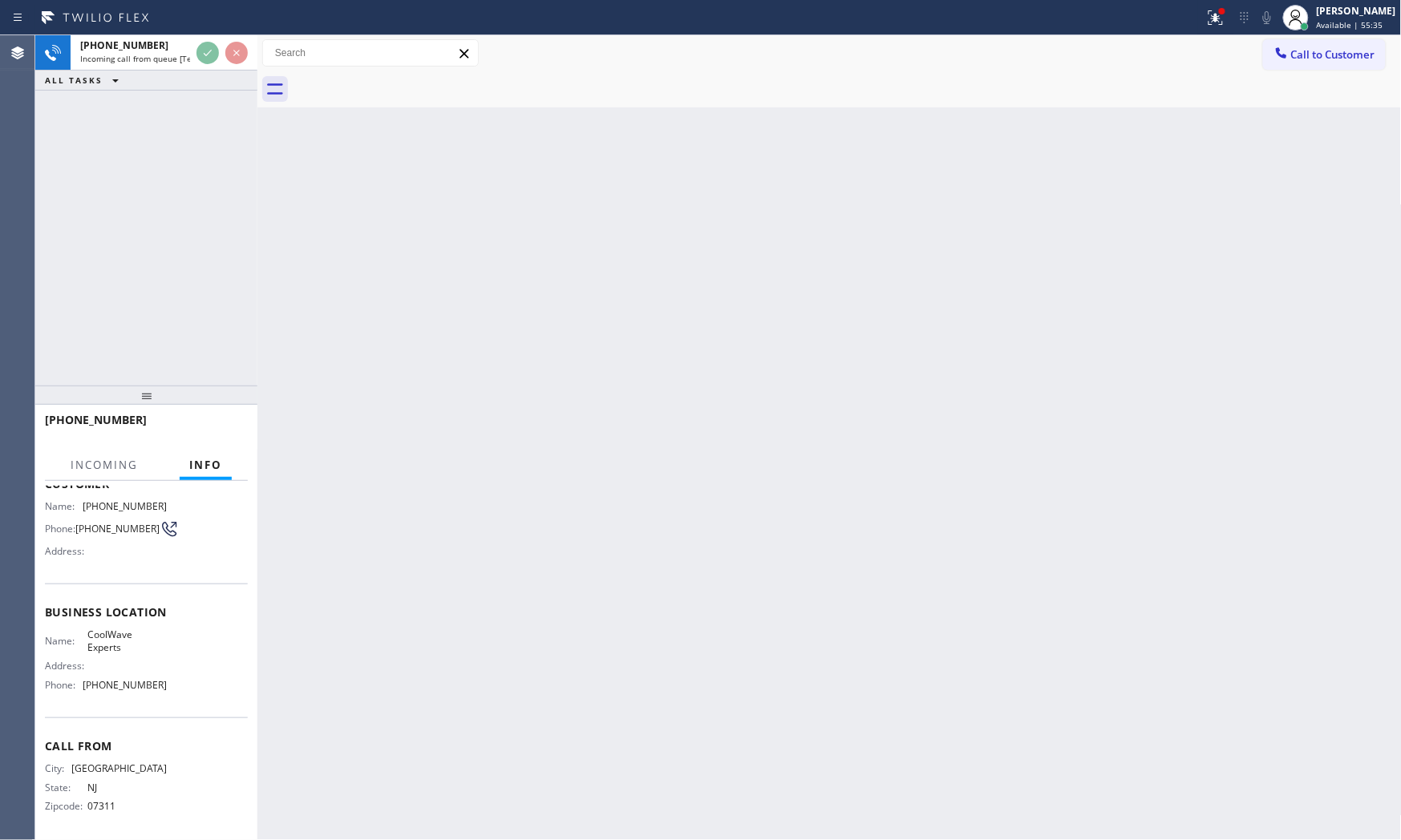
scroll to position [105, 0]
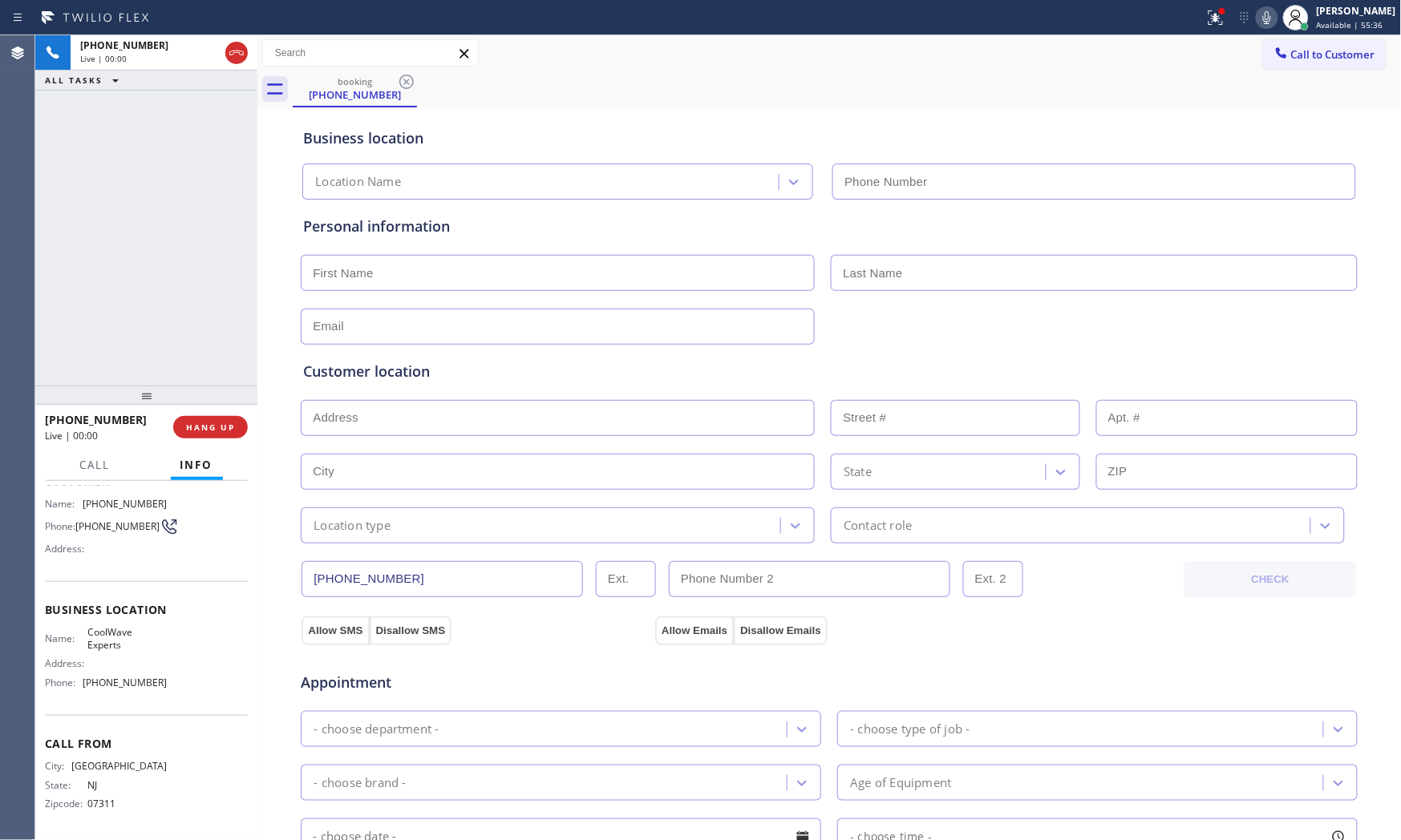
type input "[PHONE_NUMBER]"
click at [226, 431] on span "HANG UP" at bounding box center [211, 427] width 49 height 11
click at [226, 428] on span "HANG UP" at bounding box center [211, 427] width 49 height 11
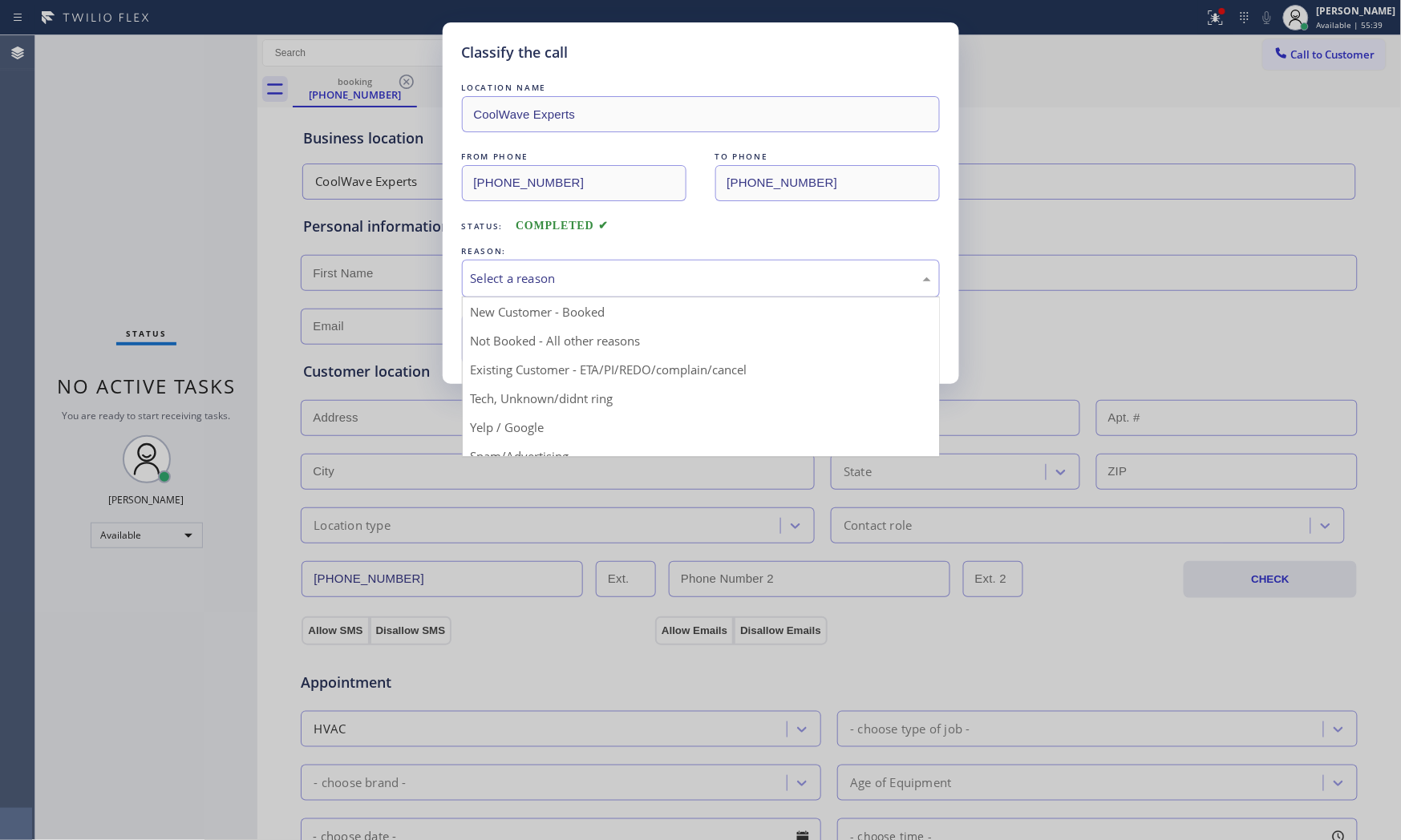
click at [498, 276] on div "Select a reason" at bounding box center [701, 279] width 460 height 19
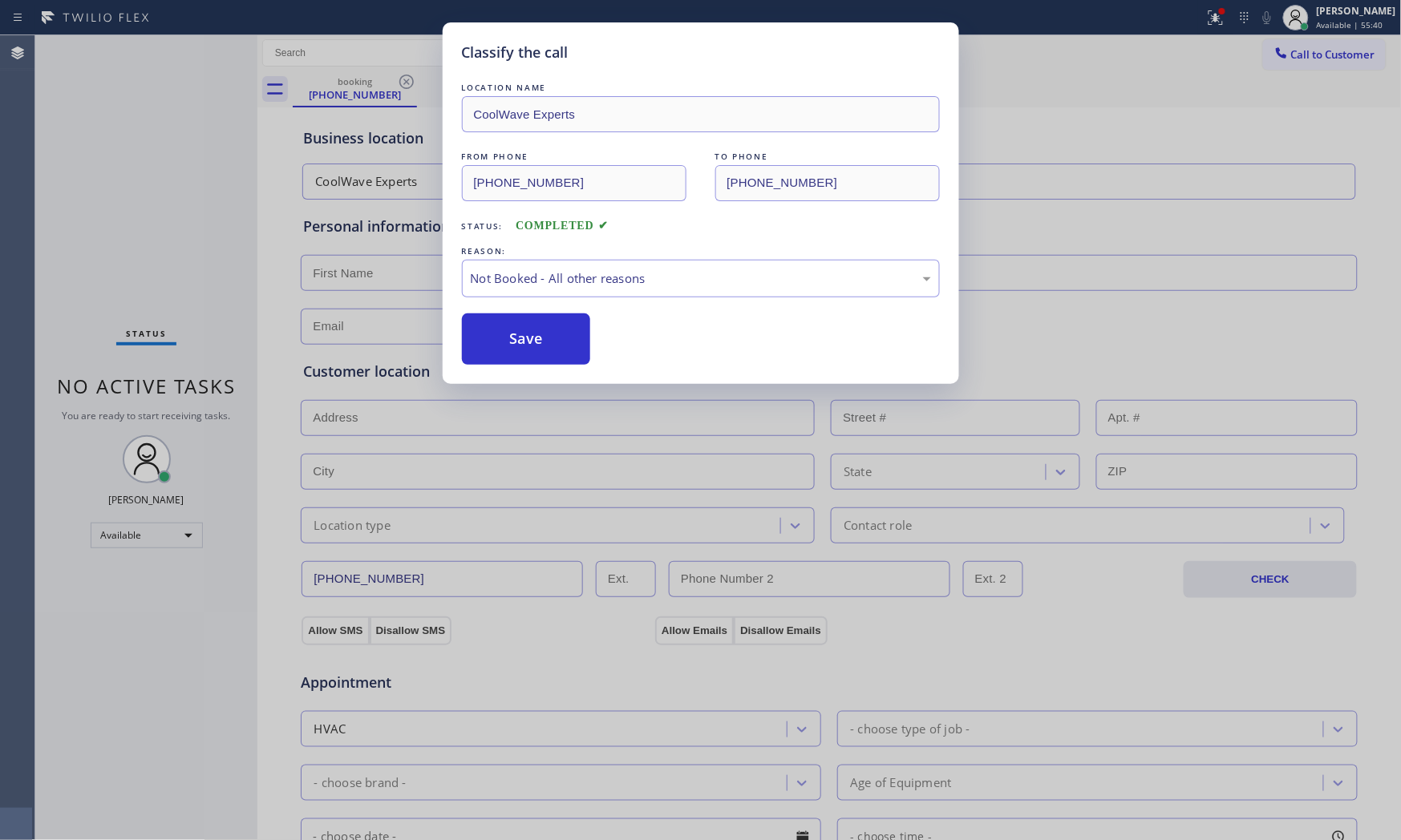
click at [493, 334] on button "Save" at bounding box center [526, 339] width 129 height 52
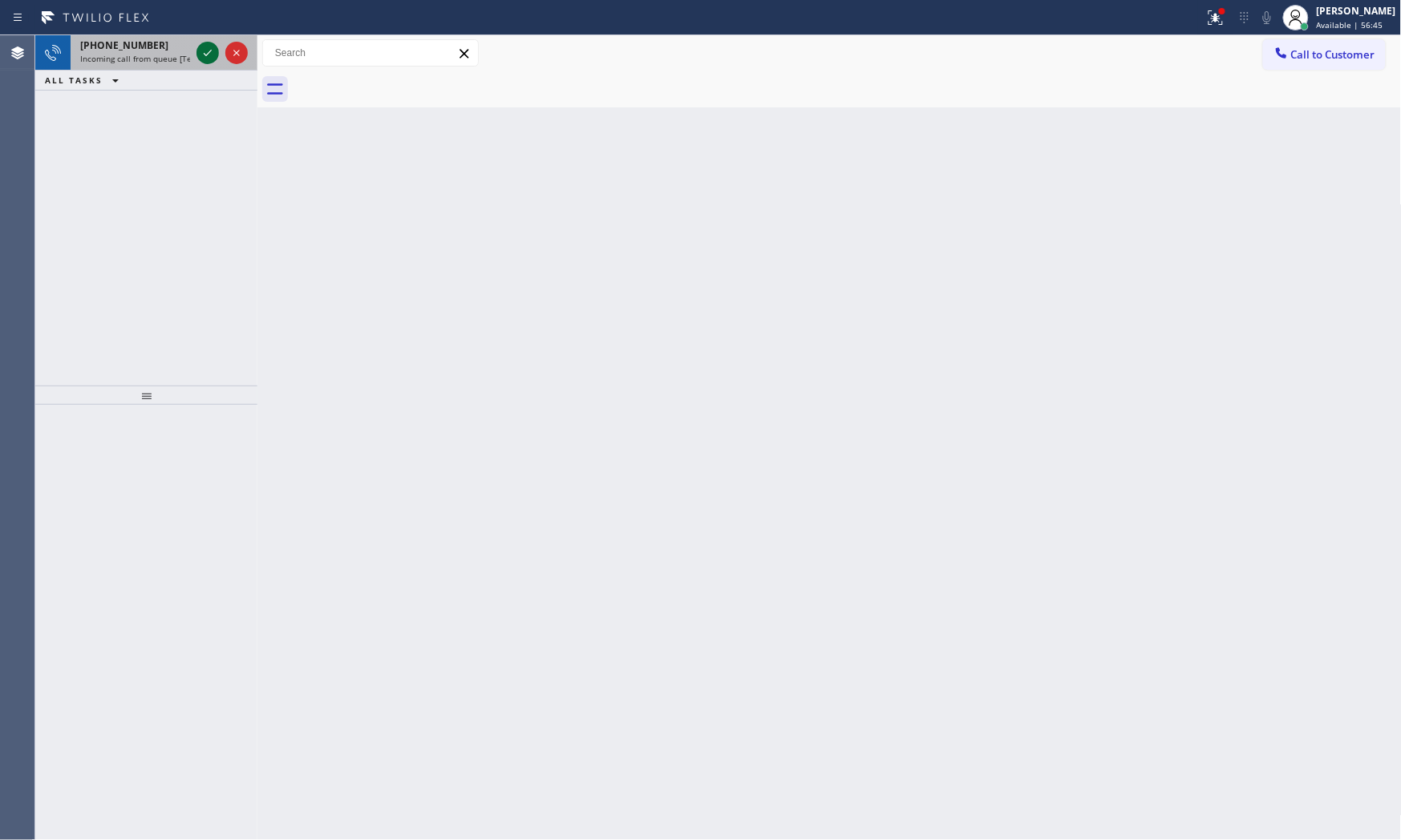
click at [207, 54] on icon at bounding box center [207, 53] width 8 height 7
click at [211, 54] on icon at bounding box center [207, 52] width 19 height 19
click at [211, 42] on div at bounding box center [222, 53] width 57 height 35
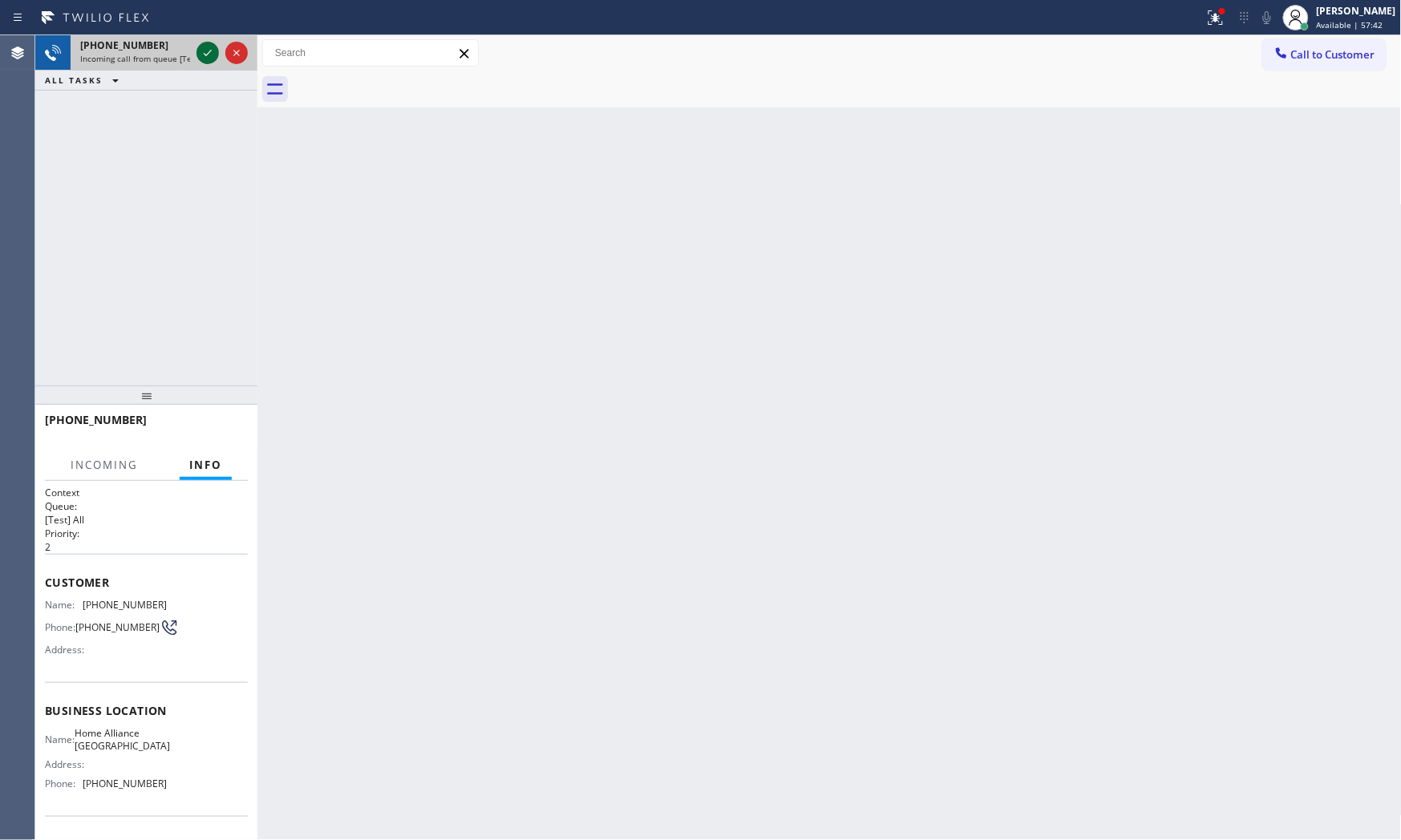
click at [209, 56] on icon at bounding box center [207, 52] width 19 height 19
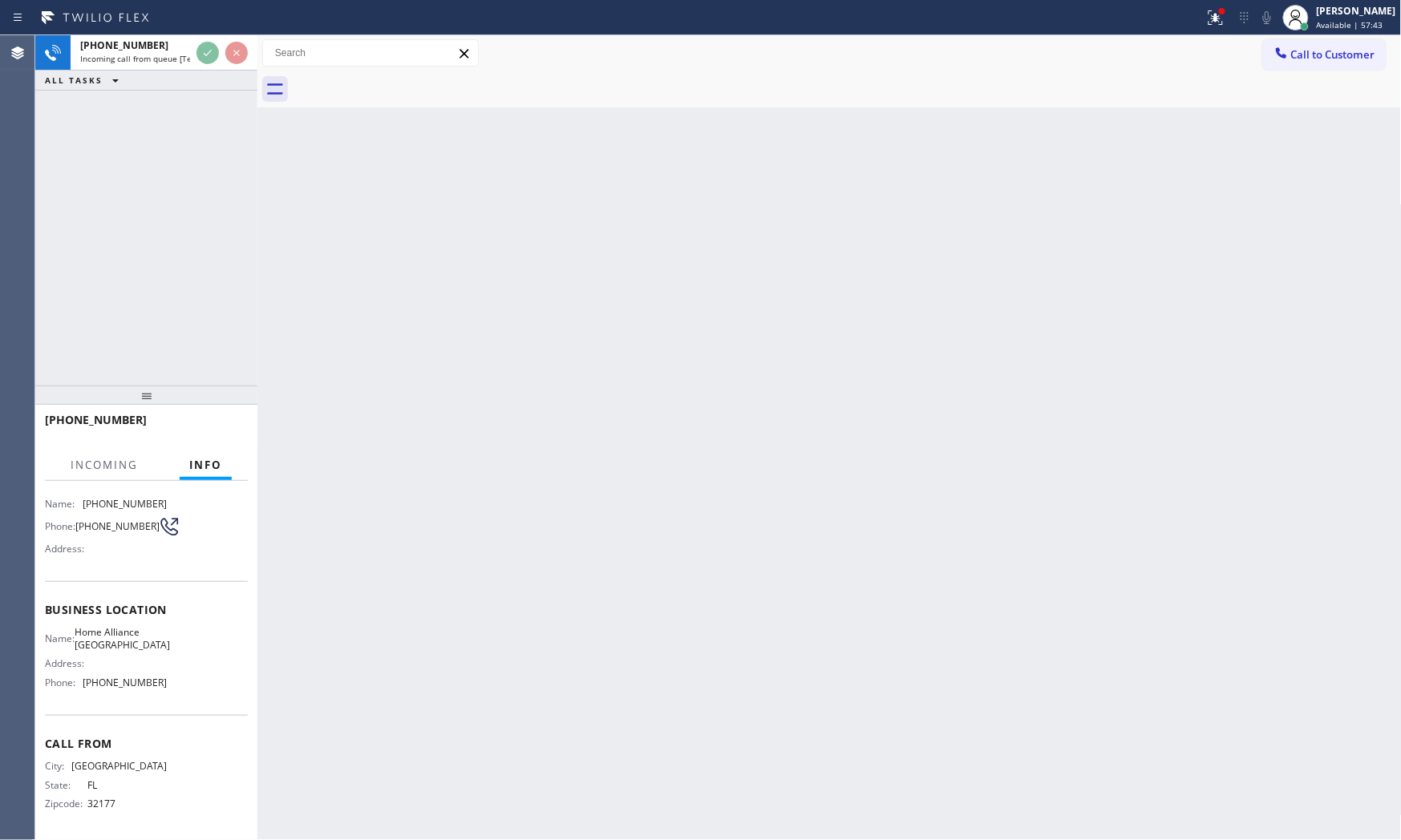
scroll to position [105, 0]
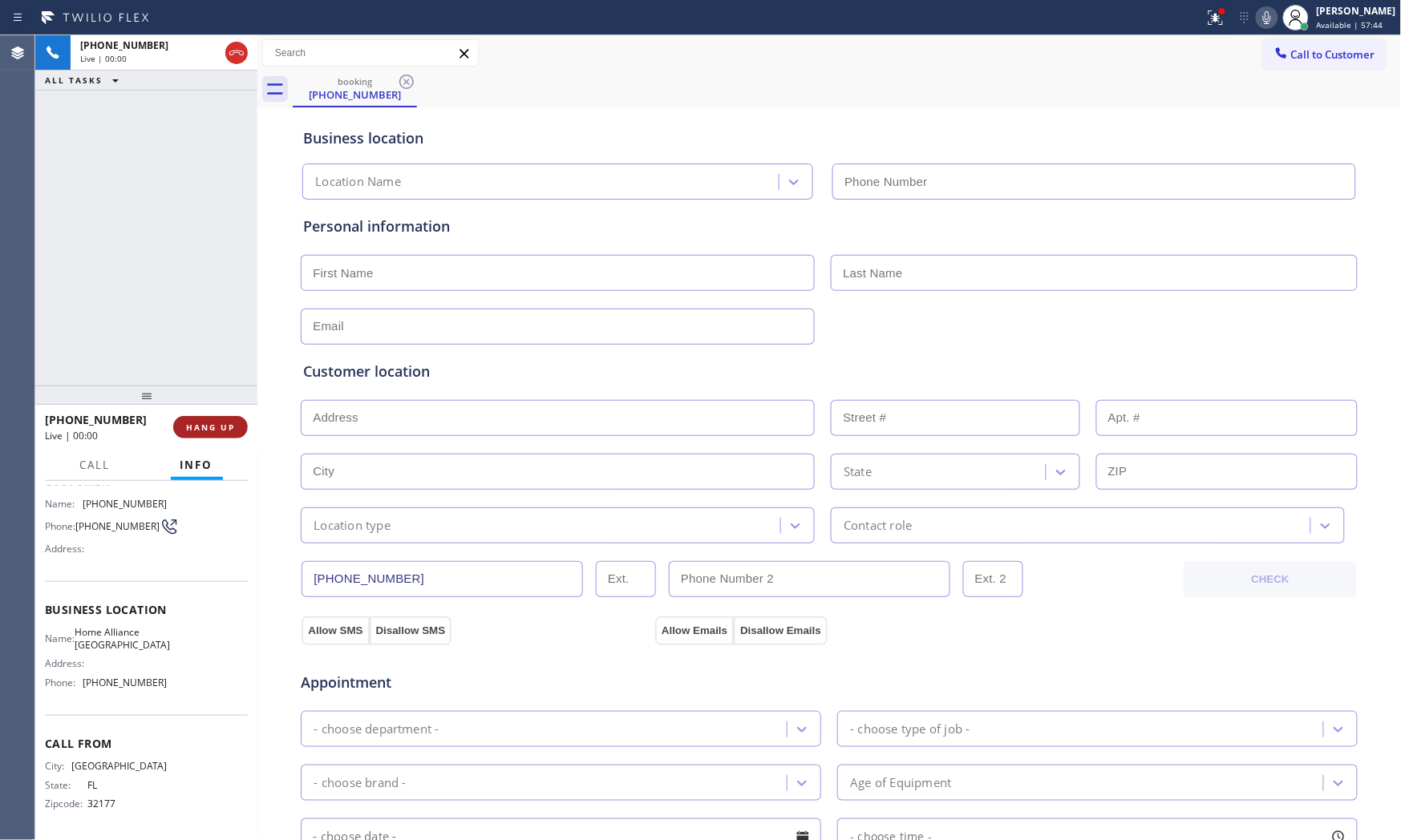
type input "[PHONE_NUMBER]"
click at [205, 425] on span "HANG UP" at bounding box center [211, 427] width 49 height 11
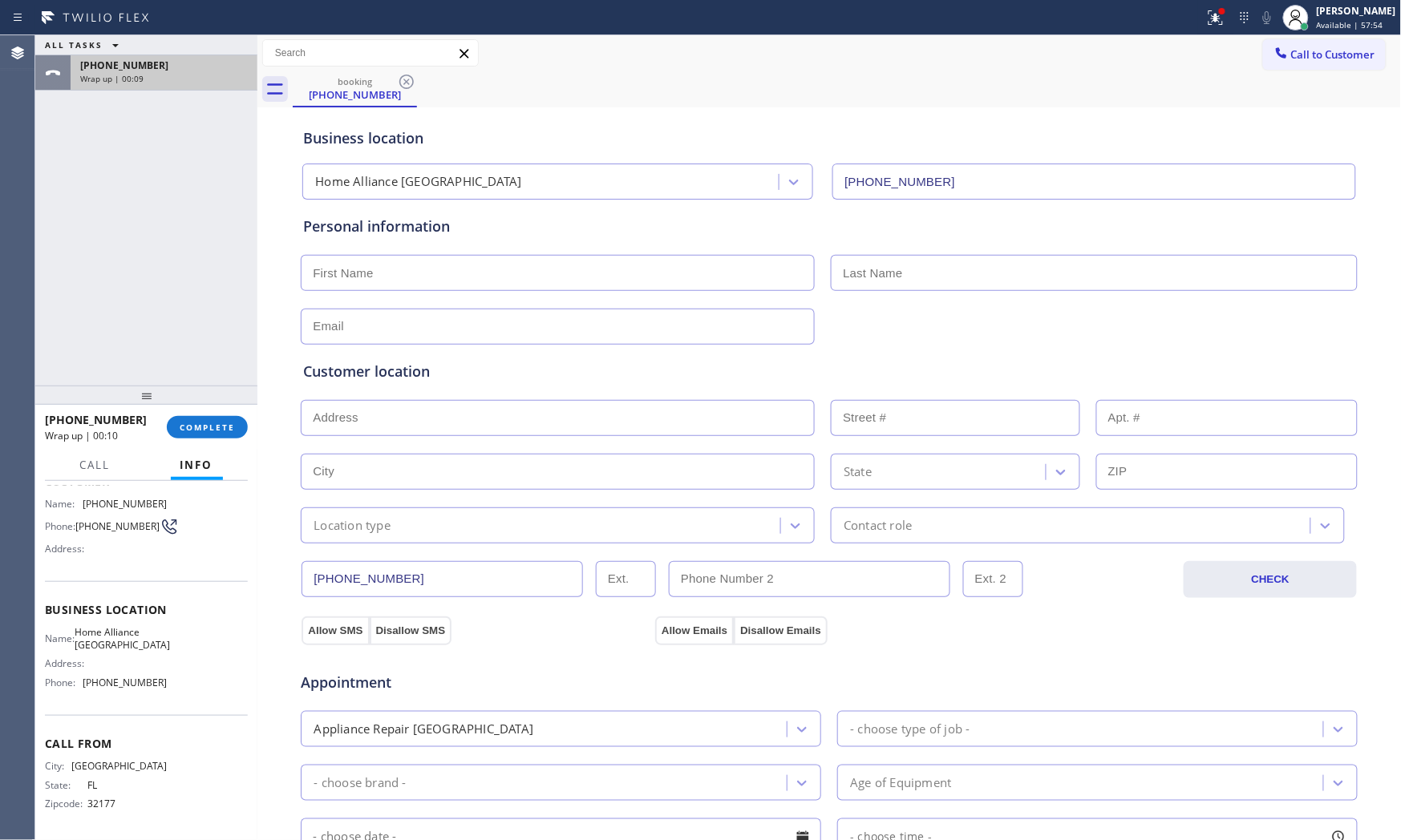
click at [226, 79] on div "Wrap up | 00:09" at bounding box center [164, 78] width 167 height 11
click at [106, 470] on span "Call" at bounding box center [96, 465] width 30 height 14
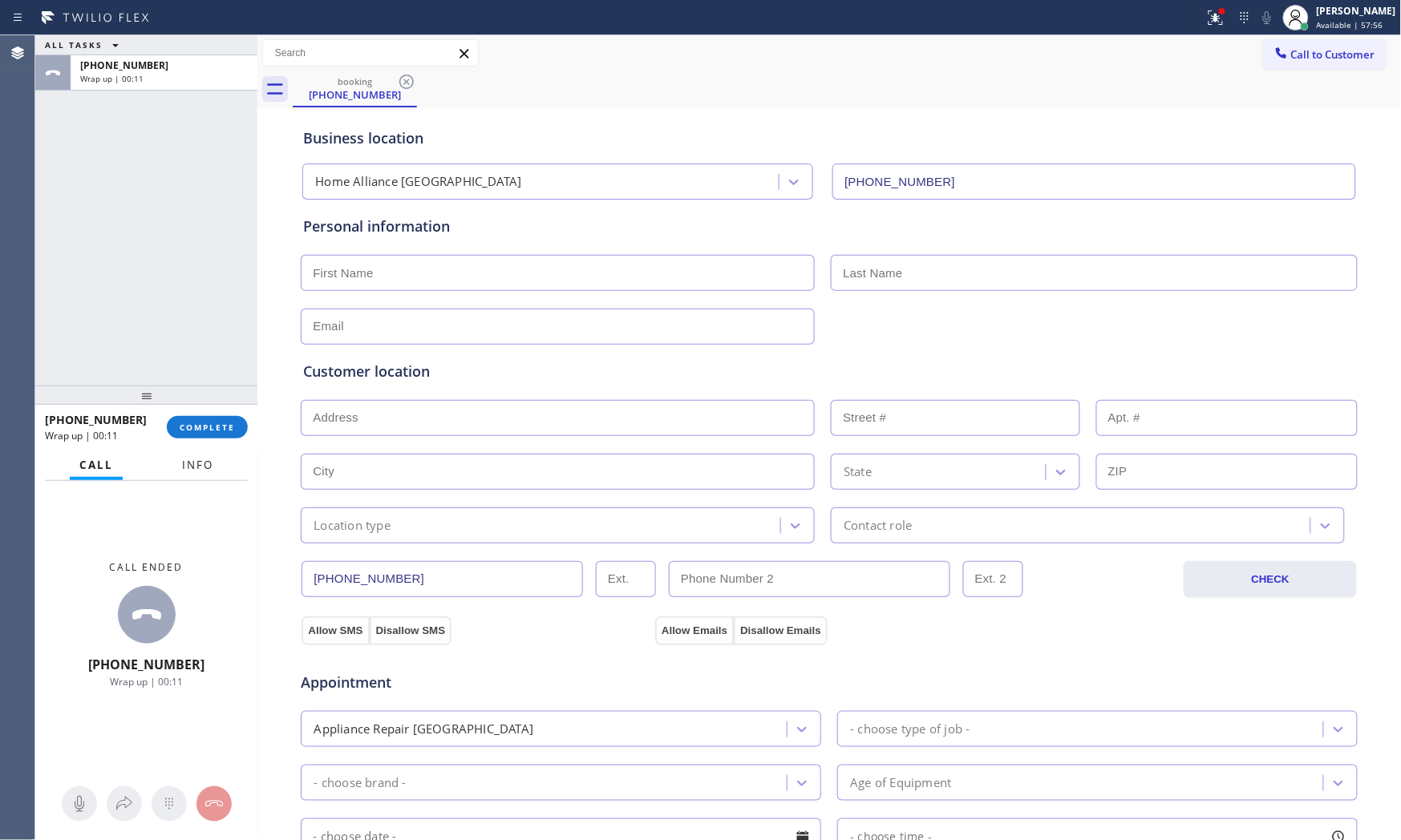
click at [194, 468] on span "Info" at bounding box center [197, 465] width 31 height 14
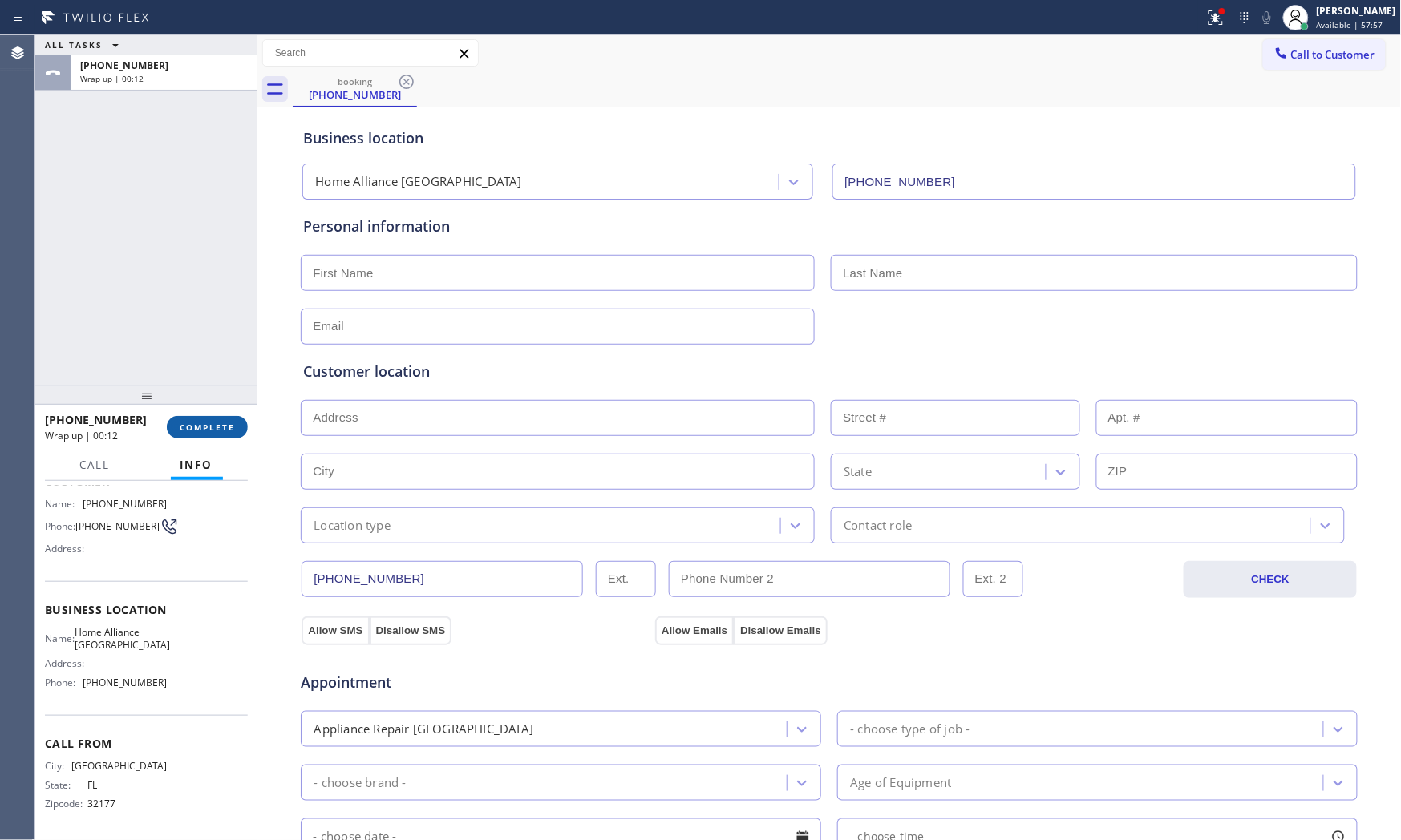
click at [205, 428] on span "COMPLETE" at bounding box center [206, 427] width 55 height 11
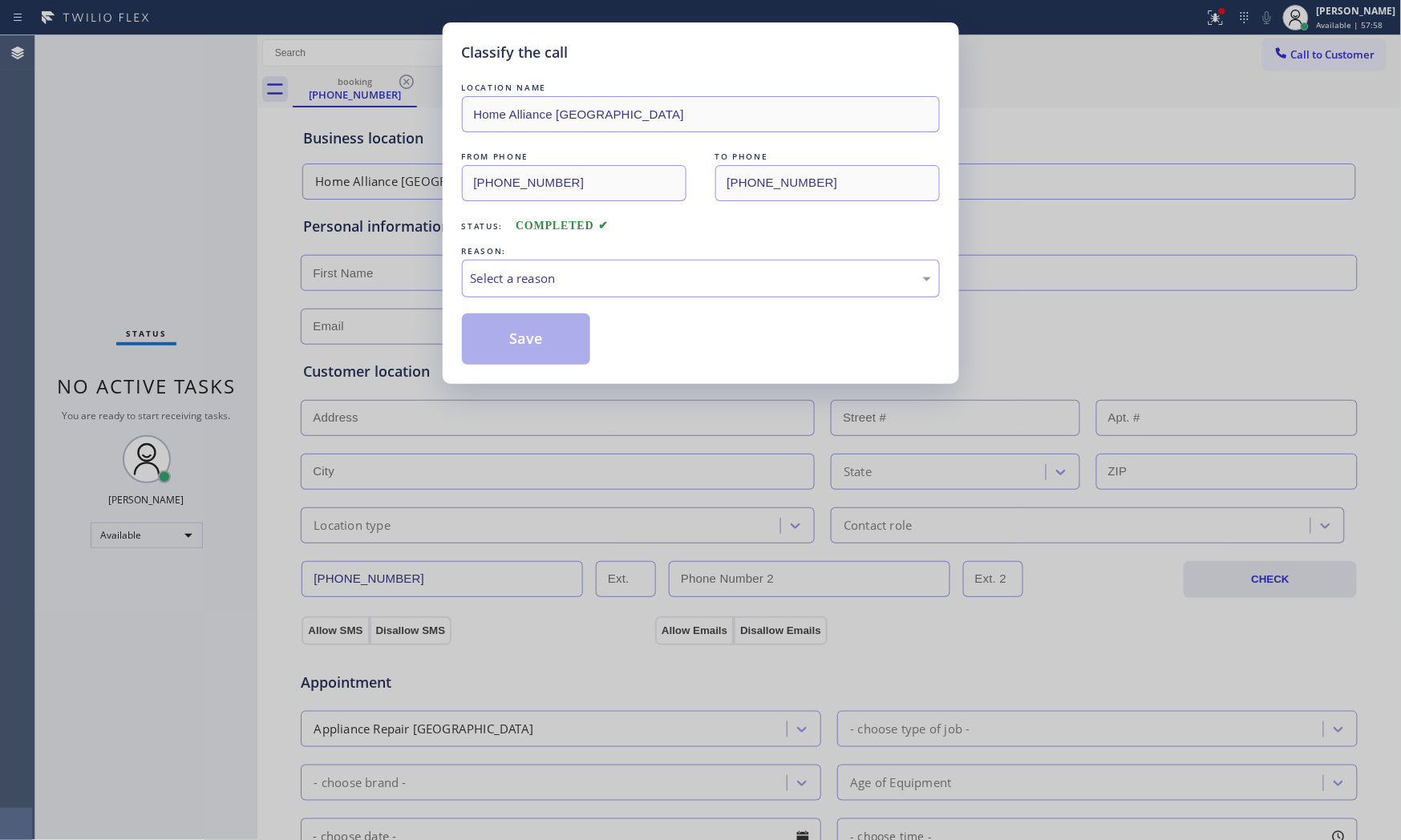
click at [506, 281] on div "Select a reason" at bounding box center [701, 279] width 460 height 19
click at [503, 331] on button "Save" at bounding box center [526, 339] width 129 height 52
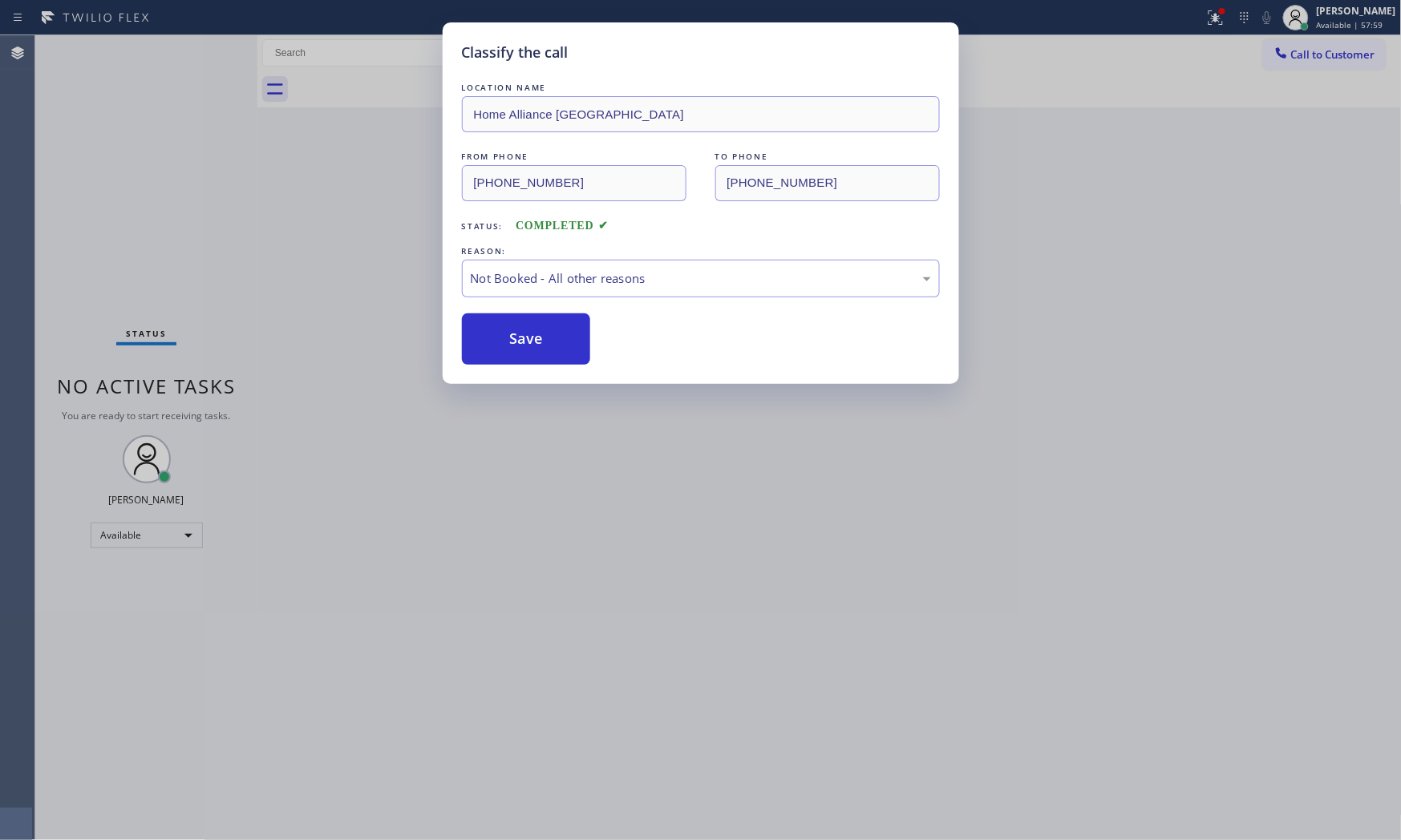
click at [503, 331] on button "Save" at bounding box center [526, 339] width 129 height 52
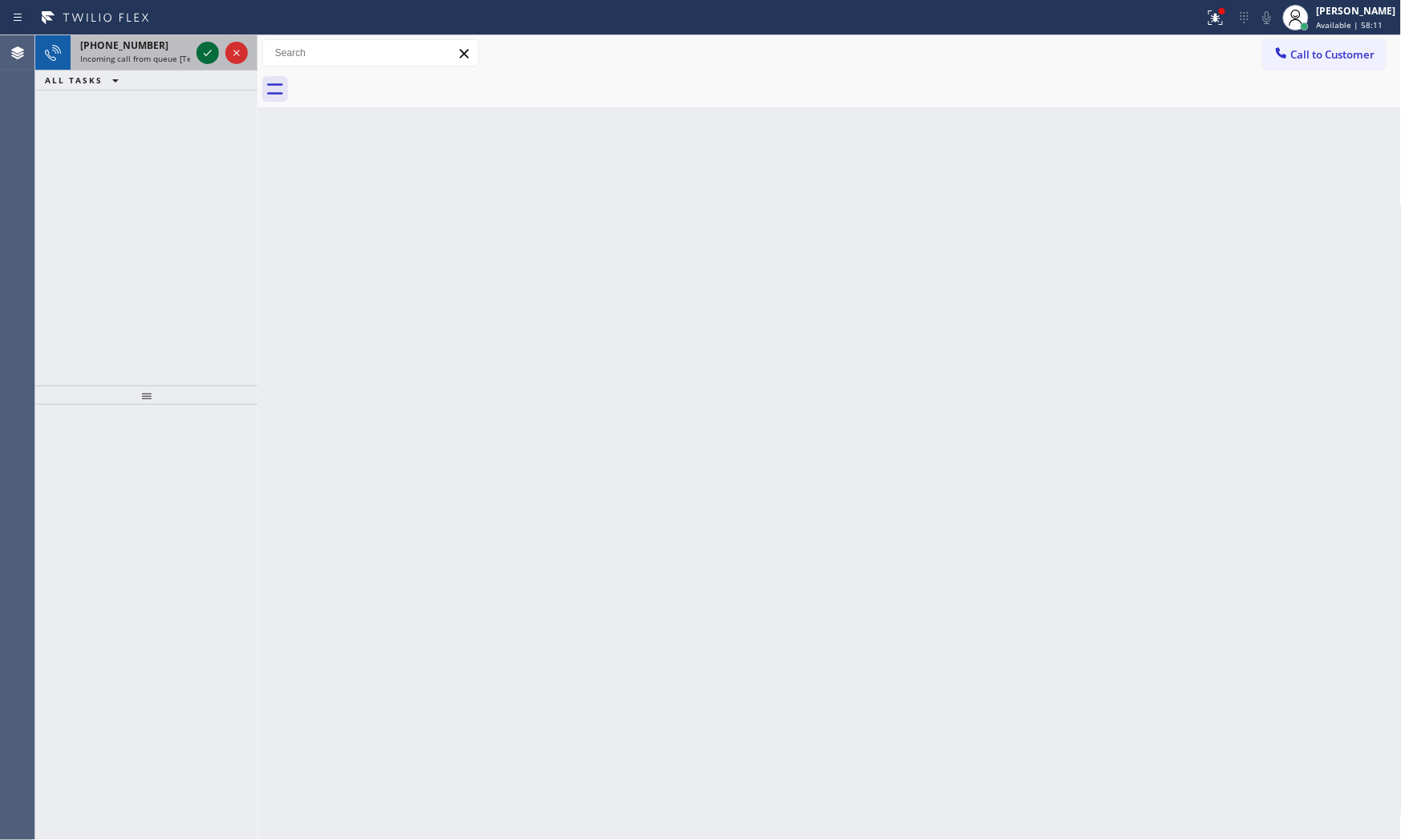
drag, startPoint x: 166, startPoint y: 40, endPoint x: 206, endPoint y: 50, distance: 41.2
click at [168, 41] on div "[PHONE_NUMBER]" at bounding box center [135, 46] width 110 height 14
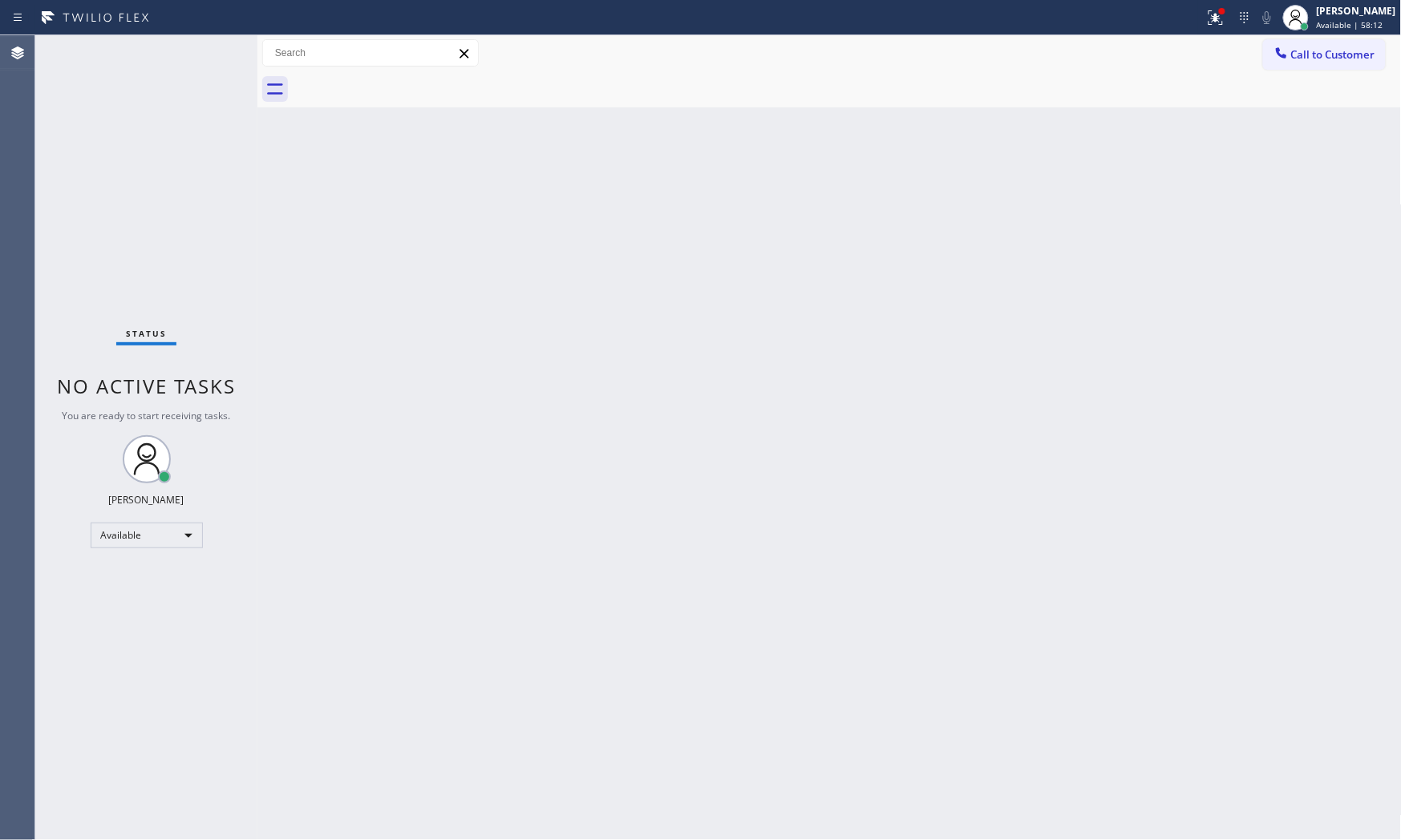
click at [161, 56] on div "Status No active tasks You are ready to start receiving tasks. [PERSON_NAME] Av…" at bounding box center [146, 438] width 222 height 805
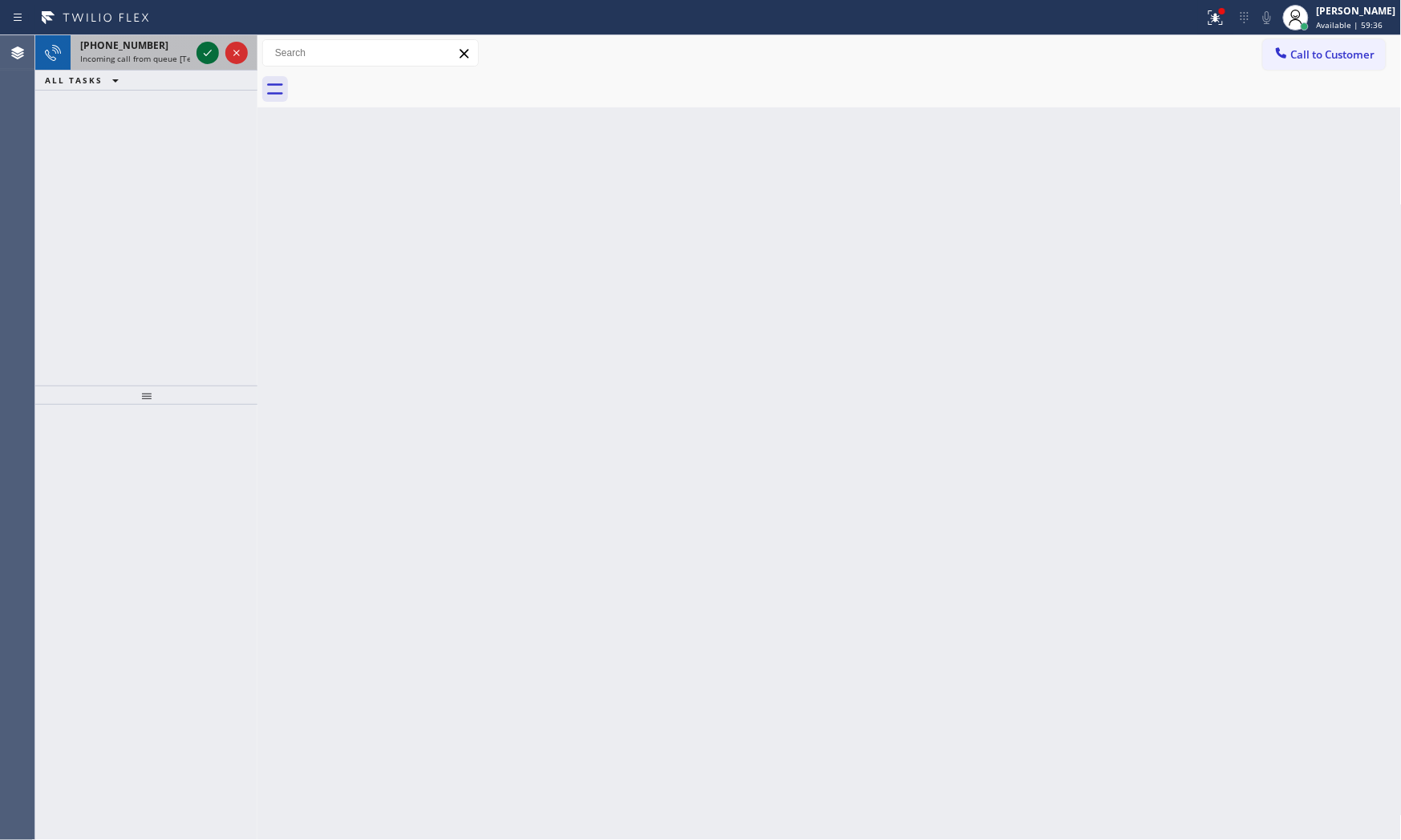
click at [215, 56] on icon at bounding box center [207, 52] width 19 height 19
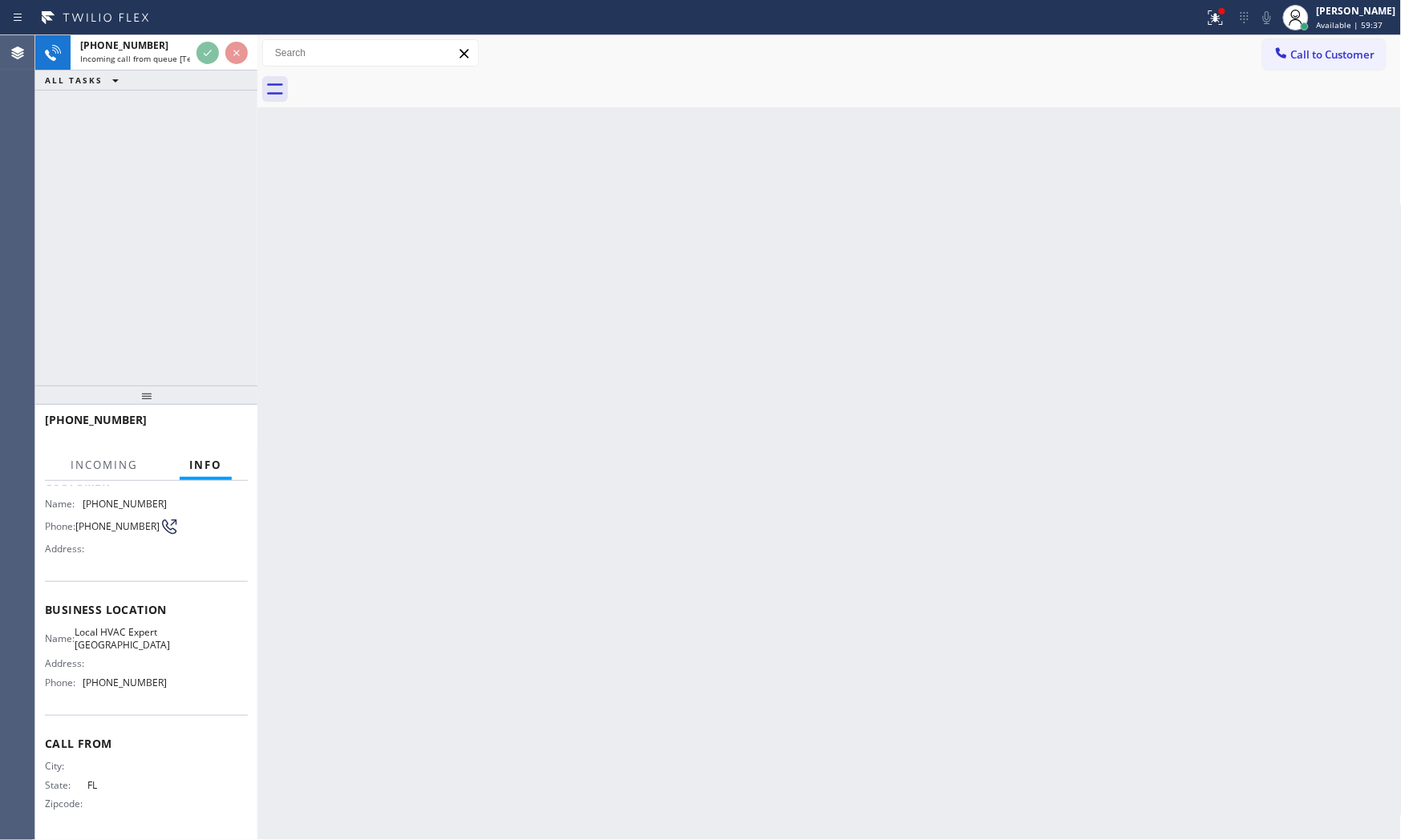
scroll to position [117, 0]
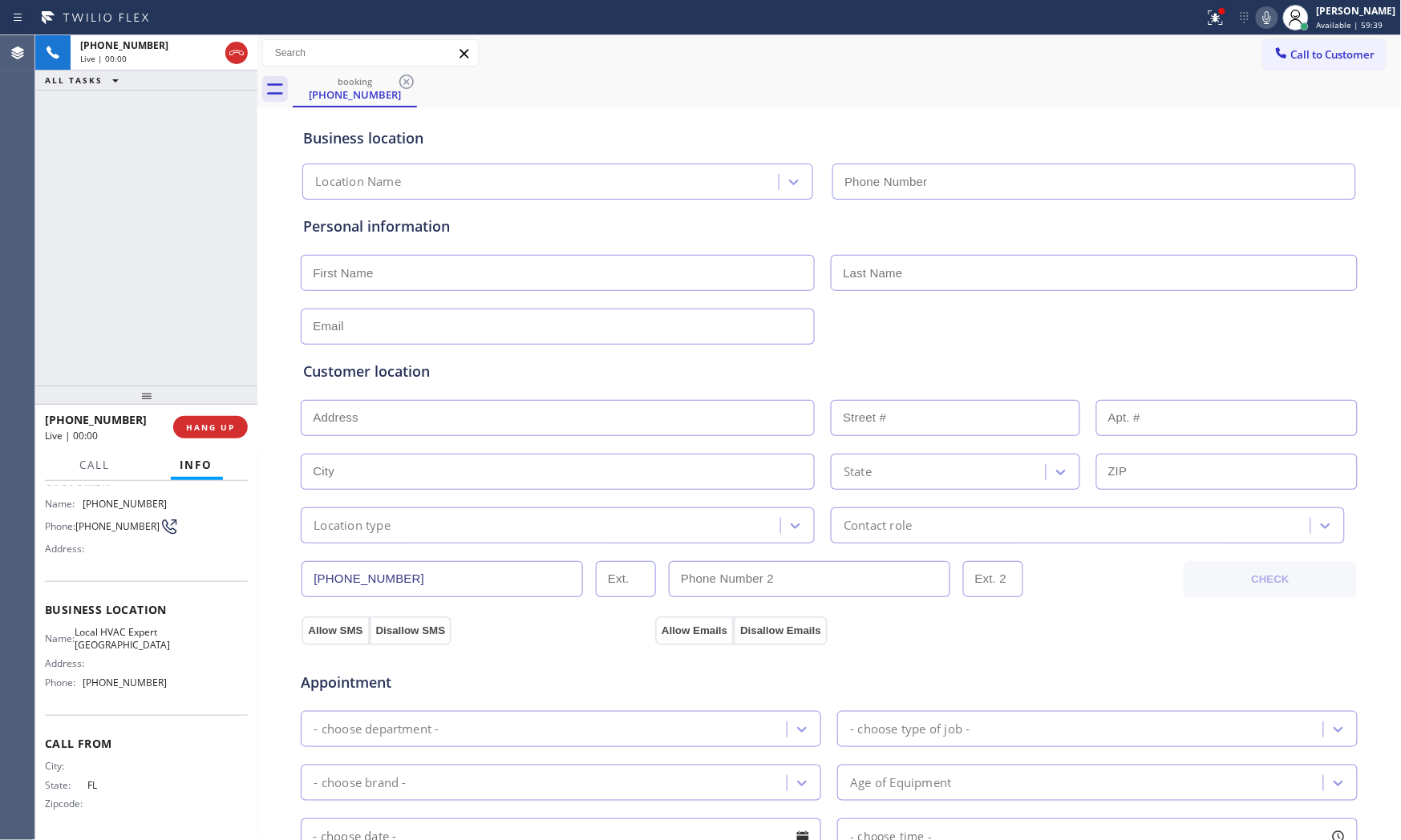
type input "[PHONE_NUMBER]"
click at [236, 445] on div "[PHONE_NUMBER] Live | 00:00 HANG UP" at bounding box center [146, 427] width 203 height 41
click at [231, 429] on span "HANG UP" at bounding box center [211, 427] width 49 height 11
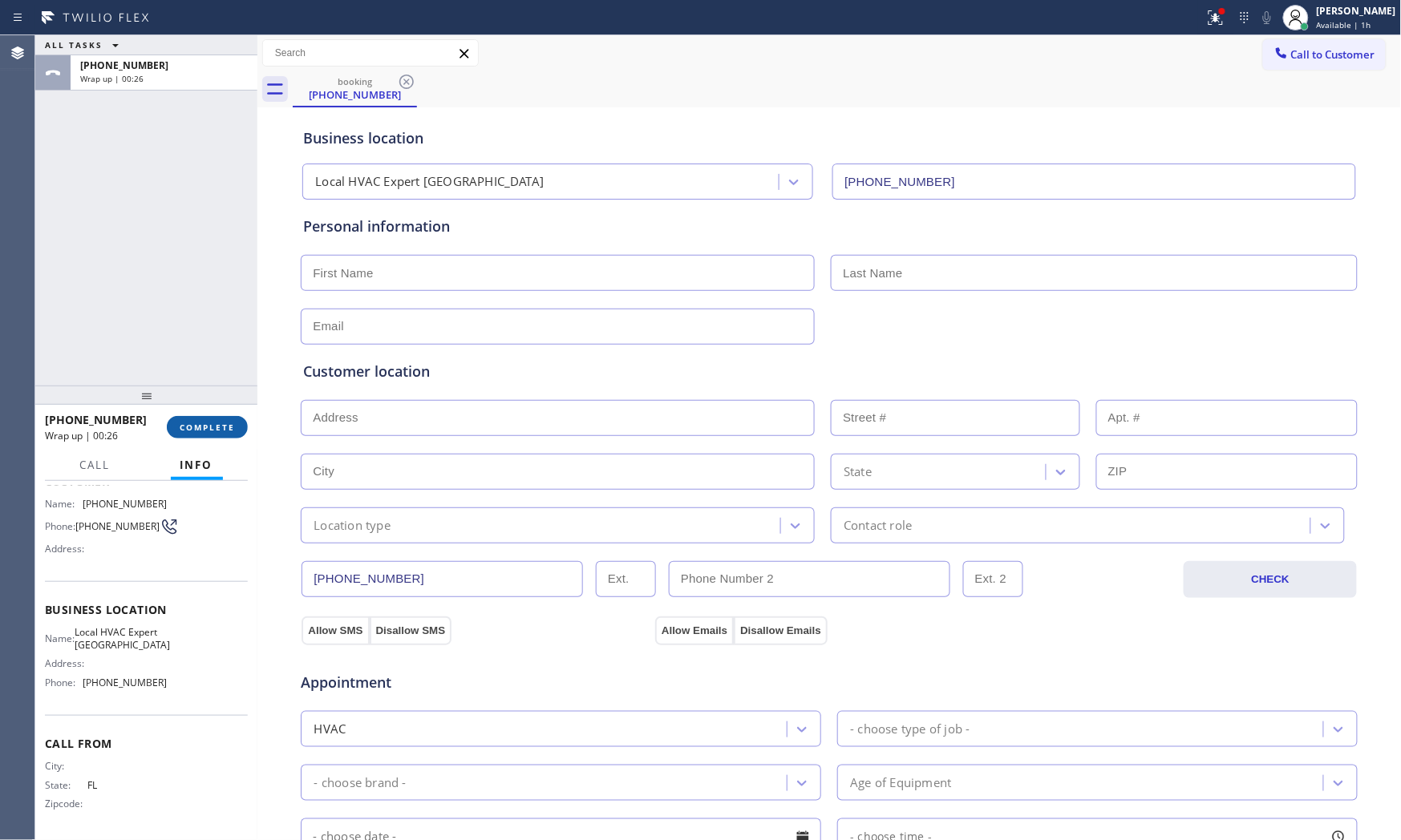
click at [238, 428] on button "COMPLETE" at bounding box center [207, 427] width 81 height 23
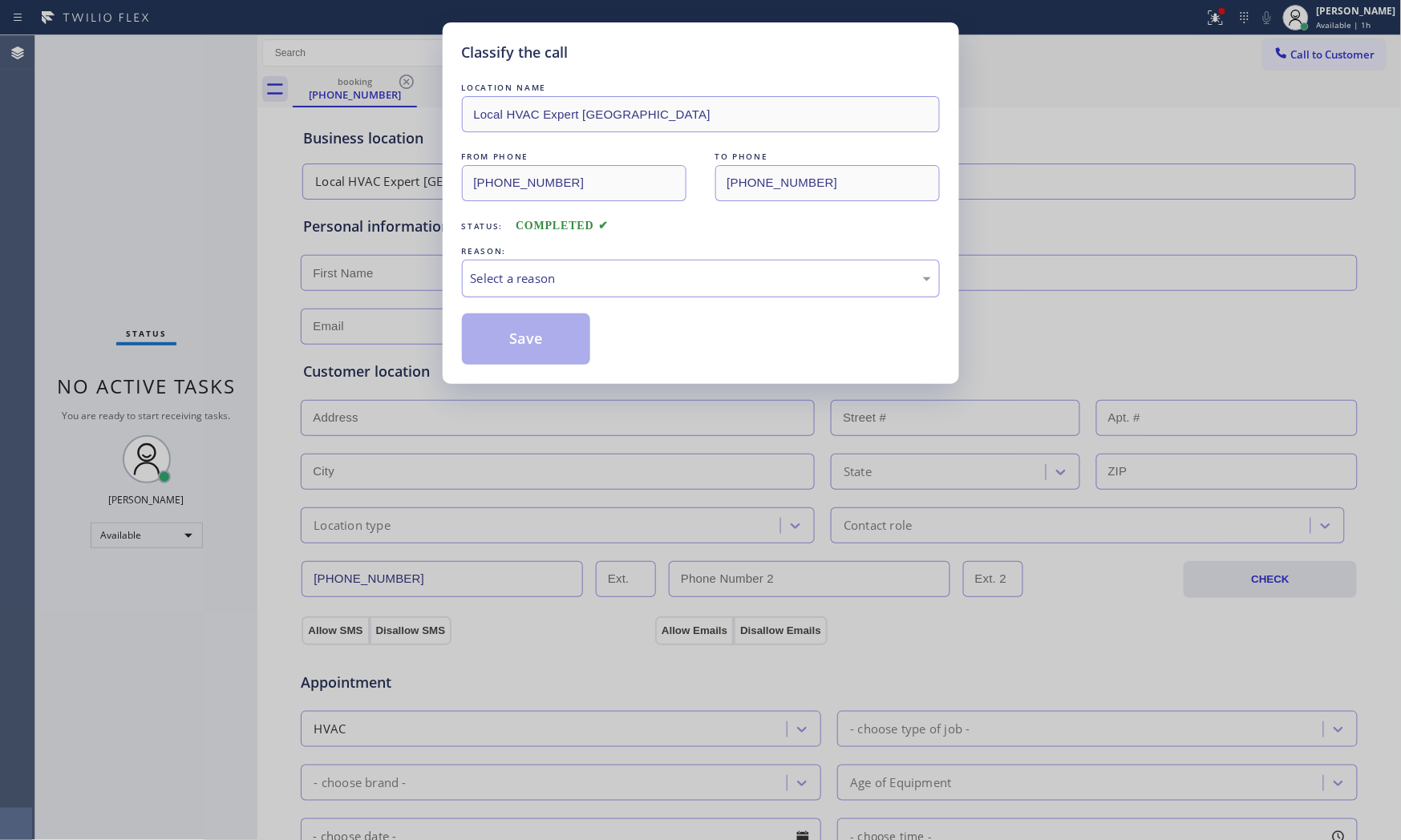
click at [518, 266] on div "Select a reason" at bounding box center [700, 278] width 478 height 38
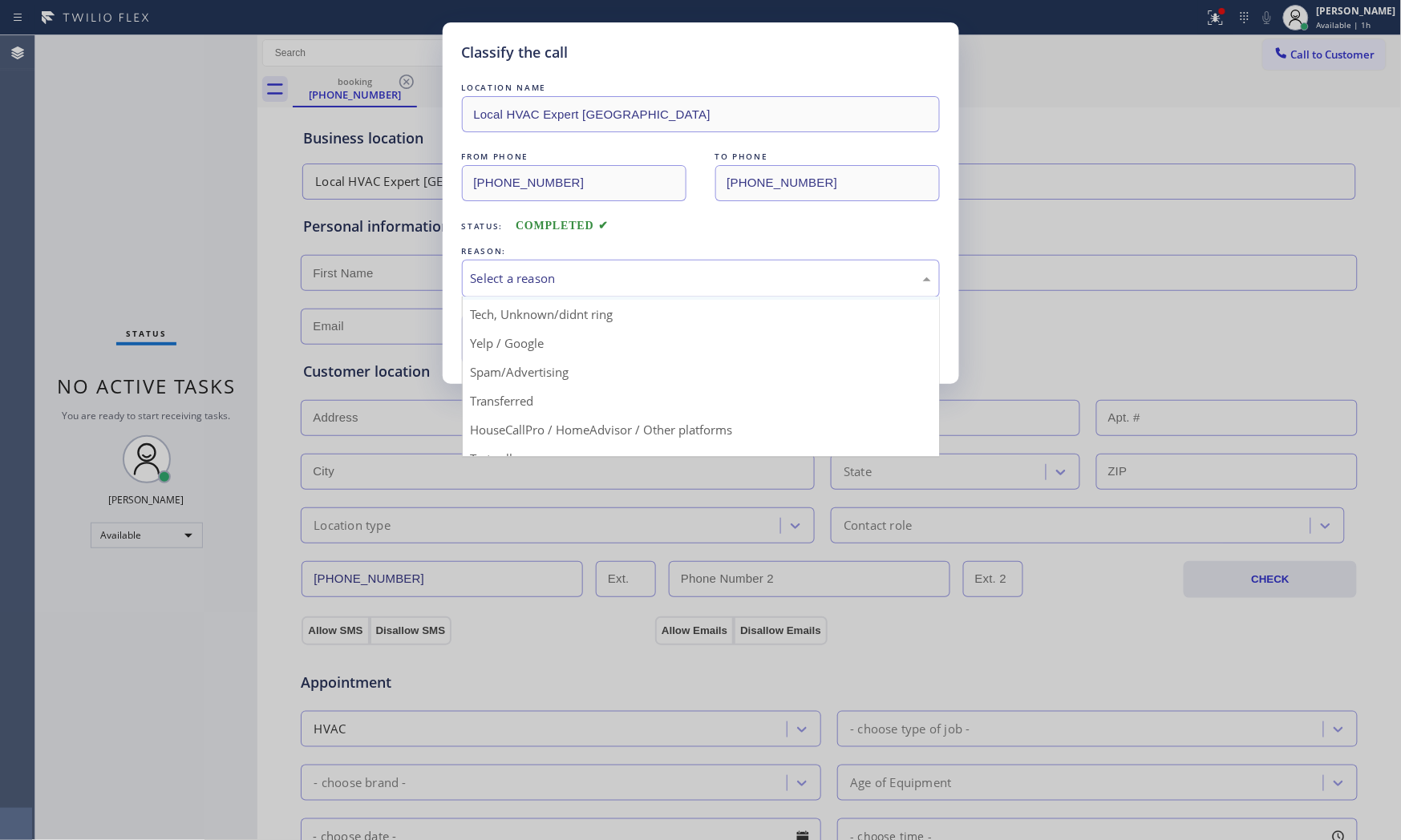
scroll to position [101, 0]
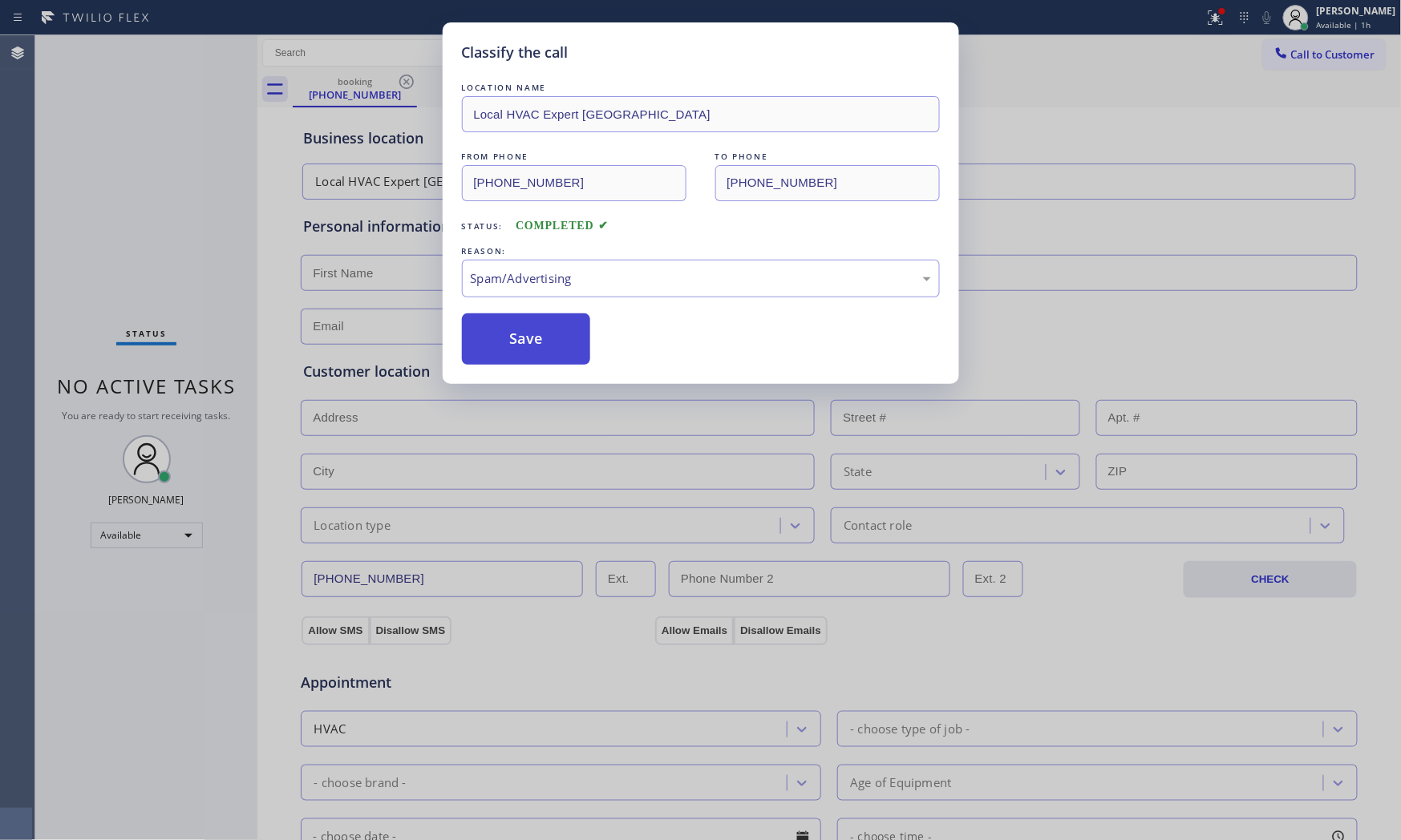
click at [524, 355] on button "Save" at bounding box center [526, 339] width 129 height 52
click at [524, 354] on button "Save" at bounding box center [526, 339] width 129 height 52
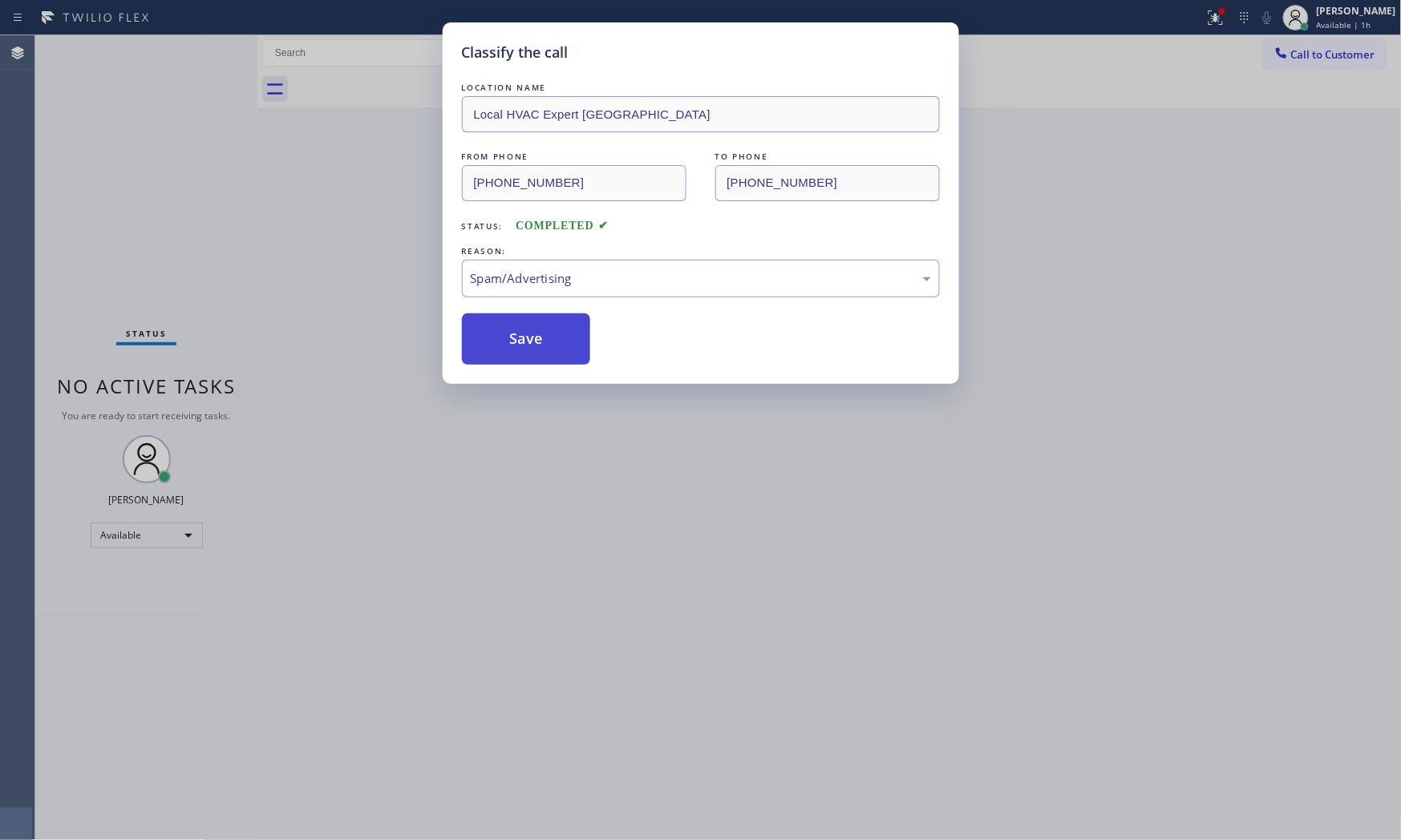
click at [524, 354] on button "Save" at bounding box center [526, 339] width 129 height 52
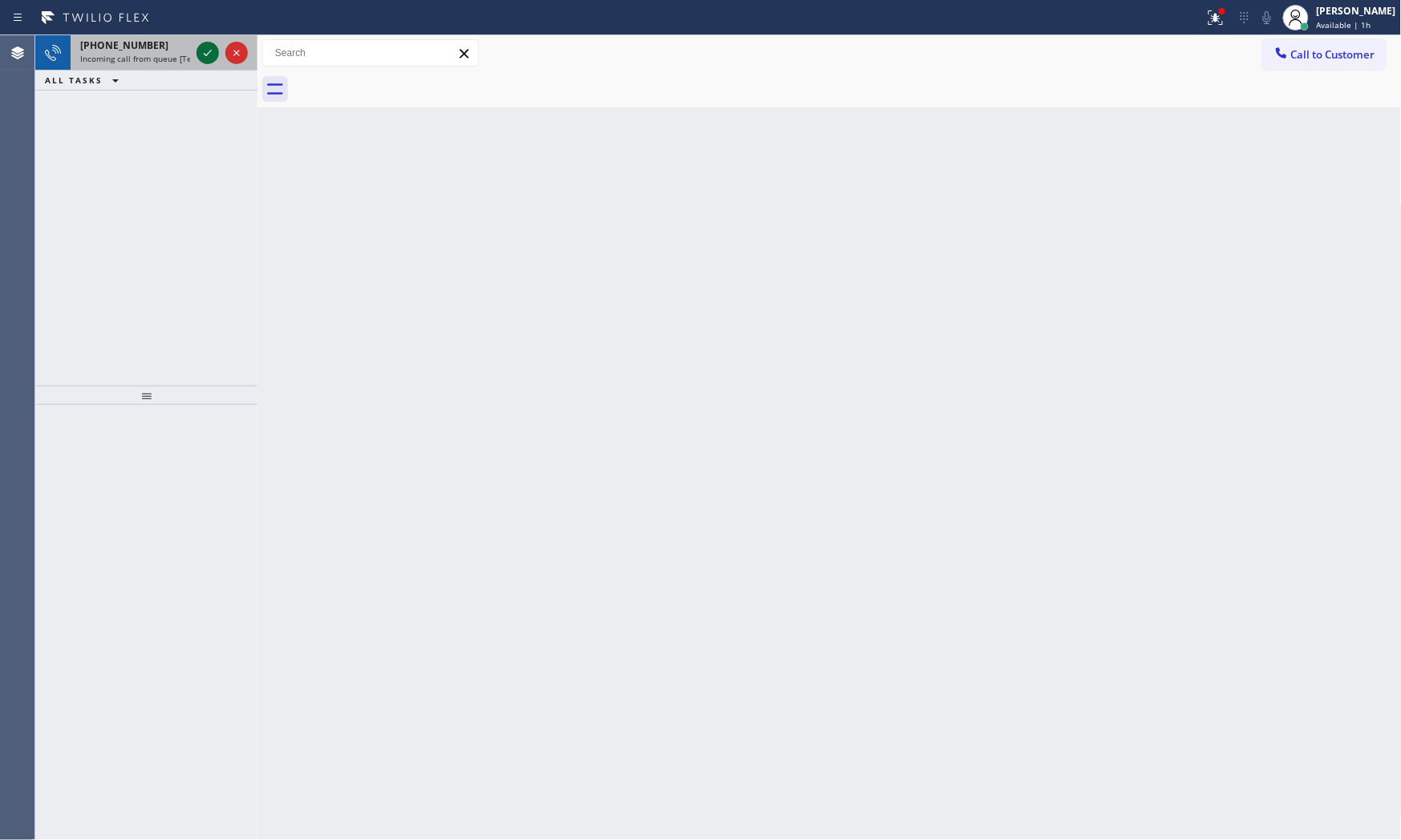
click at [209, 51] on icon at bounding box center [207, 52] width 19 height 19
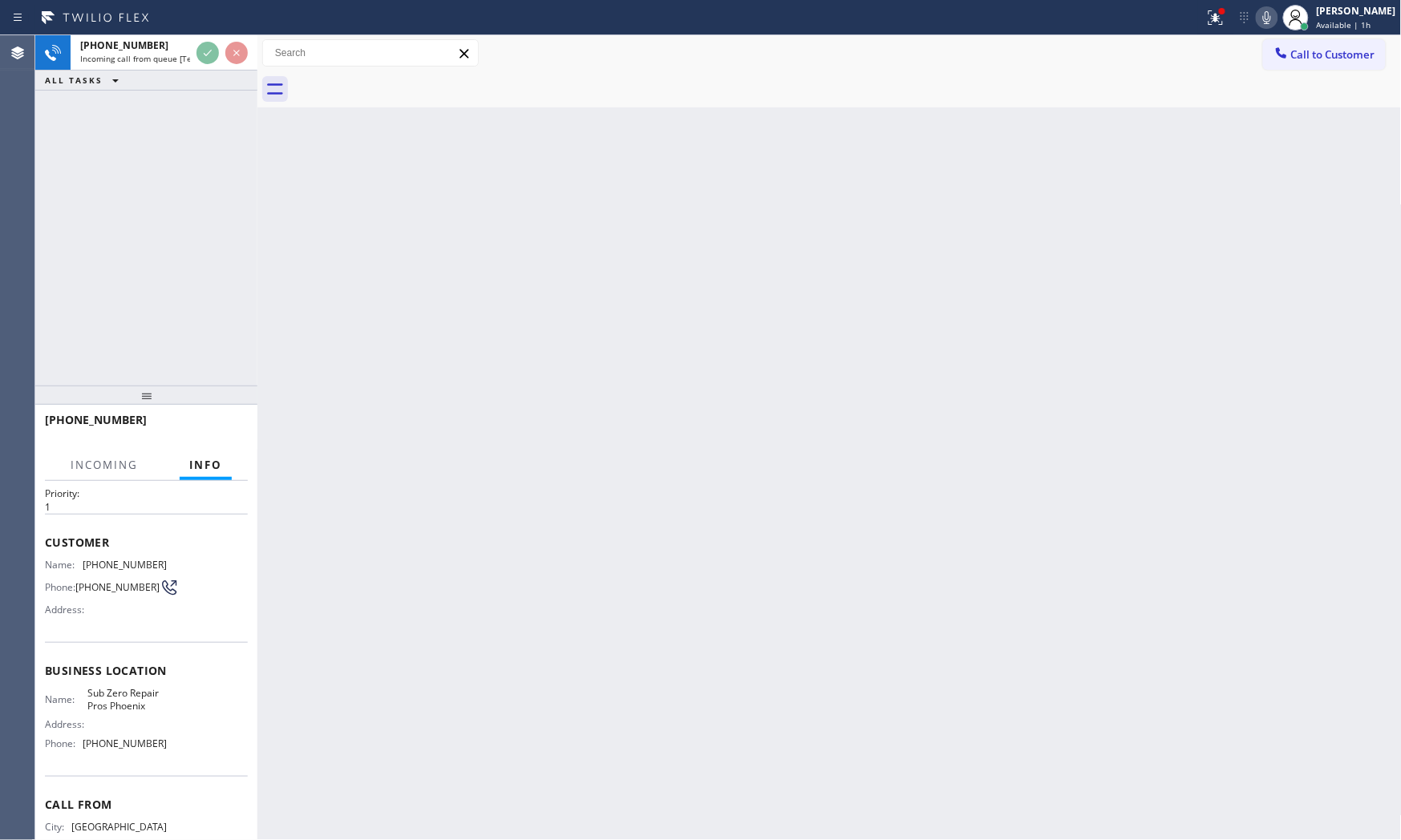
scroll to position [105, 0]
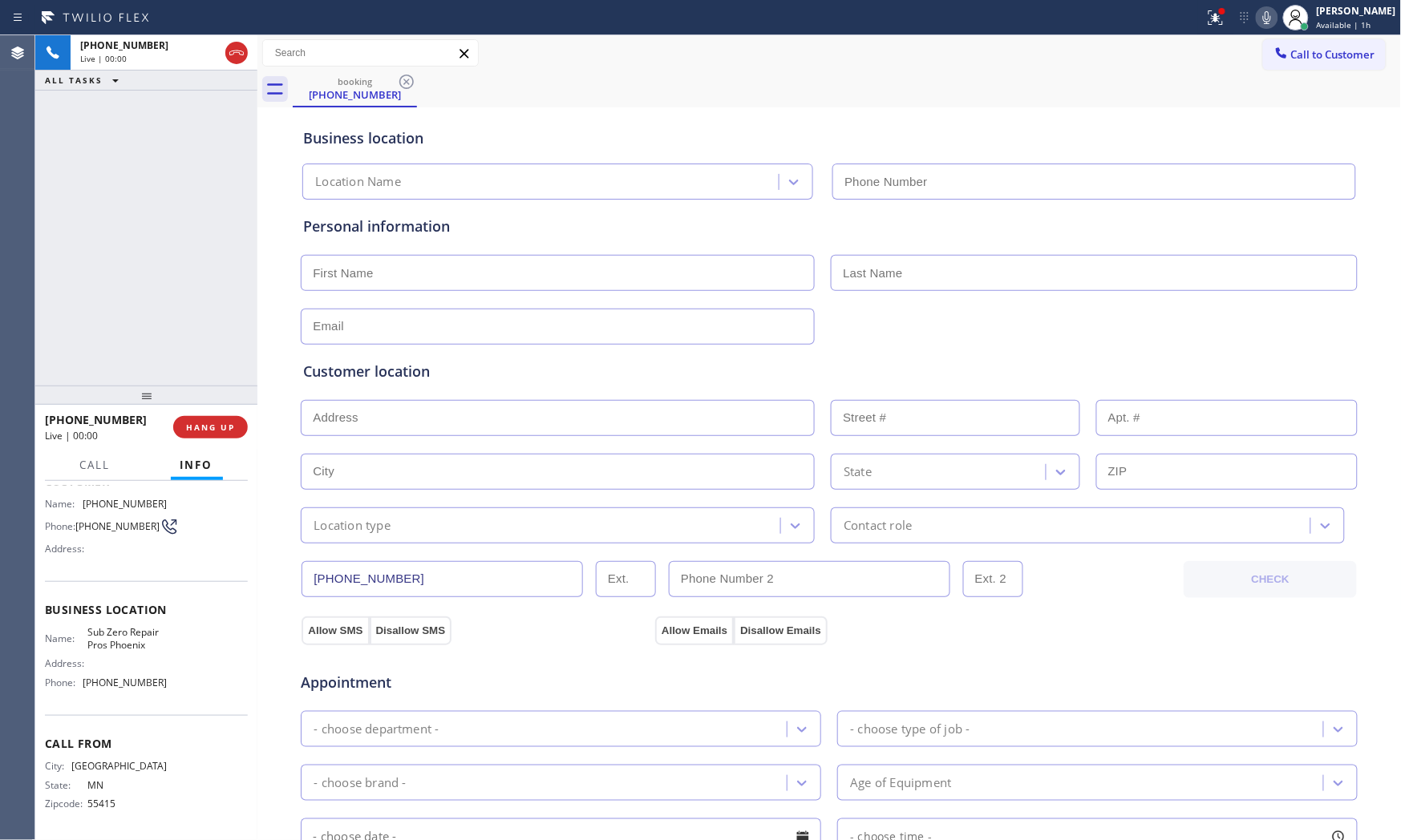
type input "[PHONE_NUMBER]"
click at [1212, 20] on icon at bounding box center [1212, 15] width 9 height 11
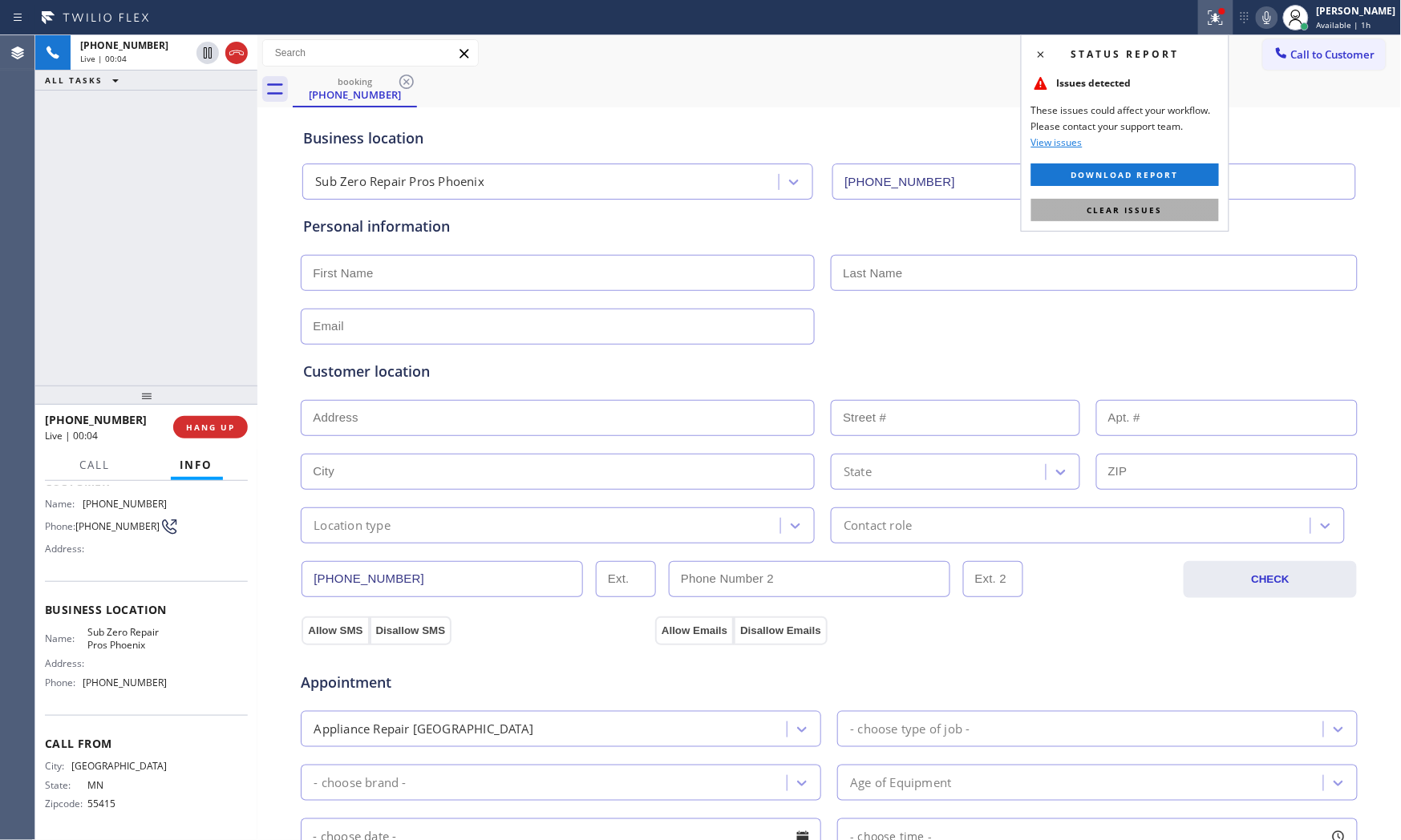
click at [1135, 220] on button "Clear issues" at bounding box center [1125, 210] width 188 height 23
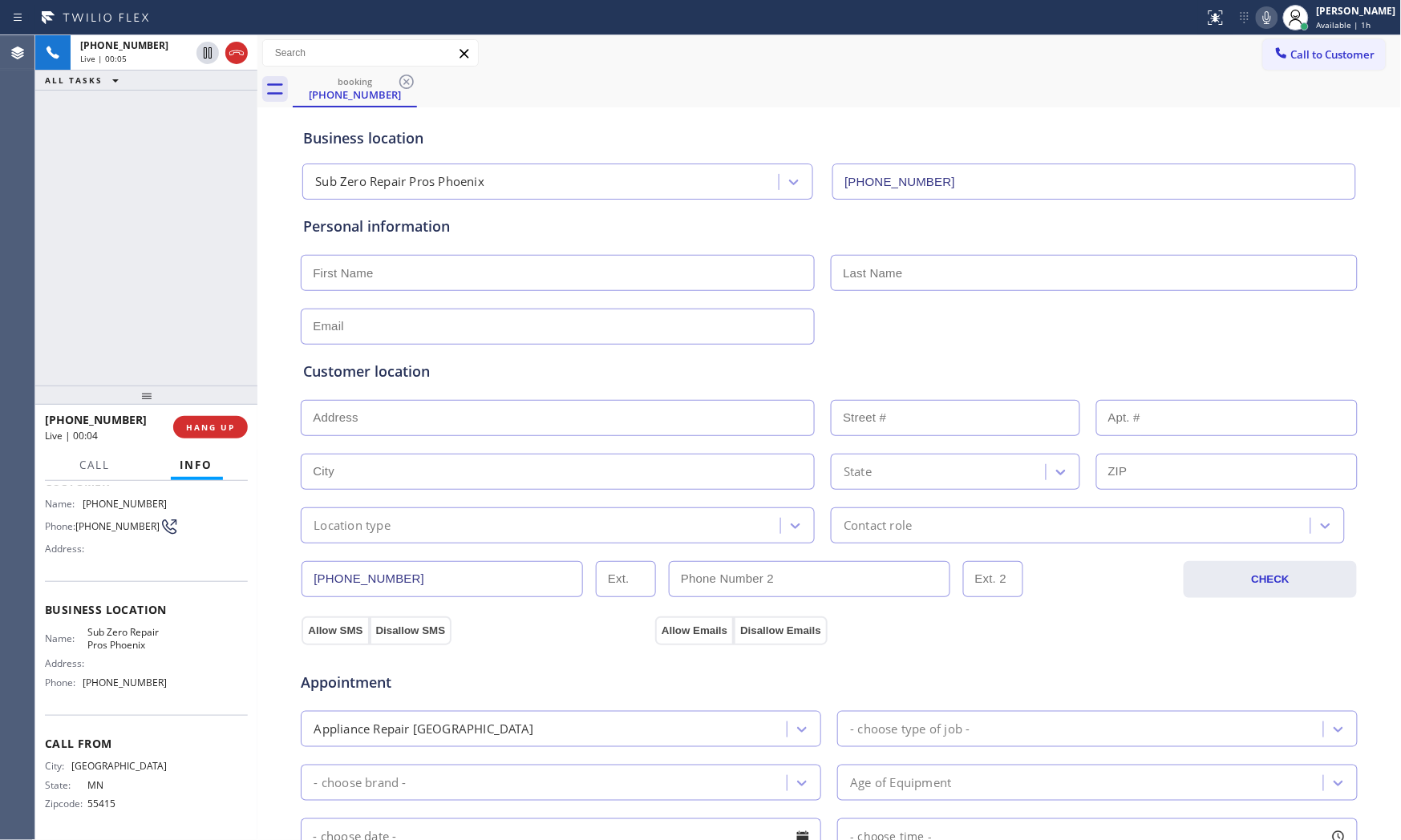
click at [1257, 23] on icon at bounding box center [1267, 17] width 19 height 19
click at [1257, 13] on icon at bounding box center [1267, 17] width 19 height 19
click at [236, 427] on button "HANG UP" at bounding box center [211, 427] width 74 height 23
click at [191, 439] on div "[PHONE_NUMBER] Wrap up | 00:02 COMPLETE" at bounding box center [146, 427] width 203 height 41
drag, startPoint x: 212, startPoint y: 427, endPoint x: 292, endPoint y: 417, distance: 80.6
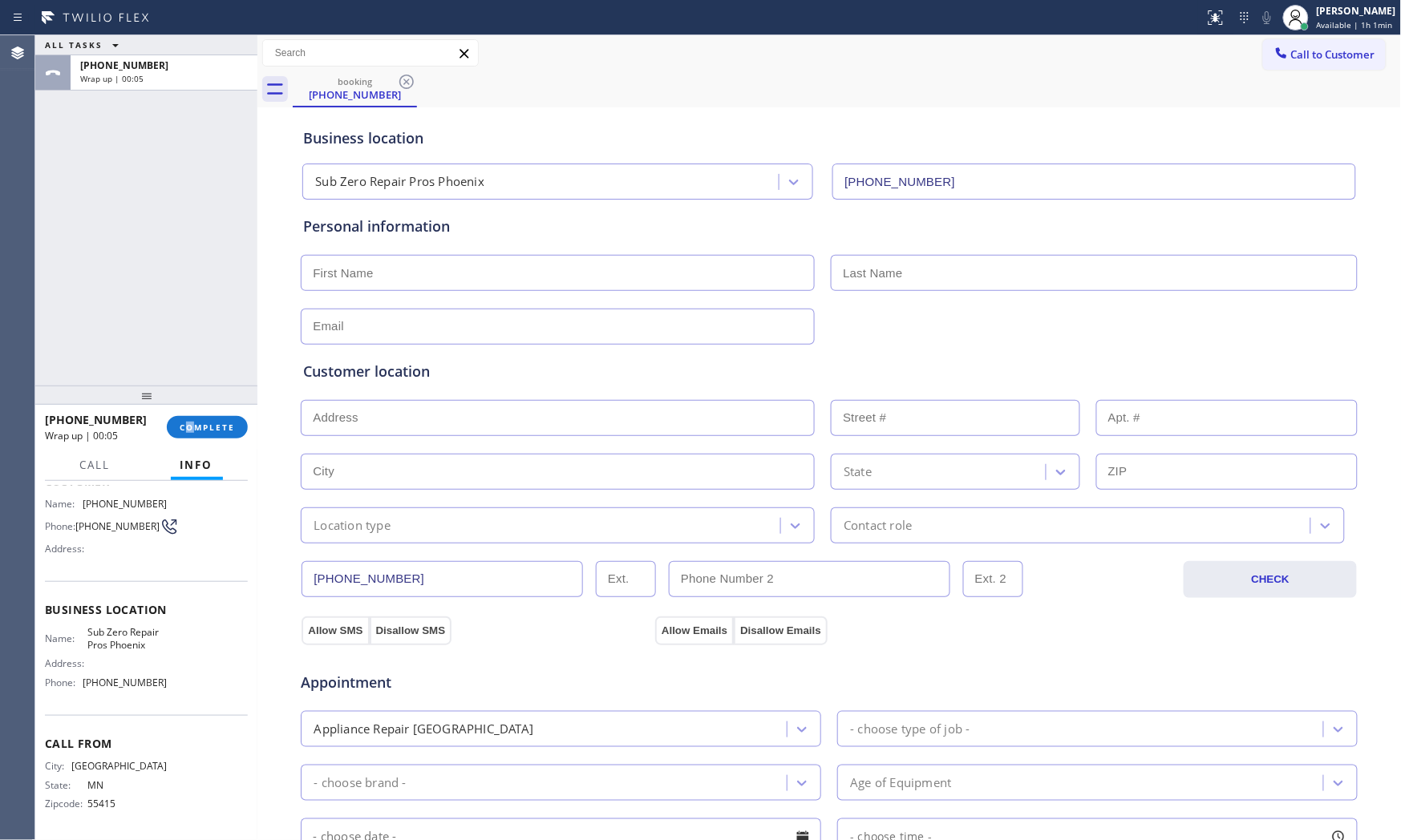
click at [212, 428] on span "COMPLETE" at bounding box center [206, 427] width 55 height 11
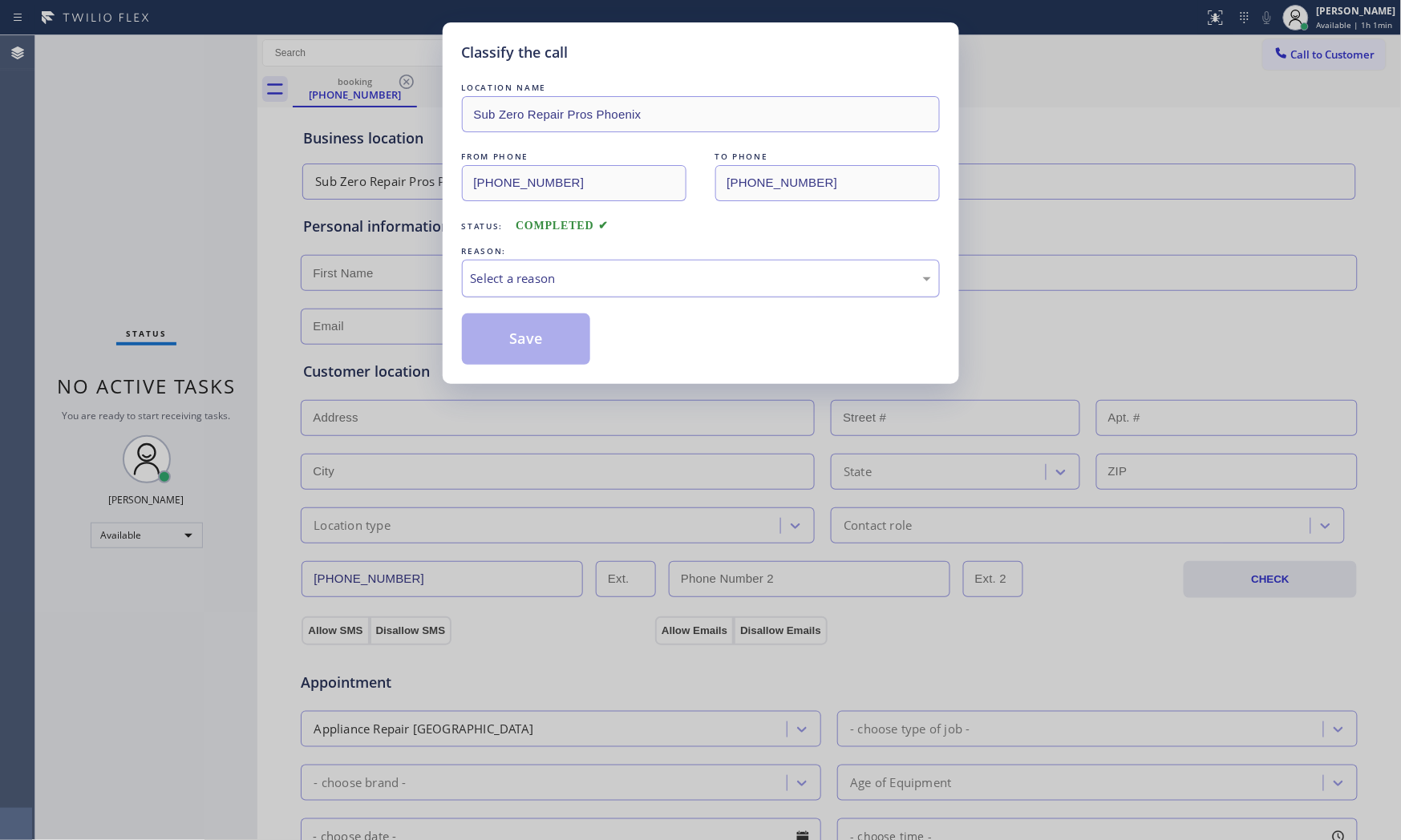
click at [533, 285] on div "Select a reason" at bounding box center [701, 279] width 460 height 19
click at [514, 338] on button "Save" at bounding box center [526, 339] width 129 height 52
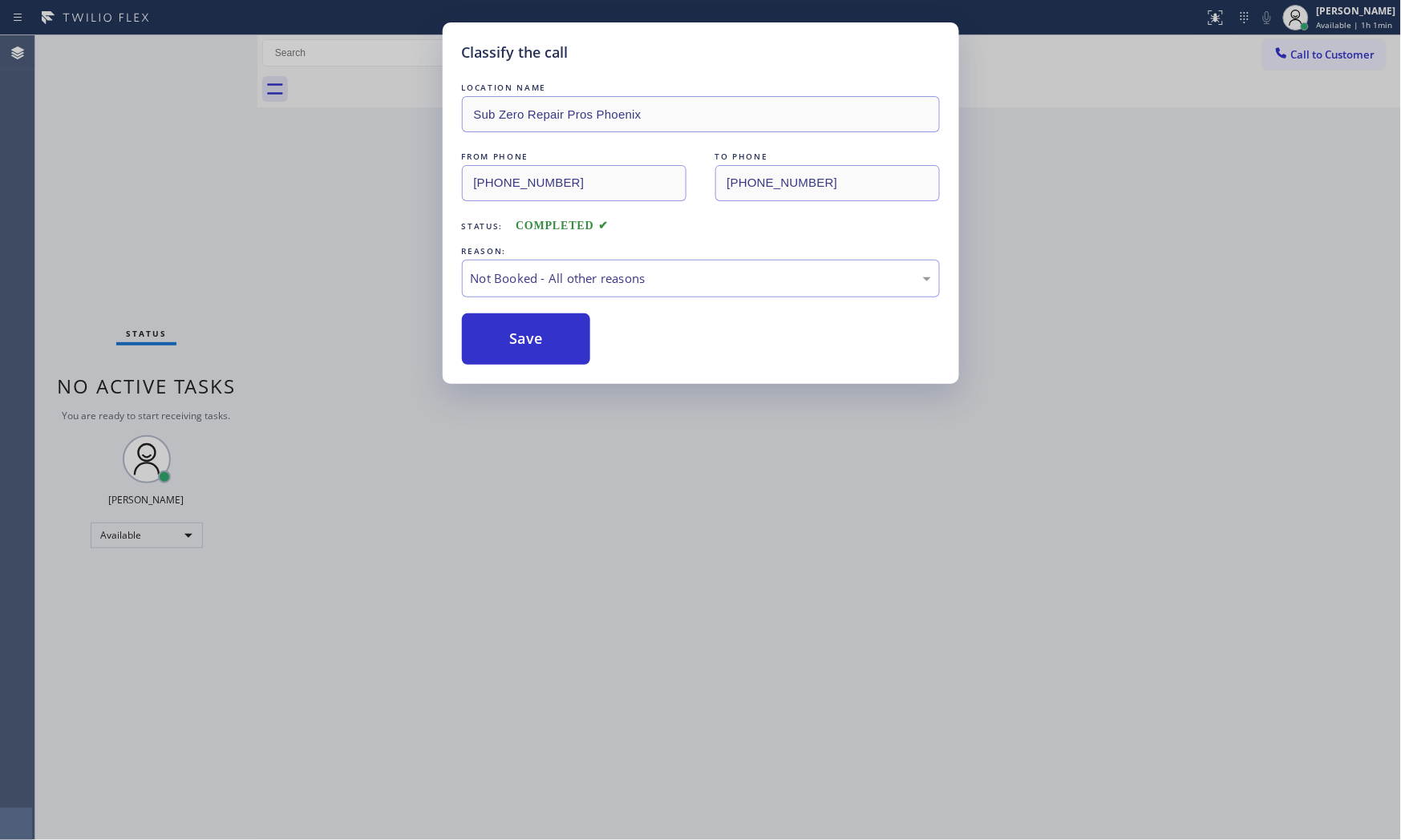
click at [514, 338] on button "Save" at bounding box center [526, 339] width 129 height 52
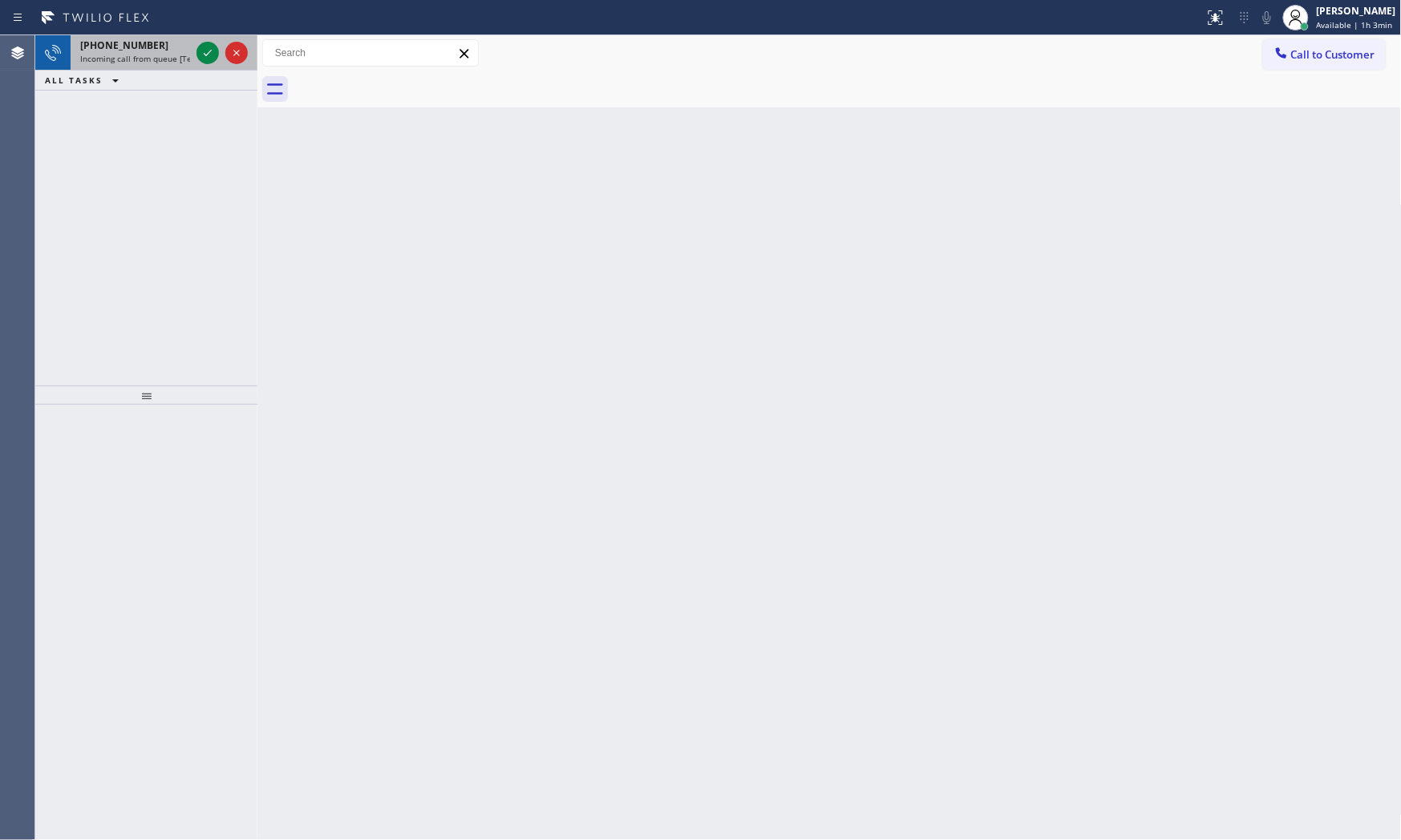
click at [178, 46] on div "[PHONE_NUMBER]" at bounding box center [135, 46] width 110 height 14
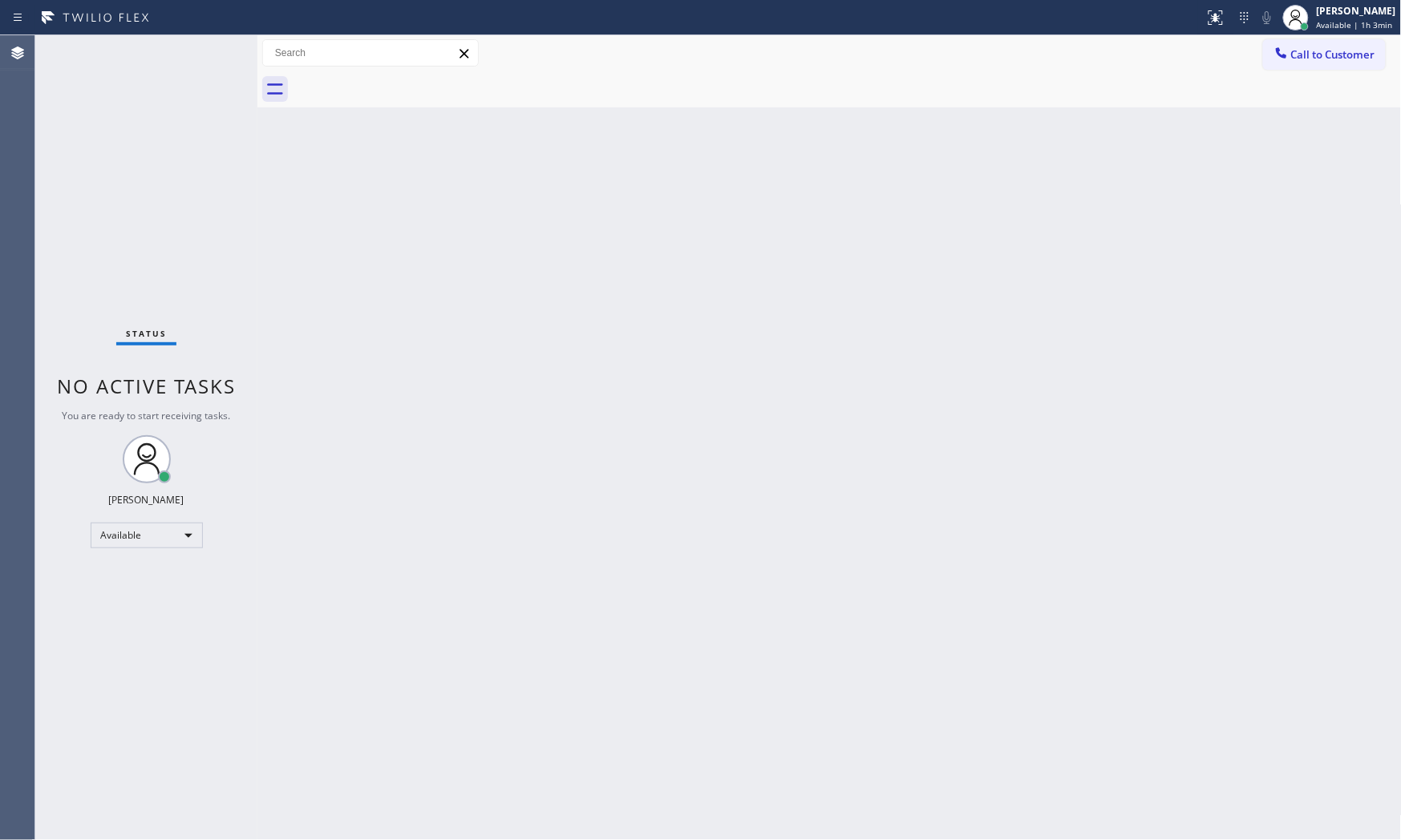
click at [188, 57] on div "Status No active tasks You are ready to start receiving tasks. [PERSON_NAME] Av…" at bounding box center [146, 438] width 222 height 805
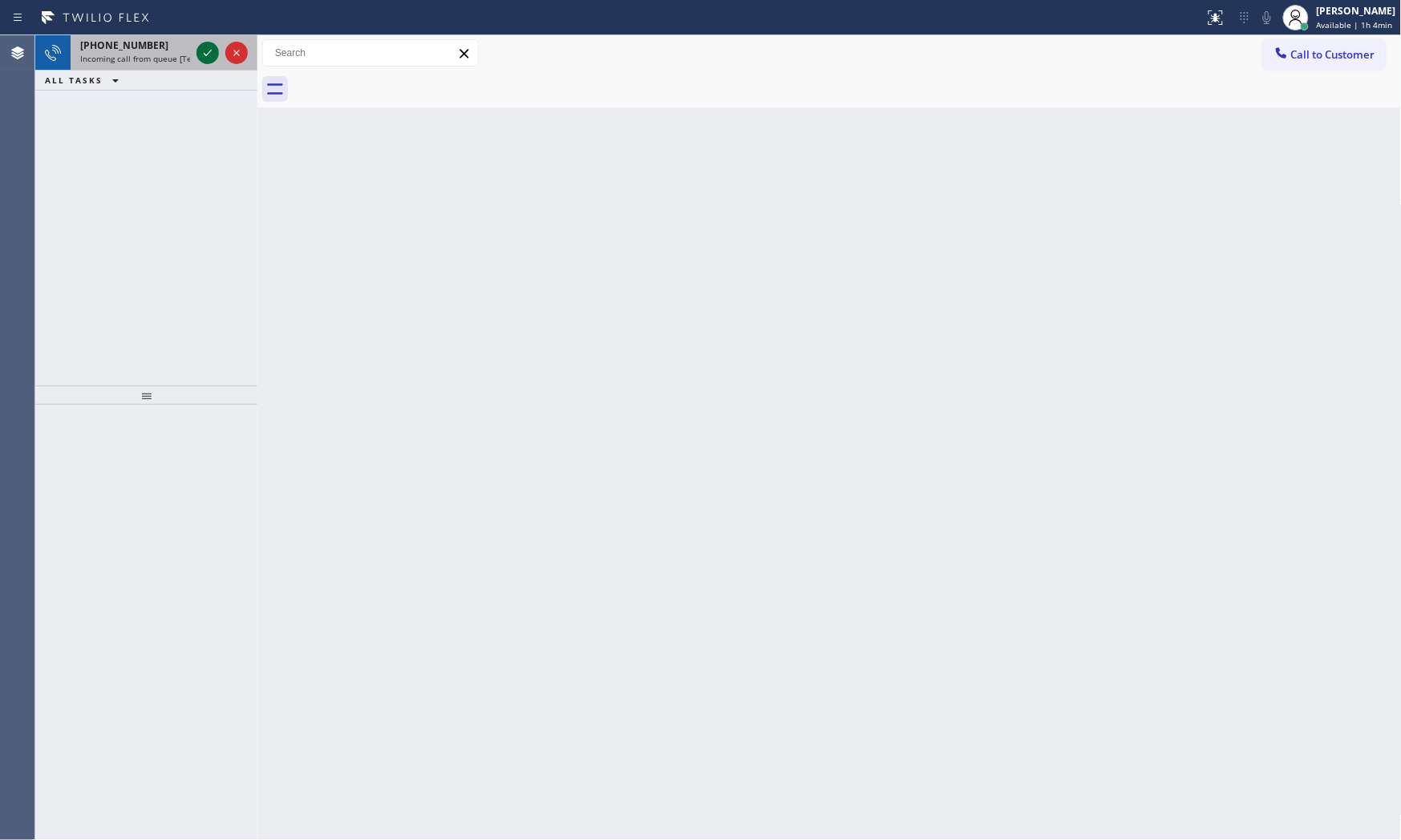
click at [196, 50] on div at bounding box center [207, 52] width 23 height 19
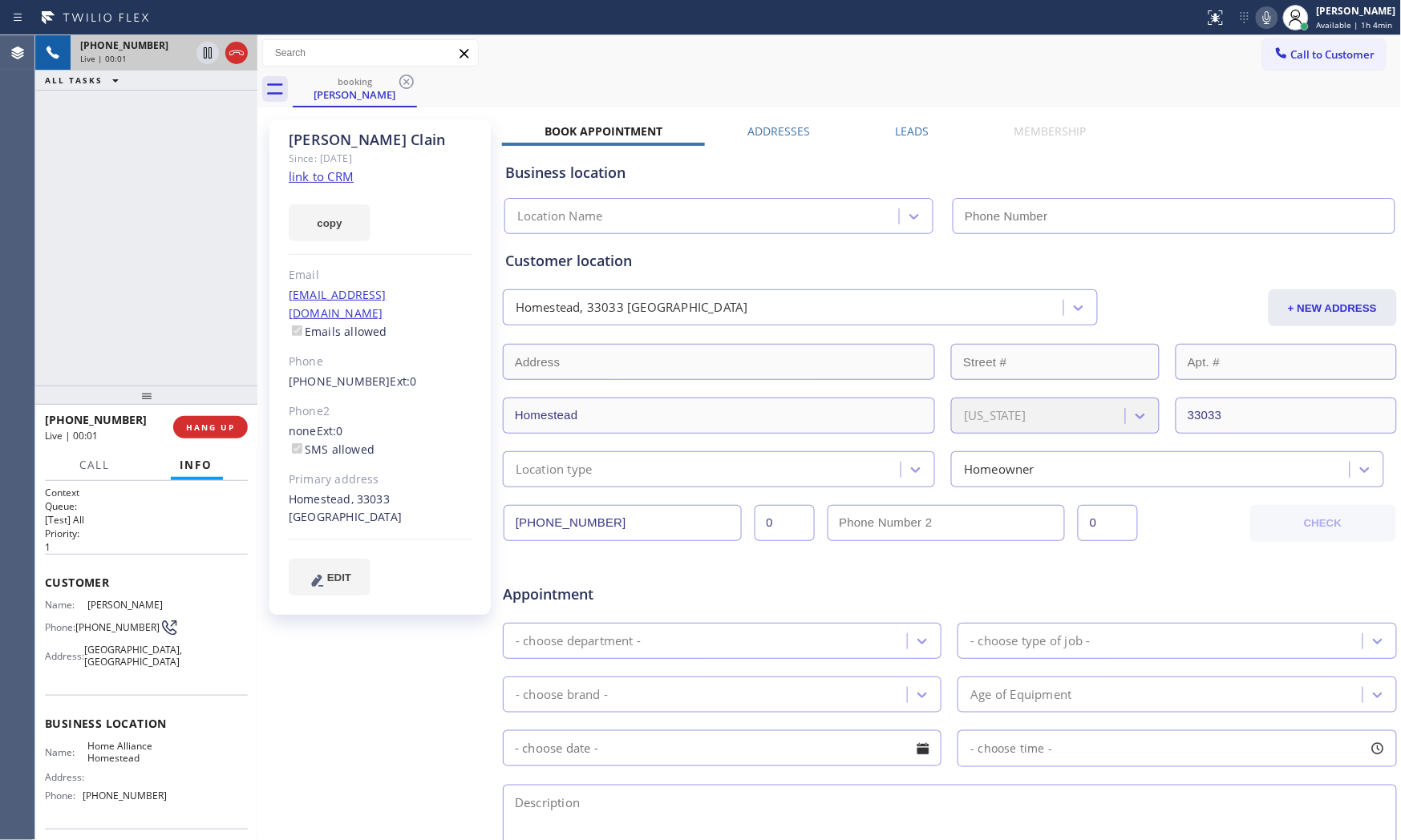
type input "[PHONE_NUMBER]"
click at [326, 181] on link "link to CRM" at bounding box center [320, 176] width 65 height 16
click at [1265, 20] on icon at bounding box center [1267, 17] width 8 height 13
click at [222, 428] on span "HANG UP" at bounding box center [211, 427] width 49 height 11
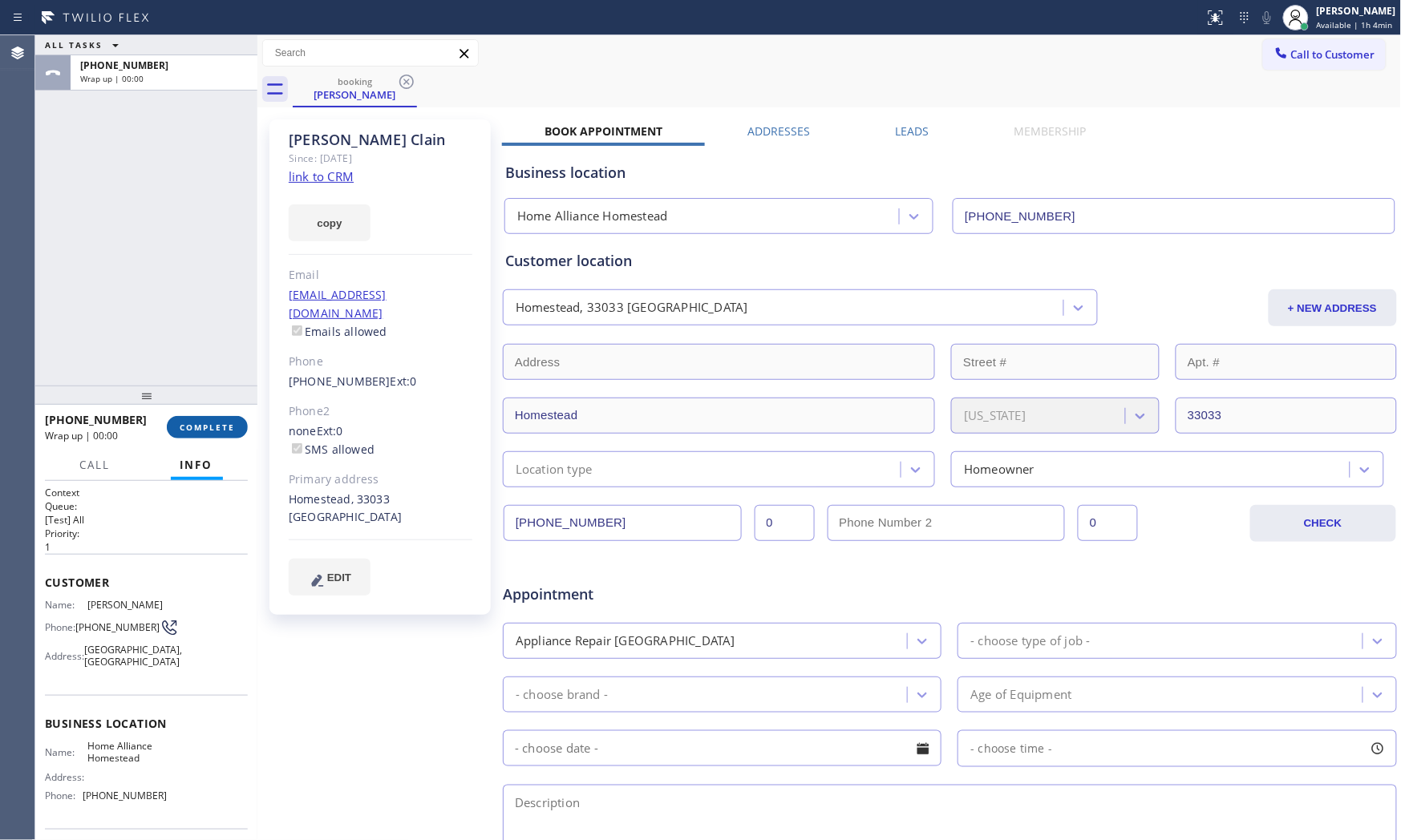
click at [211, 434] on button "COMPLETE" at bounding box center [207, 427] width 81 height 23
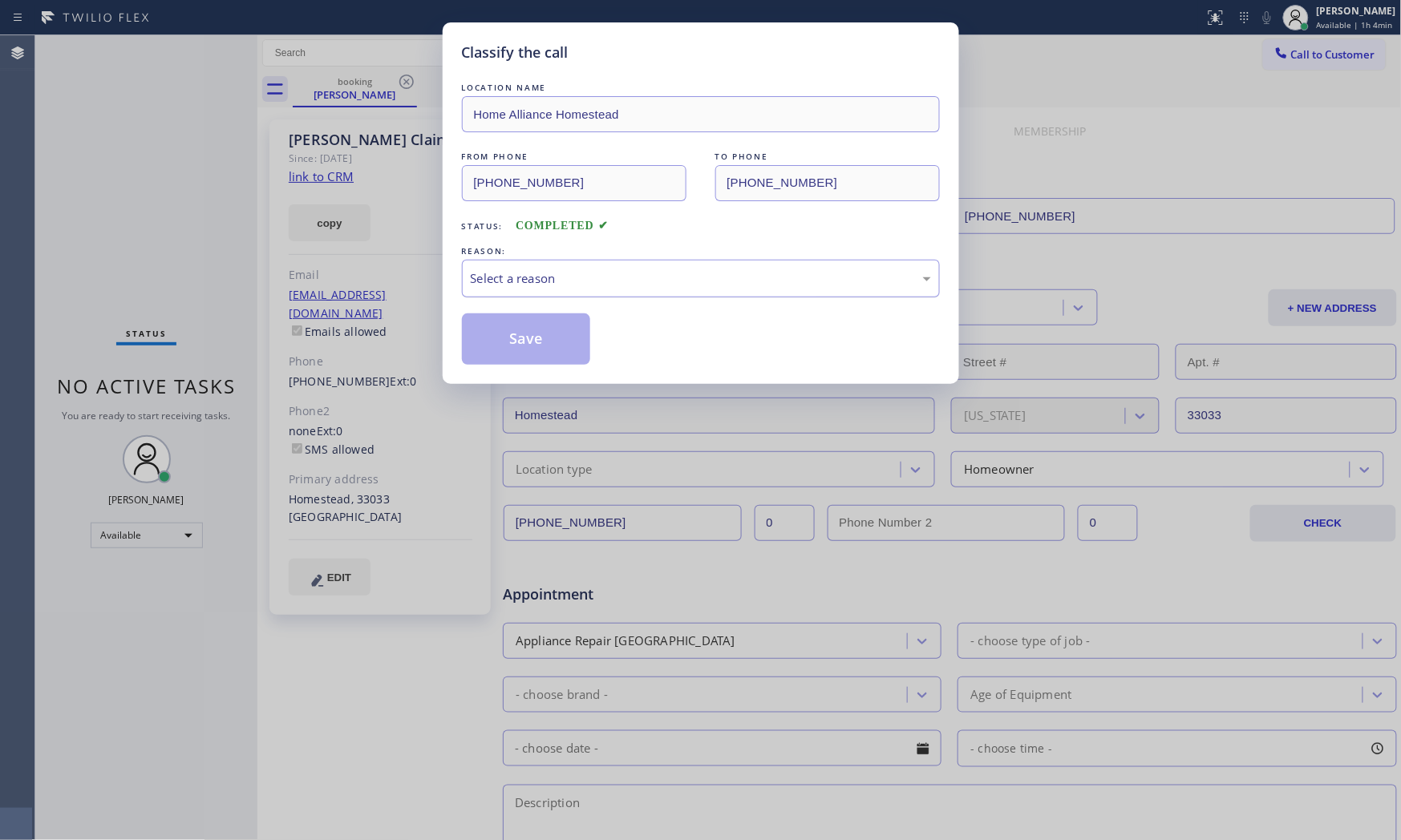
drag, startPoint x: 583, startPoint y: 274, endPoint x: 574, endPoint y: 291, distance: 19.2
click at [582, 275] on div "Select a reason" at bounding box center [701, 279] width 460 height 19
click at [553, 337] on button "Save" at bounding box center [526, 339] width 129 height 52
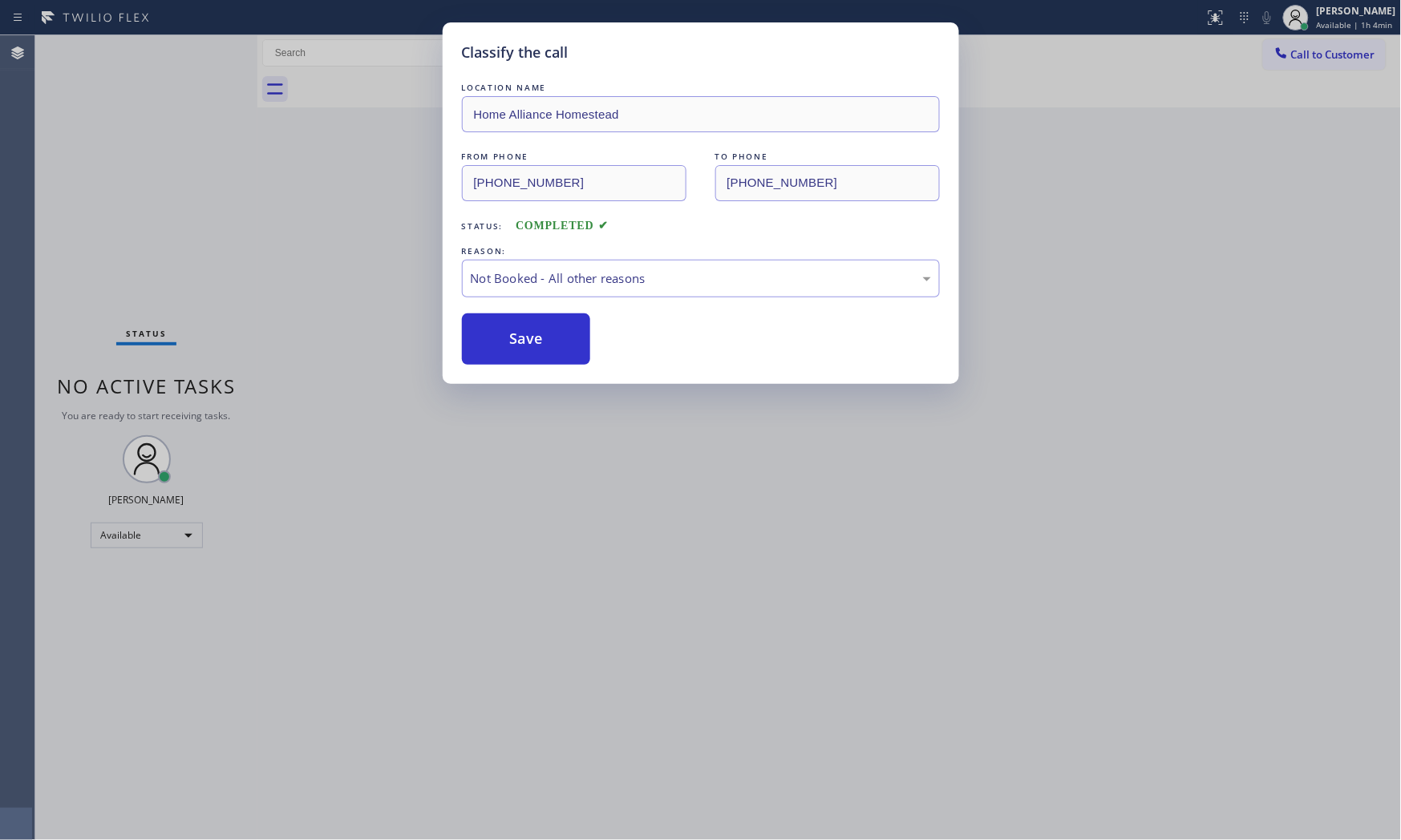
click at [553, 337] on button "Save" at bounding box center [526, 339] width 129 height 52
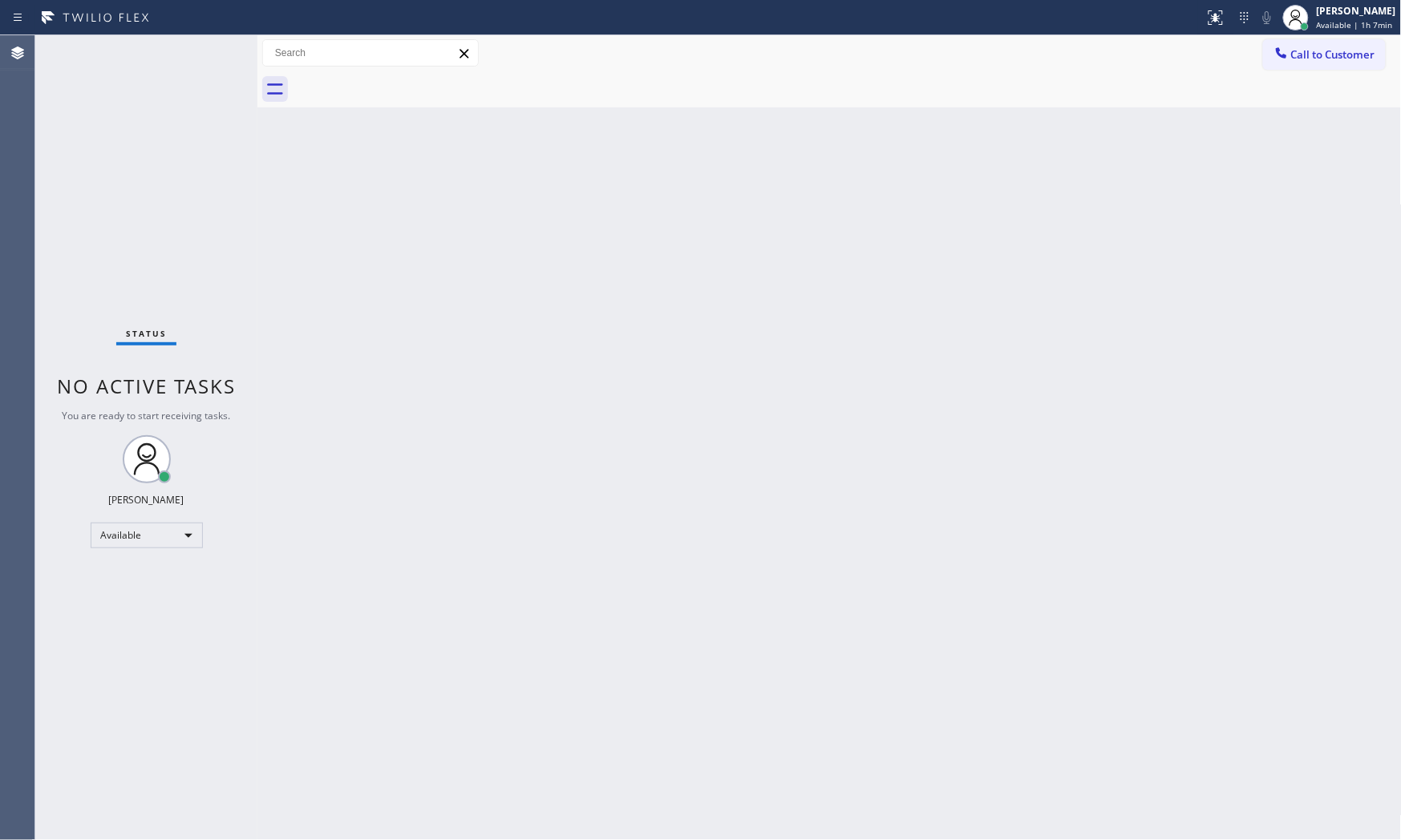
click at [200, 53] on div "Status No active tasks You are ready to start receiving tasks. [PERSON_NAME] Av…" at bounding box center [146, 438] width 222 height 805
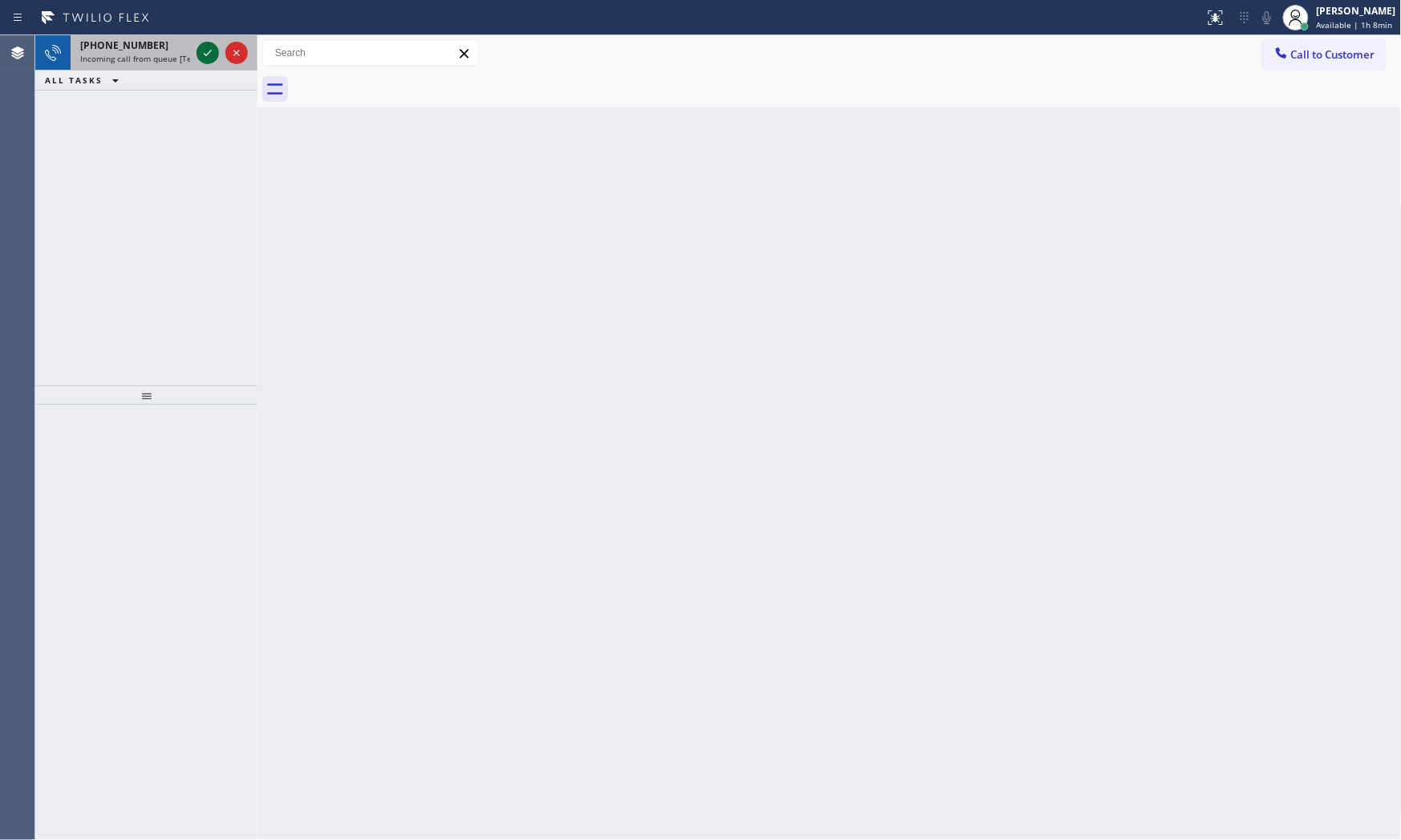
click at [205, 53] on icon at bounding box center [207, 52] width 19 height 19
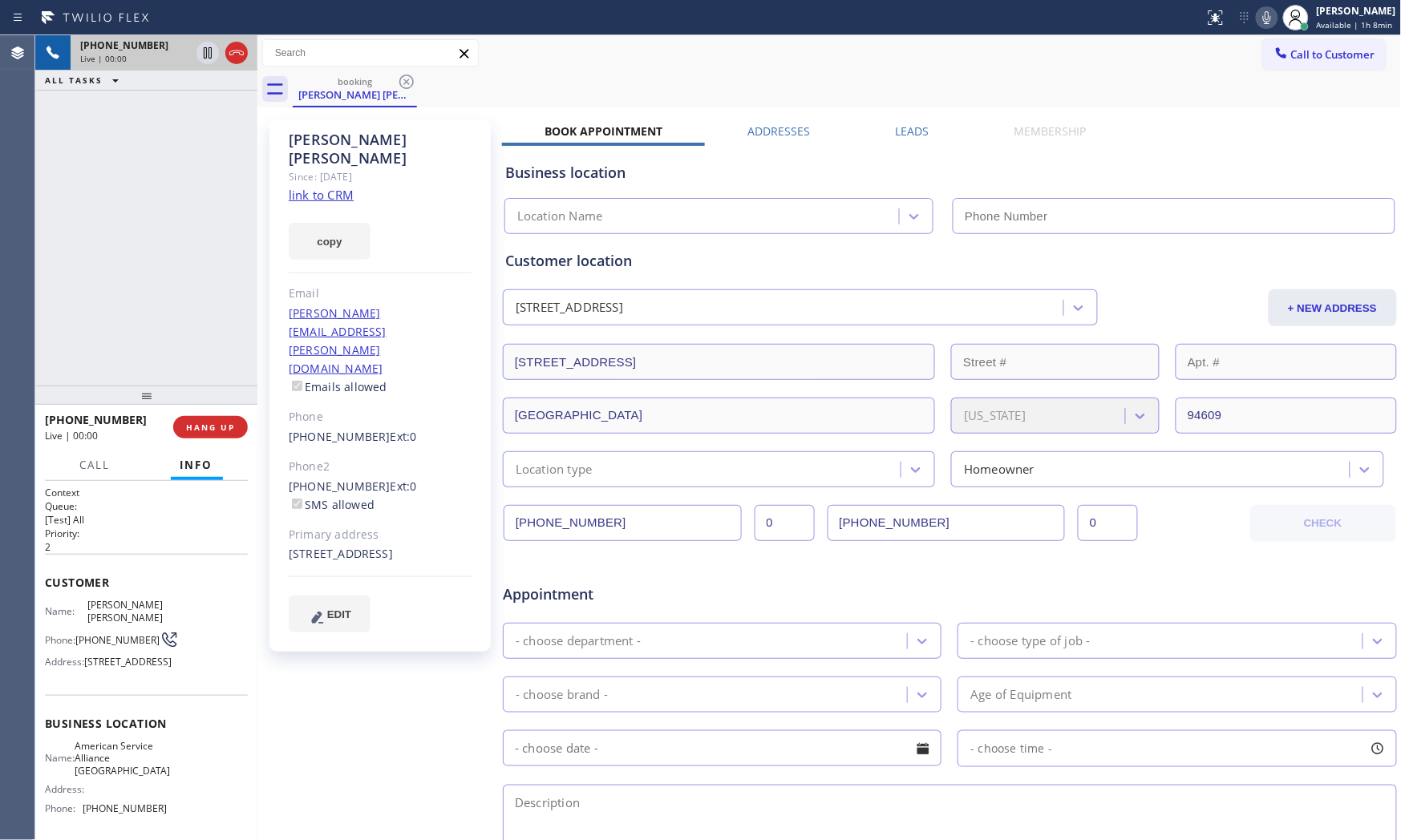
type input "[PHONE_NUMBER]"
click at [333, 187] on link "link to CRM" at bounding box center [320, 194] width 65 height 16
click at [231, 436] on button "HANG UP" at bounding box center [211, 427] width 74 height 23
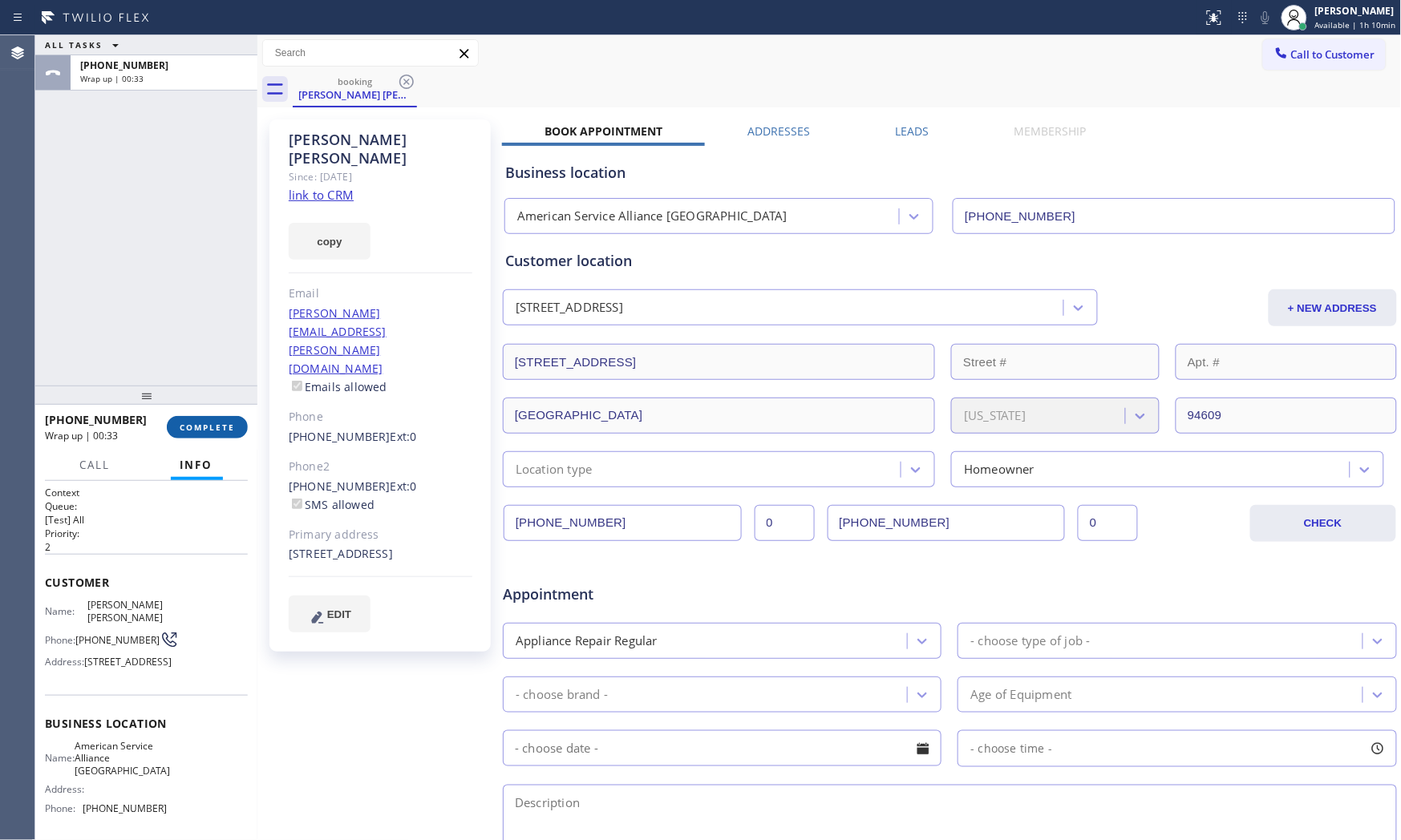
click at [202, 429] on span "COMPLETE" at bounding box center [206, 427] width 55 height 11
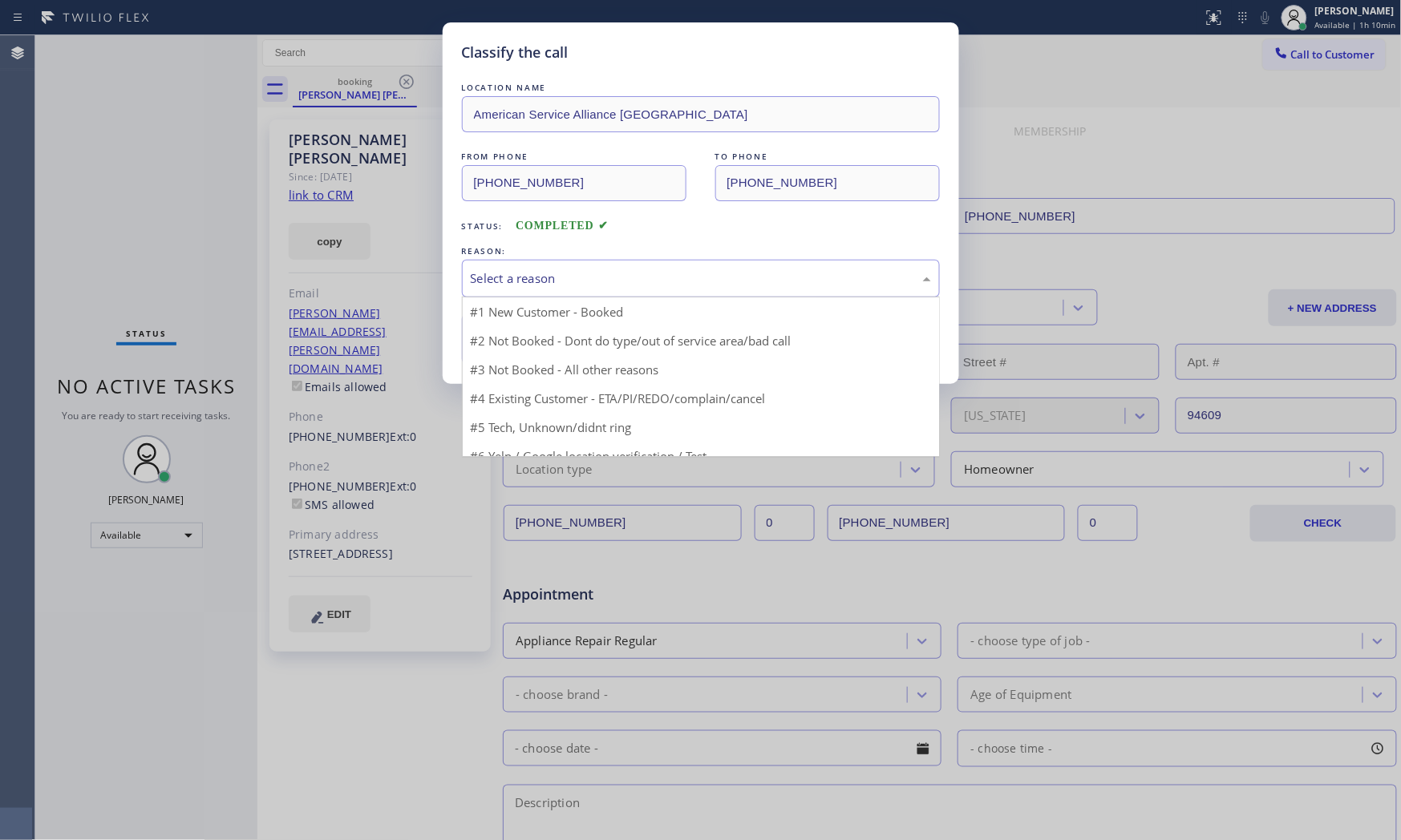
click at [638, 289] on div "Select a reason" at bounding box center [700, 278] width 478 height 38
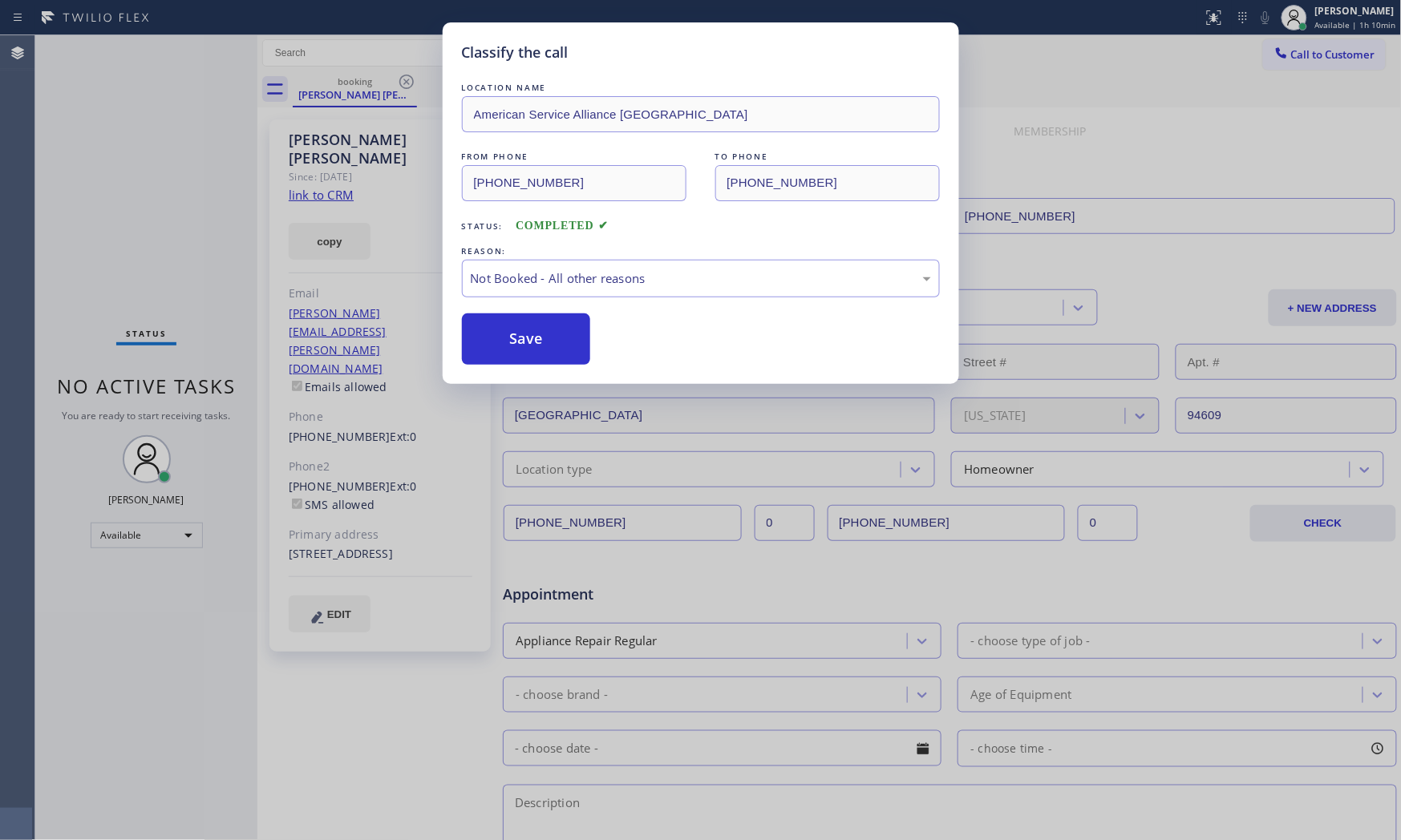
click at [548, 346] on button "Save" at bounding box center [526, 339] width 129 height 52
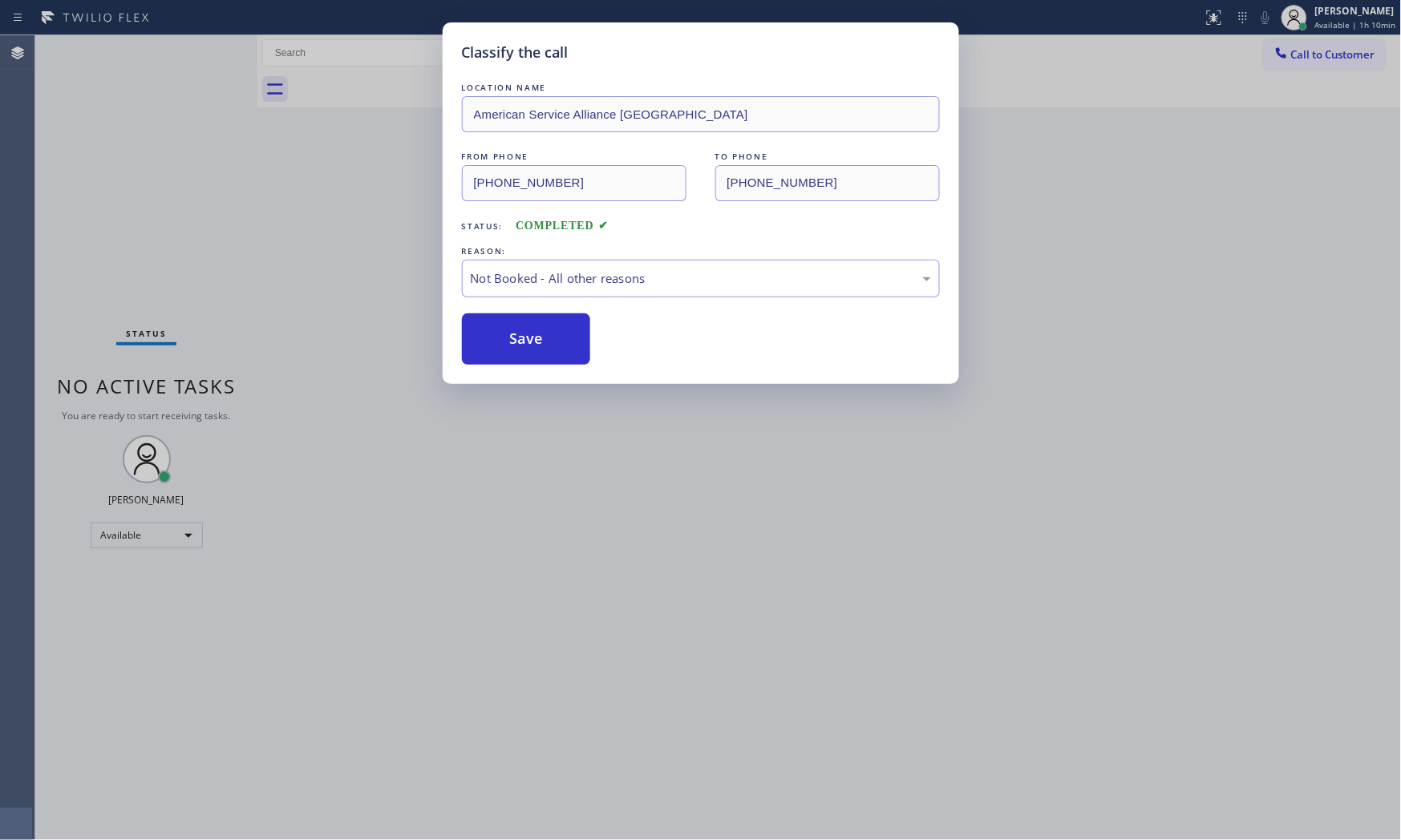
click at [548, 346] on button "Save" at bounding box center [526, 339] width 129 height 52
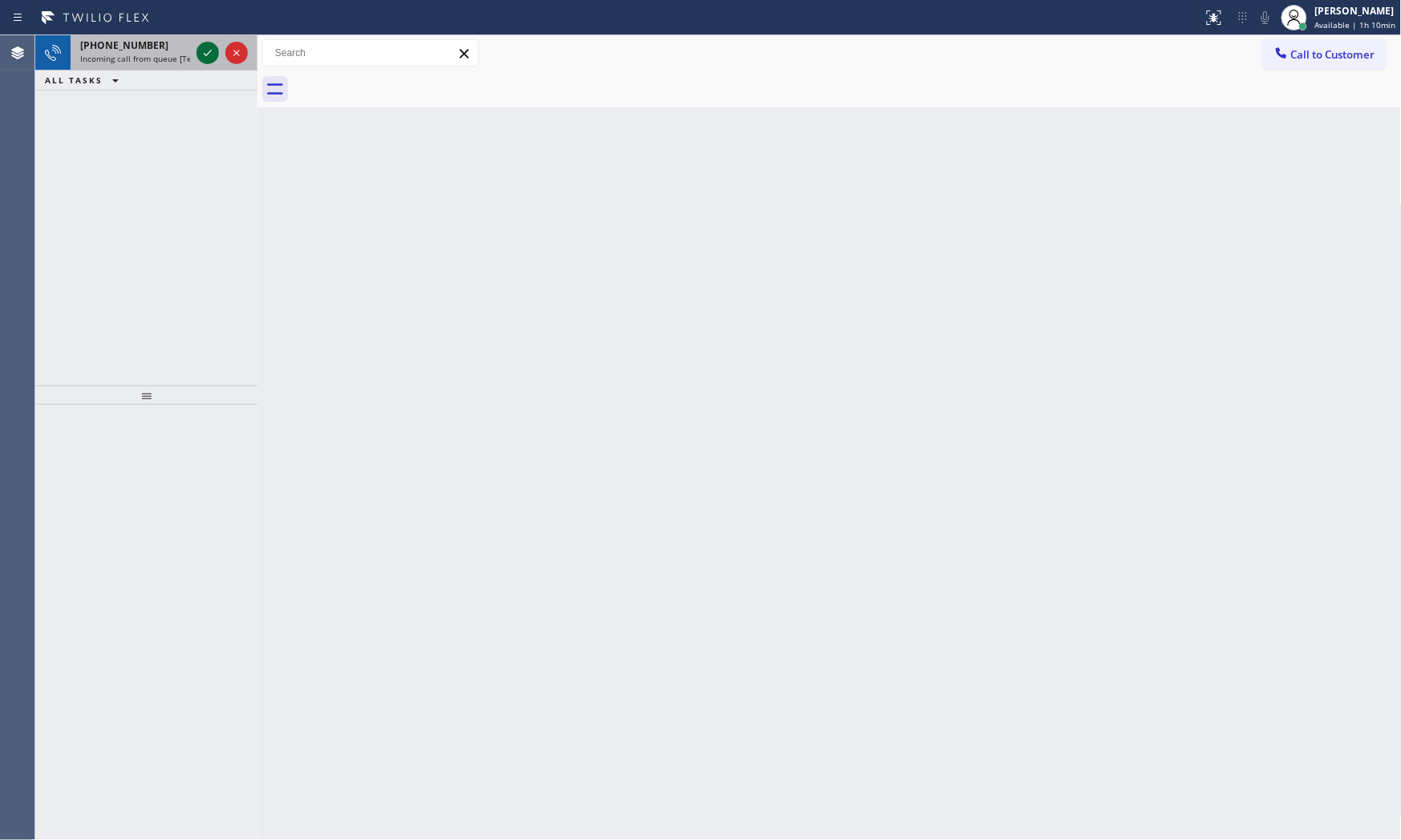
click at [206, 57] on icon at bounding box center [207, 52] width 19 height 19
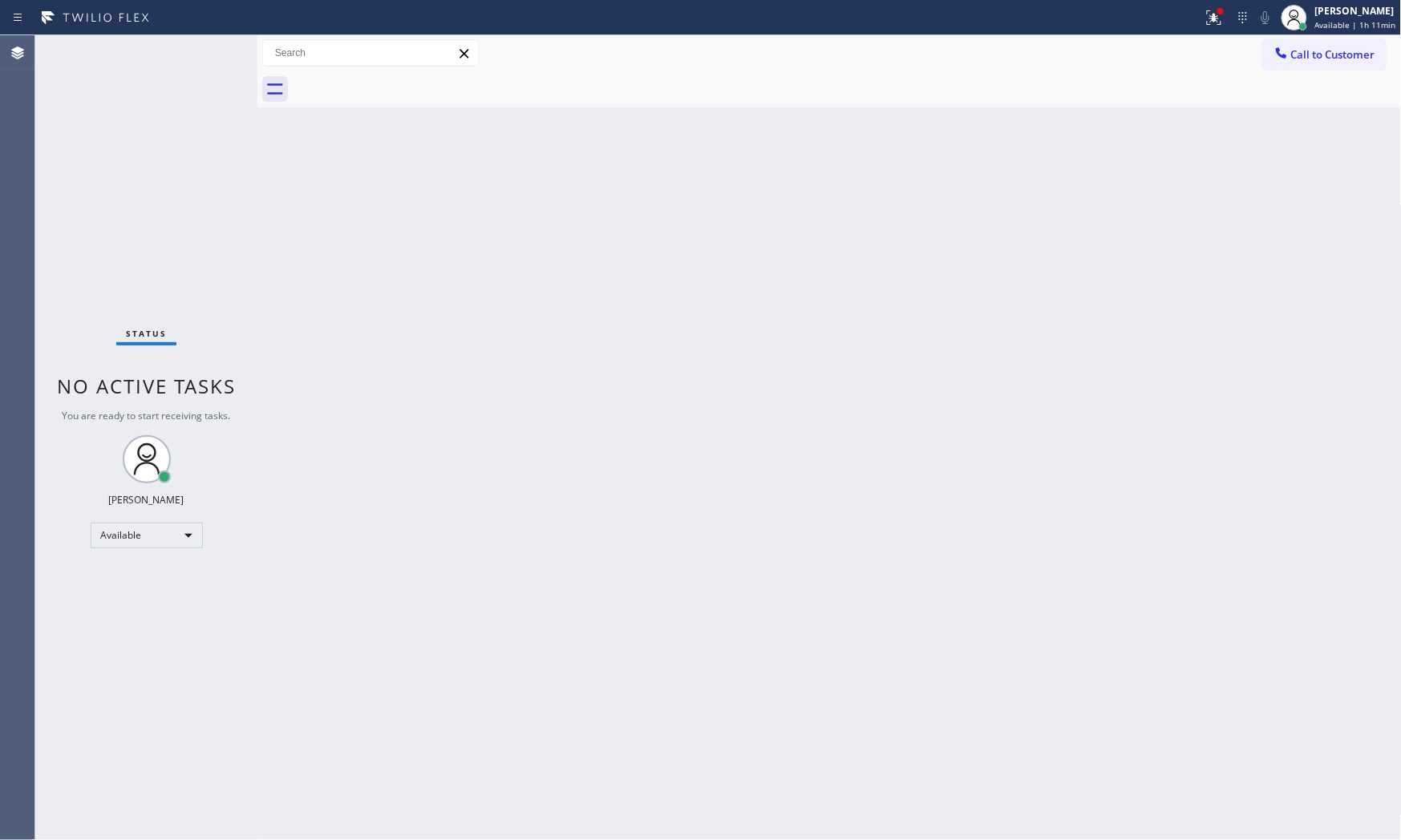
click at [211, 53] on div "Status No active tasks You are ready to start receiving tasks. [PERSON_NAME] Av…" at bounding box center [146, 438] width 222 height 805
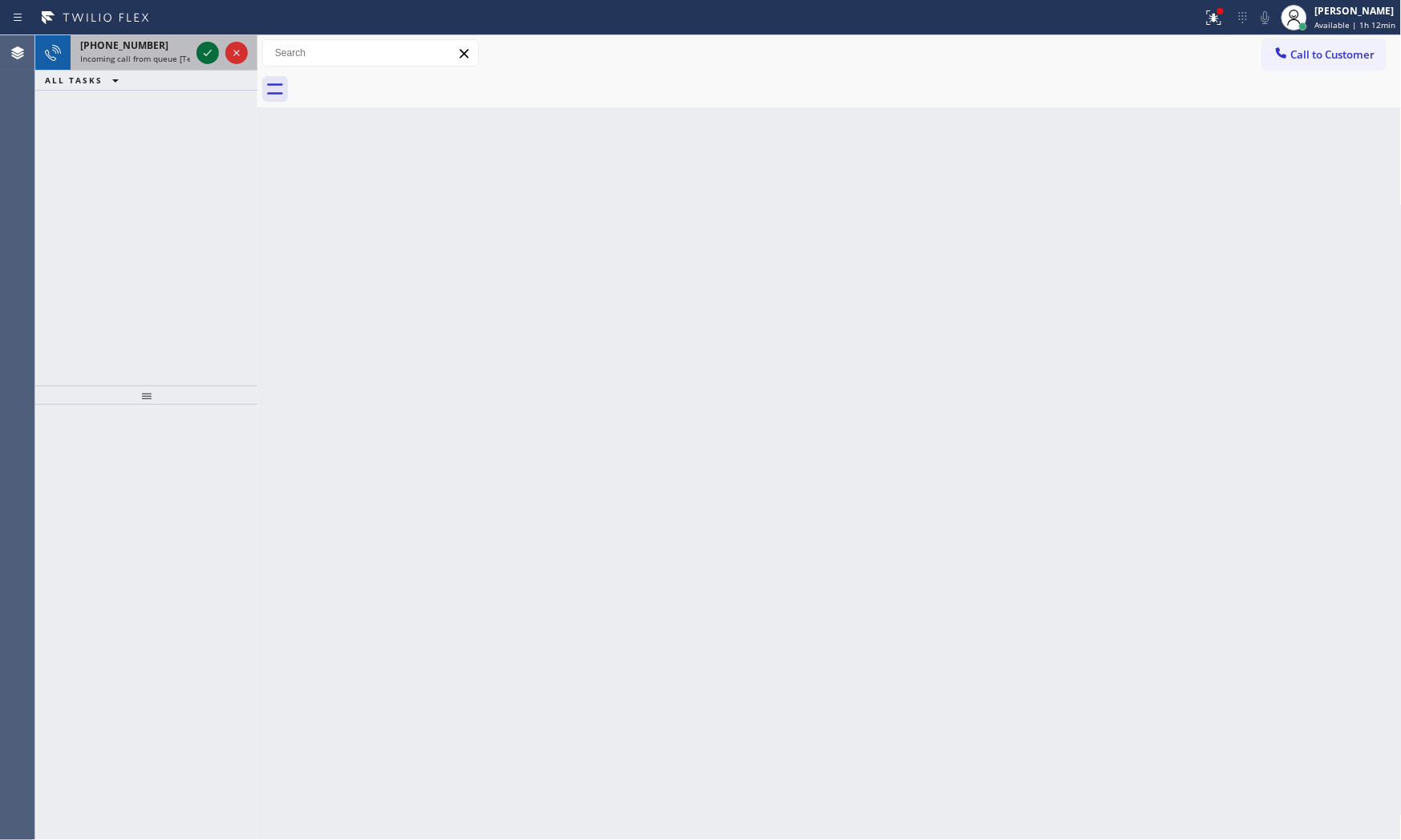
click at [210, 53] on icon at bounding box center [207, 52] width 19 height 19
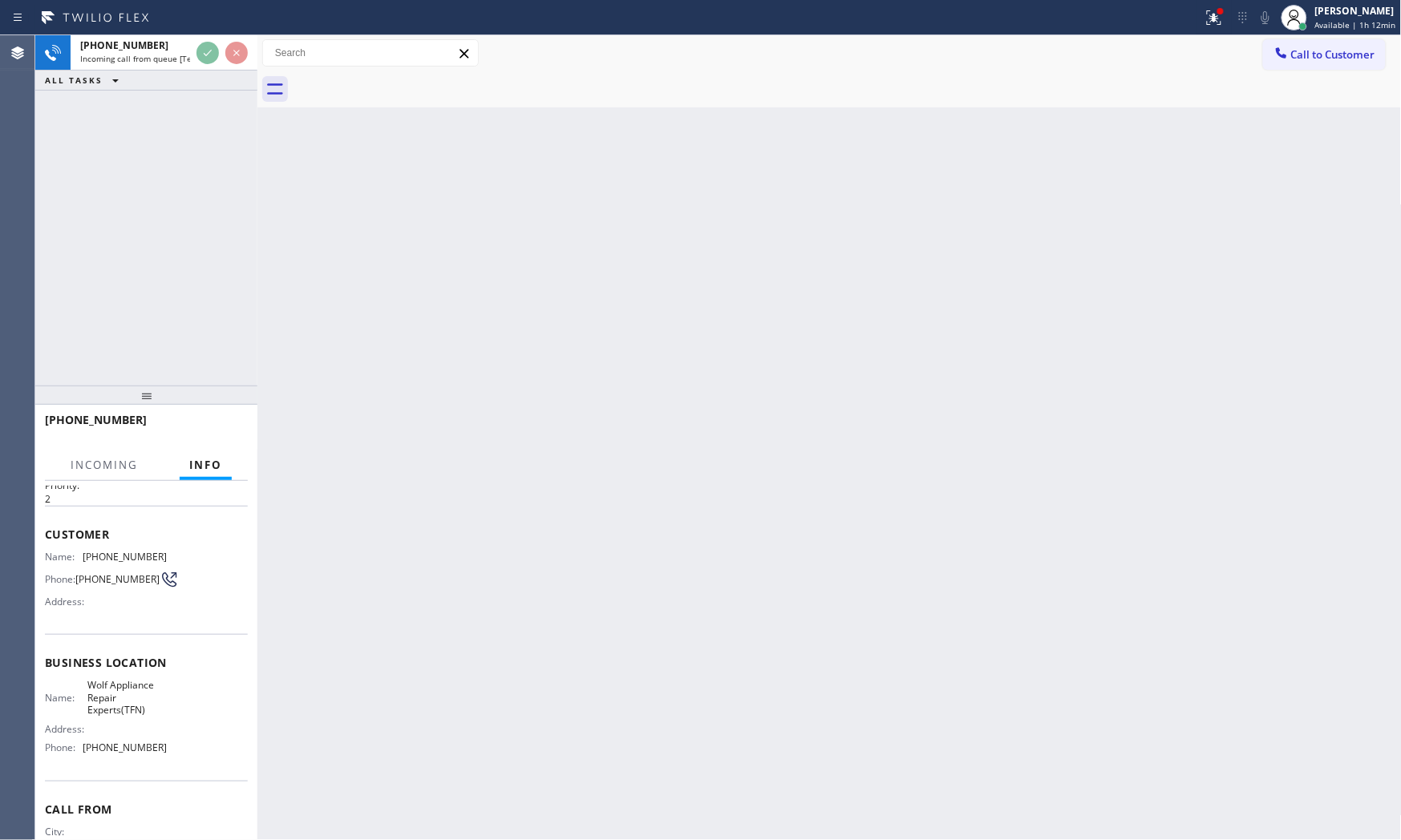
scroll to position [117, 0]
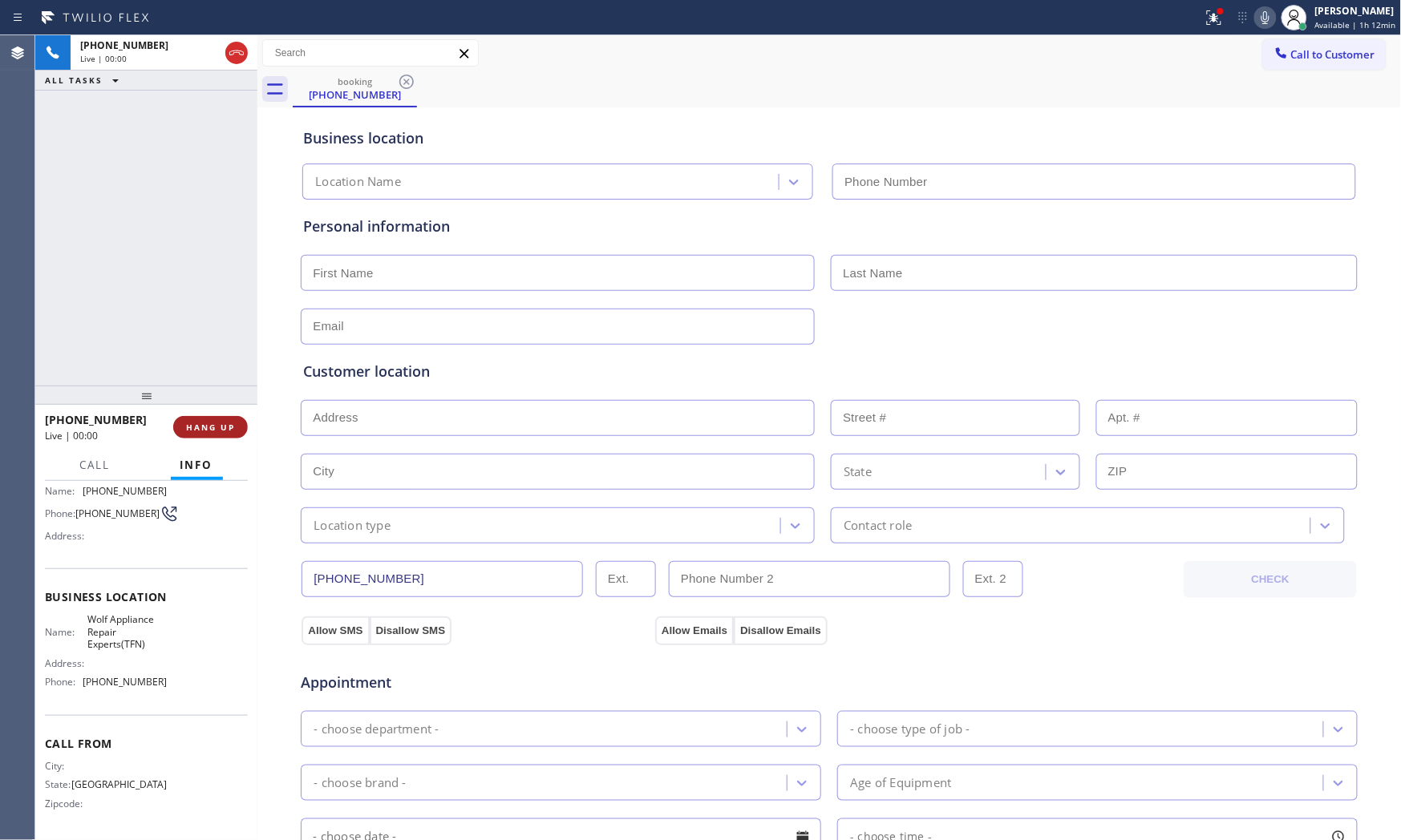
type input "[PHONE_NUMBER]"
click at [219, 428] on span "HANG UP" at bounding box center [211, 427] width 49 height 11
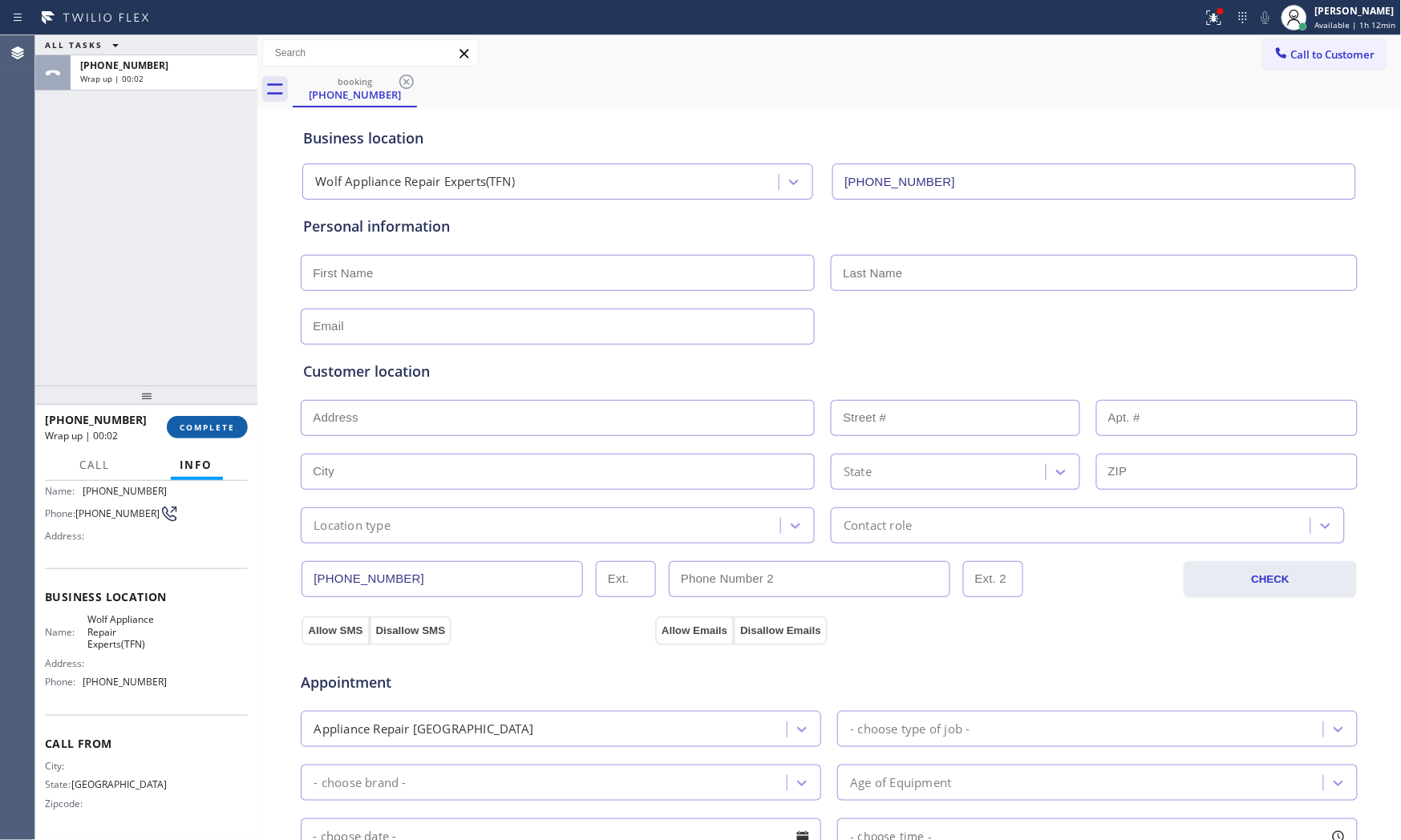
click at [225, 429] on span "COMPLETE" at bounding box center [206, 427] width 55 height 11
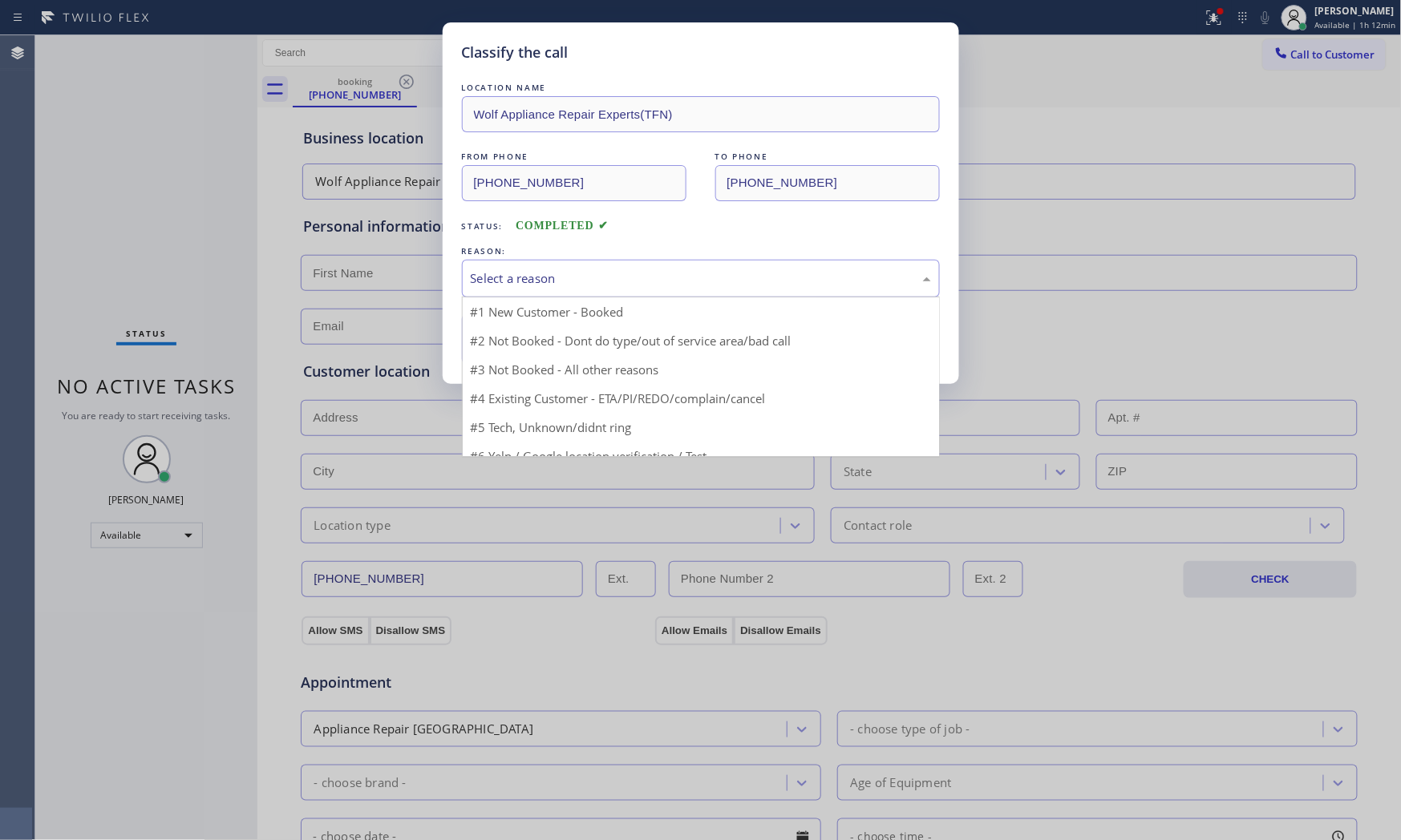
click at [594, 275] on div "Select a reason" at bounding box center [701, 279] width 460 height 19
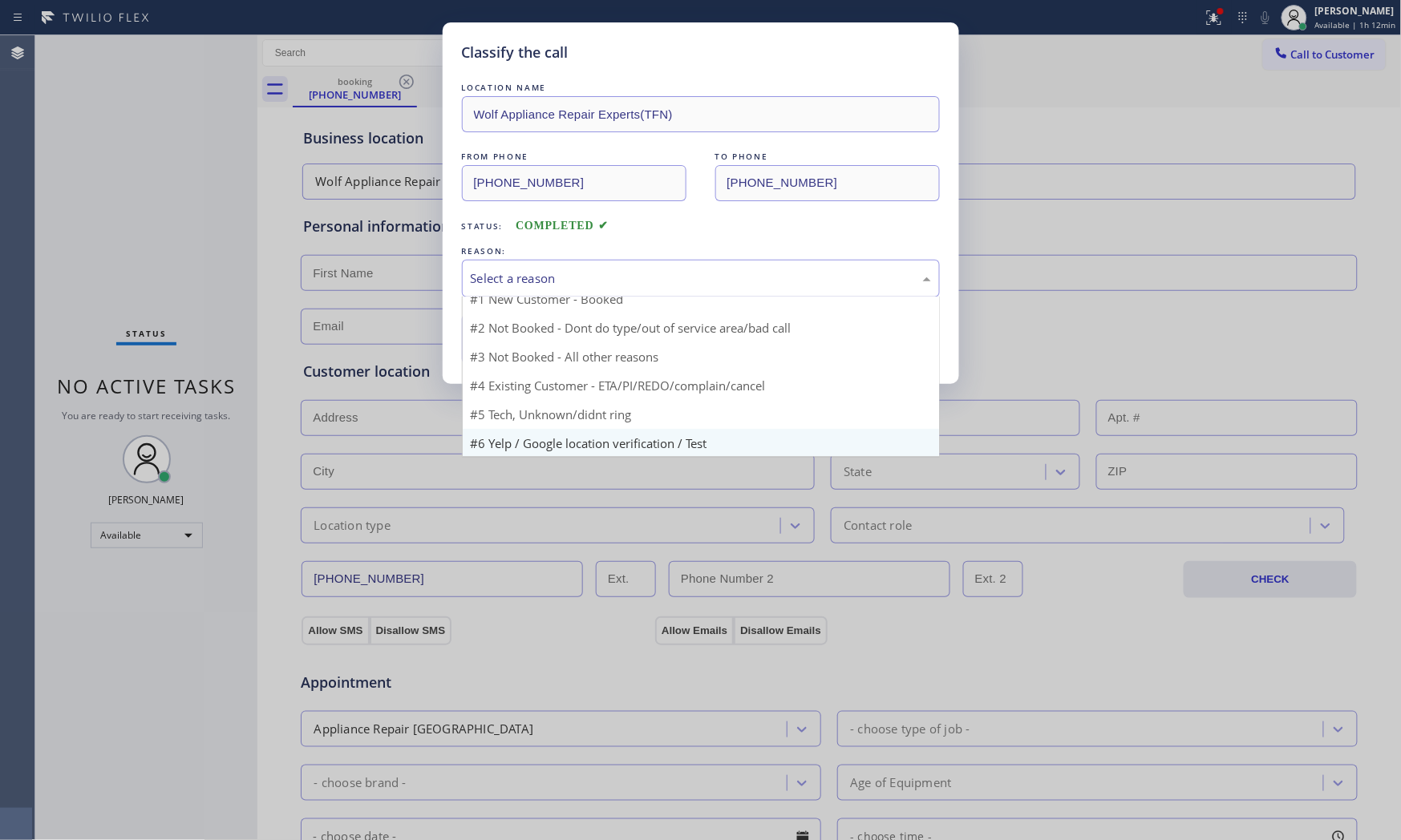
scroll to position [14, 0]
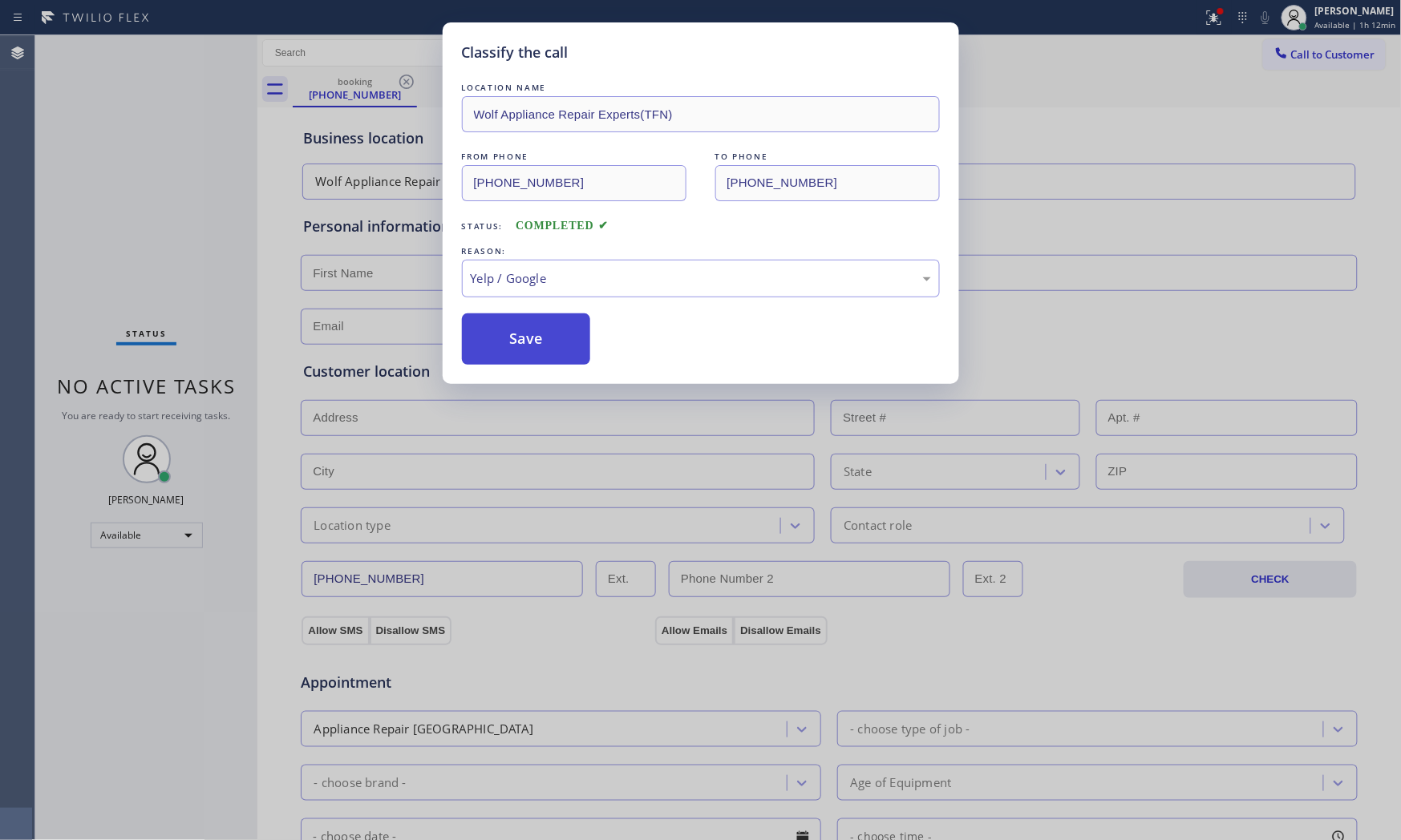
click at [522, 356] on button "Save" at bounding box center [526, 339] width 129 height 52
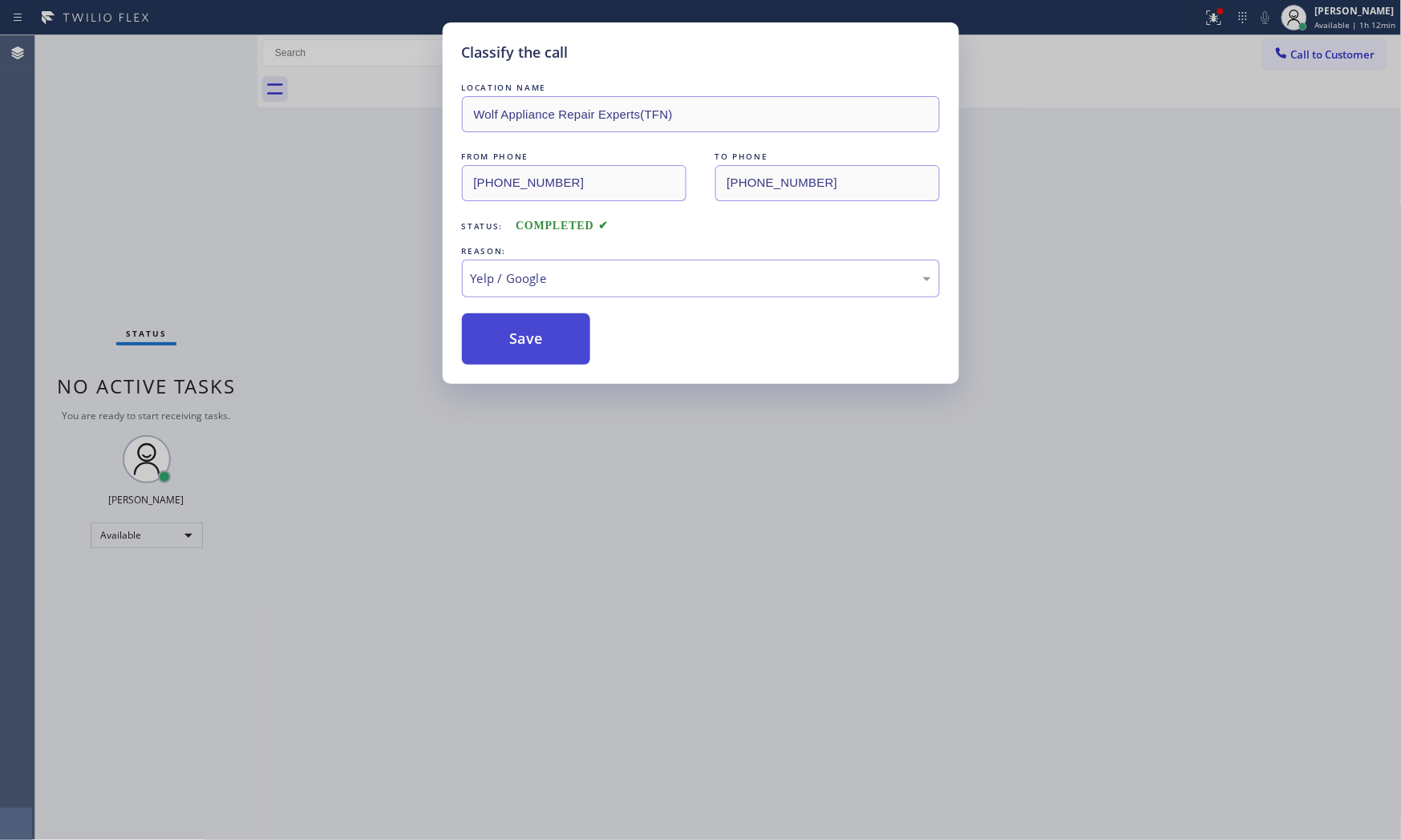
click at [522, 356] on button "Save" at bounding box center [526, 339] width 129 height 52
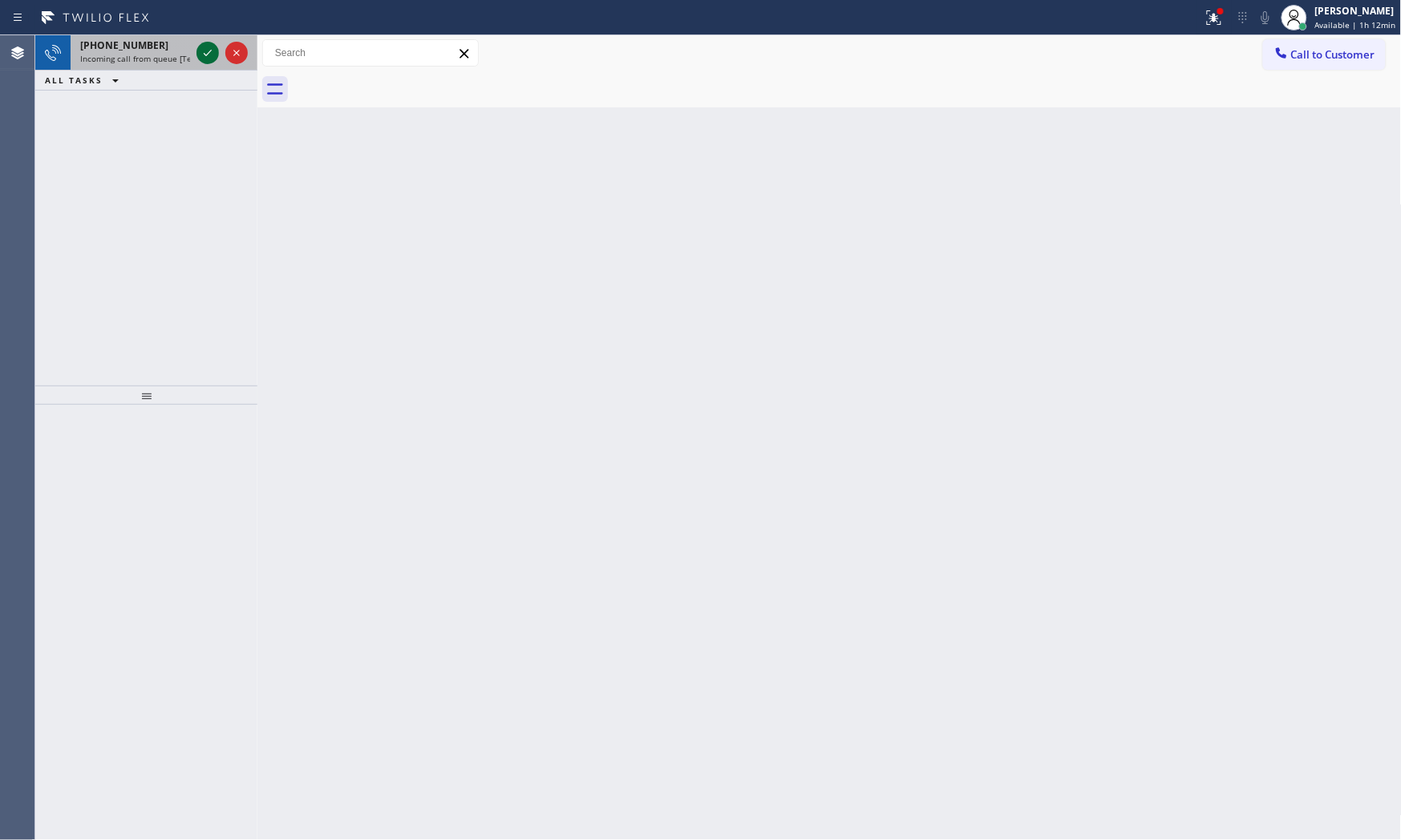
click at [205, 46] on icon at bounding box center [207, 52] width 19 height 19
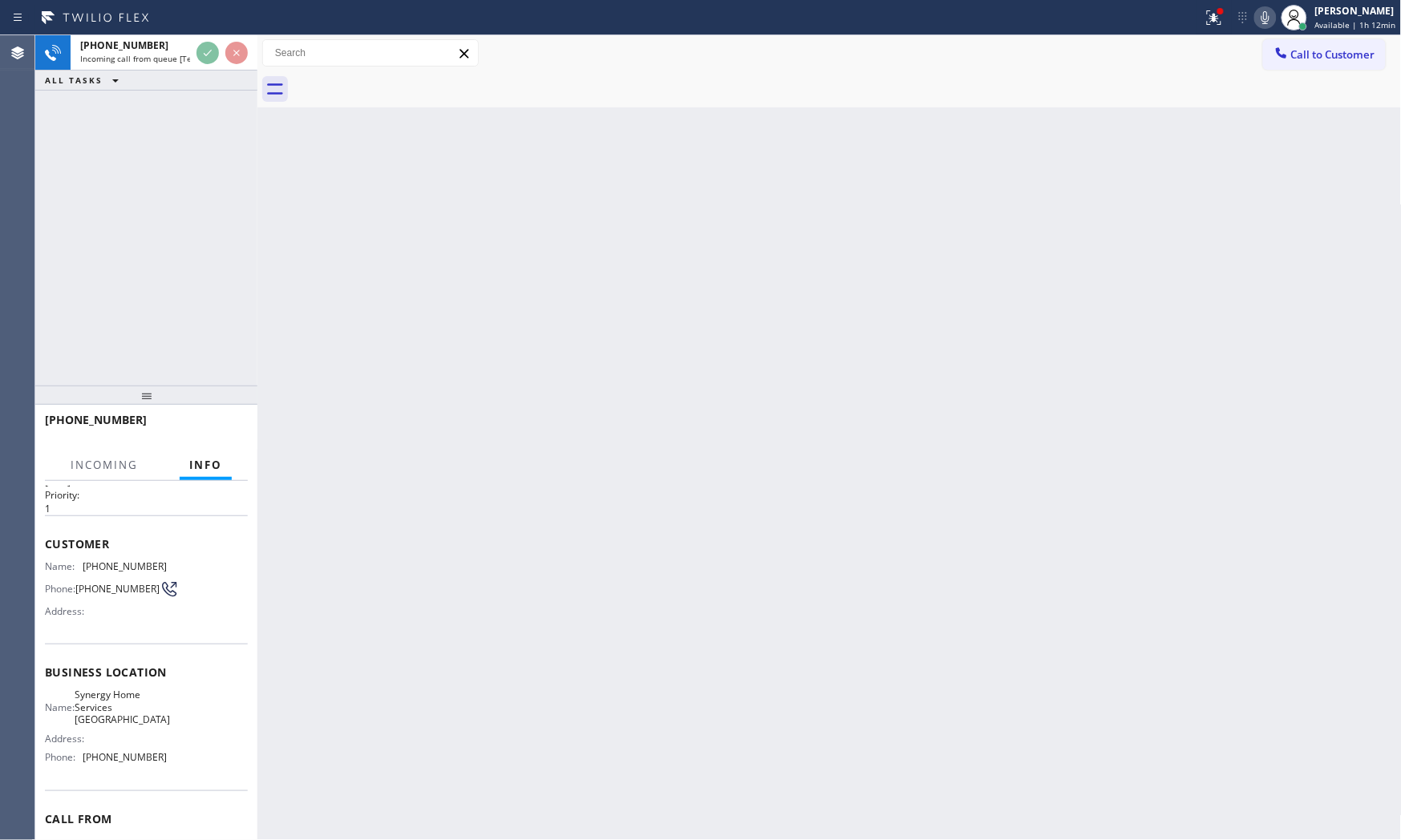
scroll to position [117, 0]
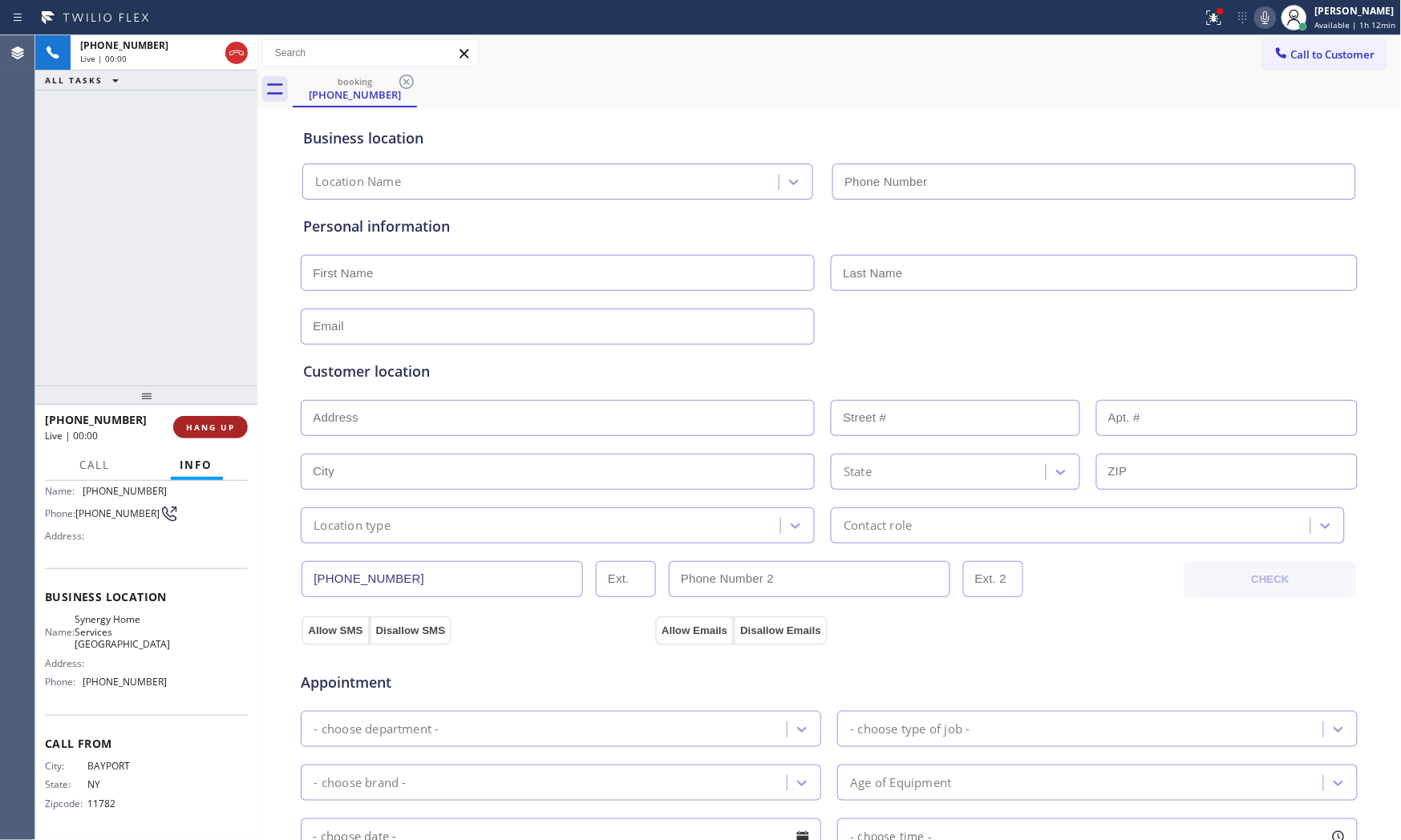
type input "[PHONE_NUMBER]"
click at [222, 431] on span "HANG UP" at bounding box center [211, 427] width 49 height 11
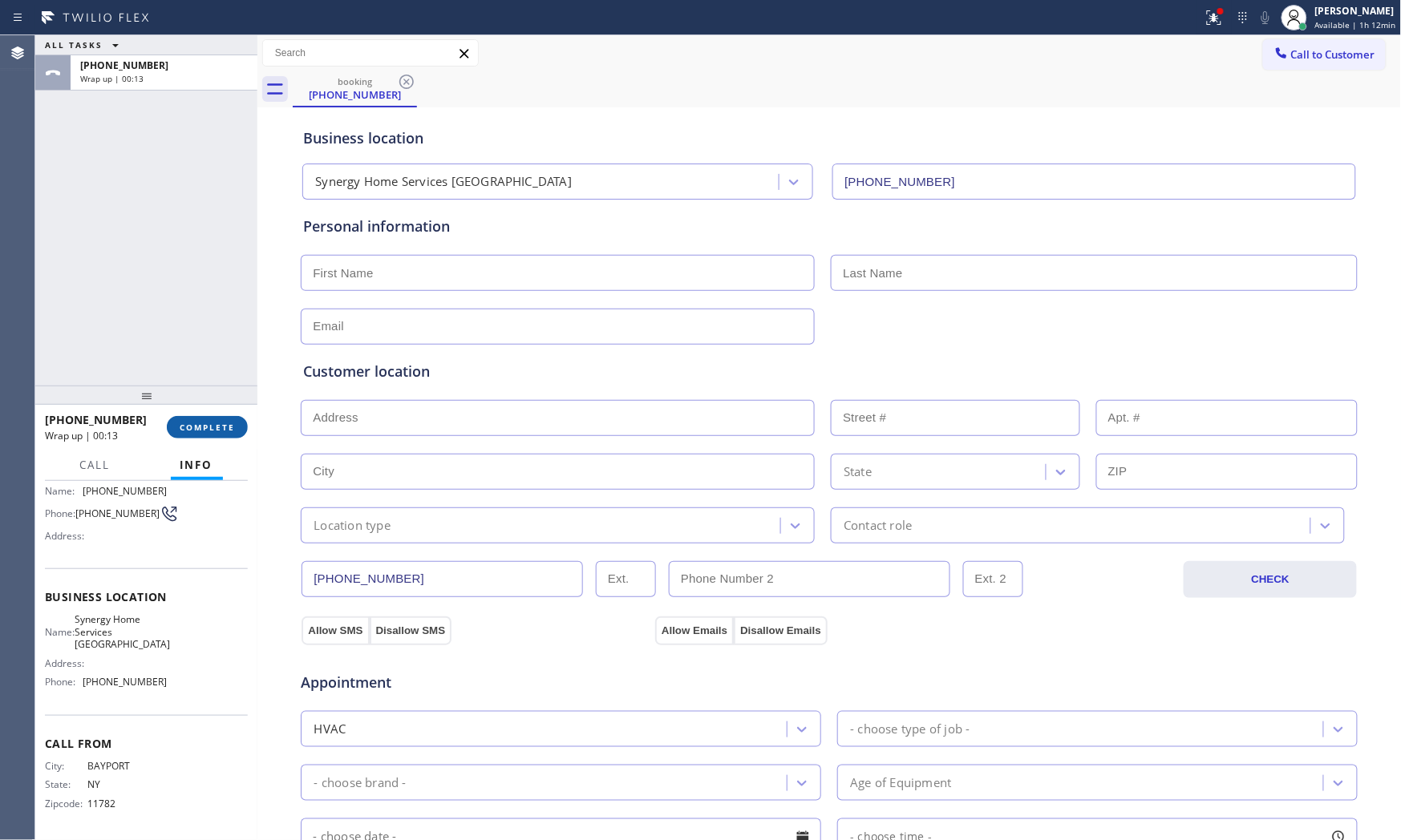
click at [222, 431] on span "COMPLETE" at bounding box center [206, 427] width 55 height 11
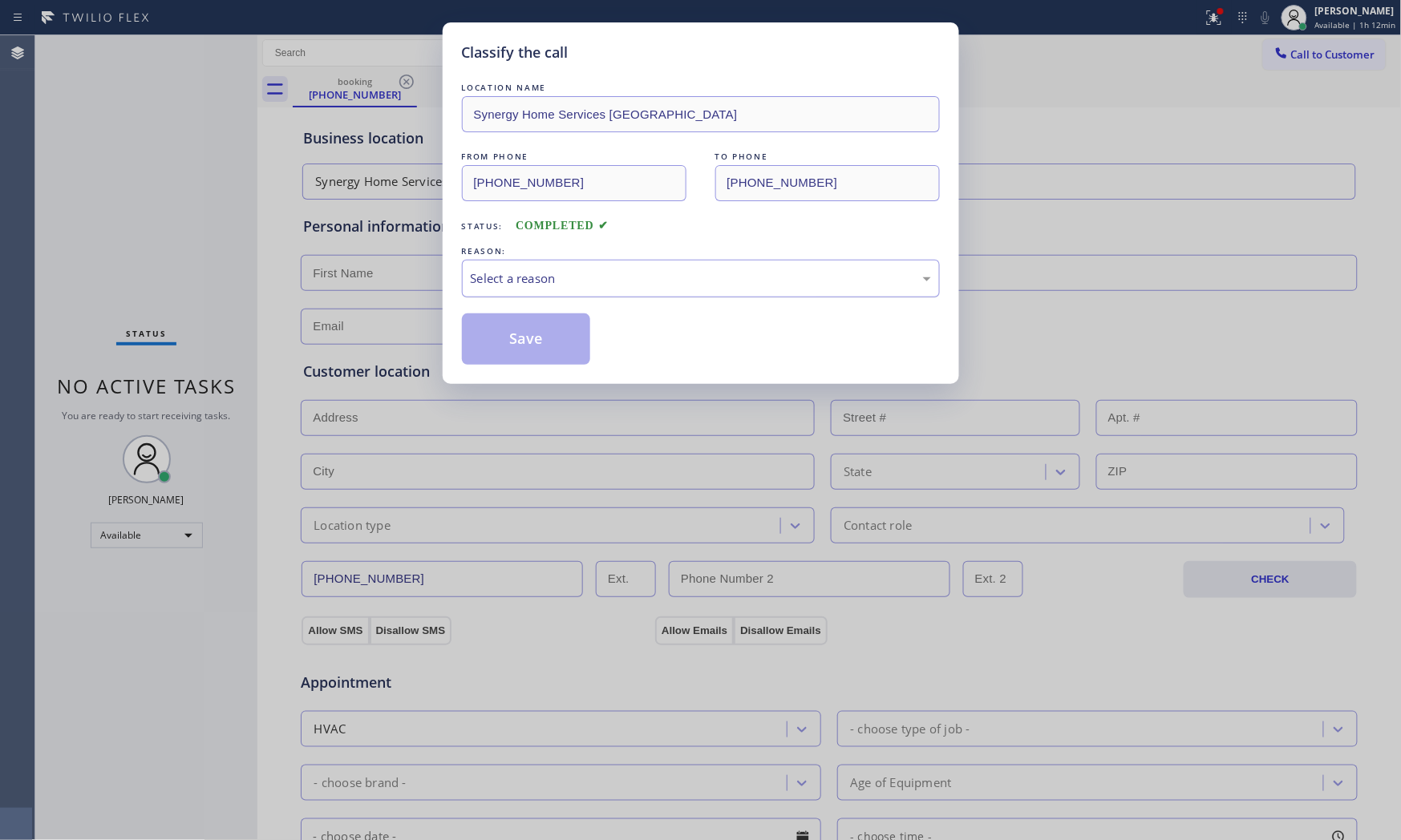
click at [563, 291] on div "Select a reason" at bounding box center [700, 278] width 478 height 38
click at [517, 338] on button "Save" at bounding box center [526, 339] width 129 height 52
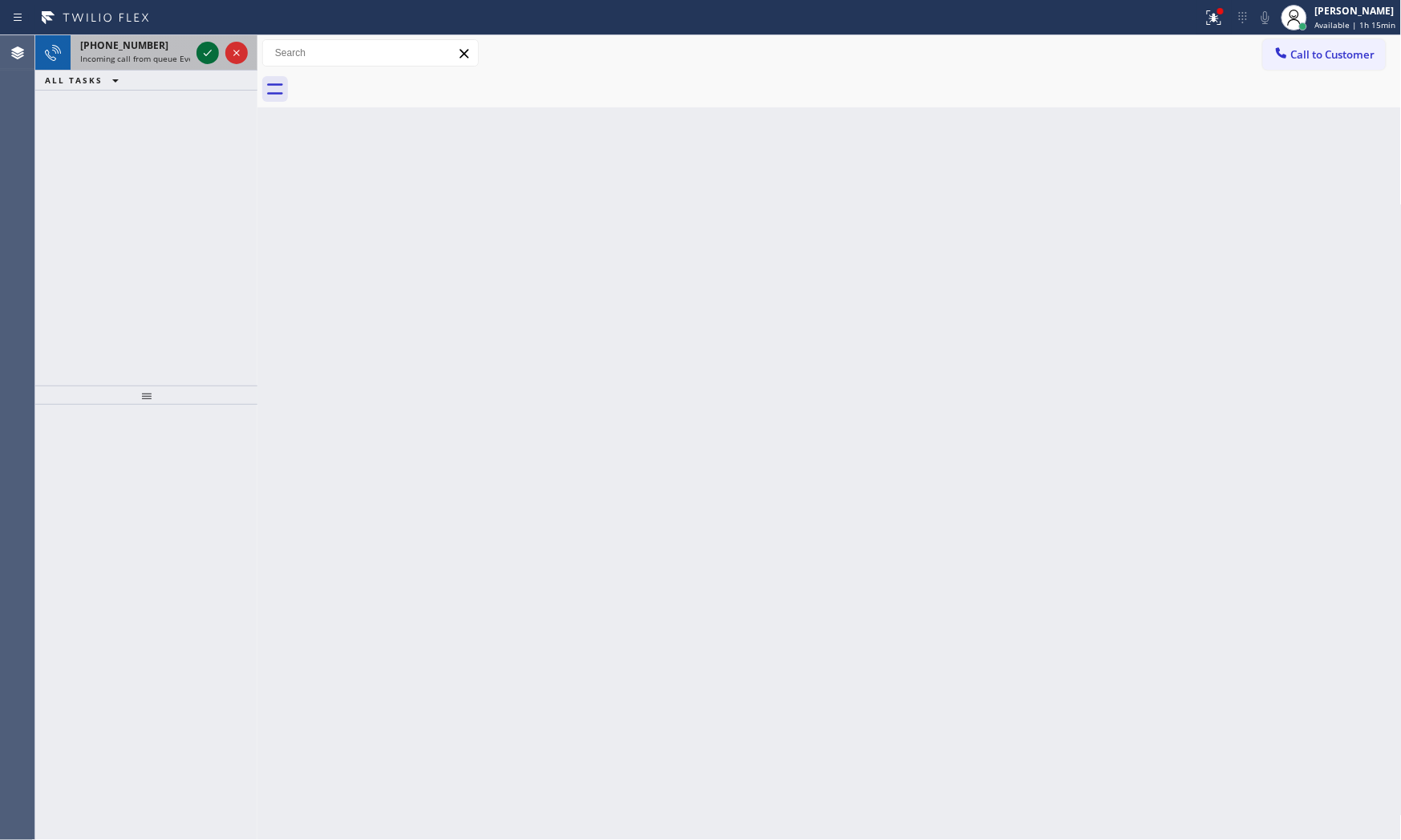
click at [199, 52] on icon at bounding box center [207, 52] width 19 height 19
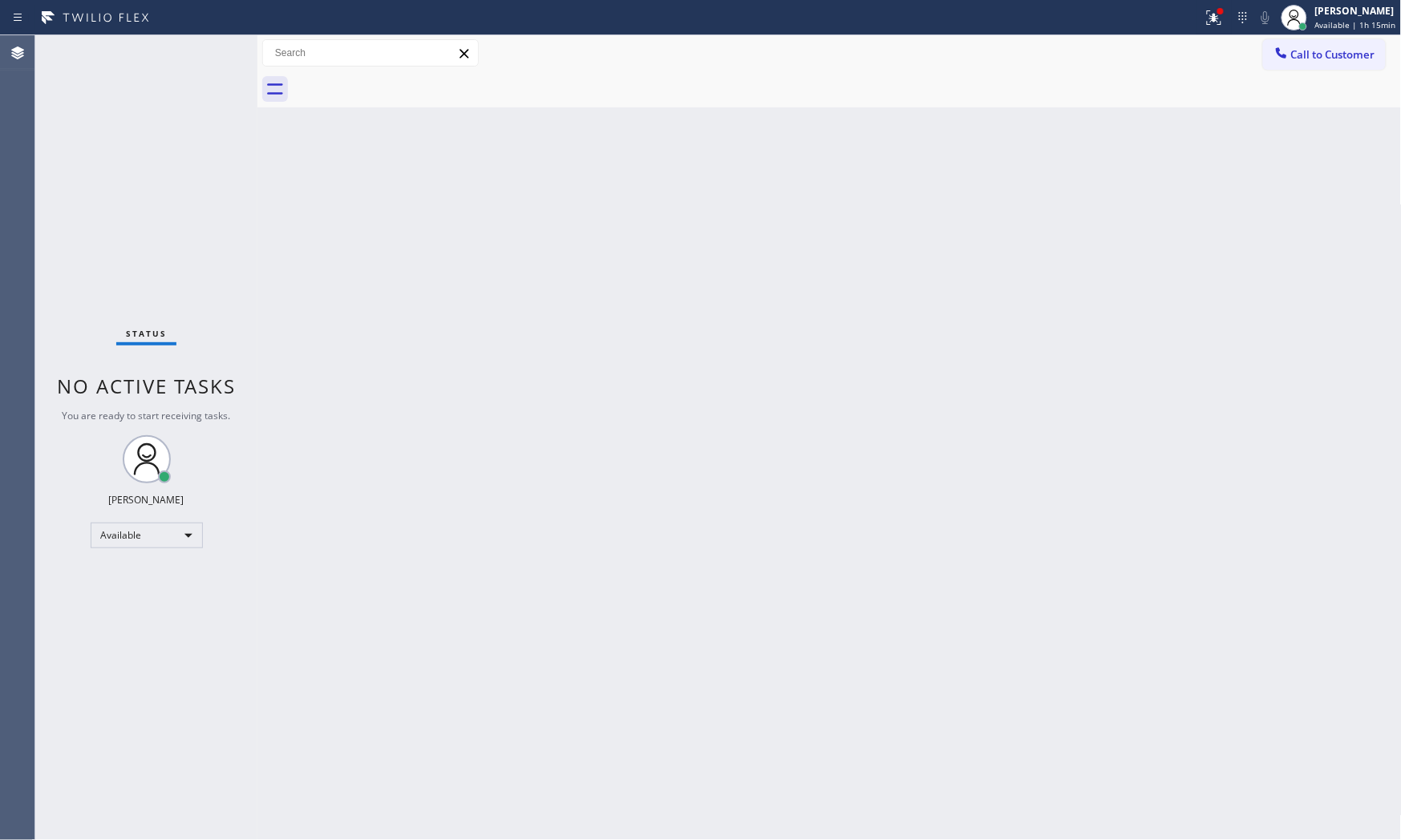
click at [194, 52] on div "Status No active tasks You are ready to start receiving tasks. [PERSON_NAME] Av…" at bounding box center [146, 438] width 222 height 805
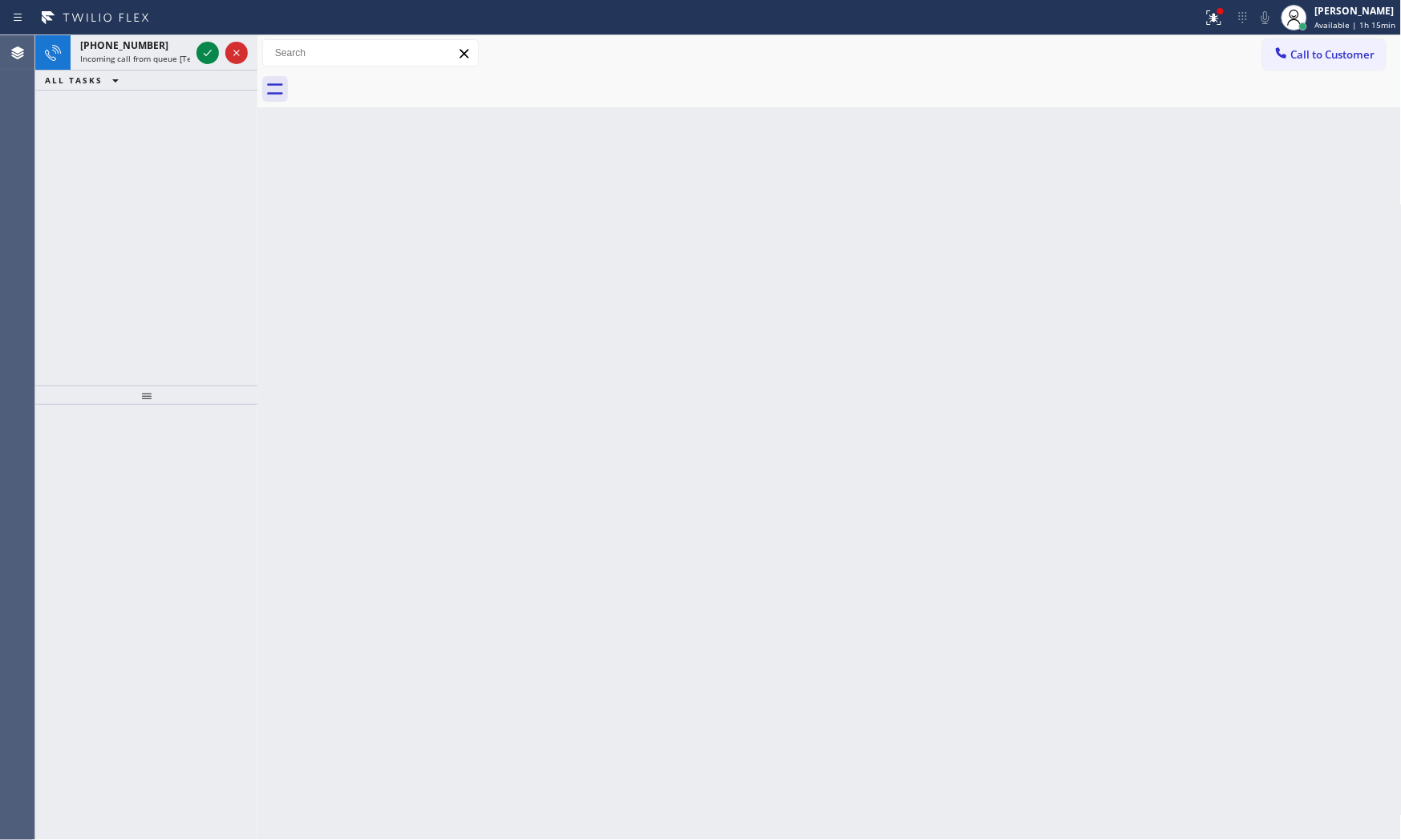
click at [194, 52] on div at bounding box center [222, 53] width 57 height 35
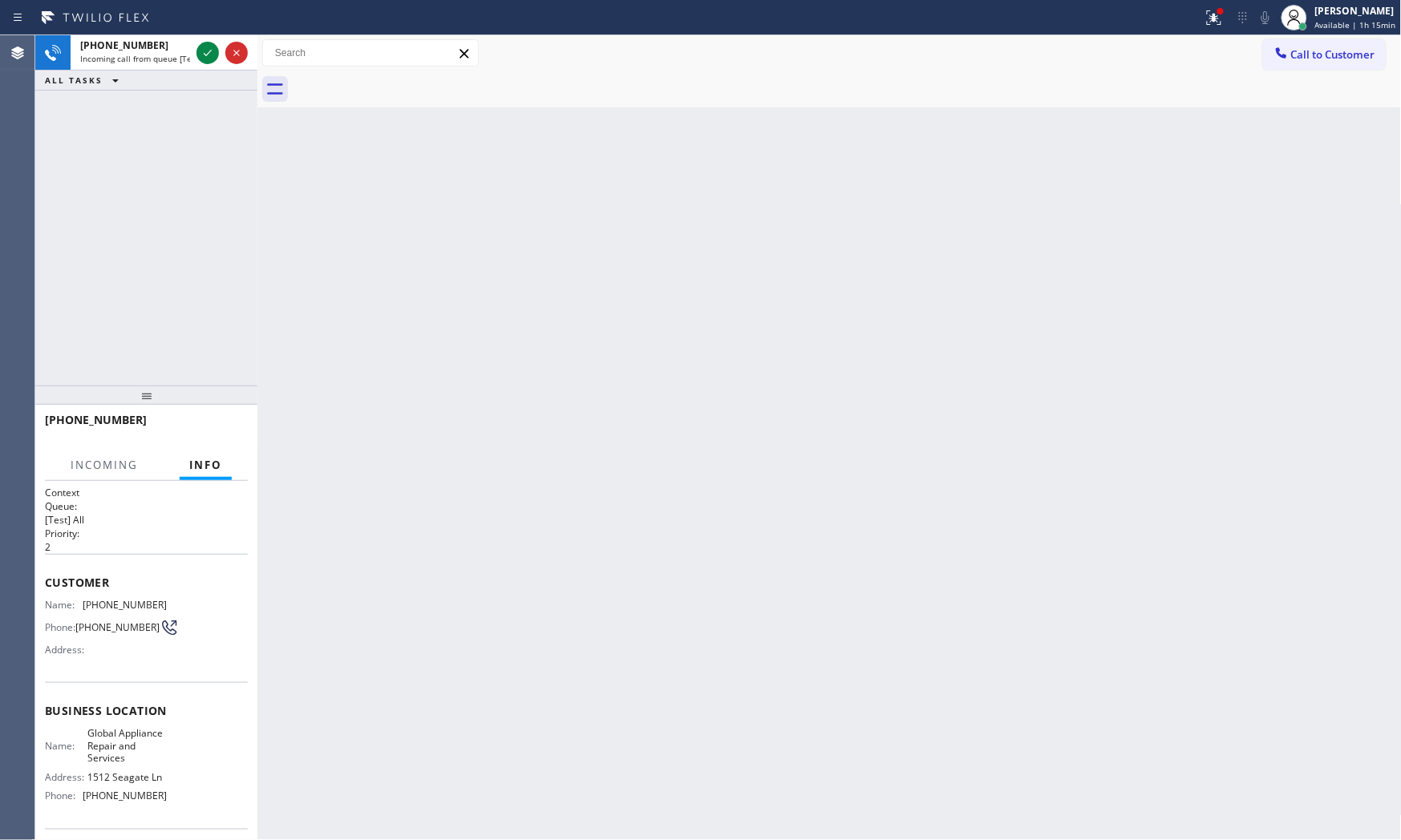
click at [194, 52] on div at bounding box center [222, 53] width 57 height 35
click at [206, 52] on icon at bounding box center [207, 52] width 19 height 19
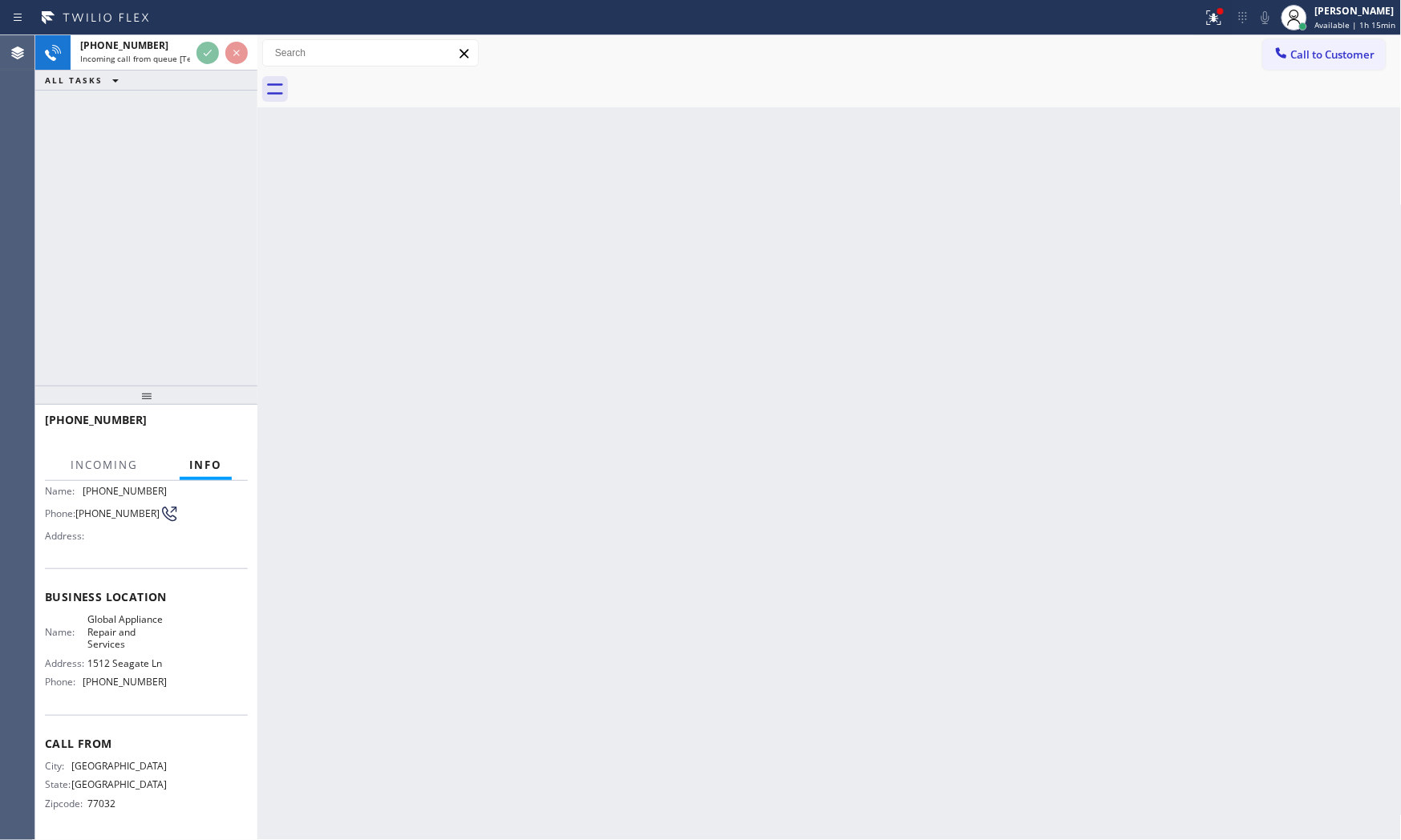
scroll to position [130, 0]
click at [397, 349] on div "Back to Dashboard Change Sender ID Customers Technicians Select a contact Outbo…" at bounding box center [829, 438] width 1144 height 805
click at [346, 330] on div "Back to Dashboard Change Sender ID Customers Technicians Select a contact Outbo…" at bounding box center [829, 438] width 1144 height 805
click at [348, 329] on div "Back to Dashboard Change Sender ID Customers Technicians Select a contact Outbo…" at bounding box center [829, 438] width 1144 height 805
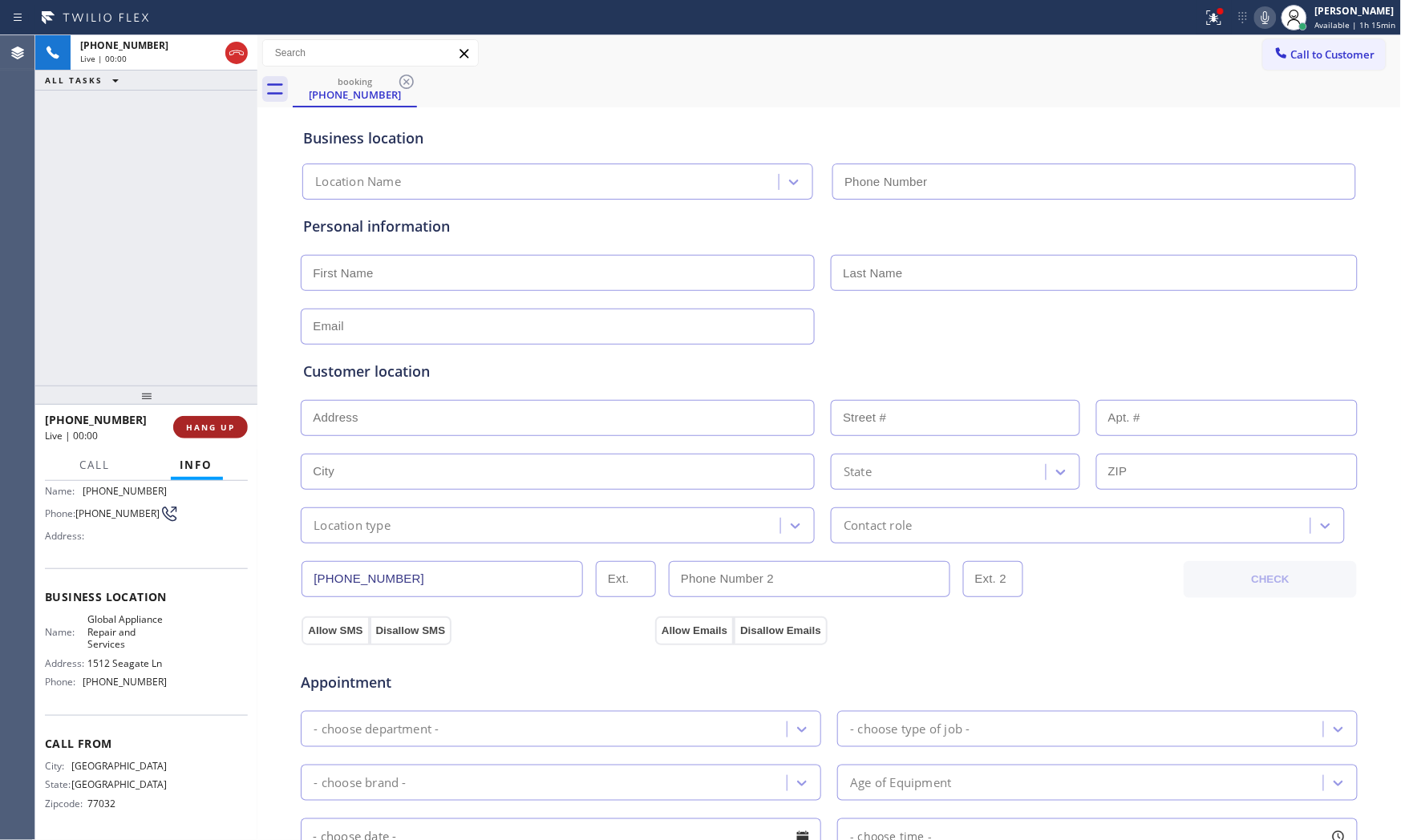
click at [231, 428] on span "HANG UP" at bounding box center [211, 427] width 49 height 11
type input "[PHONE_NUMBER]"
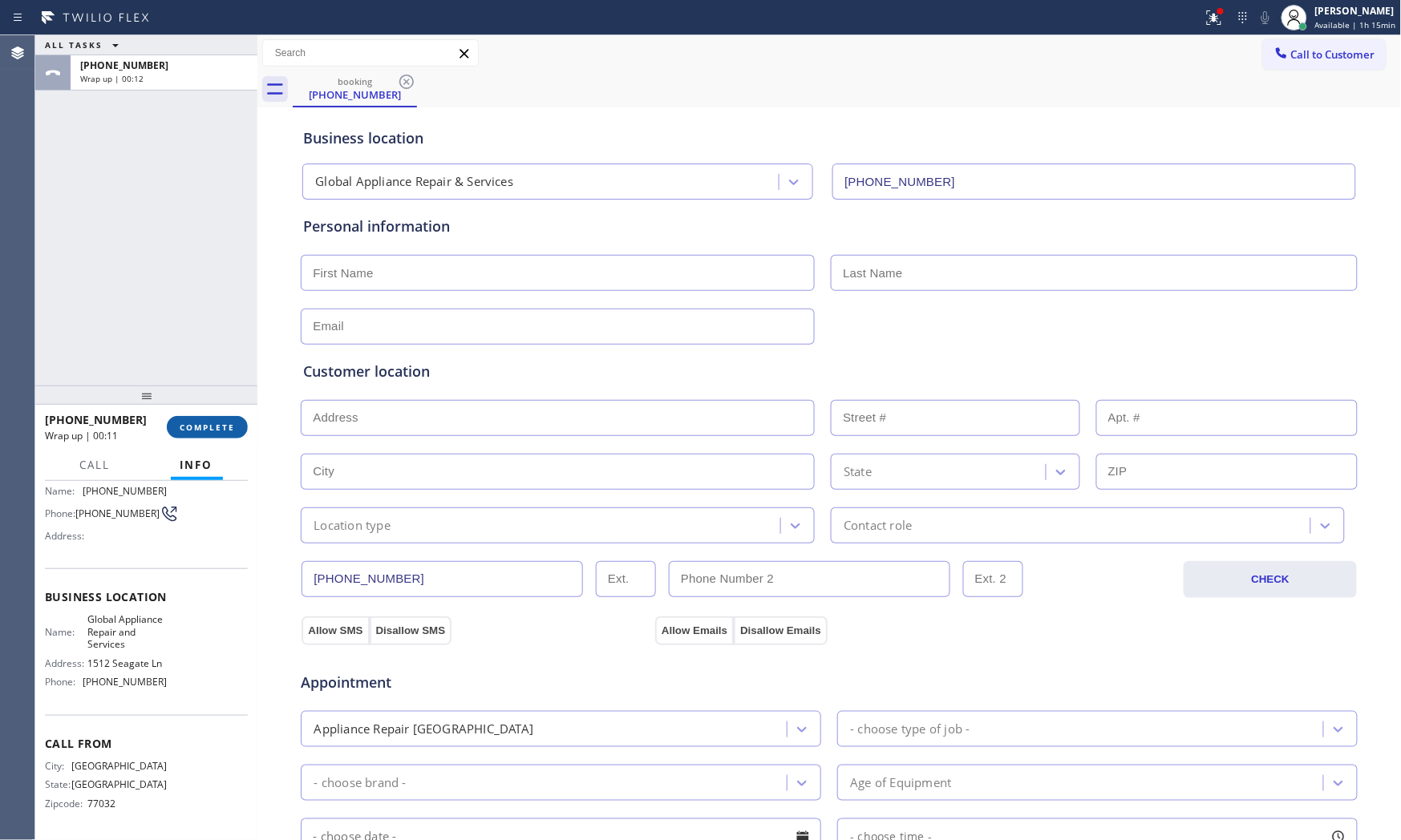
click at [229, 425] on span "COMPLETE" at bounding box center [206, 427] width 55 height 11
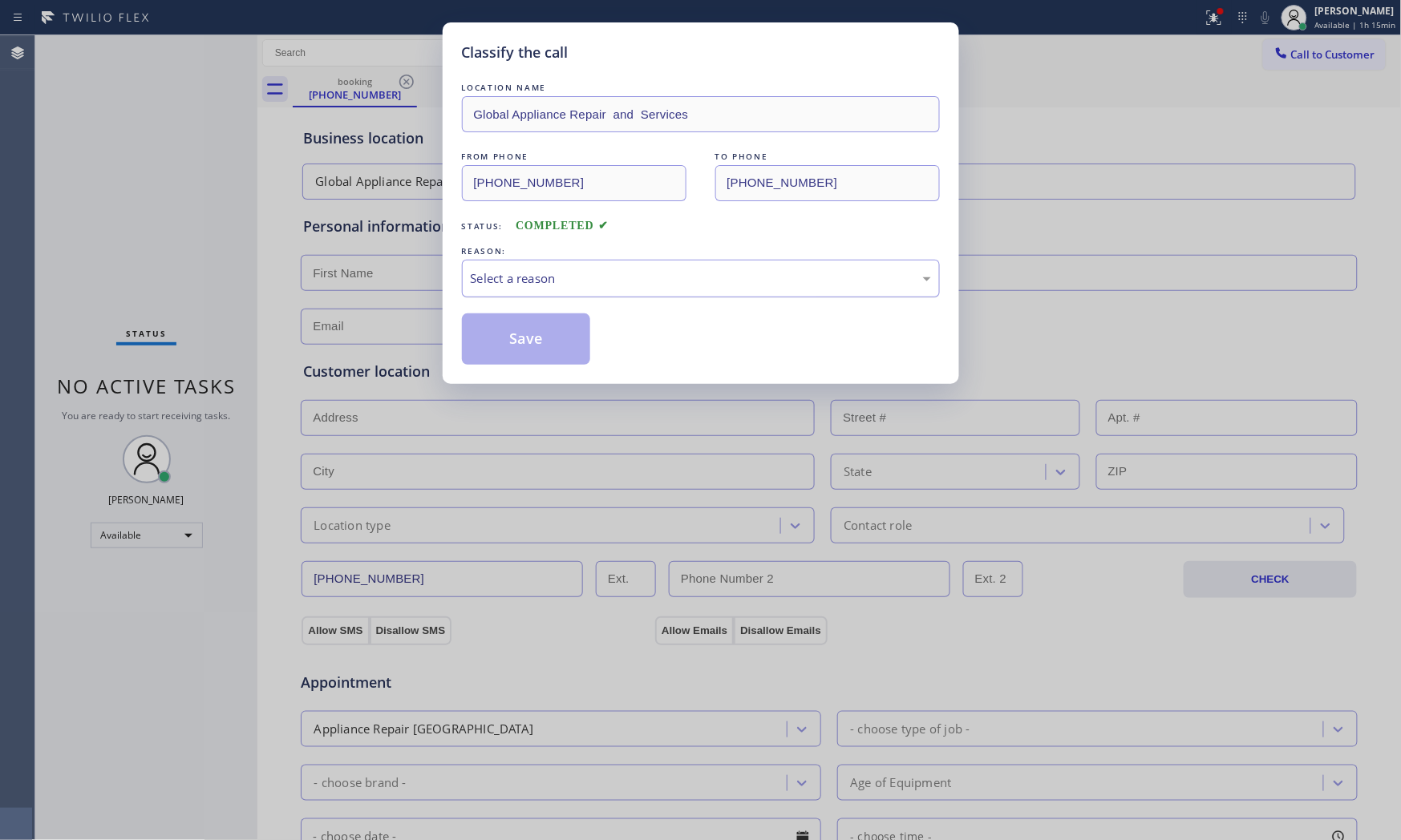
click at [565, 283] on div "Select a reason" at bounding box center [701, 279] width 460 height 19
click at [525, 341] on button "Save" at bounding box center [526, 339] width 129 height 52
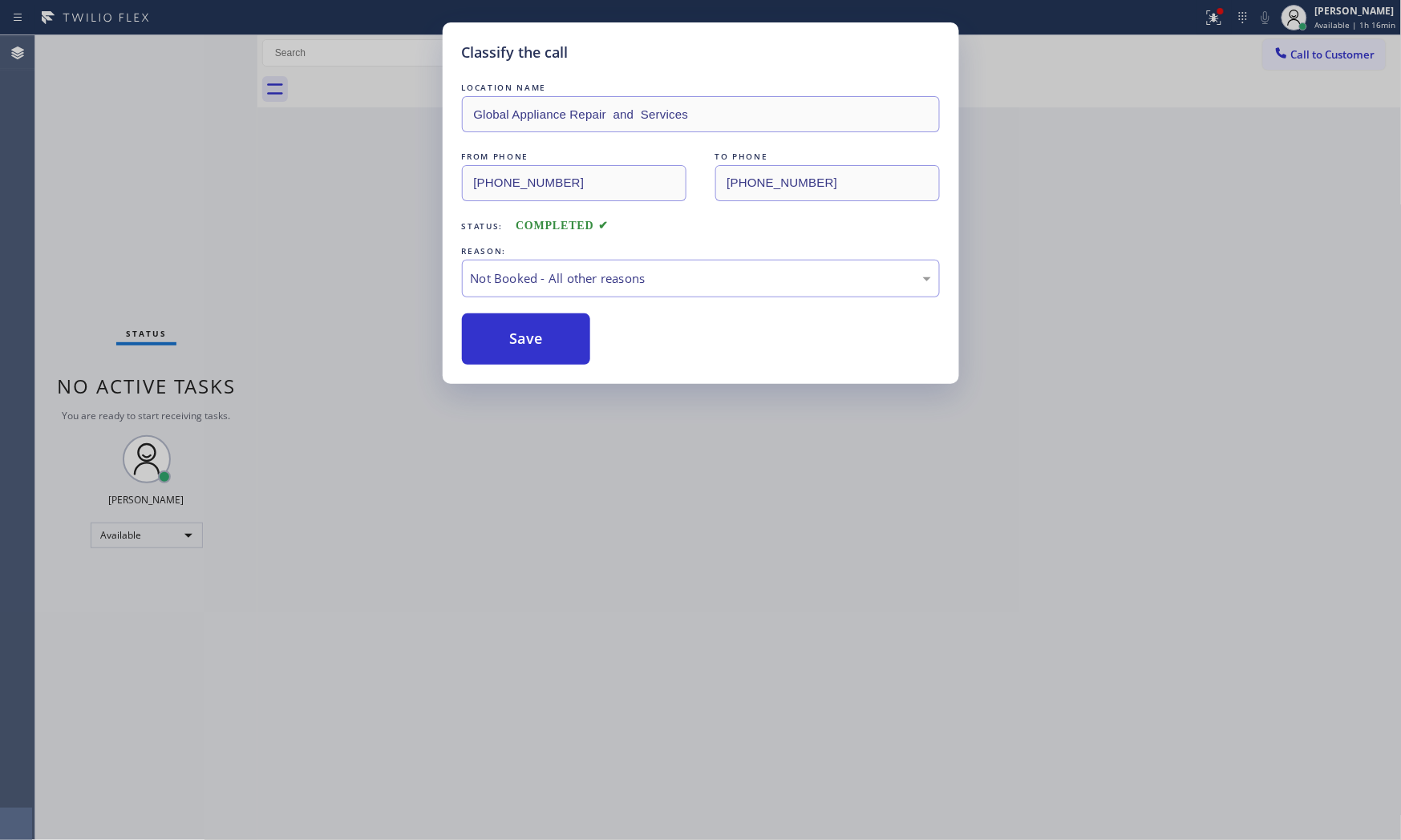
click at [525, 341] on button "Save" at bounding box center [526, 339] width 129 height 52
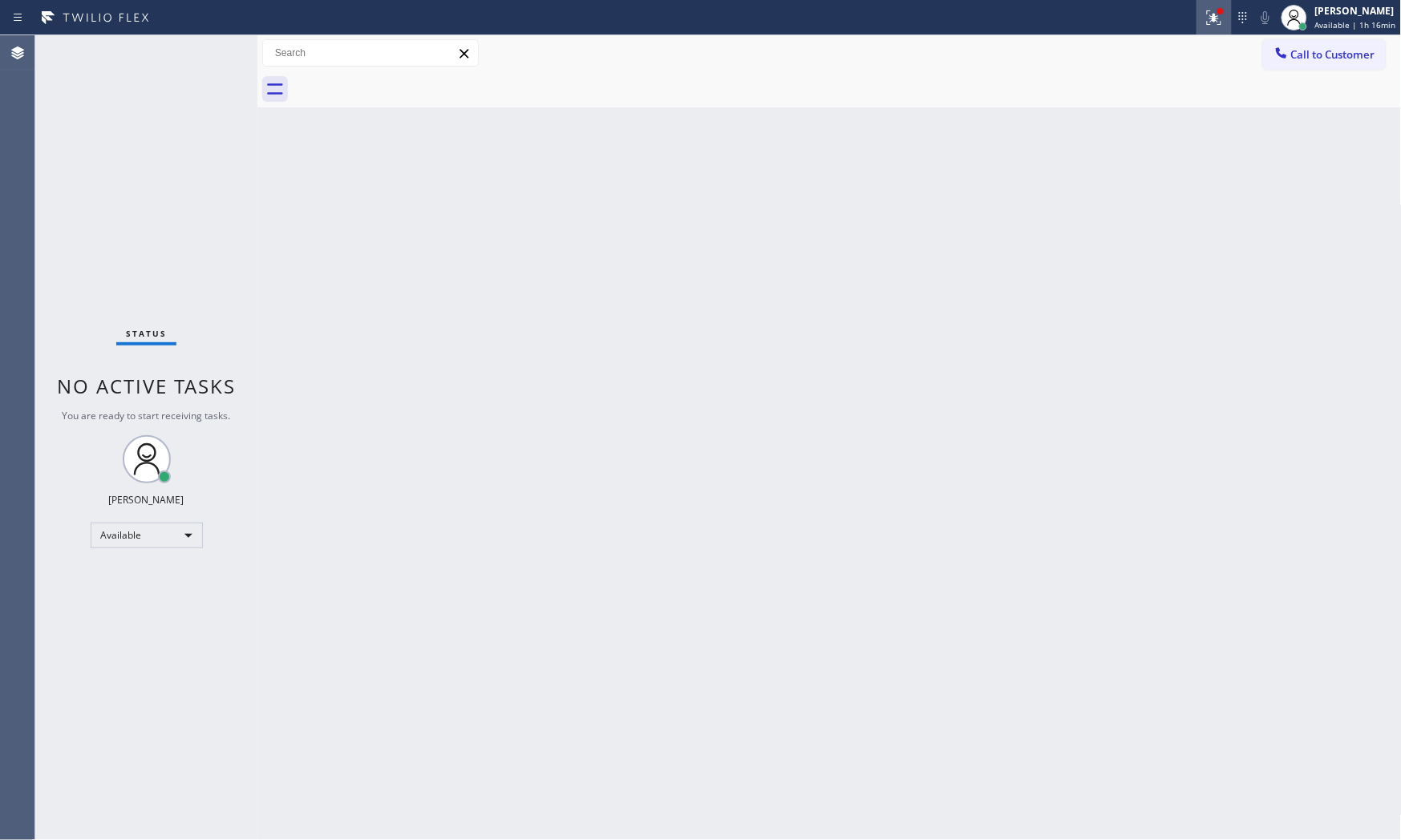
click at [1223, 33] on button at bounding box center [1214, 18] width 36 height 35
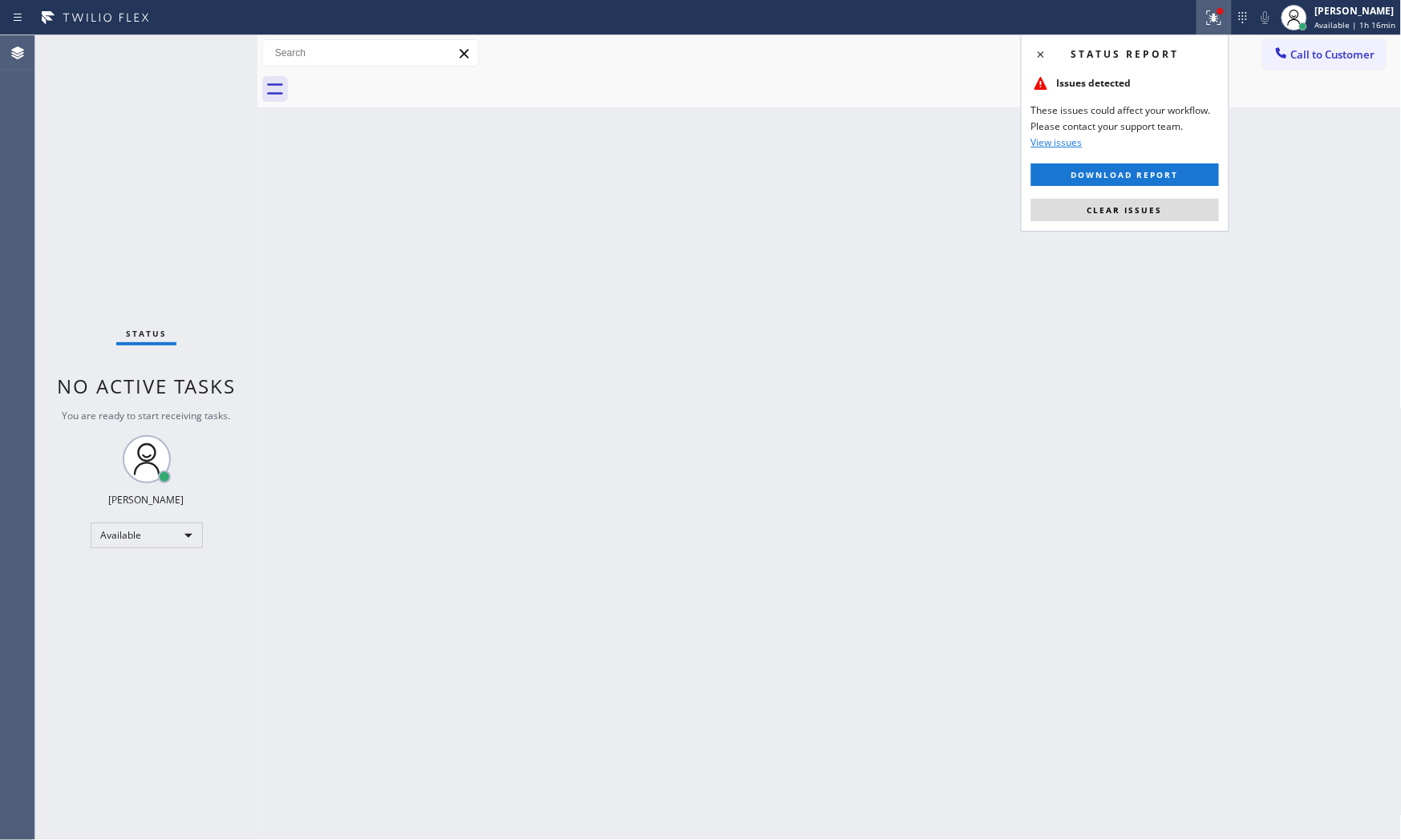
click at [1103, 210] on span "Clear issues" at bounding box center [1125, 210] width 75 height 11
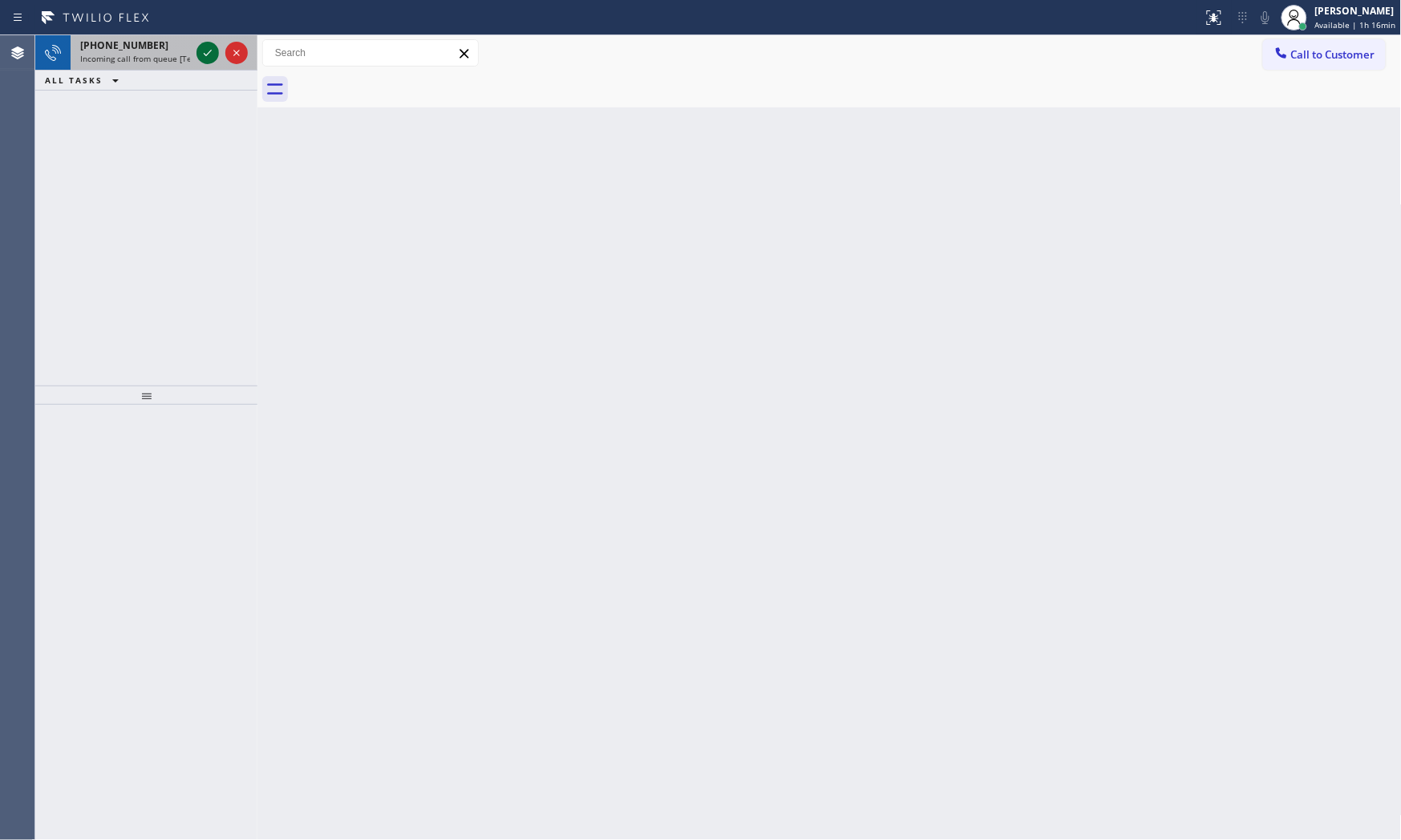
click at [202, 54] on icon at bounding box center [207, 52] width 19 height 19
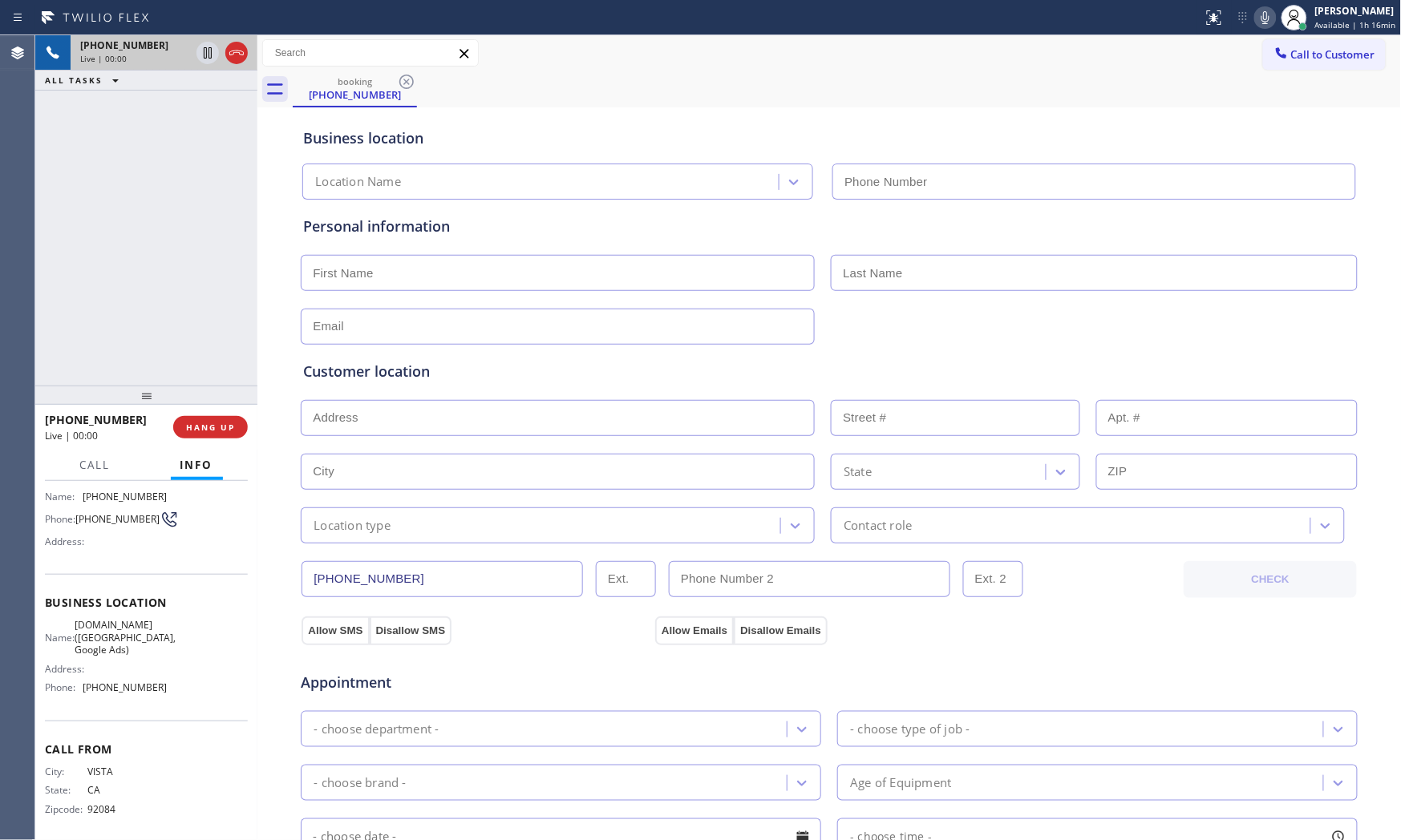
scroll to position [117, 0]
type input "[PHONE_NUMBER]"
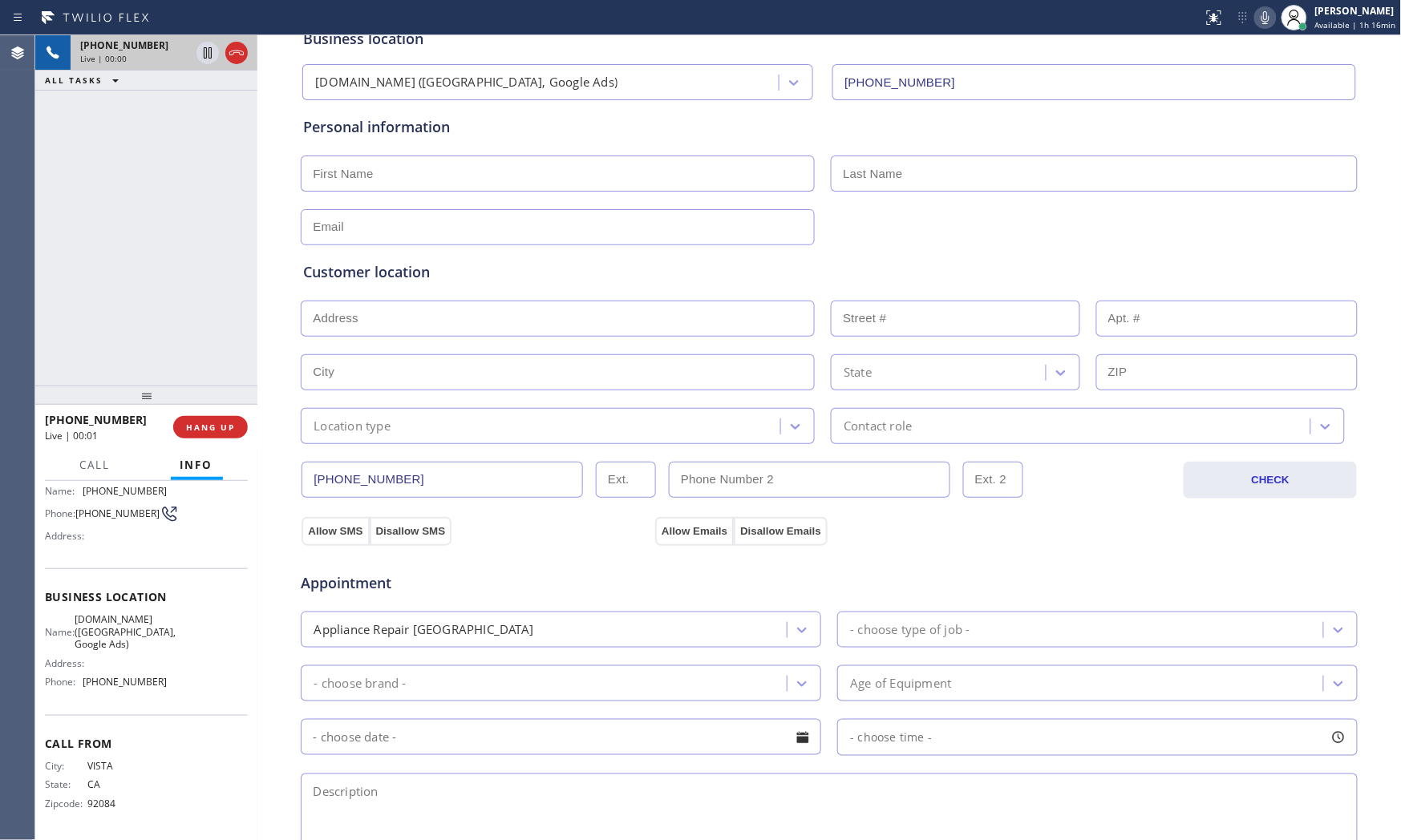
scroll to position [401, 0]
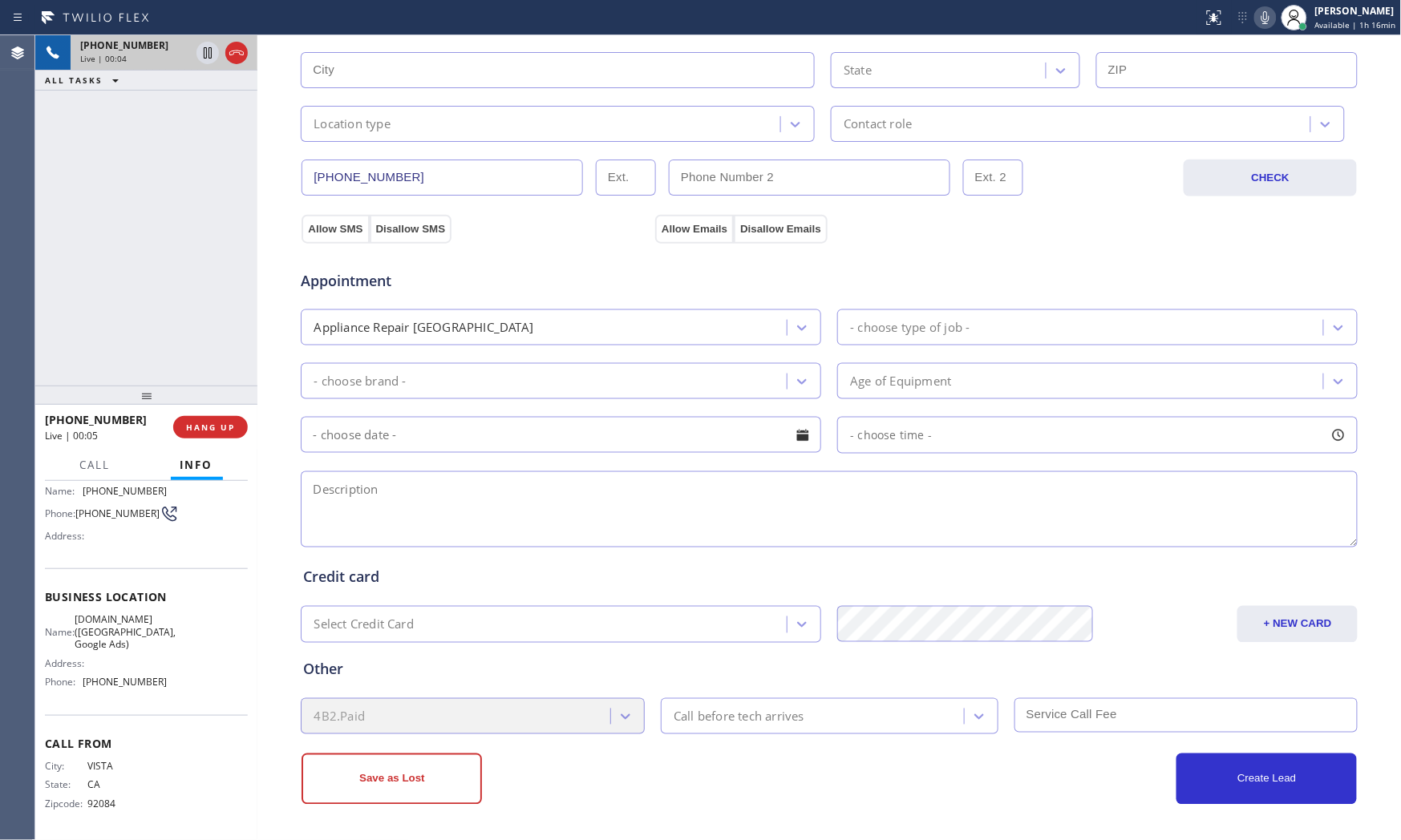
click at [1266, 9] on icon at bounding box center [1265, 17] width 19 height 19
click at [1267, 14] on icon at bounding box center [1265, 17] width 19 height 19
click at [1260, 22] on icon at bounding box center [1265, 17] width 19 height 19
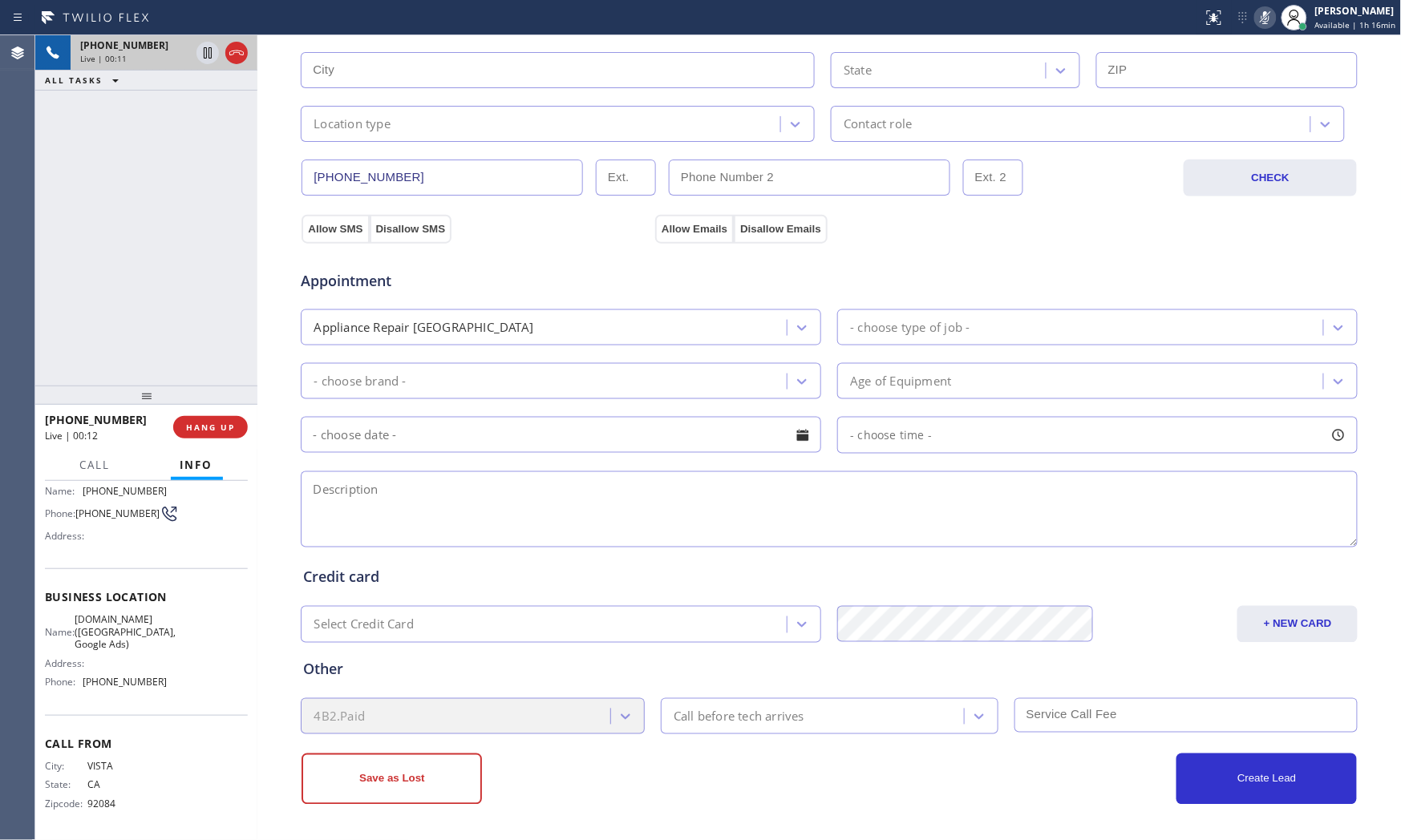
click at [1260, 22] on icon at bounding box center [1265, 17] width 19 height 19
click at [1261, 17] on icon at bounding box center [1265, 17] width 19 height 19
click at [1267, 16] on icon at bounding box center [1265, 17] width 19 height 19
click at [1256, 11] on icon at bounding box center [1265, 17] width 19 height 19
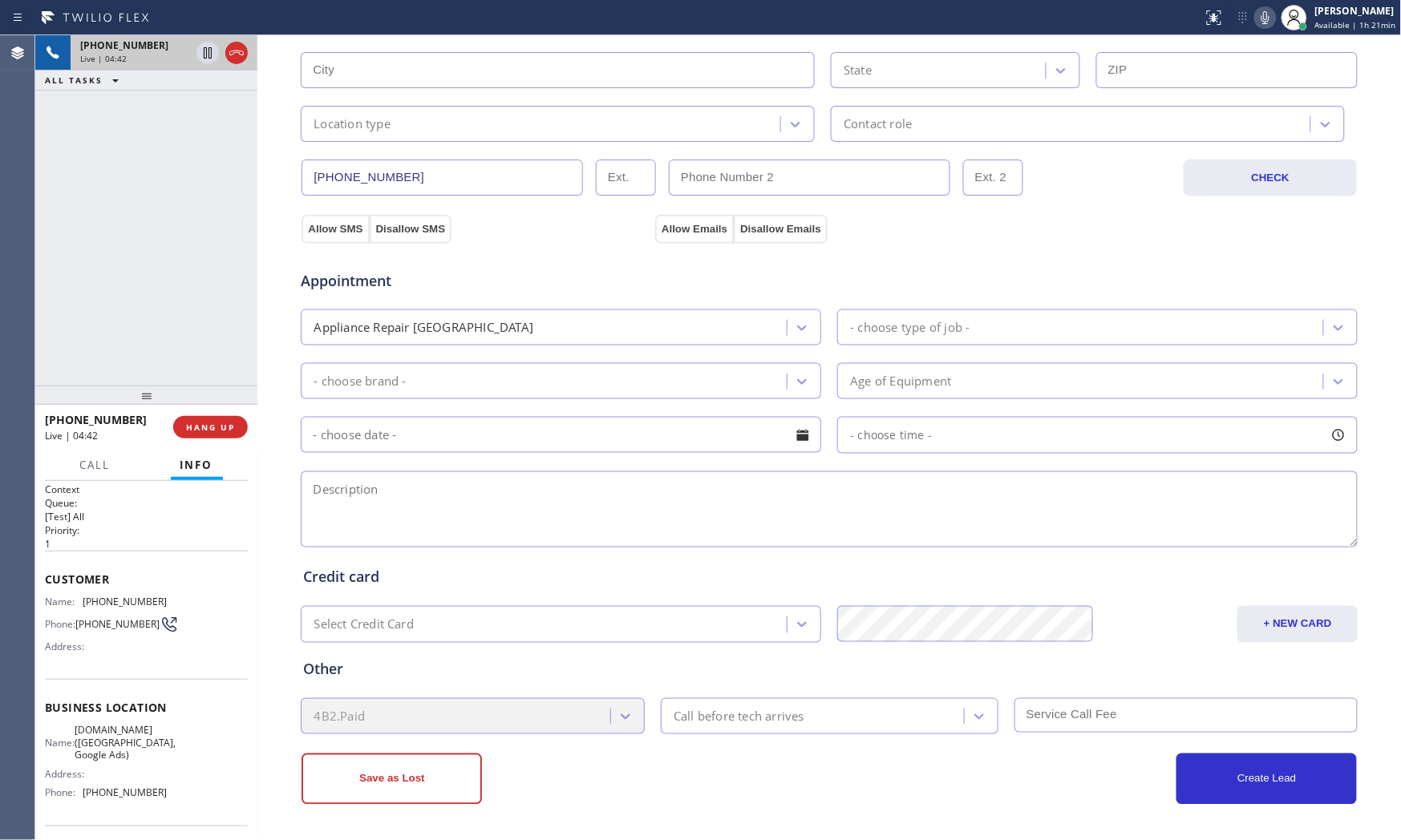
scroll to position [0, 0]
click at [117, 607] on span "[PHONE_NUMBER]" at bounding box center [125, 604] width 85 height 12
copy span "[PHONE_NUMBER]"
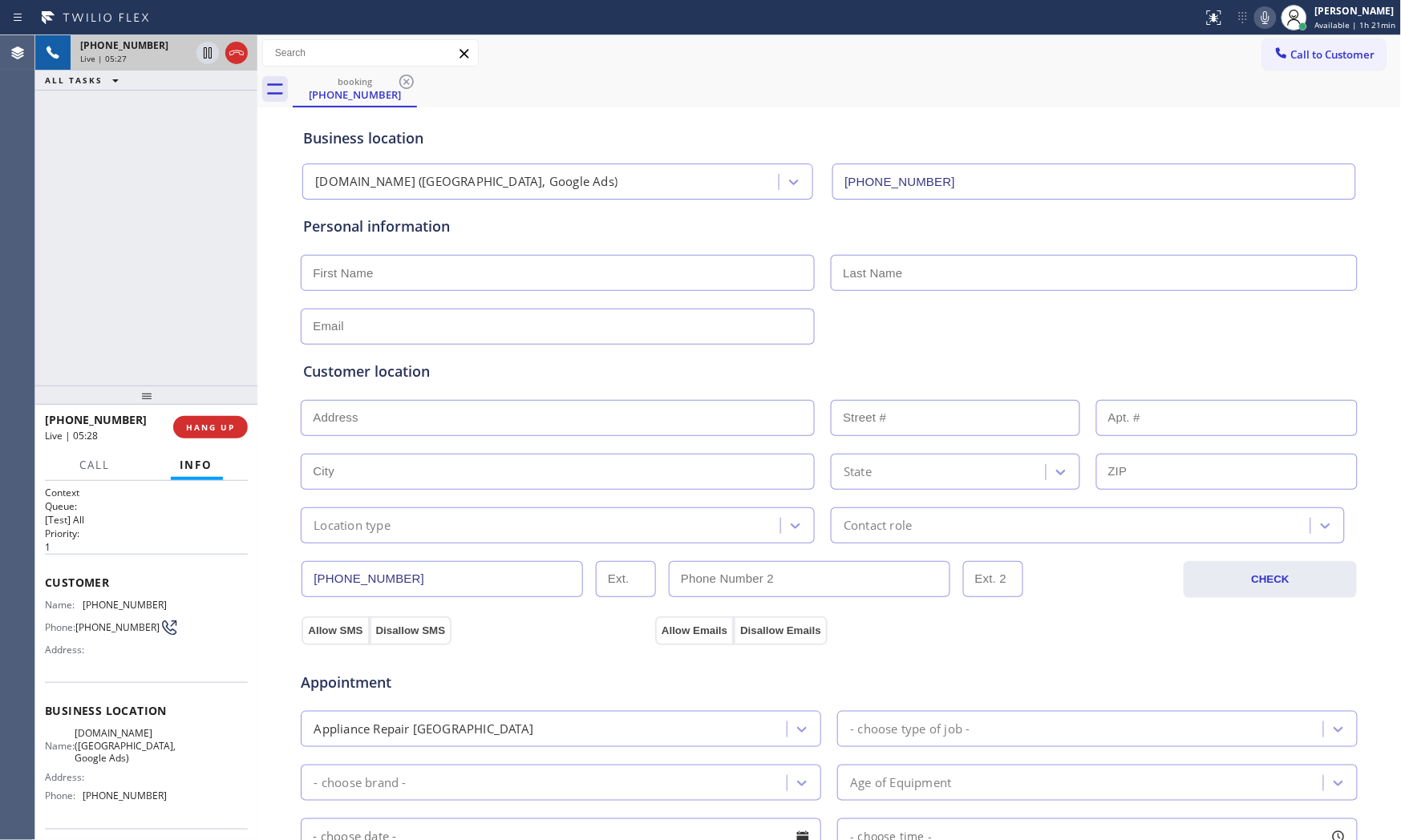
click at [458, 270] on input "text" at bounding box center [558, 273] width 514 height 36
paste input "[PERSON_NAME]"
type input "[PERSON_NAME]"
click at [930, 269] on input "text" at bounding box center [1094, 273] width 527 height 36
paste input "[PERSON_NAME]"
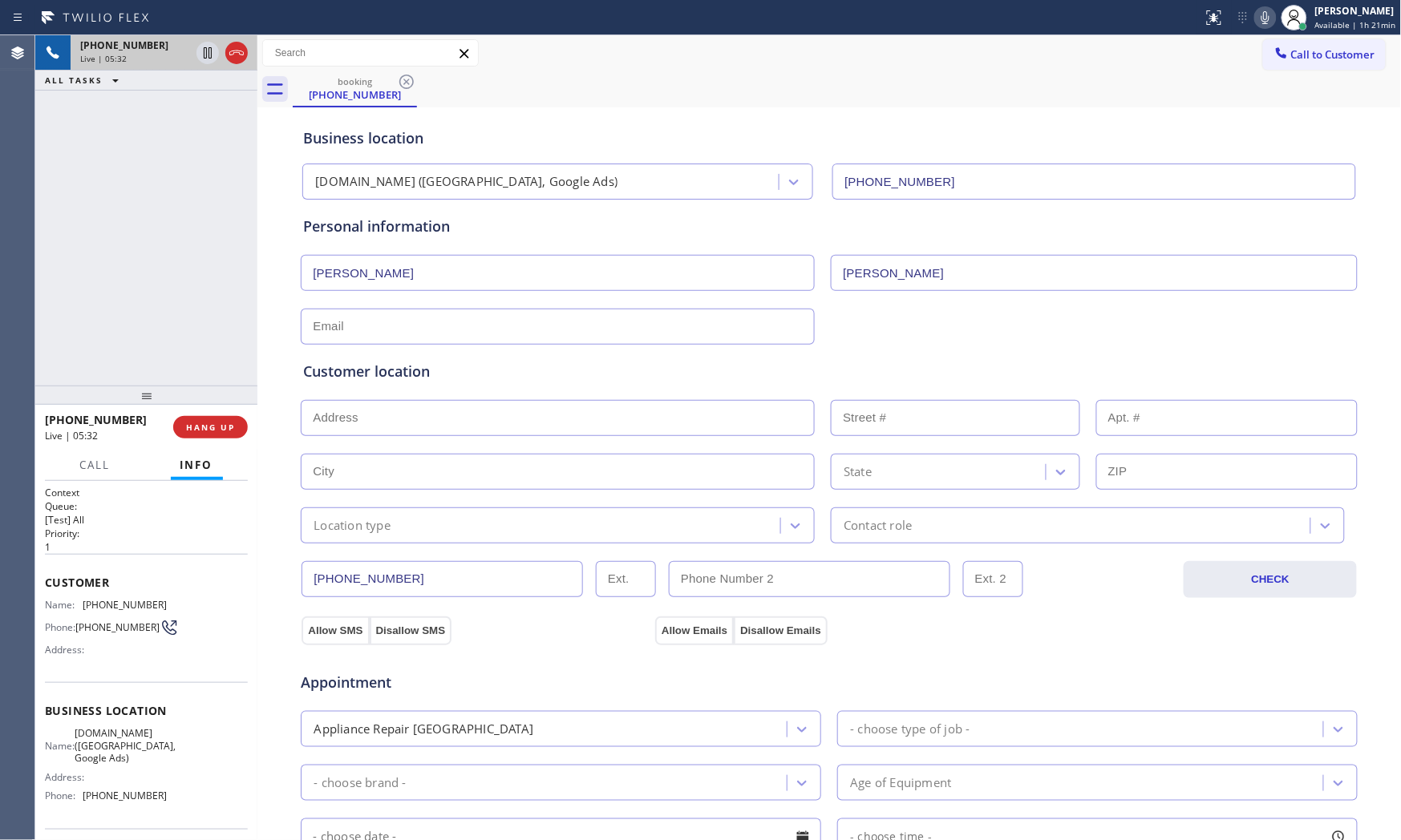
type input "[PERSON_NAME]"
click at [380, 325] on input "text" at bounding box center [558, 326] width 514 height 36
paste input "[EMAIL_ADDRESS][DOMAIN_NAME]"
type input "[EMAIL_ADDRESS][DOMAIN_NAME]"
click at [494, 402] on input "text" at bounding box center [558, 417] width 514 height 36
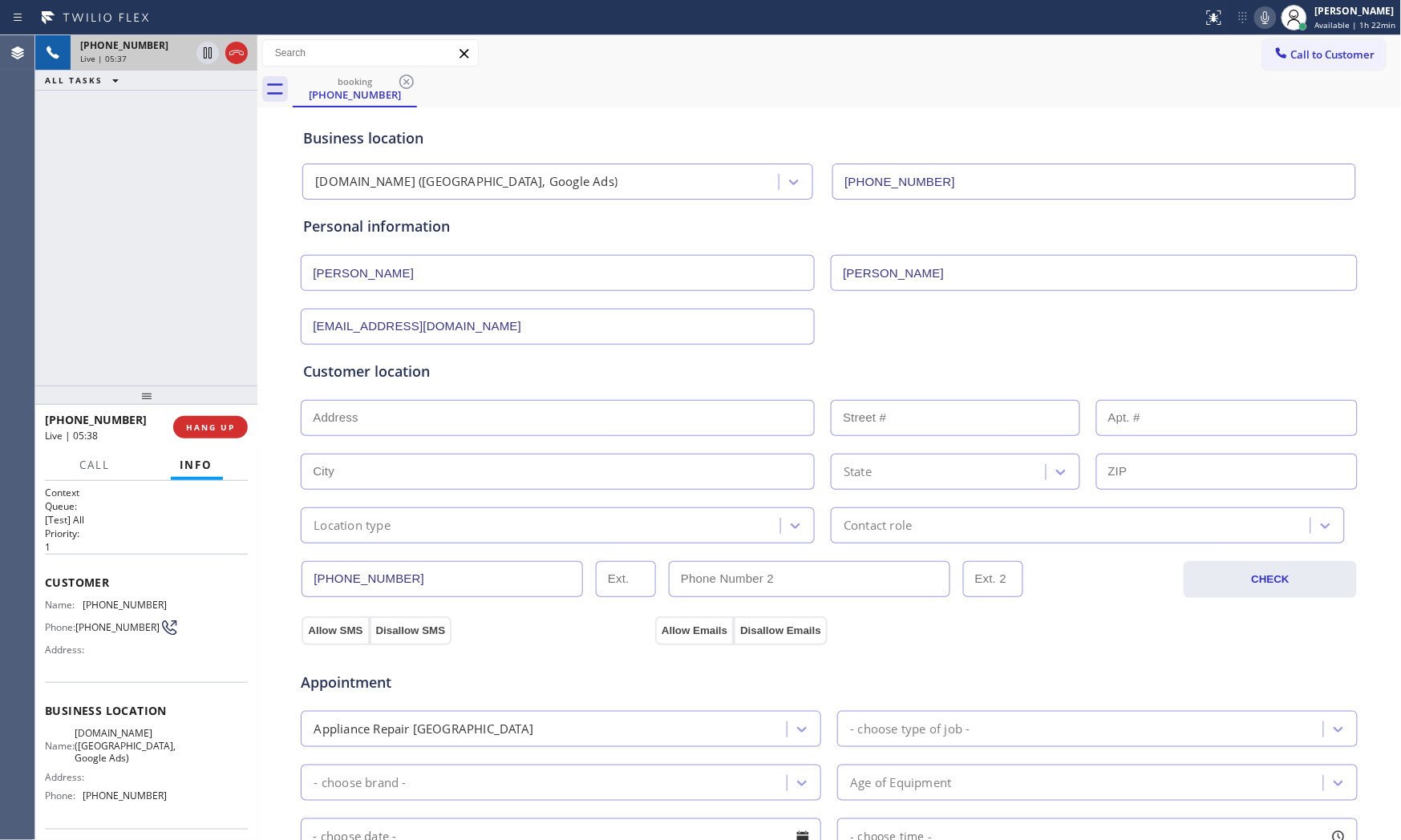
paste input "20780 [GEOGRAPHIC_DATA], [GEOGRAPHIC_DATA]"
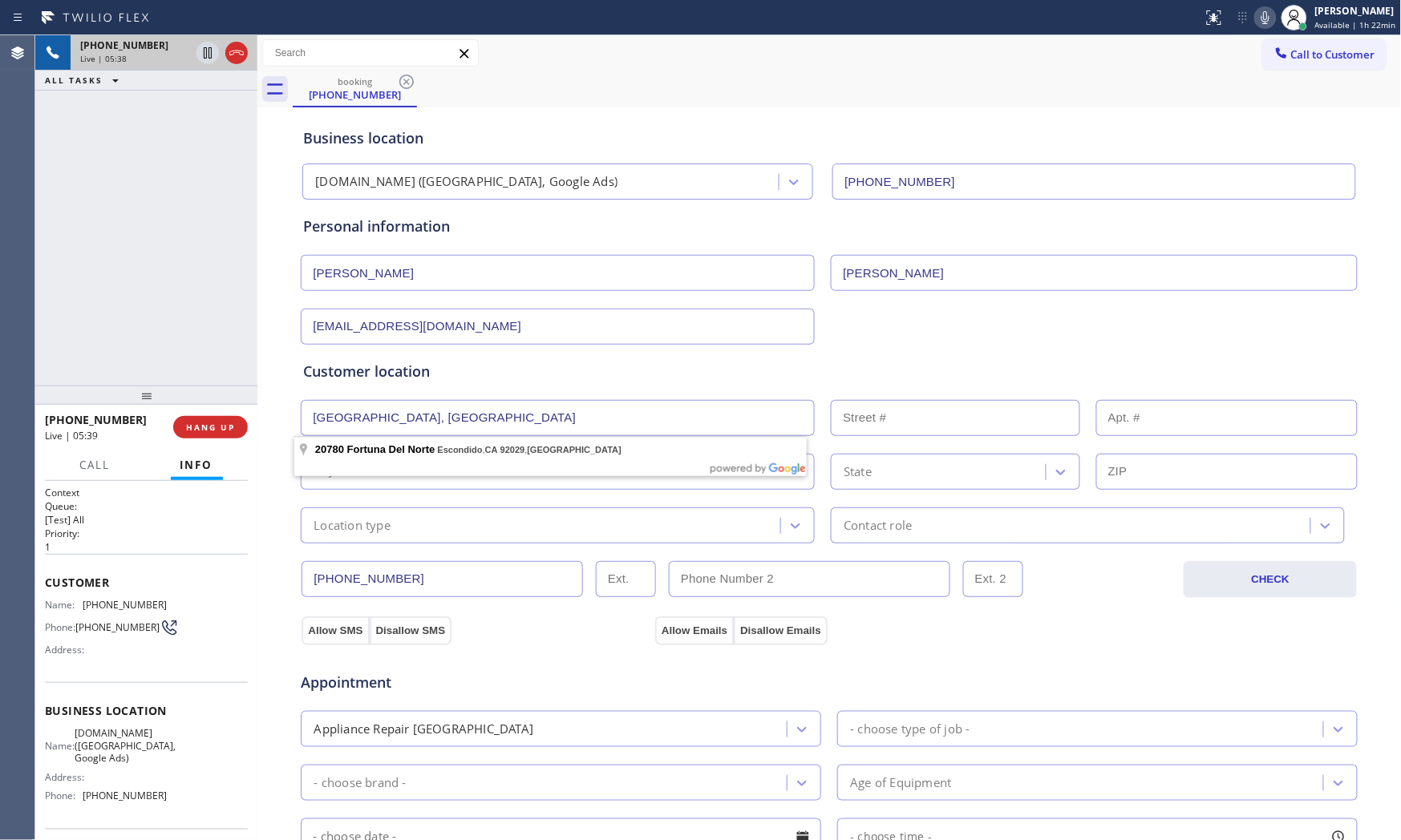
type input "20780 [GEOGRAPHIC_DATA]"
type input "20780"
type input "Escondido"
type input "92029"
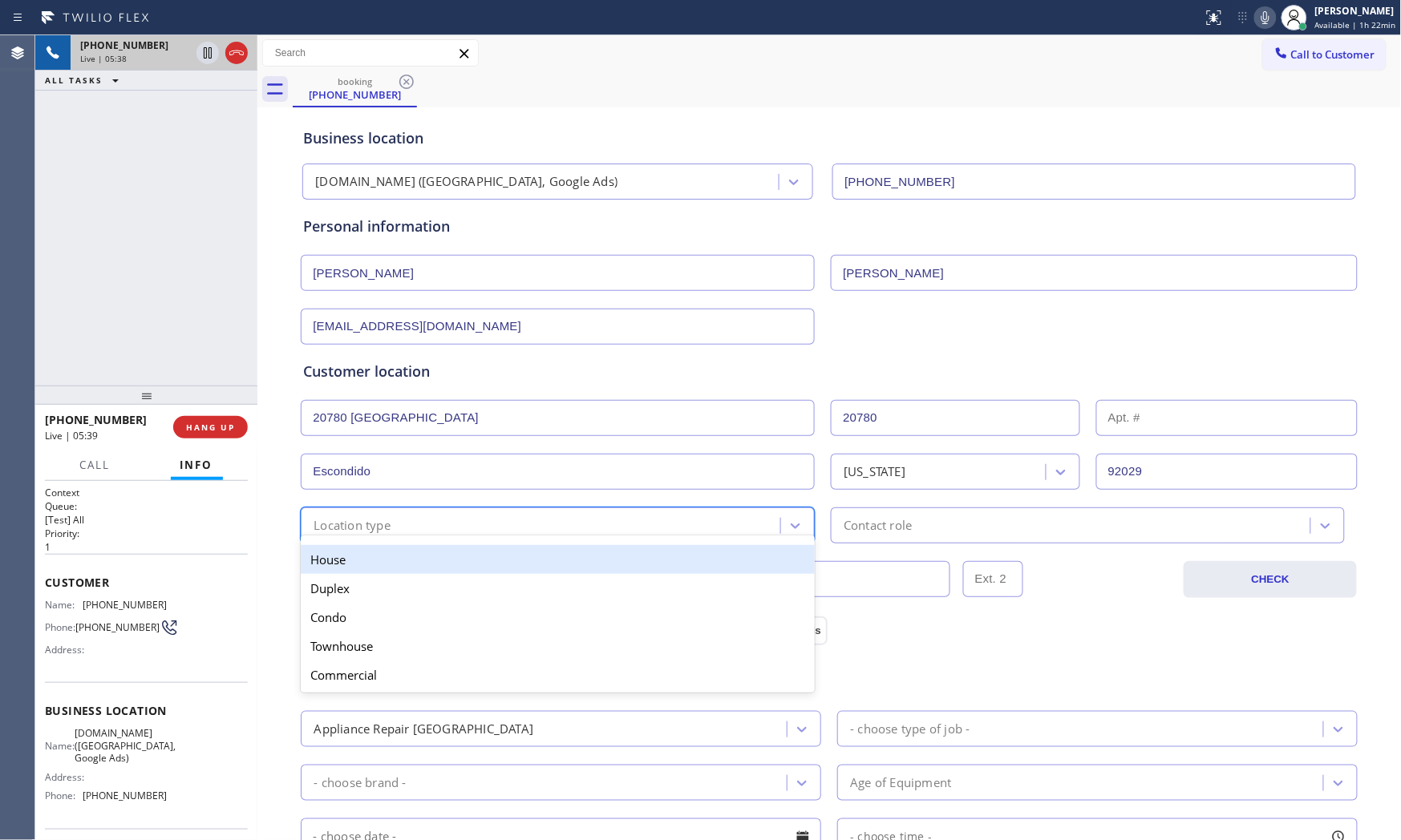
drag, startPoint x: 364, startPoint y: 535, endPoint x: 358, endPoint y: 557, distance: 22.8
click at [363, 537] on div "option House focused, 1 of 5. 5 results available. Use Up and Down to choose op…" at bounding box center [558, 525] width 514 height 36
click at [358, 561] on div "House" at bounding box center [558, 559] width 514 height 29
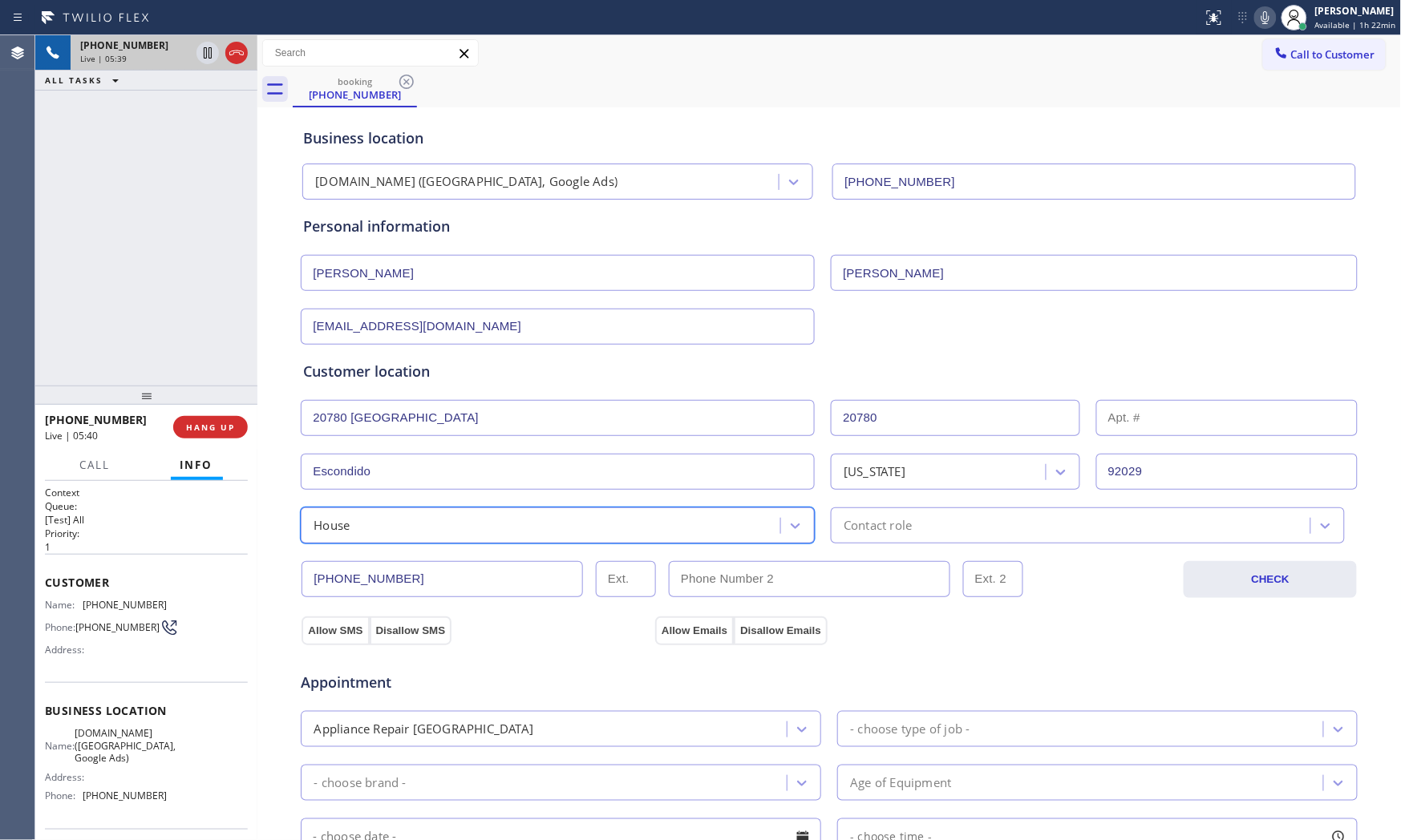
click at [957, 532] on div "Contact role" at bounding box center [1072, 525] width 474 height 28
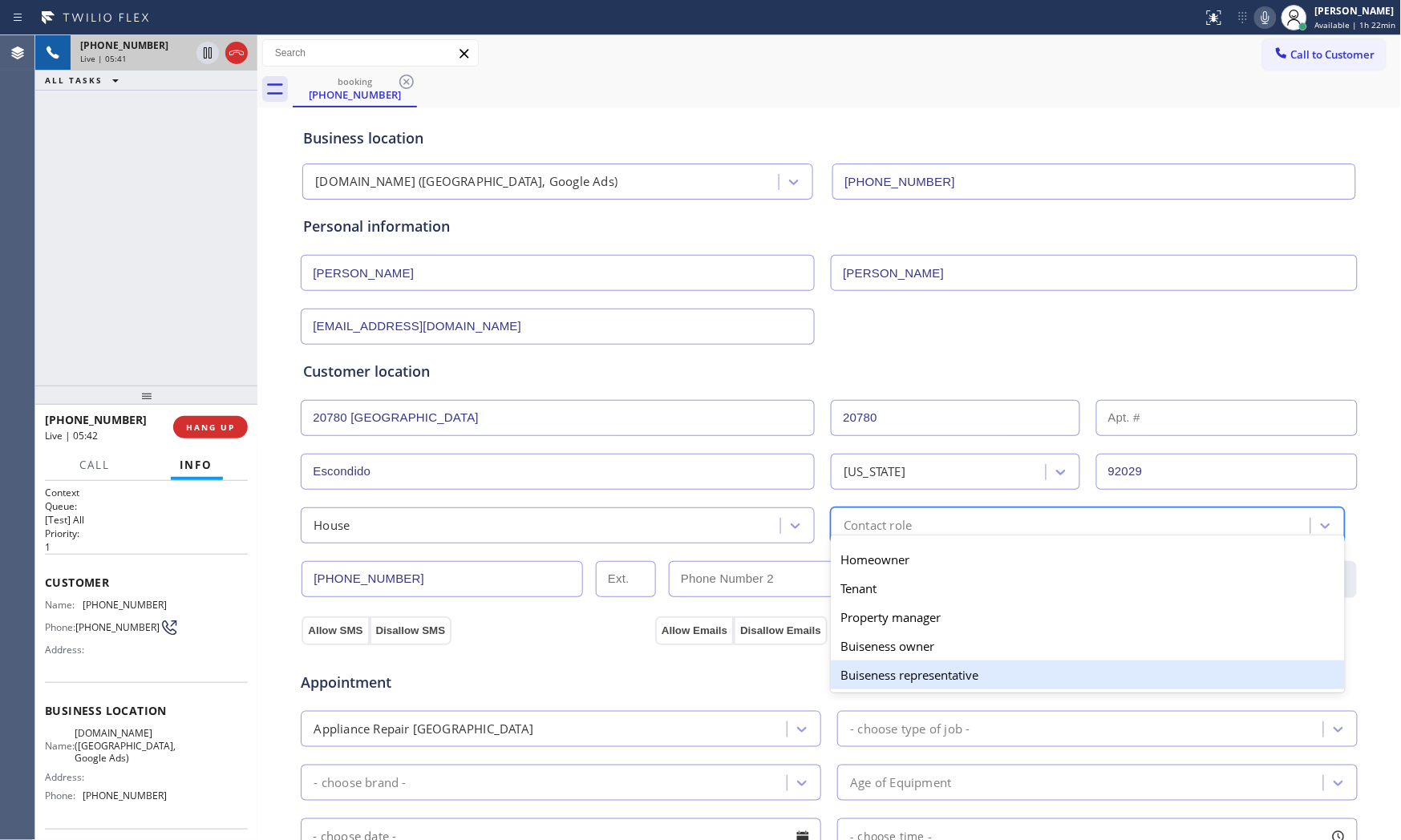
click at [903, 663] on div "Buiseness representative" at bounding box center [1088, 674] width 514 height 29
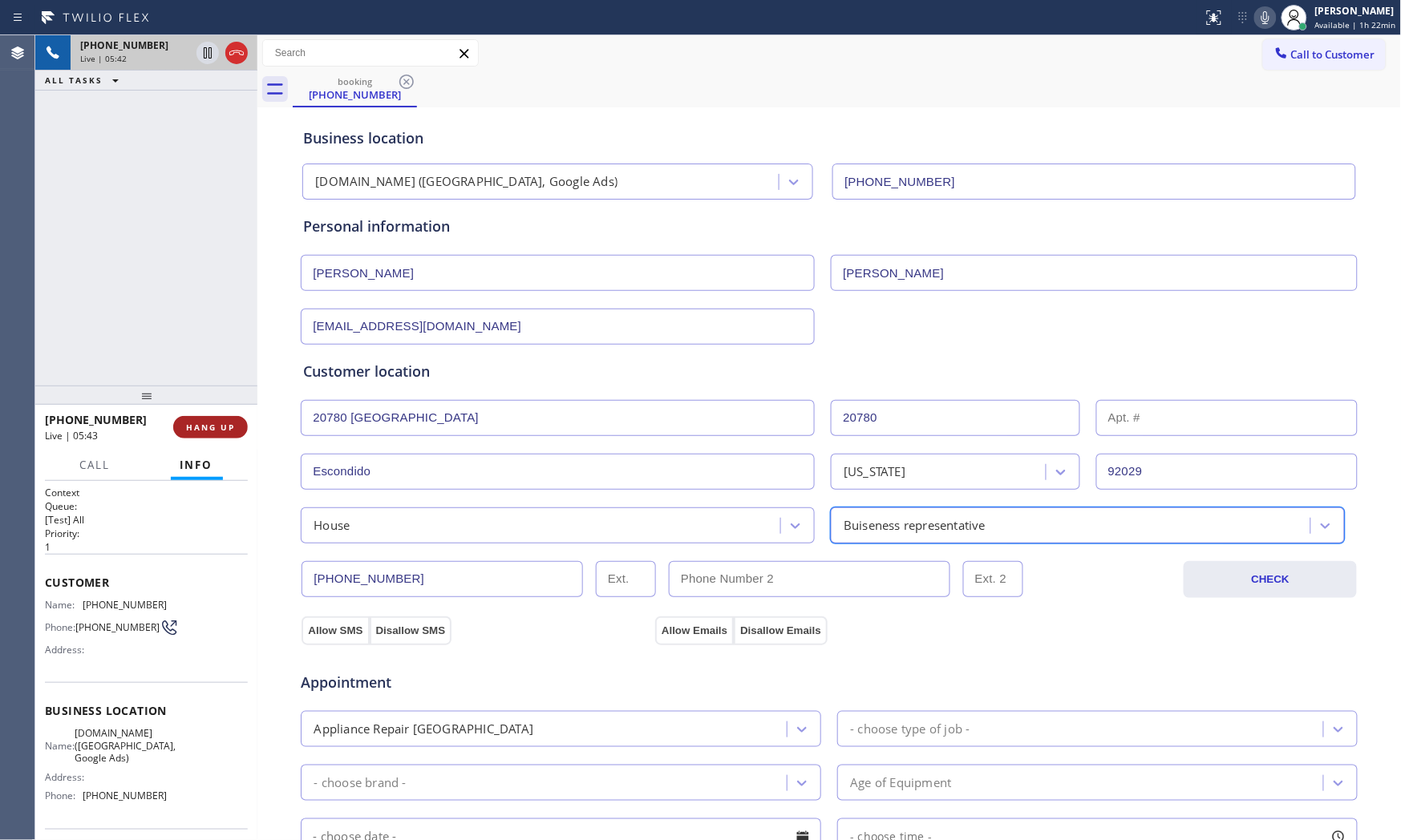
click at [230, 429] on span "HANG UP" at bounding box center [211, 427] width 49 height 11
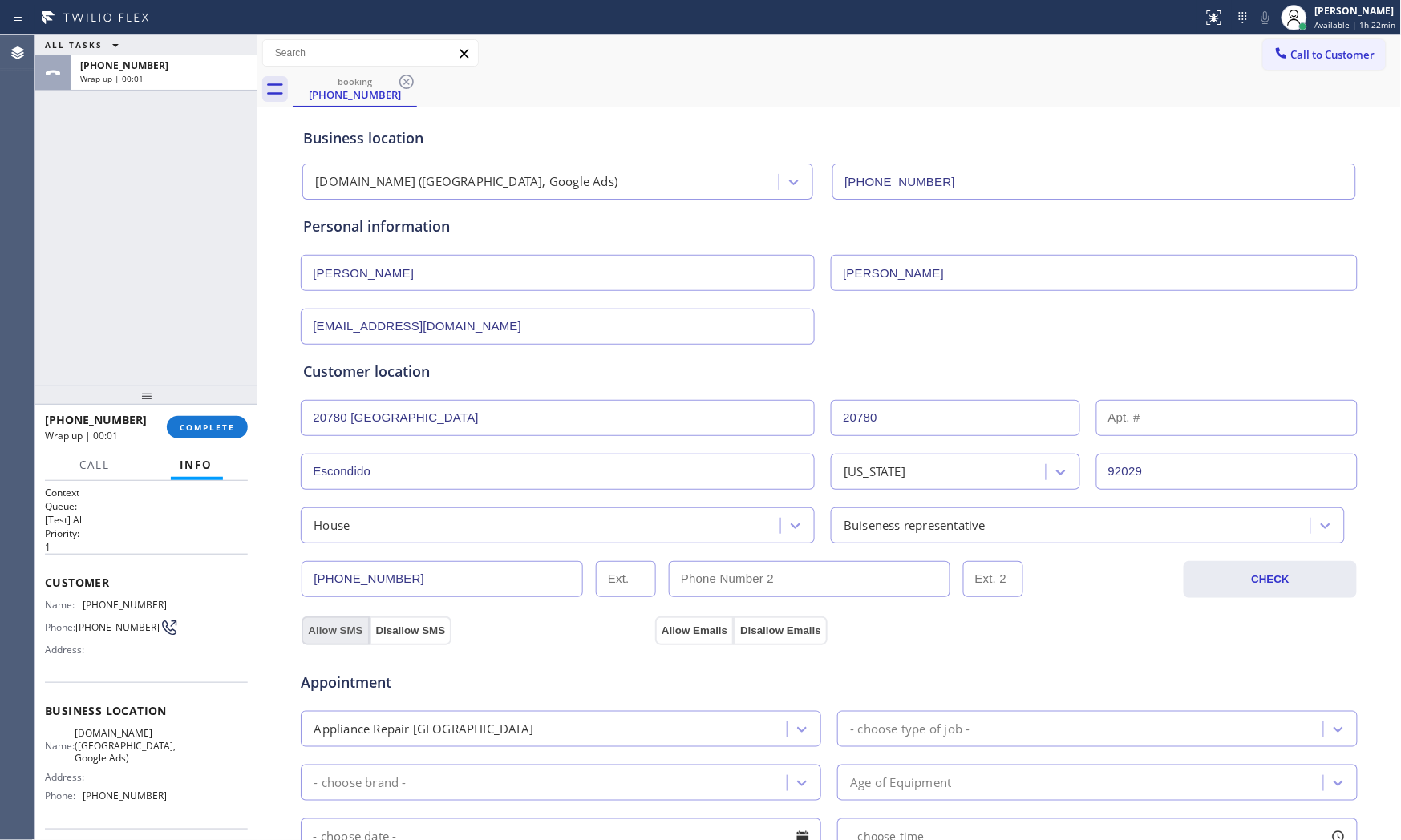
click at [343, 628] on button "Allow SMS" at bounding box center [336, 630] width 68 height 29
drag, startPoint x: 637, startPoint y: 613, endPoint x: 661, endPoint y: 613, distance: 24.0
click at [638, 613] on div "Allow SMS Disallow SMS Allow Emails Disallow Emails" at bounding box center [829, 629] width 1060 height 32
click at [666, 613] on div "Allow SMS Disallow SMS Allow Emails Disallow Emails" at bounding box center [829, 629] width 1060 height 32
drag, startPoint x: 692, startPoint y: 619, endPoint x: 707, endPoint y: 619, distance: 15.0
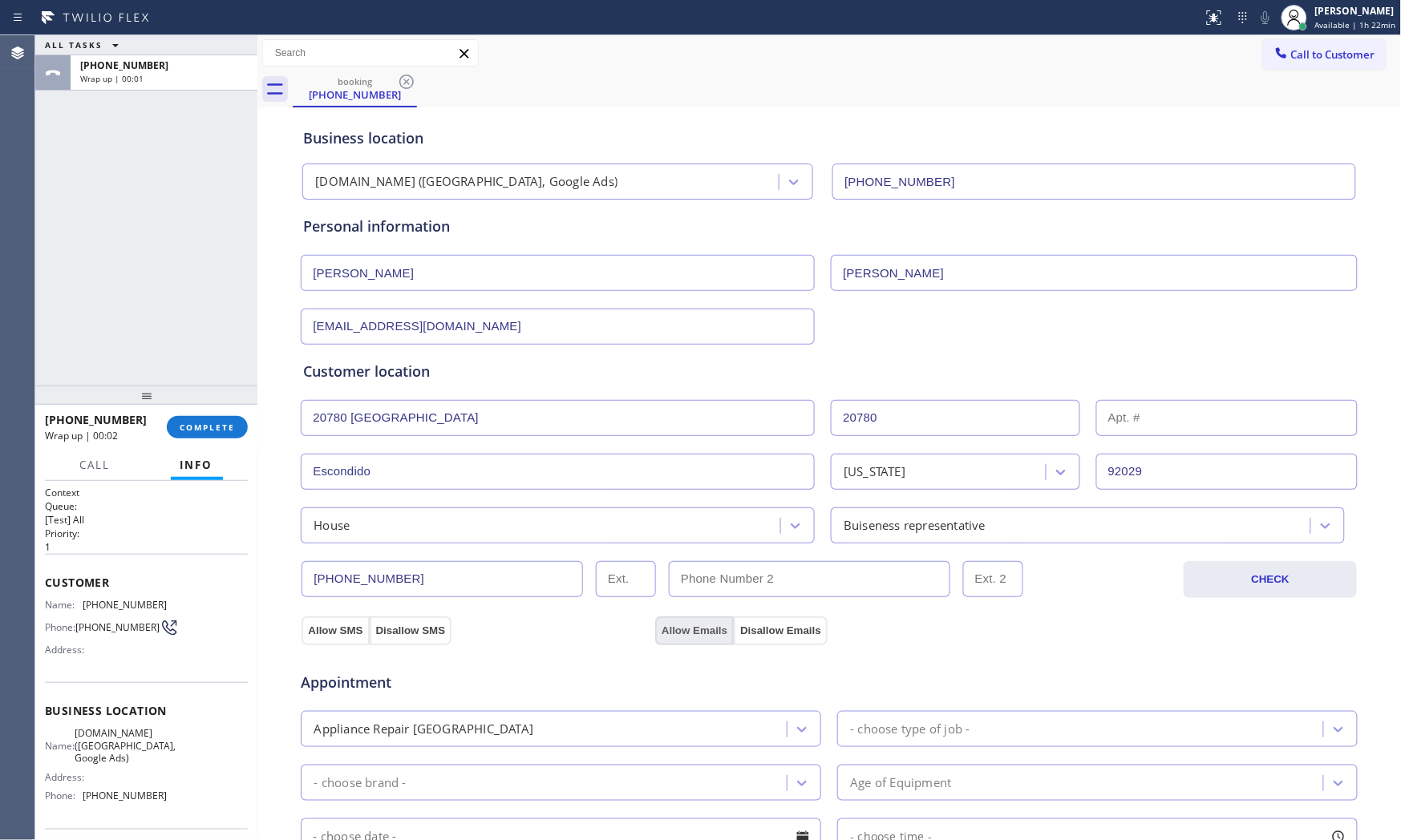
click at [693, 619] on button "Allow Emails" at bounding box center [694, 630] width 79 height 29
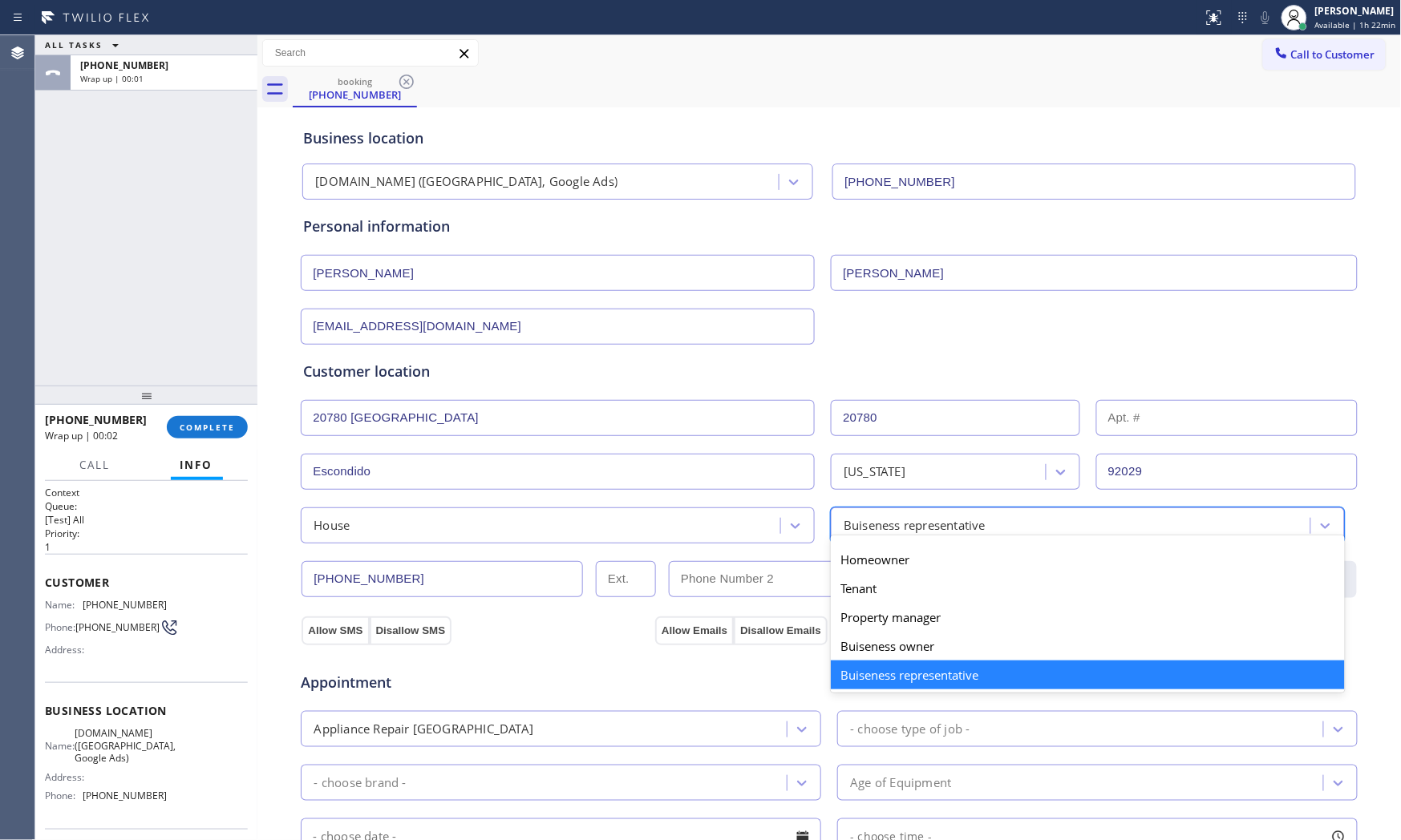
click at [915, 526] on div "Buiseness representative" at bounding box center [915, 526] width 142 height 19
drag, startPoint x: 924, startPoint y: 515, endPoint x: 890, endPoint y: 546, distance: 46.0
click at [922, 518] on div "Buiseness representative" at bounding box center [1072, 525] width 474 height 28
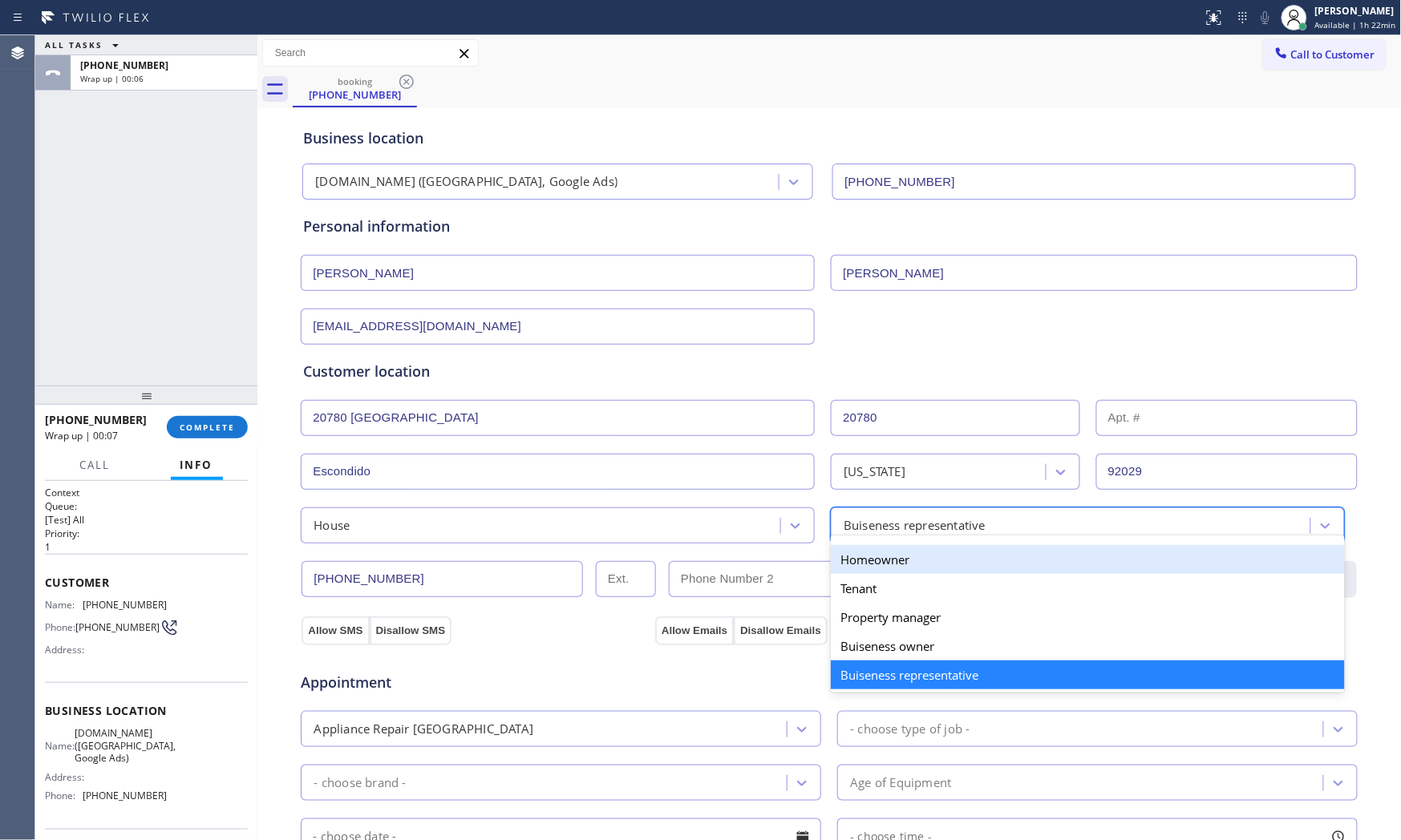
click at [885, 554] on div "Homeowner" at bounding box center [1088, 559] width 514 height 29
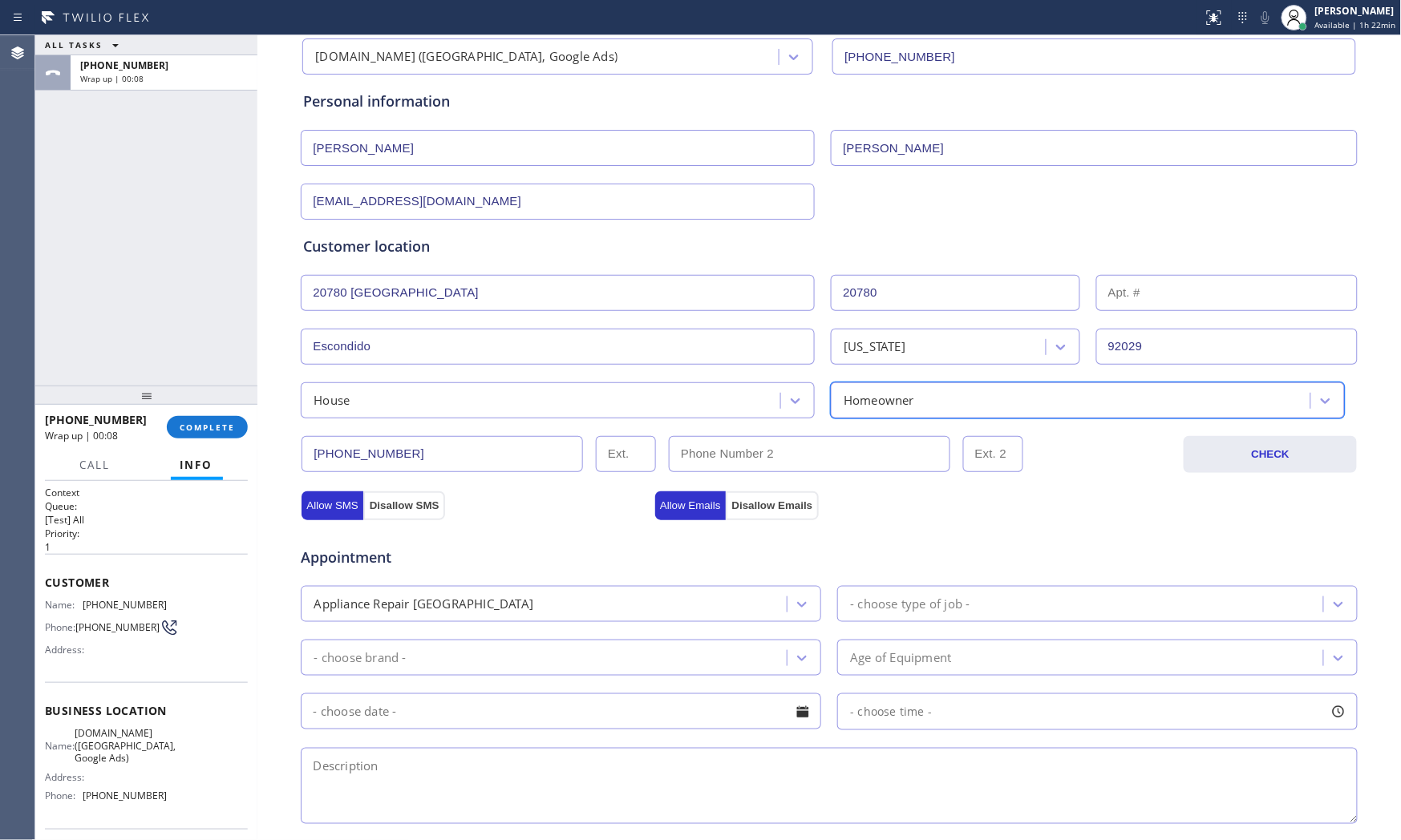
scroll to position [356, 0]
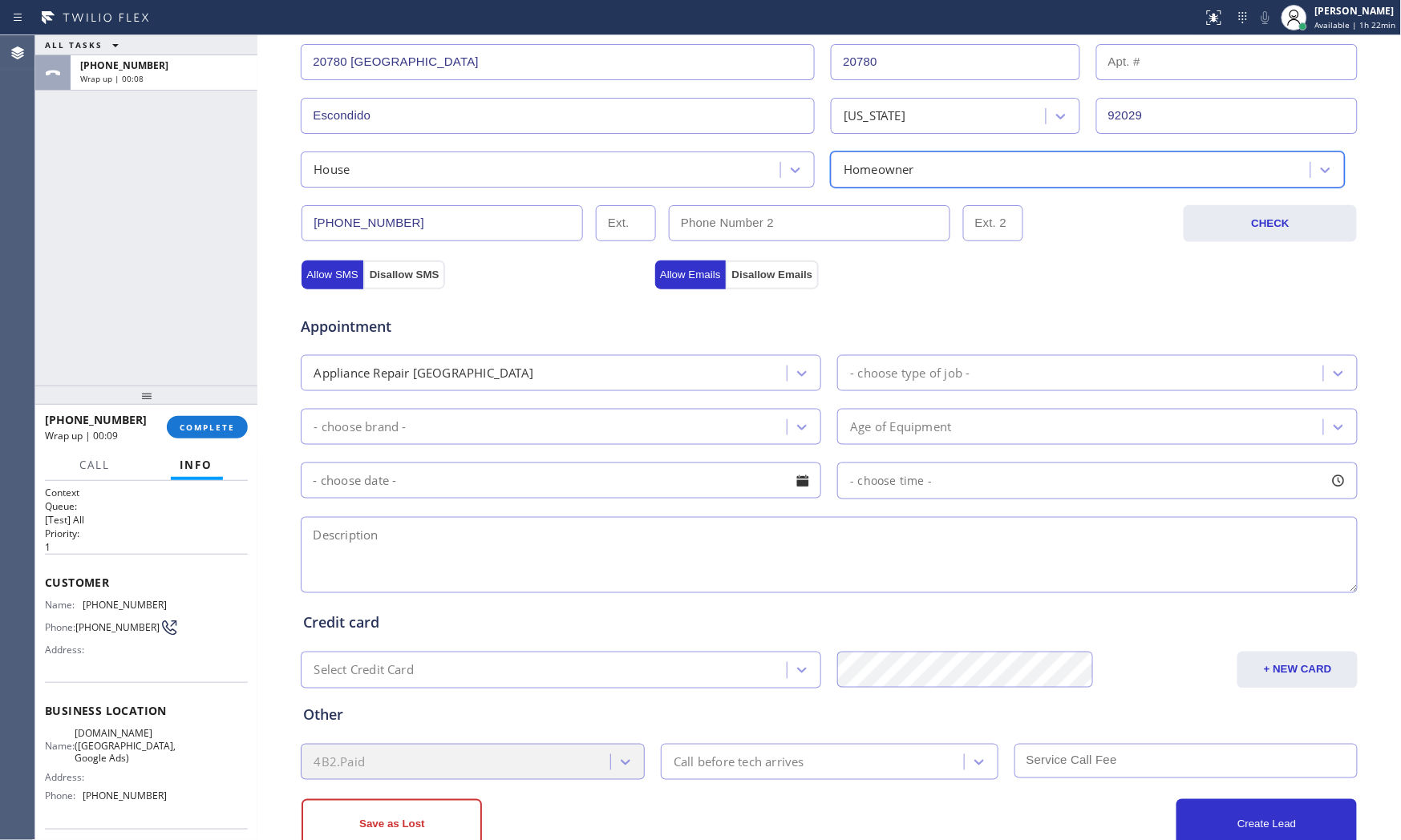
click at [916, 377] on div "- choose type of job -" at bounding box center [909, 374] width 119 height 19
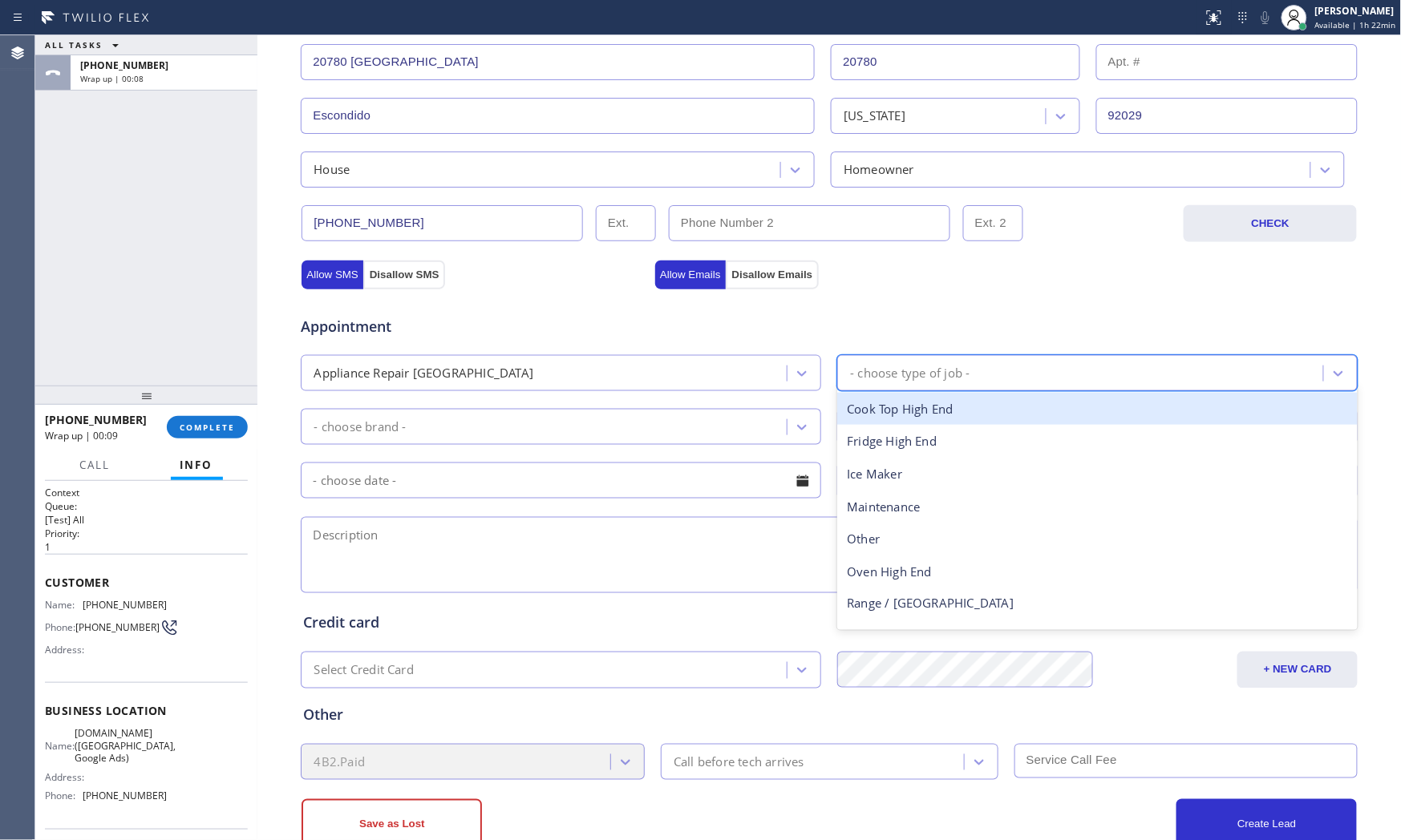
type input "f"
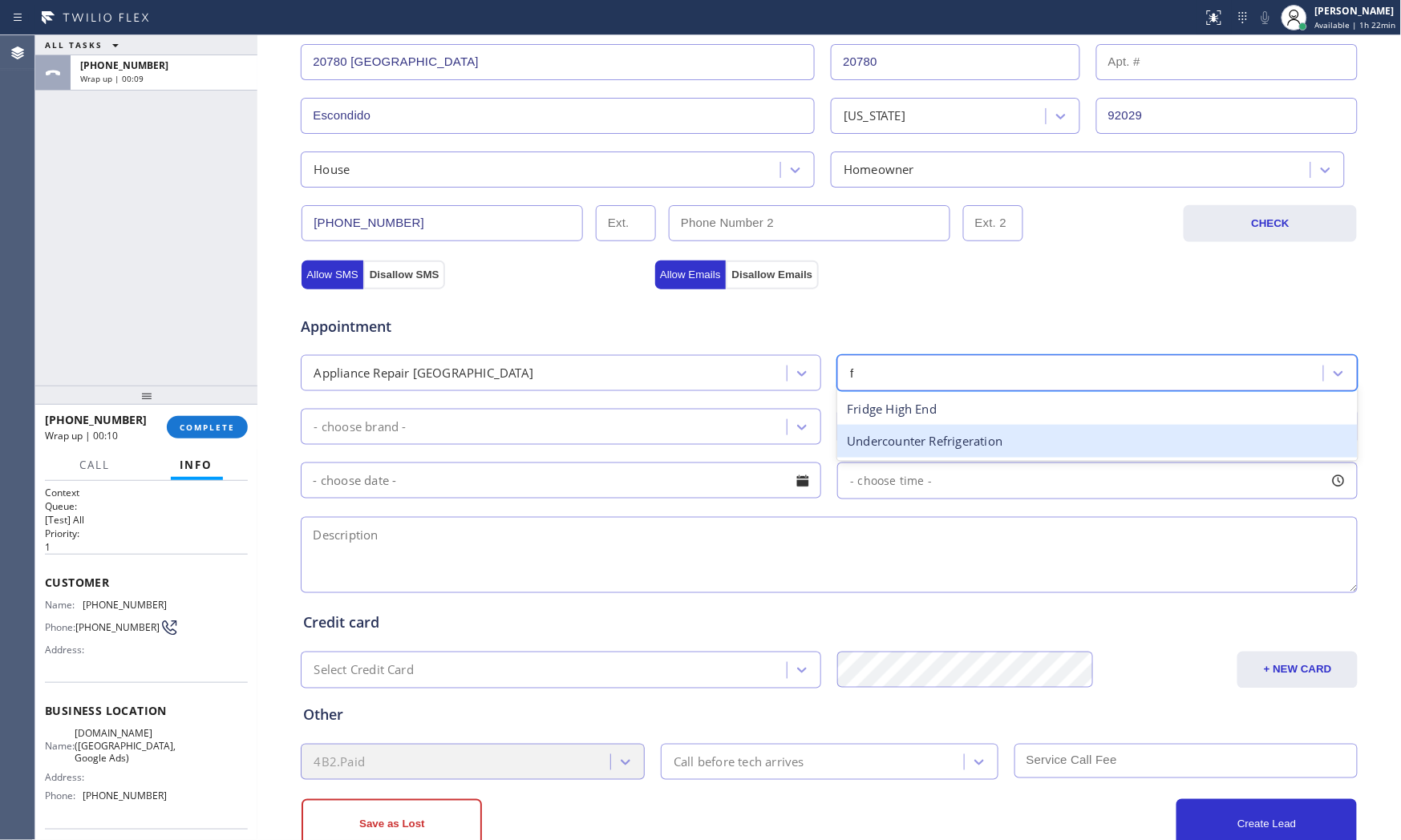
click at [908, 414] on div "Fridge High End" at bounding box center [1097, 409] width 521 height 33
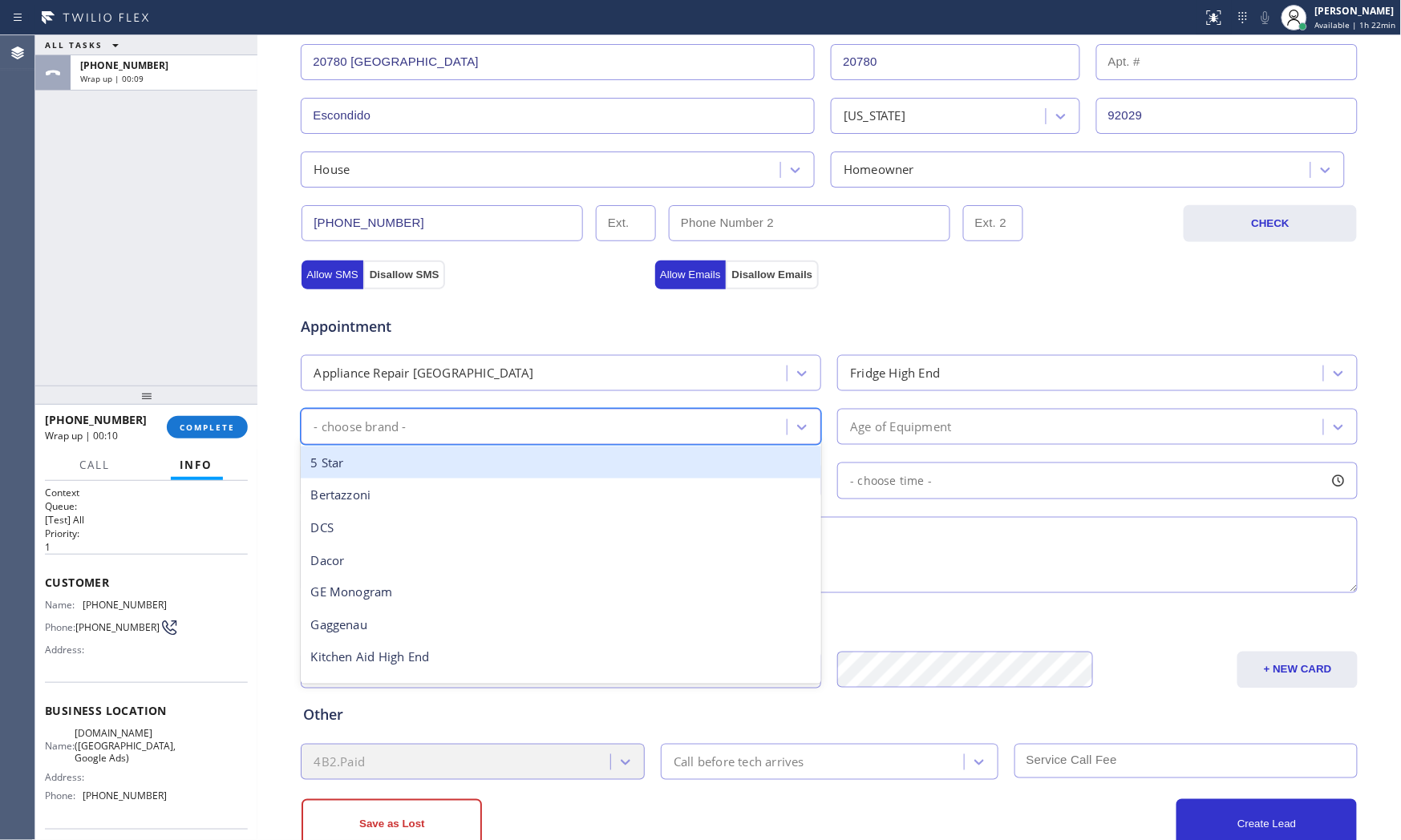
click at [551, 430] on div "- choose brand -" at bounding box center [545, 426] width 481 height 28
type input "s"
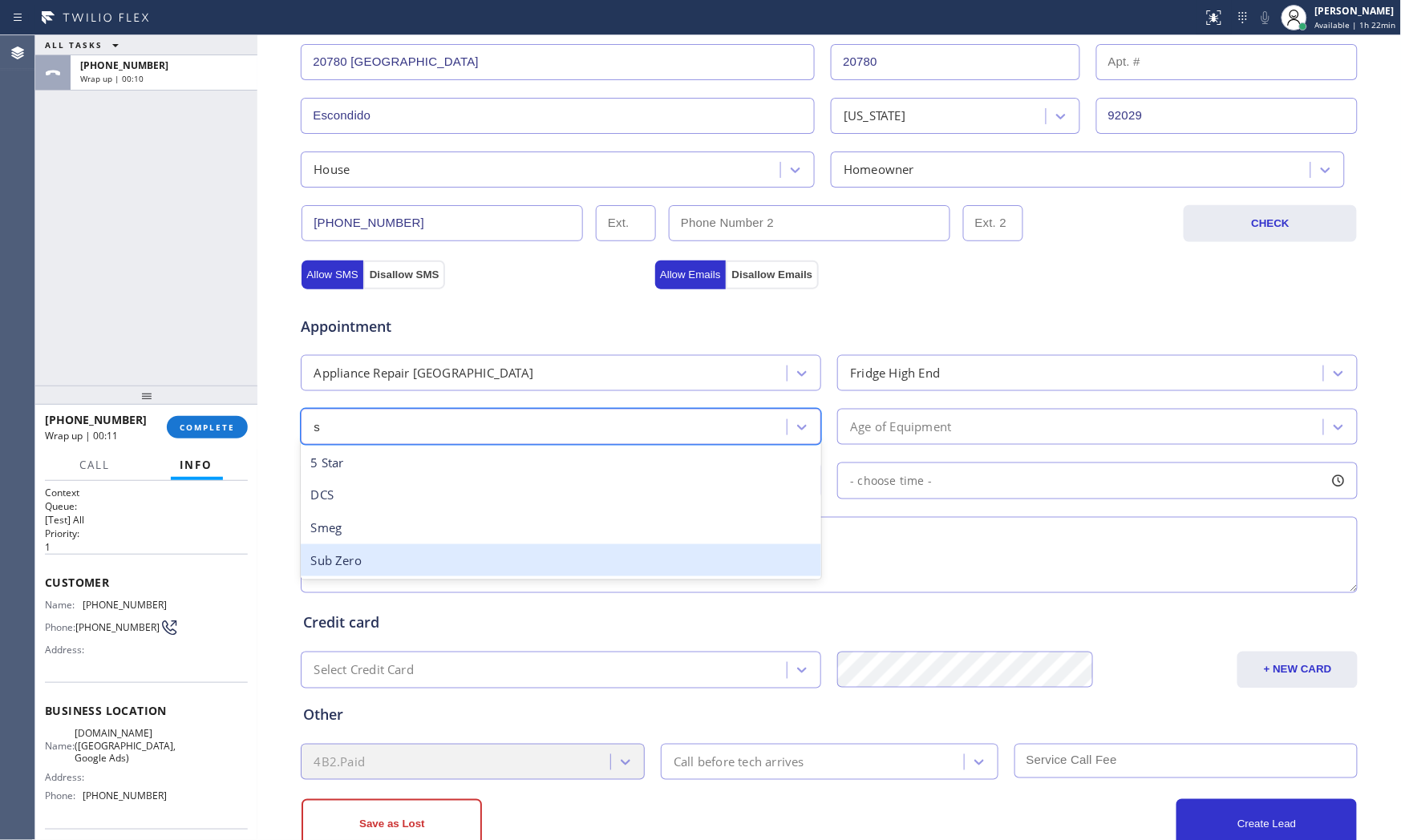
click at [393, 554] on div "Sub Zero" at bounding box center [561, 560] width 521 height 33
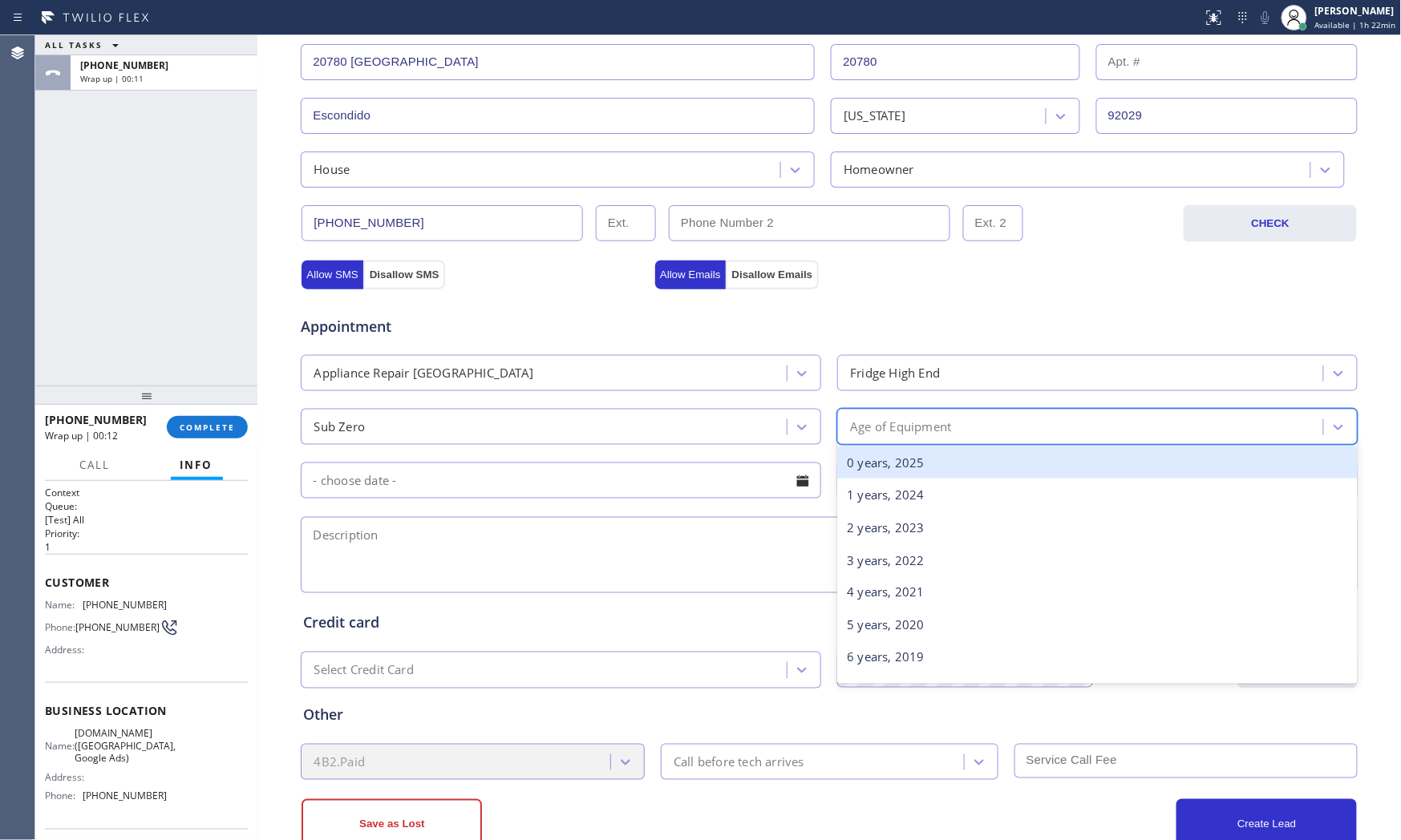
click at [907, 427] on div "Age of Equipment" at bounding box center [900, 427] width 101 height 19
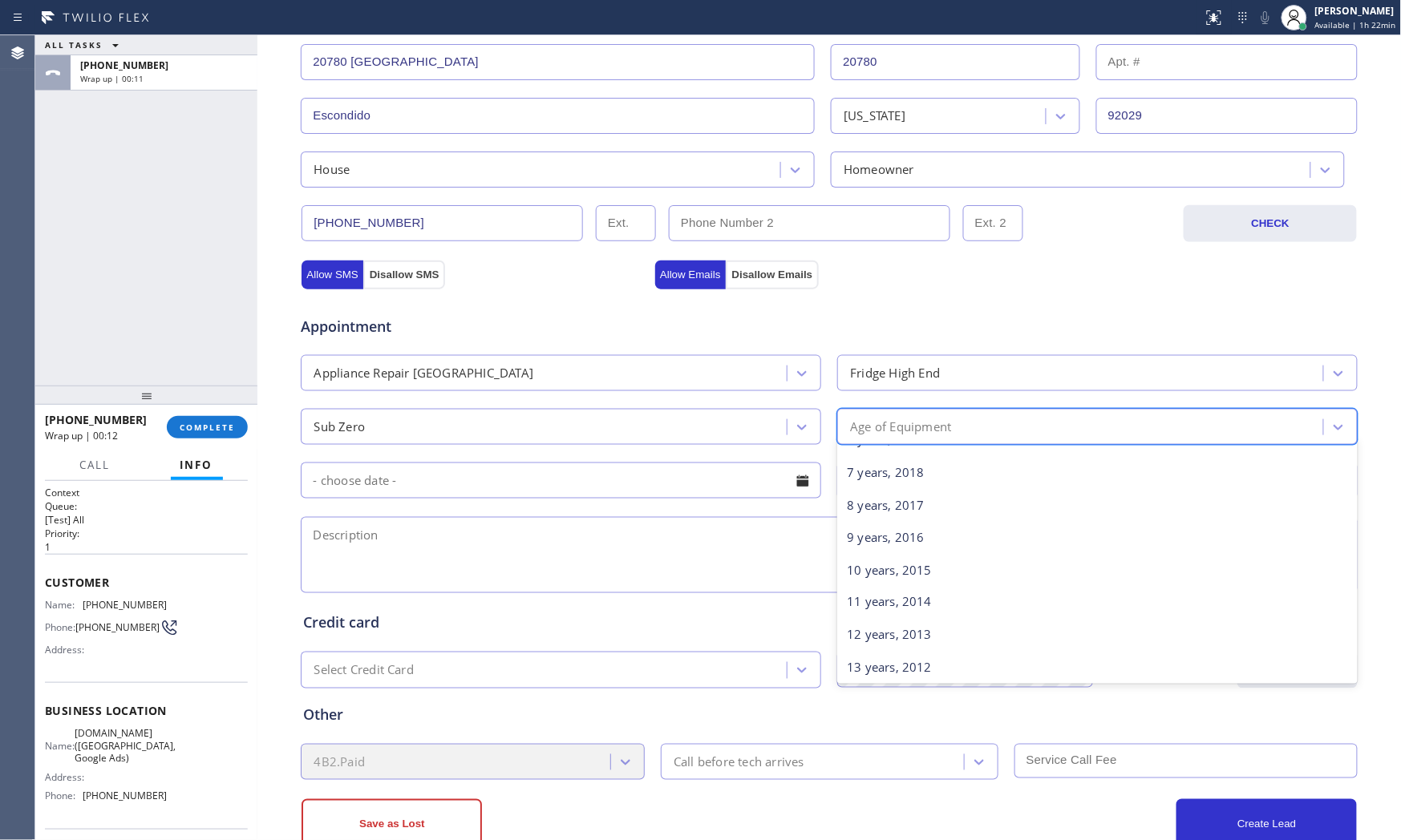
scroll to position [267, 0]
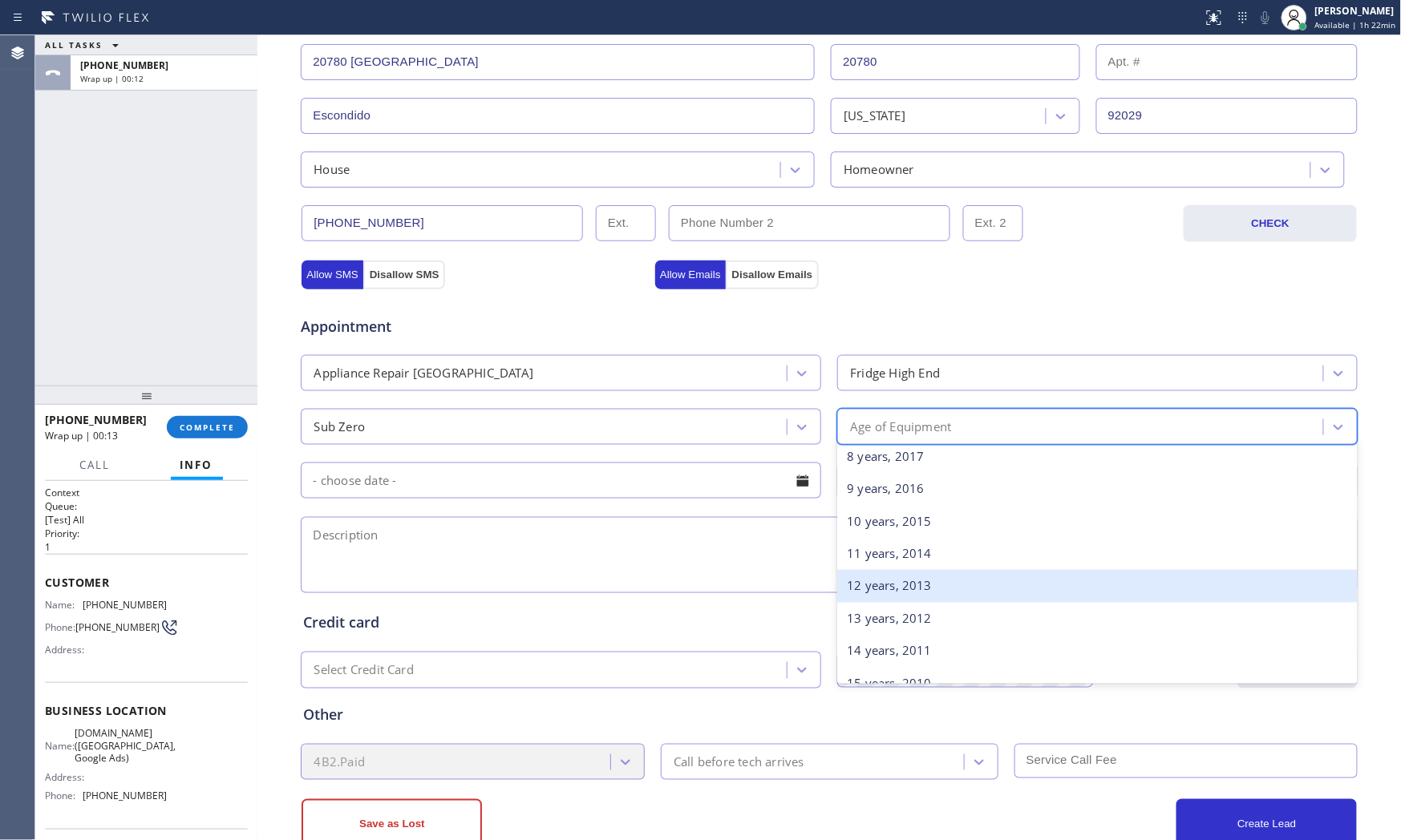
click at [880, 591] on div "12 years, 2013" at bounding box center [1097, 586] width 521 height 33
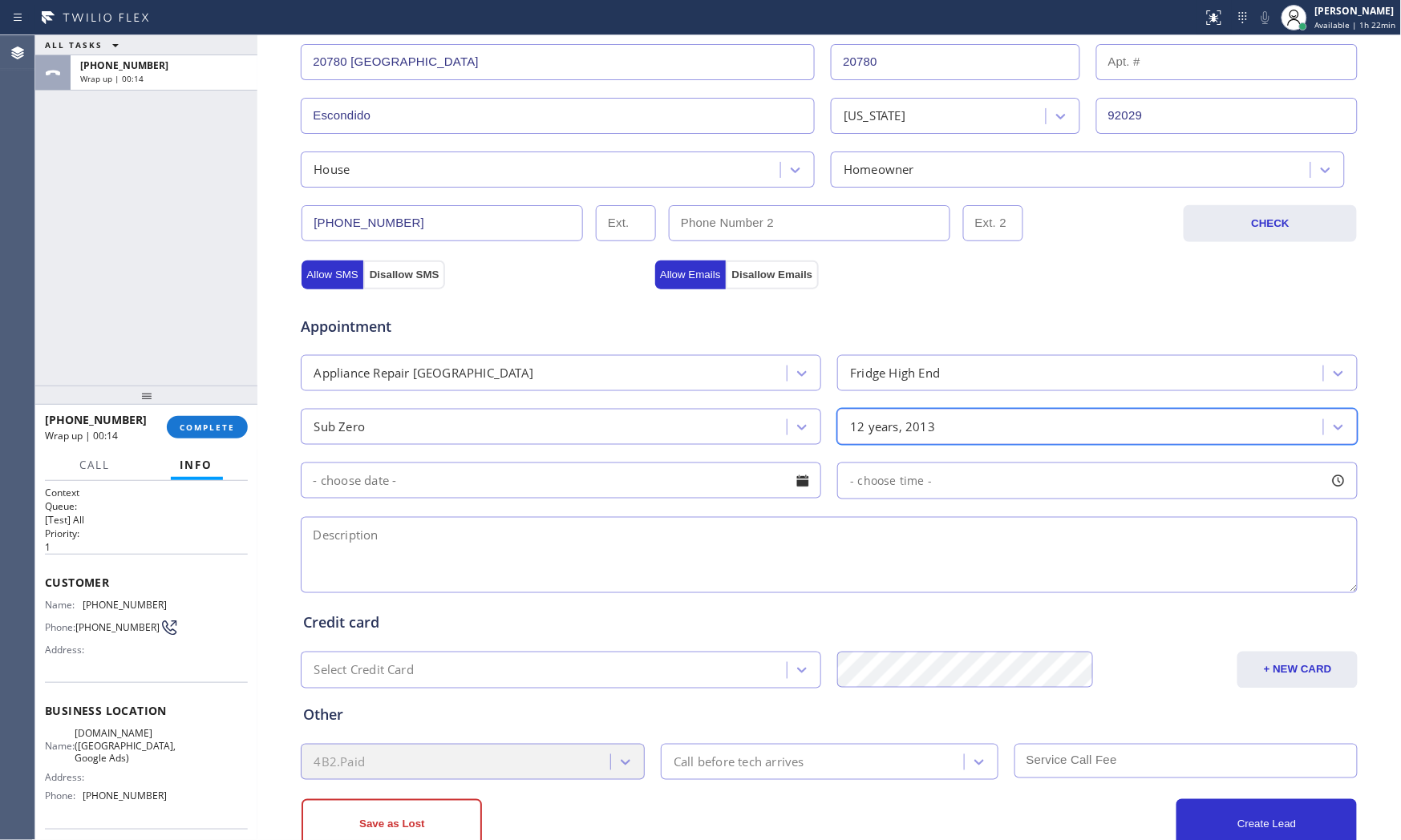
click at [626, 495] on input "text" at bounding box center [561, 480] width 521 height 36
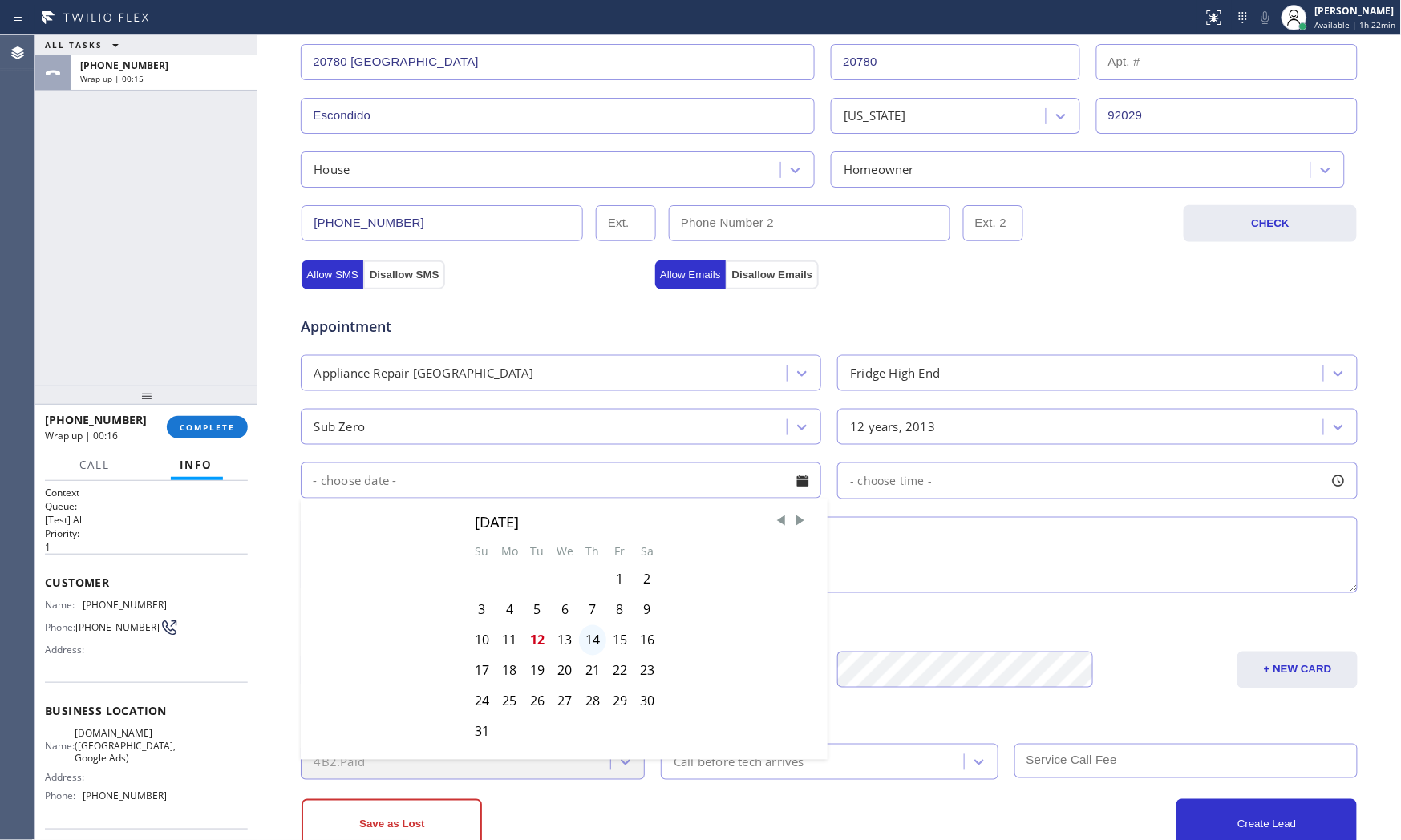
click at [583, 640] on div "14" at bounding box center [593, 641] width 27 height 30
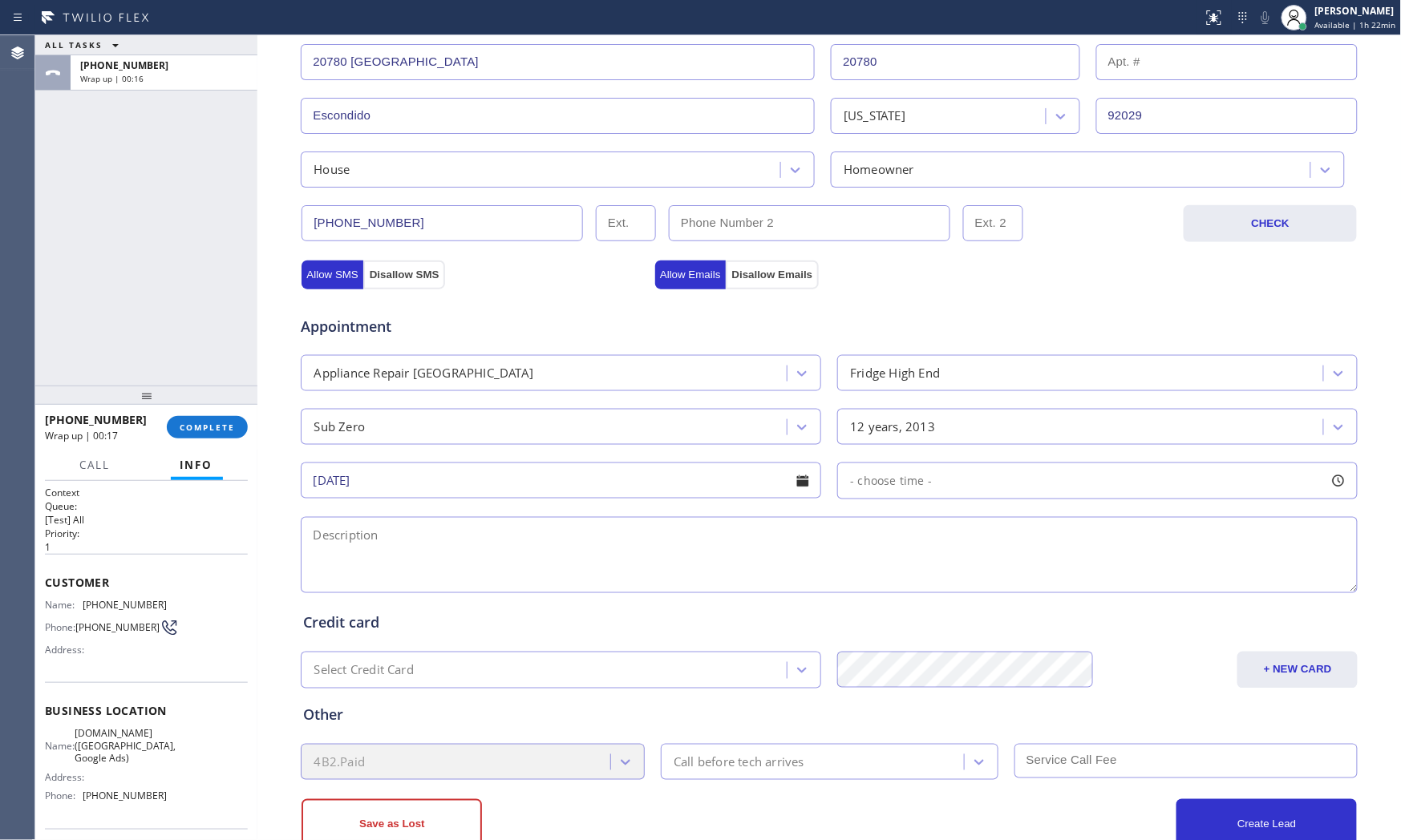
click at [529, 483] on input "[DATE]" at bounding box center [561, 480] width 521 height 36
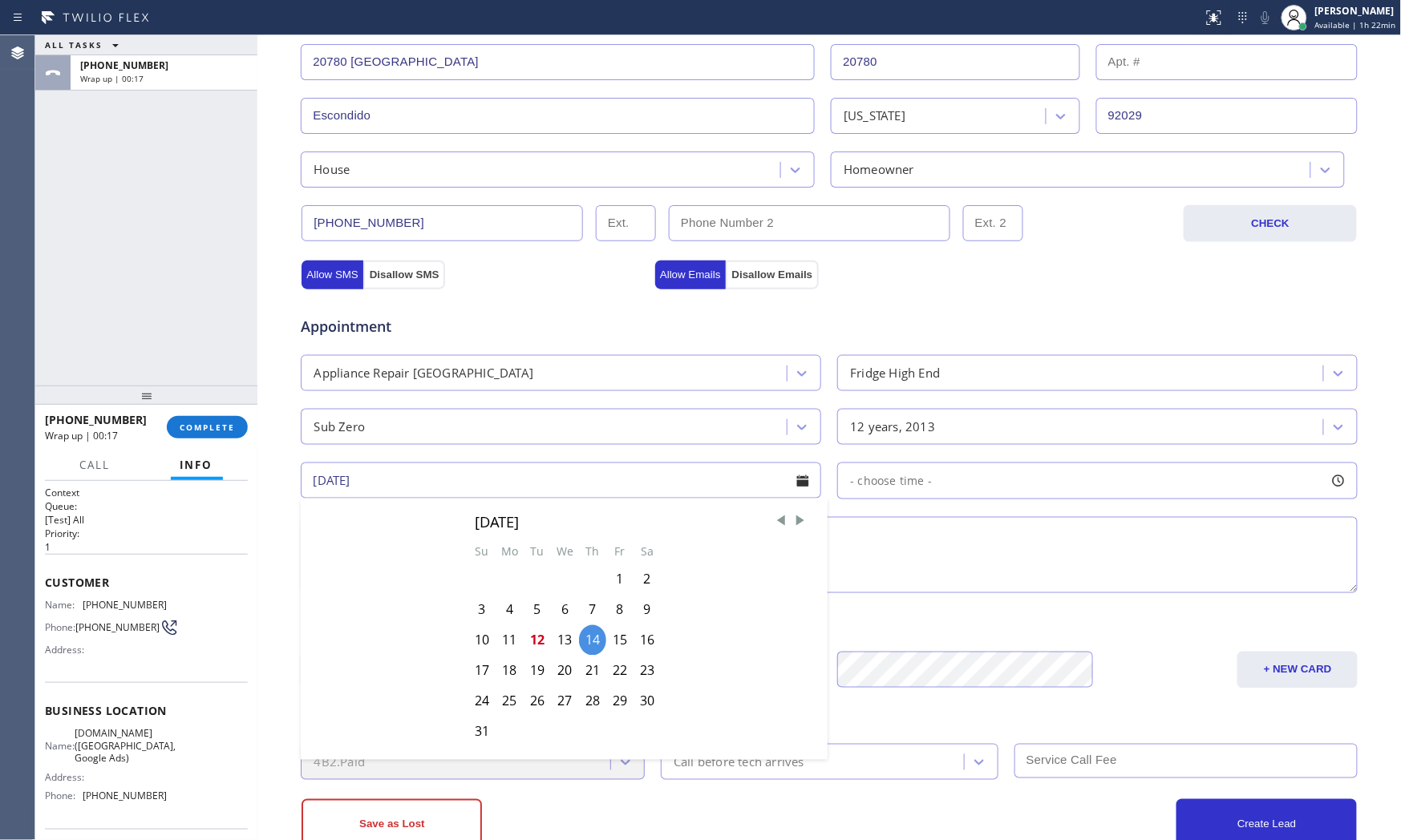
drag, startPoint x: 560, startPoint y: 642, endPoint x: 577, endPoint y: 638, distance: 17.5
click at [562, 642] on div "13" at bounding box center [565, 641] width 28 height 30
type input "[DATE]"
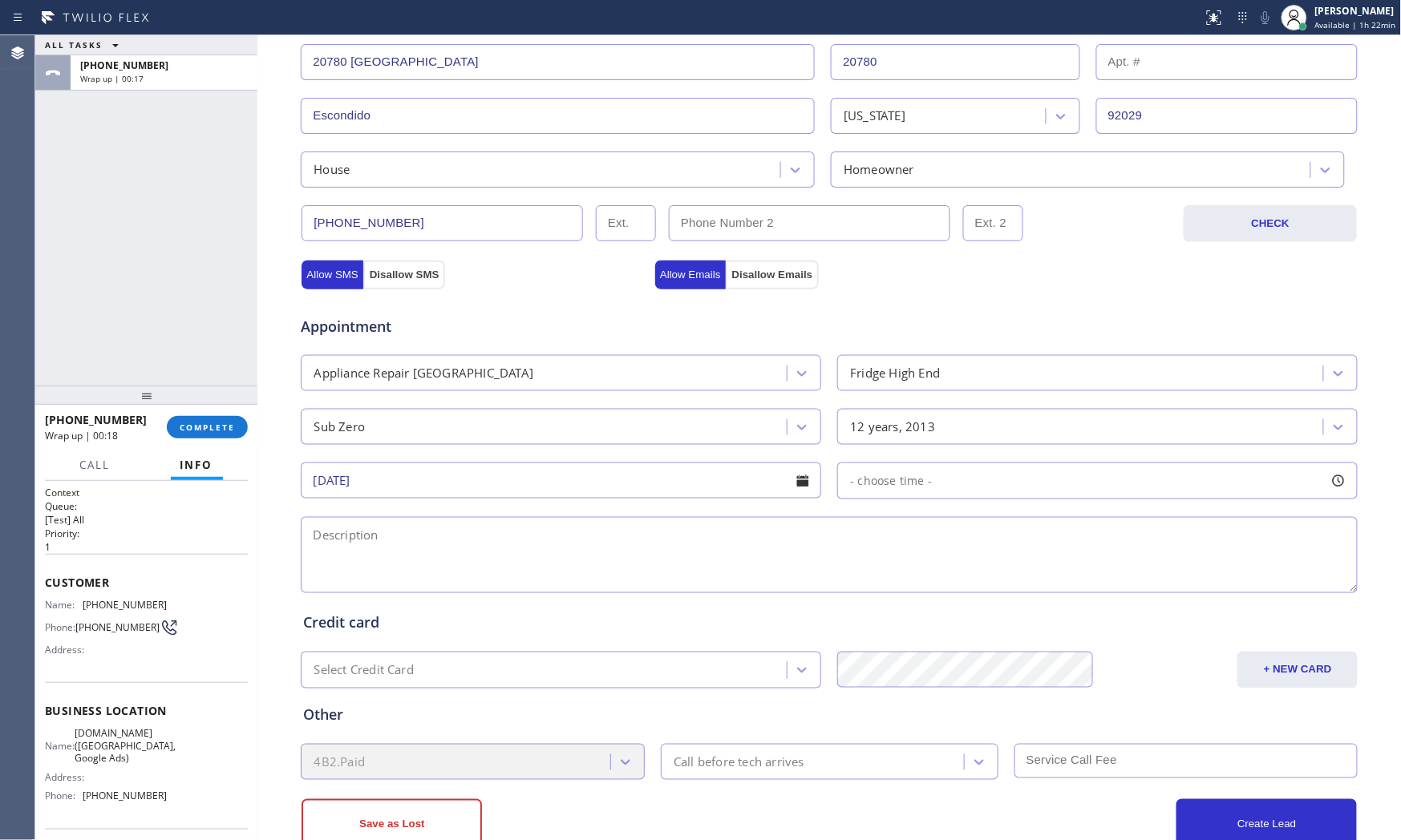
click at [944, 473] on div "- choose time -" at bounding box center [1097, 481] width 521 height 37
drag, startPoint x: 912, startPoint y: 577, endPoint x: 1008, endPoint y: 575, distance: 96.0
click at [1008, 575] on div at bounding box center [1007, 579] width 19 height 34
drag, startPoint x: 848, startPoint y: 577, endPoint x: 888, endPoint y: 580, distance: 40.1
click at [888, 580] on div at bounding box center [891, 579] width 19 height 34
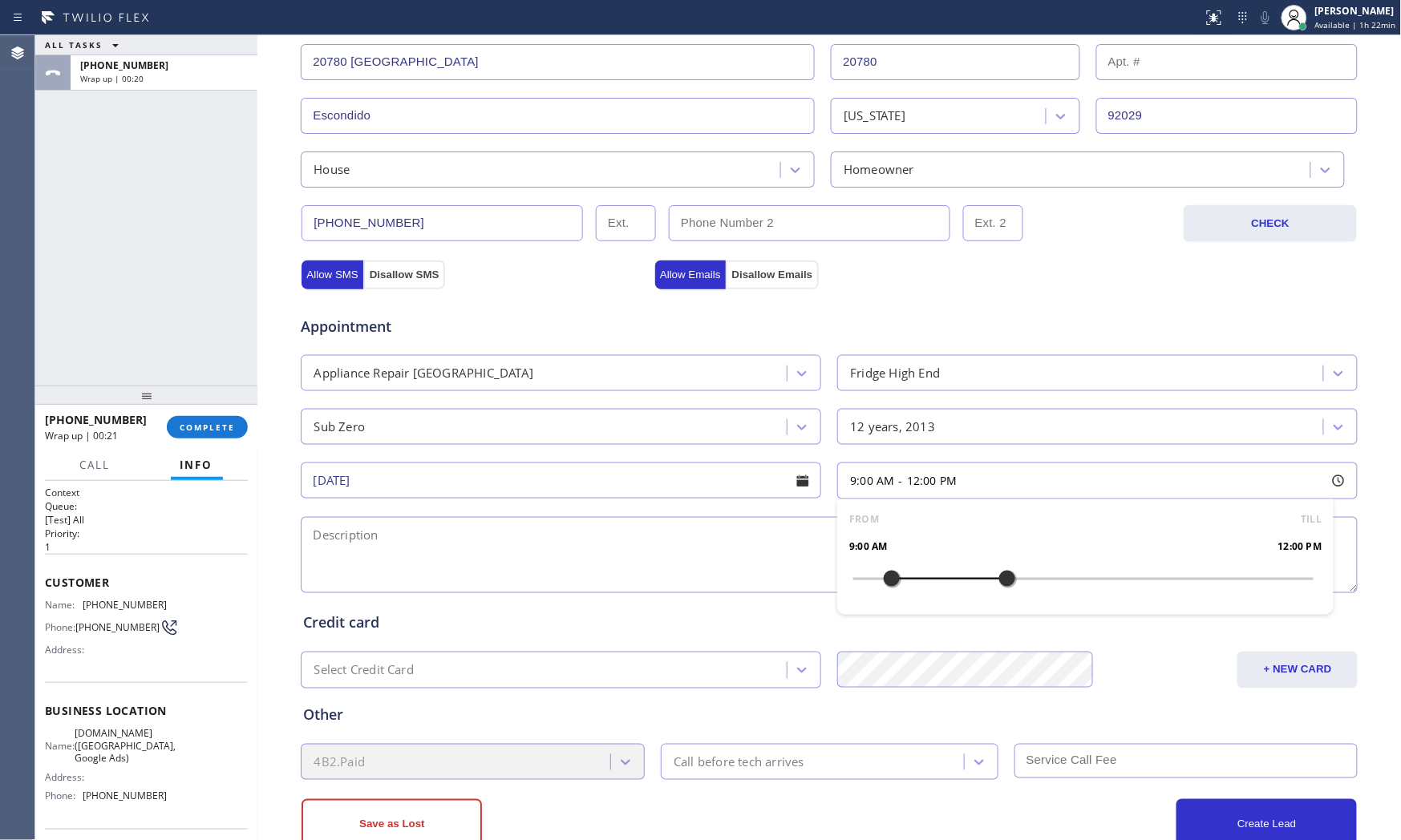
click at [727, 541] on textarea at bounding box center [829, 555] width 1057 height 76
click at [85, 762] on span "[DOMAIN_NAME] ([GEOGRAPHIC_DATA], Google Ads)" at bounding box center [124, 745] width 101 height 37
click at [85, 761] on span "[DOMAIN_NAME] ([GEOGRAPHIC_DATA], Google Ads)" at bounding box center [124, 745] width 101 height 37
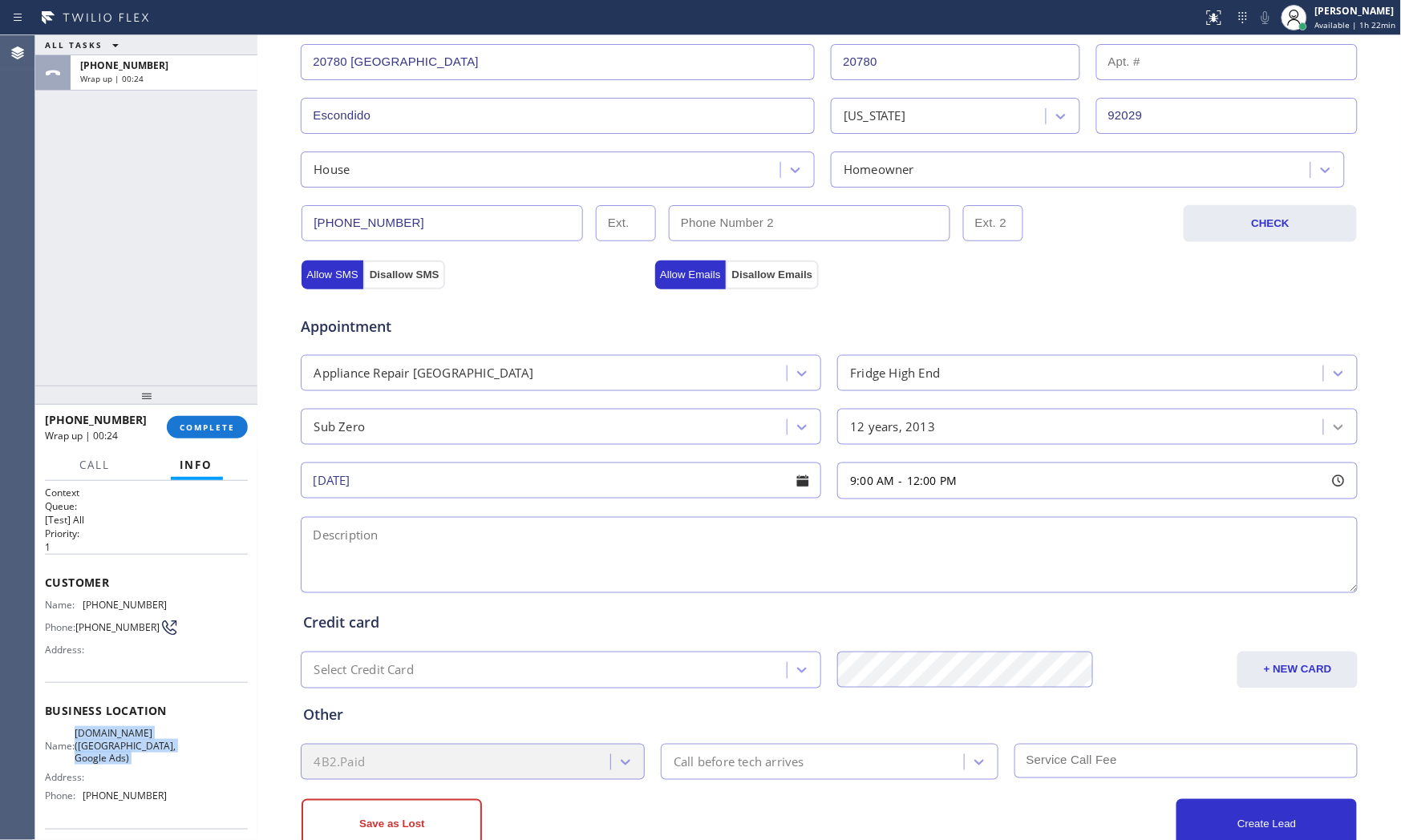
copy span "[DOMAIN_NAME] ([GEOGRAPHIC_DATA], Google Ads)"
click at [587, 551] on textarea at bounding box center [829, 555] width 1057 height 76
paste textarea "9-12 $75 Subzero | fridgeFS | its theres dripping water underneath the fridge |…"
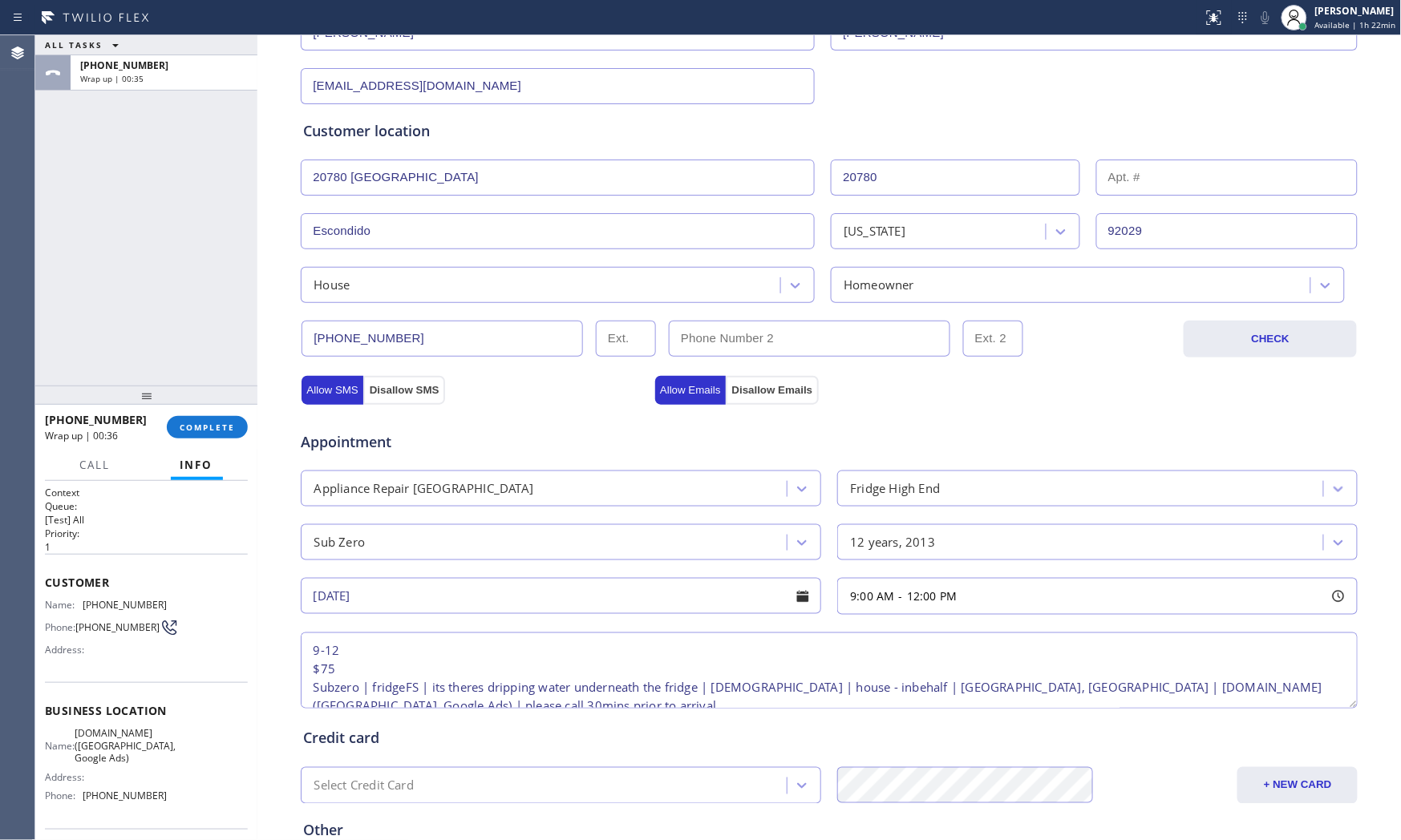
scroll to position [356, 0]
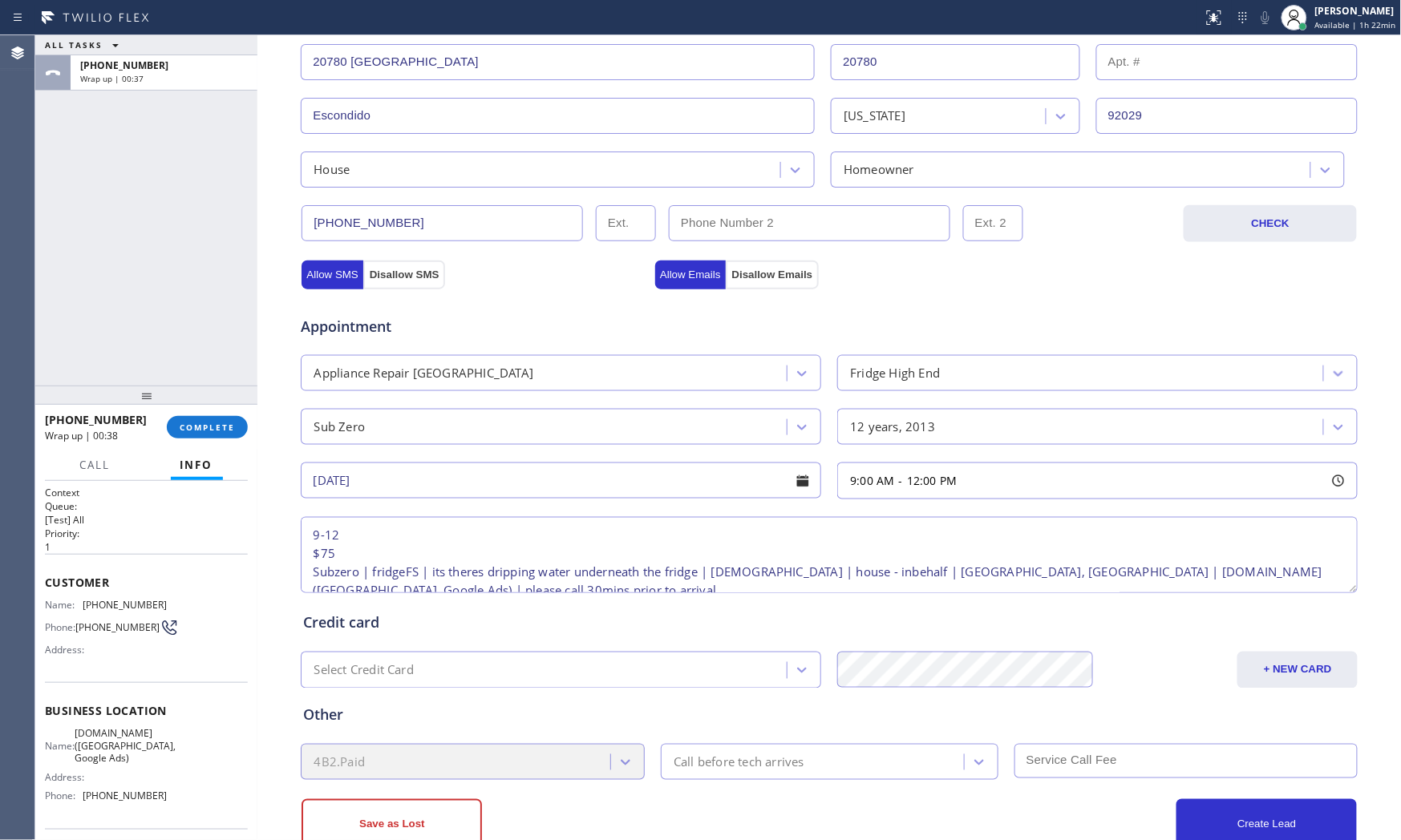
click at [440, 572] on textarea "9-12 $75 Subzero | fridgeFS | its theres dripping water underneath the fridge |…" at bounding box center [829, 555] width 1057 height 76
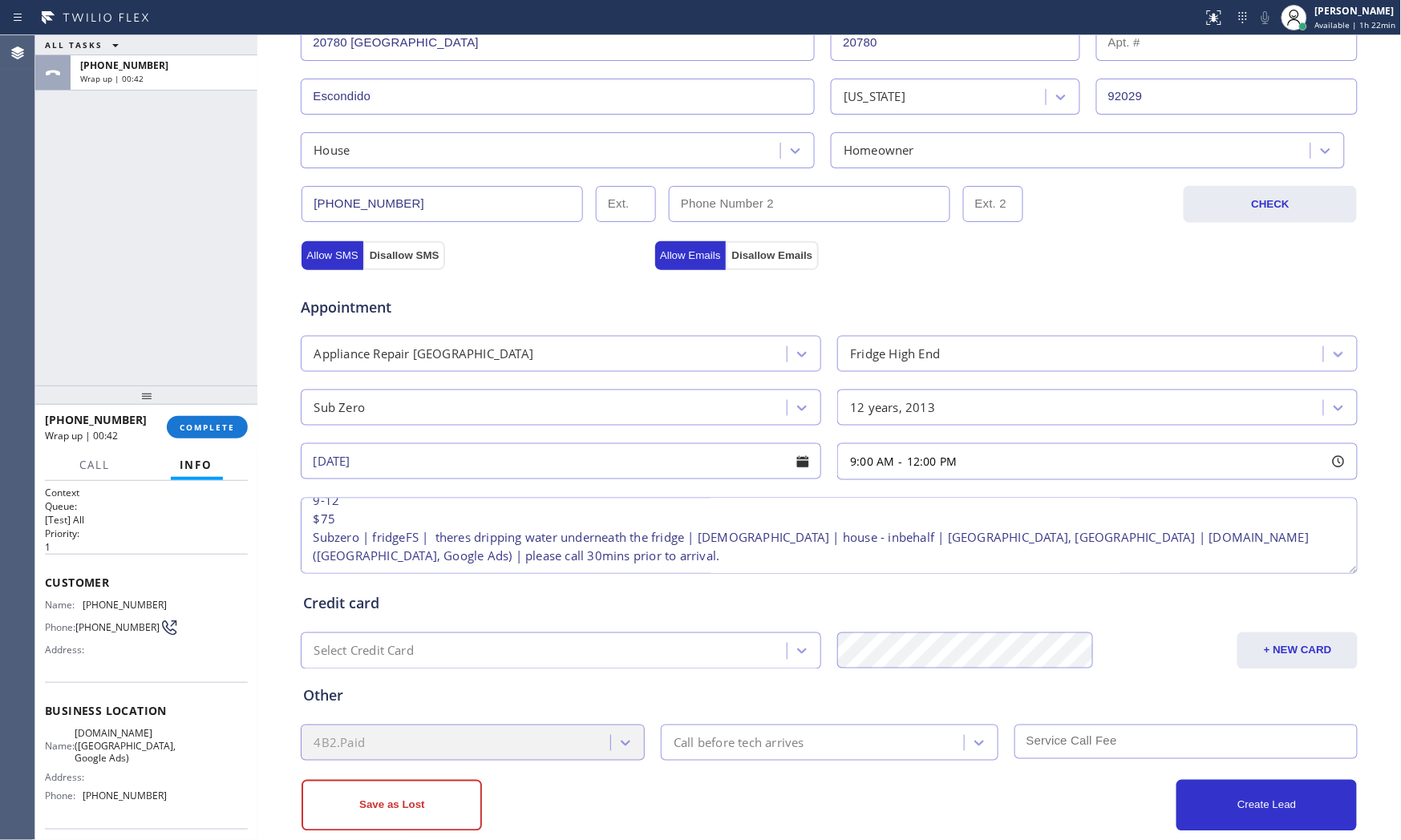
scroll to position [401, 0]
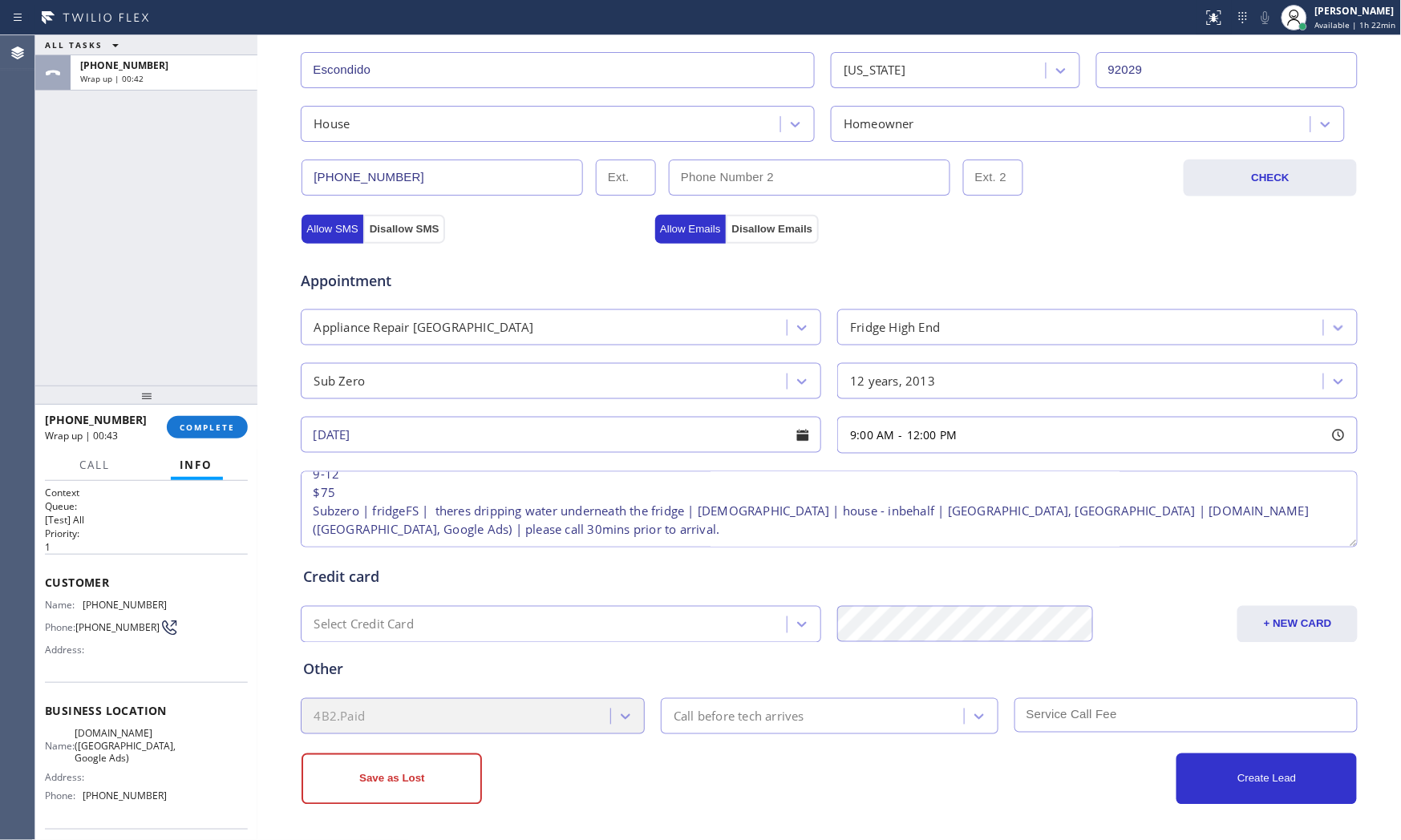
type textarea "9-12 $75 Subzero | fridgeFS | theres dripping water underneath the fridge | [DE…"
click at [843, 719] on div "Call before tech arrives" at bounding box center [814, 716] width 298 height 28
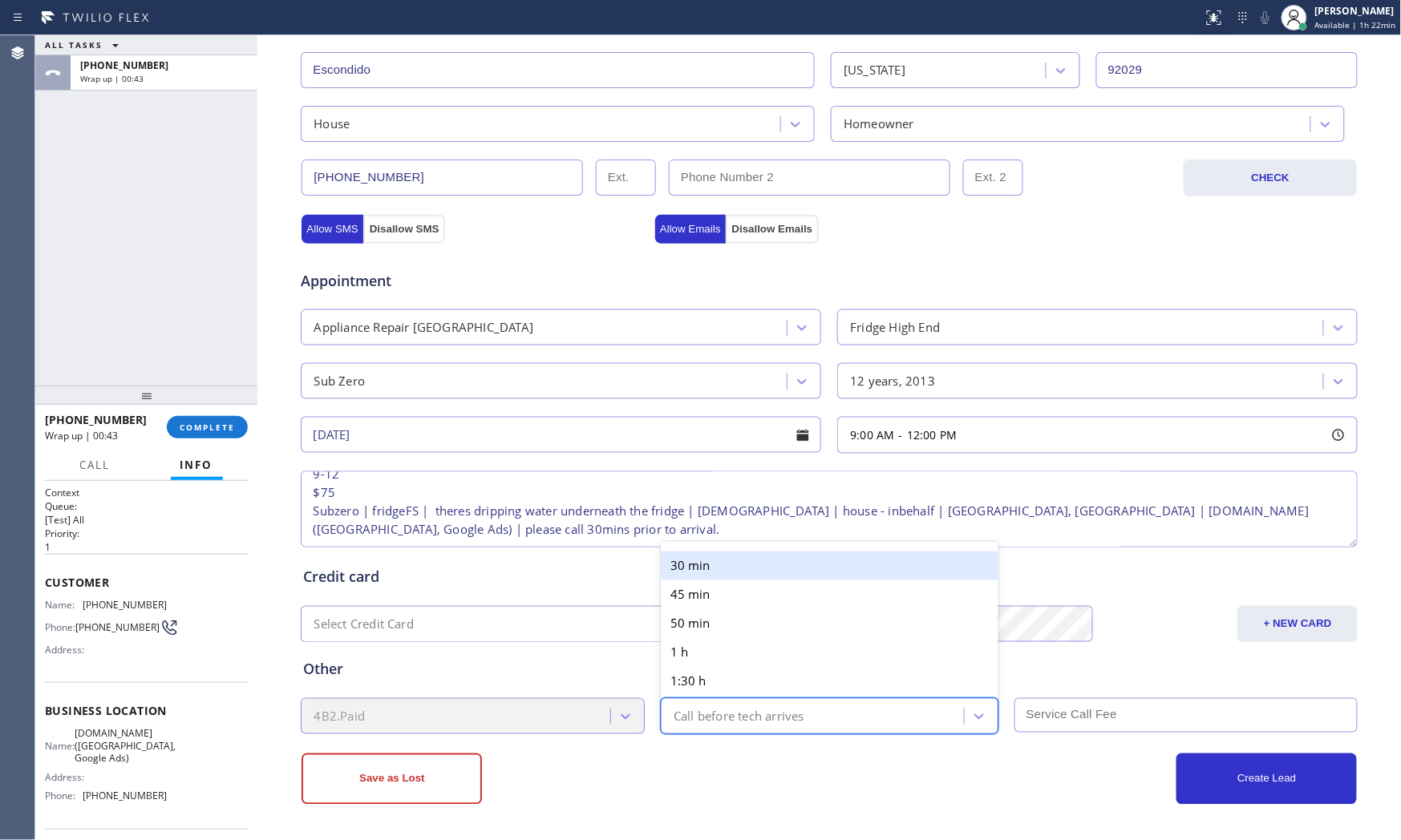
click at [763, 580] on div "30 min" at bounding box center [829, 566] width 337 height 29
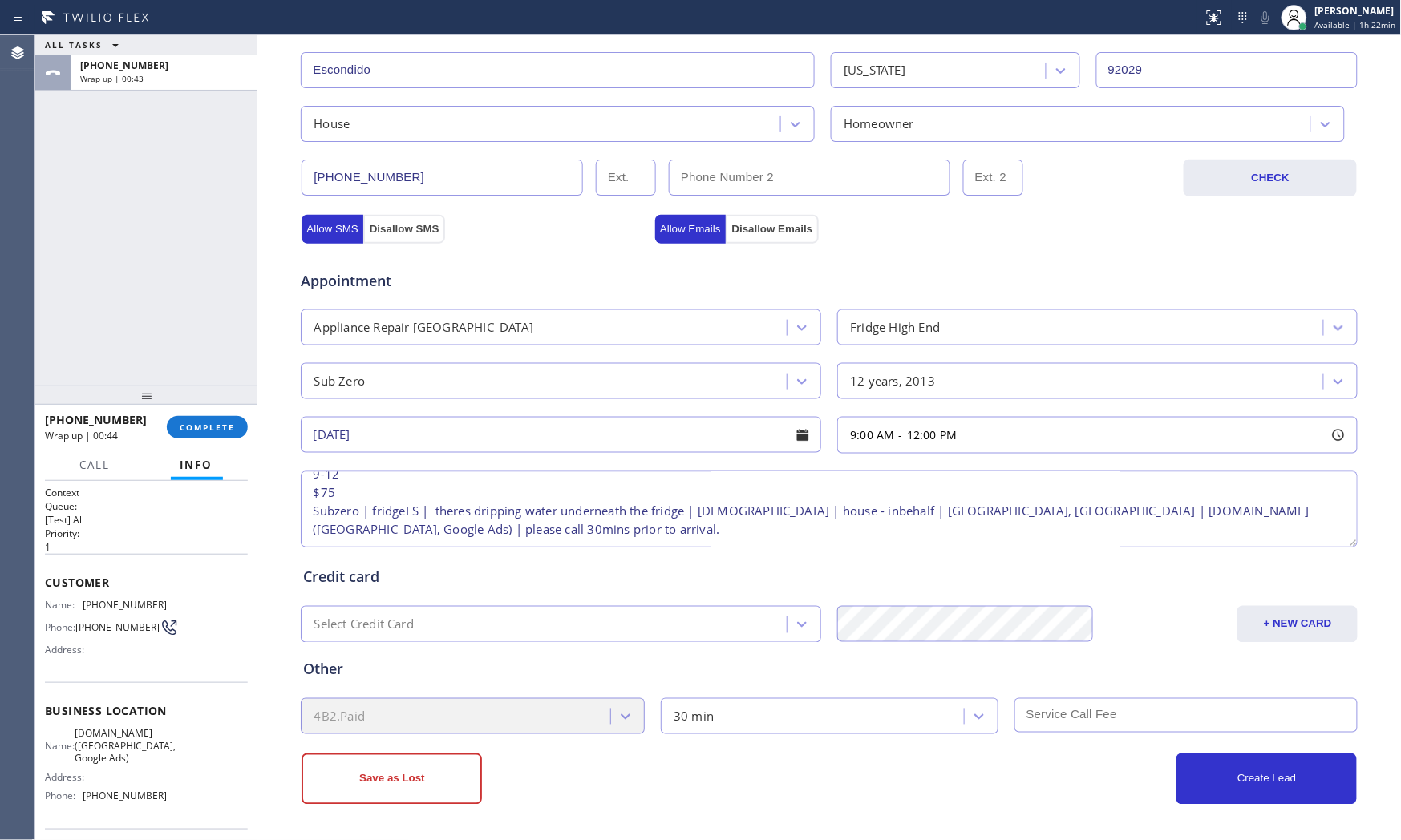
click at [1037, 709] on input "text" at bounding box center [1186, 715] width 344 height 35
type input "75"
click at [960, 762] on div "Create Lead" at bounding box center [1093, 779] width 528 height 52
click at [1249, 792] on button "Create Lead" at bounding box center [1266, 779] width 180 height 52
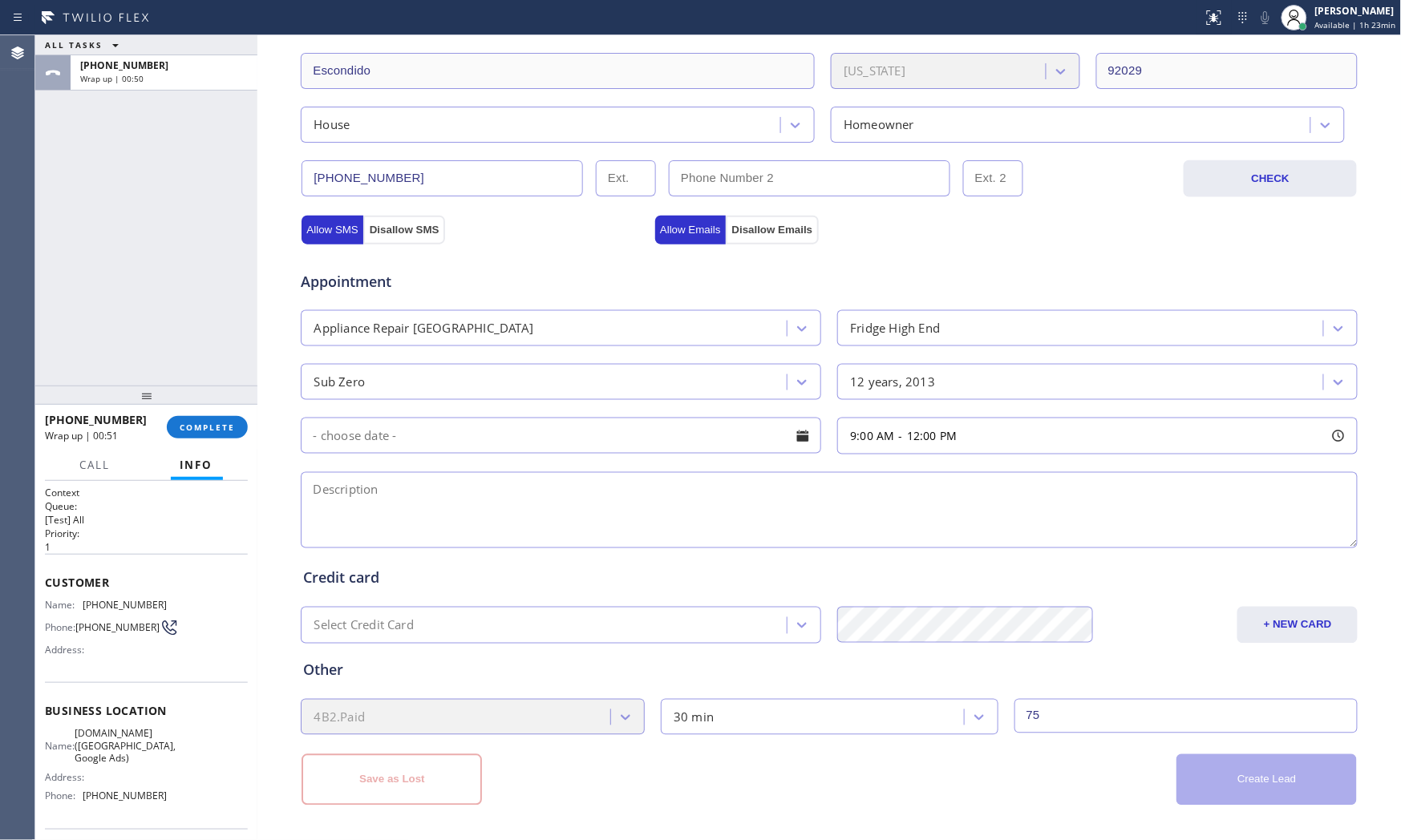
scroll to position [0, 0]
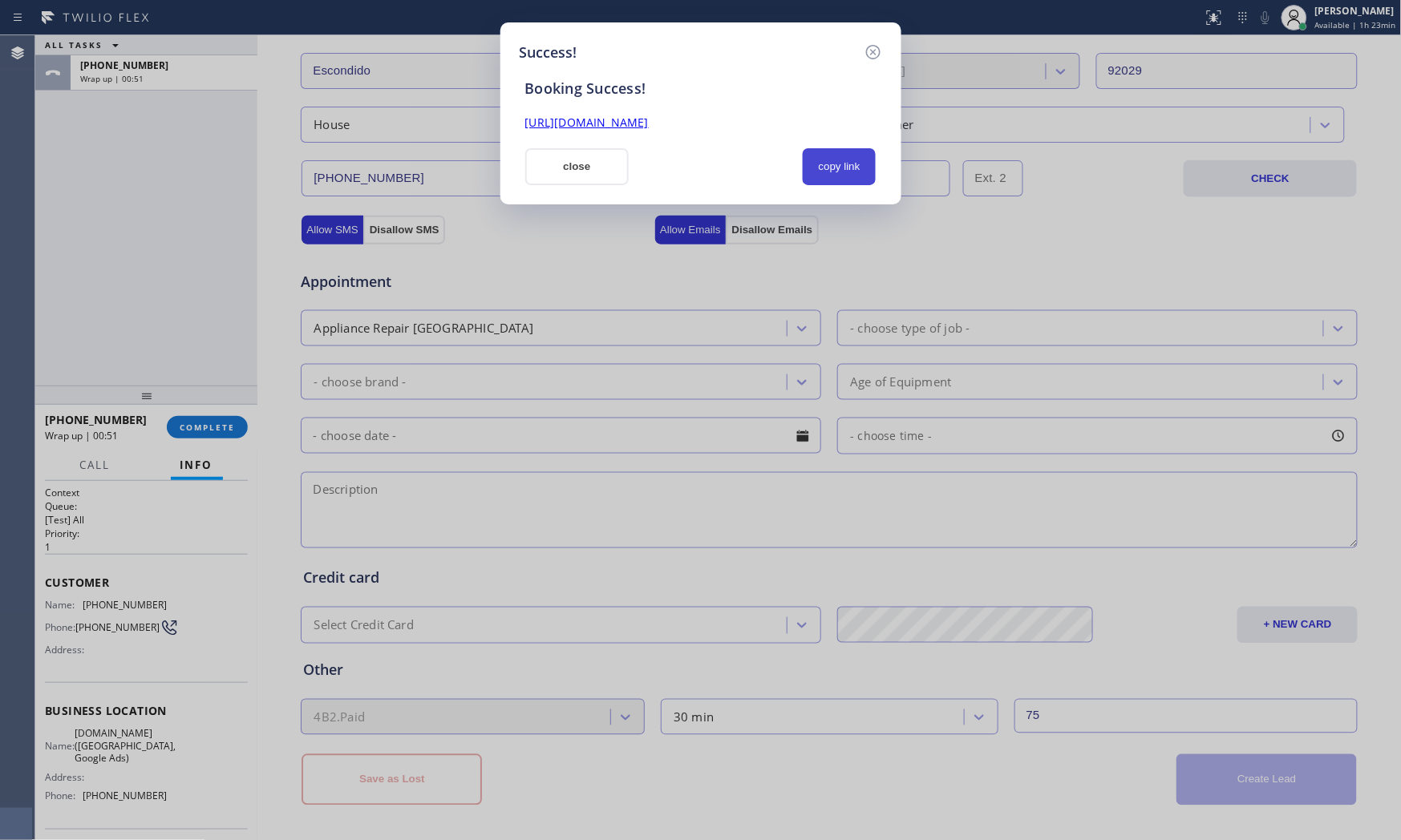
click at [867, 172] on button "copy link" at bounding box center [839, 166] width 74 height 37
click at [603, 166] on button "close" at bounding box center [577, 166] width 104 height 37
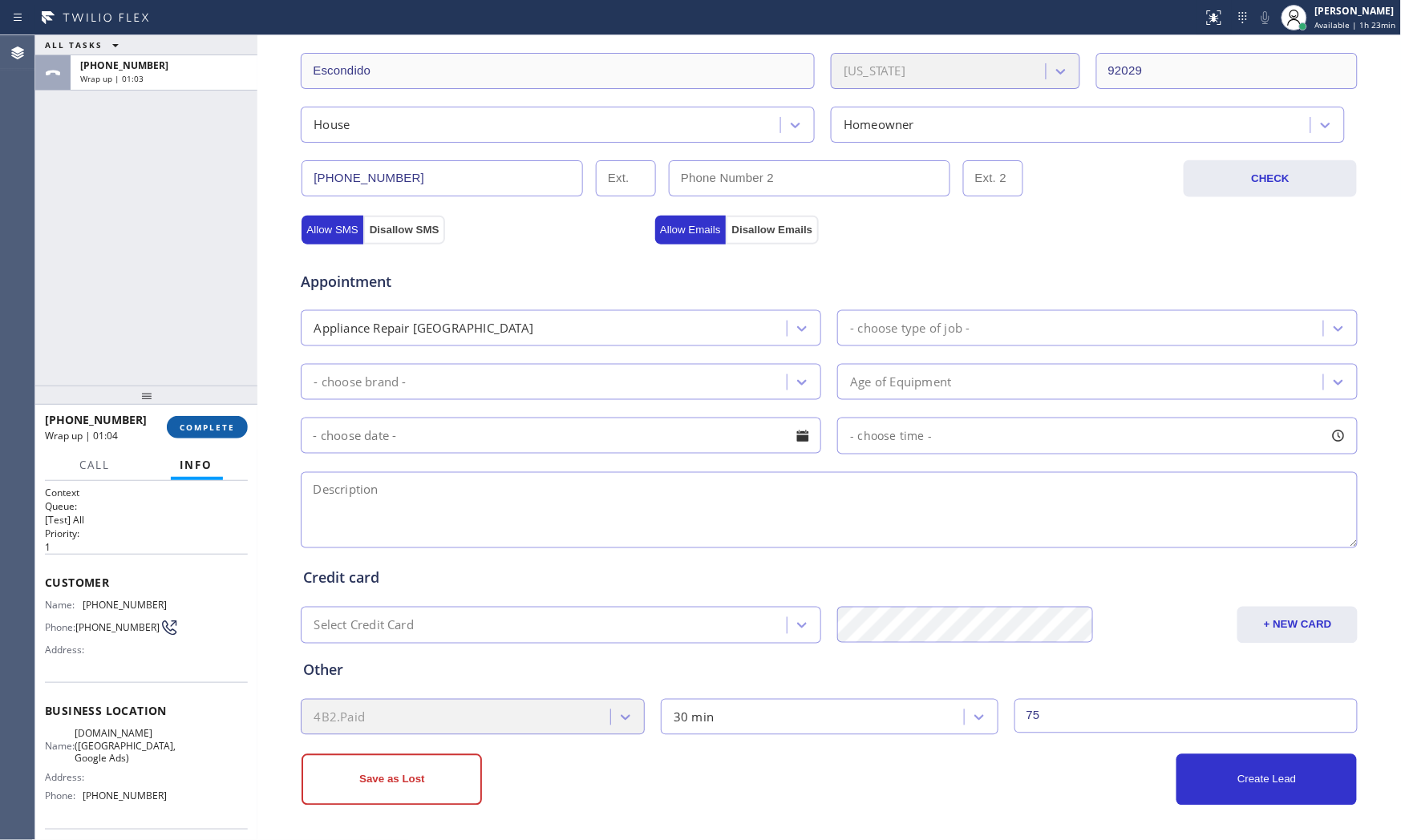
click at [234, 422] on span "COMPLETE" at bounding box center [206, 427] width 55 height 11
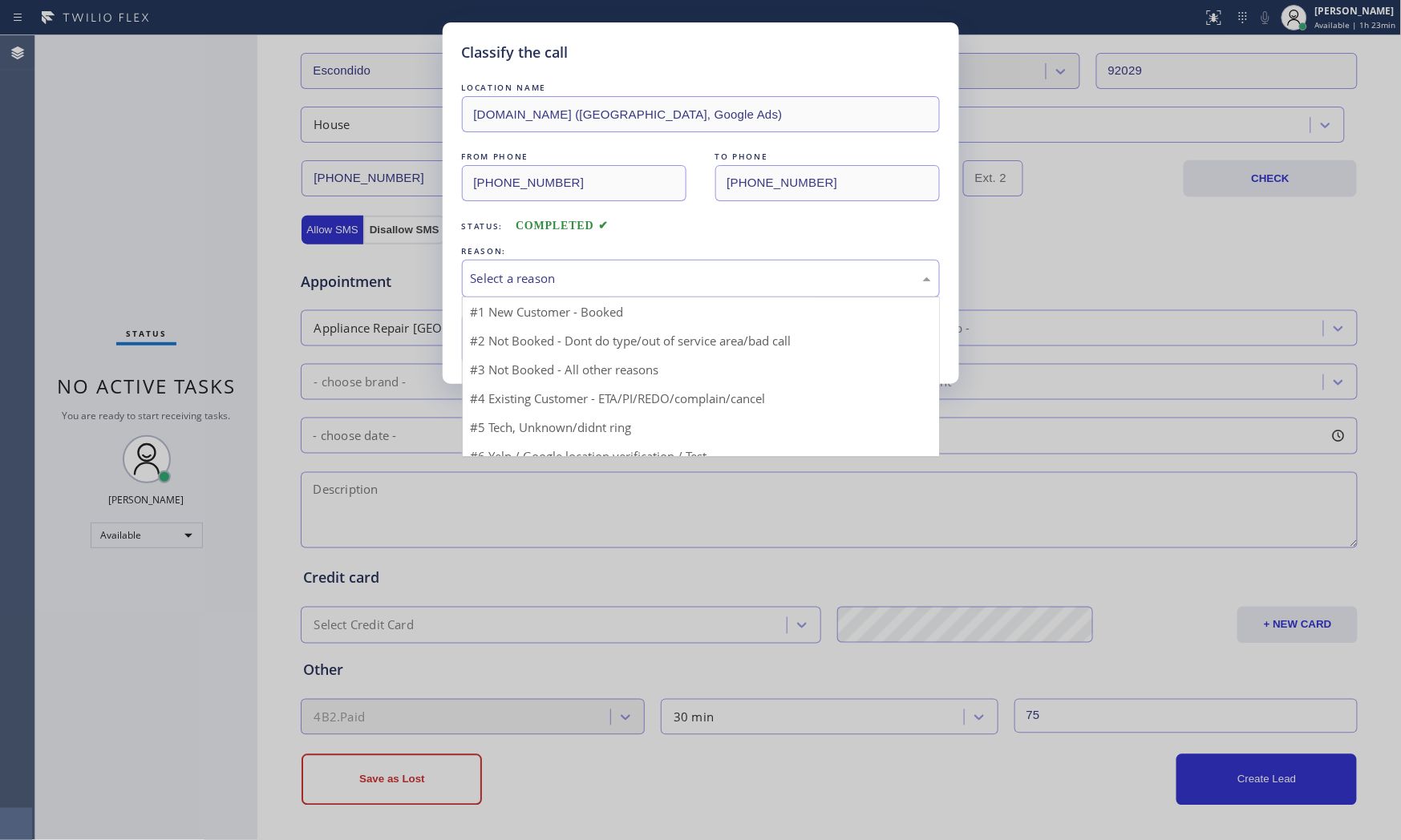
click at [686, 272] on div "Select a reason" at bounding box center [701, 279] width 460 height 19
drag, startPoint x: 610, startPoint y: 320, endPoint x: 537, endPoint y: 338, distance: 75.2
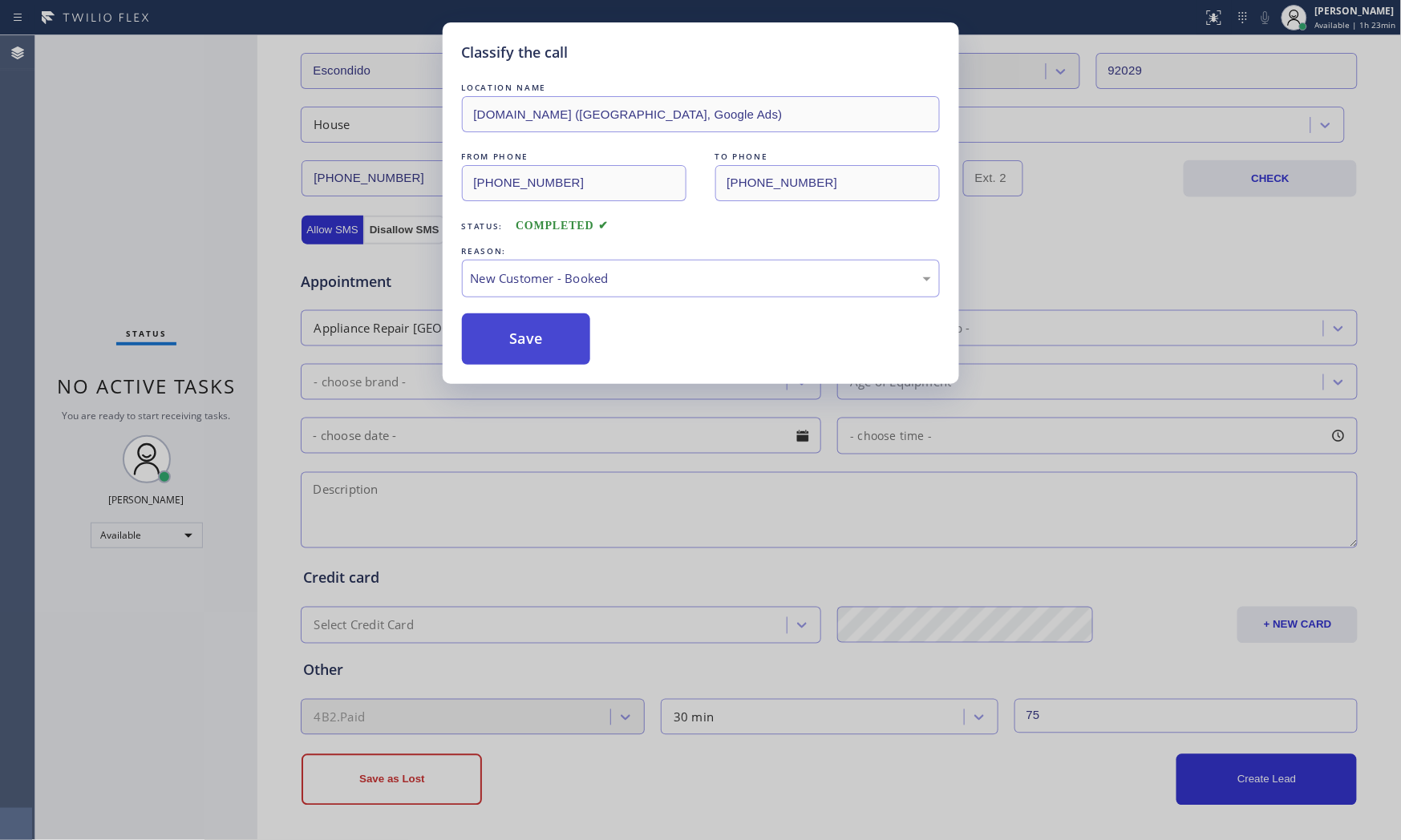
click at [519, 341] on button "Save" at bounding box center [526, 339] width 129 height 52
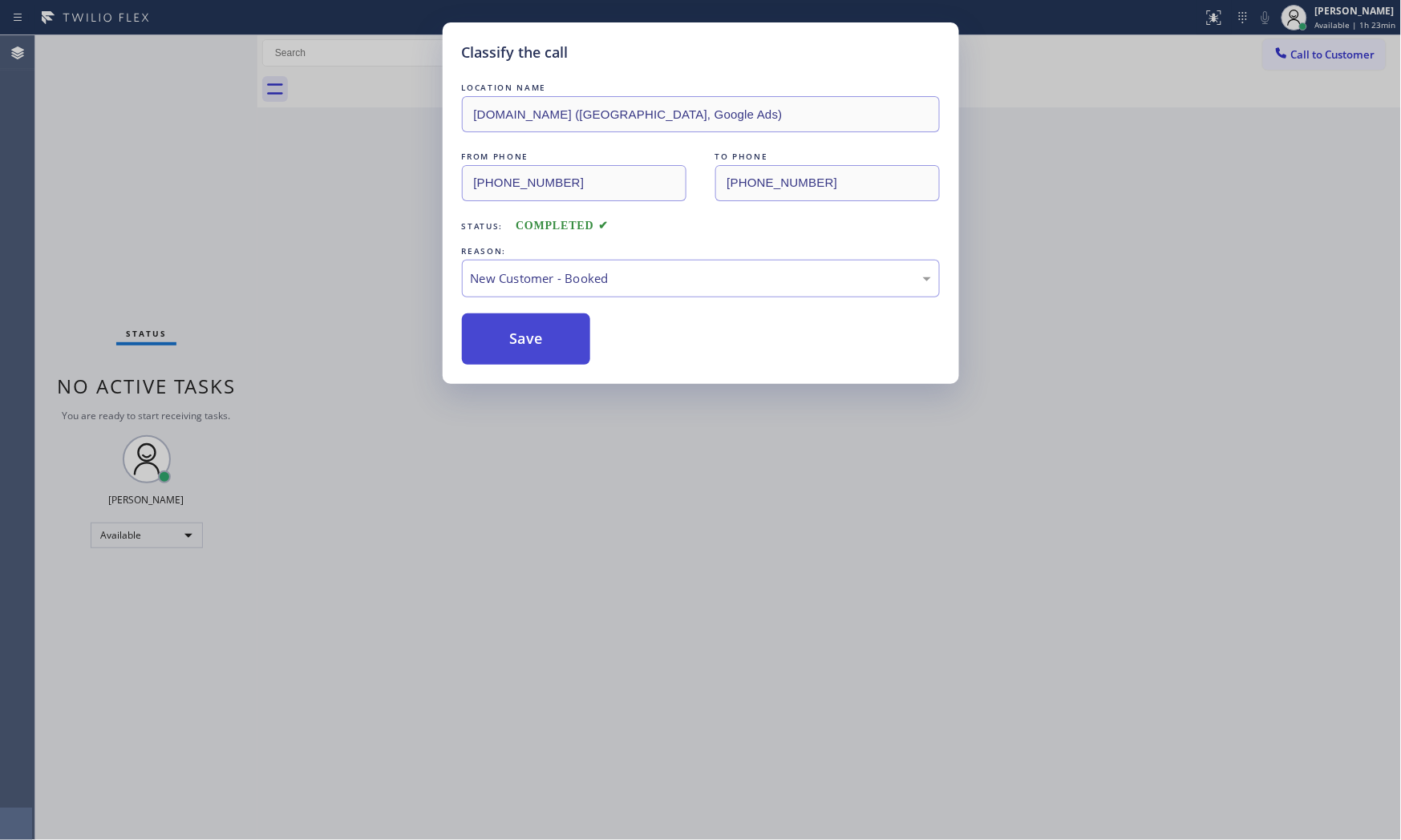
click at [519, 341] on button "Save" at bounding box center [526, 339] width 129 height 52
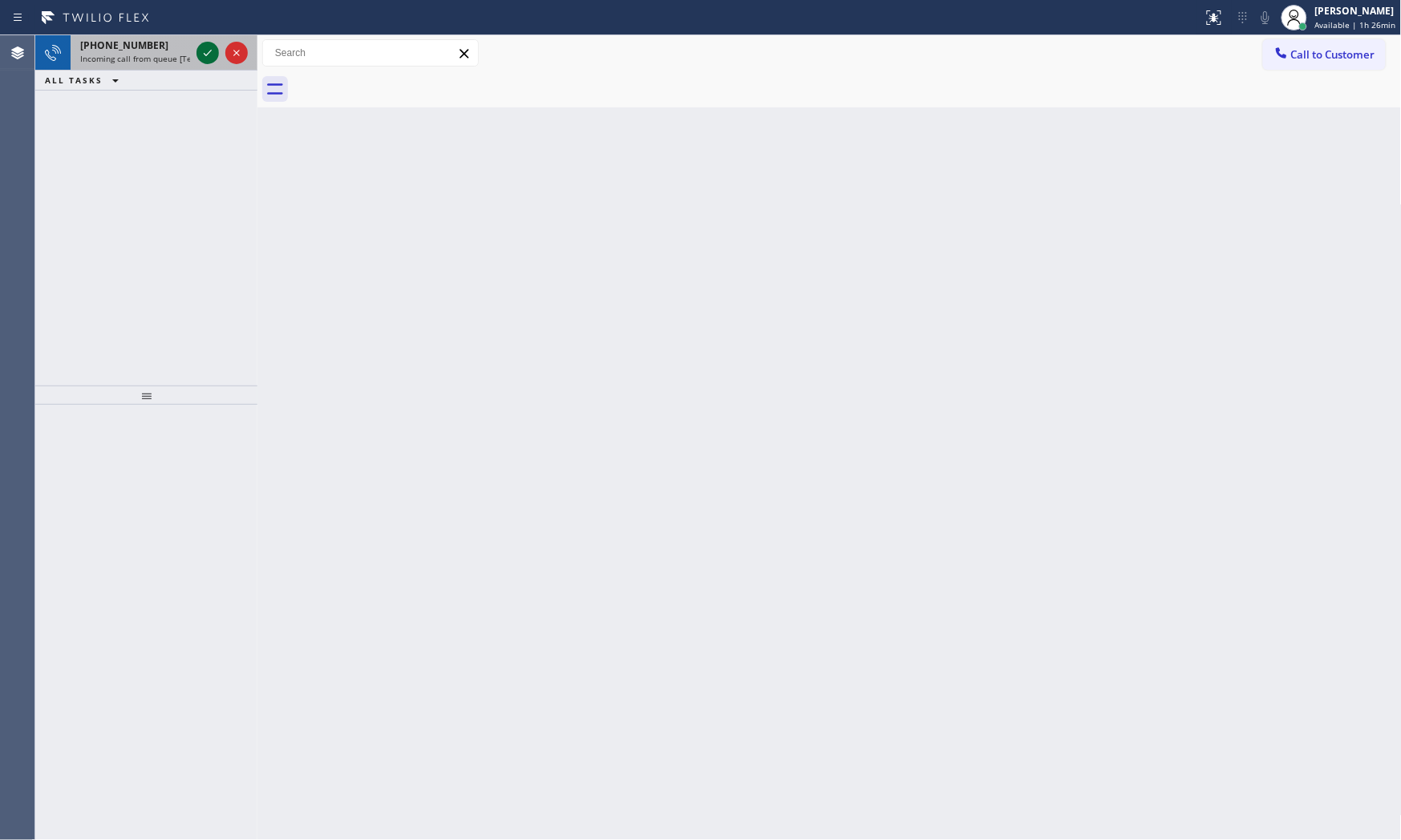
click at [210, 53] on icon at bounding box center [207, 52] width 19 height 19
click at [200, 49] on icon at bounding box center [207, 52] width 19 height 19
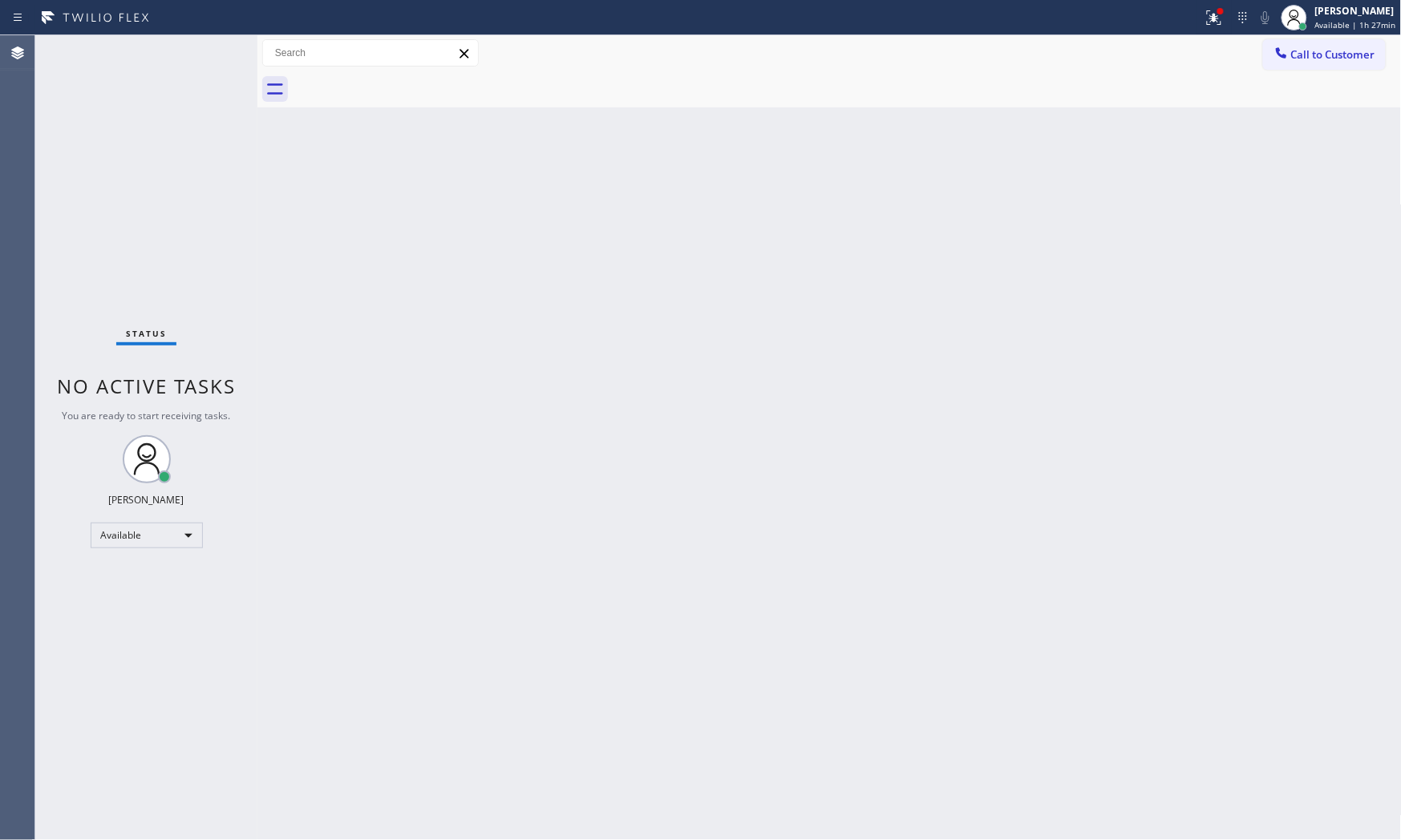
click at [200, 49] on div "Status No active tasks You are ready to start receiving tasks. [PERSON_NAME] Av…" at bounding box center [146, 438] width 222 height 805
click at [204, 63] on div "Status No active tasks You are ready to start receiving tasks. [PERSON_NAME] Av…" at bounding box center [146, 438] width 222 height 805
click at [202, 53] on div "Status No active tasks You are ready to start receiving tasks. [PERSON_NAME] Av…" at bounding box center [146, 438] width 222 height 805
click at [210, 54] on div "Status No active tasks You are ready to start receiving tasks. [PERSON_NAME] Av…" at bounding box center [146, 438] width 222 height 805
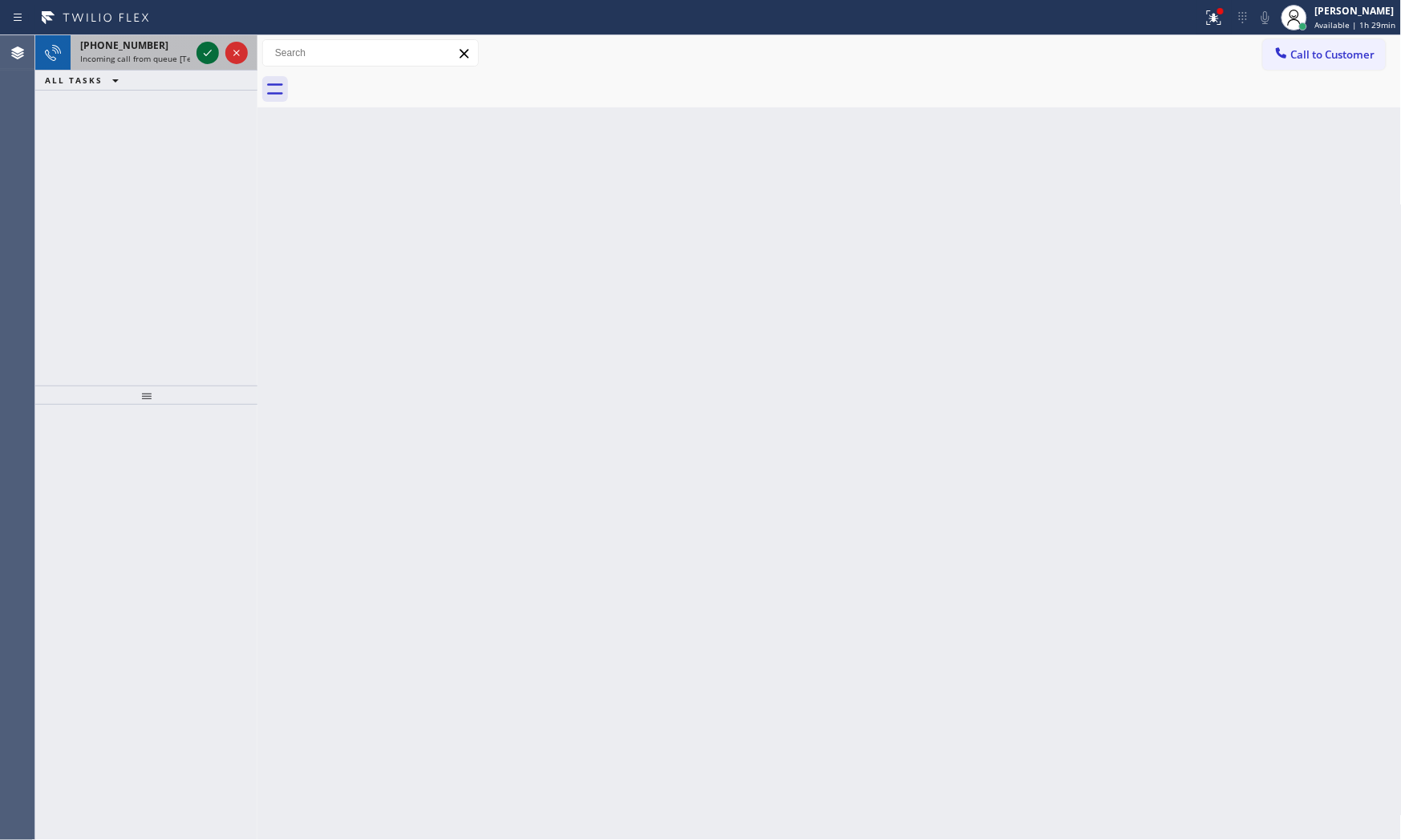
click at [210, 54] on icon at bounding box center [207, 52] width 19 height 19
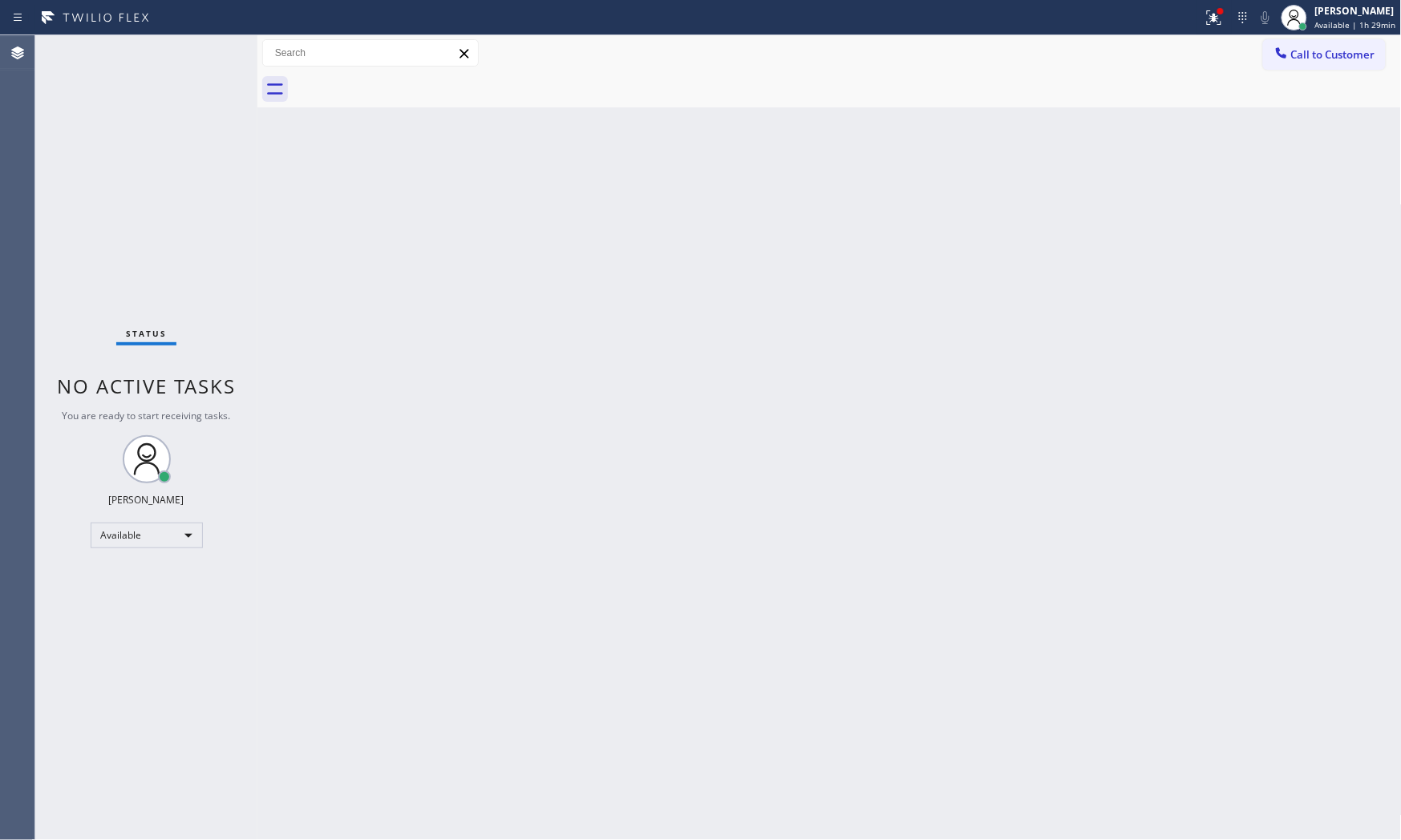
click at [210, 54] on div "Status No active tasks You are ready to start receiving tasks. [PERSON_NAME] Av…" at bounding box center [146, 438] width 222 height 805
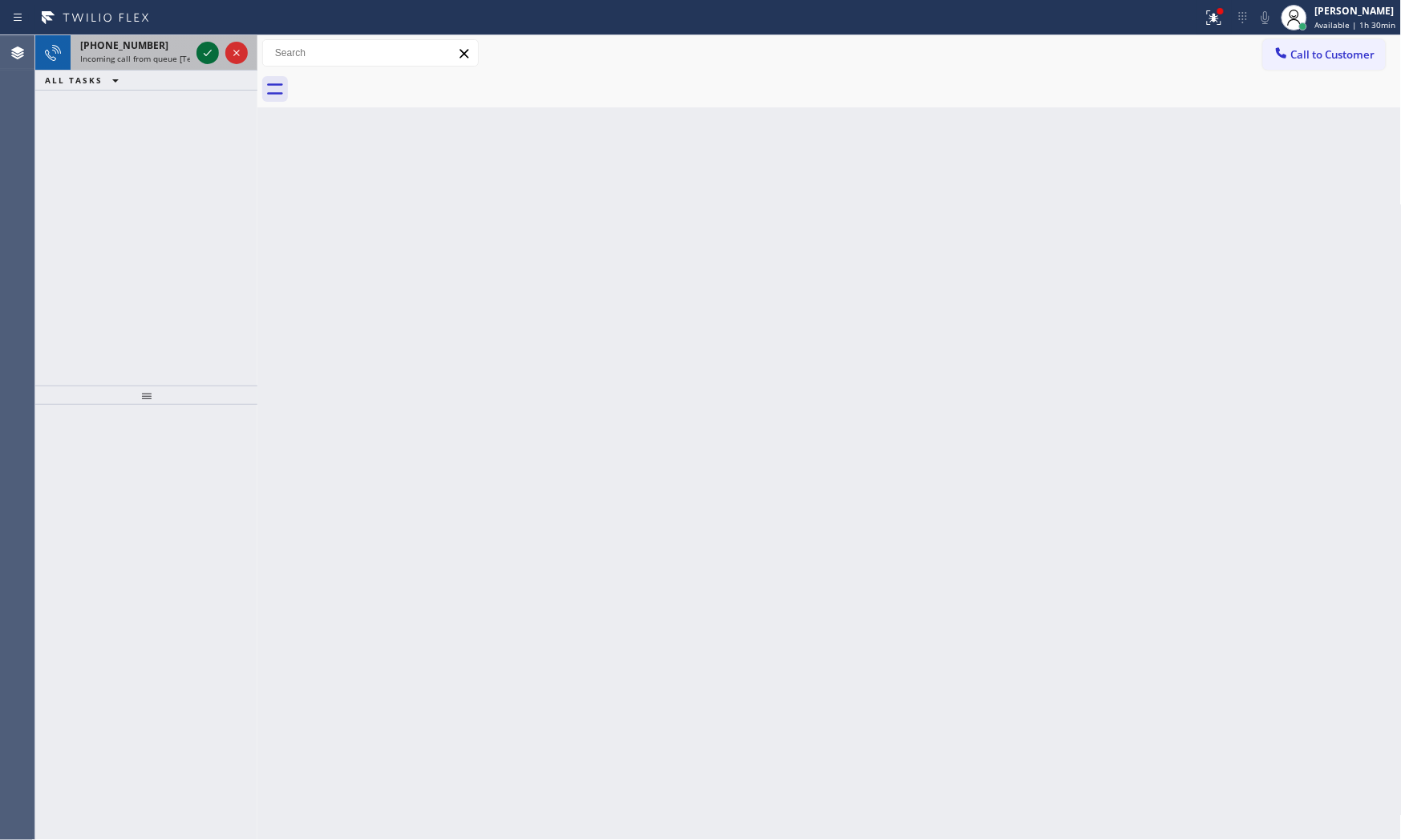
click at [210, 54] on icon at bounding box center [207, 52] width 19 height 19
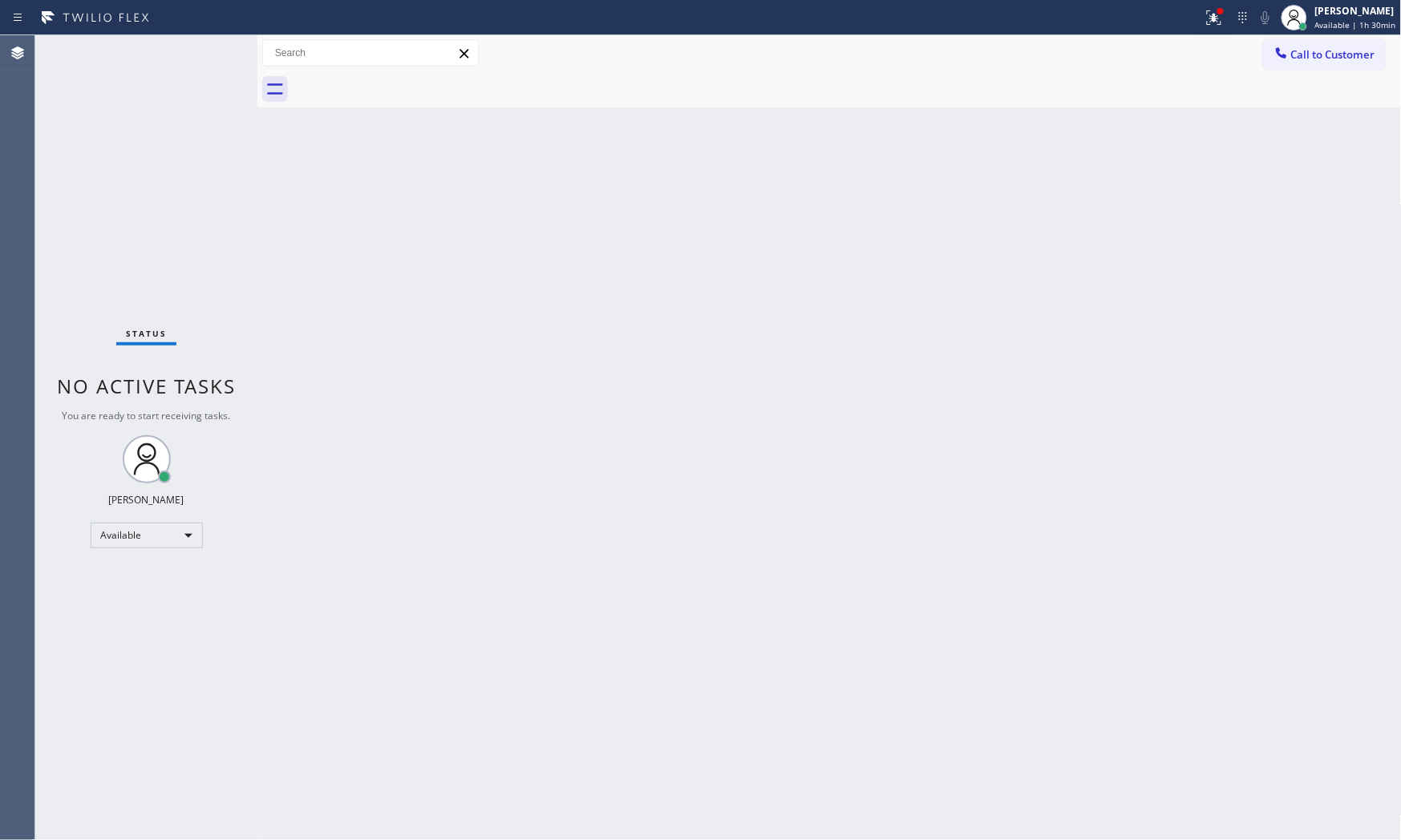
click at [210, 52] on div "Status No active tasks You are ready to start receiving tasks. [PERSON_NAME] Av…" at bounding box center [146, 438] width 222 height 805
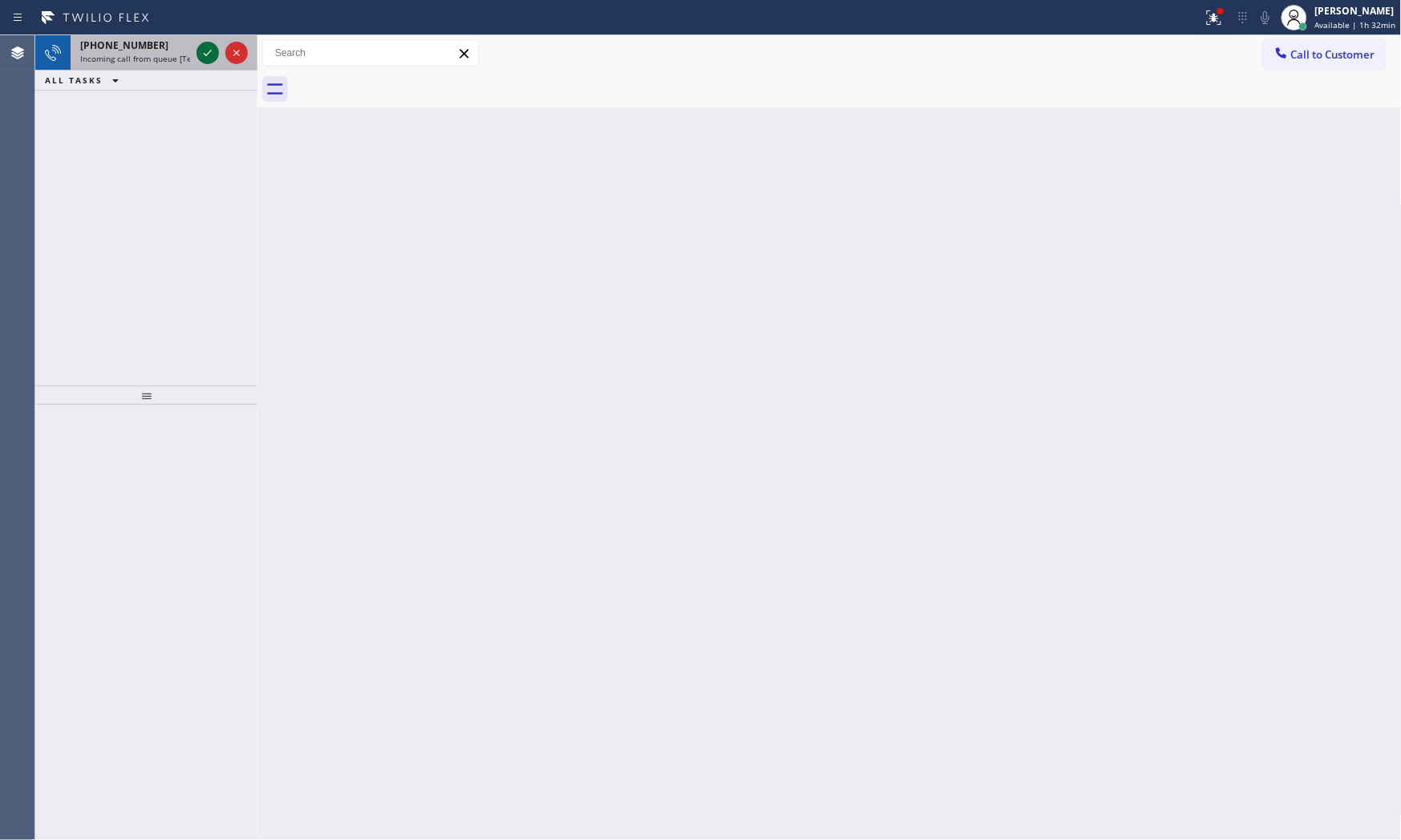
click at [211, 52] on icon at bounding box center [207, 52] width 19 height 19
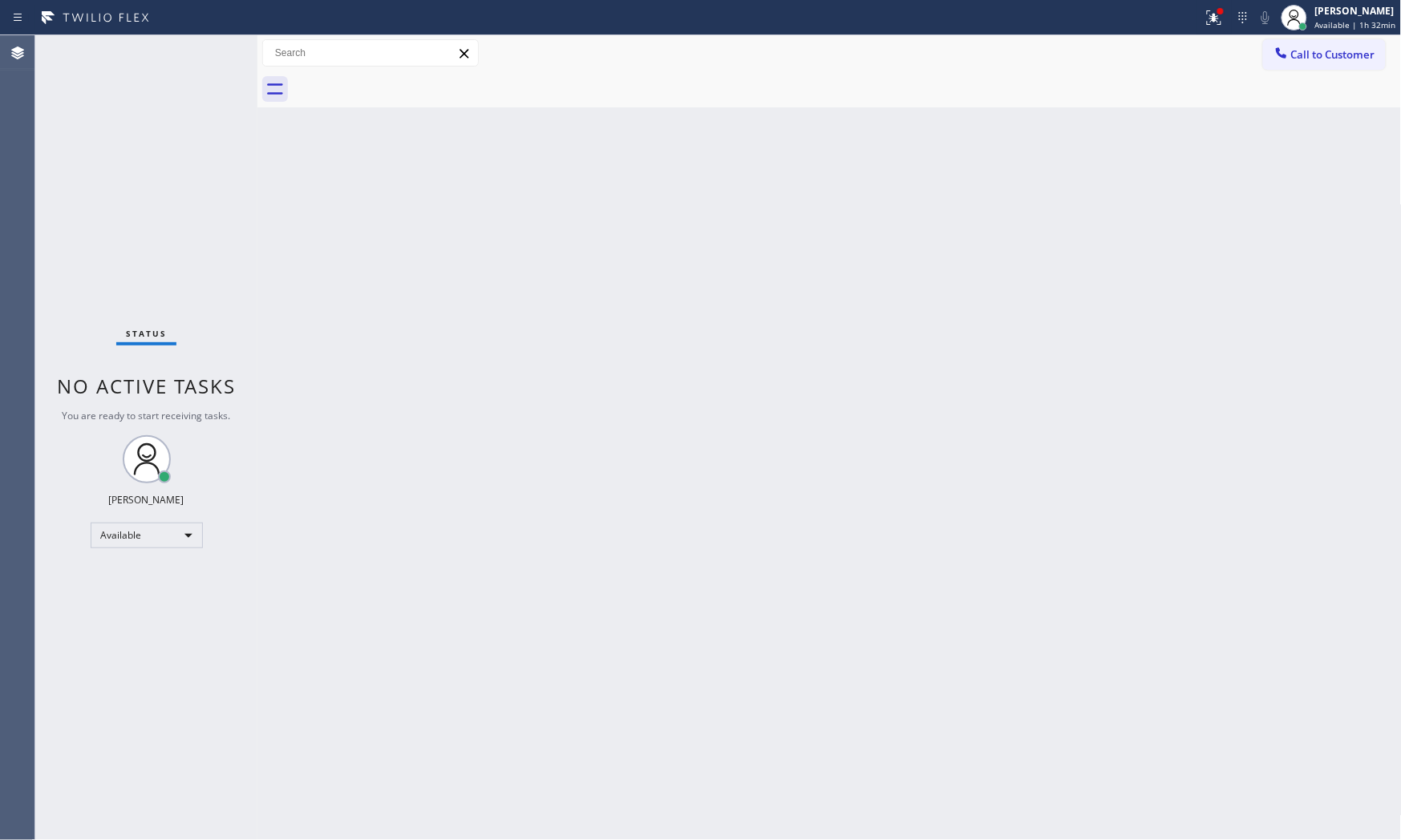
drag, startPoint x: 211, startPoint y: 52, endPoint x: 255, endPoint y: 85, distance: 55.0
click at [226, 62] on div "Status No active tasks You are ready to start receiving tasks. [PERSON_NAME] Av…" at bounding box center [146, 438] width 222 height 805
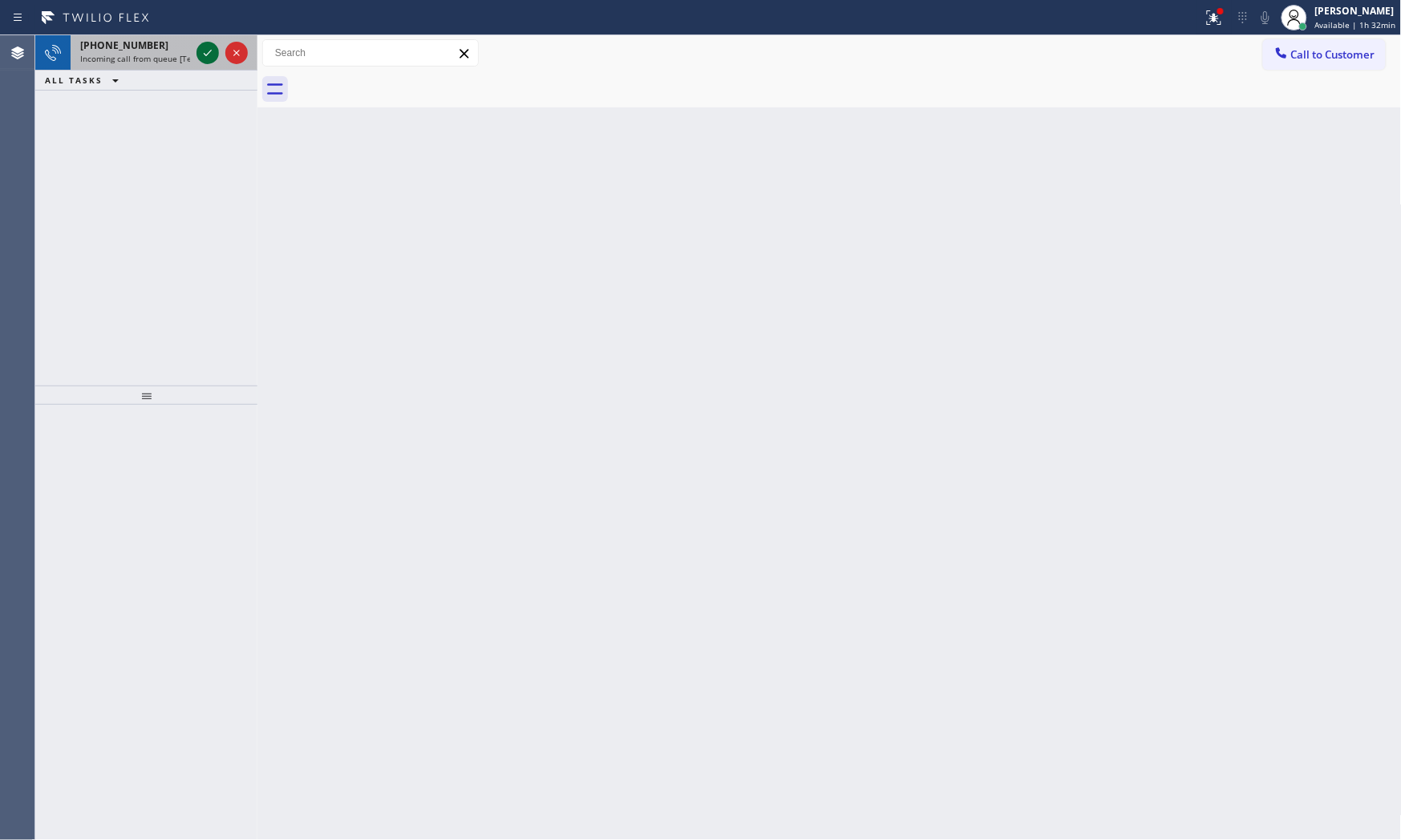
click at [204, 53] on icon at bounding box center [207, 53] width 8 height 7
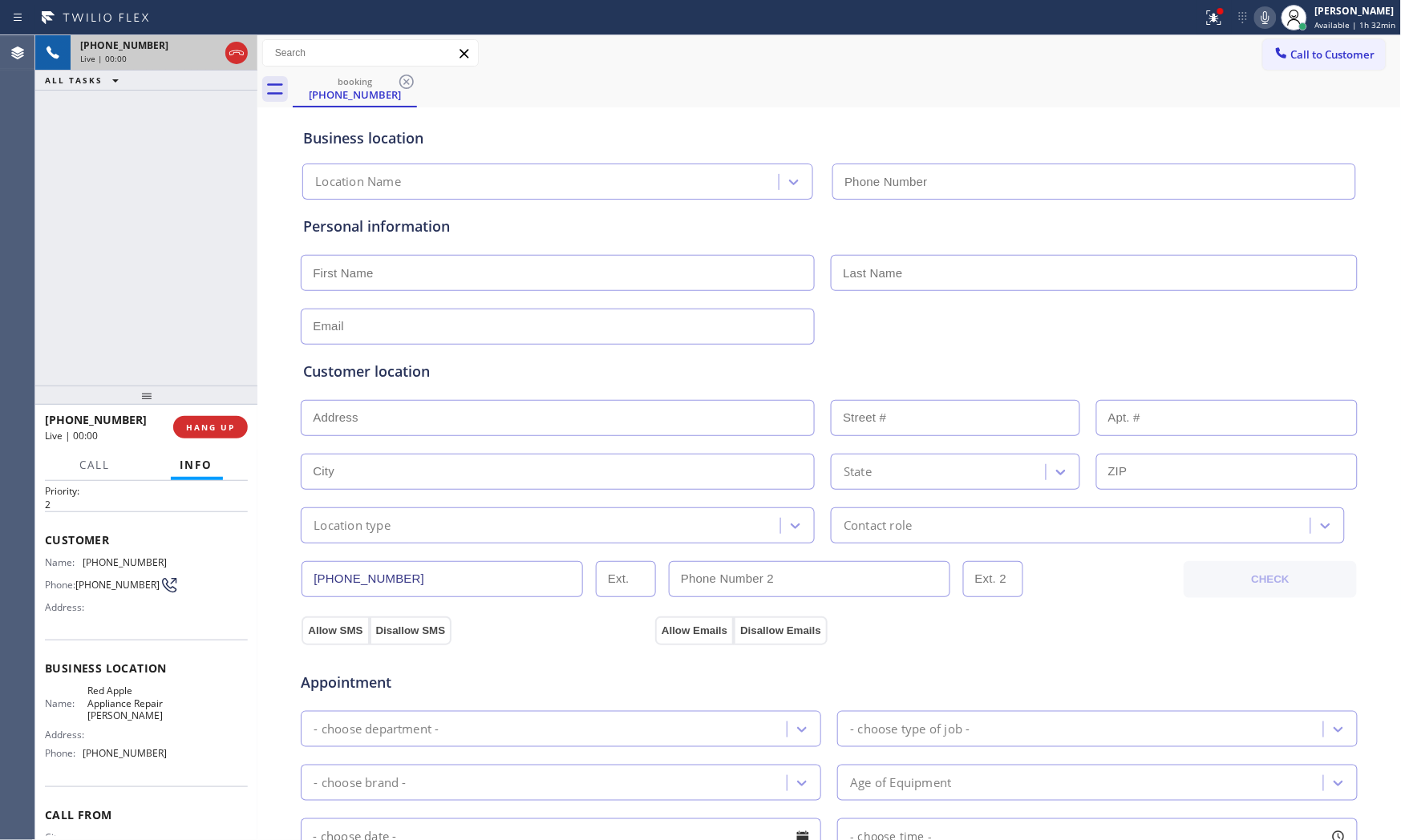
scroll to position [41, 0]
type input "[PHONE_NUMBER]"
drag, startPoint x: 178, startPoint y: 446, endPoint x: 189, endPoint y: 429, distance: 20.2
click at [178, 444] on div "[PHONE_NUMBER] Live | 00:00 HANG UP" at bounding box center [146, 427] width 203 height 41
click at [189, 429] on span "HANG UP" at bounding box center [211, 427] width 49 height 11
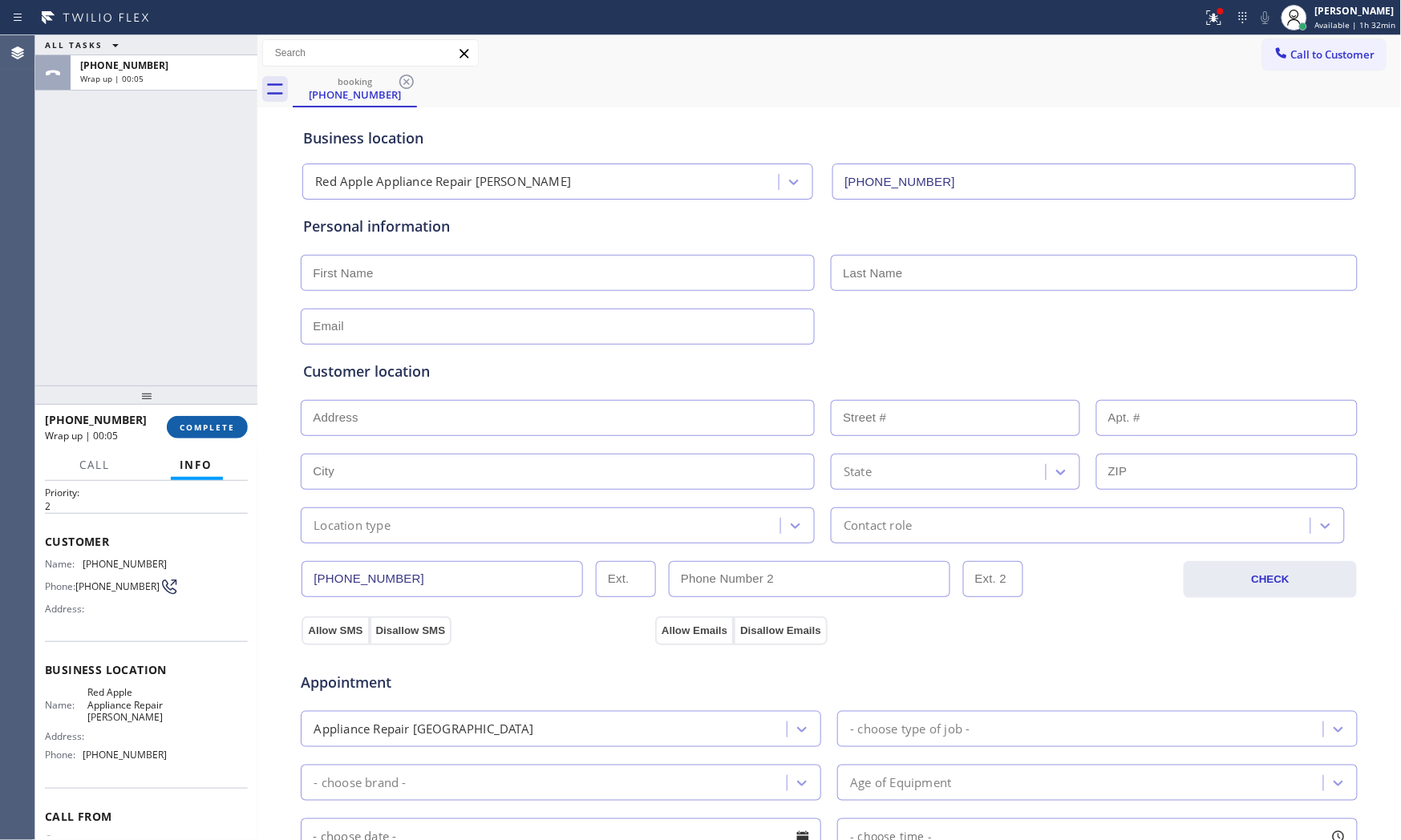
click at [189, 429] on span "COMPLETE" at bounding box center [206, 427] width 55 height 11
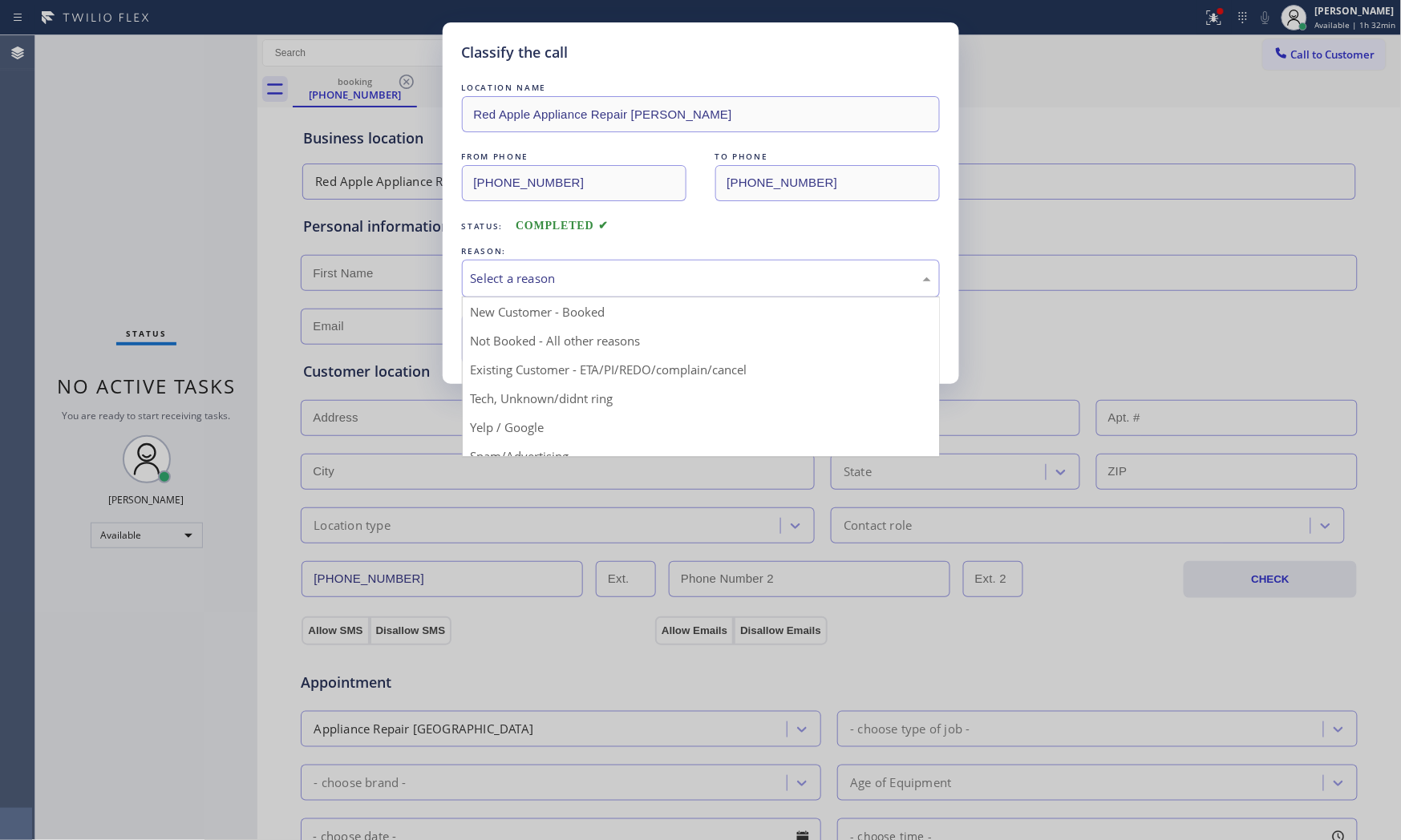
click at [555, 287] on div "Select a reason" at bounding box center [701, 279] width 460 height 19
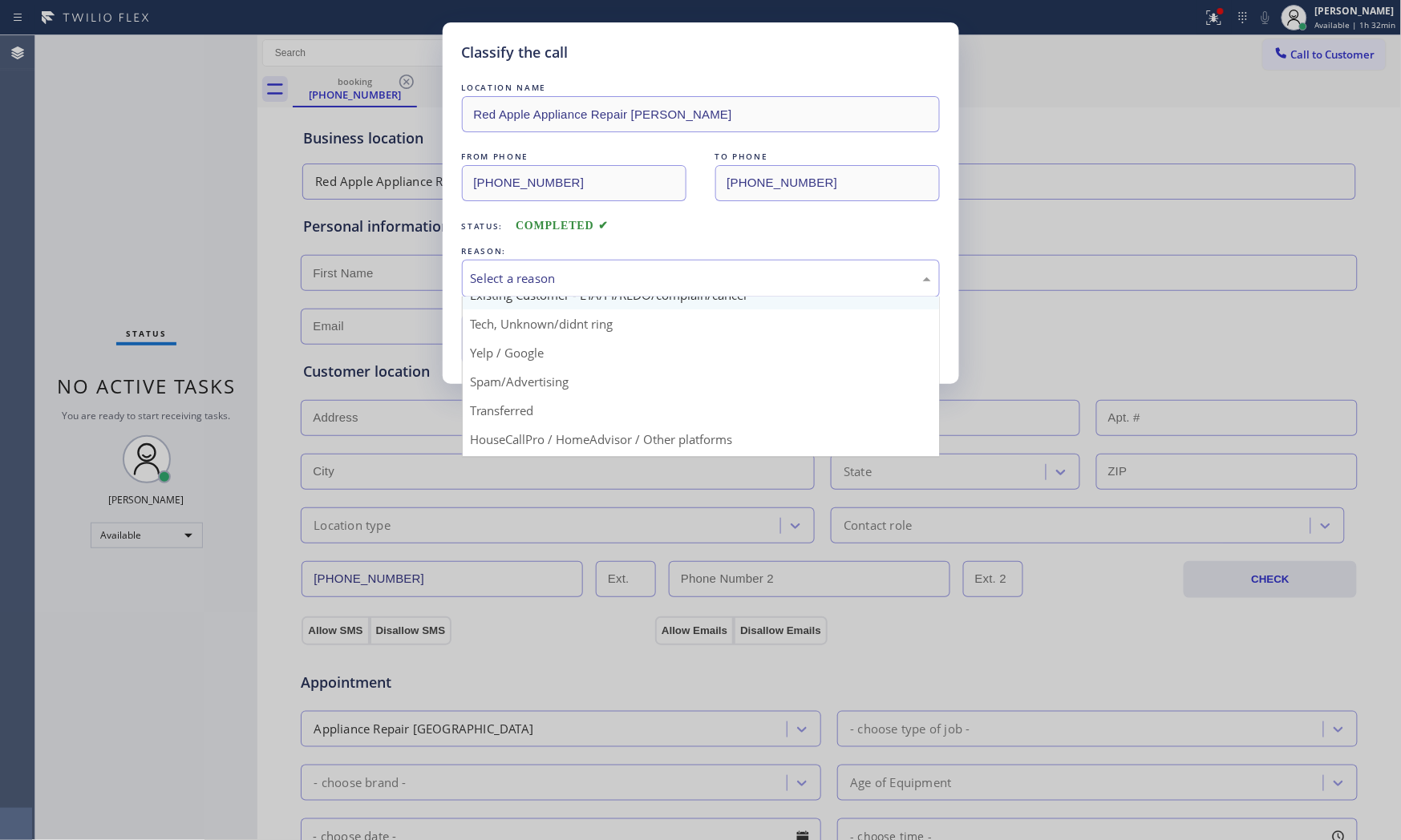
scroll to position [101, 0]
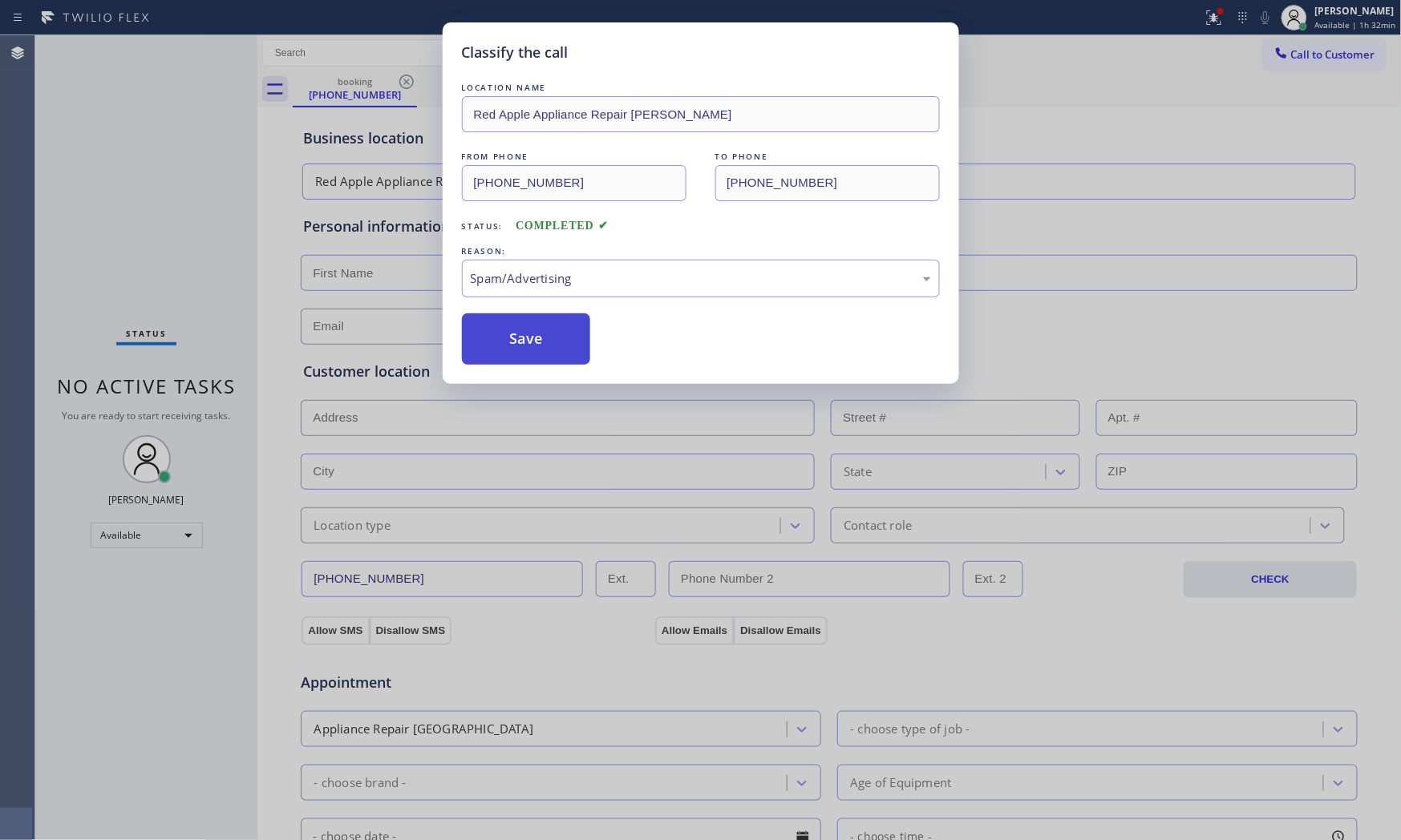
click at [539, 346] on button "Save" at bounding box center [526, 339] width 129 height 52
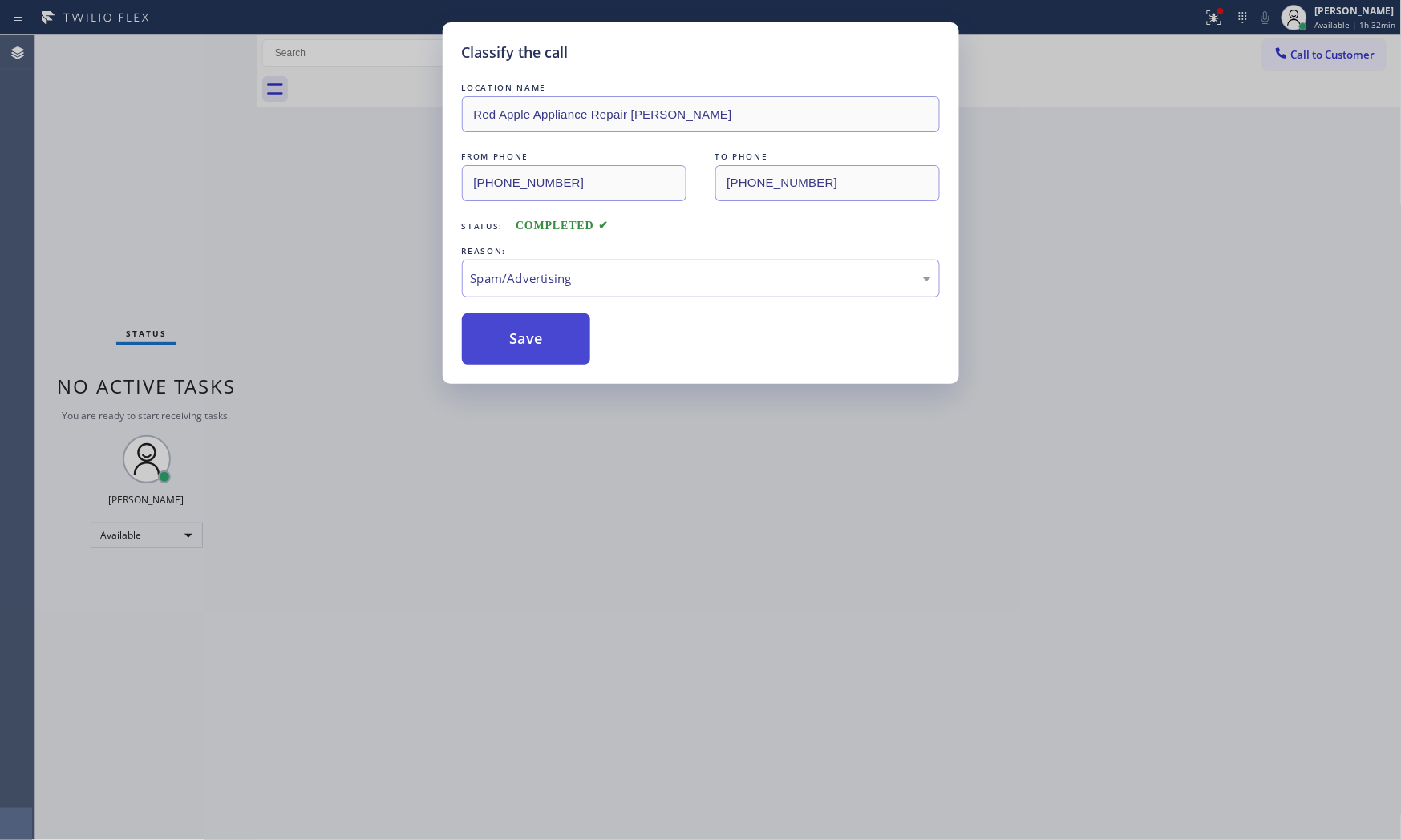
click at [539, 346] on button "Save" at bounding box center [526, 339] width 129 height 52
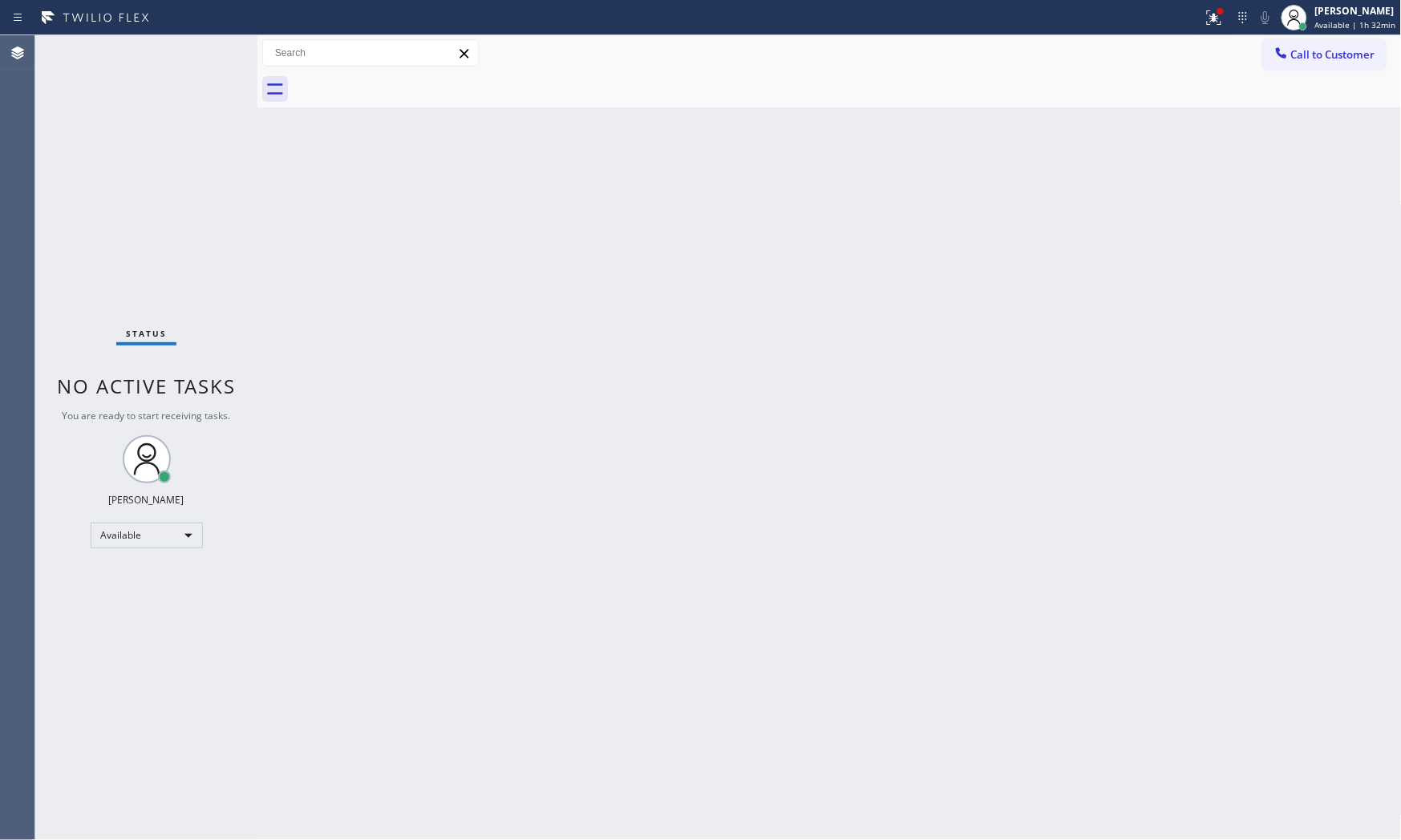
click at [214, 52] on div "Status No active tasks You are ready to start receiving tasks. [PERSON_NAME] Av…" at bounding box center [146, 438] width 222 height 805
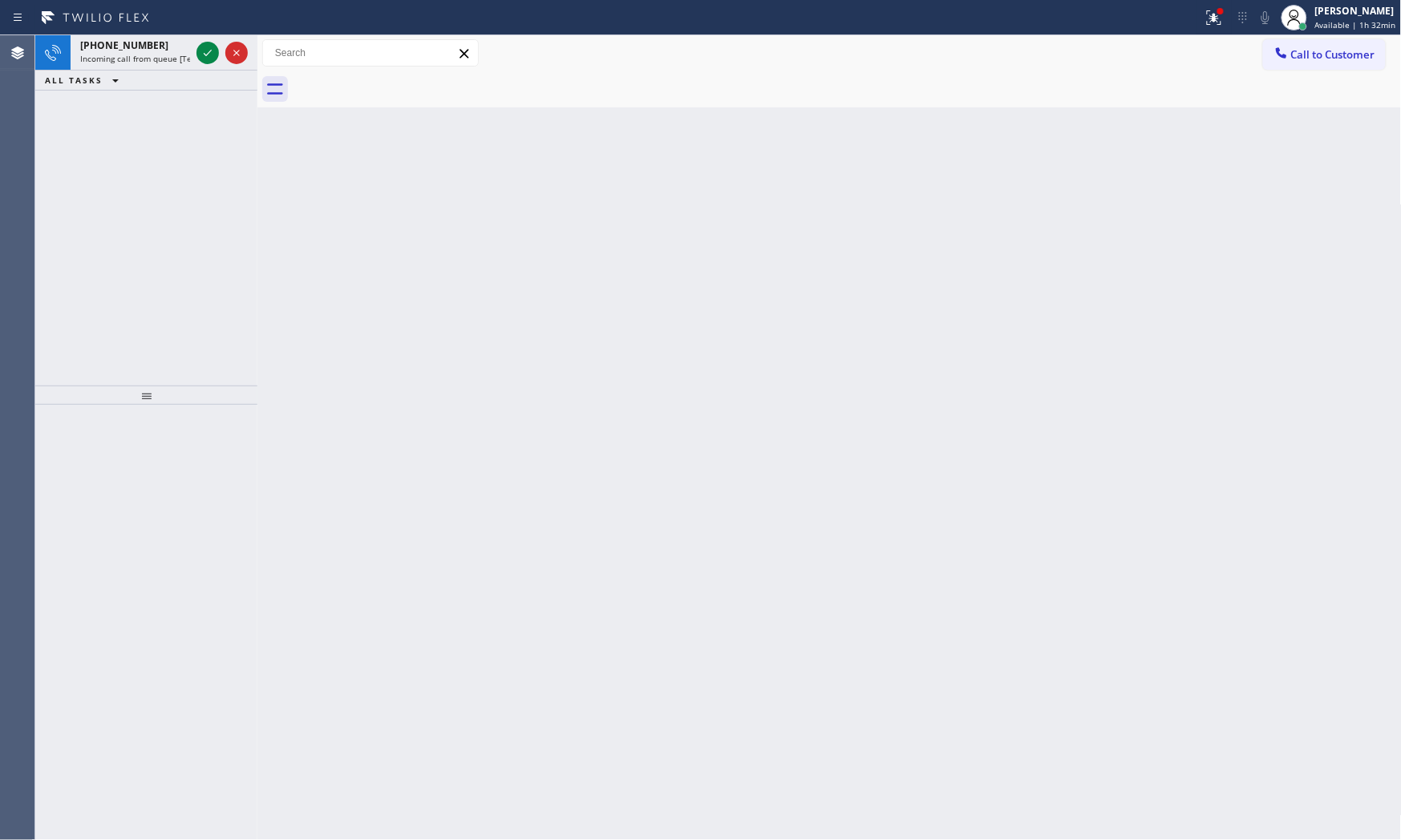
click at [211, 52] on icon at bounding box center [207, 52] width 19 height 19
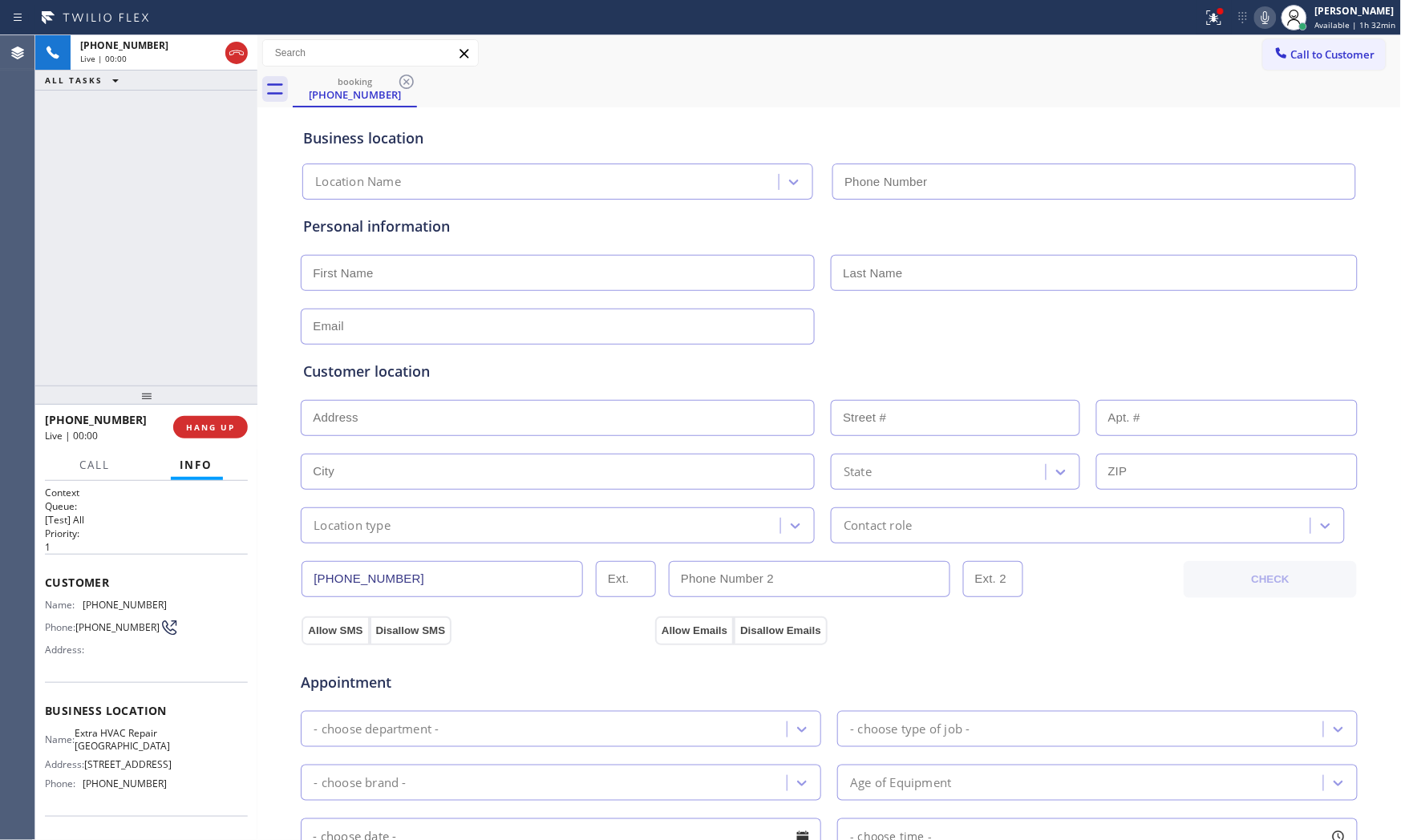
type input "[PHONE_NUMBER]"
click at [206, 401] on div at bounding box center [146, 395] width 222 height 19
click at [211, 434] on button "HANG UP" at bounding box center [211, 427] width 74 height 23
click at [205, 416] on button "HANG UP" at bounding box center [211, 427] width 74 height 23
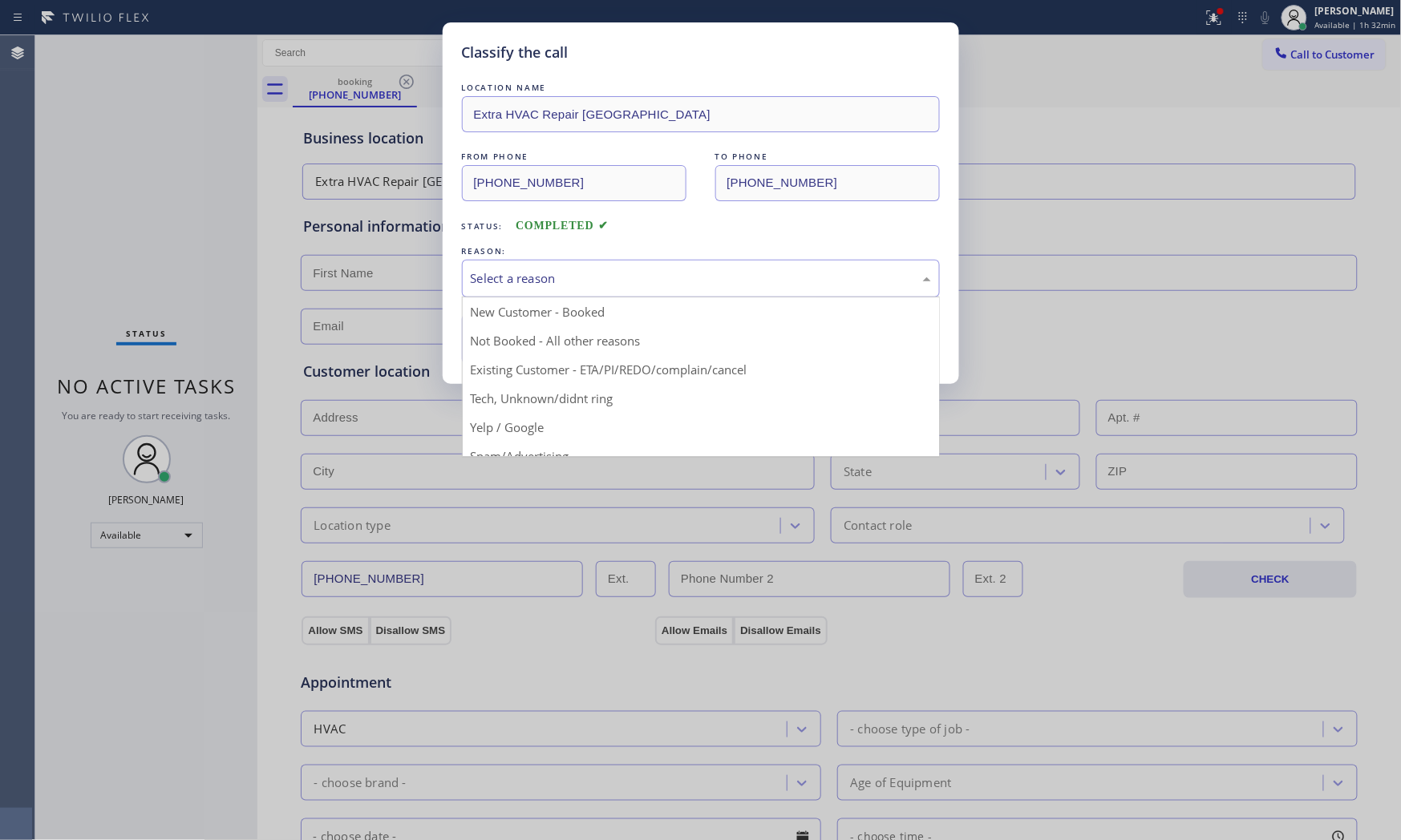
click at [484, 283] on div "Select a reason" at bounding box center [701, 279] width 460 height 19
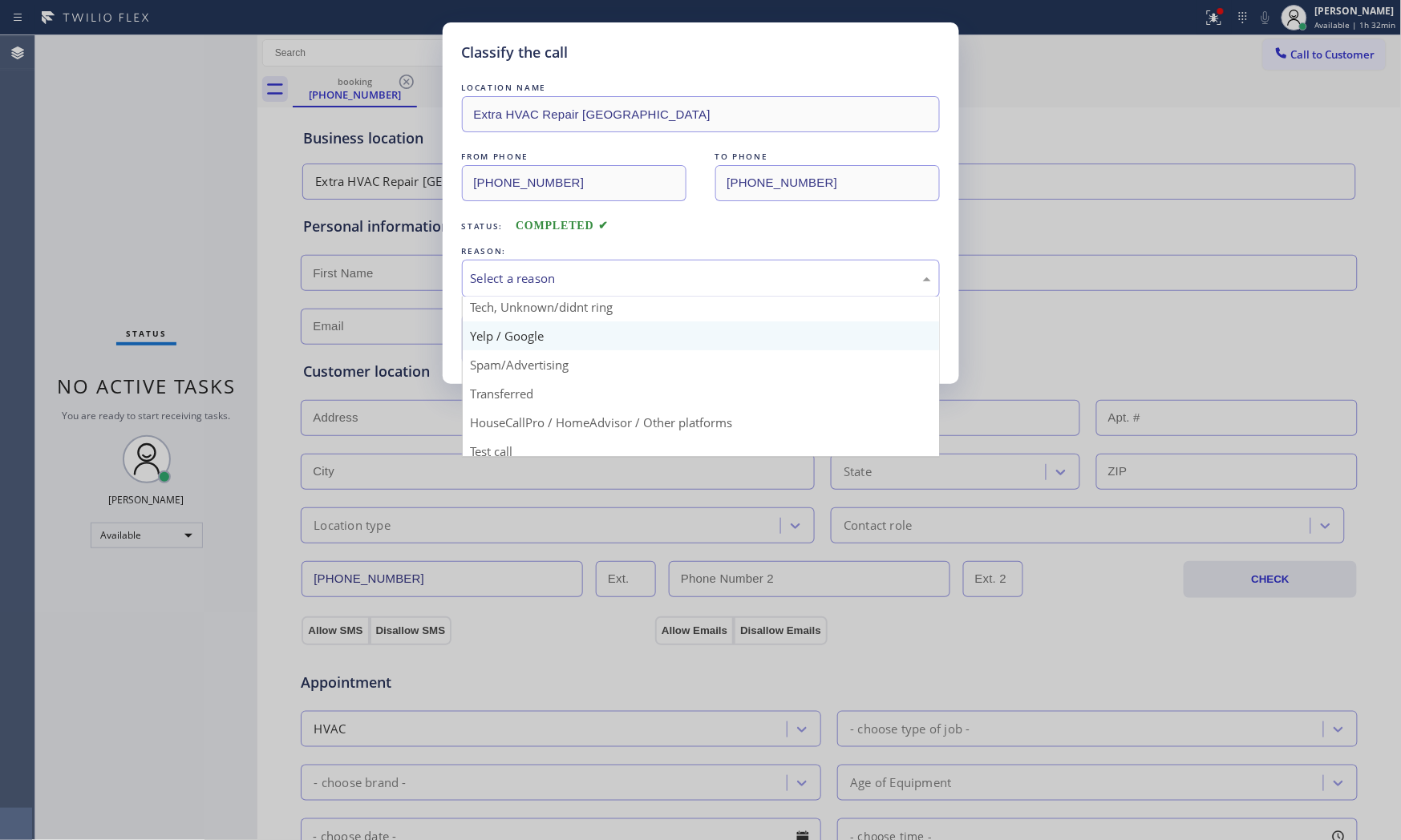
scroll to position [101, 0]
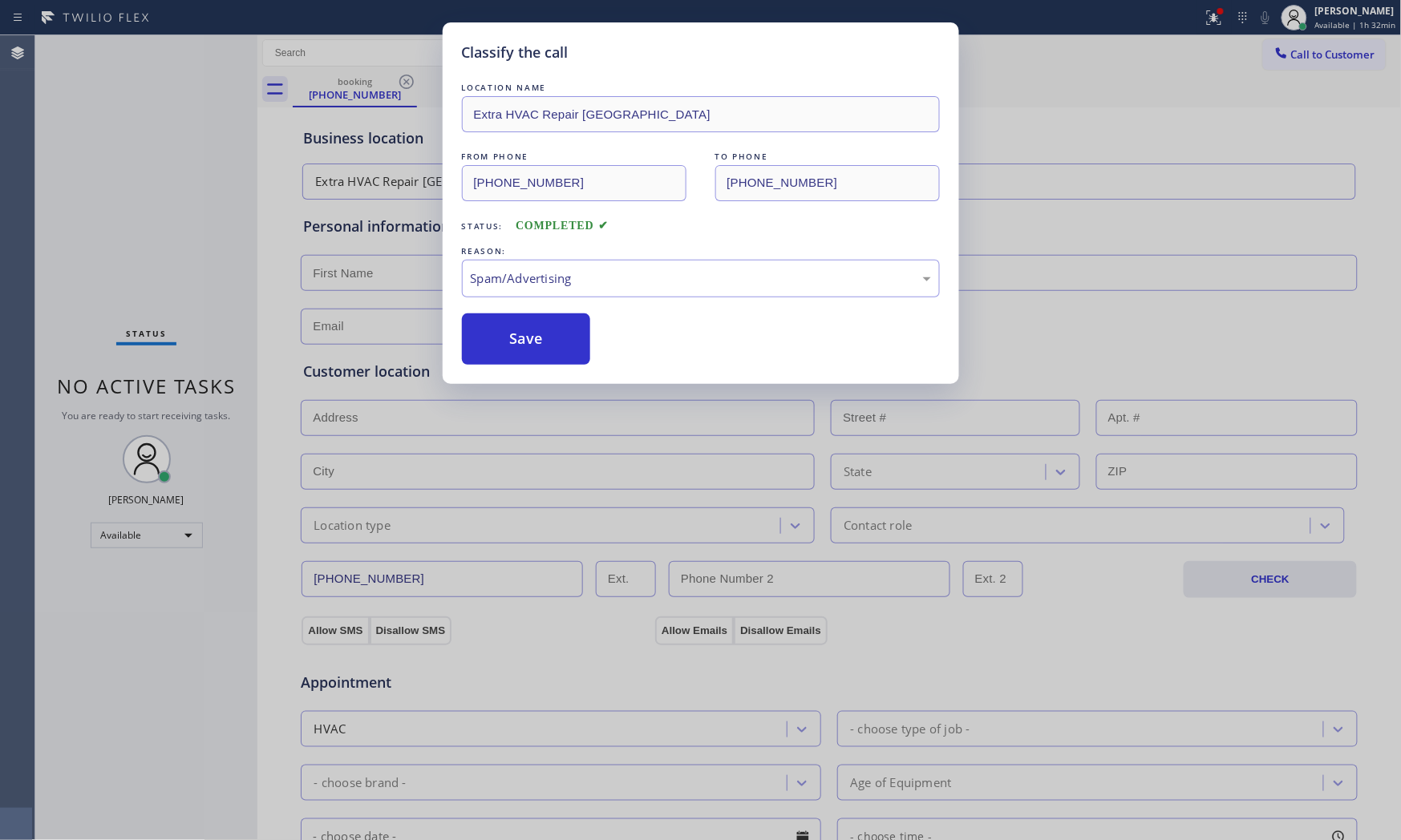
click at [509, 346] on button "Save" at bounding box center [526, 339] width 129 height 52
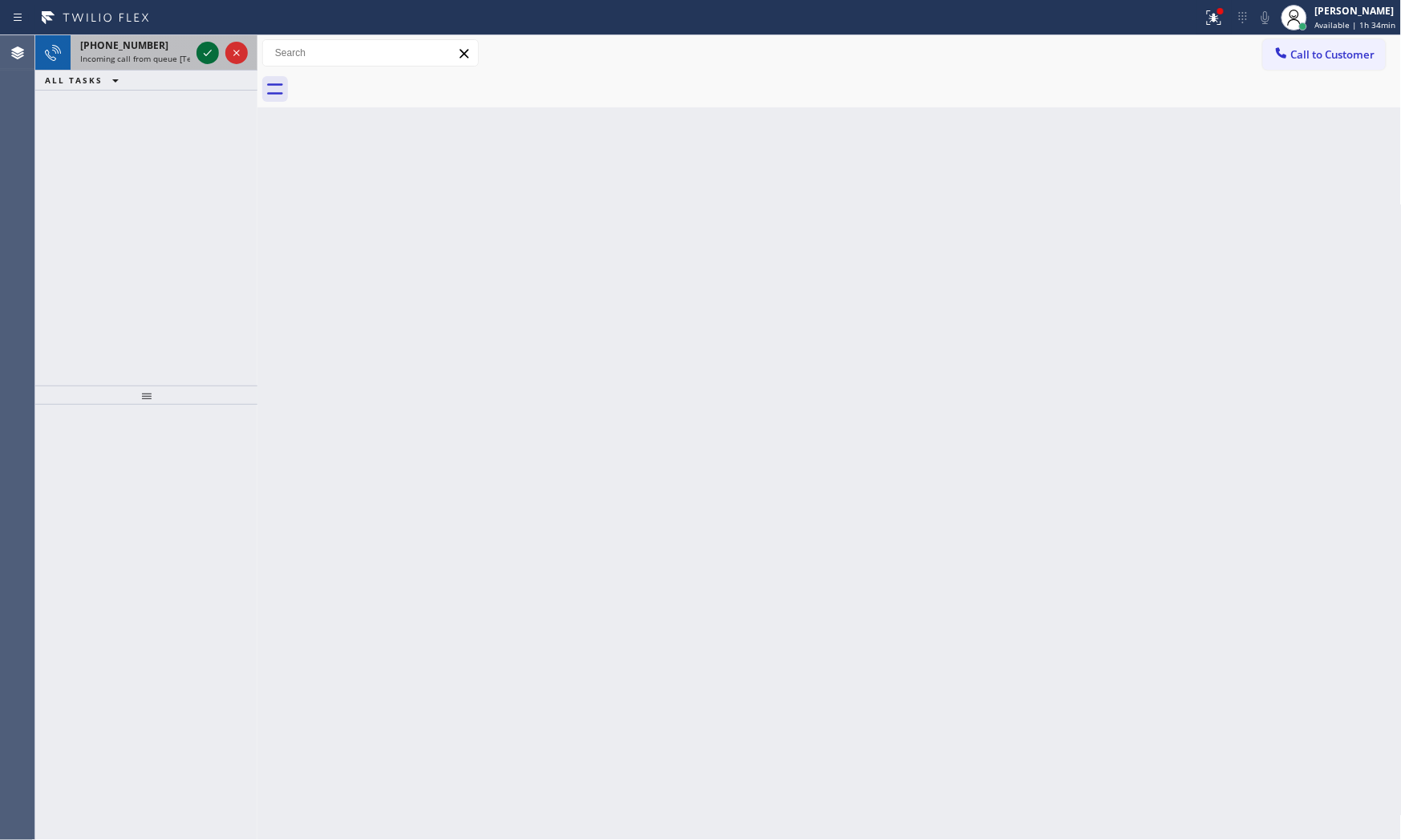
click at [199, 52] on icon at bounding box center [207, 52] width 19 height 19
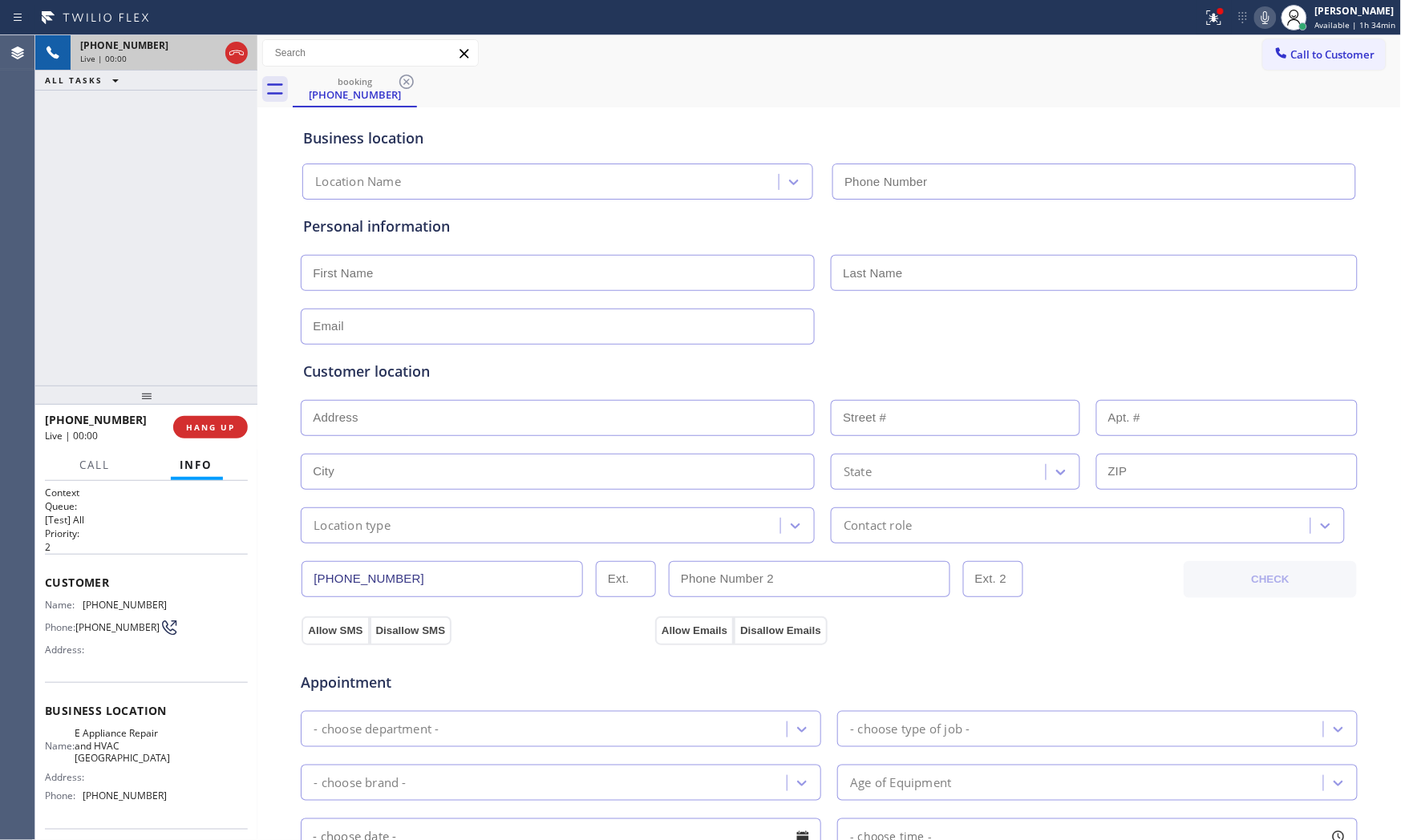
type input "[PHONE_NUMBER]"
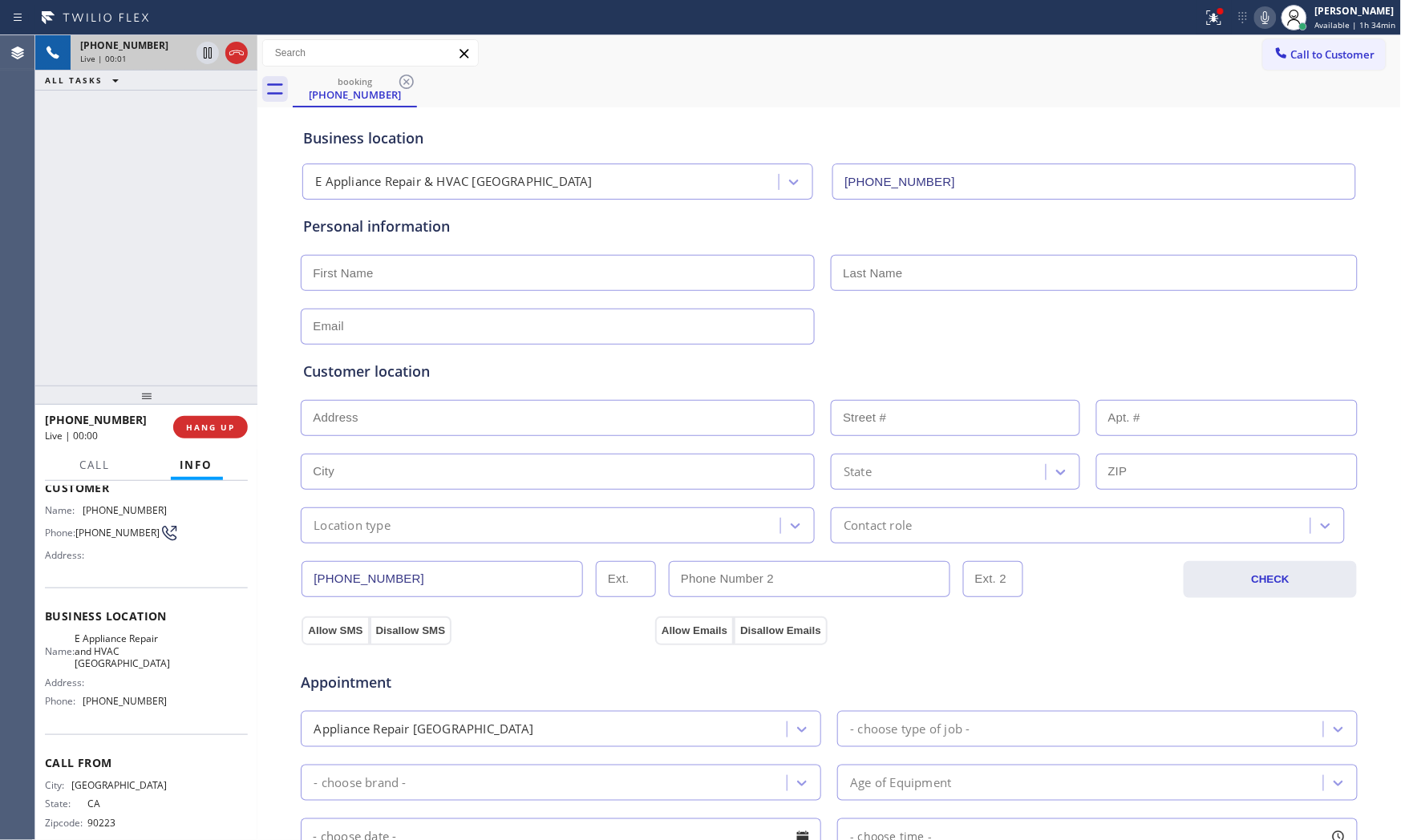
scroll to position [117, 0]
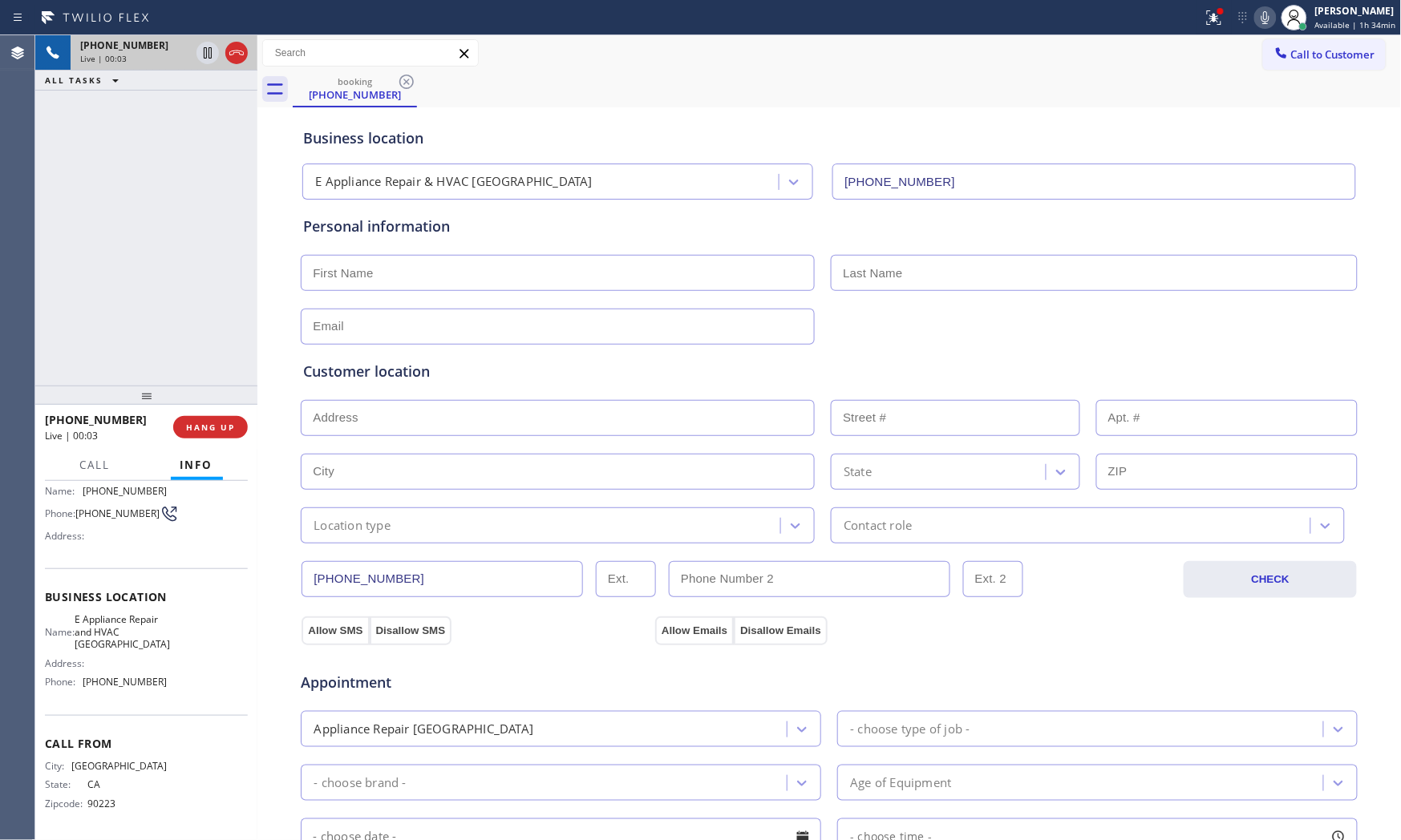
click at [1256, 16] on icon at bounding box center [1265, 17] width 19 height 19
drag, startPoint x: 1214, startPoint y: 14, endPoint x: 1205, endPoint y: 38, distance: 25.6
click at [1214, 14] on icon at bounding box center [1214, 17] width 19 height 19
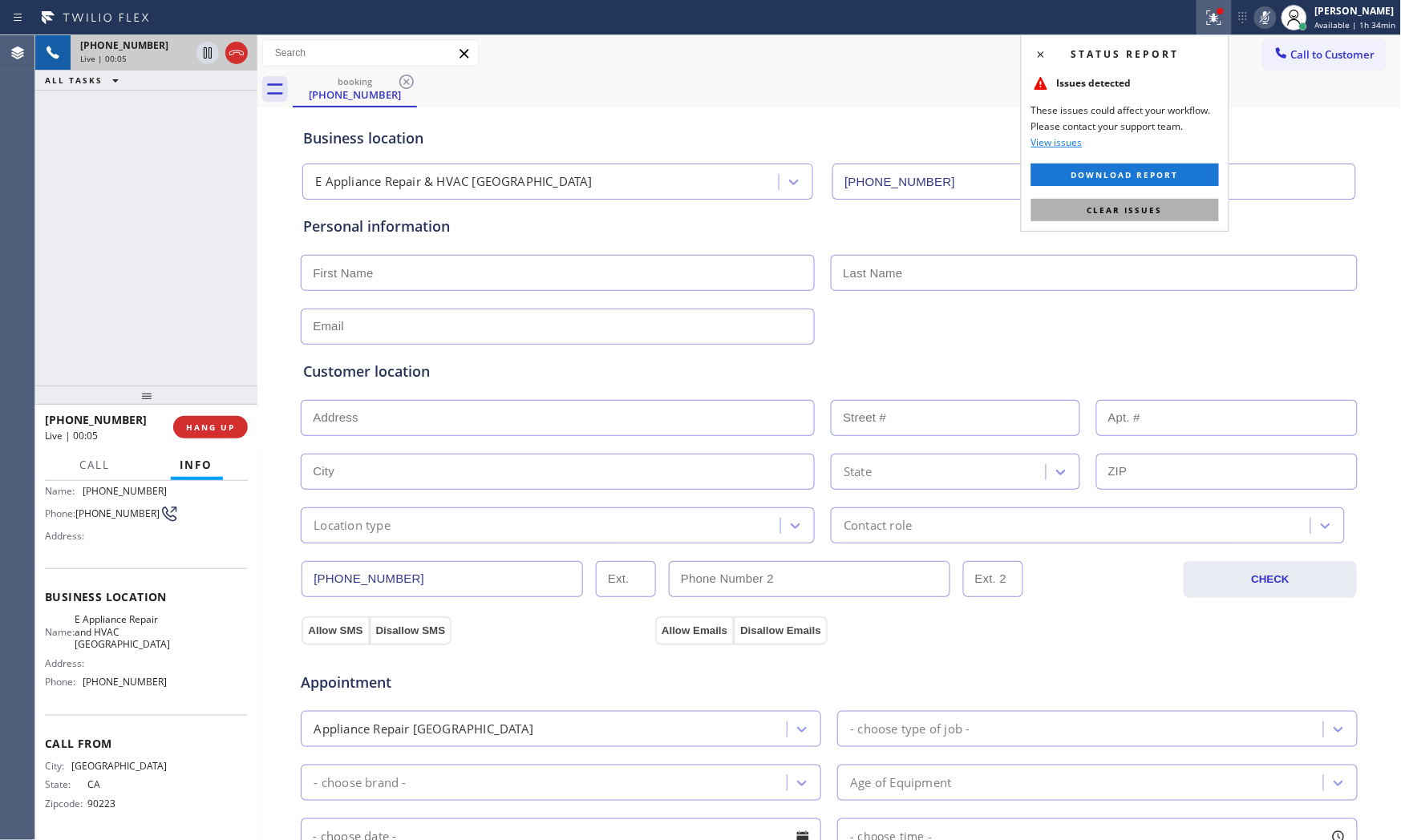
click at [1124, 200] on button "Clear issues" at bounding box center [1125, 210] width 188 height 23
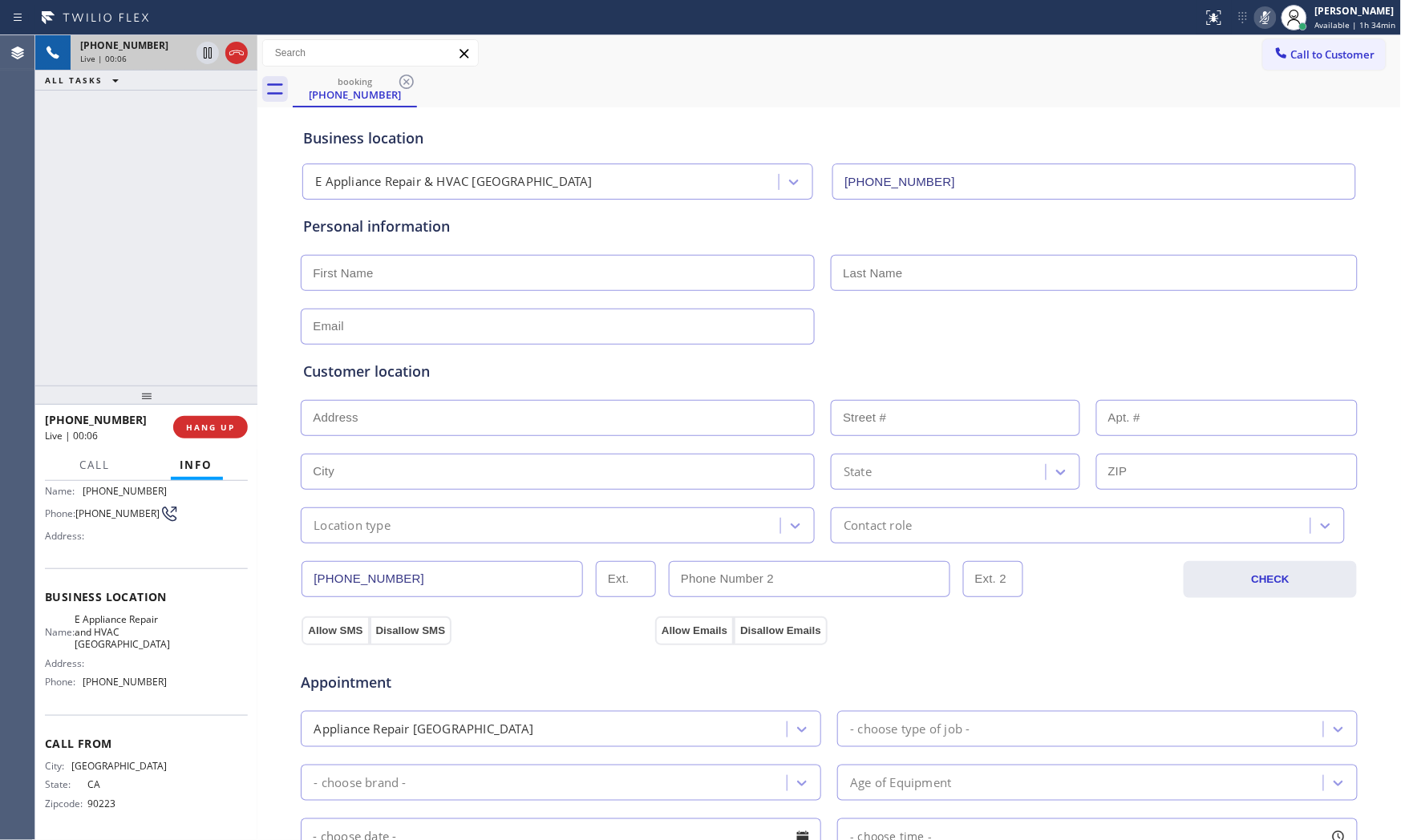
click at [1262, 27] on button at bounding box center [1265, 18] width 23 height 23
click at [210, 434] on button "HANG UP" at bounding box center [211, 427] width 74 height 23
click at [210, 433] on button "HANG UP" at bounding box center [211, 427] width 74 height 23
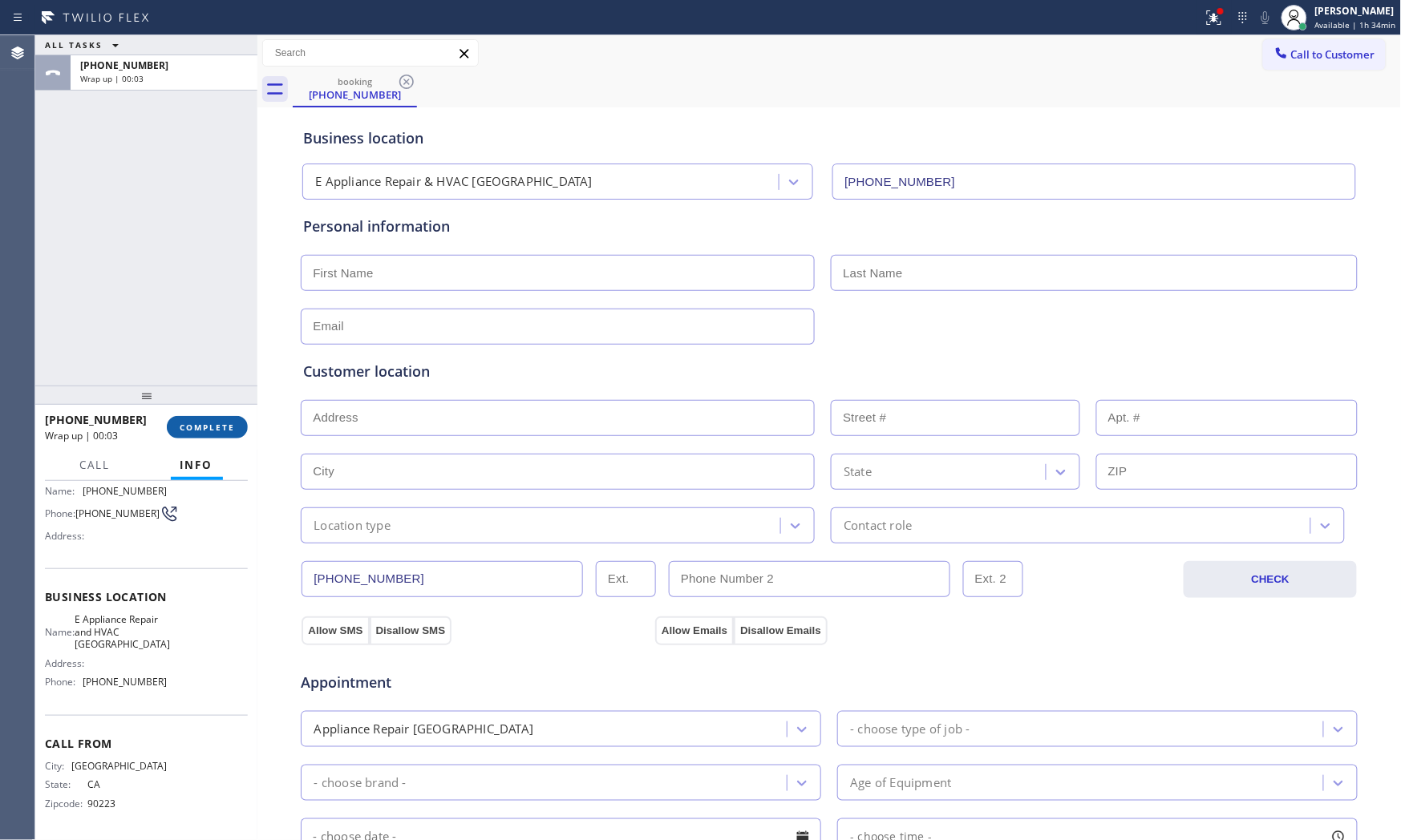
click at [202, 418] on button "COMPLETE" at bounding box center [207, 427] width 81 height 23
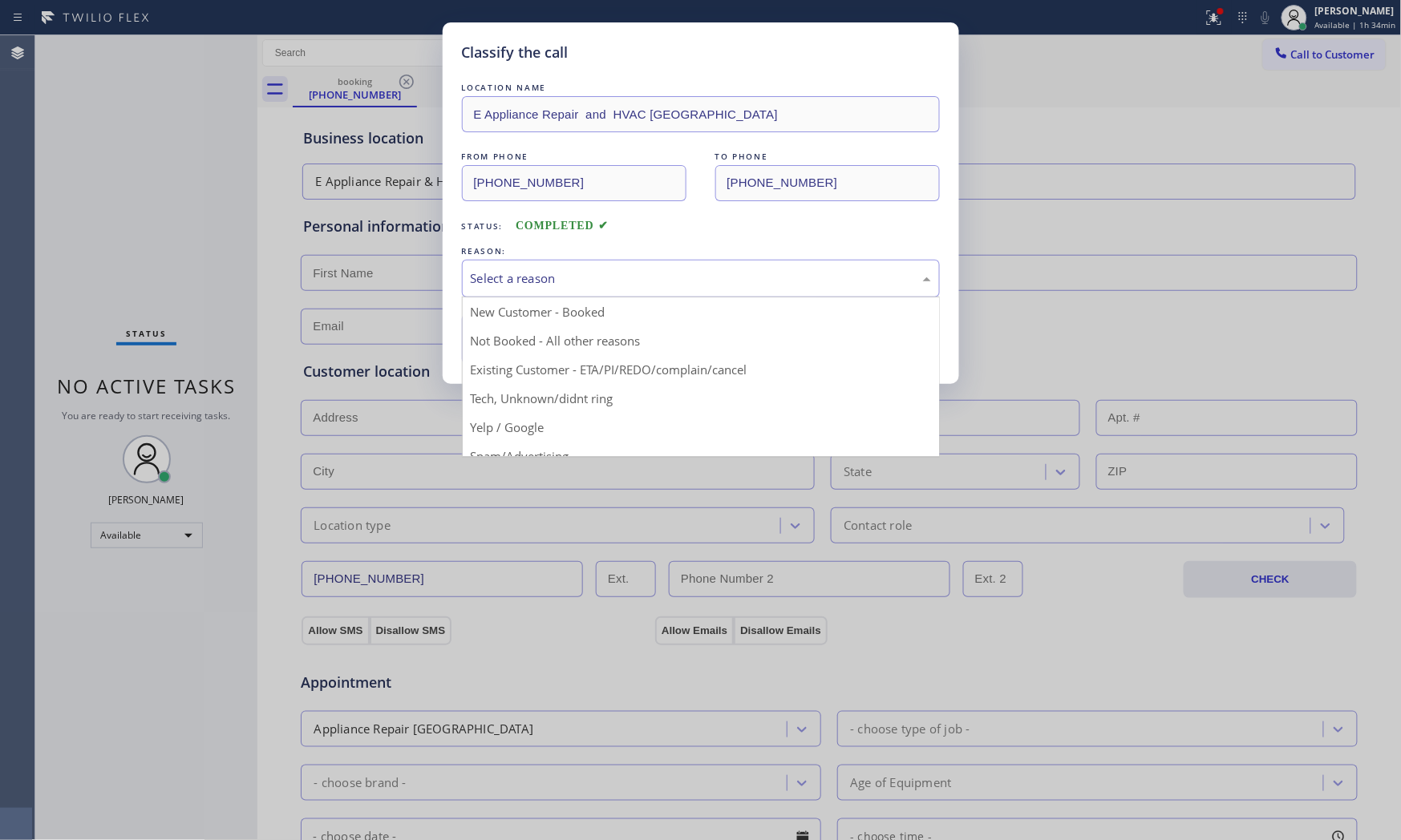
click at [520, 276] on div "Select a reason" at bounding box center [701, 279] width 460 height 19
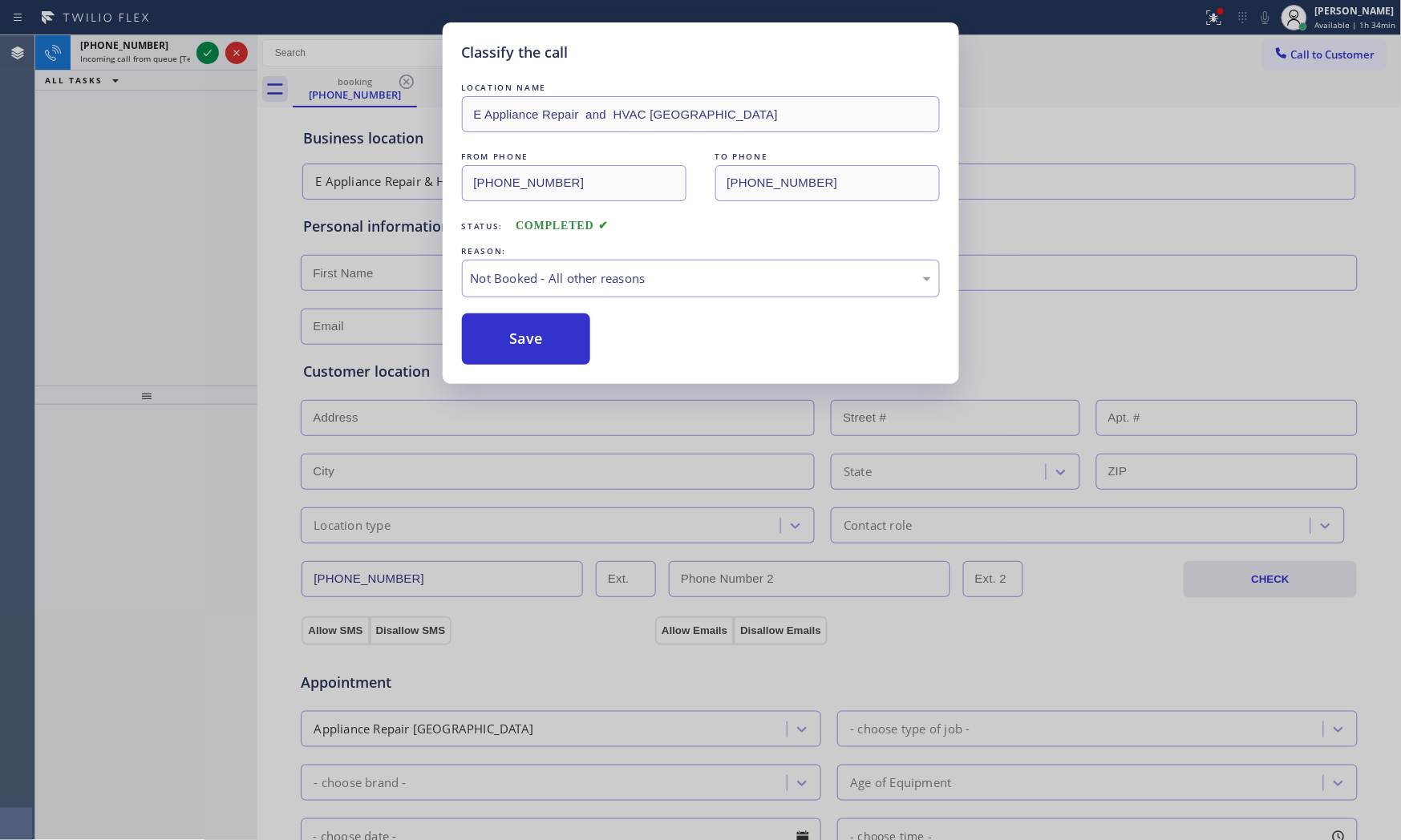
click at [507, 329] on button "Save" at bounding box center [526, 339] width 129 height 52
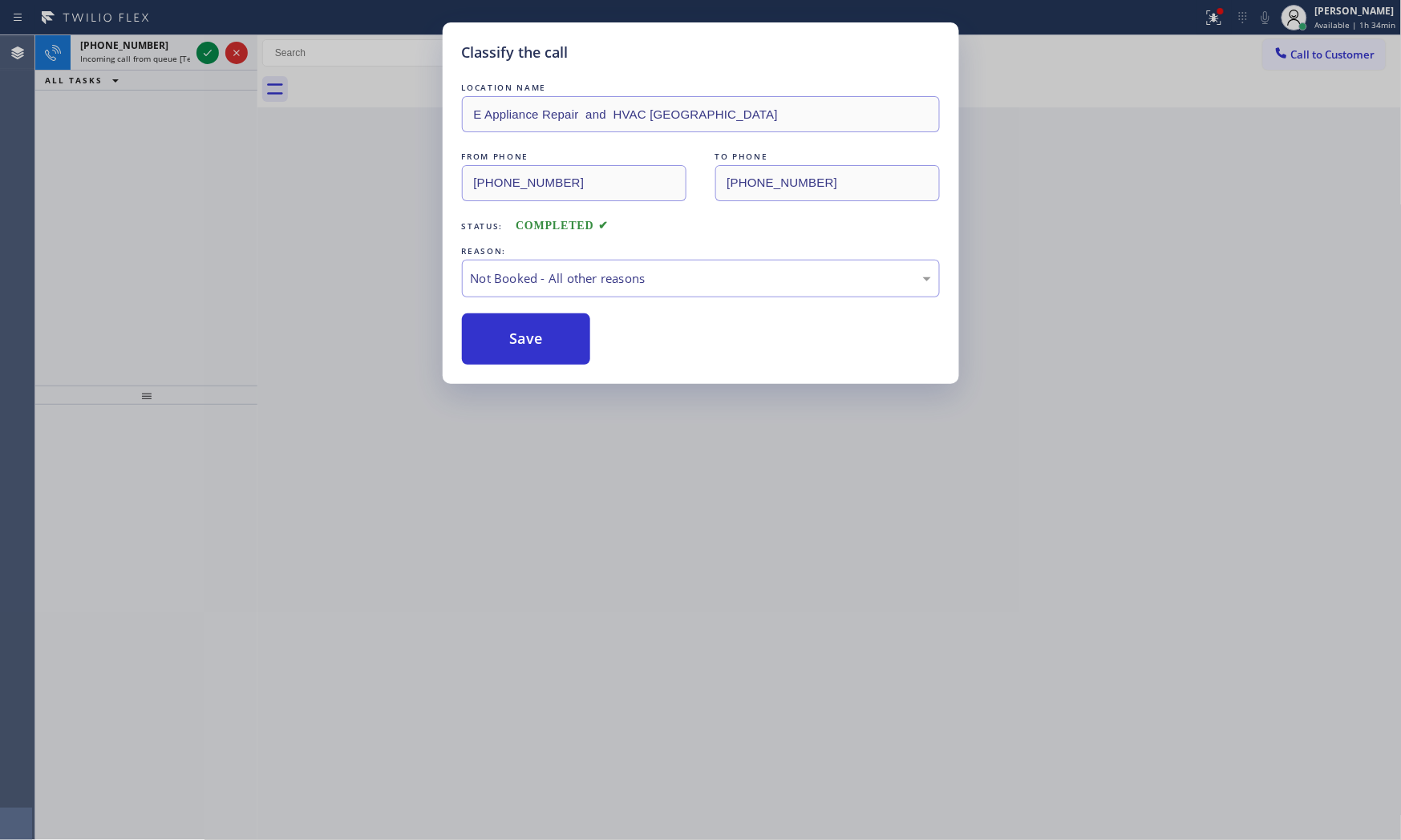
click at [507, 329] on button "Save" at bounding box center [526, 339] width 129 height 52
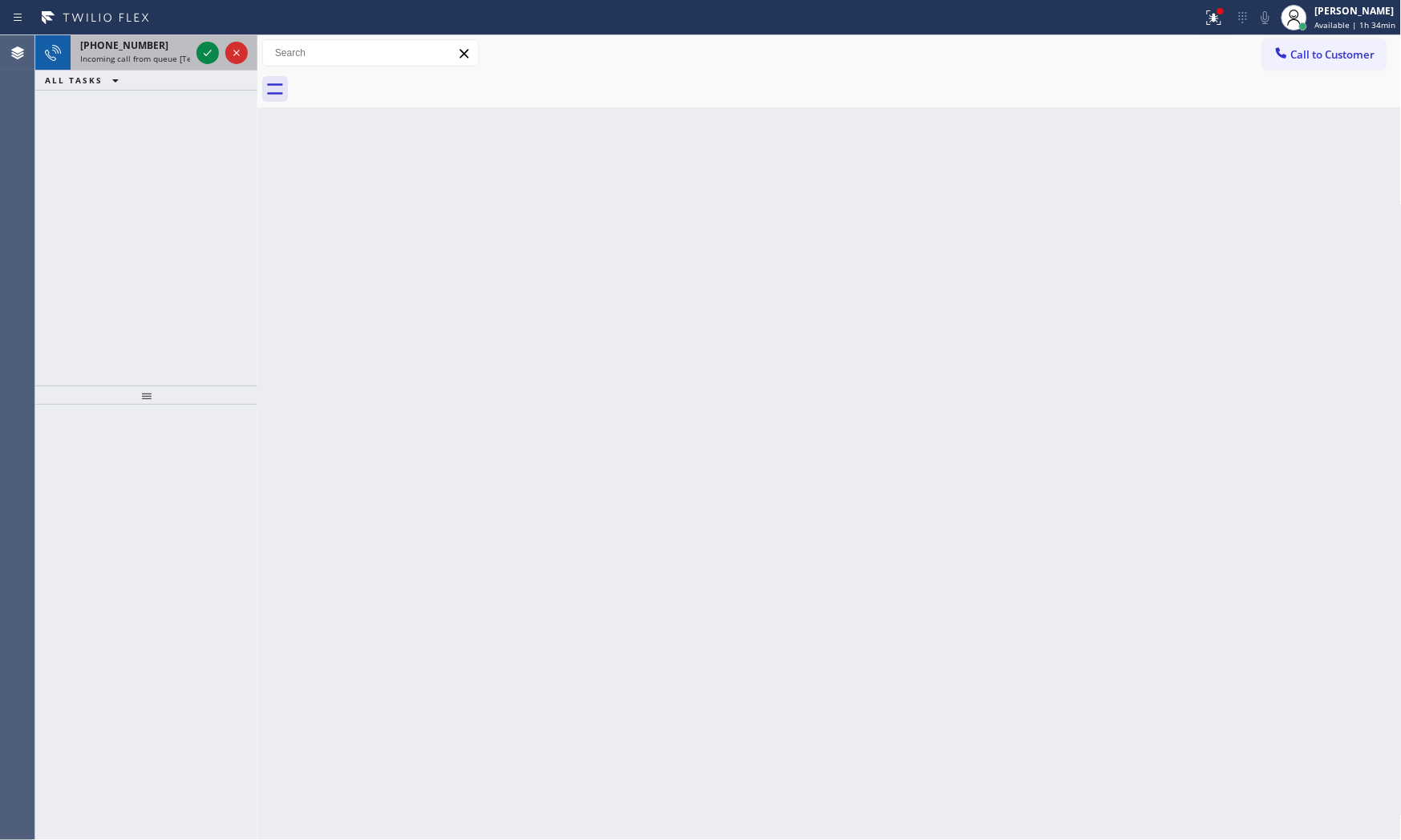
click at [172, 39] on div "[PHONE_NUMBER]" at bounding box center [135, 46] width 110 height 14
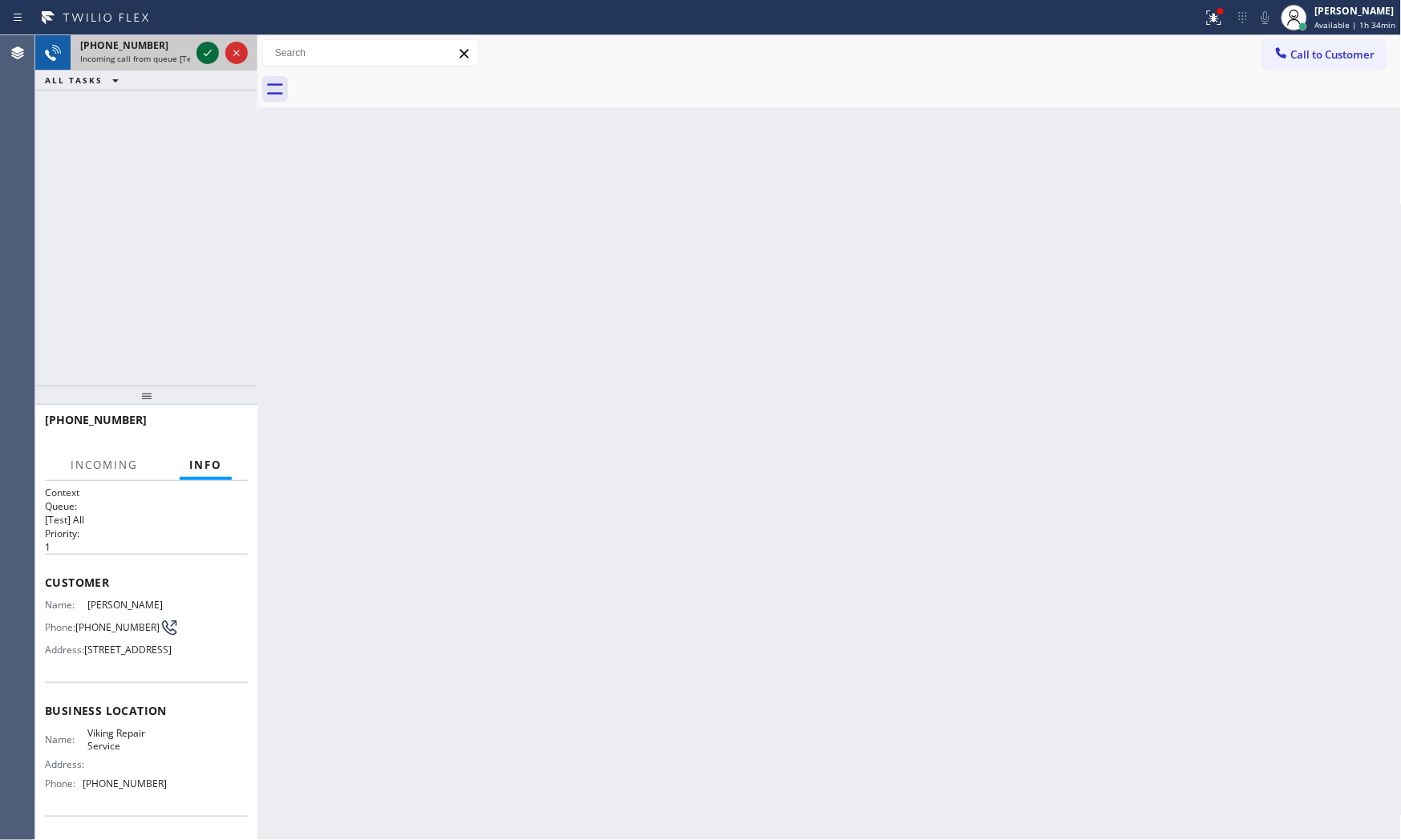
click at [205, 53] on icon at bounding box center [207, 52] width 19 height 19
click at [227, 435] on button "HANG UP" at bounding box center [211, 427] width 74 height 23
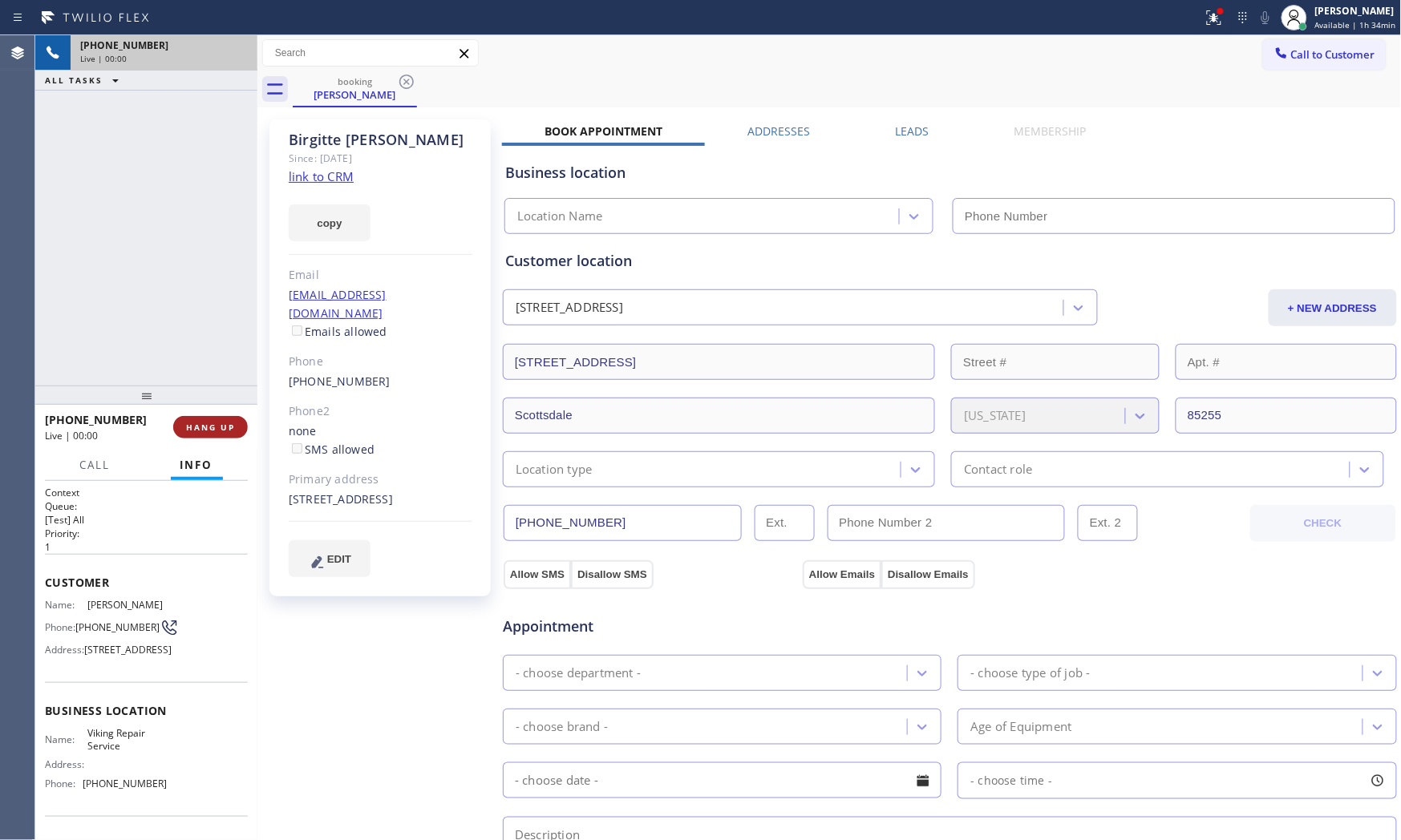
click at [227, 427] on span "HANG UP" at bounding box center [211, 427] width 49 height 11
type input "[PHONE_NUMBER]"
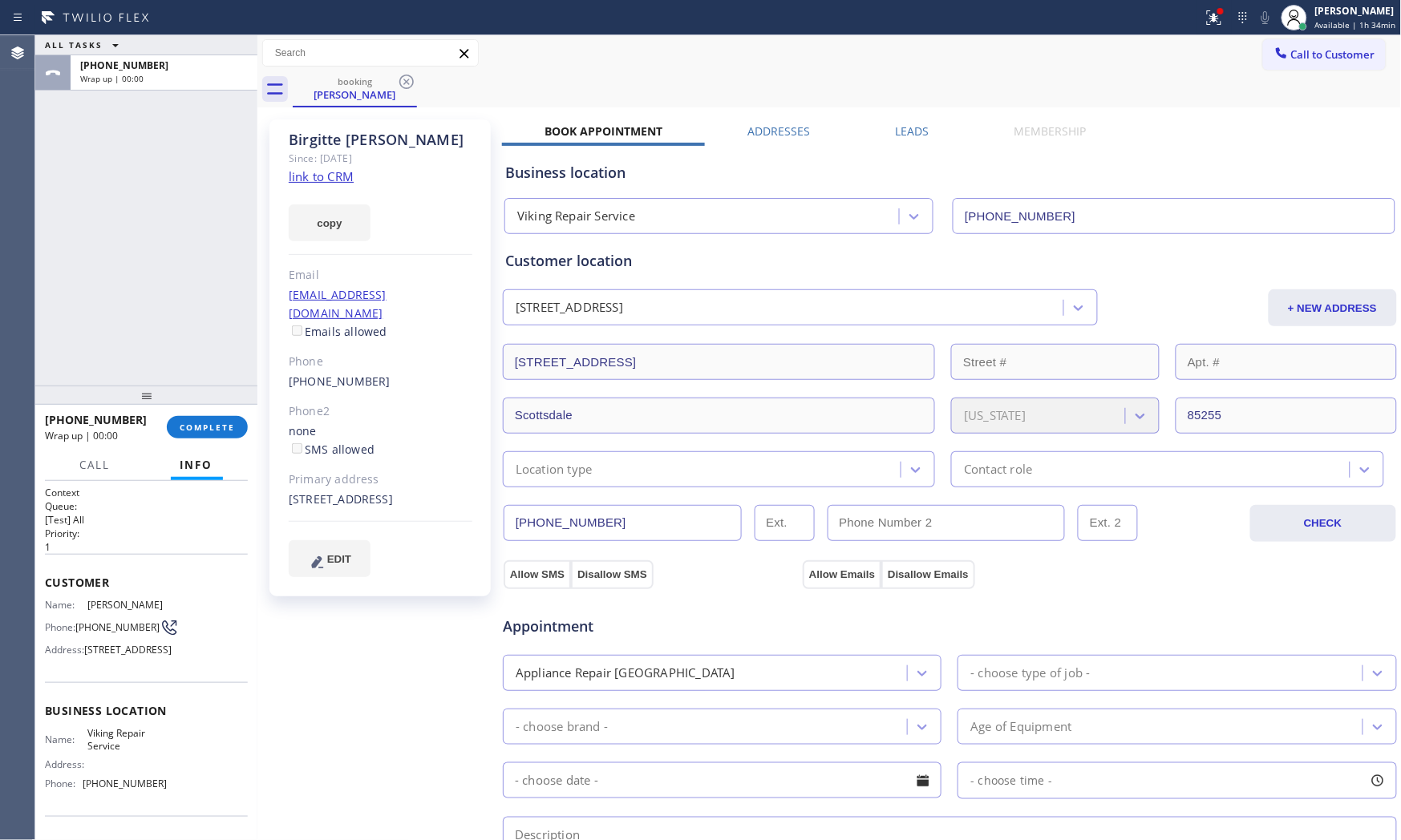
click at [343, 175] on link "link to CRM" at bounding box center [320, 176] width 65 height 16
click at [202, 416] on button "COMPLETE" at bounding box center [207, 427] width 81 height 23
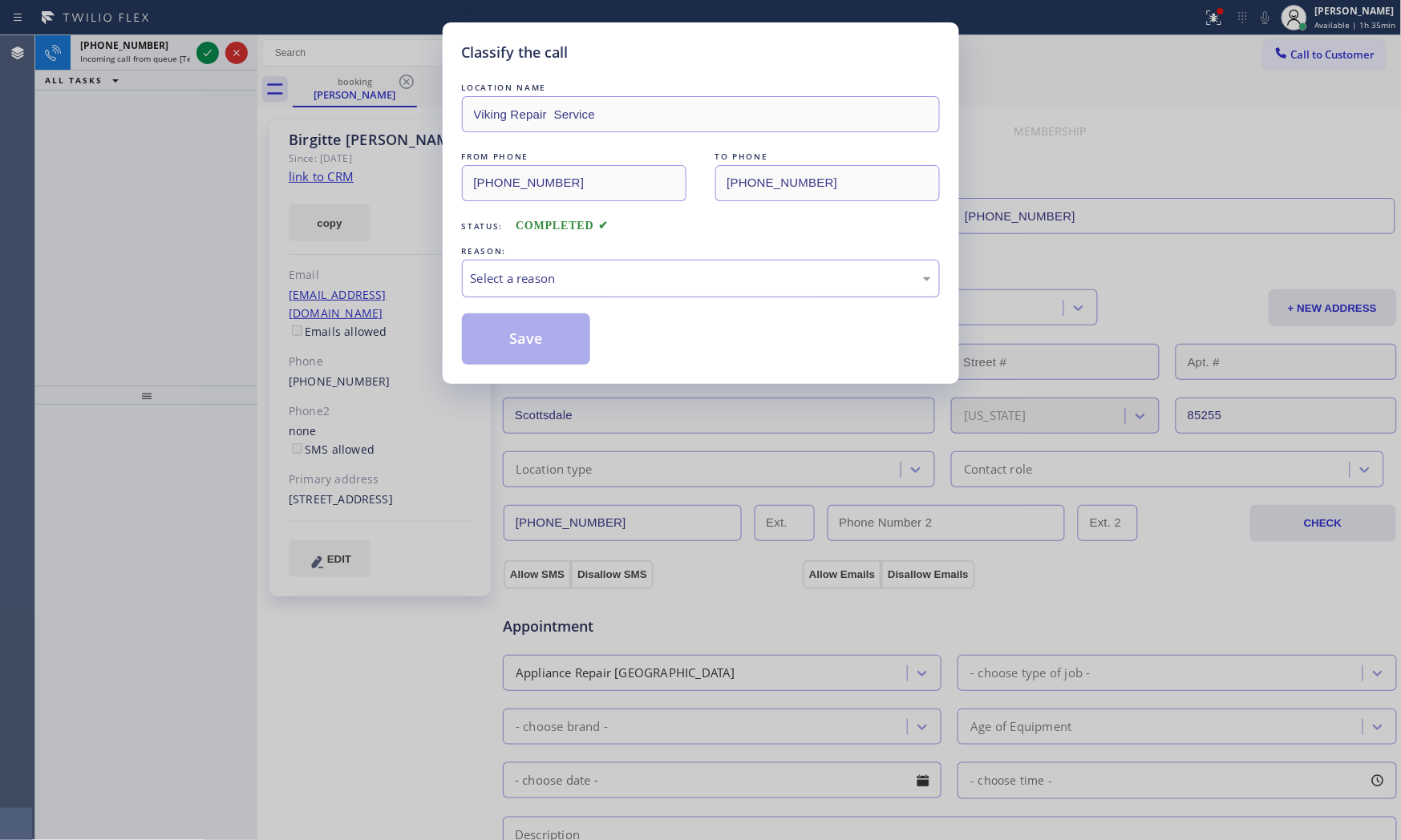
click at [564, 274] on div "Select a reason" at bounding box center [701, 279] width 460 height 19
click at [528, 347] on button "Save" at bounding box center [526, 339] width 129 height 52
drag, startPoint x: 528, startPoint y: 347, endPoint x: 394, endPoint y: 235, distance: 174.6
click at [514, 335] on button "Save" at bounding box center [526, 339] width 129 height 52
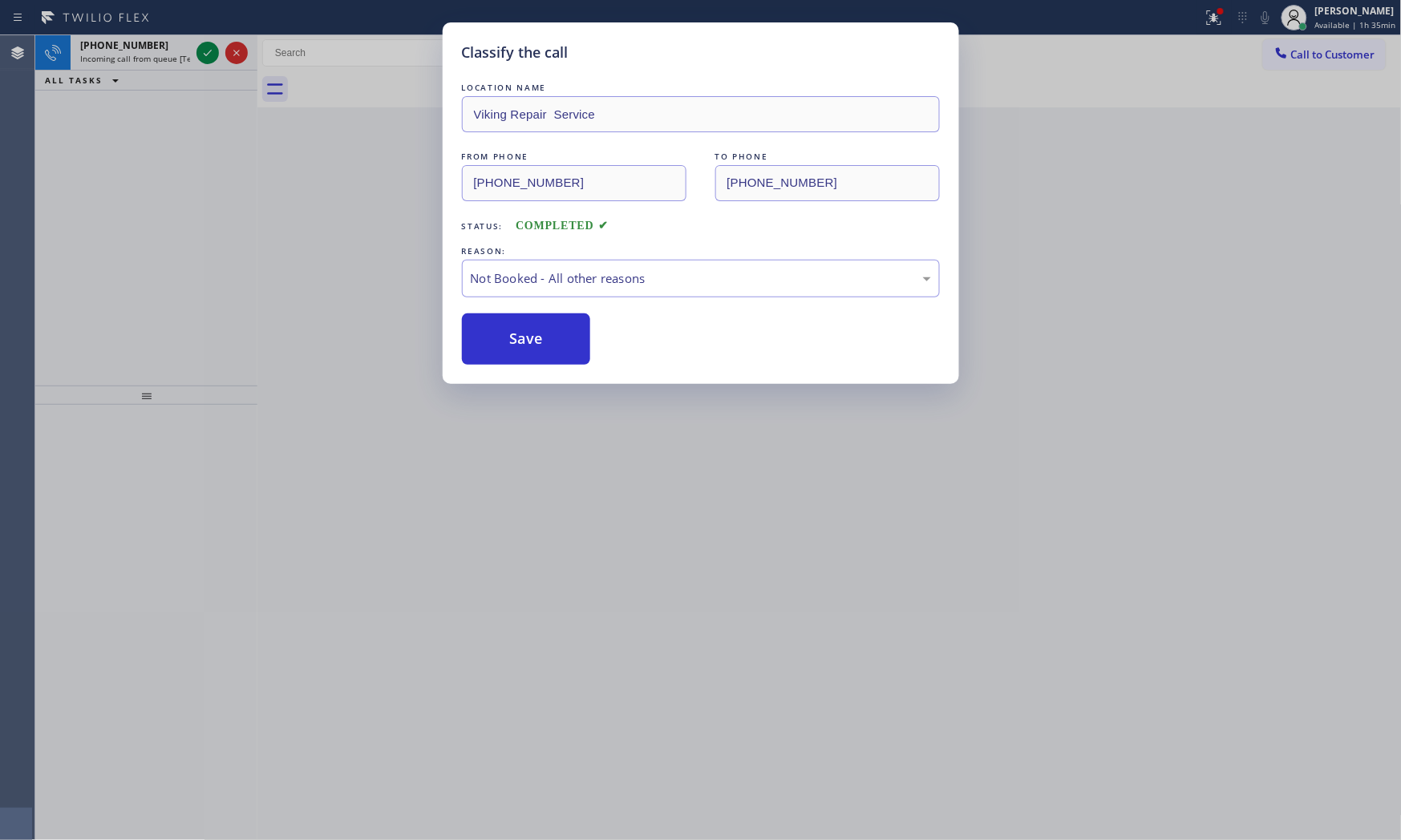
click at [204, 56] on div "Classify the call LOCATION NAME [US_STATE] HVAC Repair FROM PHONE [PHONE_NUMBER…" at bounding box center [718, 438] width 1365 height 805
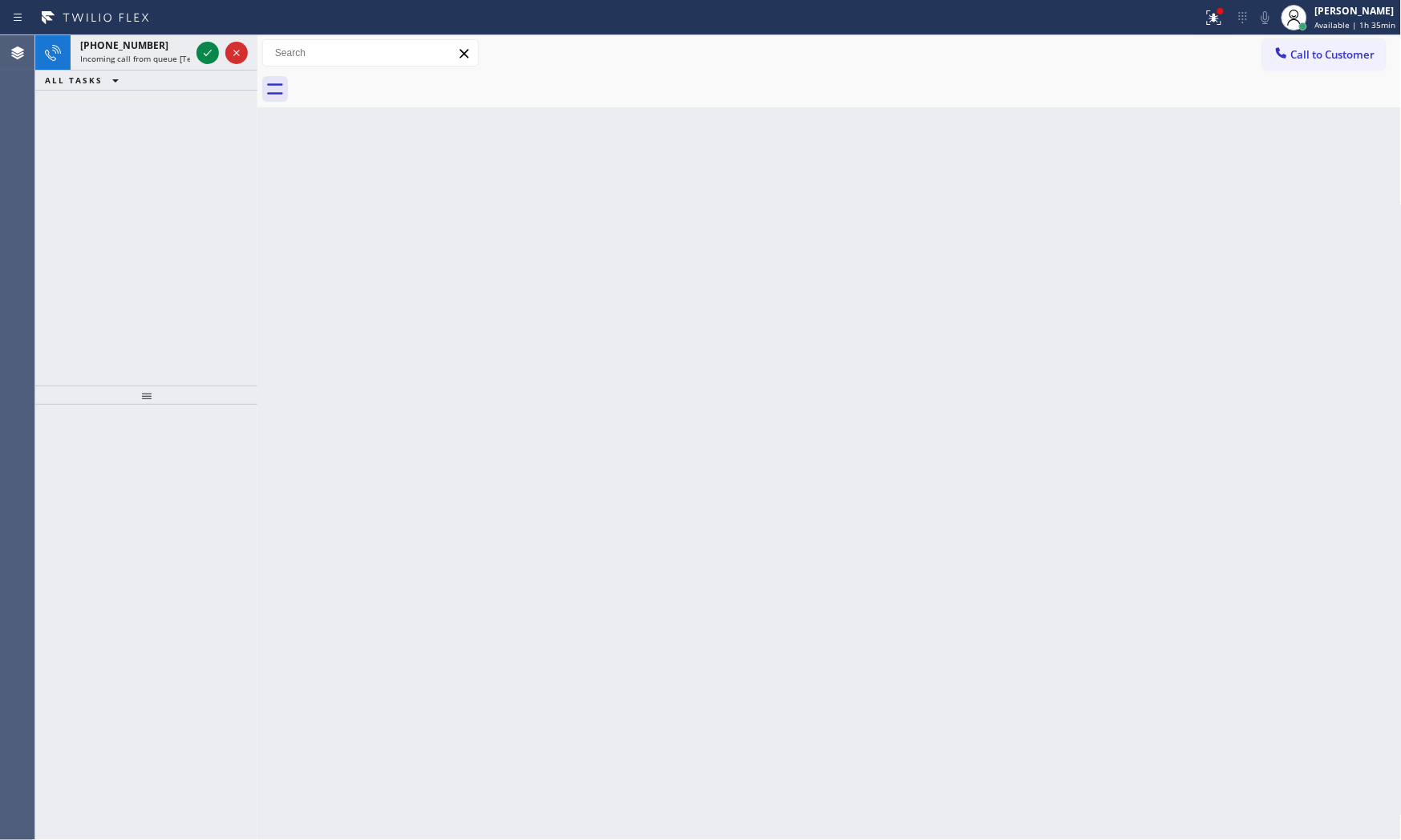
click at [204, 56] on icon at bounding box center [207, 52] width 19 height 19
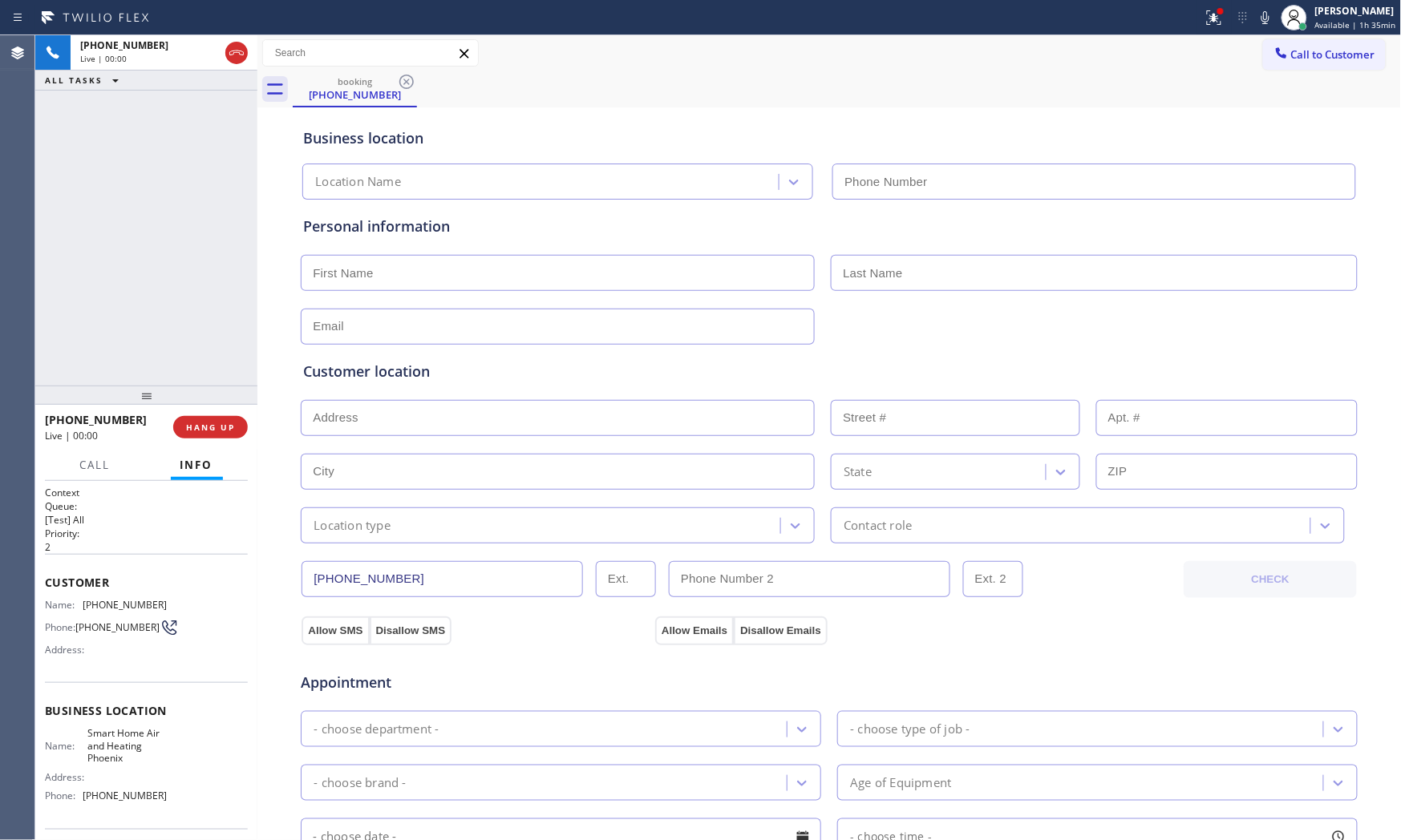
type input "[PHONE_NUMBER]"
click at [234, 420] on button "HANG UP" at bounding box center [211, 427] width 74 height 23
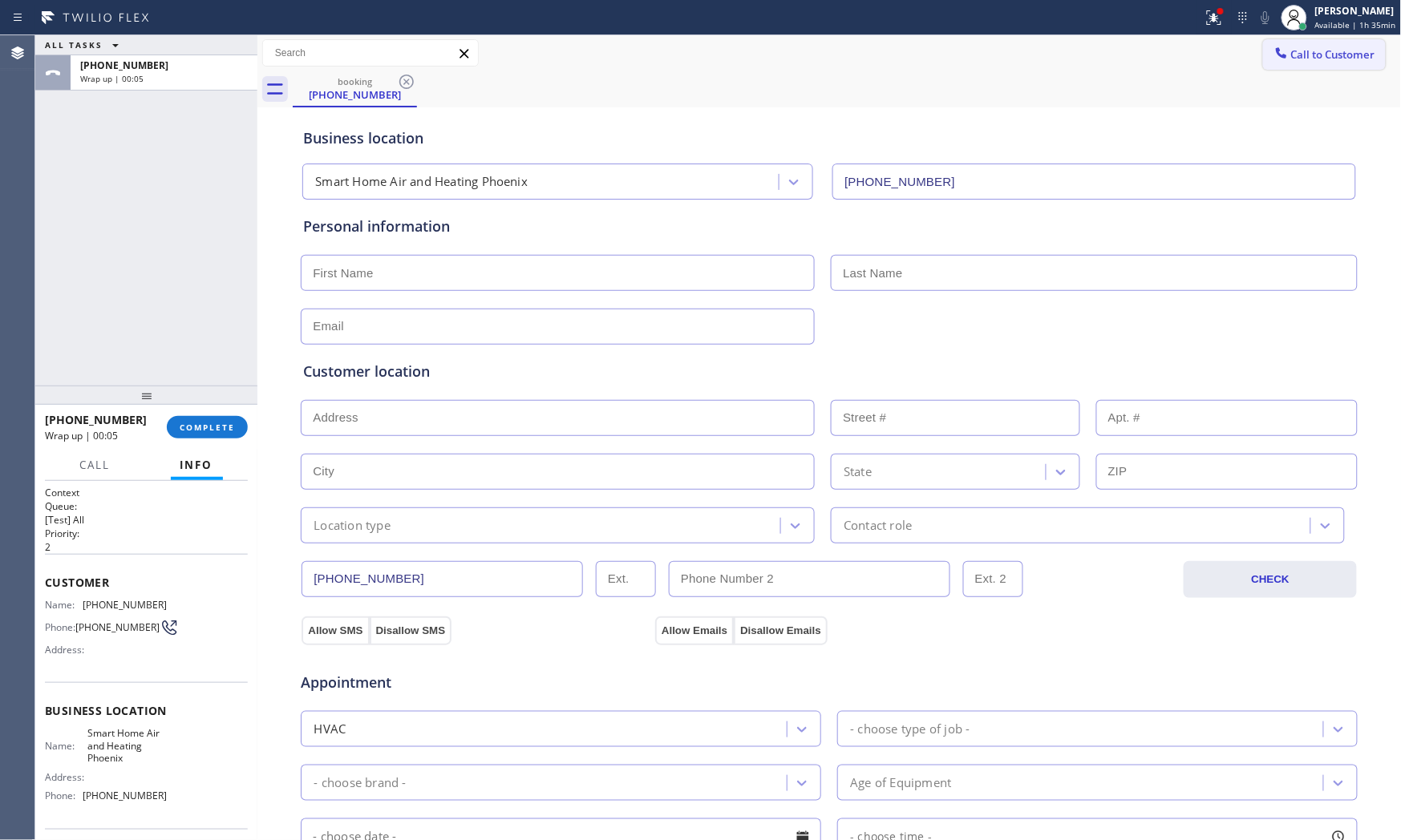
click at [1300, 47] on span "Call to Customer" at bounding box center [1333, 54] width 85 height 14
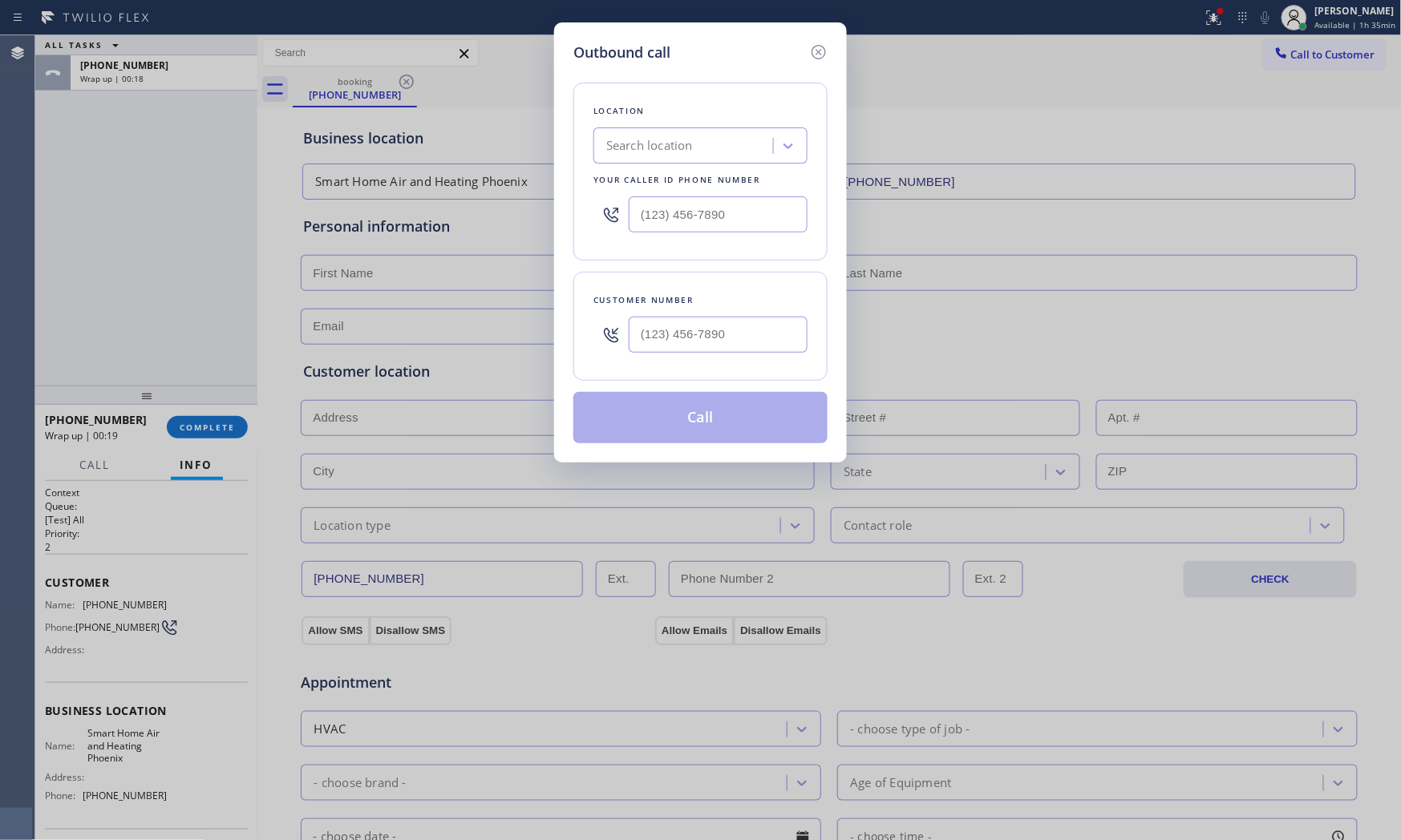
type input "(___) ___-____"
click at [719, 205] on input "(___) ___-____" at bounding box center [718, 214] width 178 height 36
paste input "480) 694-0160"
type input "[PHONE_NUMBER]"
click at [660, 350] on input "(___) ___-____" at bounding box center [718, 335] width 178 height 36
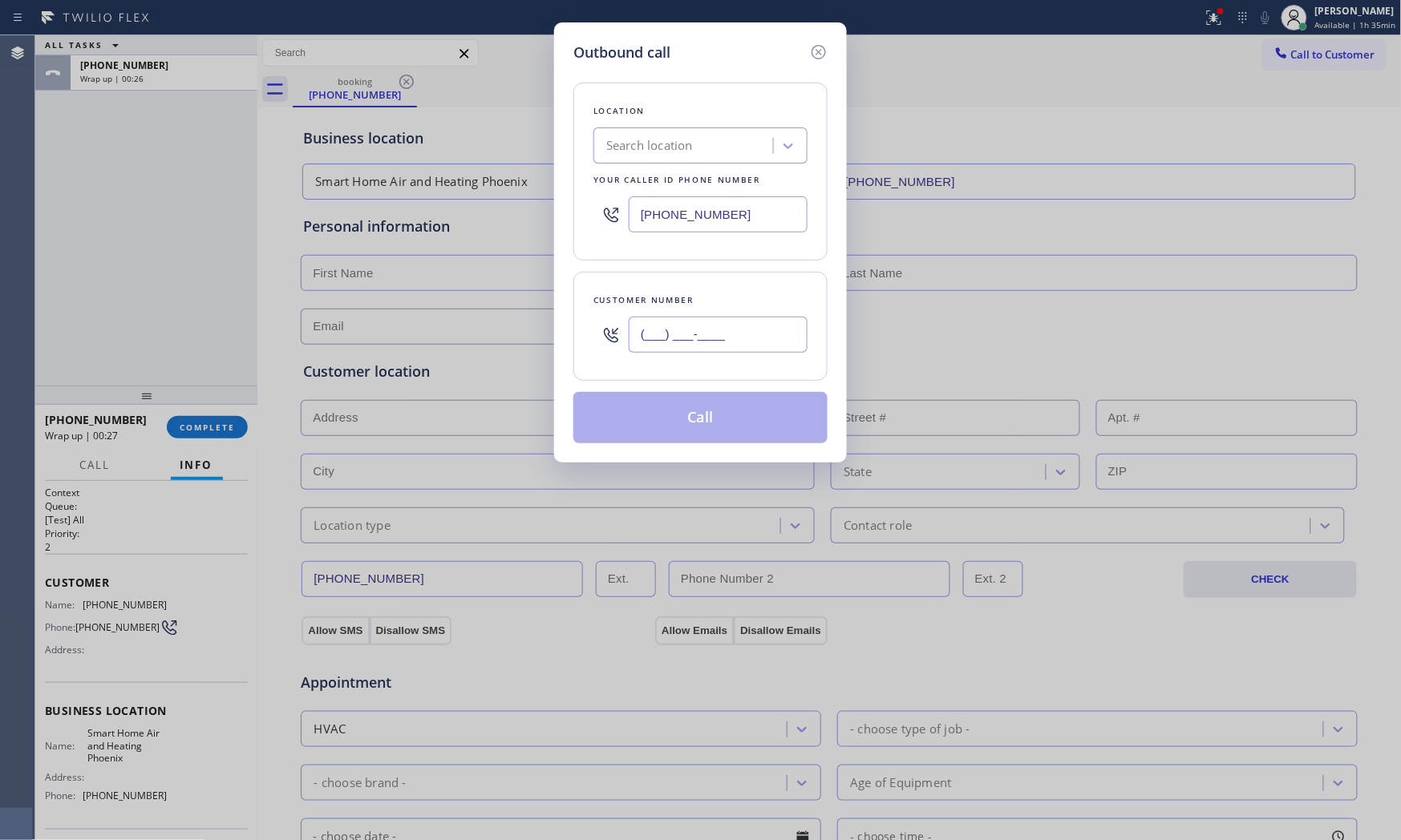
paste input "480) 694-0160"
type input "[PHONE_NUMBER]"
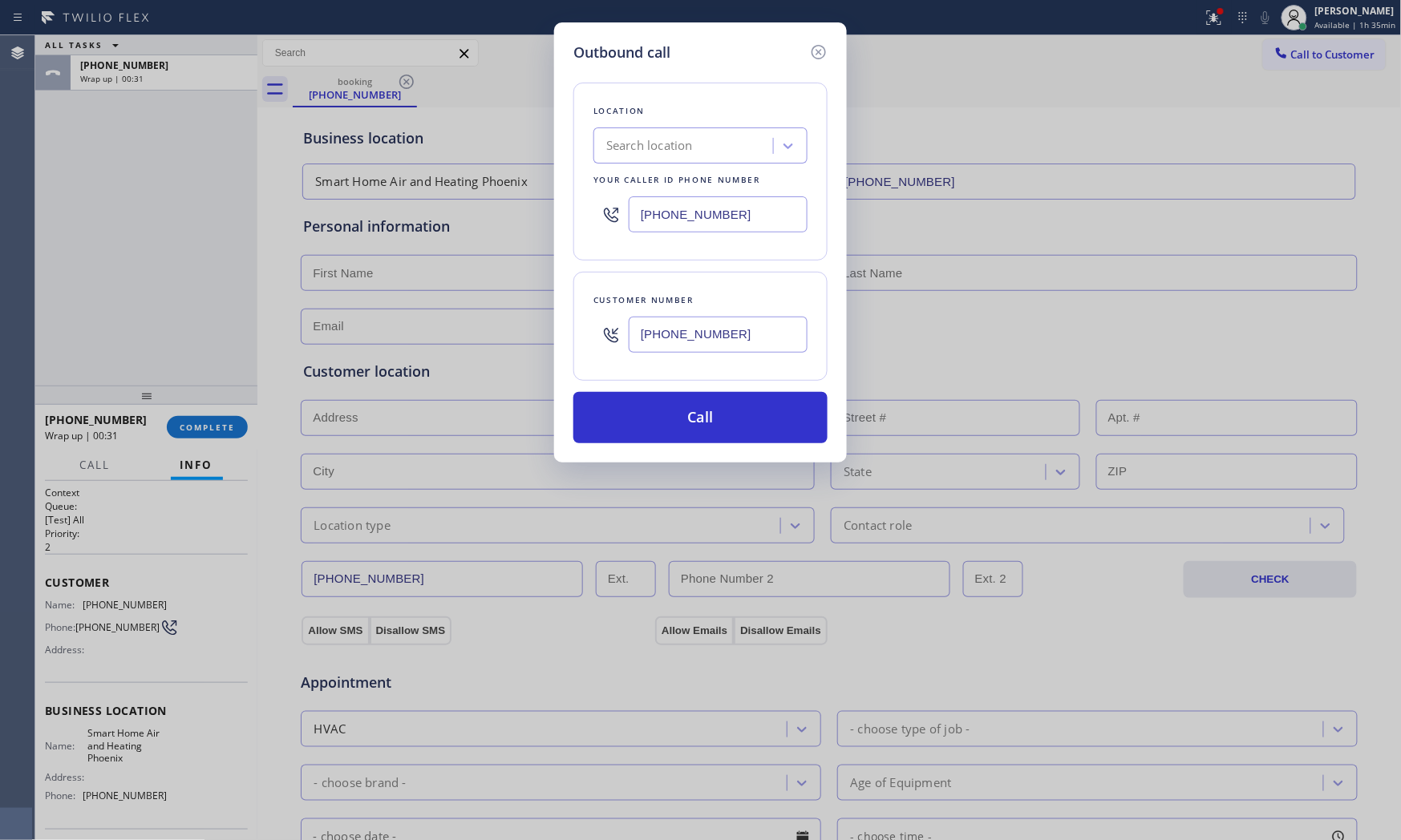
click at [698, 217] on input "[PHONE_NUMBER]" at bounding box center [718, 214] width 178 height 36
paste input "602) 878-437"
type input "[PHONE_NUMBER]"
click at [711, 414] on button "Call" at bounding box center [700, 417] width 254 height 52
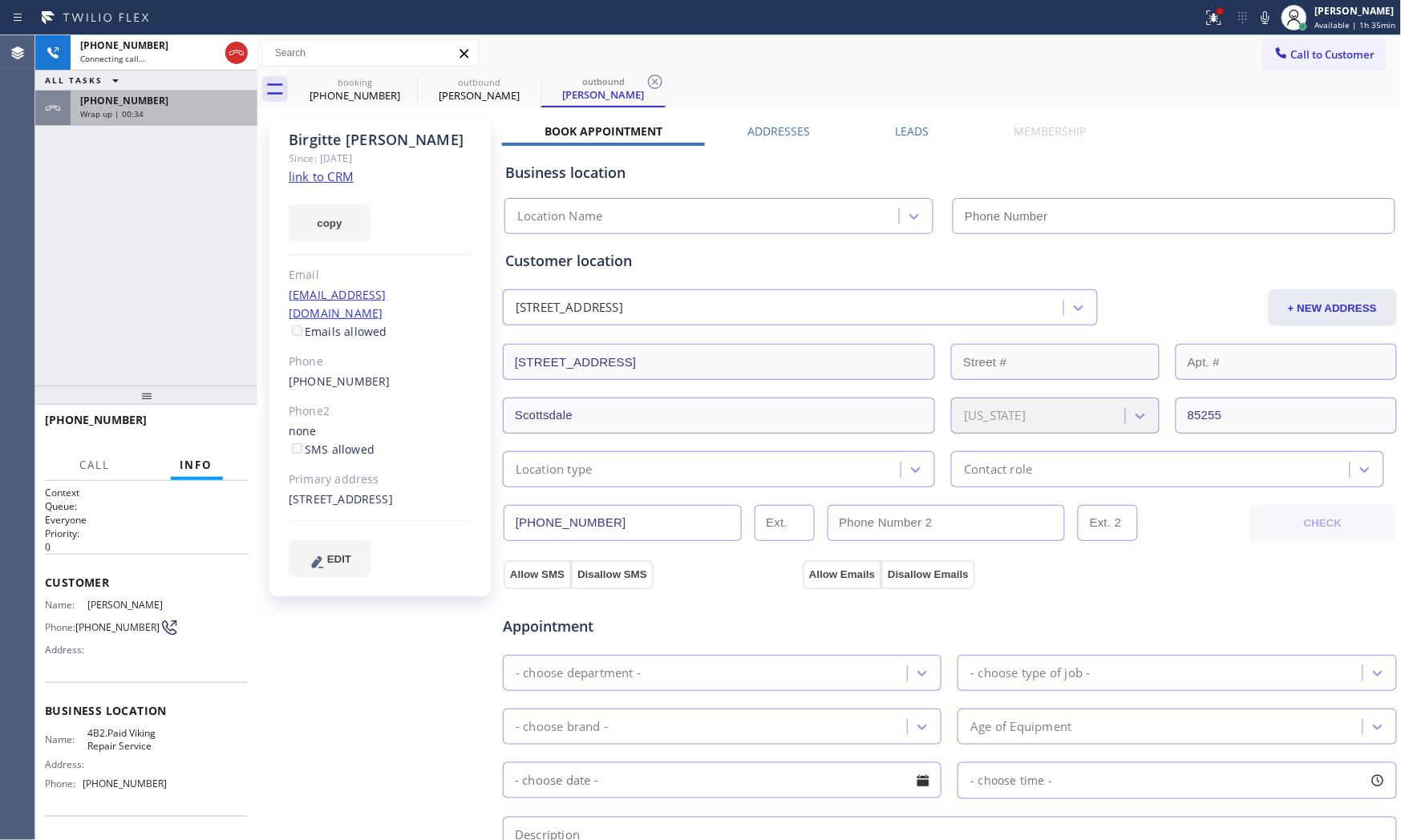
click at [161, 120] on div "[PHONE_NUMBER] Wrap up | 00:34" at bounding box center [160, 108] width 180 height 35
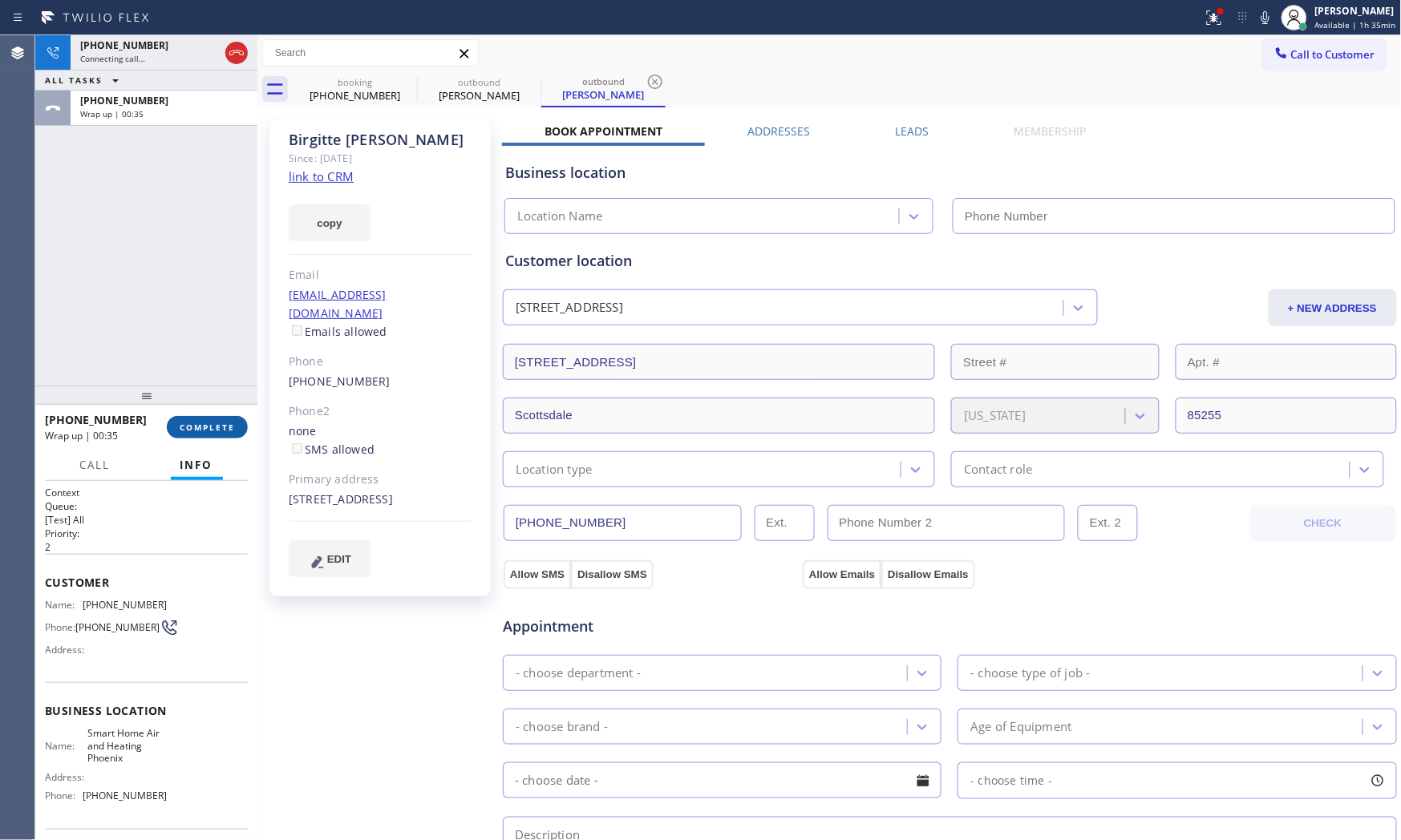
type input "[PHONE_NUMBER]"
click at [222, 433] on button "COMPLETE" at bounding box center [207, 427] width 81 height 23
type input "[PHONE_NUMBER]"
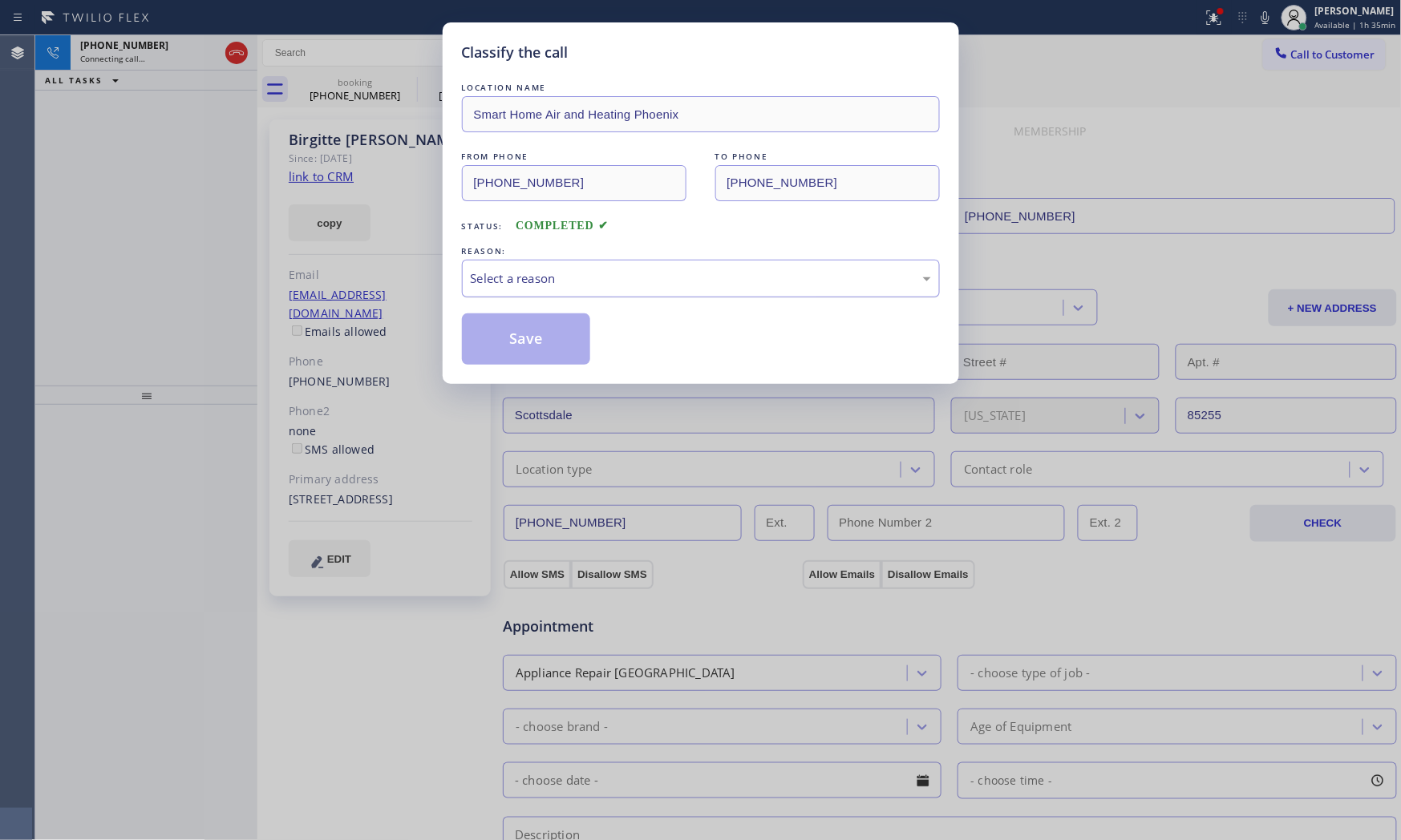
drag, startPoint x: 596, startPoint y: 285, endPoint x: 591, endPoint y: 292, distance: 8.6
click at [596, 284] on div "Select a reason" at bounding box center [701, 279] width 460 height 19
click at [540, 337] on button "Save" at bounding box center [526, 339] width 129 height 52
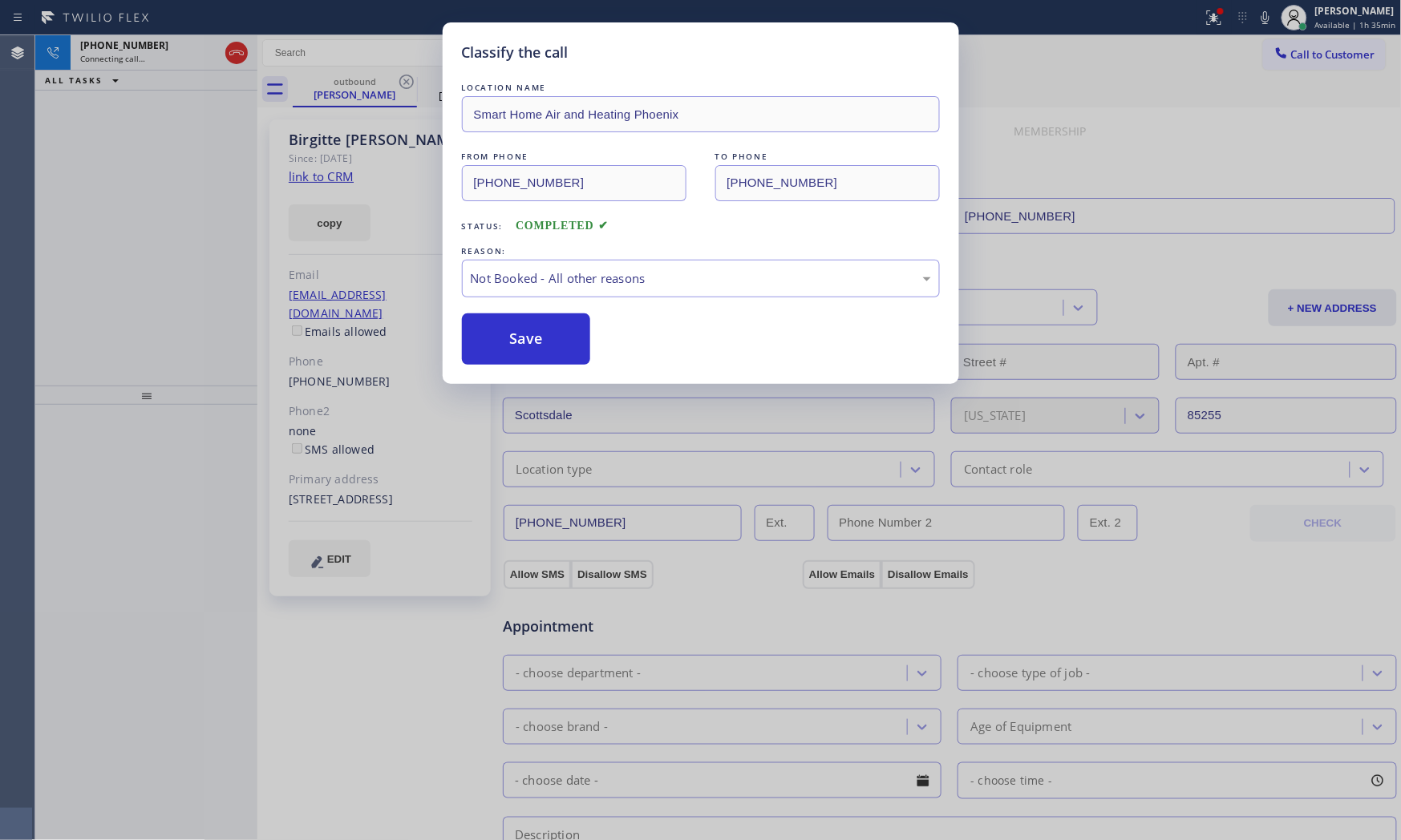
click at [540, 337] on button "Save" at bounding box center [526, 339] width 129 height 52
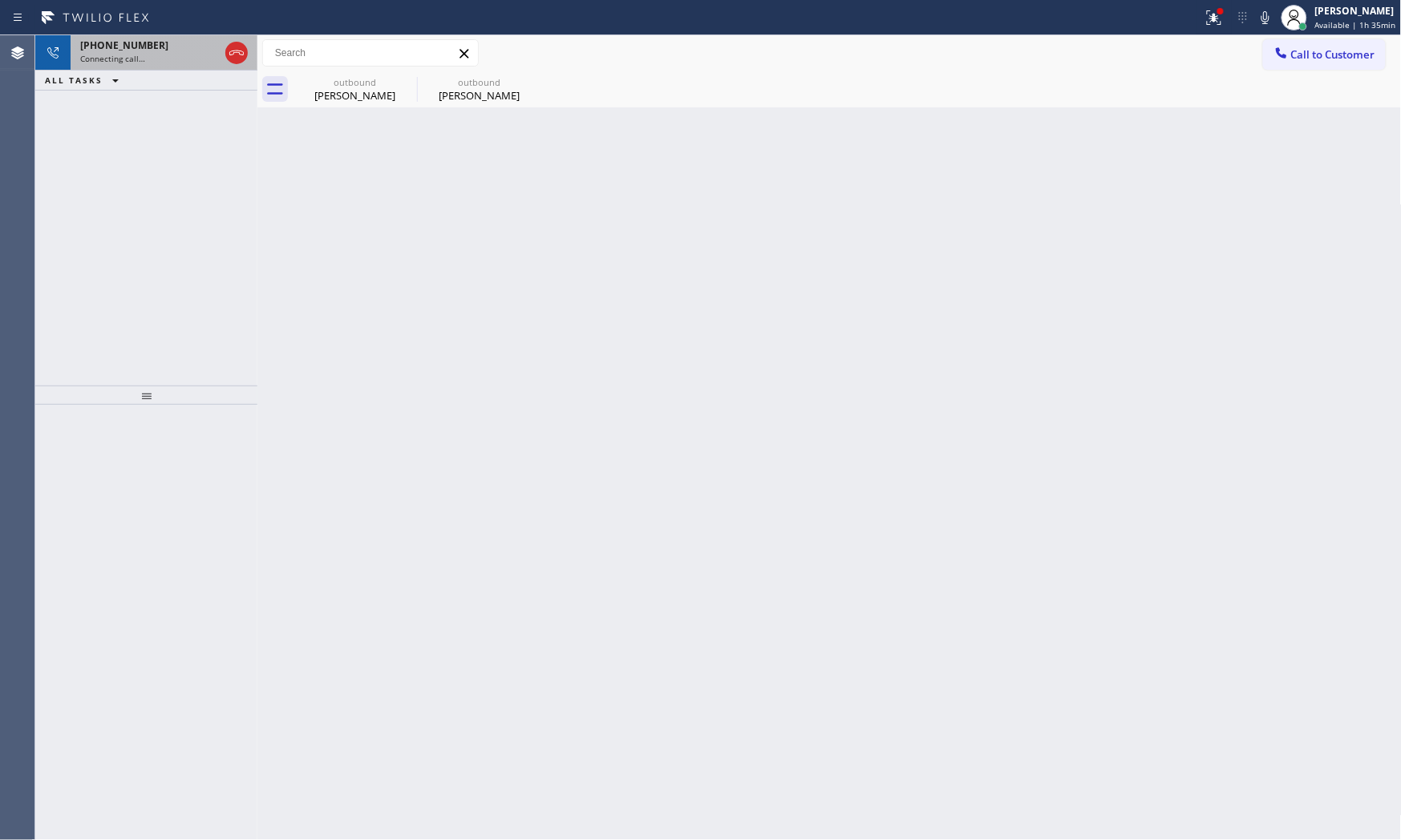
click at [134, 68] on div "[PHONE_NUMBER] Connecting call…" at bounding box center [145, 53] width 151 height 35
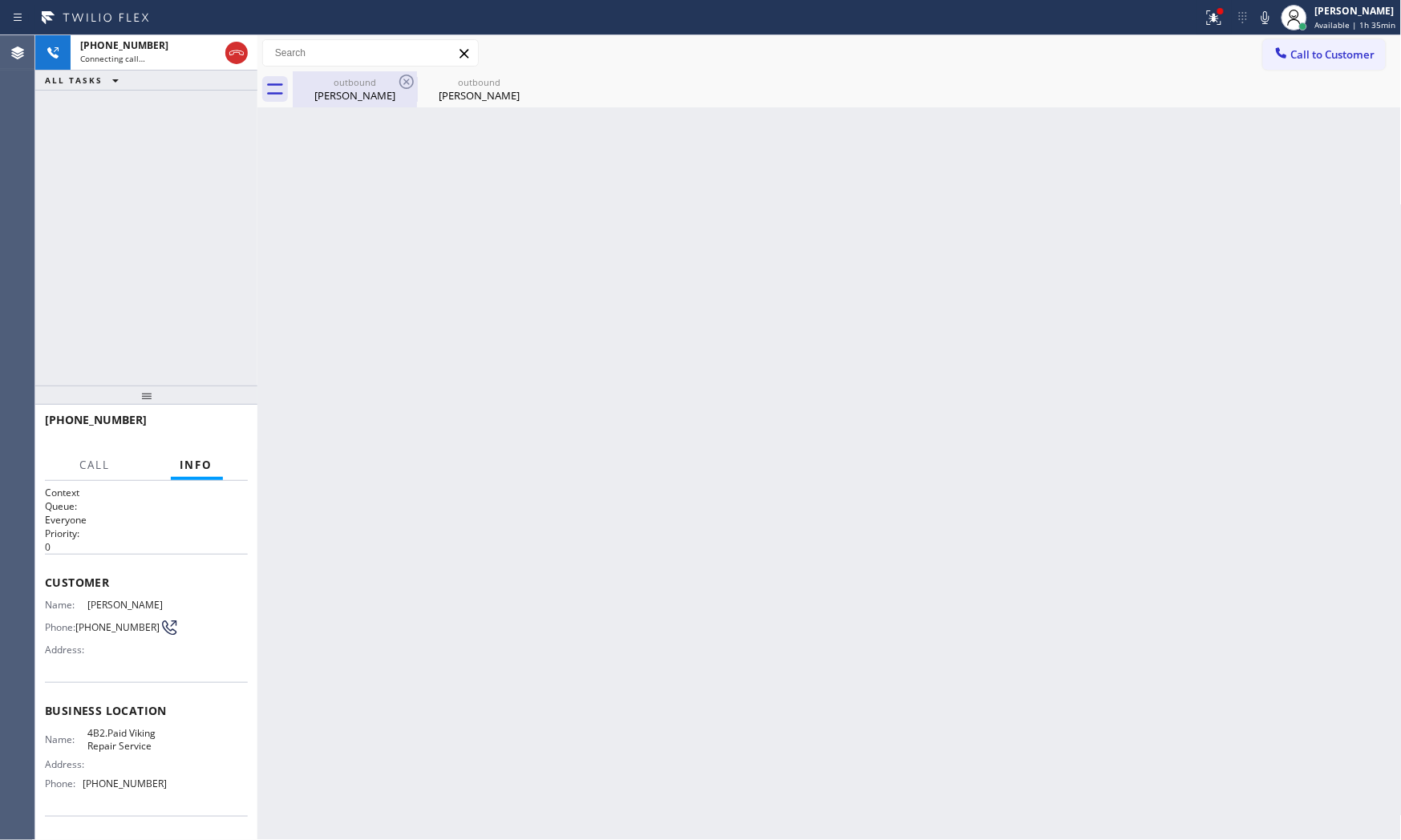
click at [345, 106] on div "outbound [PERSON_NAME]" at bounding box center [354, 89] width 121 height 36
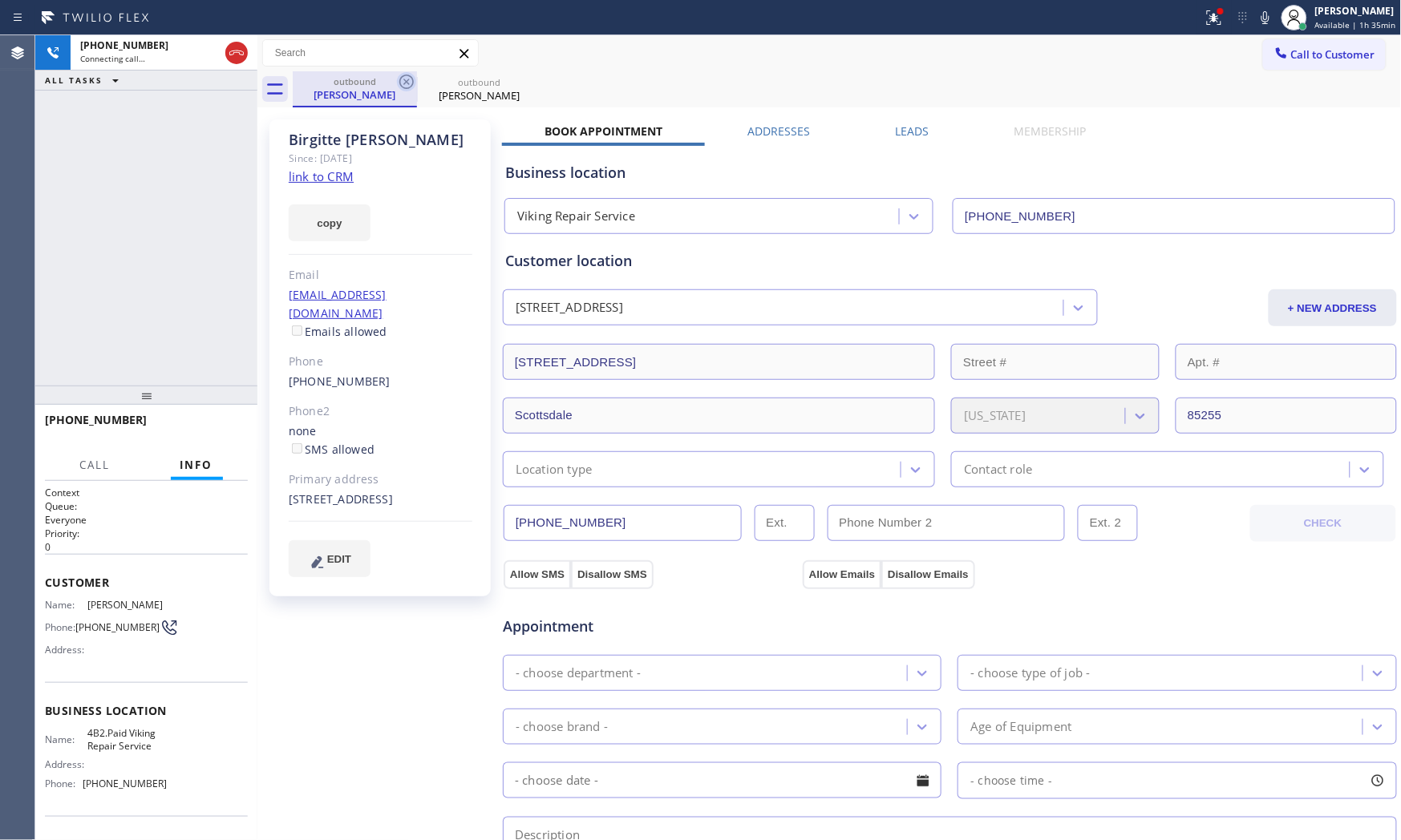
click at [414, 82] on icon at bounding box center [406, 81] width 19 height 19
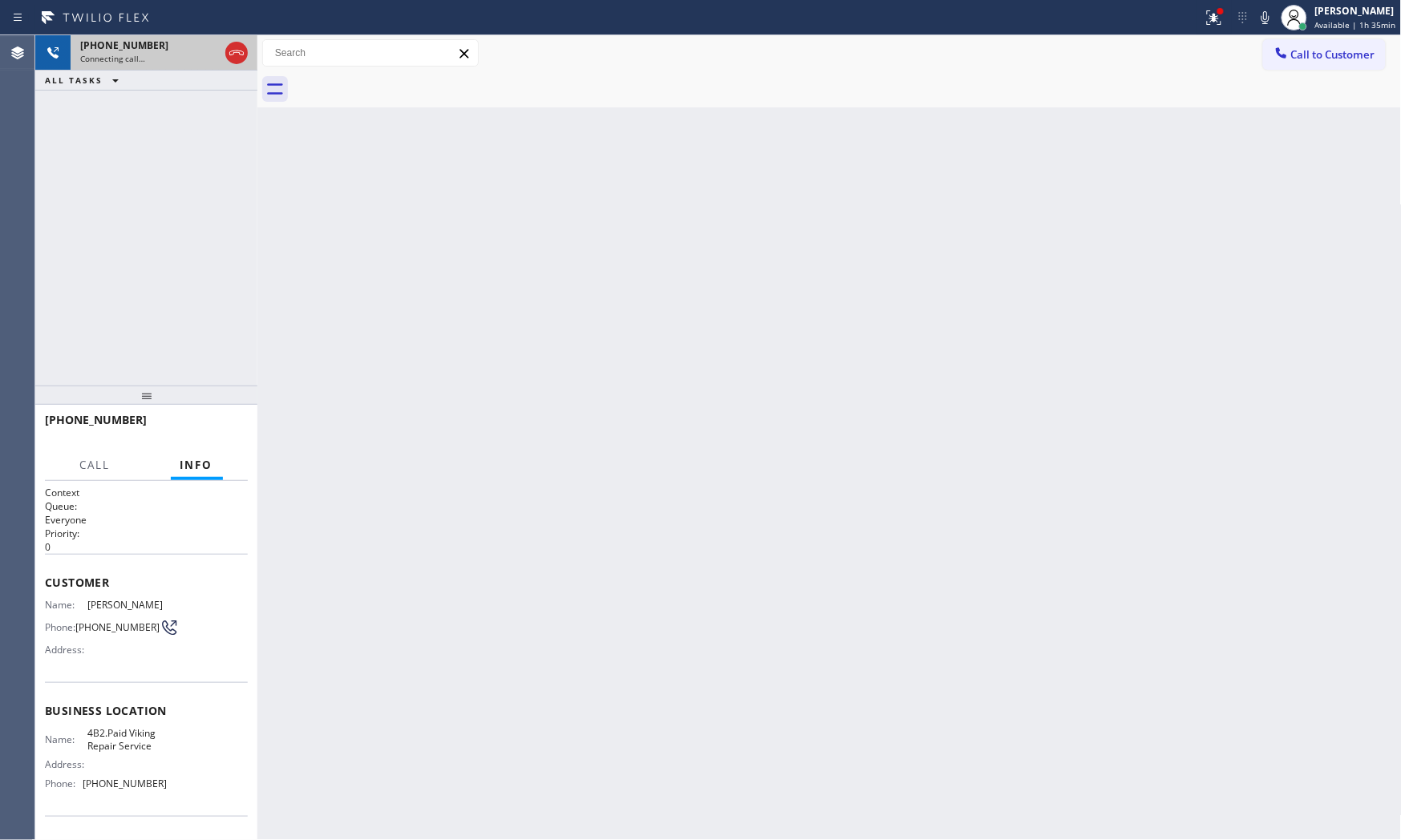
click at [134, 39] on span "[PHONE_NUMBER]" at bounding box center [124, 46] width 88 height 14
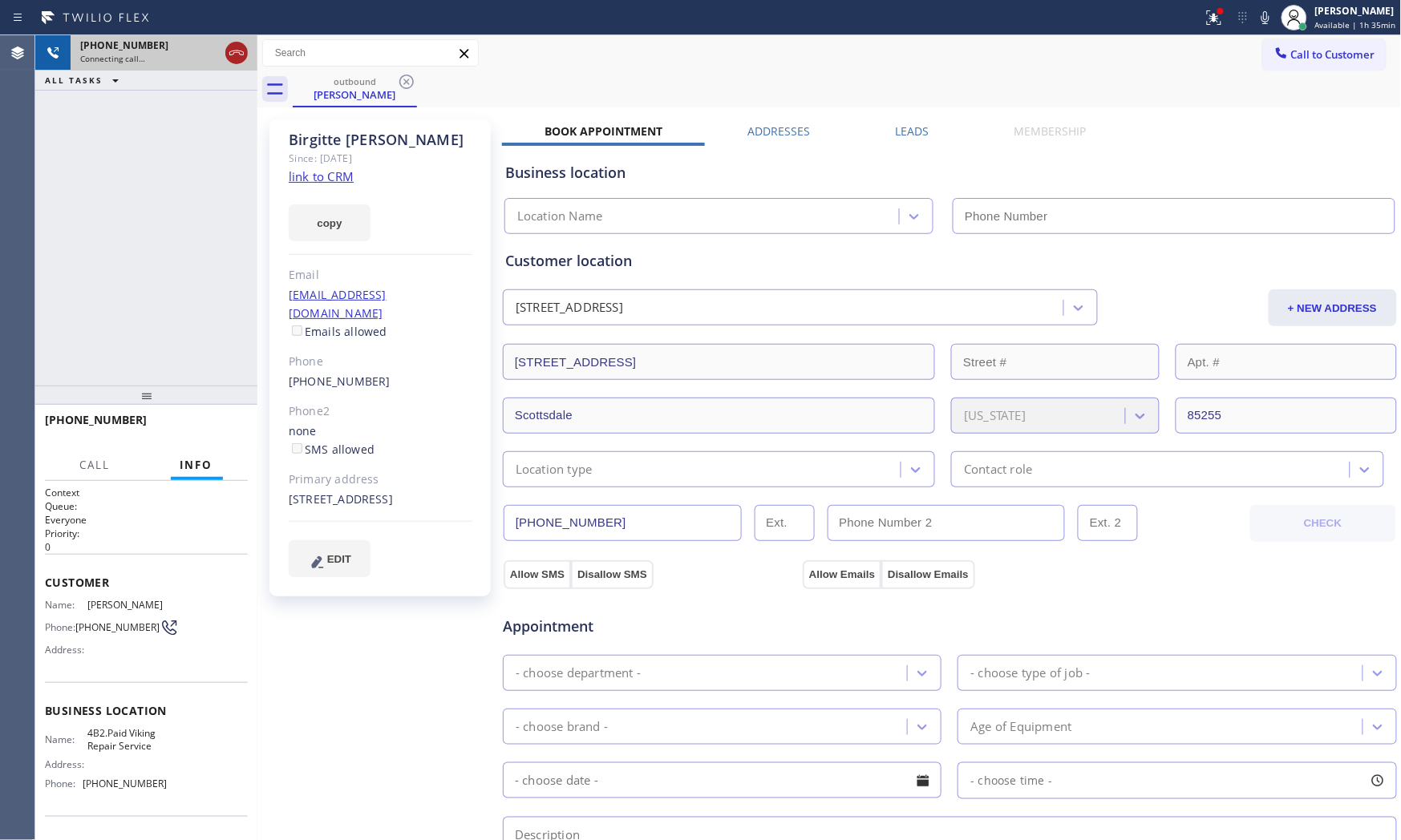
type input "[PHONE_NUMBER]"
click at [239, 57] on icon at bounding box center [236, 52] width 19 height 19
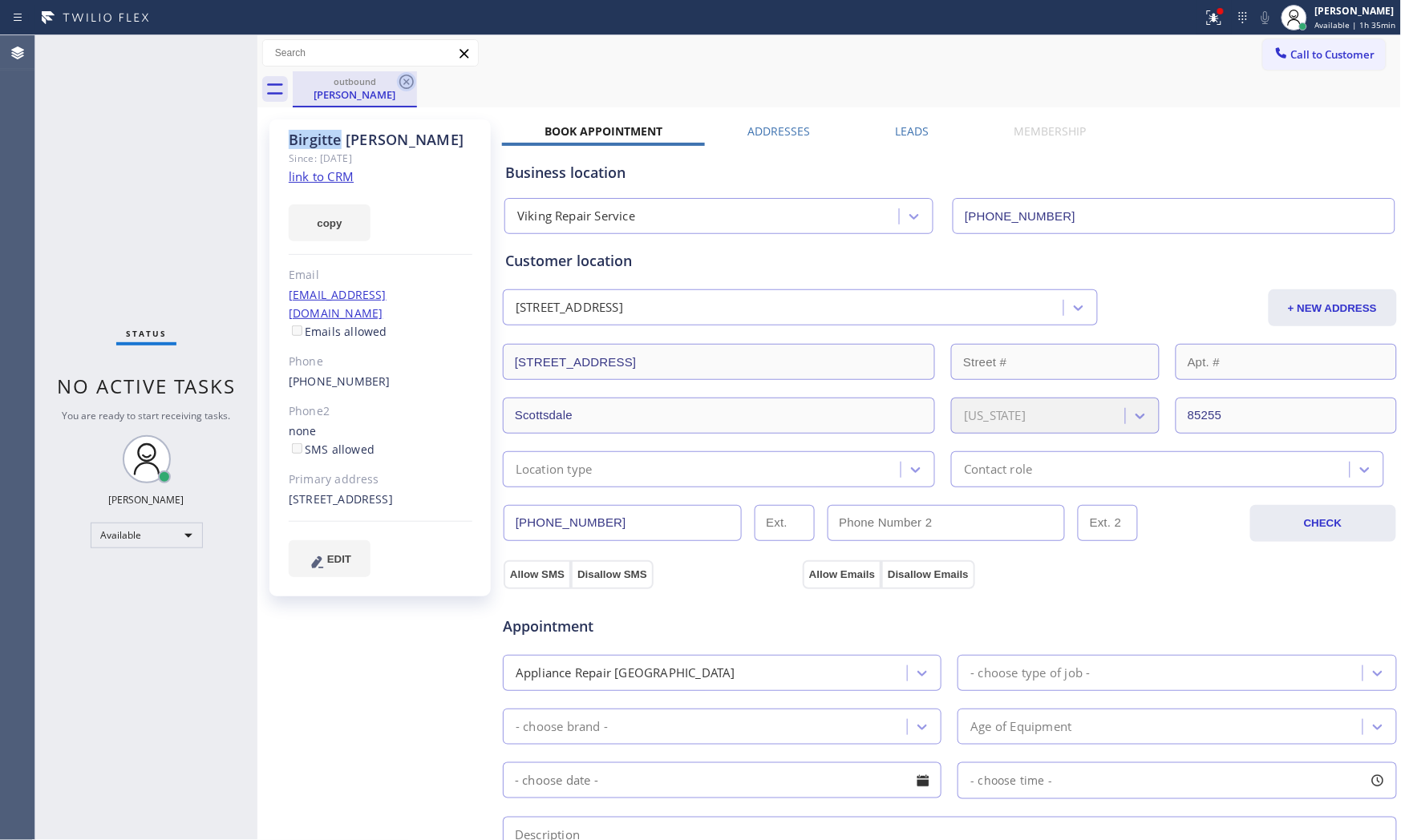
click at [403, 84] on icon at bounding box center [406, 81] width 19 height 19
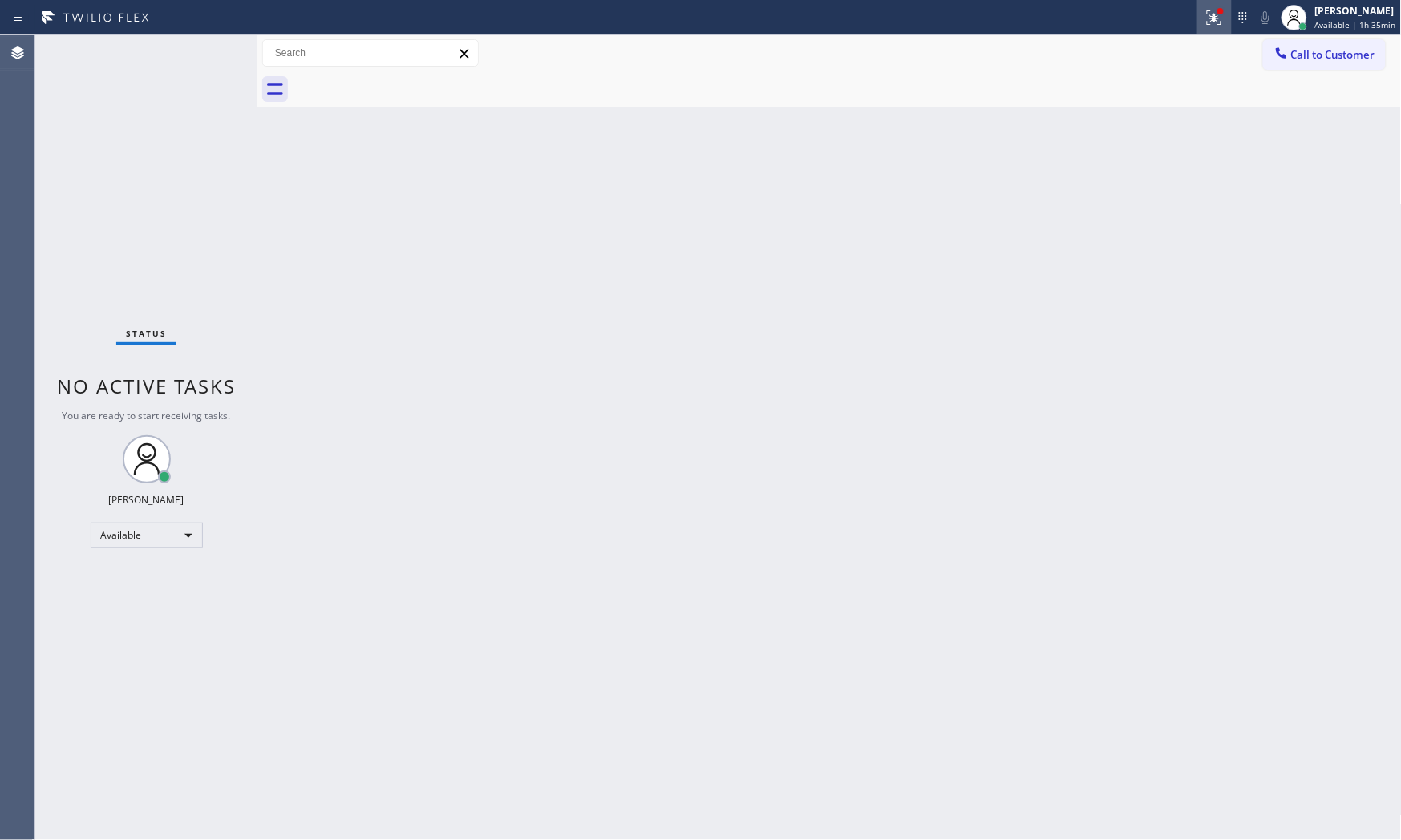
click at [1200, 19] on div at bounding box center [1214, 17] width 36 height 19
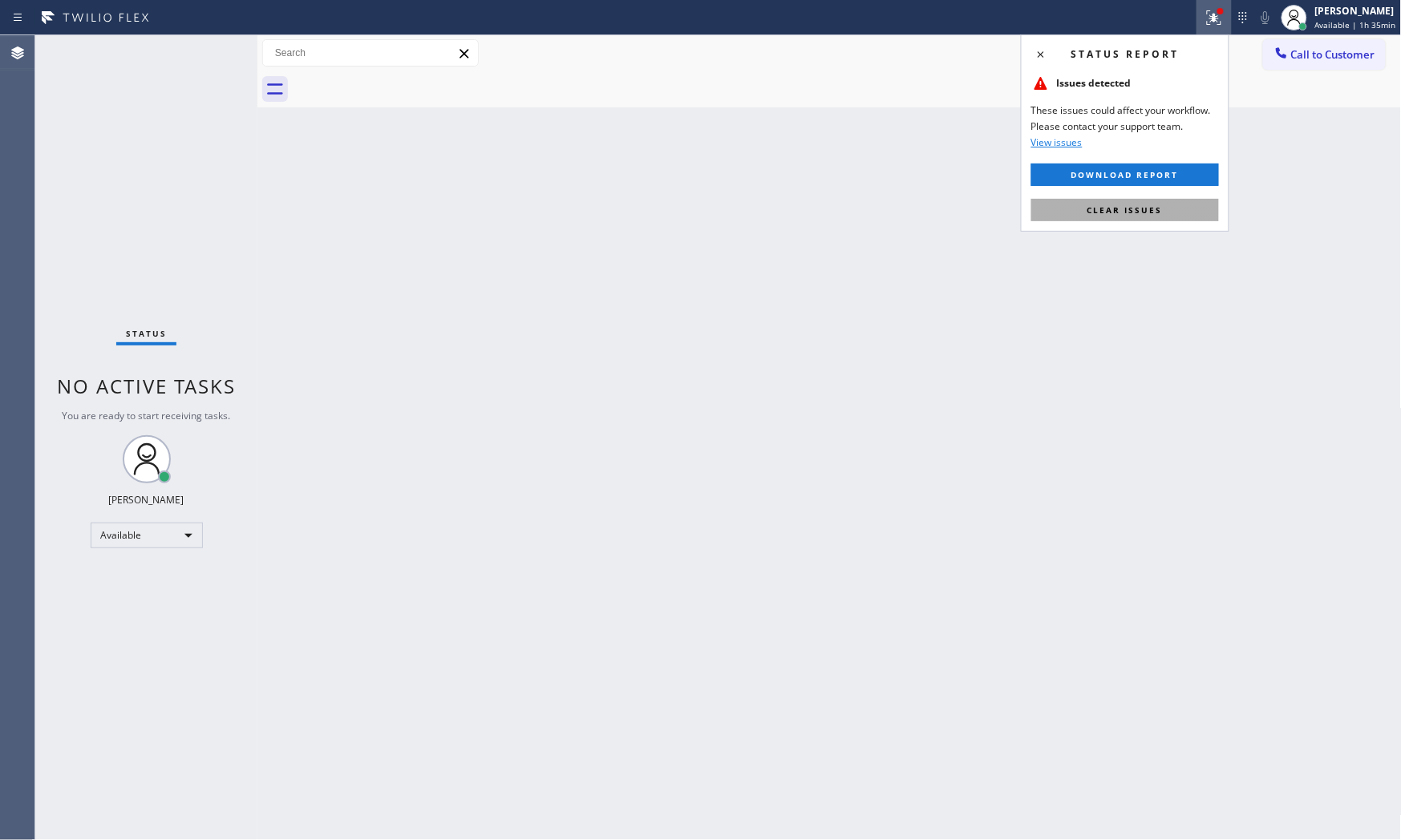
click at [1141, 218] on button "Clear issues" at bounding box center [1125, 210] width 188 height 23
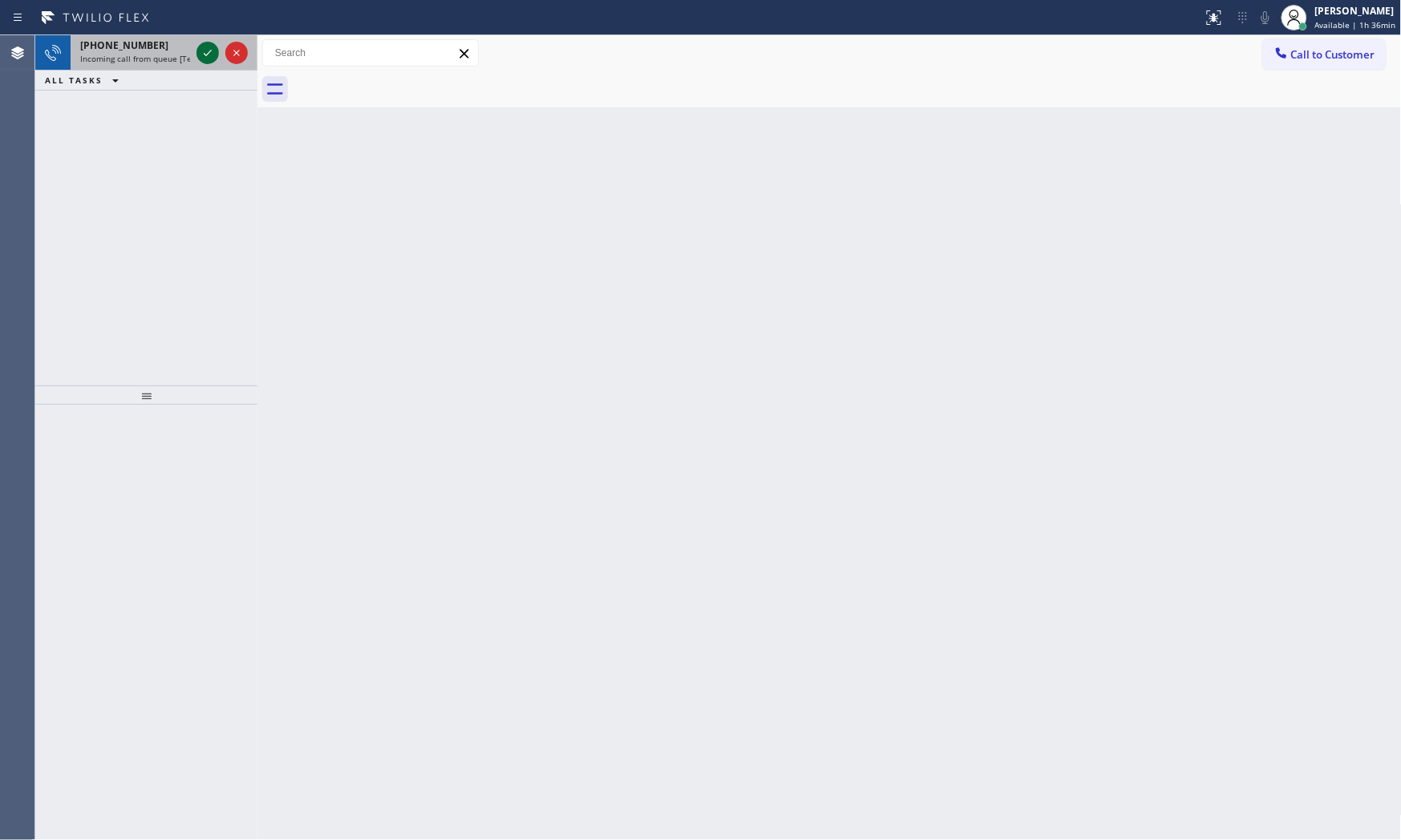
click at [206, 56] on icon at bounding box center [207, 52] width 19 height 19
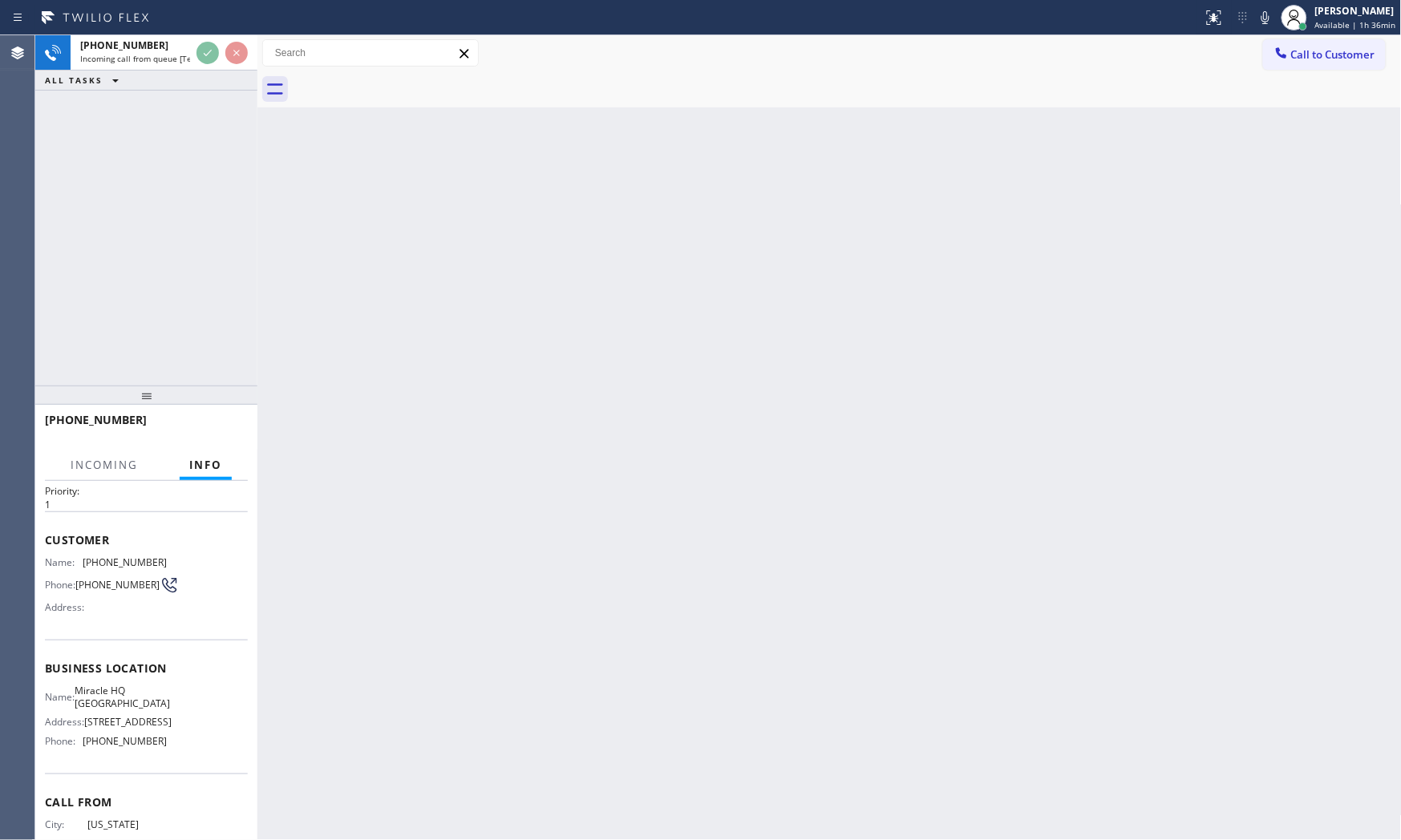
scroll to position [105, 0]
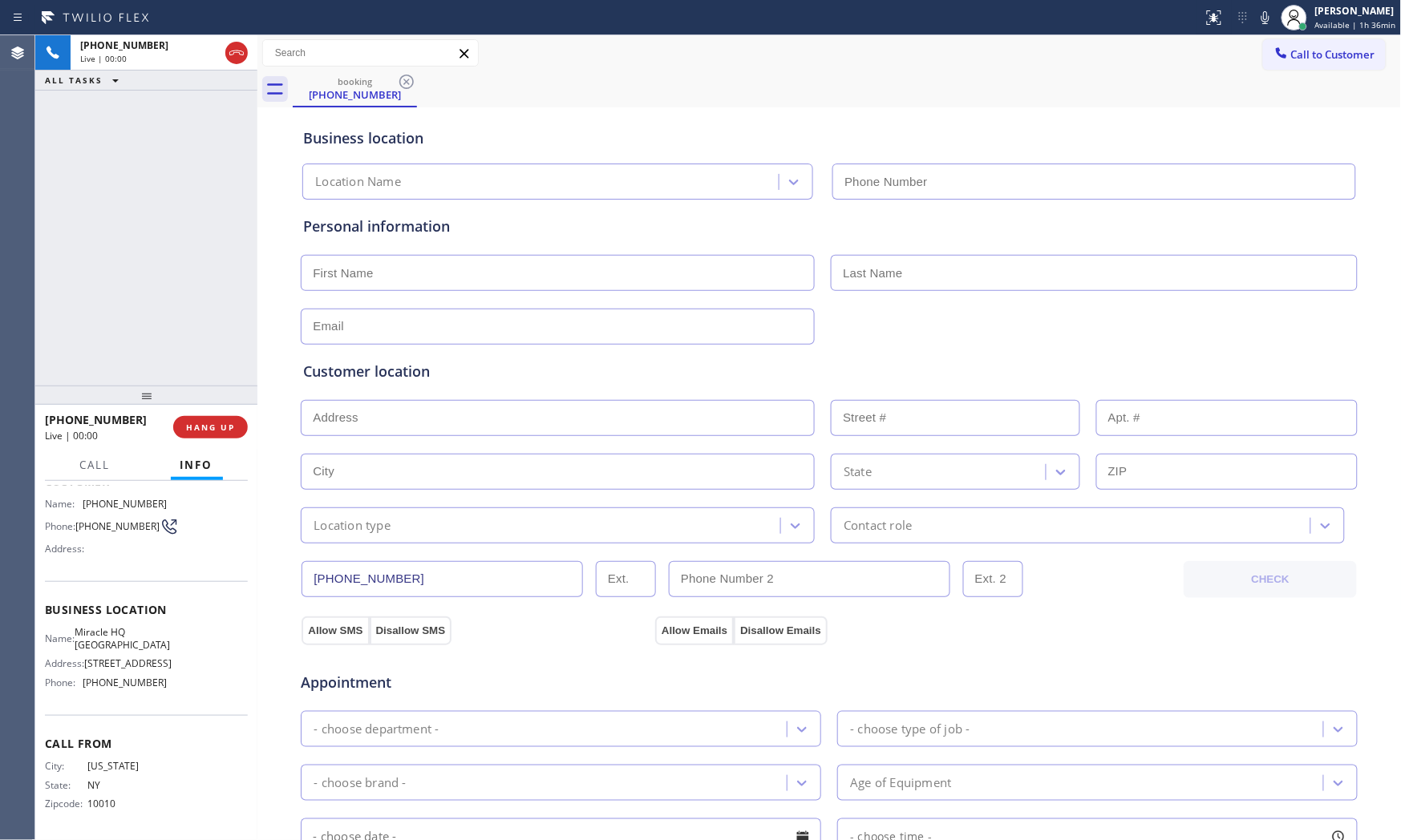
type input "[PHONE_NUMBER]"
click at [1267, 26] on icon at bounding box center [1265, 17] width 19 height 19
click at [226, 423] on span "HANG UP" at bounding box center [211, 427] width 49 height 11
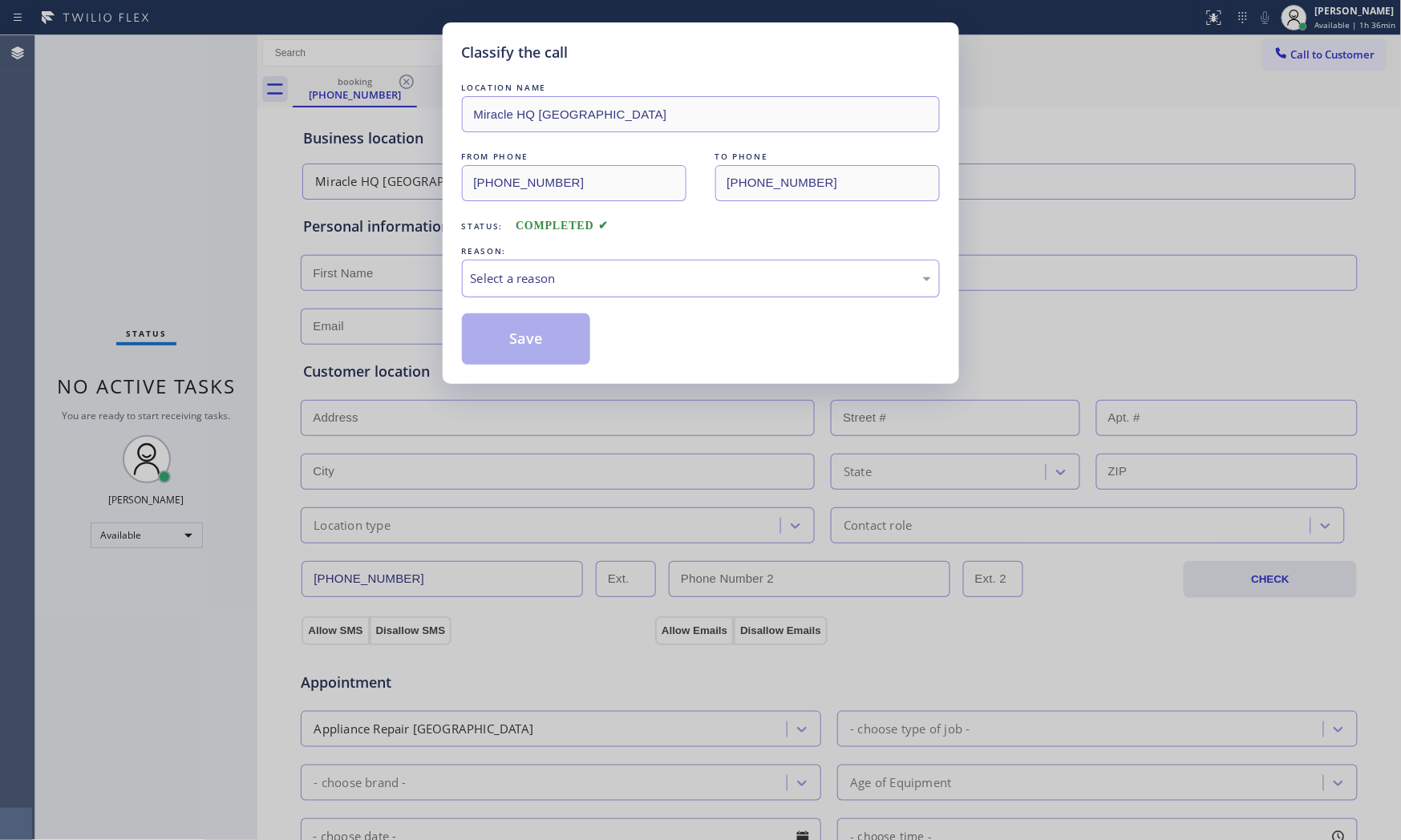
drag, startPoint x: 582, startPoint y: 281, endPoint x: 573, endPoint y: 292, distance: 14.2
click at [581, 283] on div "Select a reason" at bounding box center [701, 279] width 460 height 19
click at [534, 333] on button "Save" at bounding box center [526, 339] width 129 height 52
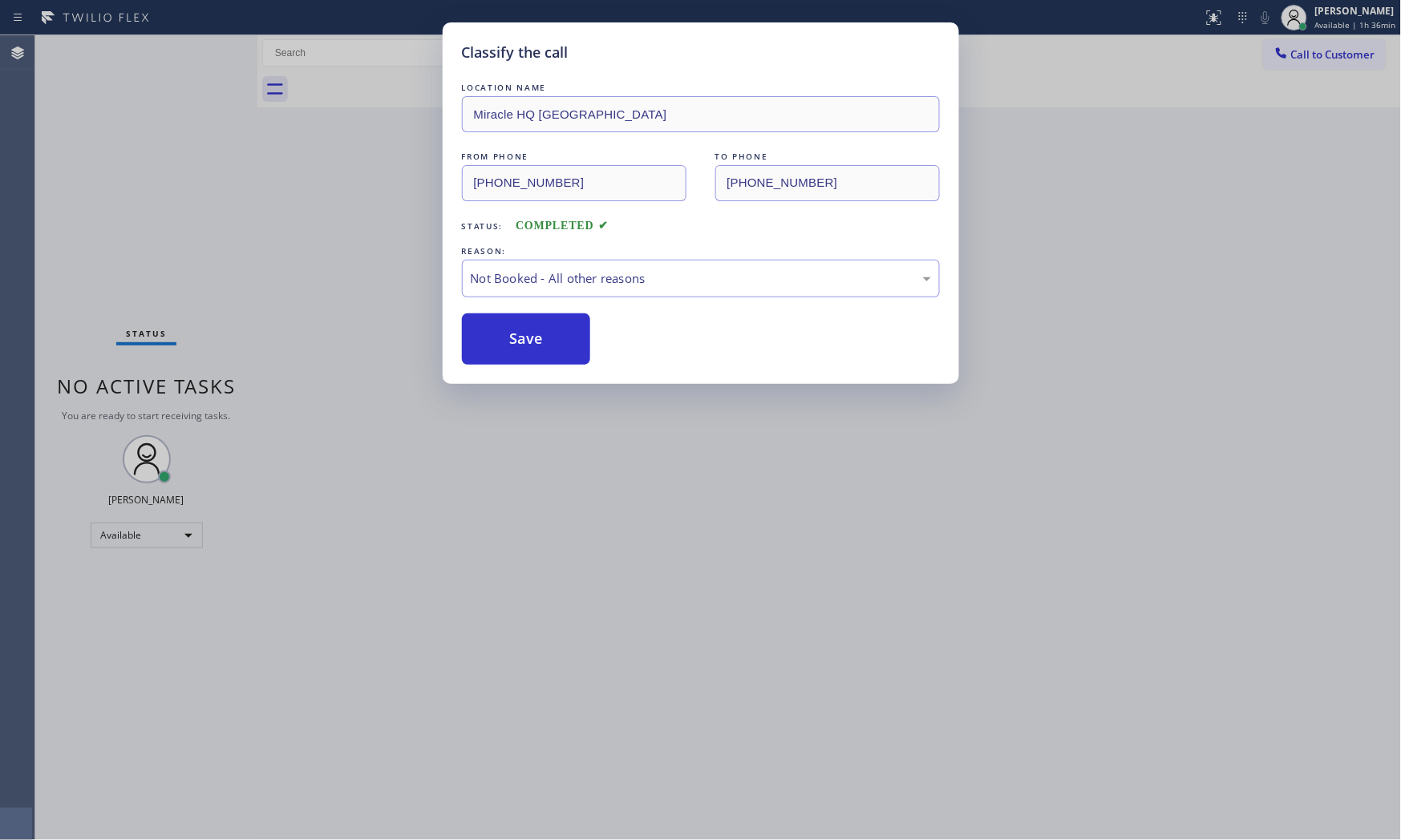
click at [534, 333] on button "Save" at bounding box center [526, 339] width 129 height 52
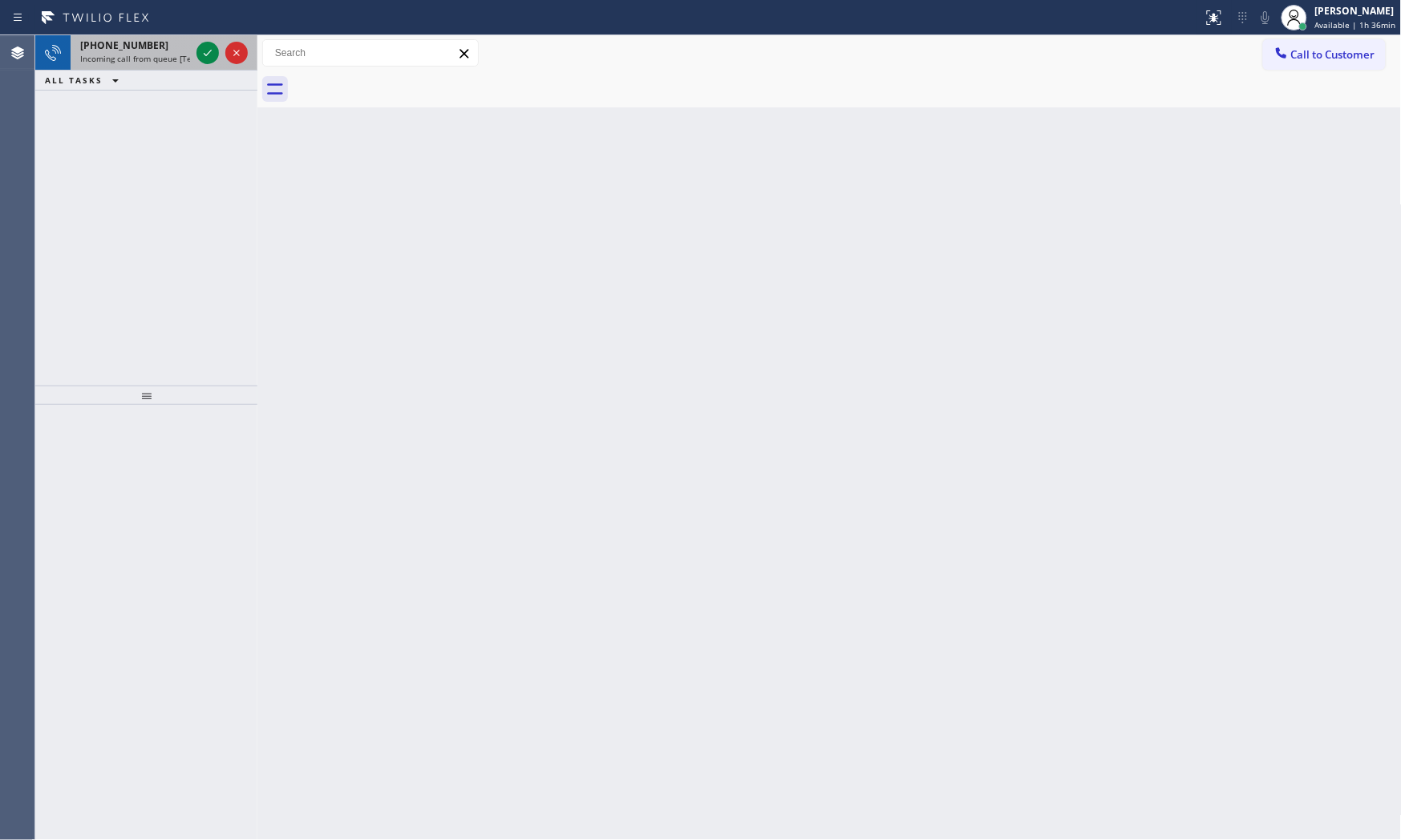
click at [189, 43] on div "[PHONE_NUMBER]" at bounding box center [135, 46] width 110 height 14
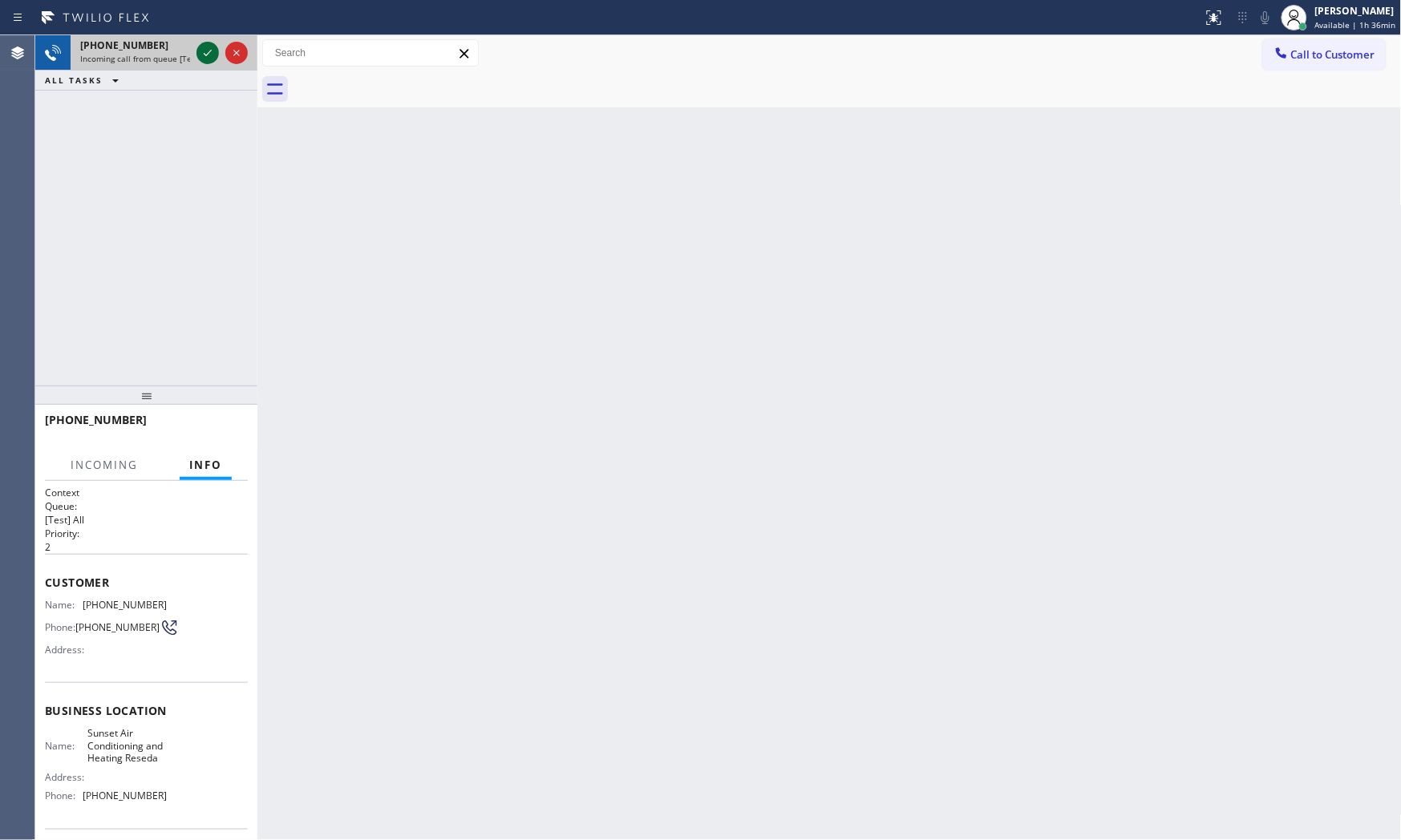
click at [204, 54] on icon at bounding box center [207, 52] width 19 height 19
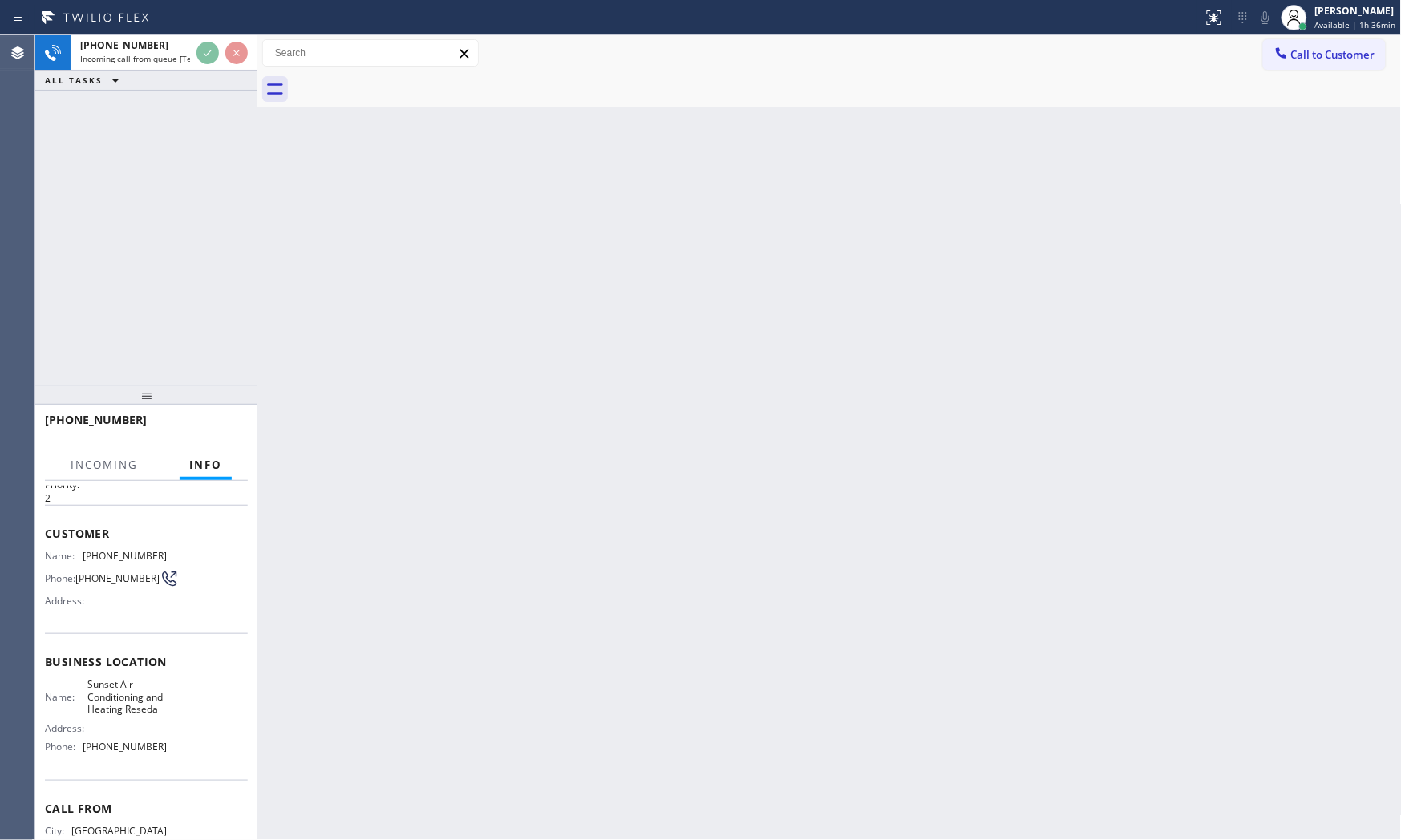
scroll to position [130, 0]
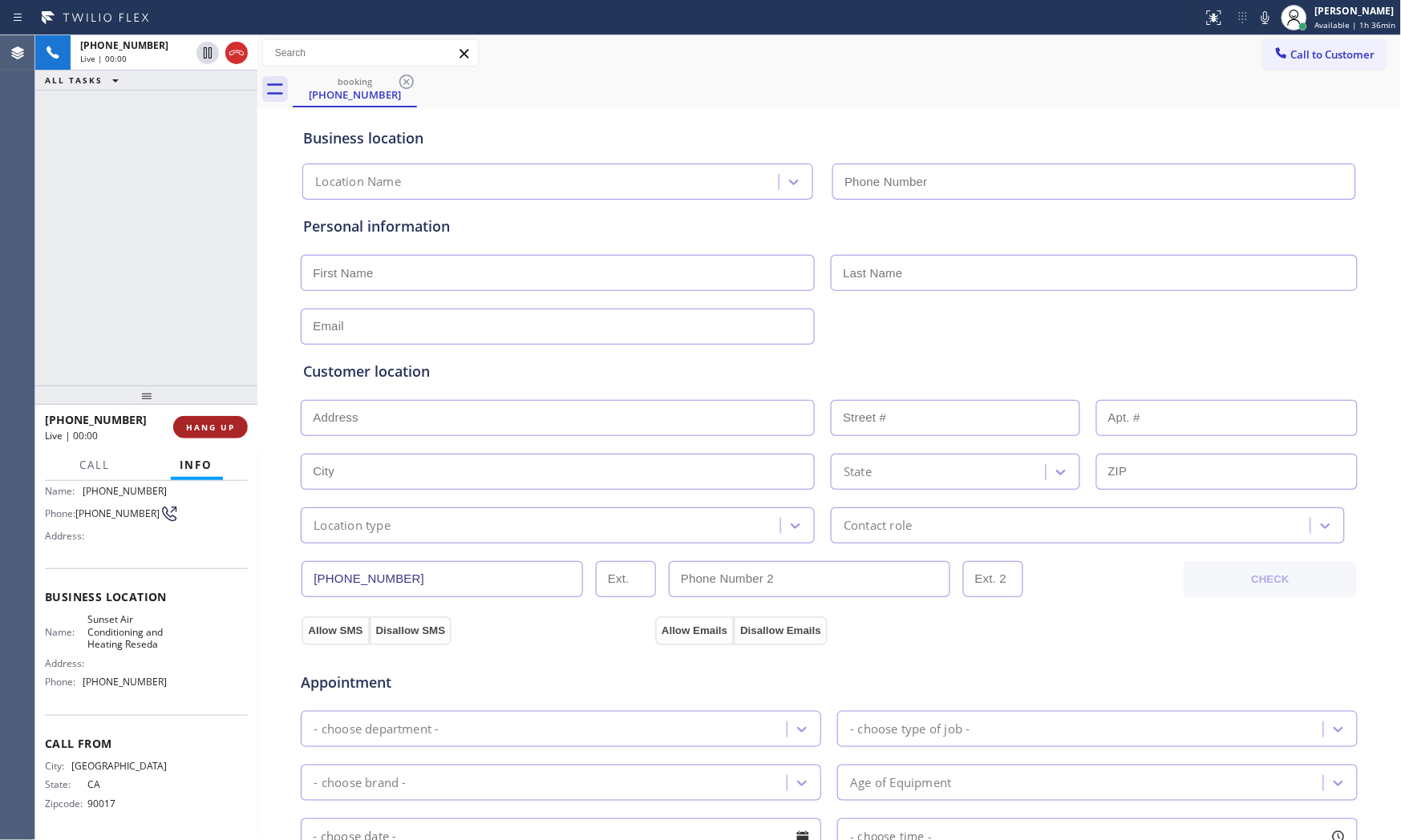
type input "[PHONE_NUMBER]"
click at [211, 434] on button "HANG UP" at bounding box center [211, 427] width 74 height 23
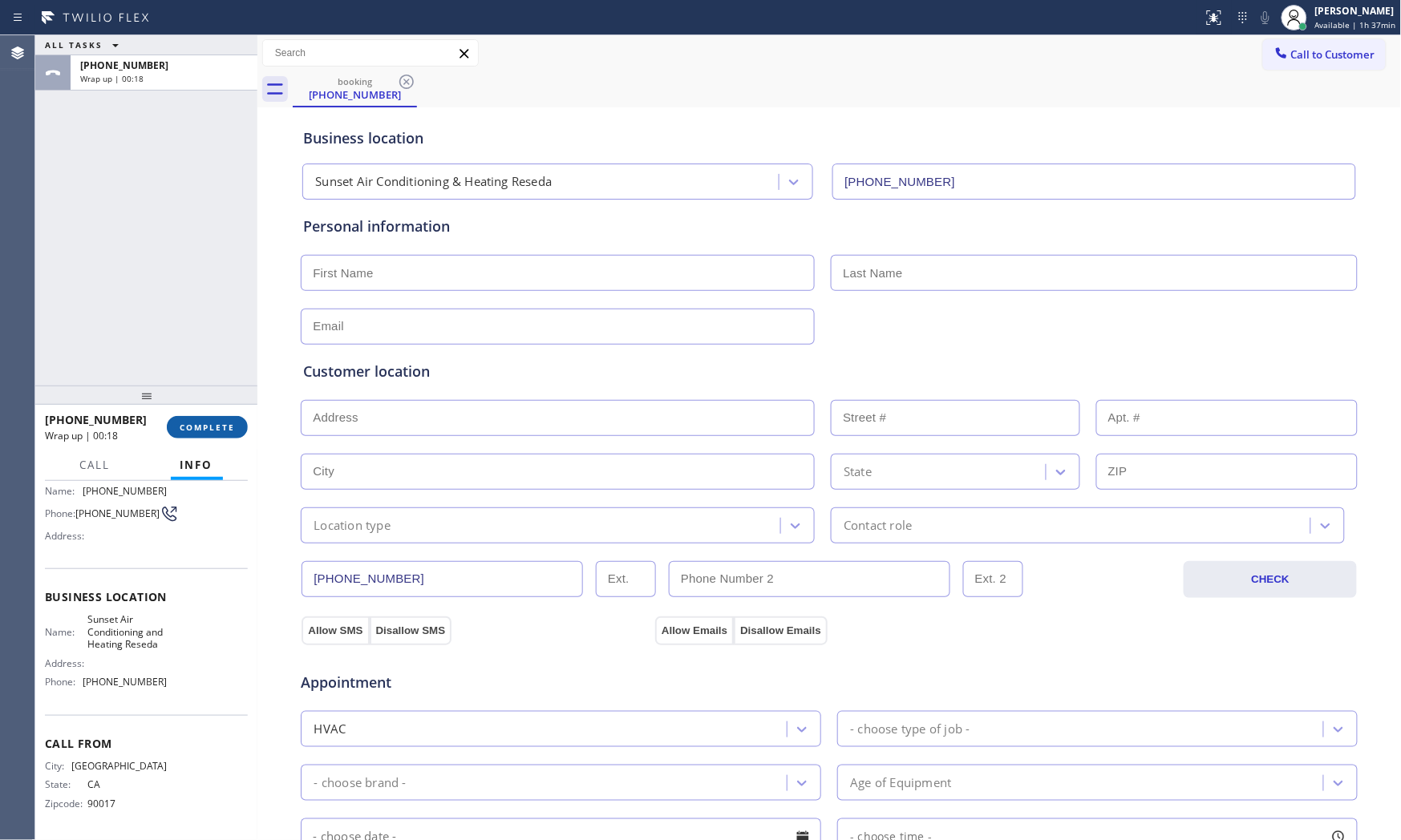
click at [214, 423] on span "COMPLETE" at bounding box center [206, 427] width 55 height 11
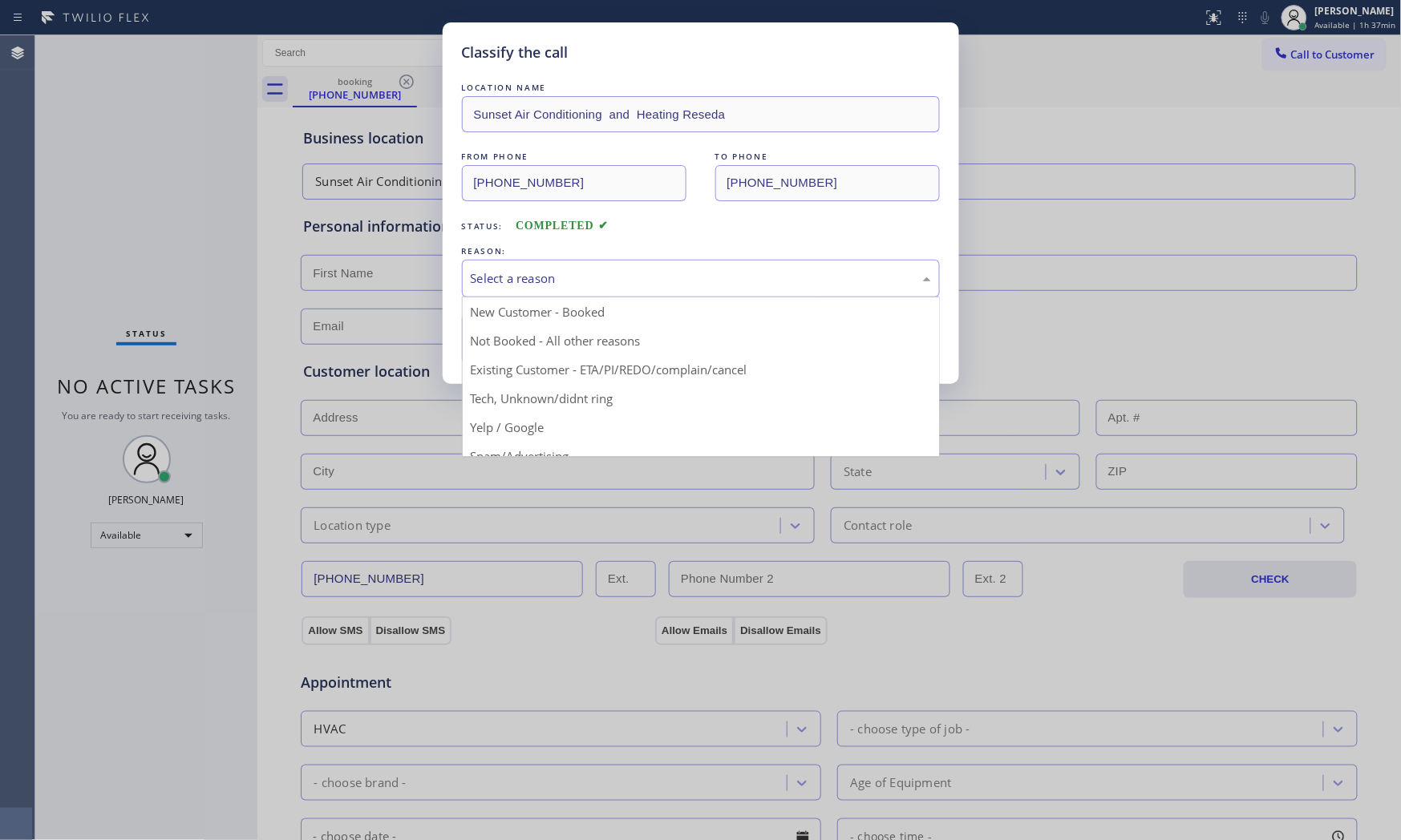
click at [536, 283] on div "Select a reason" at bounding box center [701, 279] width 460 height 19
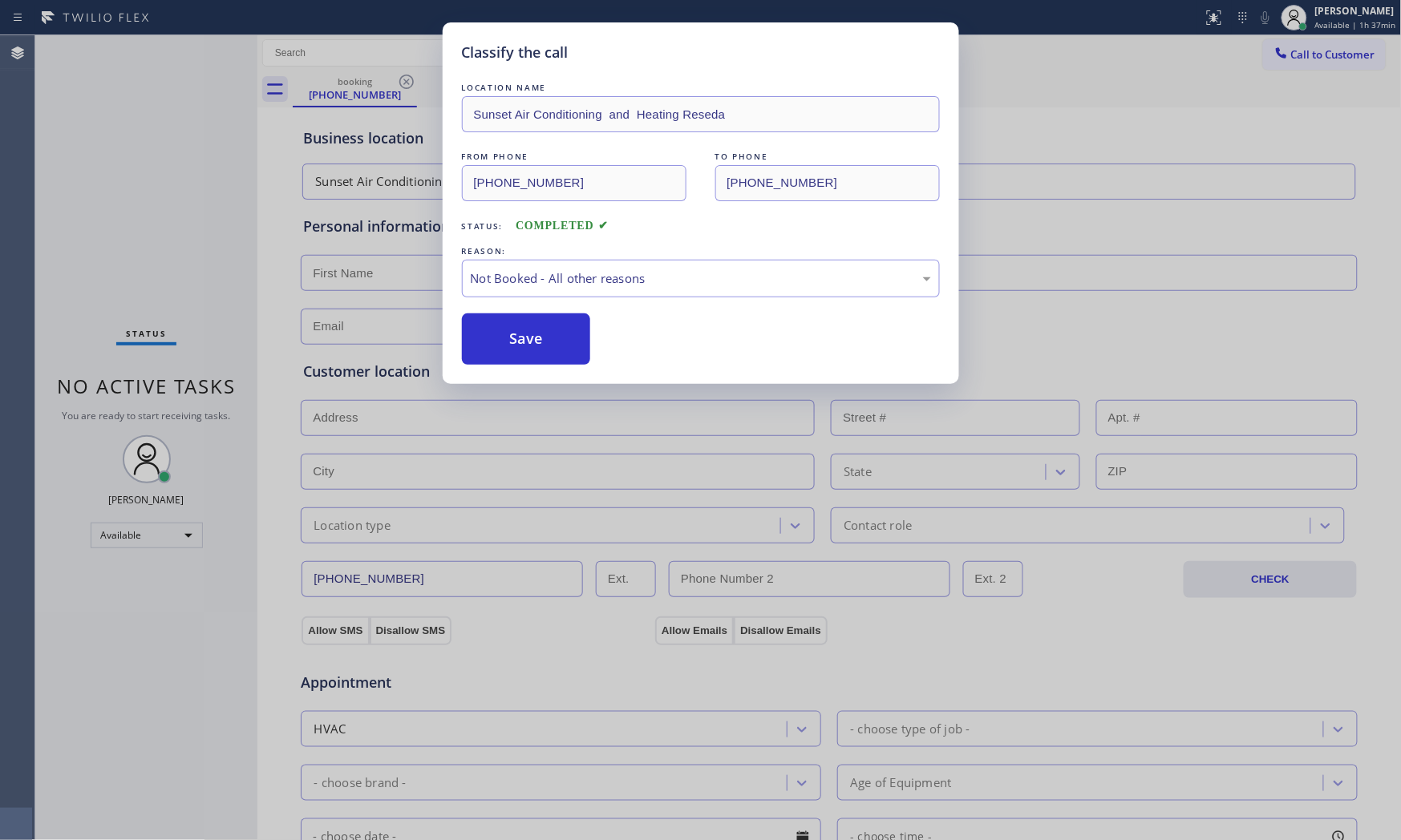
click at [514, 342] on button "Save" at bounding box center [526, 339] width 129 height 52
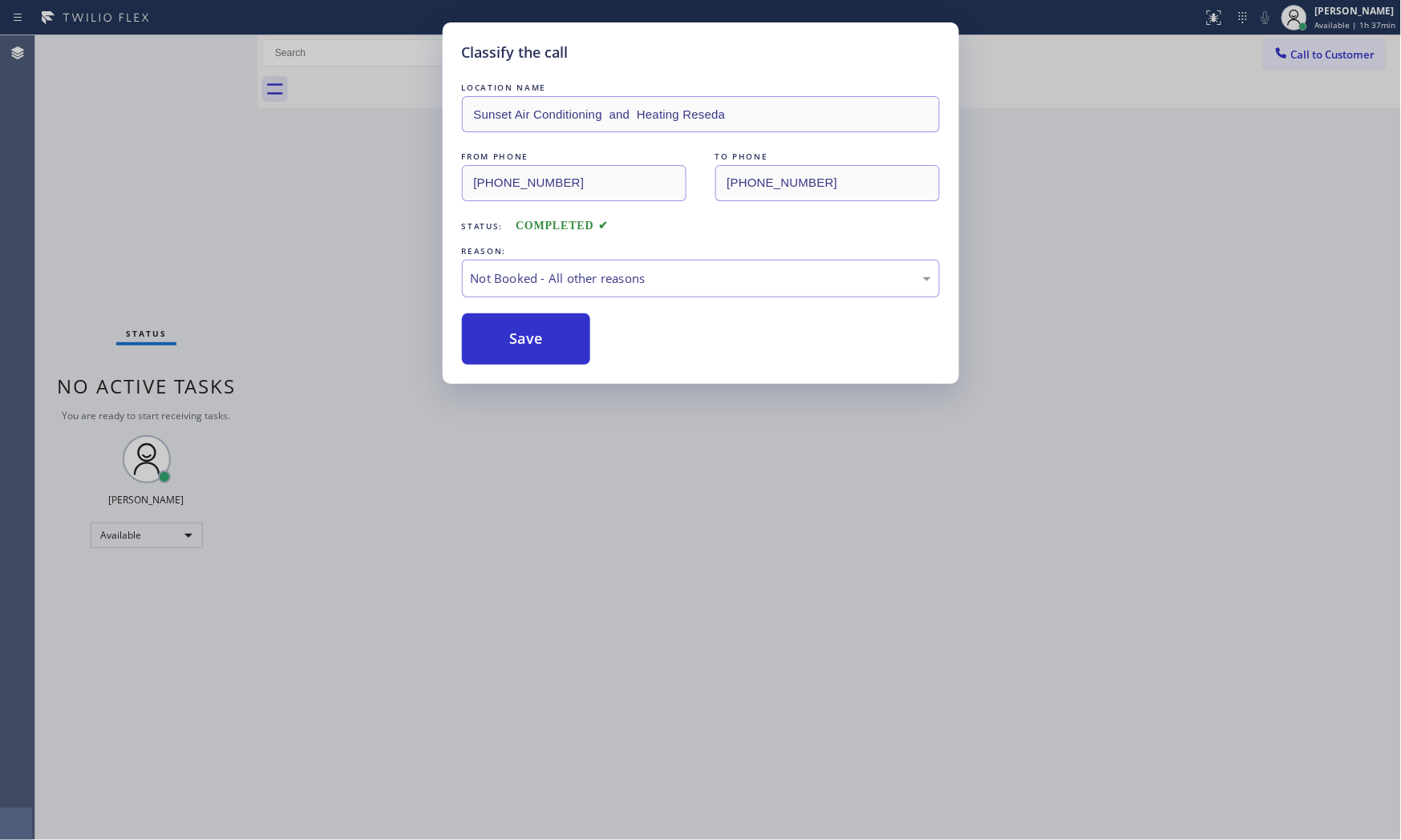
click at [514, 342] on button "Save" at bounding box center [526, 339] width 129 height 52
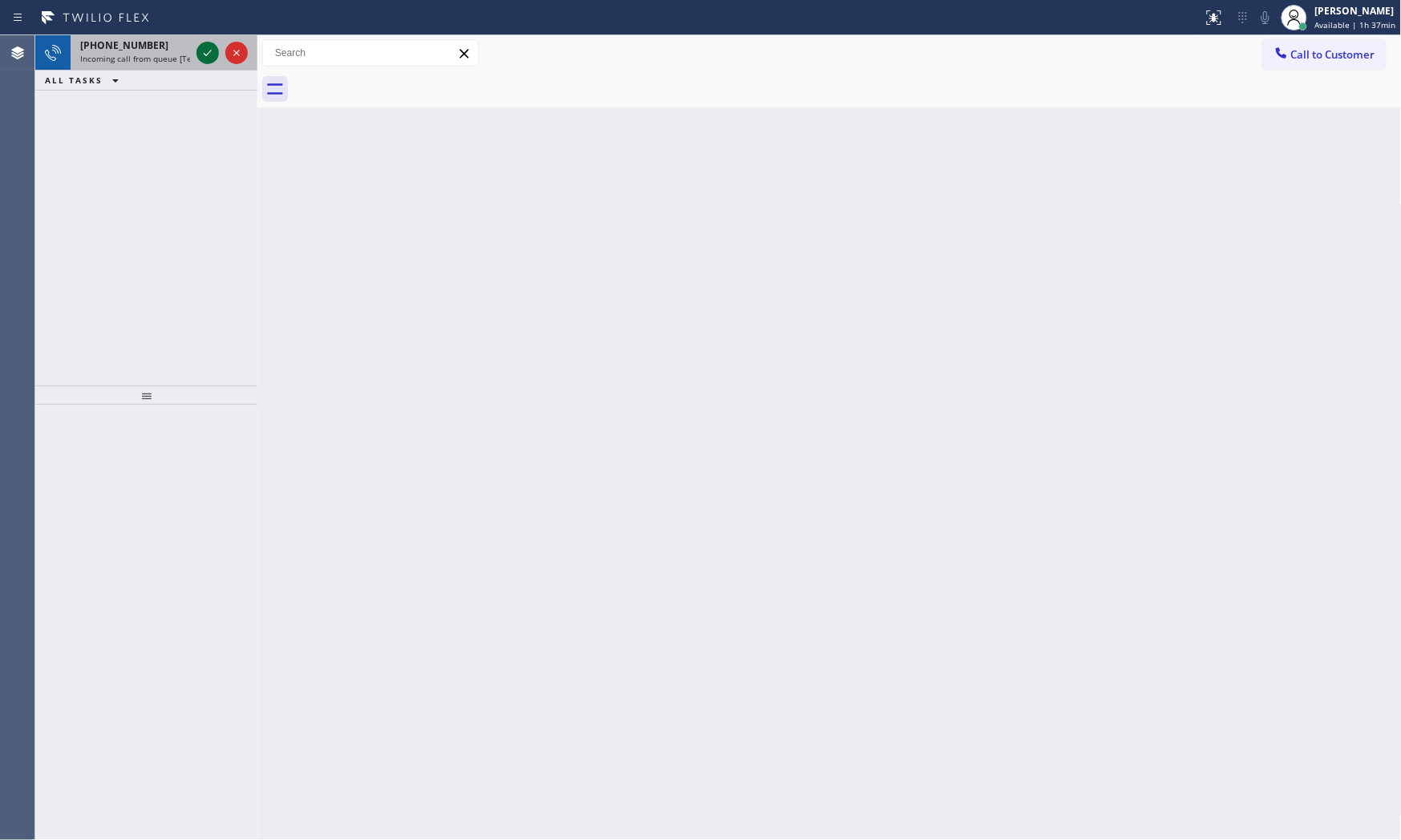
click at [205, 44] on icon at bounding box center [207, 52] width 19 height 19
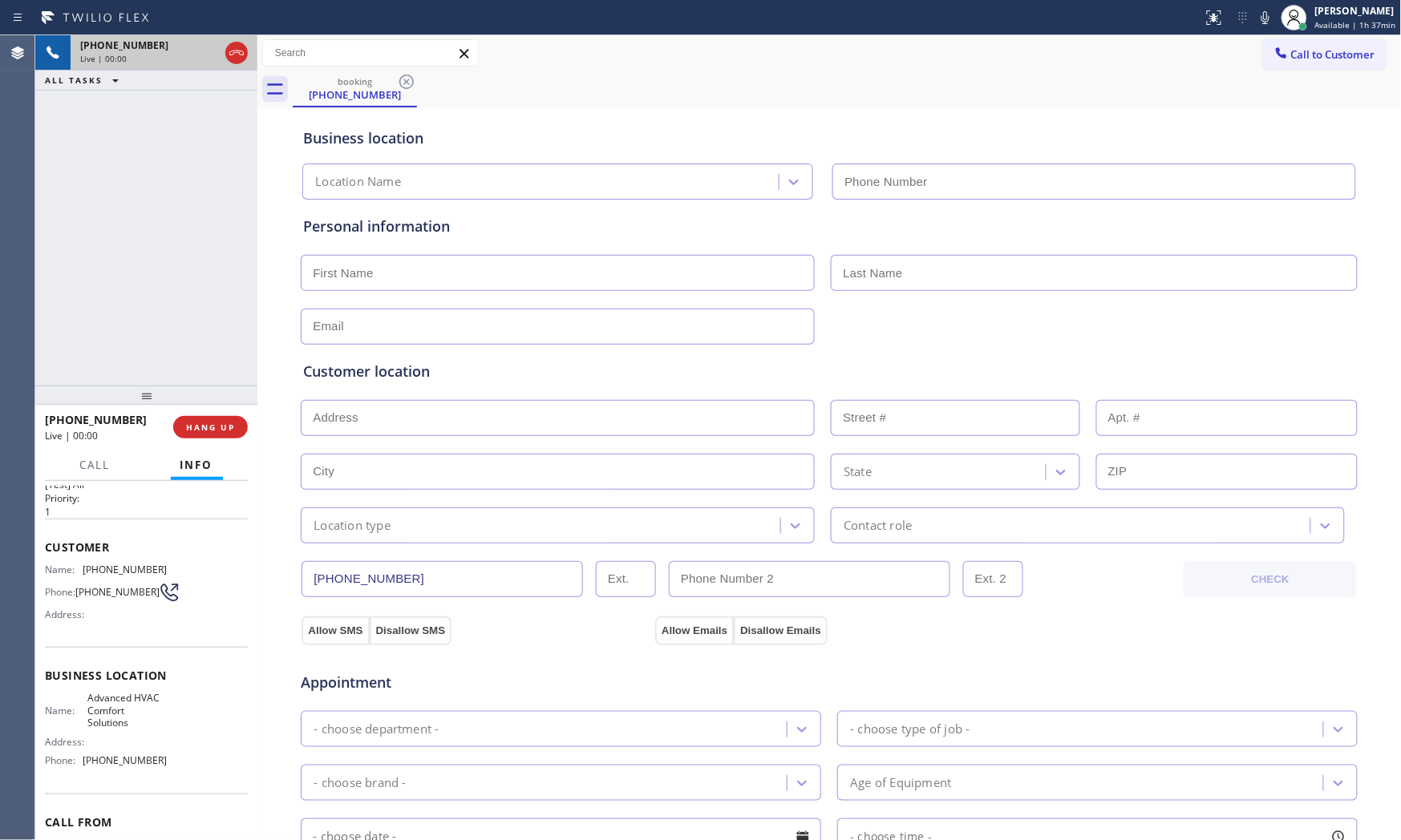
scroll to position [117, 0]
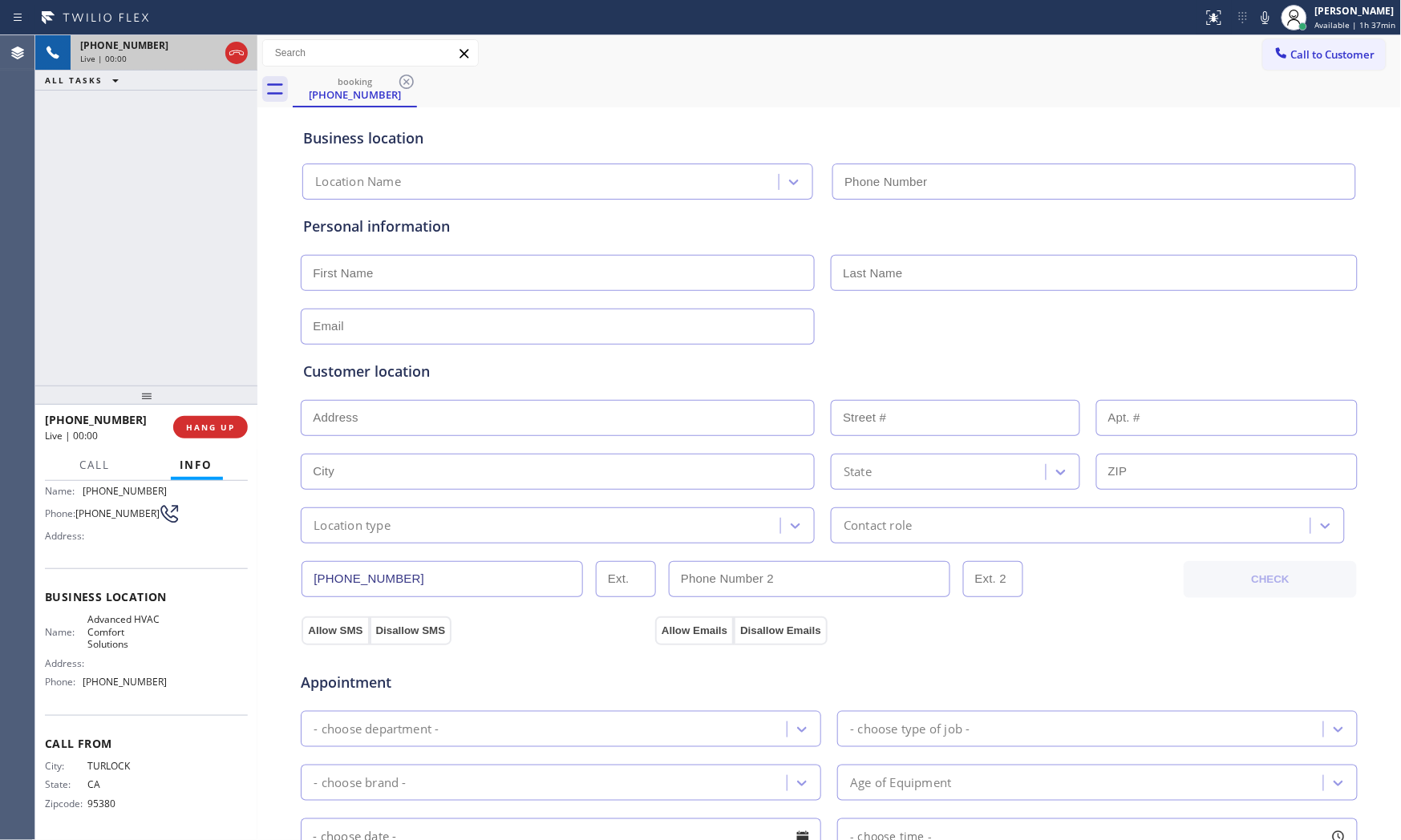
type input "[PHONE_NUMBER]"
click at [205, 422] on span "HANG UP" at bounding box center [211, 427] width 49 height 11
click at [205, 423] on span "HANG UP" at bounding box center [211, 427] width 49 height 11
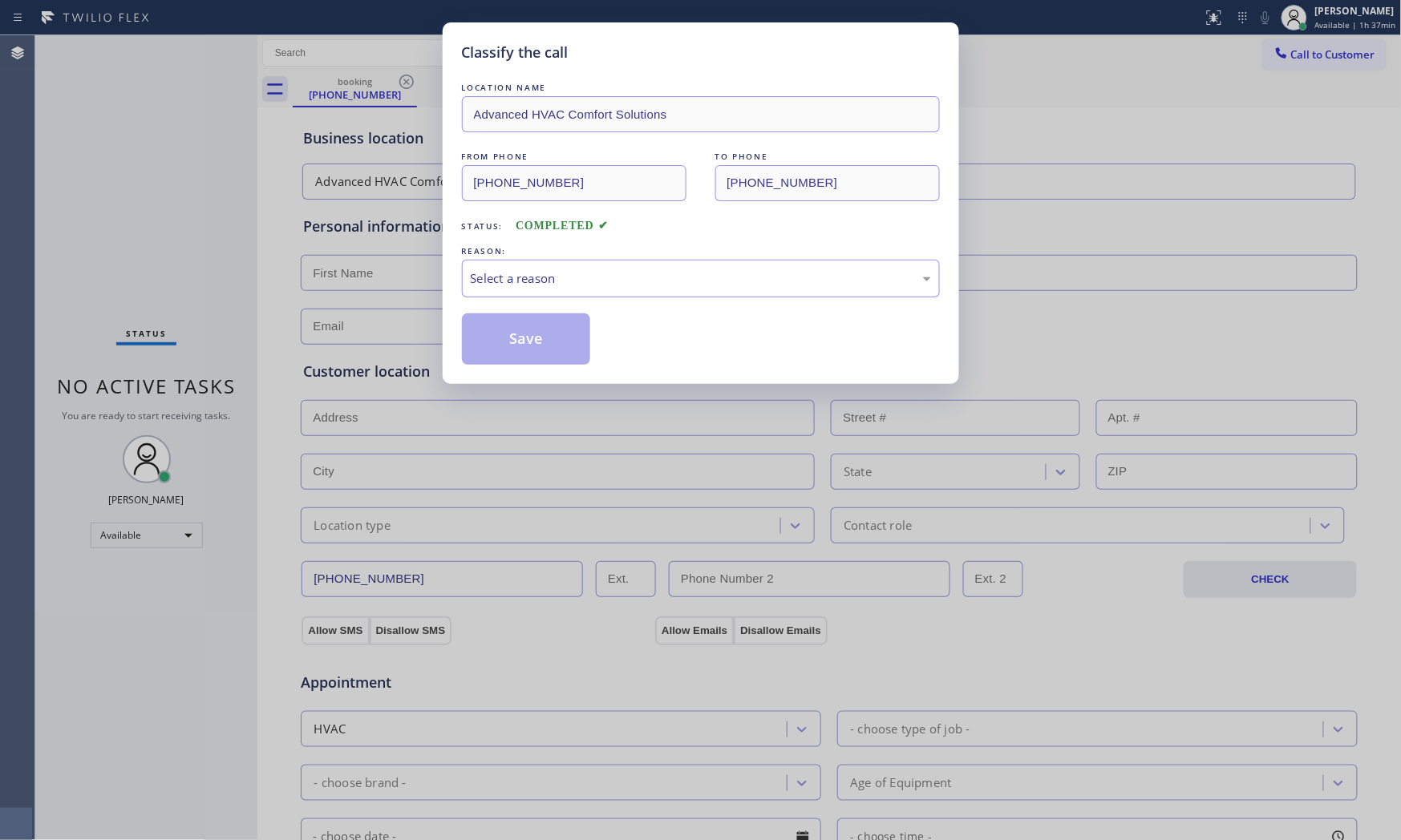
drag, startPoint x: 595, startPoint y: 286, endPoint x: 590, endPoint y: 294, distance: 9.4
click at [596, 286] on div "Select a reason" at bounding box center [701, 279] width 460 height 19
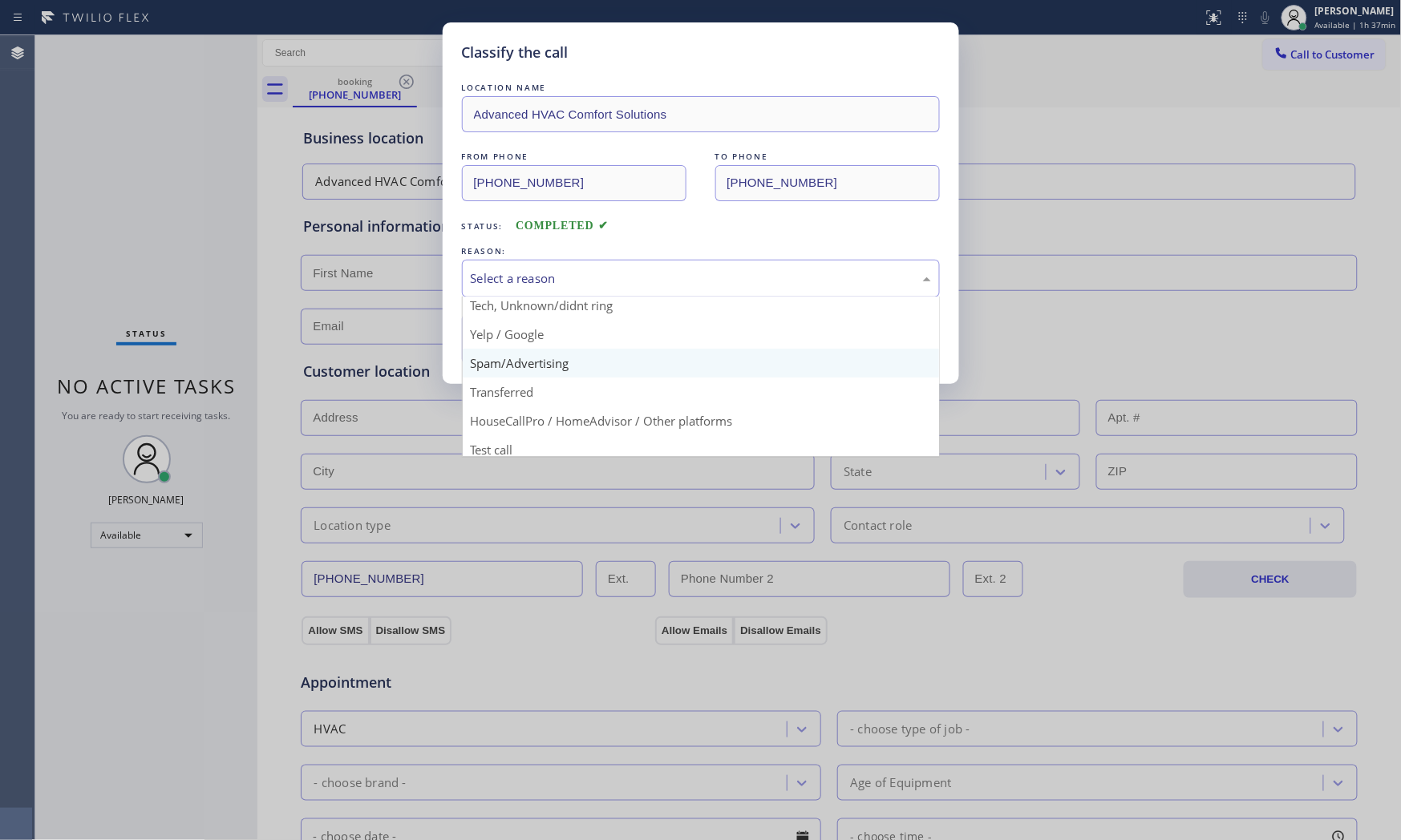
scroll to position [101, 0]
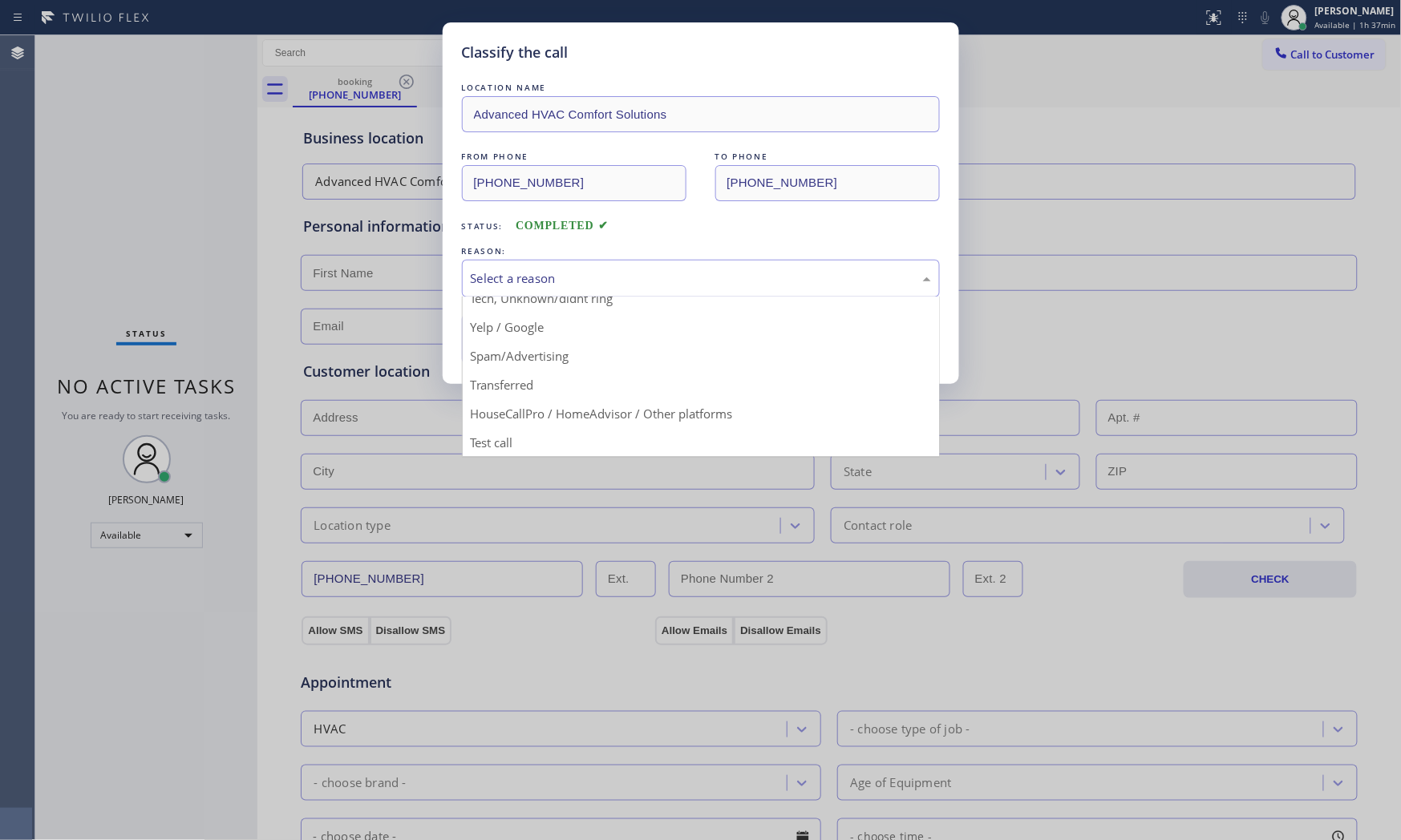
drag, startPoint x: 538, startPoint y: 359, endPoint x: 532, endPoint y: 350, distance: 10.8
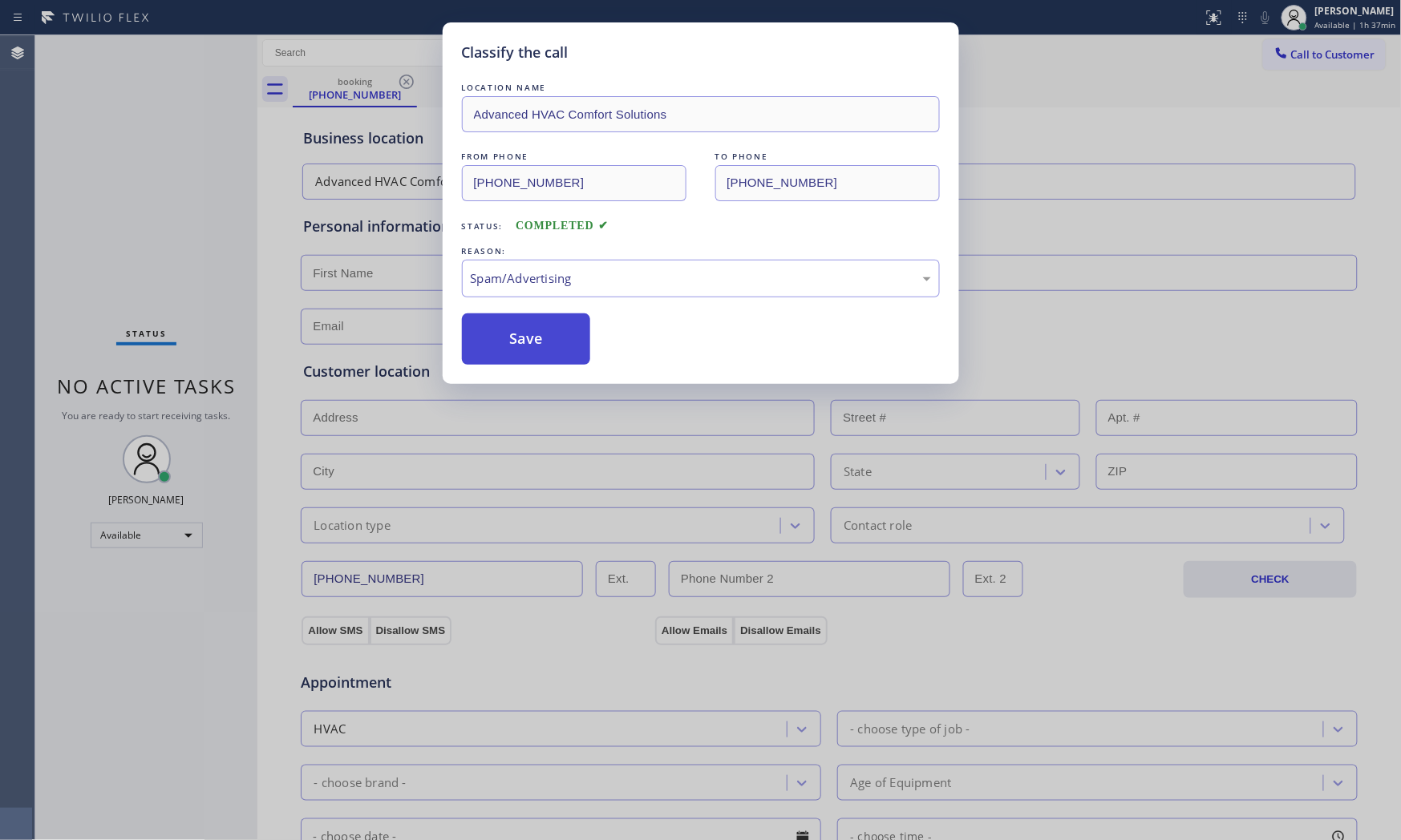
click at [527, 346] on button "Save" at bounding box center [526, 339] width 129 height 52
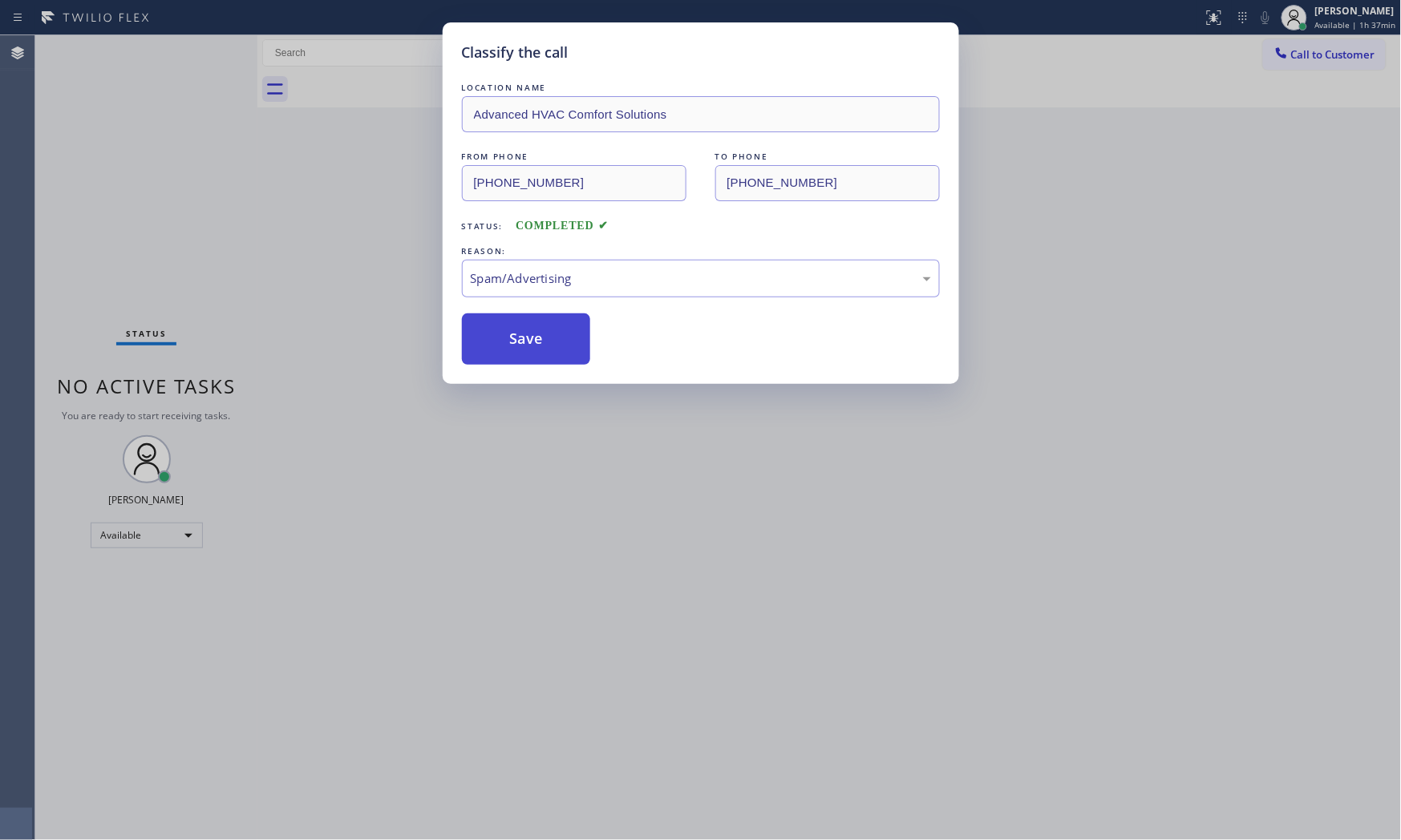
click at [527, 346] on button "Save" at bounding box center [526, 339] width 129 height 52
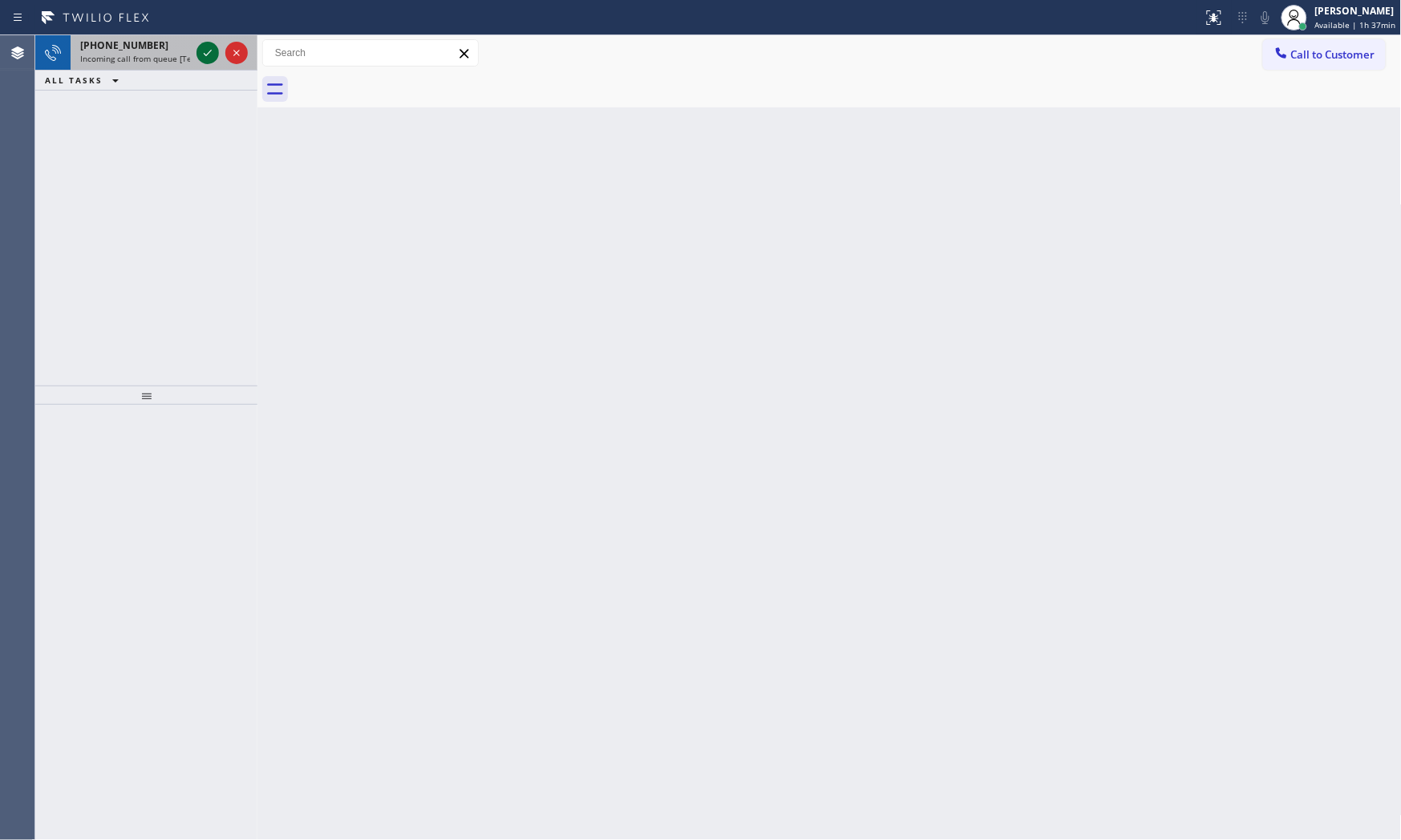
click at [206, 56] on icon at bounding box center [207, 52] width 19 height 19
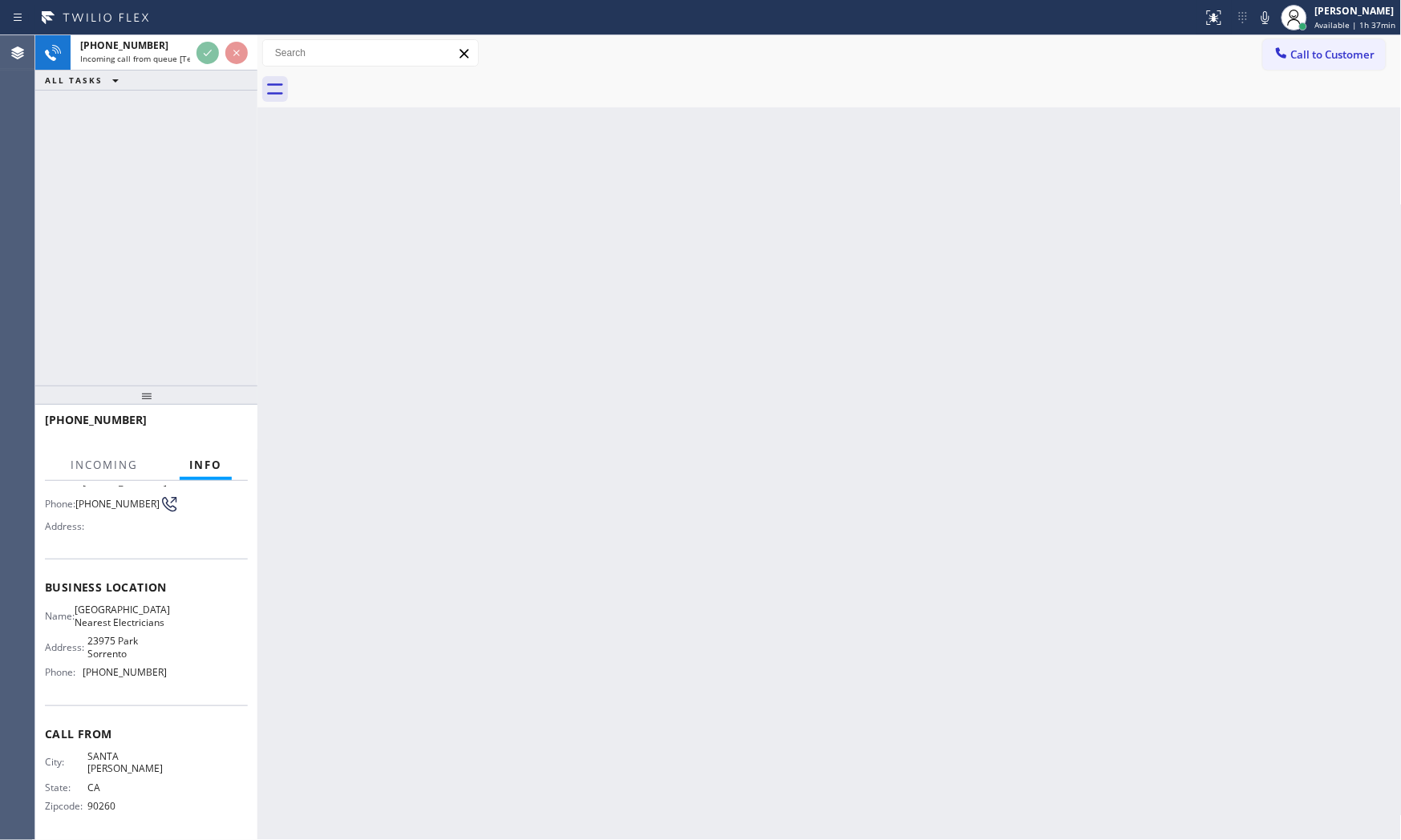
scroll to position [130, 0]
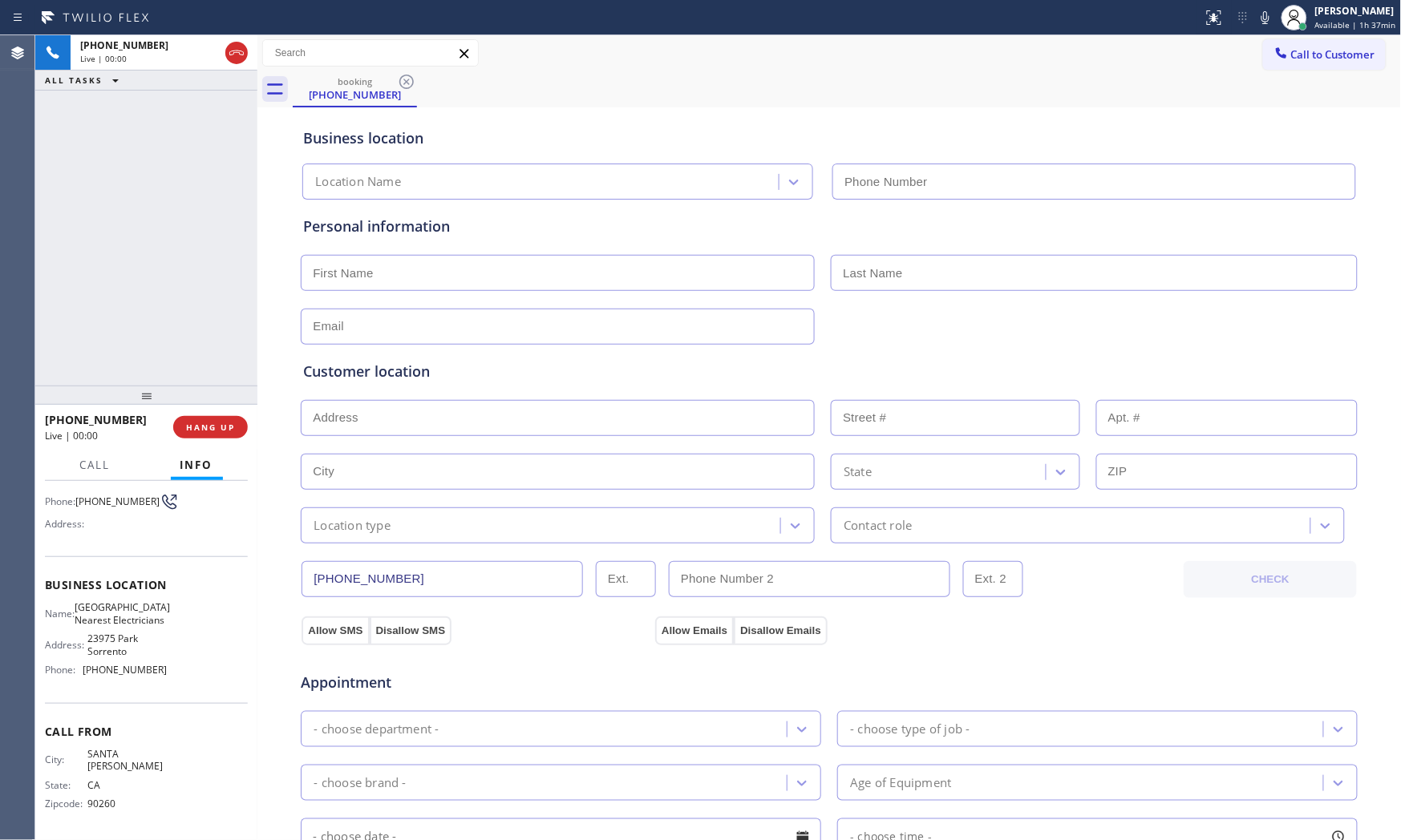
type input "[PHONE_NUMBER]"
click at [228, 416] on button "HANG UP" at bounding box center [211, 427] width 74 height 23
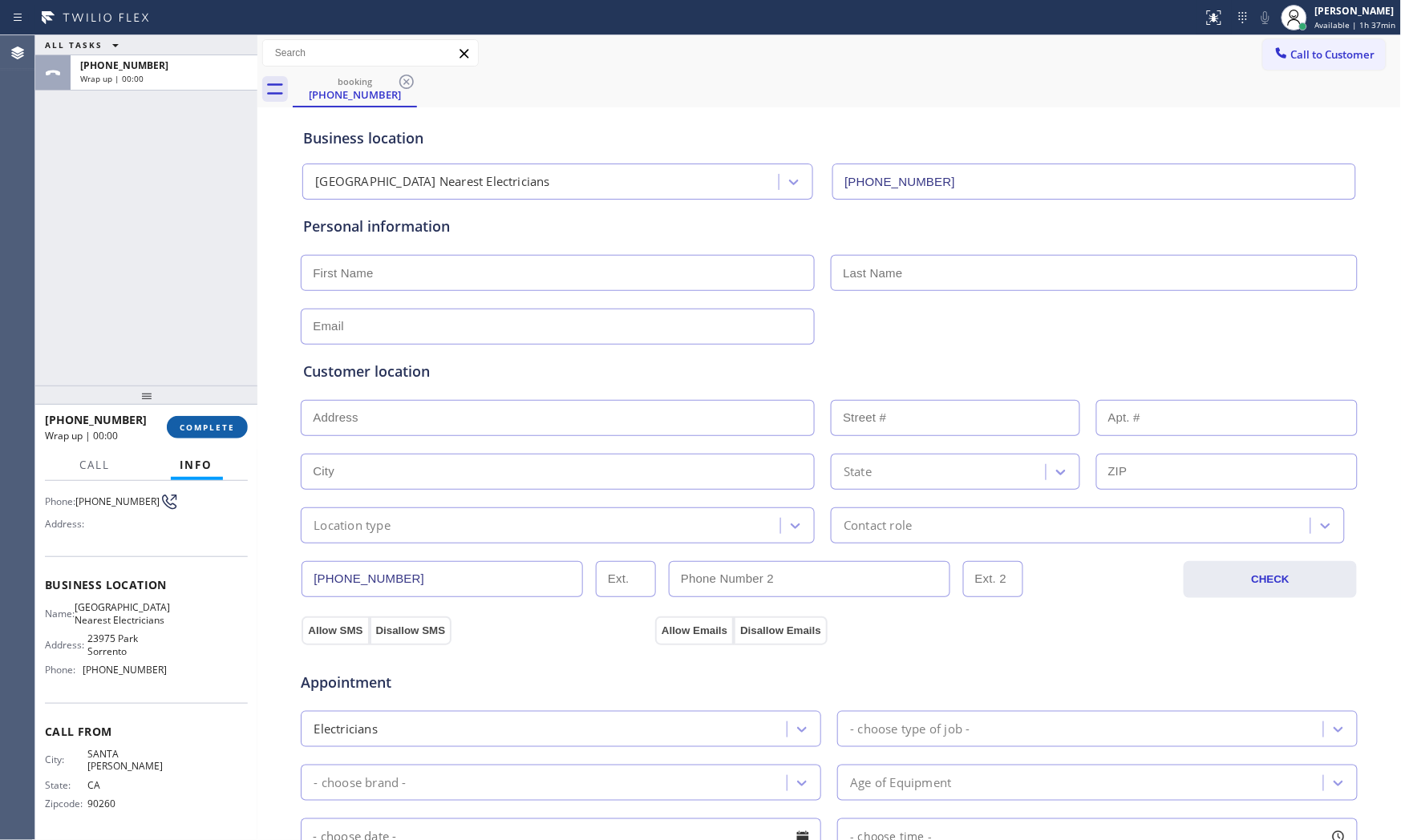
click at [228, 419] on button "COMPLETE" at bounding box center [207, 427] width 81 height 23
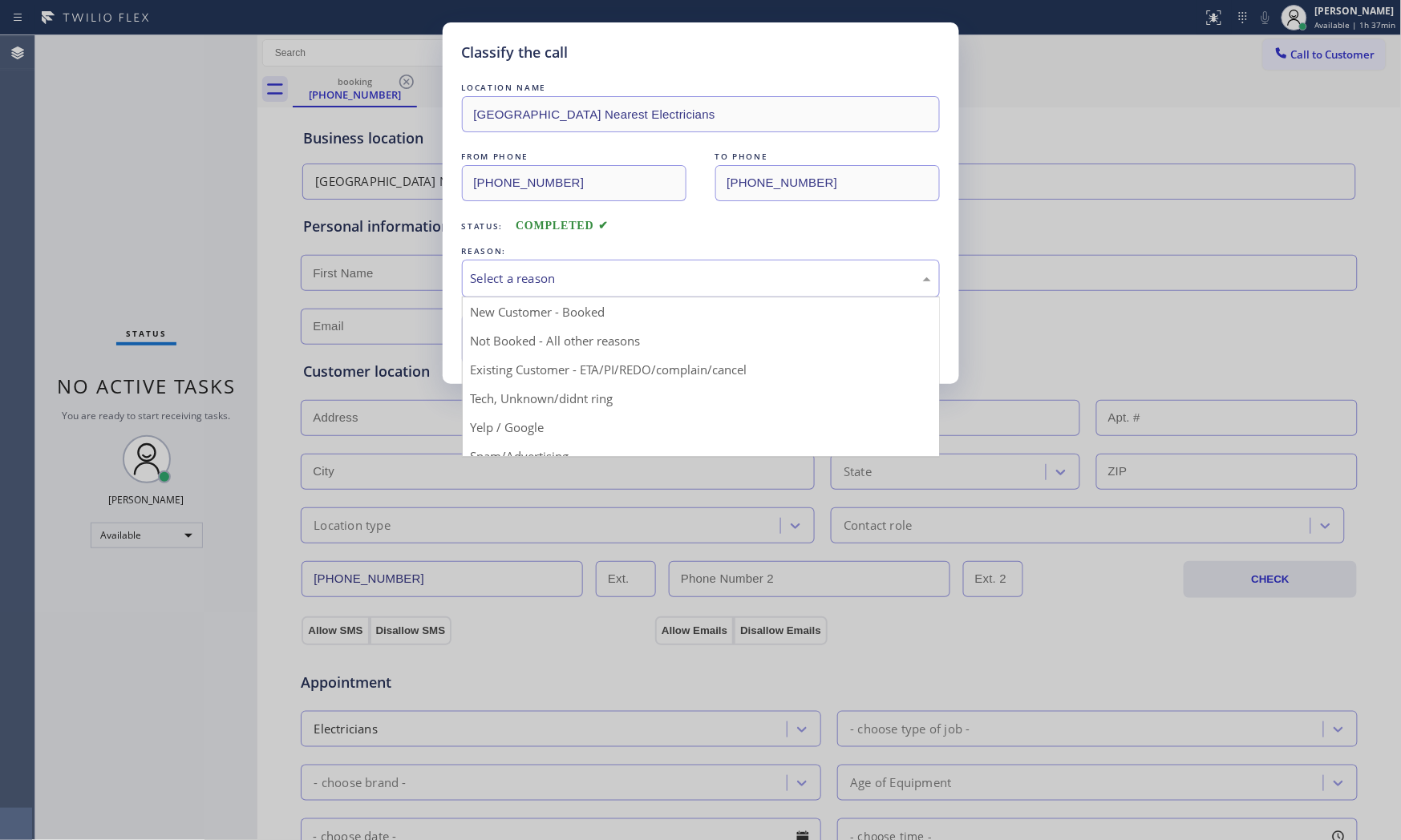
drag, startPoint x: 495, startPoint y: 281, endPoint x: 495, endPoint y: 290, distance: 9.0
click at [495, 281] on div "Select a reason" at bounding box center [701, 279] width 460 height 19
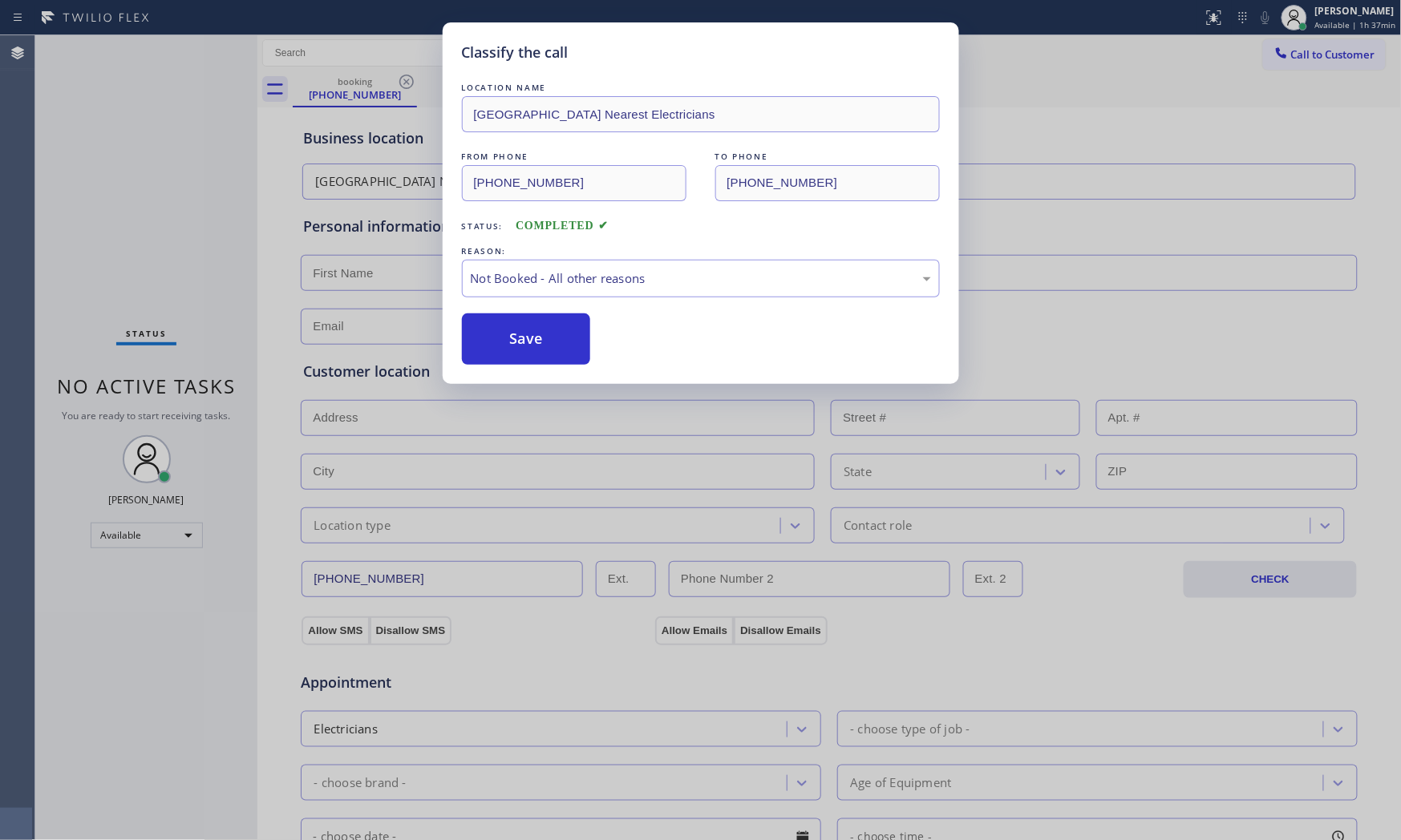
click at [503, 346] on button "Save" at bounding box center [526, 339] width 129 height 52
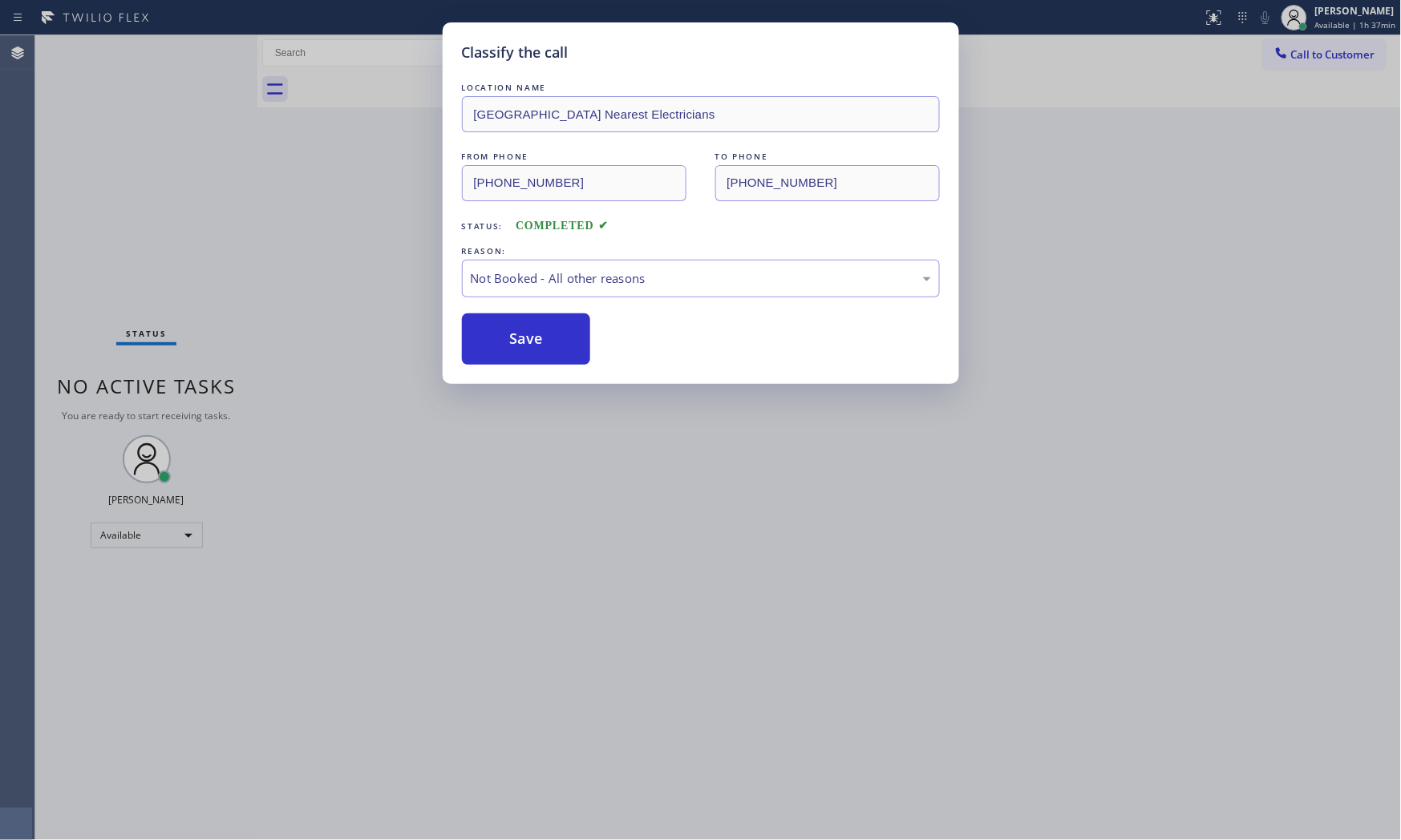
click at [503, 346] on button "Save" at bounding box center [526, 339] width 129 height 52
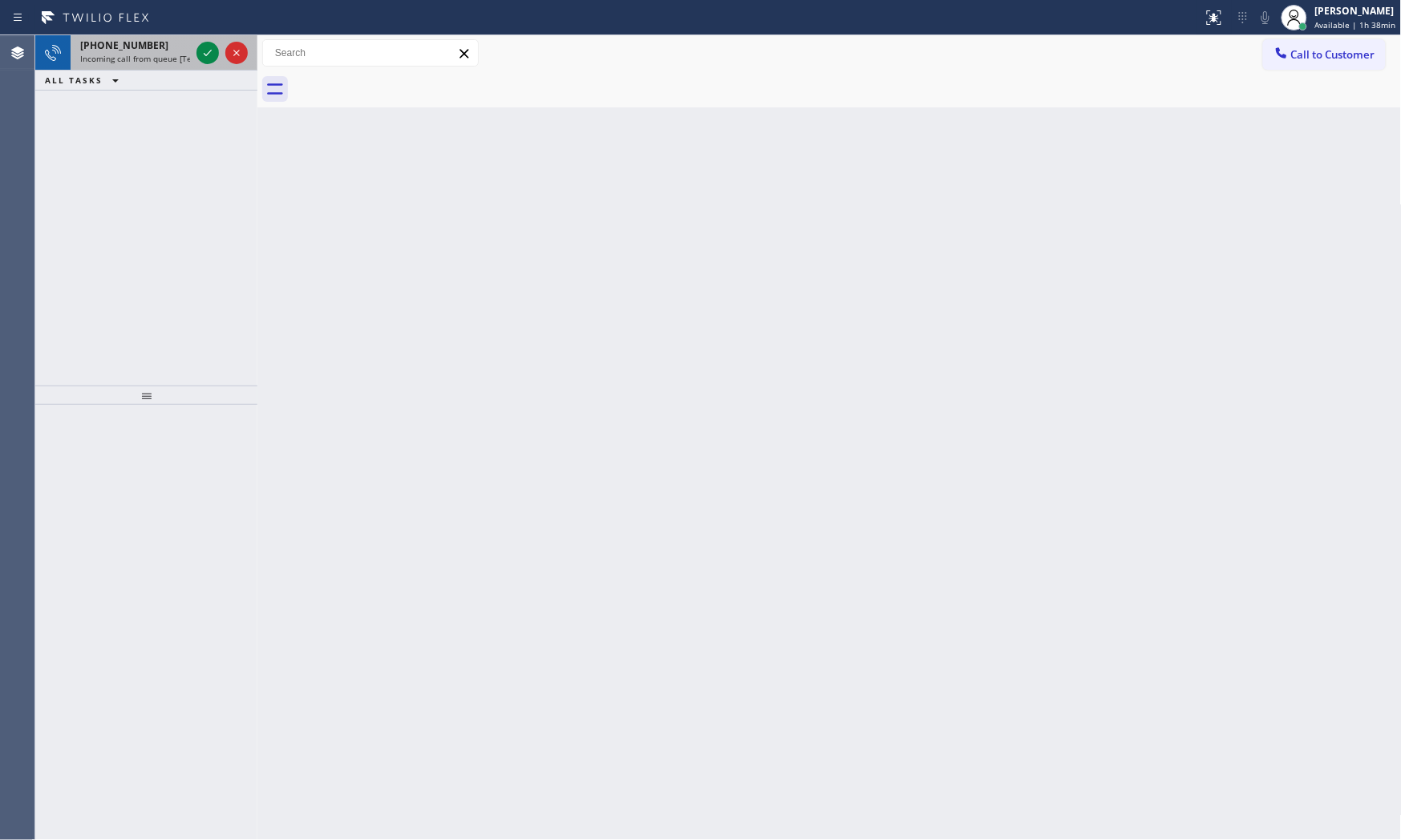
click at [150, 53] on span "Incoming call from queue [Test] All" at bounding box center [146, 58] width 133 height 11
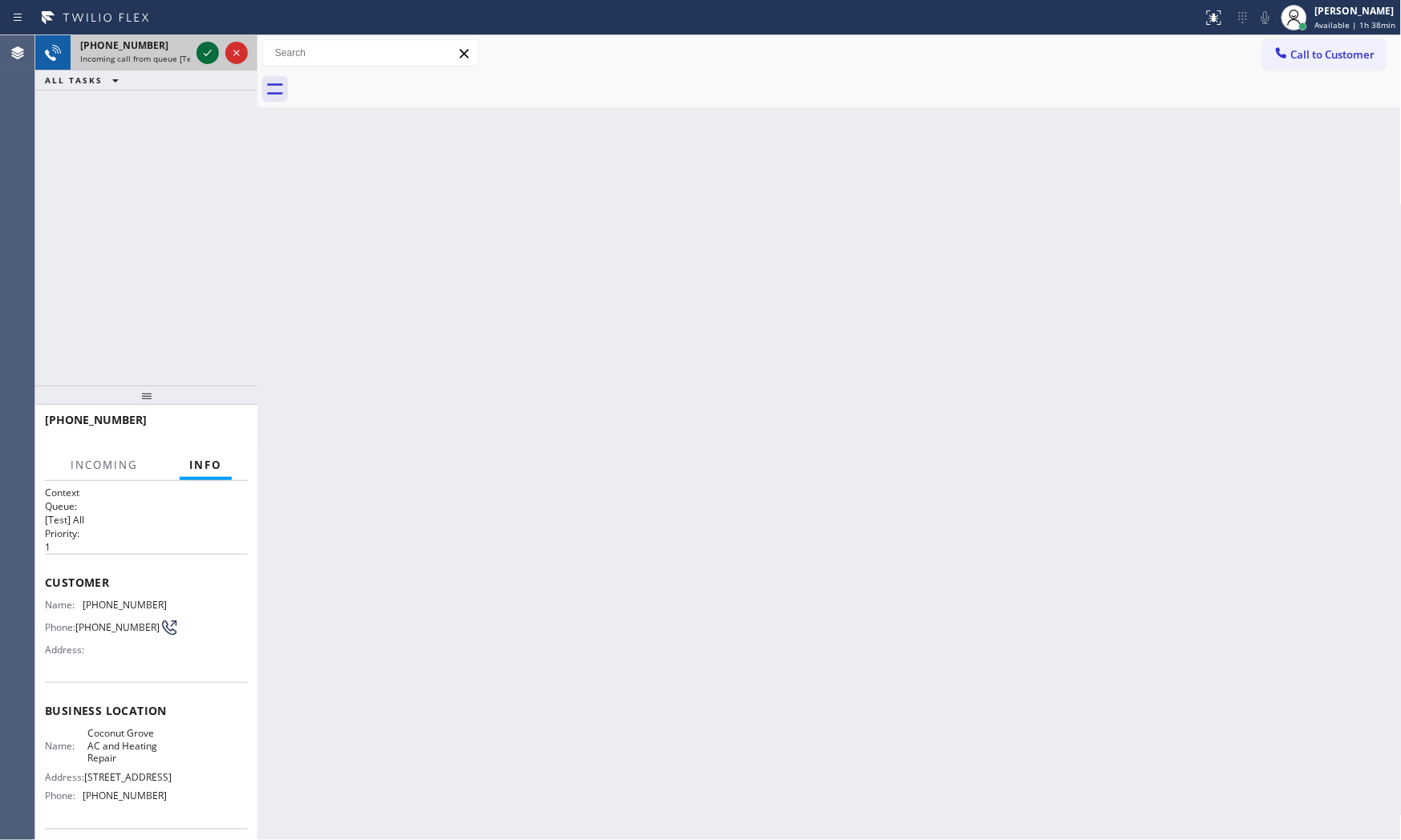
click at [210, 52] on icon at bounding box center [207, 53] width 8 height 7
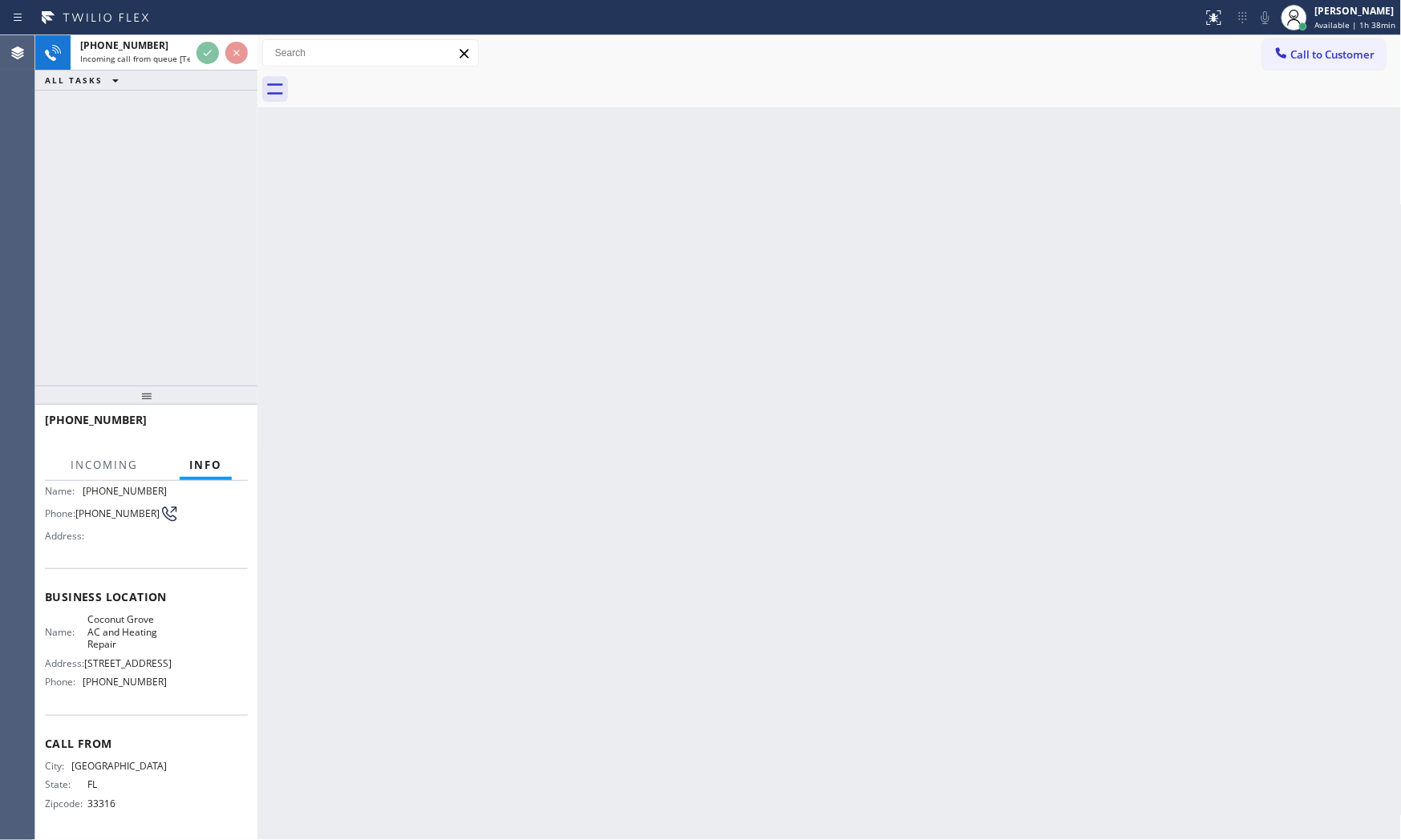
scroll to position [142, 0]
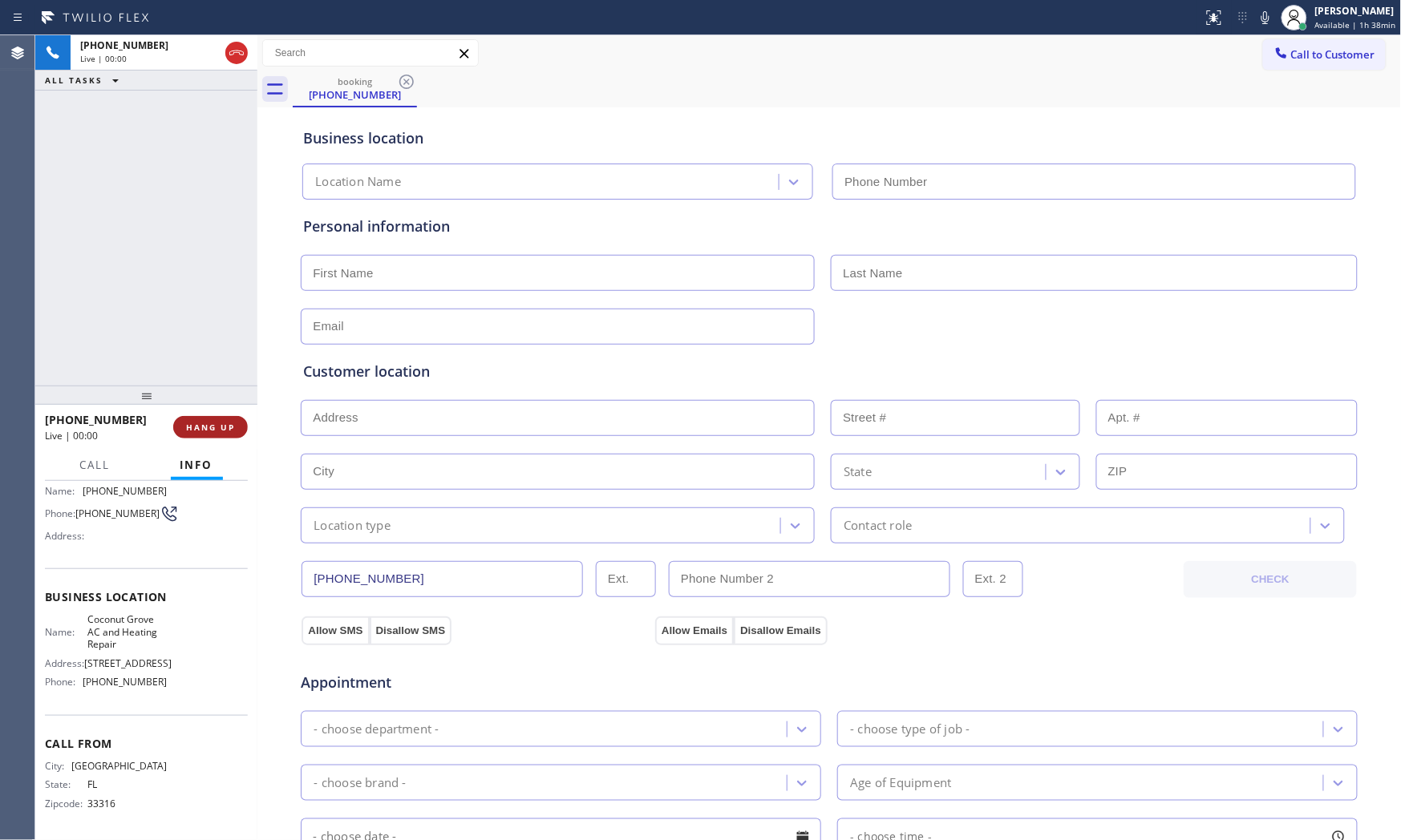
type input "[PHONE_NUMBER]"
click at [222, 422] on span "HANG UP" at bounding box center [211, 427] width 49 height 11
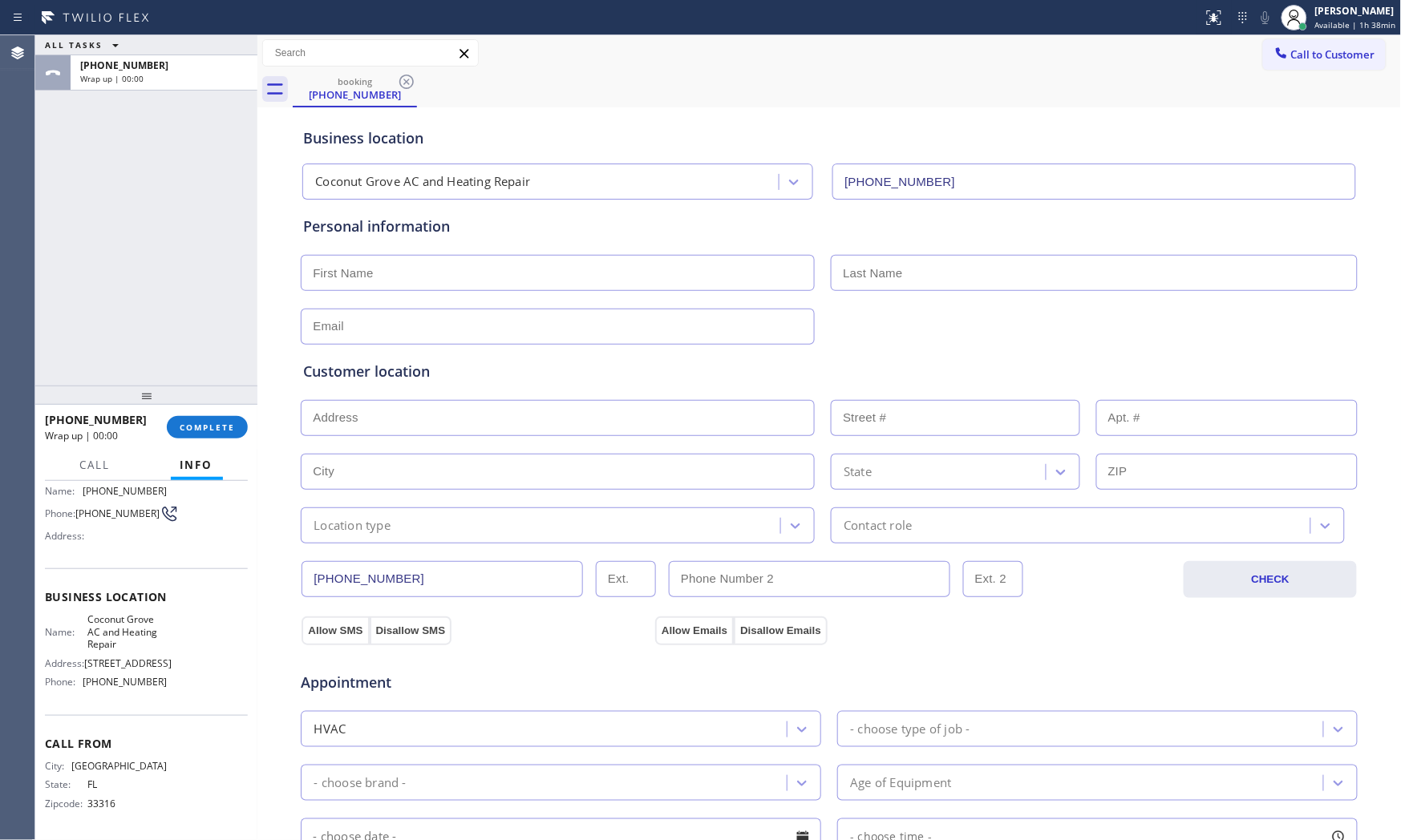
scroll to position [53, 0]
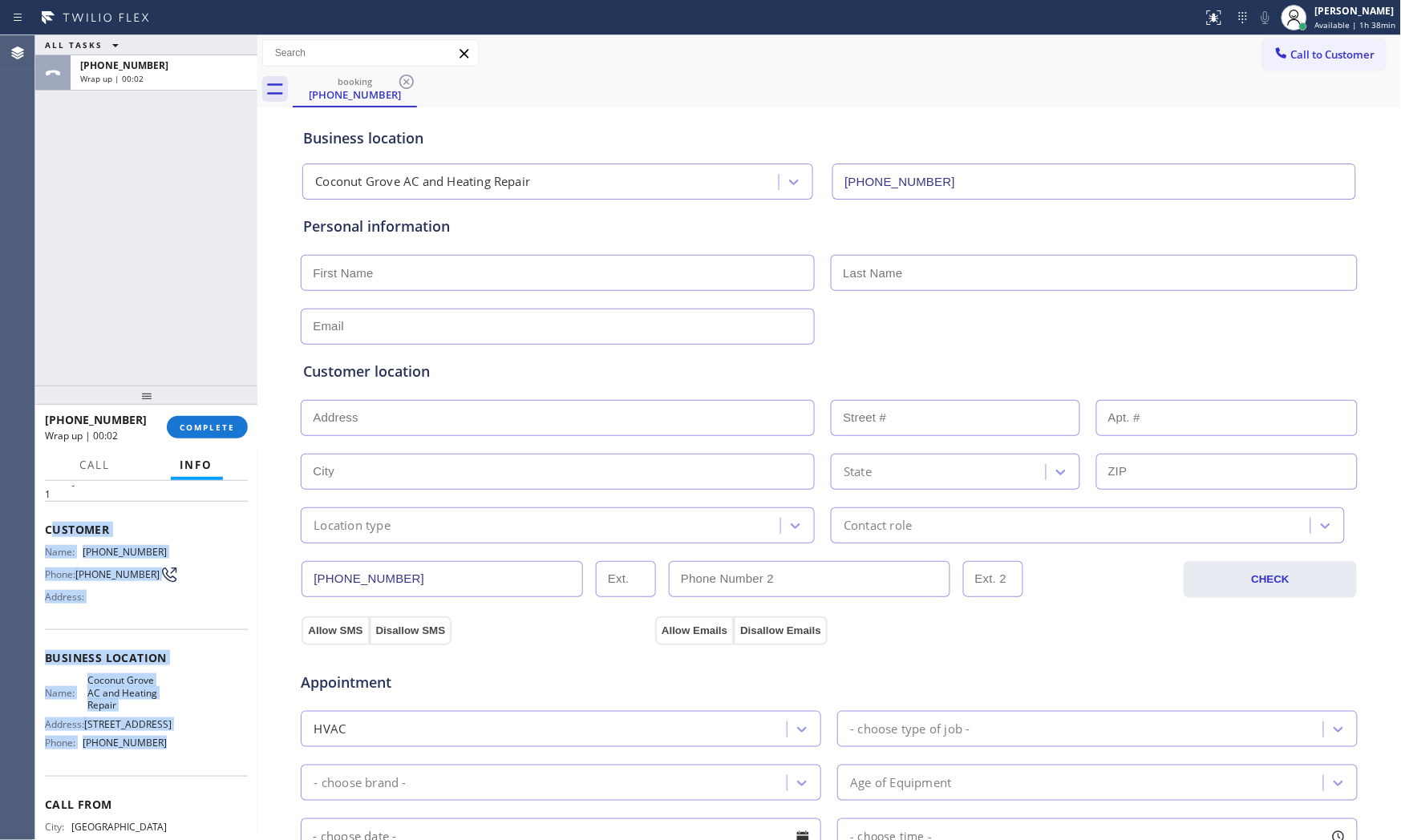
drag, startPoint x: 51, startPoint y: 522, endPoint x: 194, endPoint y: 751, distance: 270.0
click at [194, 760] on div "Context Queue: [Test] All Priority: 1 Customer Name: [PHONE_NUMBER] Phone: [PHO…" at bounding box center [146, 664] width 203 height 464
copy div "ustomer Name: [PHONE_NUMBER] Phone: [PHONE_NUMBER] Address: Business location N…"
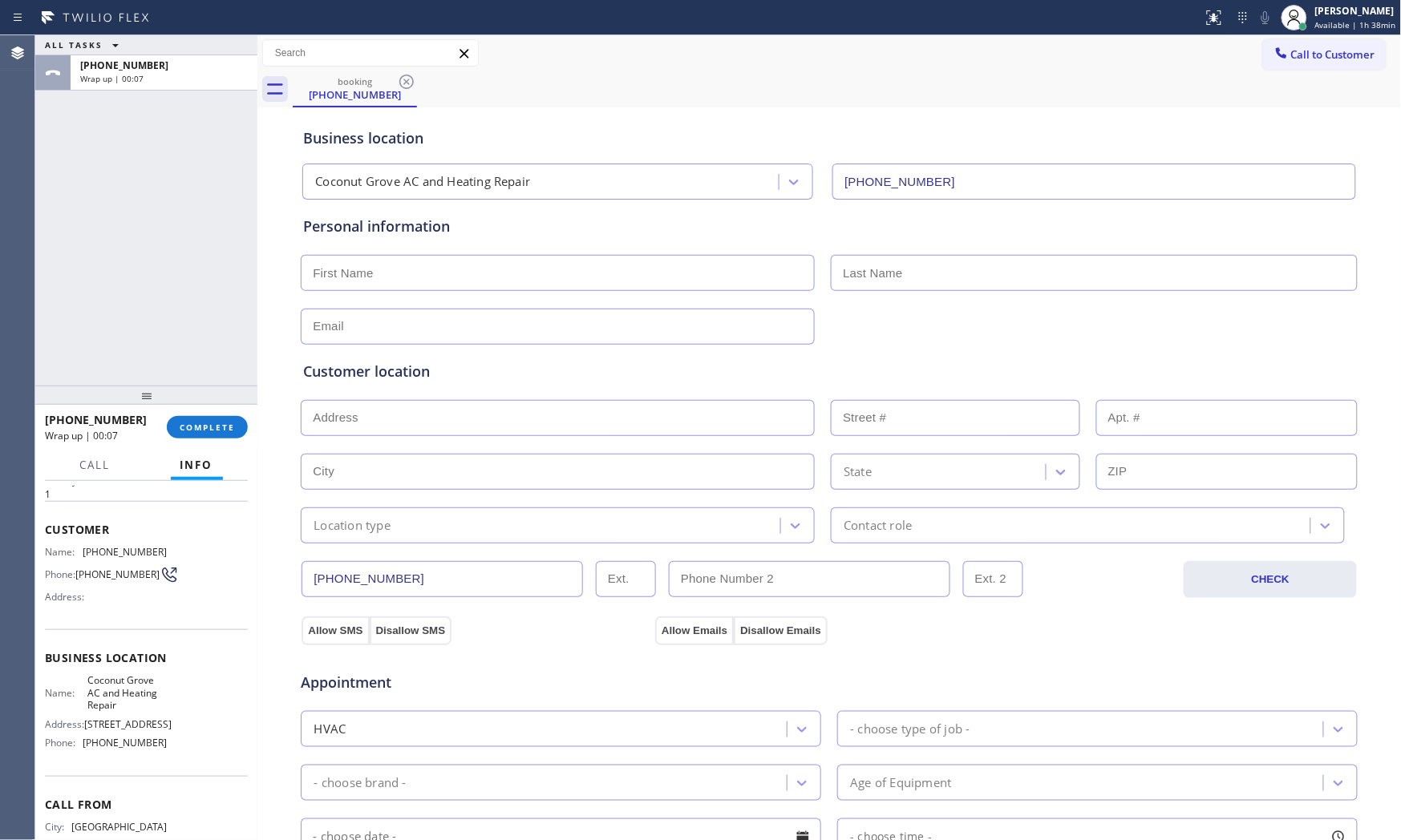
click at [186, 263] on div "ALL TASKS ALL TASKS ACTIVE TASKS TASKS IN WRAP UP [PHONE_NUMBER] Wrap up | 00:07" at bounding box center [146, 210] width 222 height 350
click at [1337, 24] on span "Available | 1h 38min" at bounding box center [1355, 25] width 81 height 11
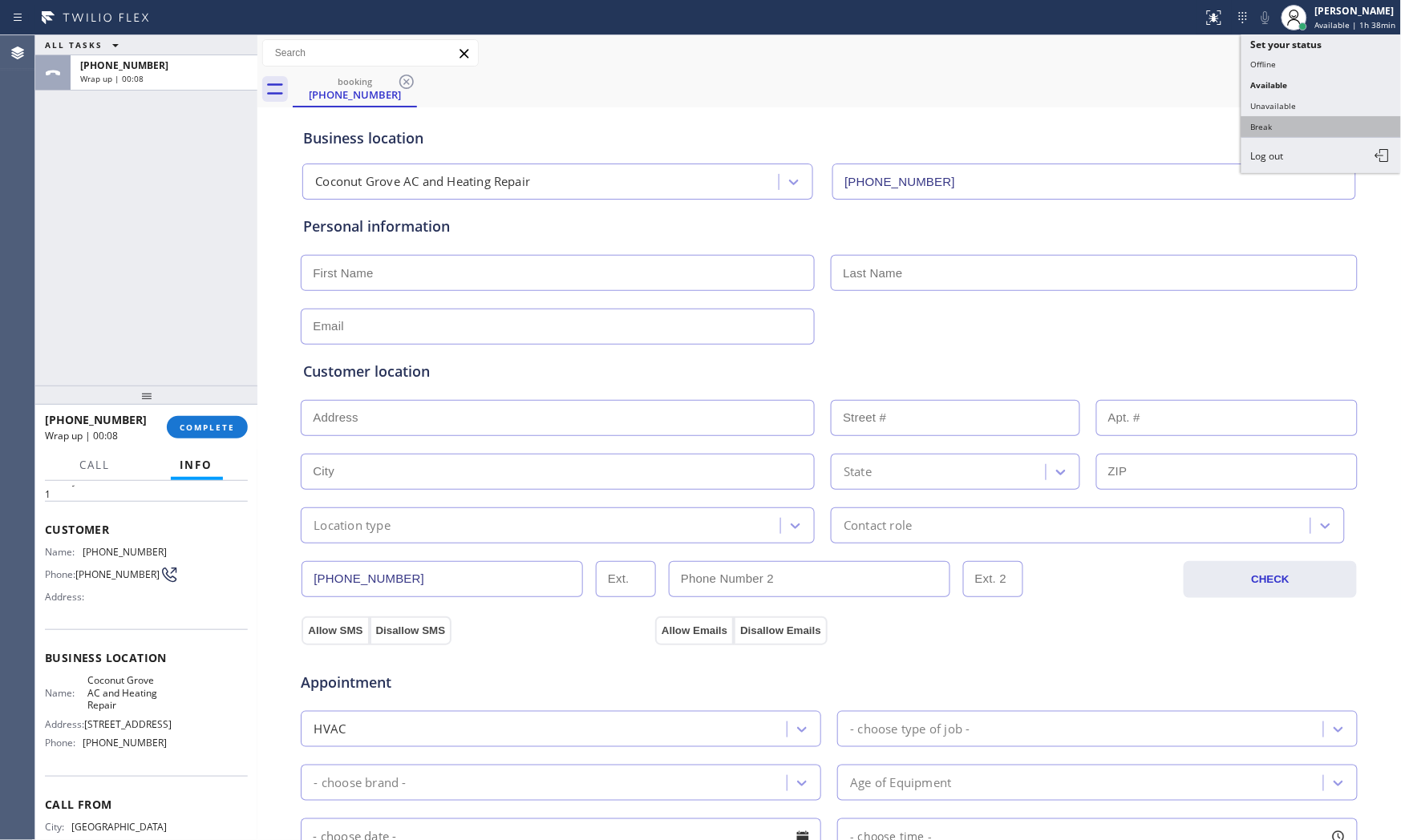
click at [1285, 124] on button "Break" at bounding box center [1322, 127] width 161 height 21
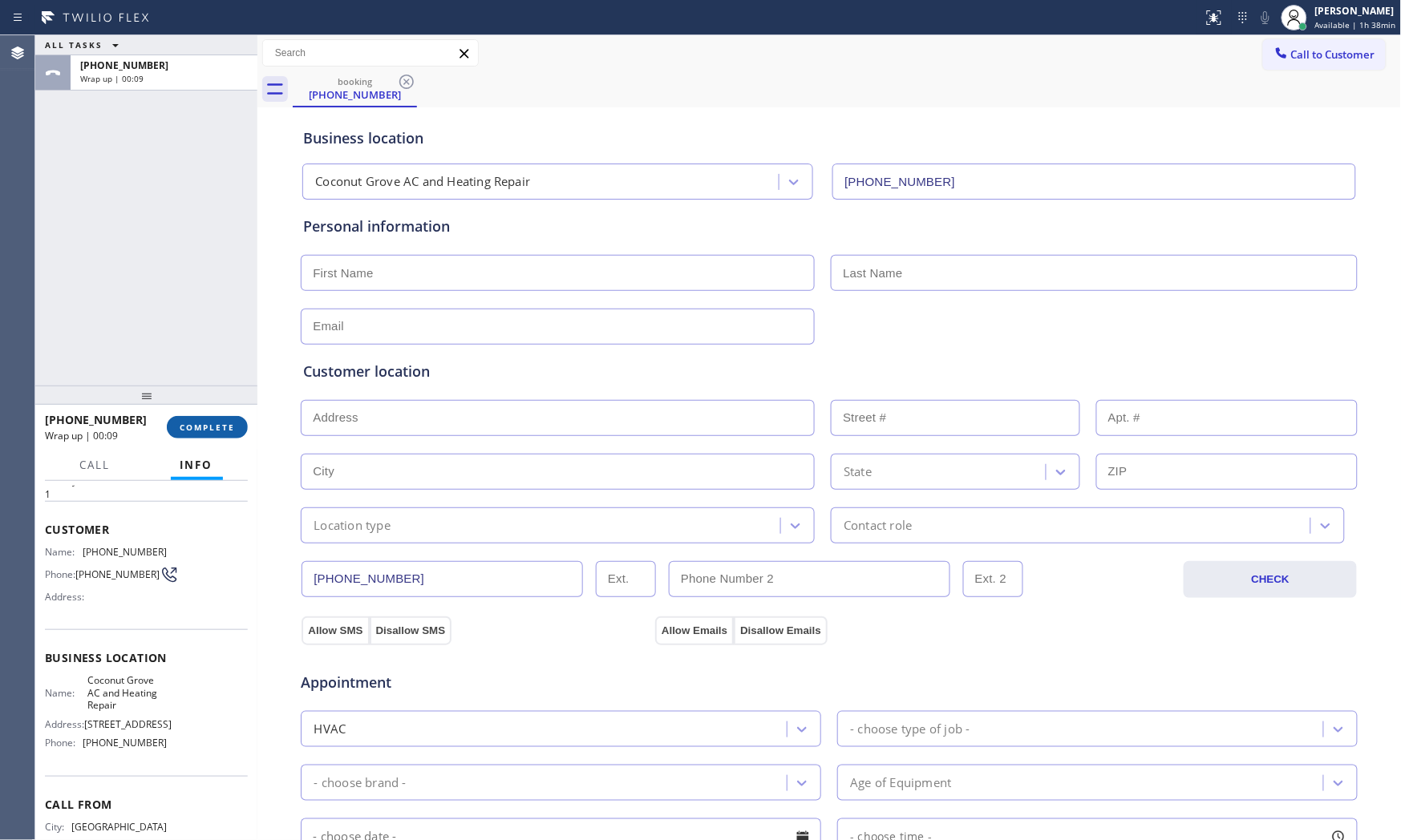
click at [206, 417] on button "COMPLETE" at bounding box center [207, 427] width 81 height 23
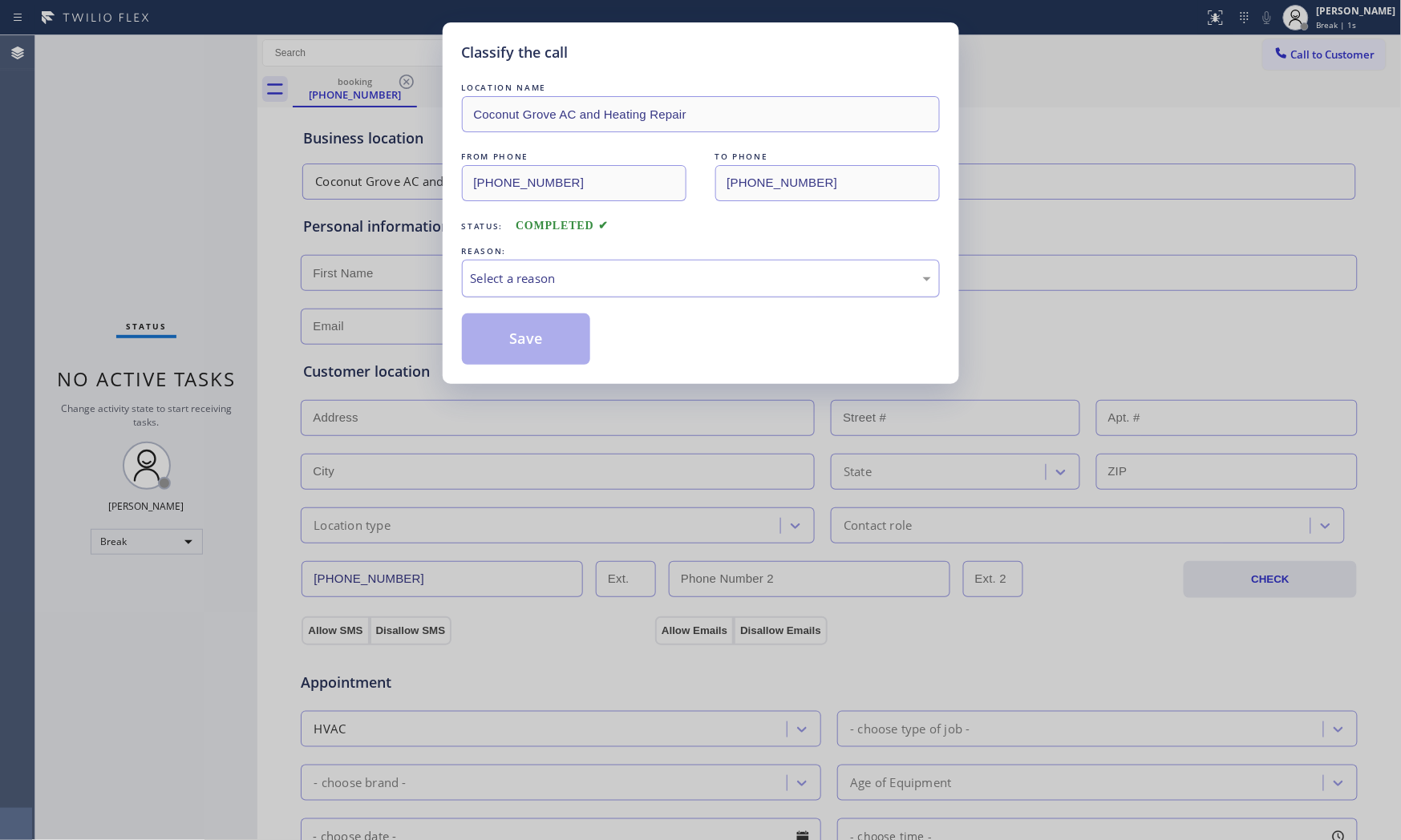
click at [663, 272] on div "Select a reason" at bounding box center [701, 279] width 460 height 19
click at [535, 341] on button "Save" at bounding box center [526, 339] width 129 height 52
click at [535, 341] on button "Save" at bounding box center [526, 339] width 129 height 52
